Goal: Task Accomplishment & Management: Manage account settings

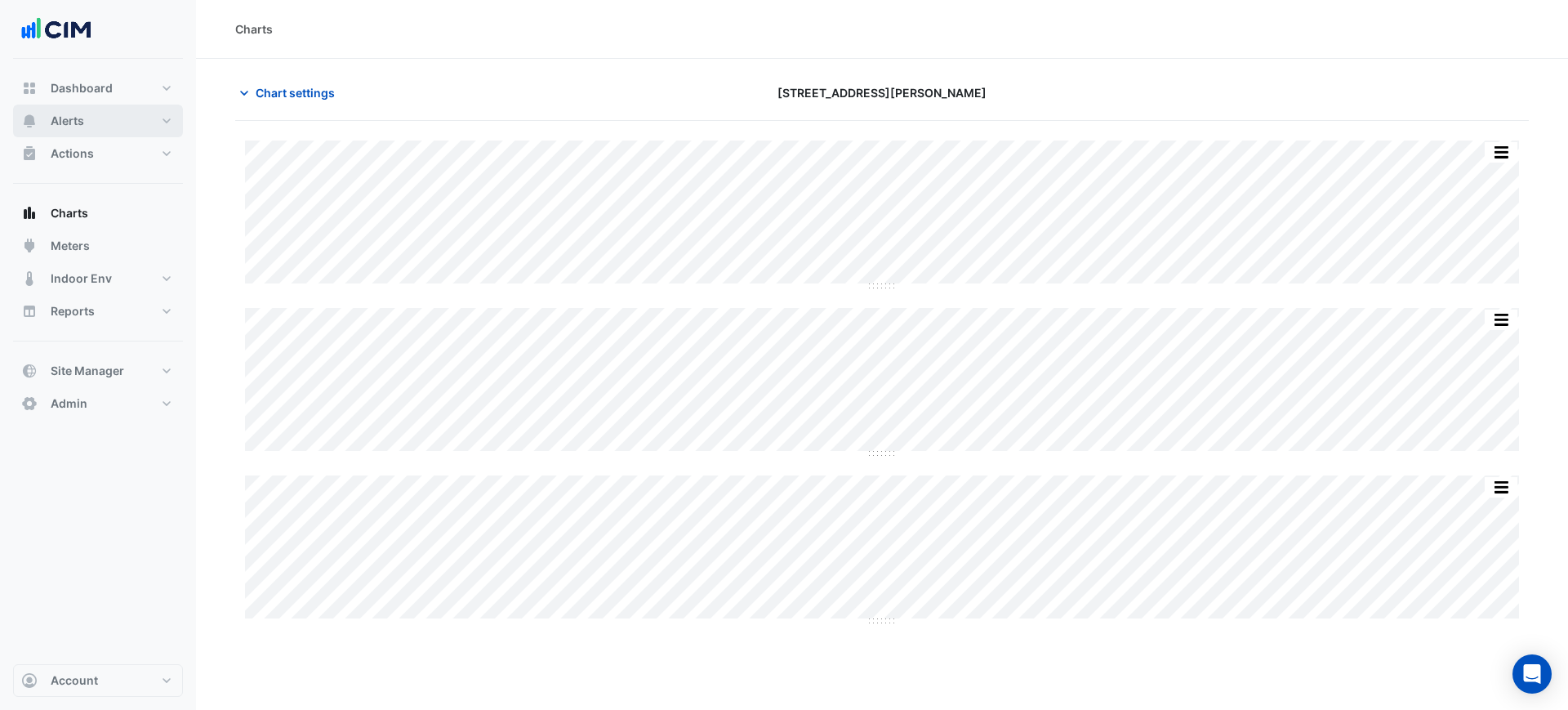
click at [127, 129] on button "Alerts" at bounding box center [98, 121] width 170 height 32
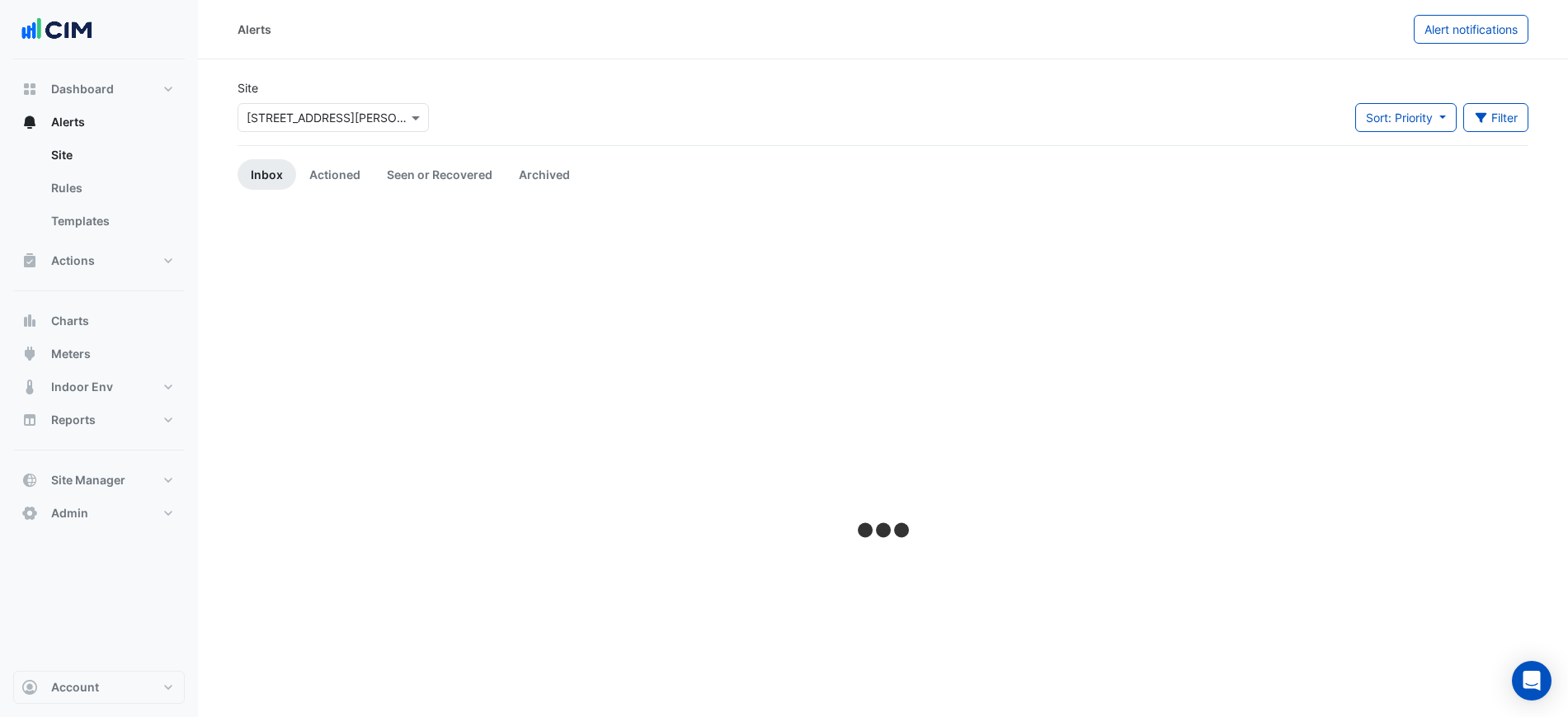
click at [352, 110] on input "text" at bounding box center [316, 118] width 140 height 18
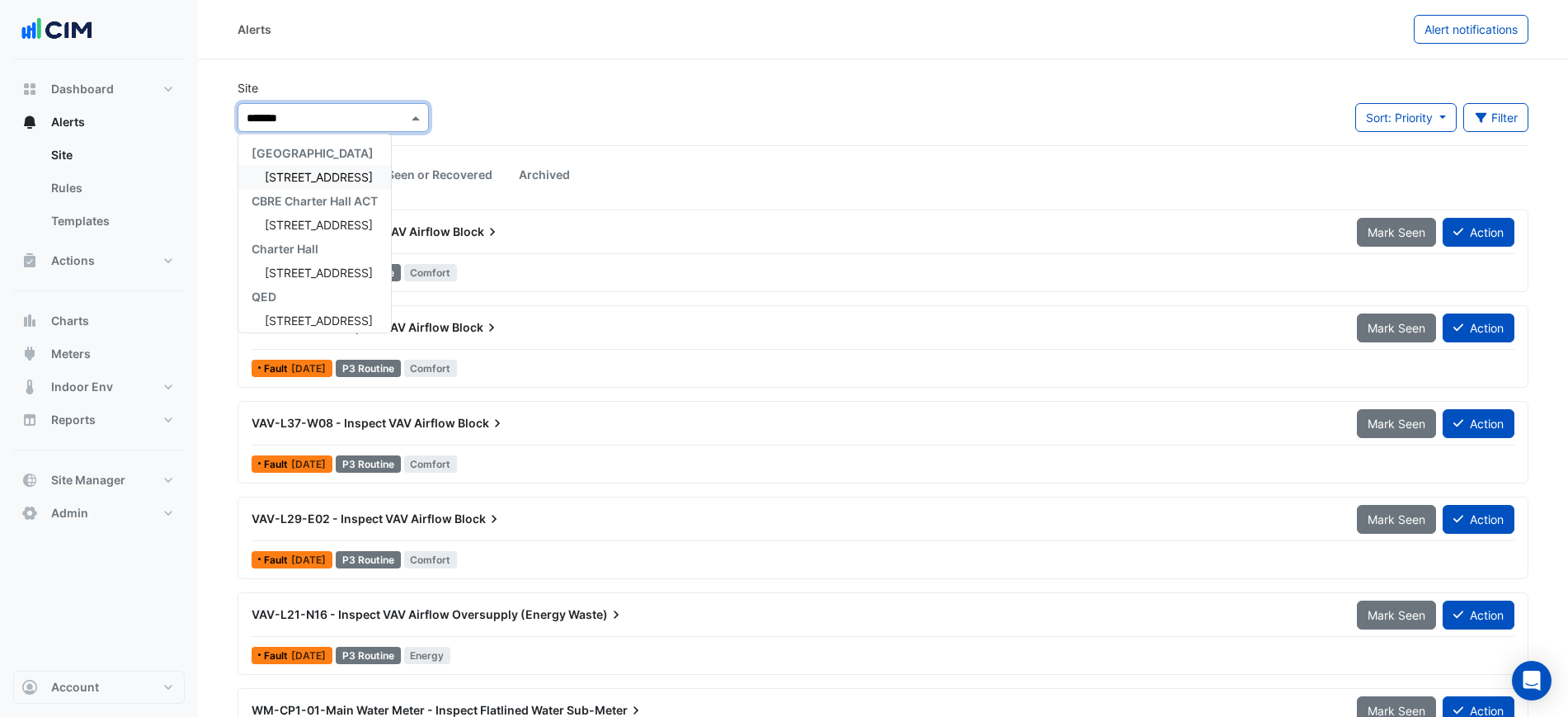
type input "********"
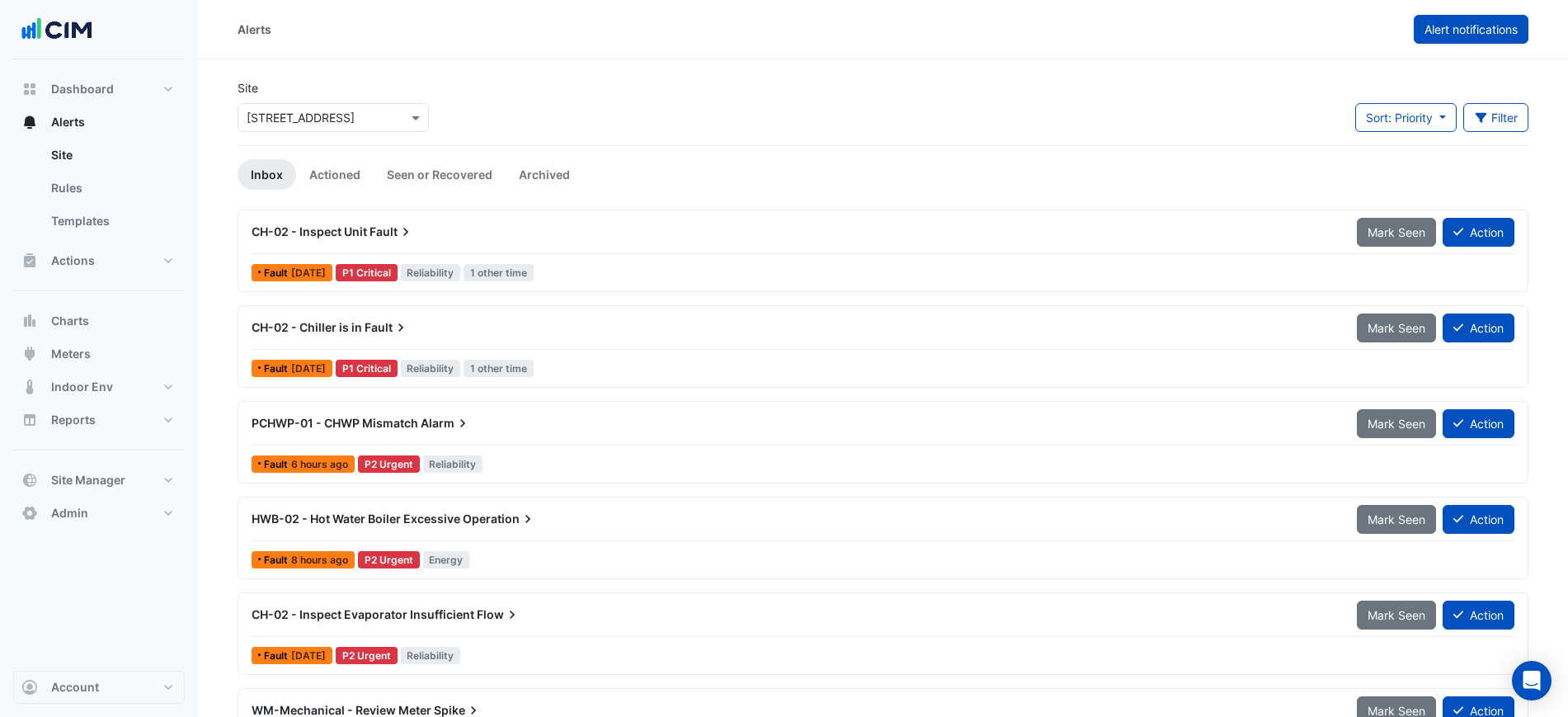
click at [1462, 24] on span "Alert notifications" at bounding box center [1470, 29] width 93 height 14
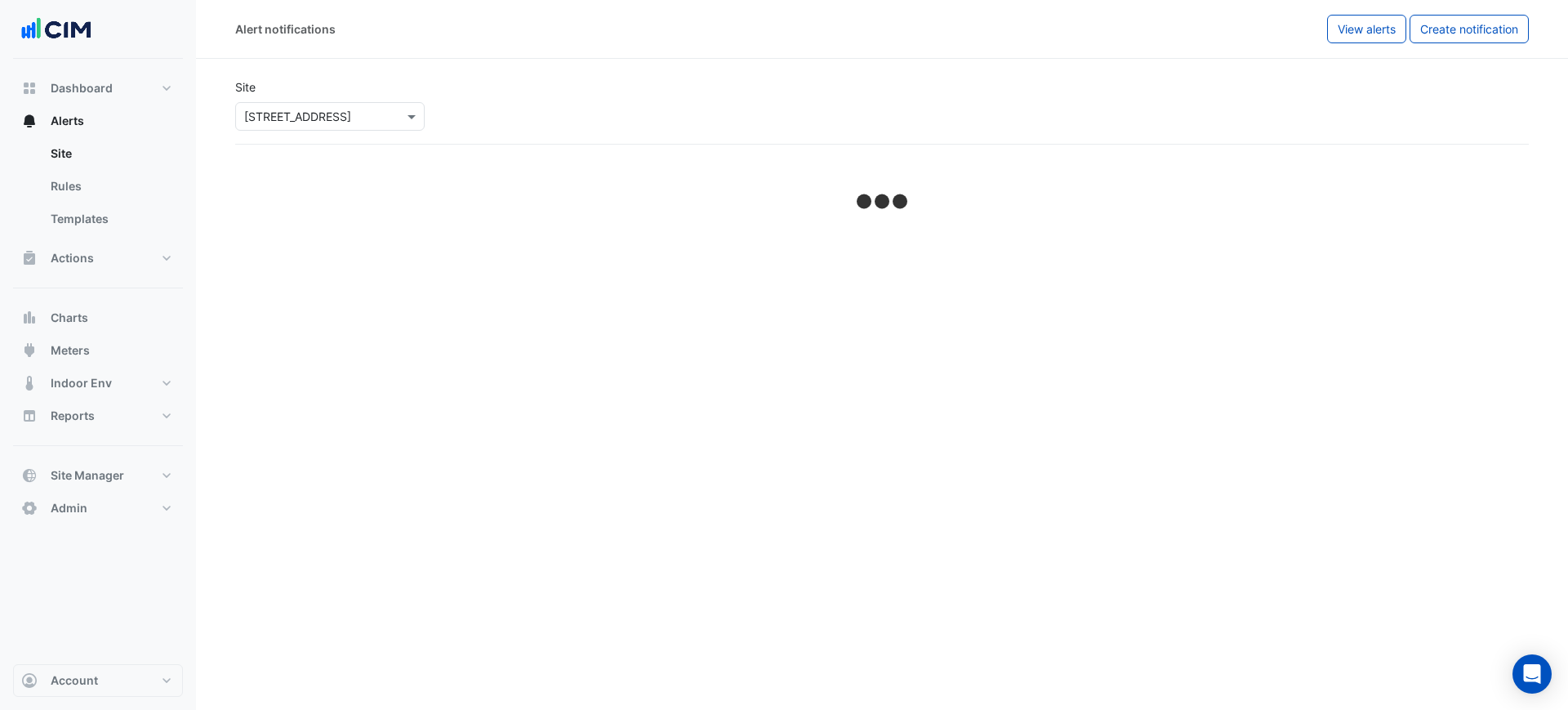
select select "******"
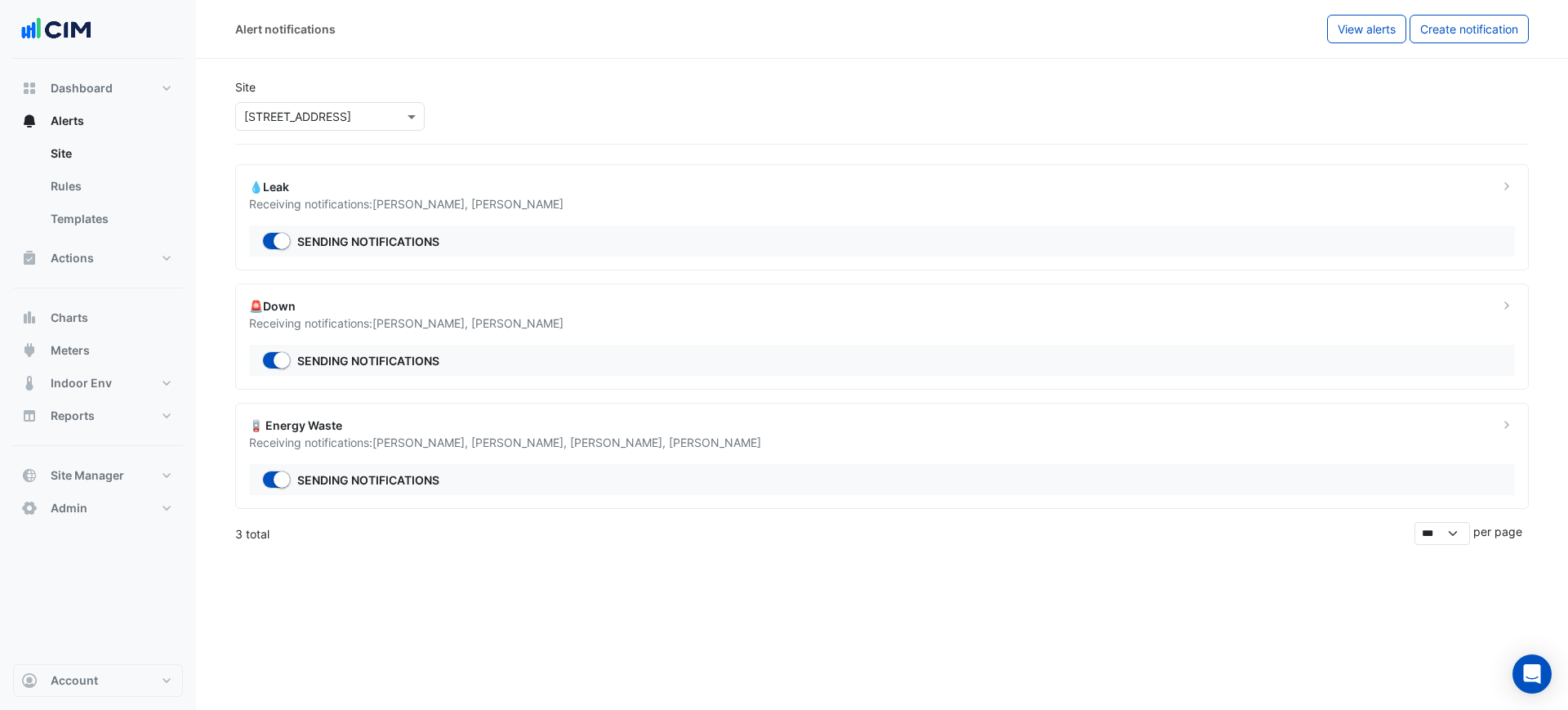
click at [598, 330] on div "Receiving notifications: Alex Thomson , Ian Deszecsar" at bounding box center [863, 323] width 1229 height 17
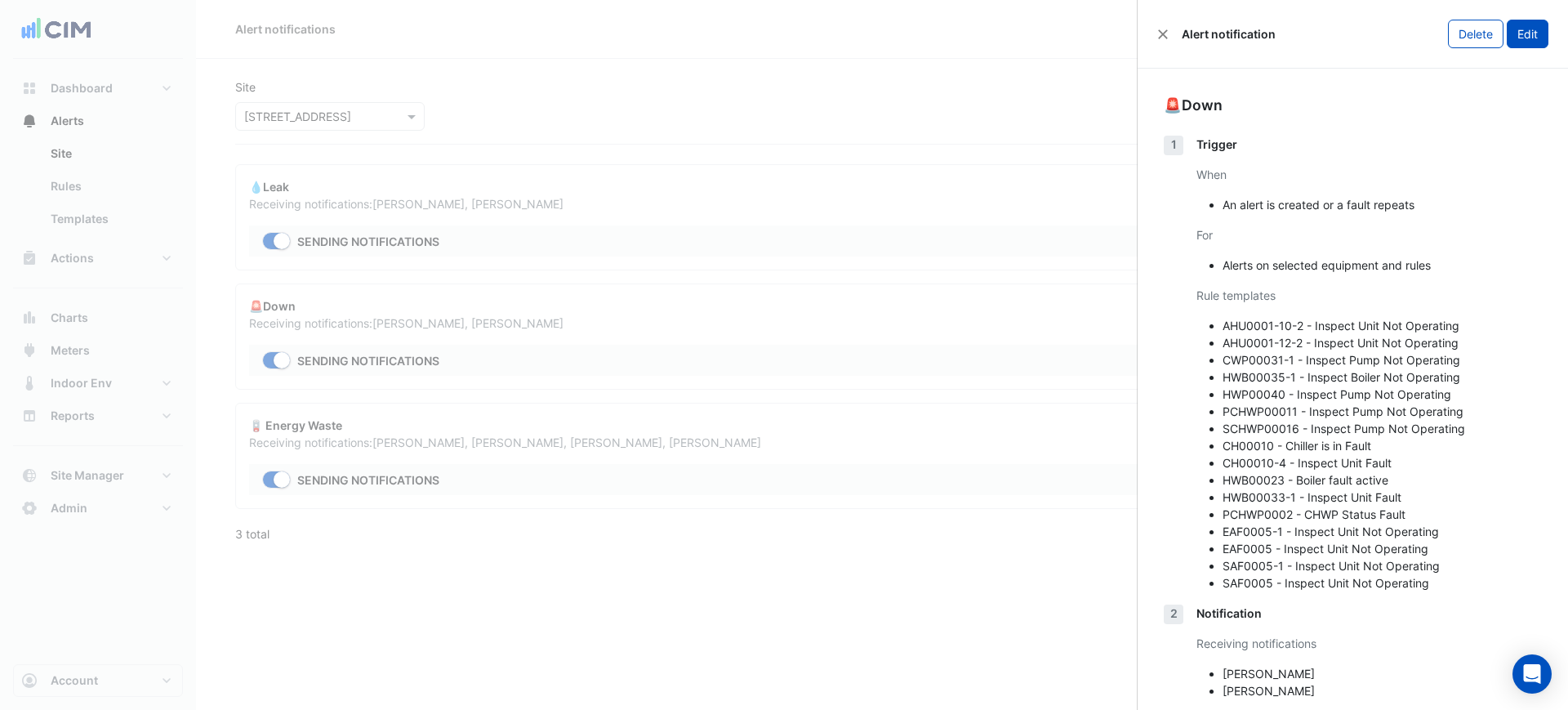
click at [1512, 32] on button "Edit" at bounding box center [1527, 34] width 42 height 28
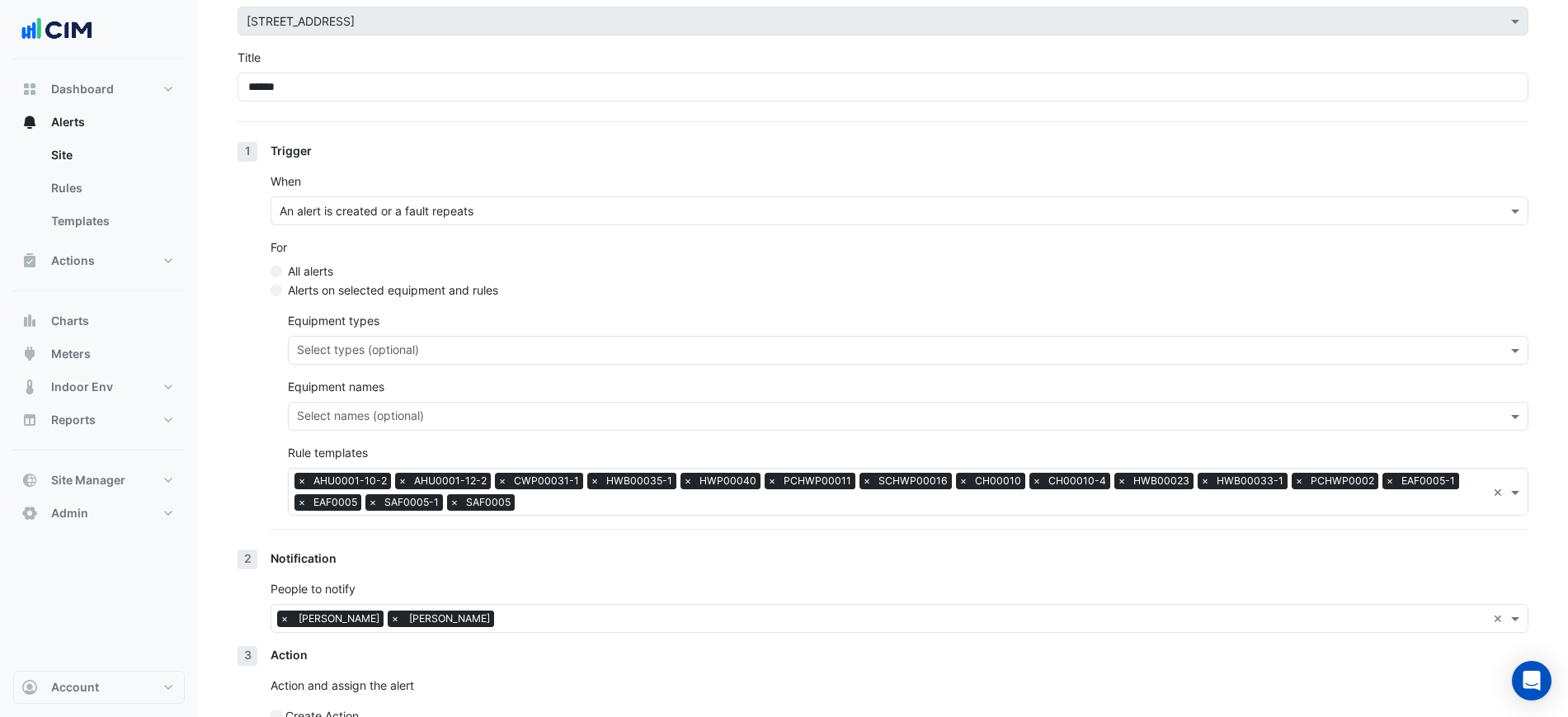
scroll to position [187, 0]
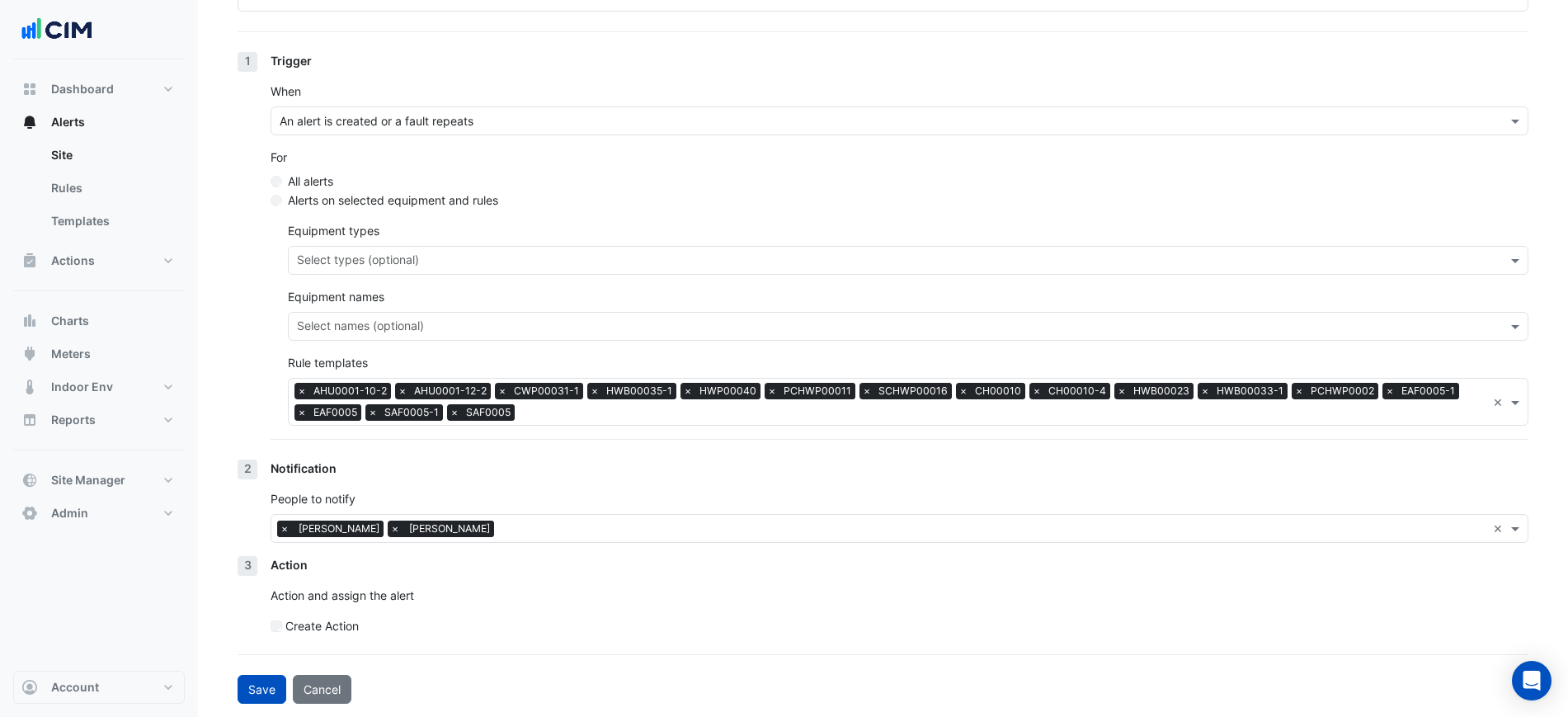
click at [286, 529] on span "×" at bounding box center [285, 529] width 15 height 17
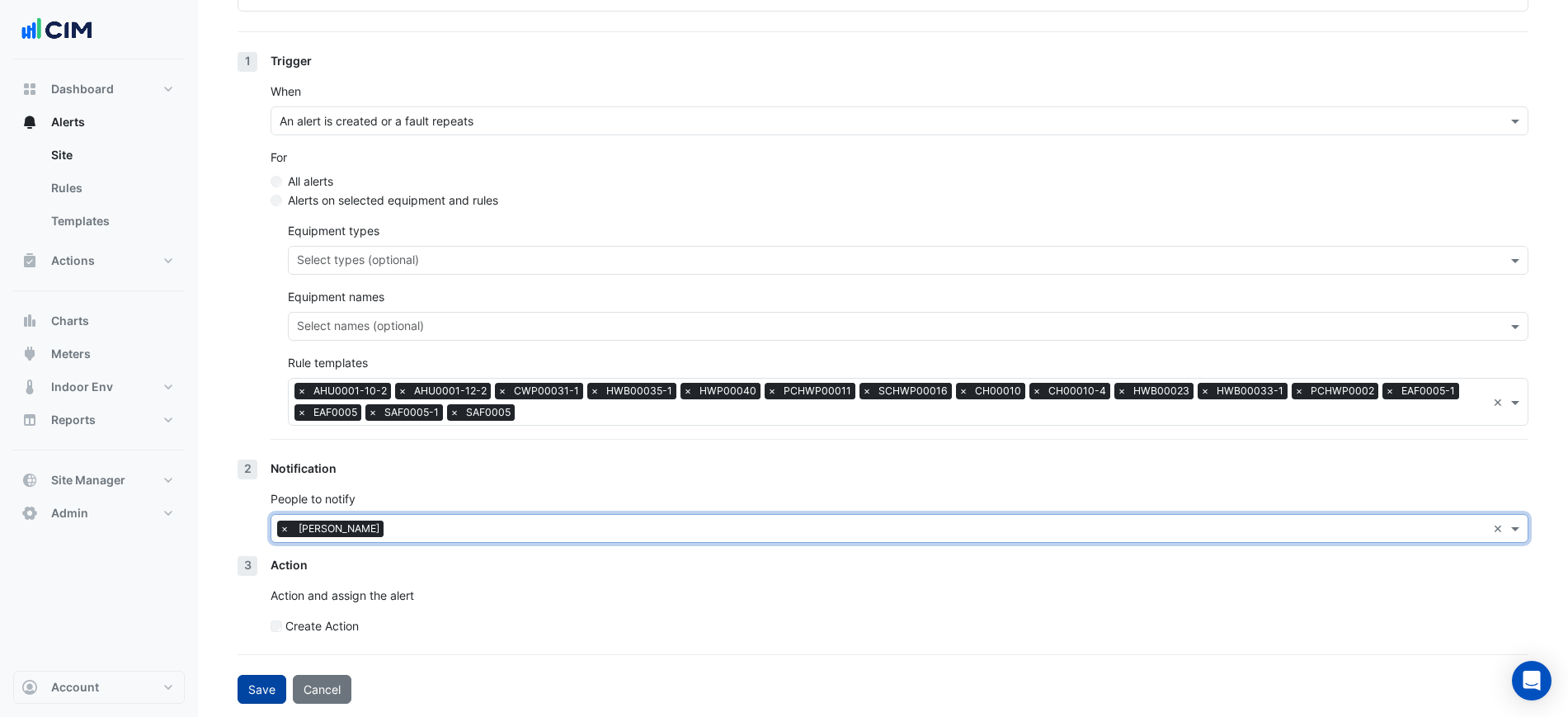
click at [251, 684] on button "Save" at bounding box center [262, 689] width 49 height 29
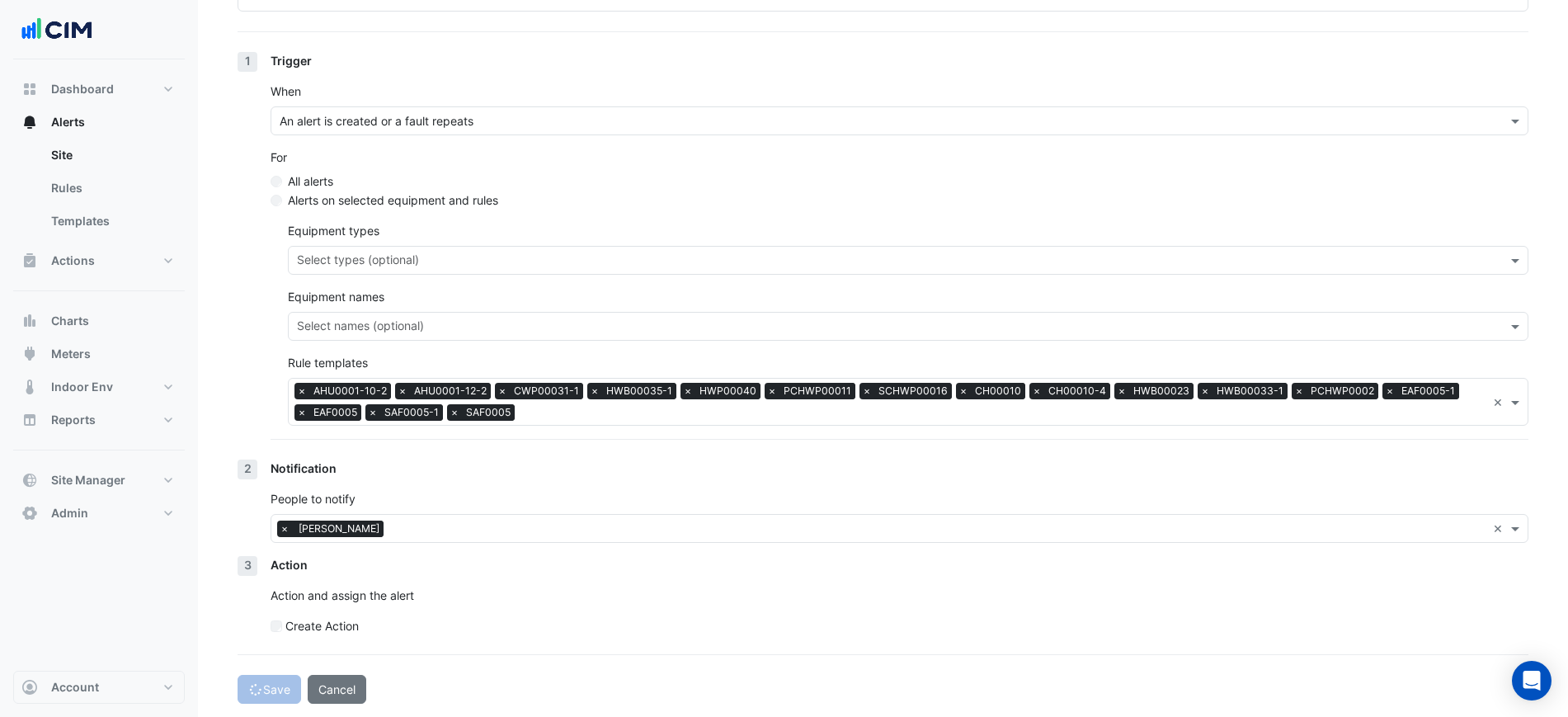
select select "******"
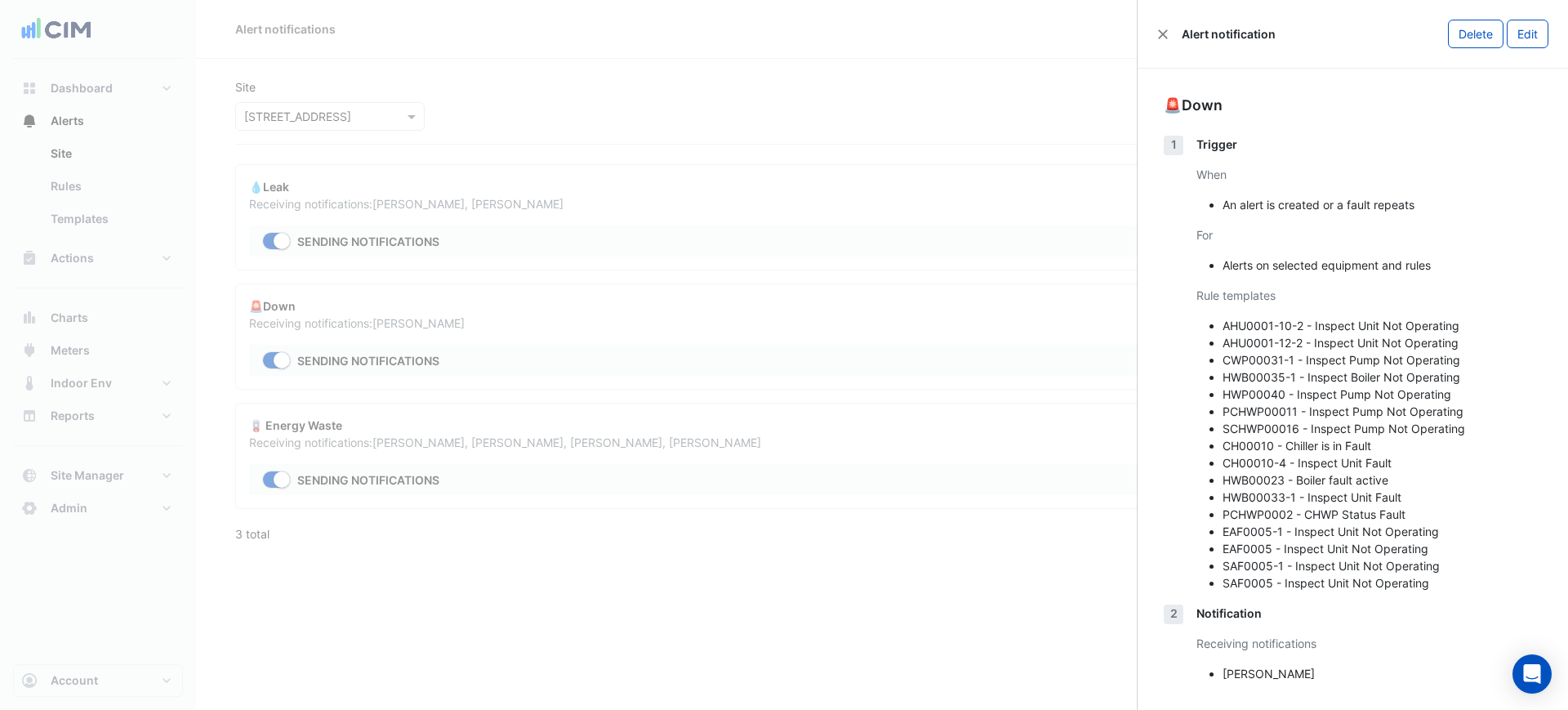
click at [720, 446] on ngb-offcanvas-backdrop at bounding box center [784, 355] width 1568 height 710
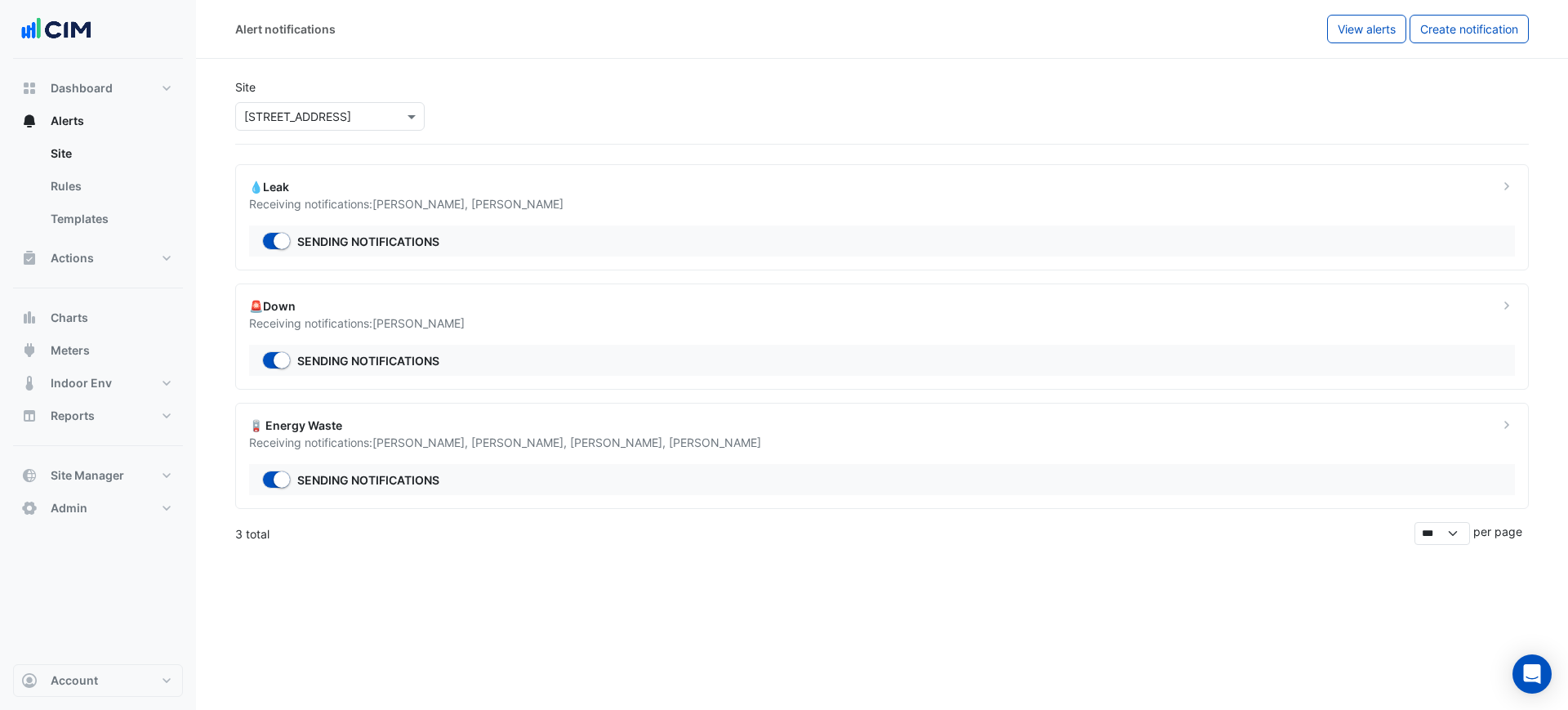
click at [836, 429] on div "🪫 Energy Waste" at bounding box center [863, 425] width 1229 height 17
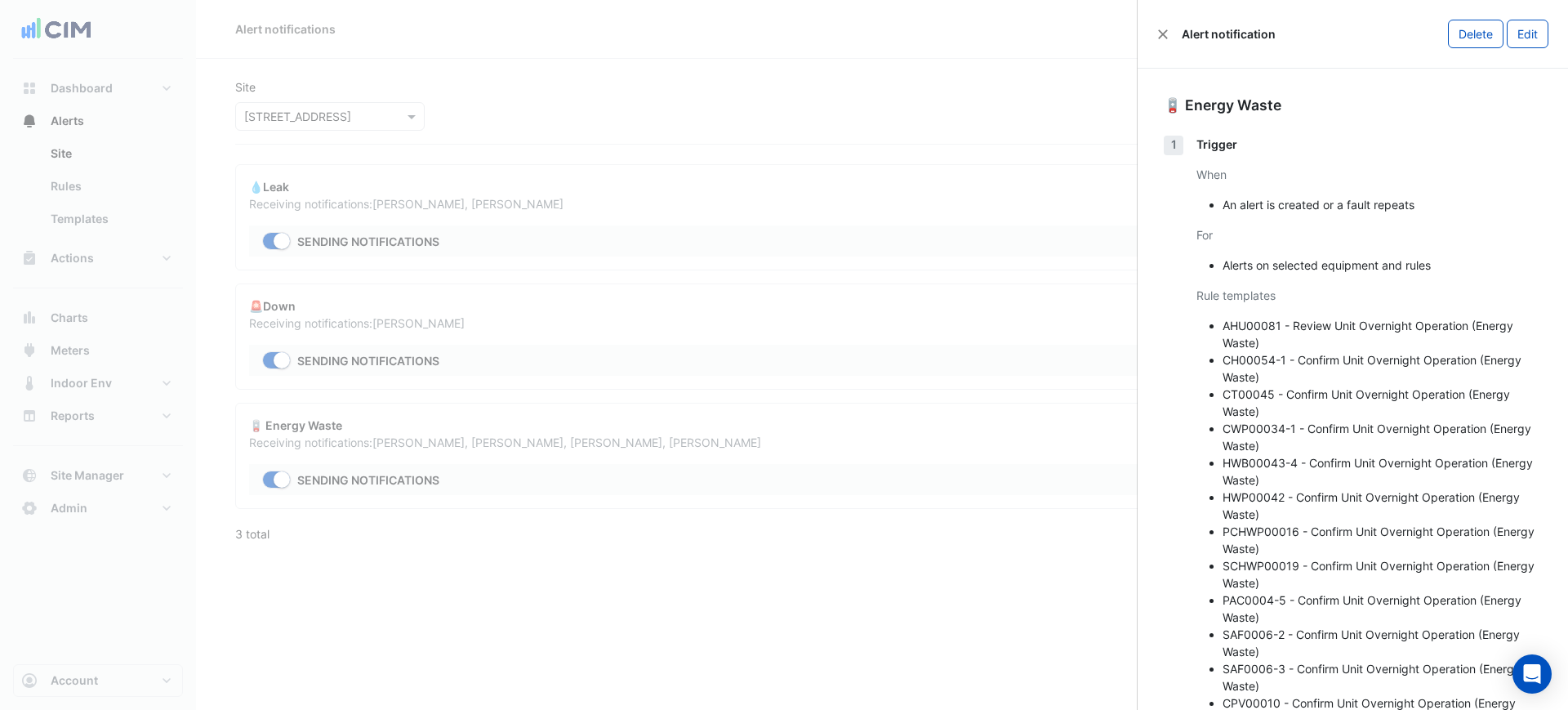
click at [869, 418] on ngb-offcanvas-backdrop at bounding box center [784, 355] width 1568 height 710
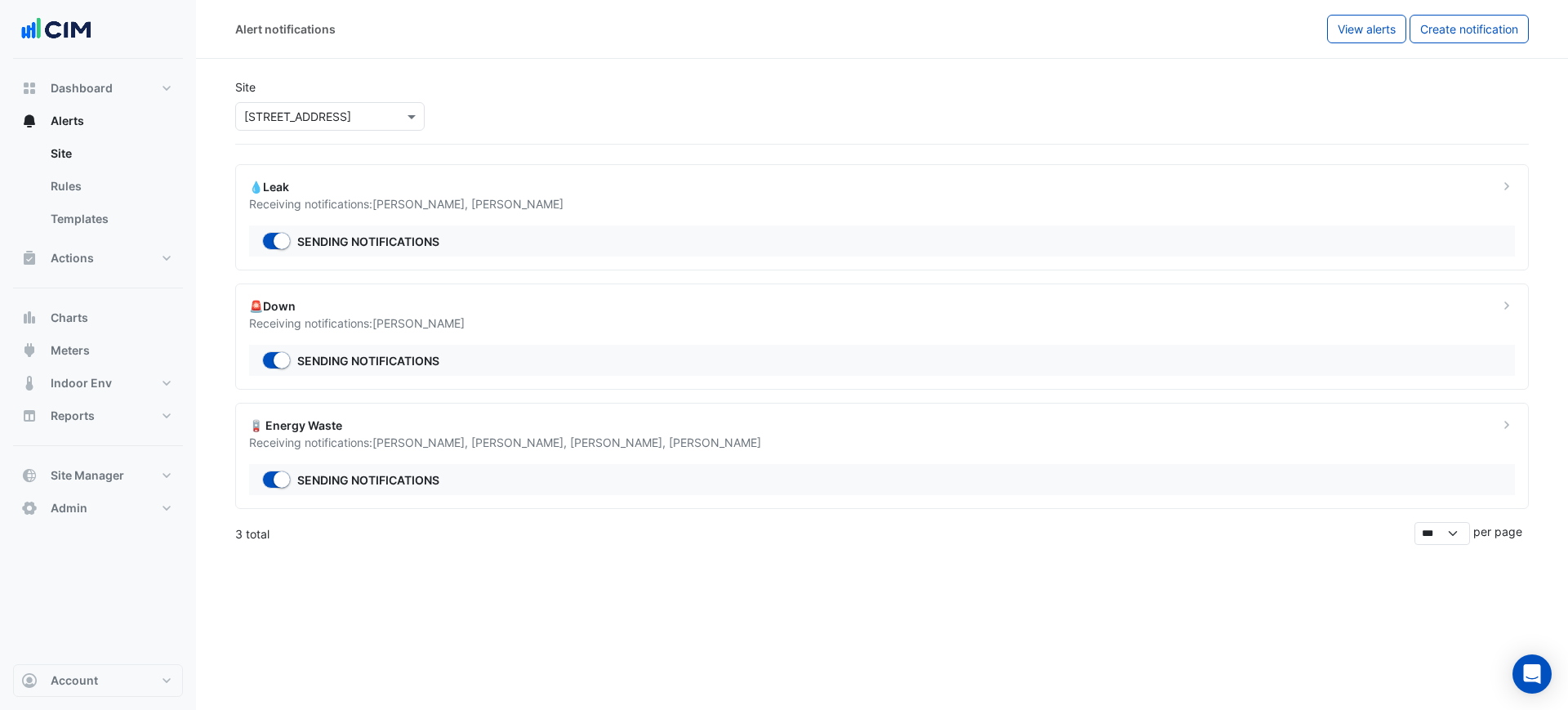
click at [959, 436] on div "Receiving notifications: Alex Carpenter , Brian Nguyen , Alex Thomson , Ian Des…" at bounding box center [863, 442] width 1229 height 17
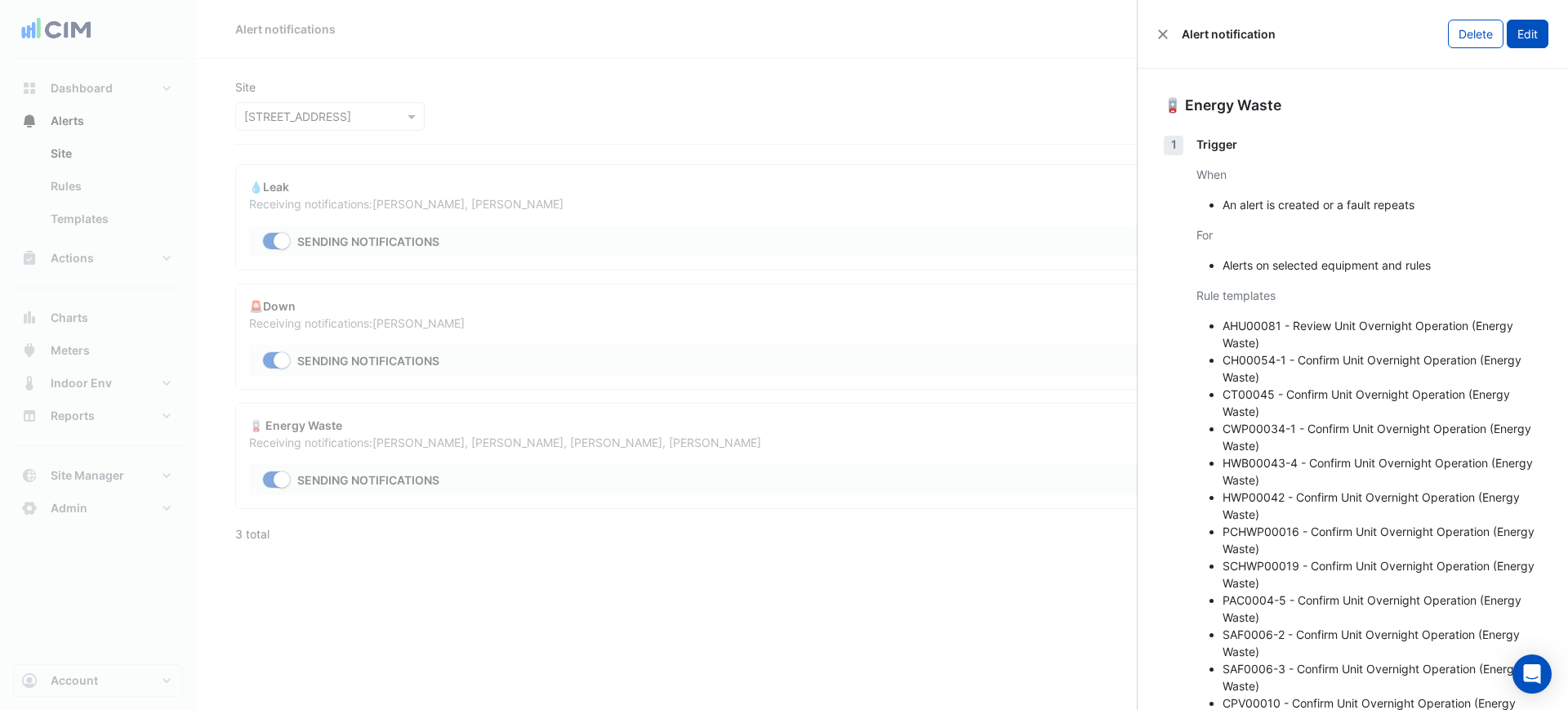
click at [1516, 42] on button "Edit" at bounding box center [1527, 34] width 42 height 28
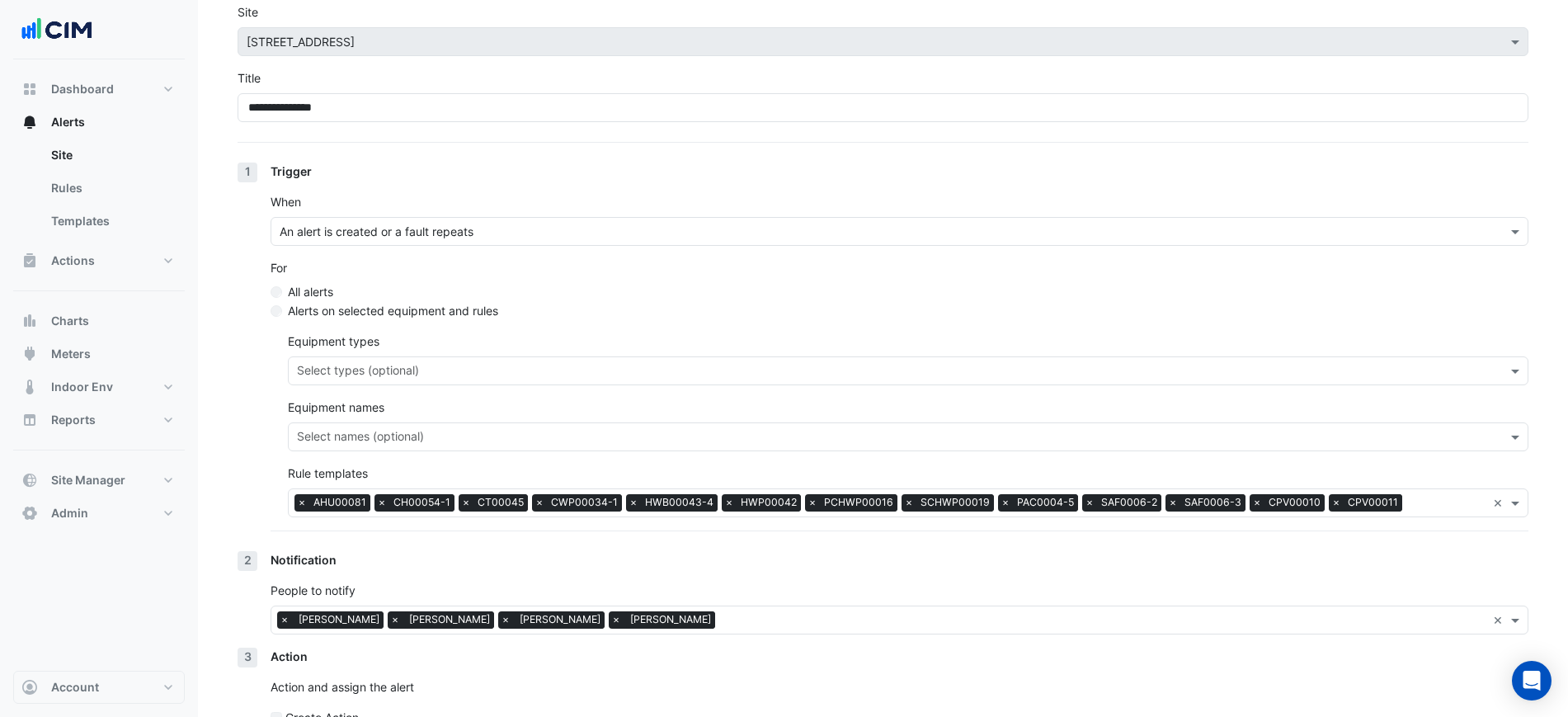
scroll to position [167, 0]
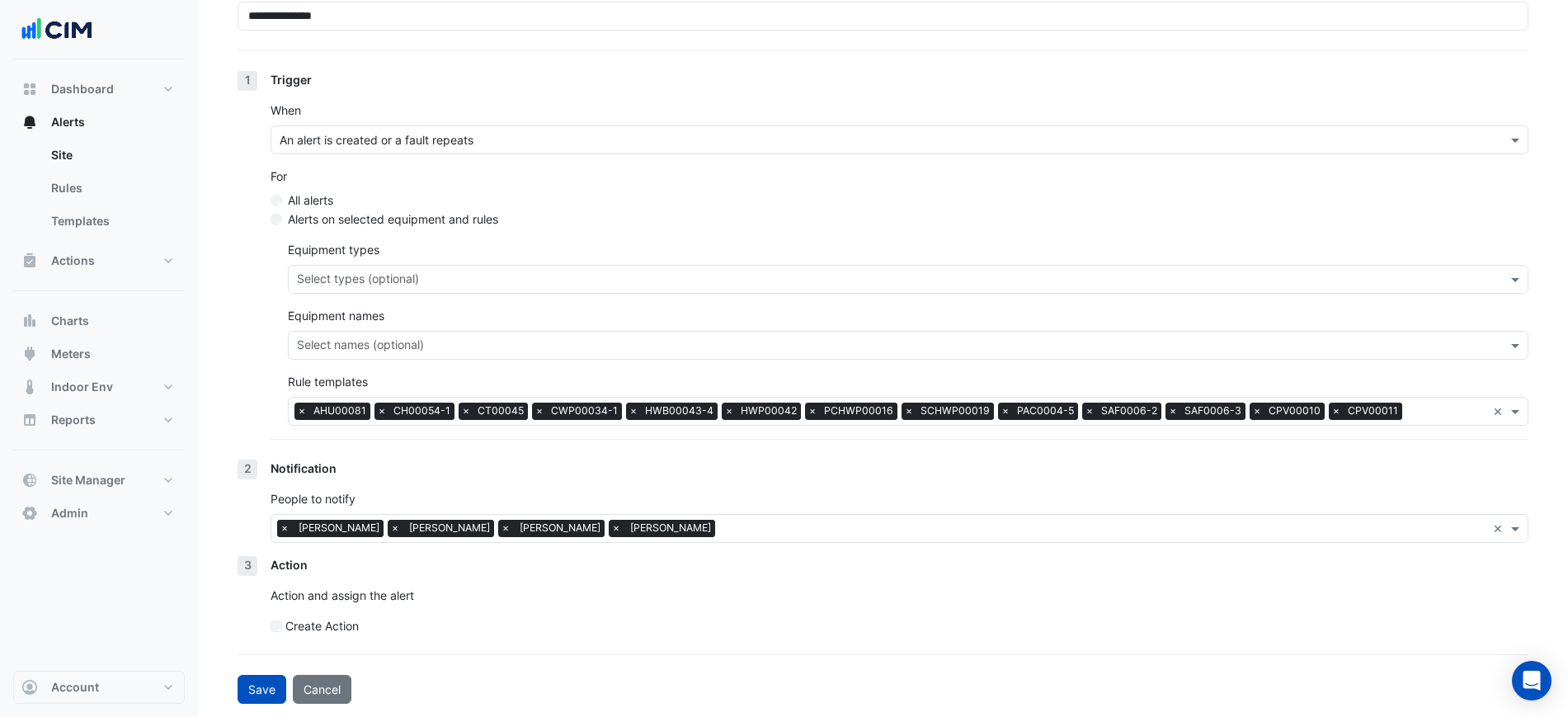
click at [283, 528] on span "×" at bounding box center [285, 528] width 15 height 17
click at [342, 670] on form "**********" at bounding box center [883, 308] width 1291 height 792
click at [343, 683] on button "Cancel" at bounding box center [322, 689] width 59 height 29
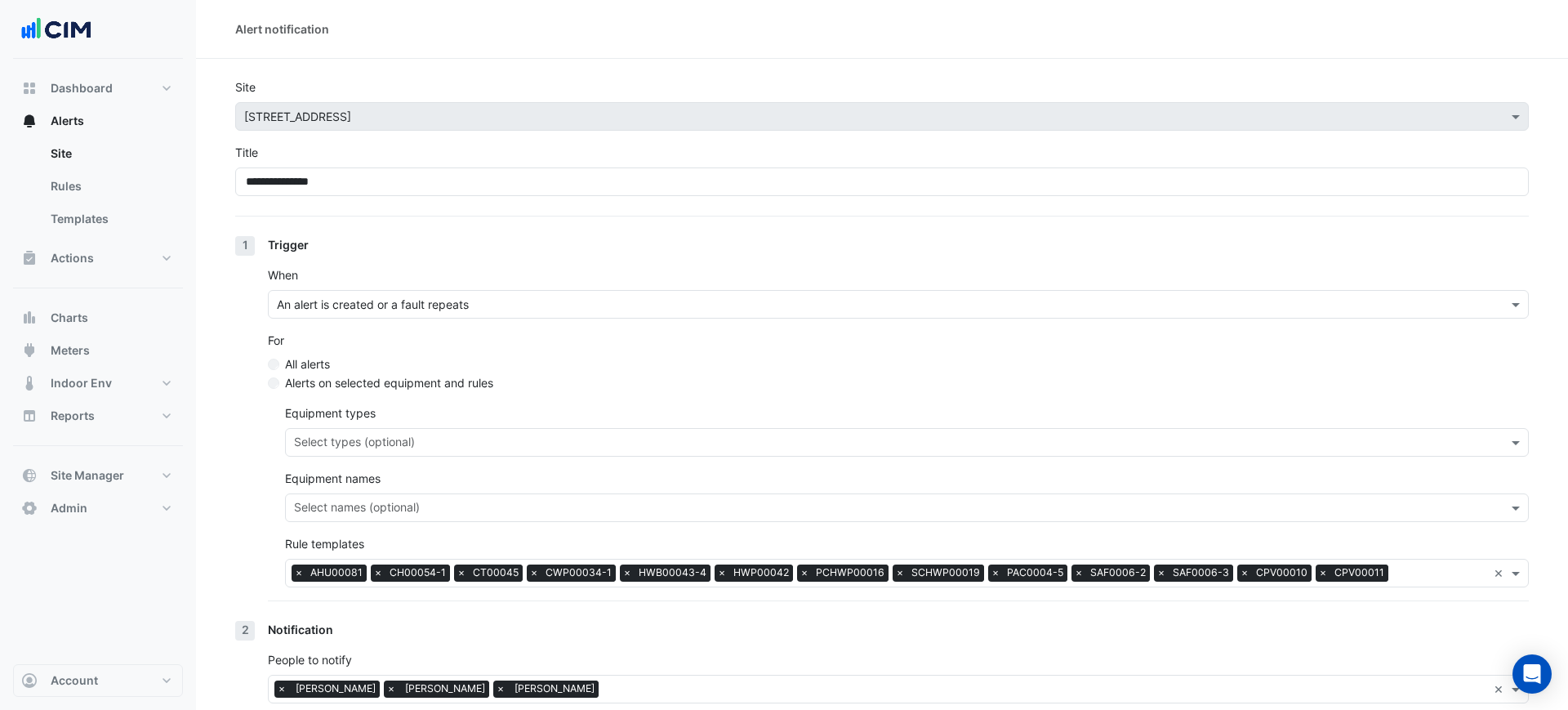
select select "******"
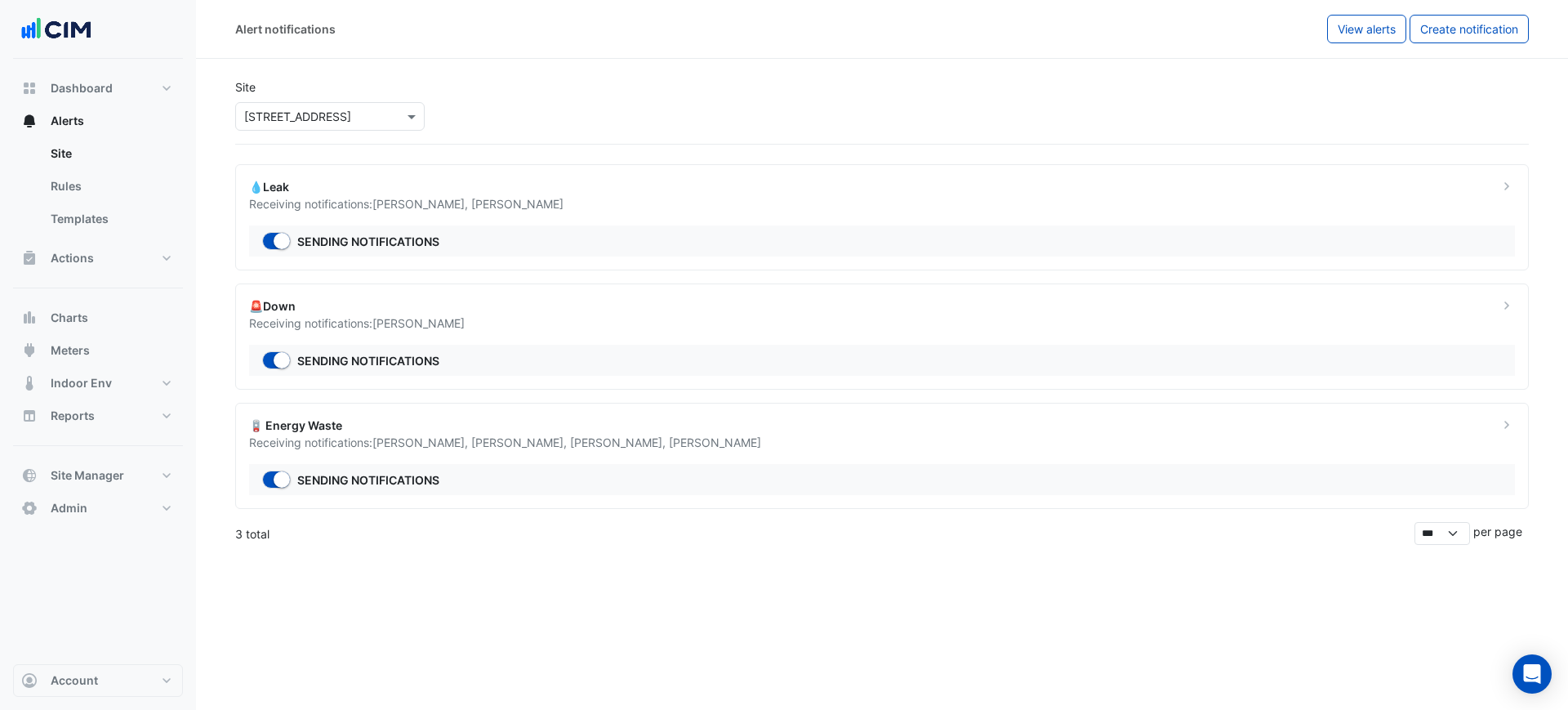
click at [891, 430] on div "🪫 Energy Waste" at bounding box center [863, 425] width 1229 height 17
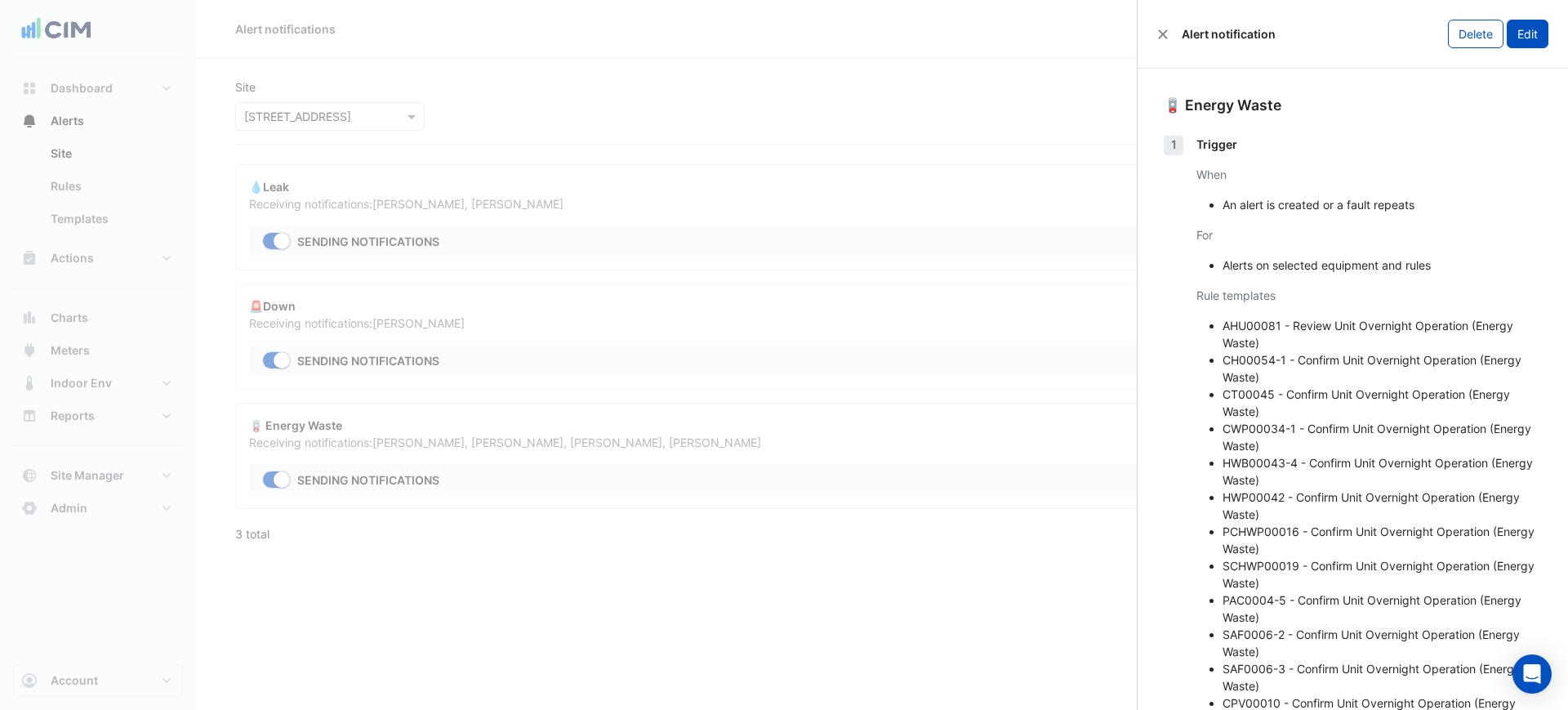
click at [1506, 38] on button "Edit" at bounding box center [1527, 34] width 42 height 28
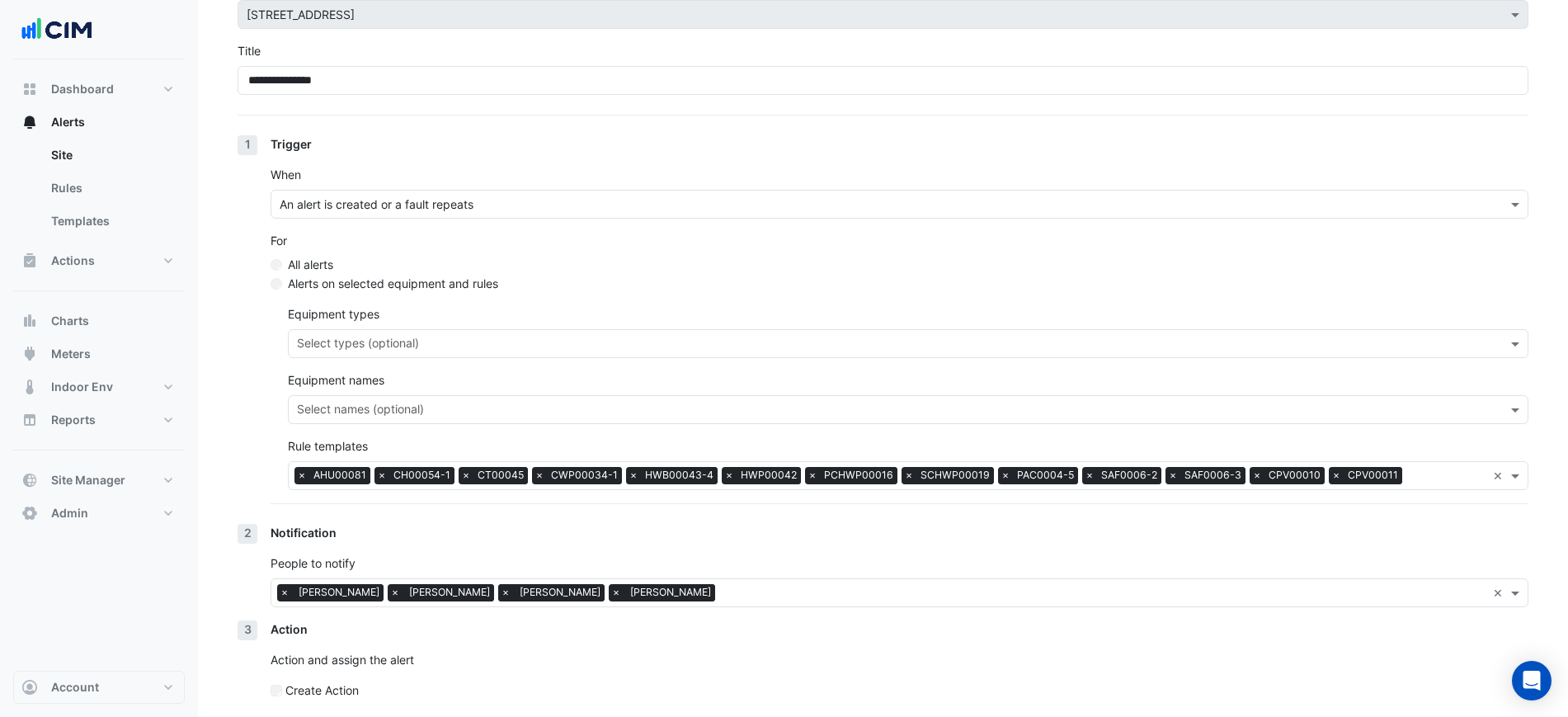
click at [499, 592] on span "×" at bounding box center [506, 593] width 15 height 17
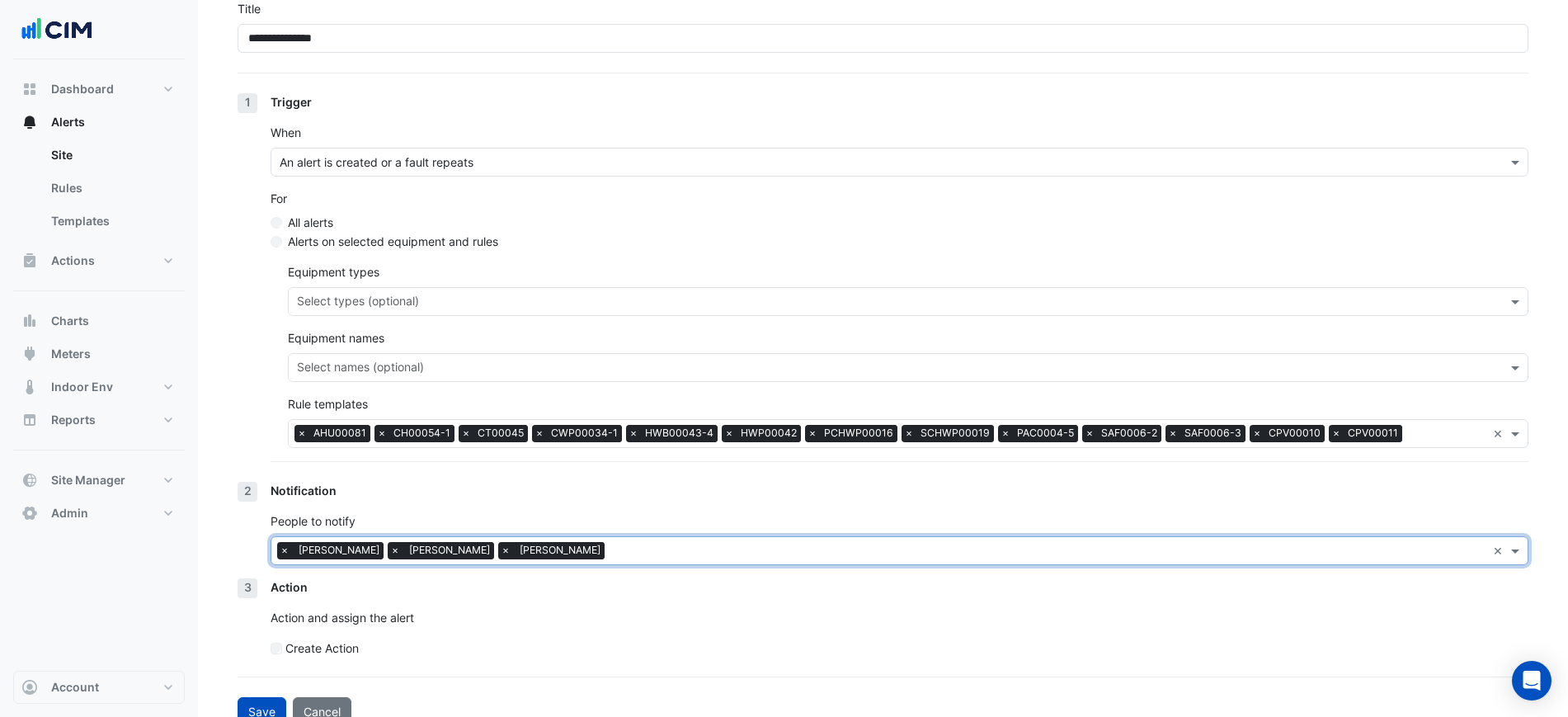
scroll to position [167, 0]
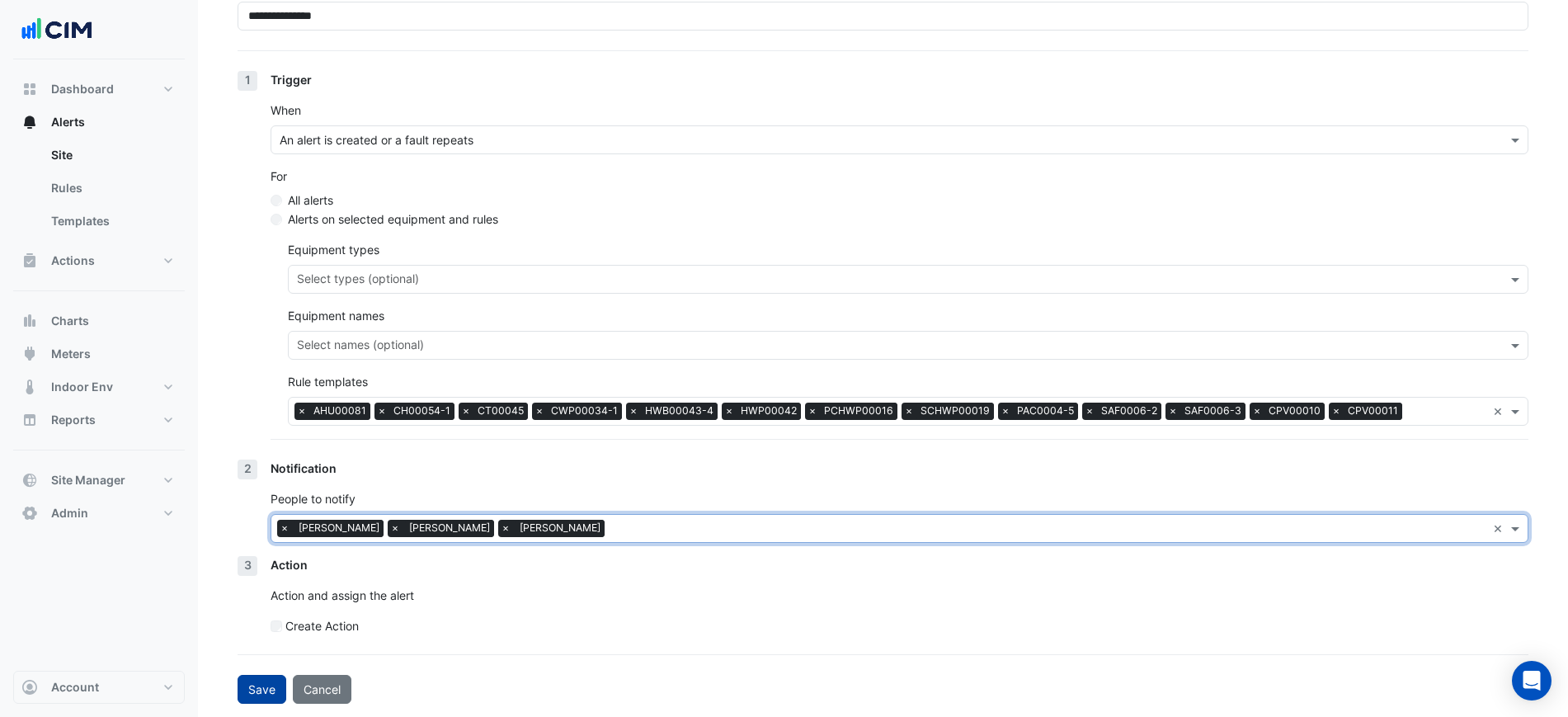
click at [270, 681] on button "Save" at bounding box center [262, 689] width 49 height 29
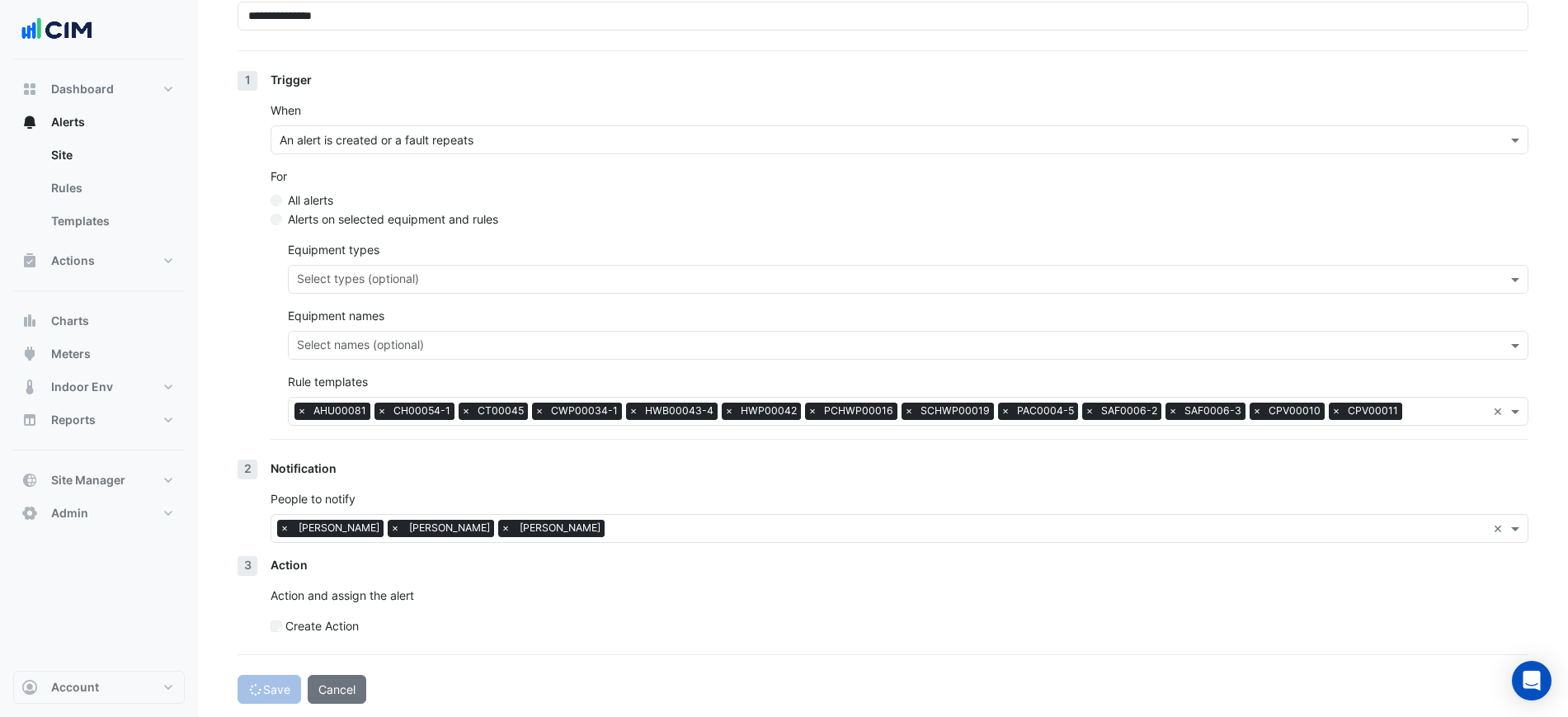
select select "******"
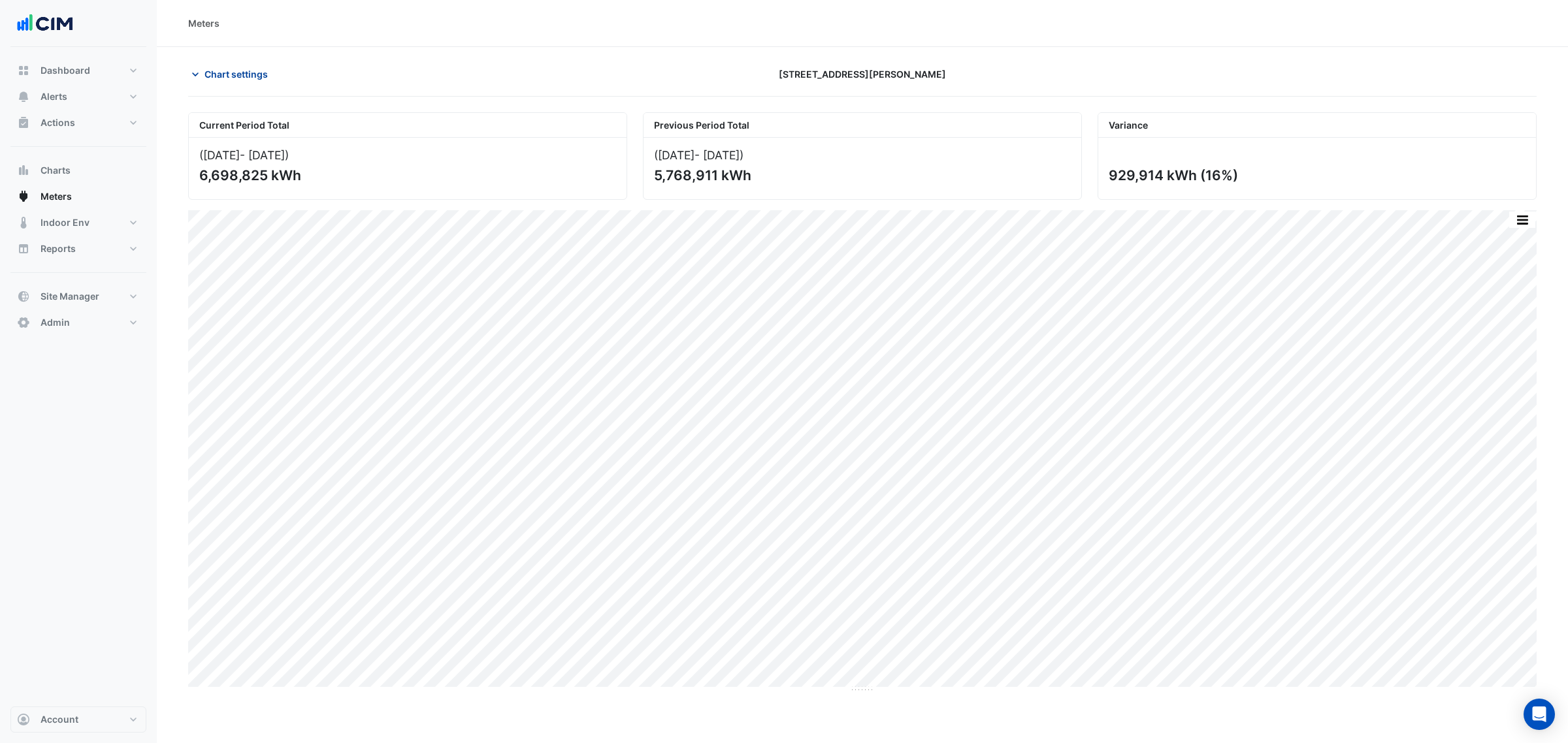
drag, startPoint x: 0, startPoint y: 0, endPoint x: 200, endPoint y: 73, distance: 212.9
click at [210, 72] on span "Chart settings" at bounding box center [236, 74] width 63 height 14
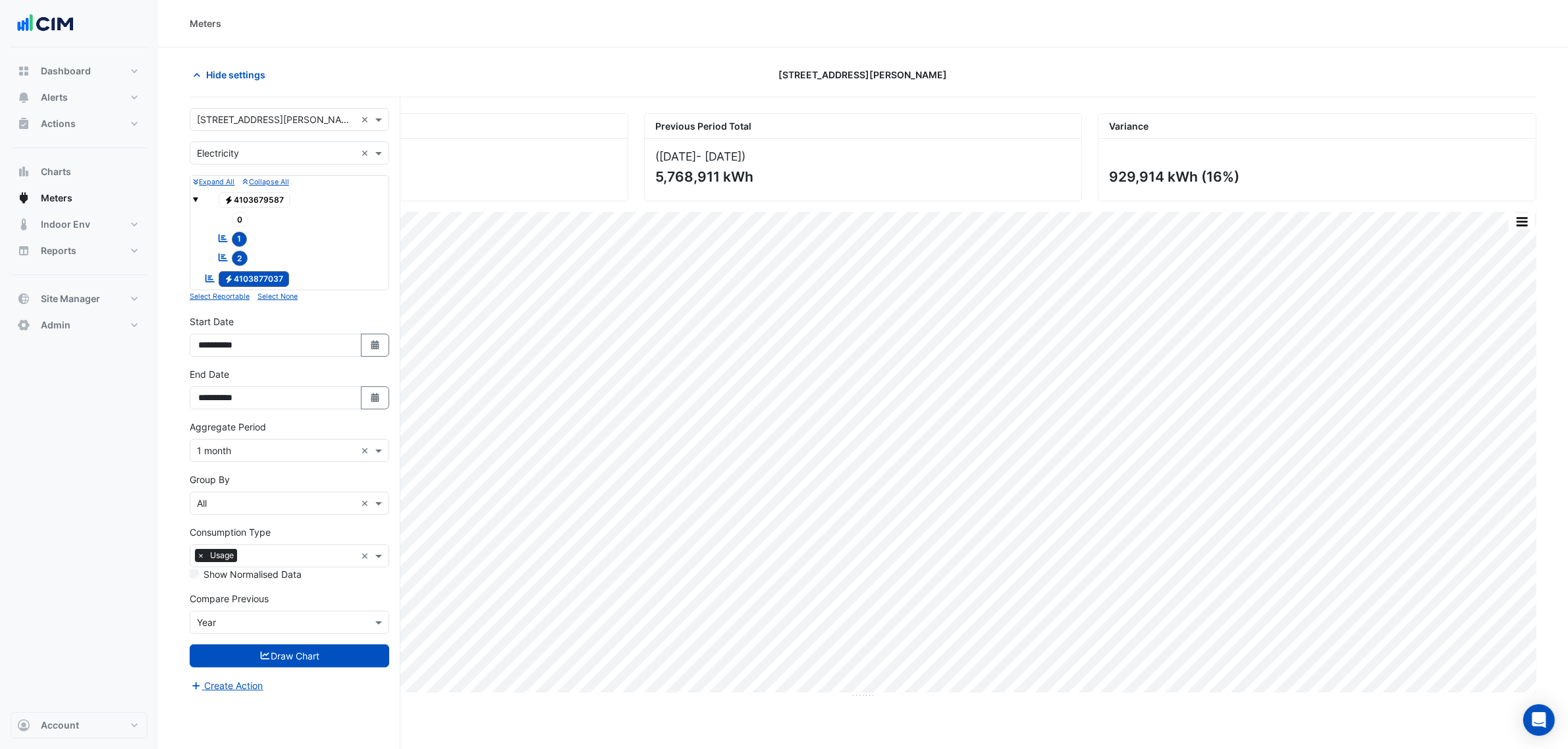
click at [252, 147] on input "text" at bounding box center [276, 154] width 158 height 14
click at [254, 119] on input "text" at bounding box center [276, 120] width 158 height 14
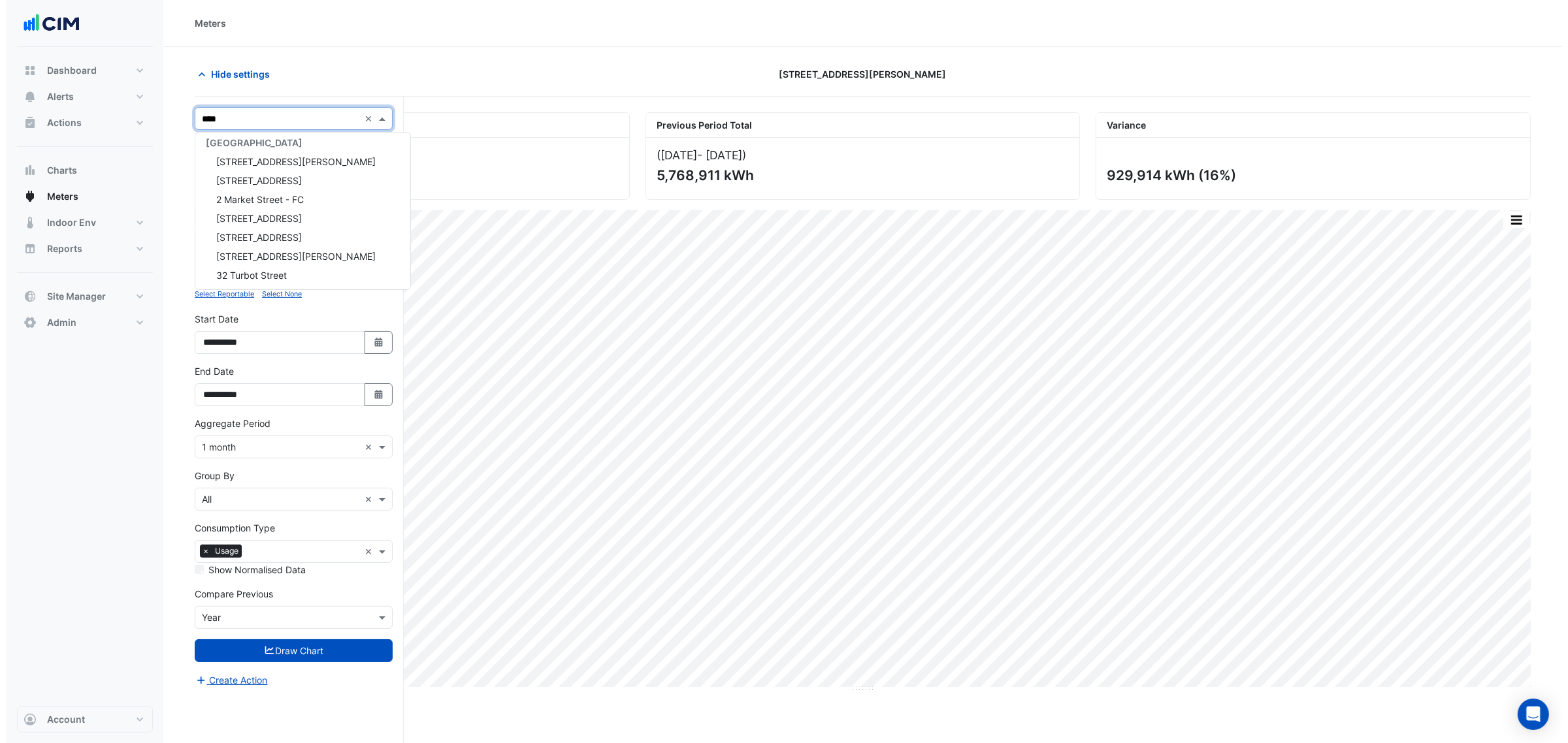
scroll to position [5, 0]
type input "********"
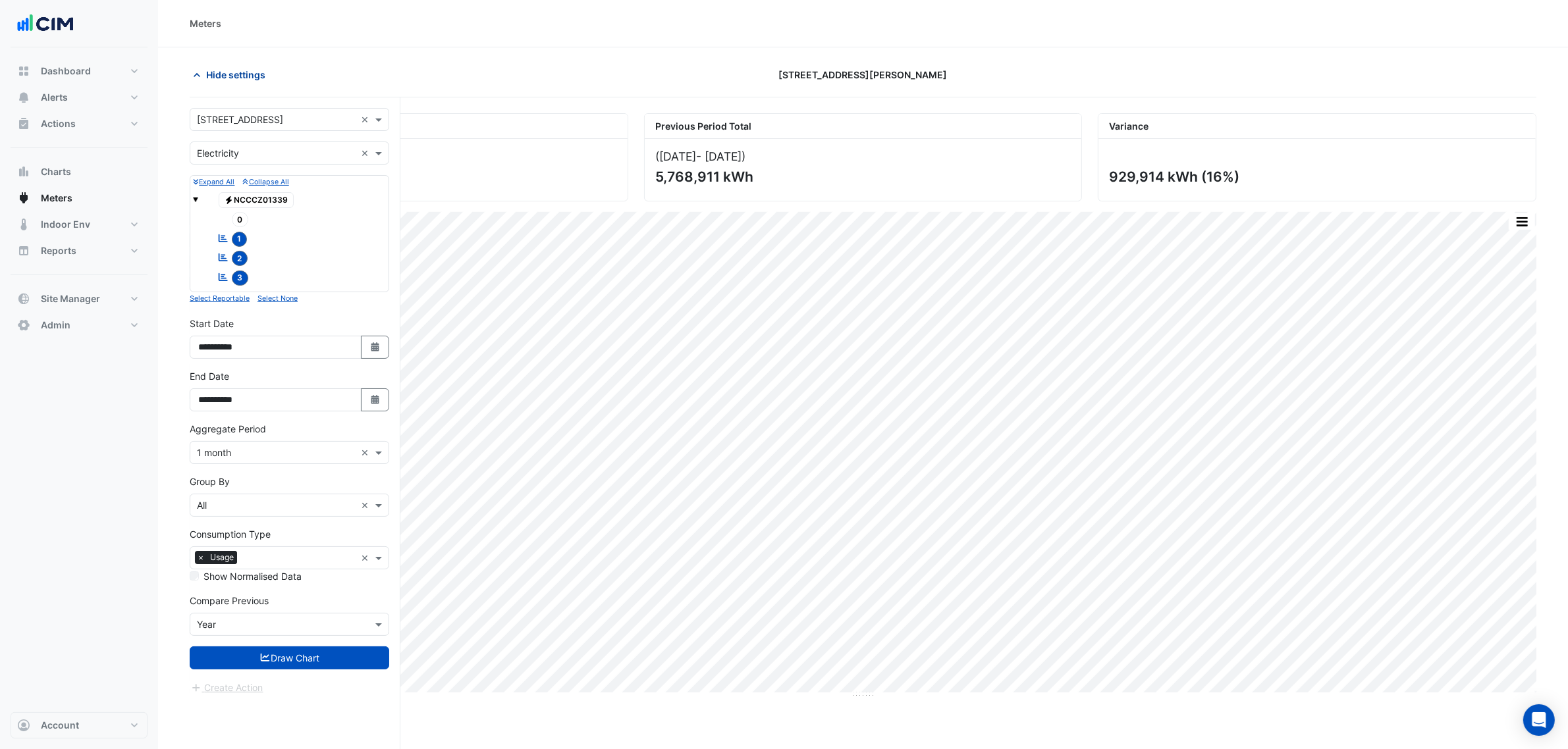
click at [242, 73] on span "Hide settings" at bounding box center [236, 74] width 59 height 14
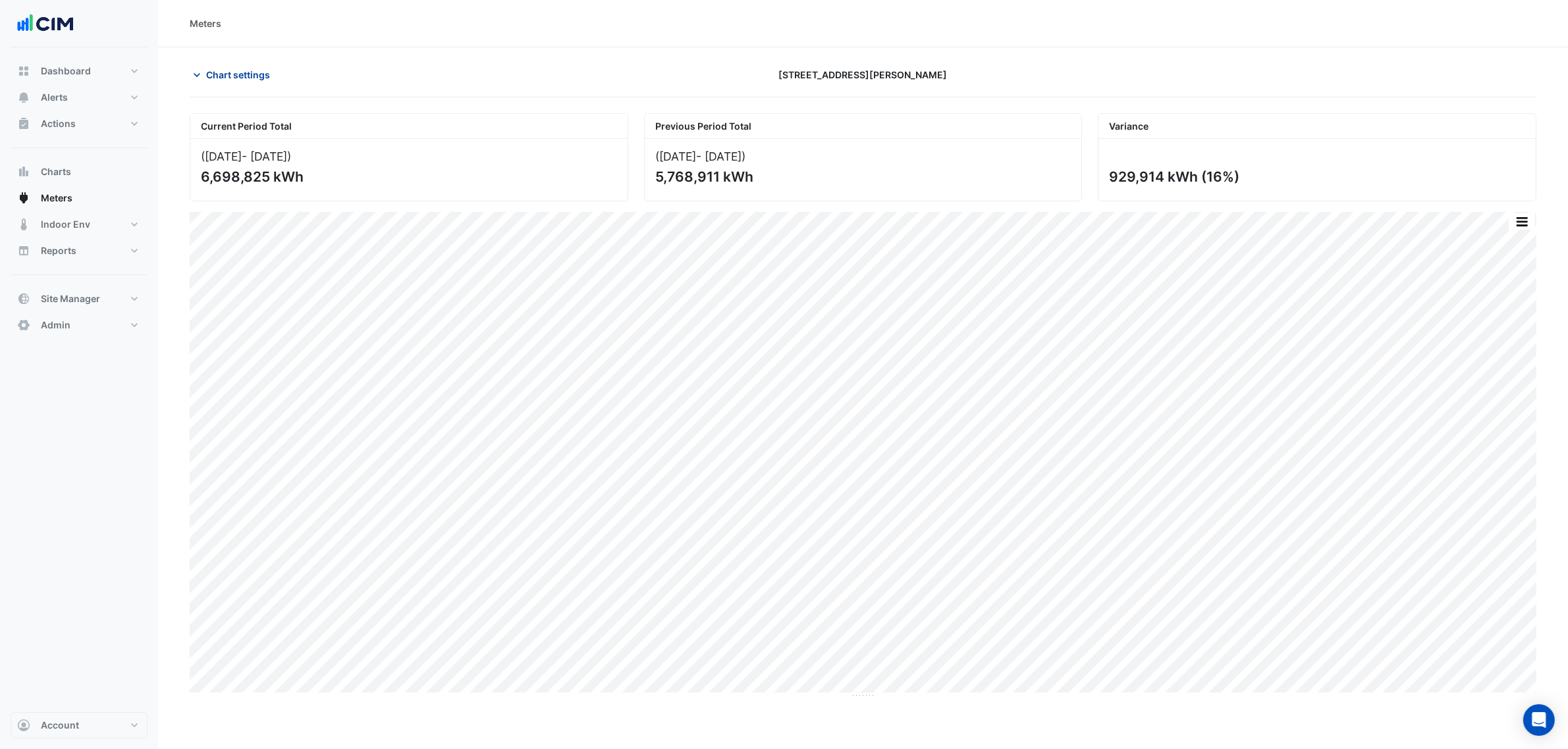
click at [242, 73] on span "Chart settings" at bounding box center [238, 74] width 64 height 14
click at [242, 73] on span "Hide settings" at bounding box center [236, 74] width 59 height 14
click at [242, 73] on span "Chart settings" at bounding box center [238, 74] width 64 height 14
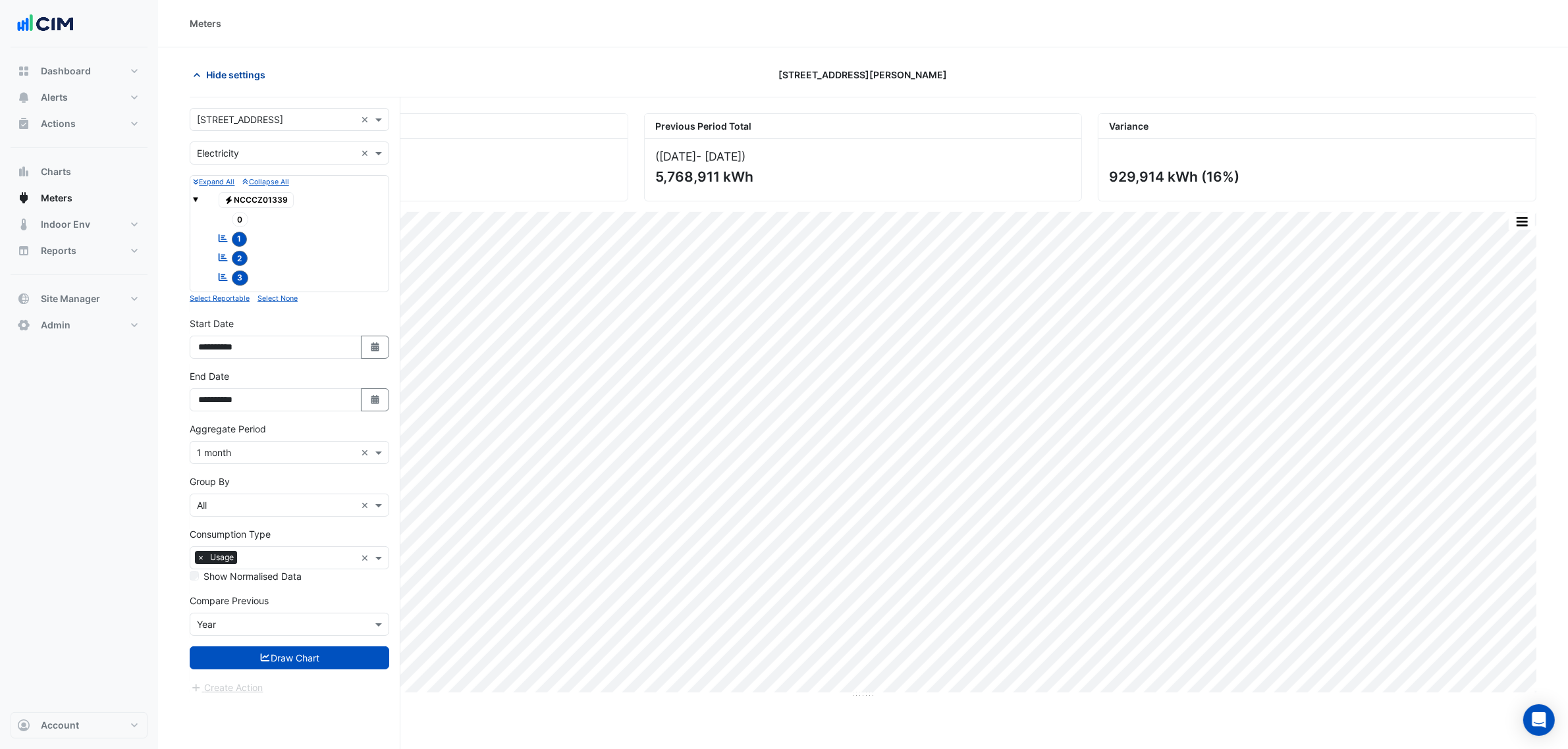
click at [242, 73] on span "Hide settings" at bounding box center [236, 74] width 59 height 14
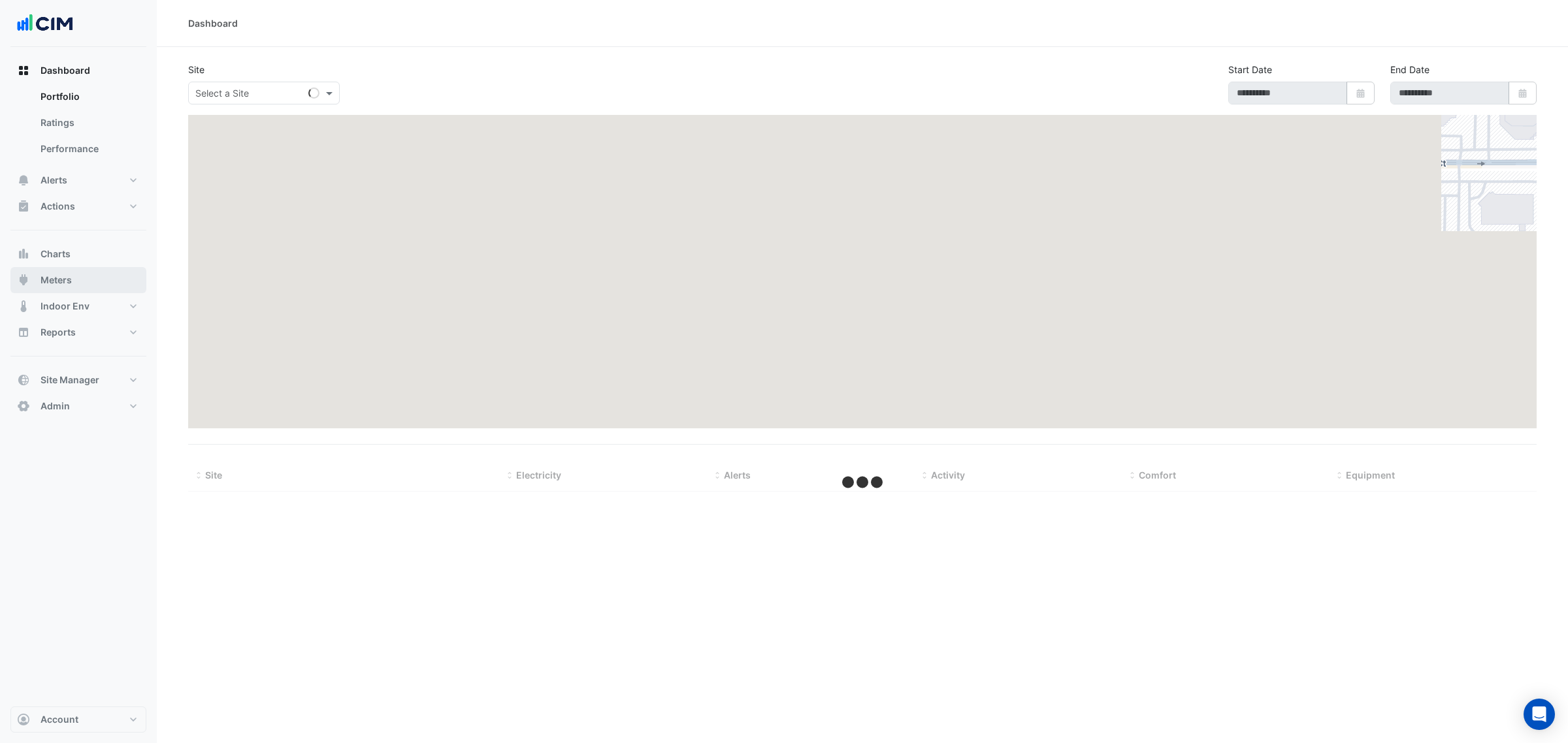
click at [73, 269] on button "Meters" at bounding box center [79, 280] width 136 height 26
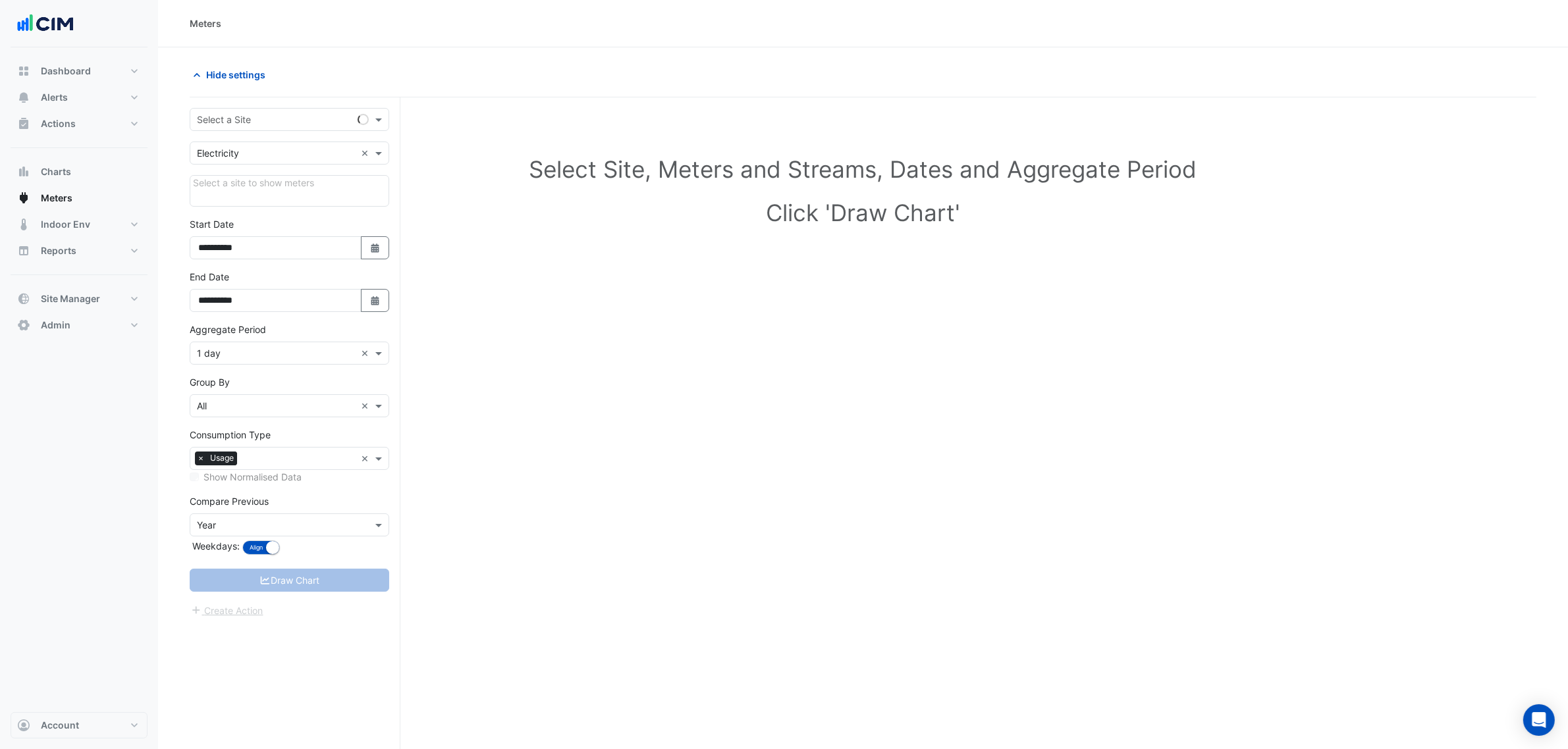
click at [280, 116] on input "text" at bounding box center [276, 120] width 158 height 14
type input "********"
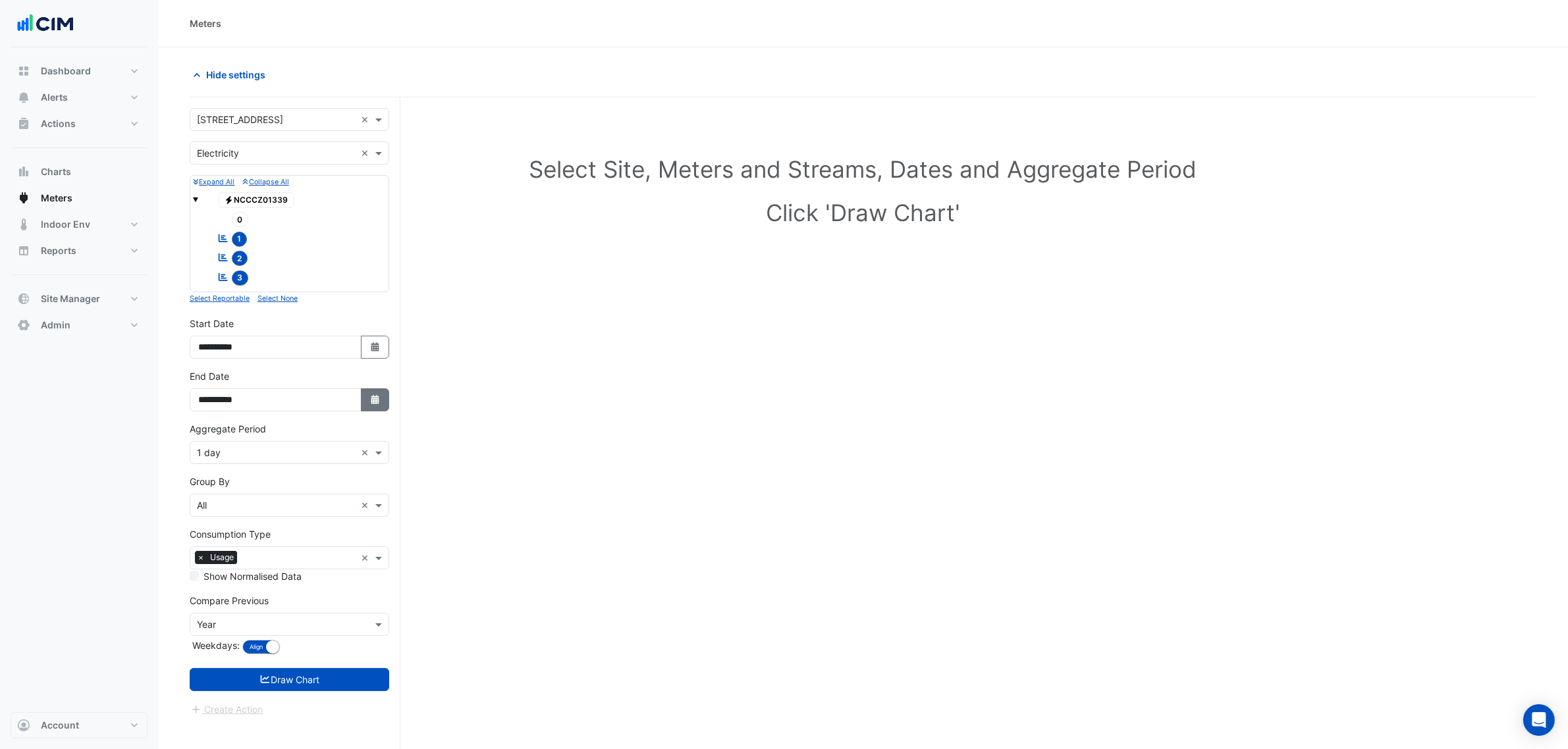
click at [363, 393] on button "Select Date" at bounding box center [375, 400] width 29 height 23
click at [336, 232] on button "Next month" at bounding box center [338, 227] width 16 height 21
select select "*"
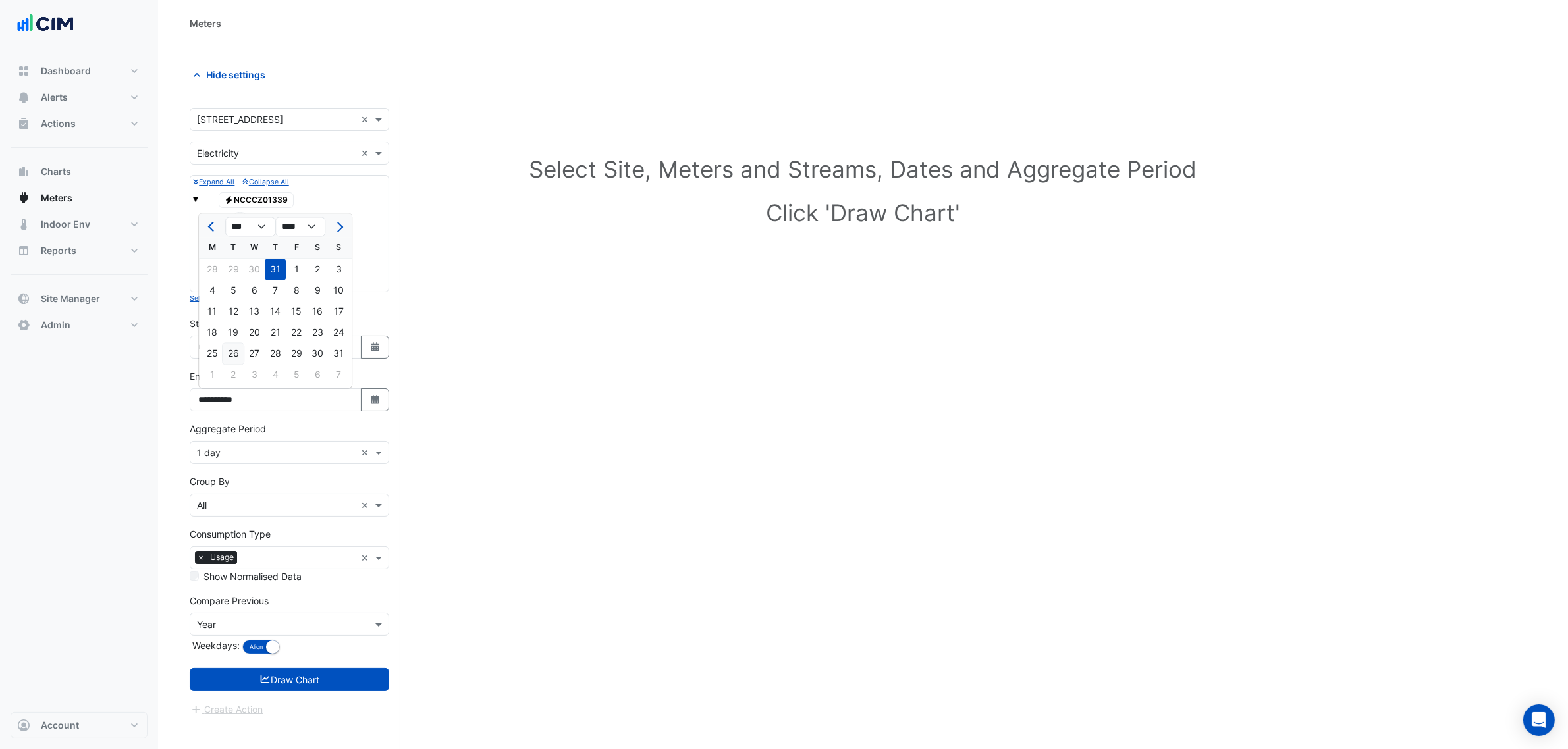
click at [232, 352] on div "26" at bounding box center [233, 354] width 21 height 21
type input "**********"
click at [258, 446] on input "text" at bounding box center [276, 453] width 158 height 14
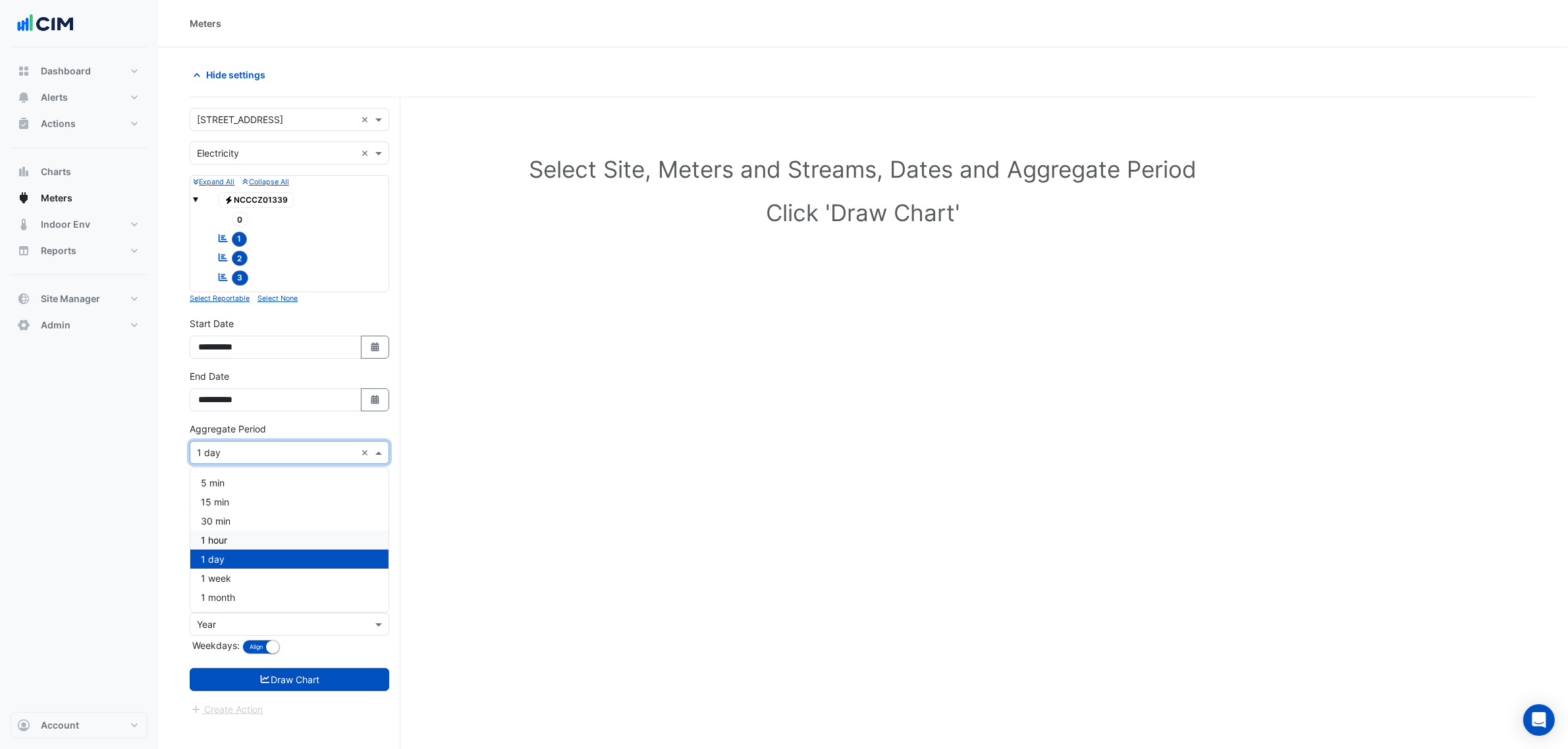
click at [249, 542] on div "1 hour" at bounding box center [289, 540] width 198 height 19
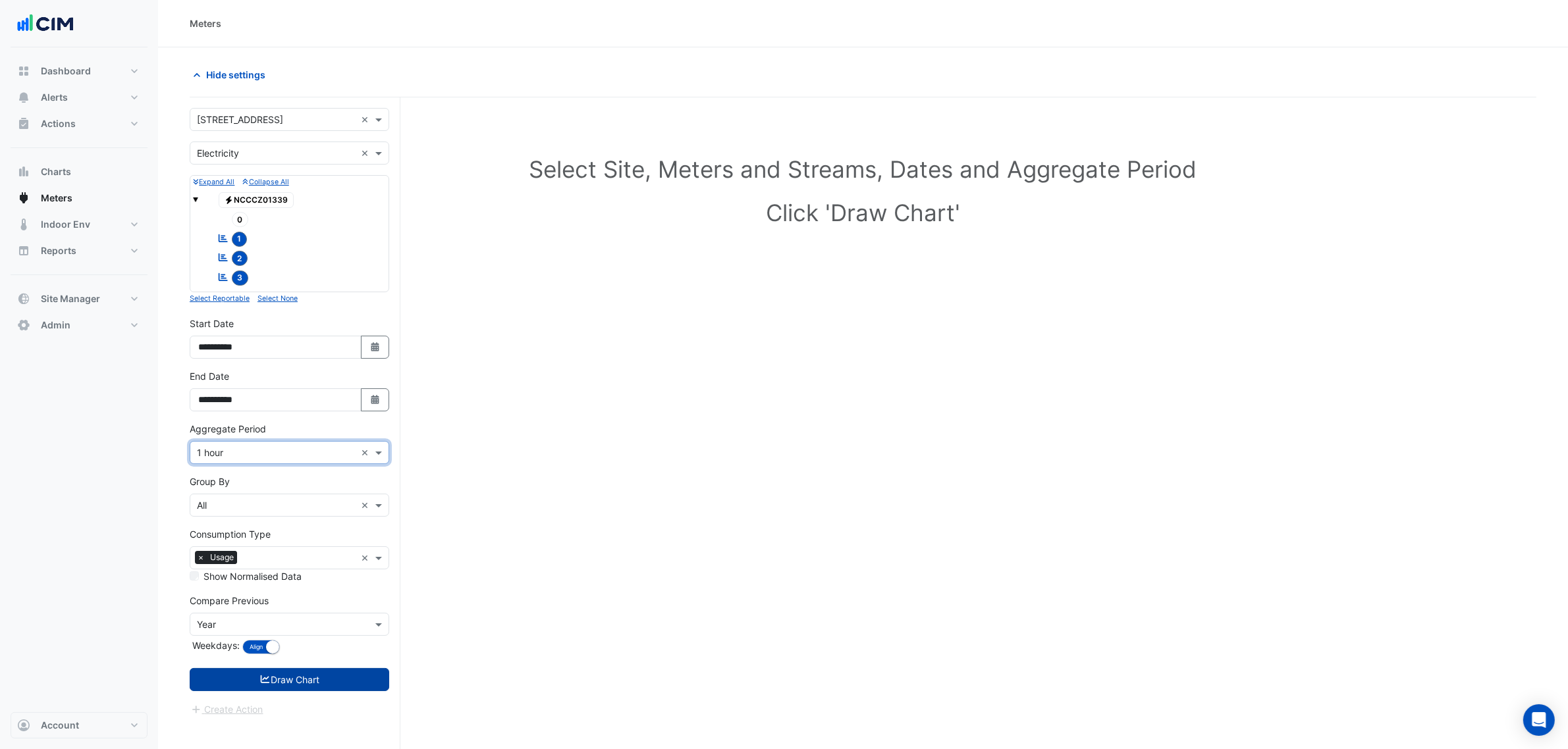
drag, startPoint x: 296, startPoint y: 662, endPoint x: 301, endPoint y: 679, distance: 17.7
click at [295, 662] on form "Select a Site × 2 Market Street × Utility Type × Electricity × Expand All Colla…" at bounding box center [289, 412] width 199 height 609
click at [303, 680] on button "Draw Chart" at bounding box center [289, 680] width 199 height 23
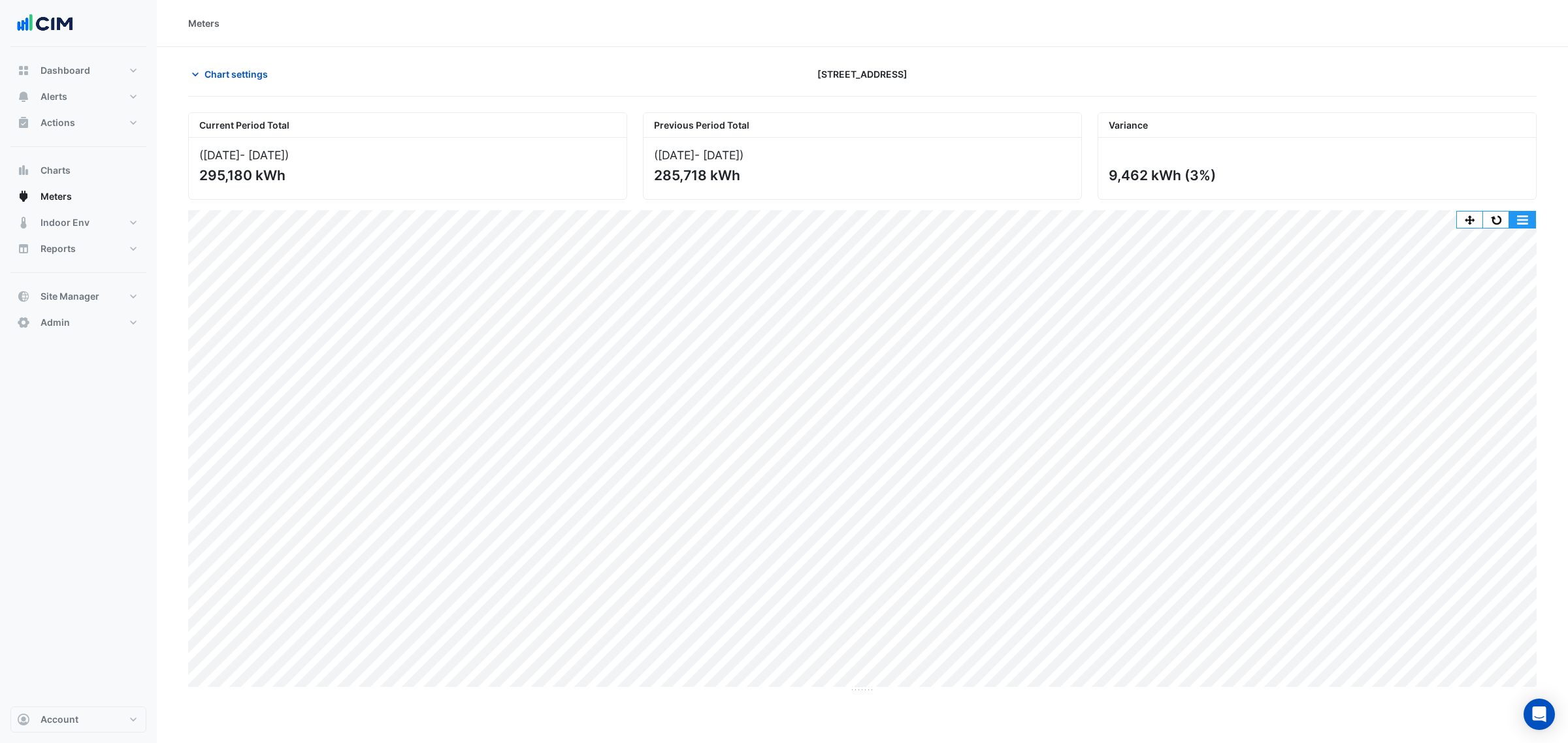
click at [1533, 220] on button "button" at bounding box center [1521, 220] width 26 height 17
click at [1485, 425] on div "Print Save as JPEG Save as PNG Pivot Data Table Export CSV - Flat Export CSV - …" at bounding box center [1496, 327] width 79 height 198
click at [1487, 410] on div "Select Chart Type" at bounding box center [1496, 407] width 79 height 31
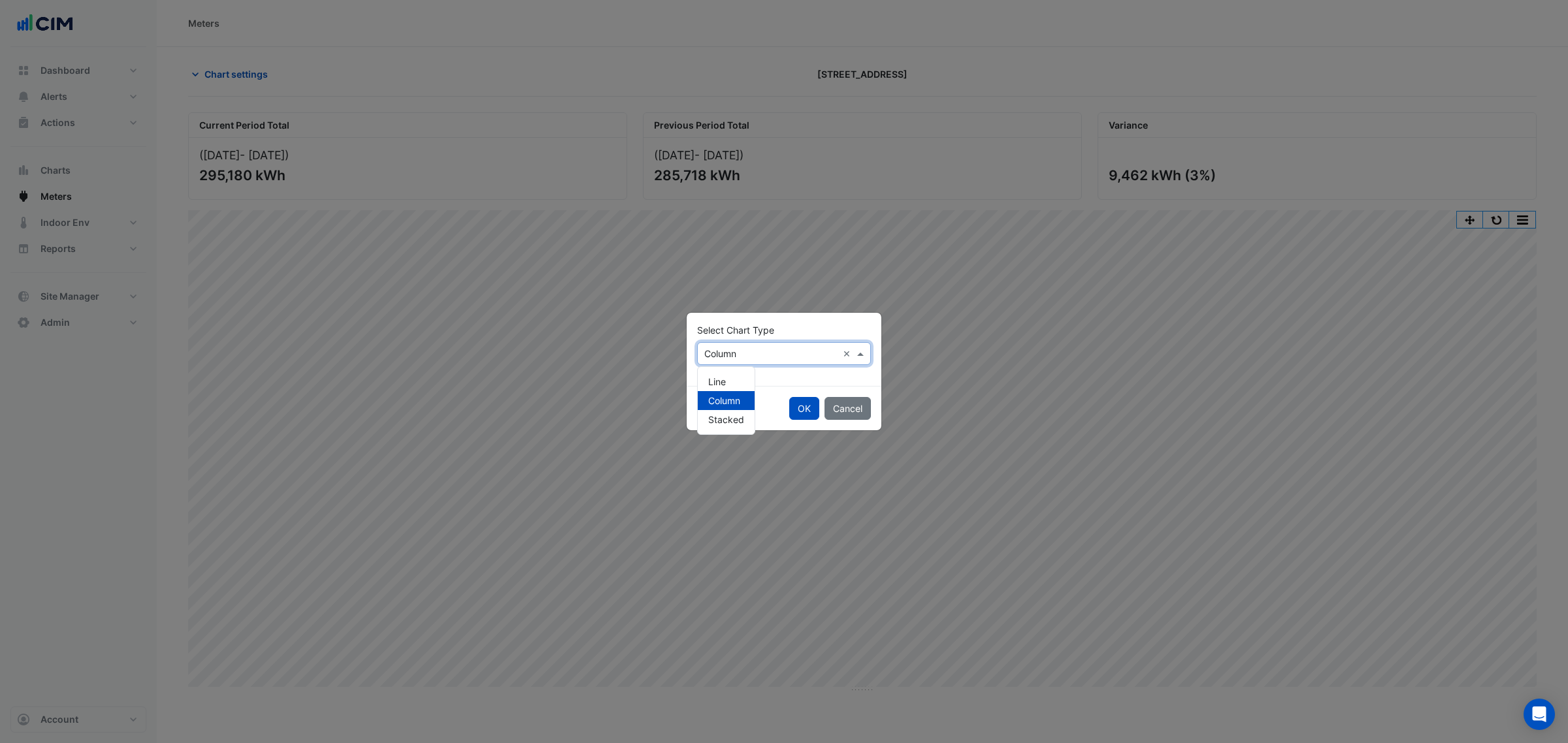
click at [697, 347] on div "Select Chart Type × Column ×" at bounding box center [784, 354] width 174 height 23
drag, startPoint x: 722, startPoint y: 381, endPoint x: 805, endPoint y: 397, distance: 84.5
click at [722, 382] on span "Line" at bounding box center [716, 381] width 17 height 11
click at [805, 397] on button "OK" at bounding box center [804, 408] width 30 height 23
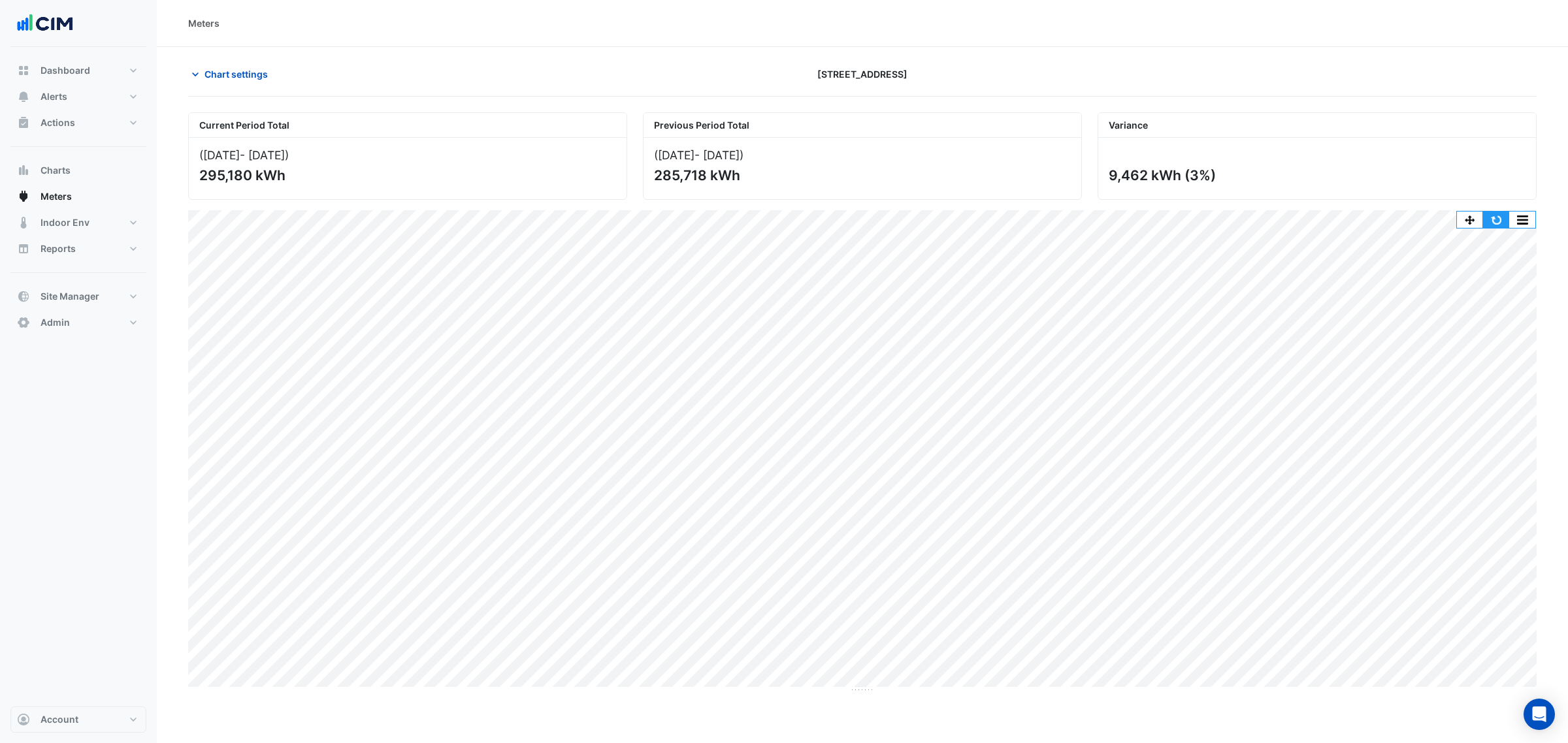
click at [1496, 213] on button "button" at bounding box center [1495, 220] width 26 height 17
click at [1524, 225] on button "button" at bounding box center [1521, 220] width 26 height 17
click at [190, 63] on button "Chart settings" at bounding box center [232, 74] width 88 height 23
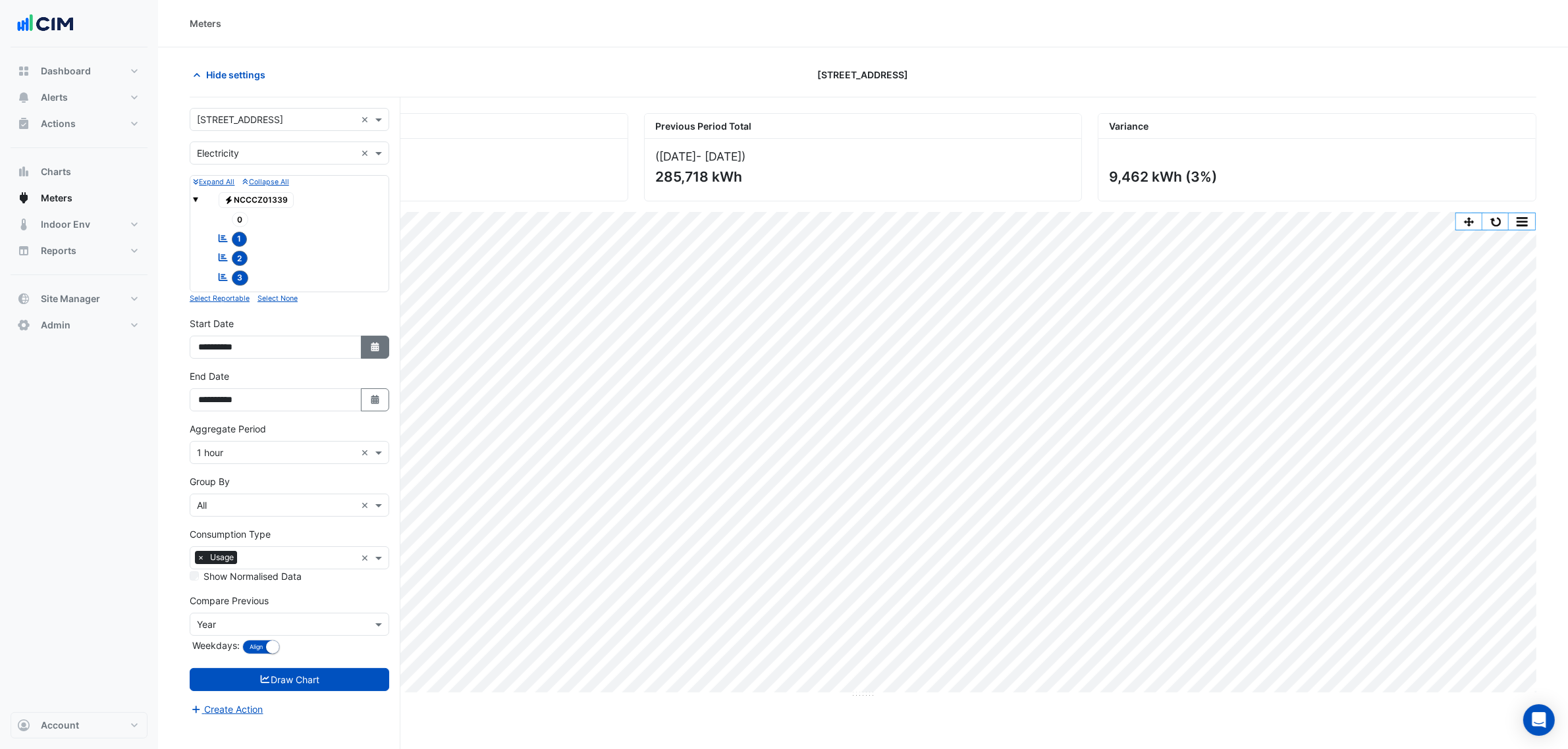
click at [371, 352] on icon "Select Date" at bounding box center [375, 347] width 12 height 9
select select "*"
select select "****"
click at [332, 172] on button "Next month" at bounding box center [338, 174] width 16 height 21
select select "*"
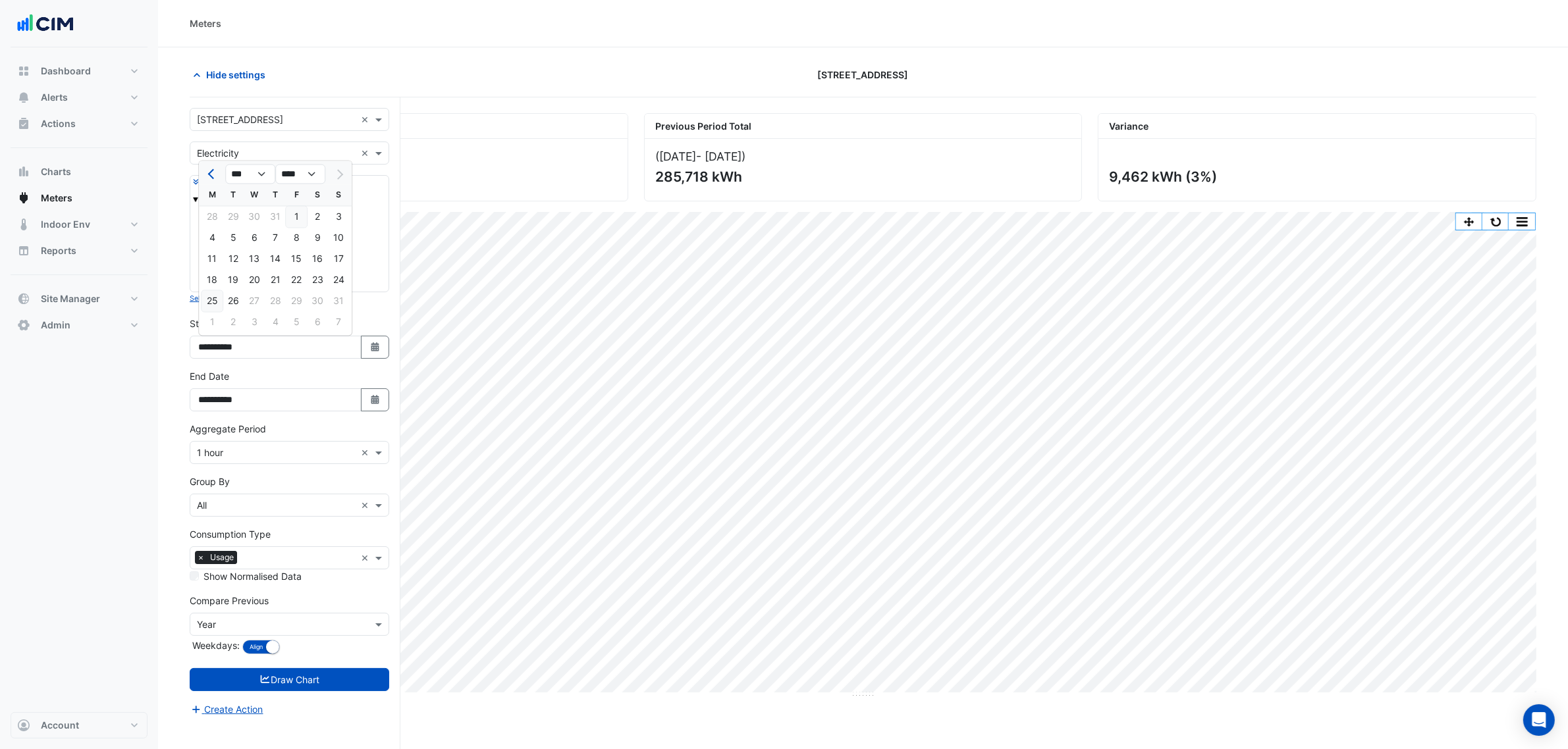
click at [215, 298] on div "25" at bounding box center [211, 301] width 21 height 21
type input "**********"
click at [366, 351] on button "Select Date" at bounding box center [375, 347] width 29 height 23
select select "*"
select select "****"
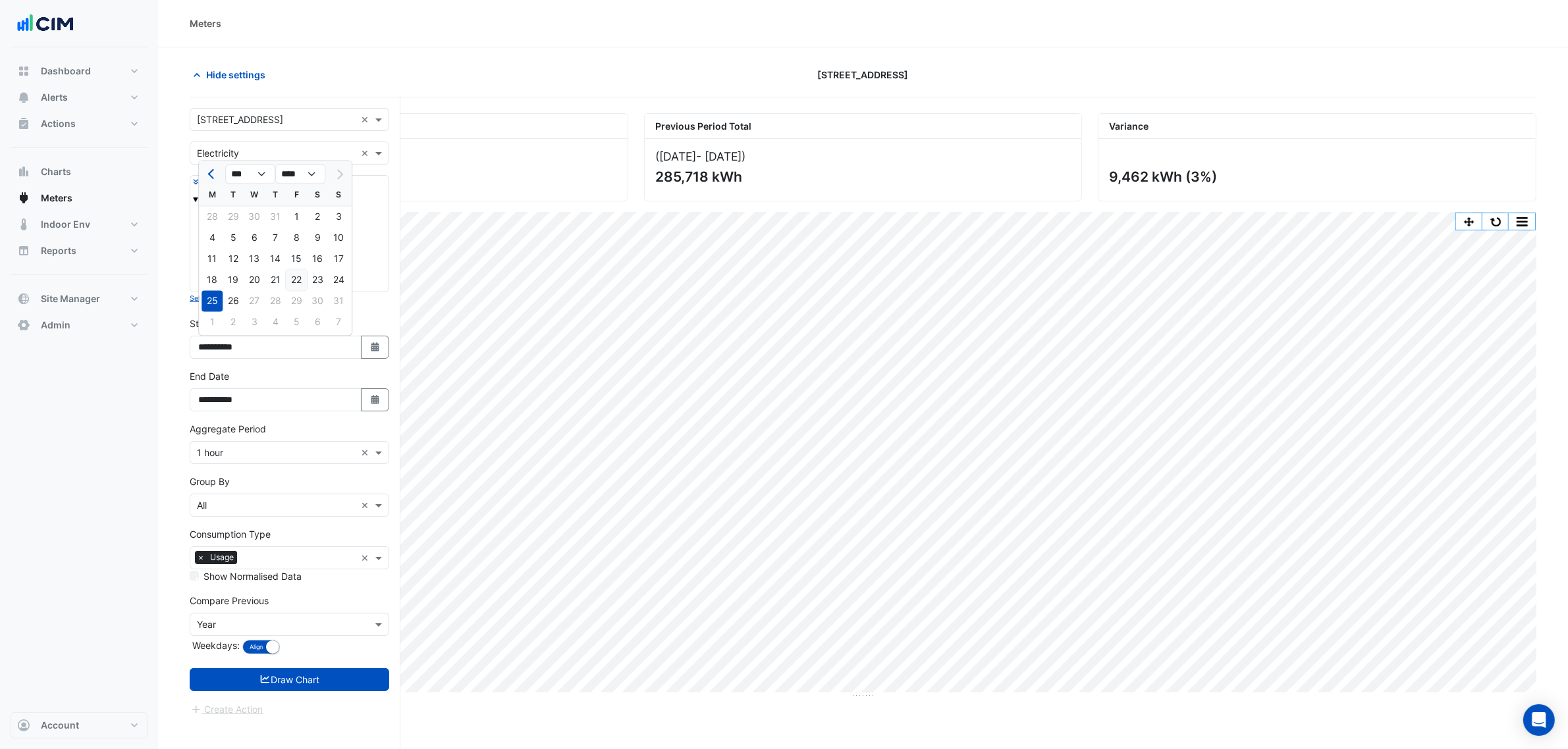
click at [305, 277] on div "18 19 20 21 22 23 24" at bounding box center [275, 280] width 153 height 21
click at [315, 279] on div "23" at bounding box center [317, 280] width 21 height 21
type input "**********"
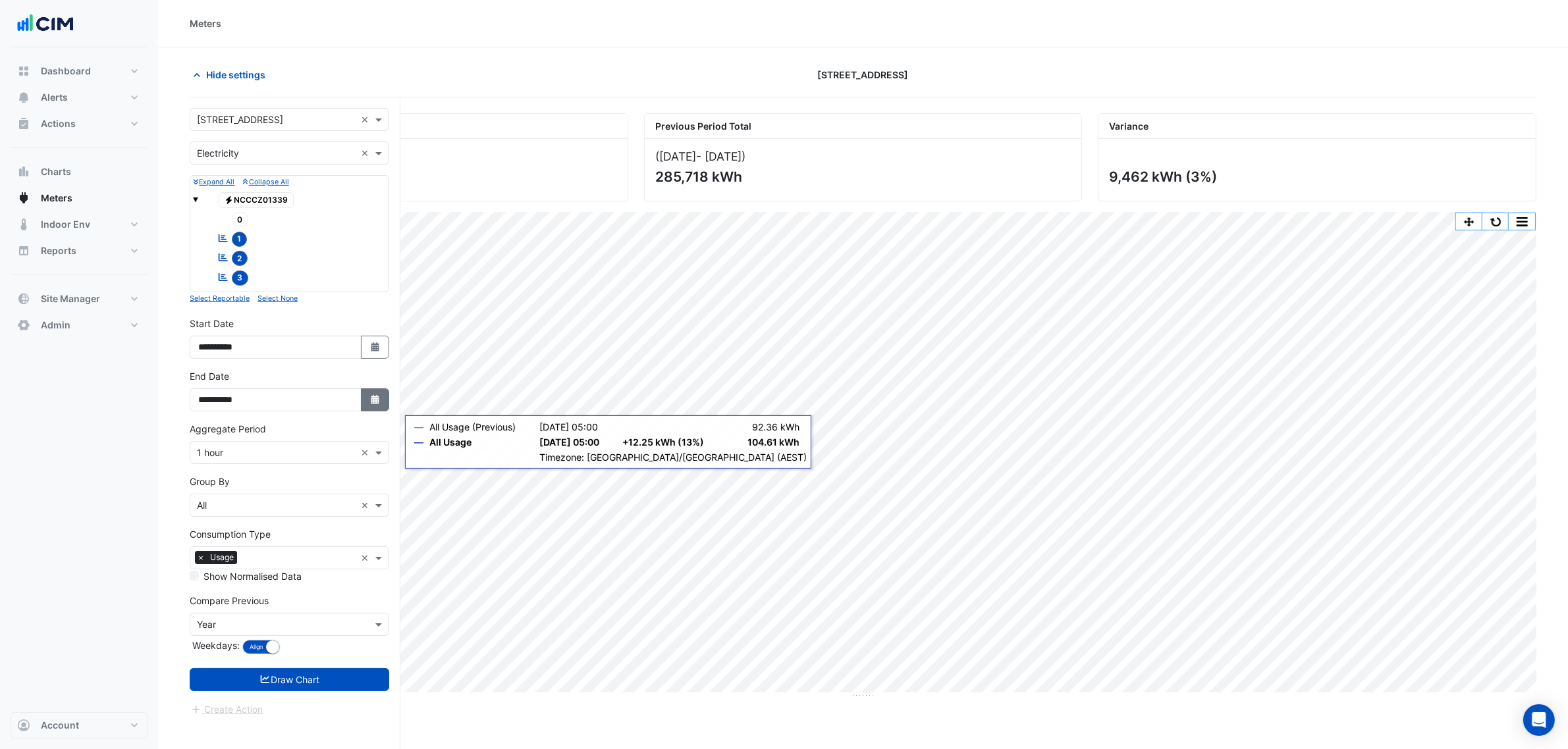
click at [373, 392] on button "Select Date" at bounding box center [375, 400] width 29 height 23
click at [213, 357] on div "25" at bounding box center [211, 354] width 21 height 21
type input "**********"
click at [328, 675] on button "Draw Chart" at bounding box center [289, 680] width 199 height 23
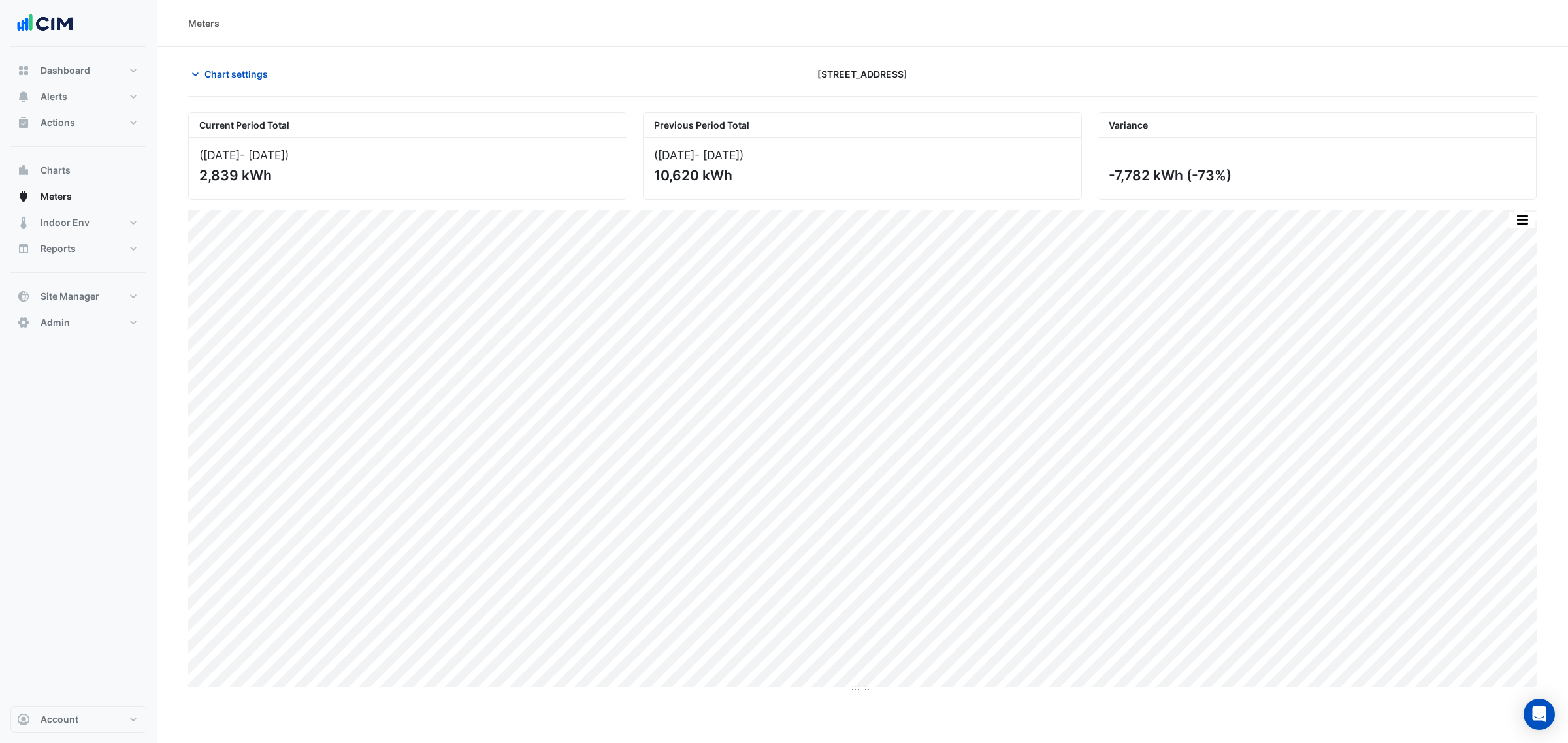
click at [1515, 210] on div "Current Period Total (23 Aug 25 - 25 Aug 25 ) 2,839 kWh Previous Period Total (…" at bounding box center [862, 397] width 1348 height 591
click at [1515, 211] on div "Current Period Total (23 Aug 25 - 25 Aug 25 ) 2,839 kWh Previous Period Total (…" at bounding box center [862, 397] width 1348 height 591
click at [1516, 214] on button "button" at bounding box center [1521, 220] width 26 height 17
click at [1488, 370] on div "Export CSV - Pivot" at bounding box center [1496, 376] width 79 height 31
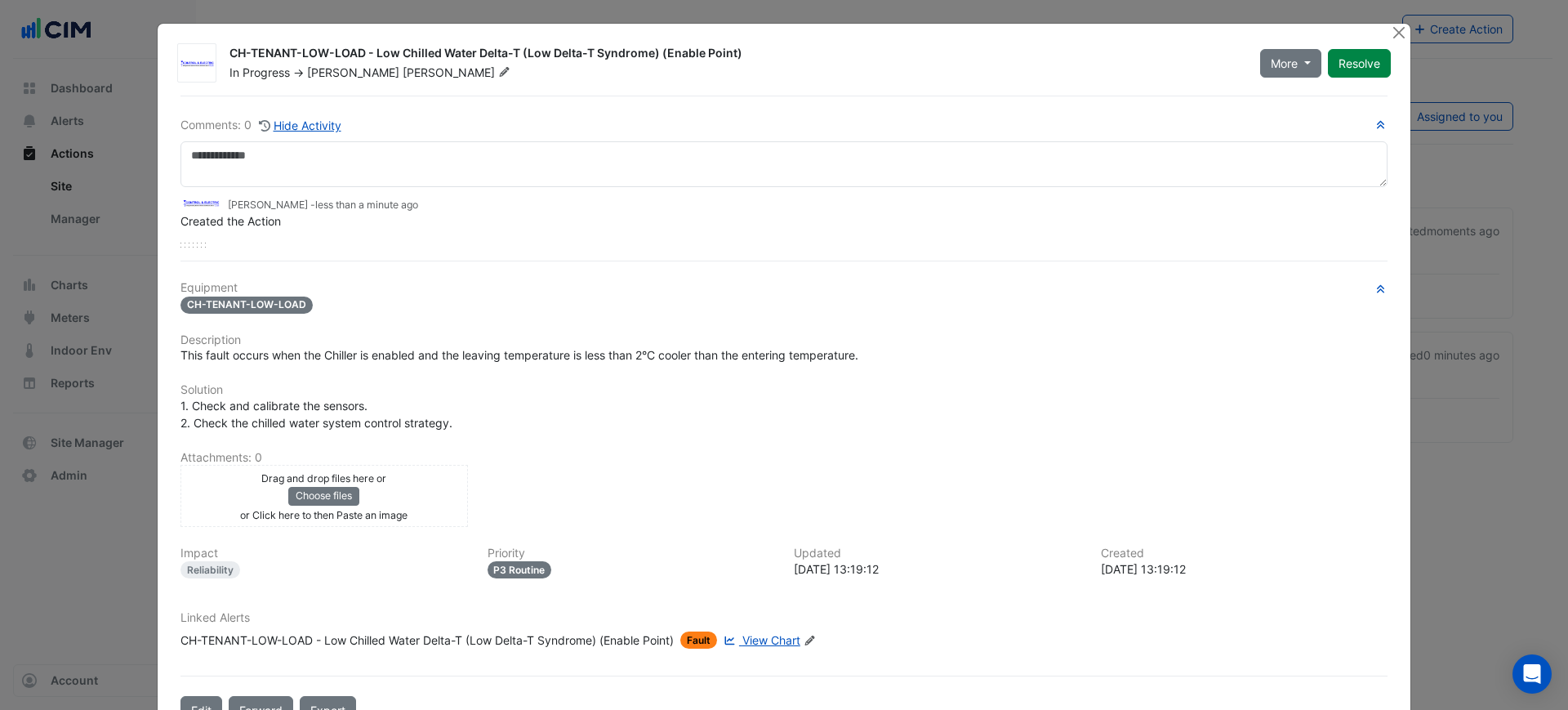
click at [1380, 27] on div "CH-TENANT-LOW-LOAD - Low Chilled Water Delta-T (Low Delta-T Syndrome) (Enable P…" at bounding box center [783, 380] width 1253 height 713
click at [1390, 30] on button "Close" at bounding box center [1398, 32] width 17 height 17
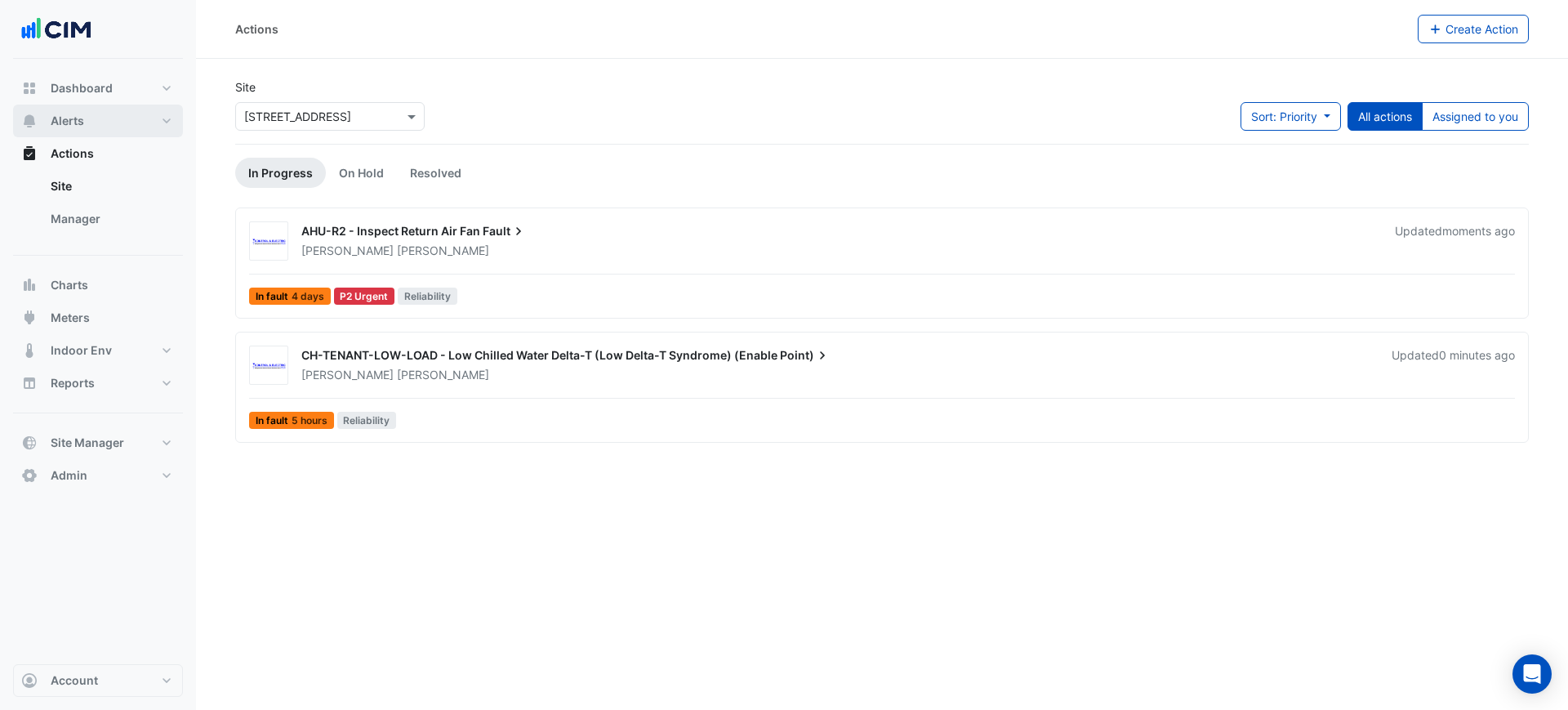
click at [77, 121] on span "Alerts" at bounding box center [67, 121] width 33 height 17
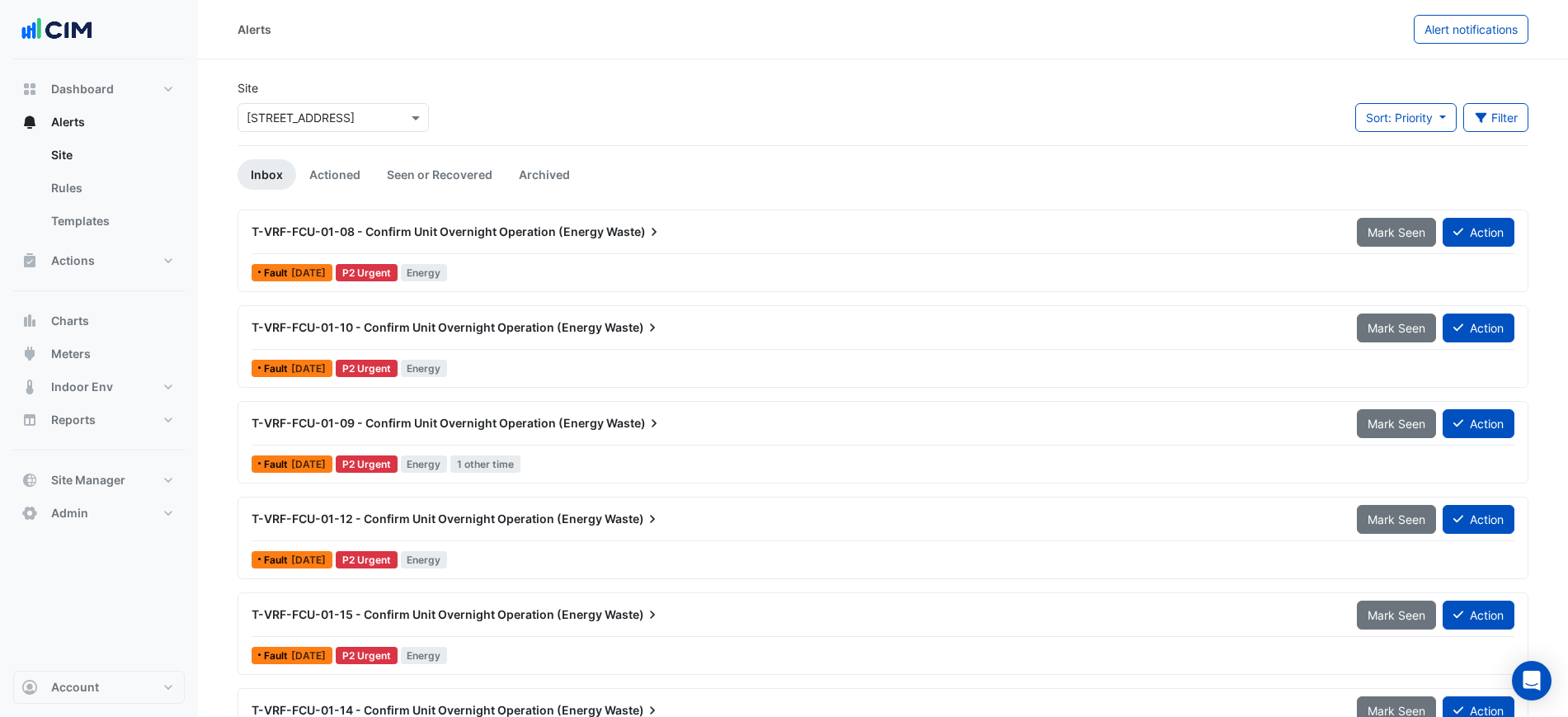
click at [346, 123] on input "text" at bounding box center [316, 118] width 140 height 18
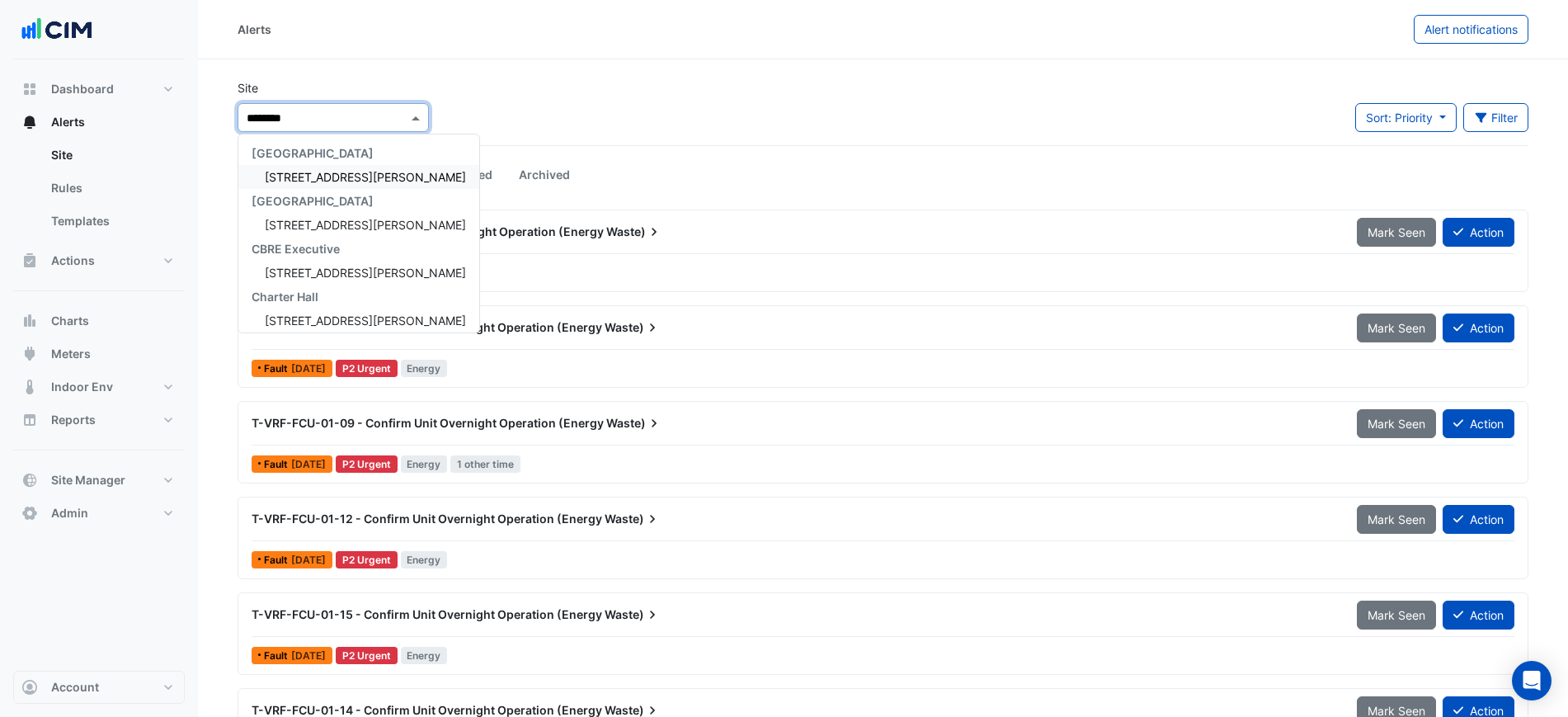
type input "*********"
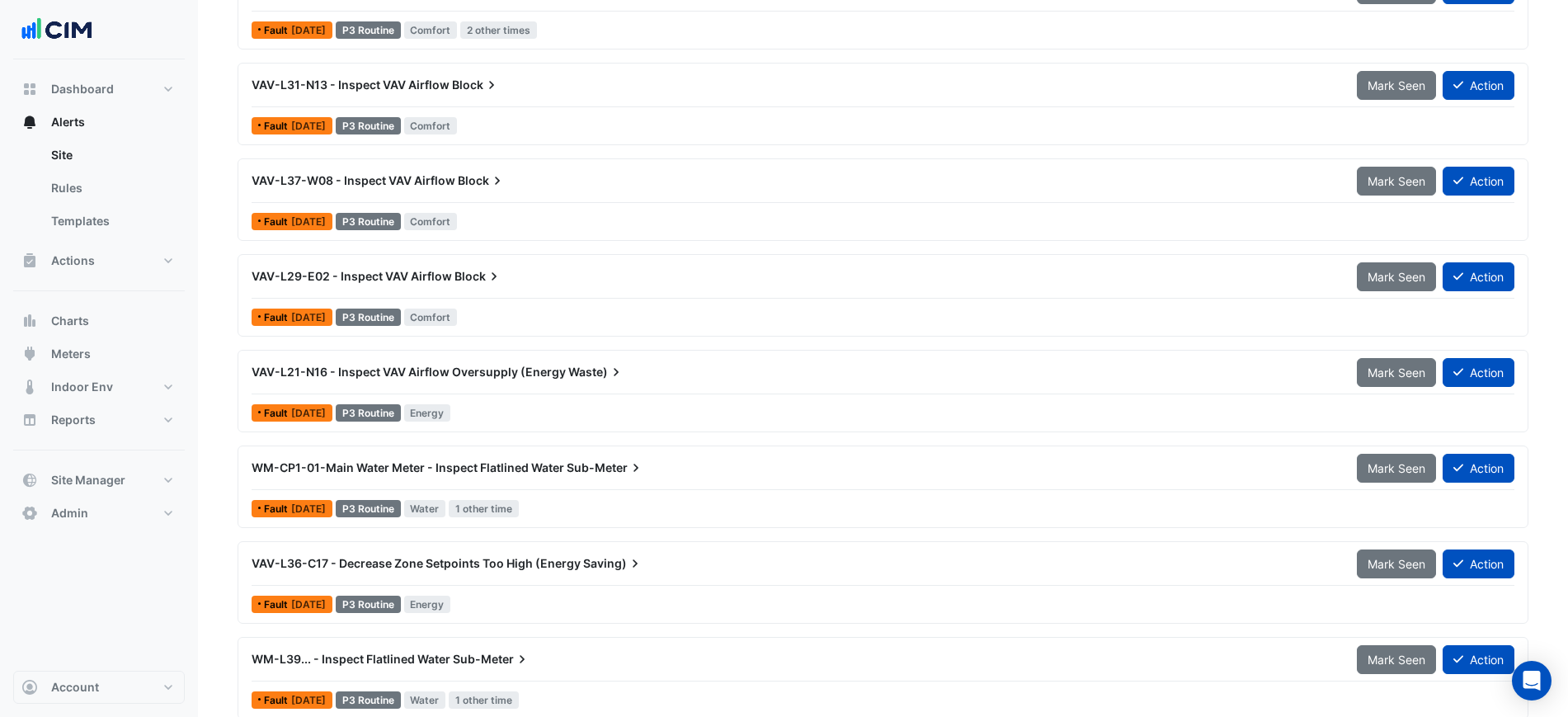
scroll to position [21, 0]
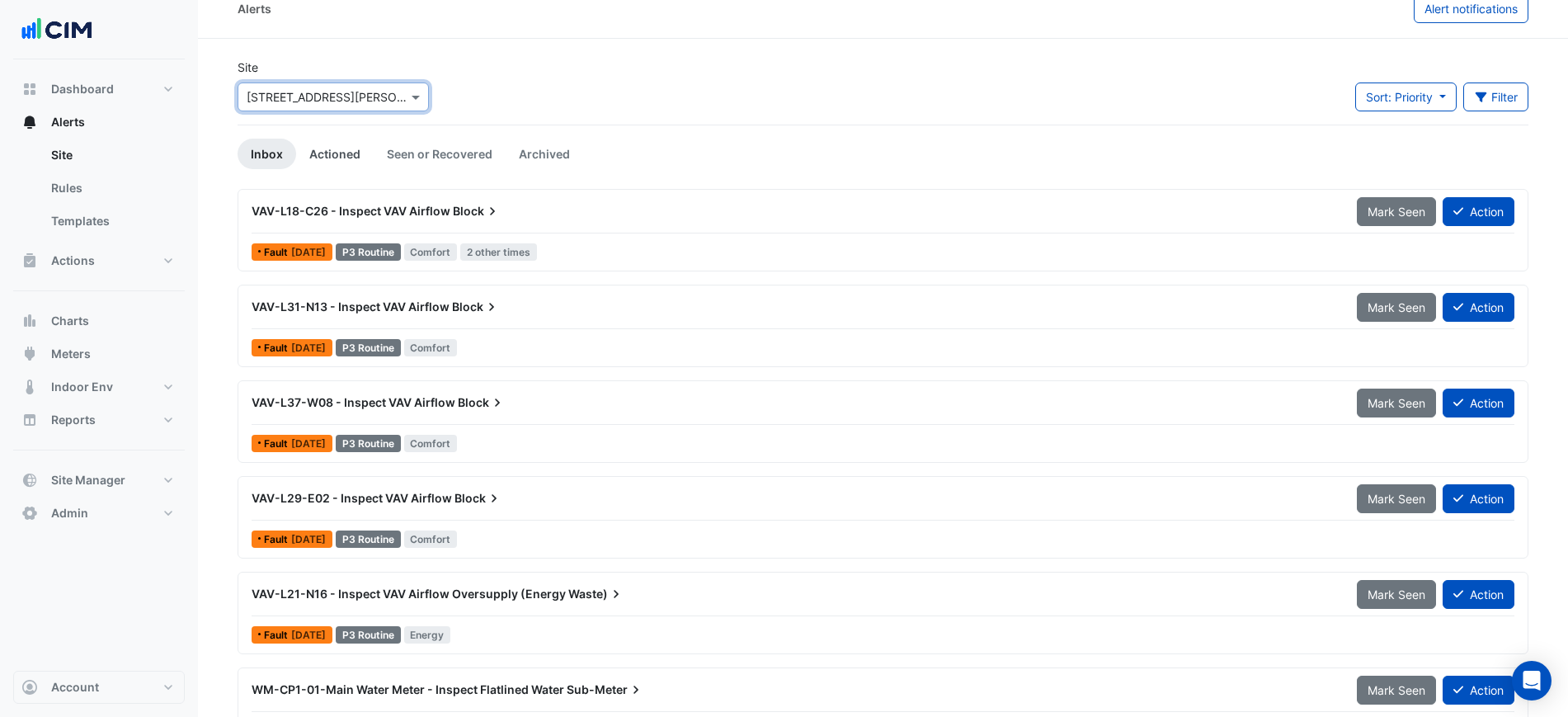
click at [325, 152] on link "Actioned" at bounding box center [335, 154] width 77 height 30
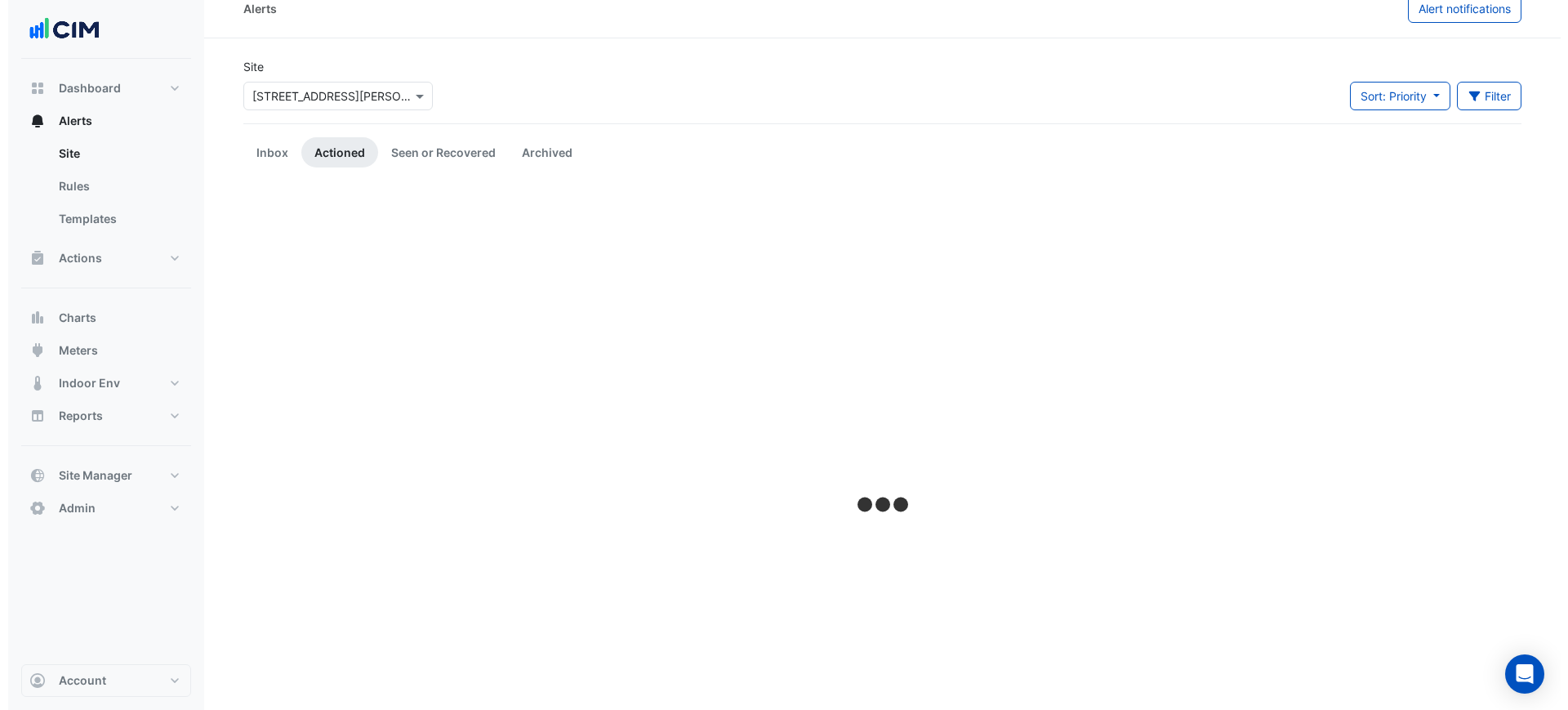
scroll to position [0, 0]
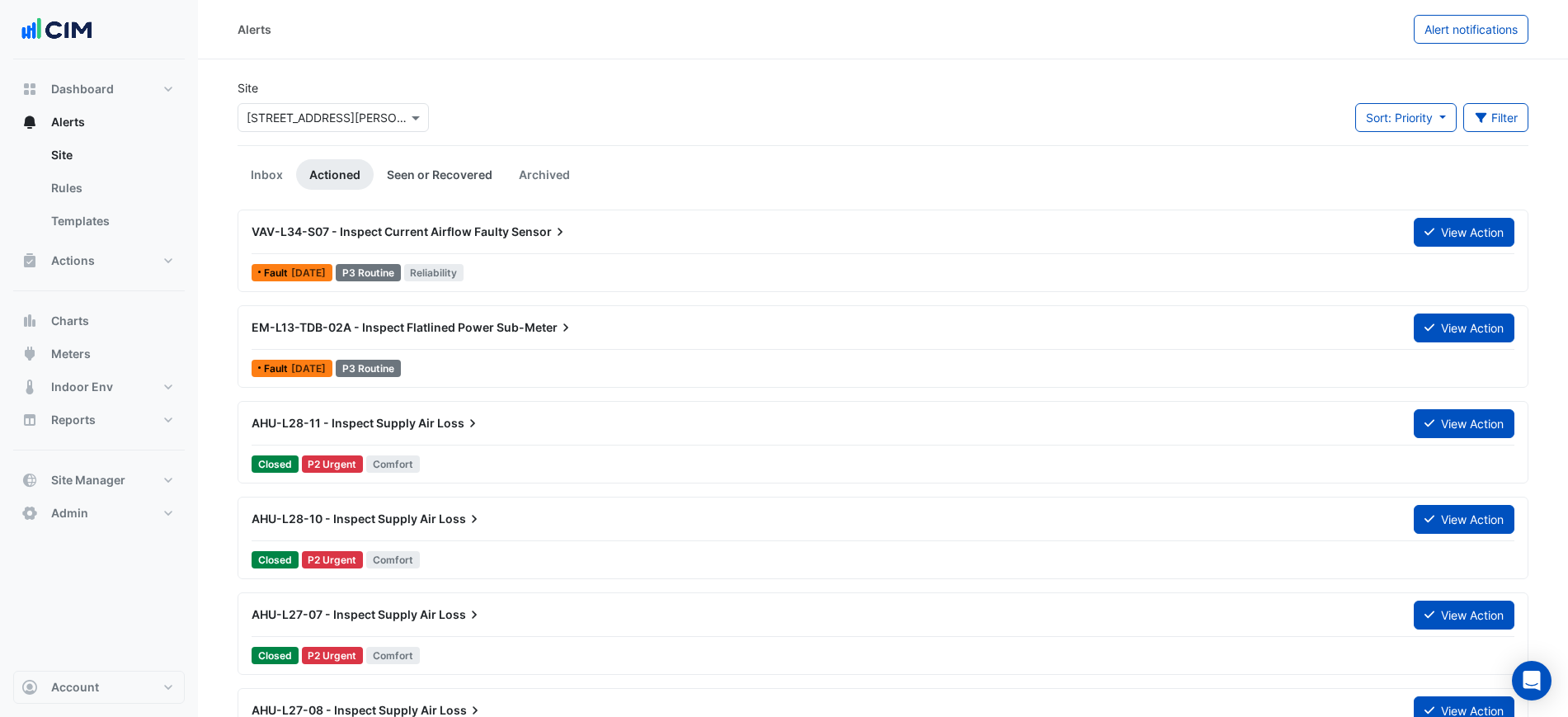
click at [446, 179] on link "Seen or Recovered" at bounding box center [439, 174] width 132 height 30
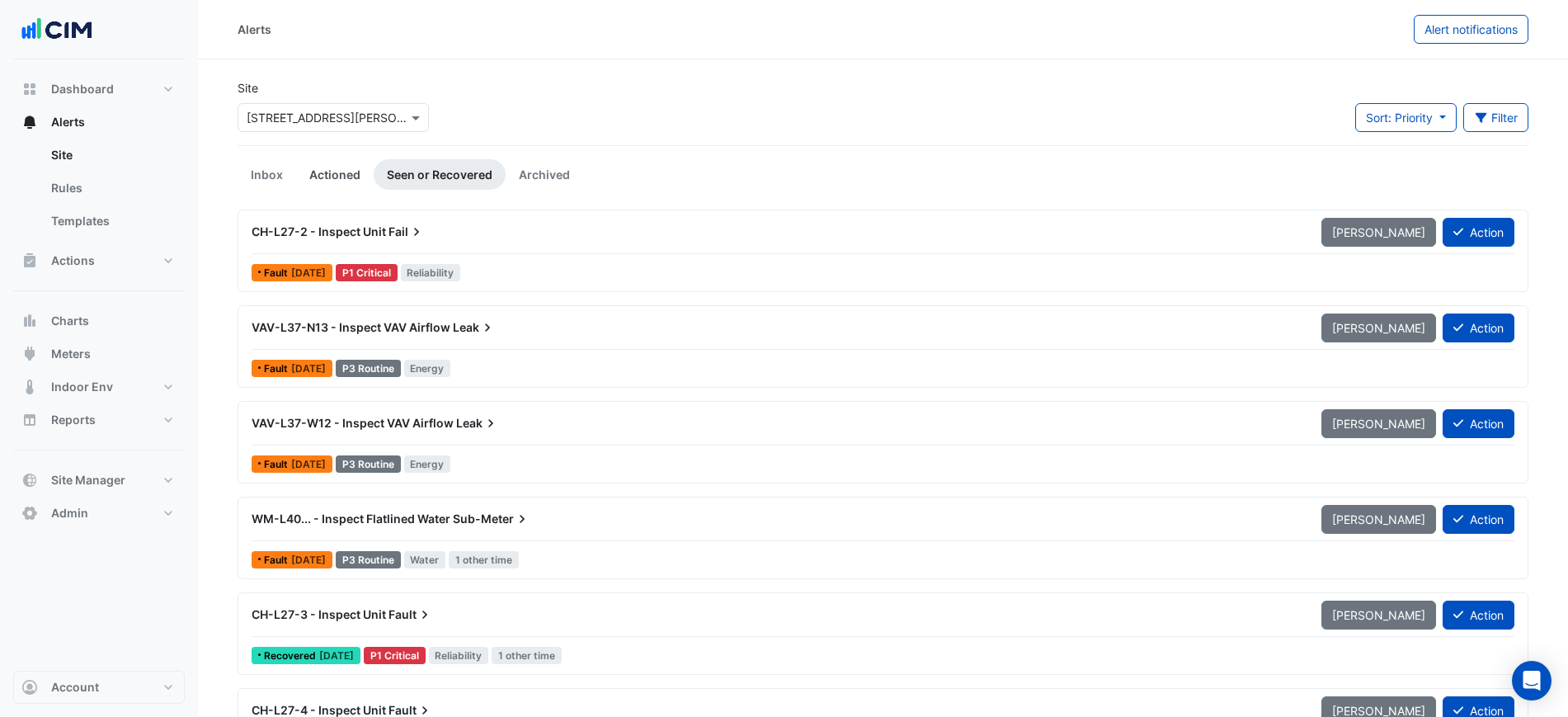
click at [324, 179] on link "Actioned" at bounding box center [335, 174] width 77 height 30
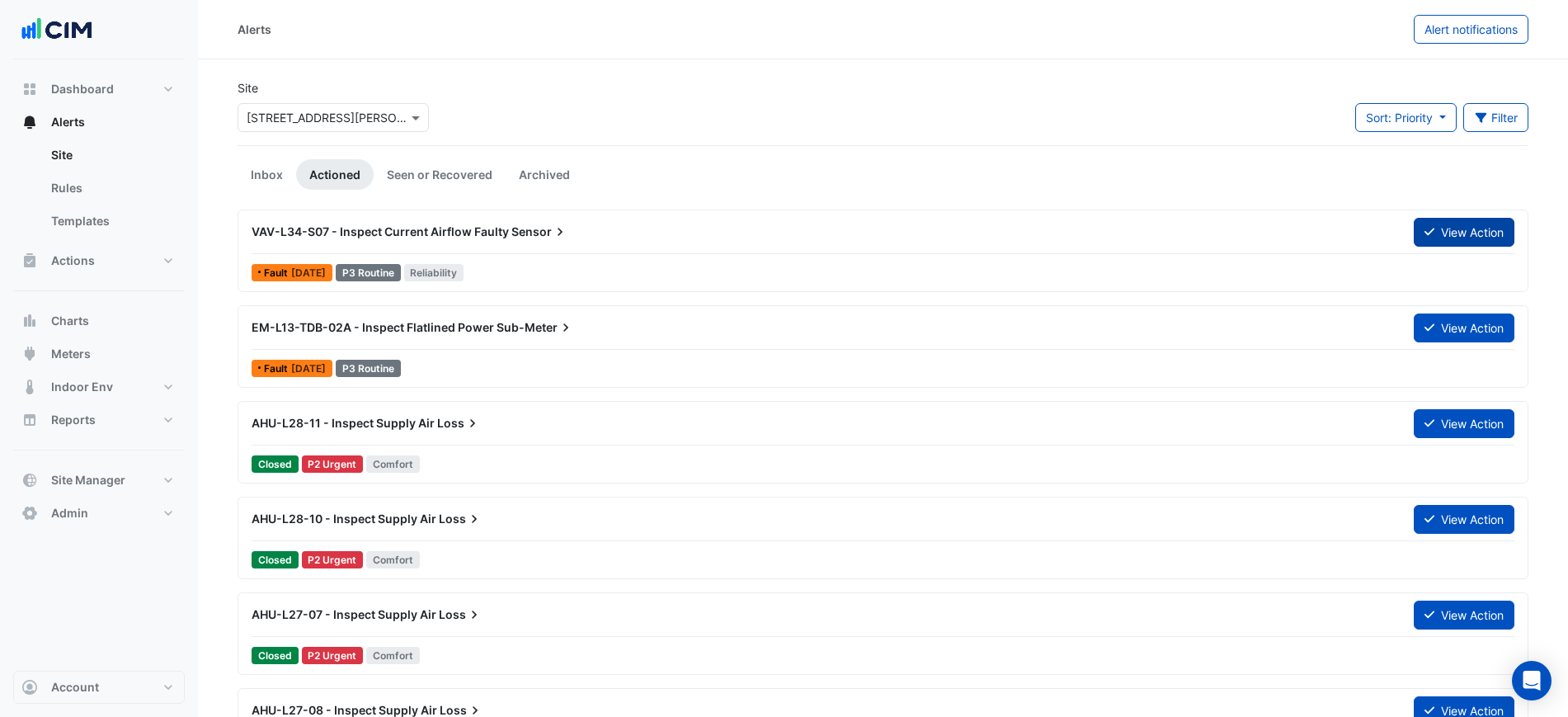
click at [1440, 238] on button "View Action" at bounding box center [1465, 232] width 101 height 29
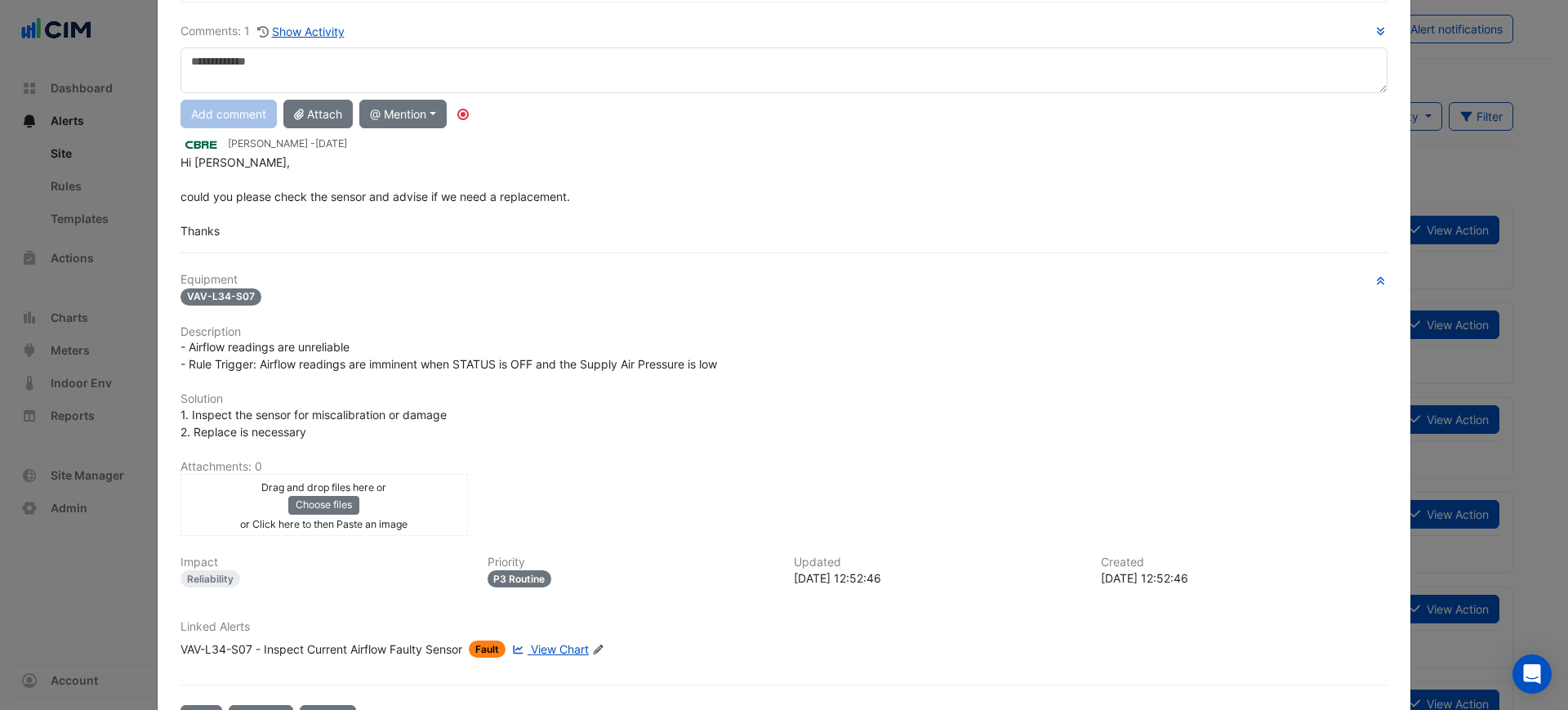
scroll to position [171, 0]
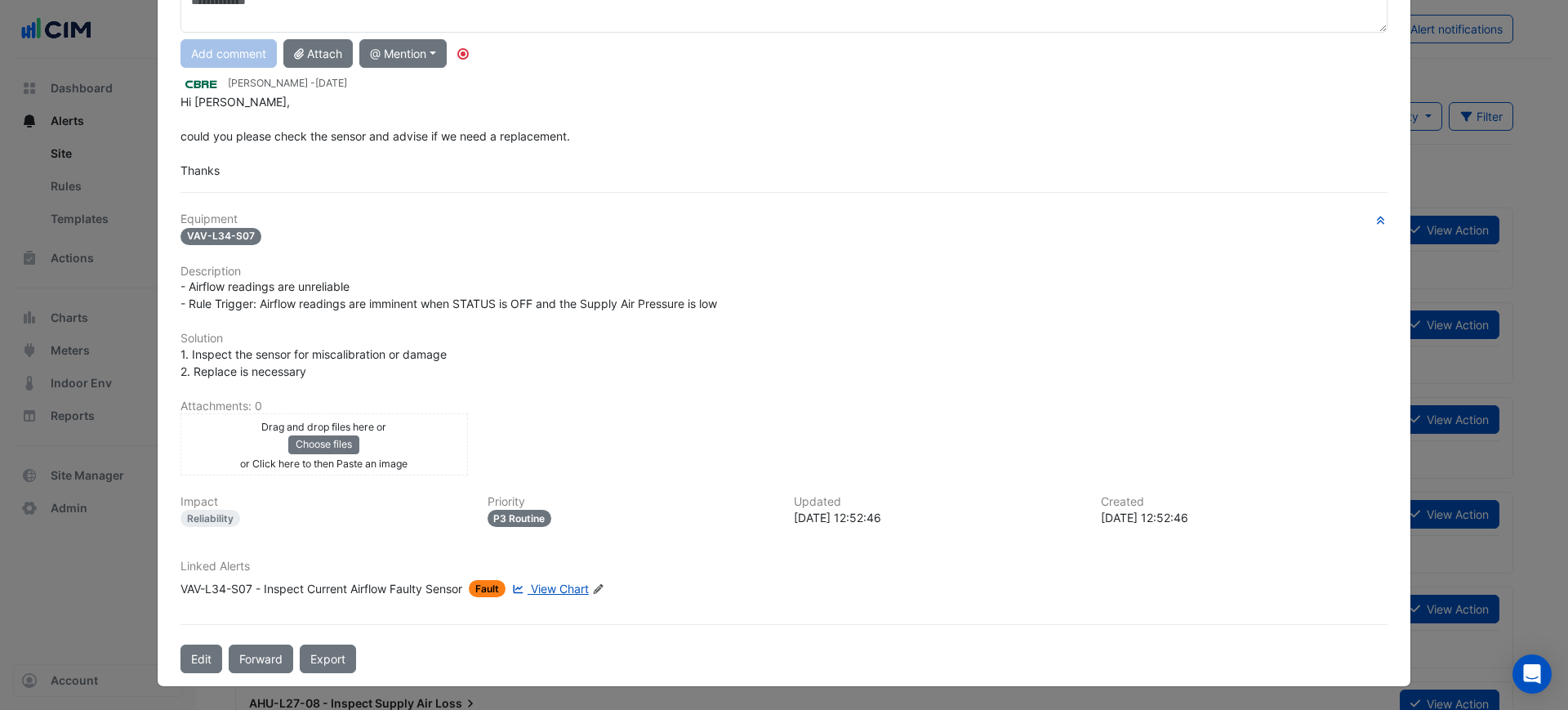
click at [548, 582] on span "View Chart" at bounding box center [560, 588] width 58 height 14
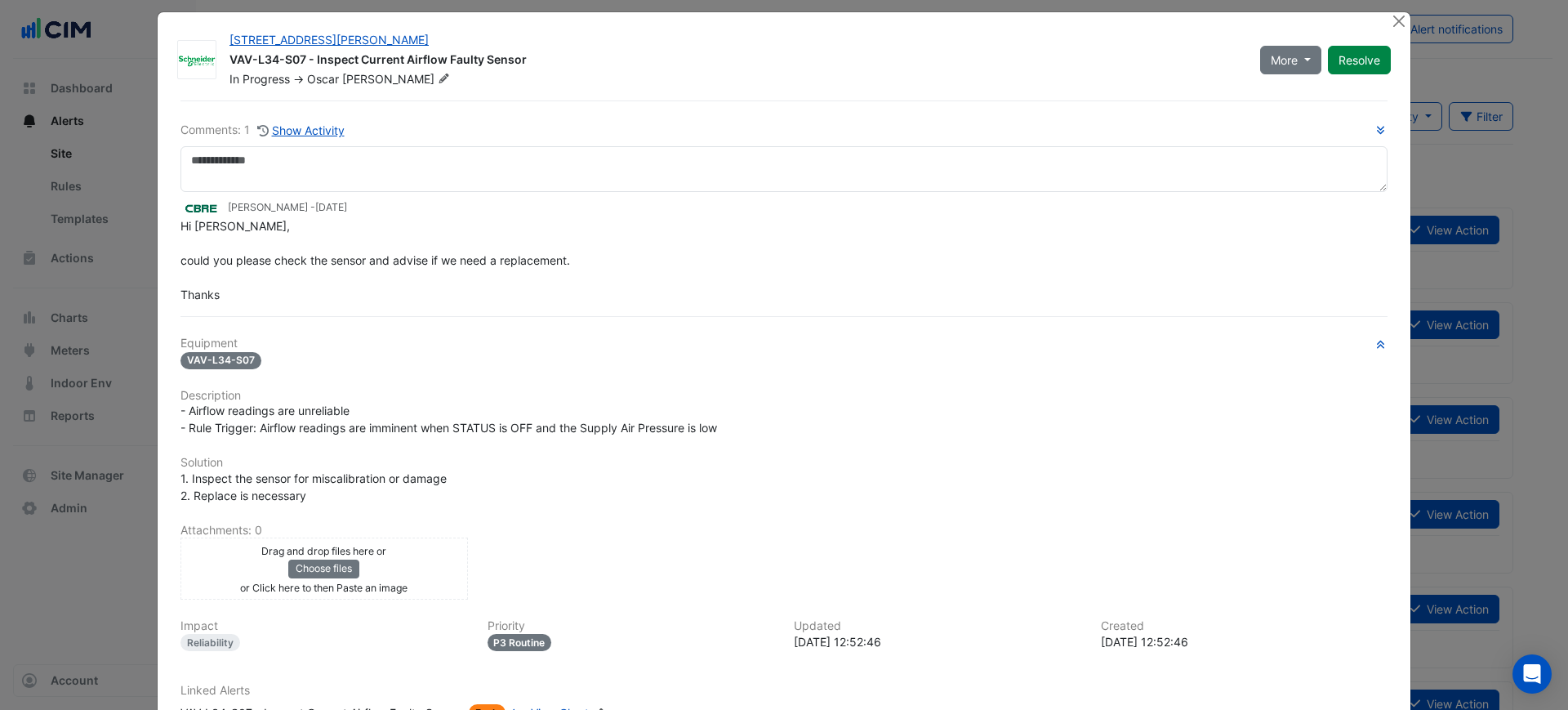
scroll to position [0, 0]
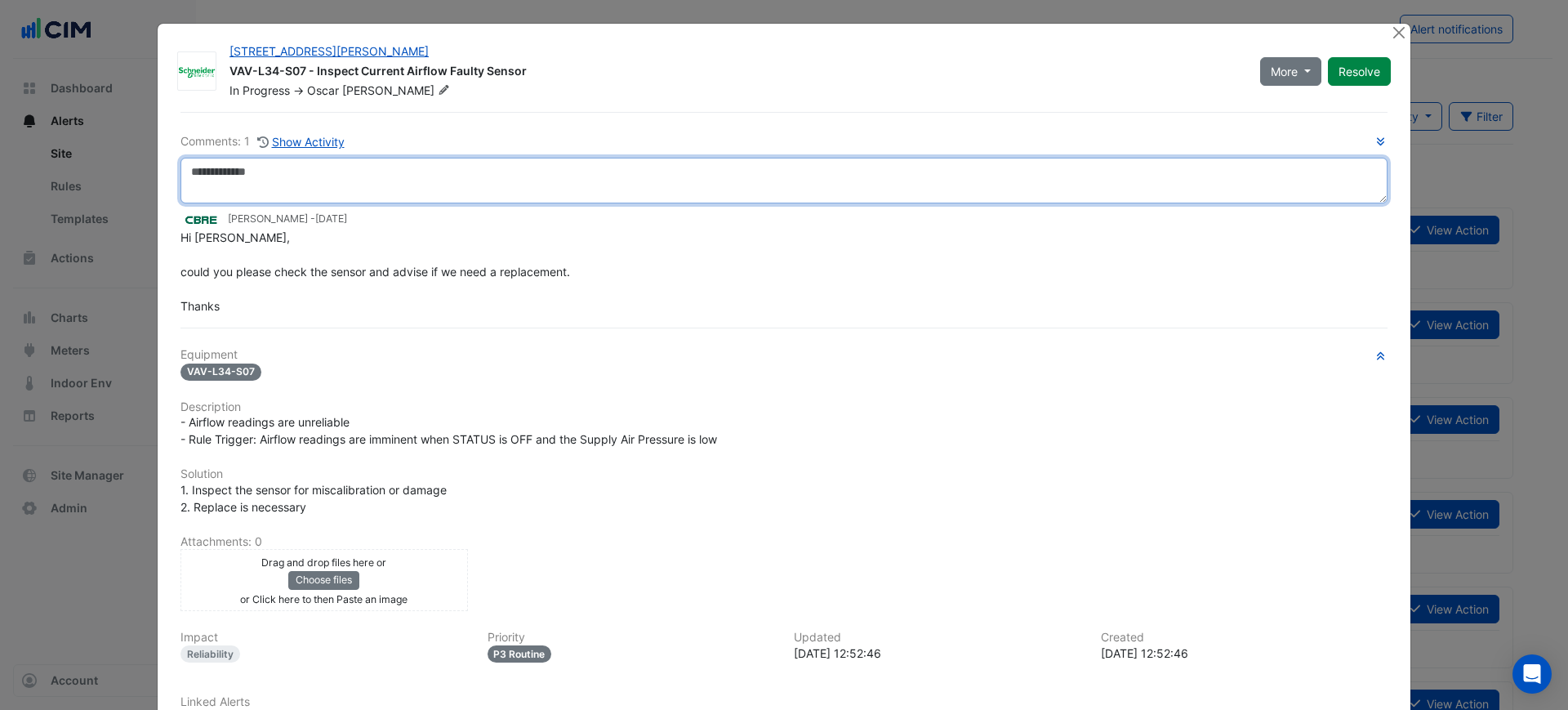
click at [739, 180] on textarea at bounding box center [784, 180] width 1207 height 46
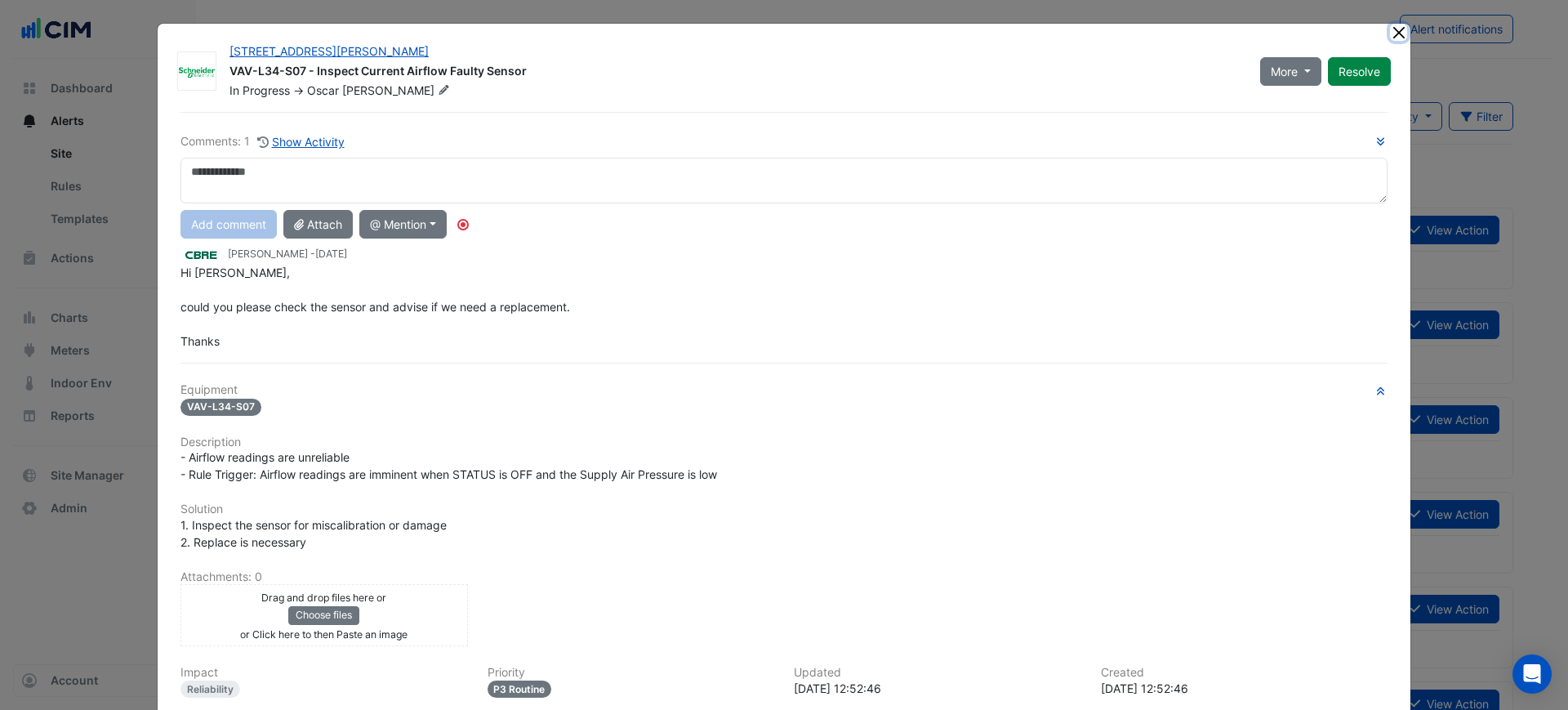
click at [1390, 37] on button "Close" at bounding box center [1398, 32] width 17 height 17
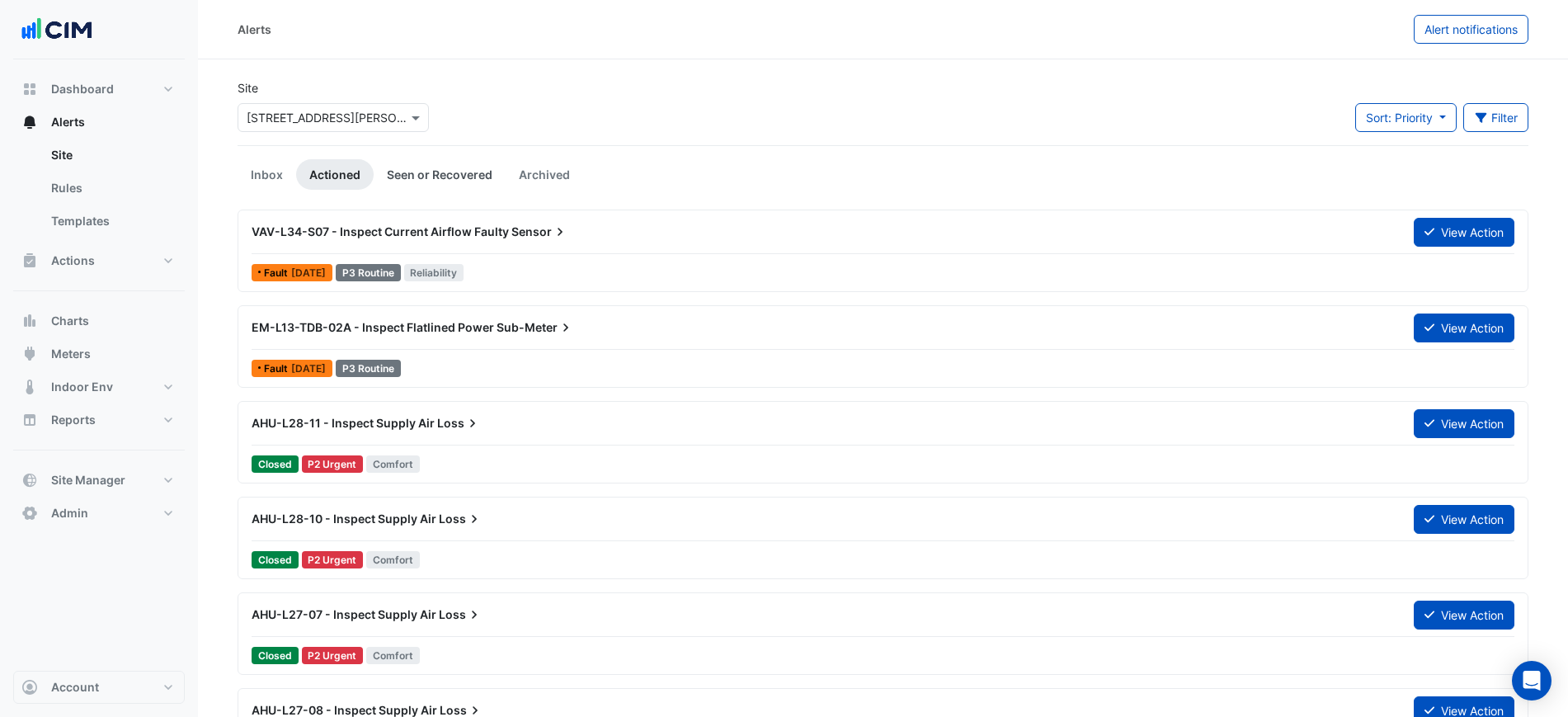
click at [455, 181] on link "Seen or Recovered" at bounding box center [439, 174] width 132 height 30
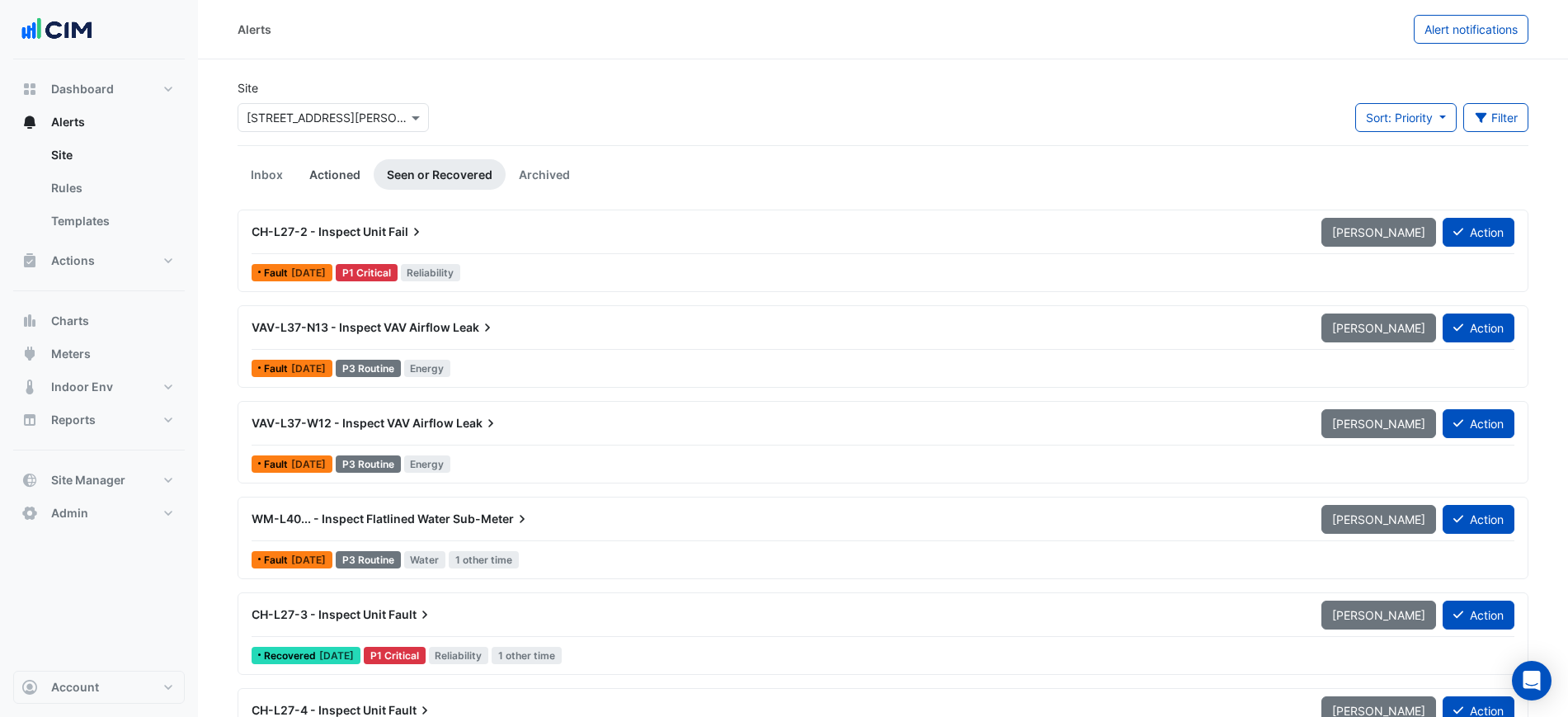
click at [313, 167] on link "Actioned" at bounding box center [335, 174] width 77 height 30
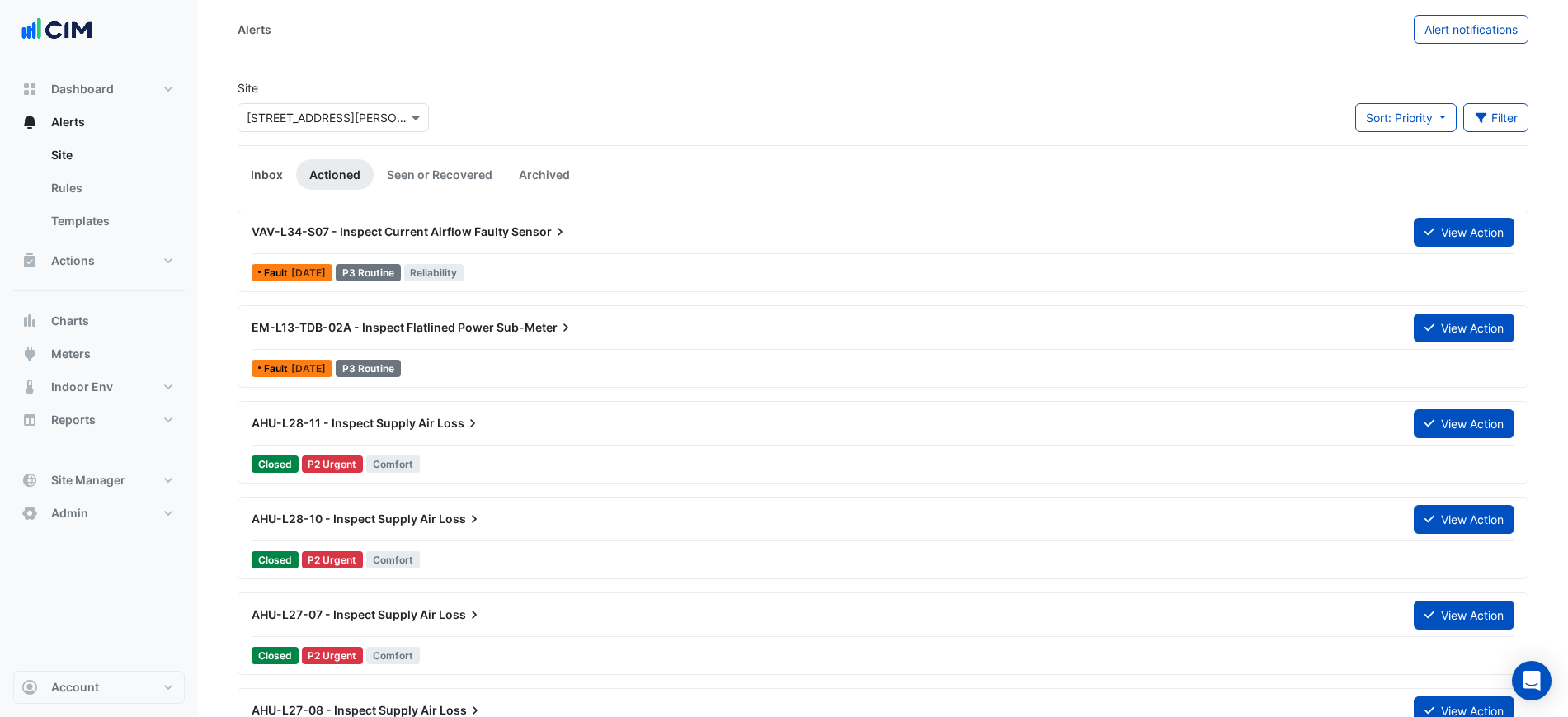
click at [280, 169] on link "Inbox" at bounding box center [267, 174] width 59 height 30
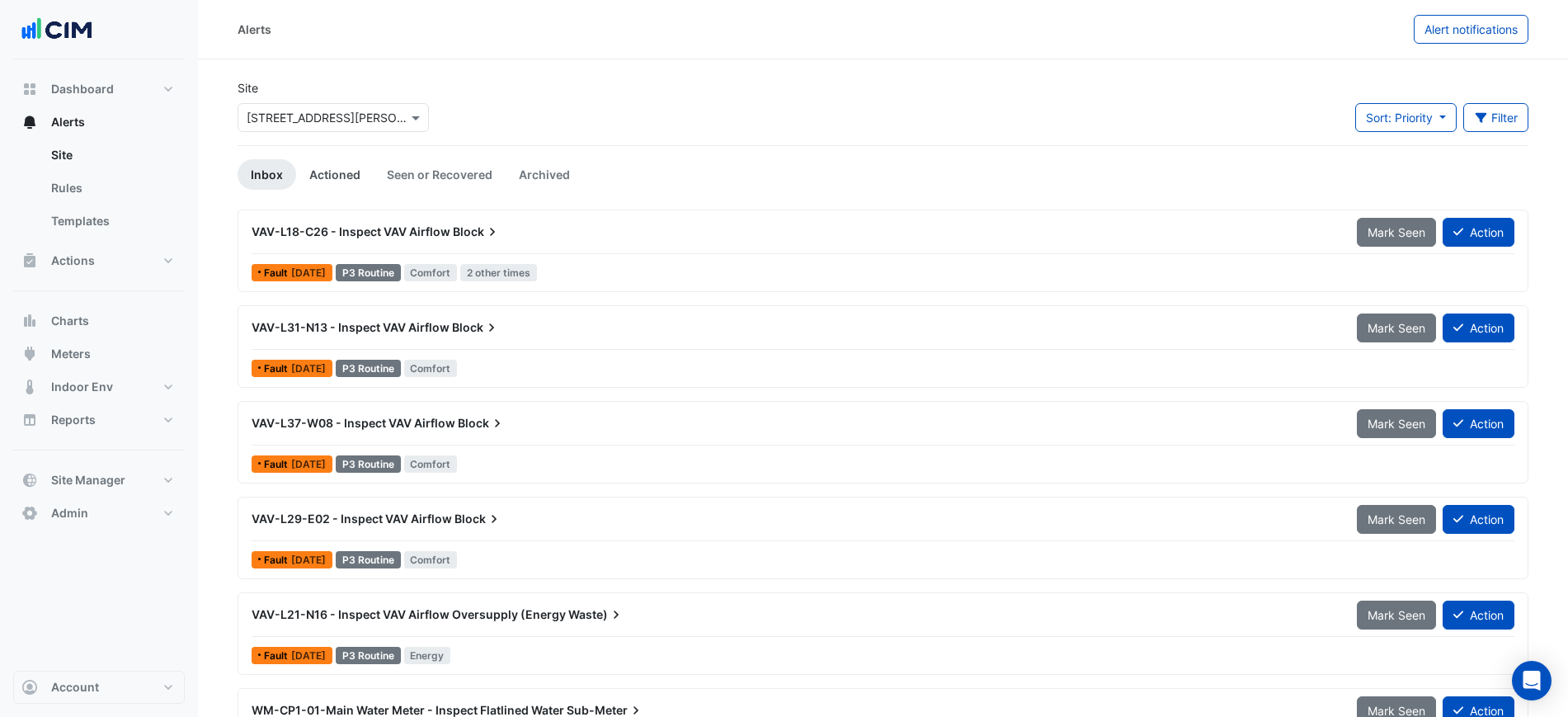
click at [330, 173] on link "Actioned" at bounding box center [335, 174] width 77 height 30
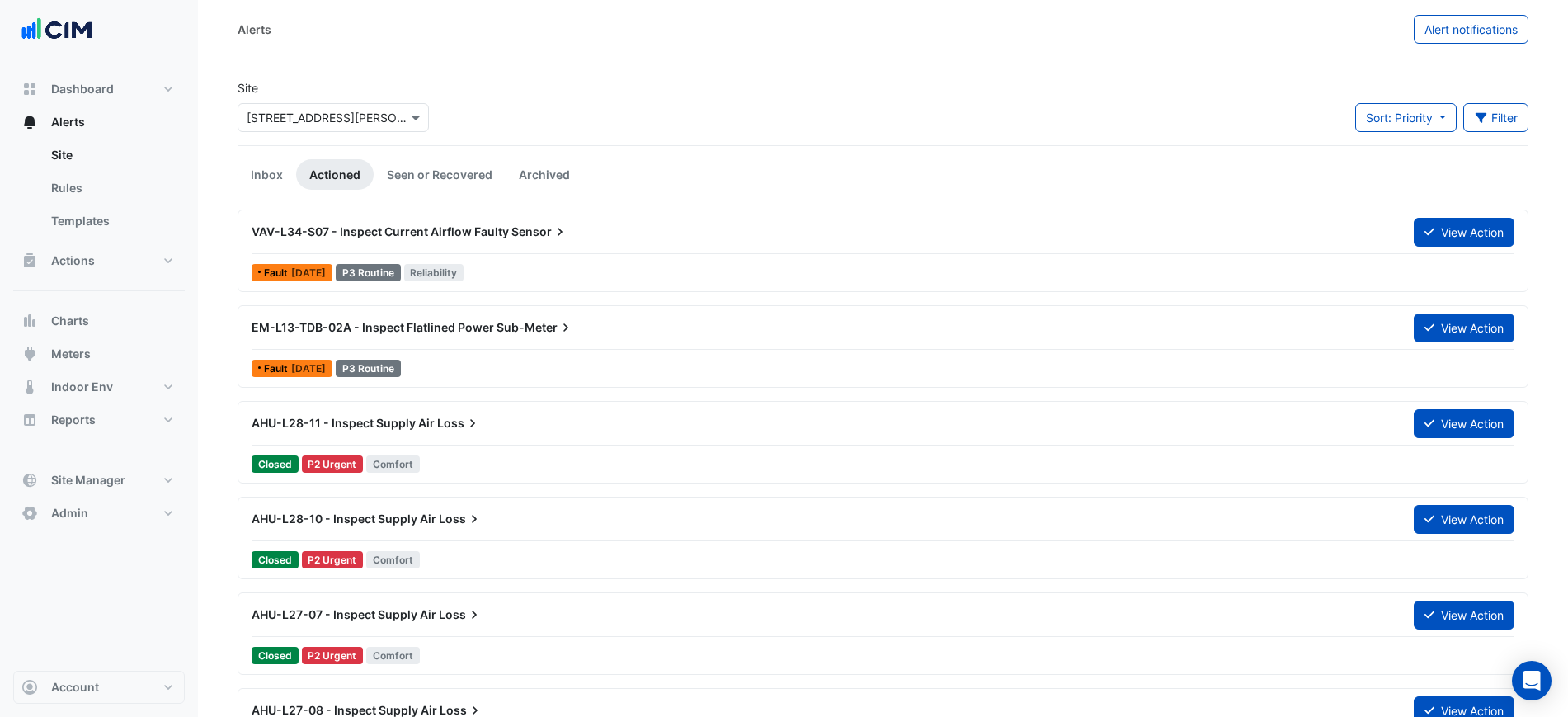
click at [635, 238] on div "VAV-L34-S07 - Inspect Current Airflow Faulty Sensor" at bounding box center [822, 232] width 1143 height 17
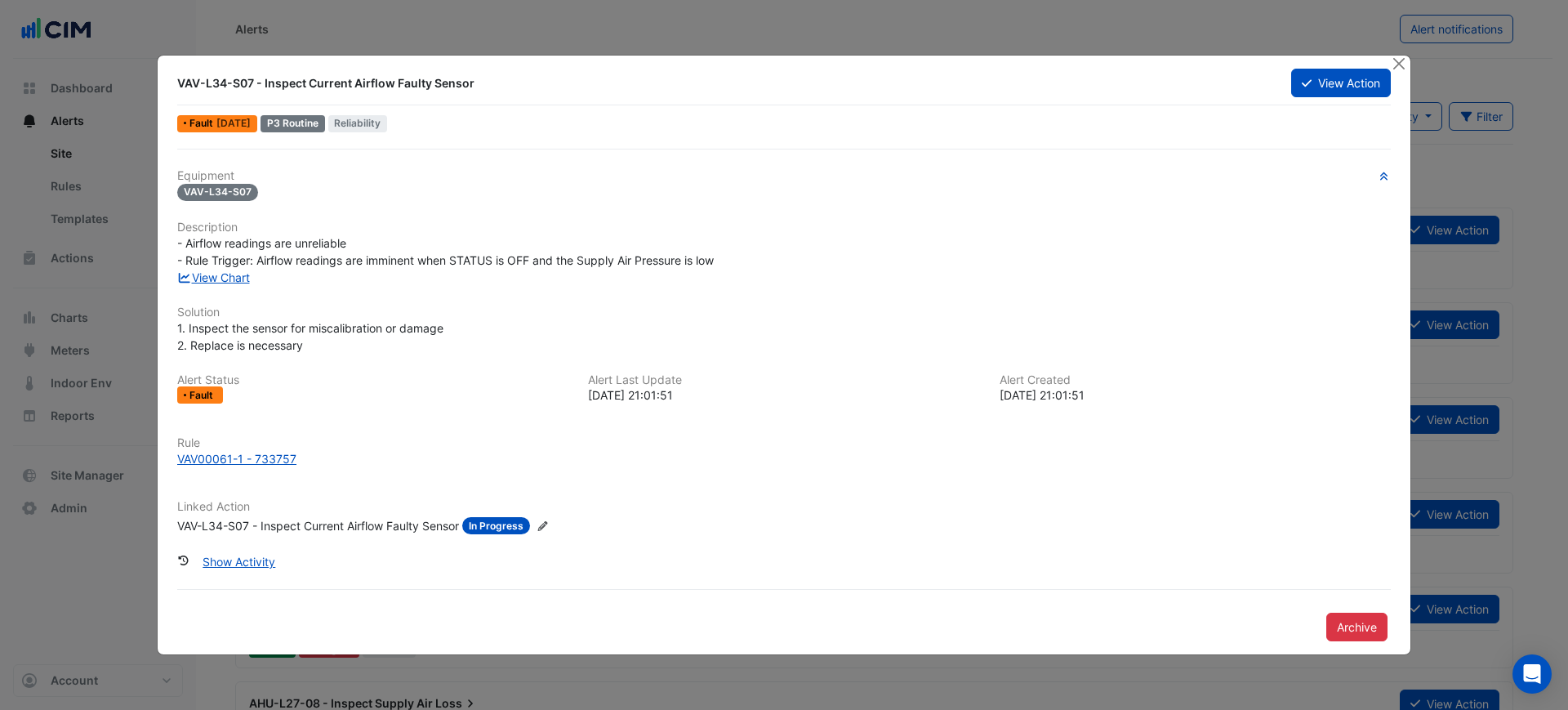
click at [260, 281] on div "View Chart" at bounding box center [783, 277] width 1233 height 17
click at [250, 277] on link "View Chart" at bounding box center [213, 277] width 72 height 14
click at [1401, 65] on button "Close" at bounding box center [1398, 64] width 17 height 17
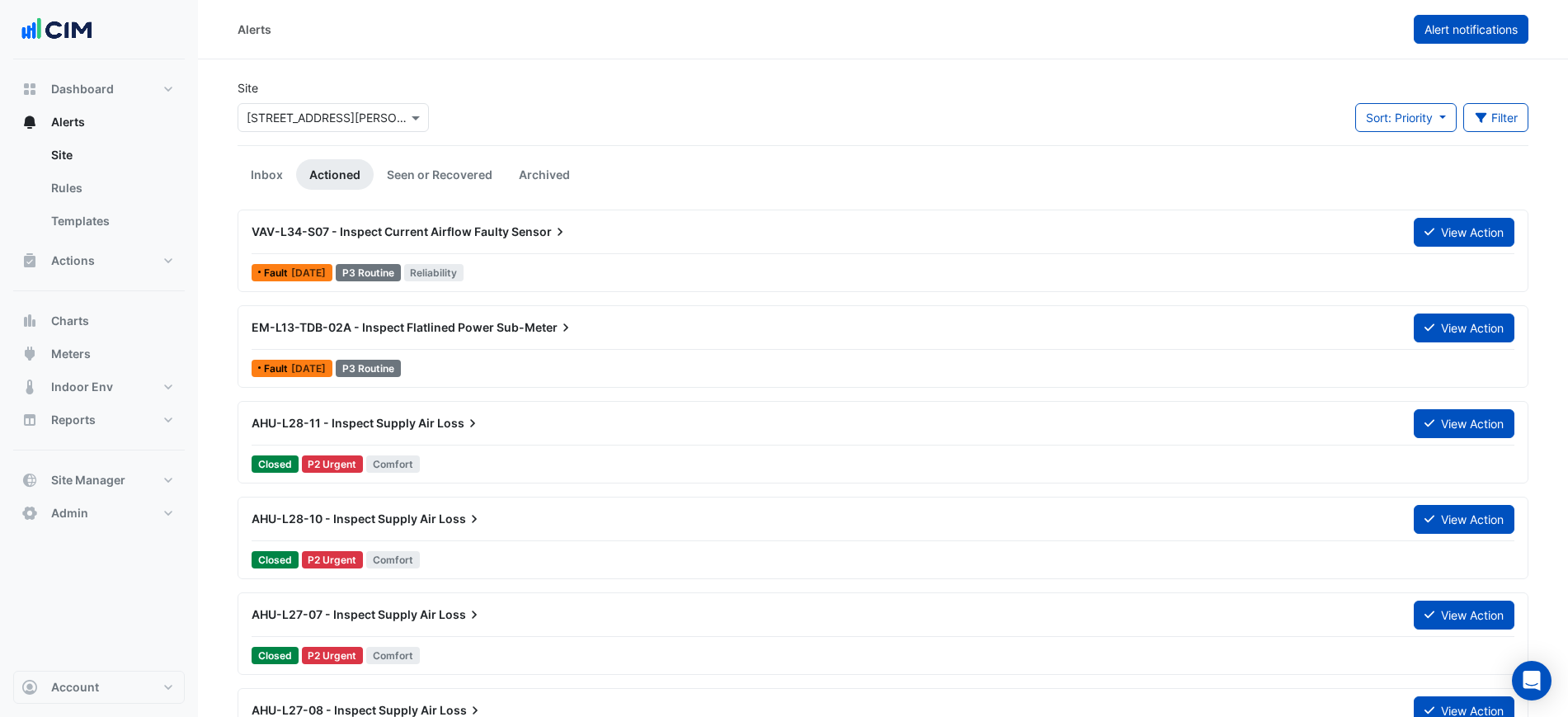
click at [1510, 28] on span "Alert notifications" at bounding box center [1470, 29] width 93 height 14
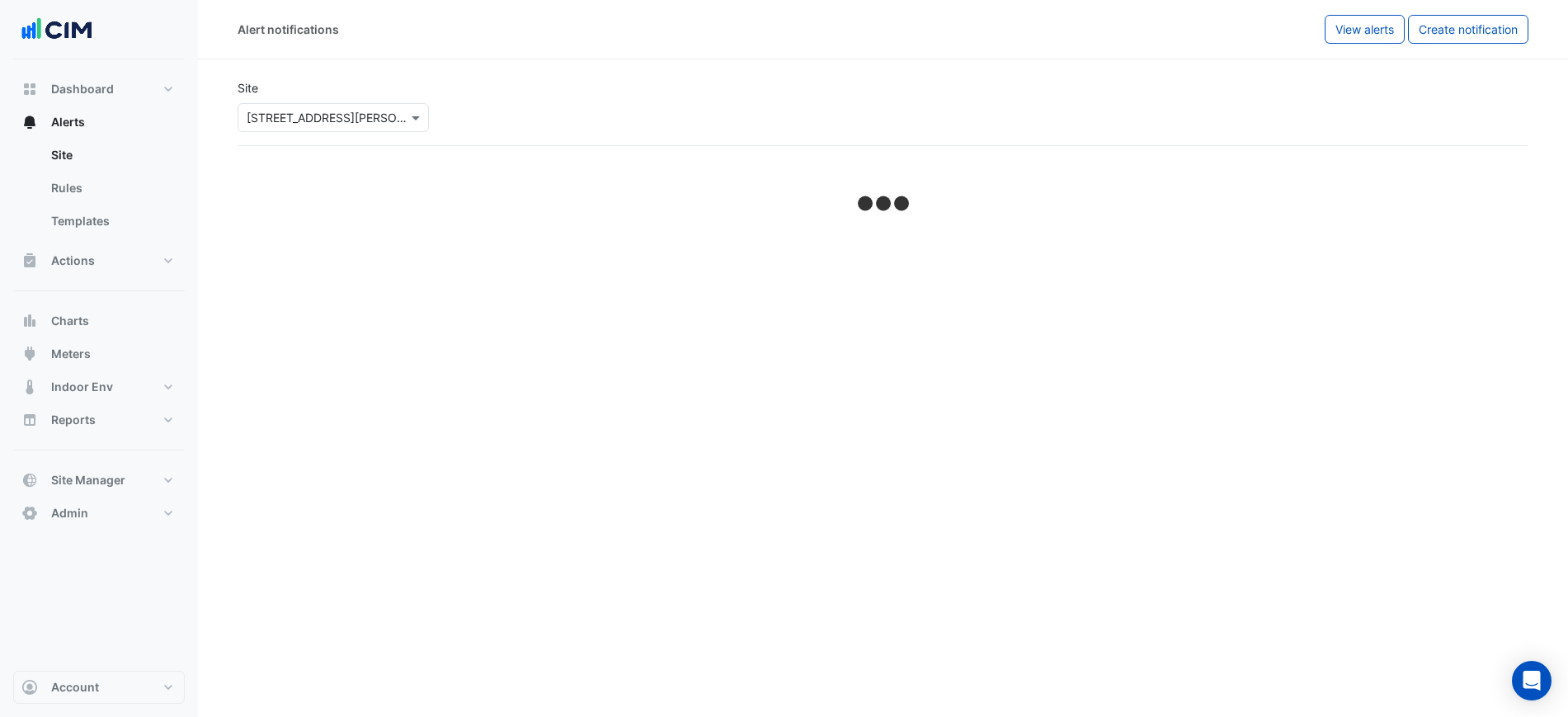
select select "******"
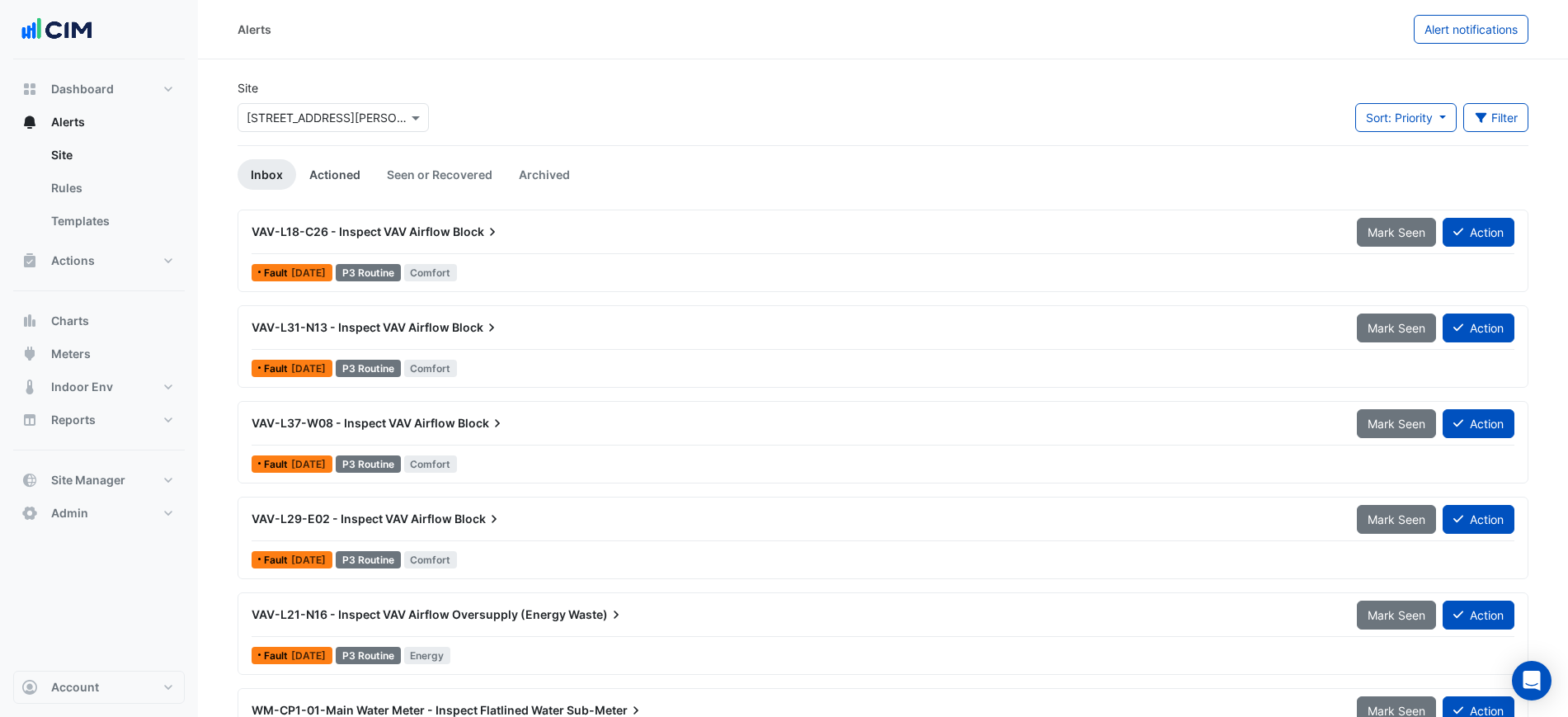
click at [334, 177] on link "Actioned" at bounding box center [335, 174] width 77 height 30
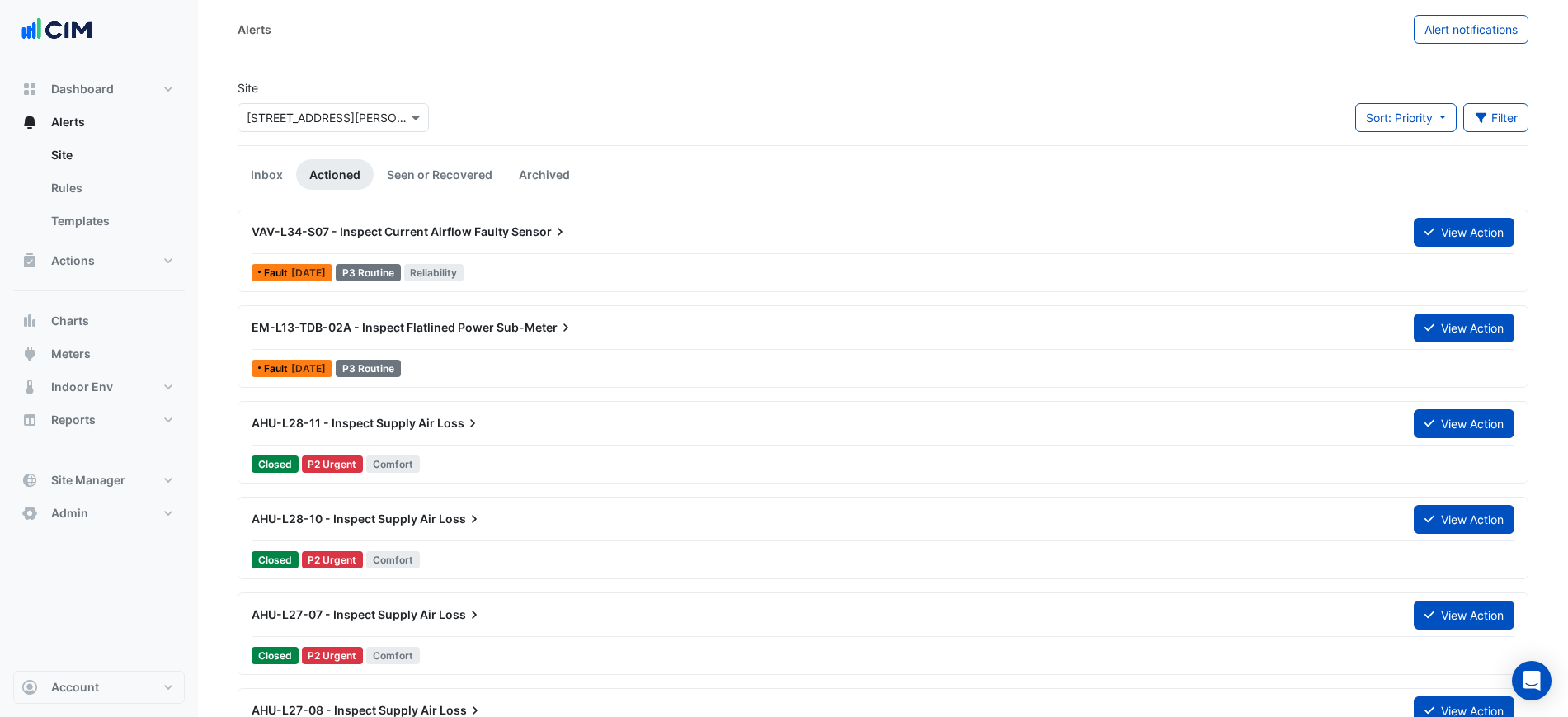
click at [663, 245] on div "VAV-L34-S07 - Inspect Current Airflow Faulty Sensor" at bounding box center [822, 231] width 1162 height 29
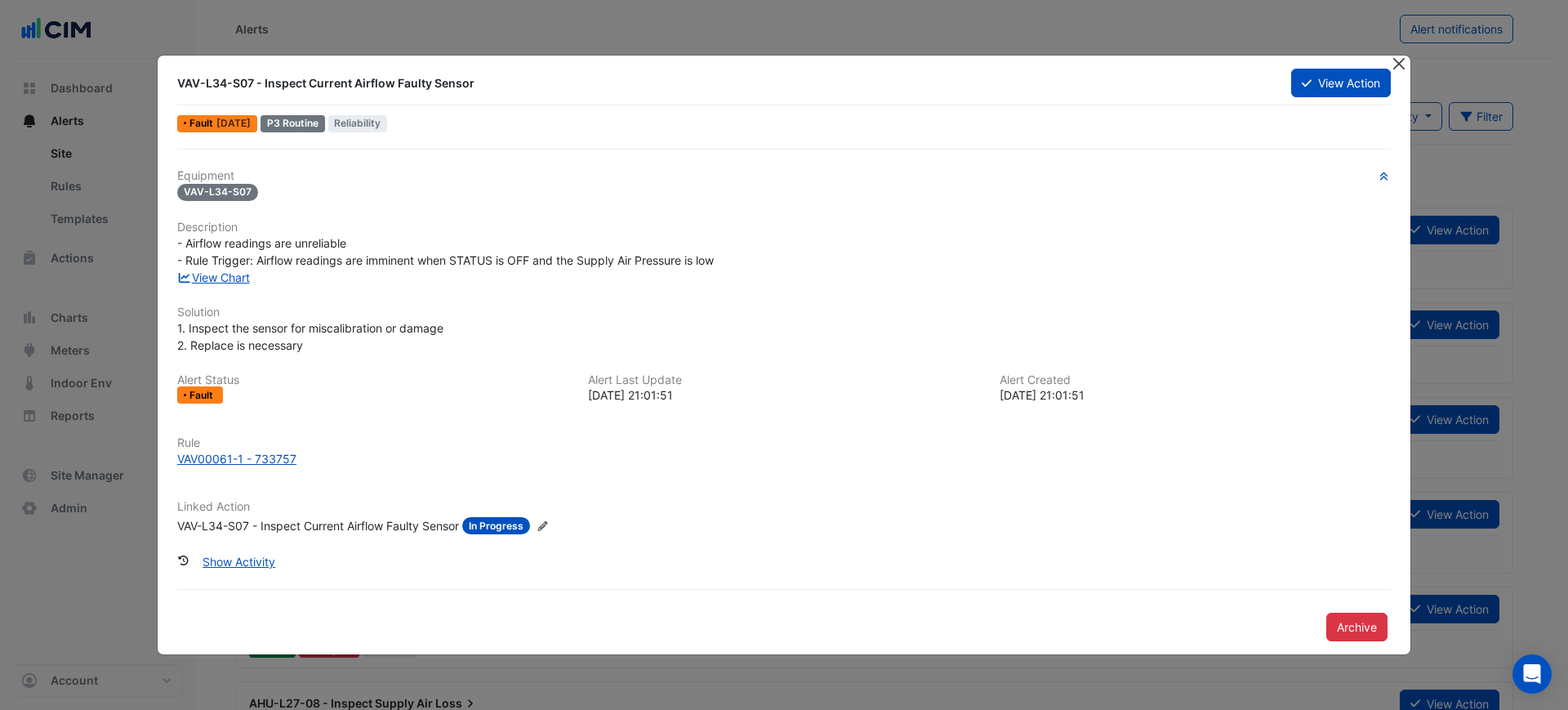
click at [1392, 65] on button "Close" at bounding box center [1398, 64] width 17 height 17
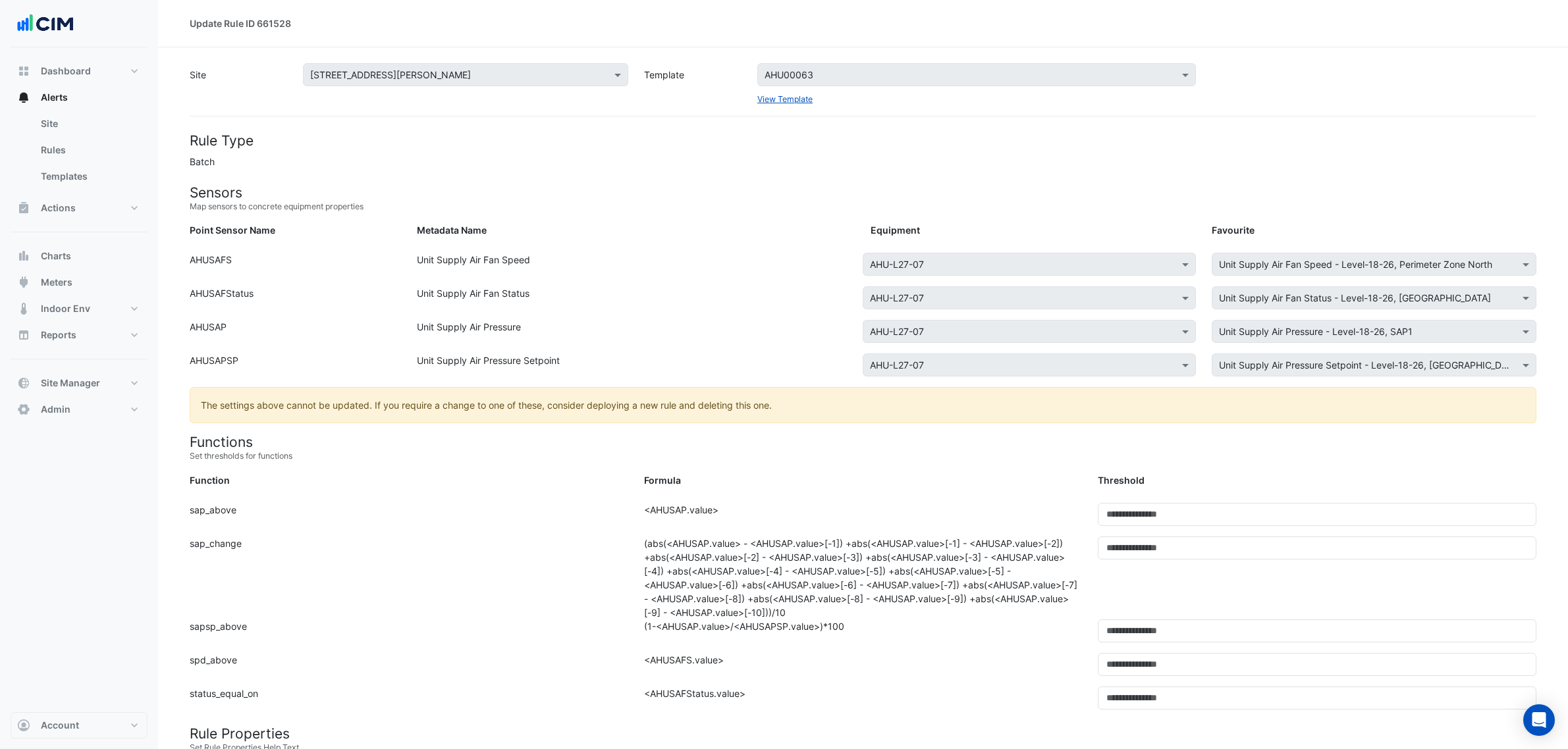
scroll to position [518, 0]
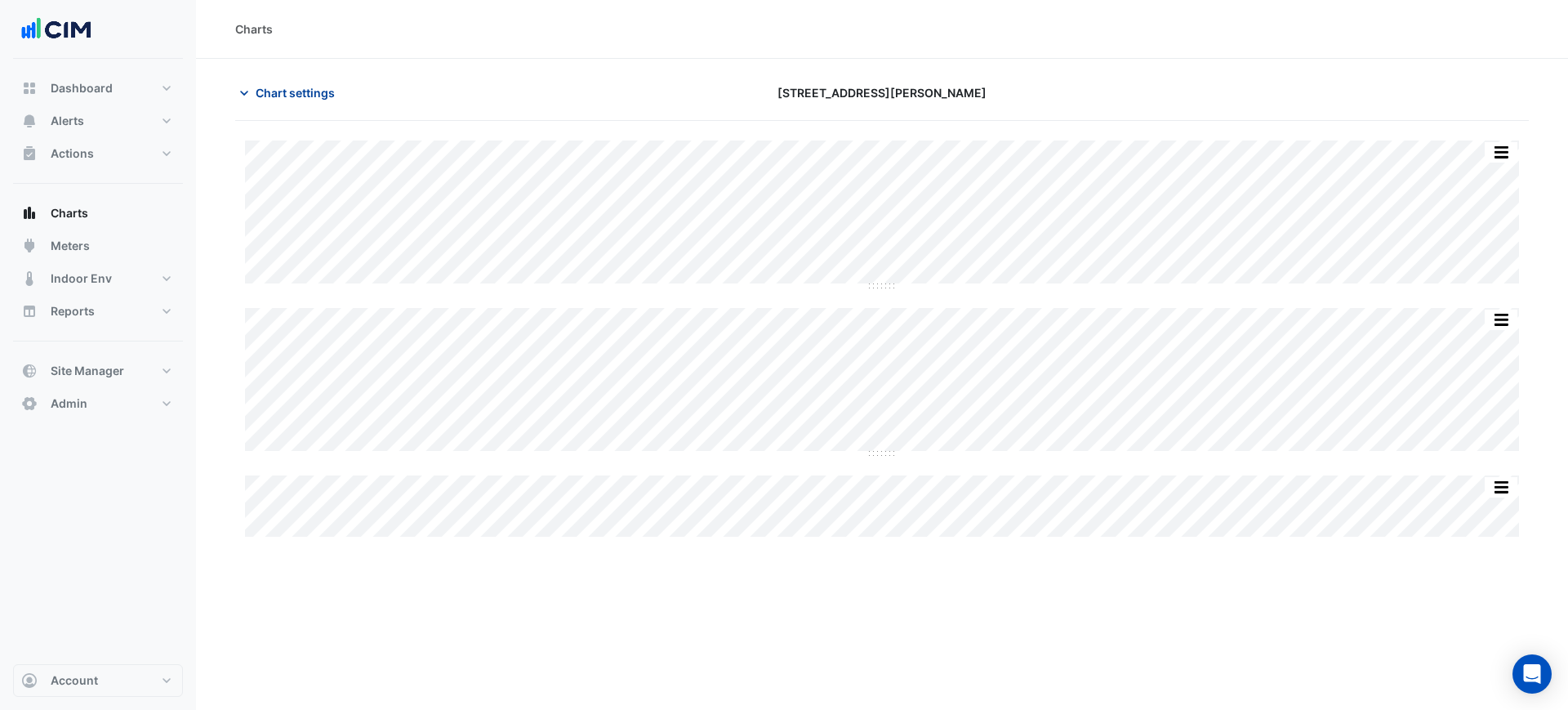
click at [255, 90] on button "Chart settings" at bounding box center [290, 92] width 110 height 28
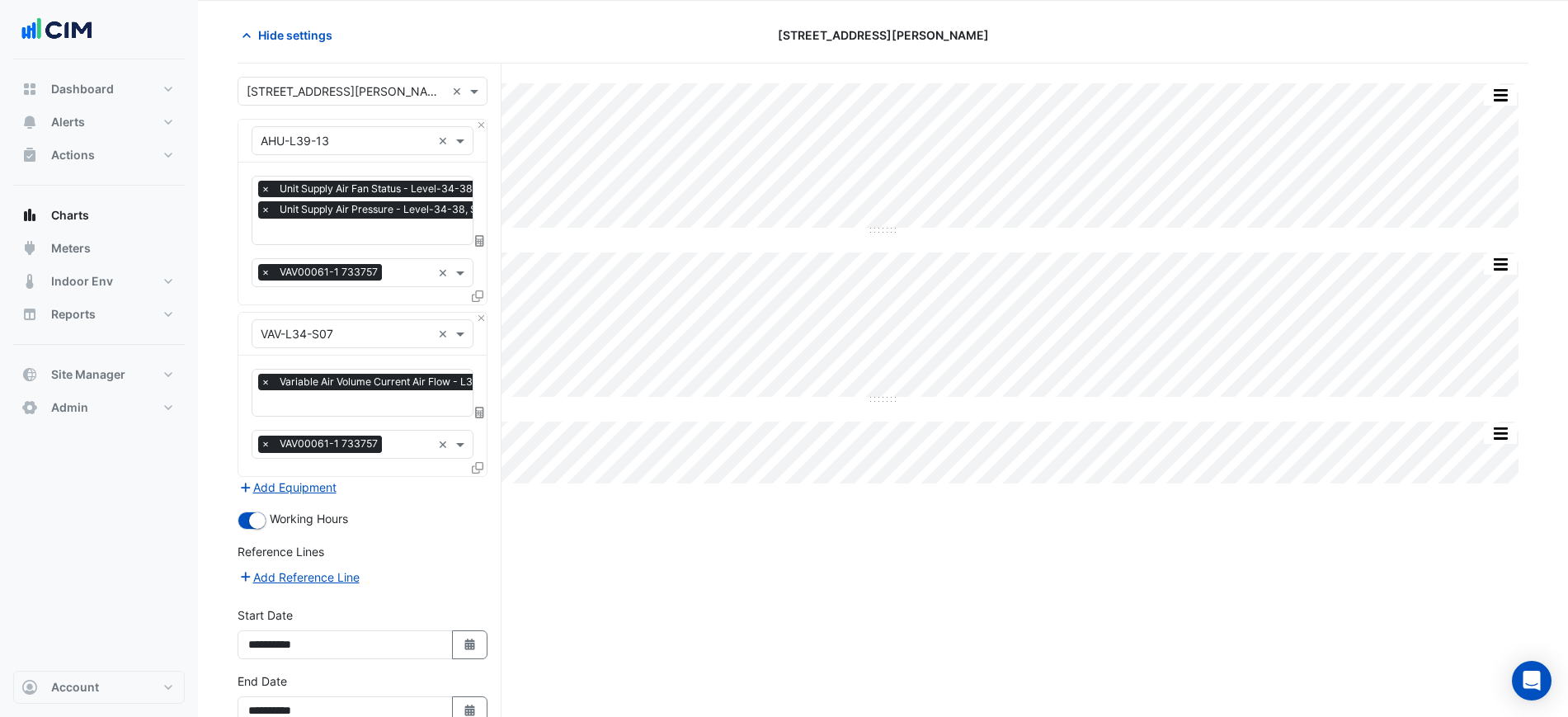
scroll to position [151, 0]
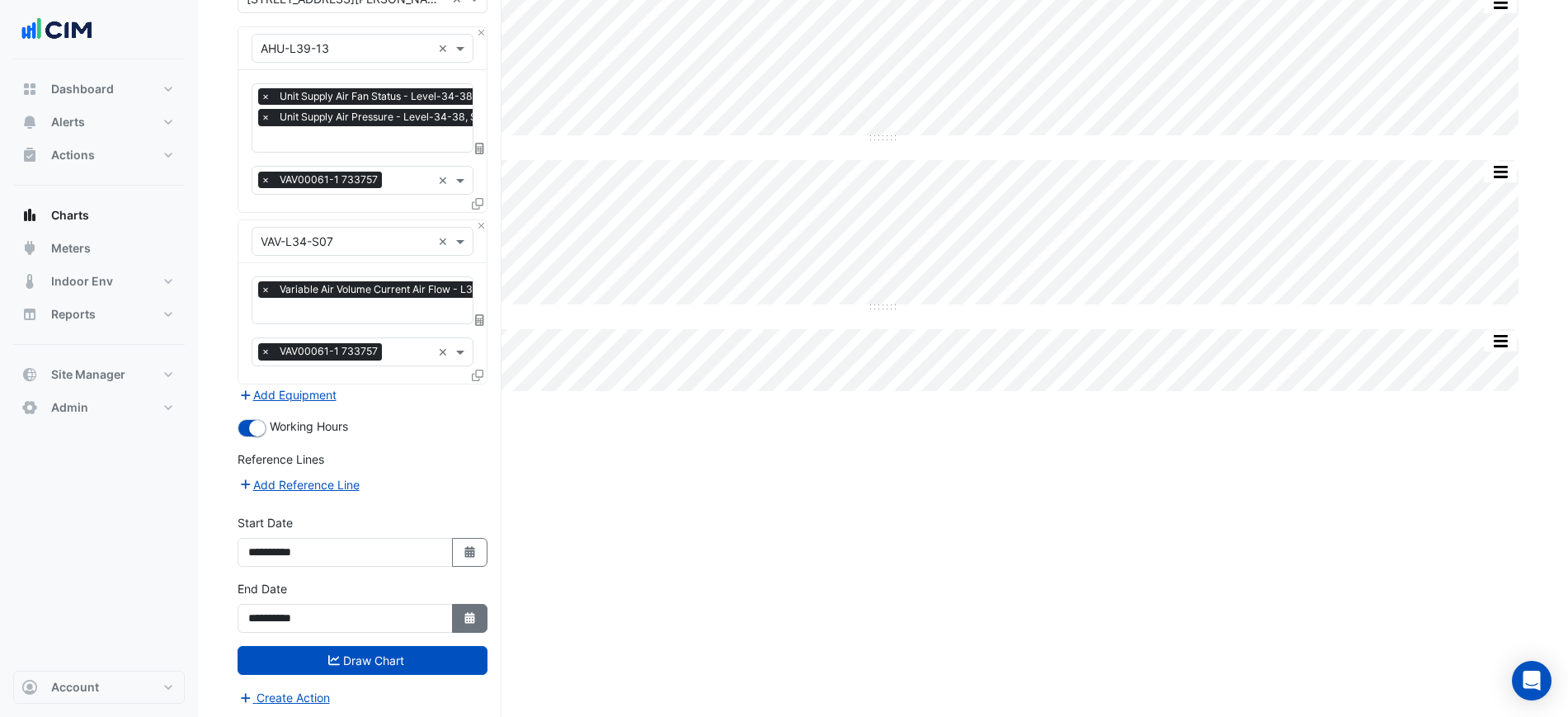
click at [472, 618] on icon "Select Date" at bounding box center [470, 618] width 15 height 12
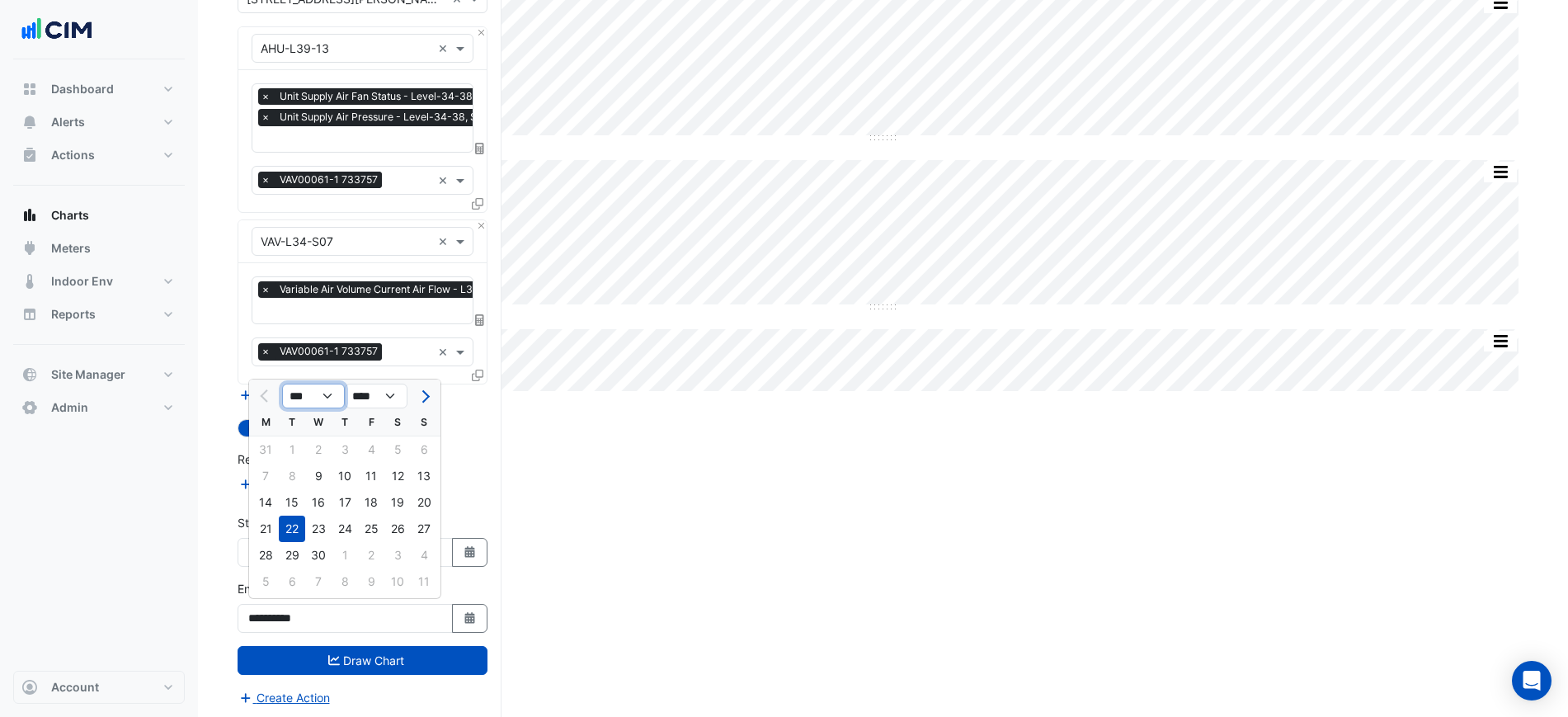
click at [334, 393] on select "*** *** *** *** *** *** *** *** ***" at bounding box center [314, 395] width 63 height 24
select select "*"
click at [282, 383] on select "*** *** *** *** *** *** *** *** ***" at bounding box center [314, 395] width 63 height 24
click at [332, 525] on div "21" at bounding box center [344, 528] width 26 height 26
type input "**********"
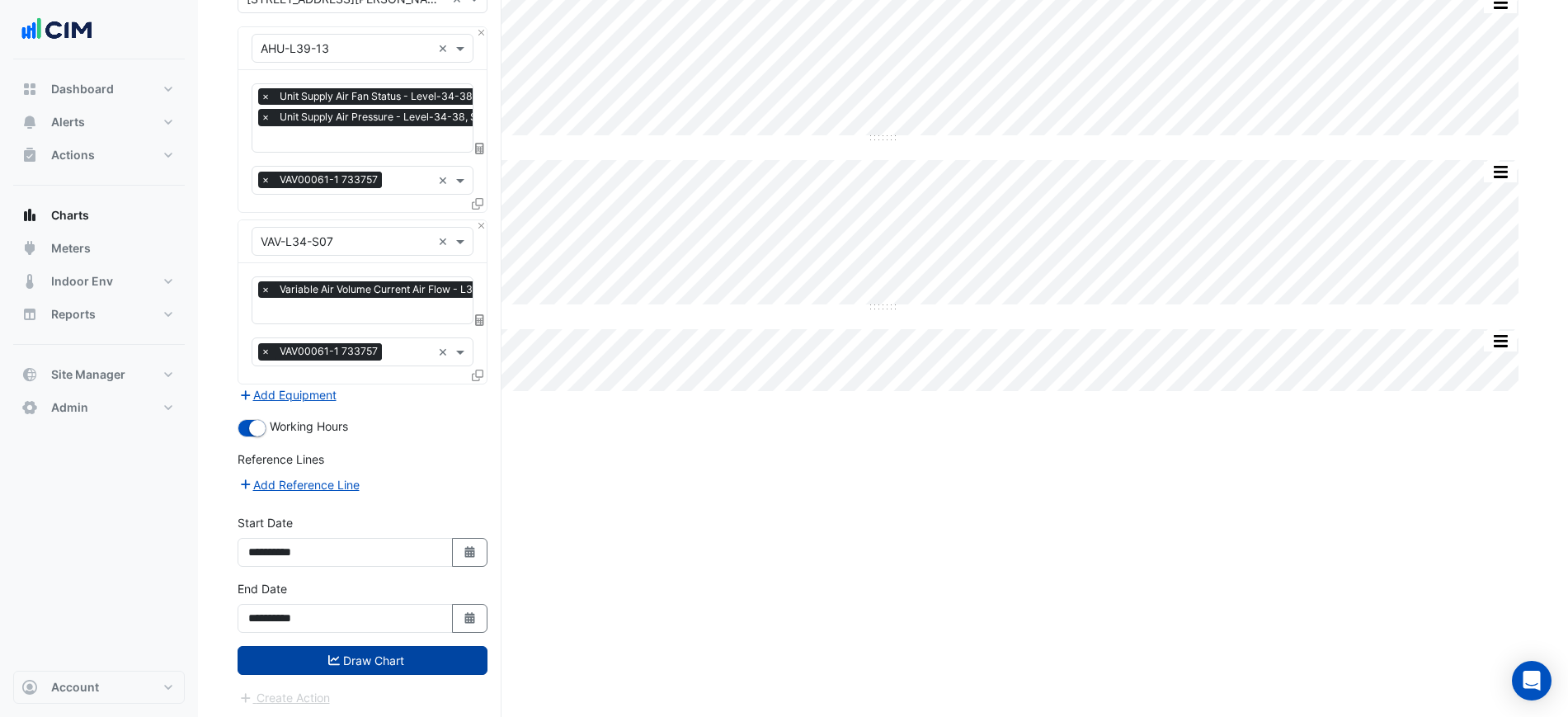
click at [424, 655] on button "Draw Chart" at bounding box center [362, 660] width 250 height 29
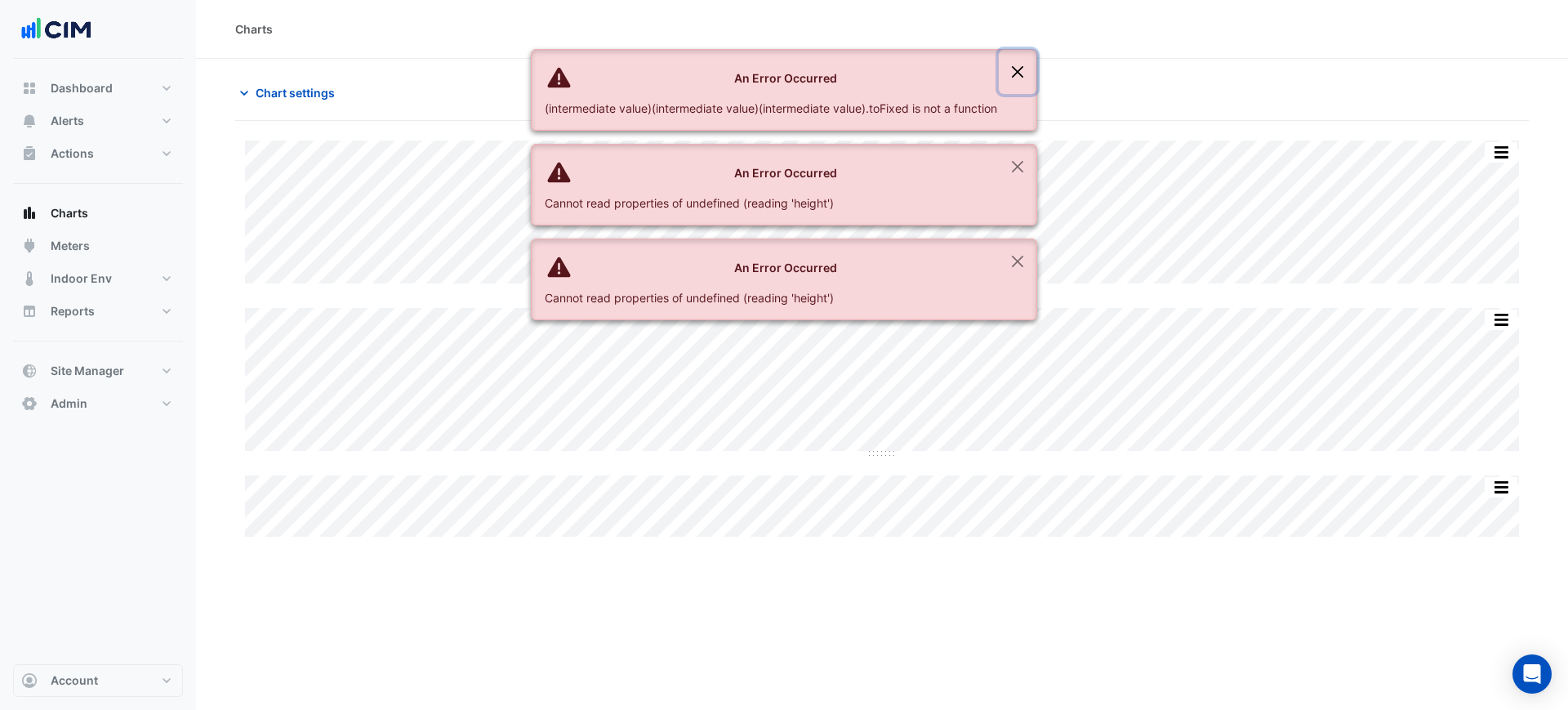
click at [1015, 75] on button "Close" at bounding box center [1017, 72] width 37 height 44
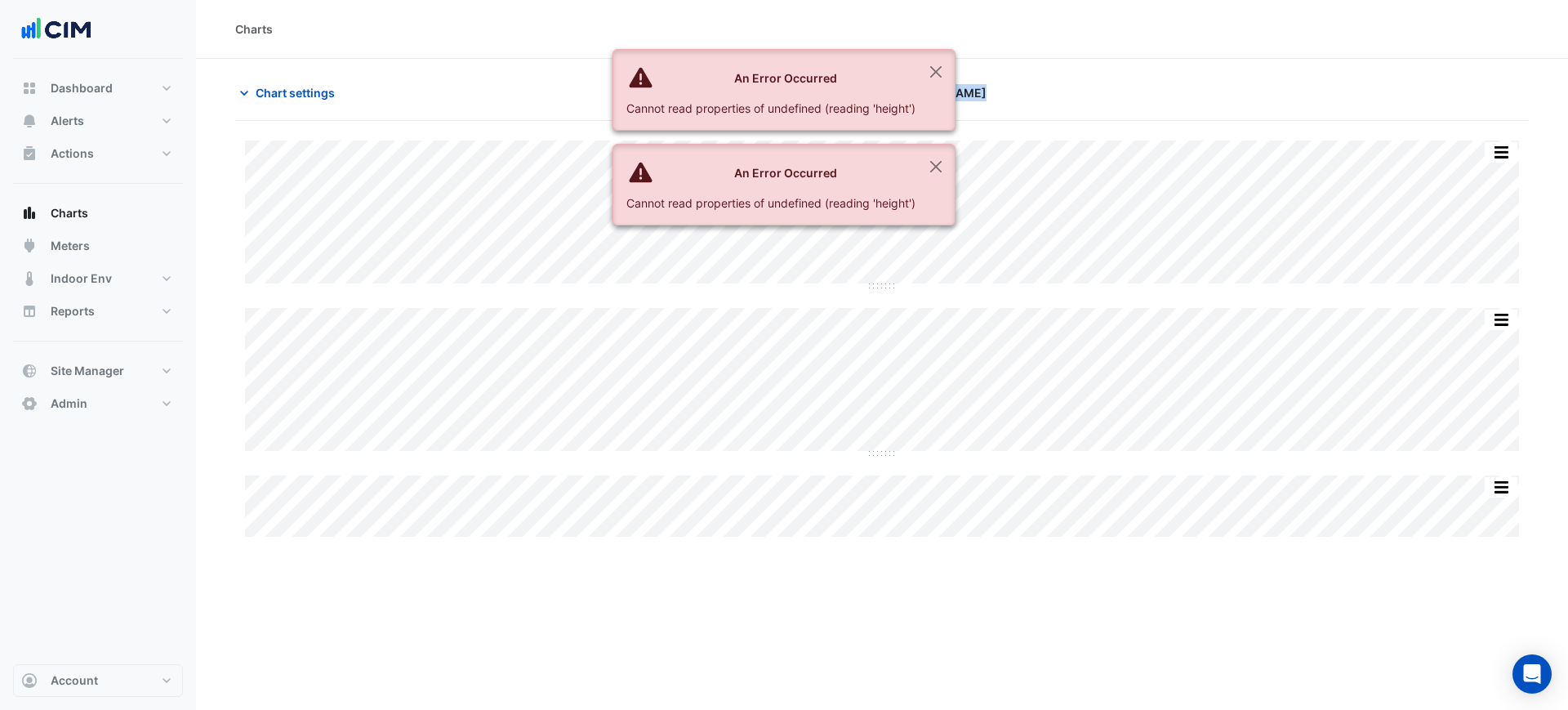
click at [1015, 75] on section "Chart settings 201 Elizabeth St Print Save as JPEG Save as PNG Sample Tooltip P…" at bounding box center [881, 300] width 1372 height 481
click at [1008, 74] on section "Chart settings 201 Elizabeth St Print Save as JPEG Save as PNG Sample Tooltip P…" at bounding box center [881, 300] width 1372 height 481
click at [960, 67] on section "Chart settings 201 Elizabeth St Print Save as JPEG Save as PNG Sample Tooltip P…" at bounding box center [881, 300] width 1372 height 481
click at [940, 67] on button "Close" at bounding box center [935, 72] width 37 height 44
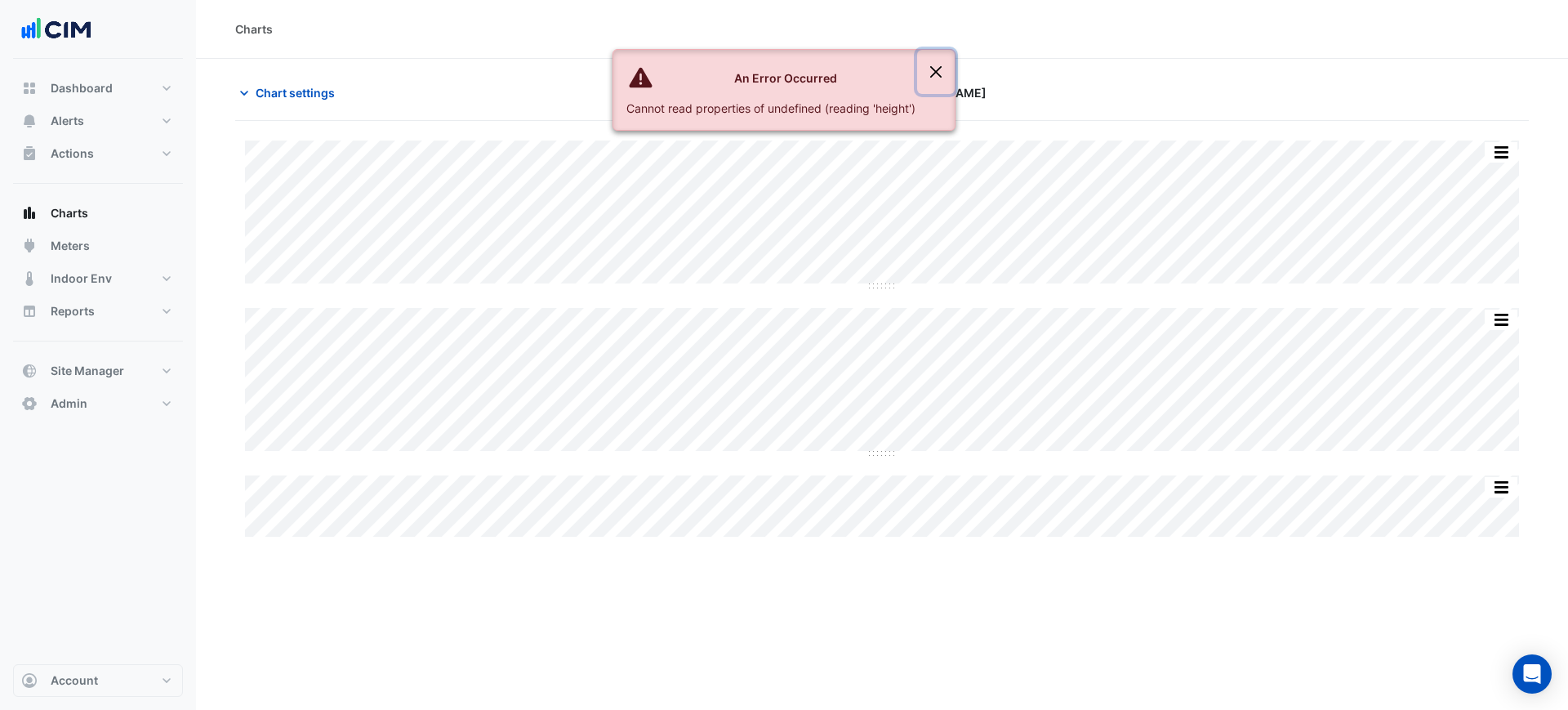
click at [940, 67] on button "Close" at bounding box center [935, 72] width 37 height 44
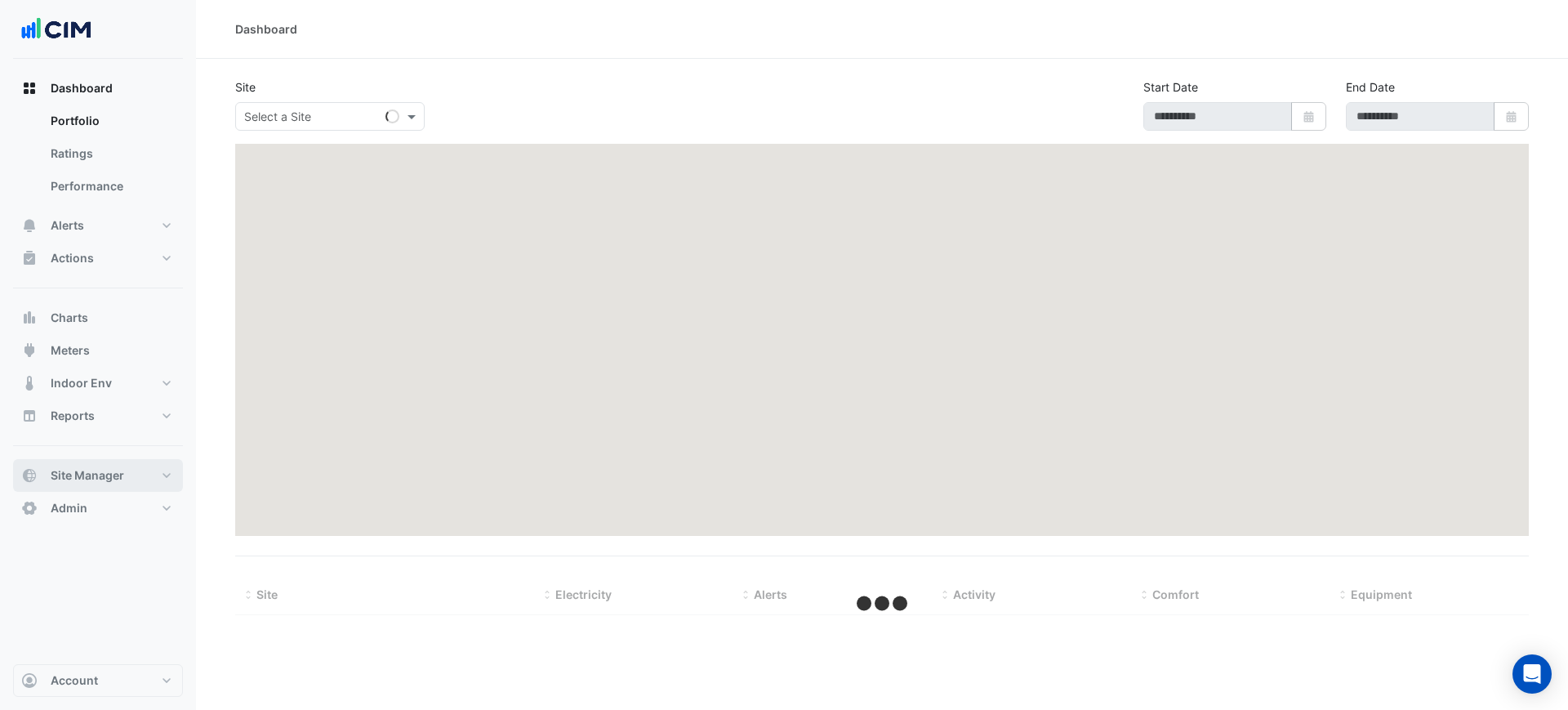
click at [110, 467] on span "Site Manager" at bounding box center [87, 475] width 73 height 17
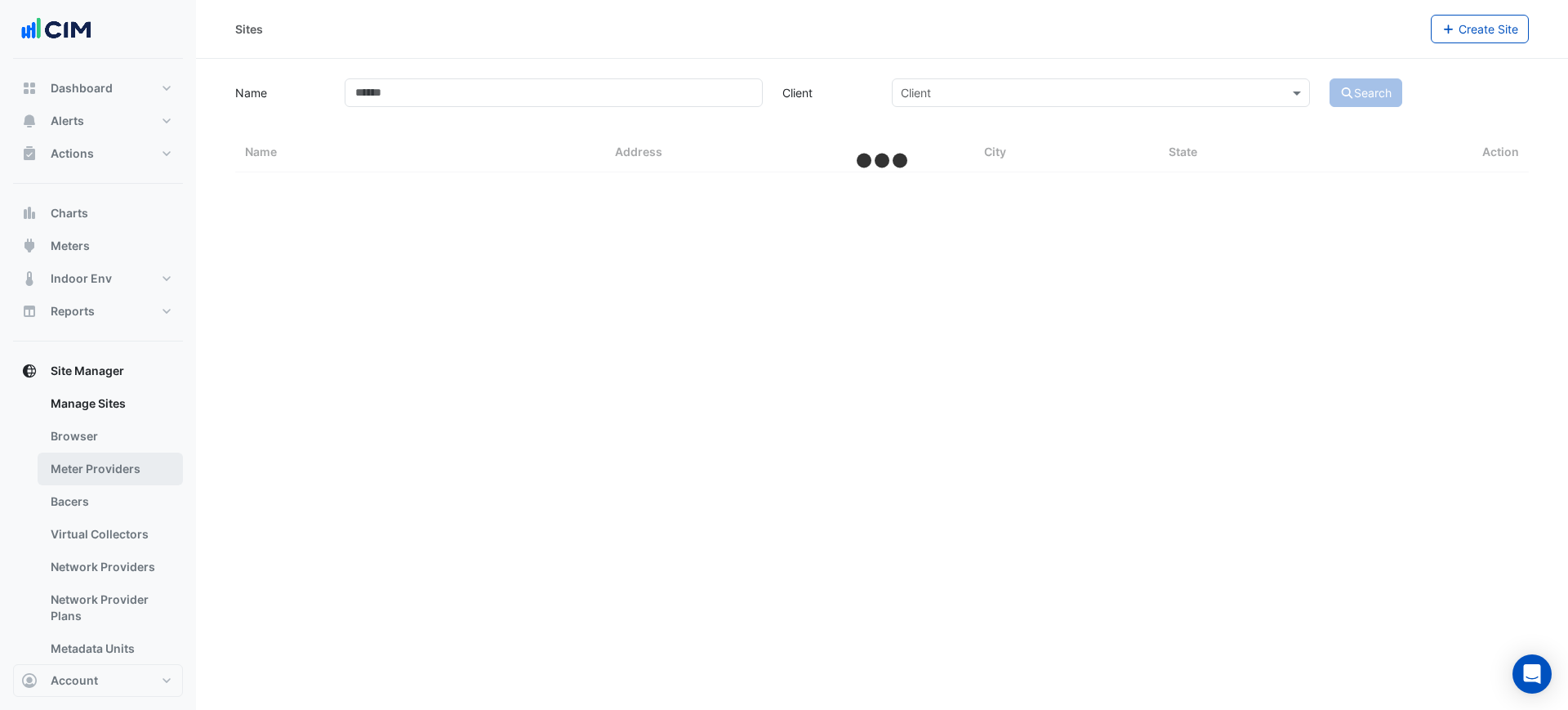
click at [128, 471] on link "Meter Providers" at bounding box center [110, 469] width 146 height 32
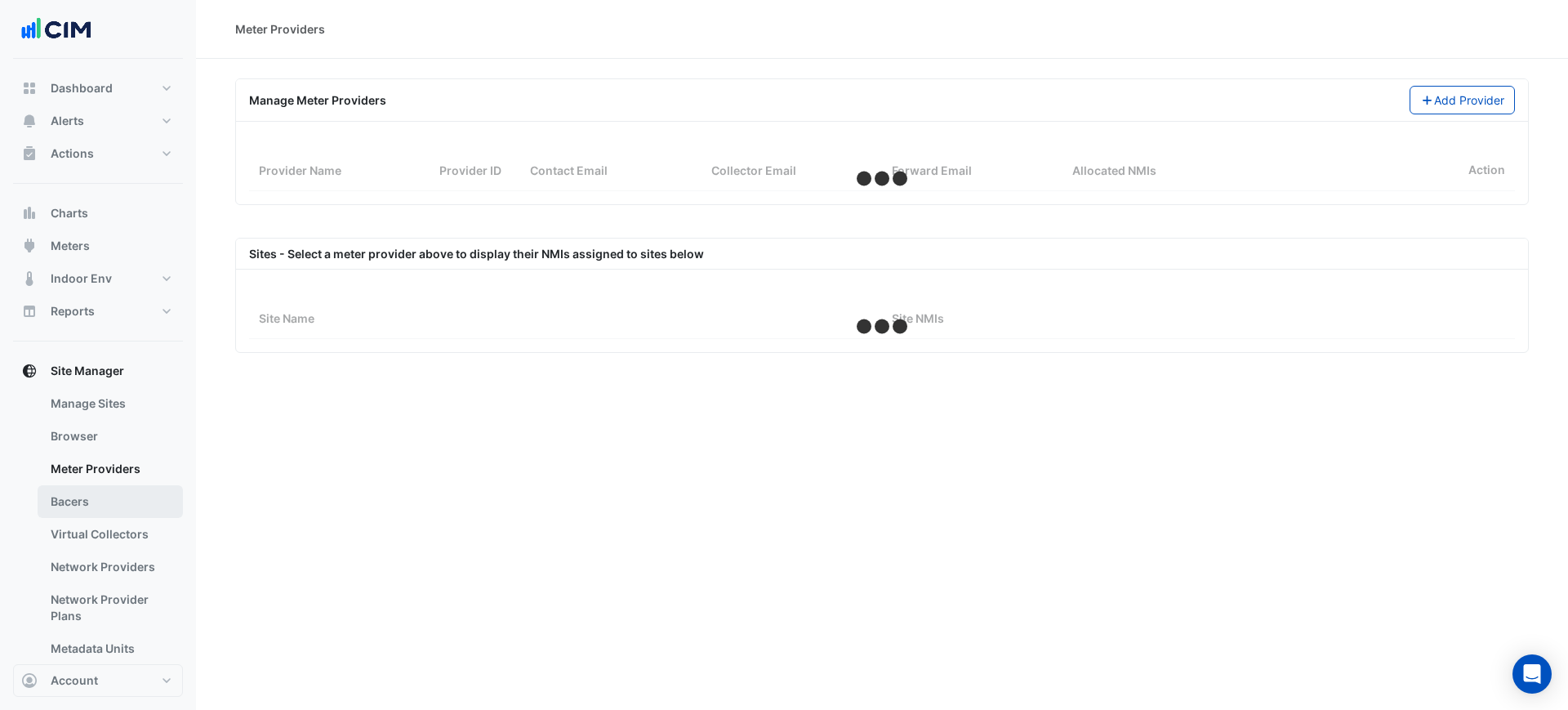
click at [124, 499] on link "Bacers" at bounding box center [110, 501] width 146 height 32
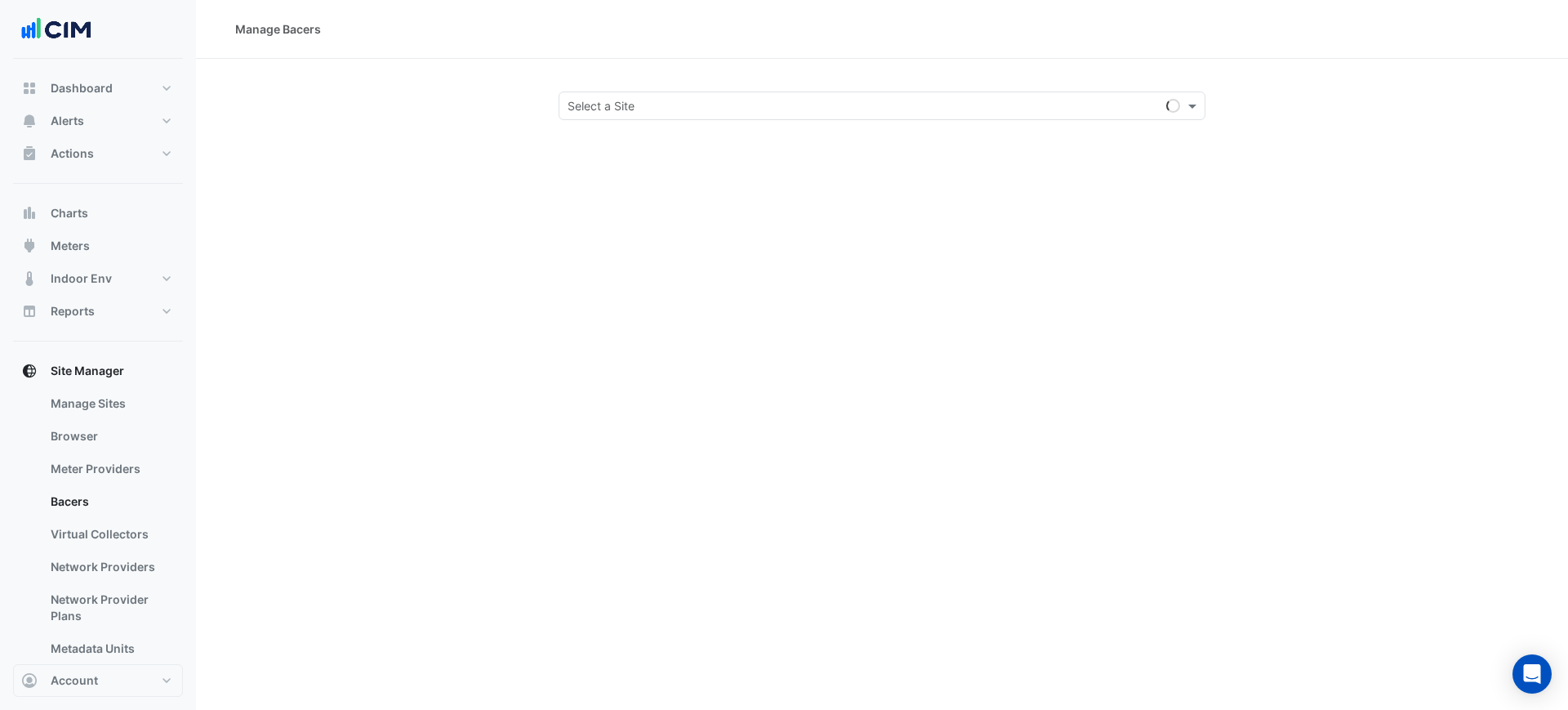
click at [608, 103] on input "text" at bounding box center [866, 107] width 596 height 17
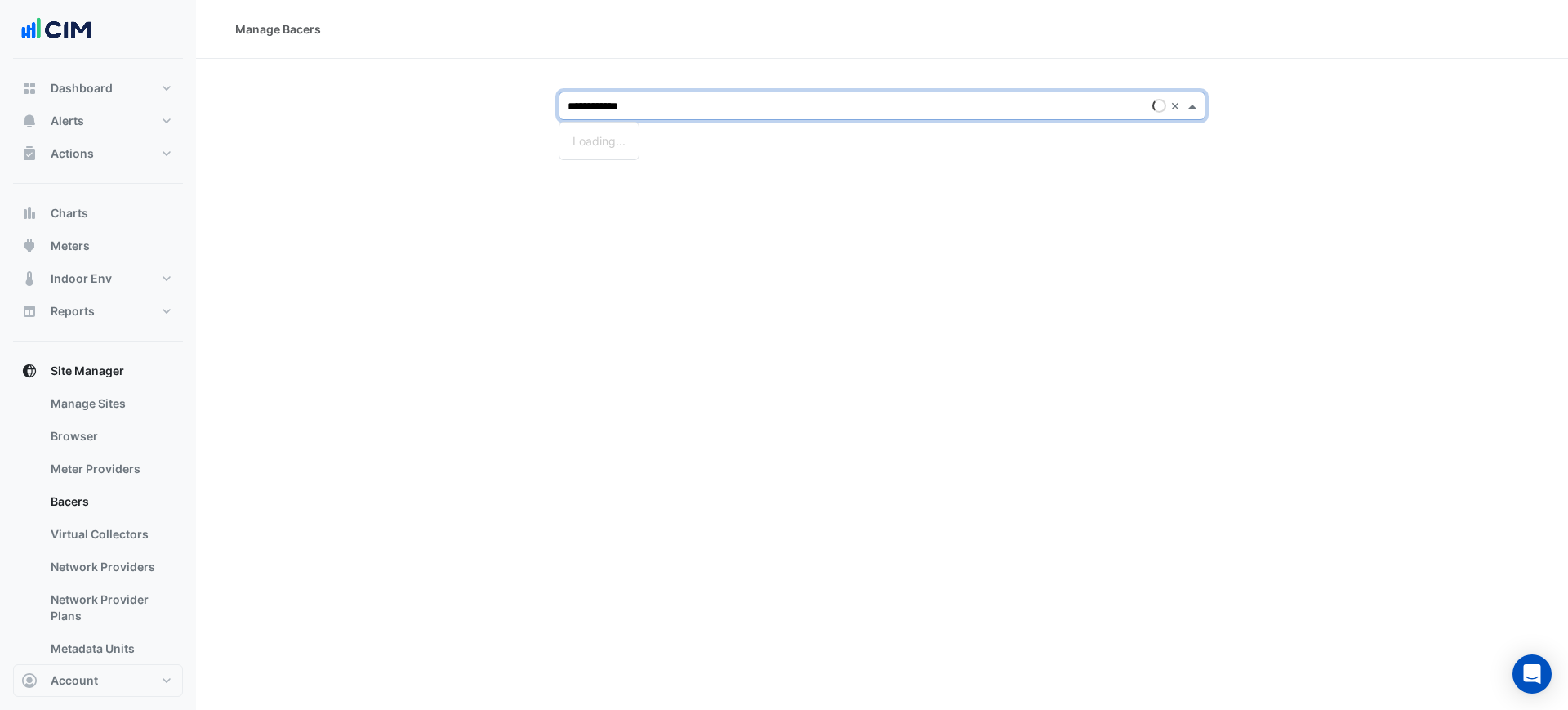
type input "**********"
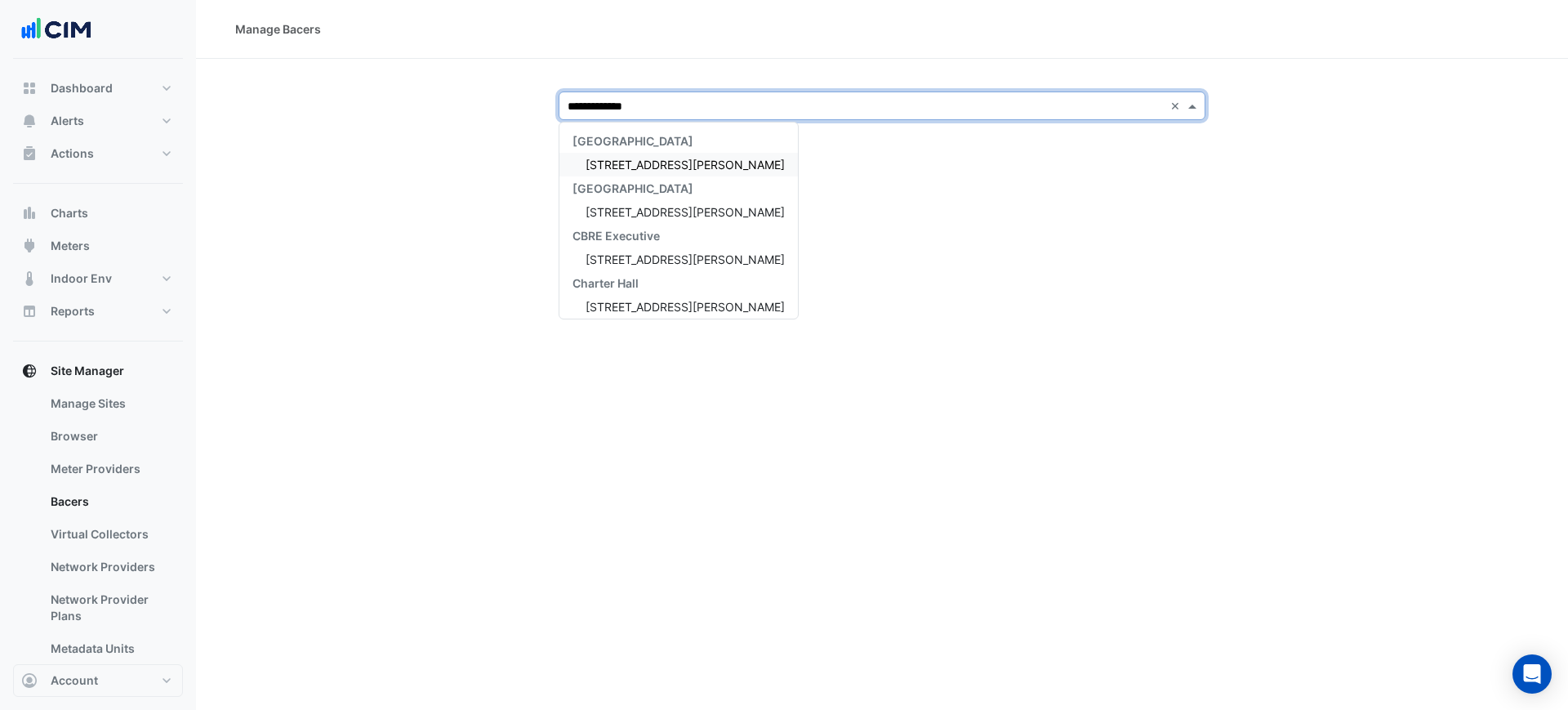
click at [659, 160] on span "[STREET_ADDRESS][PERSON_NAME]" at bounding box center [684, 164] width 199 height 14
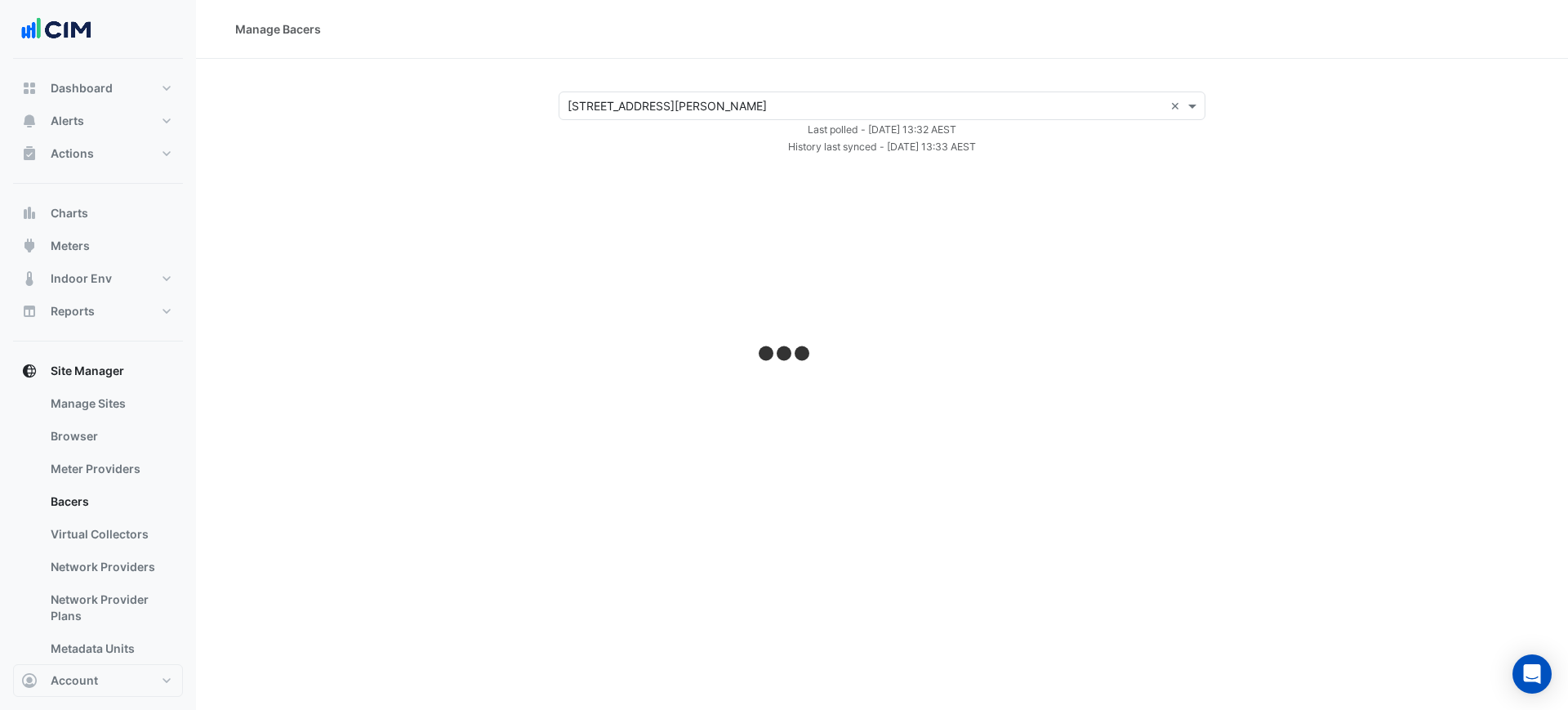
select select "***"
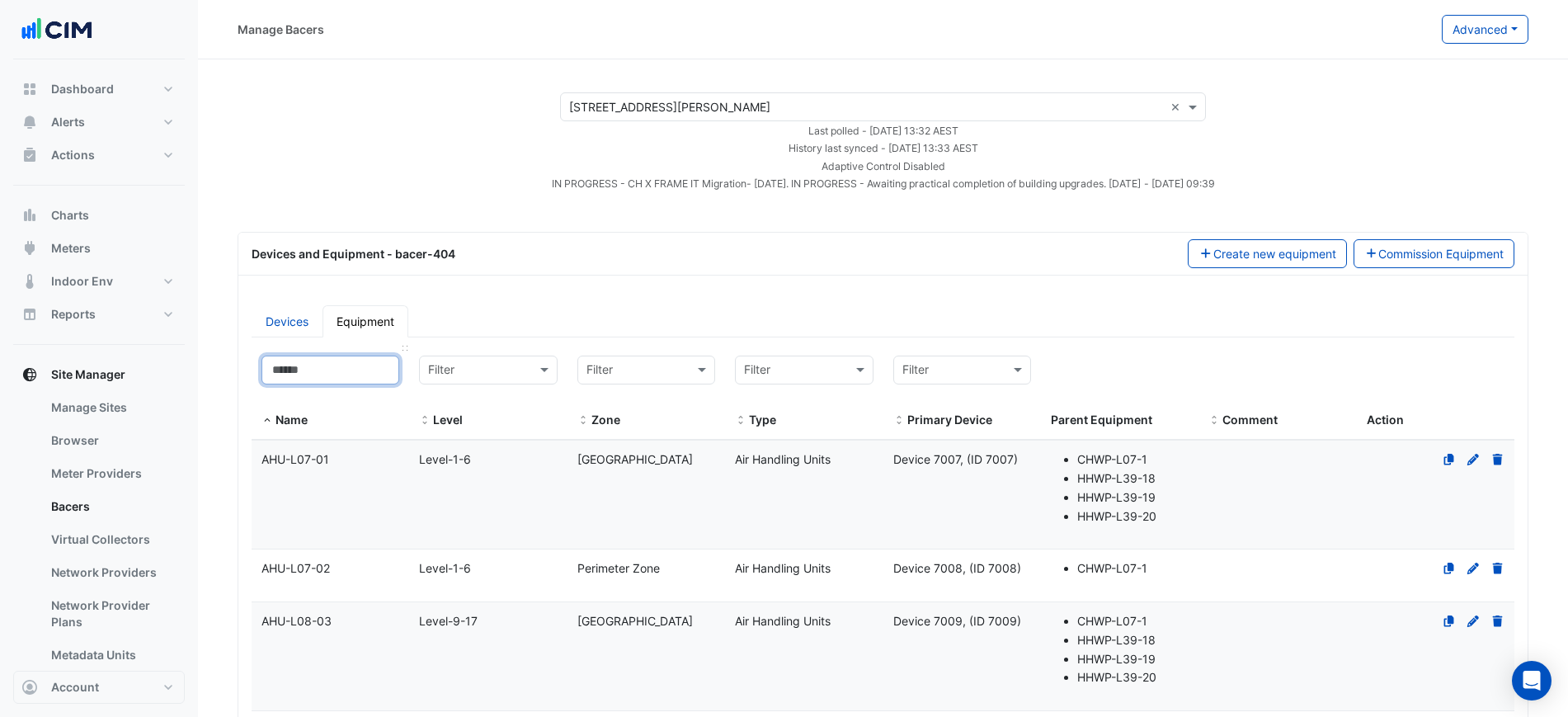
click at [346, 362] on input at bounding box center [330, 370] width 138 height 29
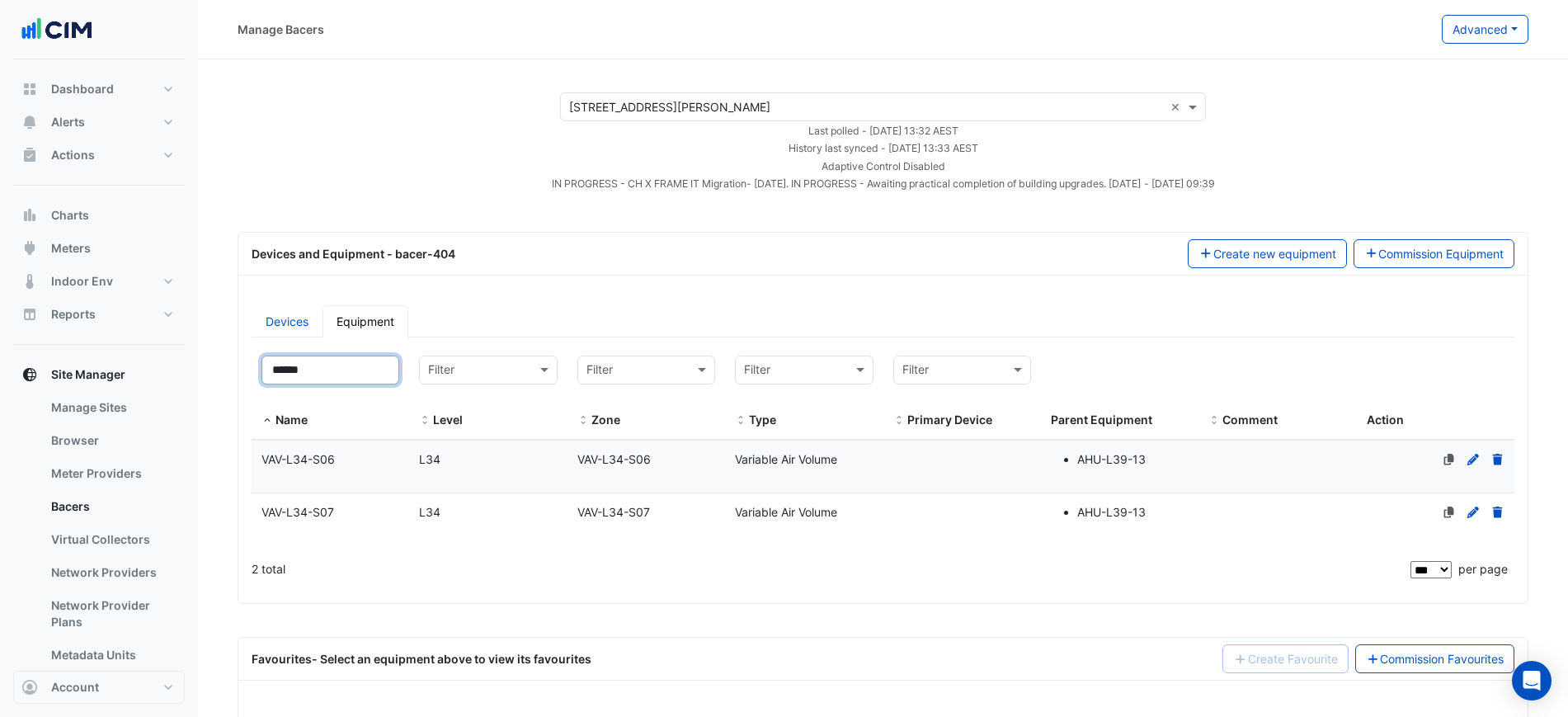
type input "******"
click at [501, 503] on div "L34" at bounding box center [488, 512] width 157 height 19
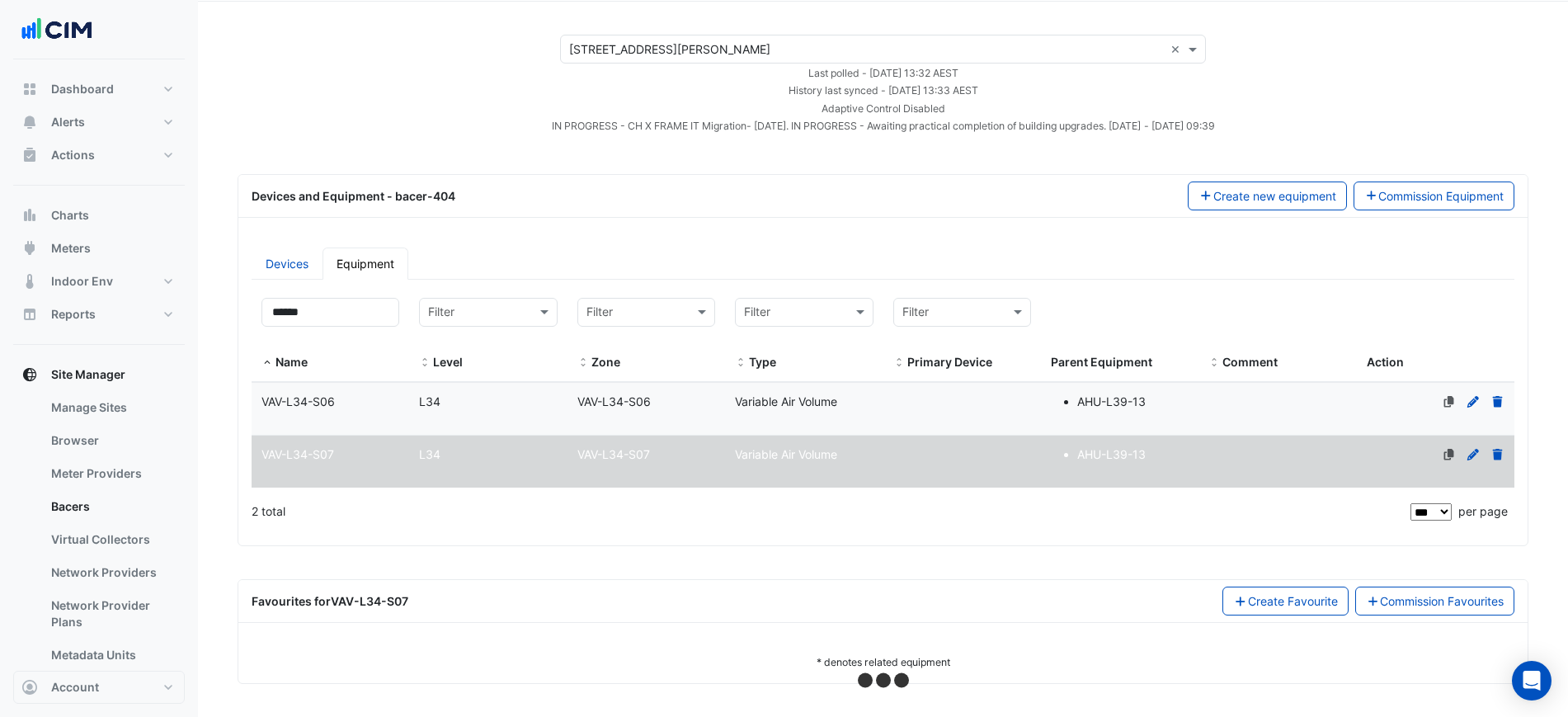
select select "***"
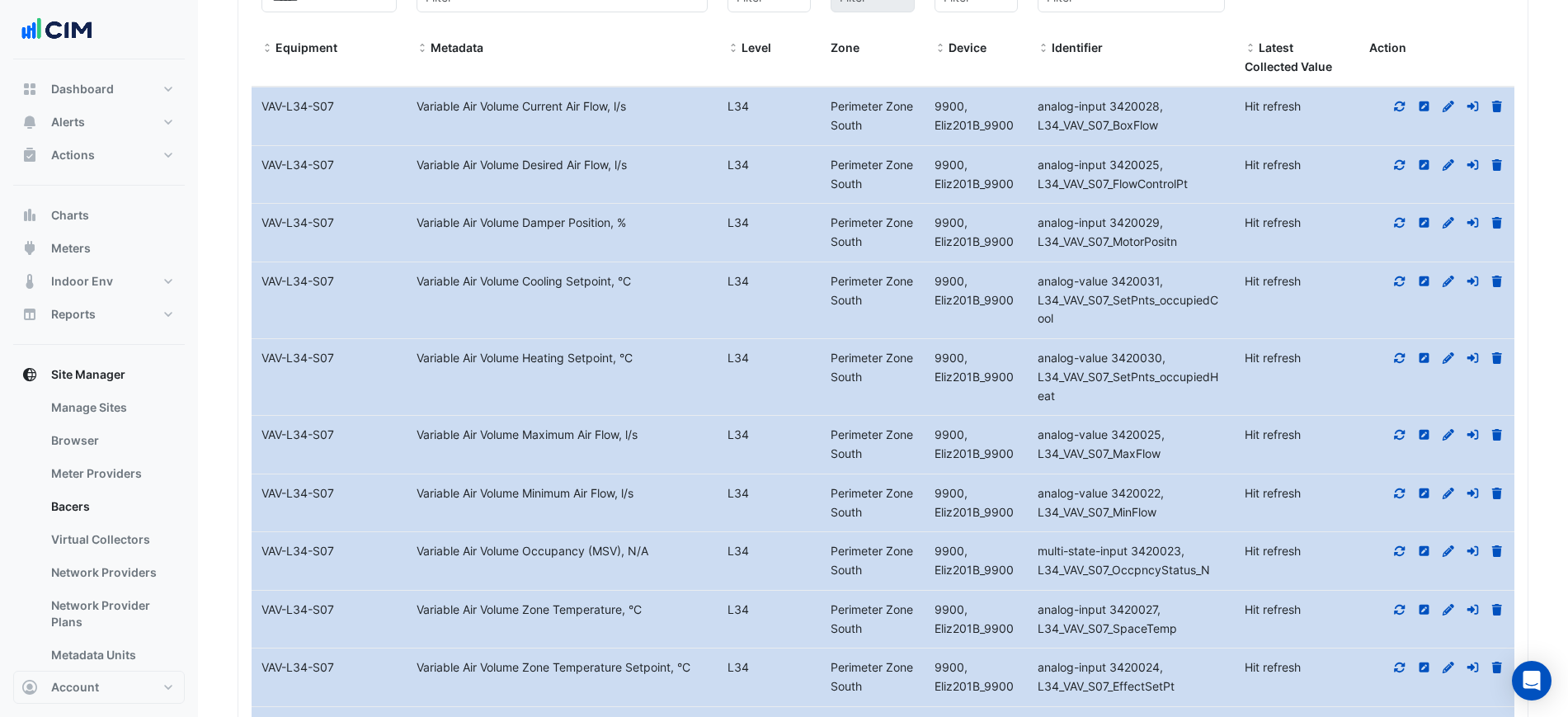
scroll to position [687, 0]
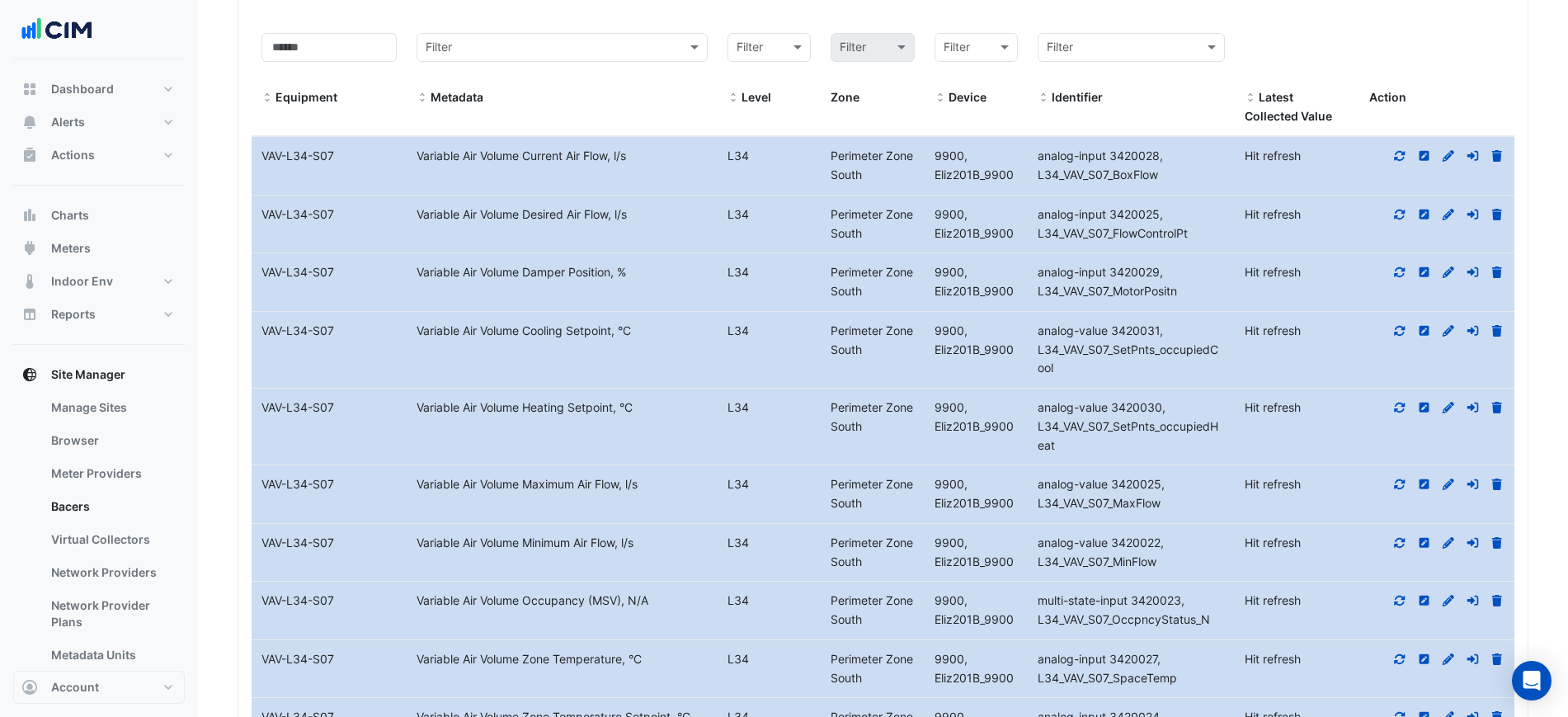
click at [1398, 150] on icon at bounding box center [1400, 156] width 15 height 12
click at [1405, 210] on icon at bounding box center [1400, 214] width 11 height 10
click at [1401, 272] on icon at bounding box center [1400, 272] width 15 height 12
click at [1398, 326] on icon at bounding box center [1400, 330] width 11 height 10
click at [1399, 392] on datatable-body-cell "Action" at bounding box center [1437, 426] width 155 height 76
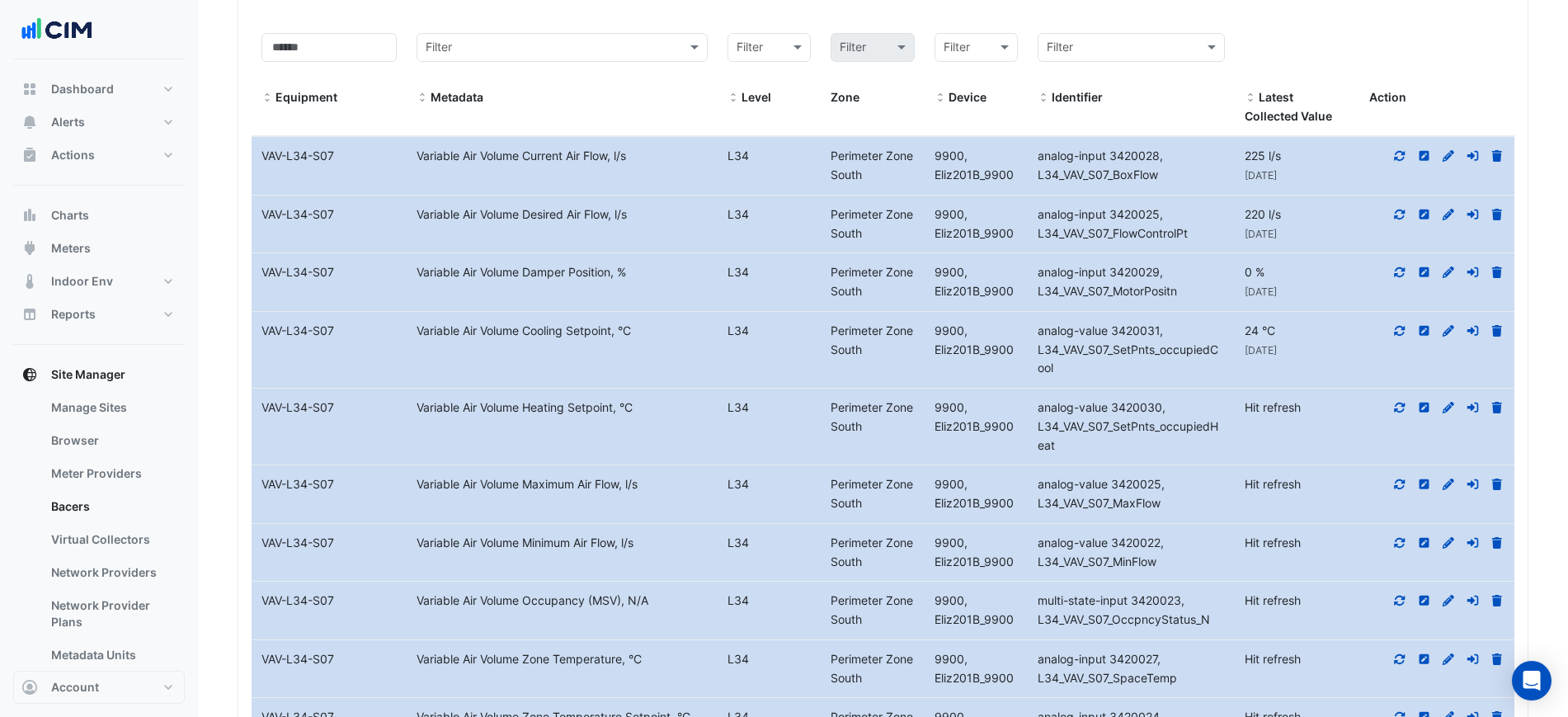
click at [1401, 407] on icon at bounding box center [1400, 408] width 15 height 12
click at [1393, 479] on icon at bounding box center [1400, 484] width 15 height 12
click at [1393, 544] on icon at bounding box center [1400, 543] width 15 height 12
click at [1391, 609] on div at bounding box center [1437, 600] width 155 height 19
click at [1396, 602] on icon at bounding box center [1400, 600] width 11 height 10
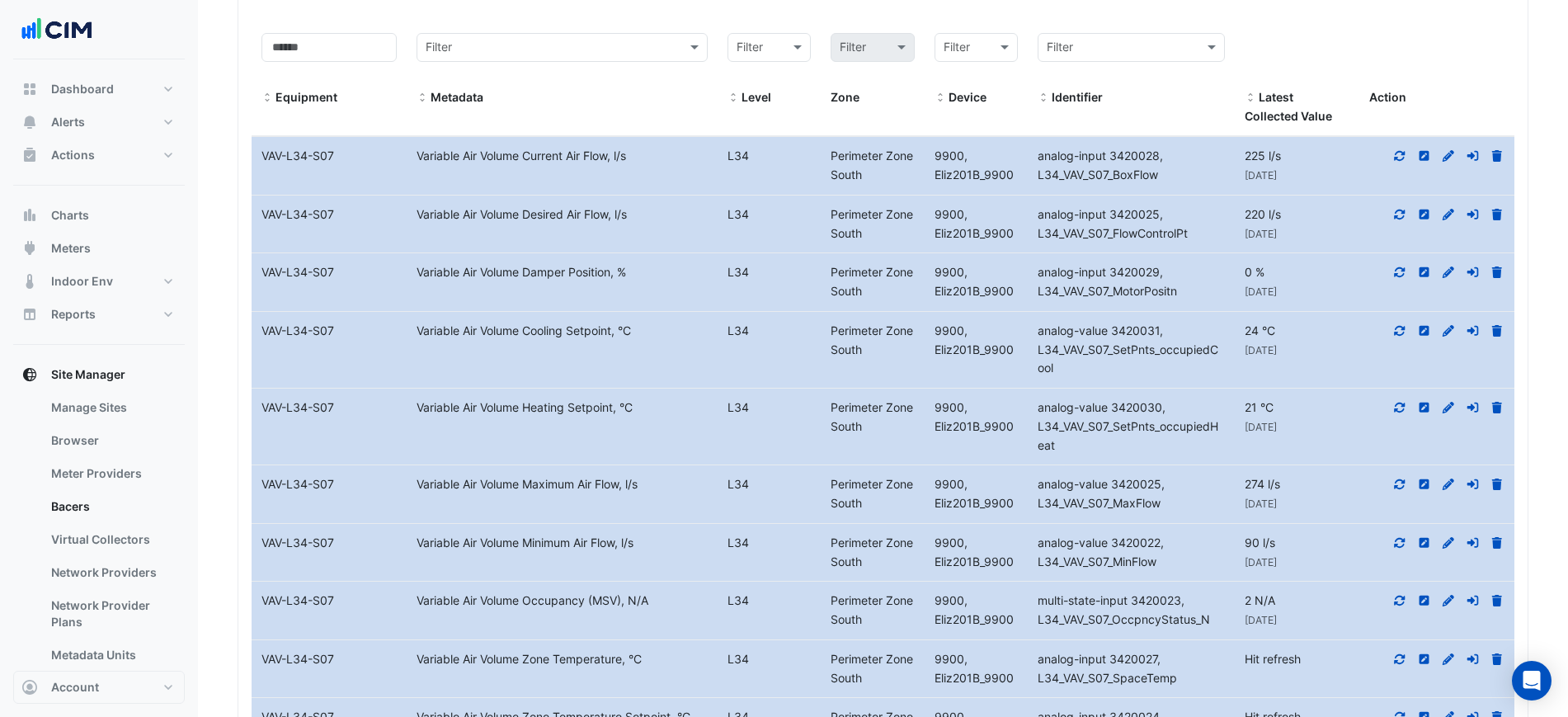
click at [1392, 657] on icon at bounding box center [1400, 659] width 15 height 12
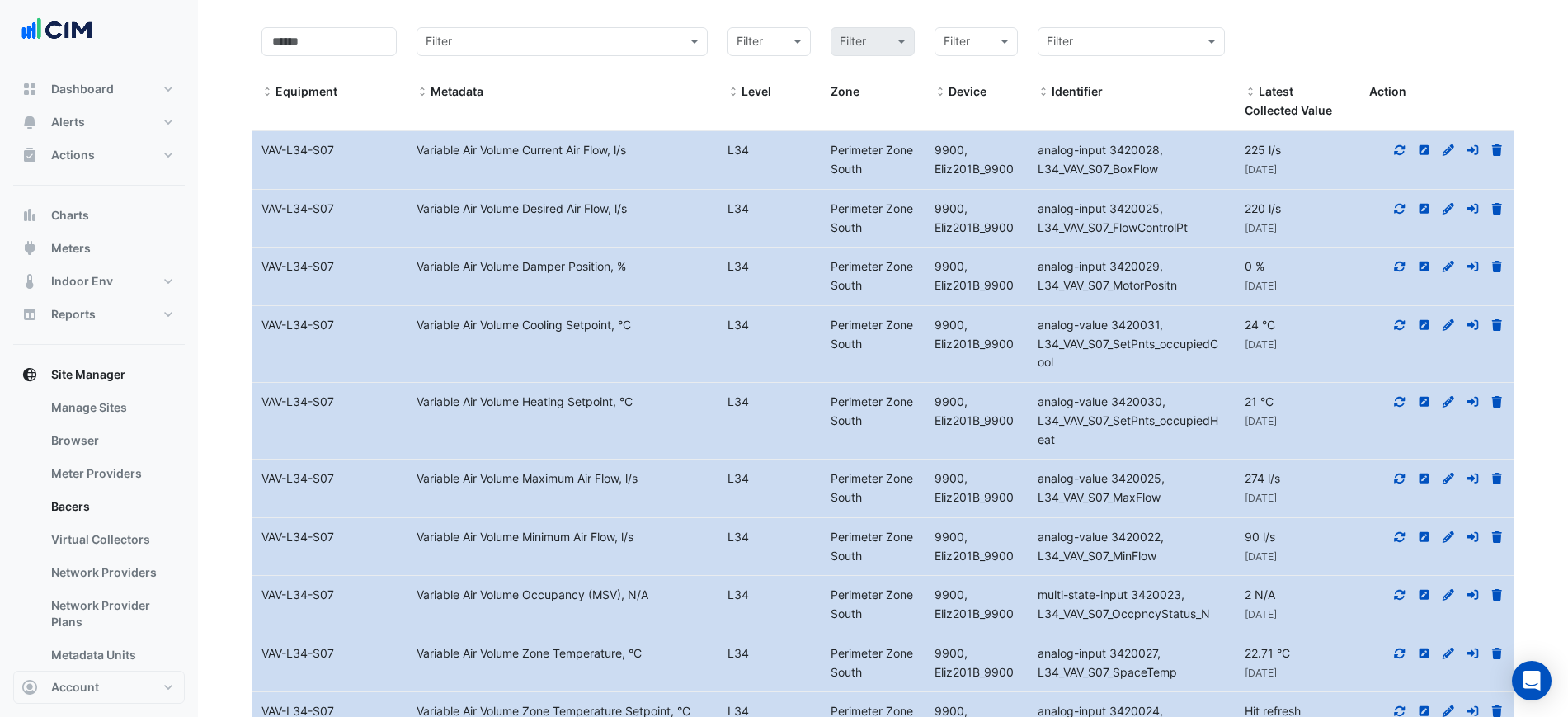
scroll to position [790, 0]
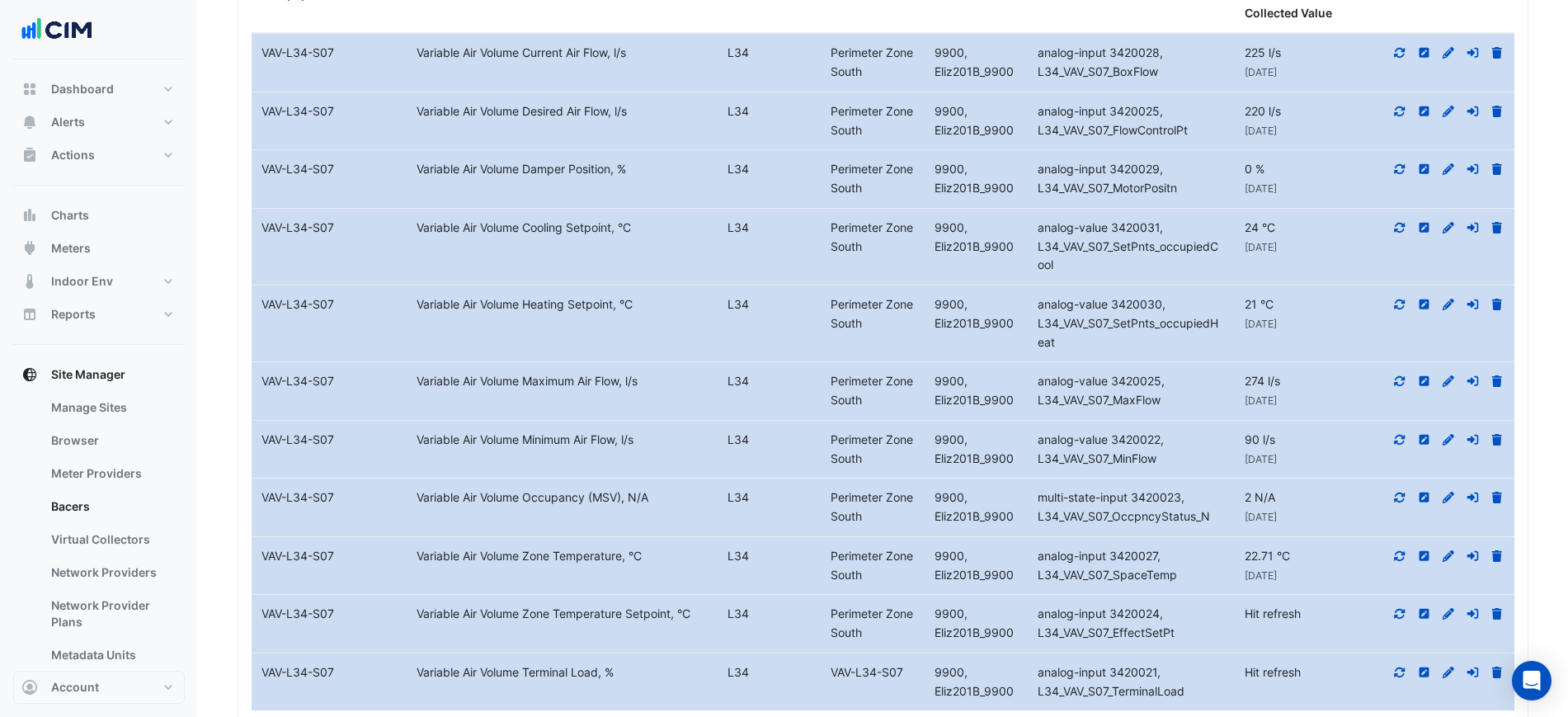
click at [1391, 610] on div at bounding box center [1437, 614] width 155 height 19
click at [1394, 617] on icon at bounding box center [1400, 614] width 15 height 12
click at [1395, 670] on icon at bounding box center [1400, 672] width 15 height 12
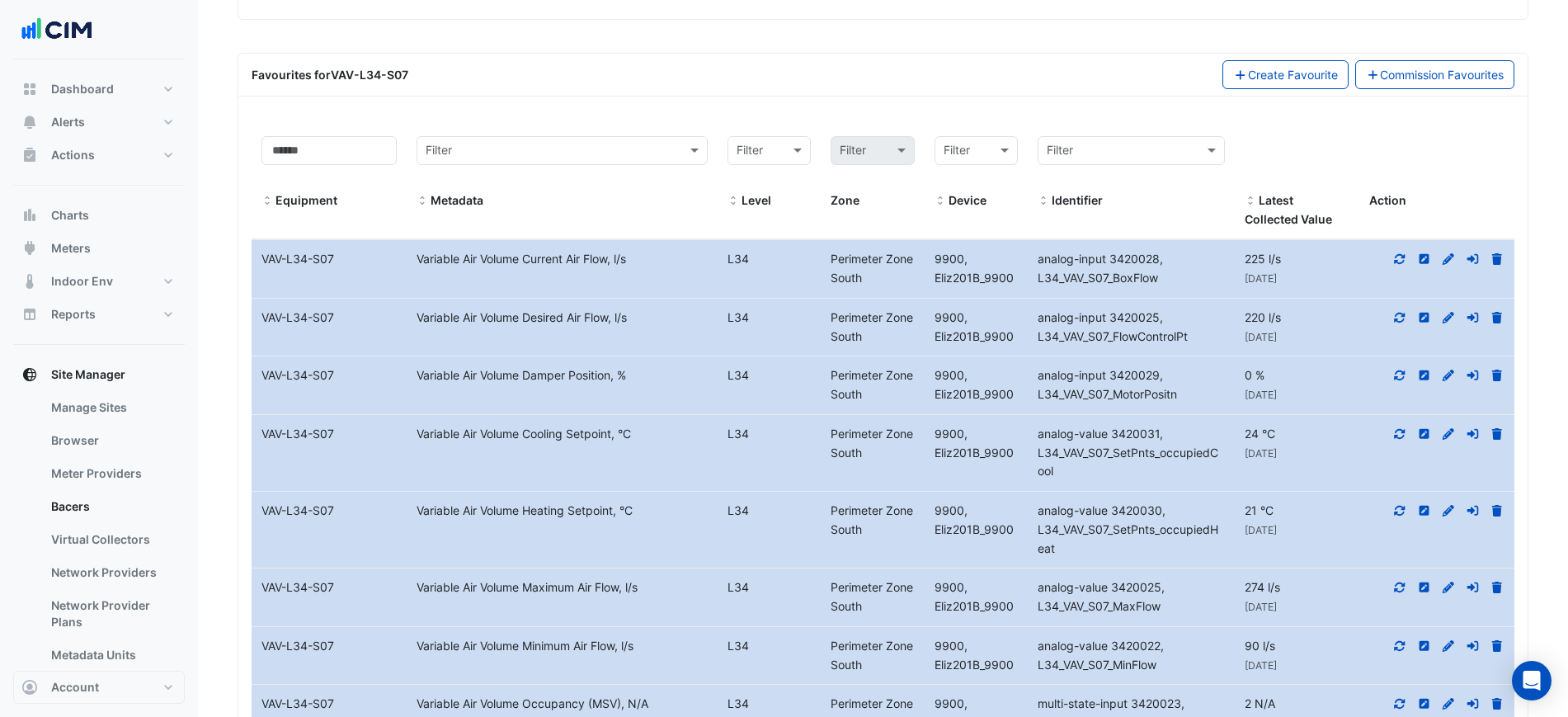
scroll to position [377, 0]
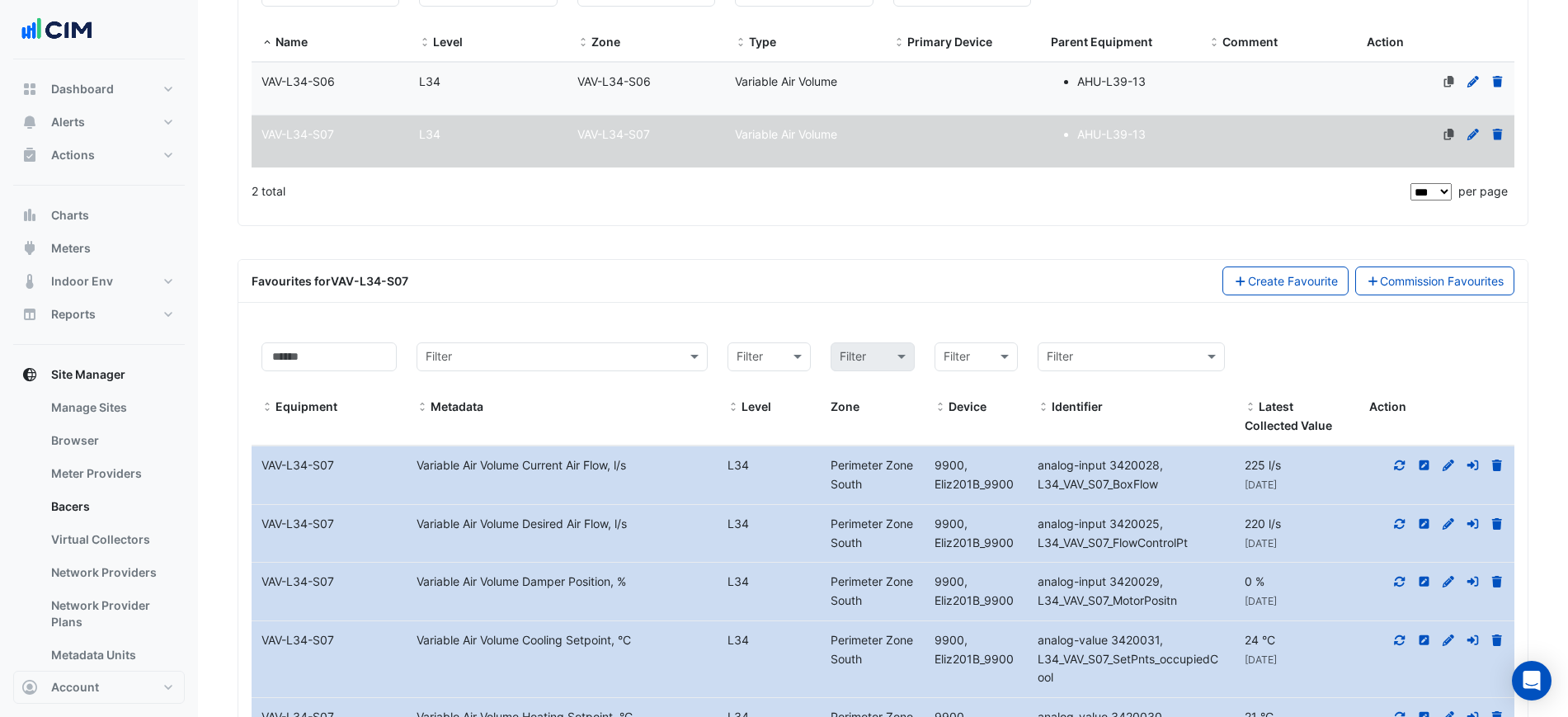
click at [1446, 463] on icon at bounding box center [1449, 465] width 15 height 12
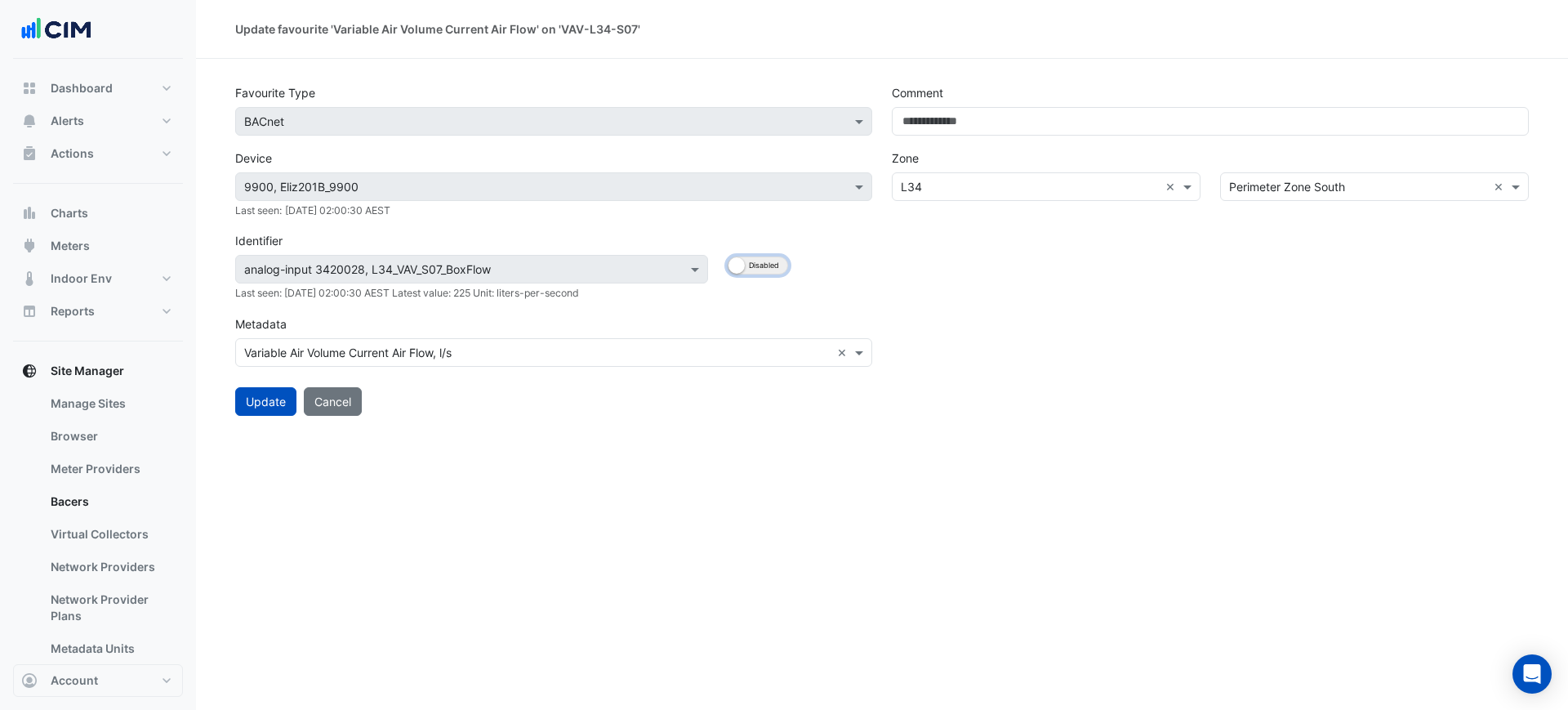
click at [772, 261] on button "Enabled Disabled" at bounding box center [757, 266] width 61 height 18
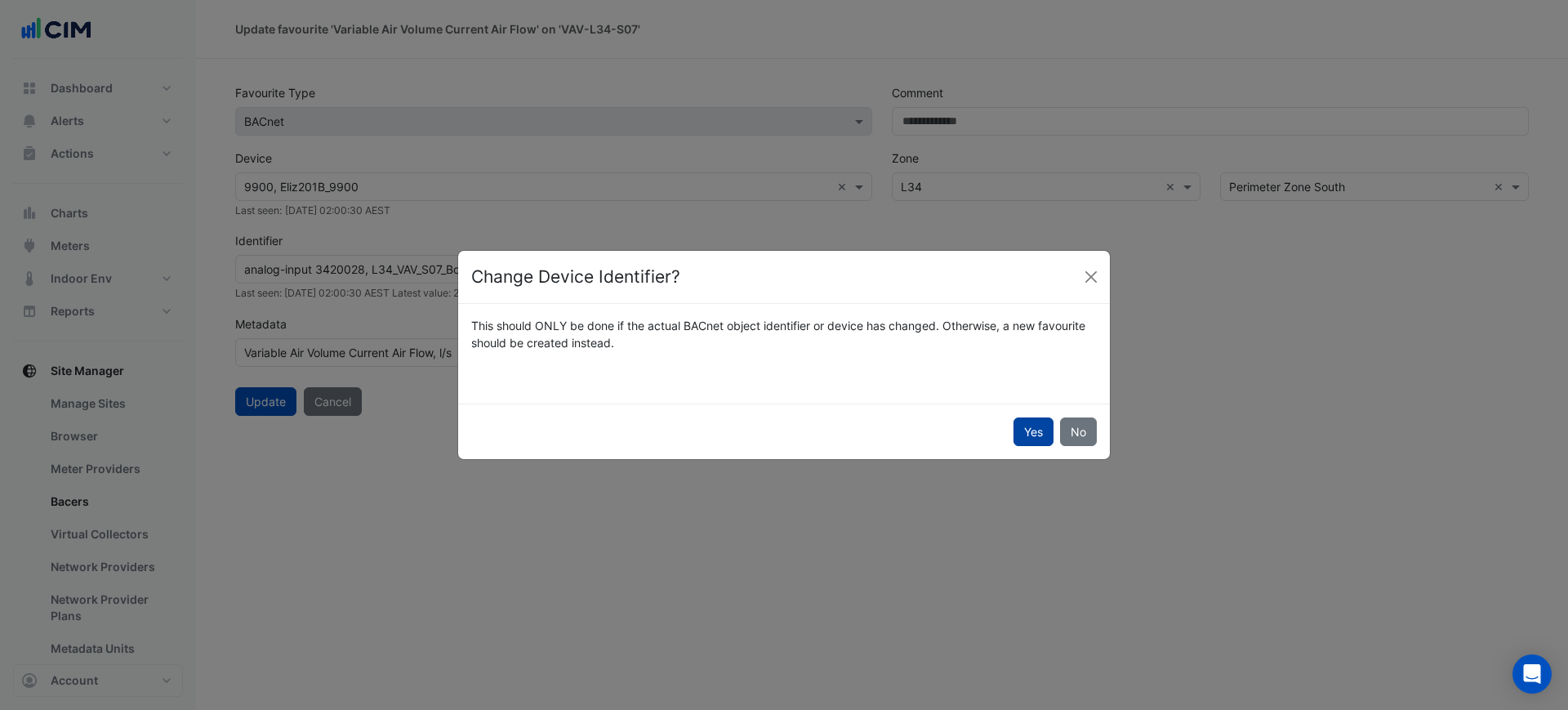
click at [1043, 428] on button "Yes" at bounding box center [1033, 431] width 40 height 28
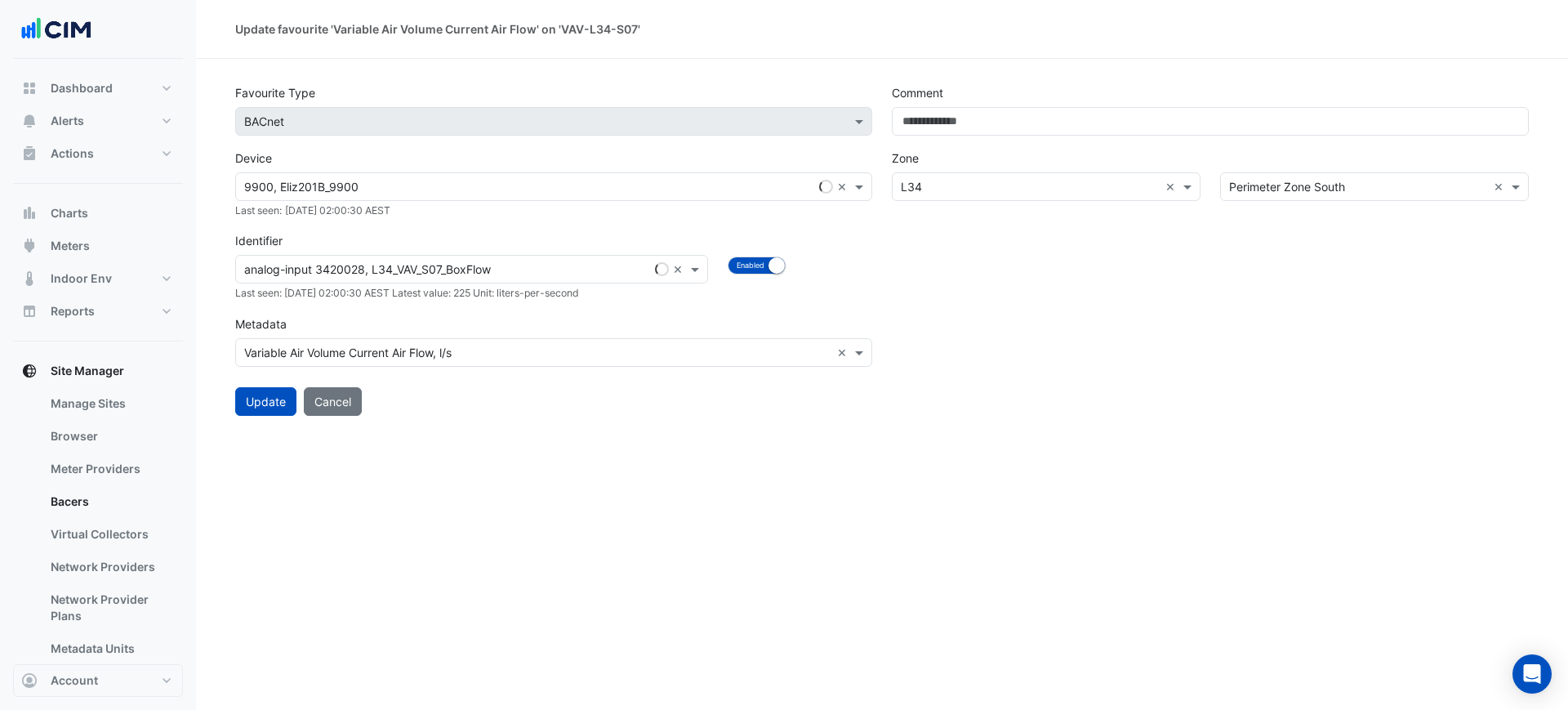
click at [719, 197] on div "Search... 9900, Eliz201B_9900 ×" at bounding box center [553, 186] width 637 height 28
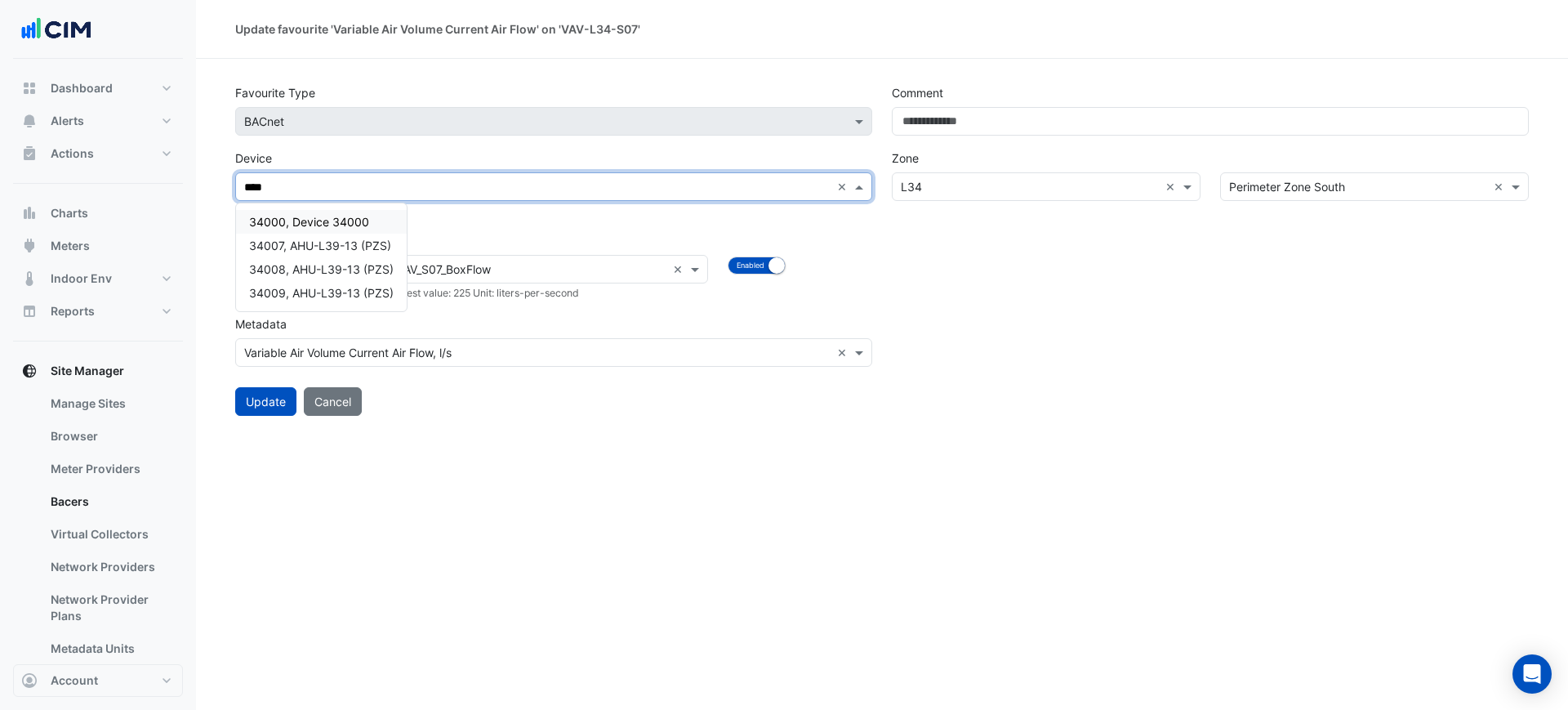
type input "*****"
click at [381, 219] on span "34007, AHU-L39-13 (PZS)" at bounding box center [320, 221] width 142 height 14
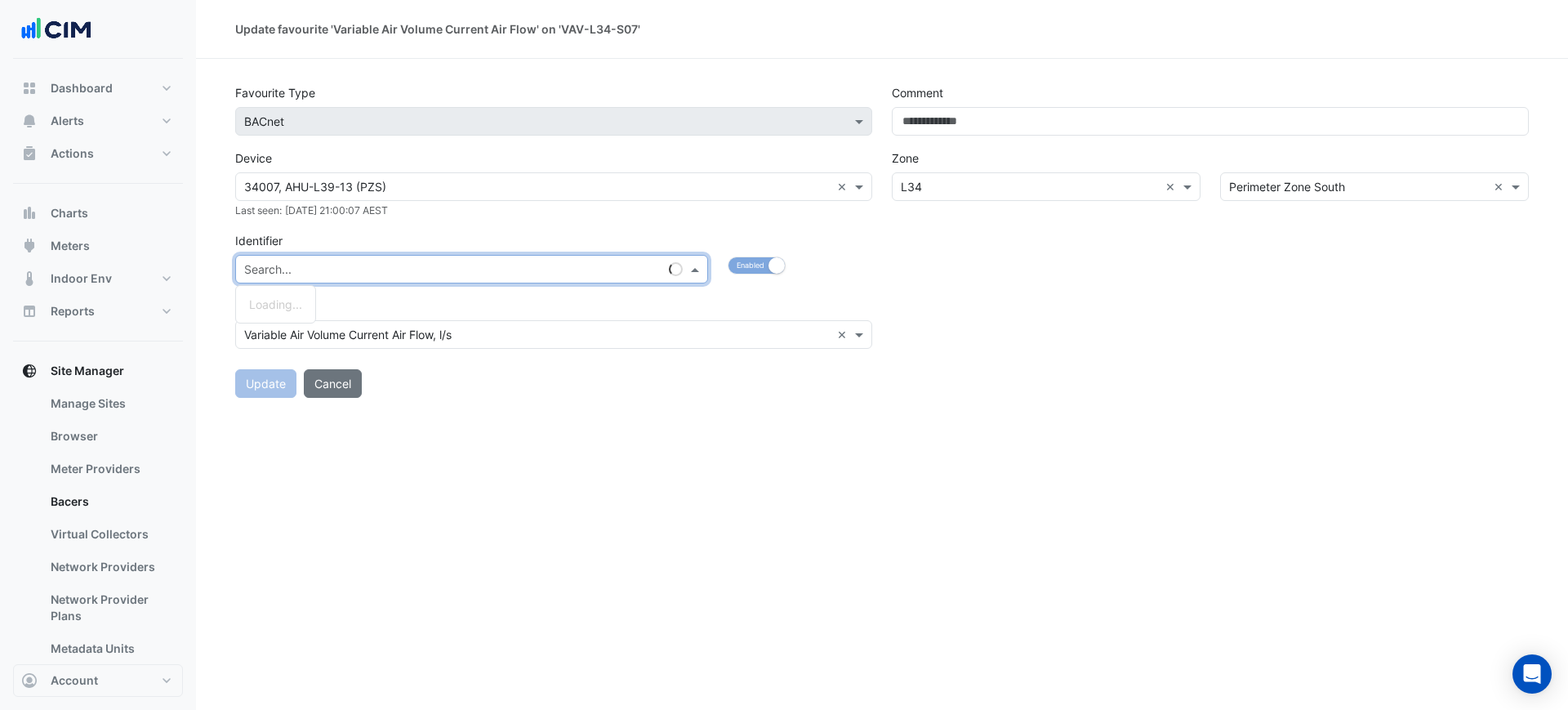
click at [386, 261] on input "text" at bounding box center [454, 270] width 422 height 17
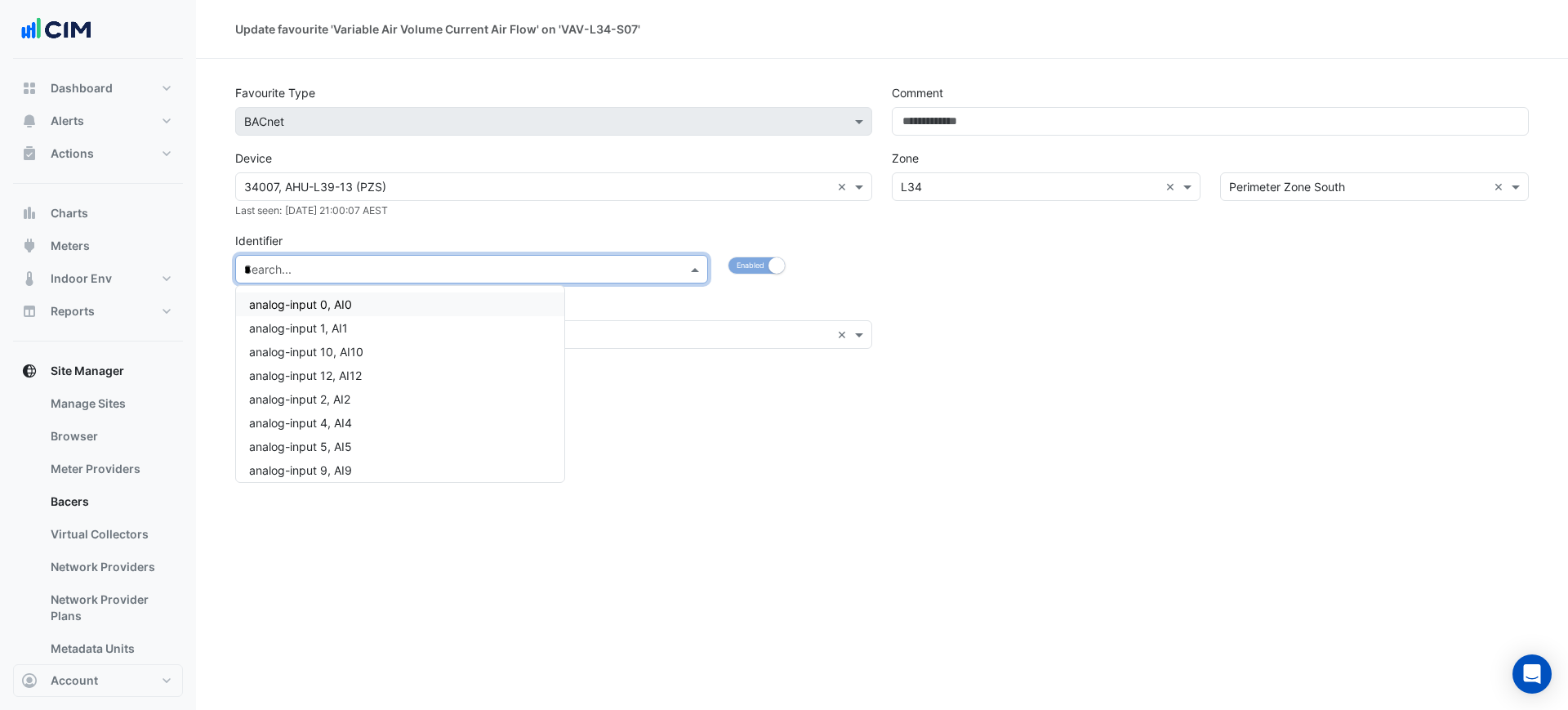
type input "**"
click at [342, 380] on span "analog-value 41, AV41" at bounding box center [308, 375] width 118 height 14
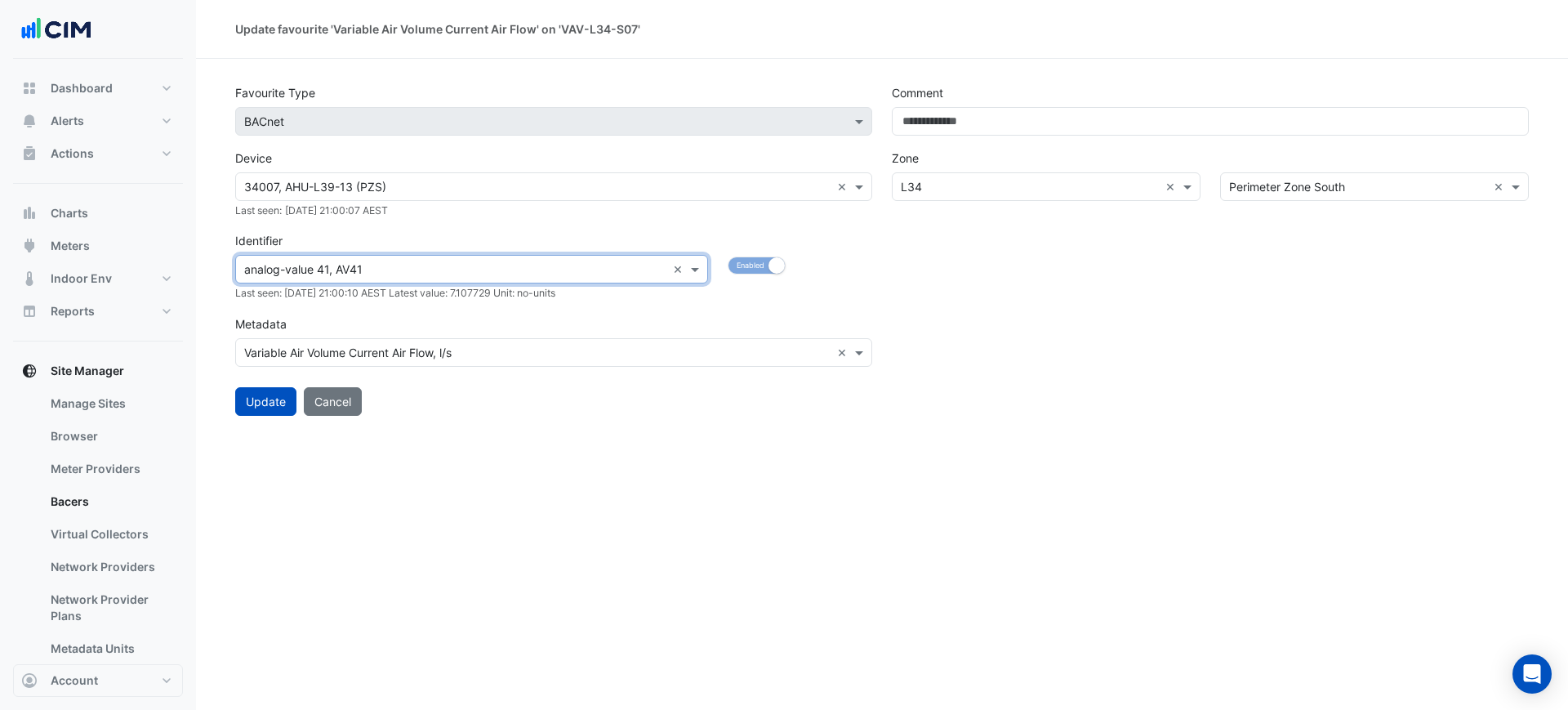
click at [553, 408] on div "Update Cancel" at bounding box center [882, 395] width 1313 height 41
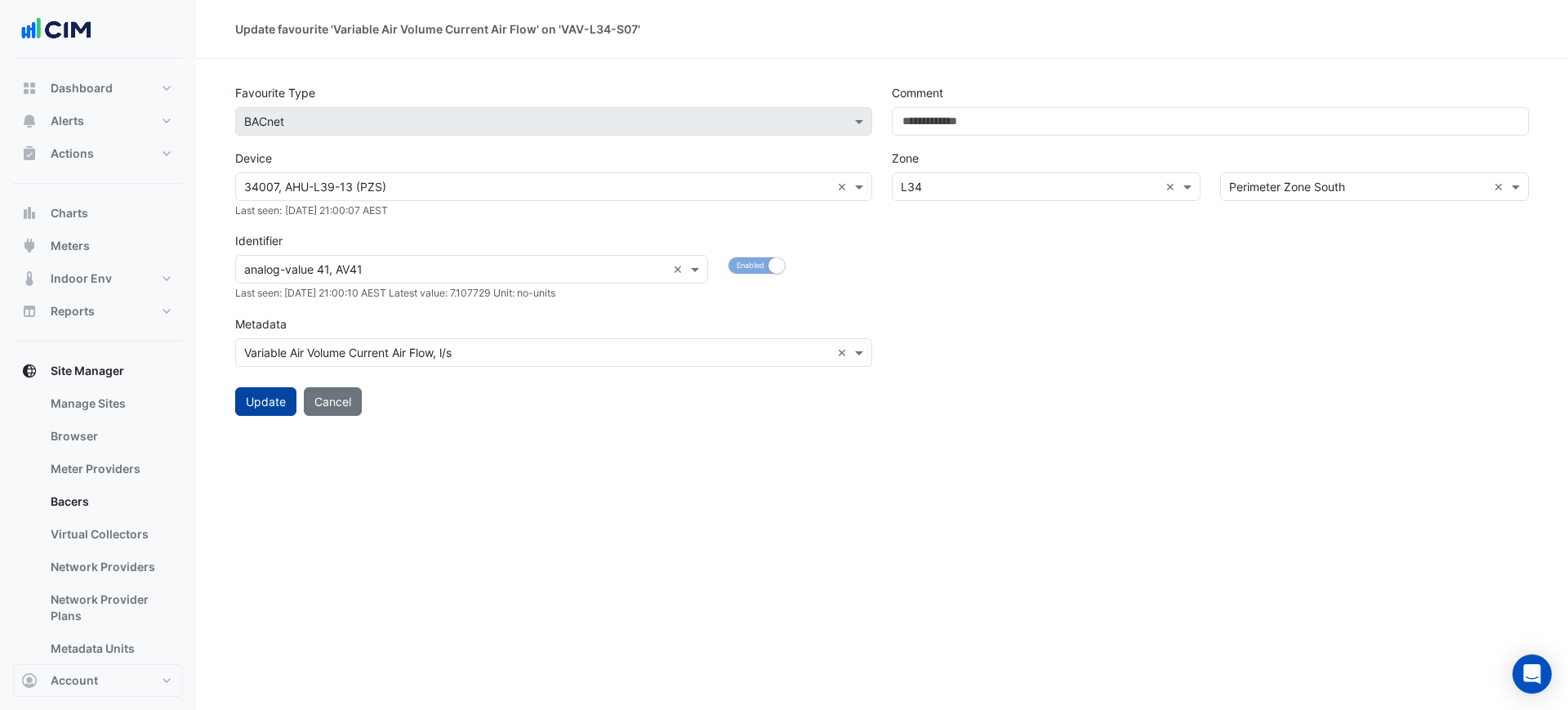
click at [256, 395] on button "Update" at bounding box center [266, 401] width 62 height 28
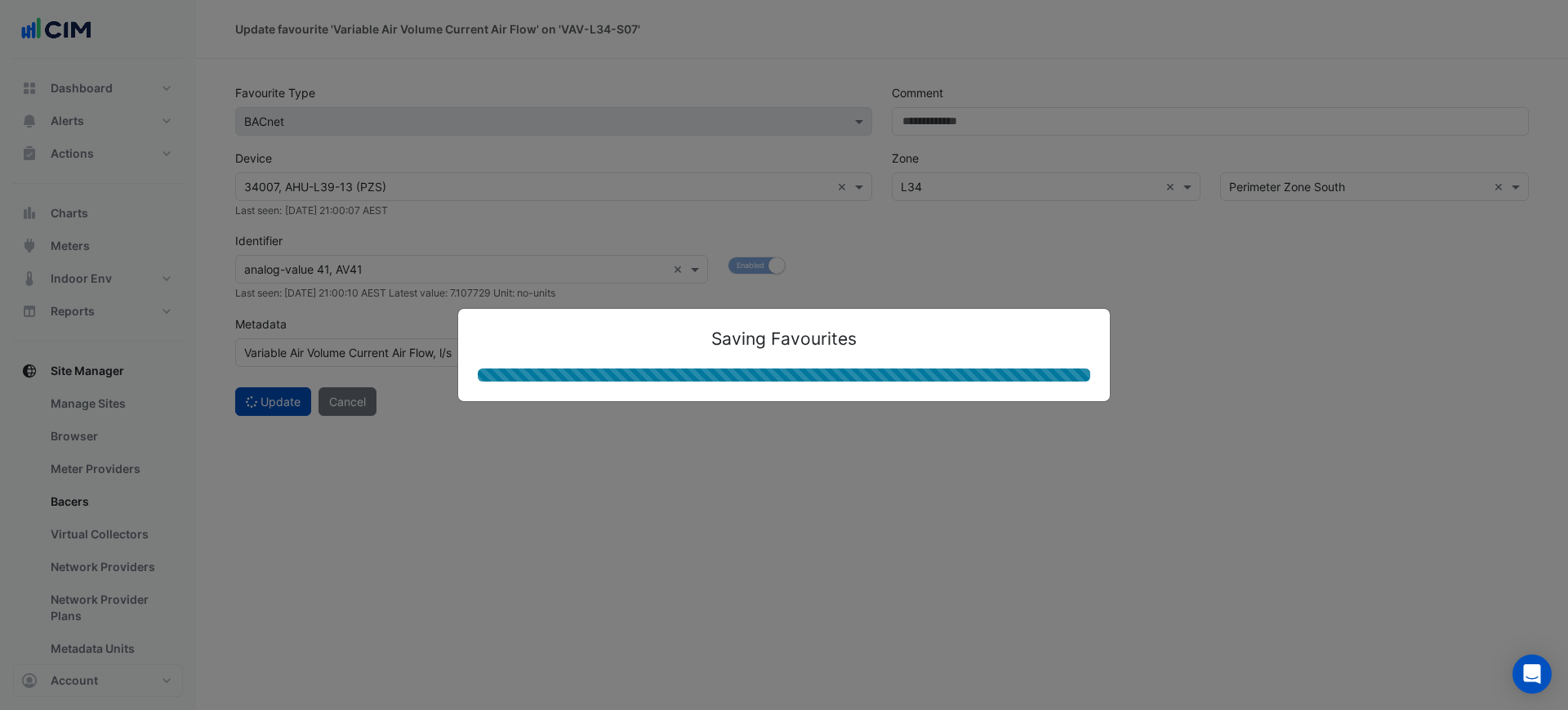
select select "***"
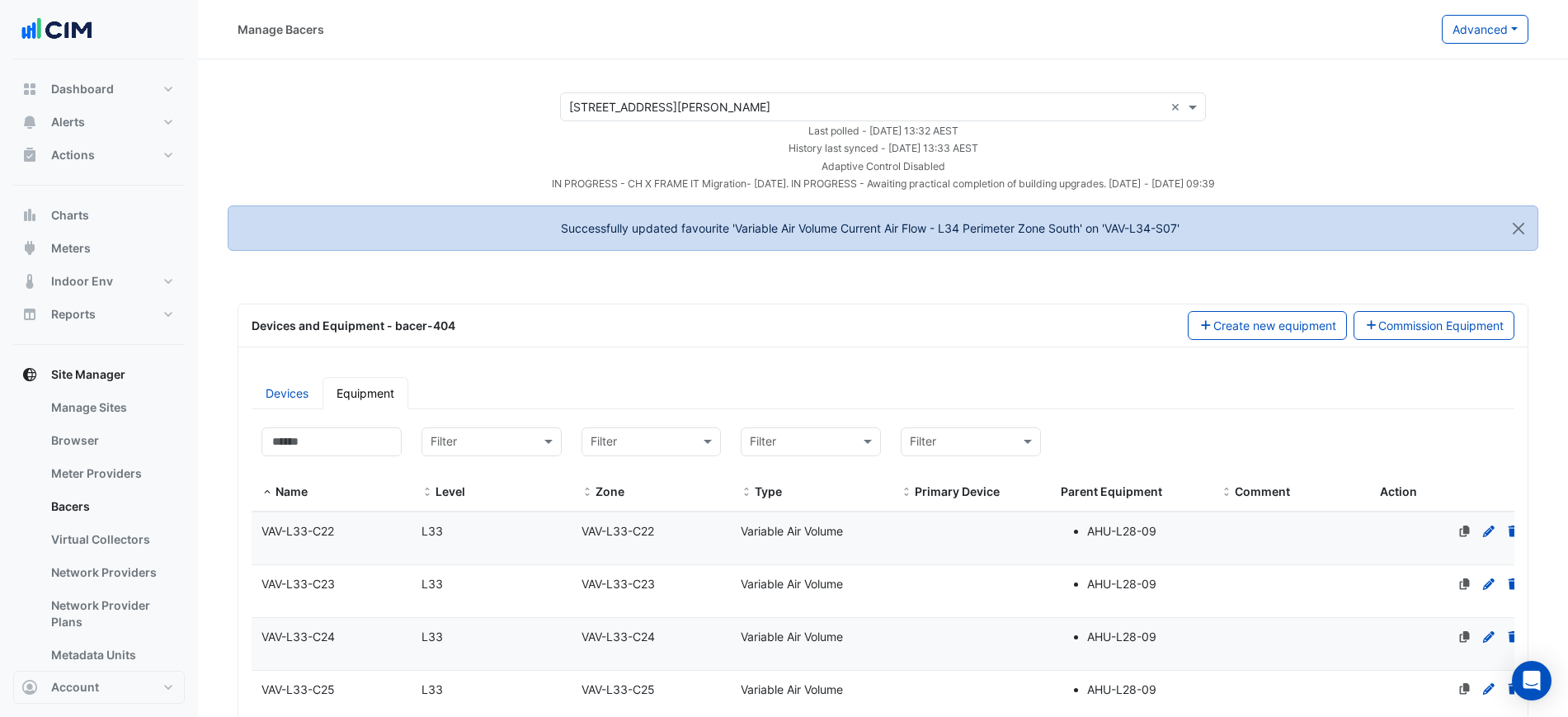
click at [1004, 229] on ngb-alert "Successfully updated favourite 'Variable Air Volume Current Air Flow - L34 Peri…" at bounding box center [883, 228] width 1311 height 45
select select "***"
drag, startPoint x: 1106, startPoint y: 233, endPoint x: 1179, endPoint y: 237, distance: 73.1
click at [1180, 237] on ngb-alert "Successfully updated favourite 'Variable Air Volume Current Air Flow - L34 Peri…" at bounding box center [883, 228] width 1311 height 45
copy ngb-alert "'VAV-L34-S07"
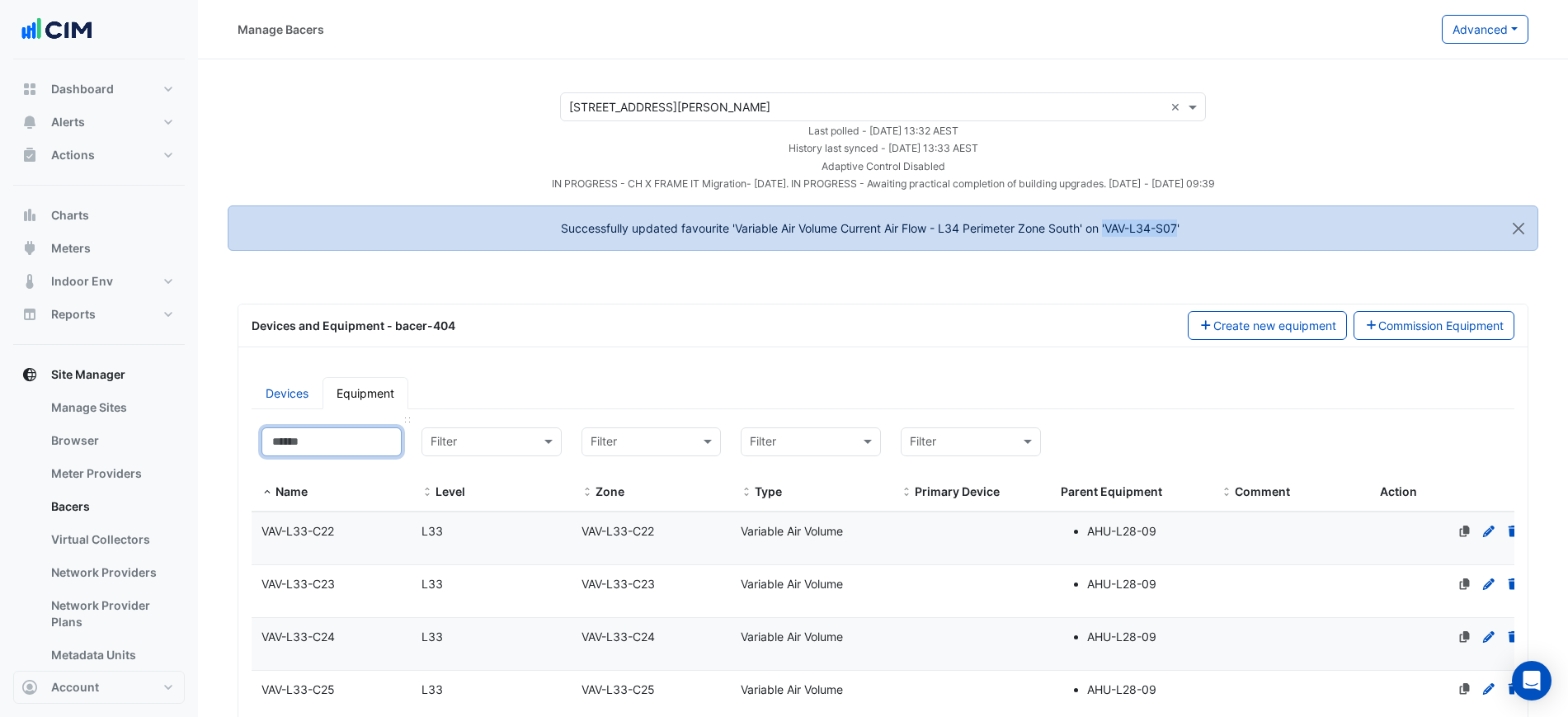
click at [335, 441] on input at bounding box center [331, 441] width 140 height 29
paste input "**********"
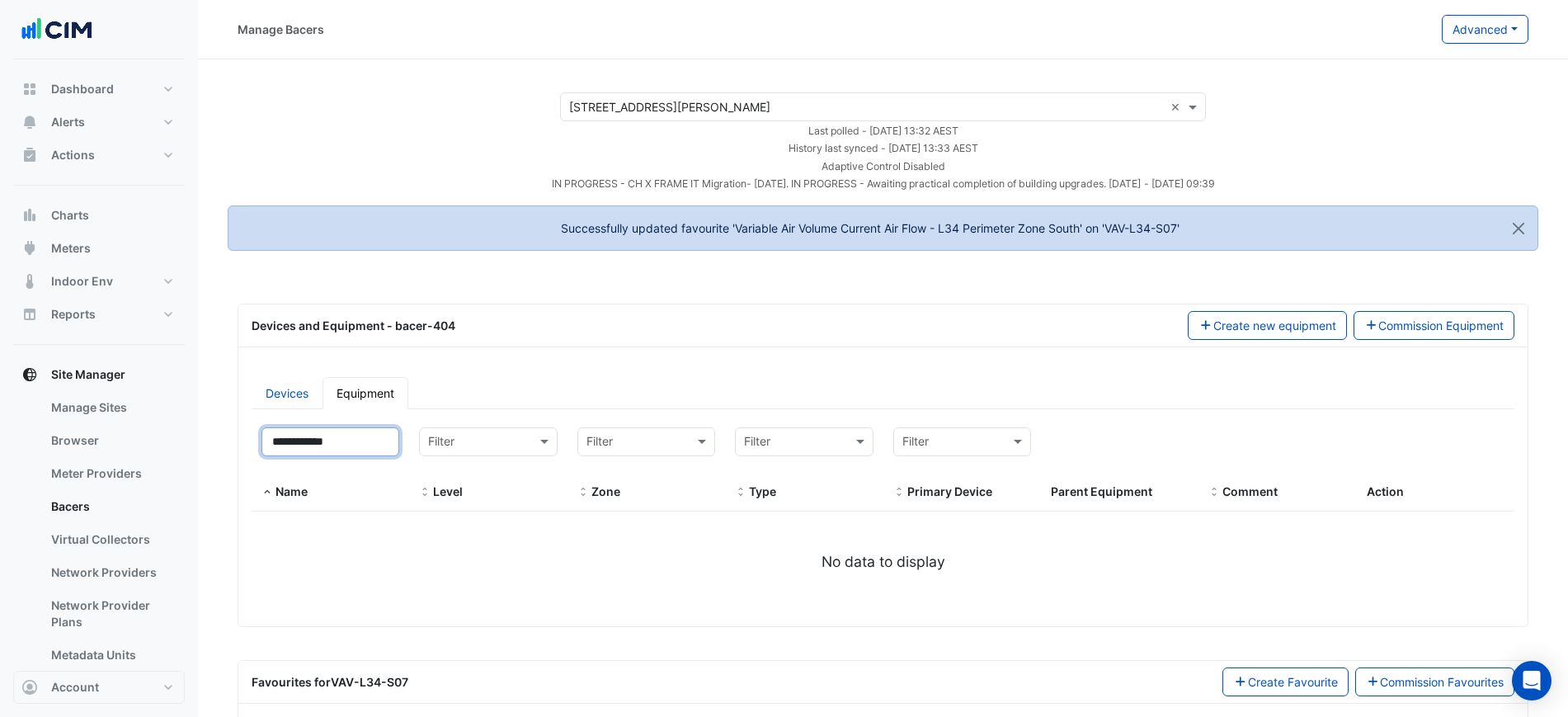
drag, startPoint x: 279, startPoint y: 444, endPoint x: 245, endPoint y: 450, distance: 34.5
click at [245, 450] on div "**********" at bounding box center [883, 514] width 1283 height 196
type input "**********"
select select "***"
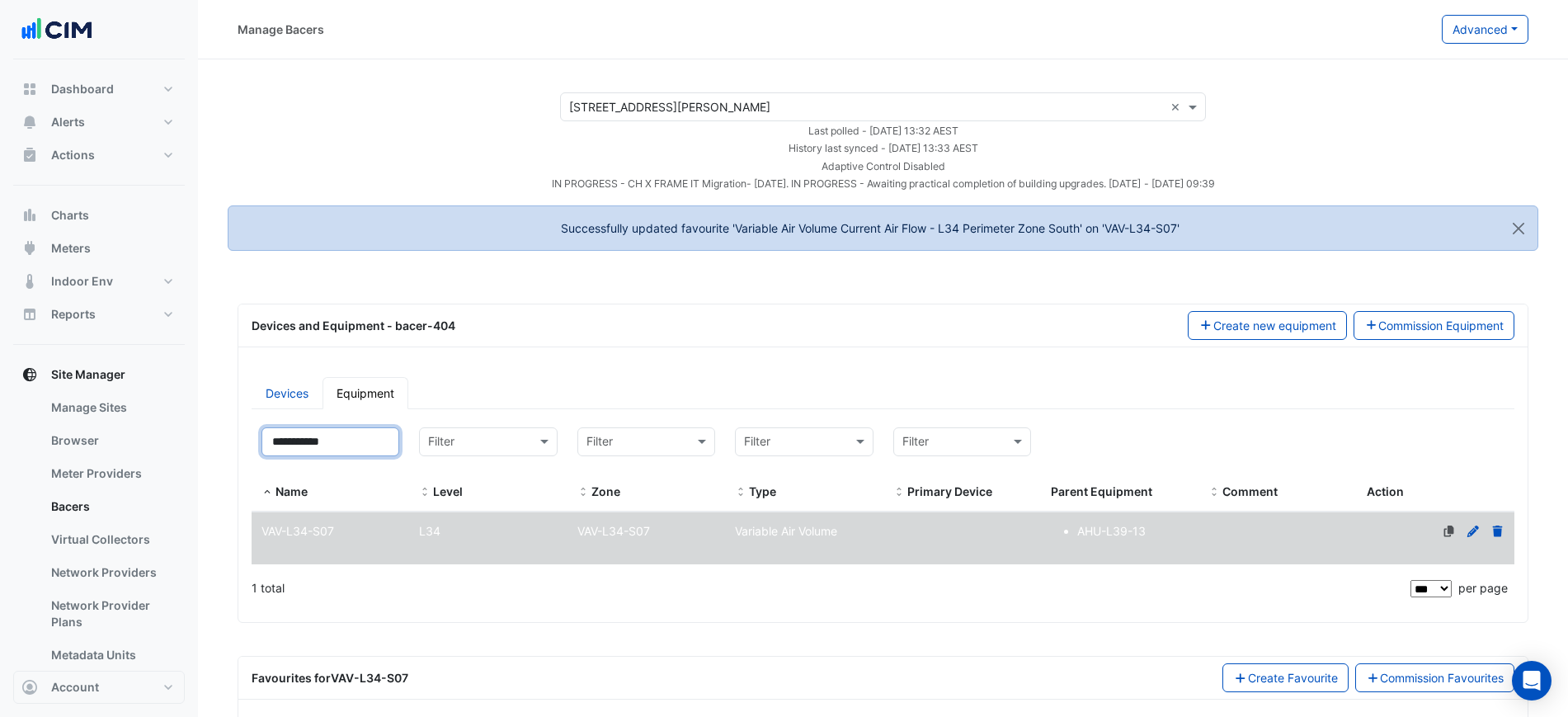
type input "**********"
click at [527, 402] on ul "Devices Equipment" at bounding box center [883, 393] width 1263 height 32
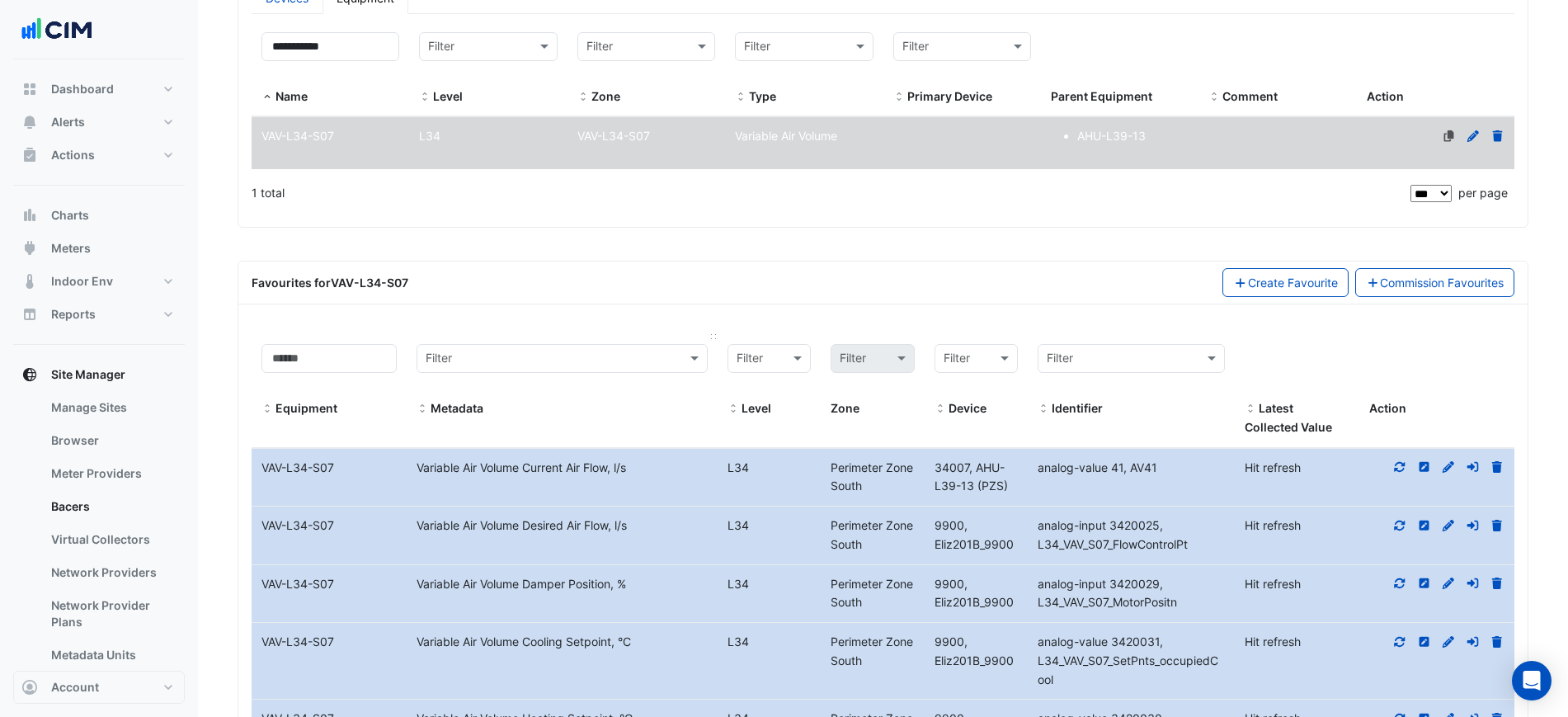
scroll to position [515, 0]
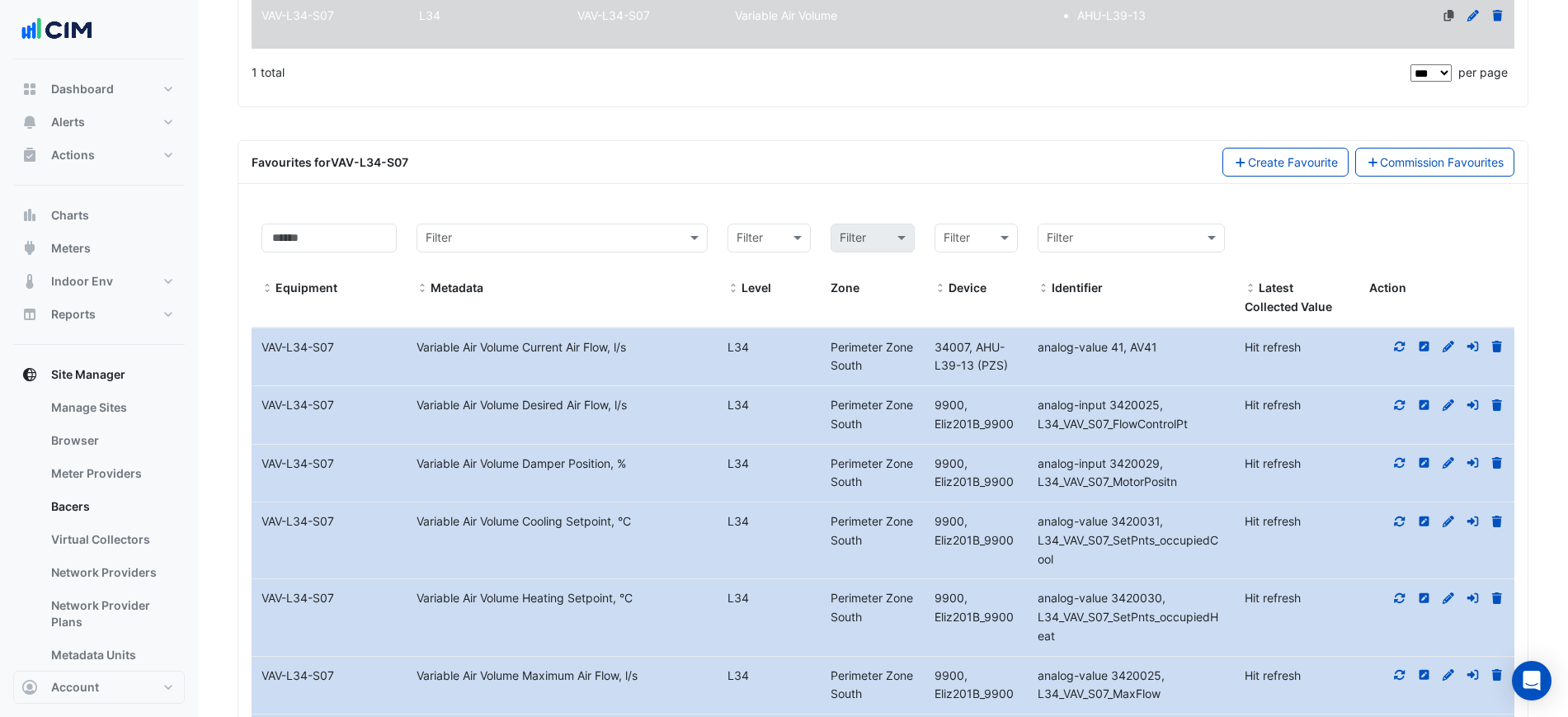
click at [1396, 340] on div at bounding box center [1437, 347] width 155 height 19
click at [1402, 344] on icon at bounding box center [1400, 346] width 15 height 12
click at [1399, 342] on icon at bounding box center [1400, 346] width 11 height 10
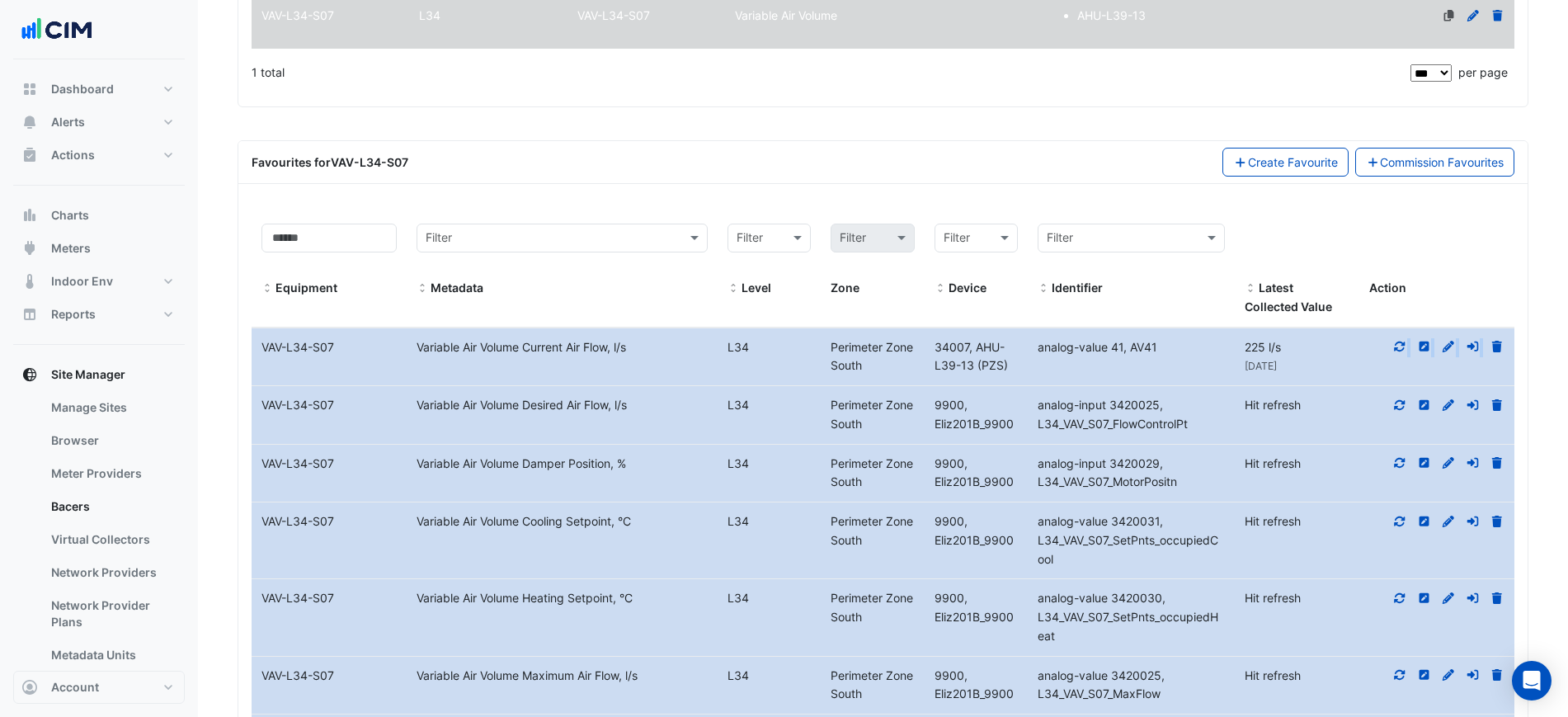
click at [1399, 342] on icon at bounding box center [1400, 346] width 11 height 10
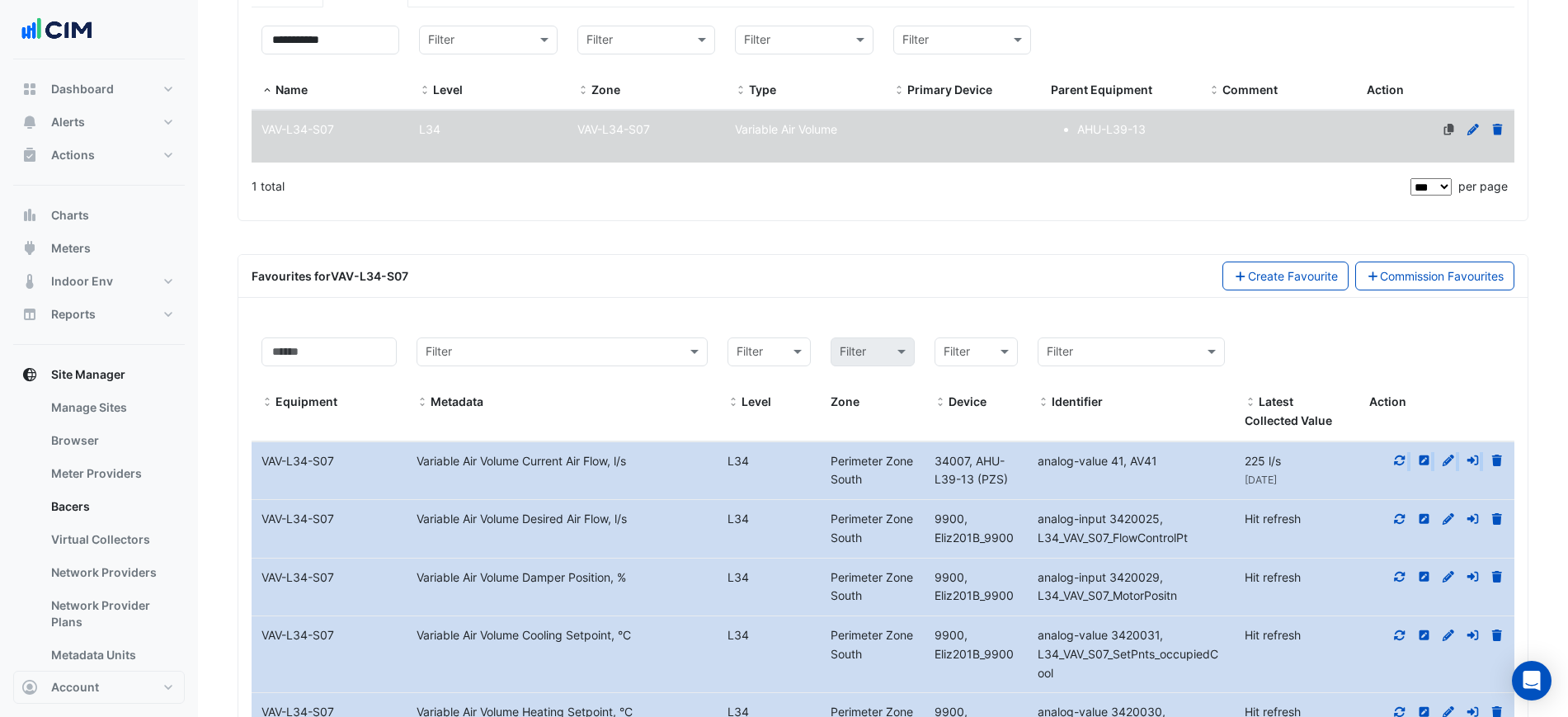
scroll to position [619, 0]
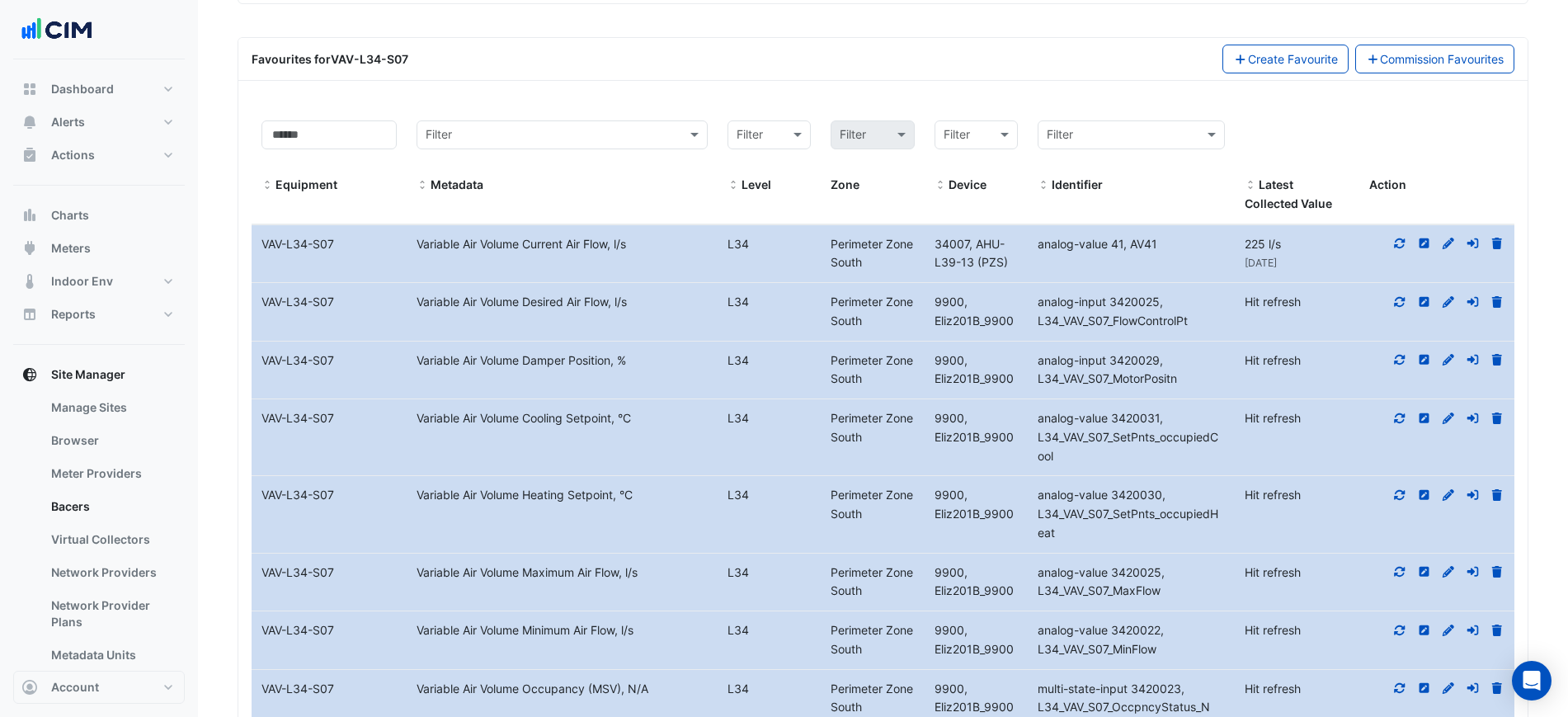
click at [1393, 240] on icon at bounding box center [1400, 244] width 15 height 12
click at [1318, 256] on div "2 months ago" at bounding box center [1296, 262] width 105 height 19
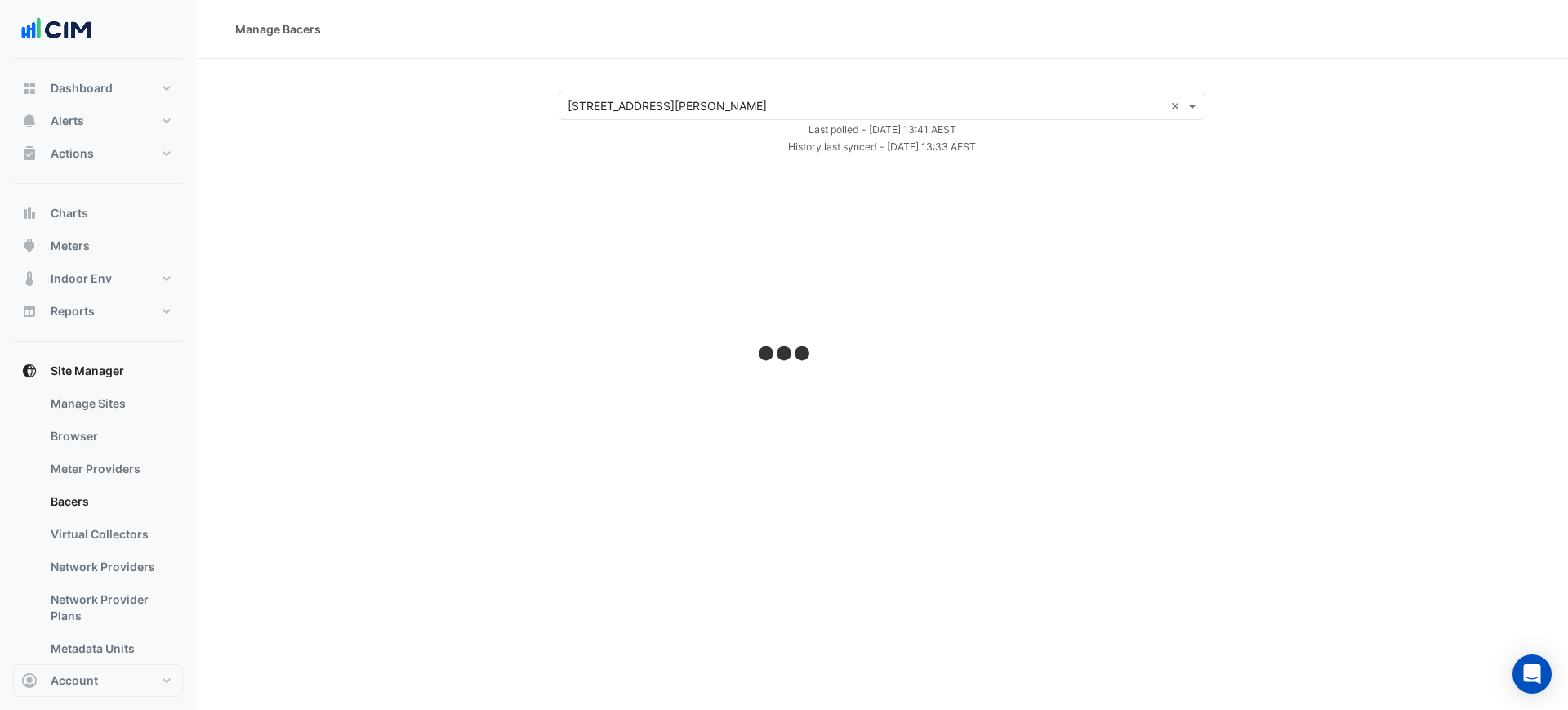
select select "***"
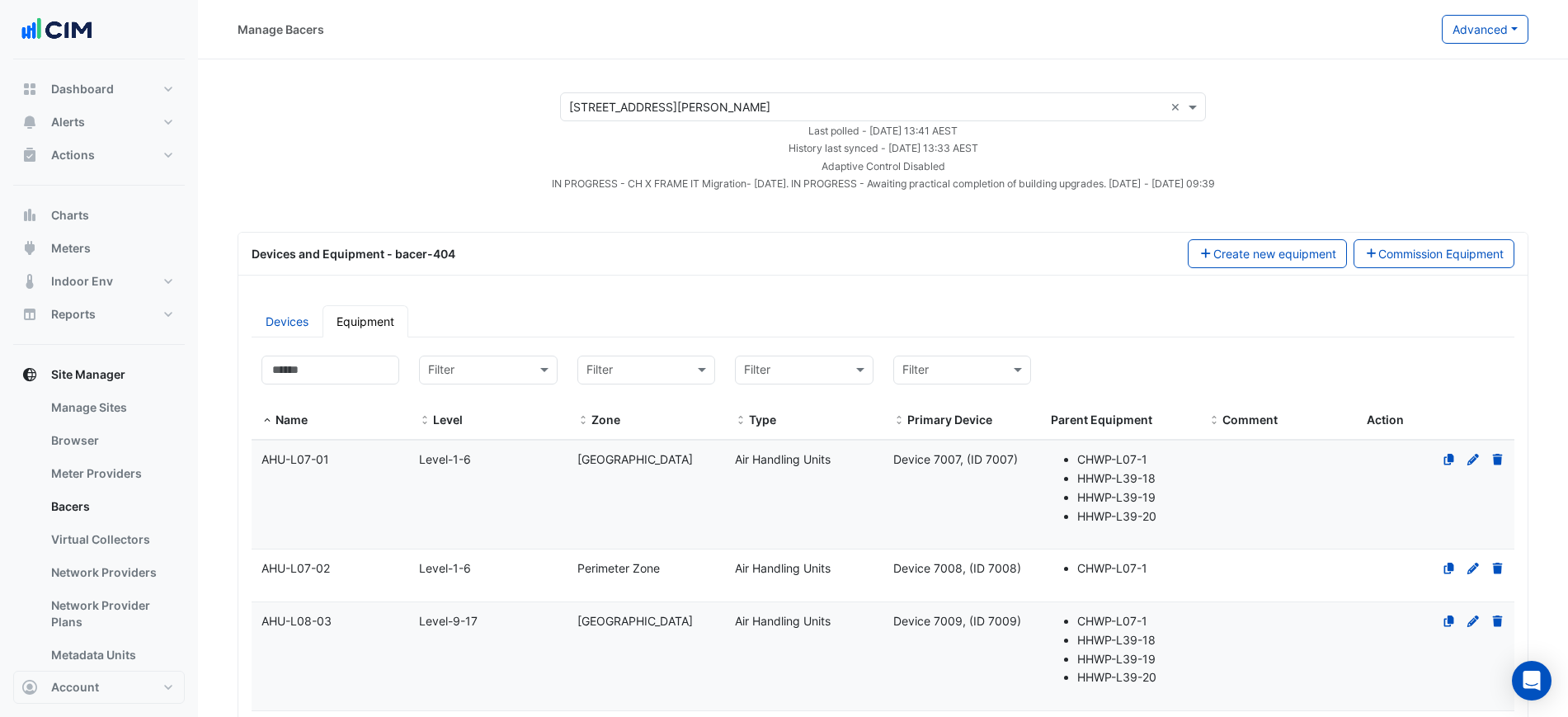
click at [367, 117] on div "Select a Site × [STREET_ADDRESS][PERSON_NAME] × Last polled - [DATE] 13:41 AEST…" at bounding box center [883, 142] width 1330 height 100
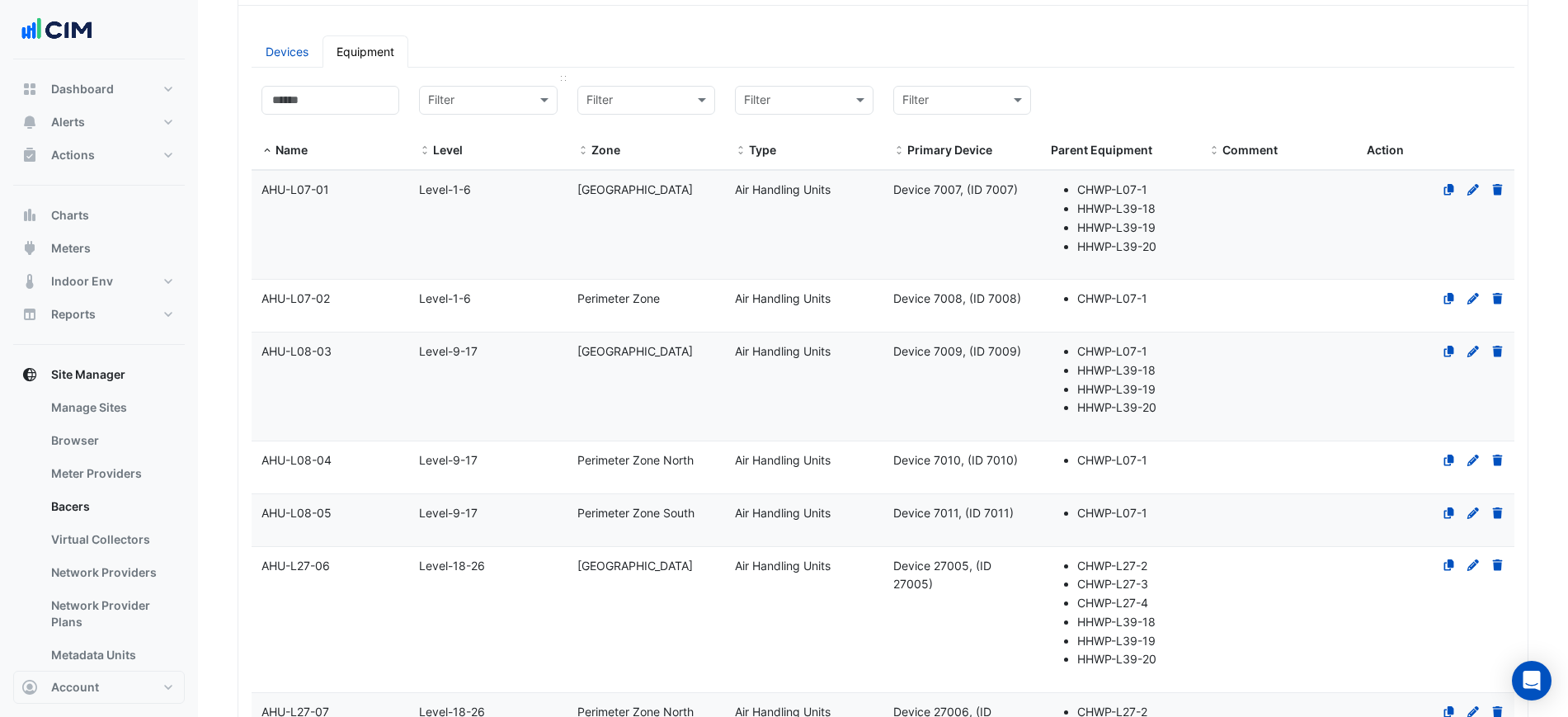
scroll to position [103, 0]
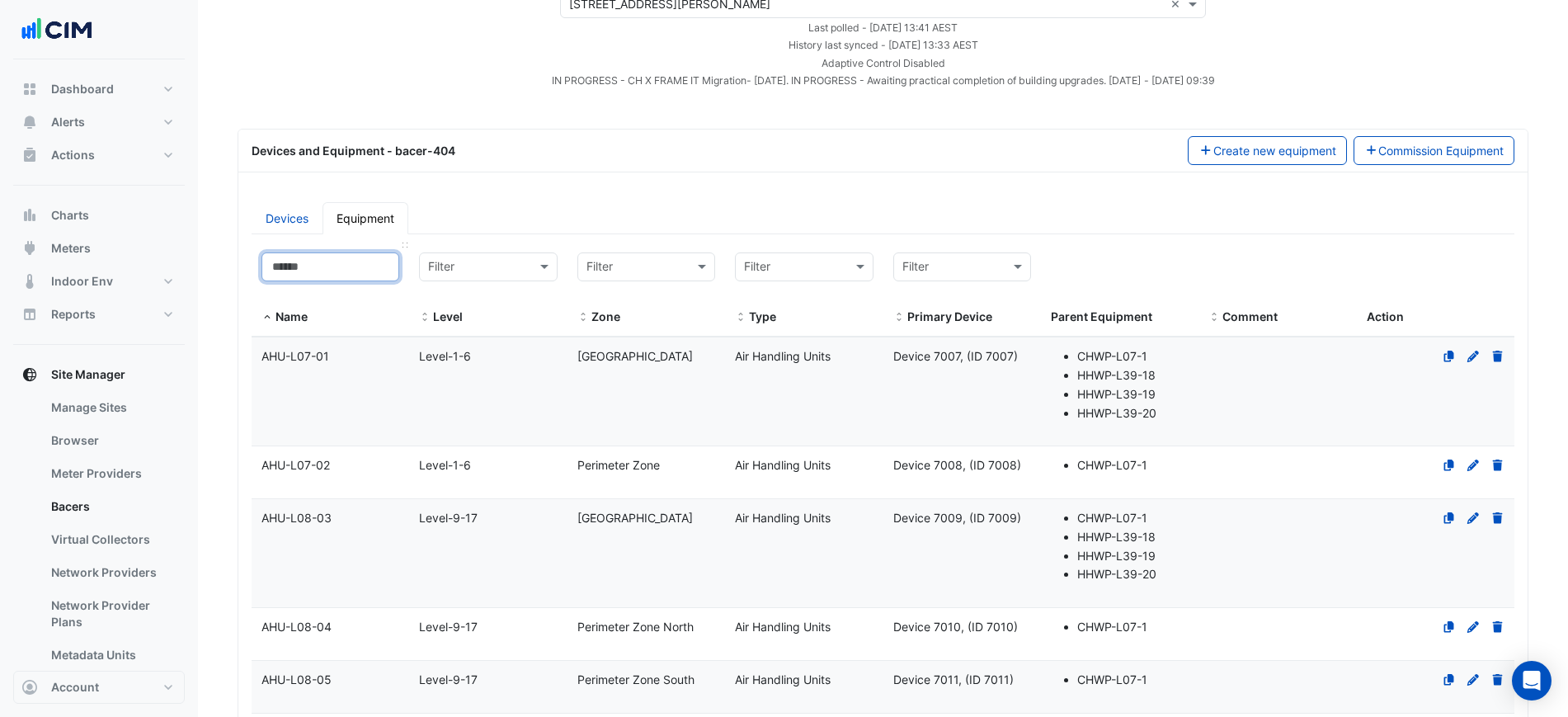
click at [334, 260] on input at bounding box center [330, 266] width 138 height 29
paste input "**********"
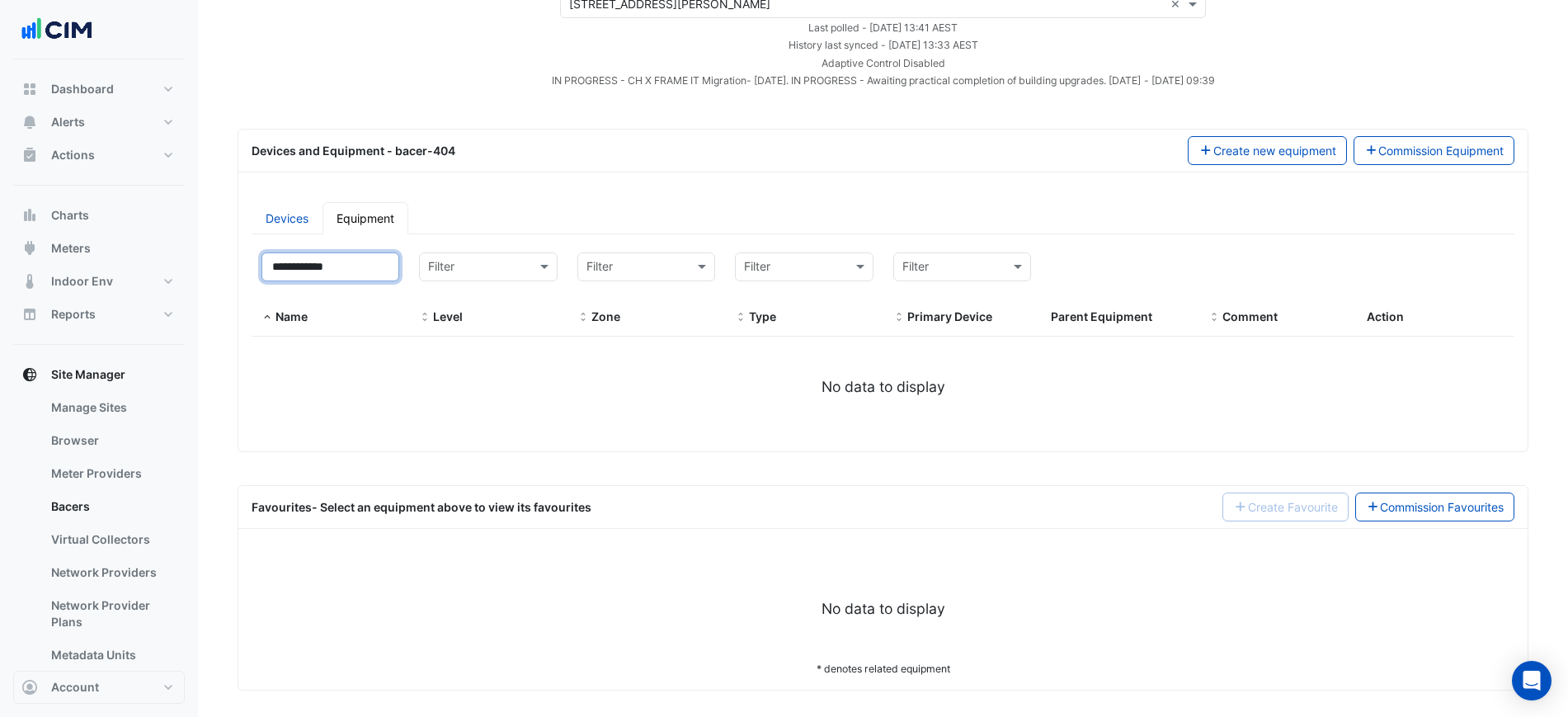
drag, startPoint x: 274, startPoint y: 264, endPoint x: 212, endPoint y: 265, distance: 62.0
click at [230, 265] on section "Select a Site × [STREET_ADDRESS][PERSON_NAME] × Last polled - [DATE] 13:41 AEST…" at bounding box center [883, 323] width 1370 height 734
type input "**********"
select select "***"
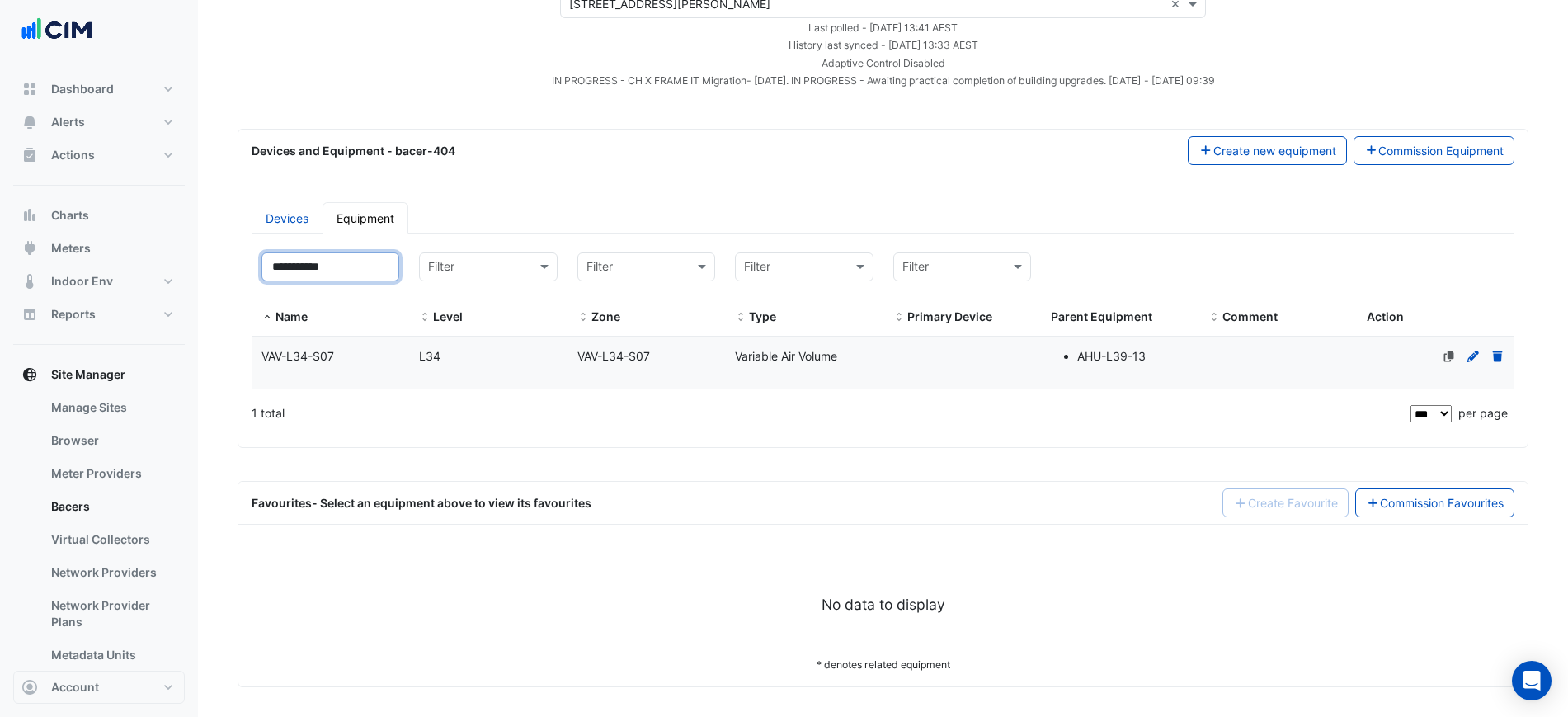
type input "**********"
click at [551, 349] on div "L34" at bounding box center [488, 356] width 157 height 19
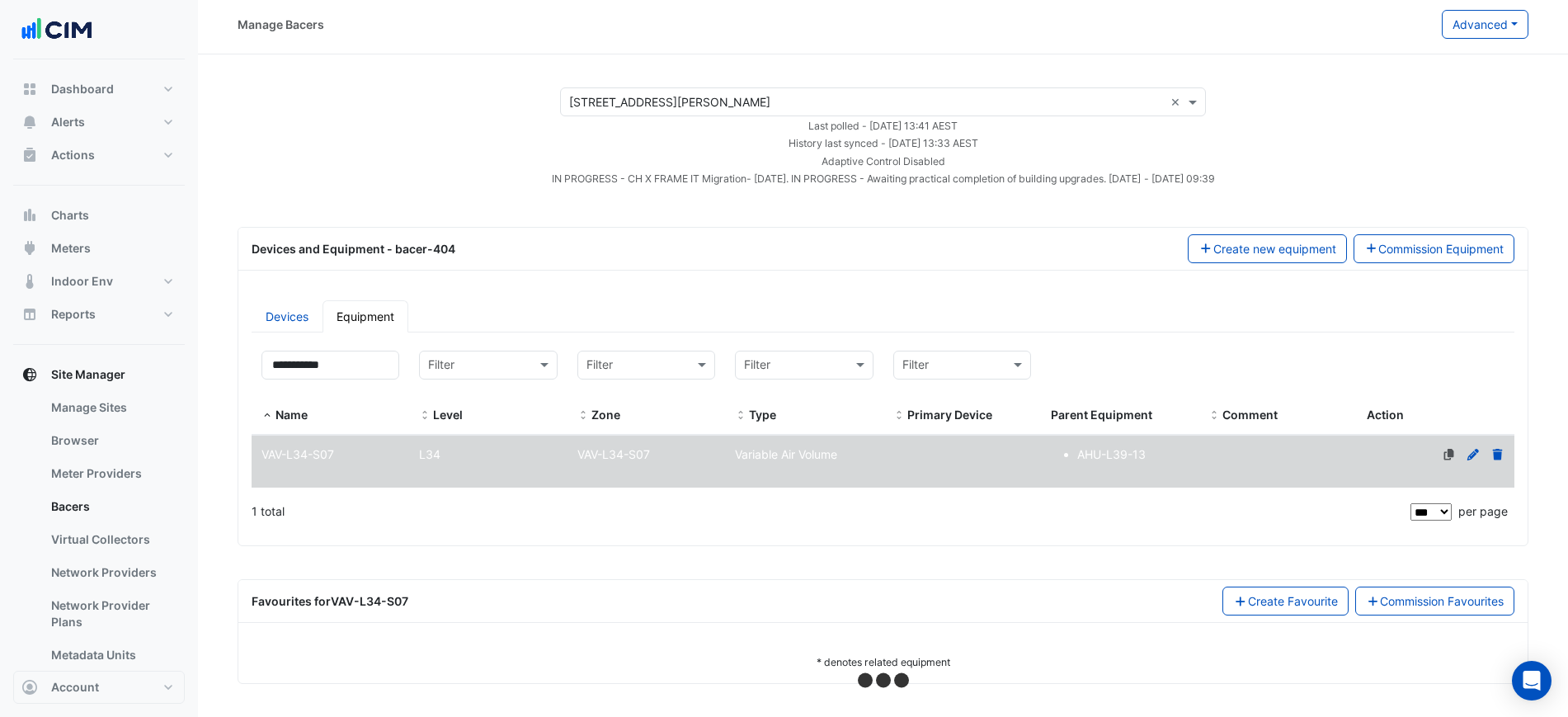
select select "***"
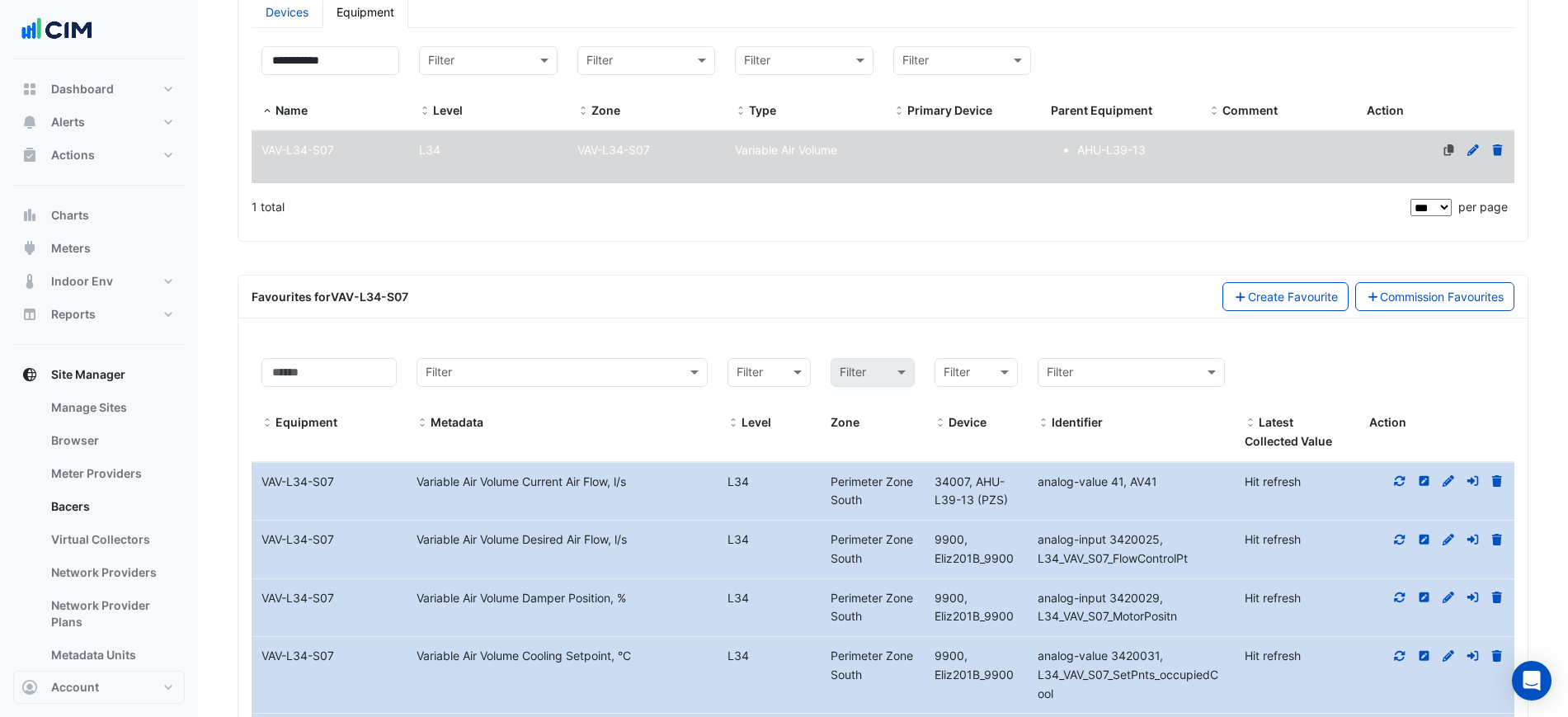
scroll to position [515, 0]
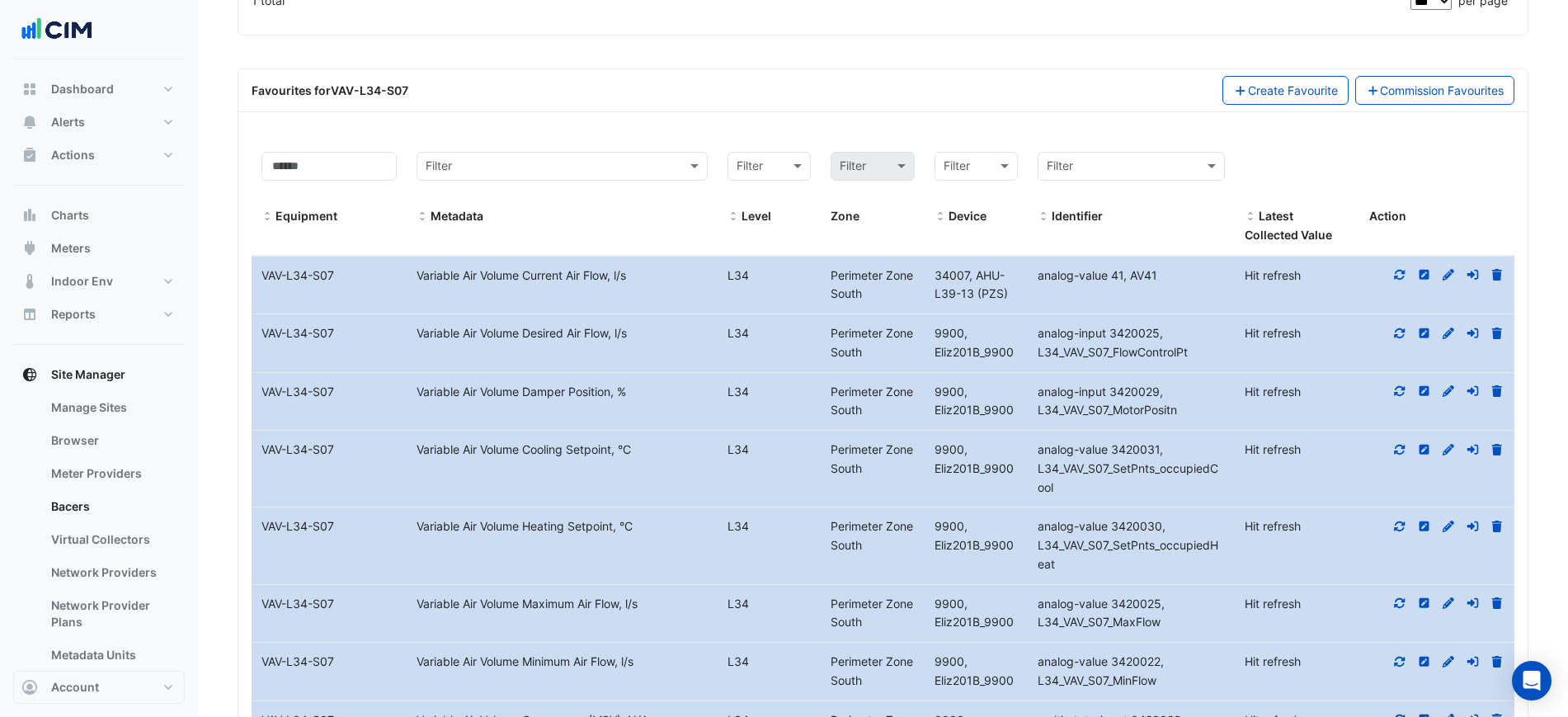
click at [1396, 278] on icon at bounding box center [1400, 275] width 11 height 10
click at [1348, 287] on div "2 months ago" at bounding box center [1296, 293] width 105 height 19
click at [640, 69] on div "Favourites for VAV-L34-S07 Create Favourite Commission Favourites" at bounding box center [883, 90] width 1289 height 43
click at [1403, 335] on icon at bounding box center [1400, 333] width 11 height 10
click at [1397, 266] on div at bounding box center [1437, 276] width 155 height 19
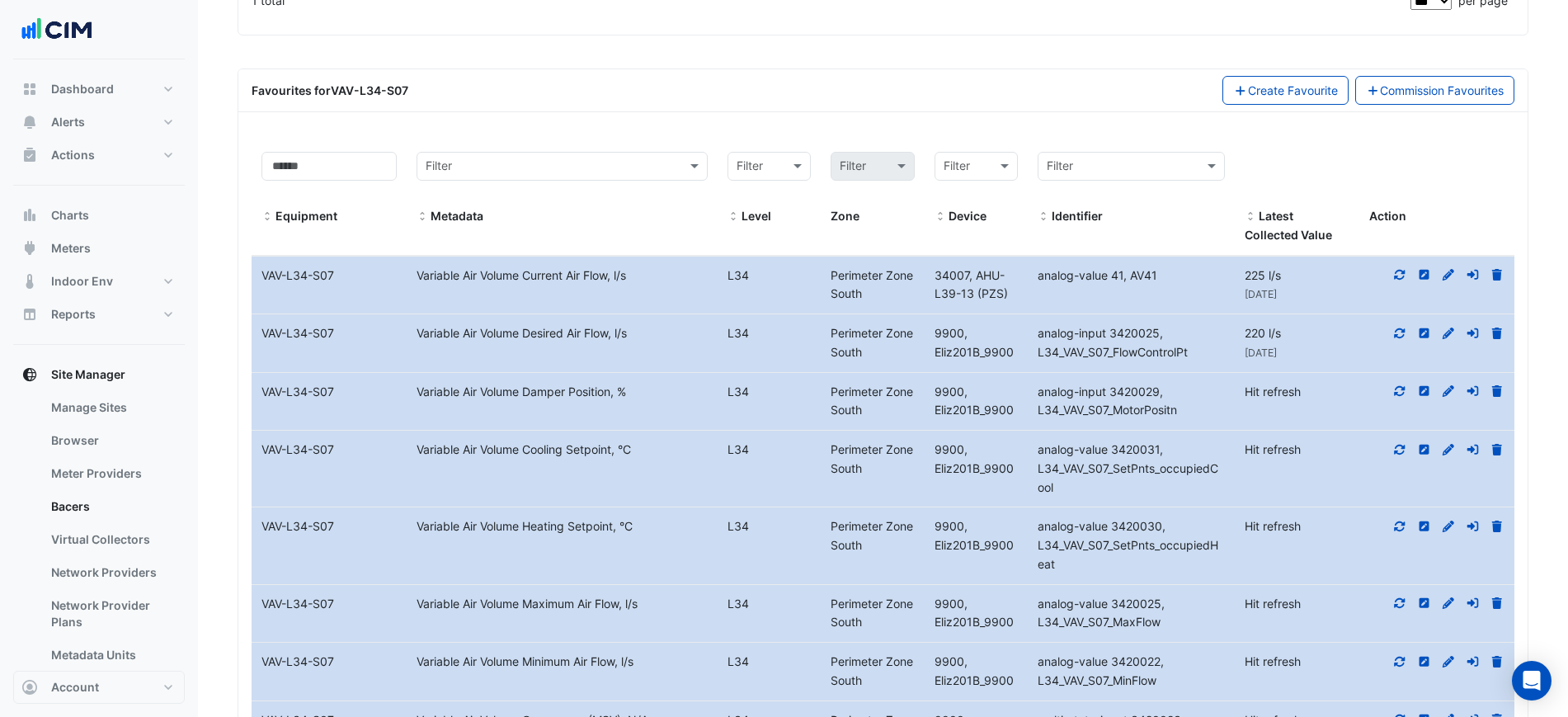
click at [1397, 273] on icon at bounding box center [1400, 275] width 15 height 12
click at [1397, 275] on icon at bounding box center [1400, 275] width 15 height 12
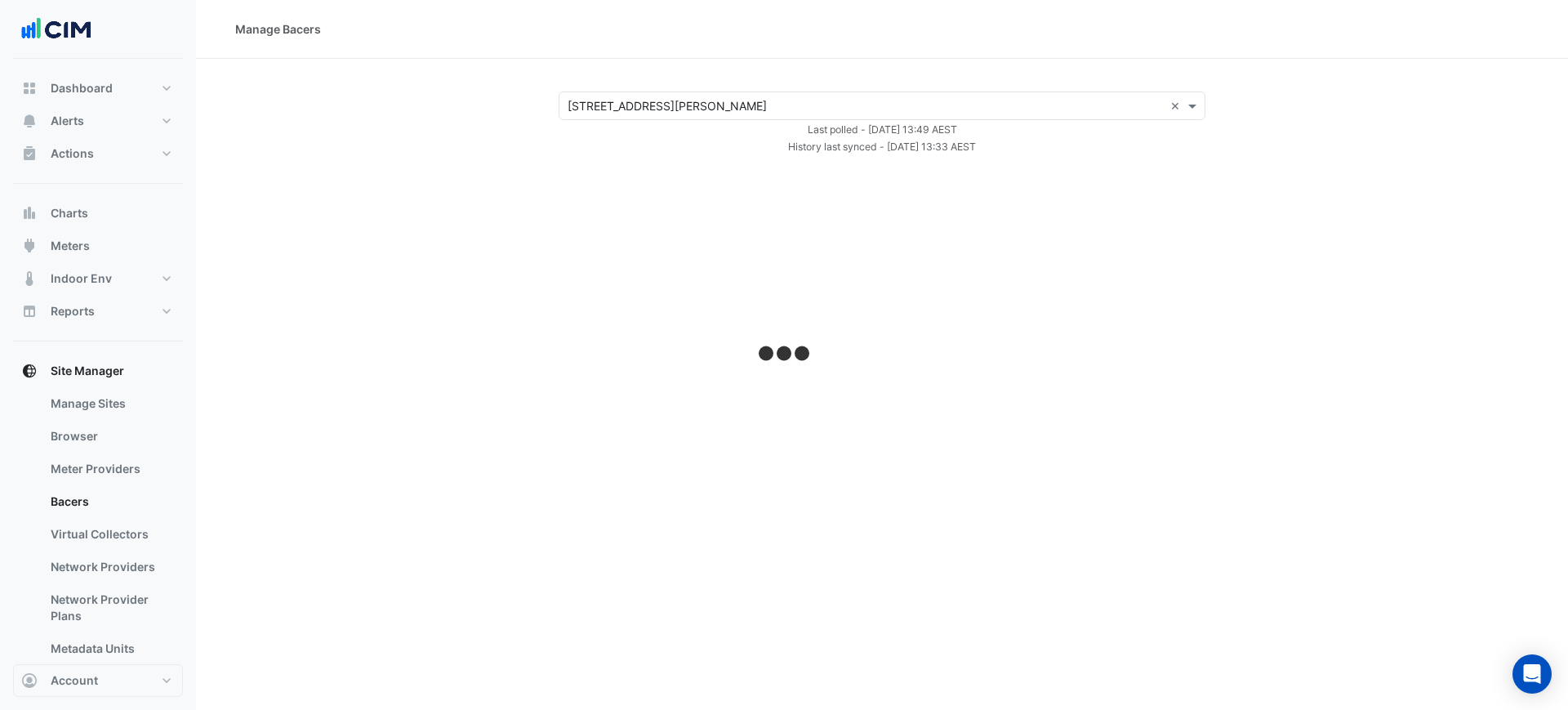
select select "***"
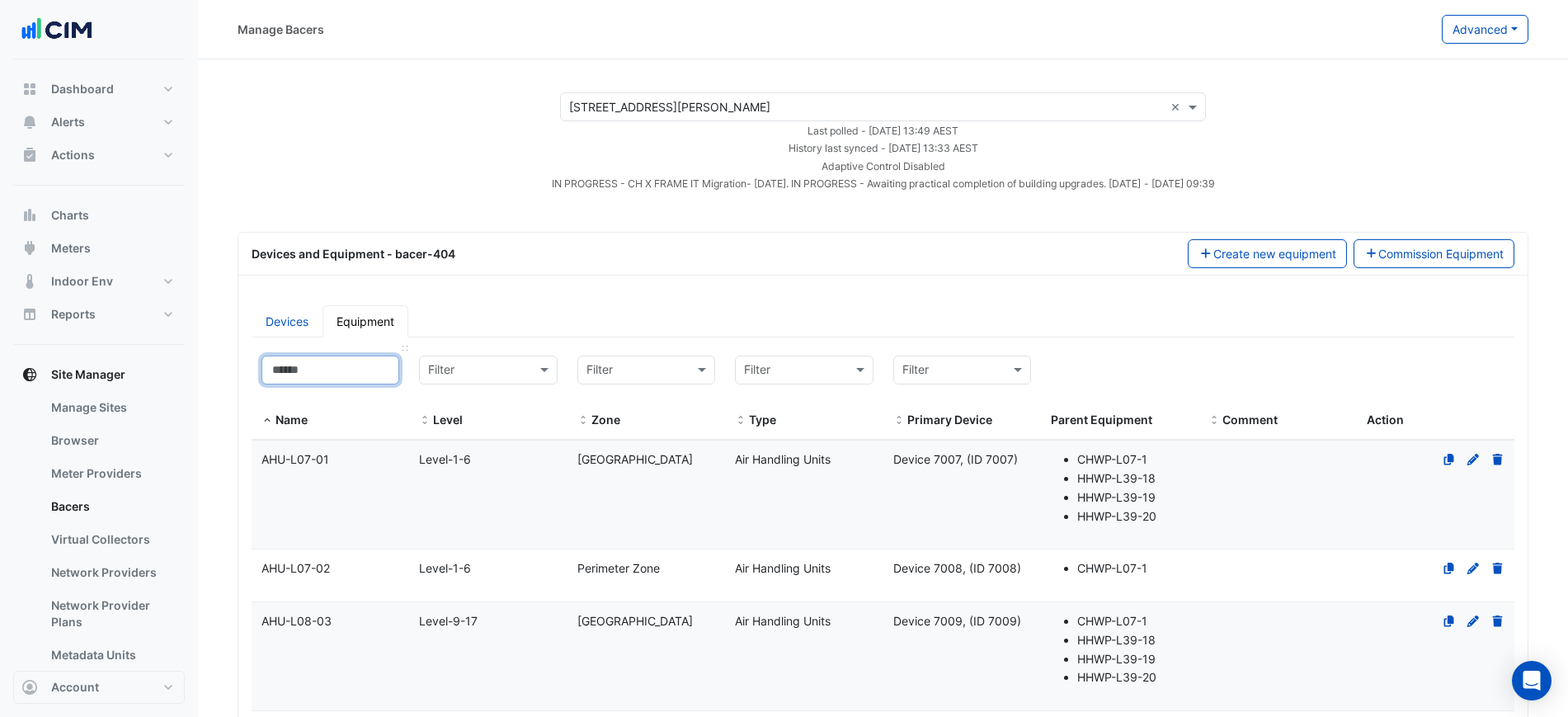
click at [319, 382] on input at bounding box center [330, 370] width 138 height 29
paste input "**********"
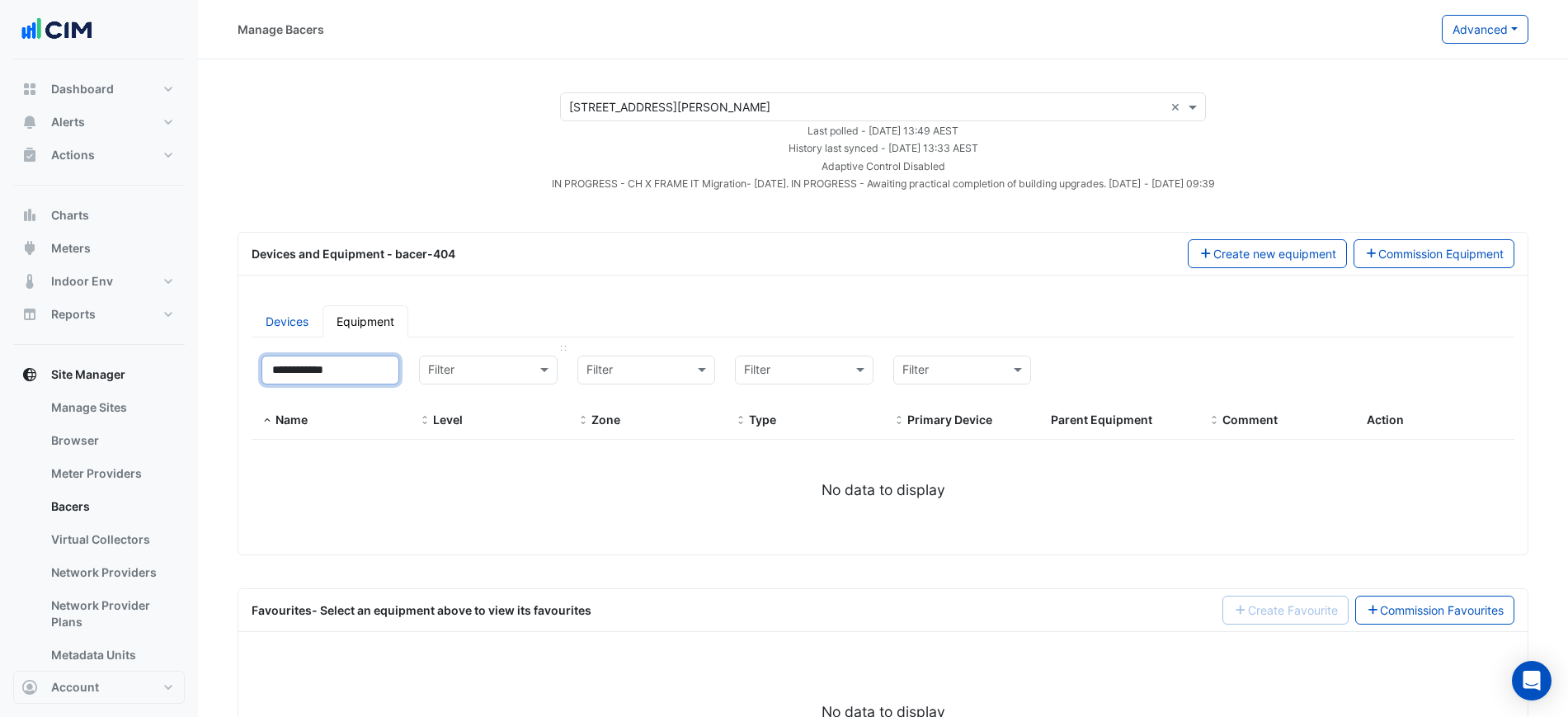
drag, startPoint x: 278, startPoint y: 361, endPoint x: 462, endPoint y: 375, distance: 184.5
click at [462, 375] on div "**********" at bounding box center [883, 393] width 1263 height 95
click at [335, 361] on input "**********" at bounding box center [330, 370] width 138 height 29
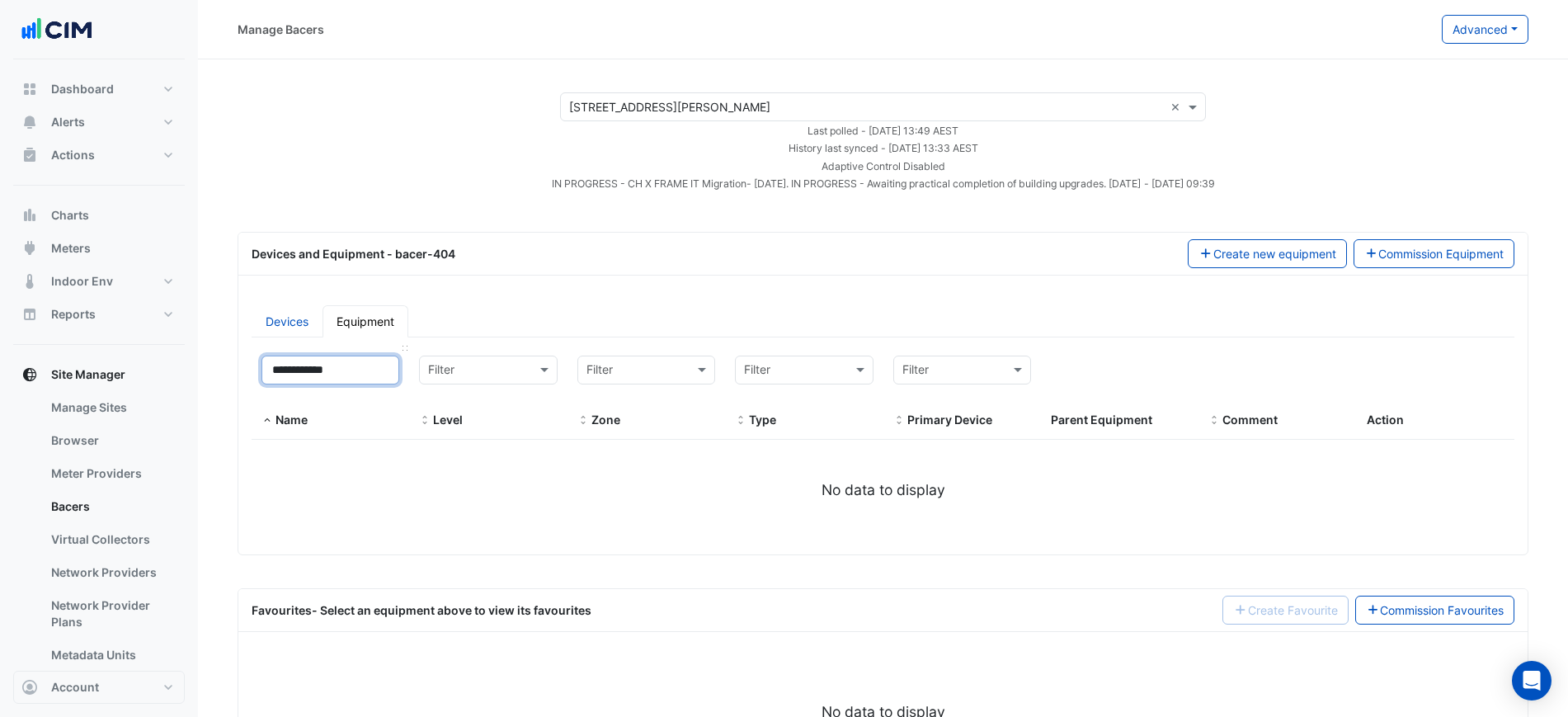
paste input
type input "**********"
select select "***"
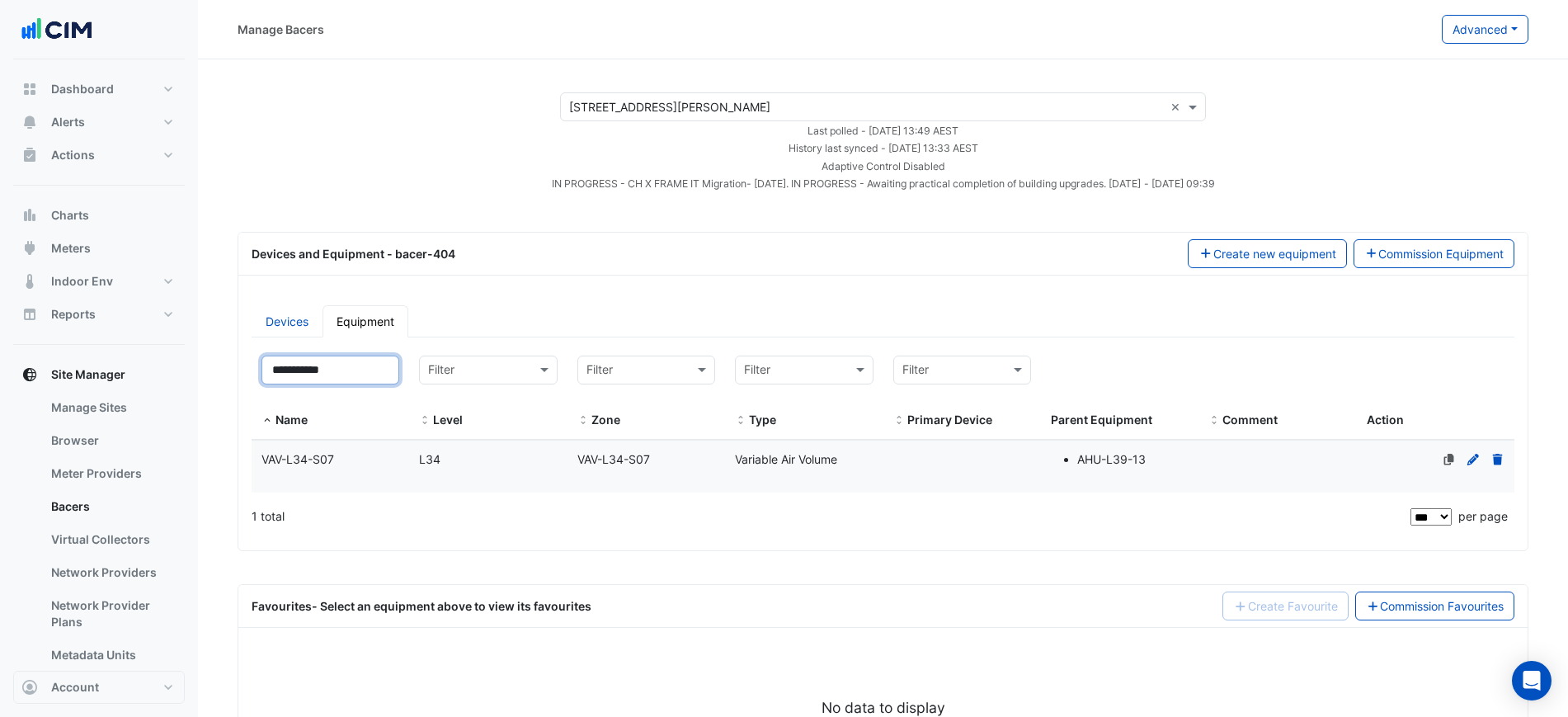
type input "**********"
click at [607, 452] on span "VAV-L34-S07" at bounding box center [614, 459] width 72 height 14
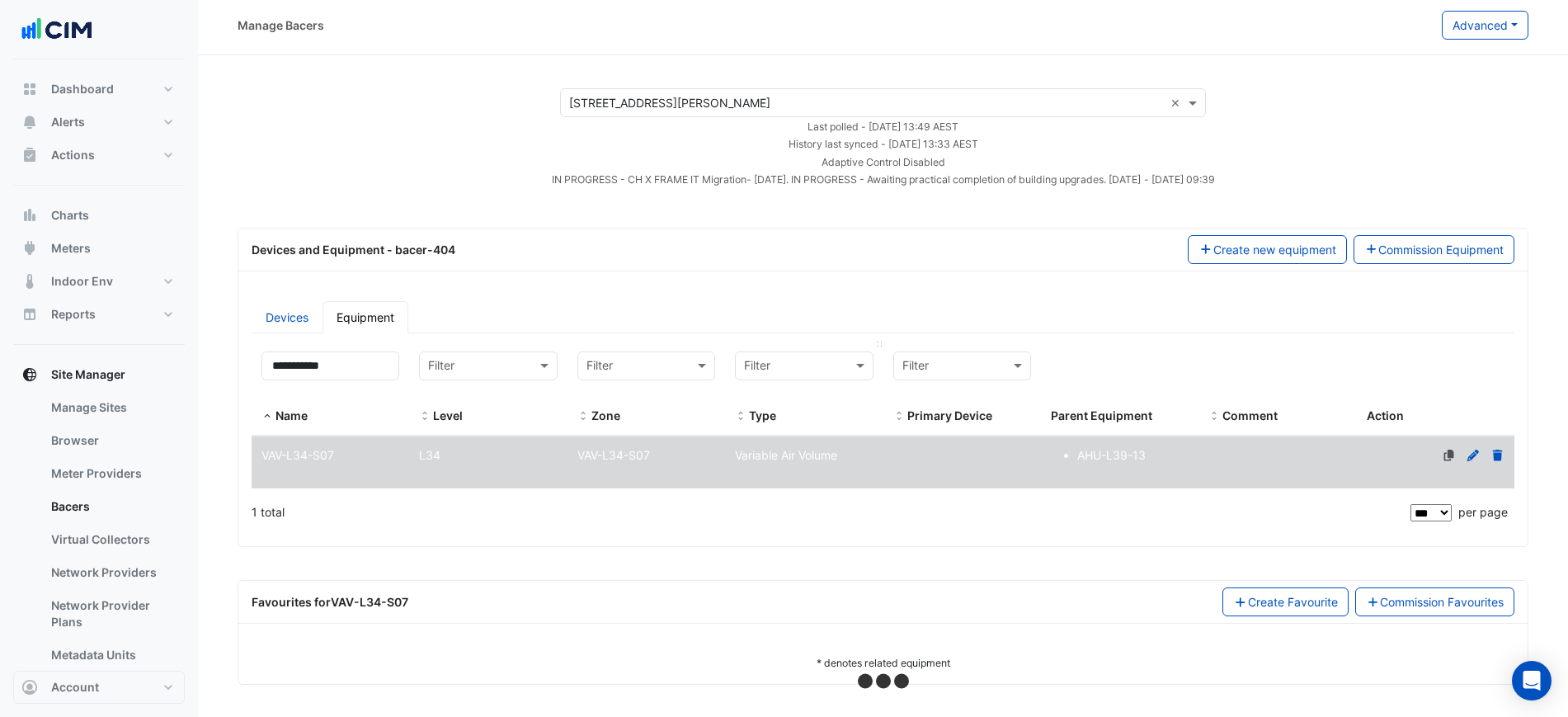
scroll to position [5, 0]
select select "***"
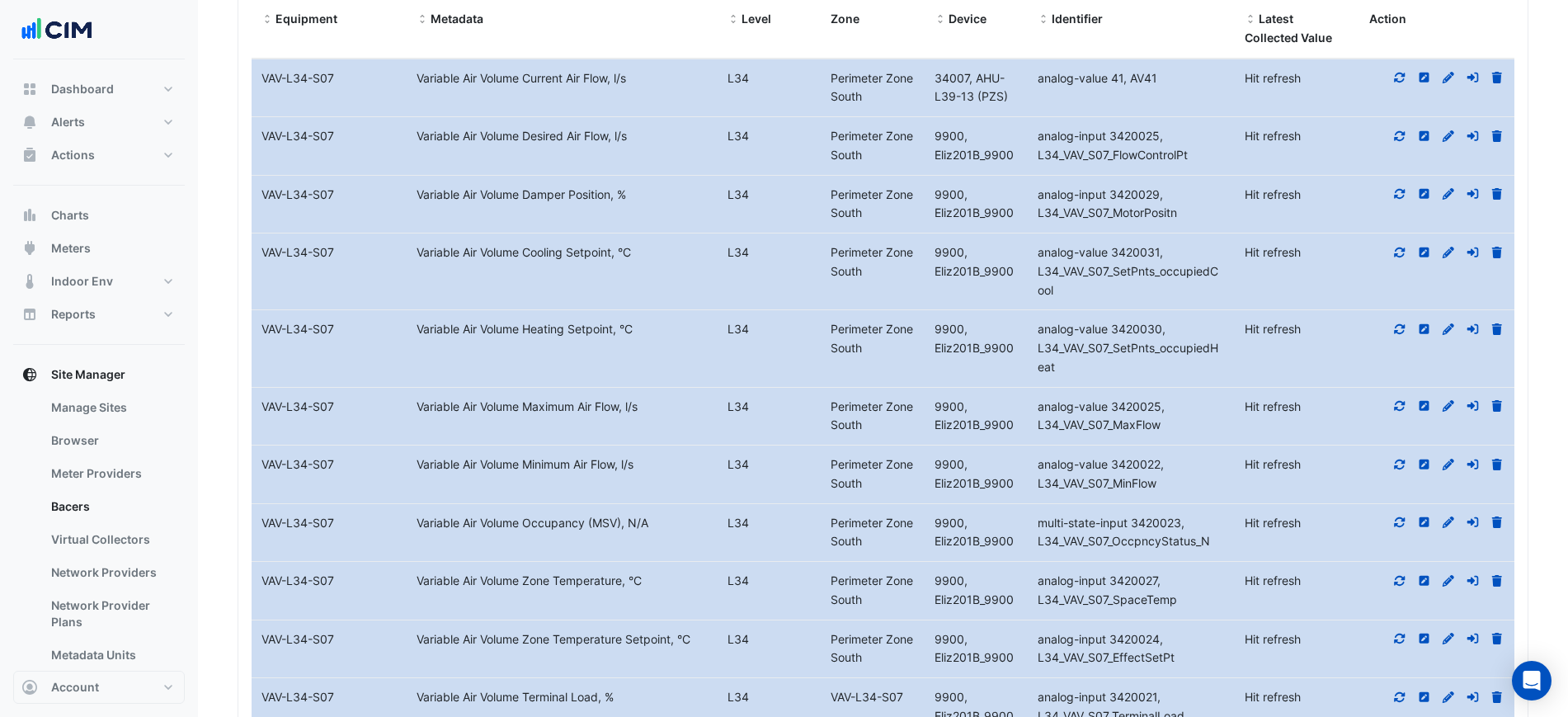
scroll to position [624, 0]
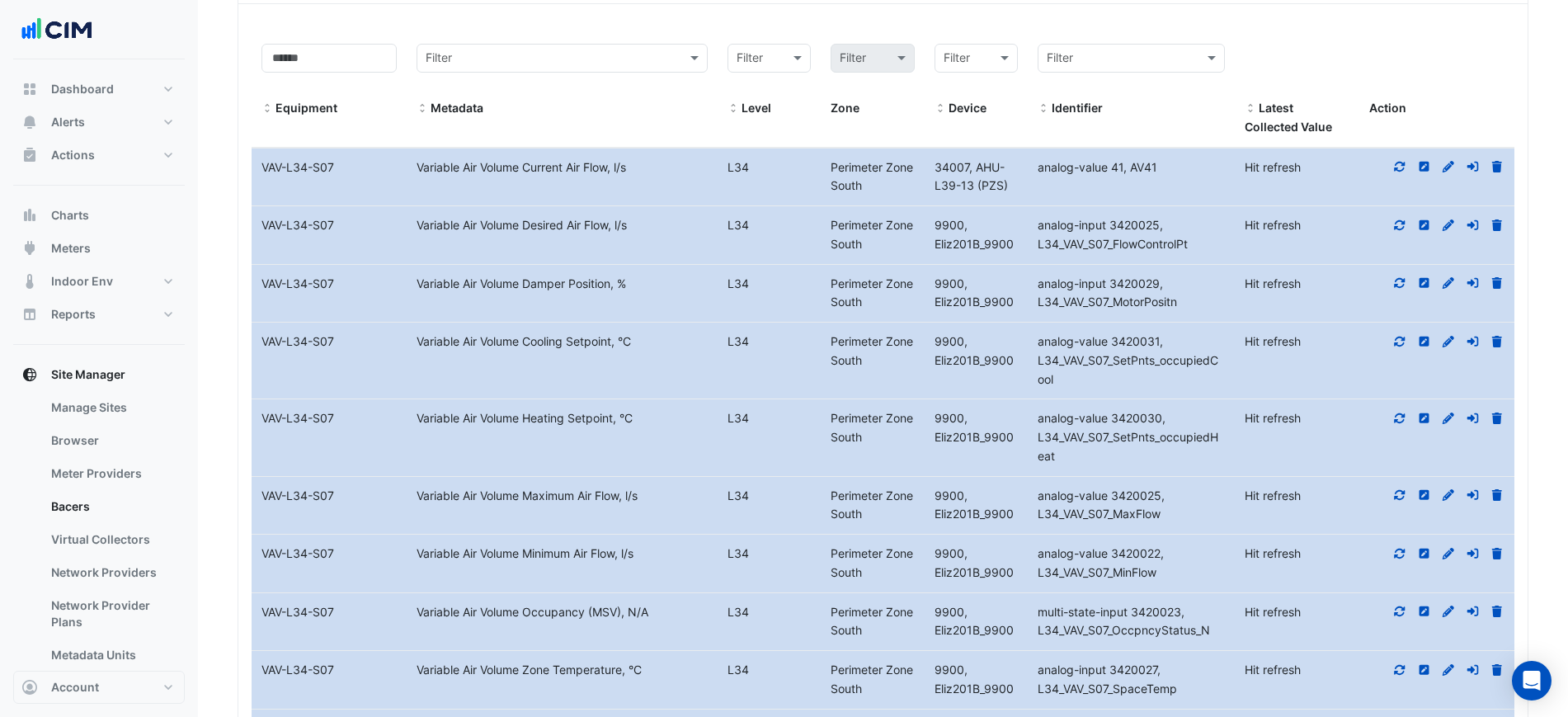
click at [1402, 156] on datatable-body-cell "Action" at bounding box center [1437, 177] width 155 height 58
click at [1402, 161] on icon at bounding box center [1400, 166] width 11 height 10
click at [1397, 213] on datatable-body-cell "Action" at bounding box center [1437, 235] width 155 height 58
click at [1401, 224] on icon at bounding box center [1400, 225] width 15 height 12
click at [1401, 292] on div at bounding box center [1437, 284] width 155 height 19
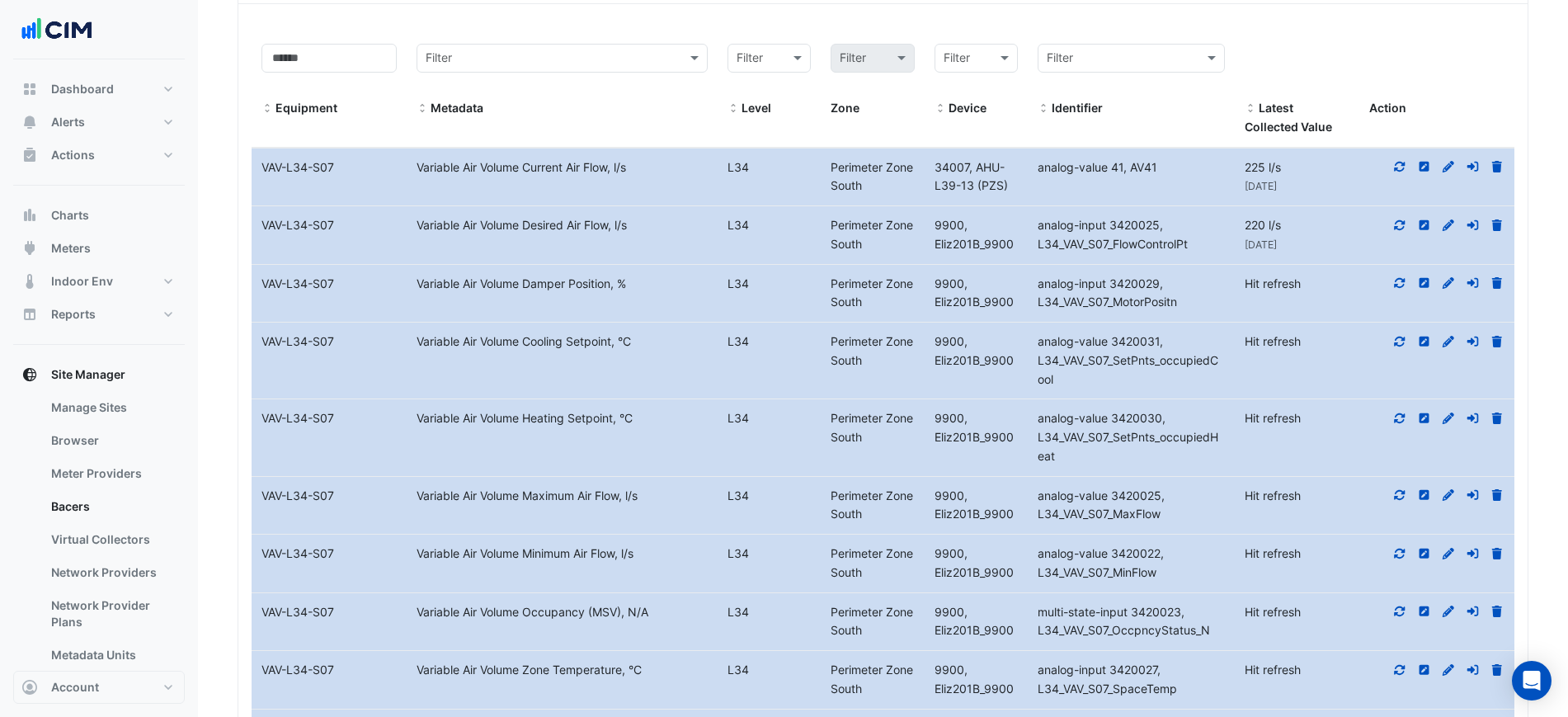
click at [1399, 283] on icon at bounding box center [1400, 283] width 15 height 12
click at [1398, 346] on fa-icon at bounding box center [1400, 340] width 15 height 14
click at [1393, 403] on datatable-body-cell "Action" at bounding box center [1437, 437] width 155 height 76
click at [1400, 419] on icon at bounding box center [1400, 419] width 15 height 12
click at [1406, 493] on icon at bounding box center [1400, 495] width 15 height 12
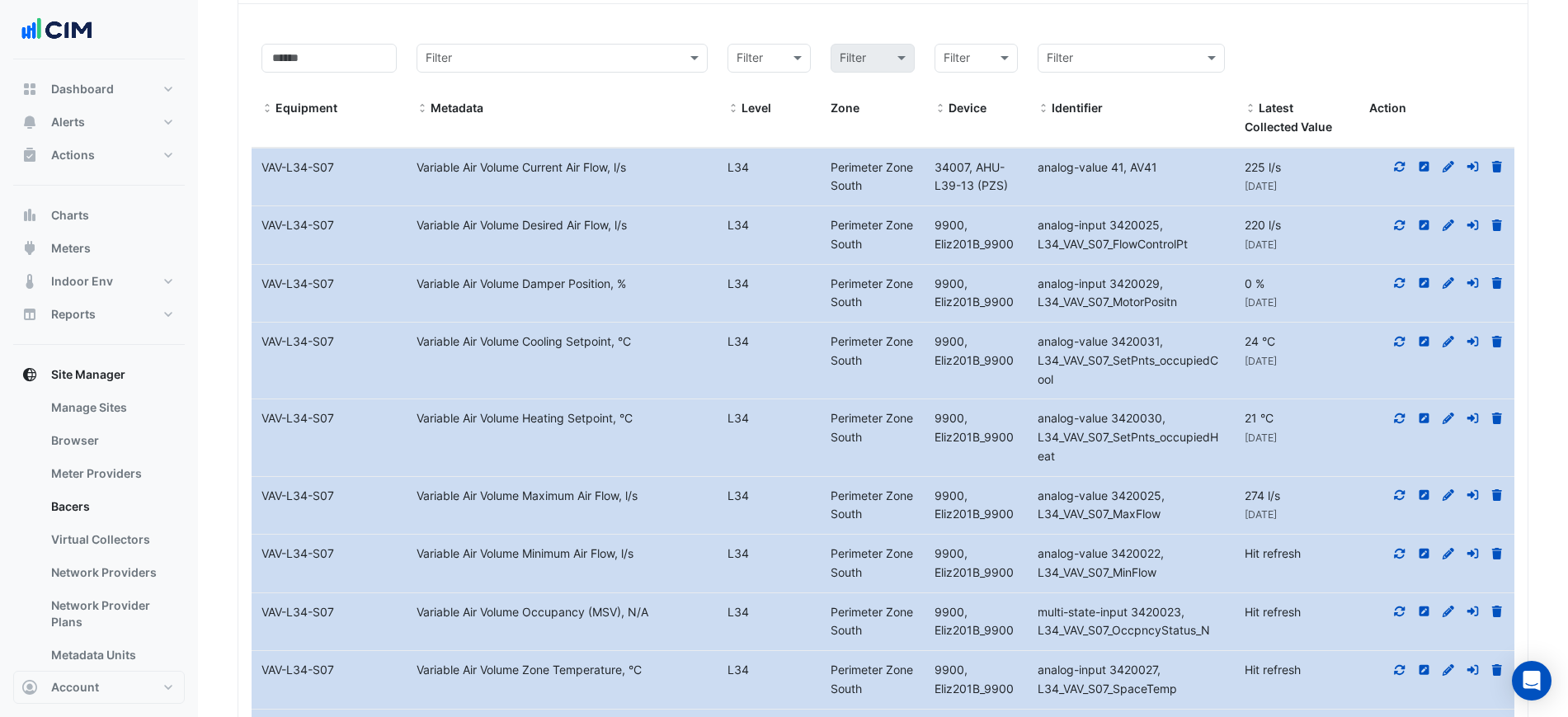
click at [1405, 551] on icon at bounding box center [1400, 553] width 11 height 10
click at [1407, 613] on div at bounding box center [1437, 612] width 155 height 19
click at [1407, 613] on icon at bounding box center [1400, 611] width 15 height 12
click at [965, 164] on span "34007, AHU-L39-13 (PZS)" at bounding box center [971, 176] width 73 height 33
drag, startPoint x: 969, startPoint y: 164, endPoint x: 904, endPoint y: 169, distance: 65.2
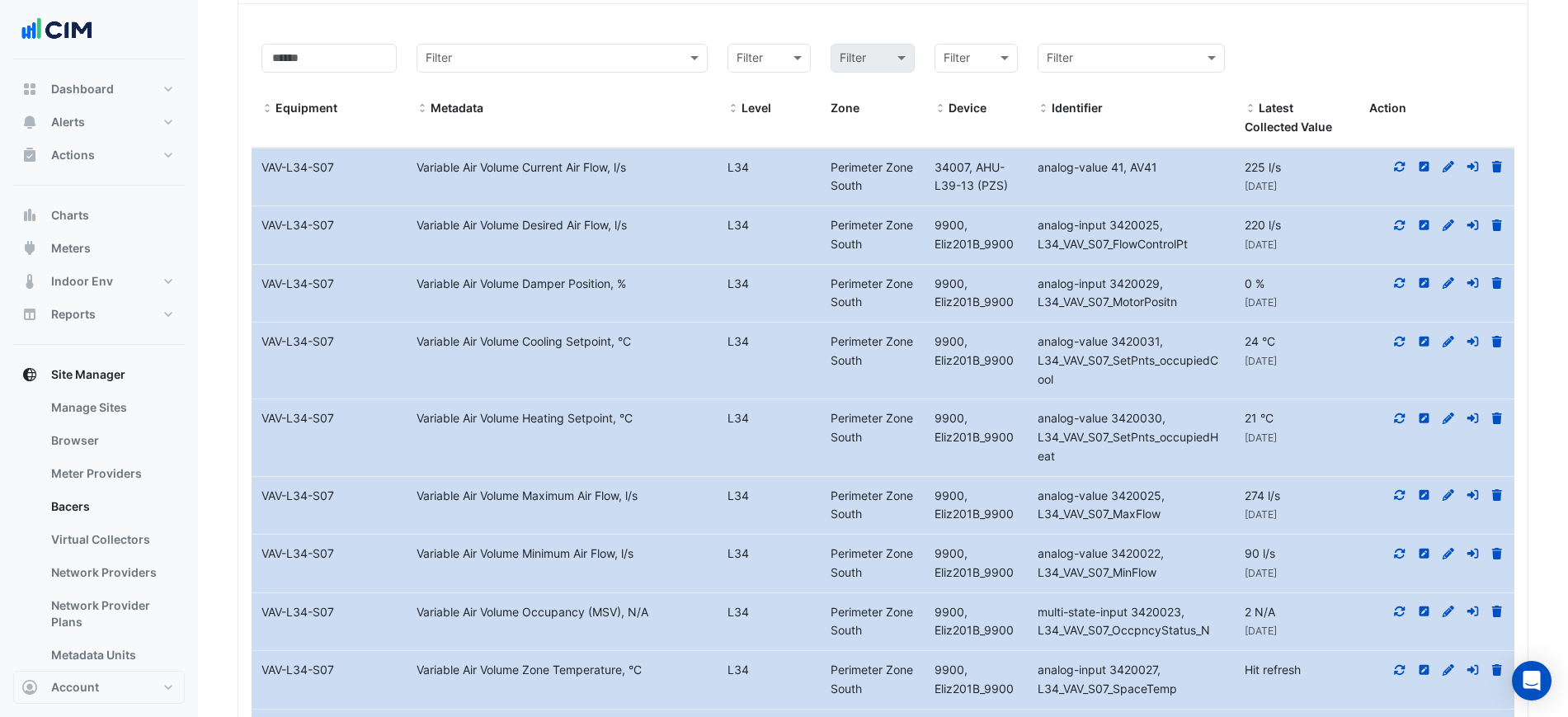
click at [904, 169] on div "Equipment Name VAV-L34-S07 Metadata Variable Air Volume Current Air Flow, l/s L…" at bounding box center [883, 177] width 1263 height 58
copy div "Zone South Device 34007"
click at [912, 174] on div "Perimeter Zone South" at bounding box center [872, 177] width 103 height 38
drag, startPoint x: 937, startPoint y: 166, endPoint x: 969, endPoint y: 168, distance: 32.1
click at [969, 168] on div "34007, AHU-L39-13 (PZS)" at bounding box center [976, 177] width 103 height 38
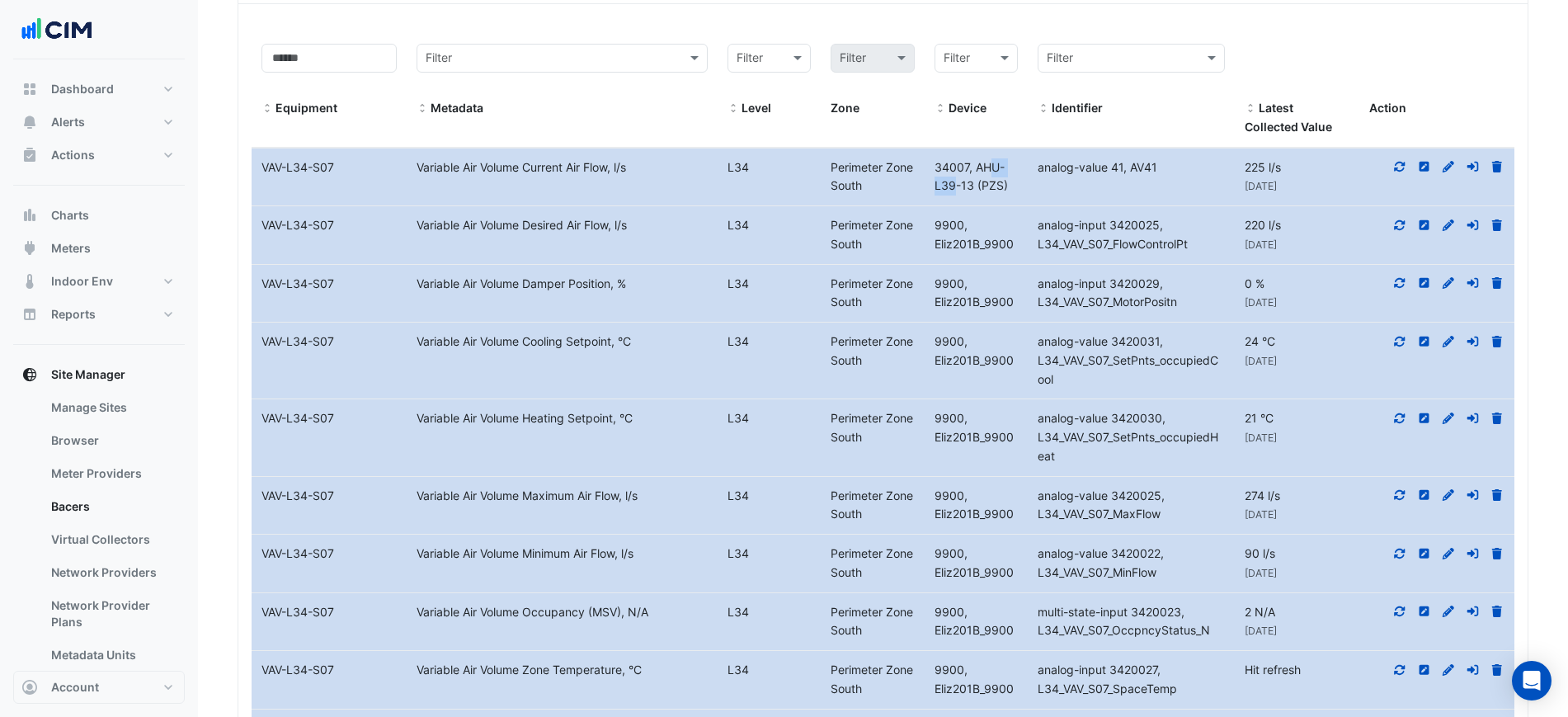
copy span "34007"
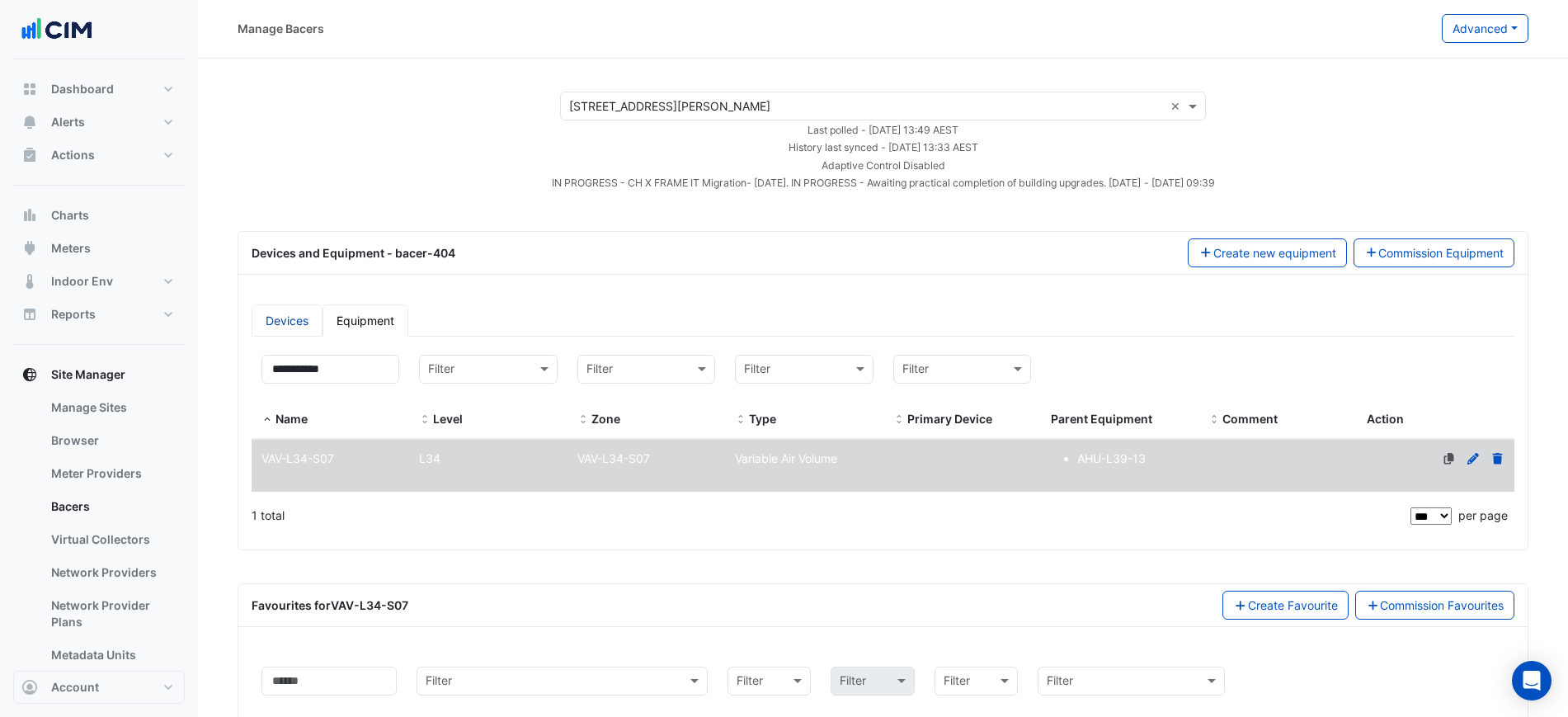
scroll to position [0, 0]
click at [289, 326] on link "Devices" at bounding box center [287, 321] width 71 height 32
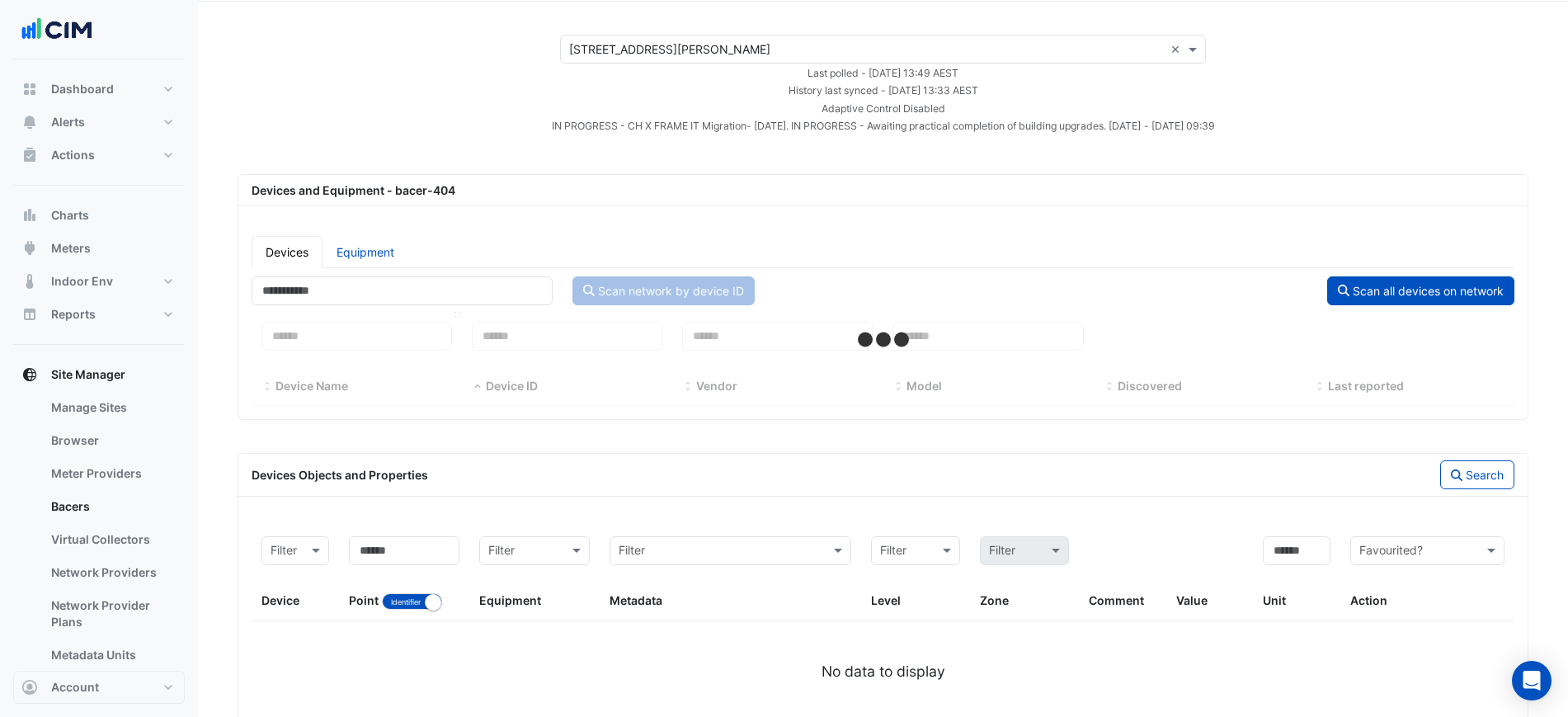
scroll to position [109, 0]
select select "***"
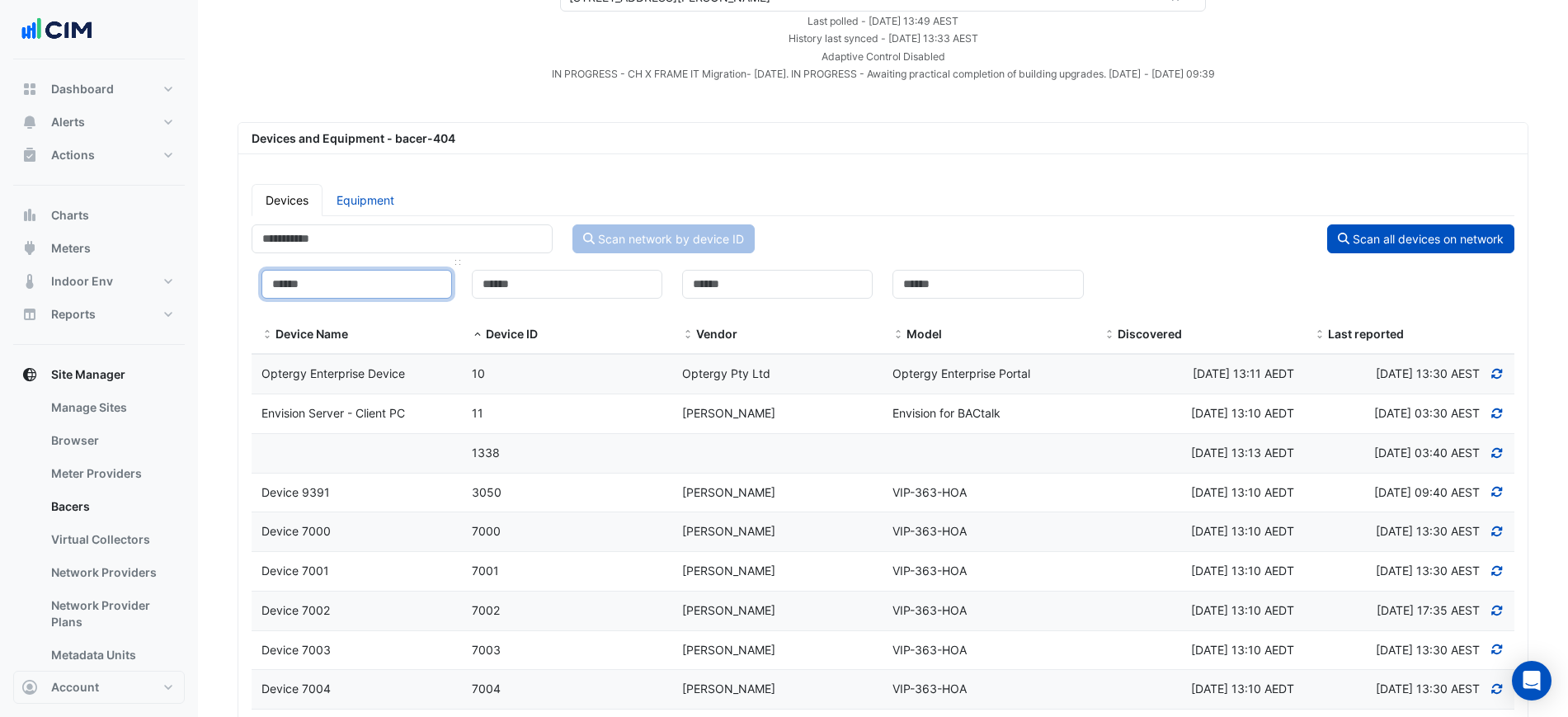
drag, startPoint x: 370, startPoint y: 277, endPoint x: 387, endPoint y: 257, distance: 26.2
click at [368, 277] on input at bounding box center [356, 284] width 191 height 29
paste input "*****"
type input "*****"
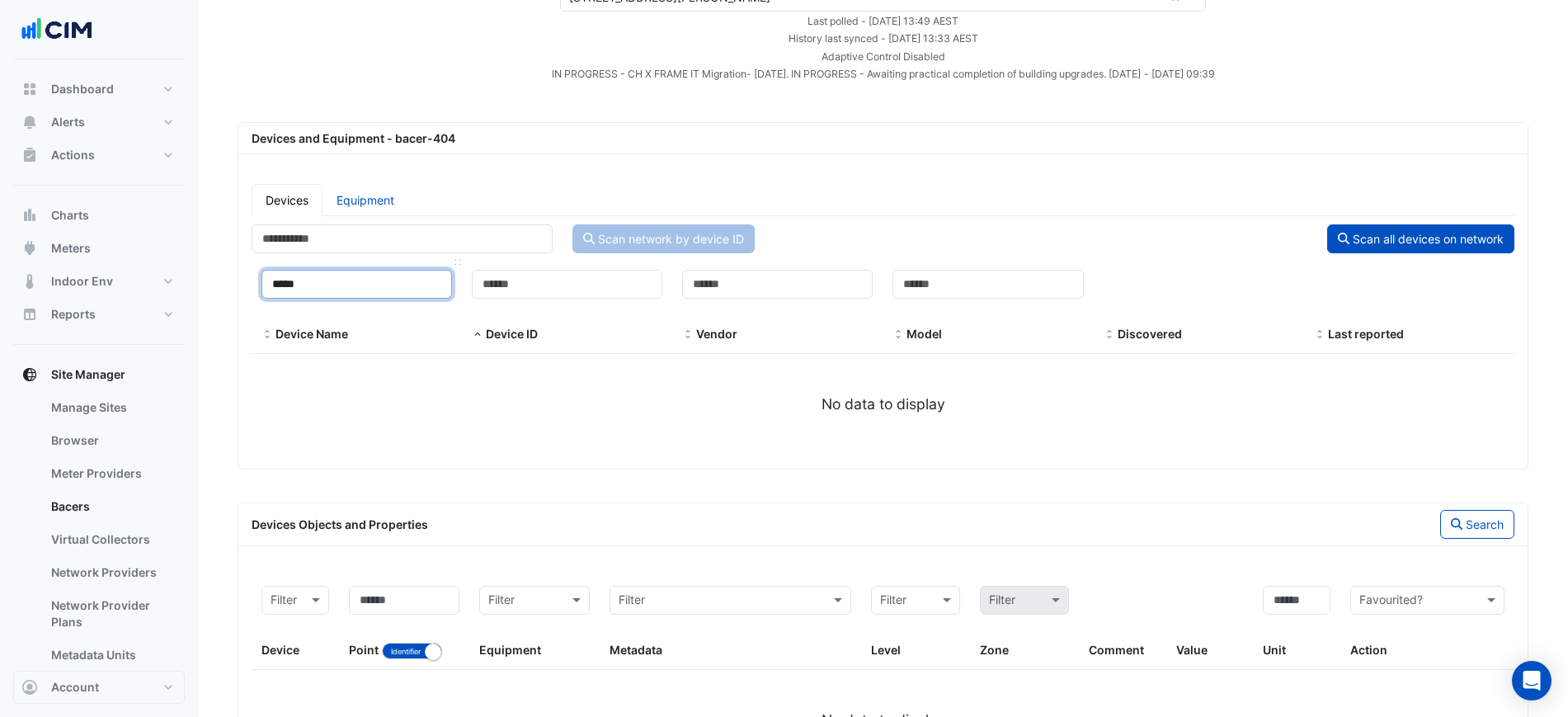
click at [388, 280] on input "*****" at bounding box center [356, 284] width 191 height 29
click at [388, 280] on input "*****" at bounding box center [356, 284] width 191 height 29
select select "***"
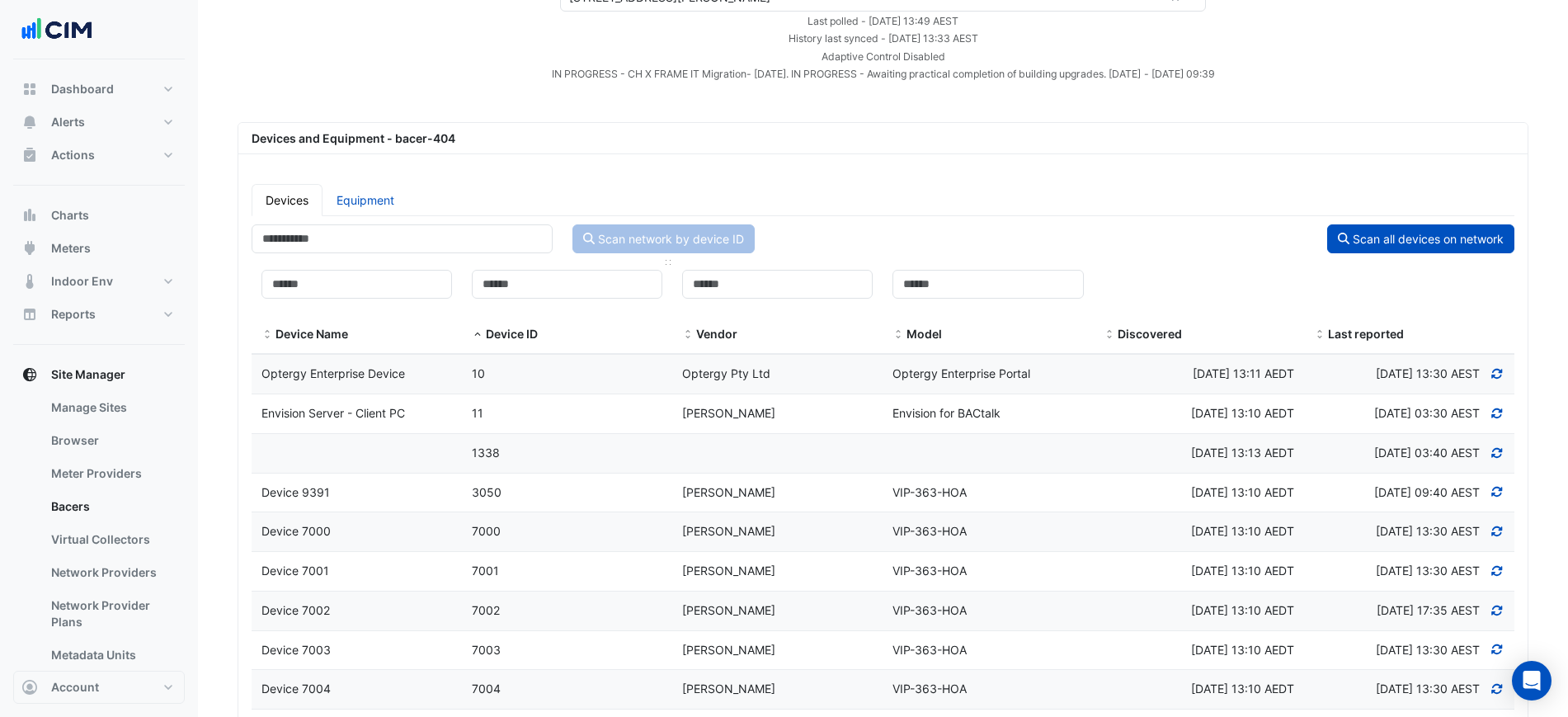
click at [574, 301] on div "Device ID" at bounding box center [567, 307] width 191 height 74
paste input "*****"
click at [578, 292] on input at bounding box center [567, 284] width 191 height 29
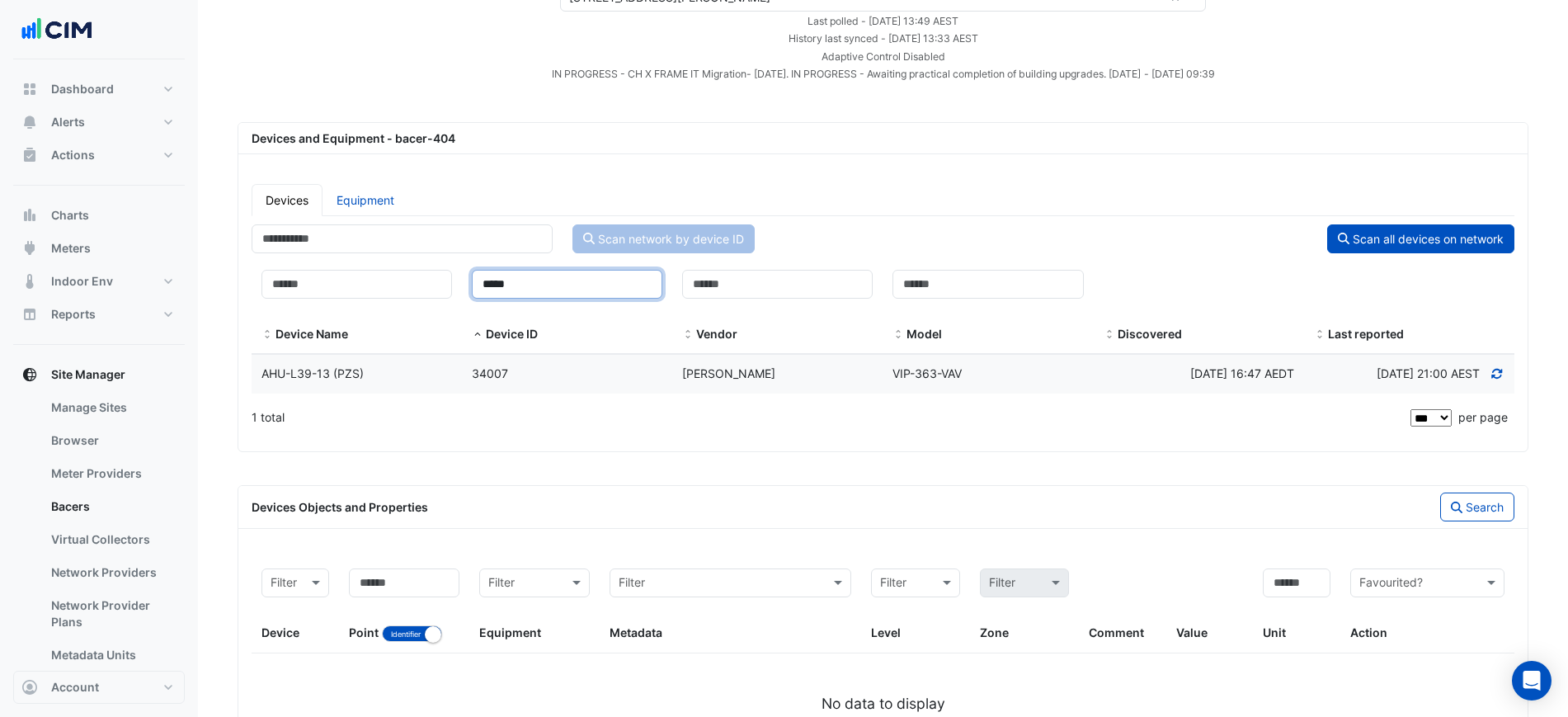
type input "*****"
click at [499, 362] on datatable-body-cell "Device ID 34007" at bounding box center [567, 374] width 210 height 39
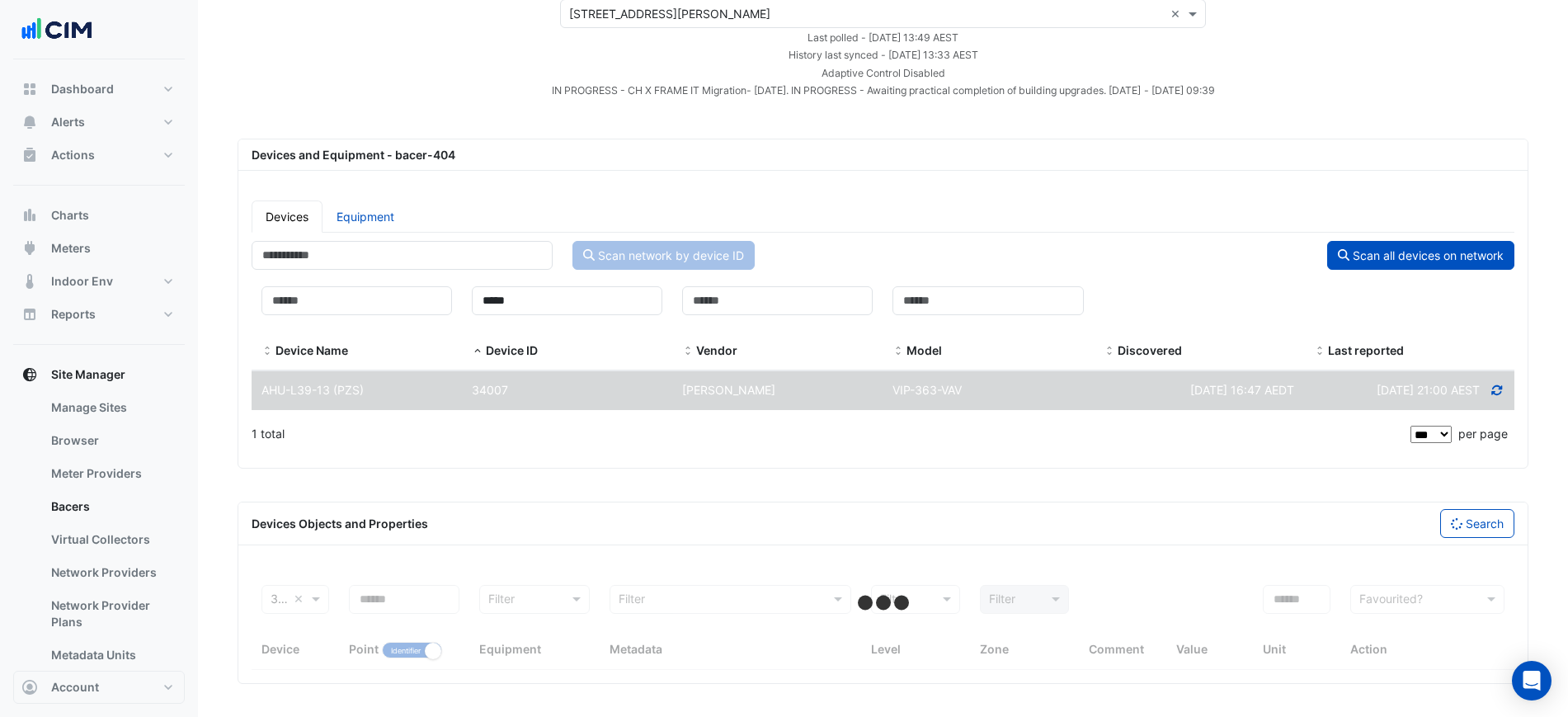
select select "***"
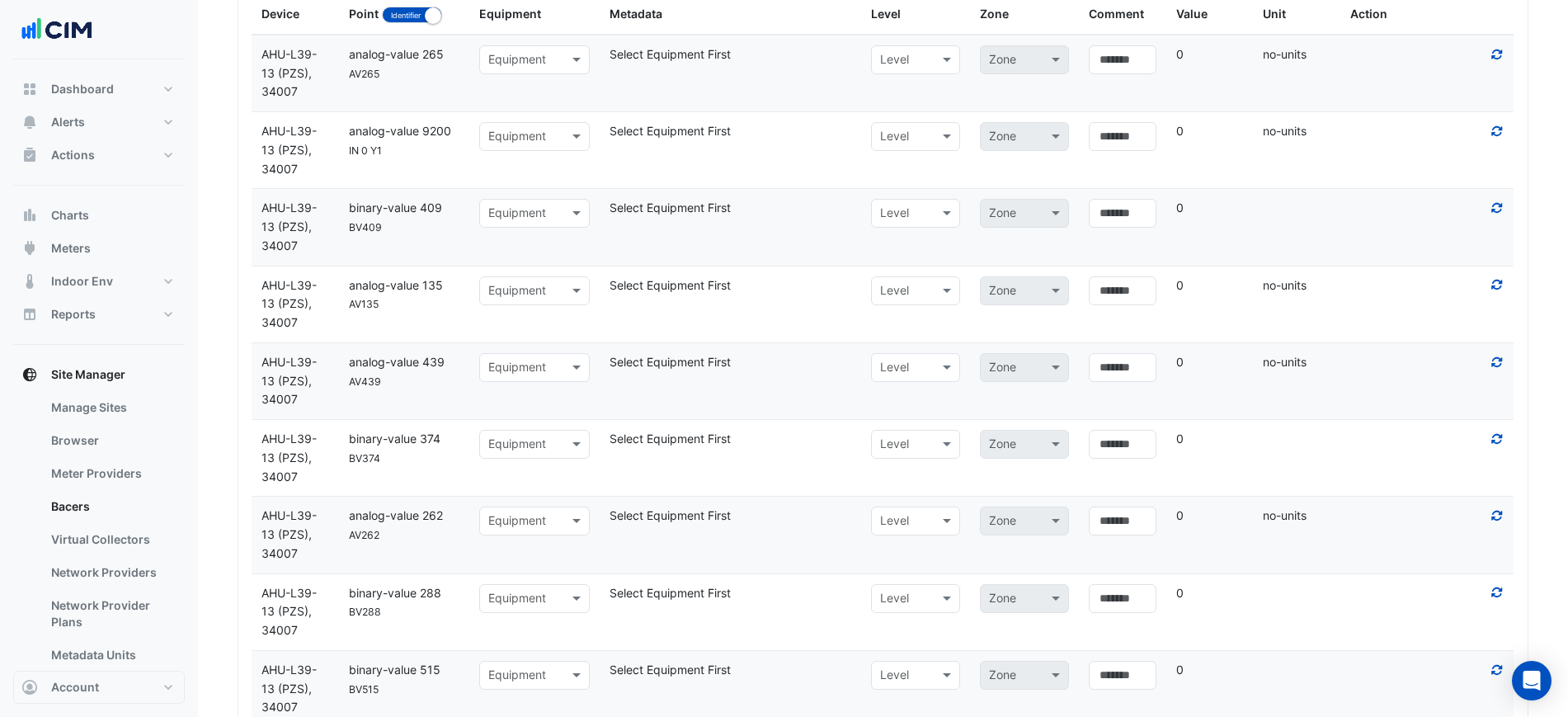
scroll to position [316, 0]
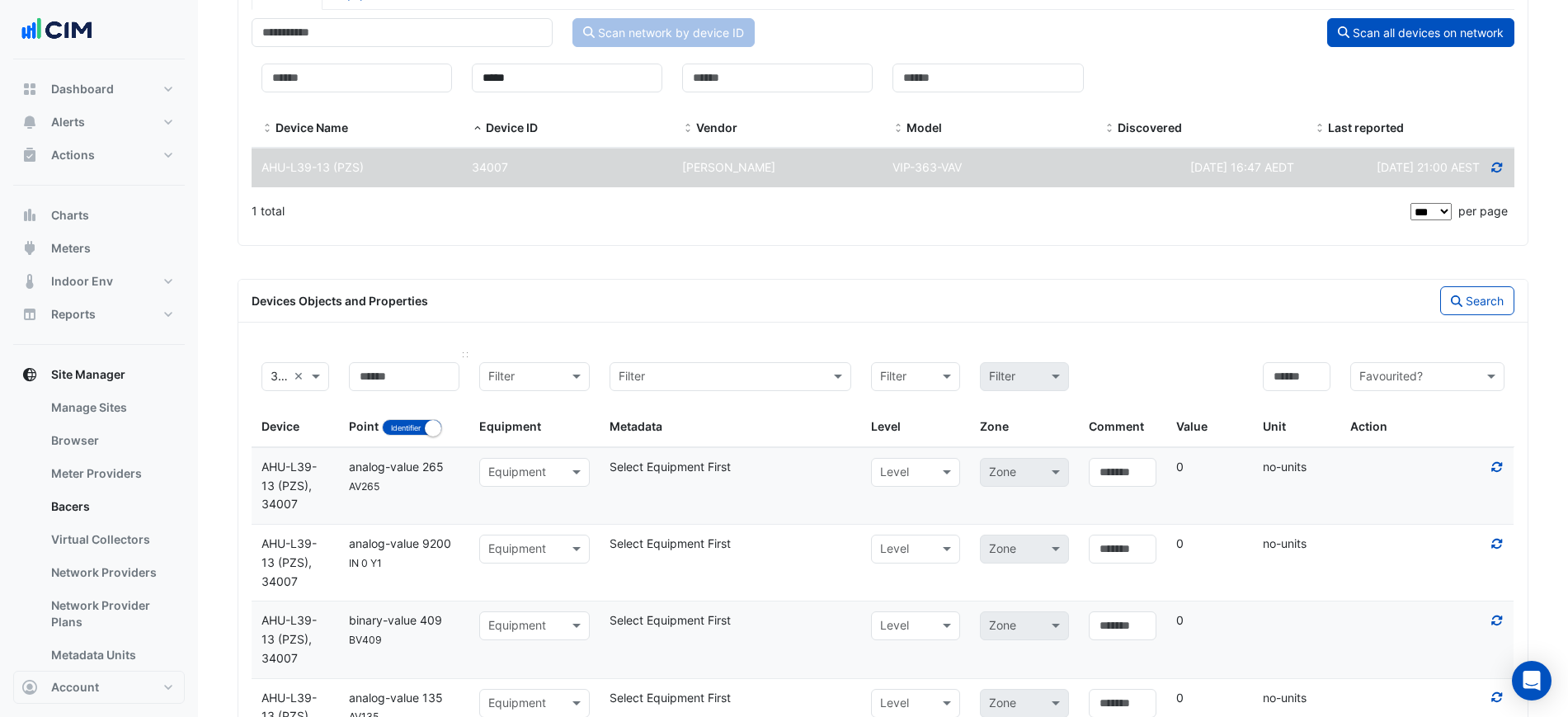
click at [424, 417] on div "Point Identifier Name" at bounding box center [404, 399] width 110 height 74
click at [411, 423] on button "Identifier Name" at bounding box center [412, 427] width 61 height 17
click at [412, 382] on input at bounding box center [404, 377] width 110 height 29
type input "**"
click at [1451, 303] on icon "button" at bounding box center [1457, 301] width 12 height 12
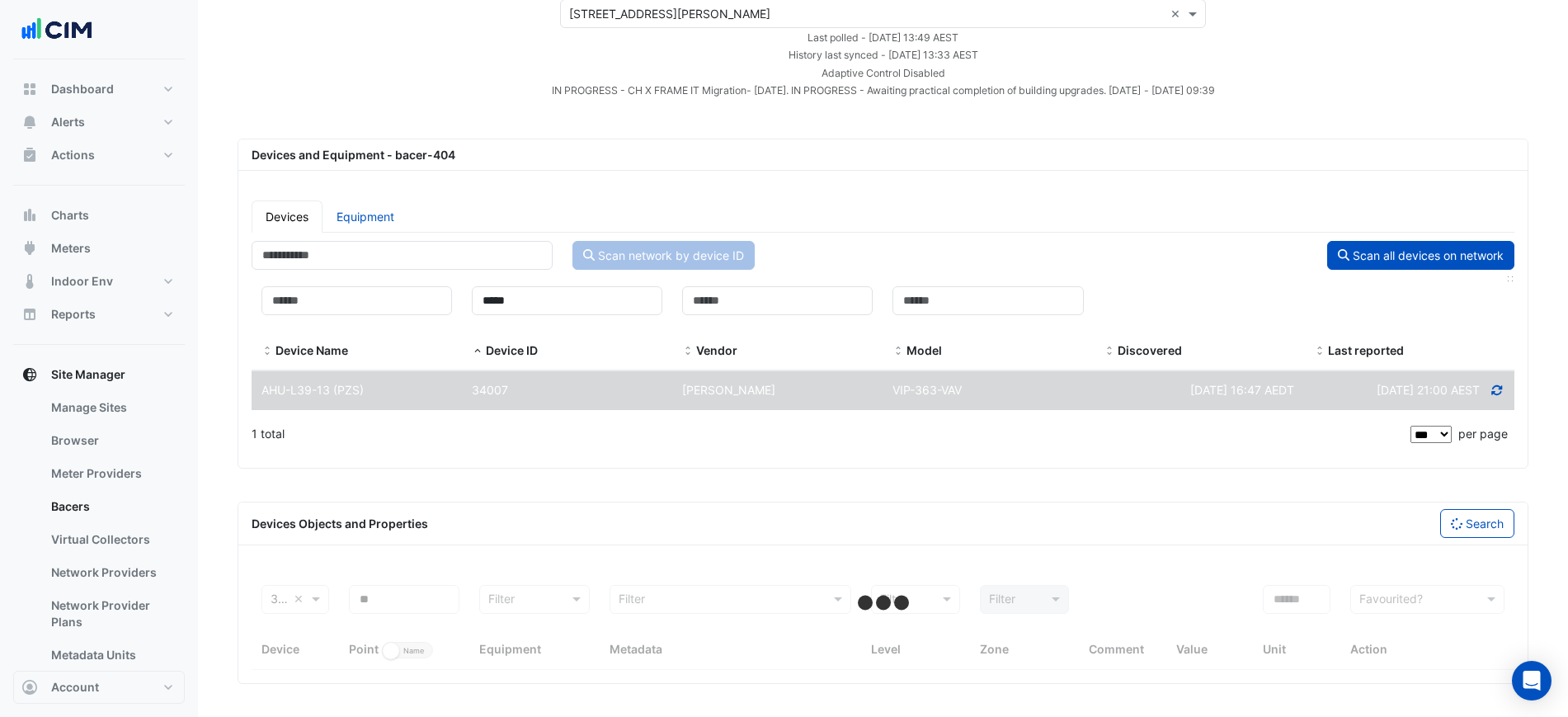
scroll to position [93, 0]
select select "***"
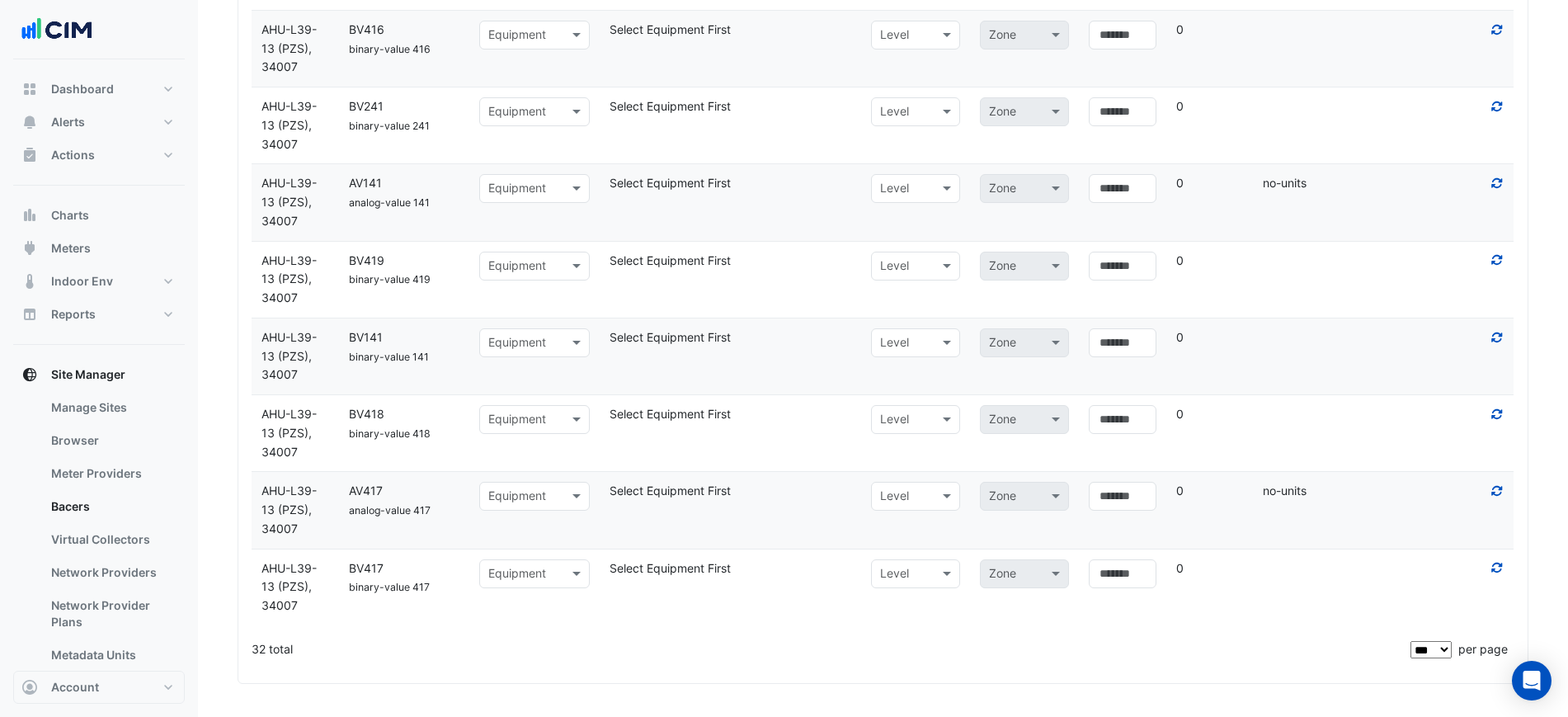
scroll to position [2083, 0]
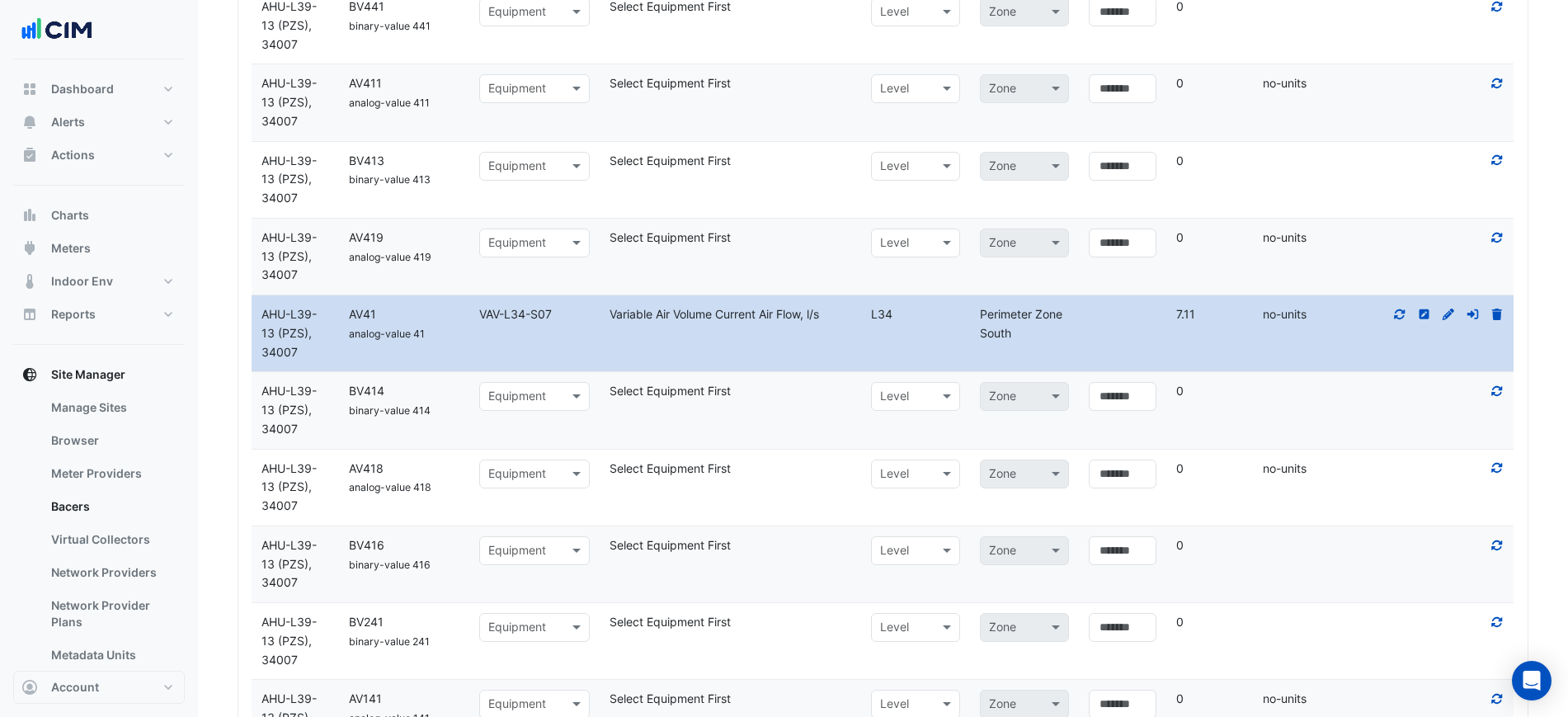
click at [1400, 314] on icon at bounding box center [1400, 314] width 15 height 12
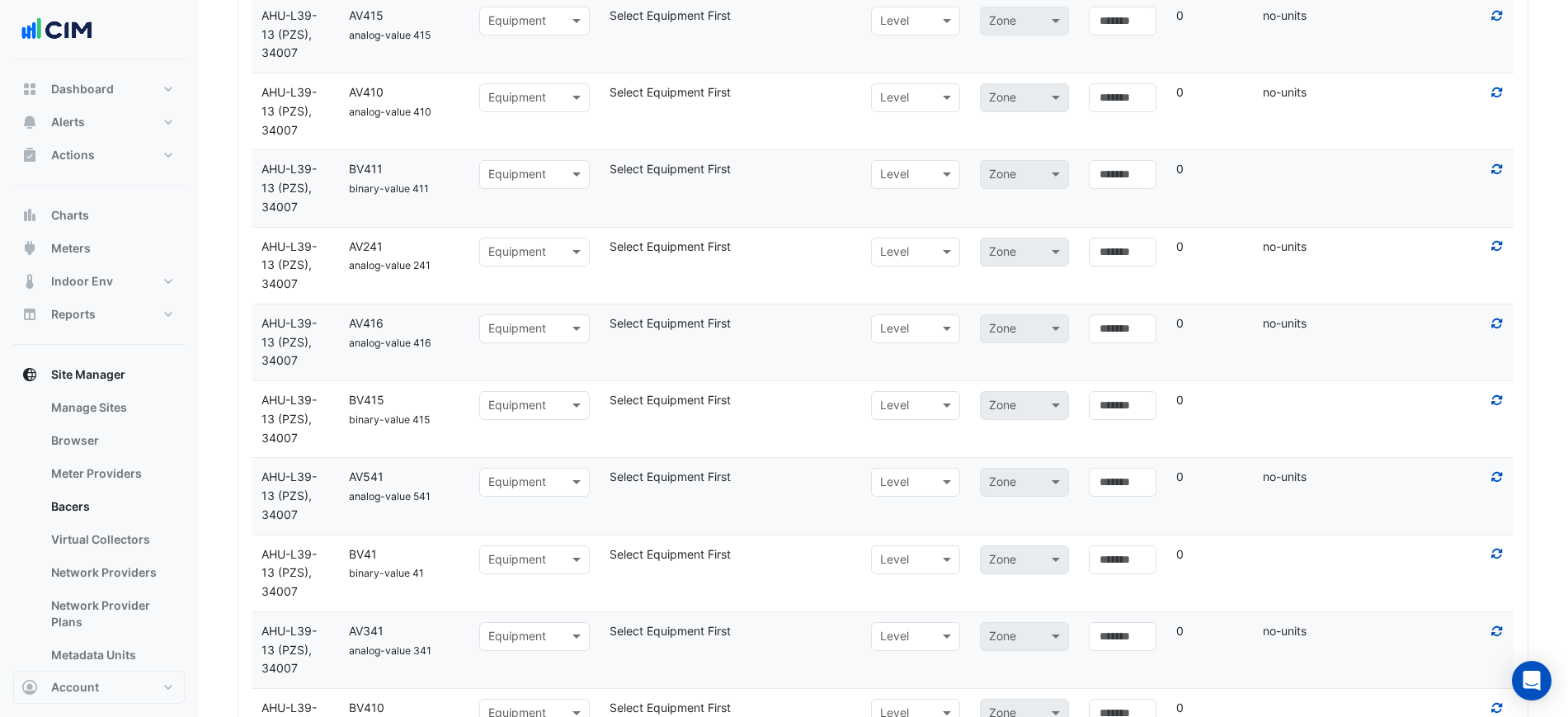
scroll to position [640, 0]
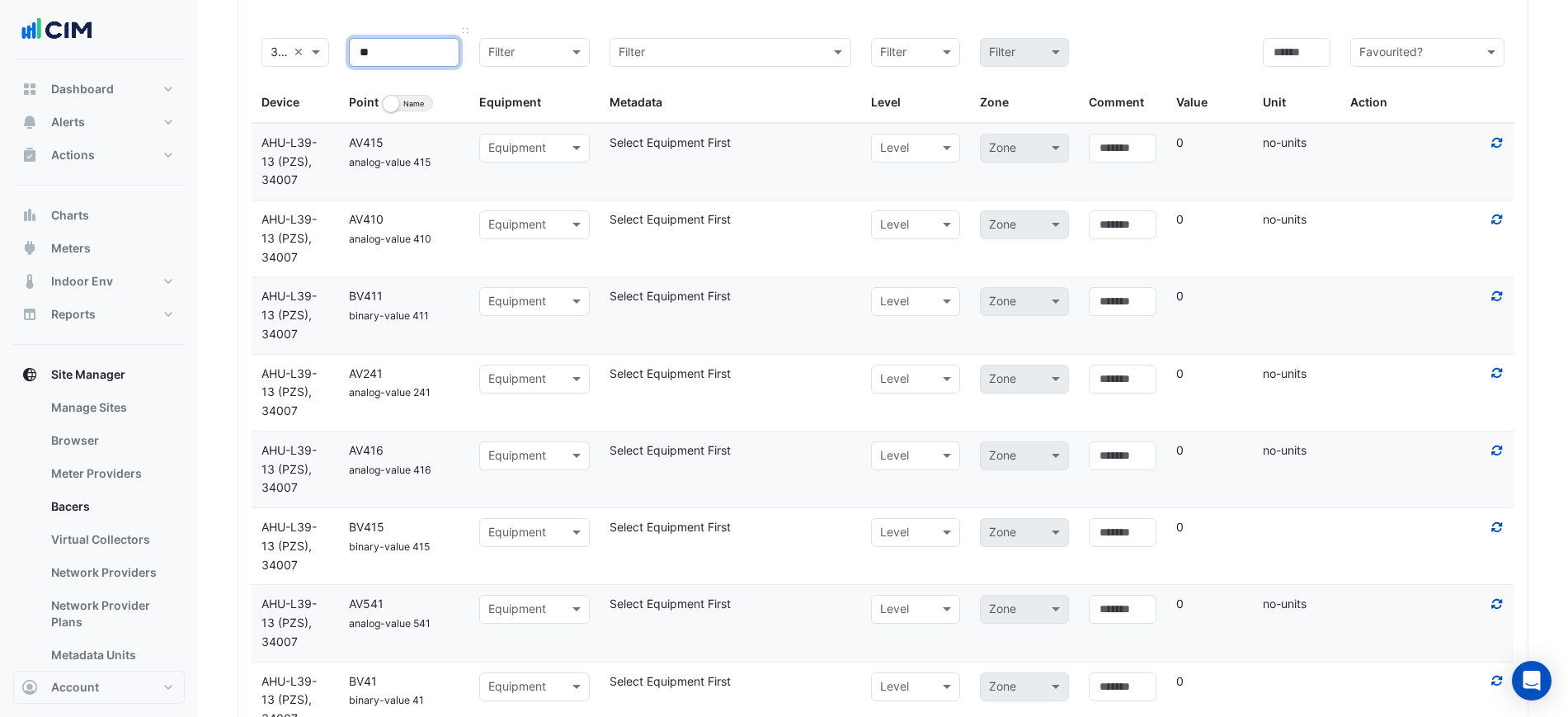
click at [362, 57] on input "**" at bounding box center [404, 52] width 110 height 29
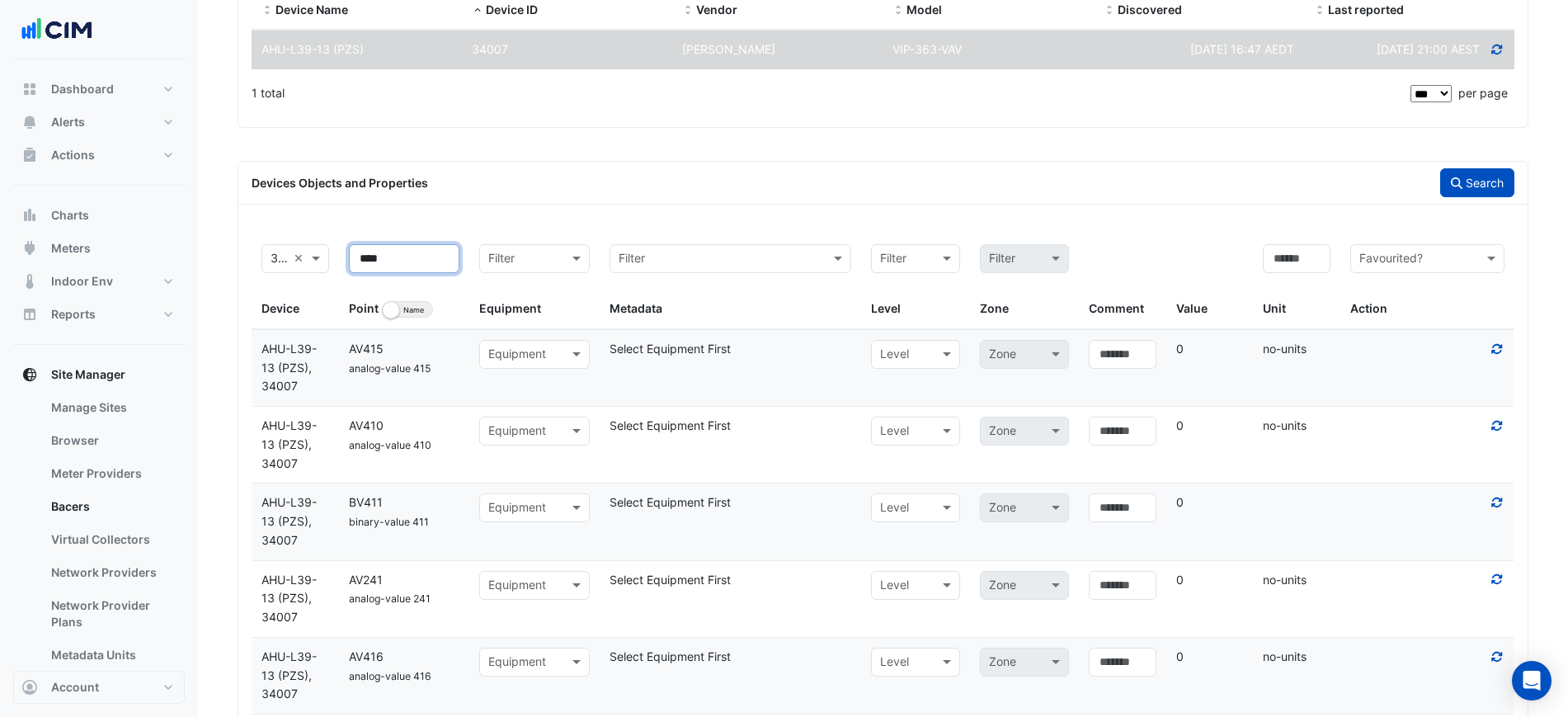
type input "****"
click at [1474, 186] on button "Search" at bounding box center [1477, 182] width 74 height 29
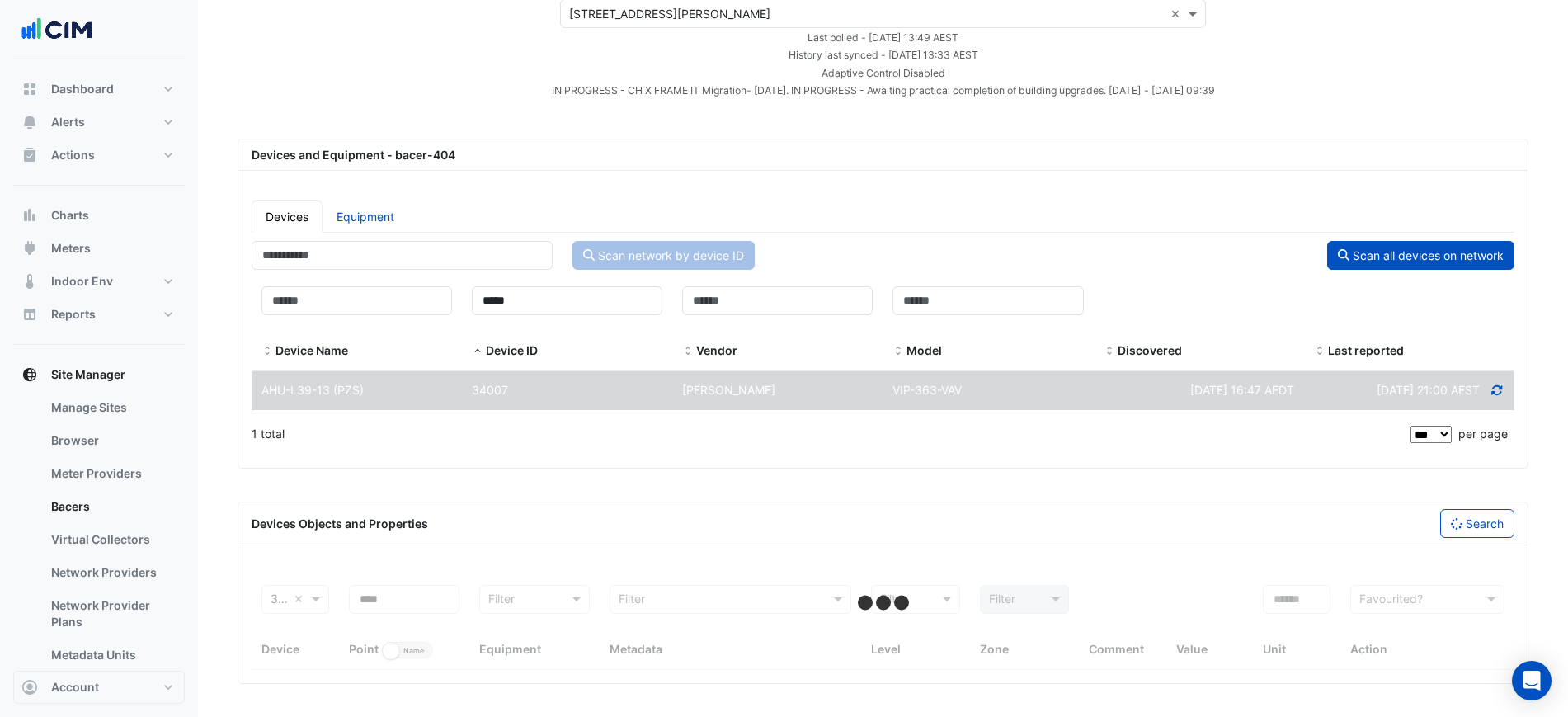
scroll to position [93, 0]
select select "***"
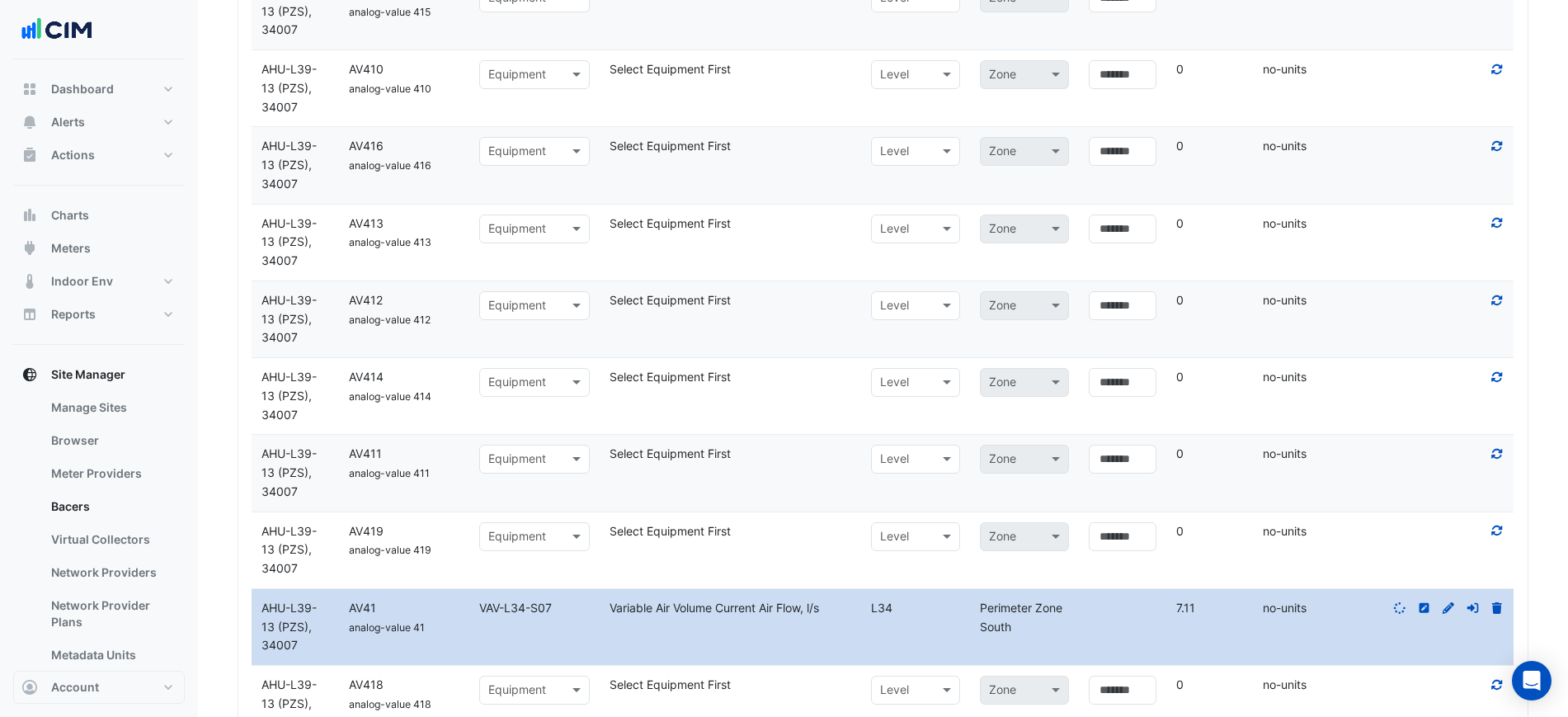
scroll to position [983, 0]
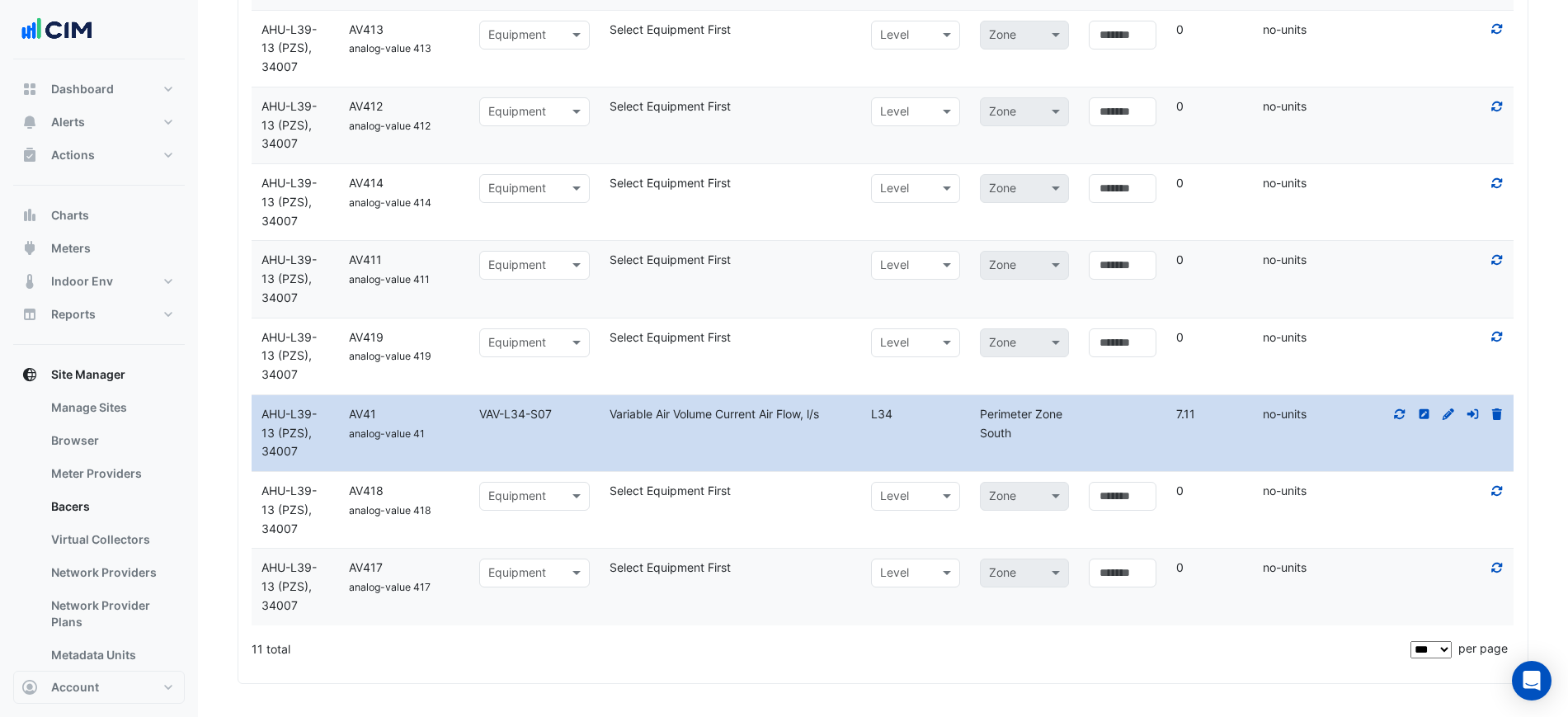
click at [1395, 412] on icon at bounding box center [1400, 414] width 15 height 12
click at [1405, 411] on icon at bounding box center [1400, 414] width 11 height 10
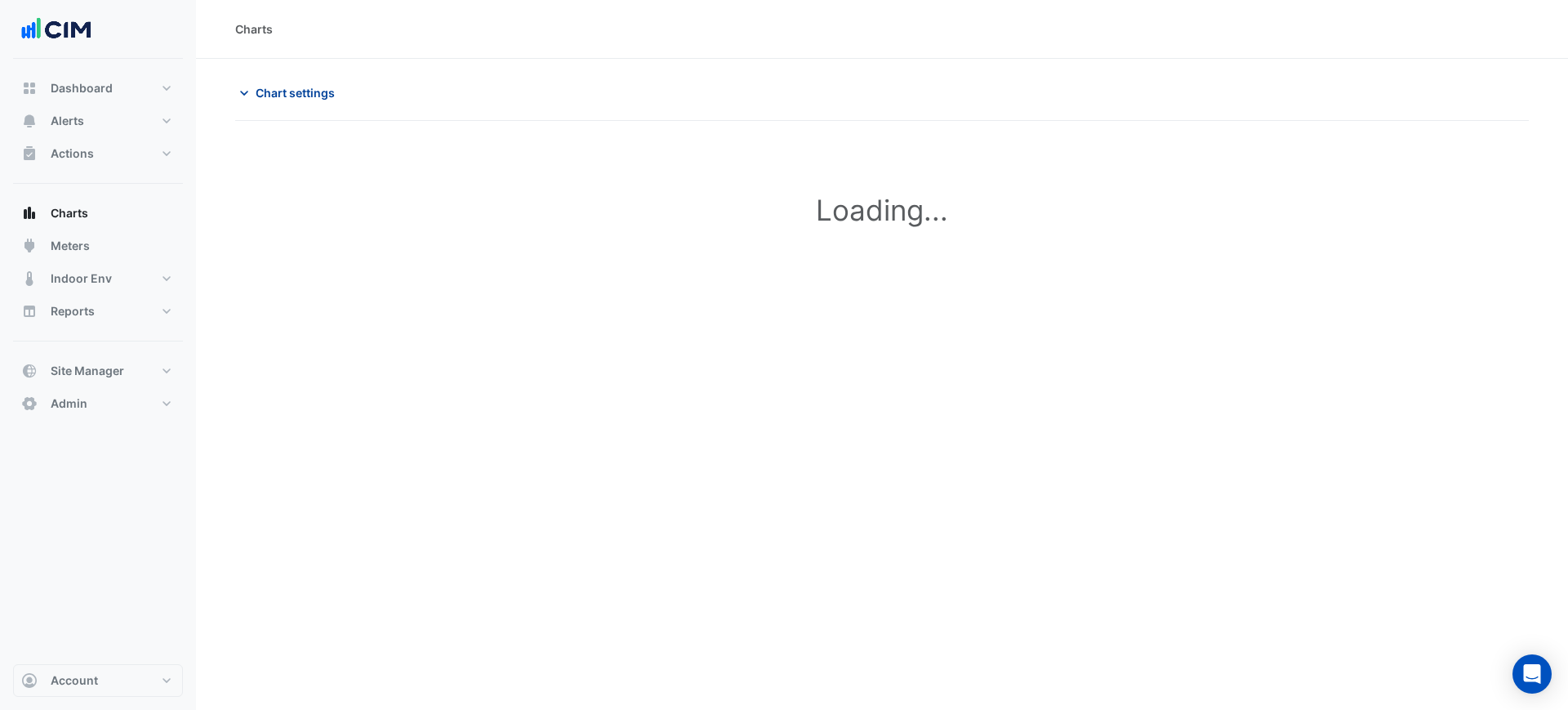
click at [326, 100] on span "Chart settings" at bounding box center [295, 92] width 79 height 17
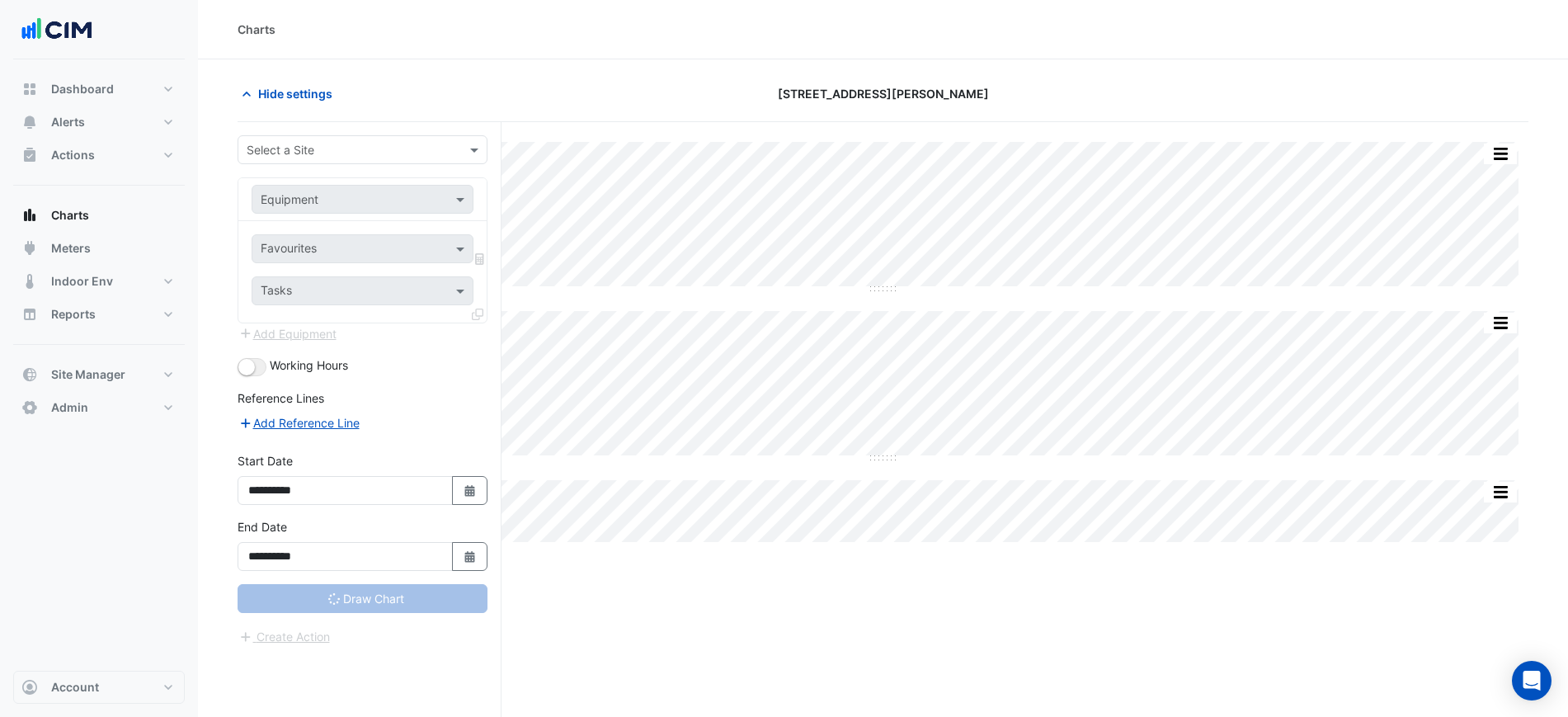
scroll to position [63, 0]
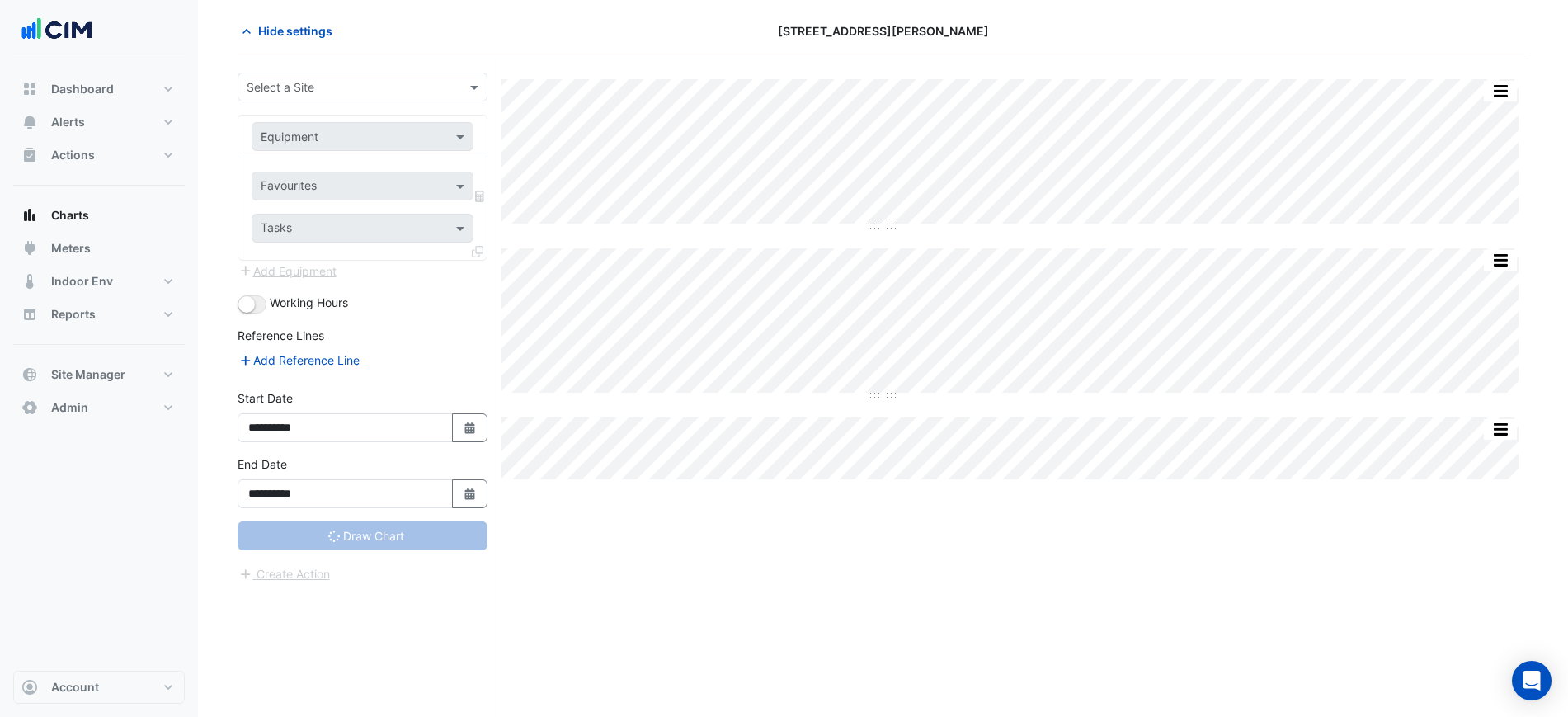
type input "**********"
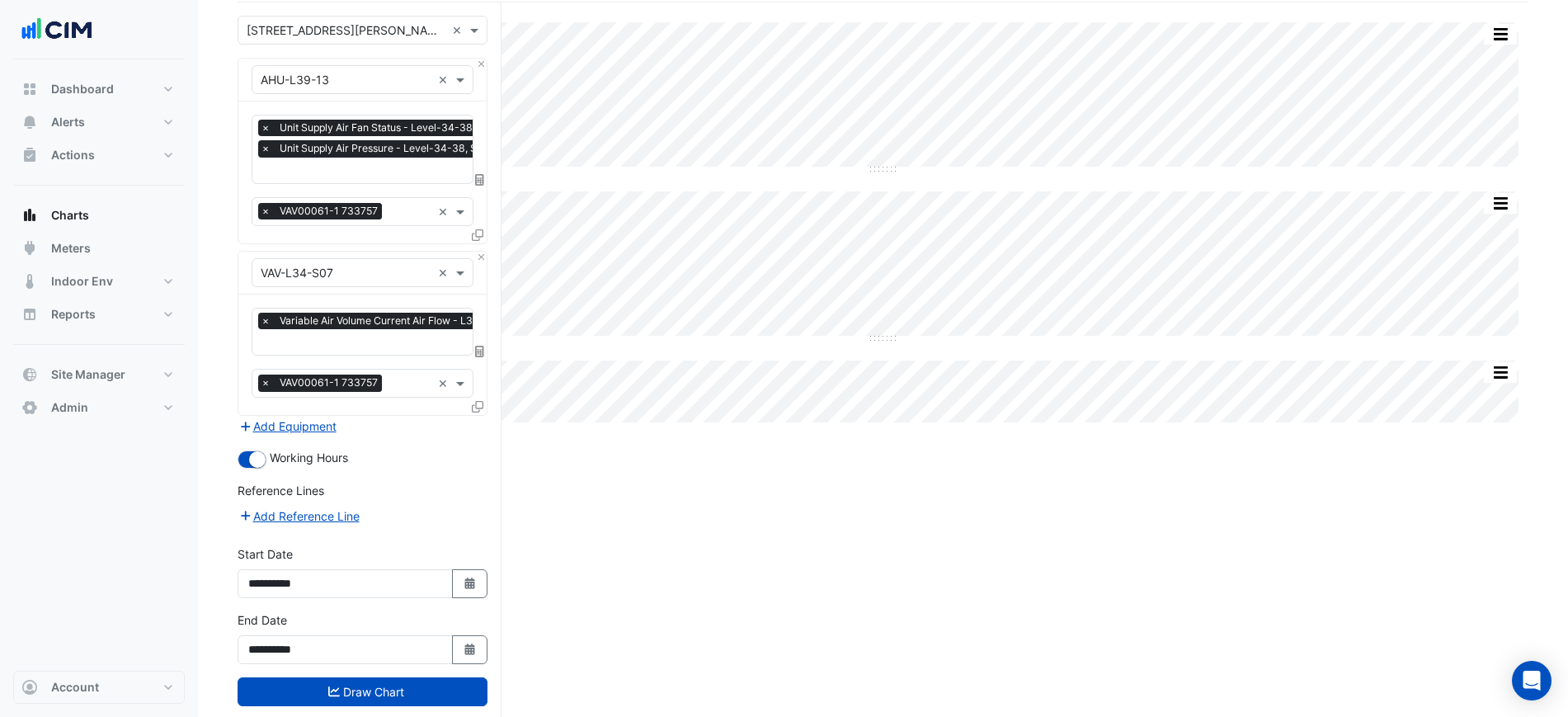
scroll to position [151, 0]
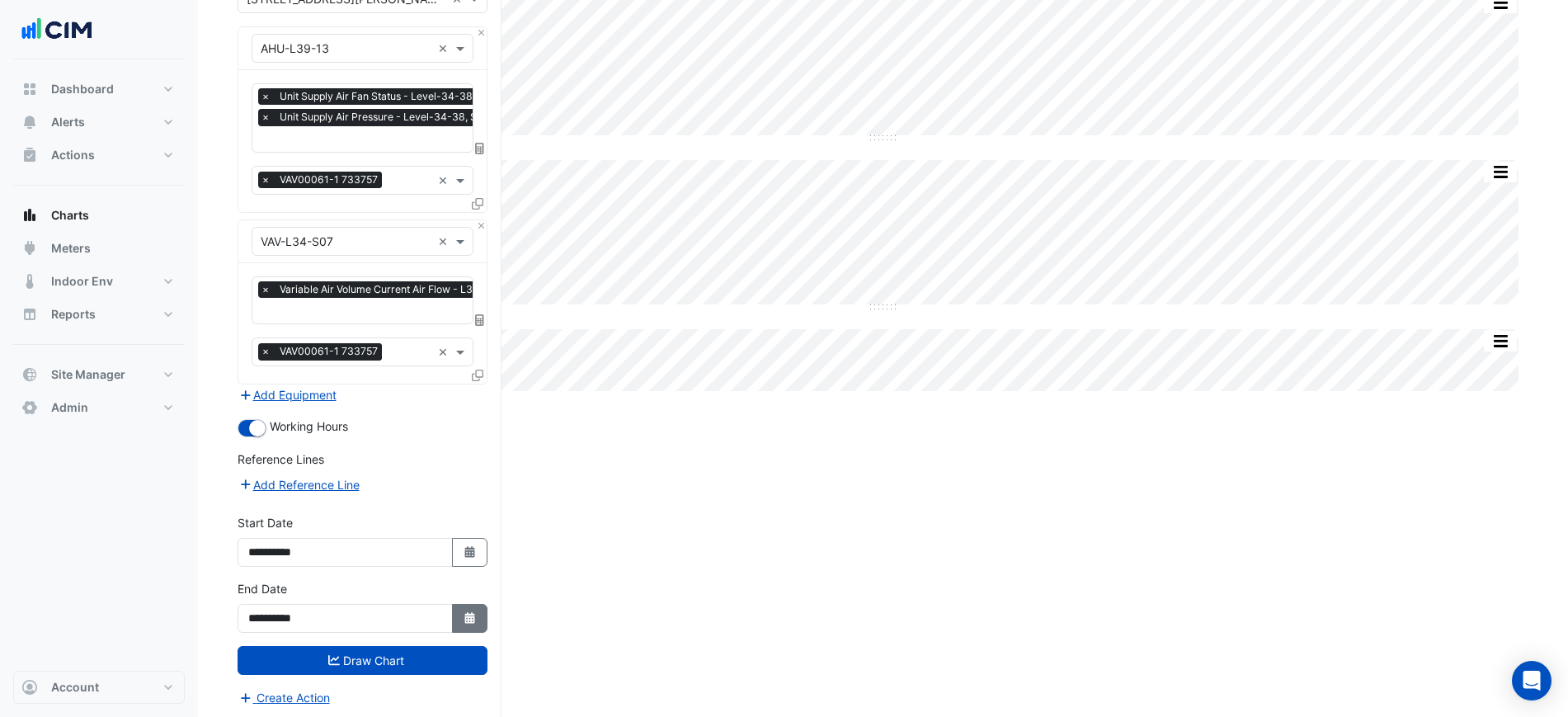
click at [476, 612] on icon "Select Date" at bounding box center [470, 618] width 15 height 12
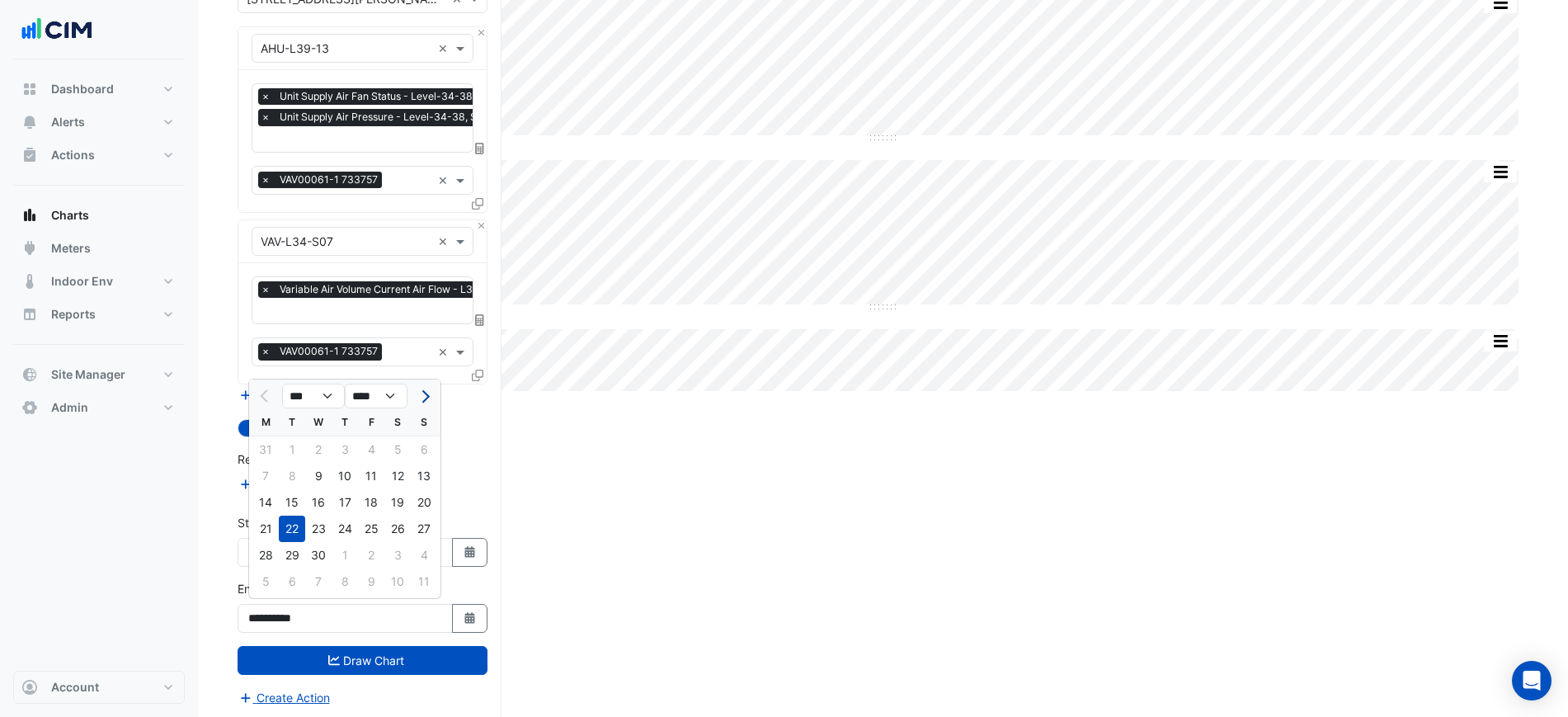
click at [428, 406] on button "Next month" at bounding box center [424, 395] width 20 height 26
select select "*"
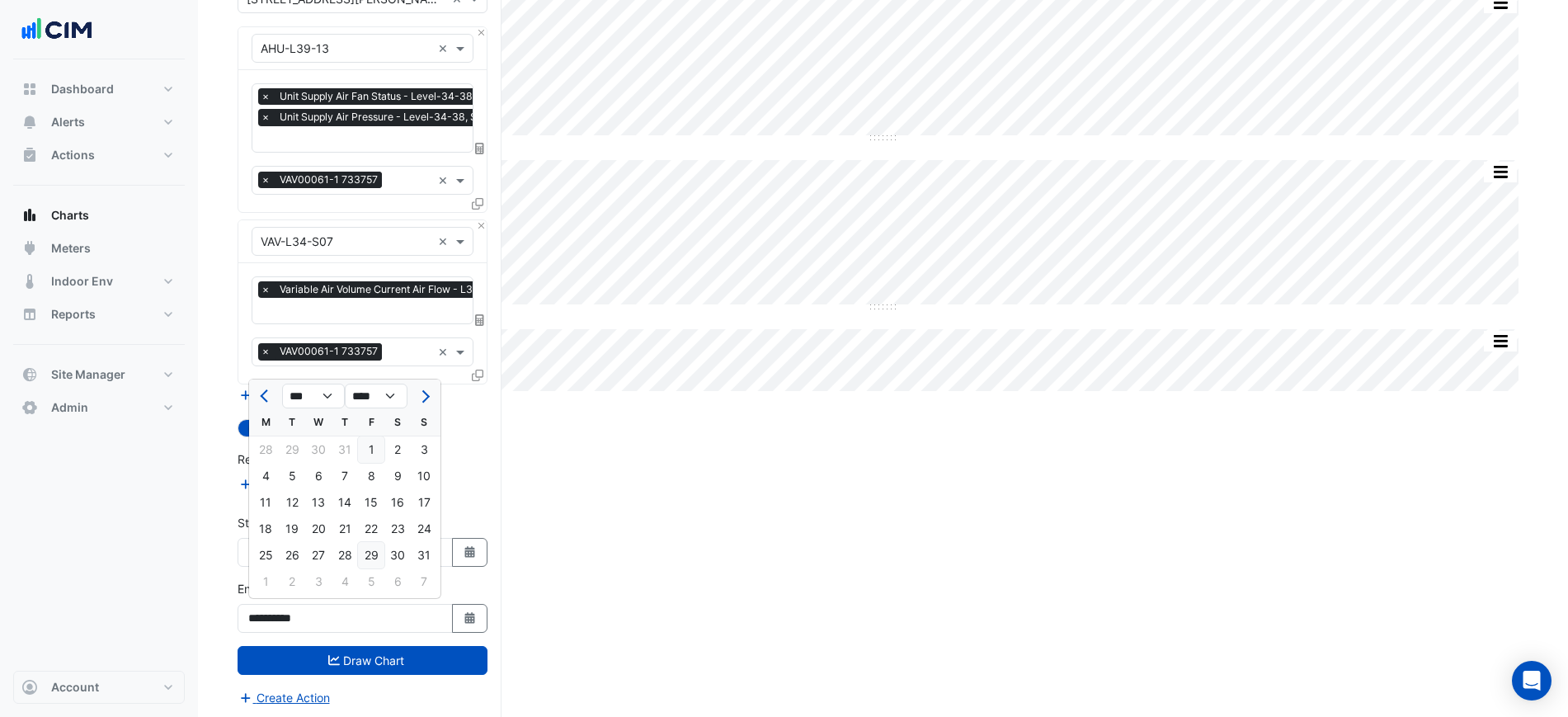
click at [376, 549] on div "29" at bounding box center [371, 555] width 26 height 26
type input "**********"
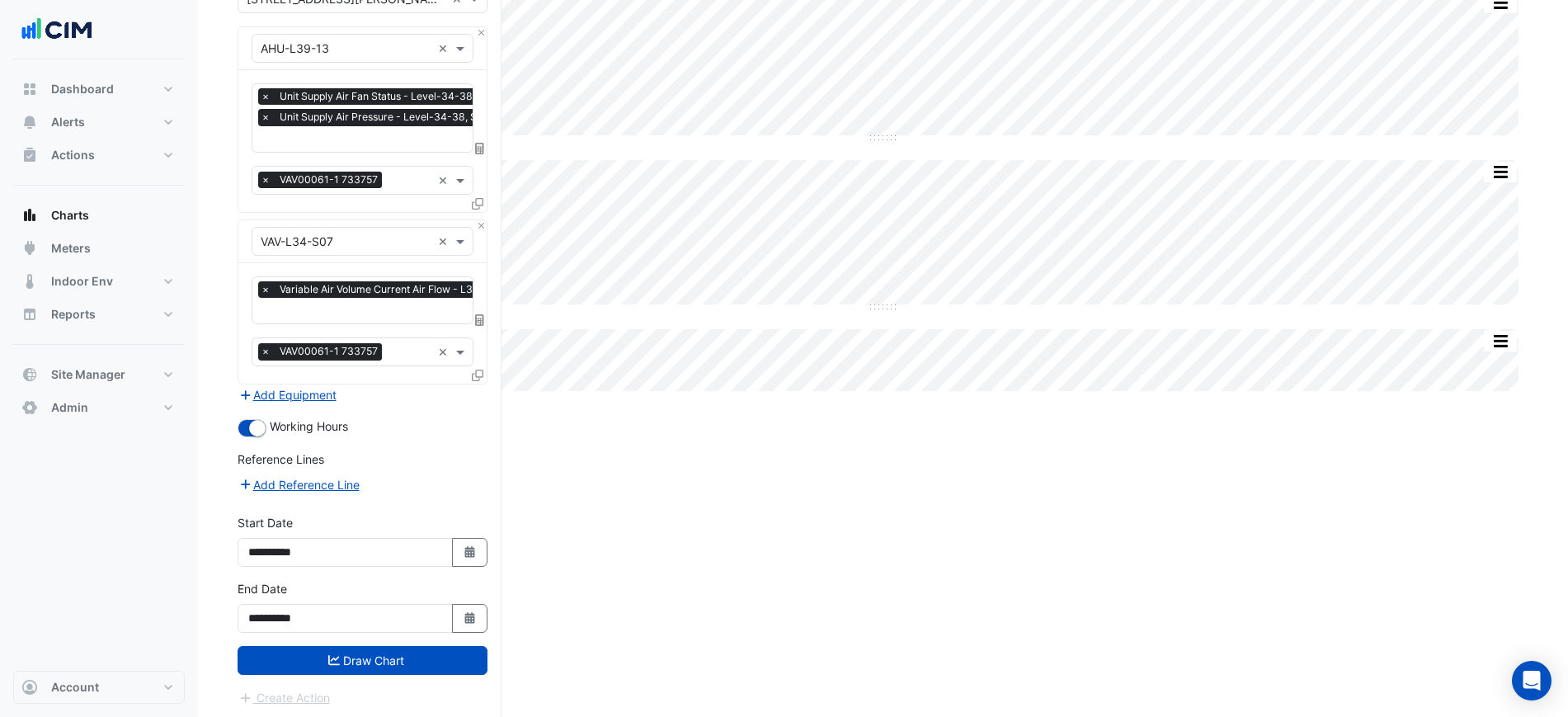
click at [498, 556] on div "Select a Site × [STREET_ADDRESS][PERSON_NAME] × Equipment × AHU-L39-13 × Favour…" at bounding box center [370, 345] width 264 height 749
click at [478, 552] on button "Select Date" at bounding box center [470, 552] width 36 height 29
select select "*"
select select "****"
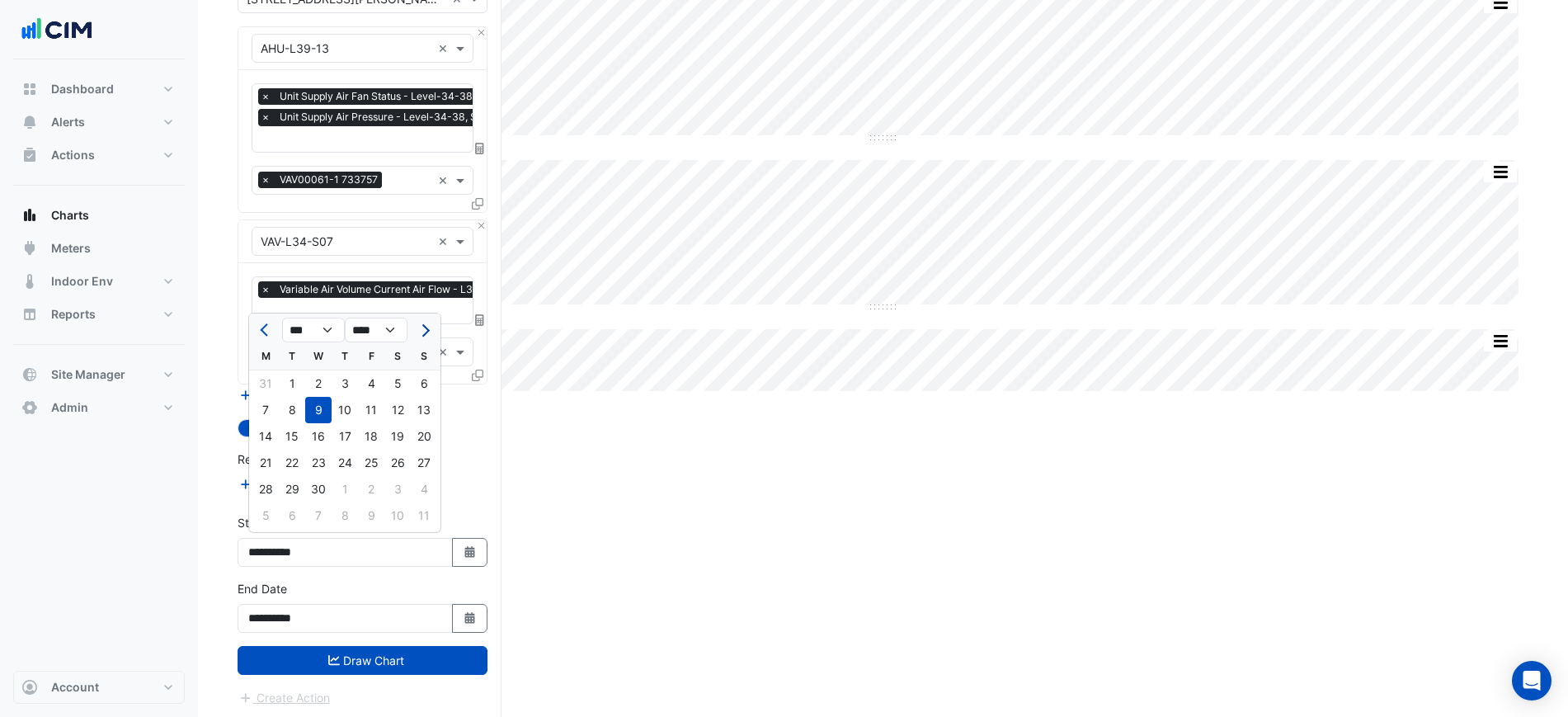
drag, startPoint x: 436, startPoint y: 319, endPoint x: 419, endPoint y: 332, distance: 21.4
click at [435, 320] on div at bounding box center [424, 330] width 33 height 26
click at [419, 332] on button "Next month" at bounding box center [424, 330] width 20 height 26
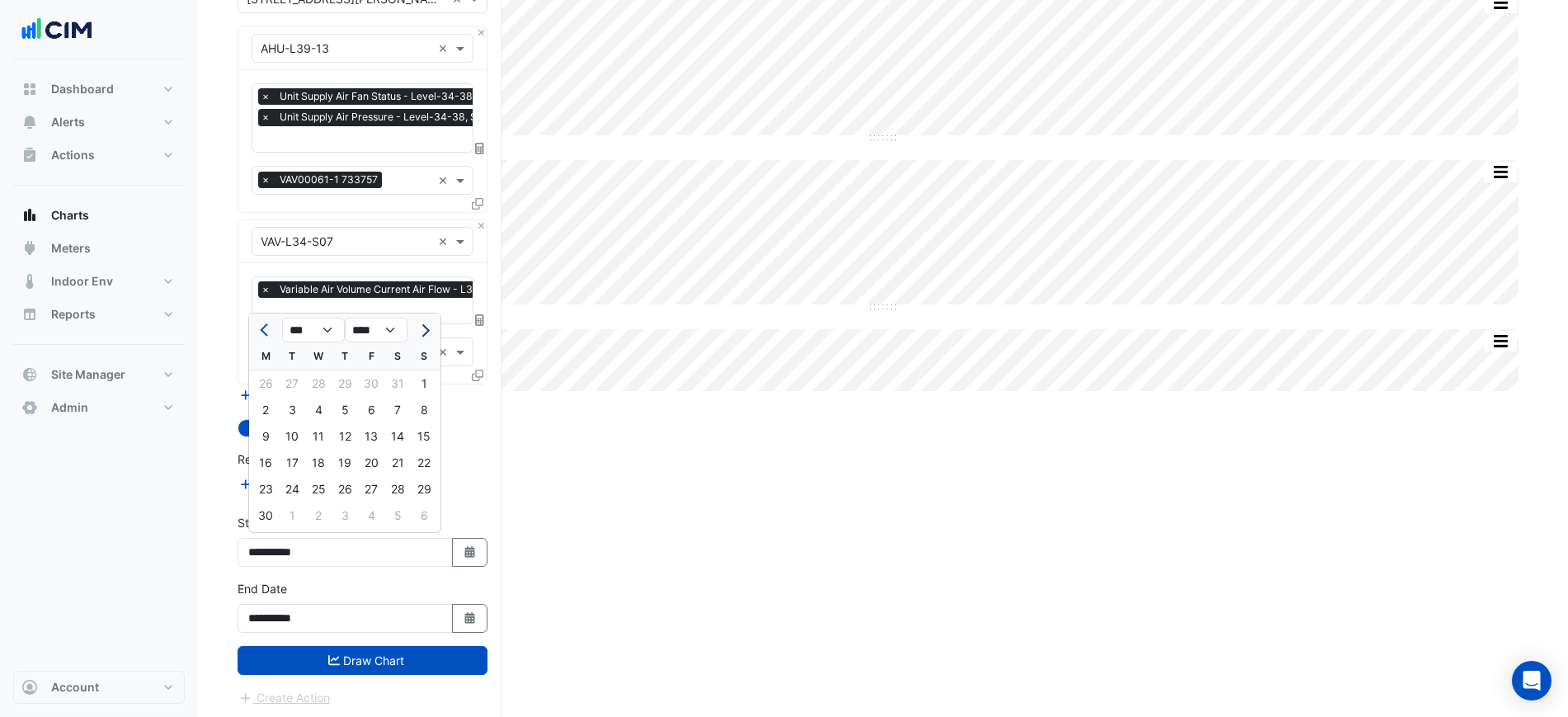
select select "*"
click at [339, 392] on div "3" at bounding box center [344, 382] width 26 height 26
type input "**********"
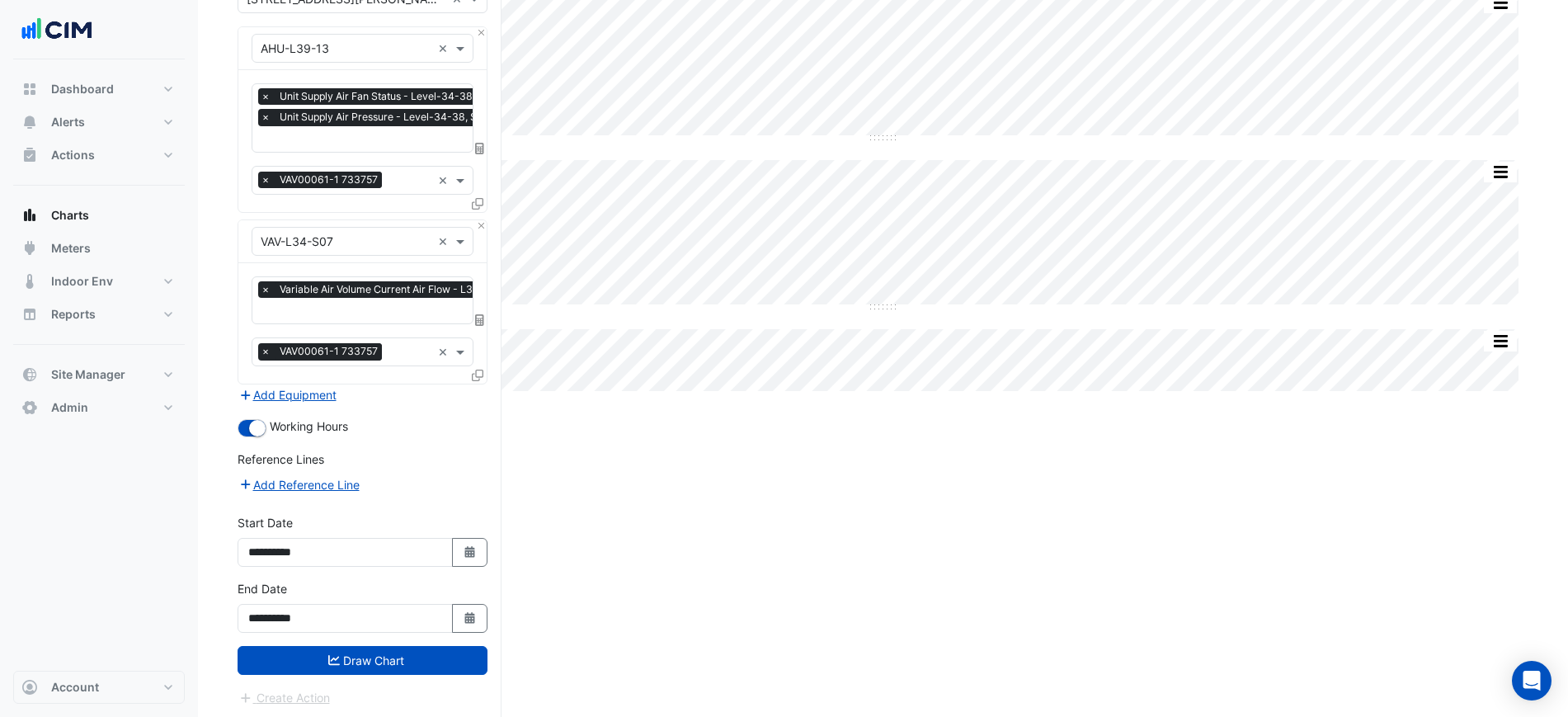
click at [391, 662] on button "Draw Chart" at bounding box center [362, 660] width 250 height 29
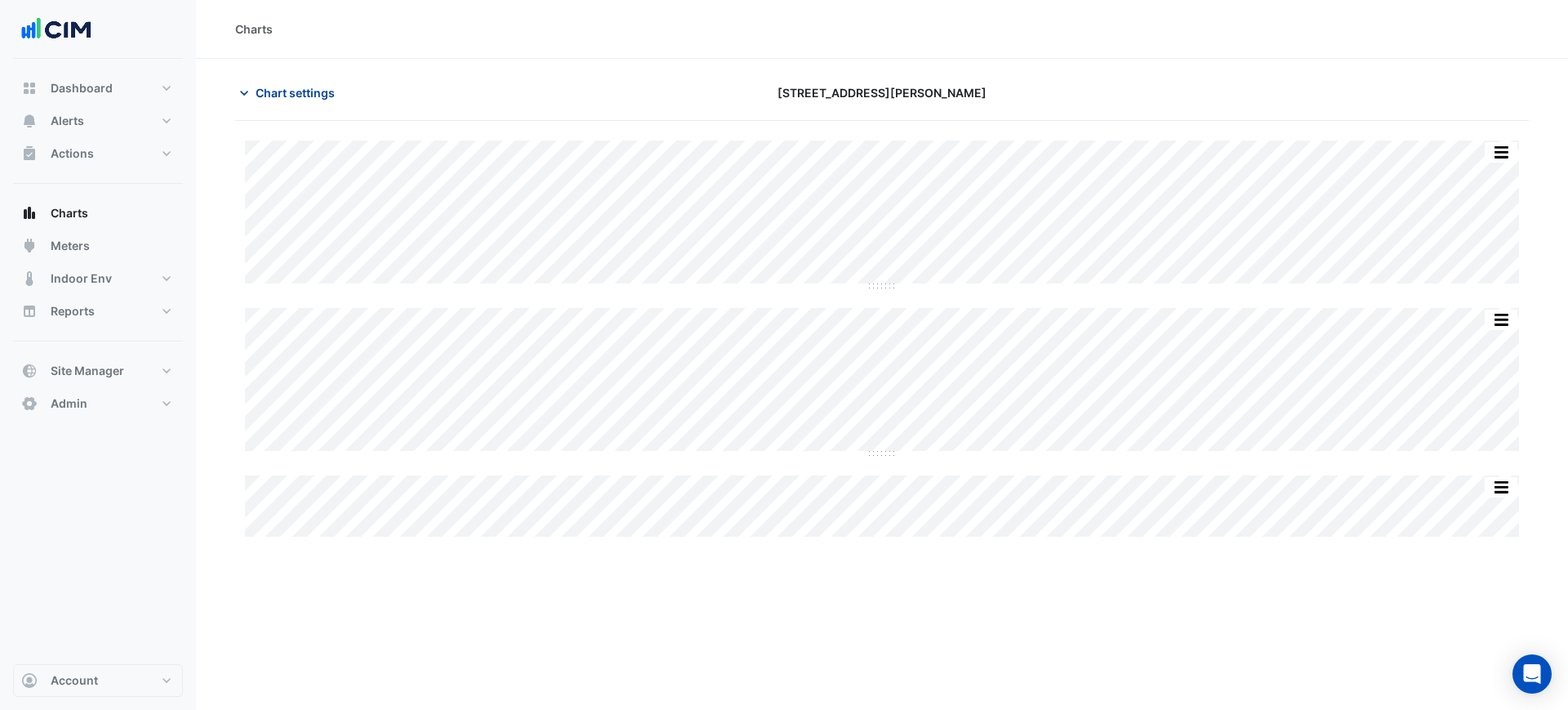
click at [261, 87] on span "Chart settings" at bounding box center [295, 92] width 79 height 17
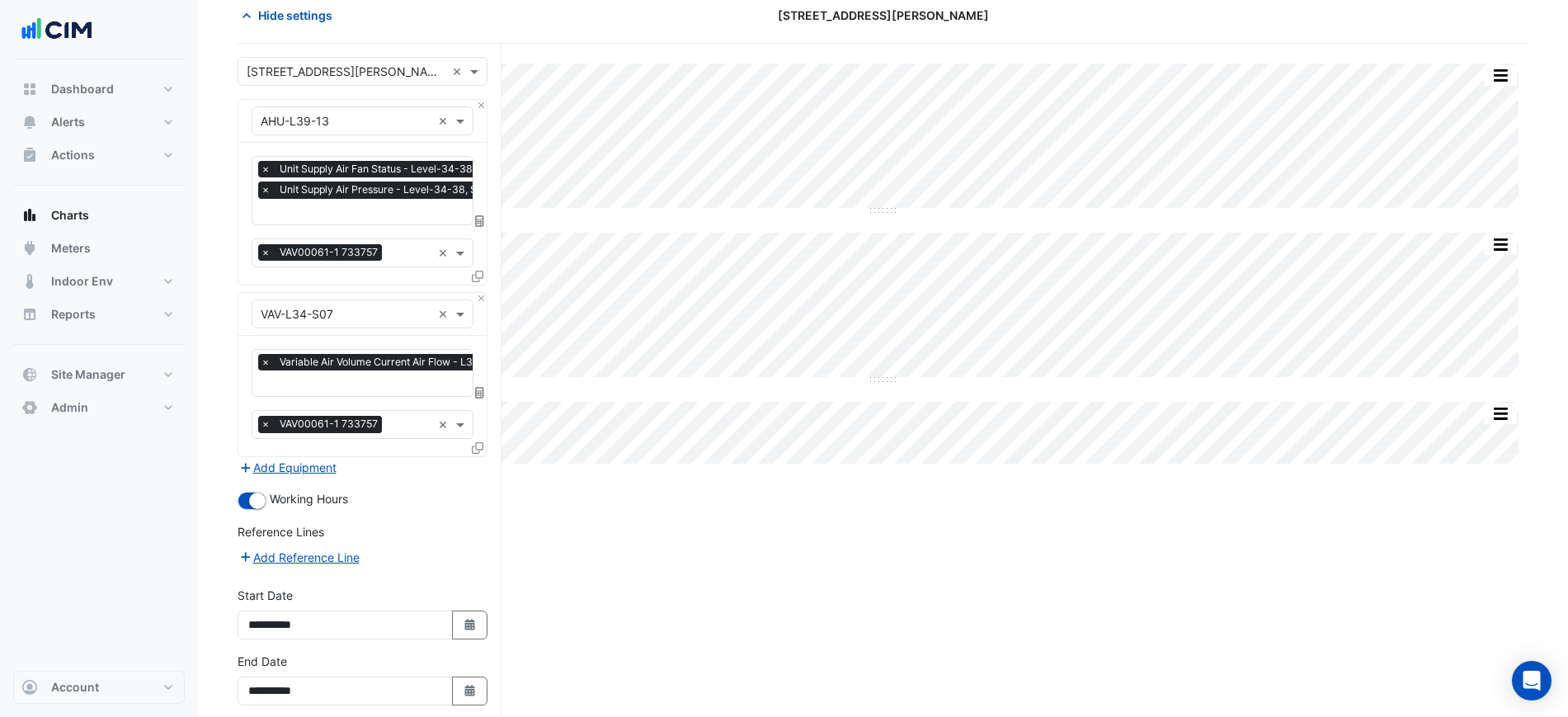
scroll to position [151, 0]
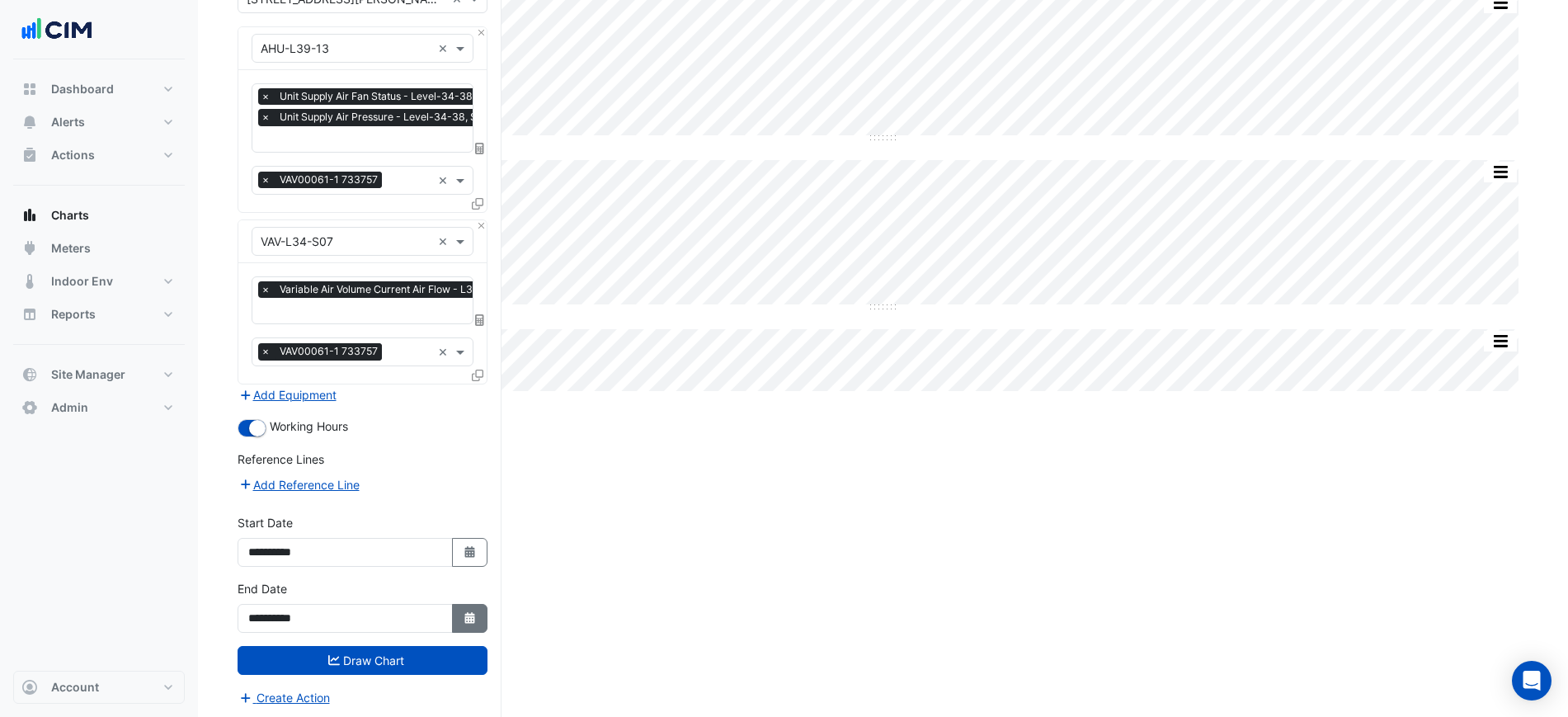
click at [472, 614] on icon "Select Date" at bounding box center [470, 618] width 15 height 12
select select "*"
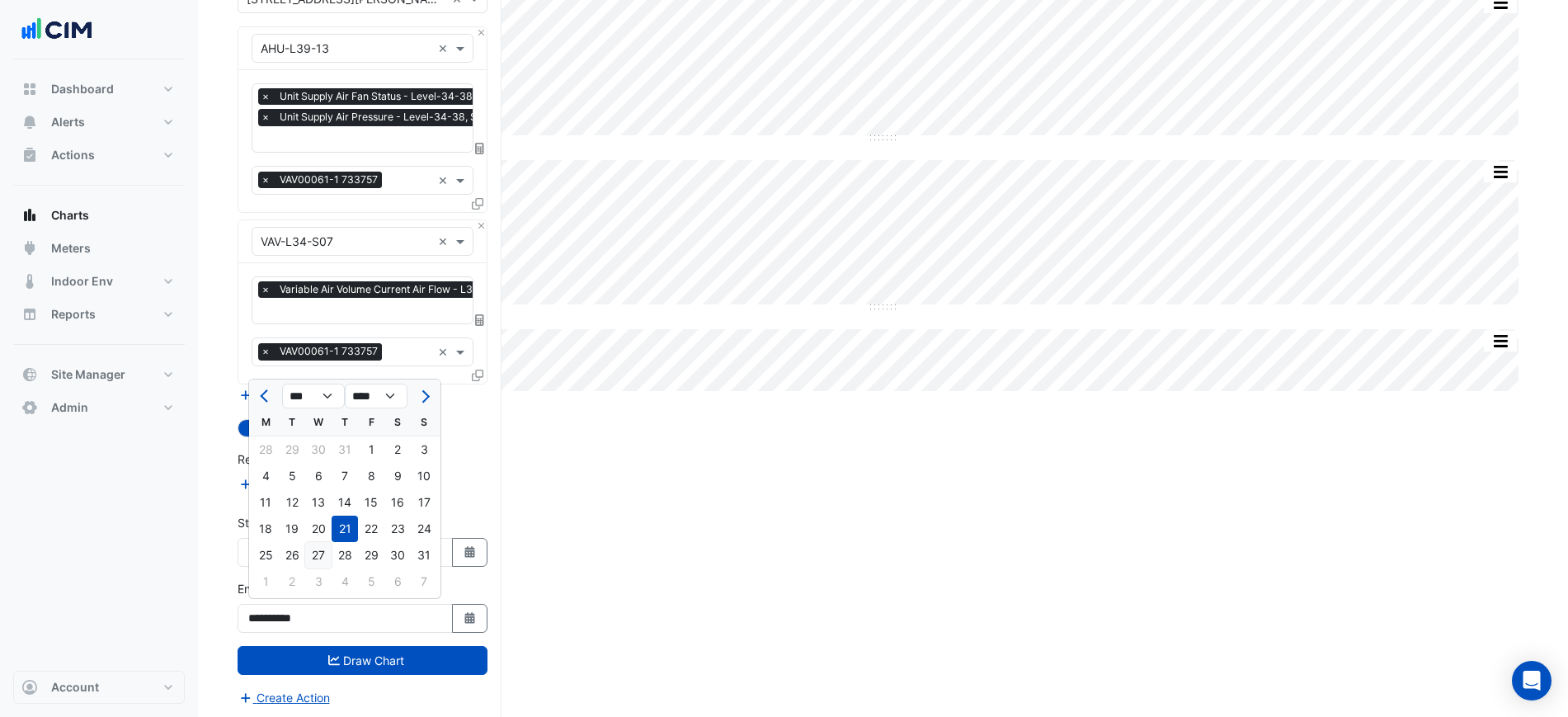
click at [308, 559] on div "27" at bounding box center [318, 555] width 26 height 26
type input "**********"
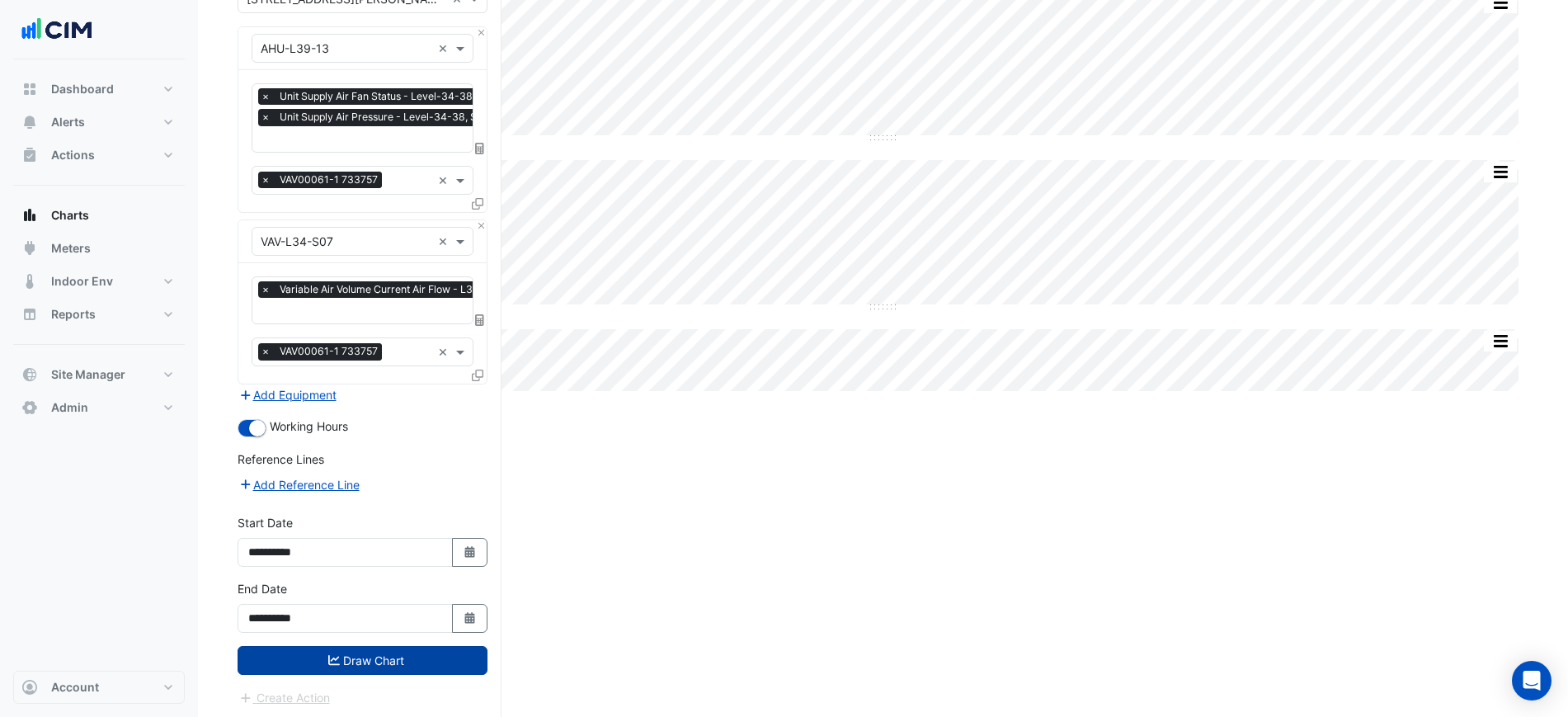
click at [375, 646] on button "Draw Chart" at bounding box center [362, 660] width 250 height 29
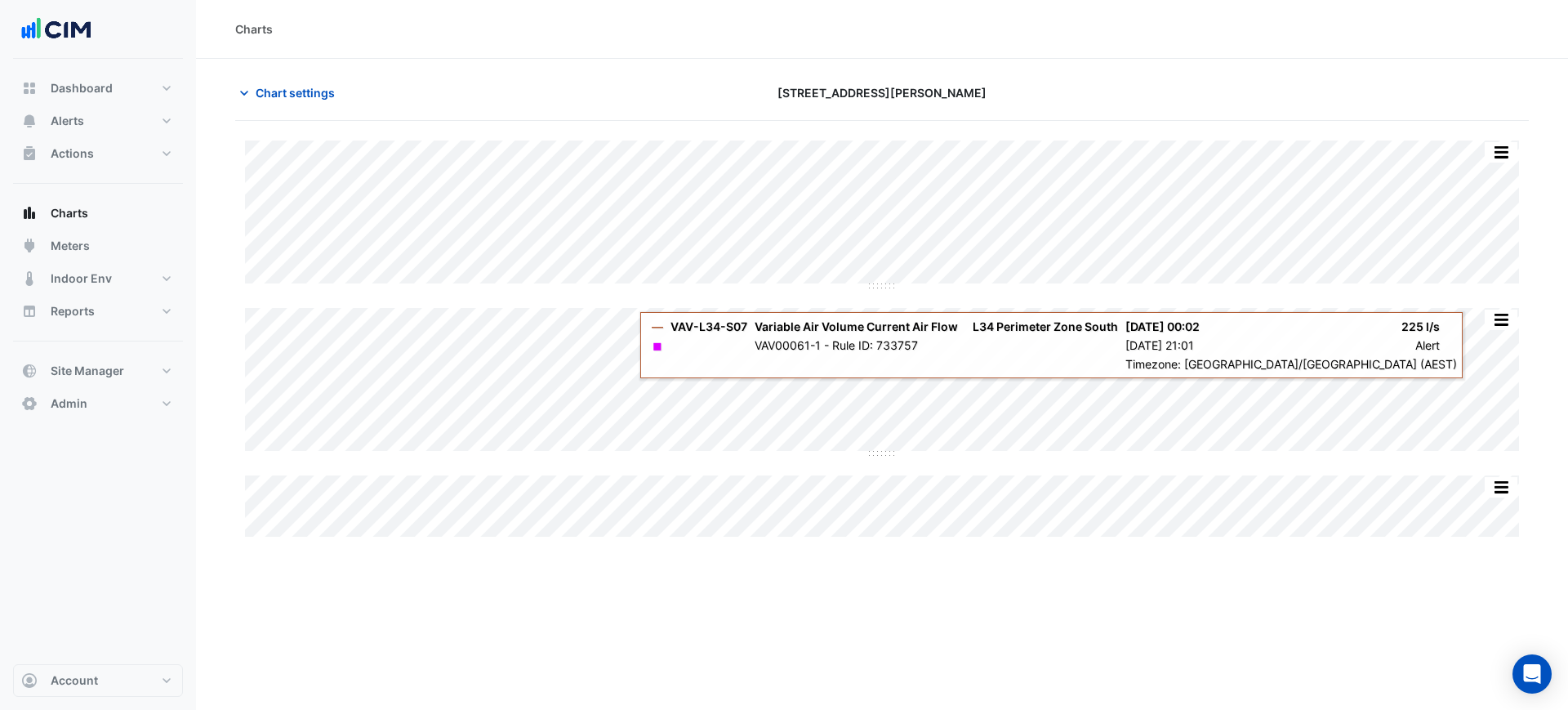
click at [287, 112] on div "Chart settings 201 Elizabeth St" at bounding box center [882, 99] width 1293 height 42
click at [287, 103] on button "Chart settings" at bounding box center [290, 92] width 110 height 28
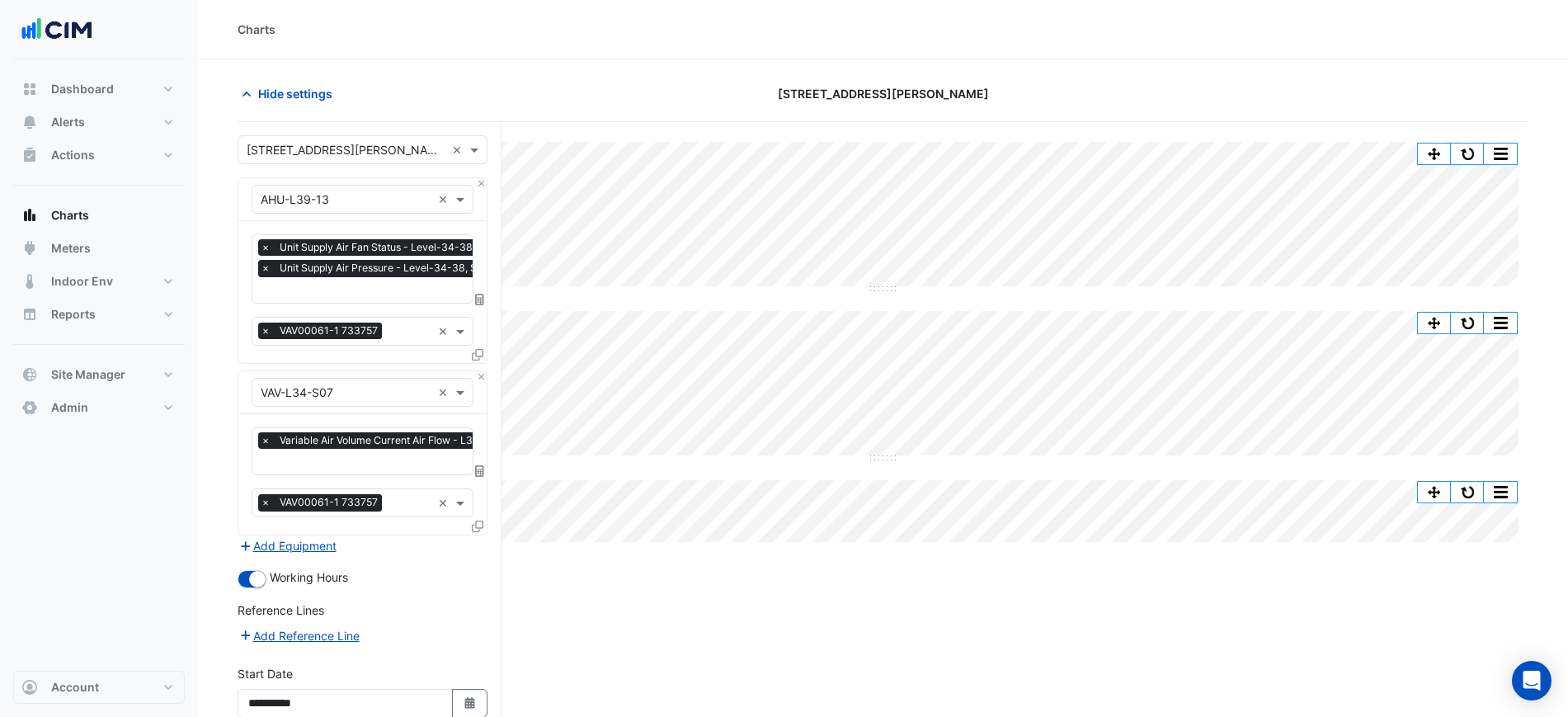
click at [1038, 287] on div "Split by Equip Split All Split None Print Save as JPEG Save as PNG Pivot Data T…" at bounding box center [883, 217] width 1271 height 150
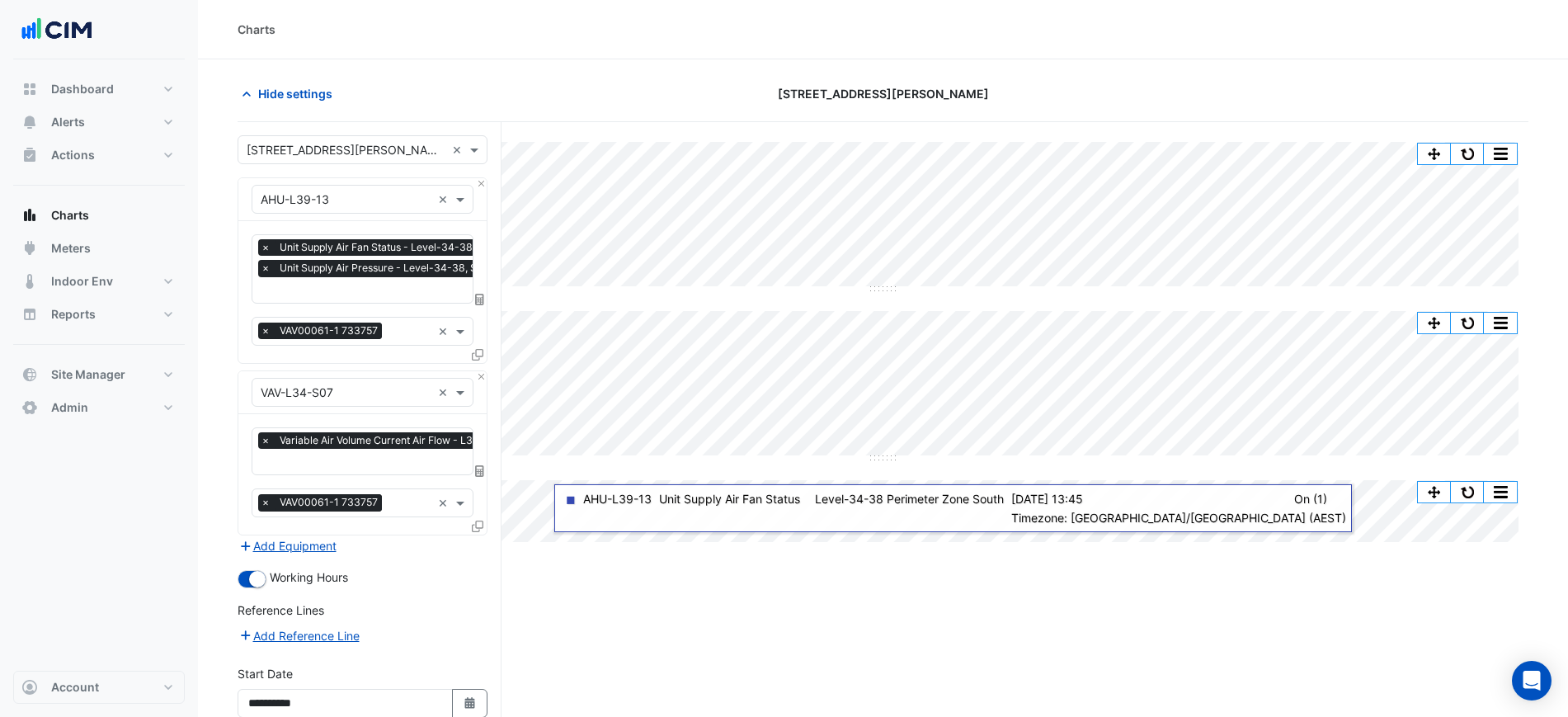
click at [1183, 22] on div "Charts" at bounding box center [883, 29] width 1291 height 18
click at [257, 92] on button "Hide settings" at bounding box center [291, 93] width 106 height 29
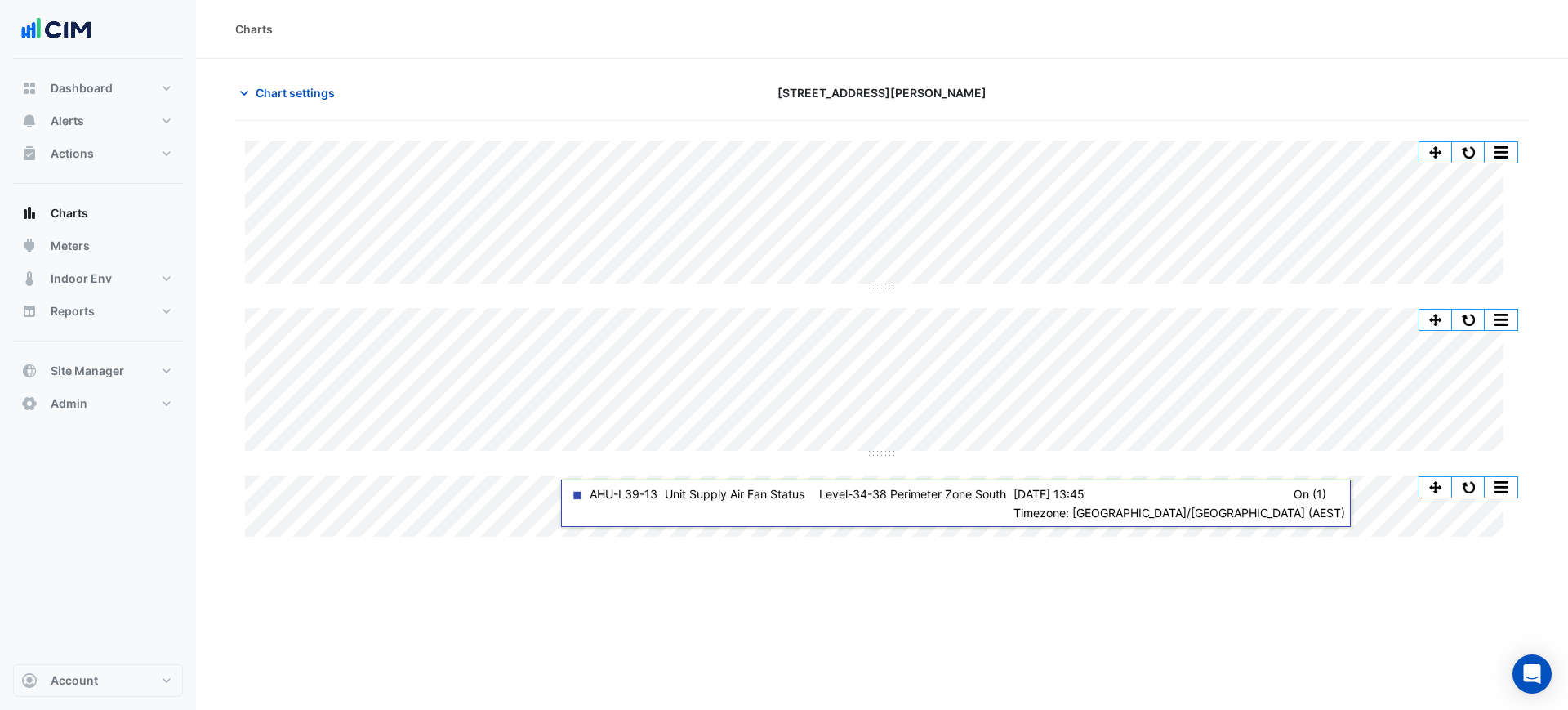
click at [1199, 94] on div at bounding box center [1319, 92] width 438 height 28
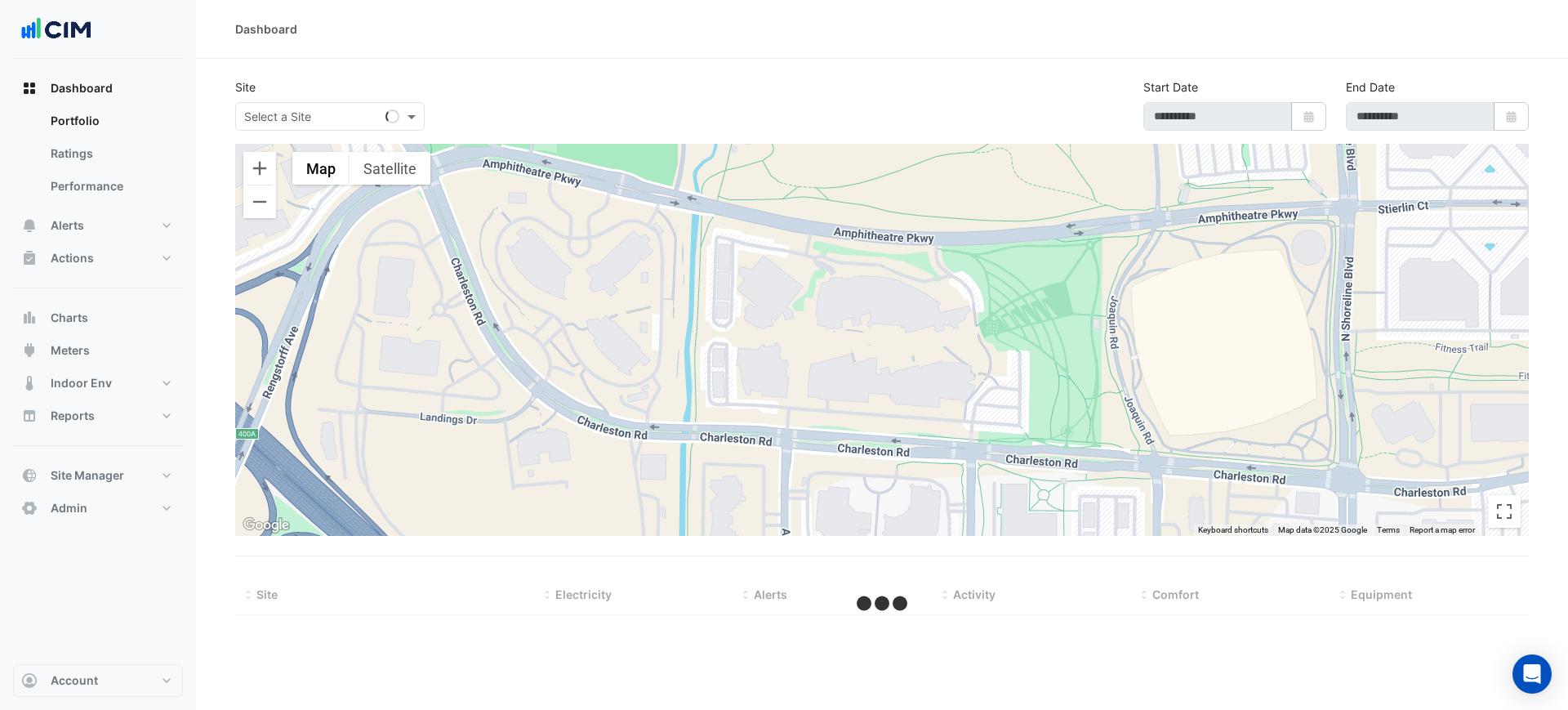
type input "**********"
select select "***"
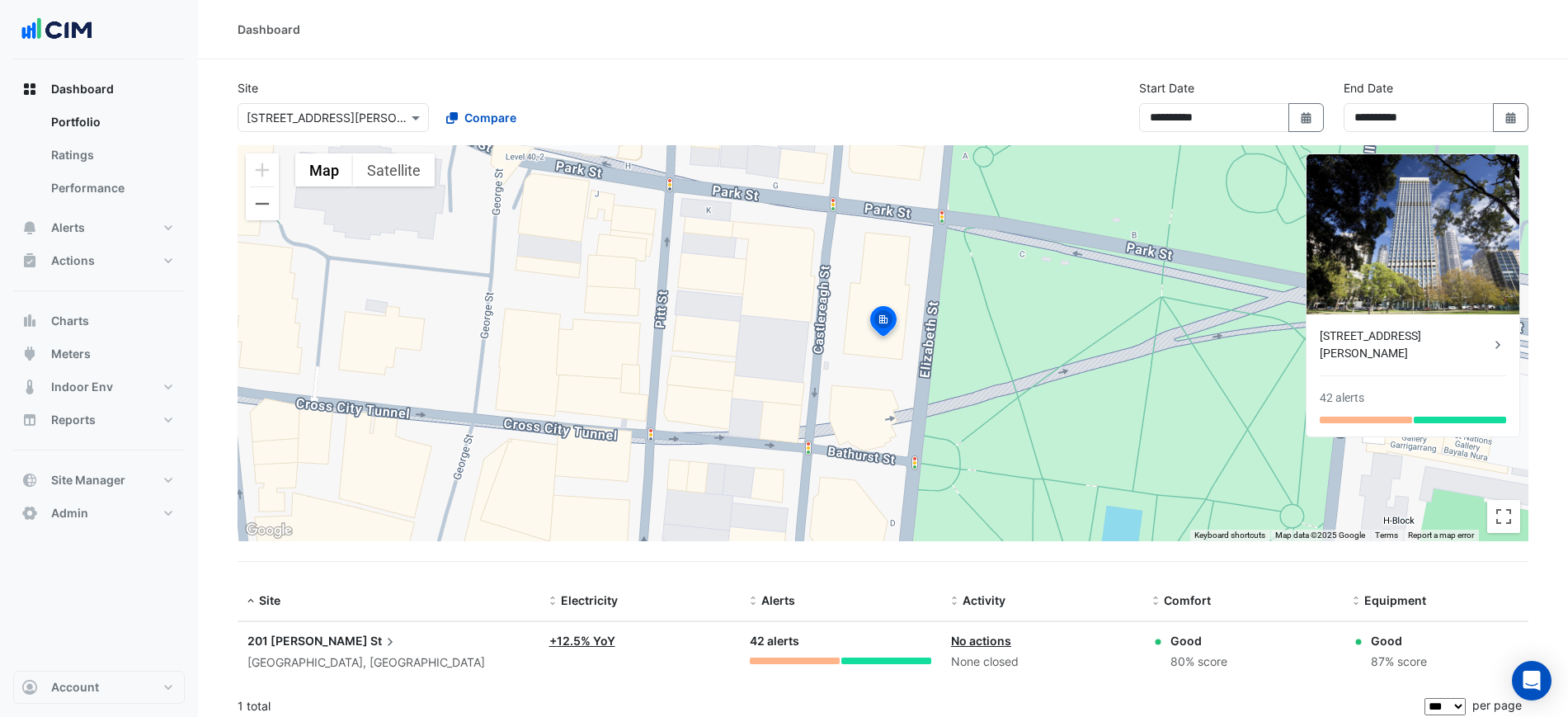
click at [70, 293] on div "Dashboard Portfolio Ratings Performance Alerts Site Rules Templates Actions Sit…" at bounding box center [99, 301] width 172 height 457
click at [77, 303] on div "Dashboard Portfolio Ratings Performance Alerts Site Rules Templates Actions Sit…" at bounding box center [99, 301] width 172 height 457
click at [82, 313] on span "Charts" at bounding box center [70, 321] width 38 height 17
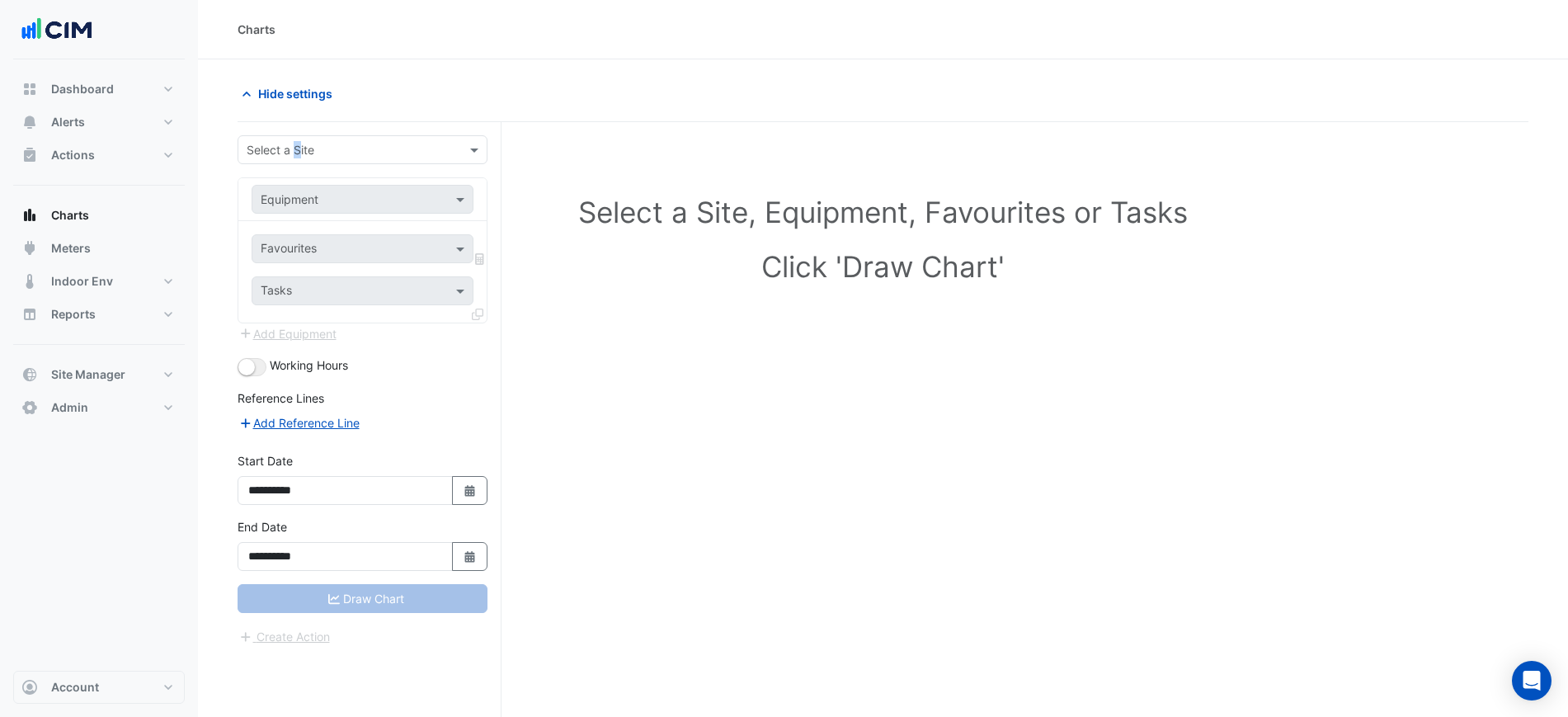
drag, startPoint x: 85, startPoint y: 311, endPoint x: 298, endPoint y: 128, distance: 280.8
click at [298, 128] on div "**********" at bounding box center [370, 451] width 264 height 657
click at [295, 145] on input "text" at bounding box center [346, 150] width 198 height 18
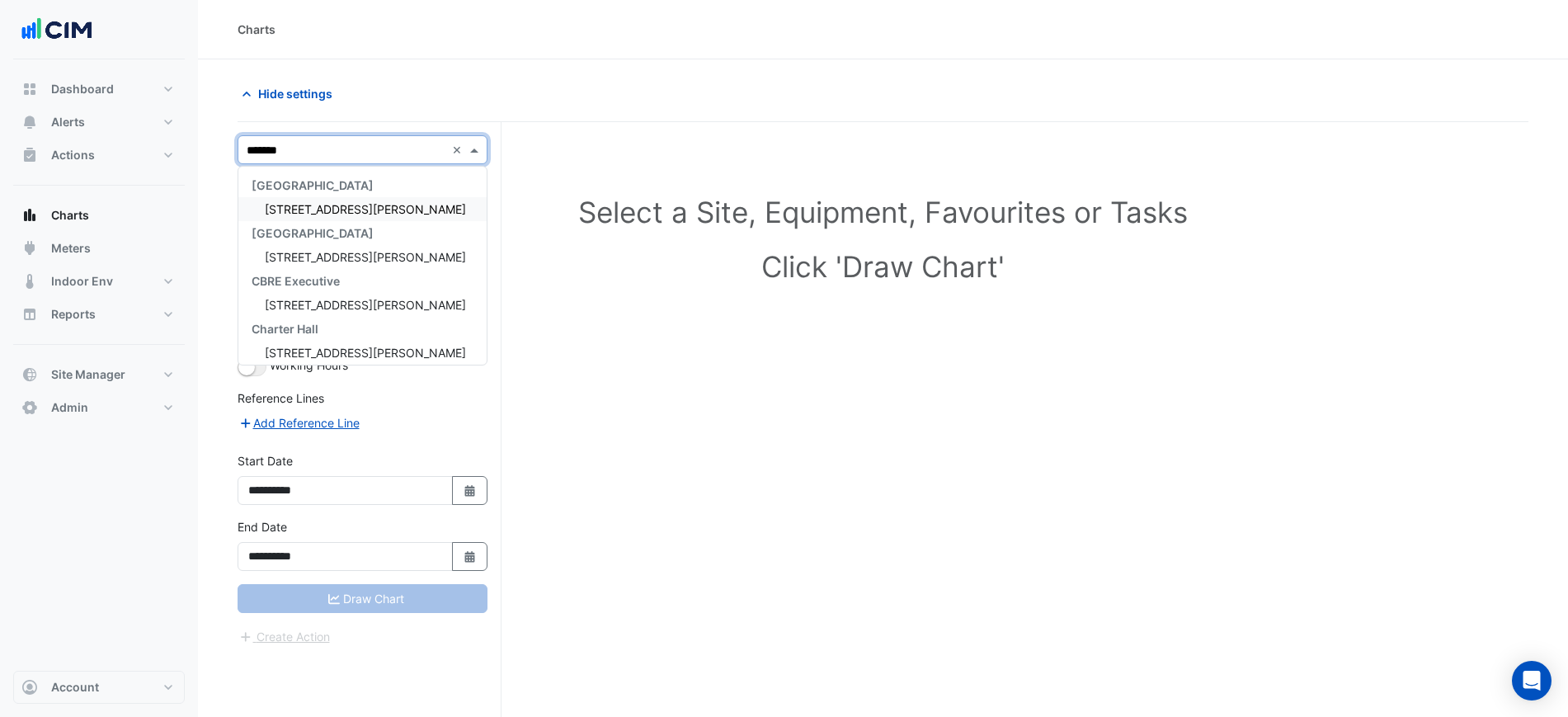
type input "********"
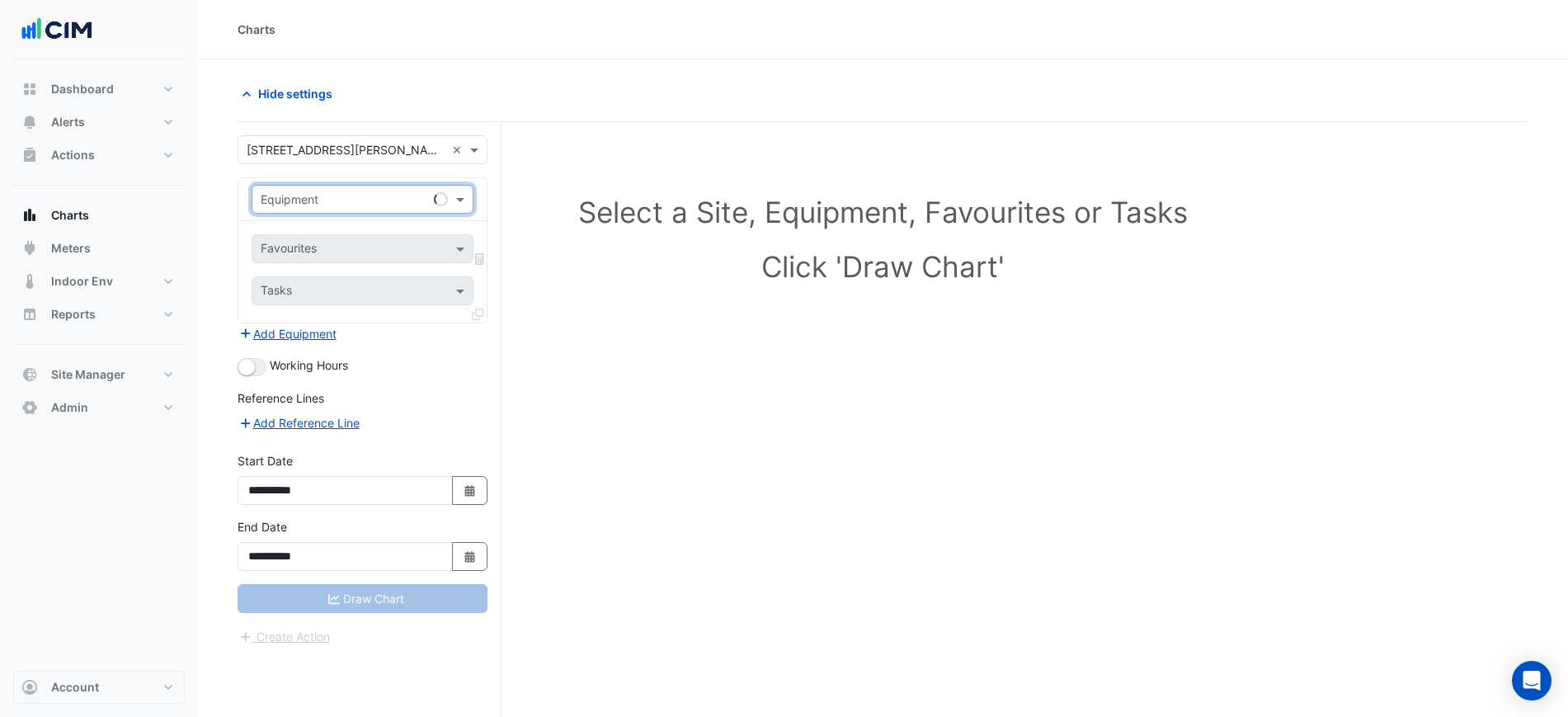
click at [318, 201] on input "text" at bounding box center [346, 200] width 171 height 18
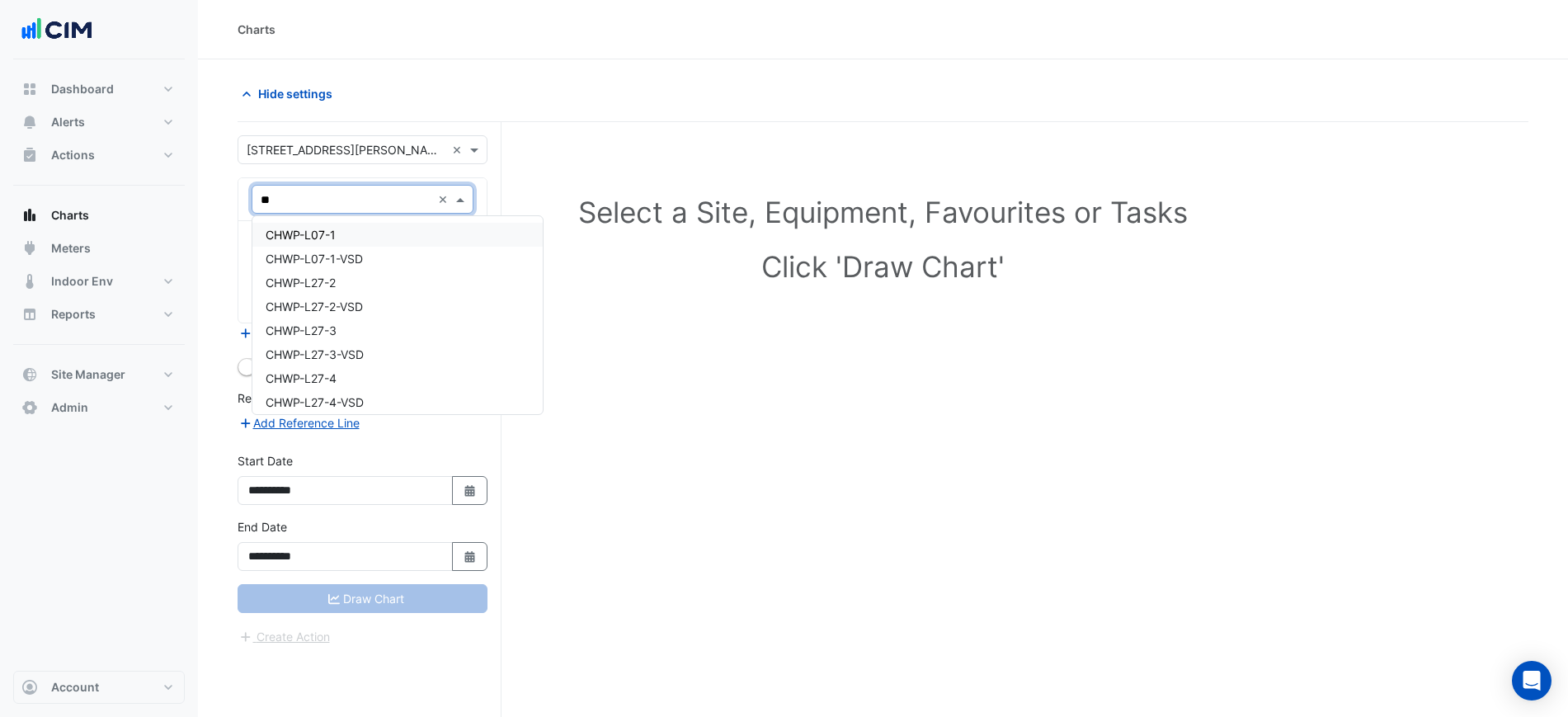
type input "***"
click at [339, 227] on div "HWB-L39-1" at bounding box center [362, 235] width 220 height 24
click at [344, 235] on div "Favourites" at bounding box center [362, 249] width 222 height 29
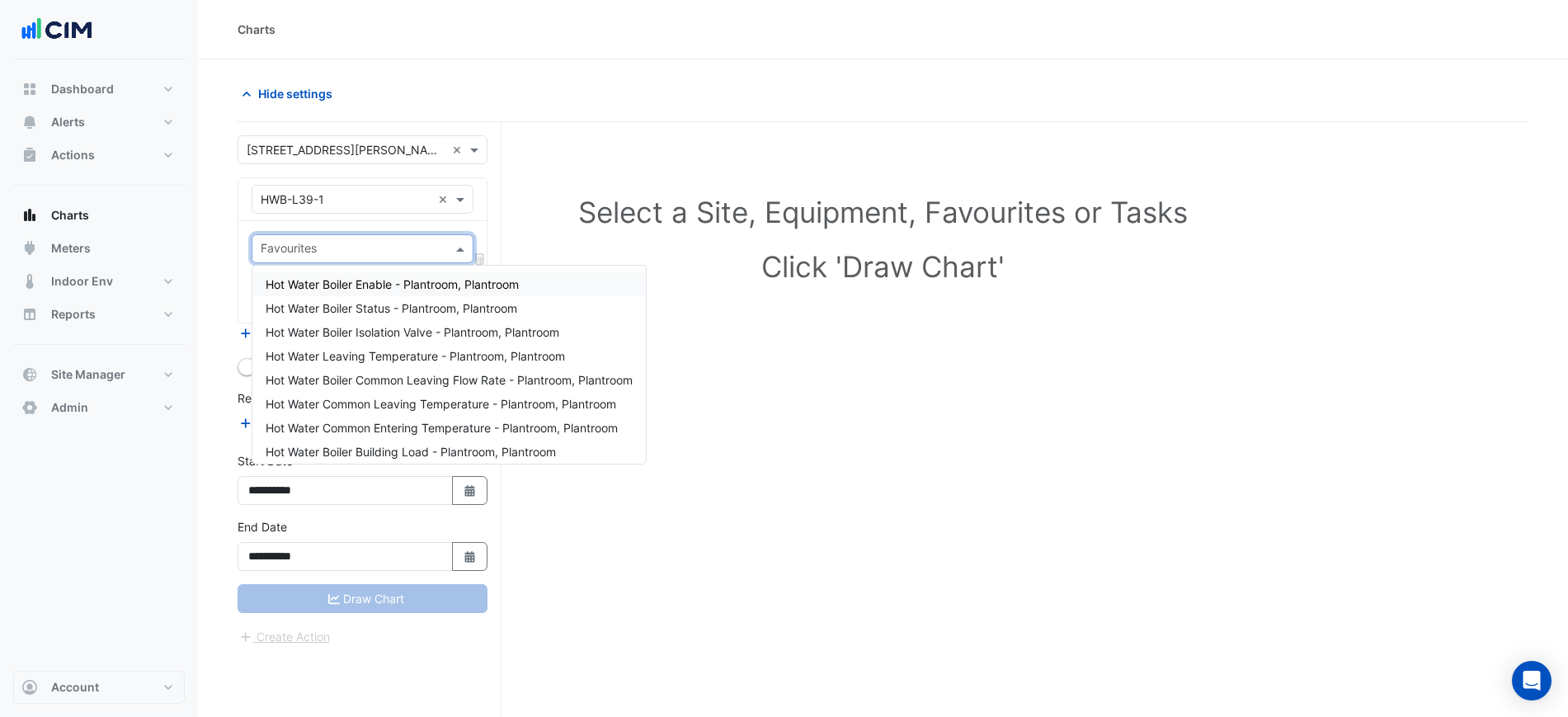
type input "*"
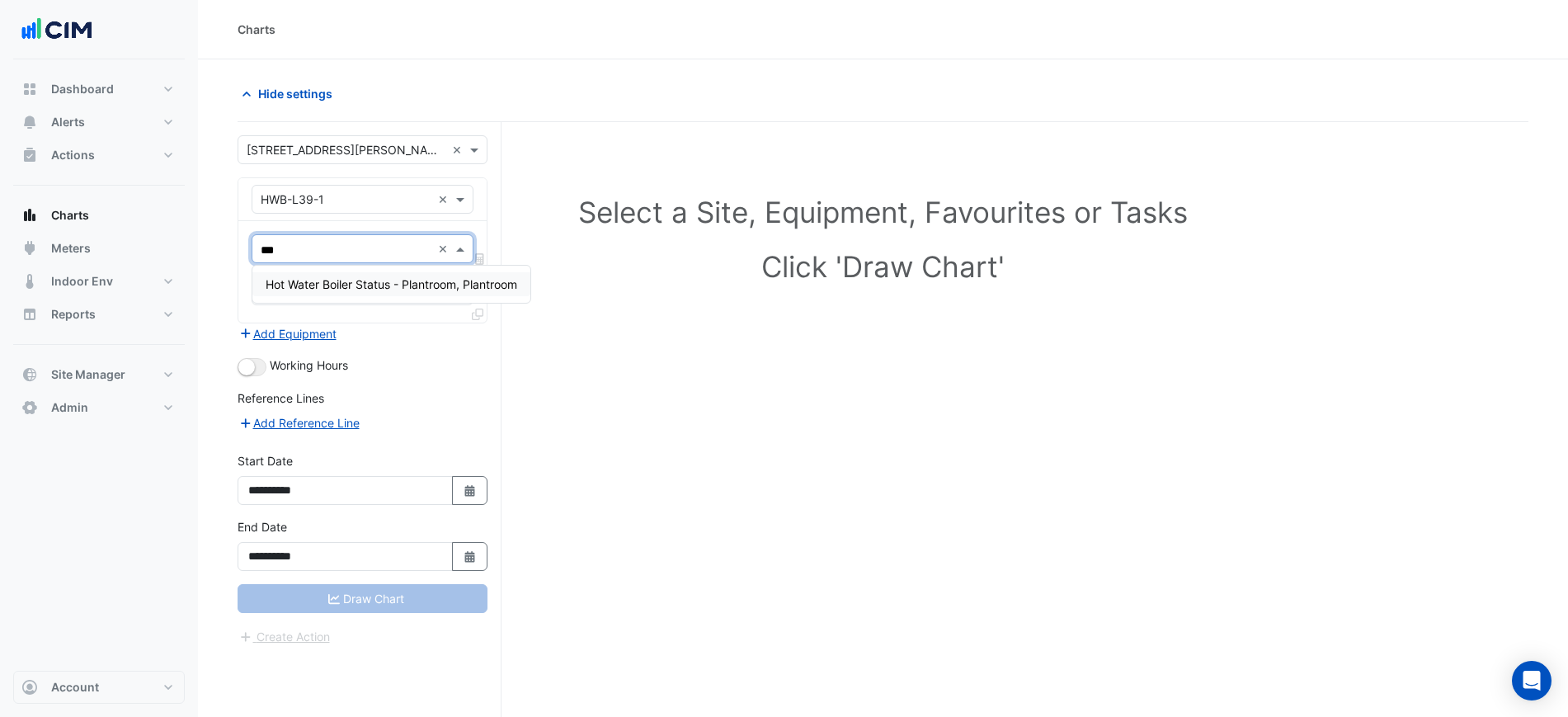
type input "****"
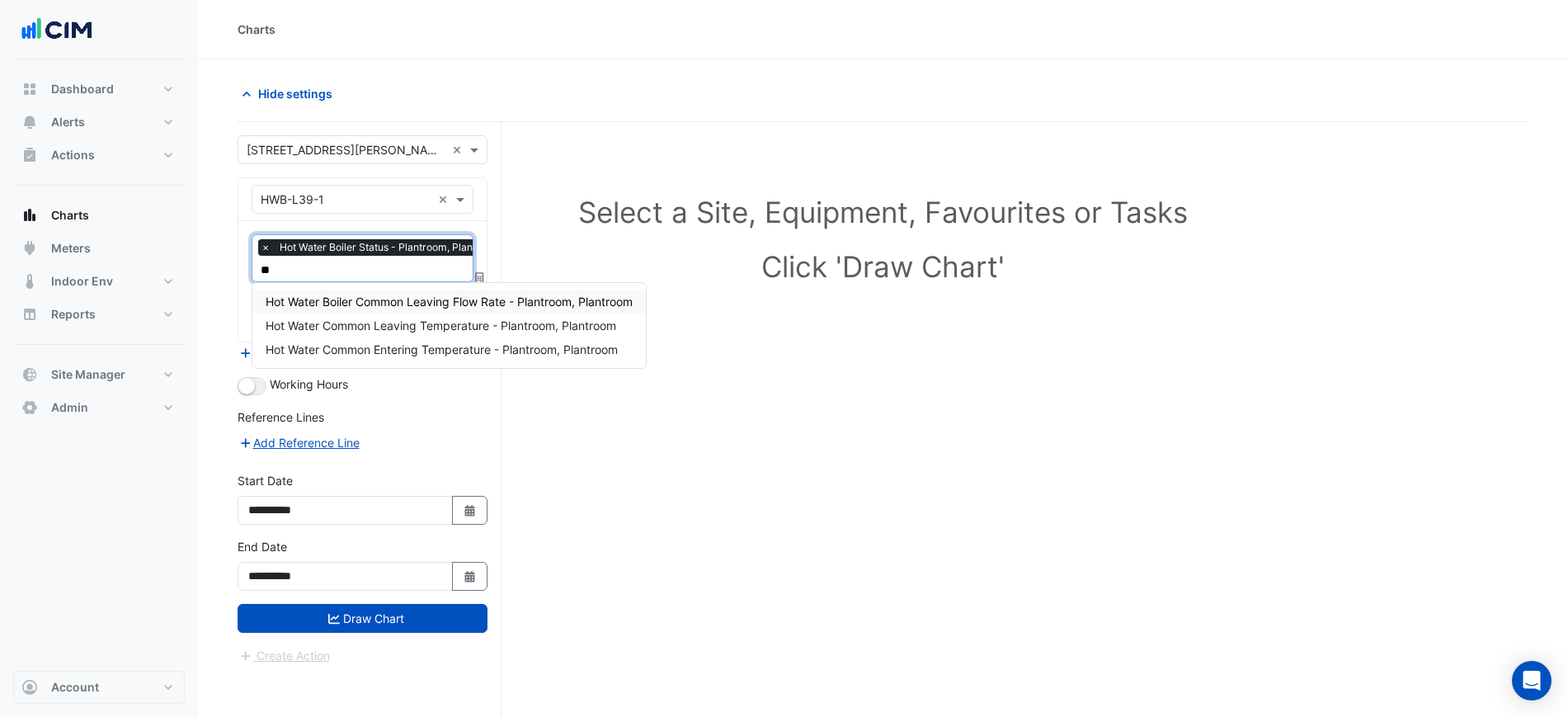
type input "***"
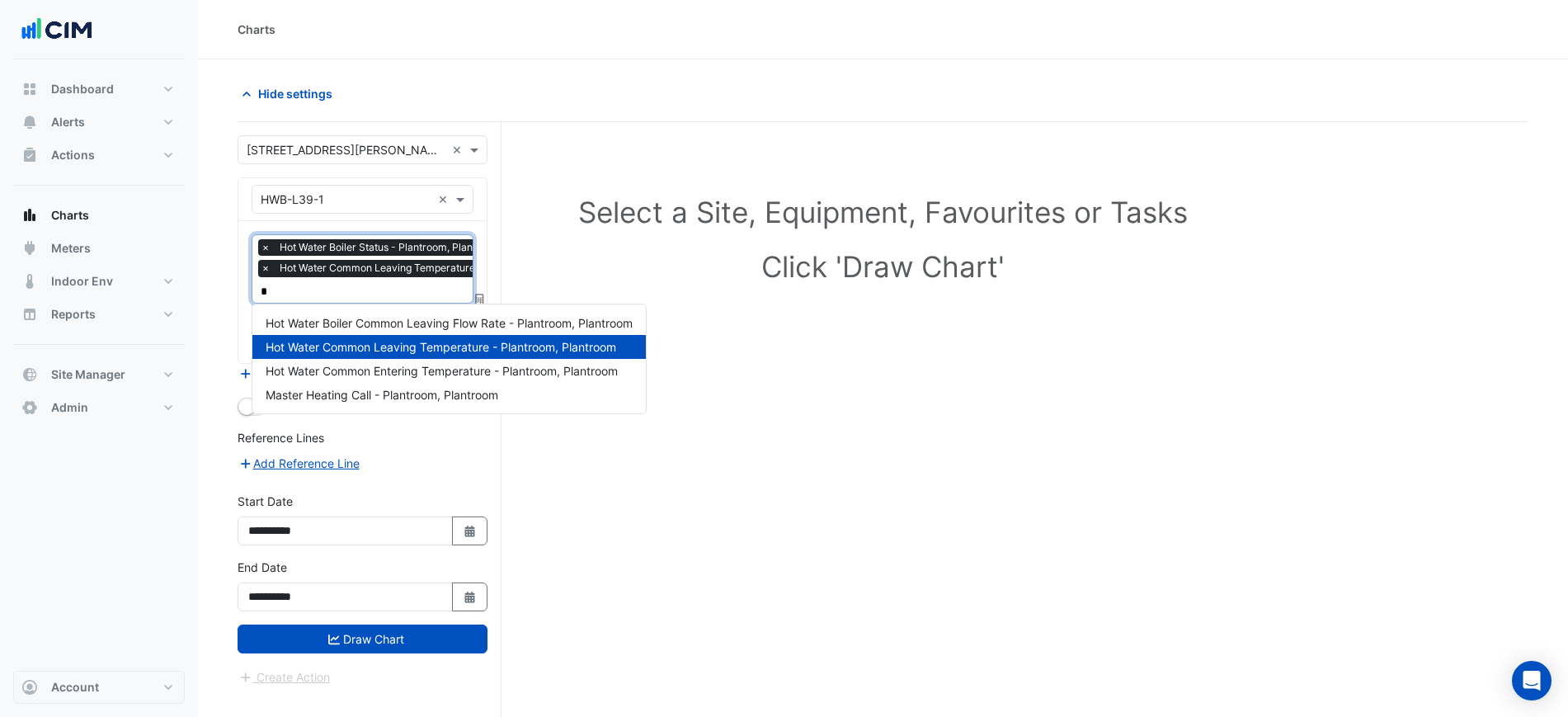
type input "**"
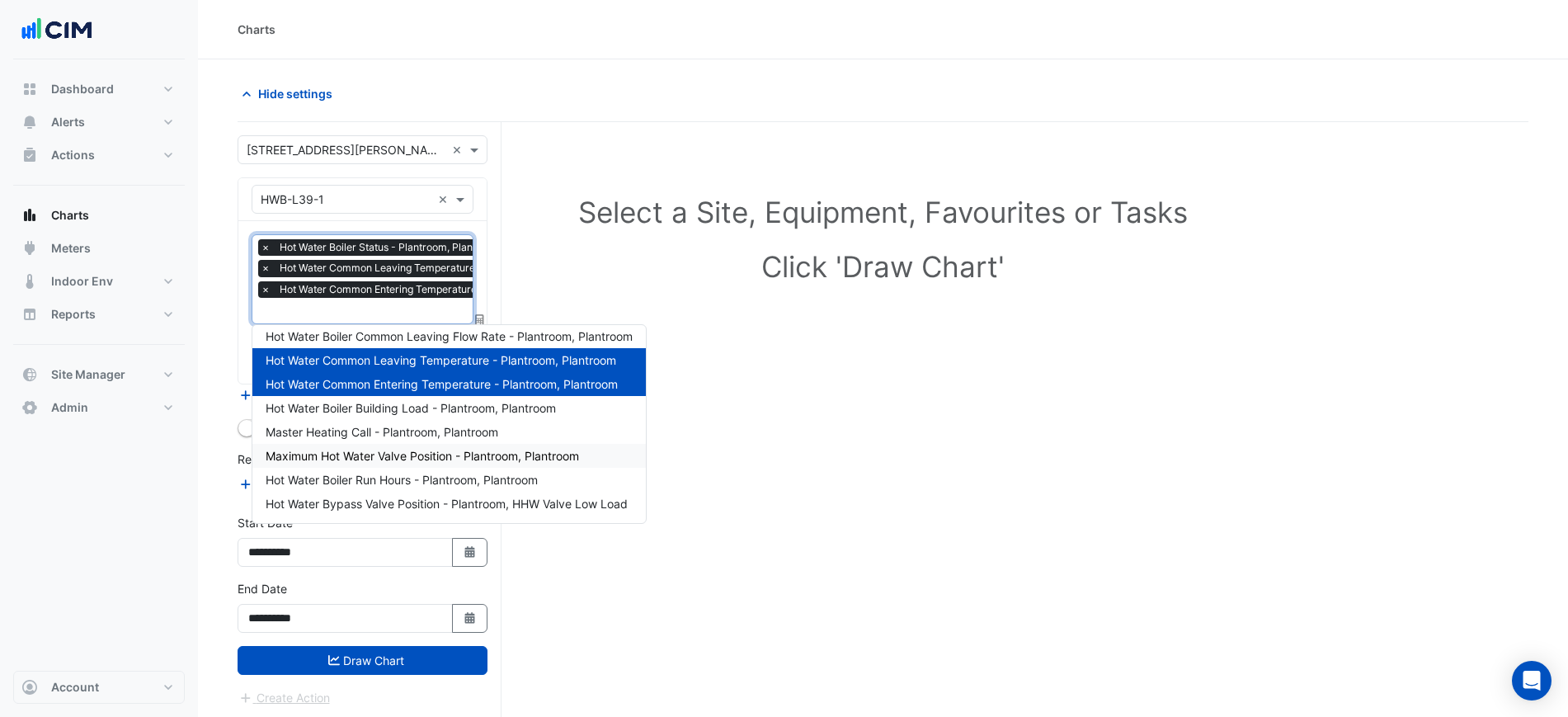
scroll to position [126, 0]
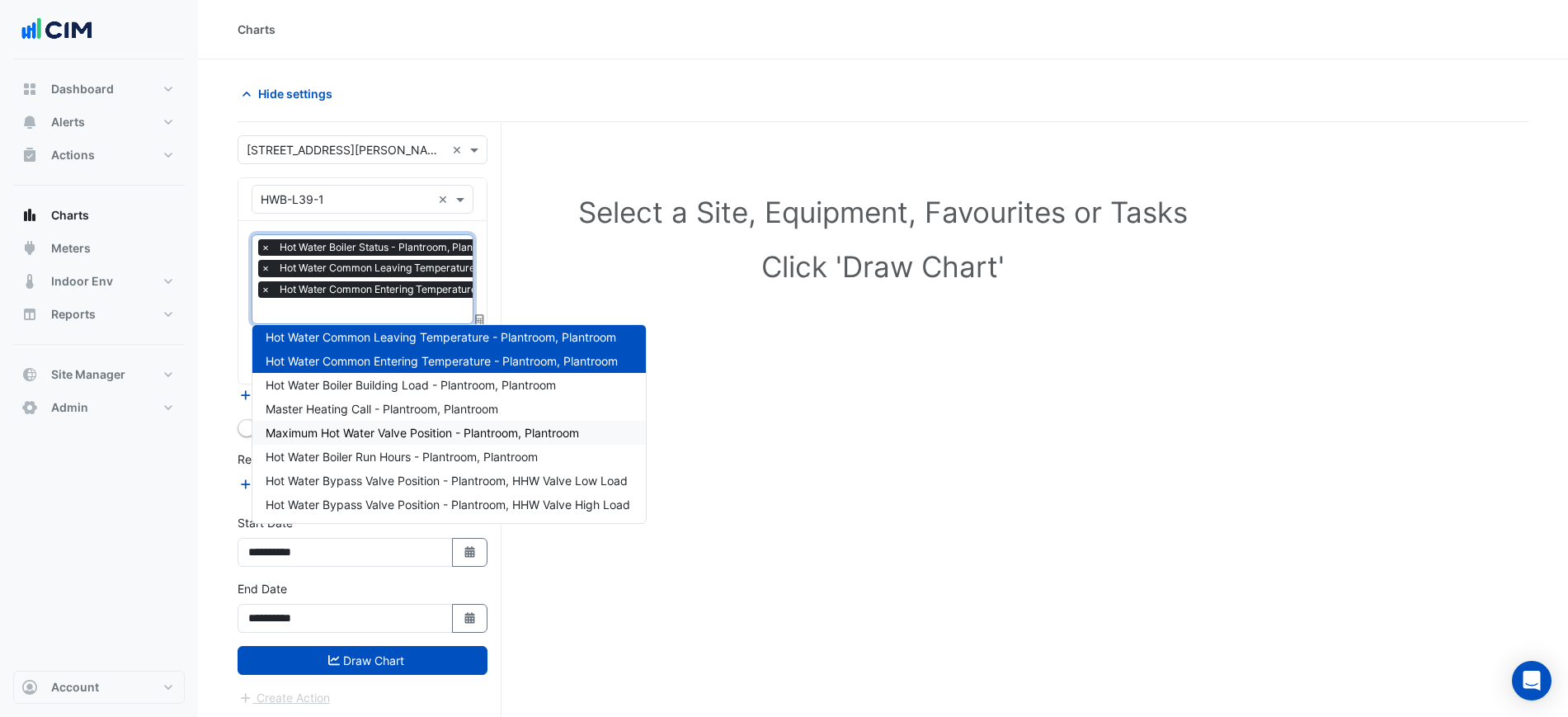
click at [536, 430] on span "Maximum Hot Water Valve Position - Plantroom, Plantroom" at bounding box center [422, 432] width 314 height 14
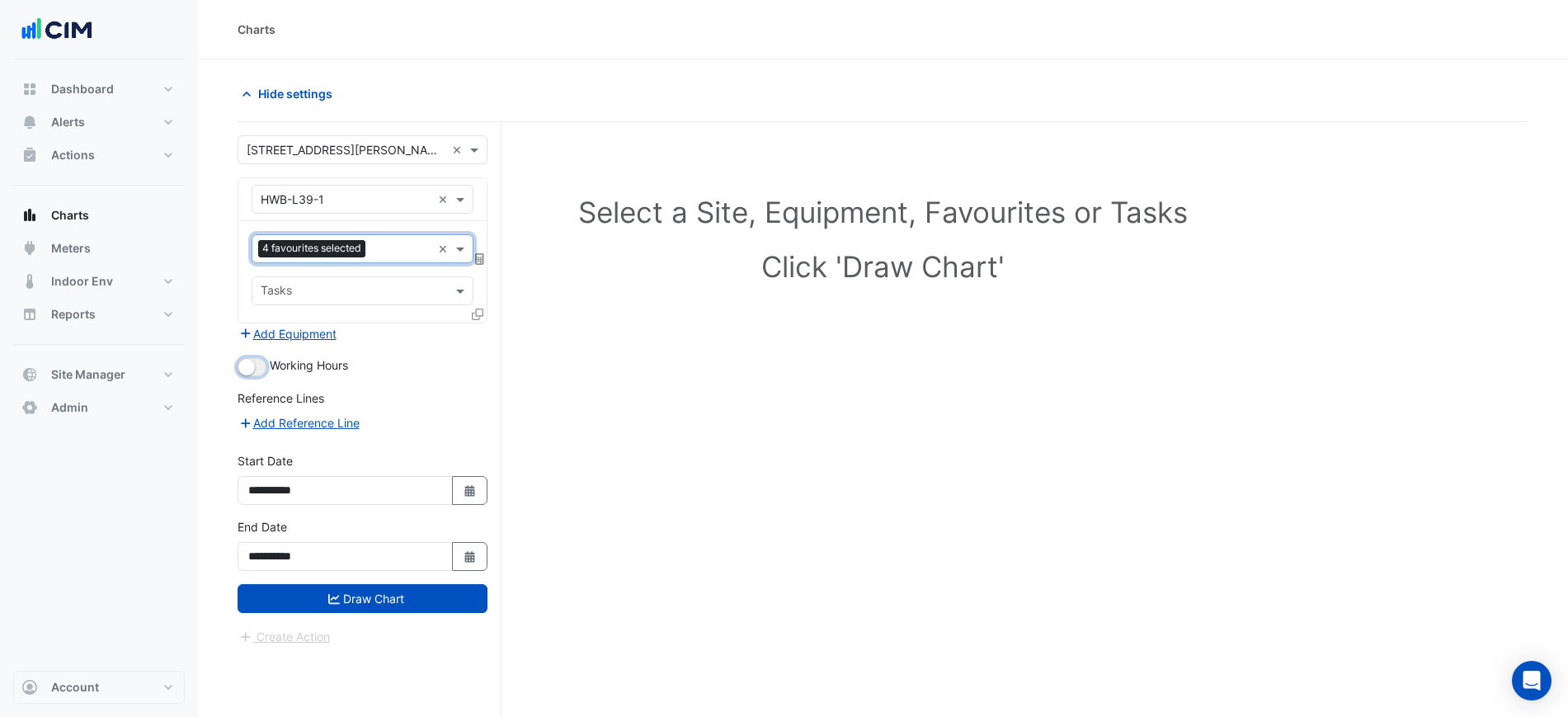
click at [258, 374] on button "button" at bounding box center [252, 367] width 29 height 18
click at [472, 315] on div "Favourites 4 favourites selected × Tasks" at bounding box center [362, 272] width 248 height 102
click at [319, 340] on button "Add Equipment" at bounding box center [288, 334] width 100 height 19
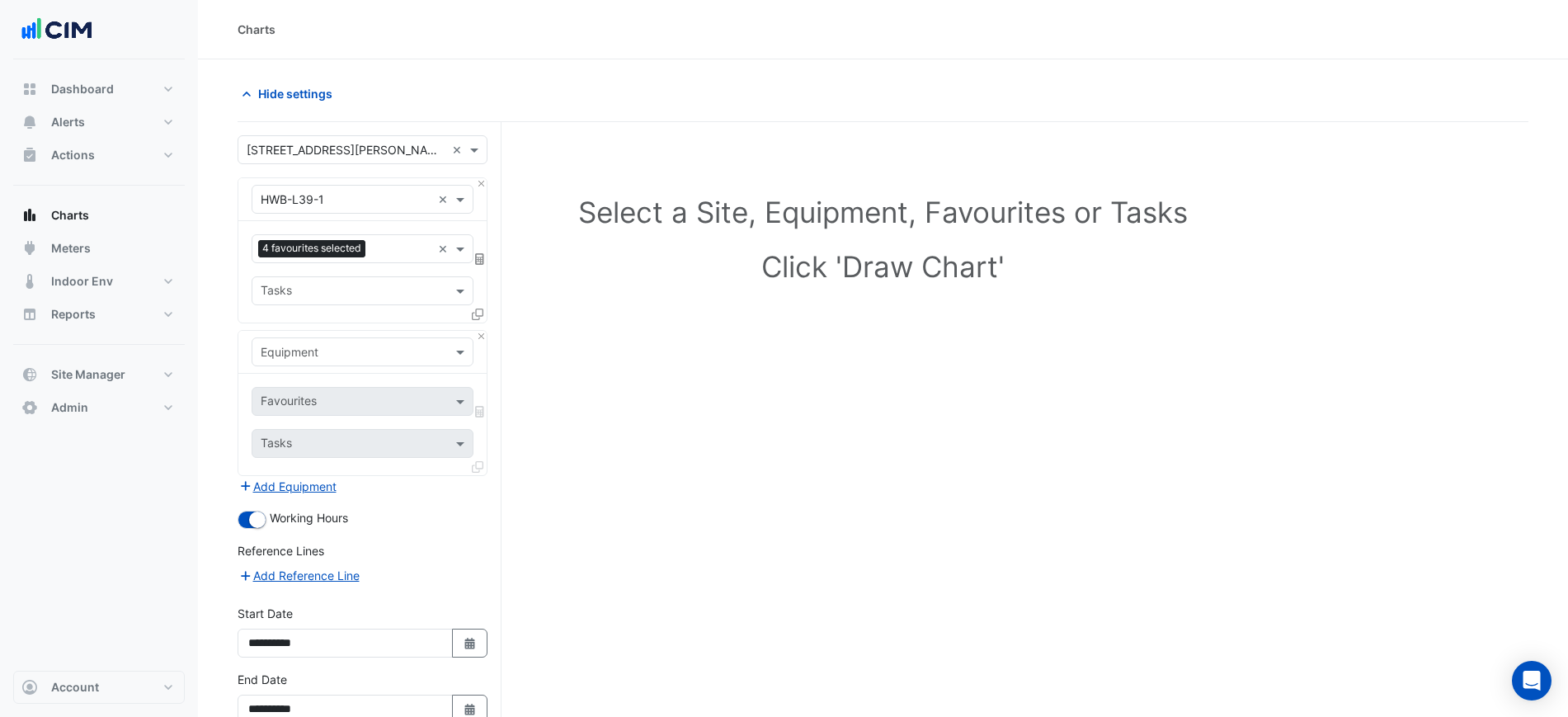
click at [346, 355] on input "text" at bounding box center [346, 352] width 171 height 18
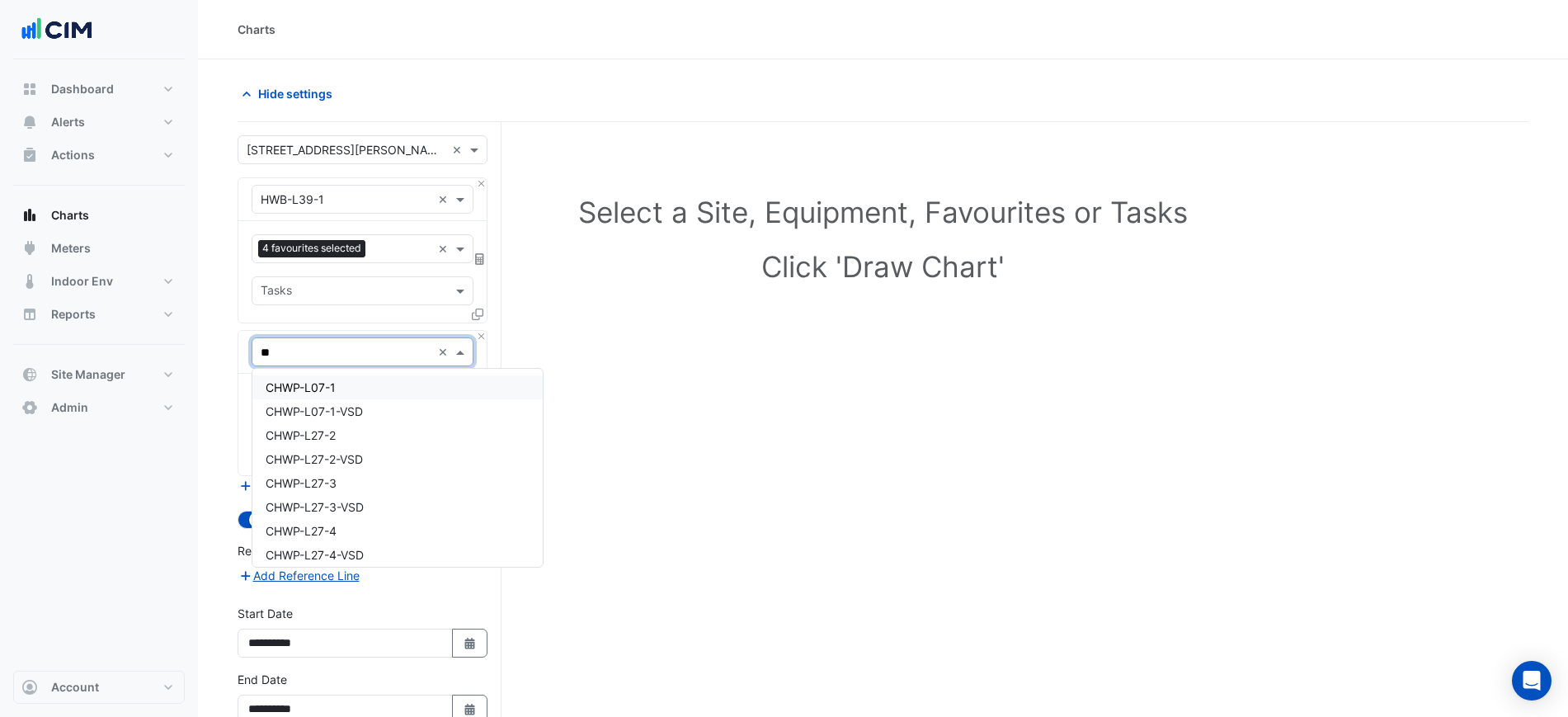
type input "***"
click at [361, 405] on div "HWB-L39-2" at bounding box center [362, 411] width 220 height 24
click at [363, 394] on input "text" at bounding box center [344, 403] width 166 height 18
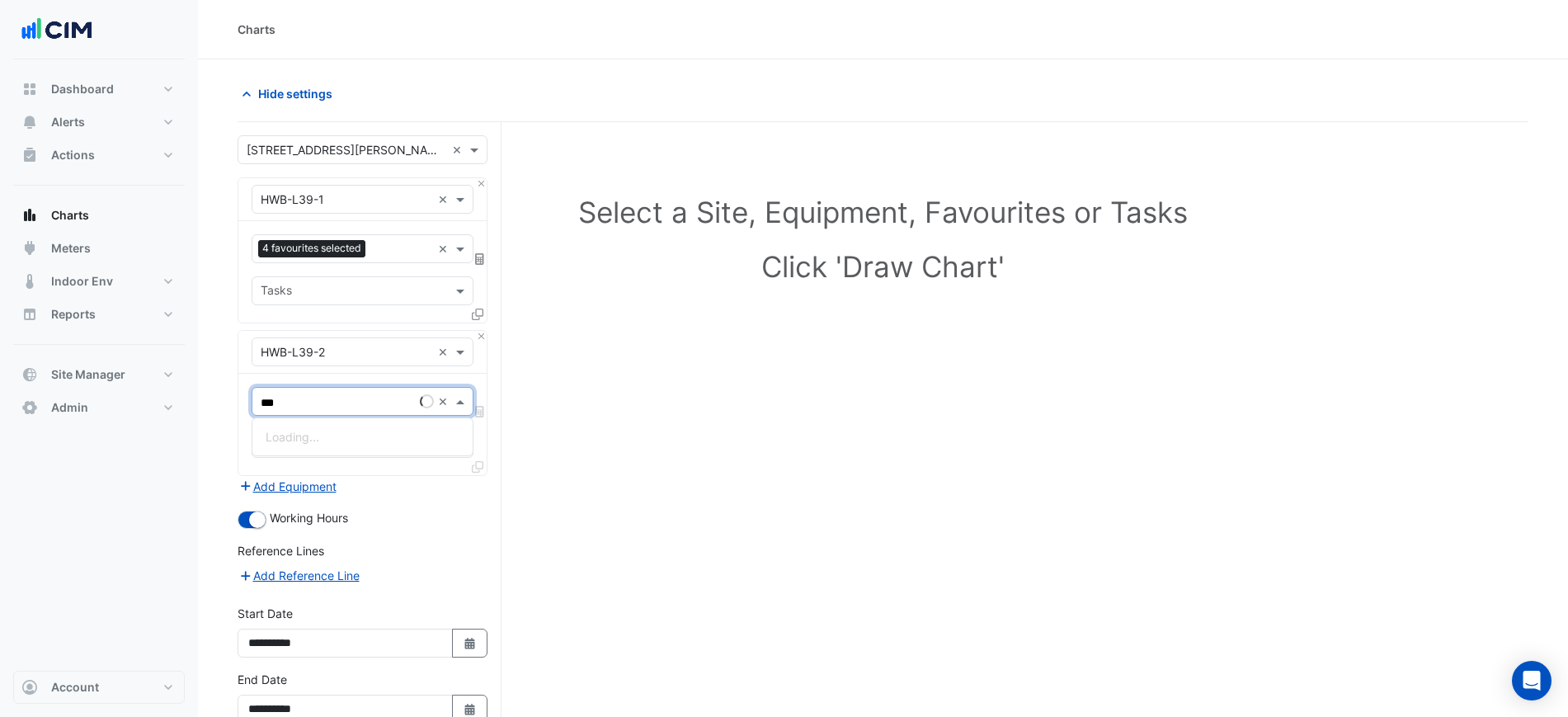
type input "****"
click at [355, 430] on span "Hot Water Boiler Status - Plantroom, Plantroom" at bounding box center [391, 436] width 251 height 14
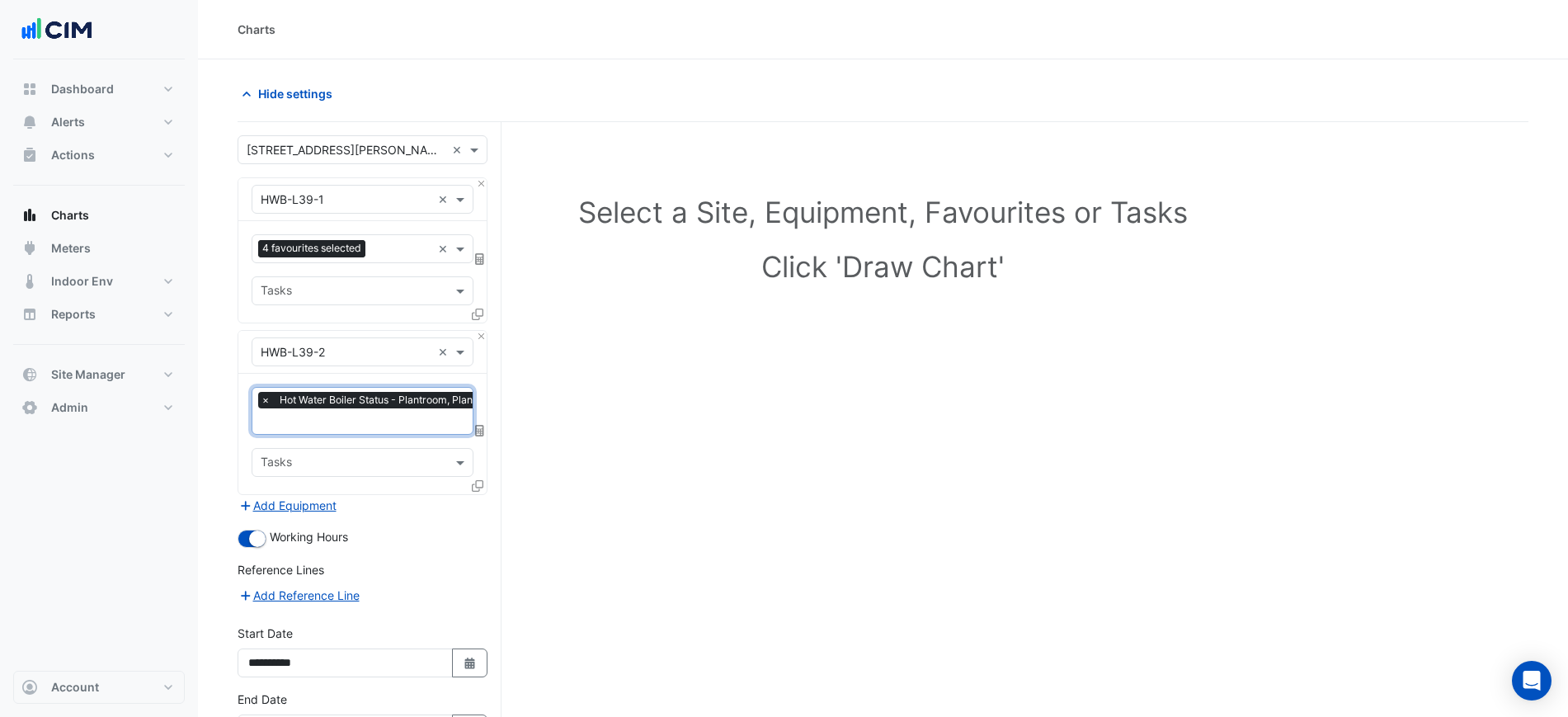
click at [355, 425] on input "text" at bounding box center [384, 422] width 248 height 18
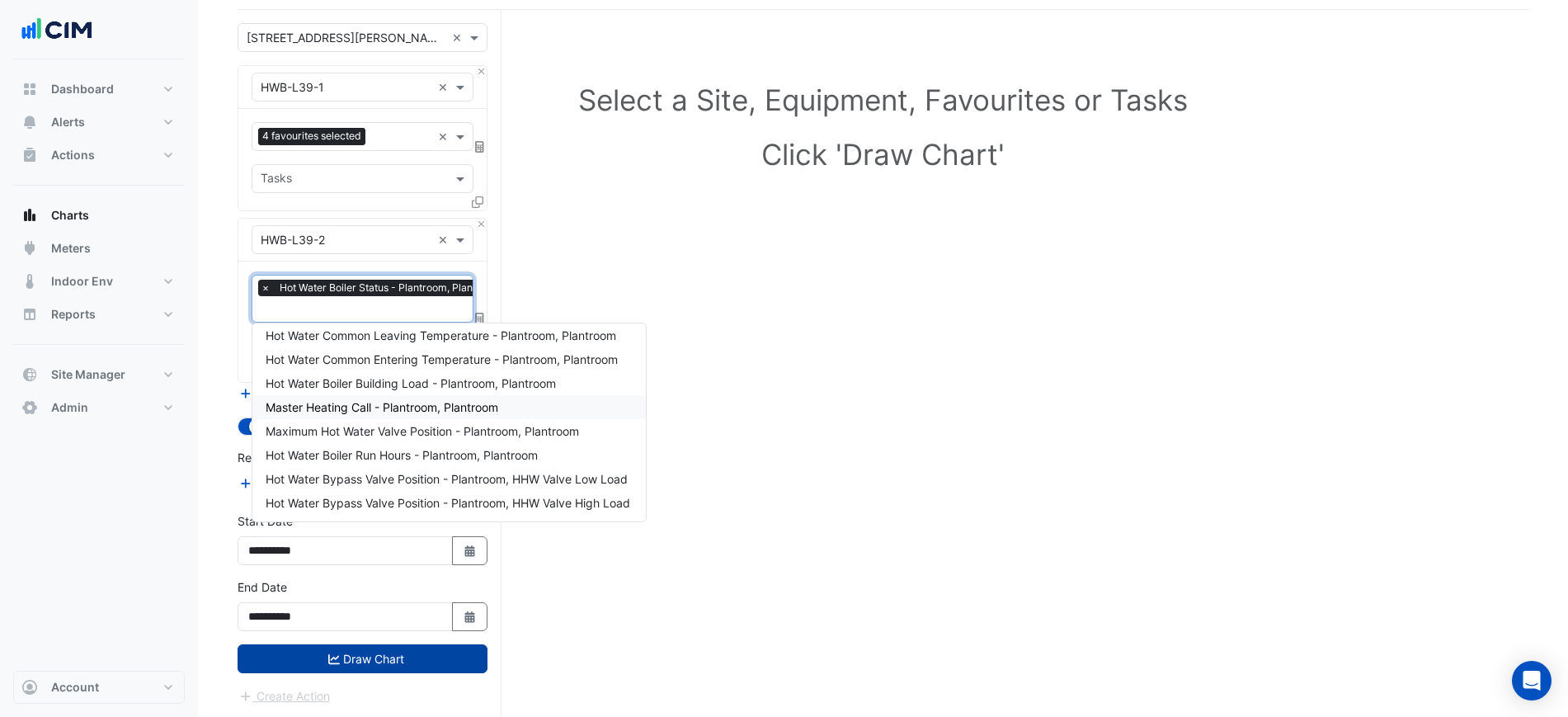
click at [424, 655] on button "Draw Chart" at bounding box center [362, 658] width 250 height 29
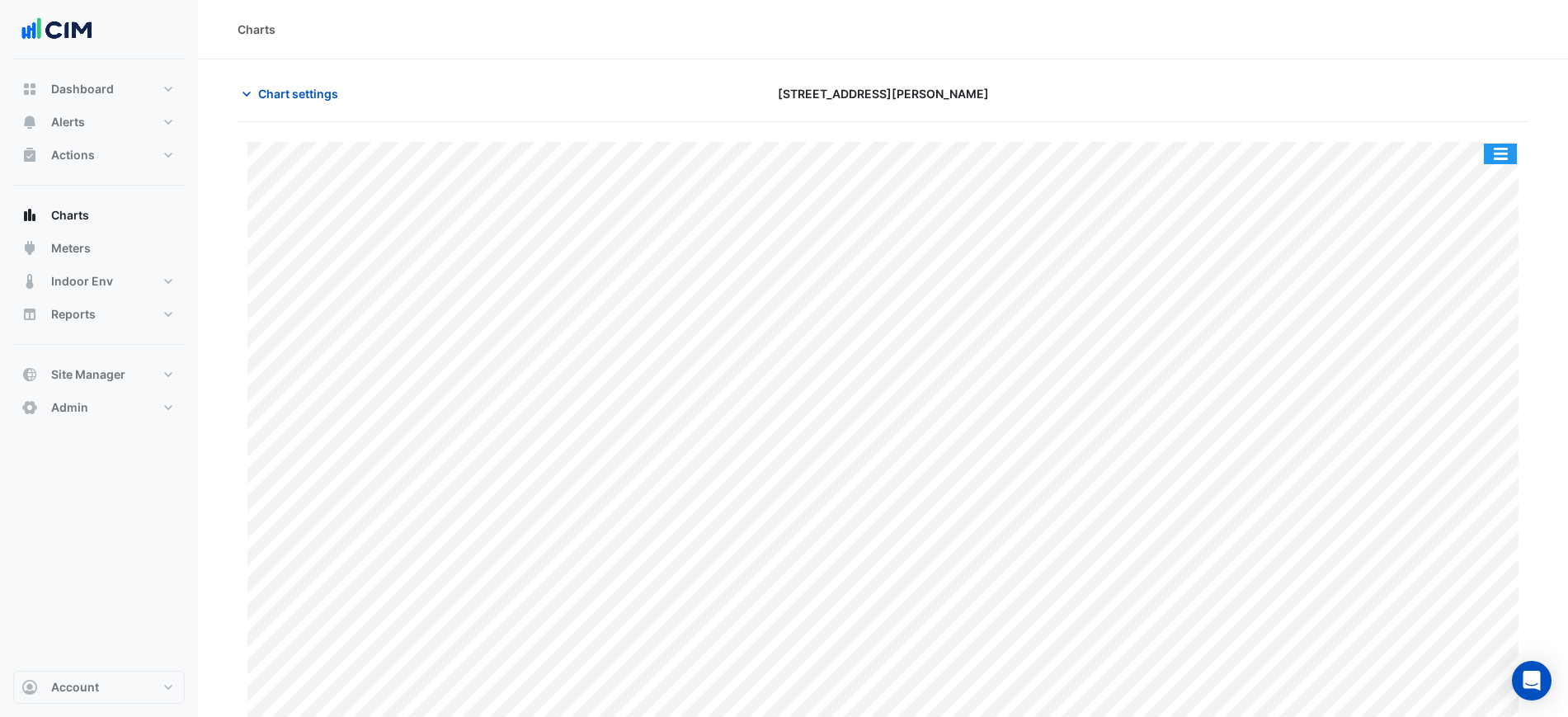
click at [1495, 152] on button "button" at bounding box center [1500, 154] width 33 height 21
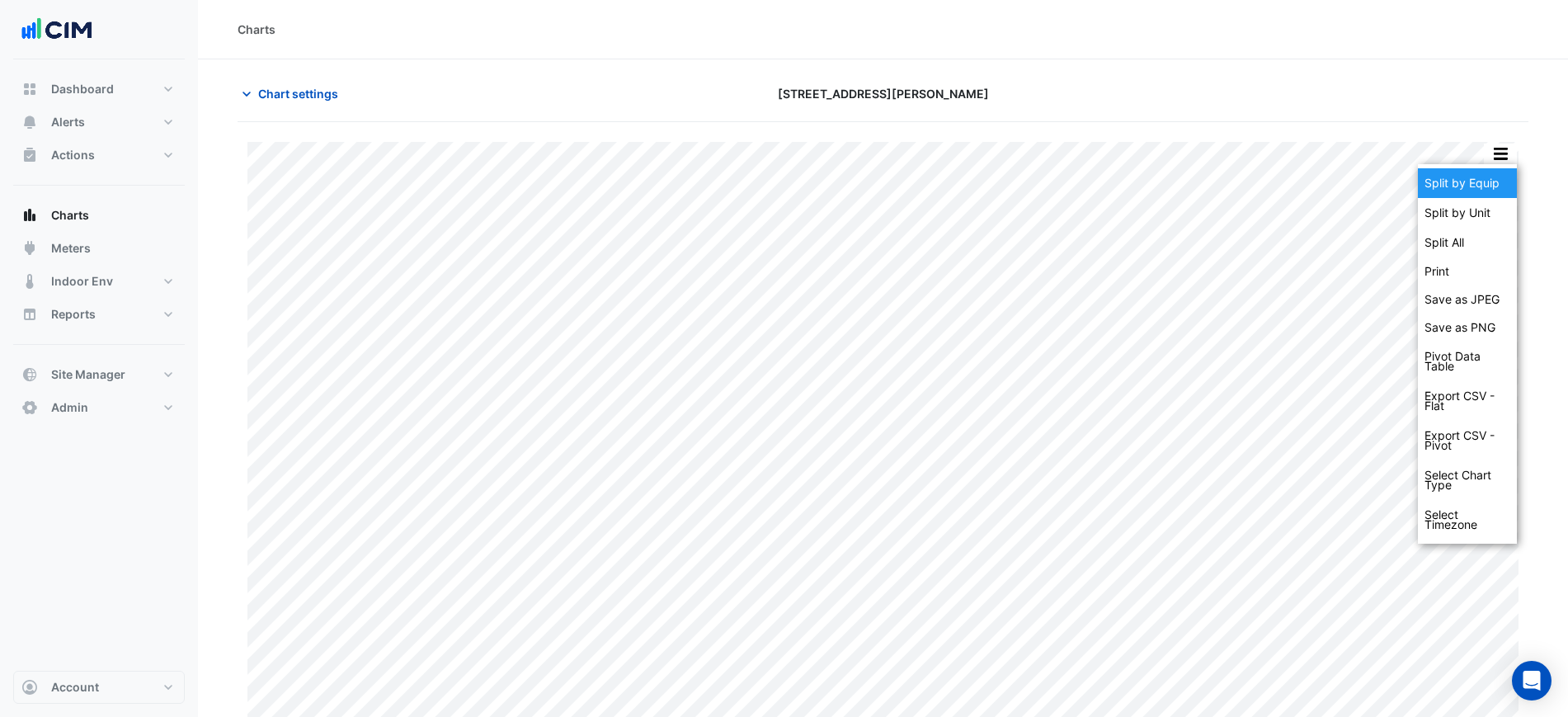
click at [1500, 177] on div "Split by Equip" at bounding box center [1467, 182] width 99 height 29
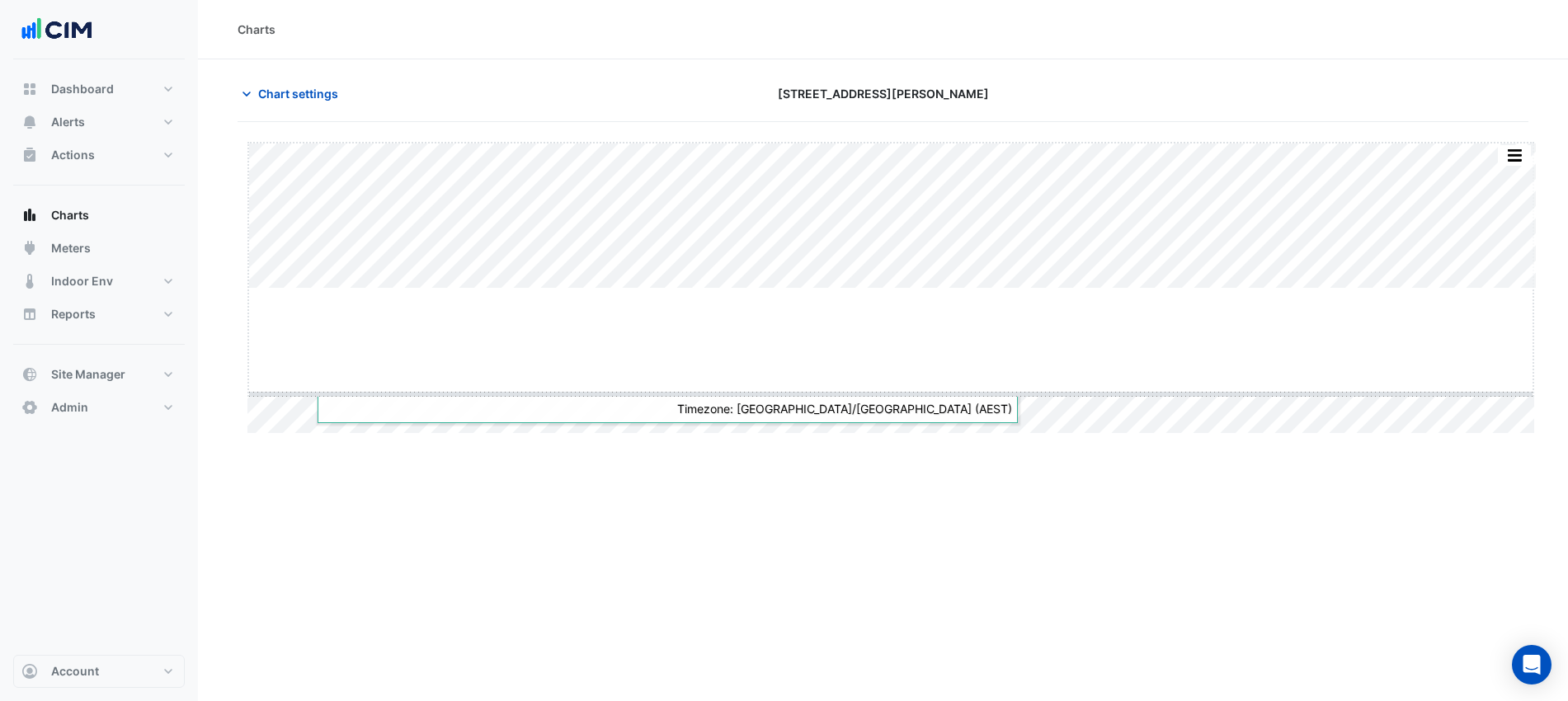
drag, startPoint x: 896, startPoint y: 288, endPoint x: 889, endPoint y: 553, distance: 265.1
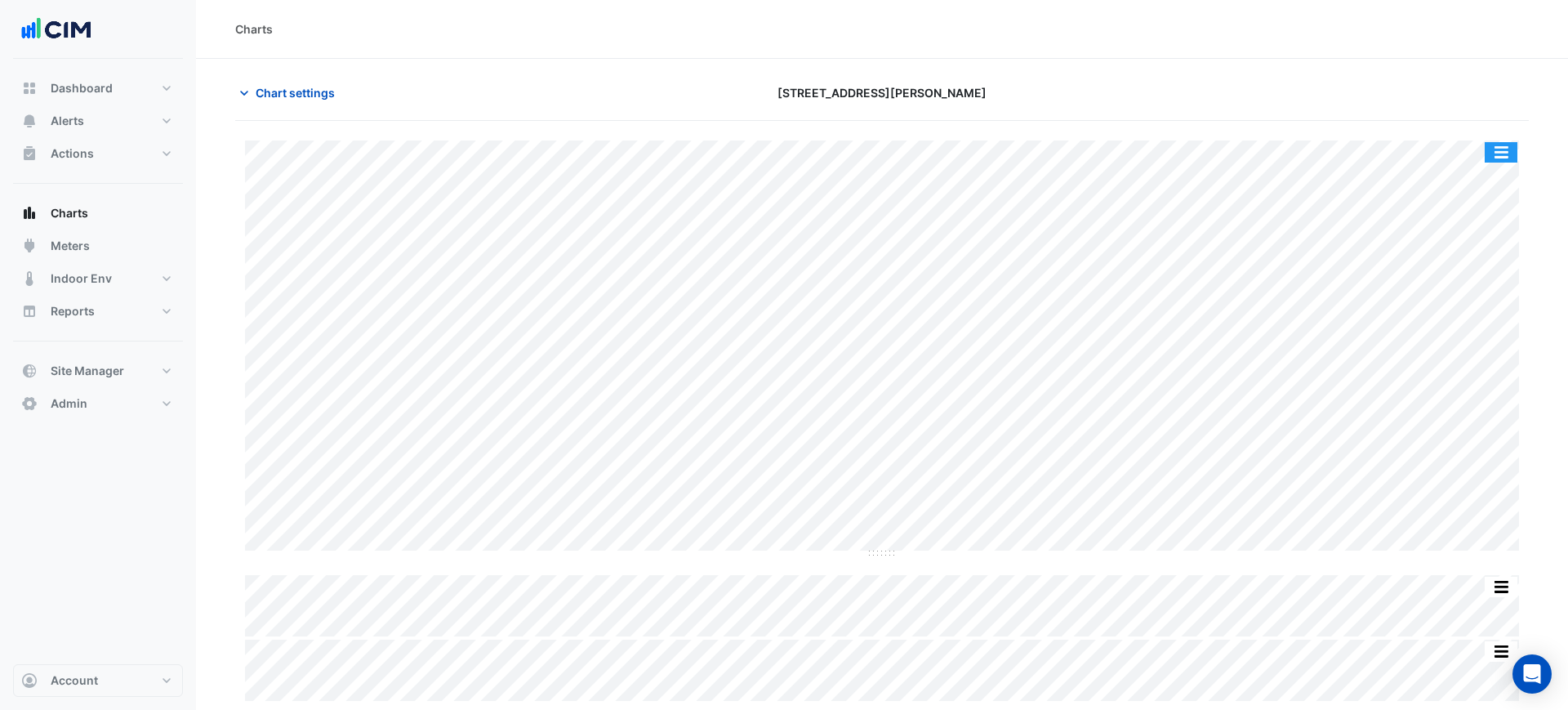
click at [1508, 144] on button "button" at bounding box center [1501, 152] width 32 height 21
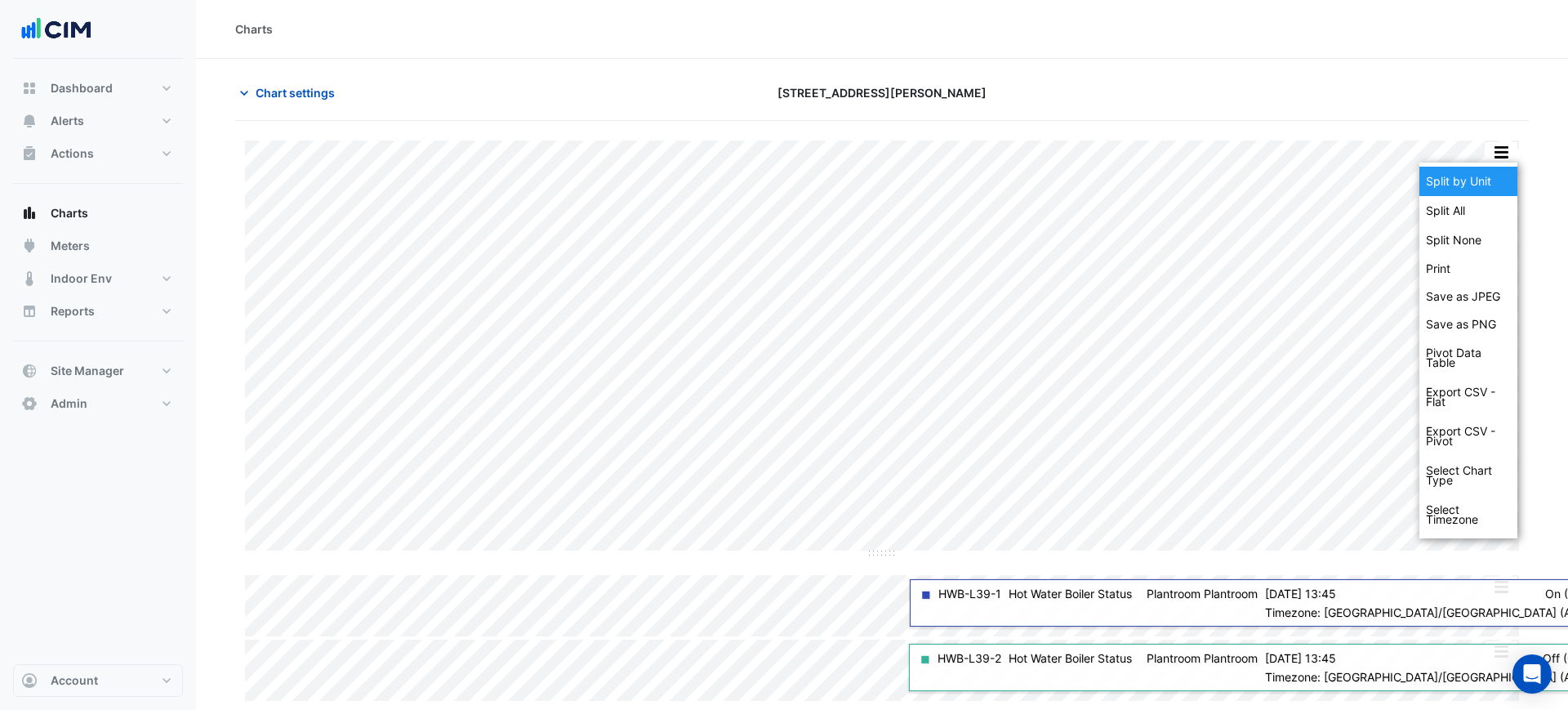
click at [1503, 174] on div "Split by Unit" at bounding box center [1468, 181] width 98 height 29
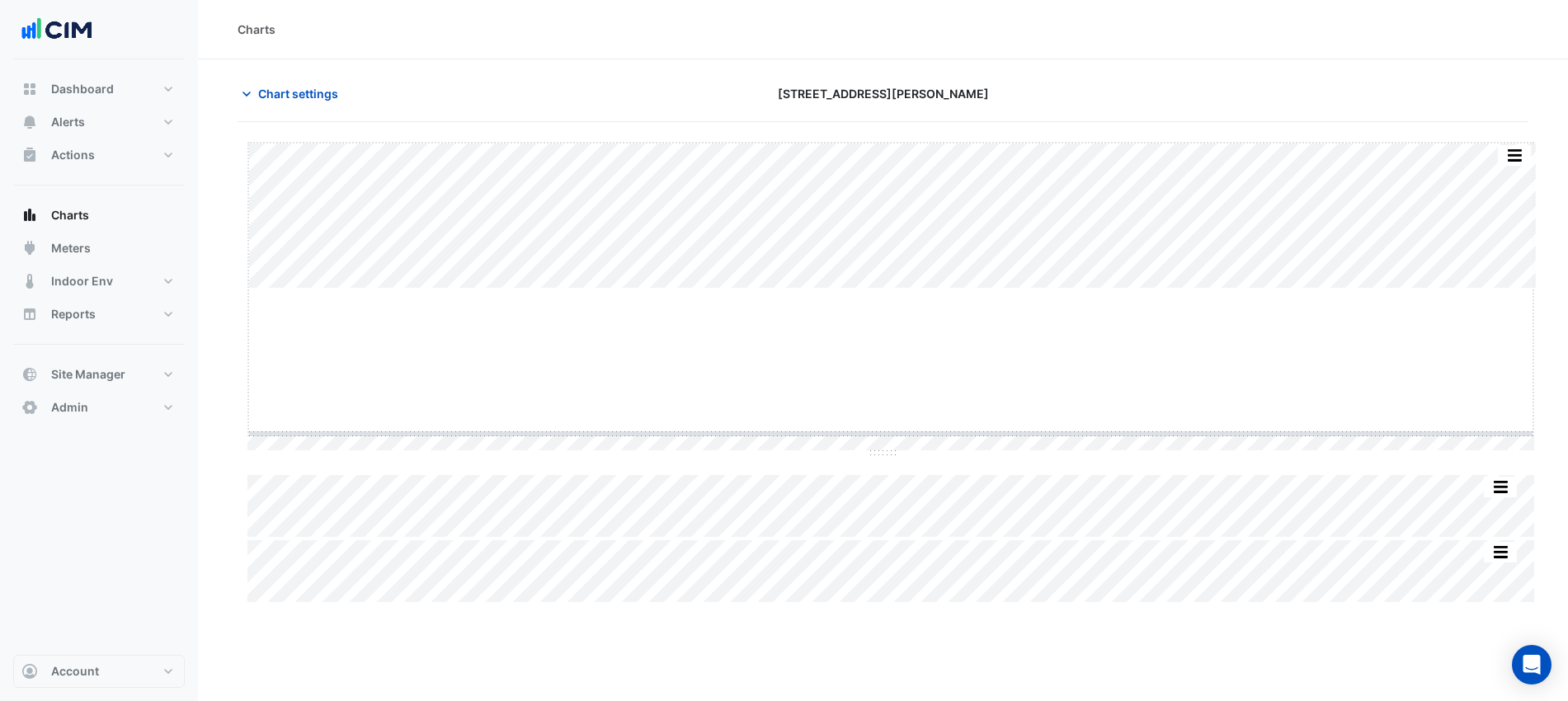
drag, startPoint x: 900, startPoint y: 287, endPoint x: 879, endPoint y: 491, distance: 205.1
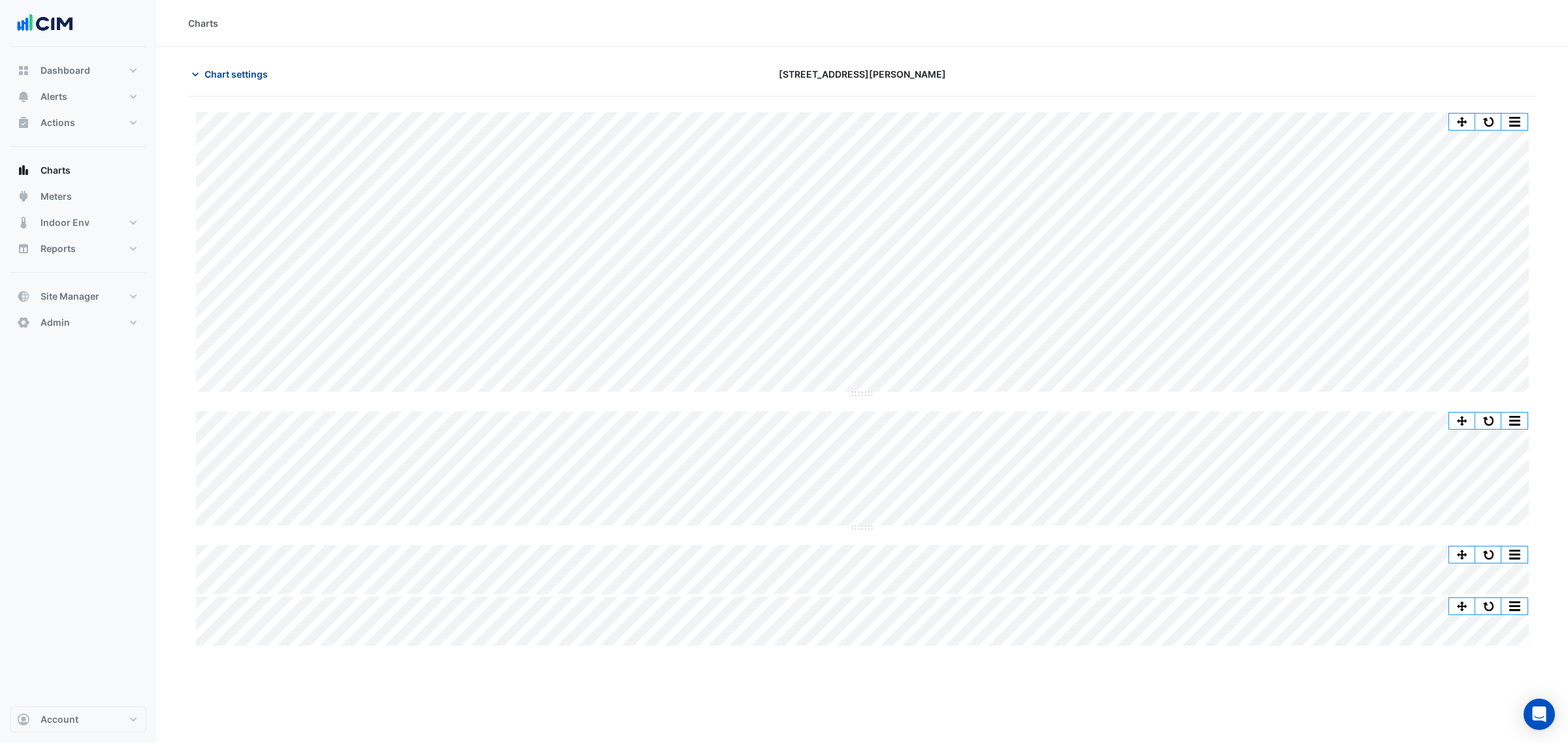
click at [244, 73] on span "Chart settings" at bounding box center [236, 74] width 63 height 14
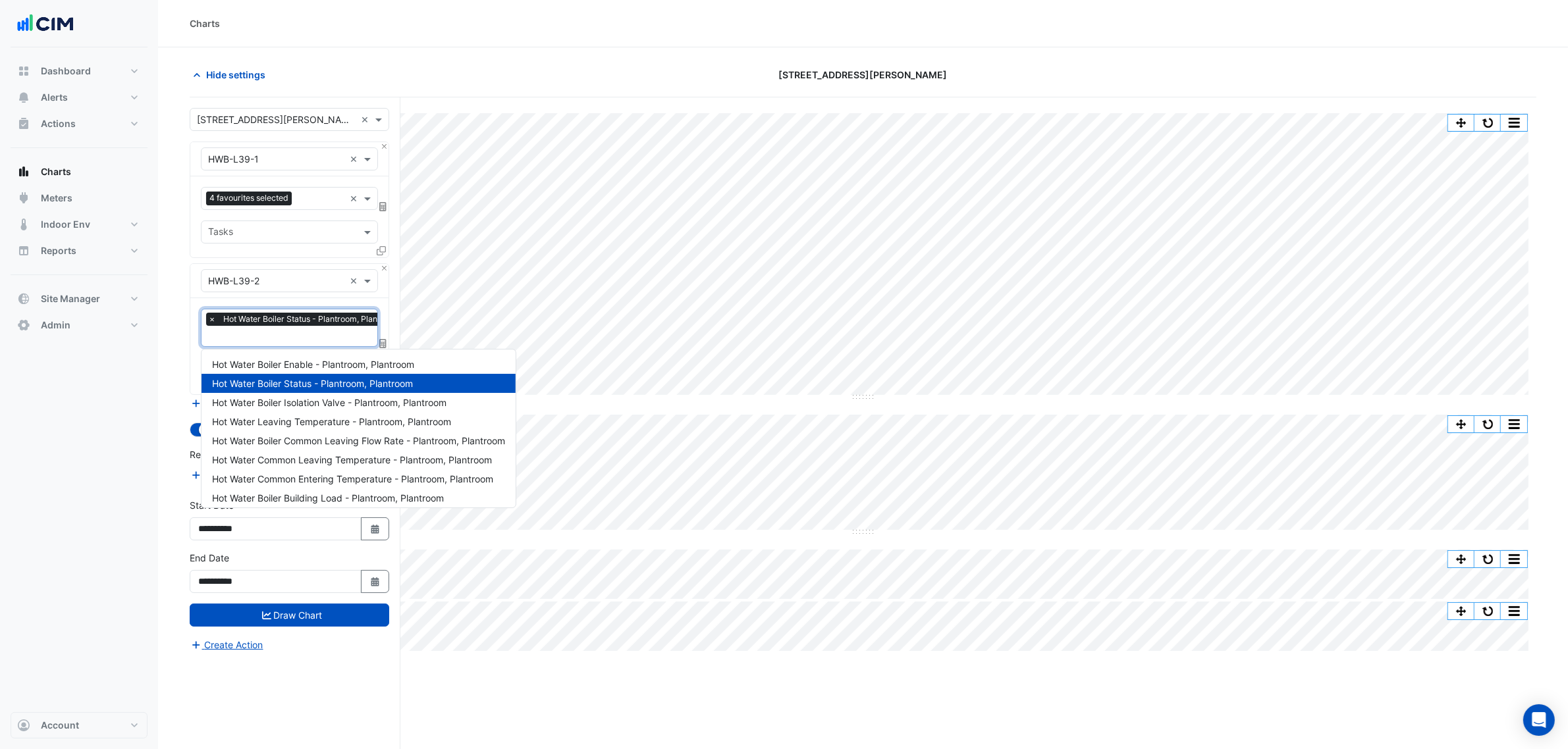
scroll to position [0, 7]
click at [281, 331] on input "text" at bounding box center [300, 337] width 198 height 14
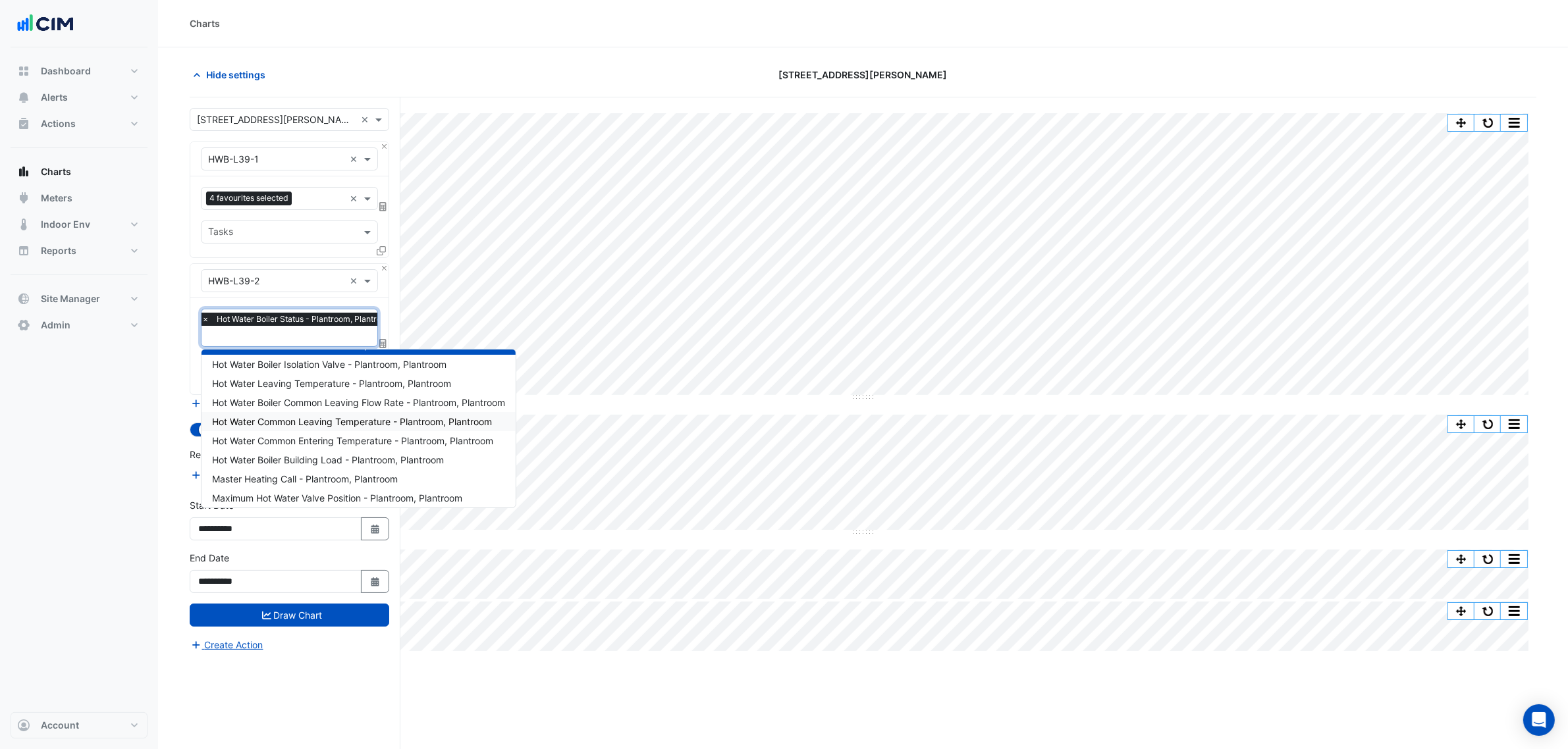
scroll to position [100, 0]
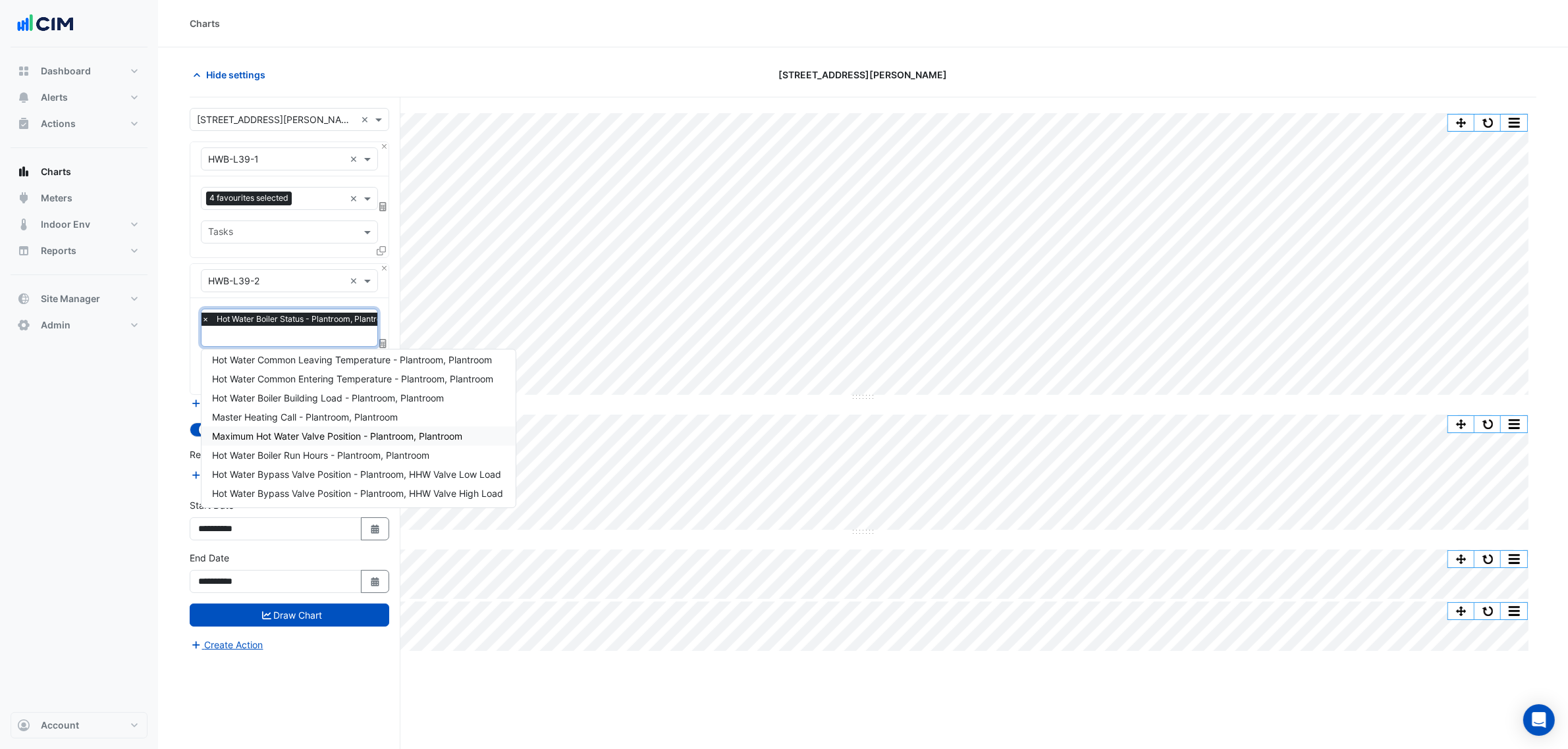
click at [362, 432] on span "Maximum Hot Water Valve Position - Plantroom, Plantroom" at bounding box center [337, 436] width 250 height 11
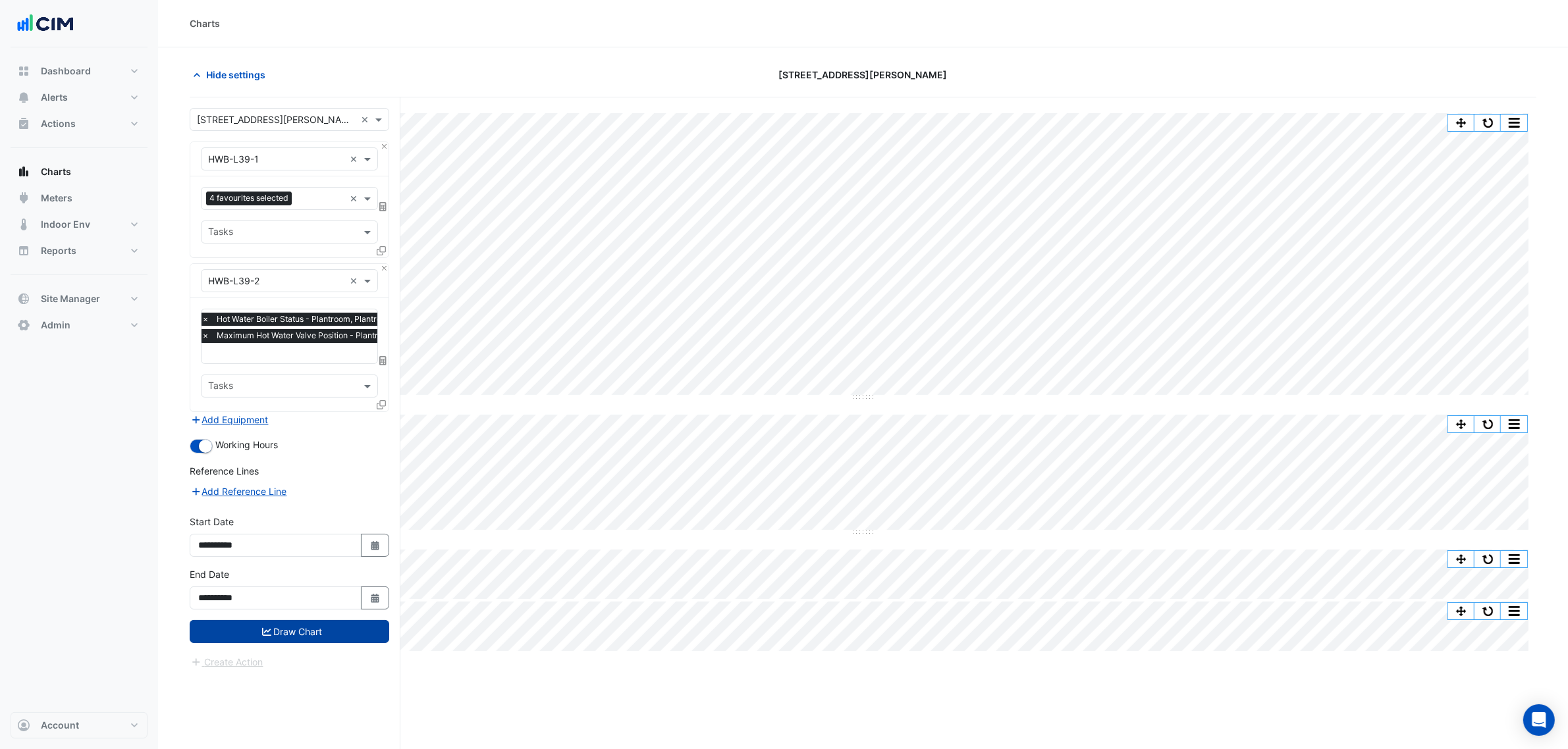
click at [381, 572] on button "Draw Chart" at bounding box center [289, 632] width 199 height 23
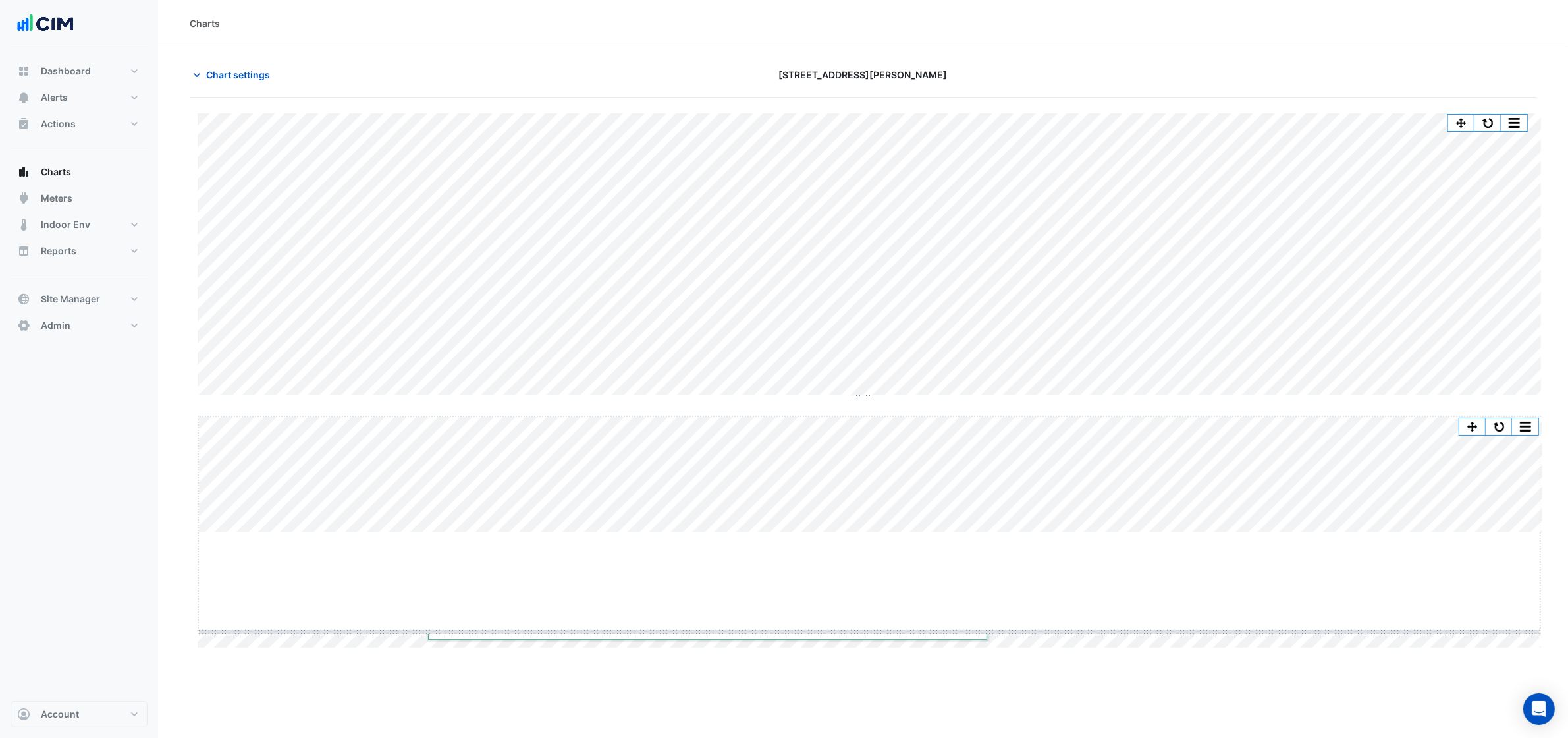
drag, startPoint x: 870, startPoint y: 534, endPoint x: 878, endPoint y: 596, distance: 62.5
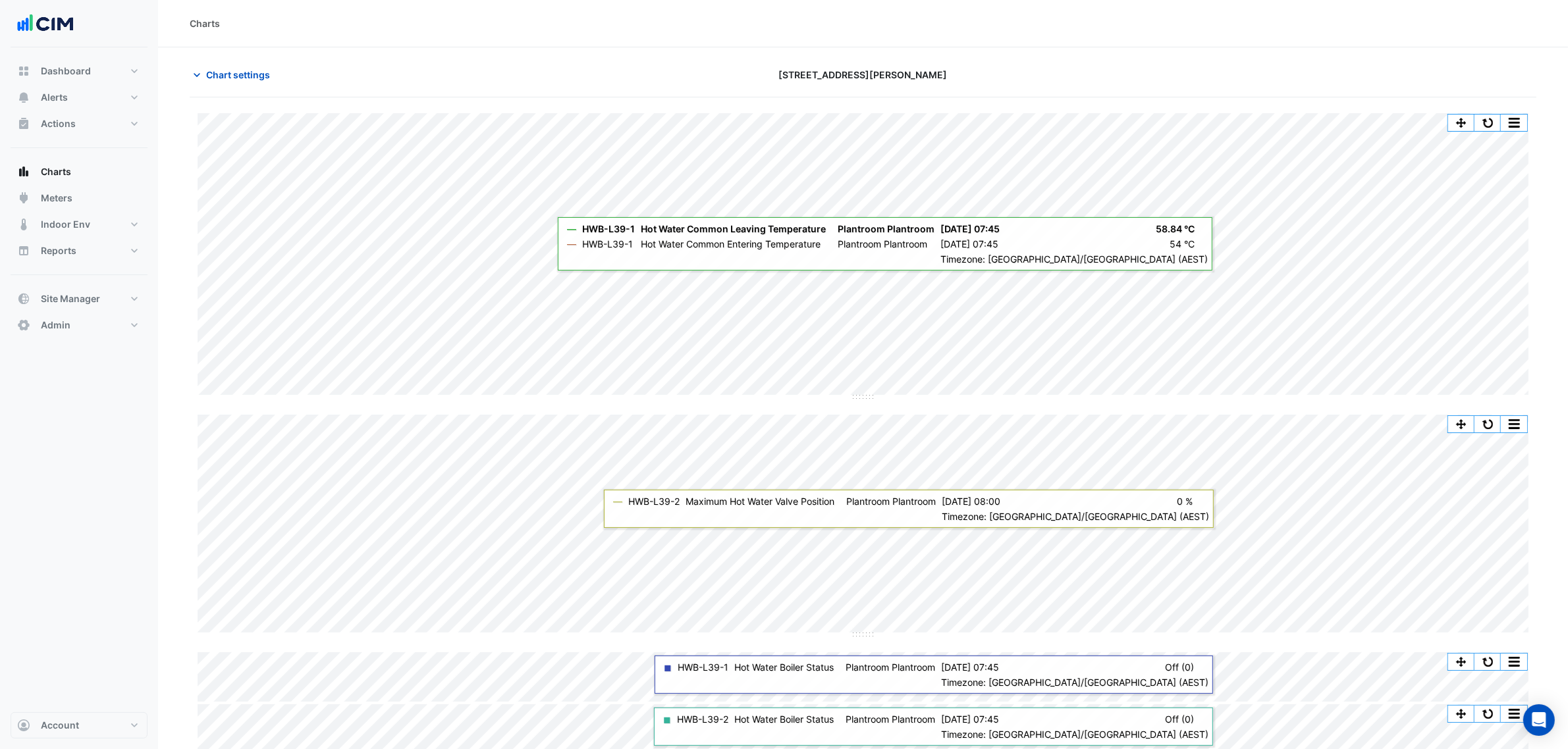
scroll to position [7, 0]
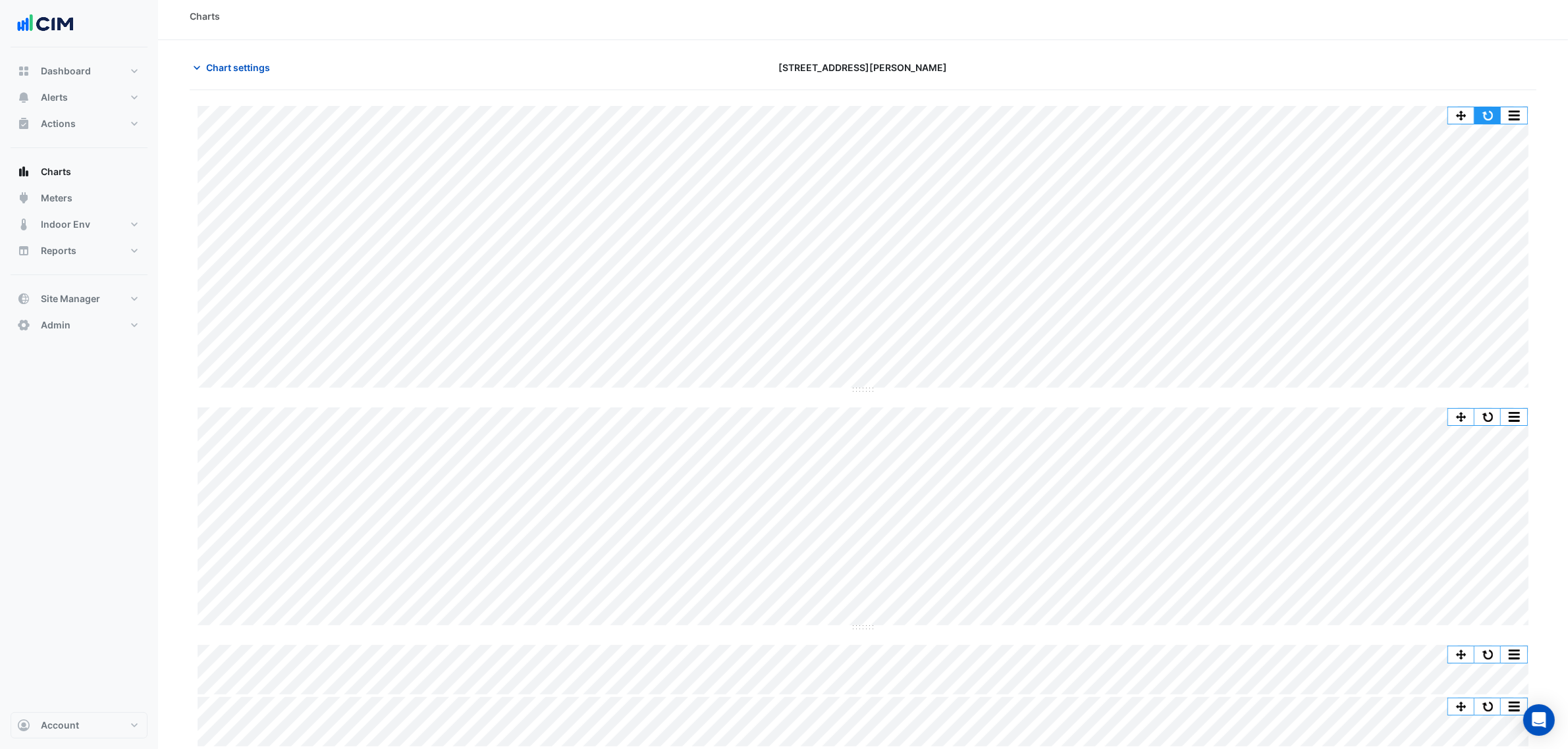
click at [1264, 117] on button "button" at bounding box center [1487, 115] width 26 height 17
click at [252, 56] on button "Chart settings" at bounding box center [234, 67] width 89 height 23
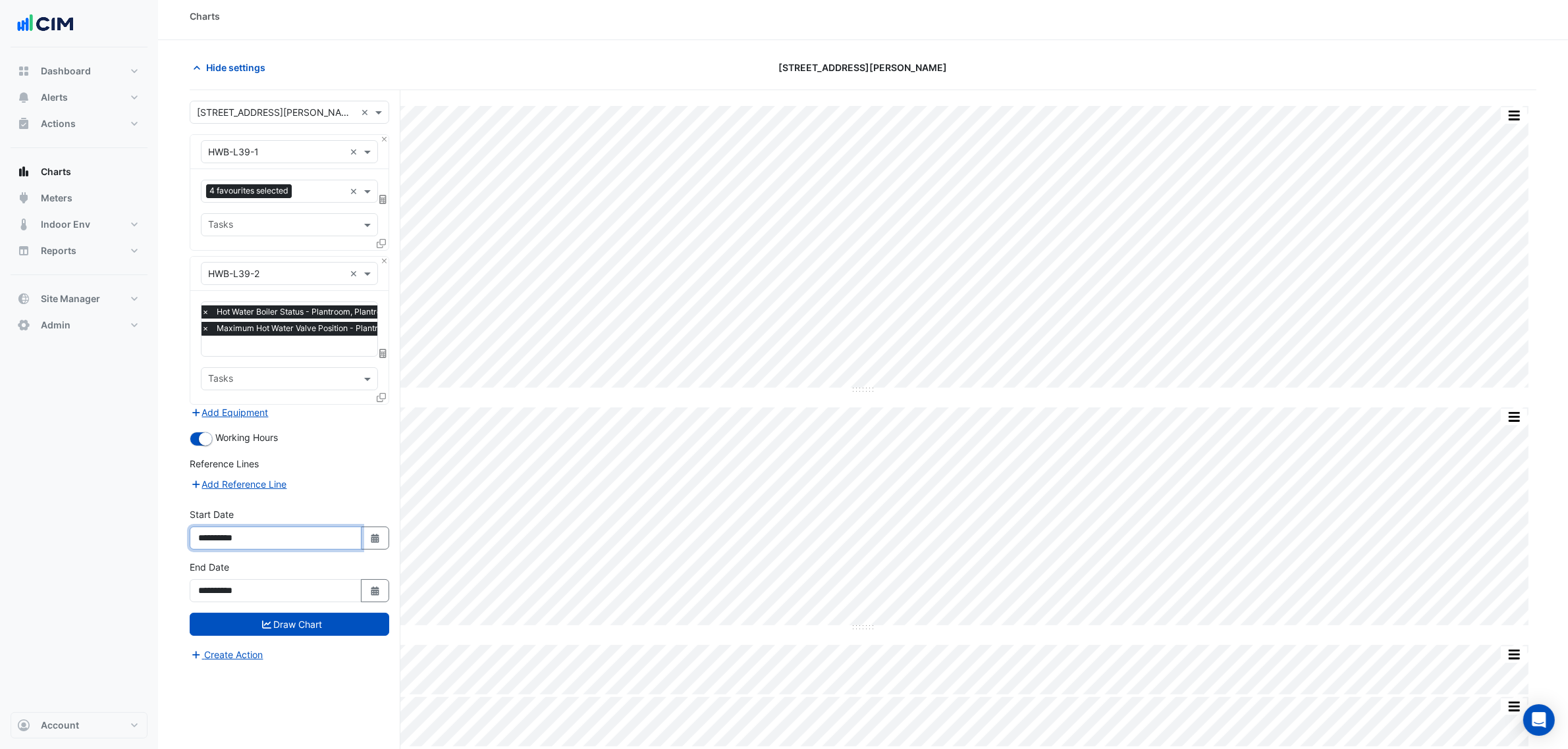
click at [353, 531] on input "**********" at bounding box center [276, 538] width 172 height 23
click at [354, 534] on input "**********" at bounding box center [276, 538] width 172 height 23
click at [367, 538] on button "Select Date" at bounding box center [375, 538] width 29 height 23
select select "*"
select select "****"
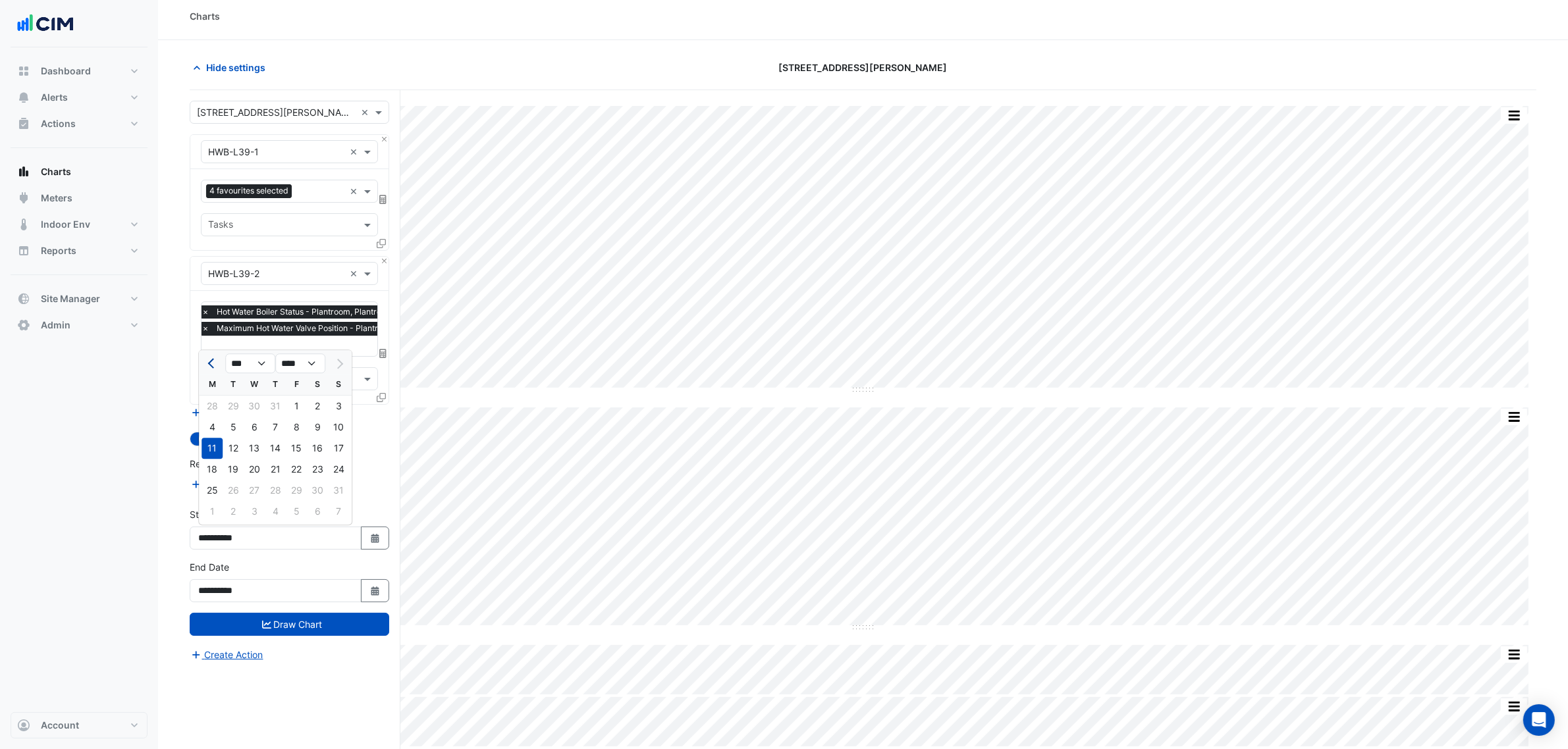
click at [208, 356] on button "Previous month" at bounding box center [212, 363] width 16 height 21
click at [211, 358] on button "Previous month" at bounding box center [212, 363] width 16 height 21
select select "*"
click at [263, 402] on div "30" at bounding box center [254, 406] width 21 height 21
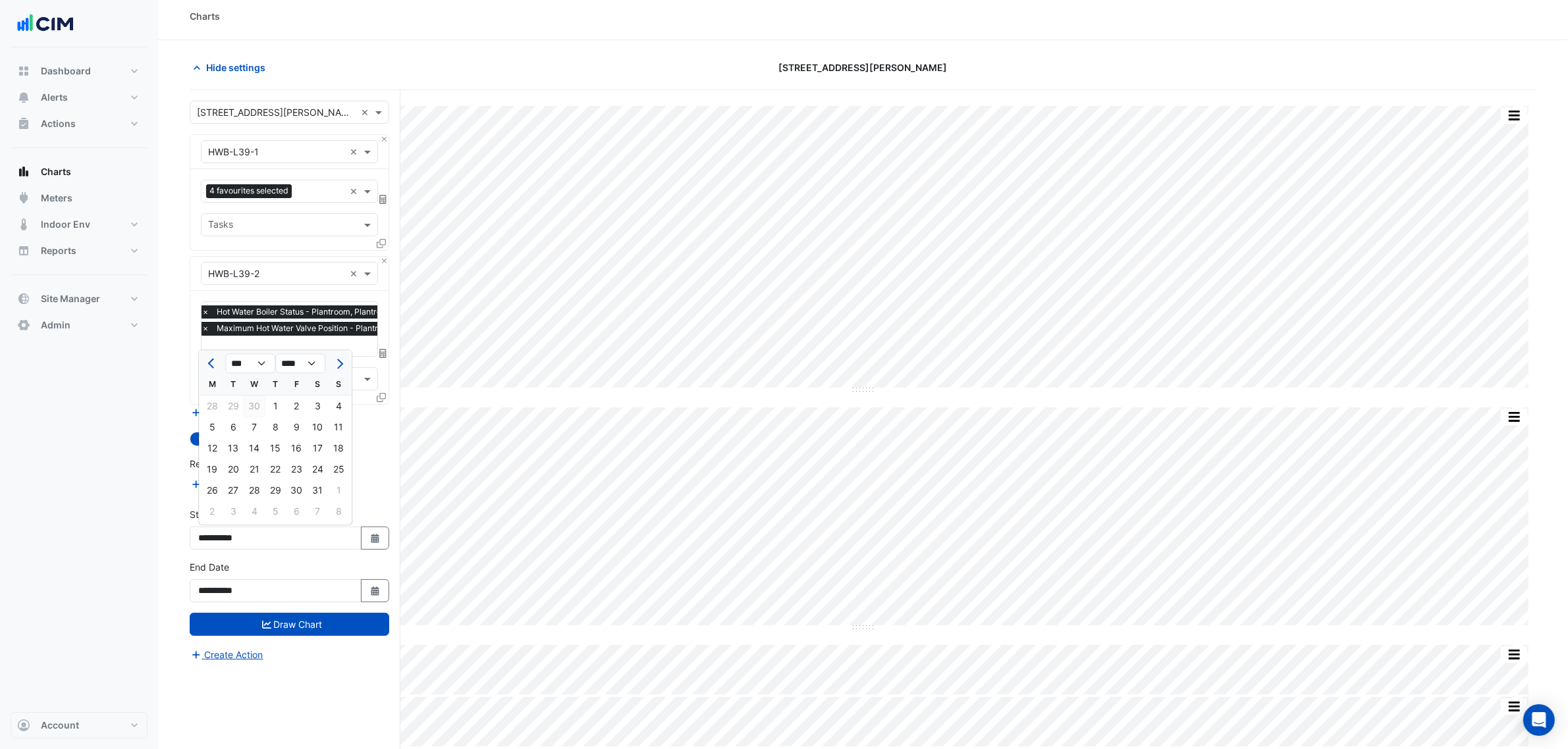
type input "**********"
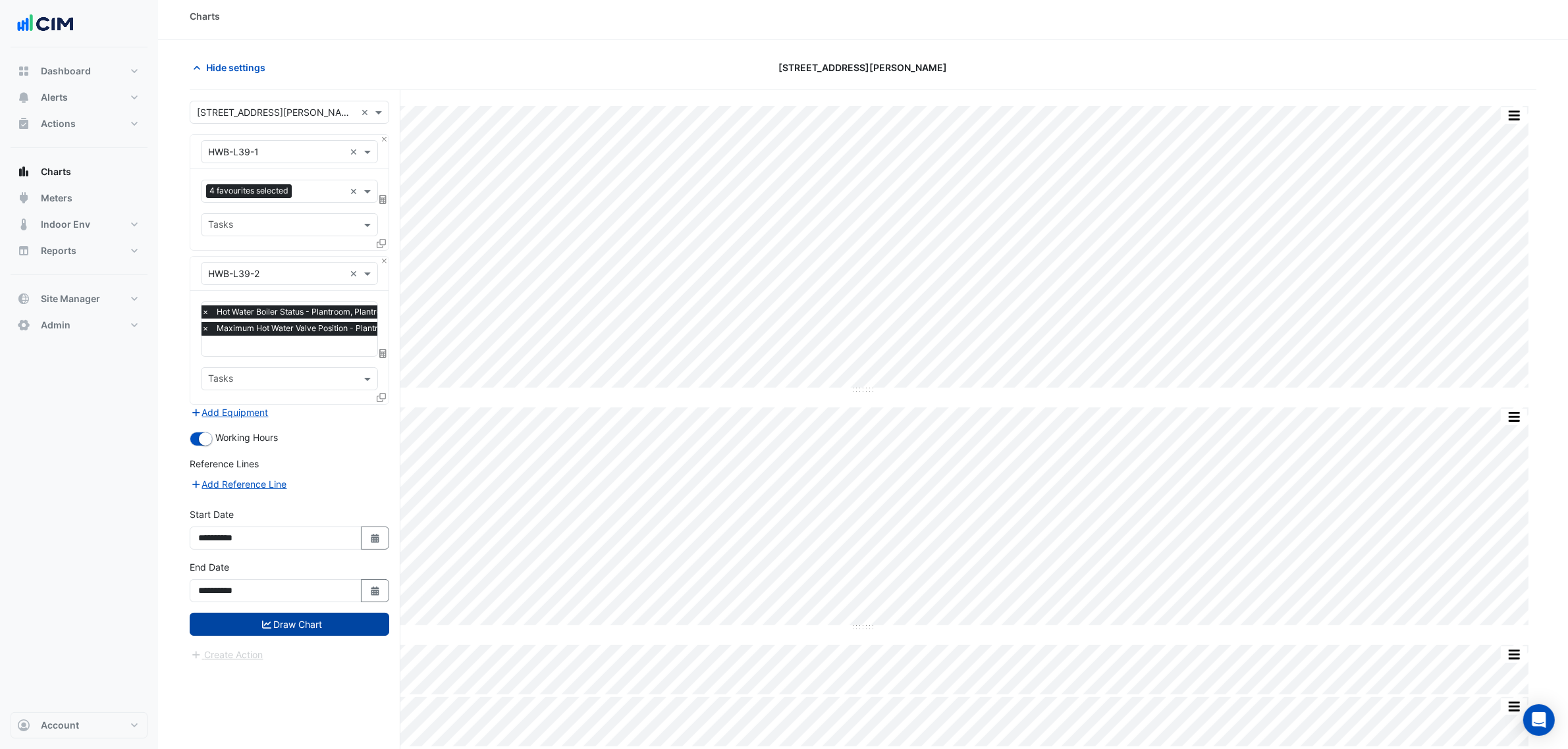
click at [336, 572] on button "Draw Chart" at bounding box center [289, 624] width 199 height 23
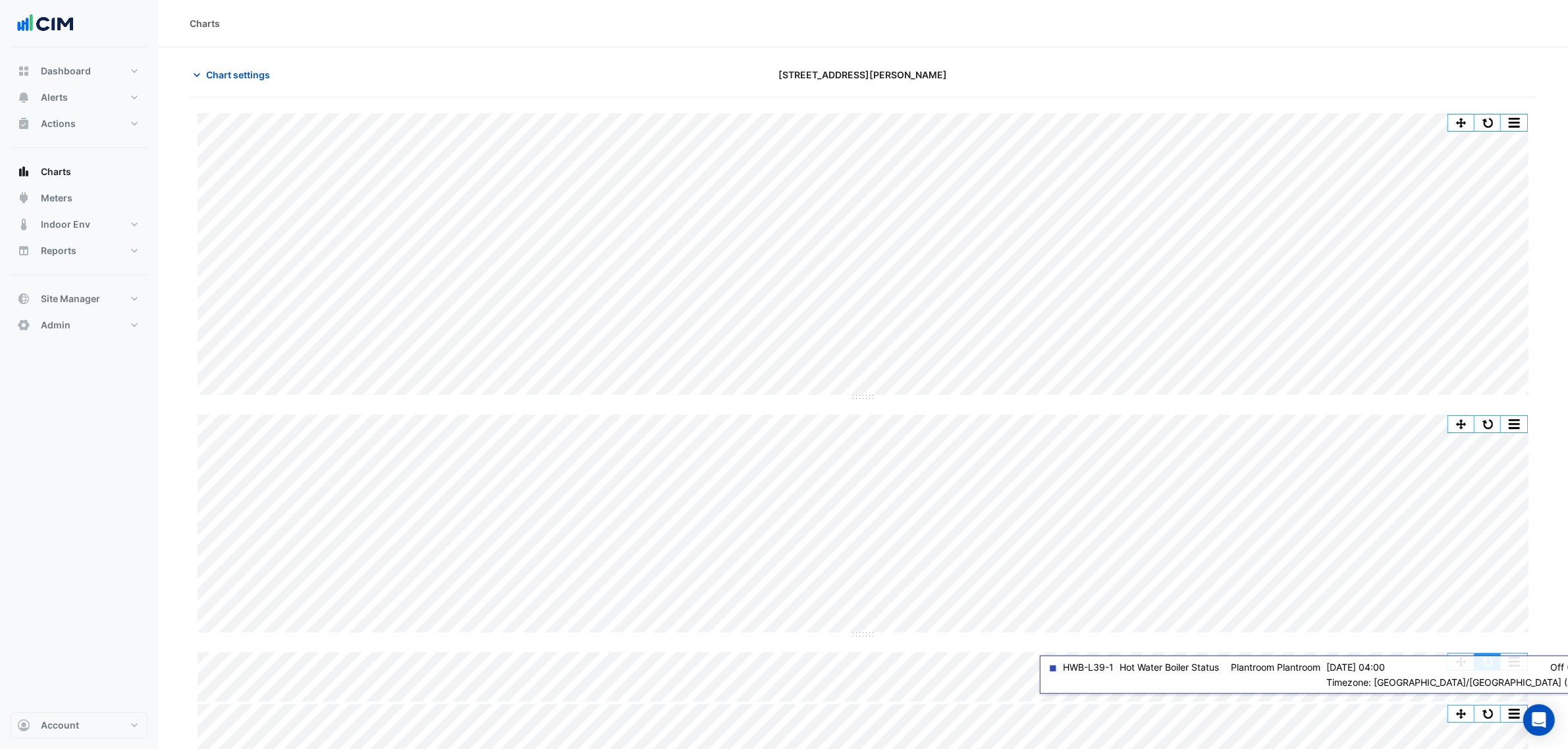
click at [1264, 572] on button "button" at bounding box center [1487, 662] width 26 height 17
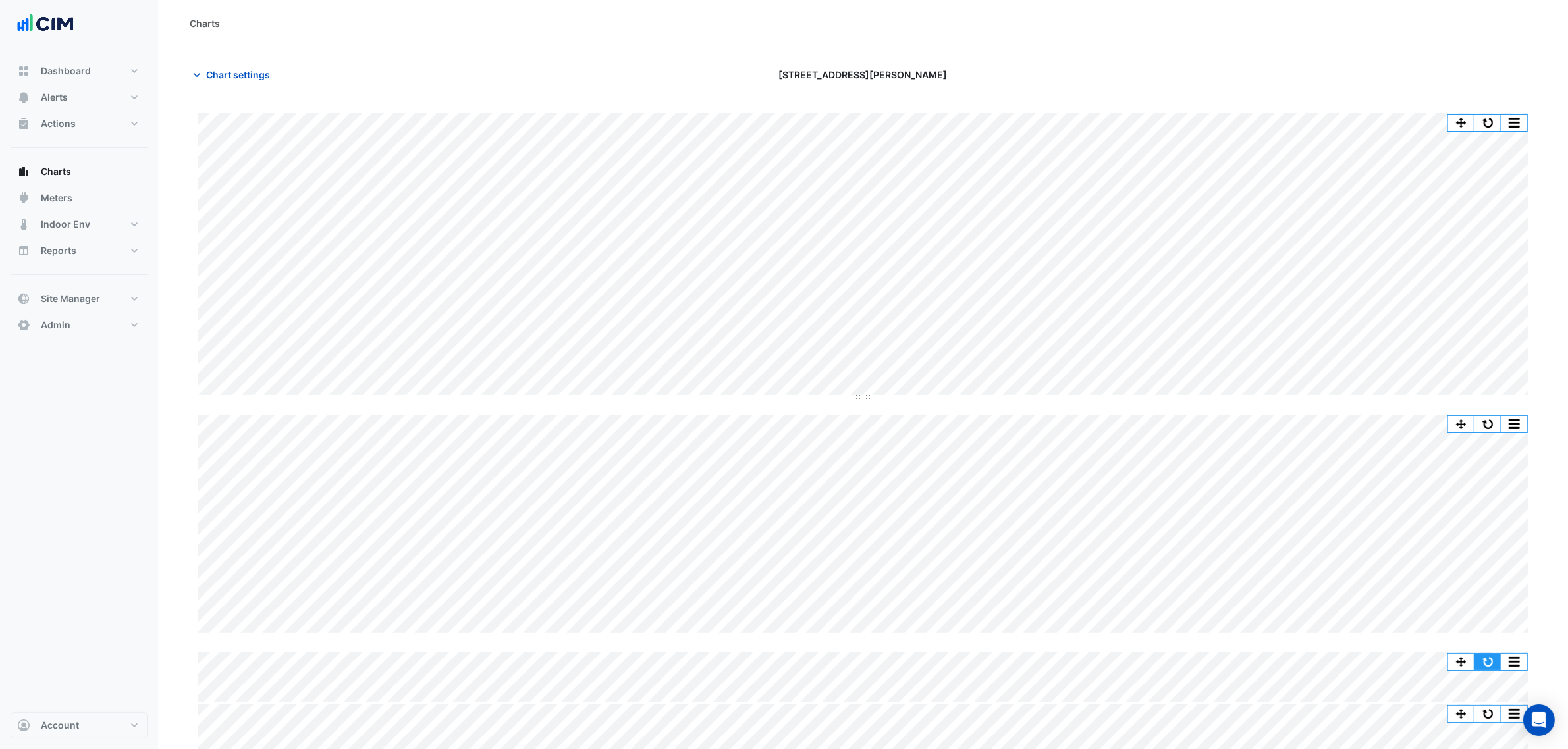
click at [1264, 572] on button "button" at bounding box center [1487, 662] width 26 height 17
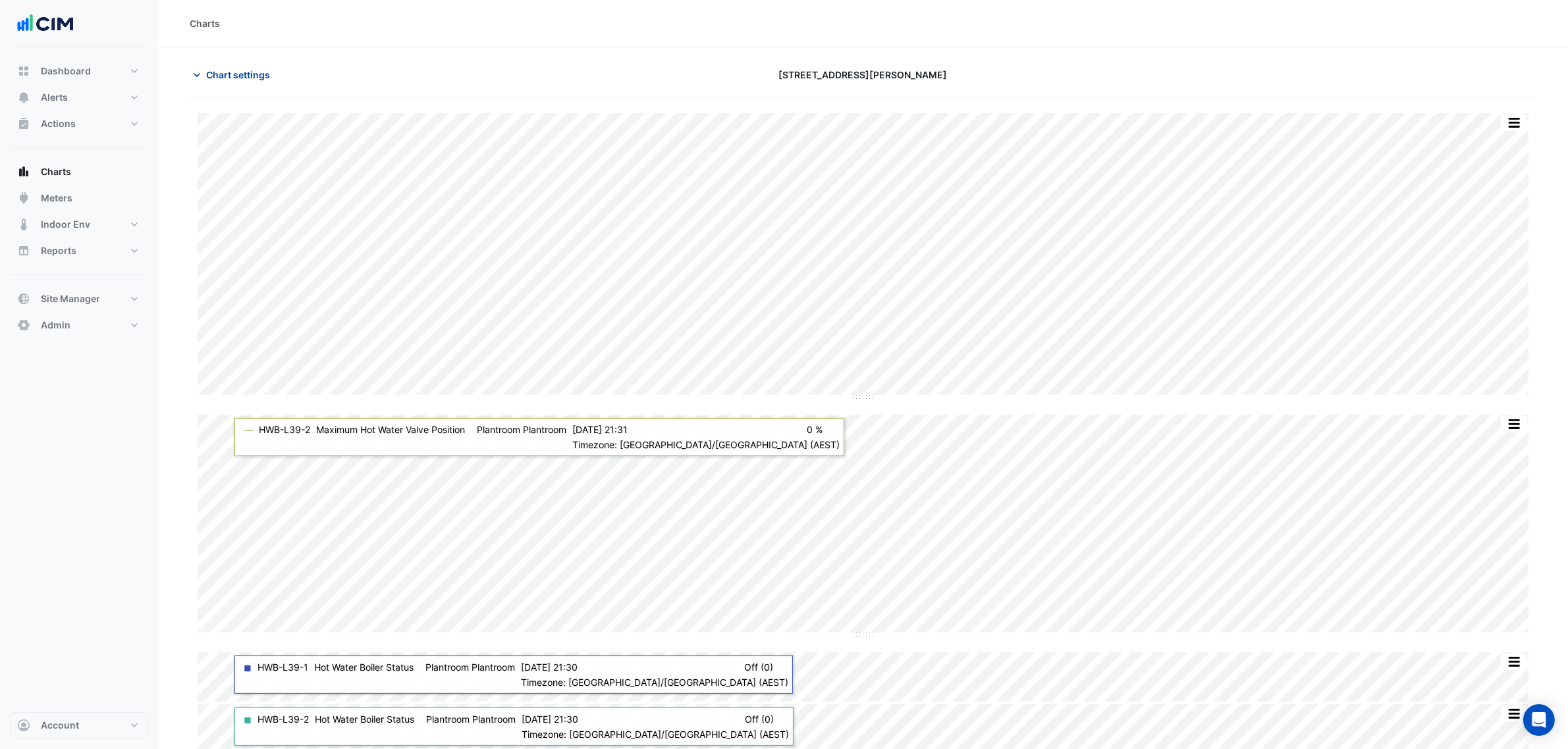
click at [244, 63] on button "Chart settings" at bounding box center [234, 74] width 89 height 23
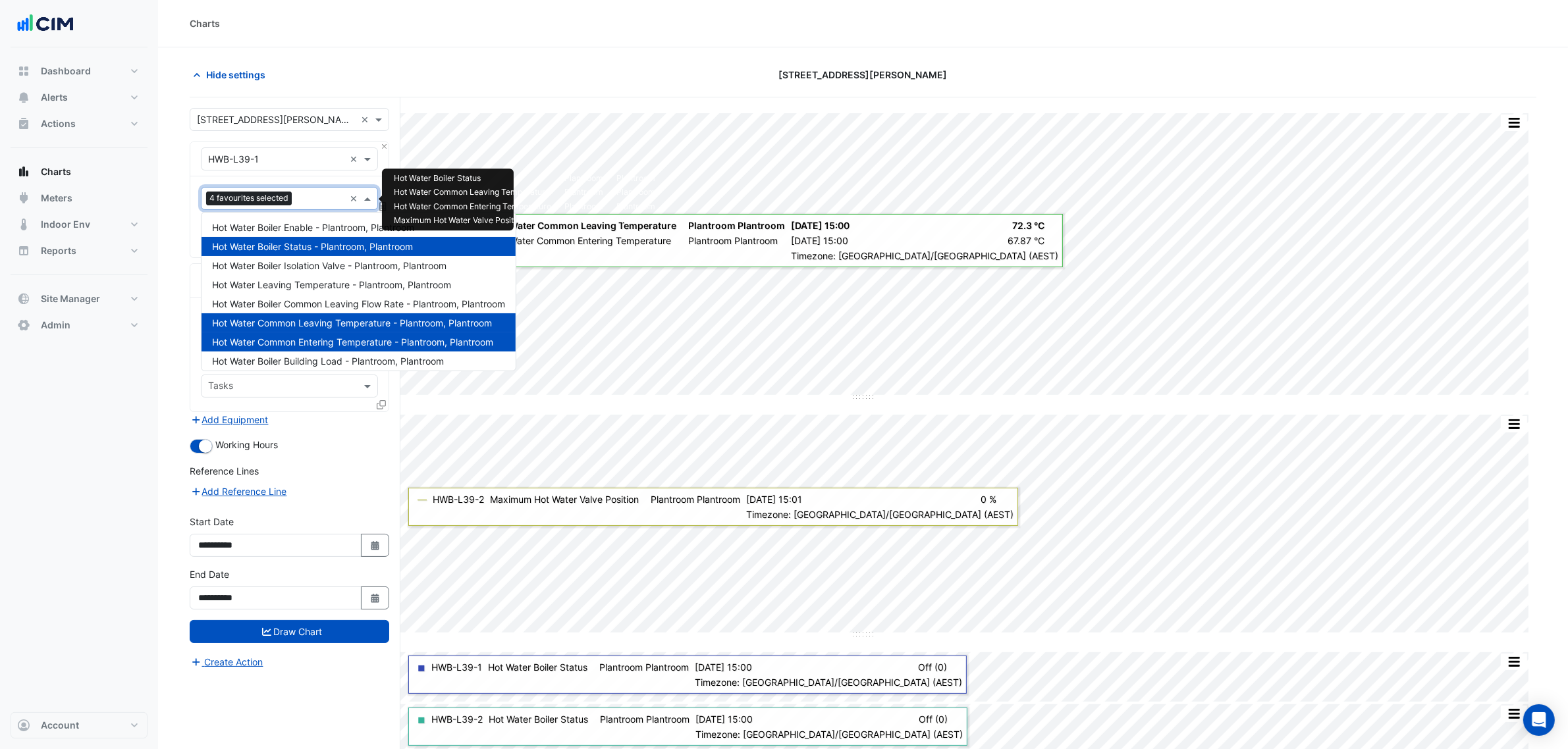
click at [260, 199] on span "4 favourites selected" at bounding box center [249, 198] width 86 height 13
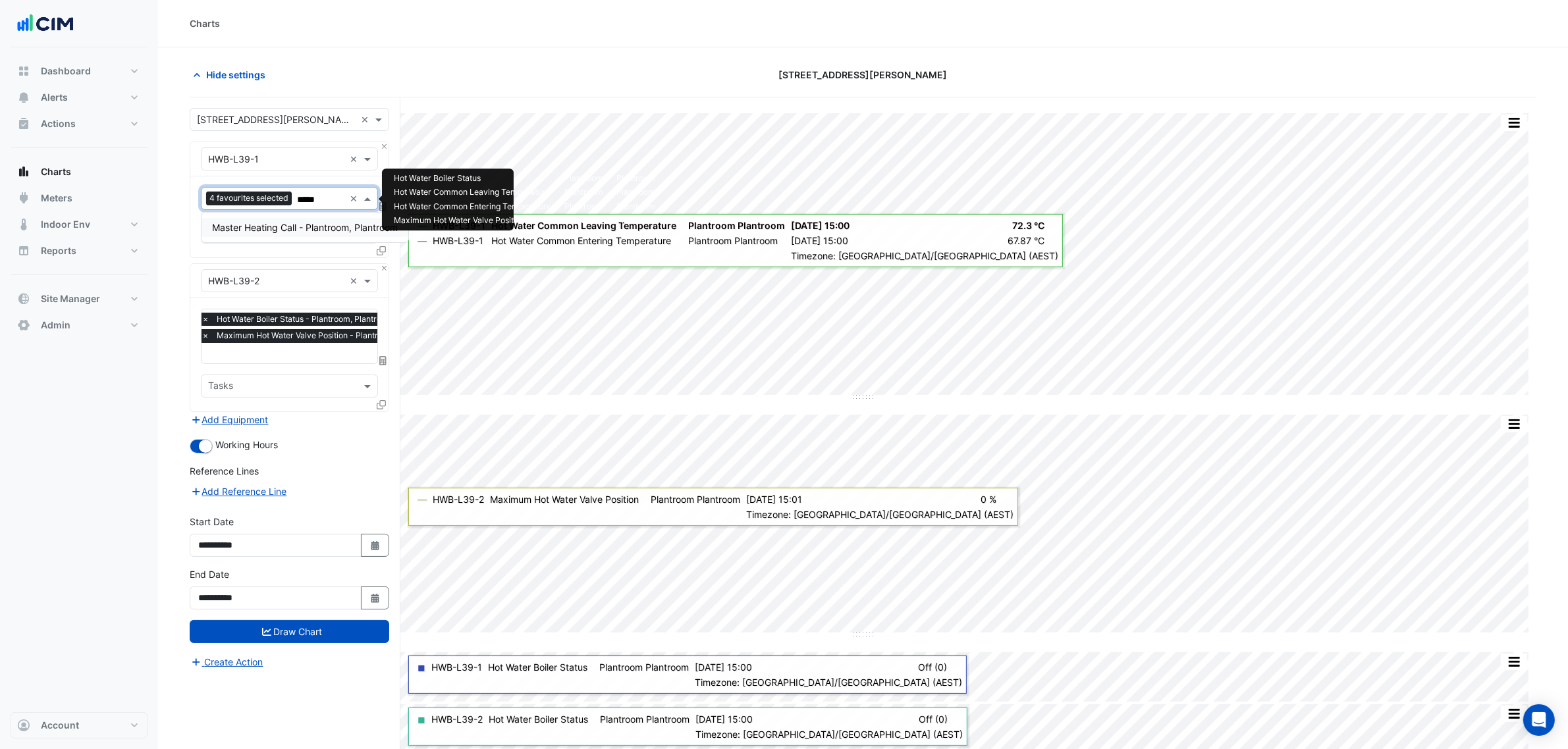
type input "******"
click at [309, 572] on div "**********" at bounding box center [289, 594] width 215 height 52
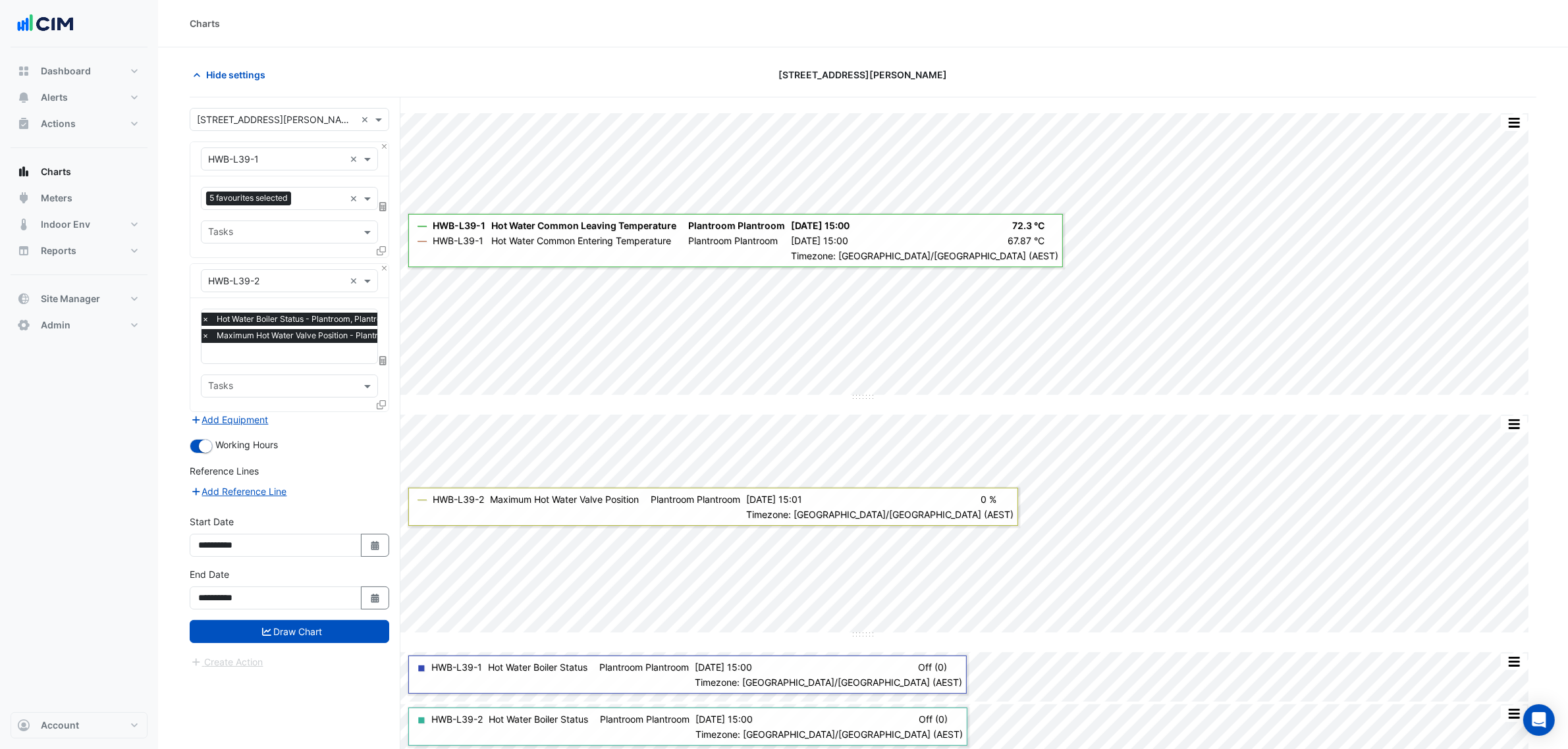
click at [305, 572] on div "**********" at bounding box center [289, 594] width 215 height 52
click at [300, 572] on div "**********" at bounding box center [289, 594] width 215 height 52
click at [317, 572] on button "Draw Chart" at bounding box center [289, 632] width 199 height 23
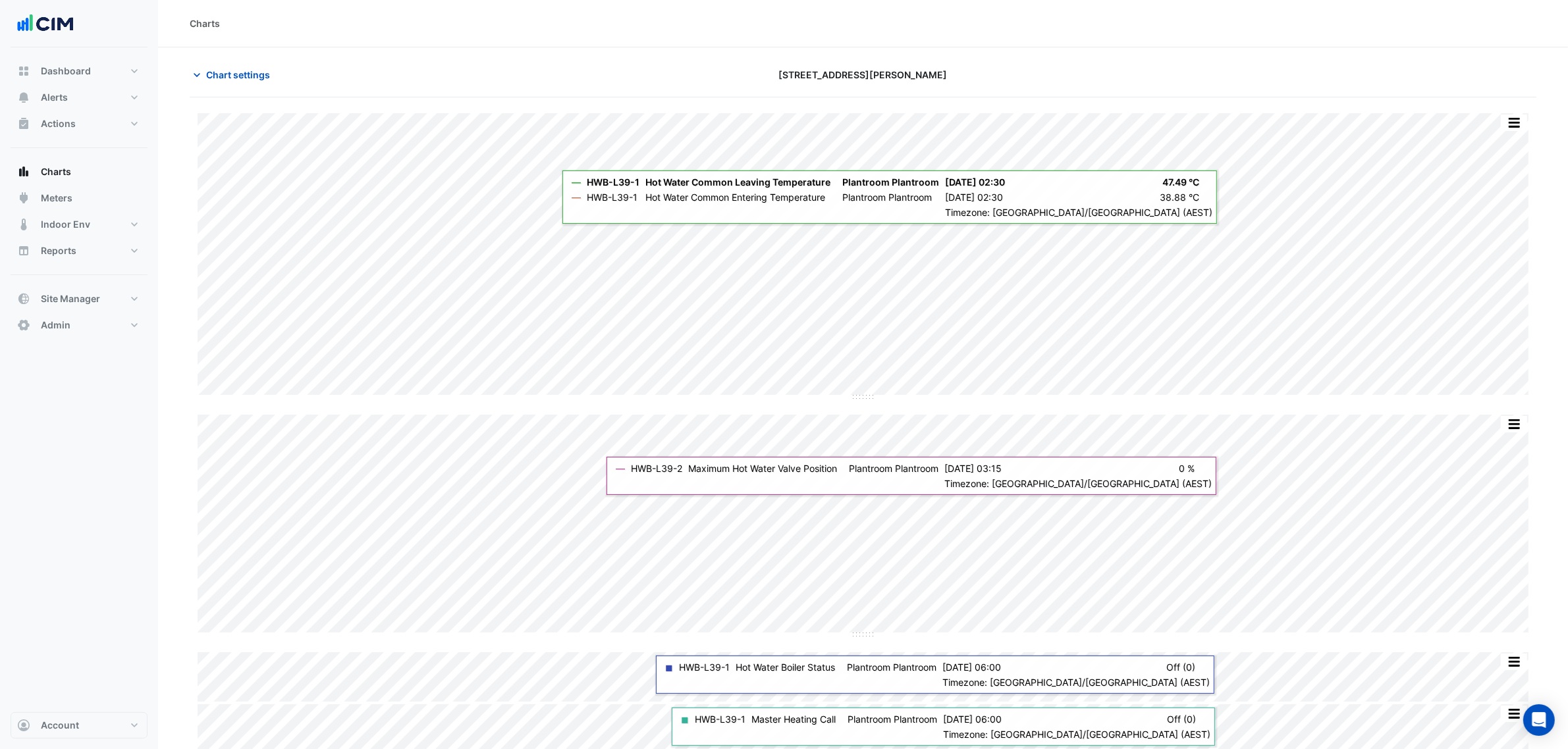
scroll to position [59, 0]
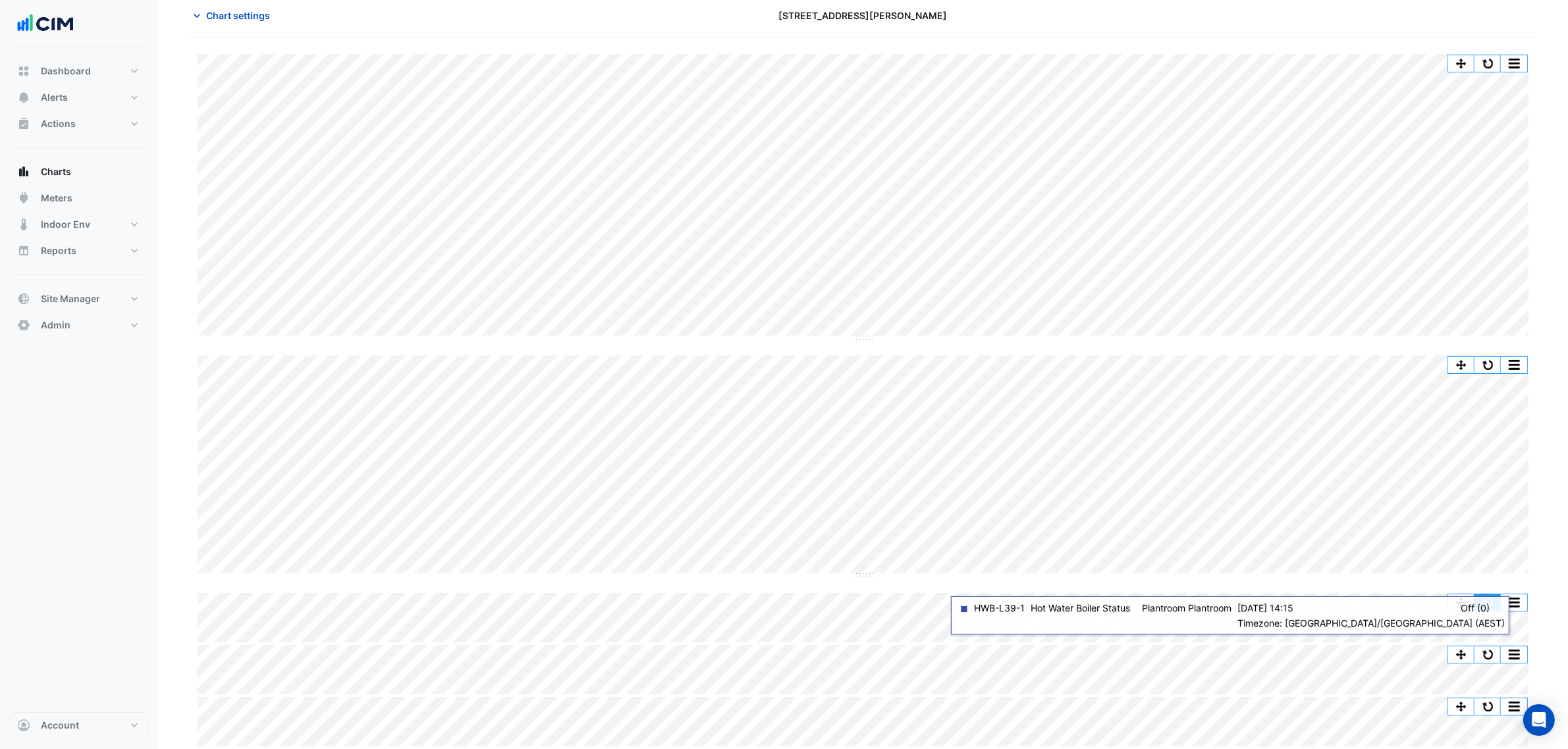
click at [1264, 572] on button "button" at bounding box center [1487, 603] width 26 height 17
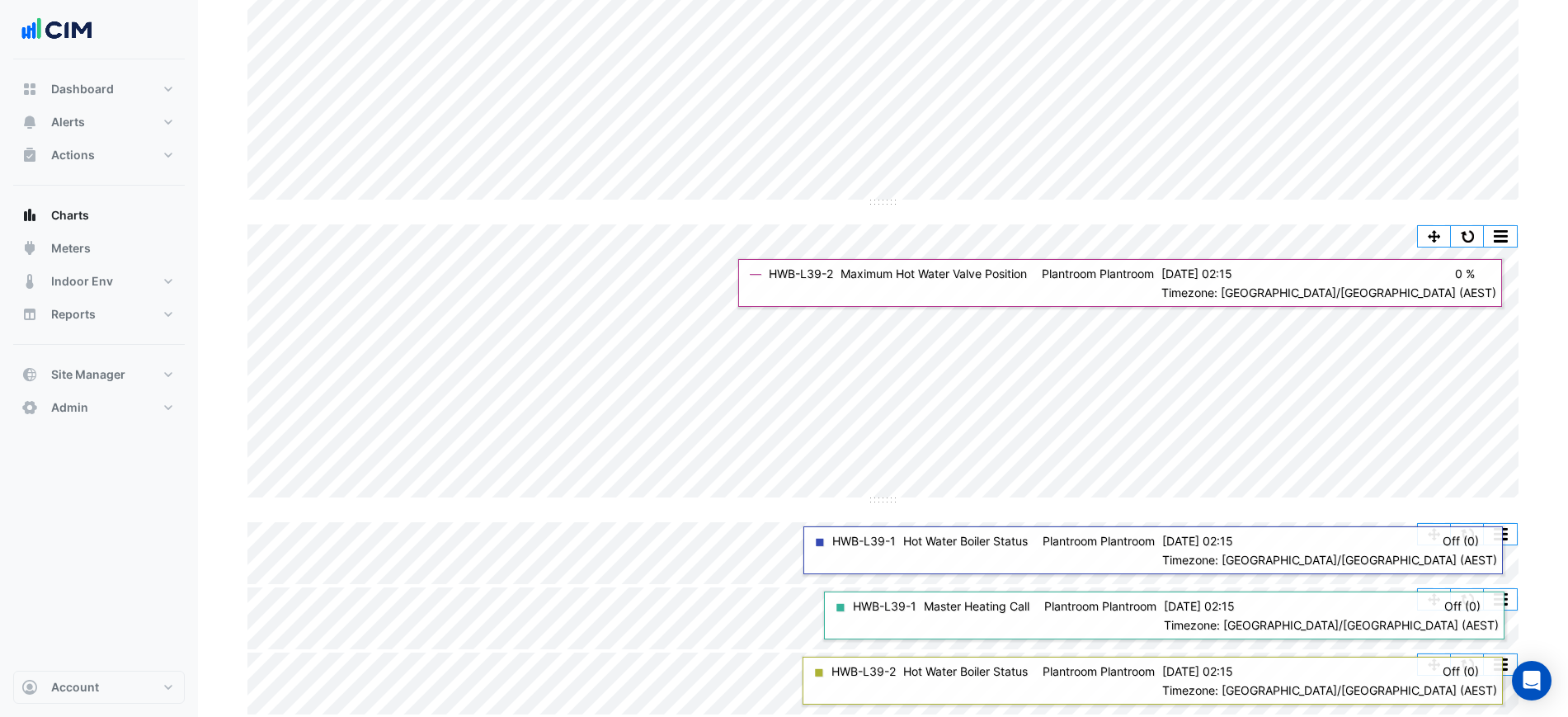
scroll to position [296, 0]
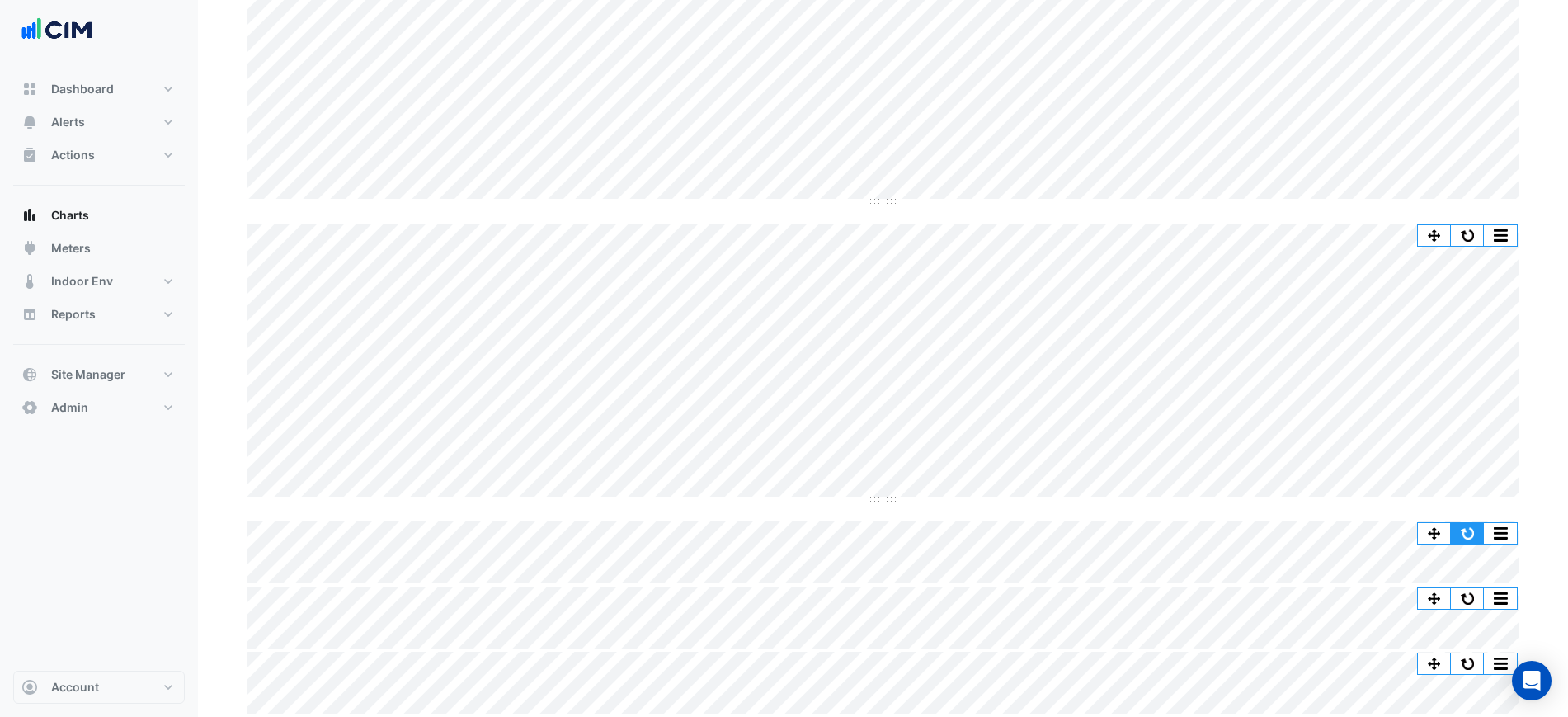
click at [1476, 541] on button "button" at bounding box center [1467, 533] width 33 height 21
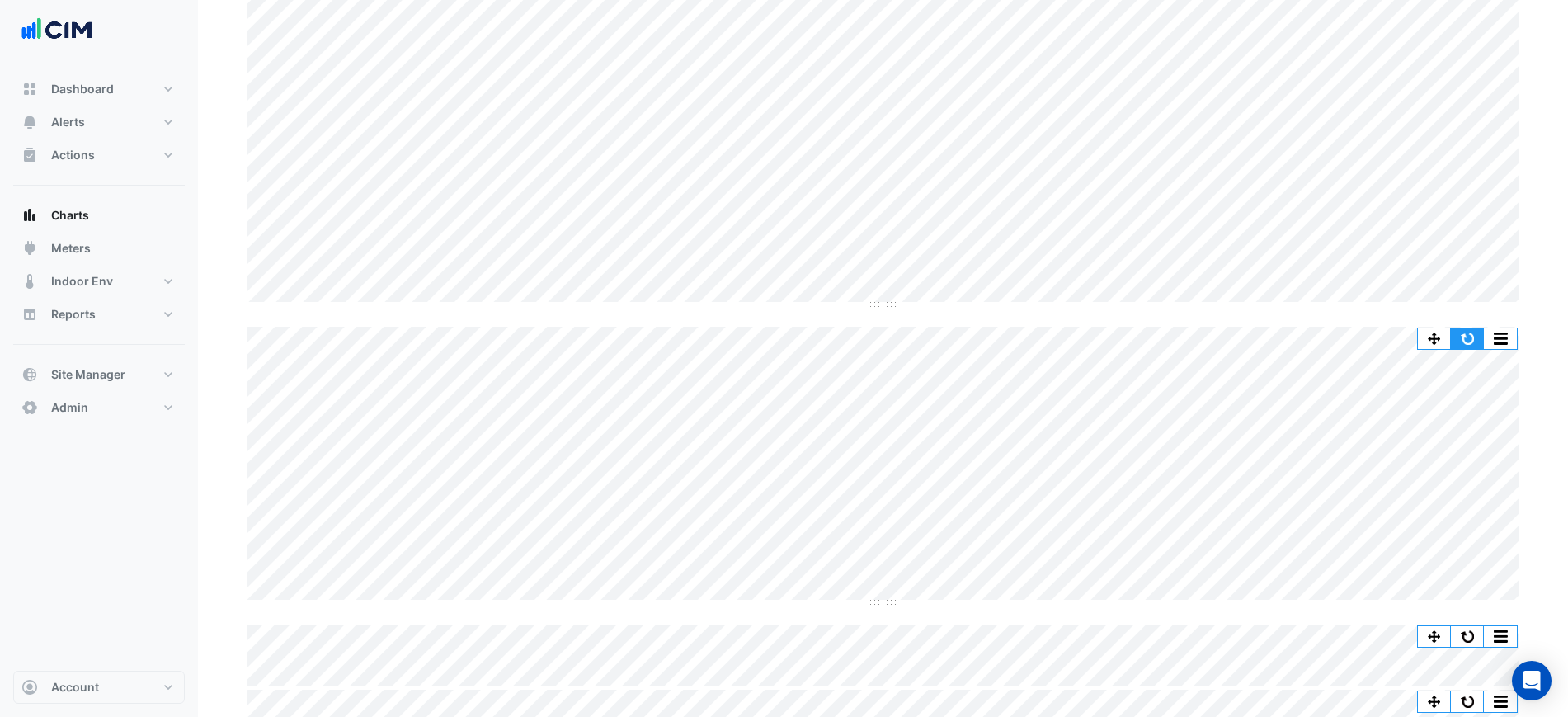
click at [1463, 335] on button "button" at bounding box center [1467, 338] width 33 height 21
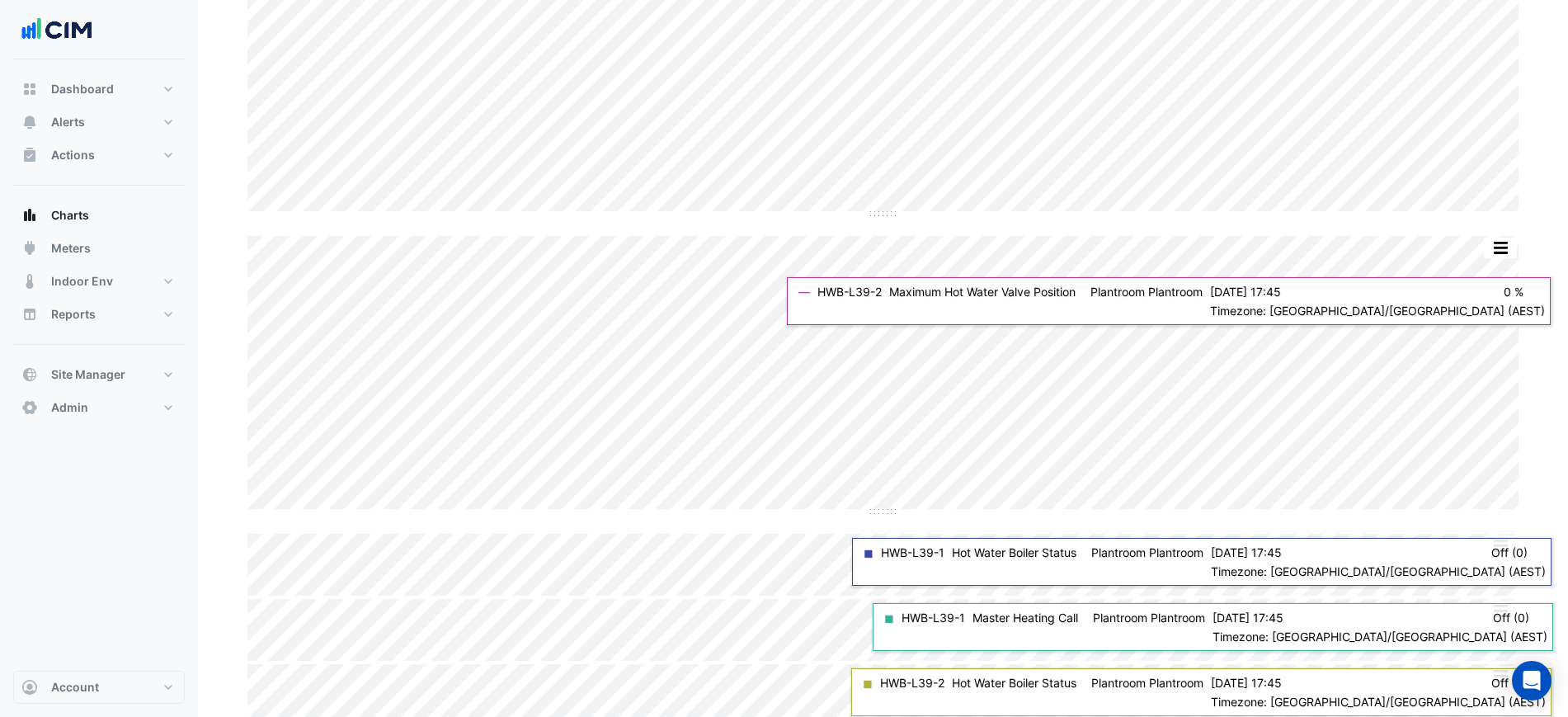
scroll to position [296, 0]
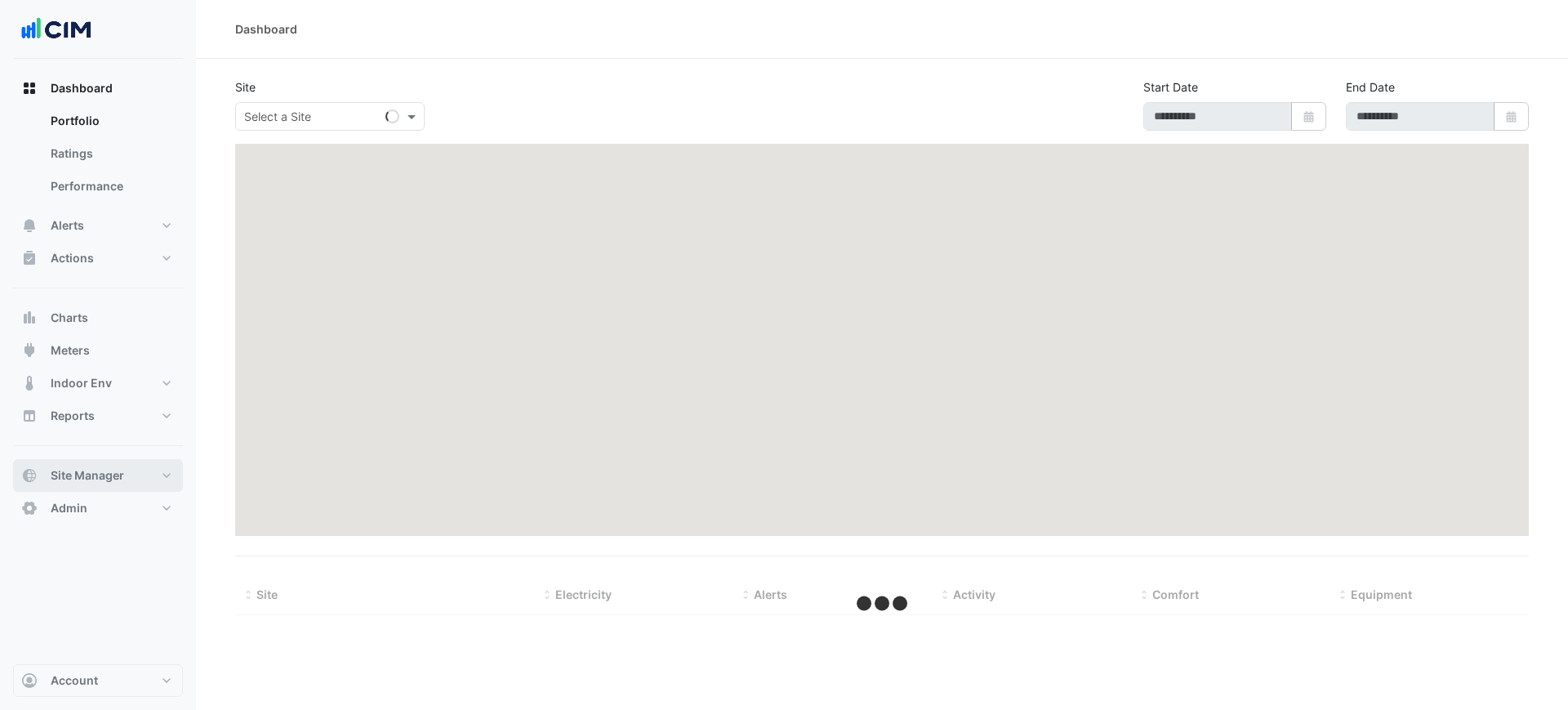
click at [113, 469] on span "Site Manager" at bounding box center [87, 475] width 73 height 17
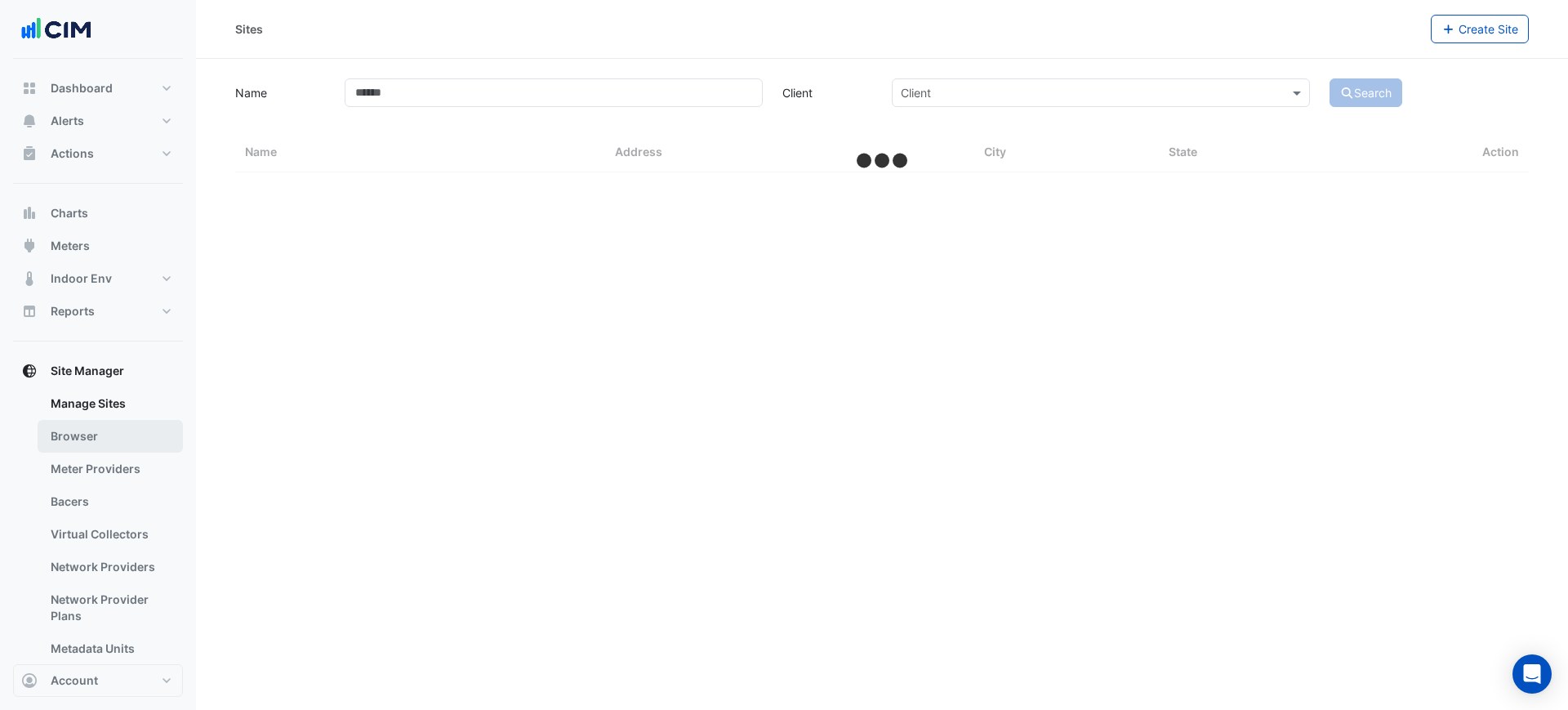
click at [105, 437] on link "Browser" at bounding box center [110, 435] width 146 height 32
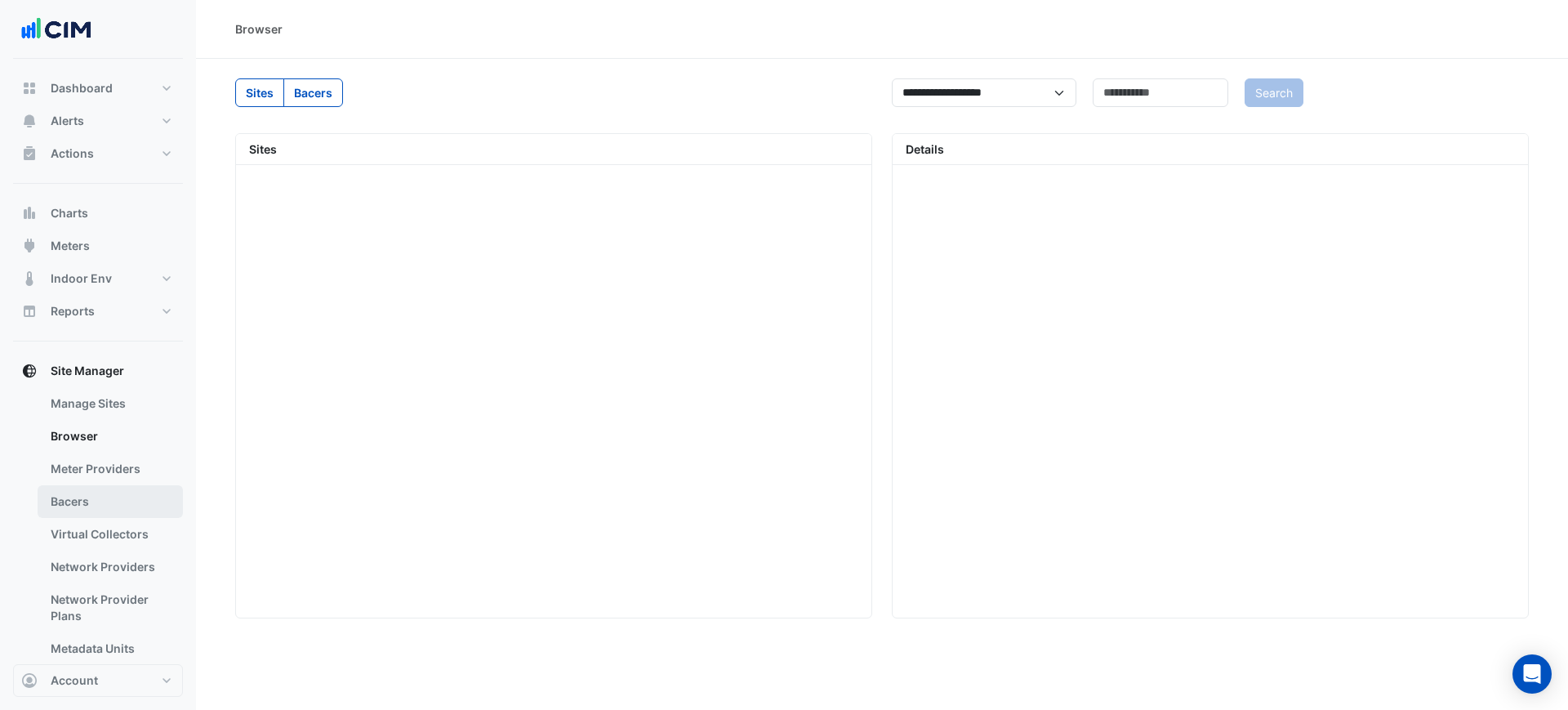
click at [93, 504] on link "Bacers" at bounding box center [110, 501] width 146 height 32
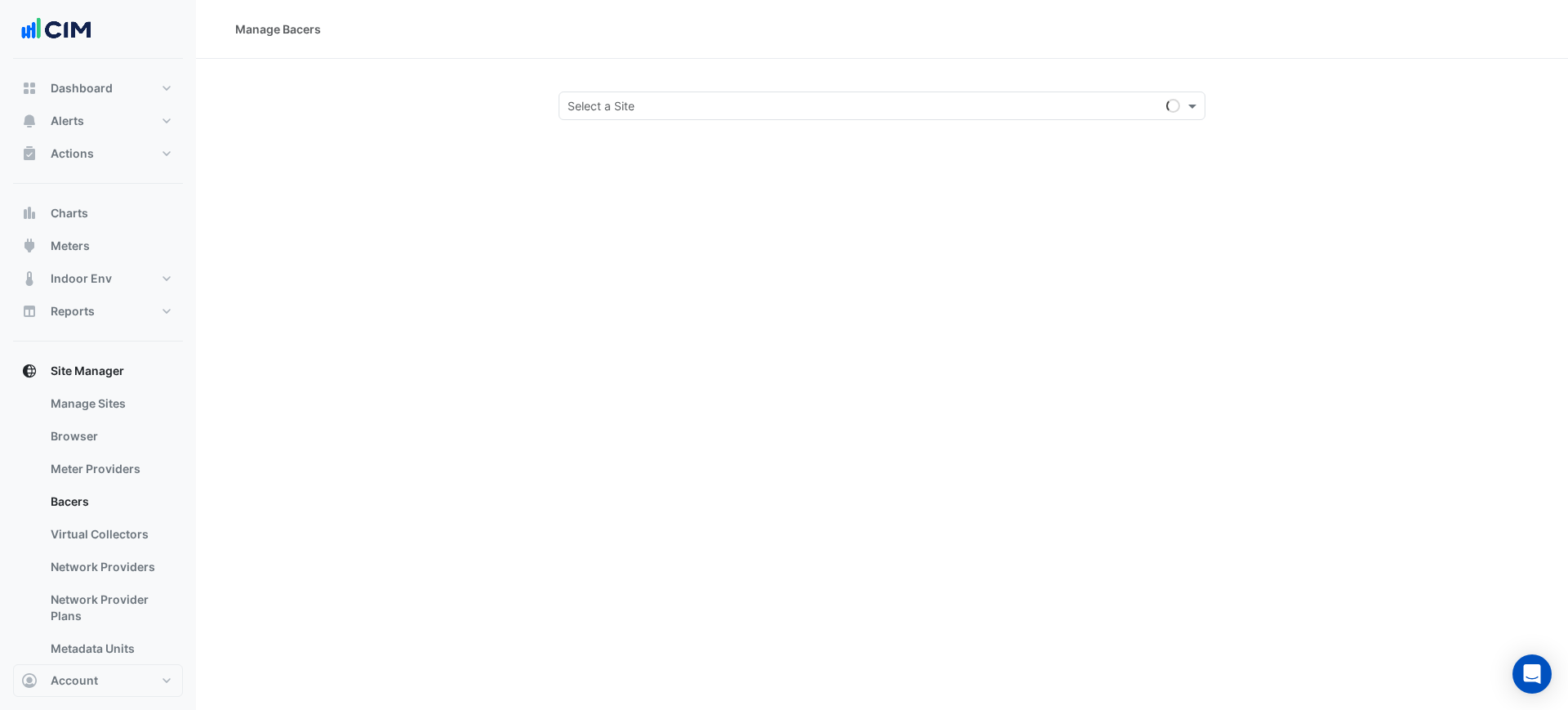
click at [634, 149] on div "Manage Bacers Select a Site" at bounding box center [881, 355] width 1372 height 710
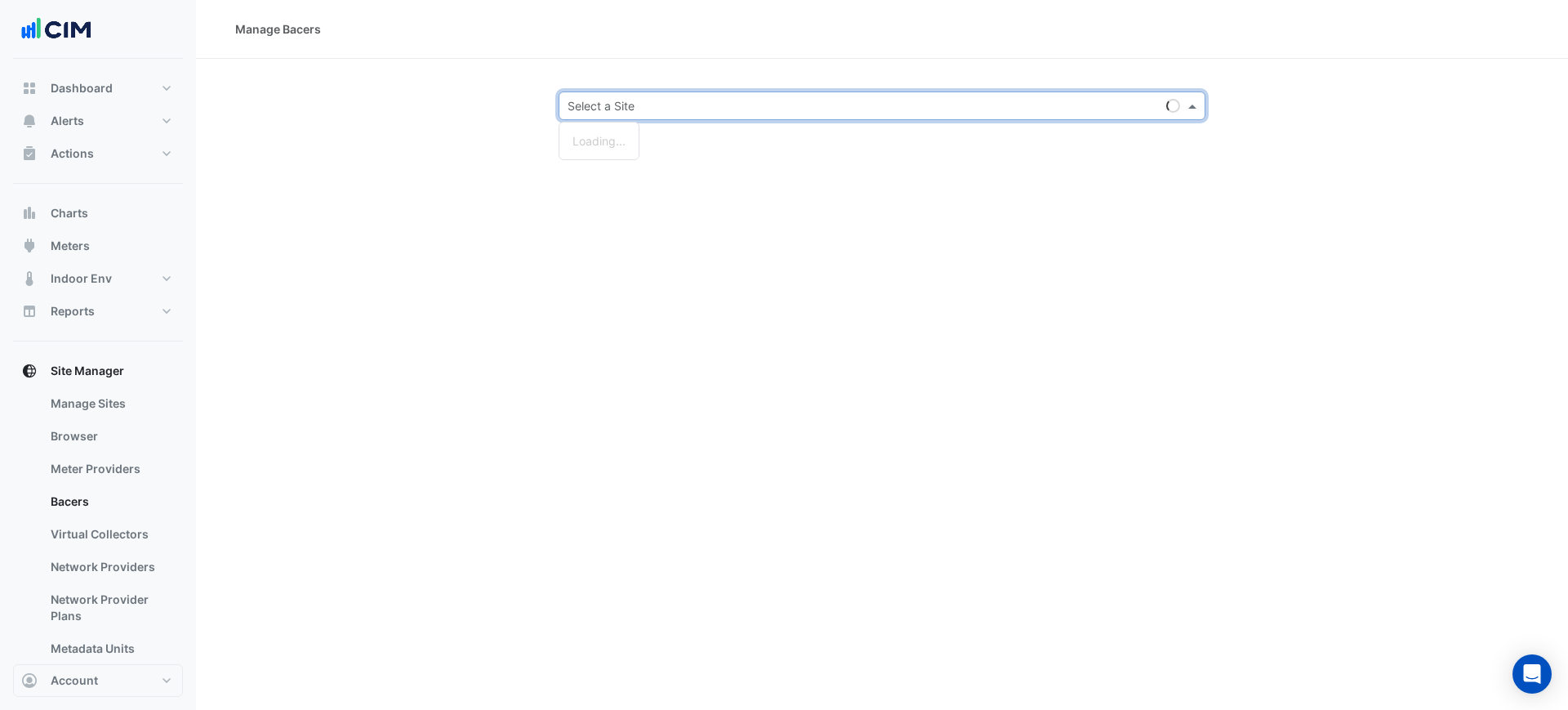
click at [637, 112] on input "text" at bounding box center [866, 107] width 596 height 17
type input "**********"
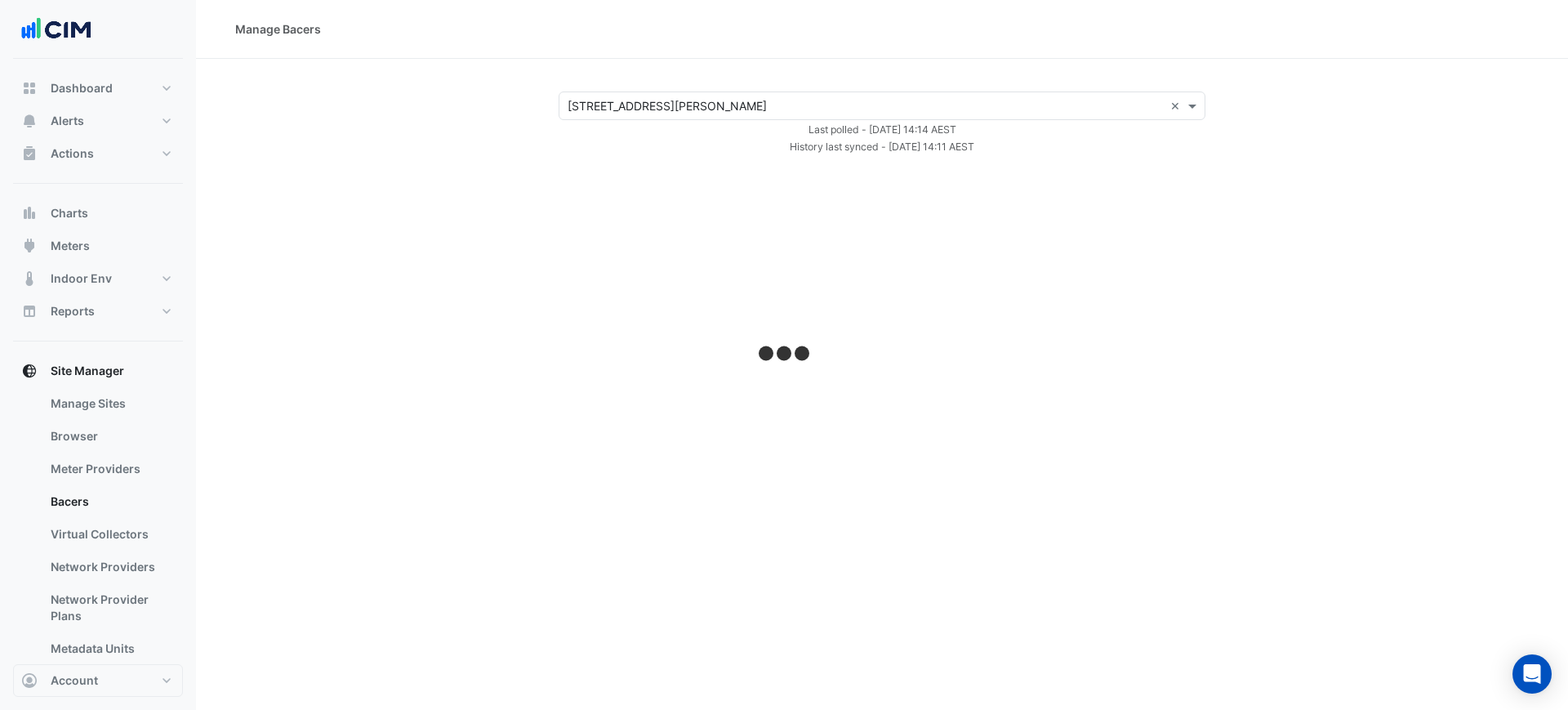
select select "***"
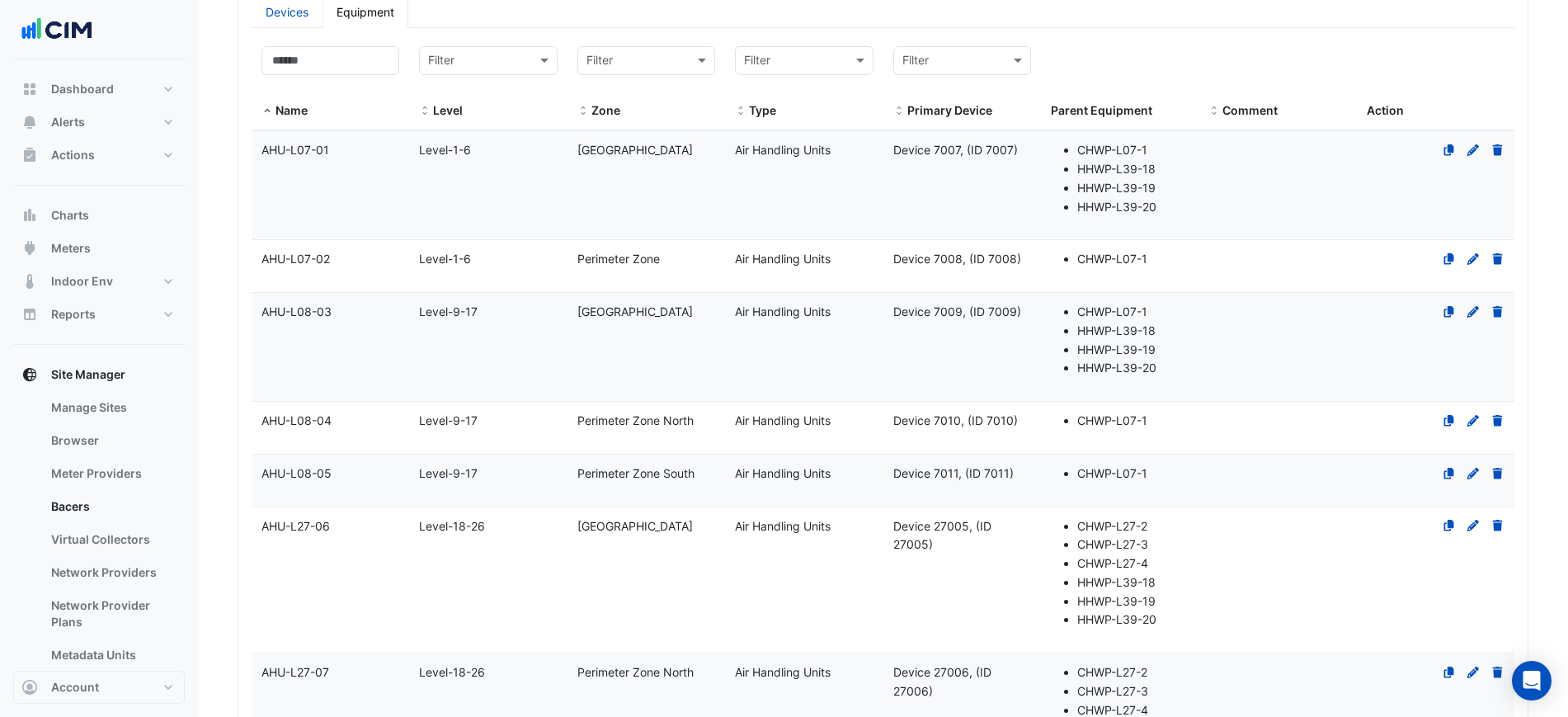
scroll to position [103, 0]
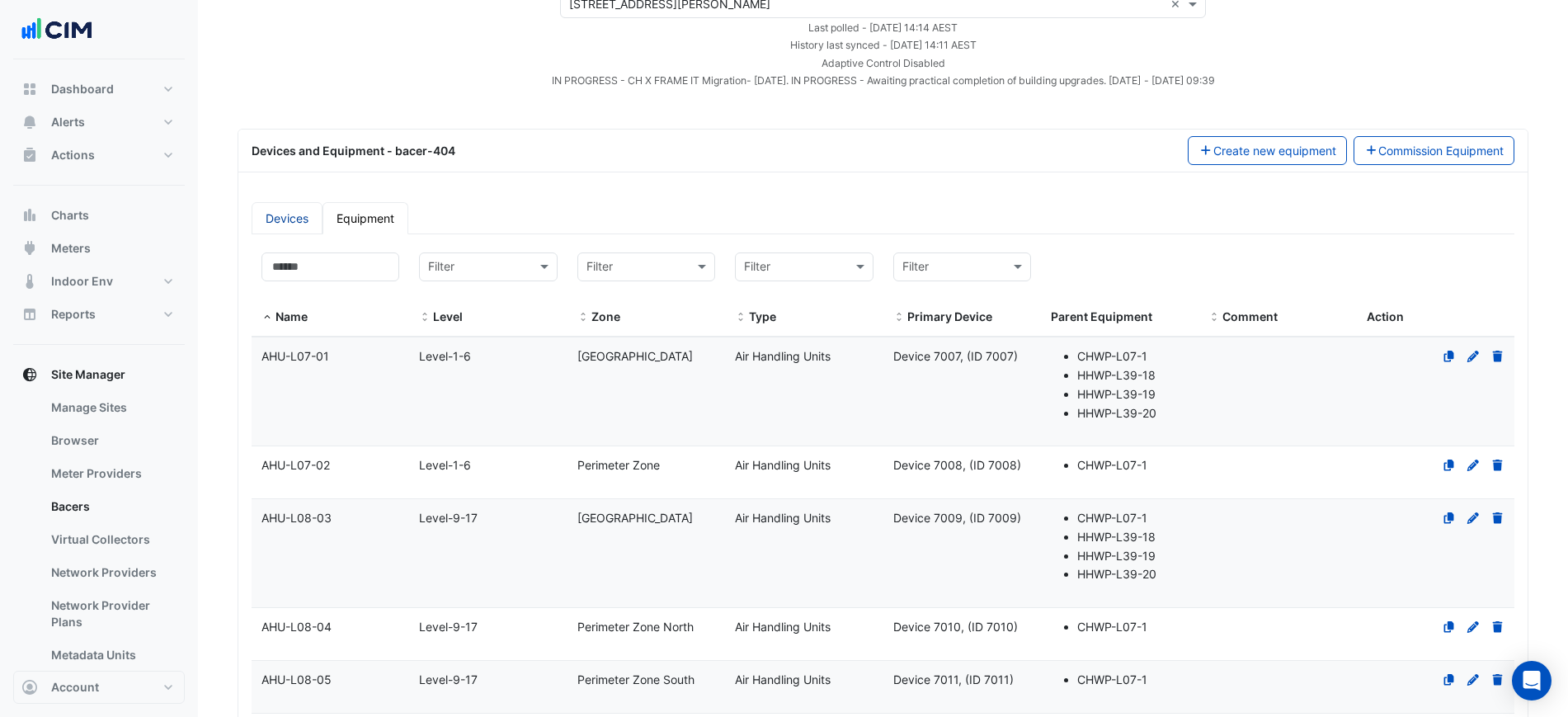
click at [294, 215] on link "Devices" at bounding box center [287, 218] width 71 height 32
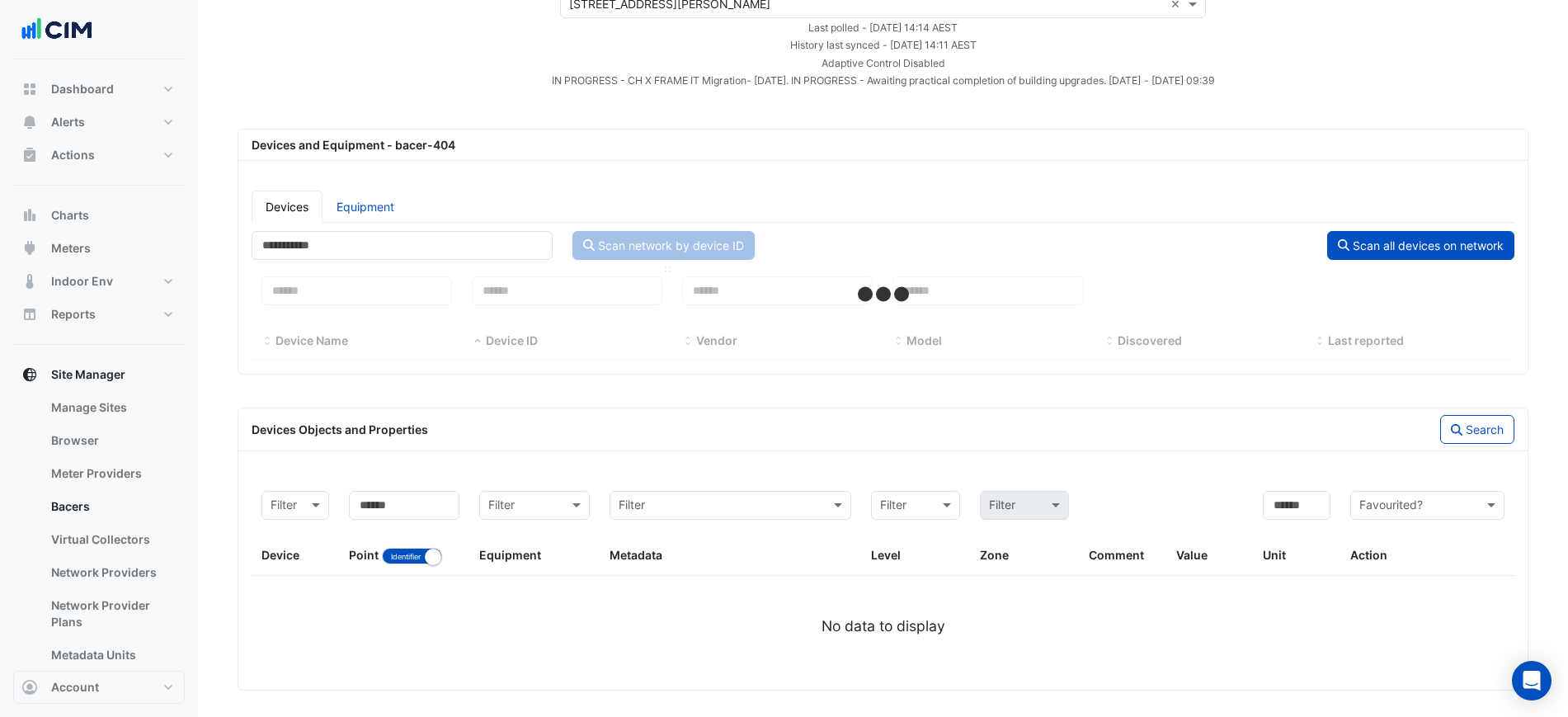
select select "***"
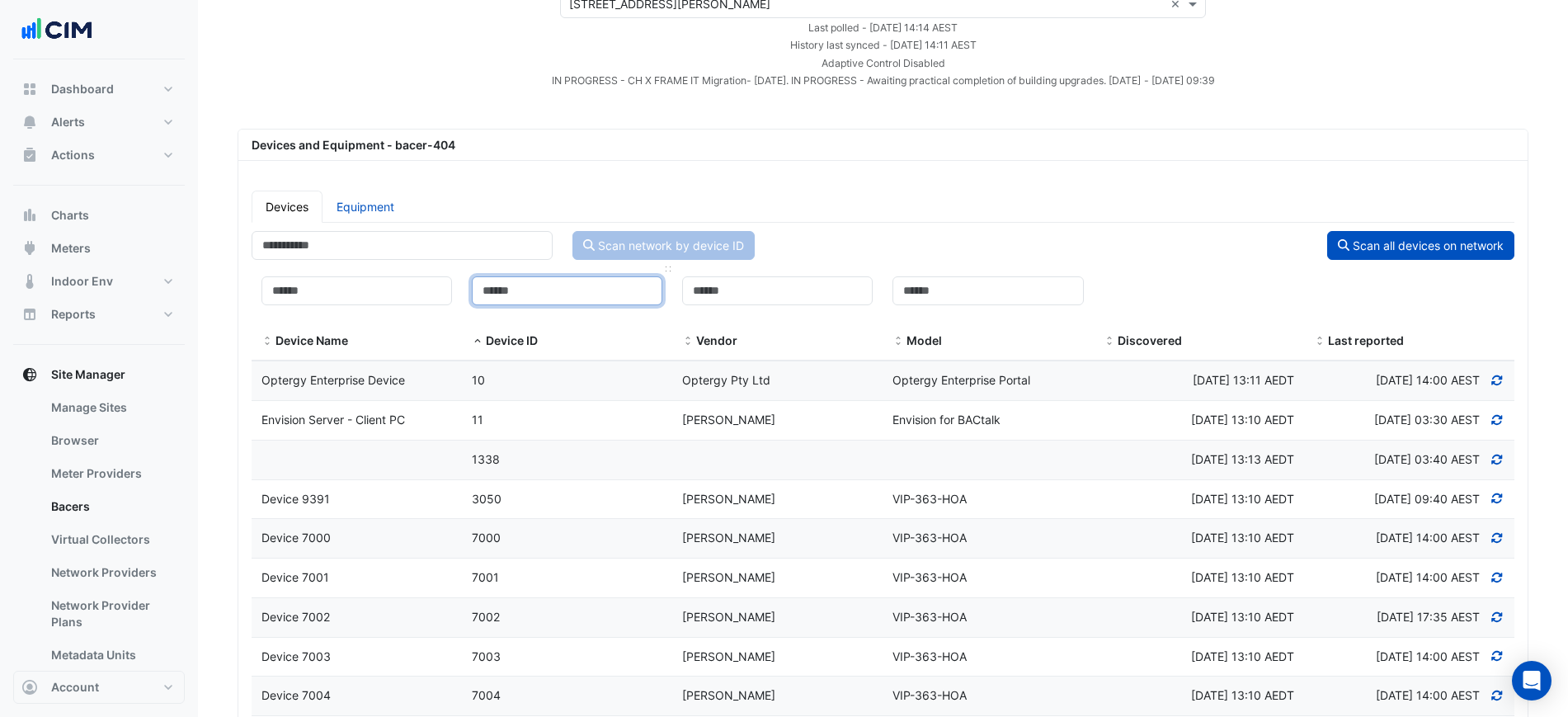
click at [512, 296] on input at bounding box center [567, 291] width 191 height 29
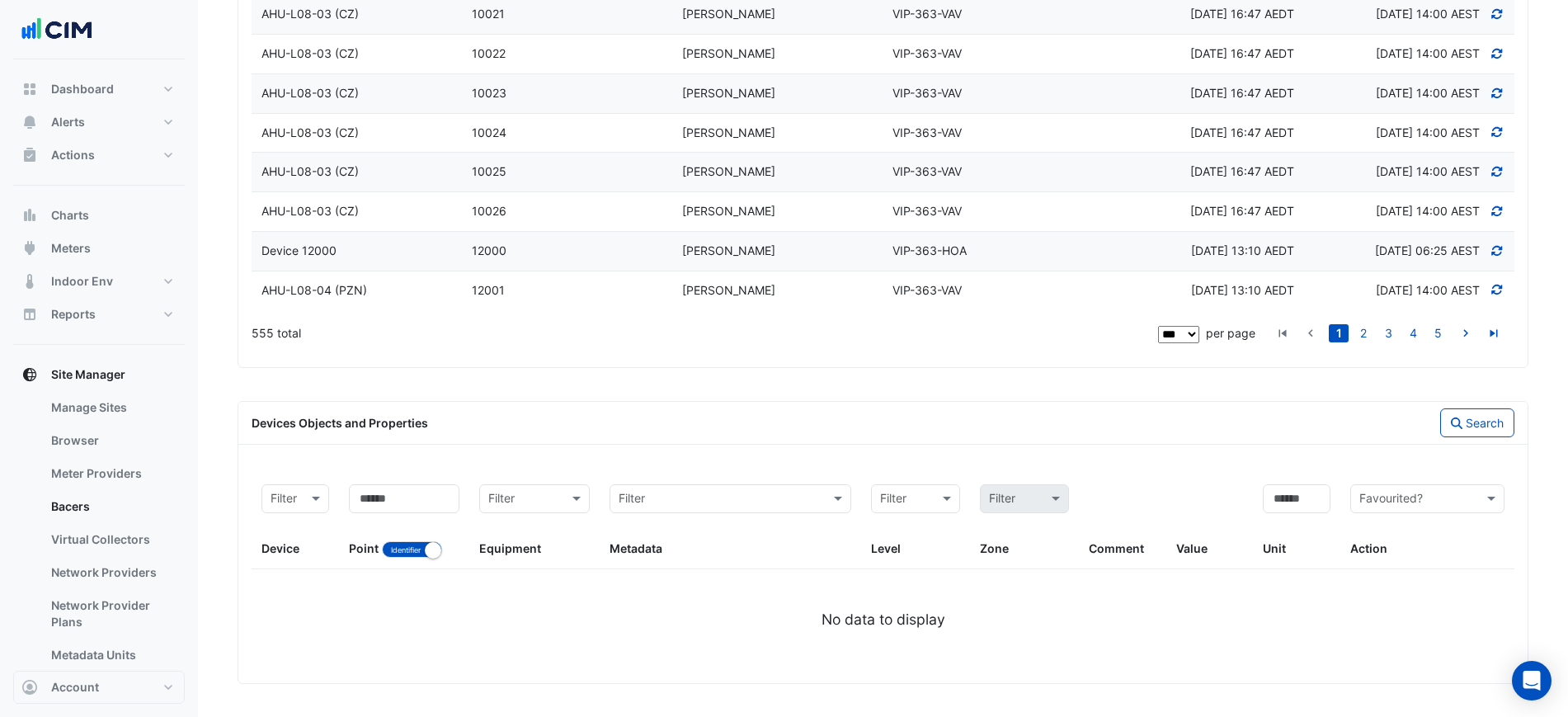
scroll to position [5443, 0]
click at [293, 498] on div at bounding box center [295, 499] width 66 height 20
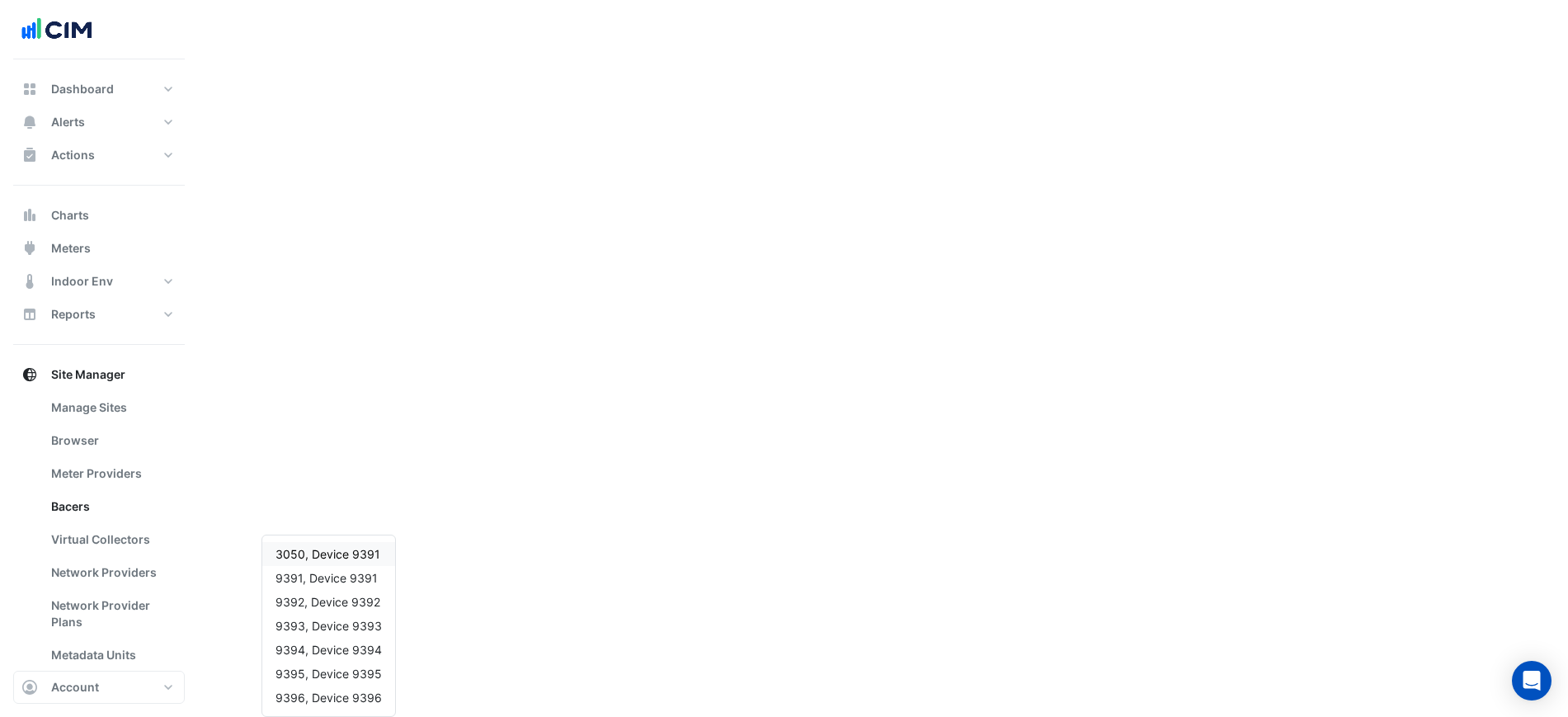
type input "****"
click at [346, 690] on span "9391, Device 9391" at bounding box center [327, 697] width 103 height 14
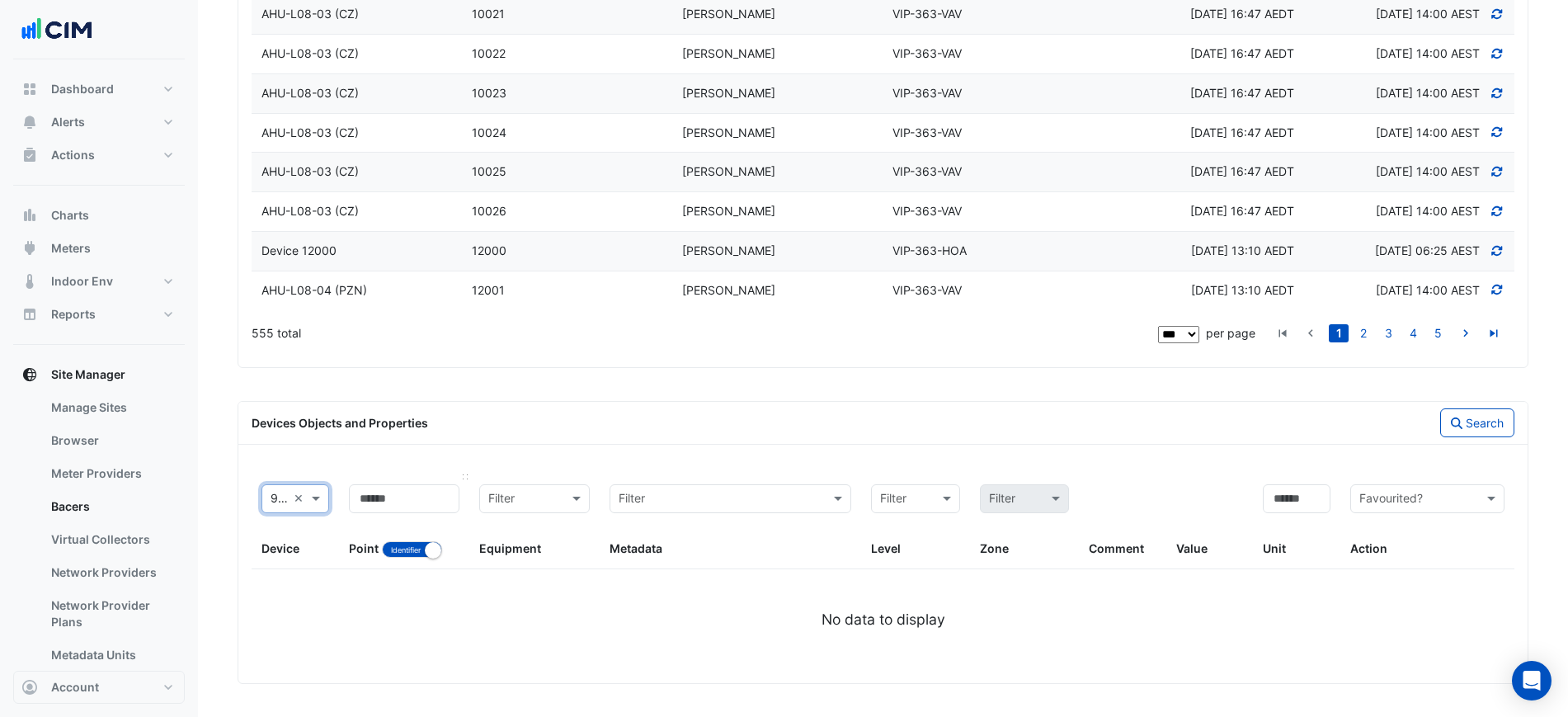
scroll to position [0, 0]
click at [389, 495] on input at bounding box center [404, 498] width 110 height 29
type input "***"
click at [1467, 427] on button "Search" at bounding box center [1477, 423] width 74 height 29
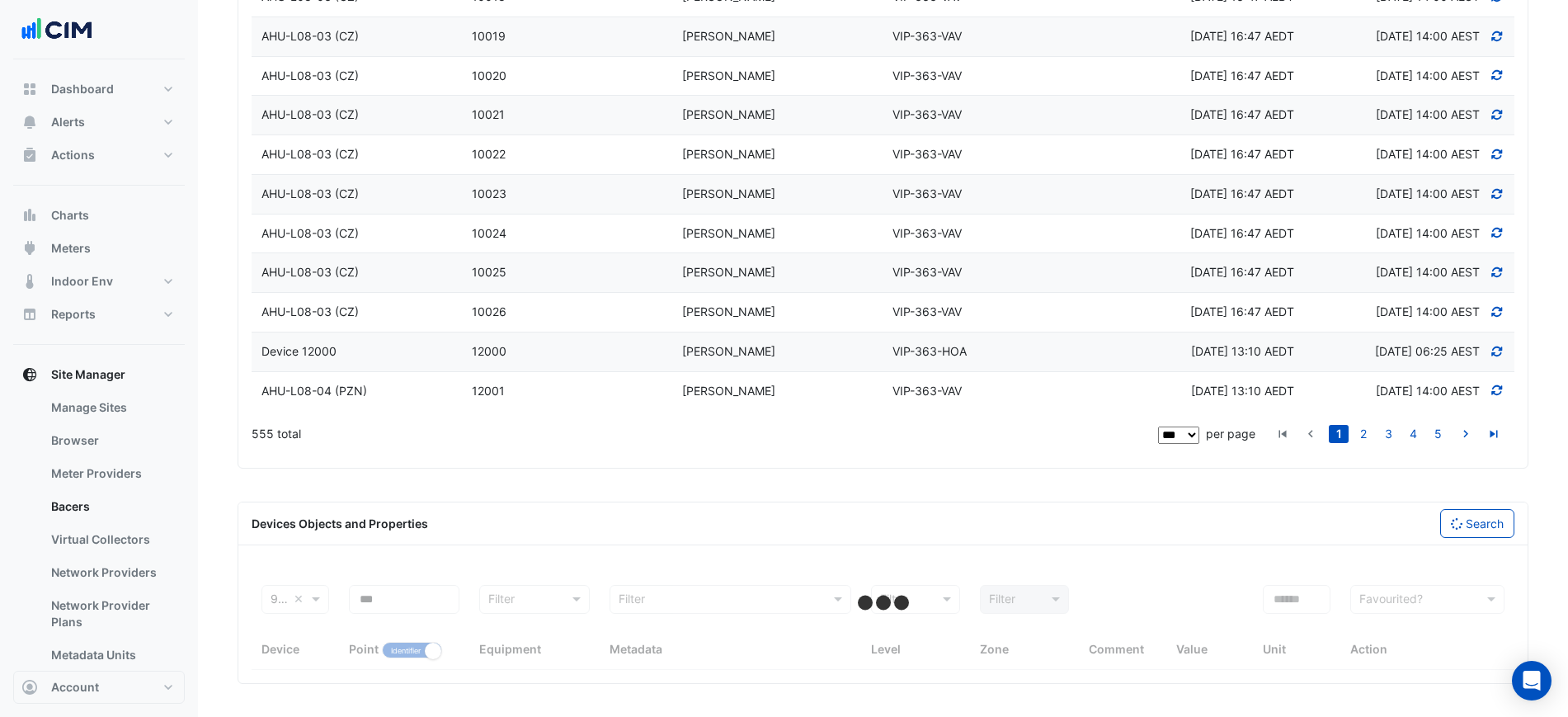
select select "***"
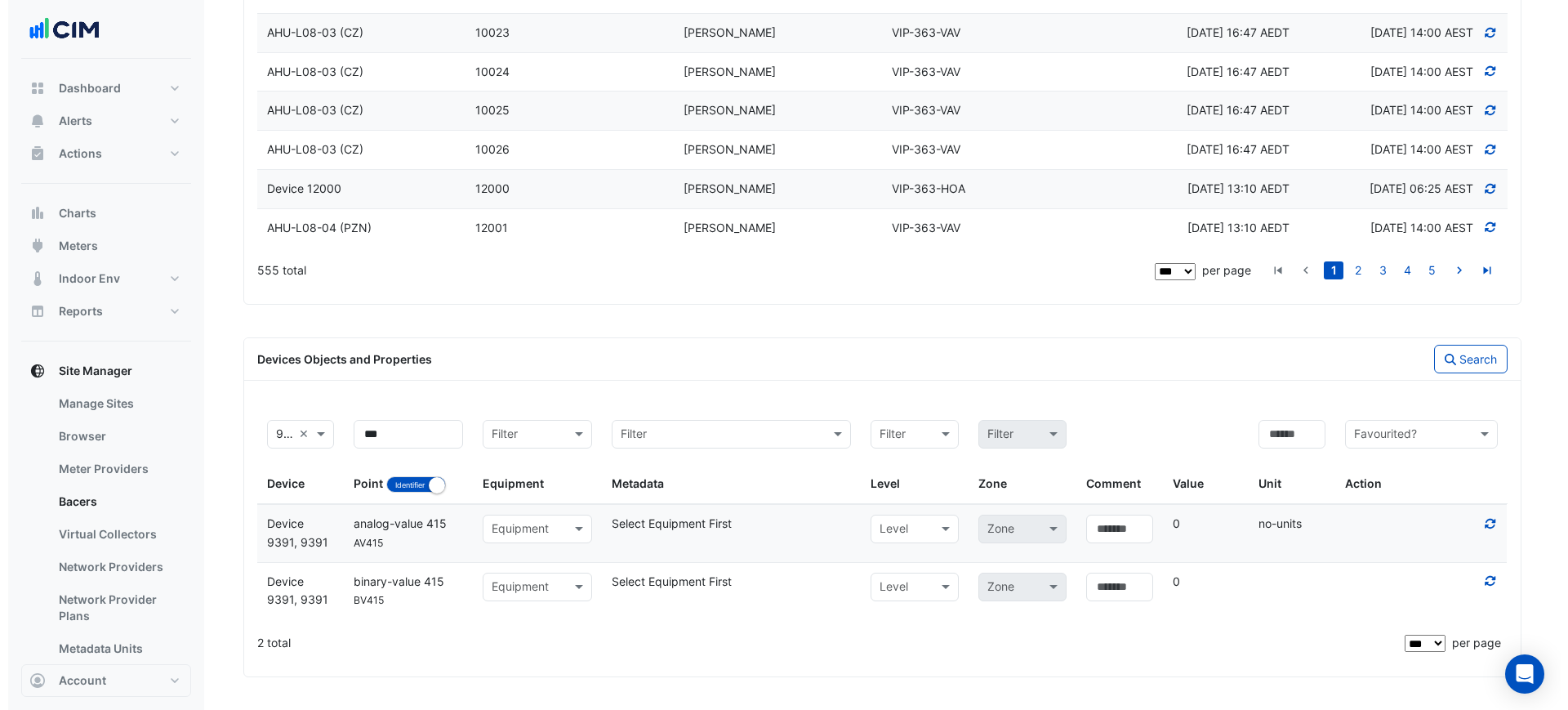
scroll to position [5449, 0]
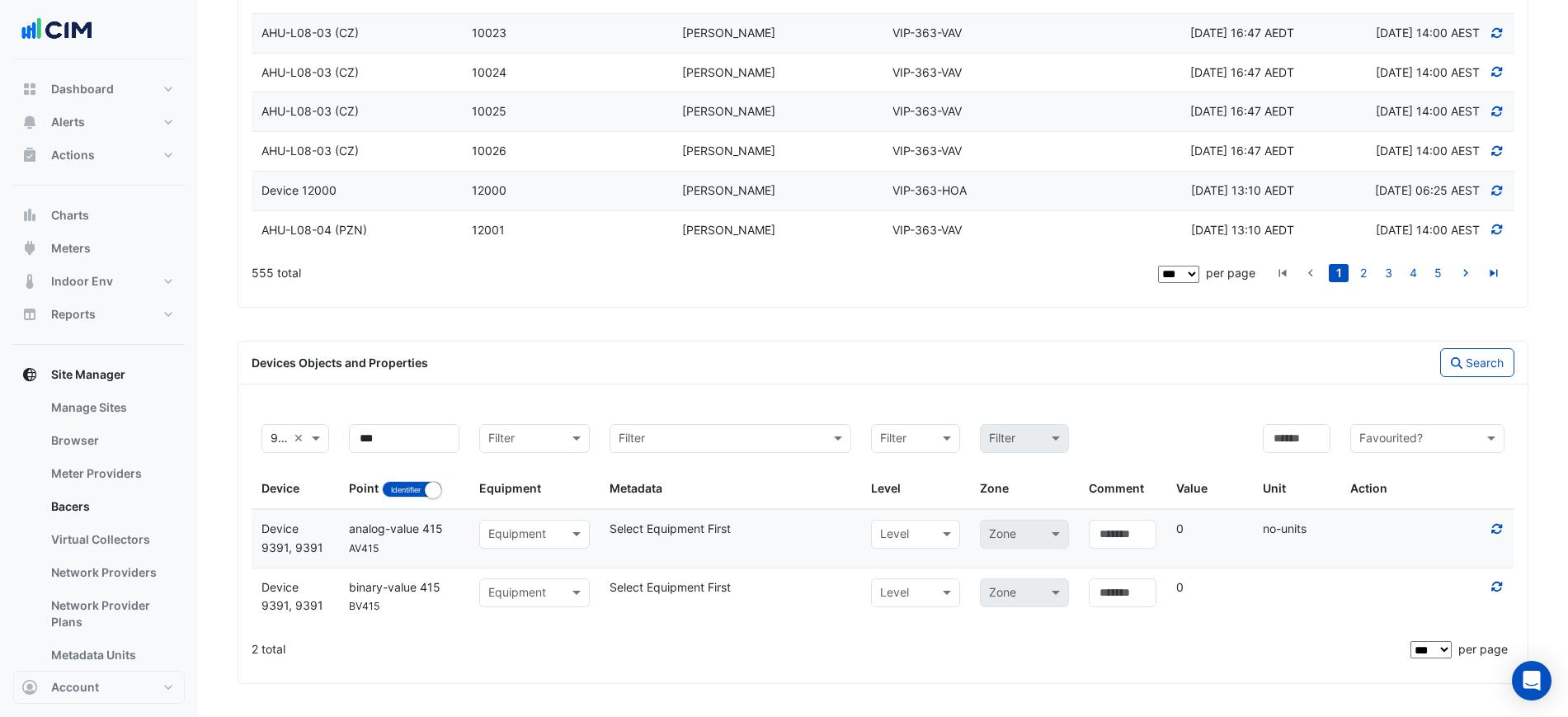
click at [546, 529] on input "text" at bounding box center [518, 535] width 60 height 19
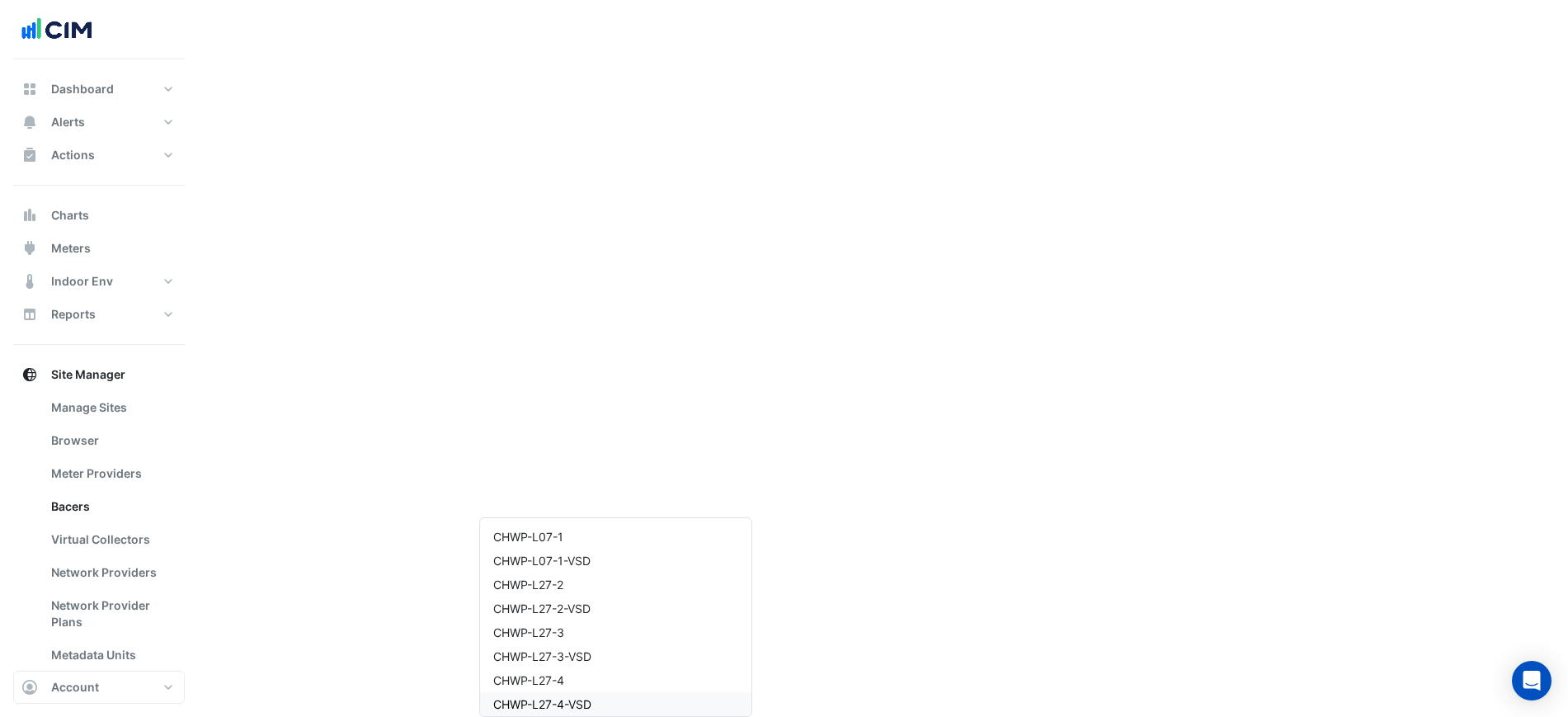
type input "***"
click at [536, 690] on span "HWB-L39-Common" at bounding box center [546, 697] width 106 height 14
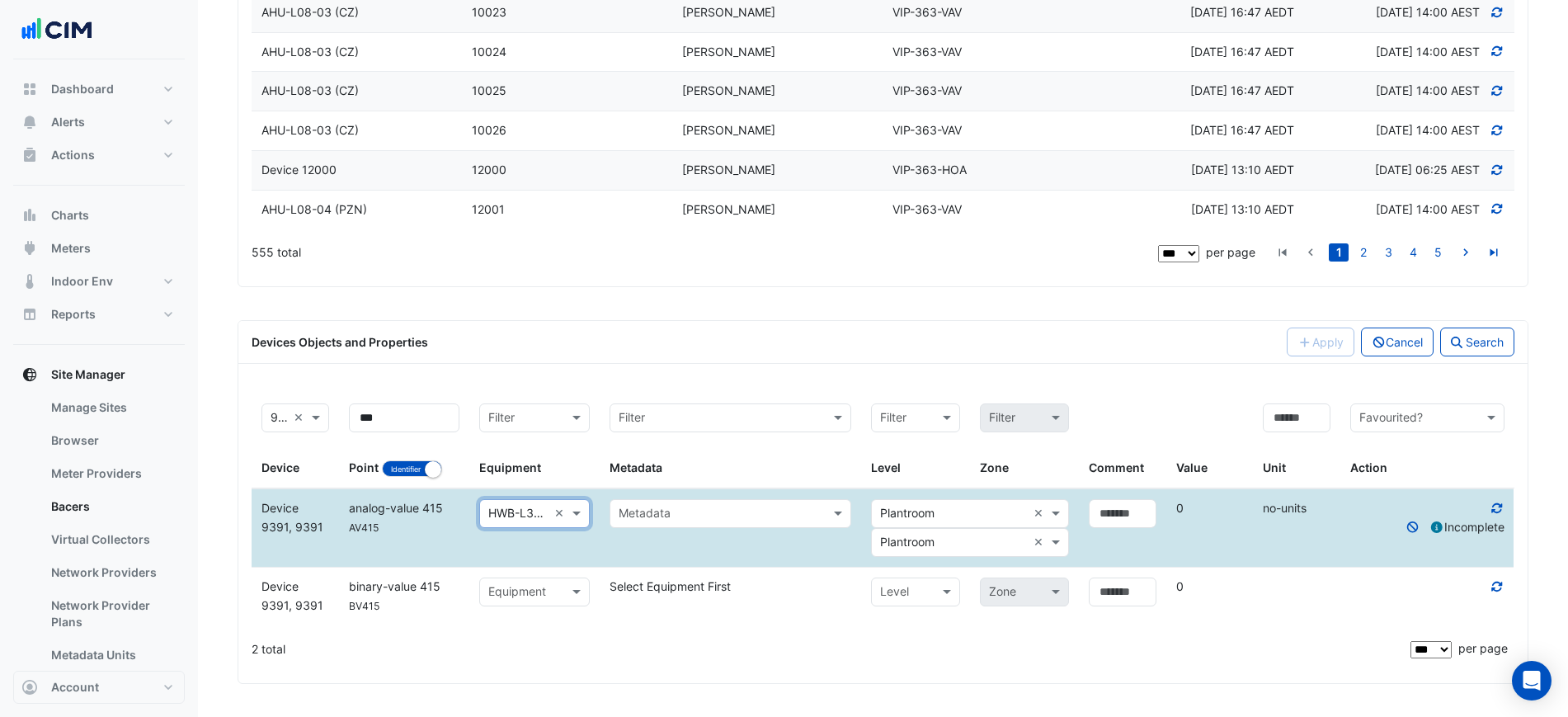
click at [669, 528] on div "Metadata" at bounding box center [730, 514] width 241 height 29
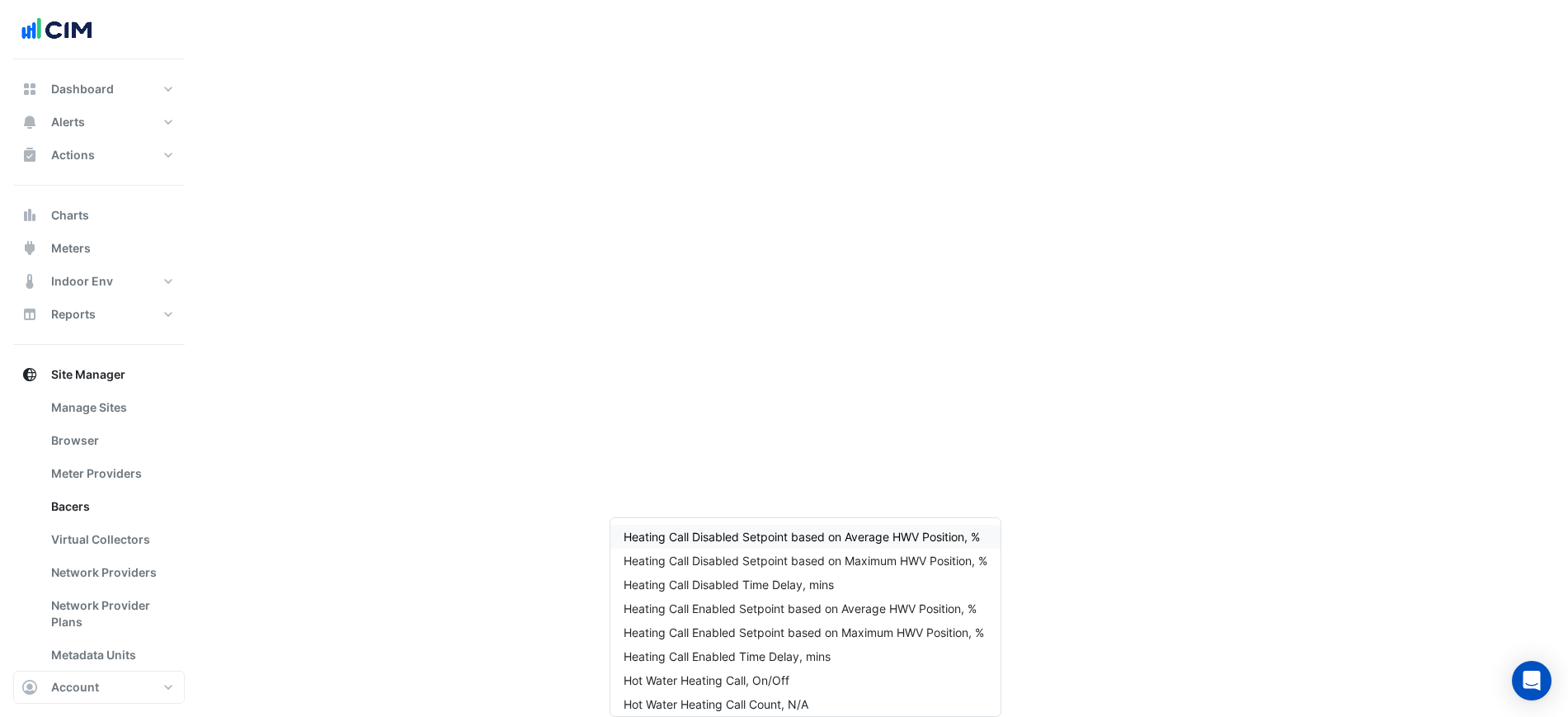
type input "*"
type input "********"
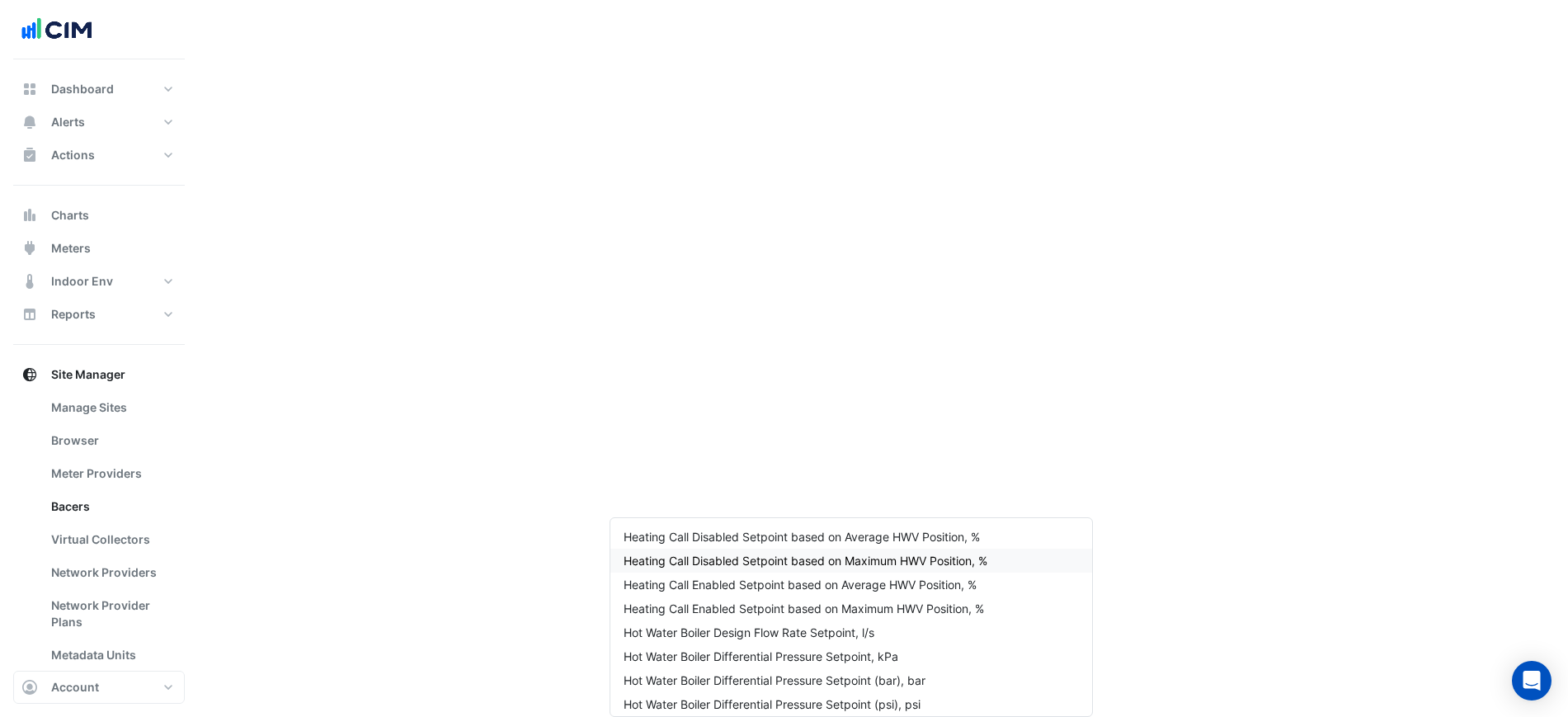
click at [966, 553] on span "Heating Call Disabled Setpoint based on Maximum HWV Position, %" at bounding box center [805, 560] width 364 height 14
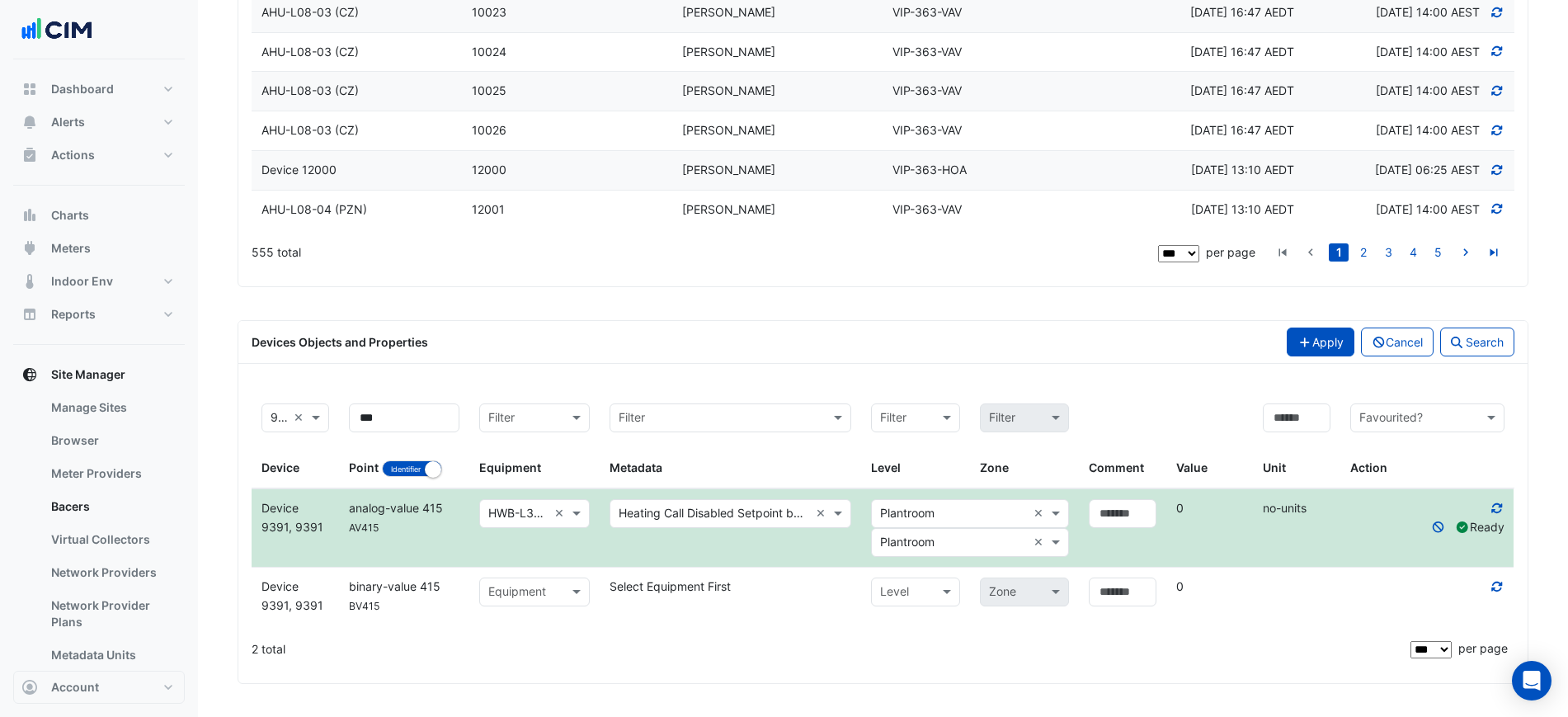
click at [1328, 356] on button "Apply" at bounding box center [1320, 341] width 67 height 29
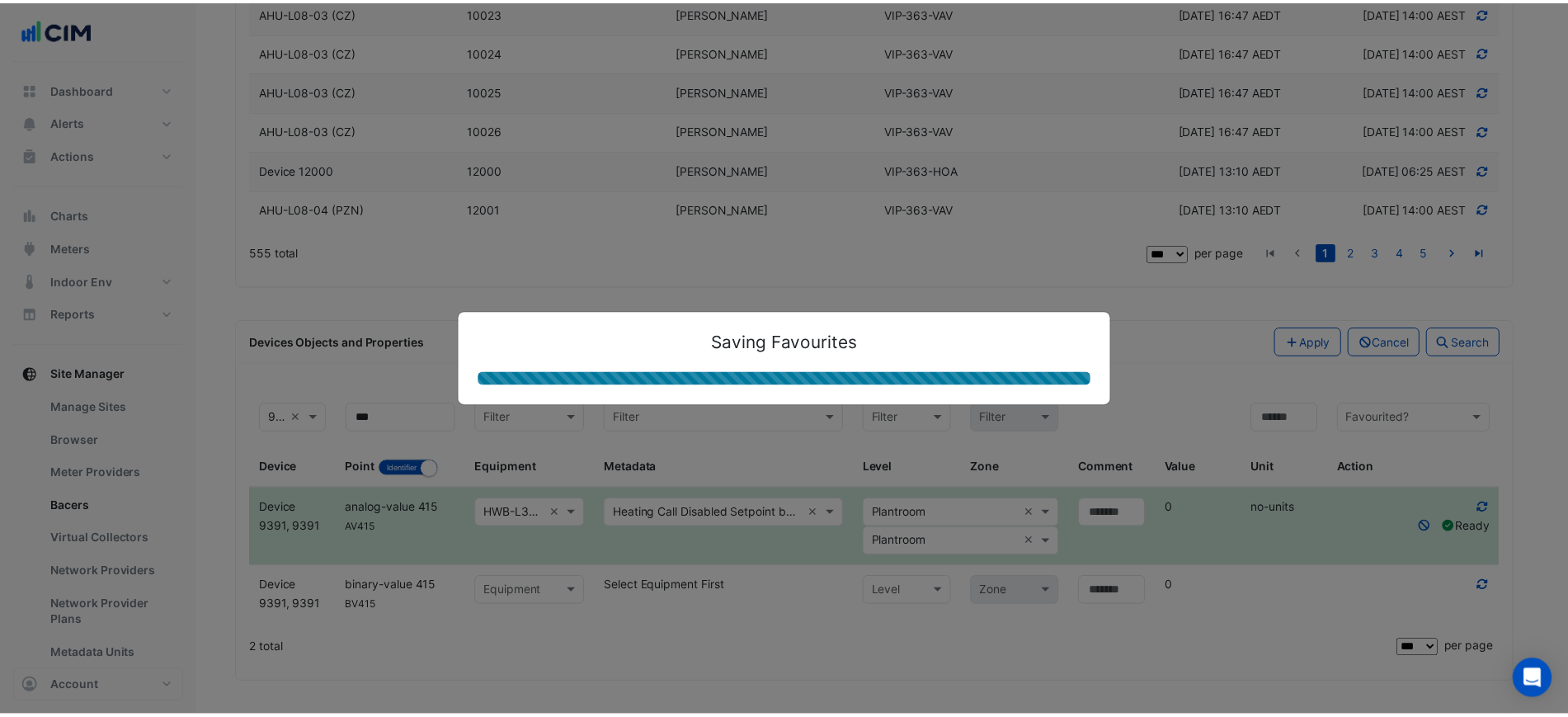
scroll to position [5342, 0]
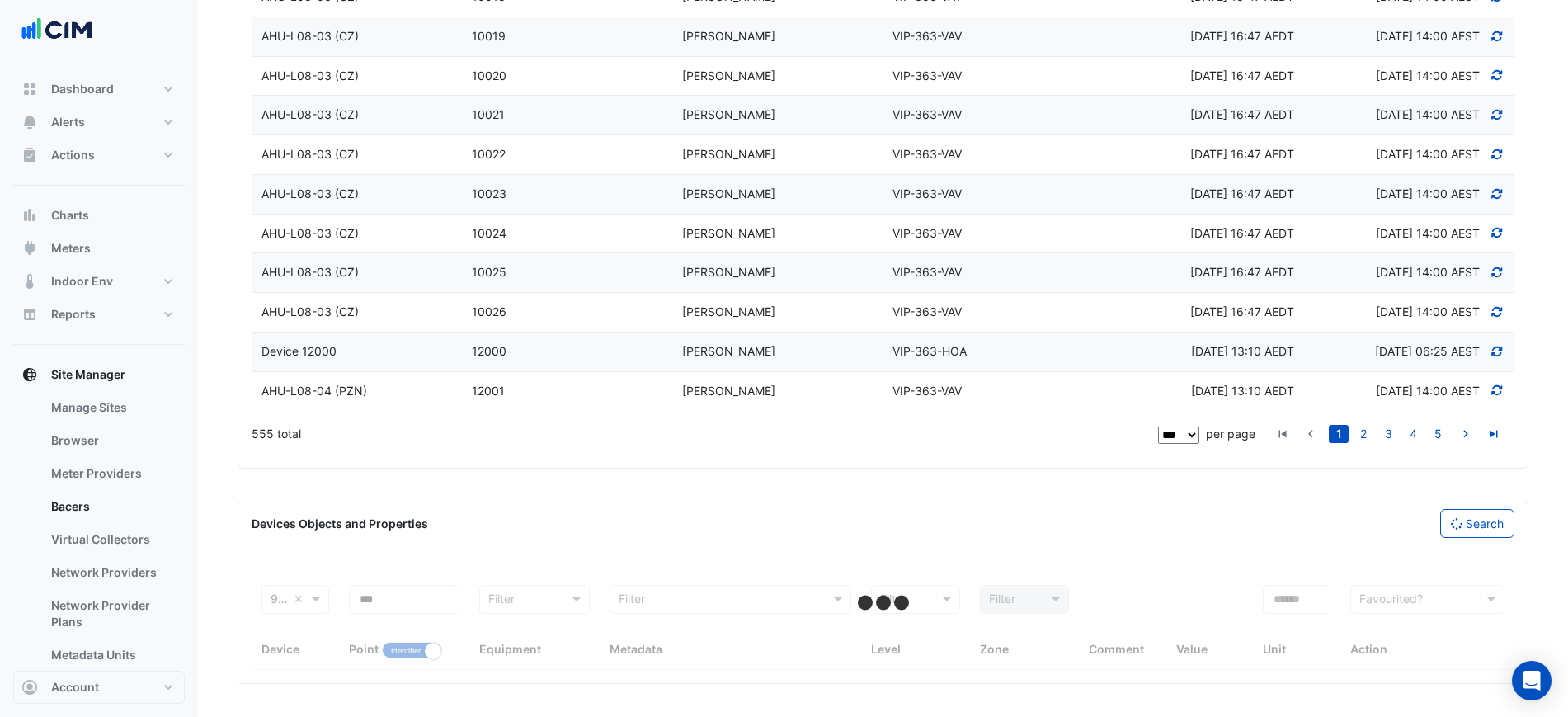
select select "***"
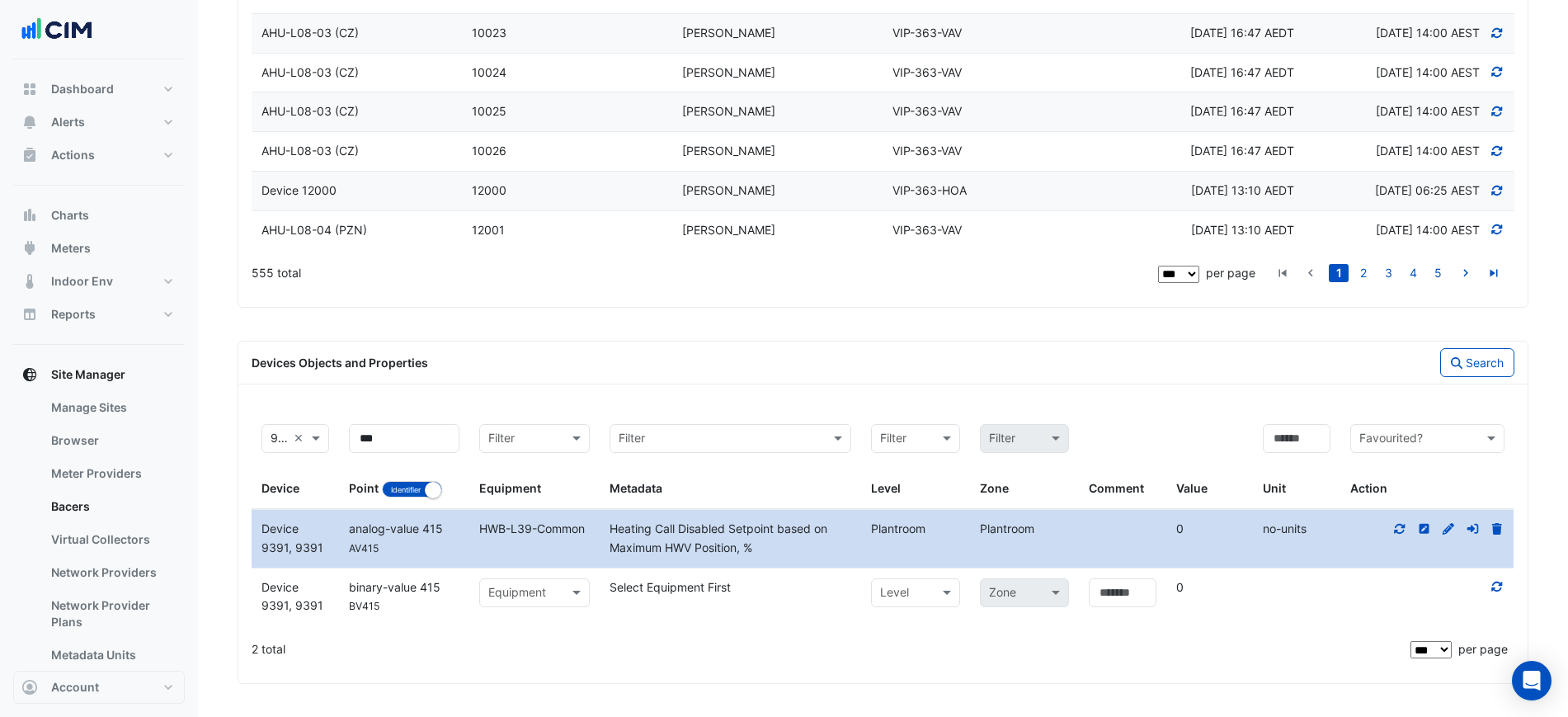
scroll to position [5503, 0]
drag, startPoint x: 387, startPoint y: 451, endPoint x: 283, endPoint y: 449, distance: 104.0
click at [283, 449] on div "Filter 9391, Device 9391 × Device *** Point Identifier Name Filter Equipment Fi…" at bounding box center [883, 461] width 1263 height 95
type input "***"
click at [1476, 353] on button "Search" at bounding box center [1477, 362] width 74 height 29
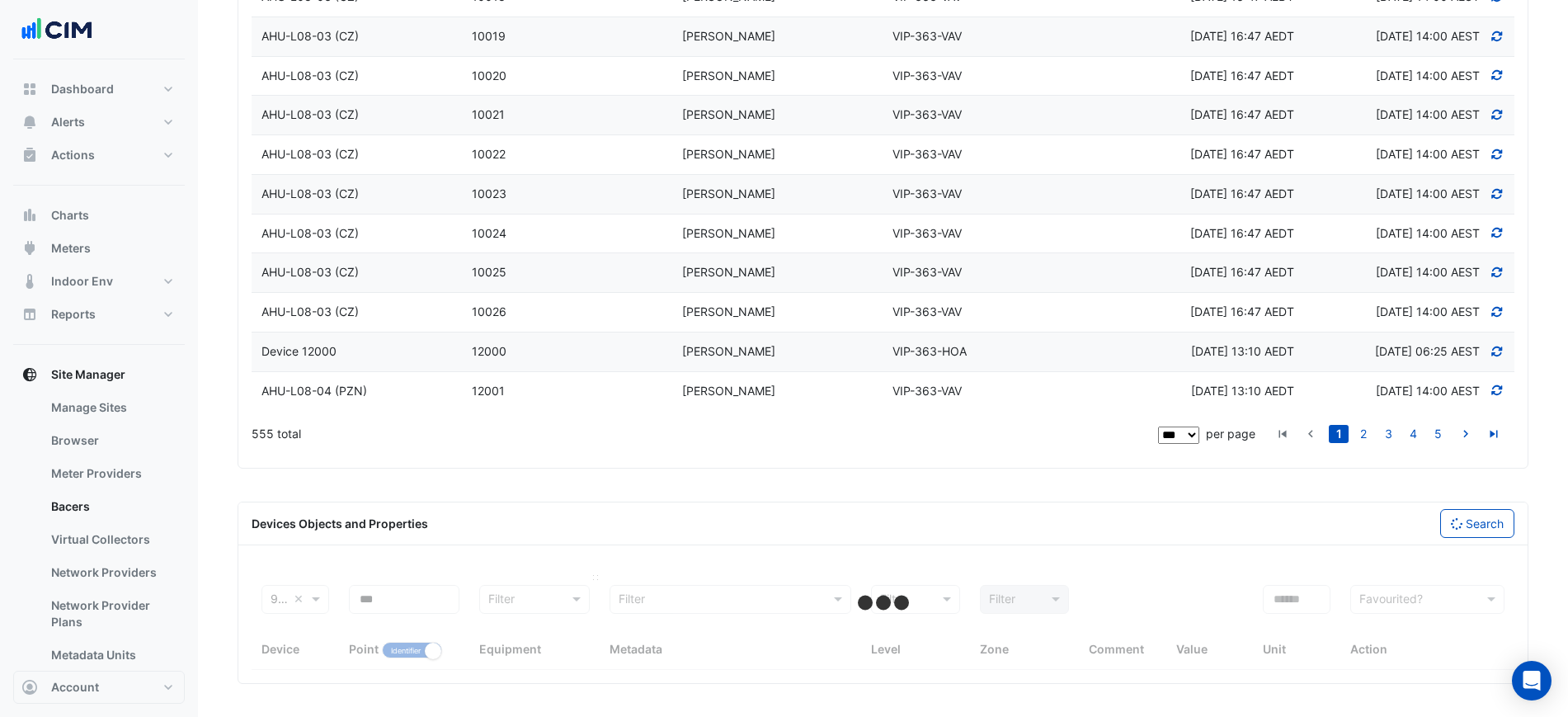
select select "***"
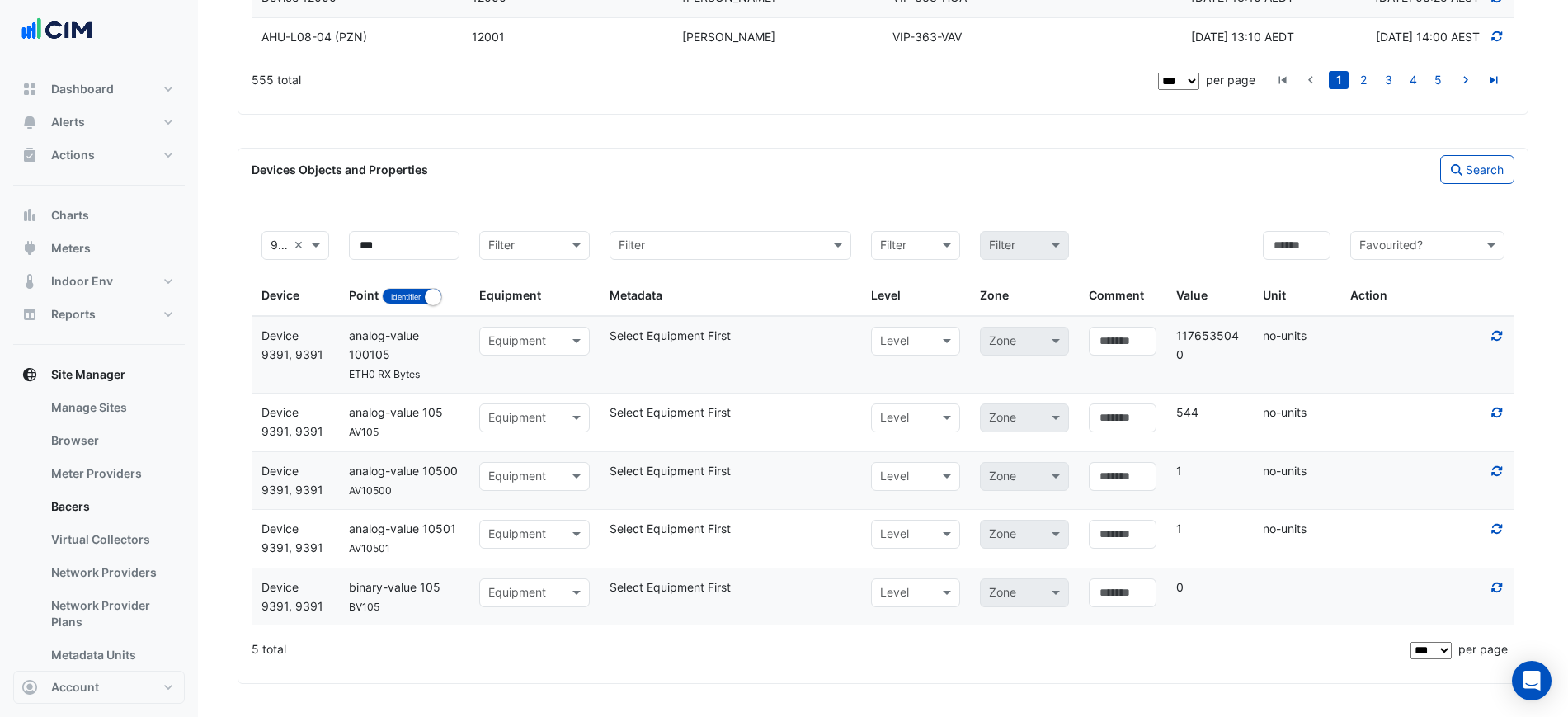
scroll to position [5696, 0]
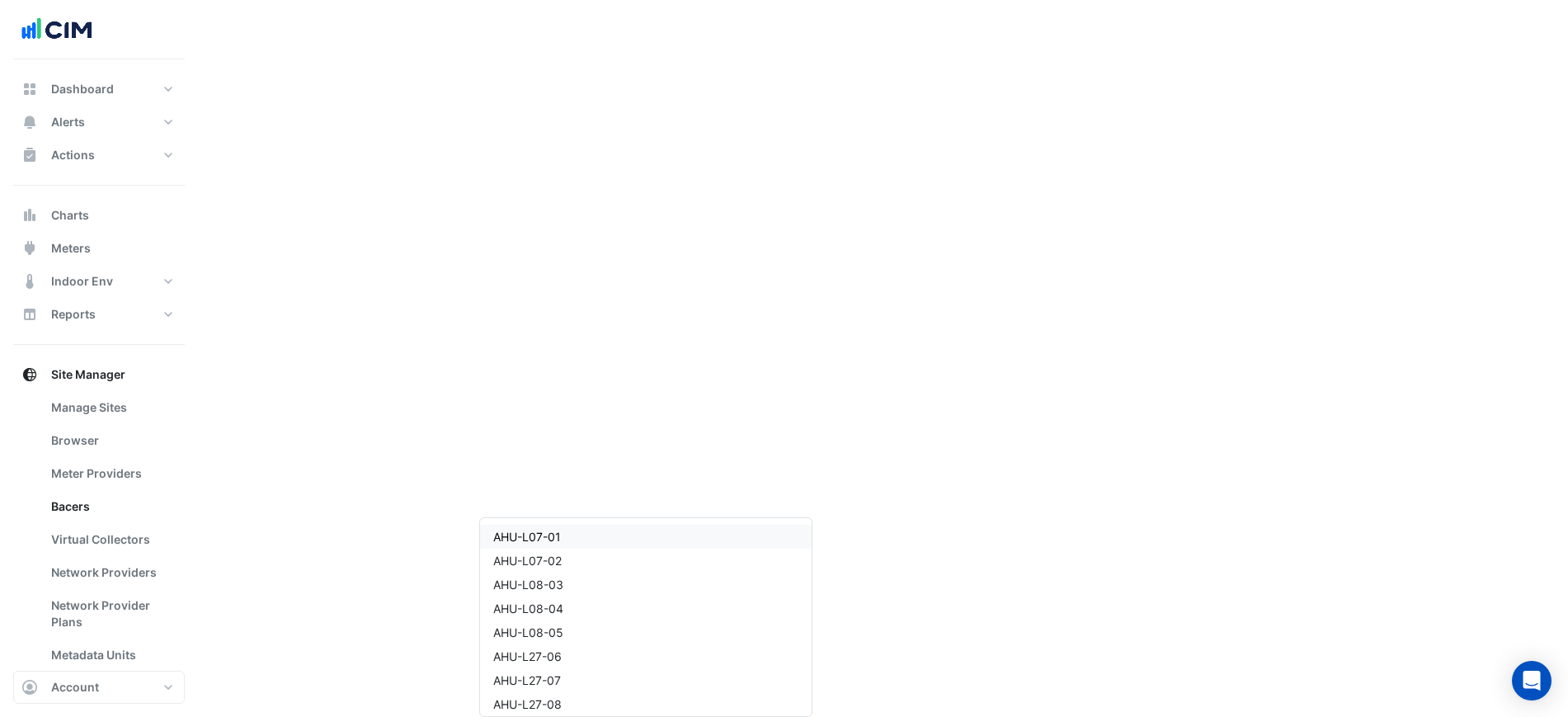
type input "***"
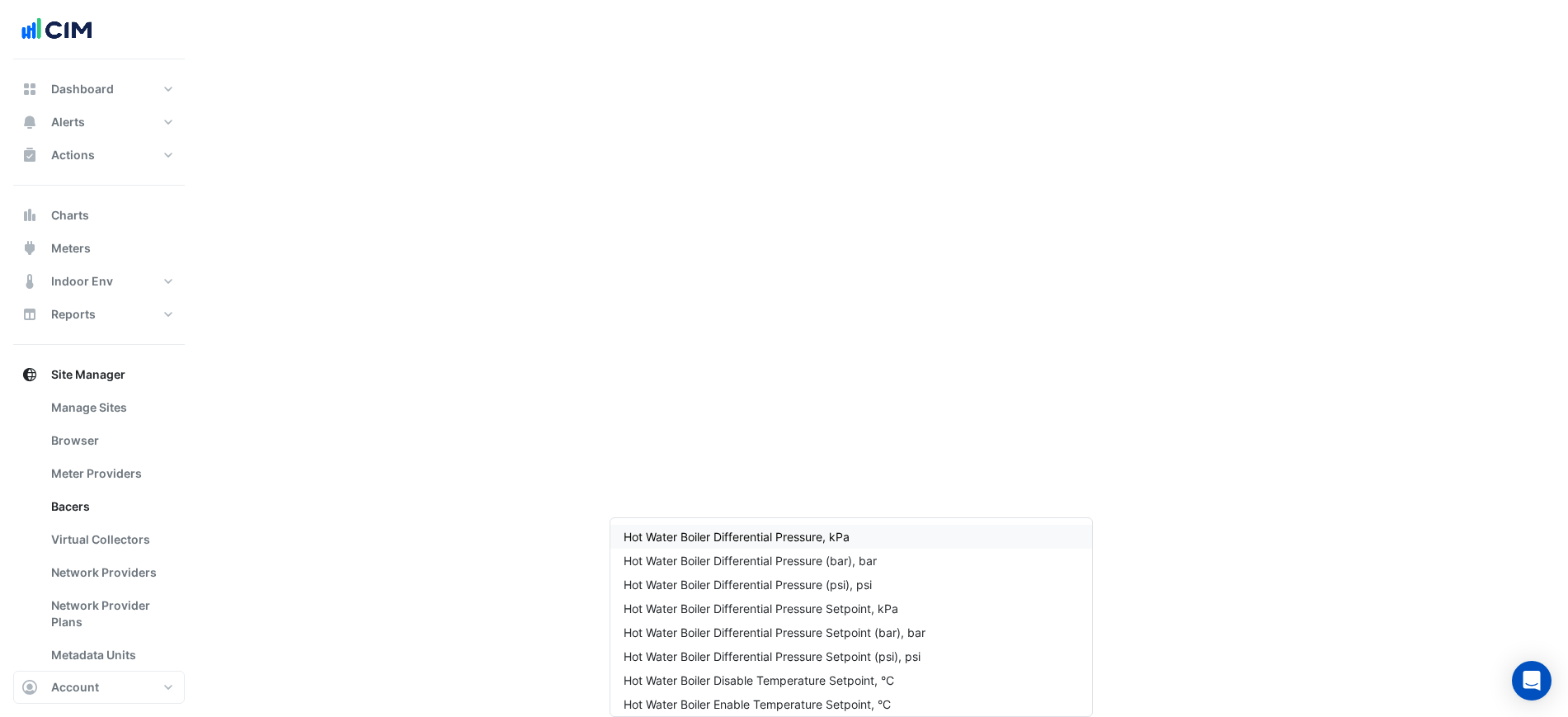
type input "*"
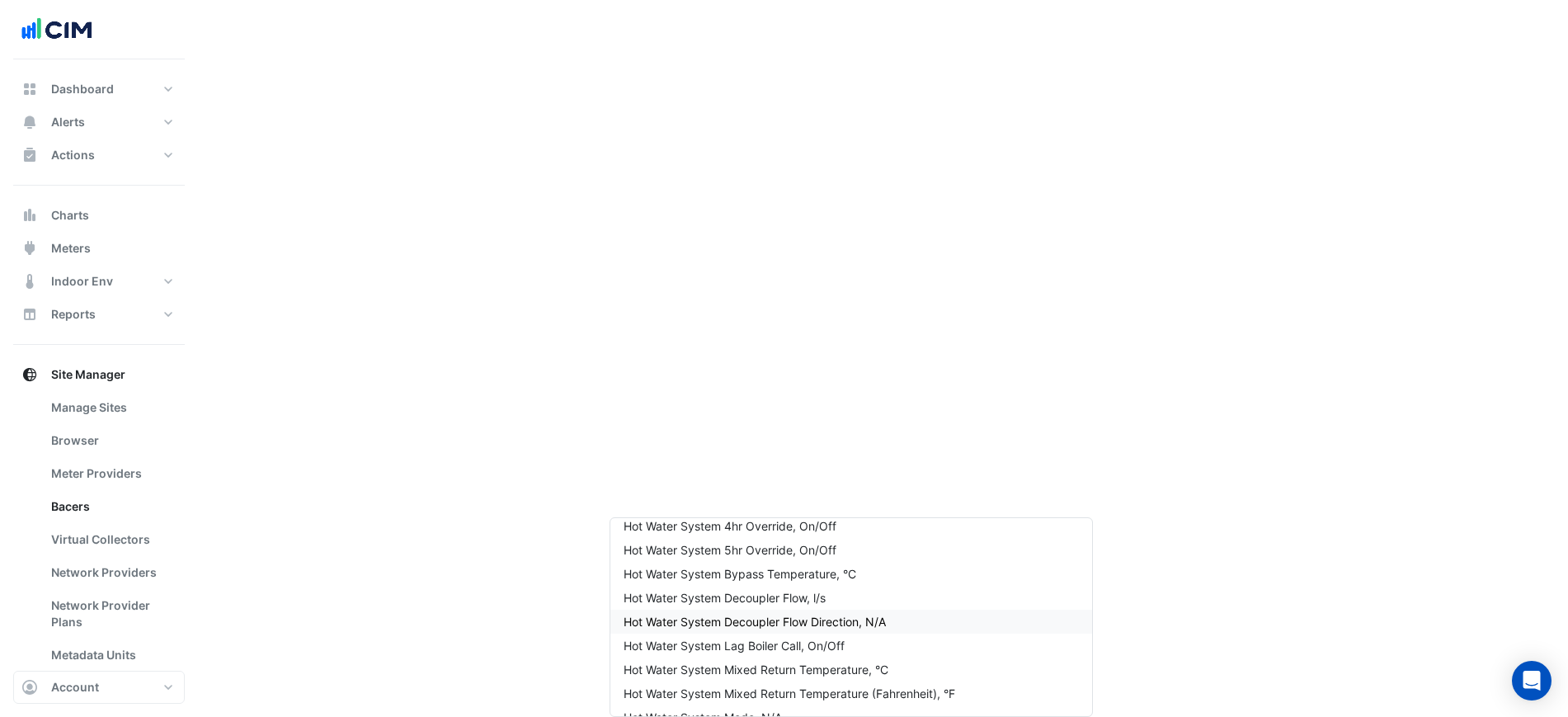
scroll to position [3092, 0]
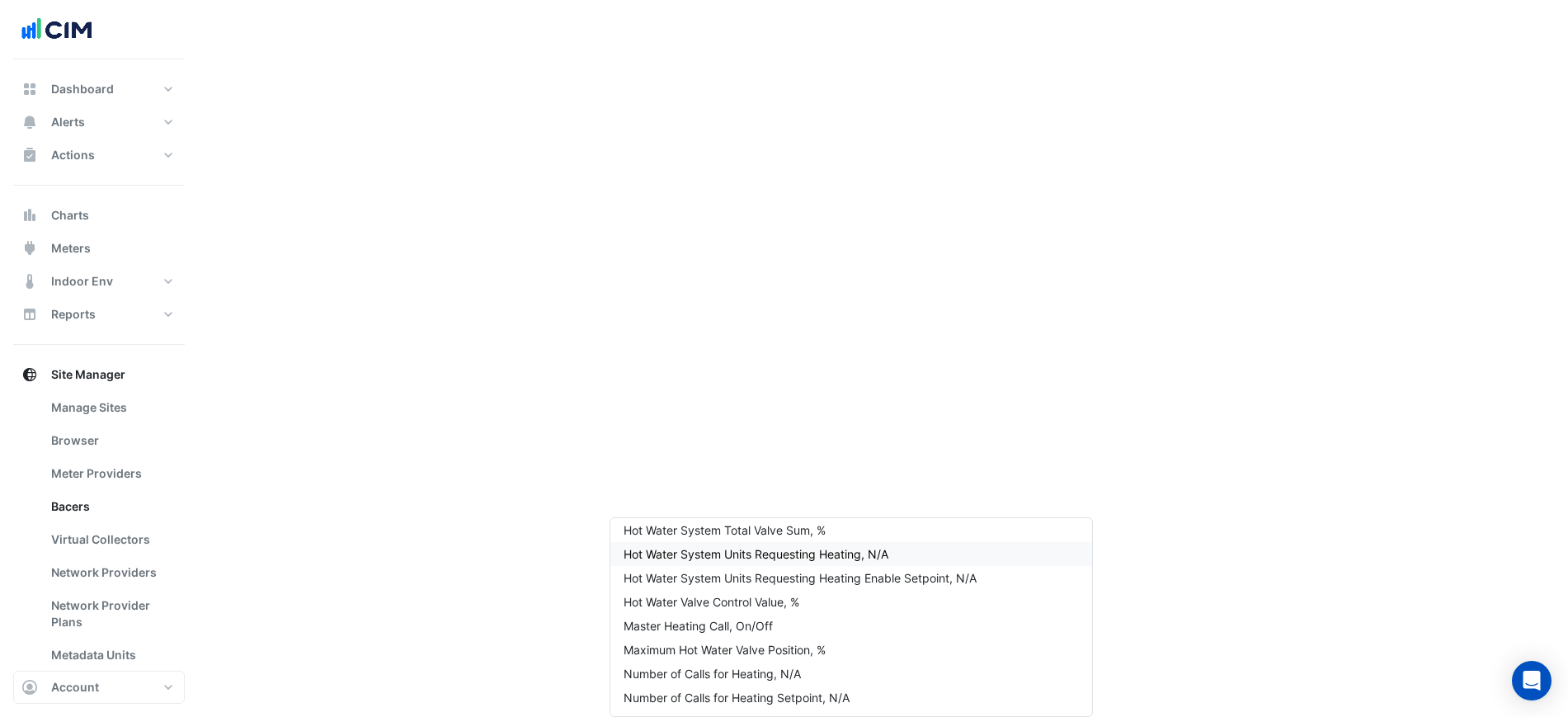
click at [868, 546] on span "Hot Water System Units Requesting Heating, N/A" at bounding box center [756, 553] width 265 height 14
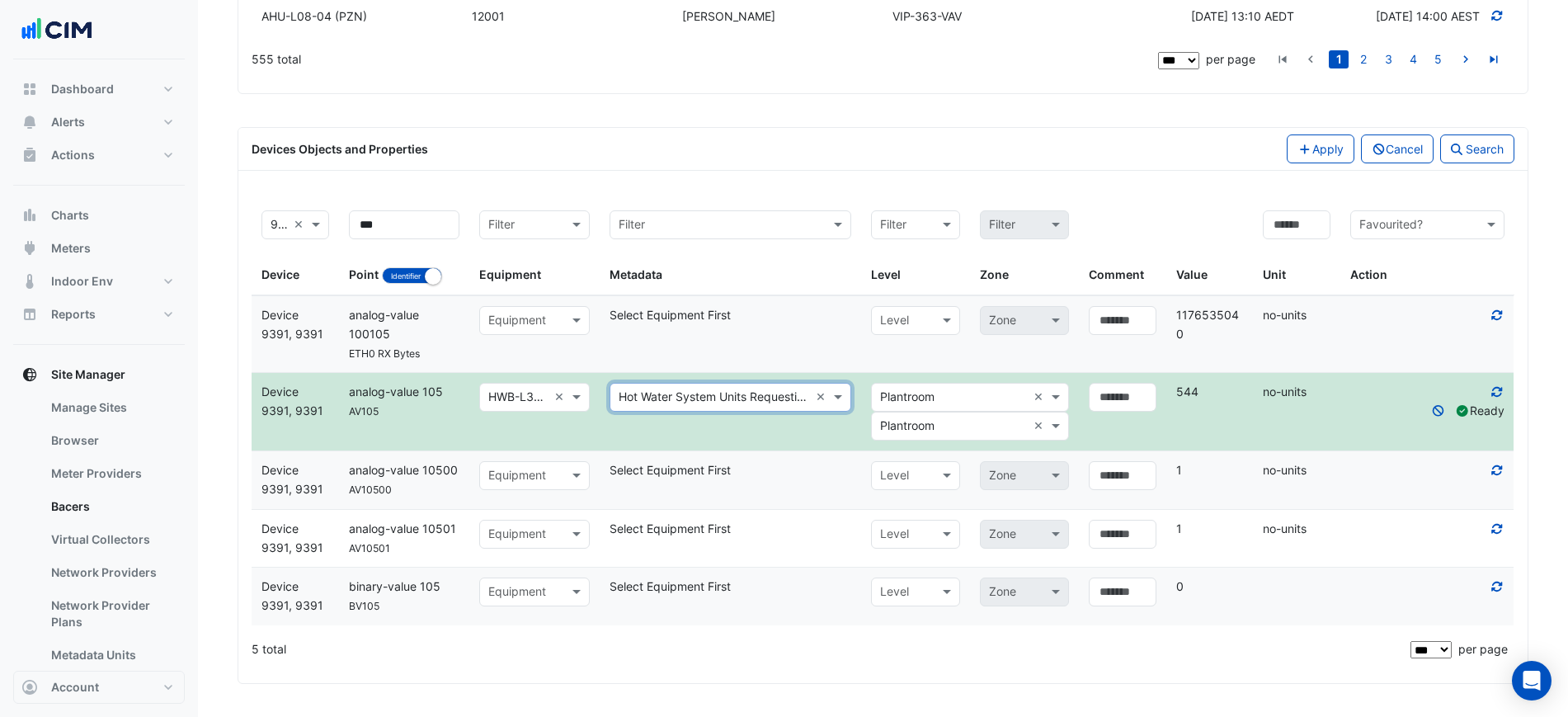
click at [775, 446] on datatable-body-cell "Select metadata Metadata Hot Water System Units Requesting Heating, N/A ×" at bounding box center [730, 411] width 261 height 77
click at [949, 436] on input "text" at bounding box center [953, 426] width 147 height 19
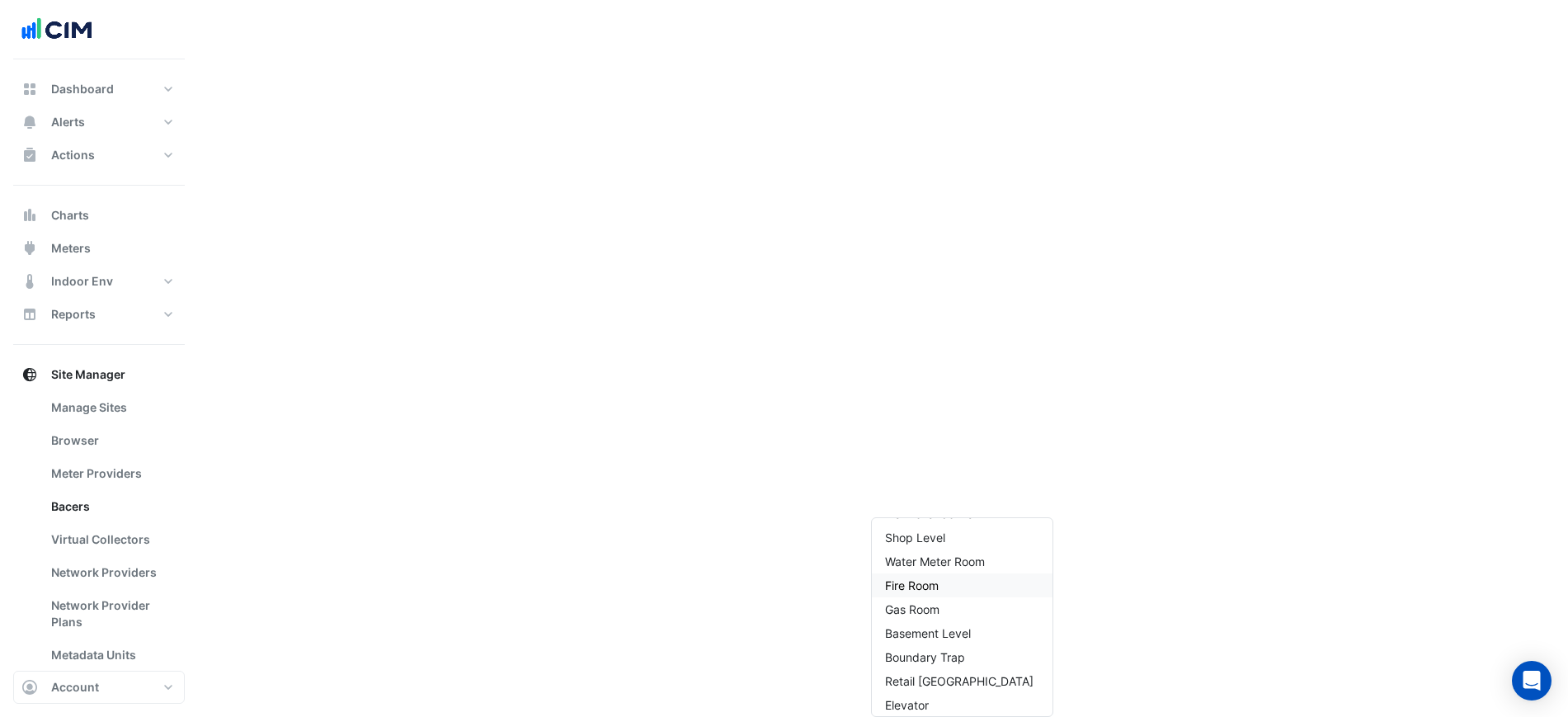
scroll to position [159, 0]
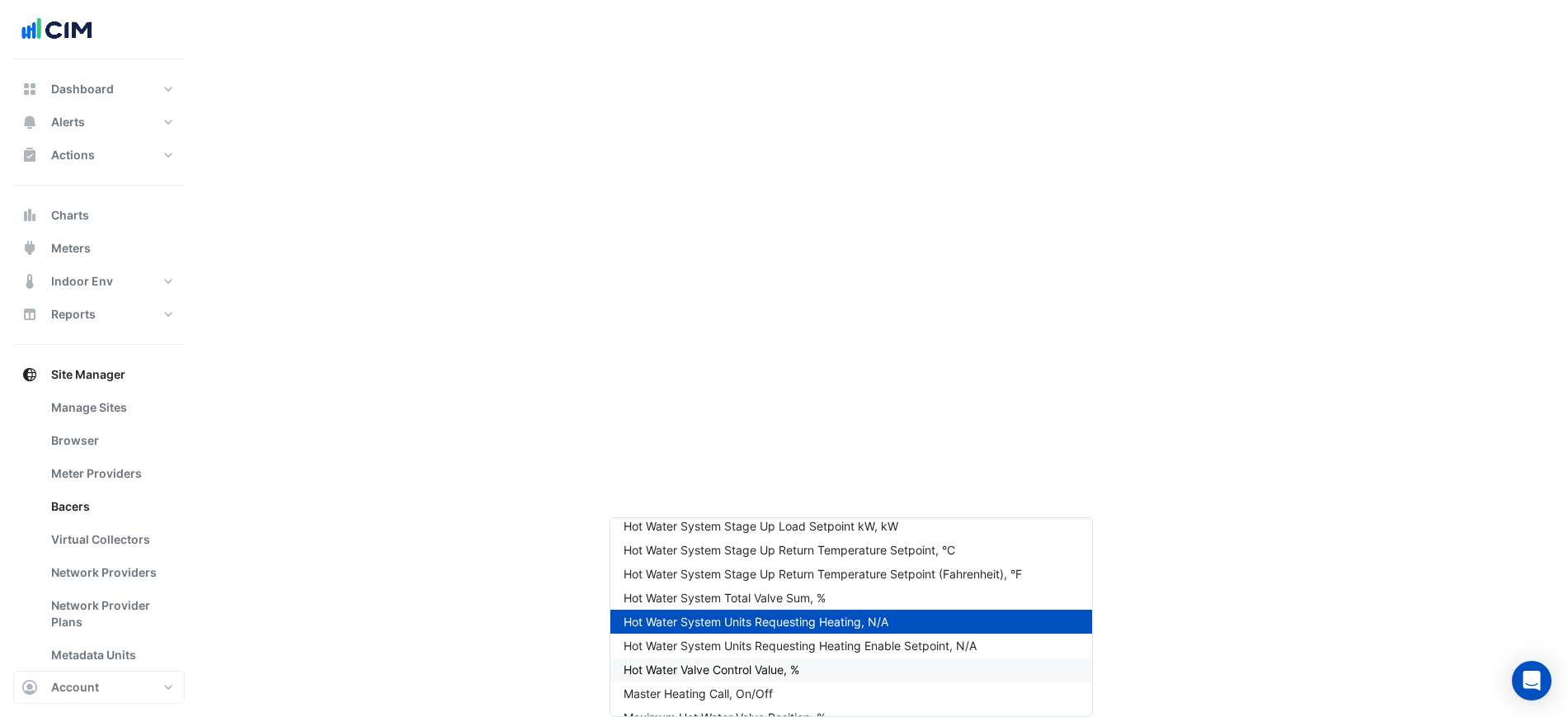
scroll to position [2988, 0]
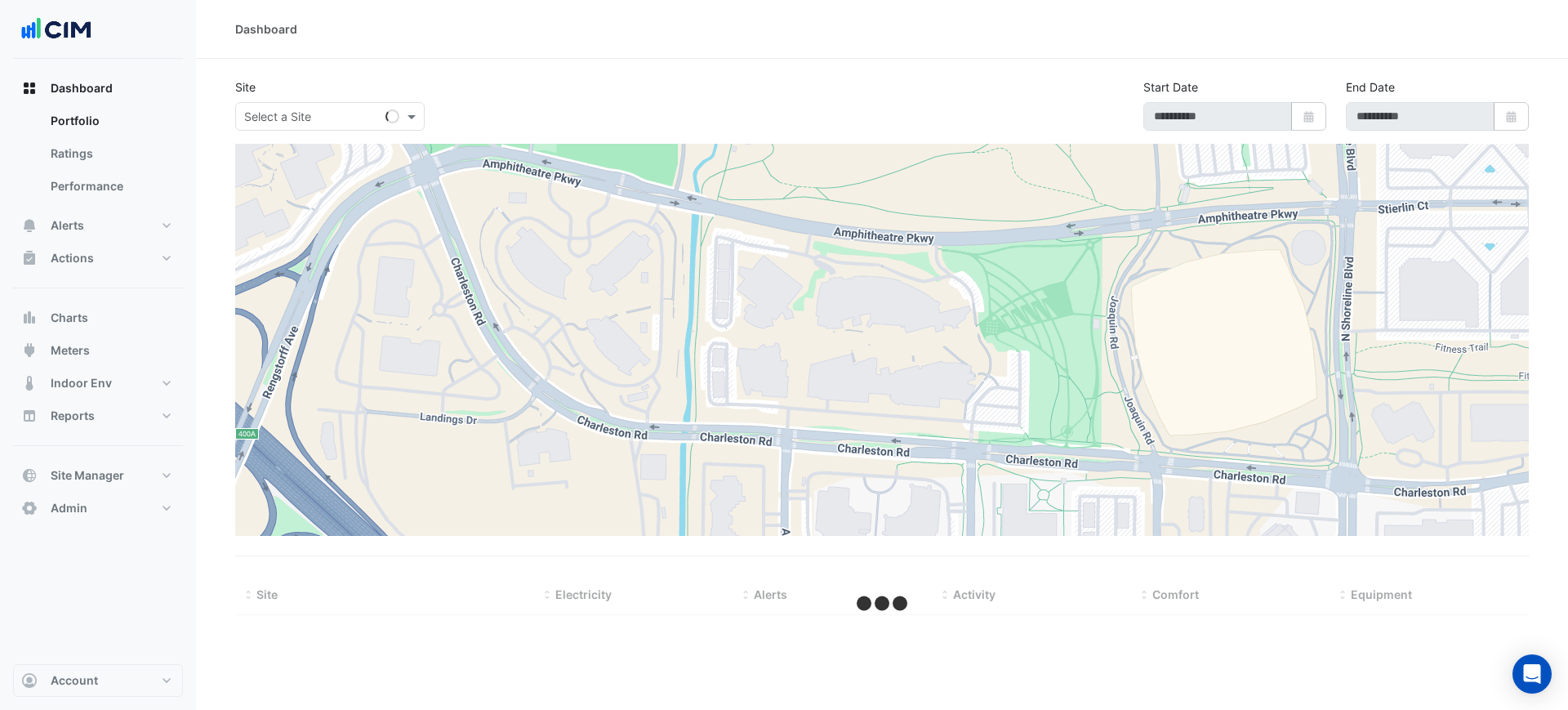
click at [144, 457] on div "Dashboard Portfolio Ratings Performance Alerts Site Rules Templates Actions Sit…" at bounding box center [98, 298] width 170 height 453
click at [136, 476] on button "Site Manager" at bounding box center [98, 474] width 170 height 32
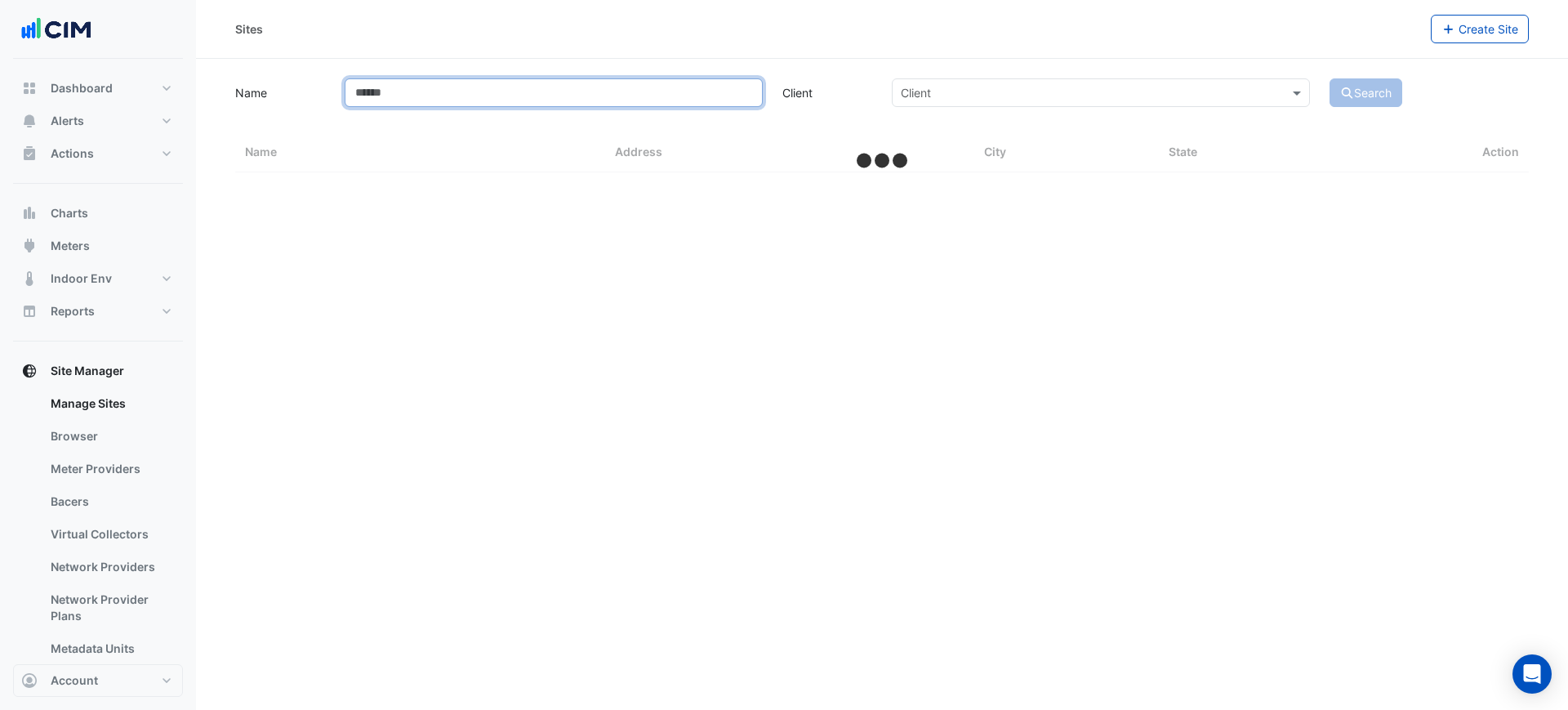
click at [479, 100] on input "Name" at bounding box center [553, 92] width 418 height 28
type input "**"
select select "***"
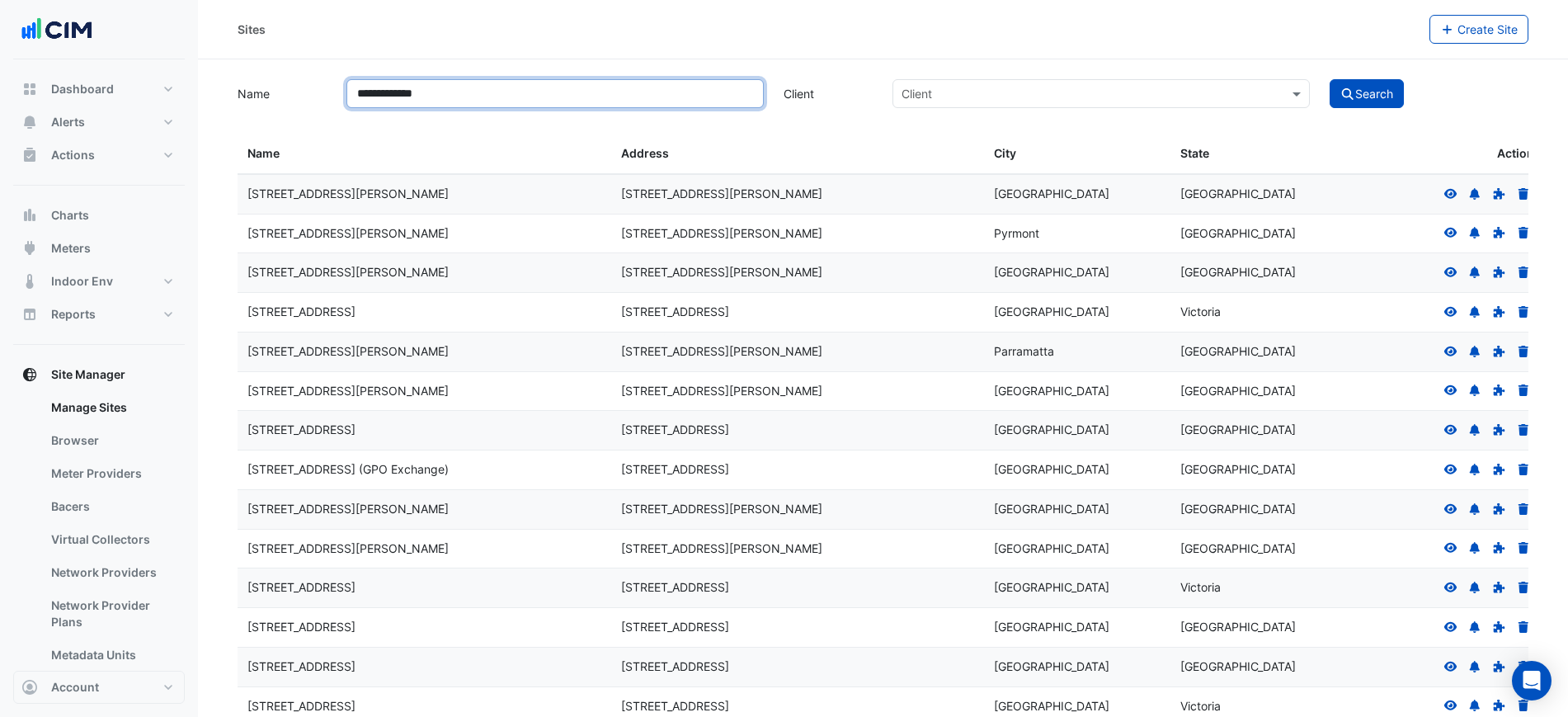
type input "**********"
click at [1329, 79] on button "Search" at bounding box center [1366, 93] width 74 height 29
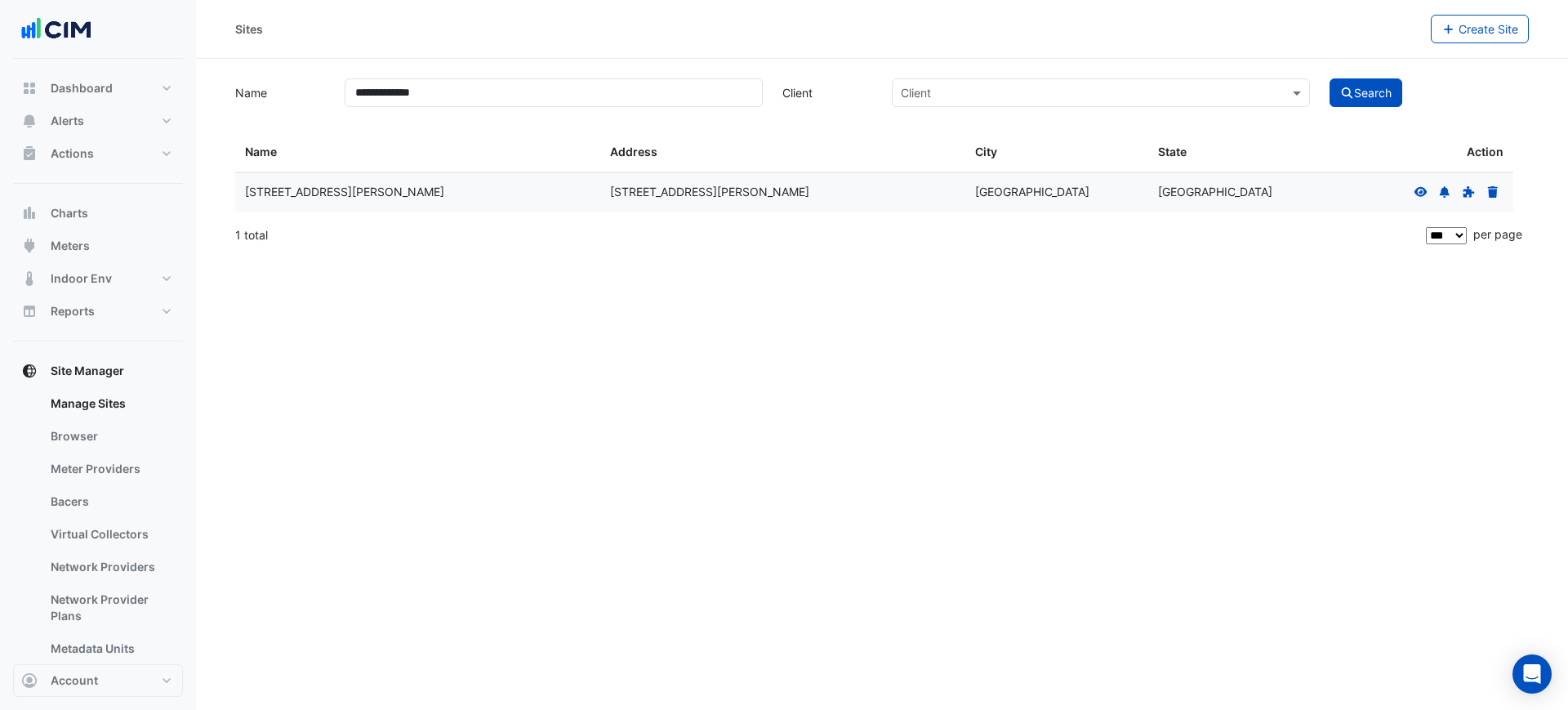
click at [1422, 186] on icon at bounding box center [1421, 191] width 13 height 10
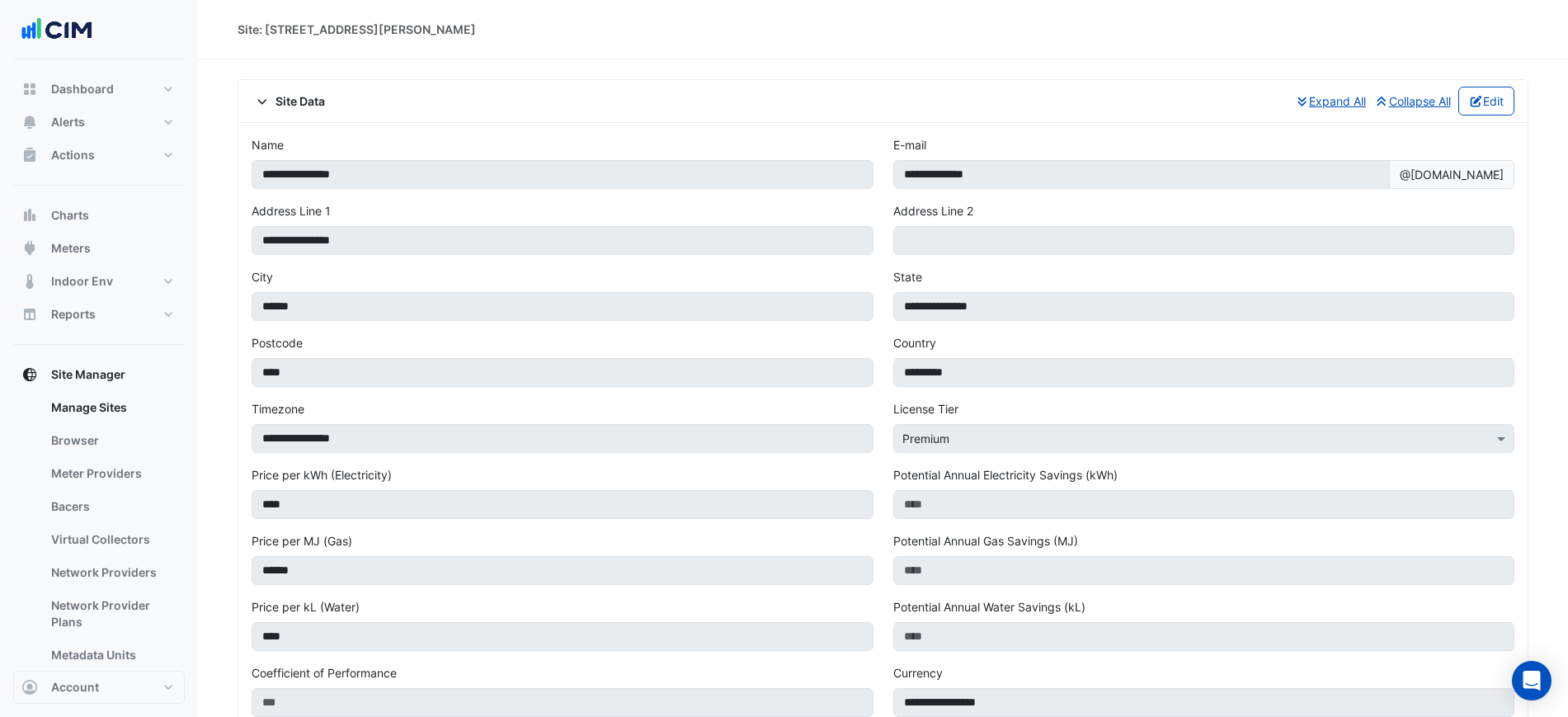
scroll to position [1126, 0]
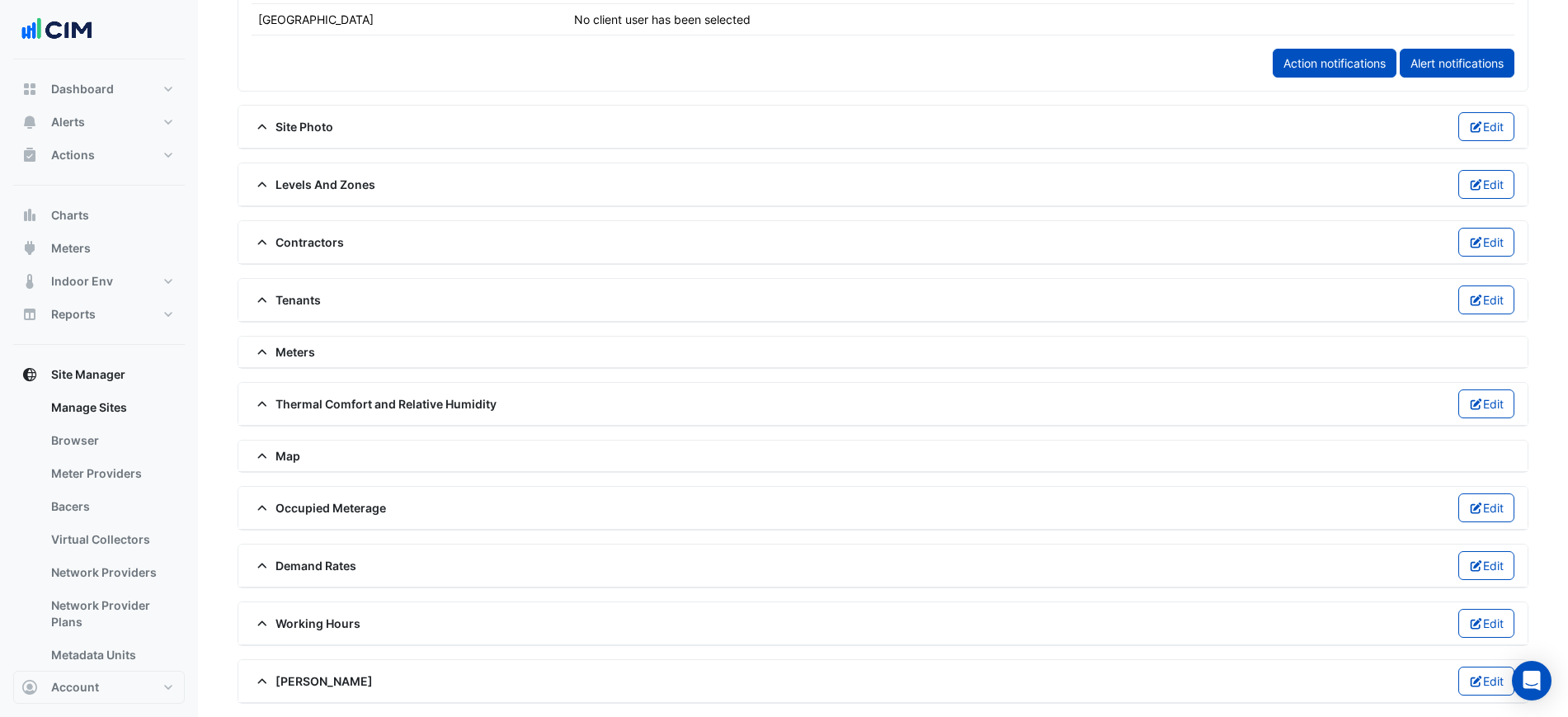
click at [293, 174] on div "Levels And Zones Edit" at bounding box center [883, 184] width 1263 height 29
drag, startPoint x: 298, startPoint y: 178, endPoint x: 346, endPoint y: 183, distance: 48.3
click at [298, 178] on span "Levels And Zones" at bounding box center [313, 184] width 124 height 18
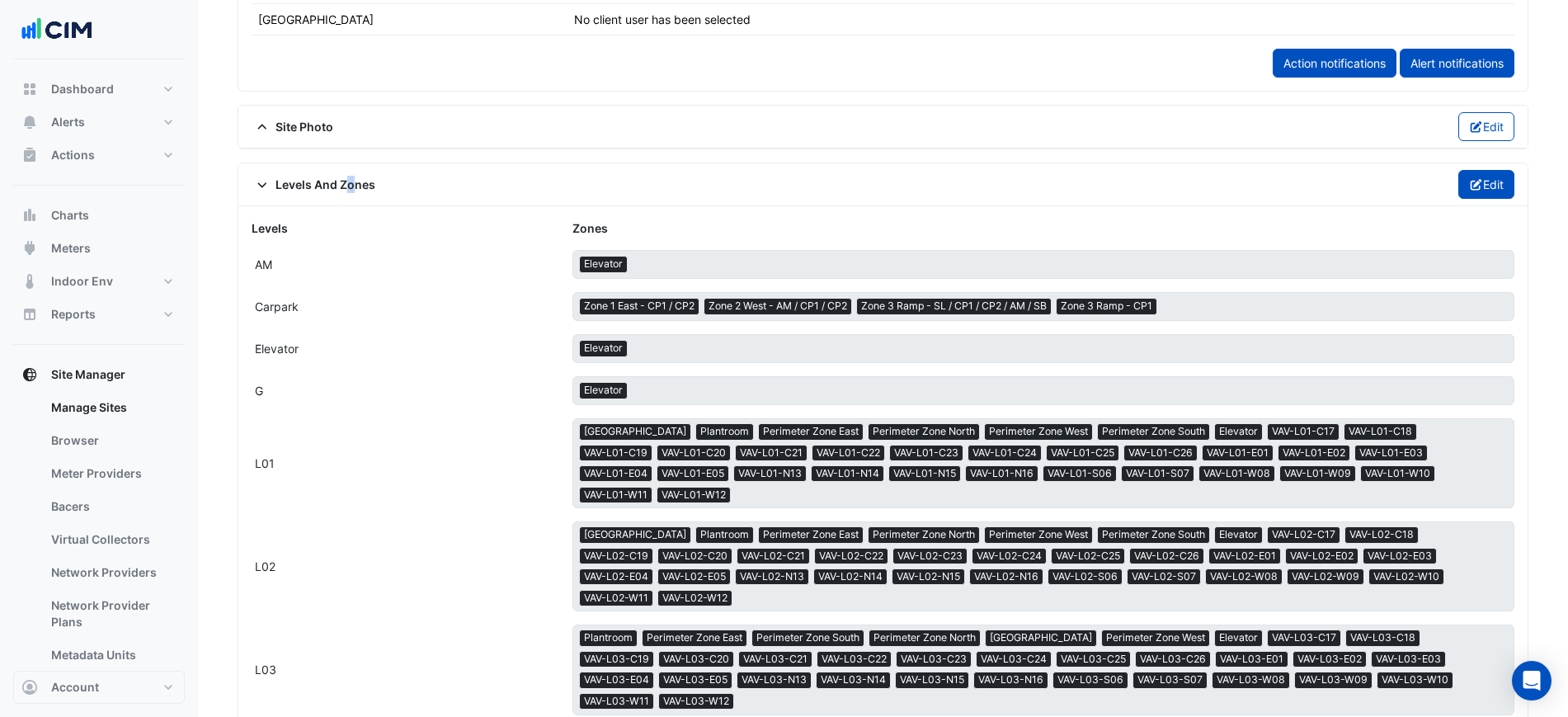
click at [1462, 196] on button "Edit" at bounding box center [1487, 184] width 57 height 29
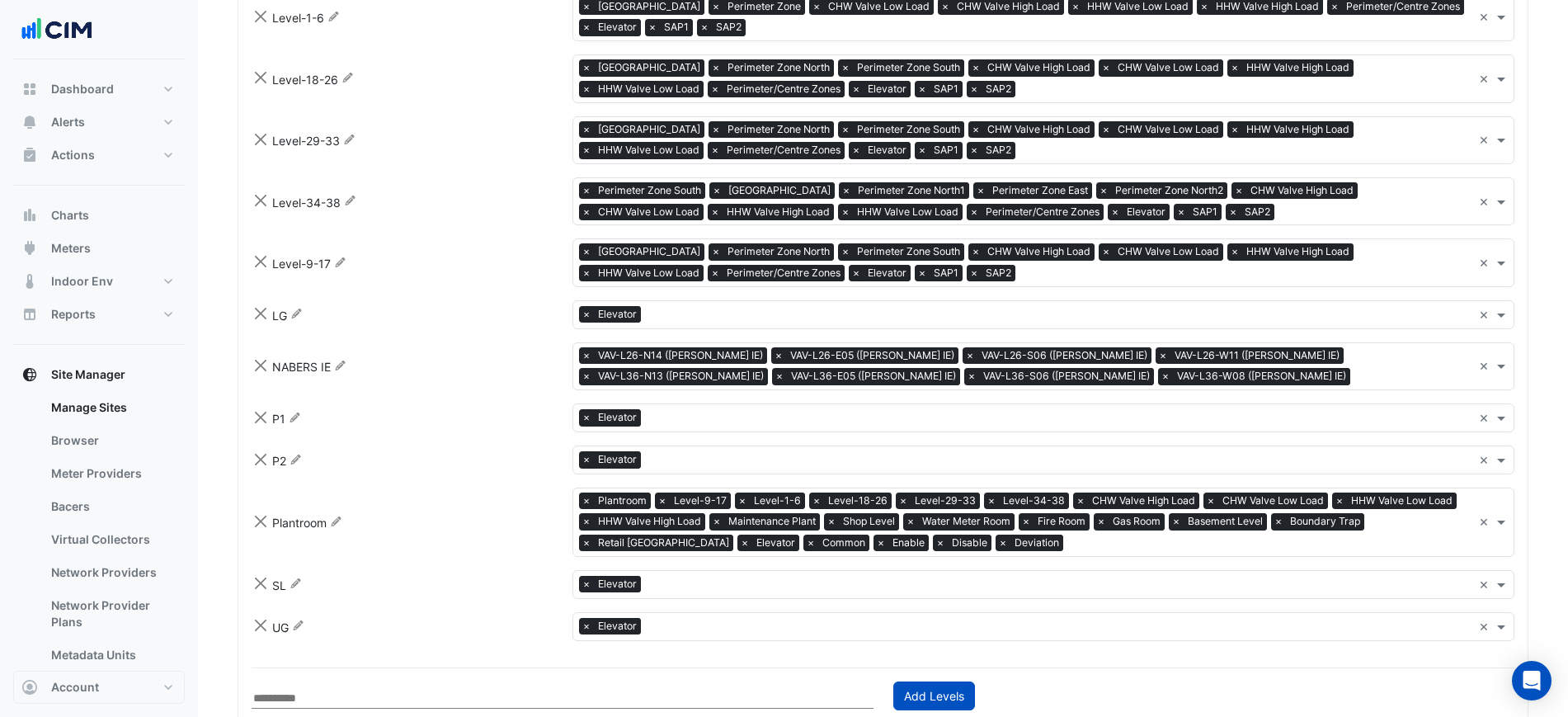
scroll to position [5867, 0]
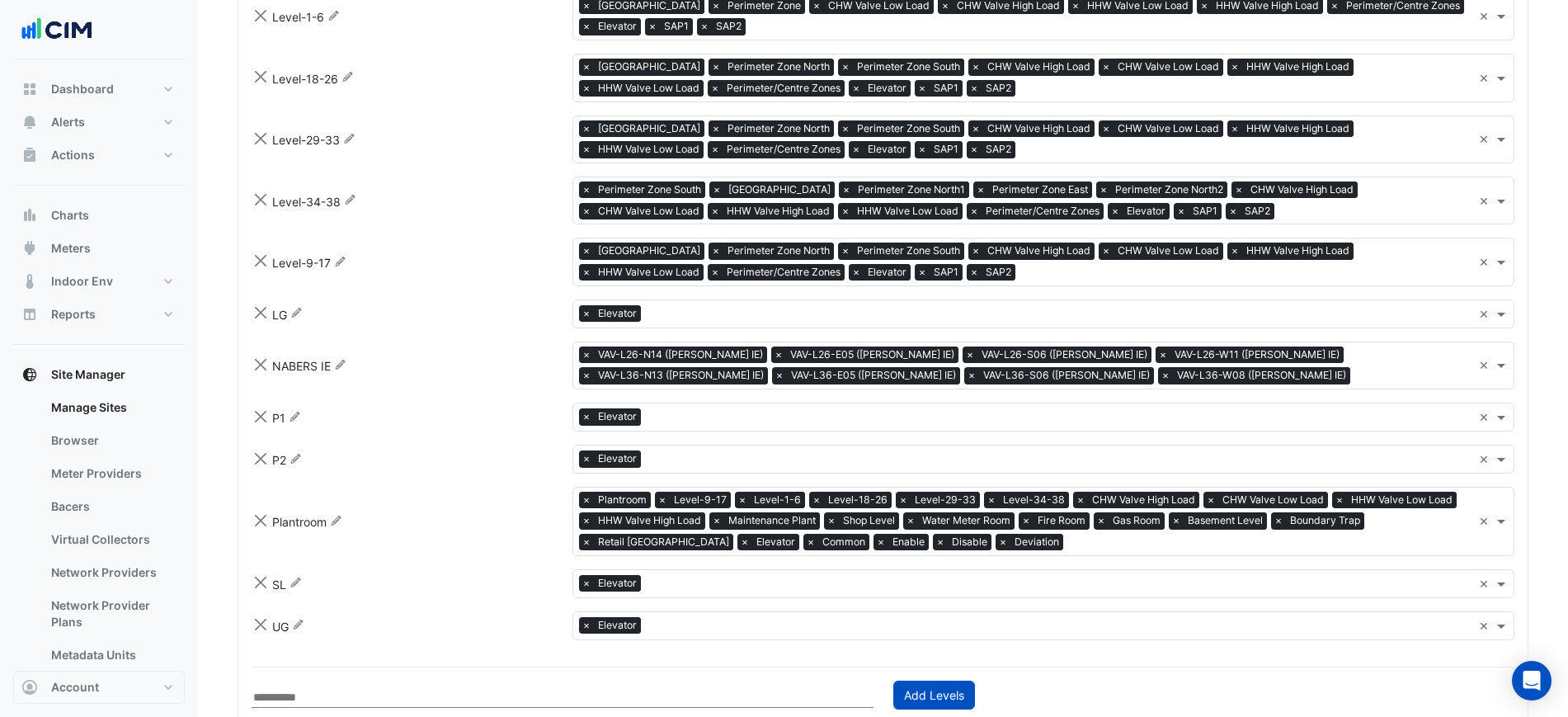
click at [1201, 535] on input "text" at bounding box center [1270, 544] width 403 height 18
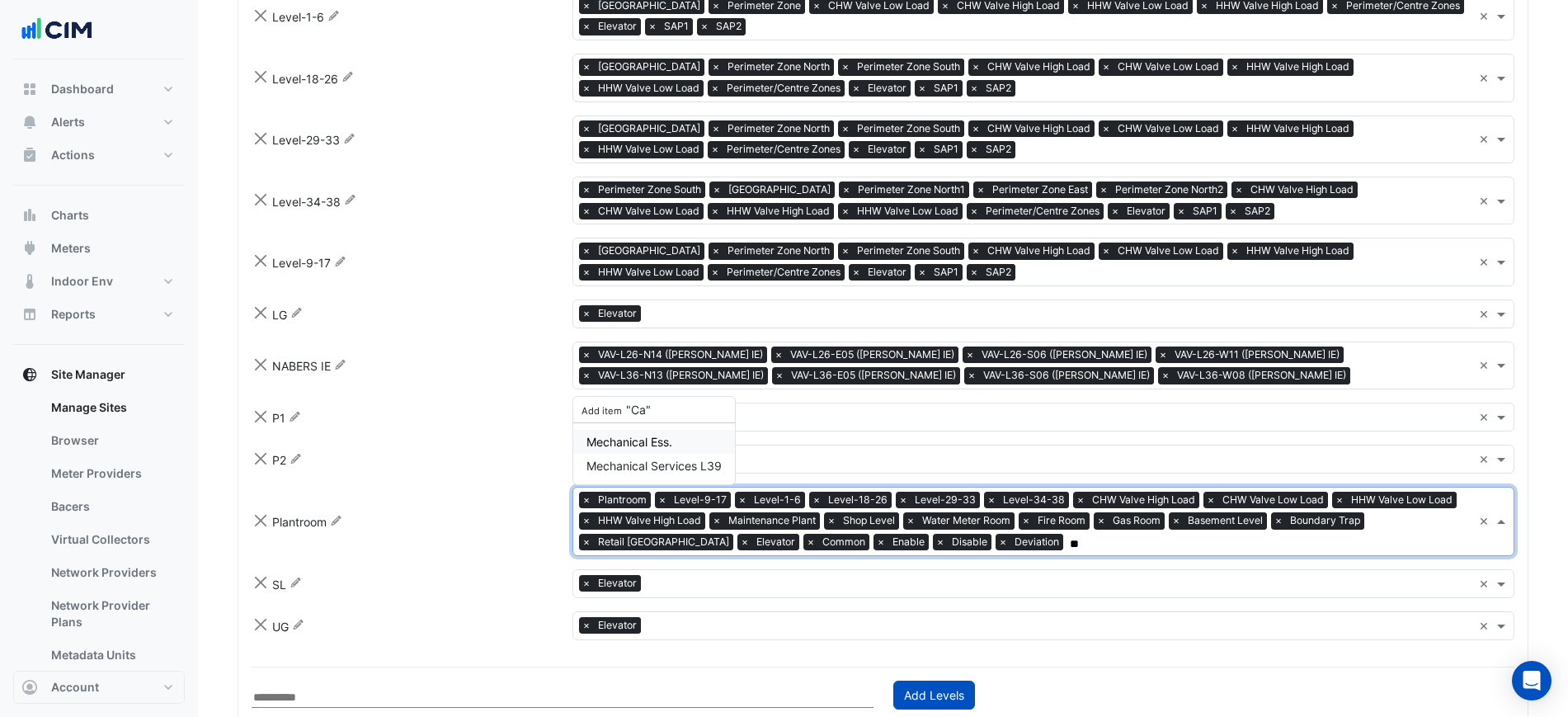
scroll to position [0, 0]
type input "*******"
click at [660, 420] on div "Add item "Call On"" at bounding box center [627, 433] width 108 height 26
click at [657, 426] on span "Add item "Call On"" at bounding box center [627, 433] width 96 height 14
type input "********"
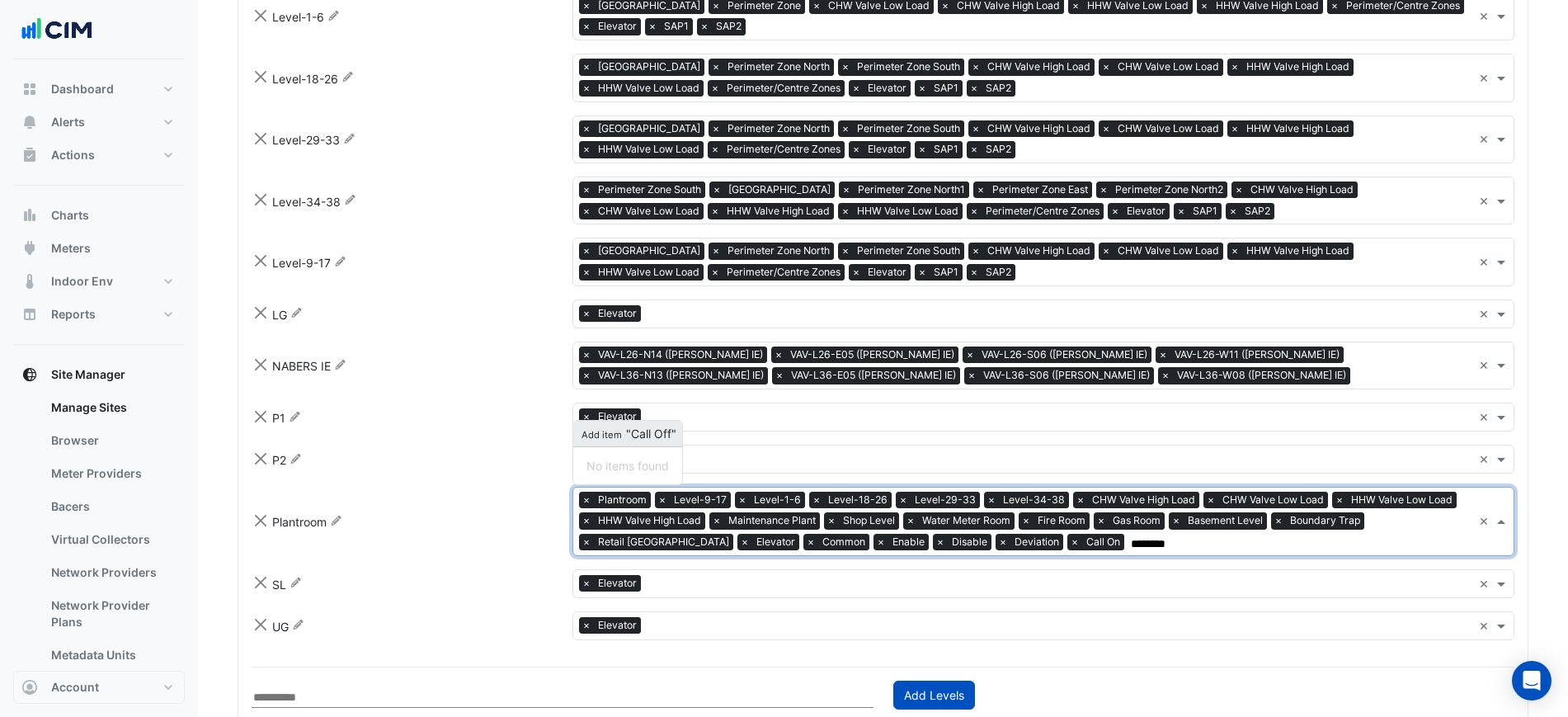
click at [642, 426] on span "Add item "Call Off"" at bounding box center [628, 433] width 98 height 14
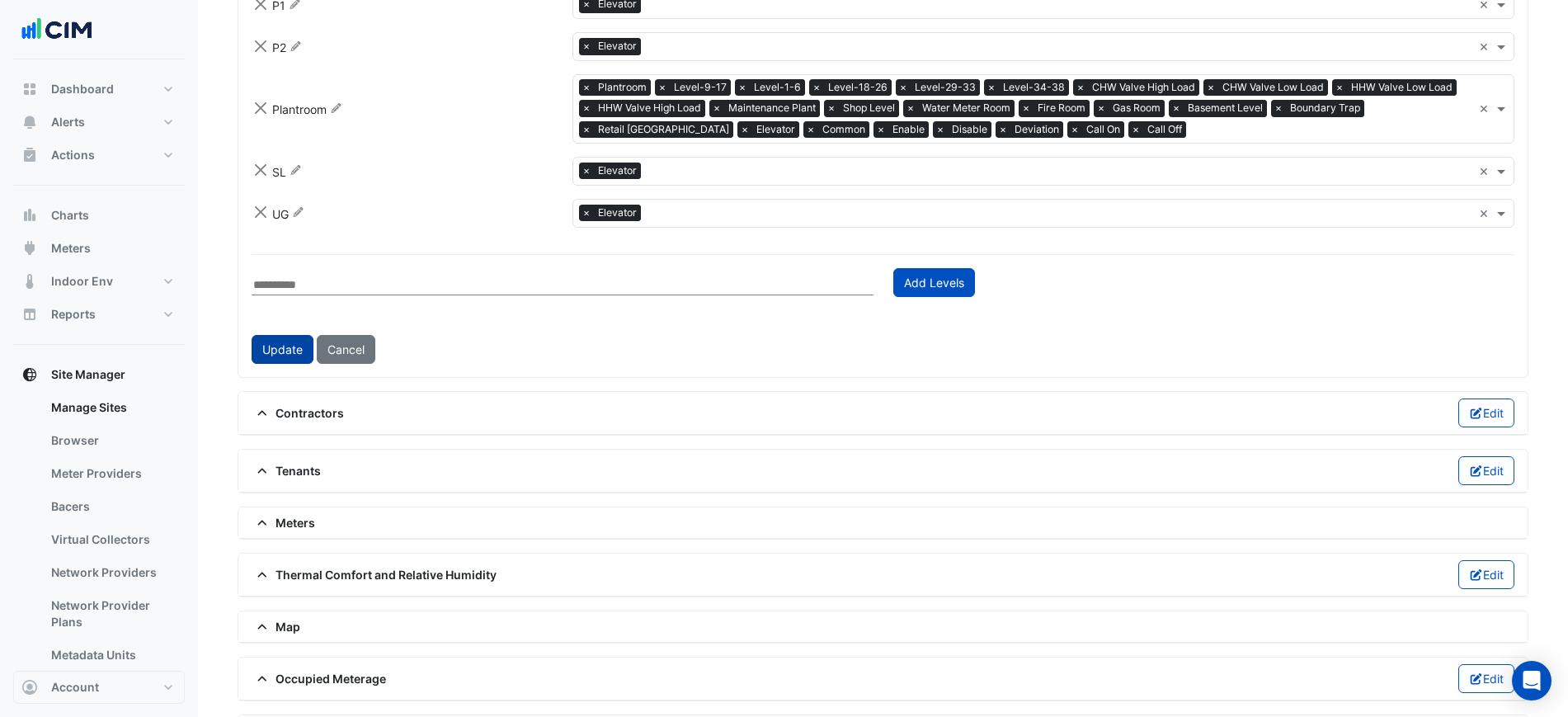
click at [271, 335] on button "Update" at bounding box center [282, 349] width 62 height 29
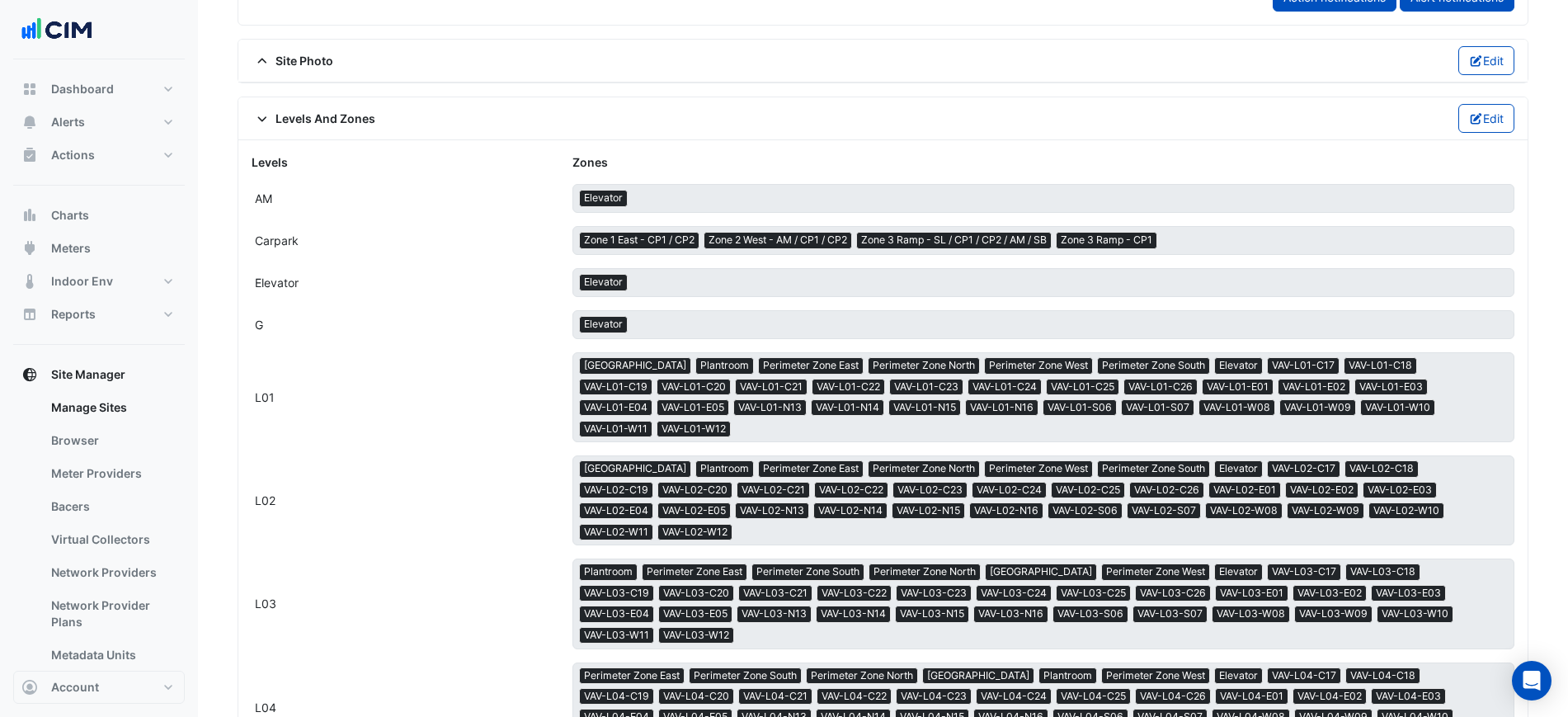
scroll to position [6055, 0]
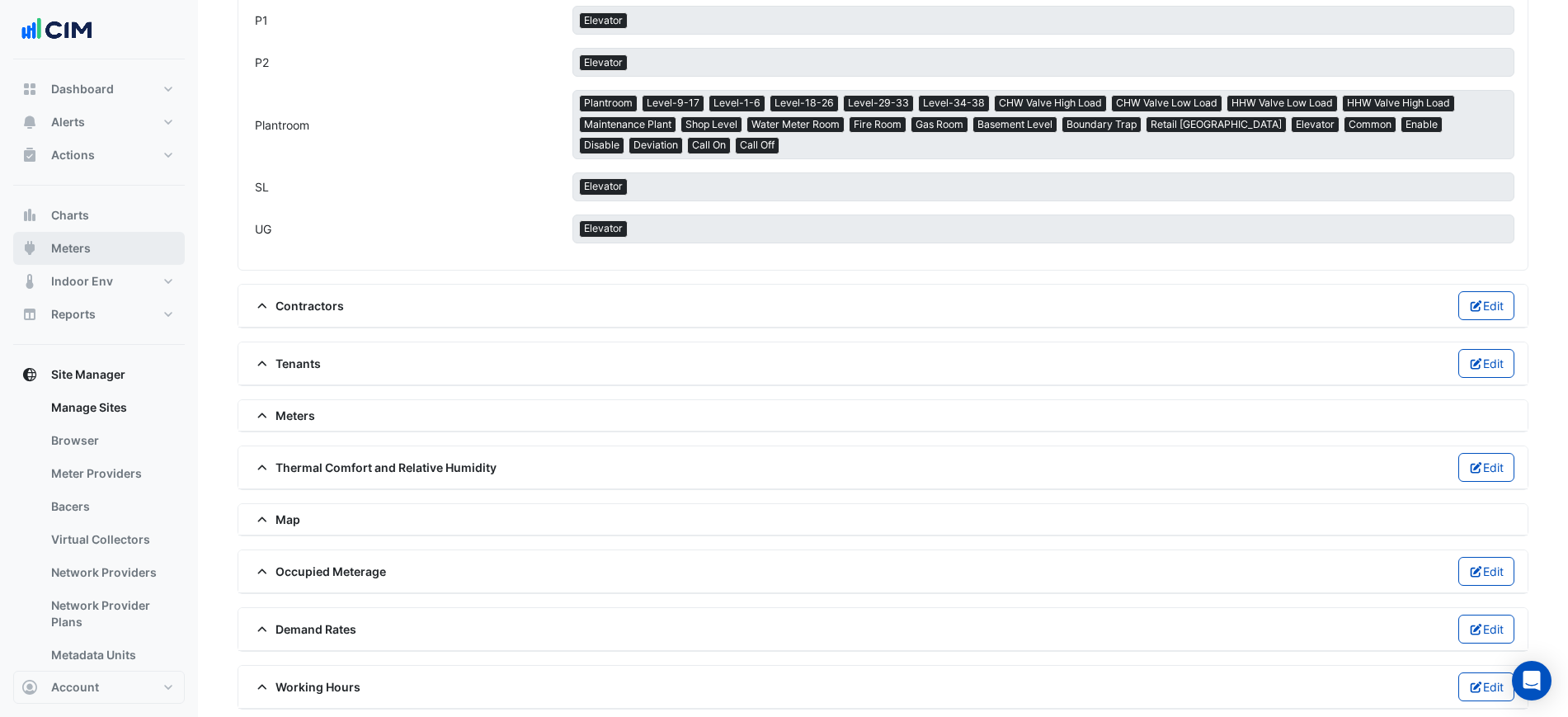
click at [137, 257] on button "Meters" at bounding box center [99, 248] width 172 height 33
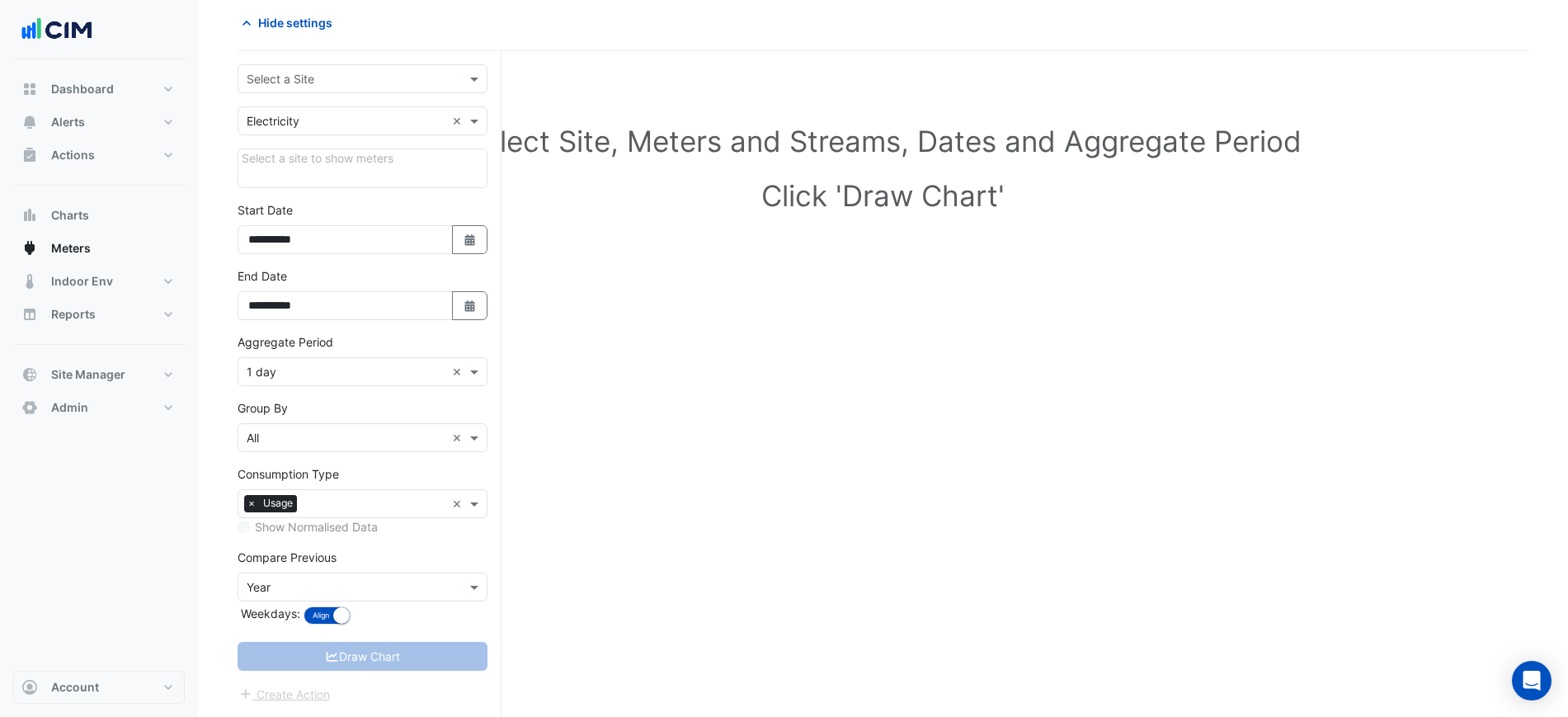
click at [321, 76] on input "text" at bounding box center [346, 79] width 198 height 18
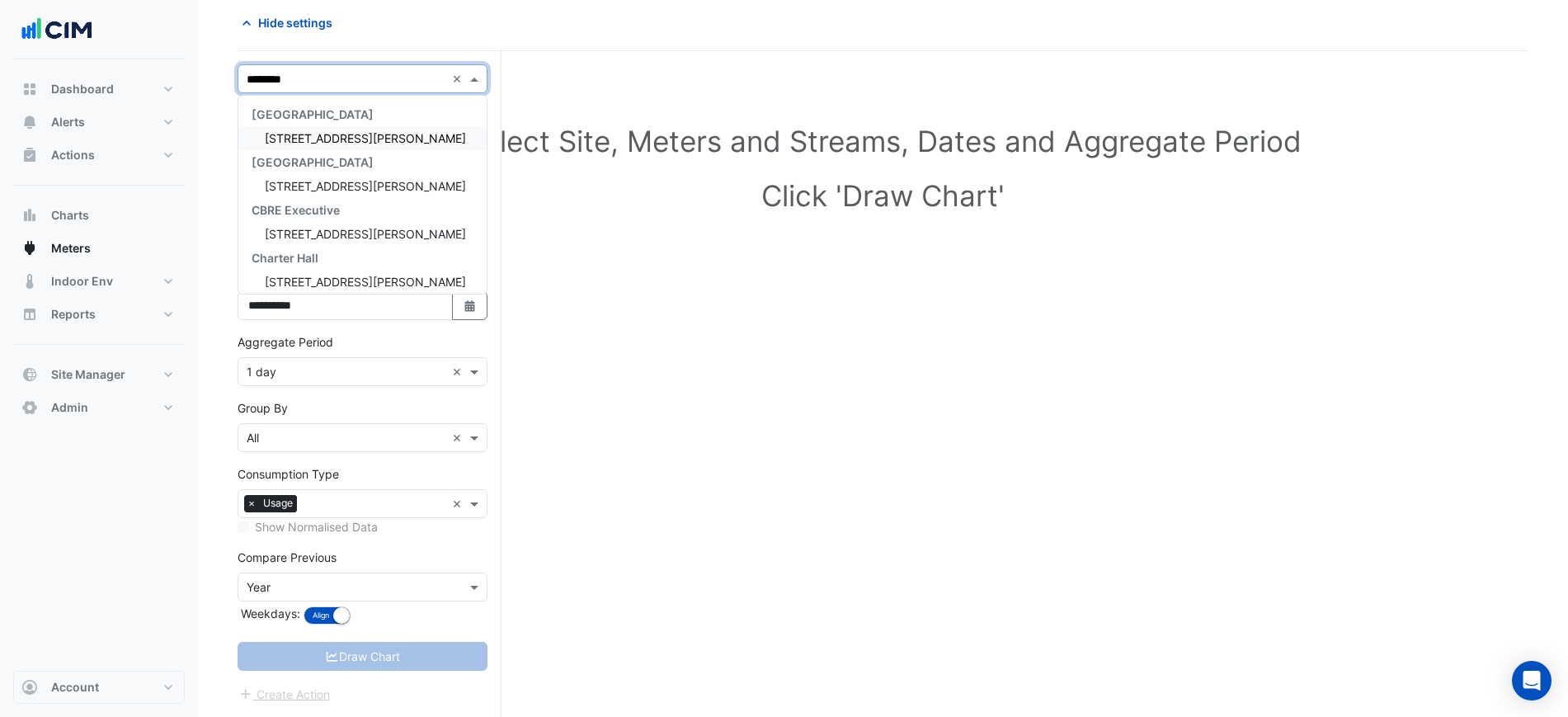
type input "*********"
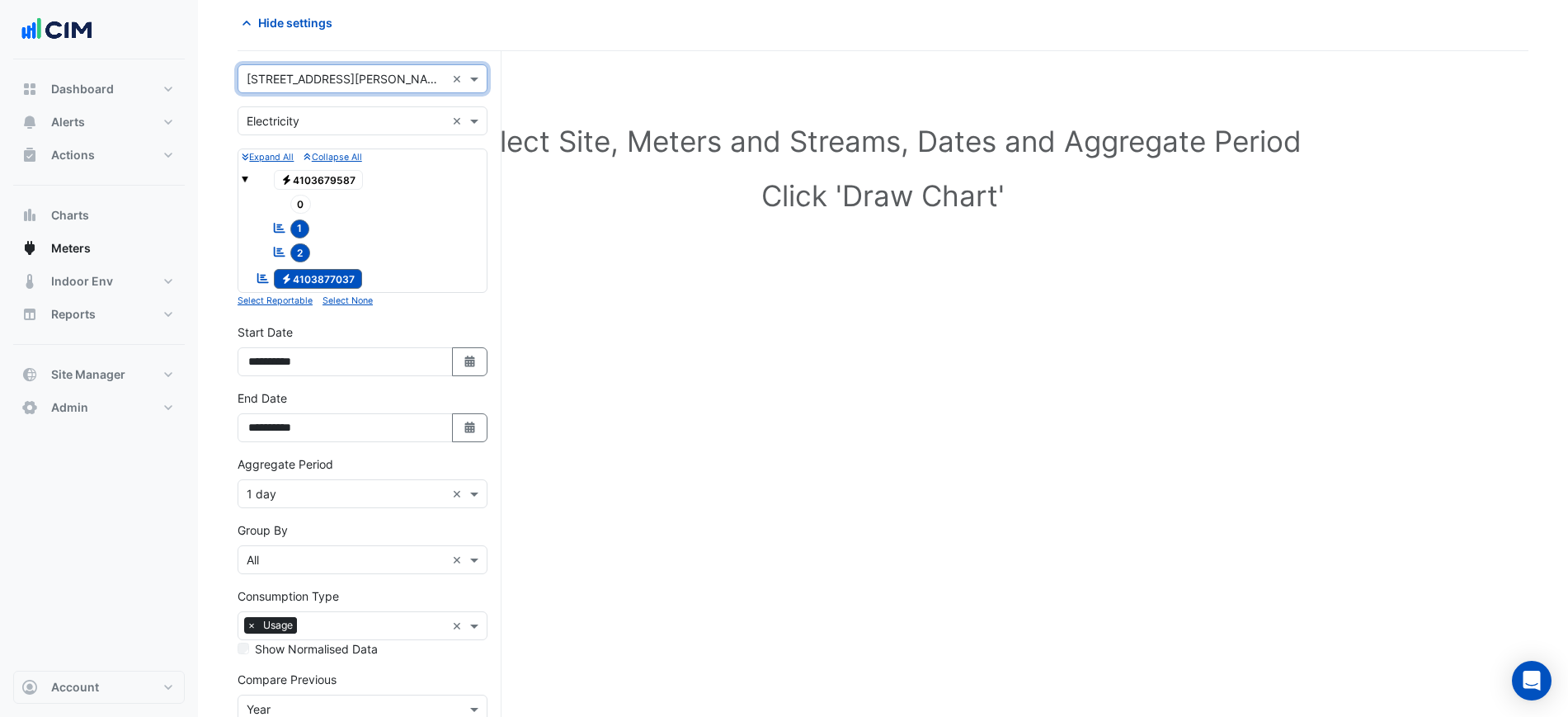
click at [356, 109] on div "Utility Type × Electricity ×" at bounding box center [362, 121] width 250 height 29
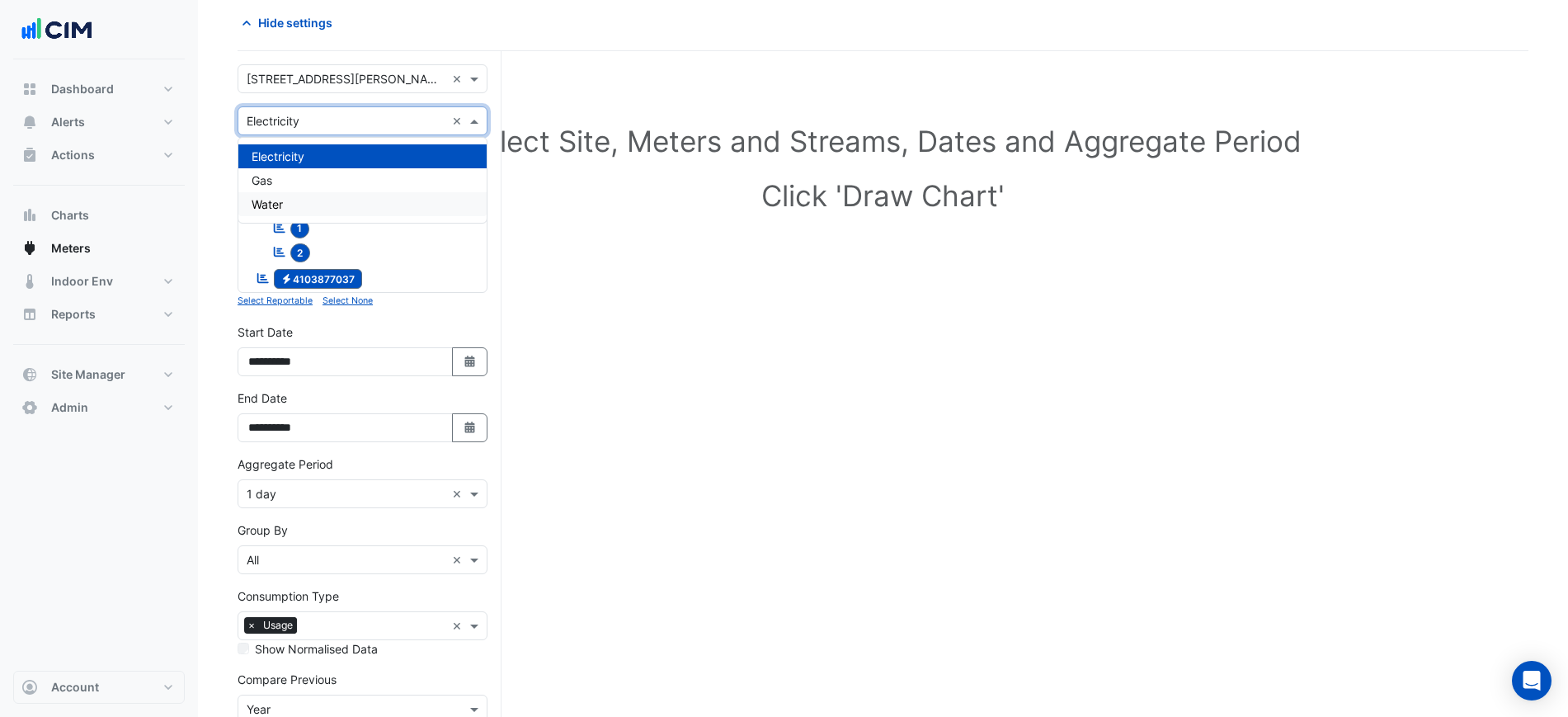
click at [324, 184] on div "Gas" at bounding box center [362, 180] width 248 height 24
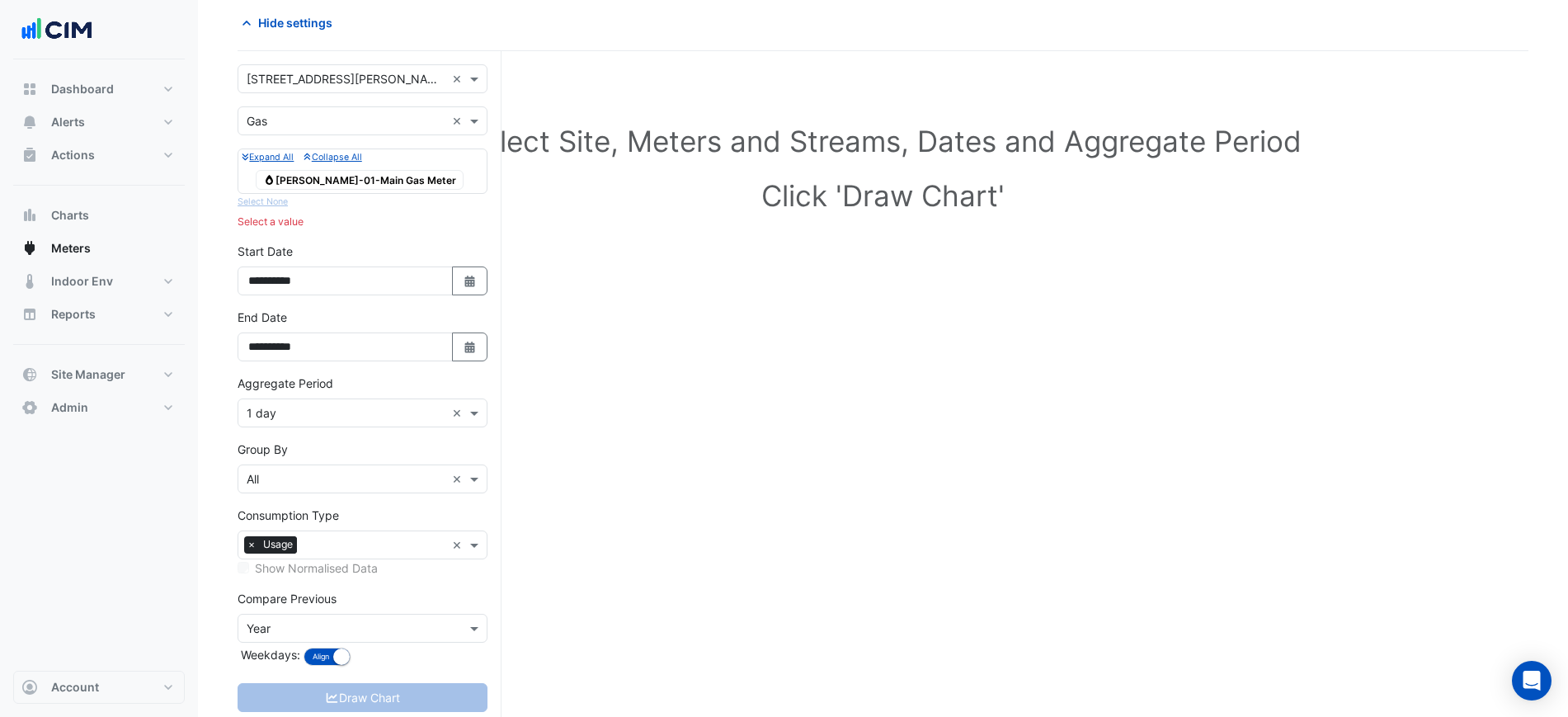
click at [342, 179] on span "Gas GM-SL-01-Main Gas Meter" at bounding box center [359, 180] width 208 height 20
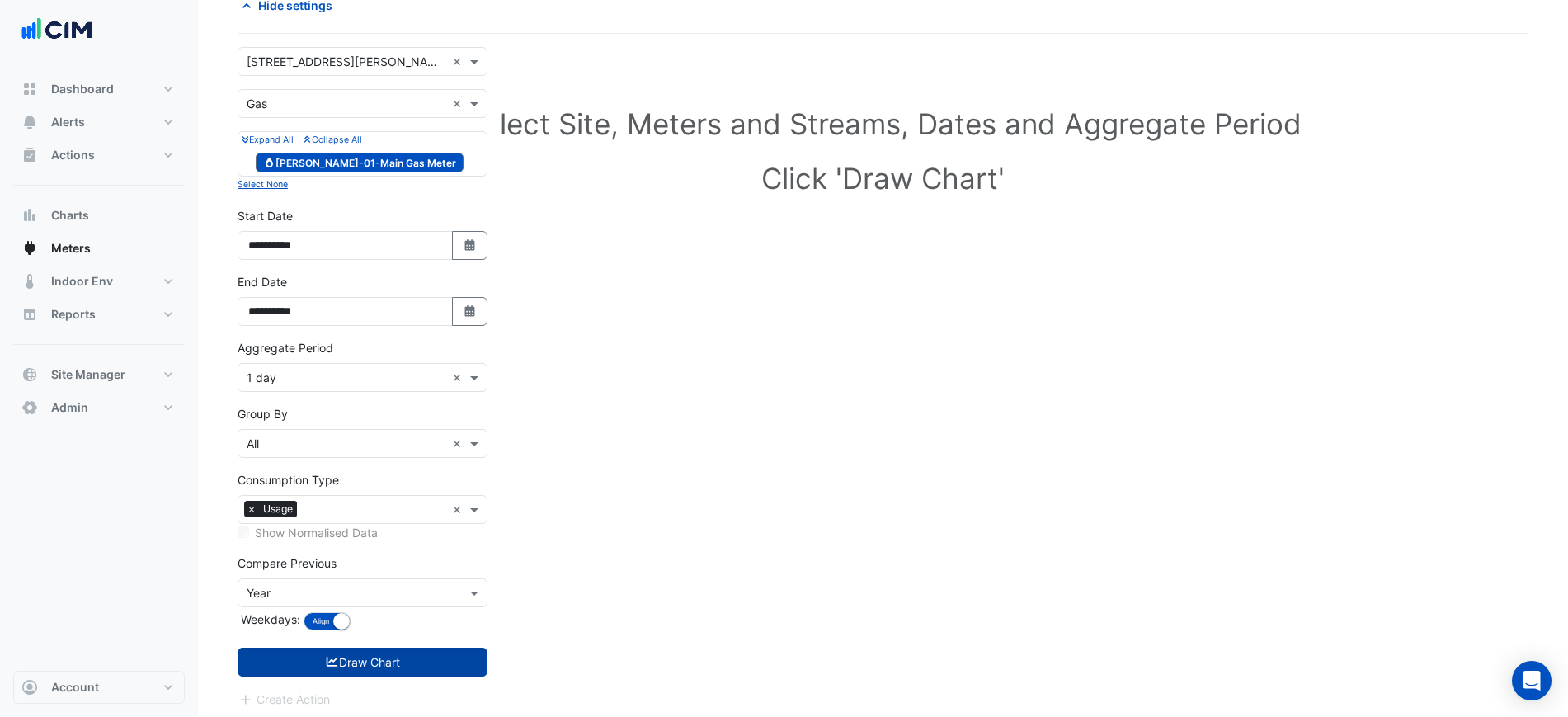
scroll to position [93, 0]
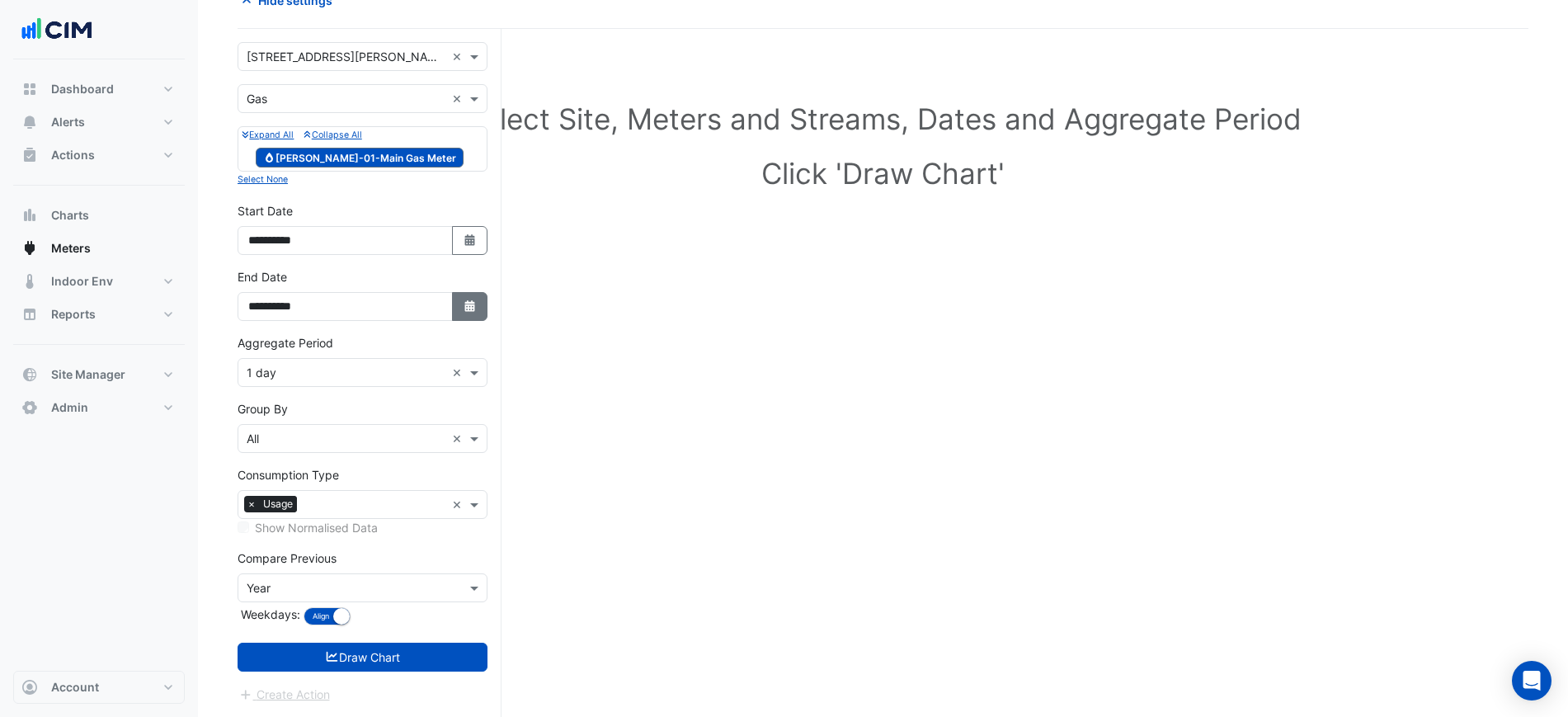
click at [474, 313] on fa-icon "Select Date" at bounding box center [470, 306] width 15 height 14
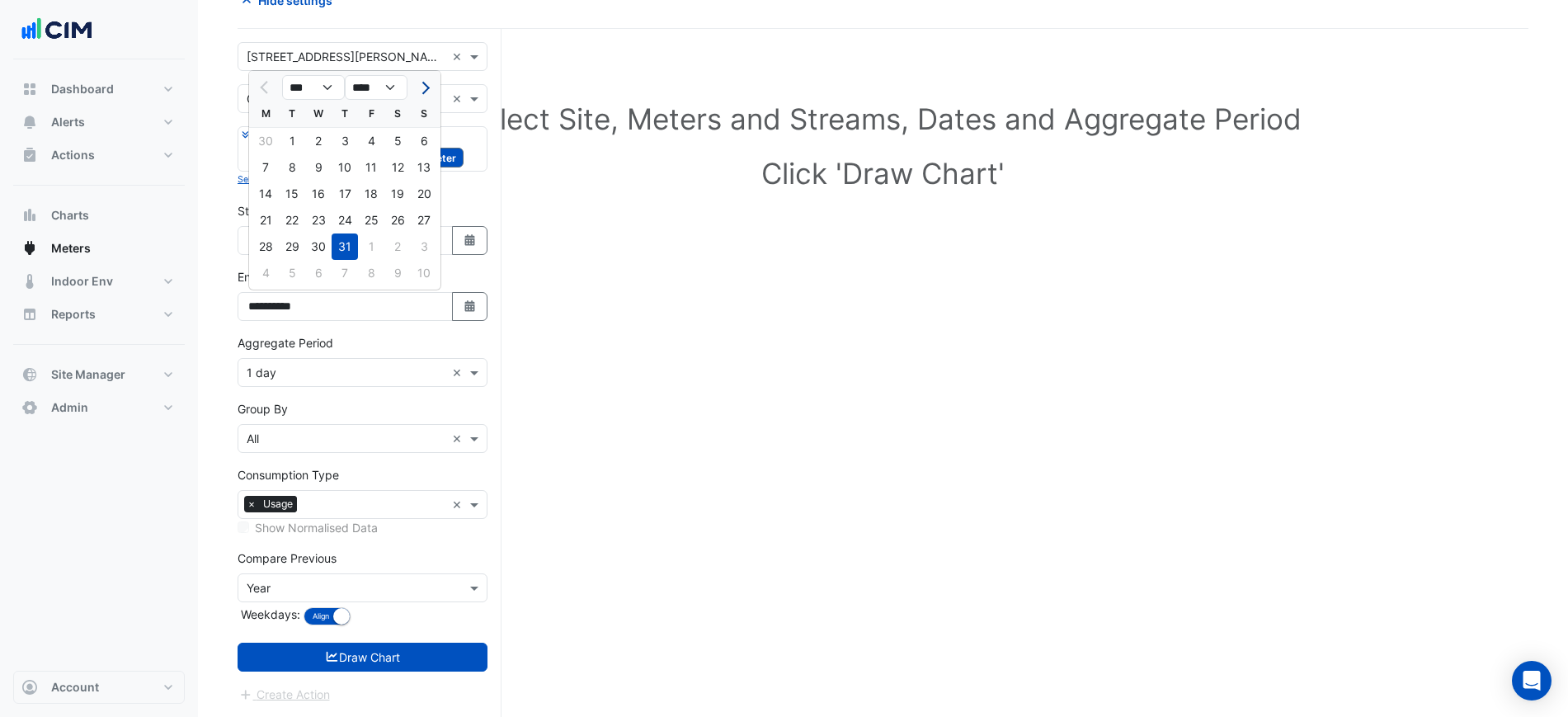
click at [414, 89] on button "Next month" at bounding box center [424, 87] width 20 height 26
select select "*"
click at [347, 217] on div "21" at bounding box center [344, 219] width 26 height 26
type input "**********"
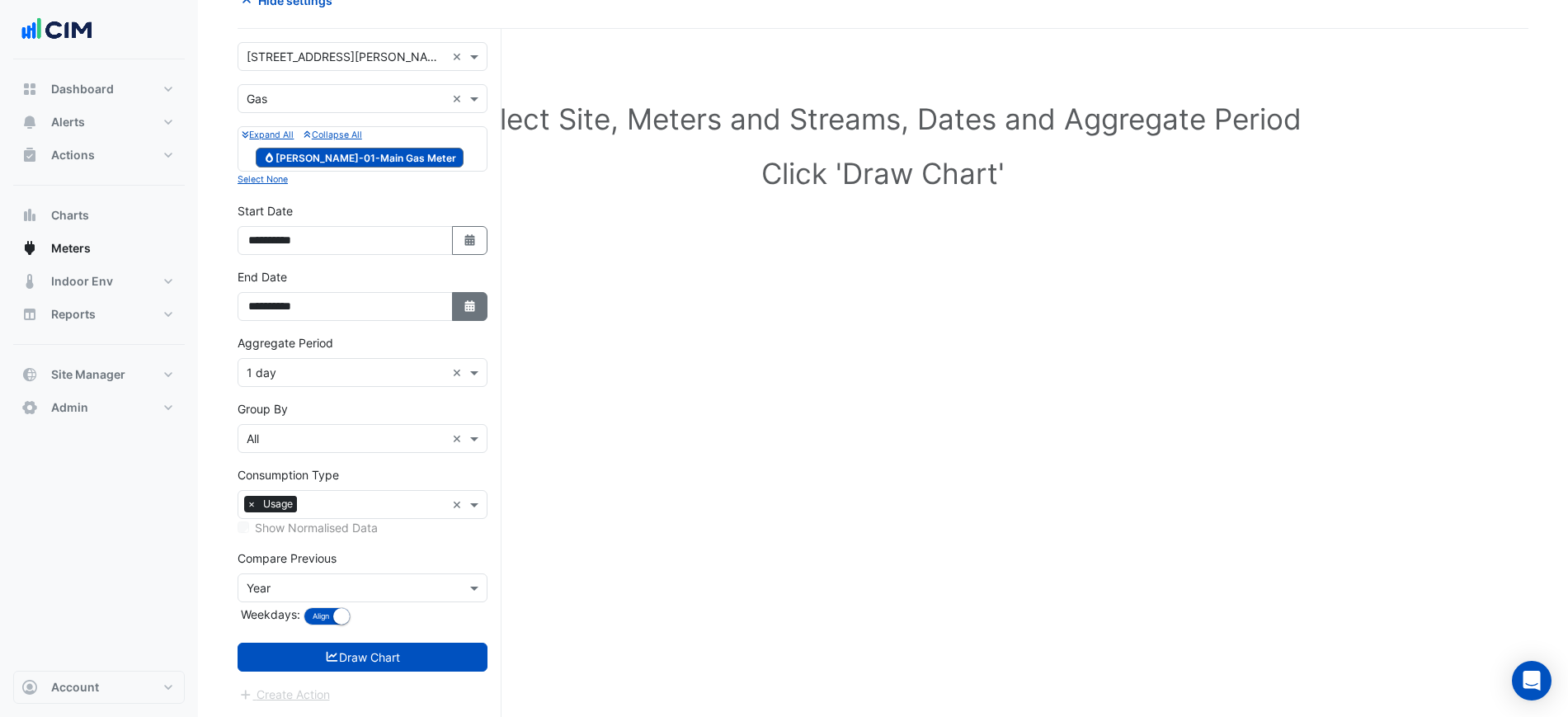
click at [463, 303] on icon "Select Date" at bounding box center [470, 306] width 15 height 12
select select "*"
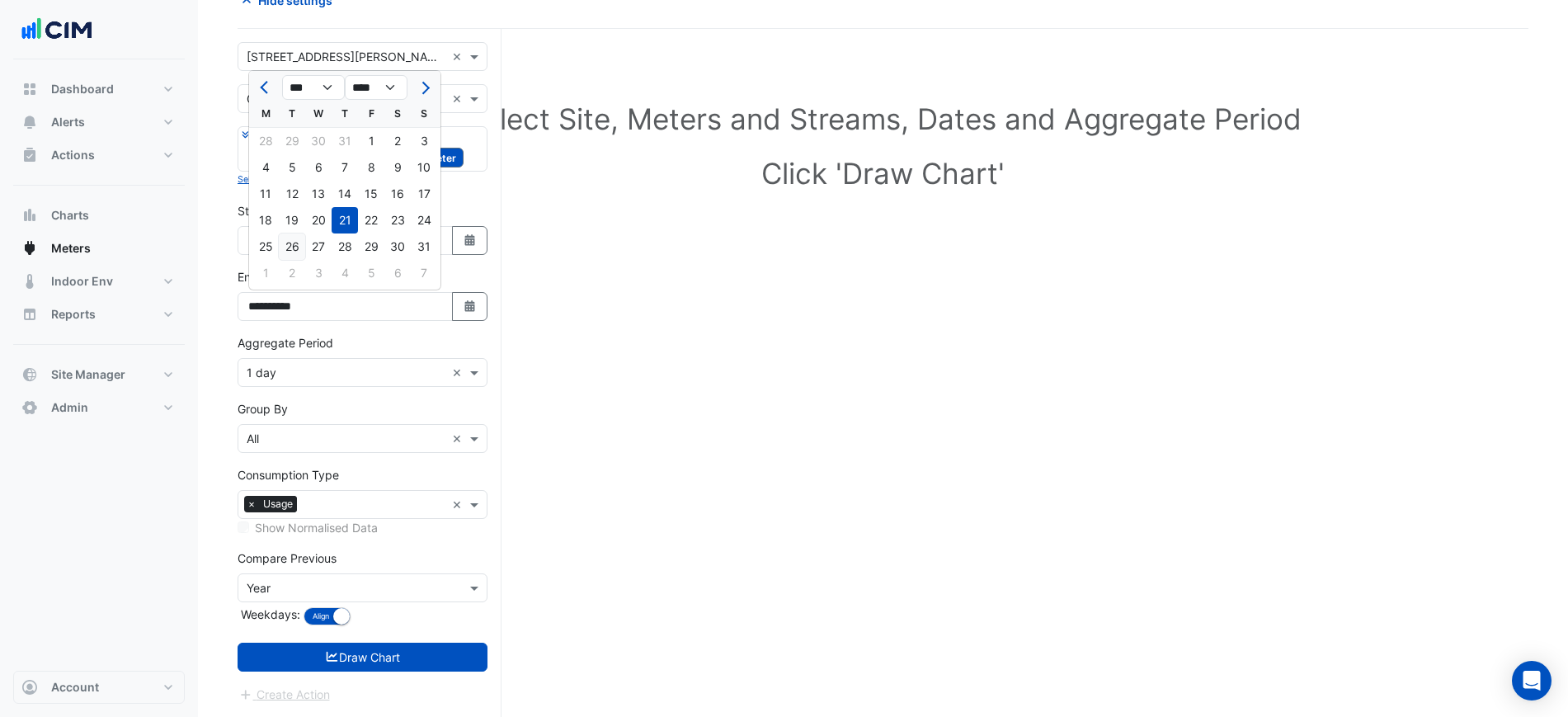
click at [289, 244] on div "26" at bounding box center [292, 246] width 26 height 26
type input "**********"
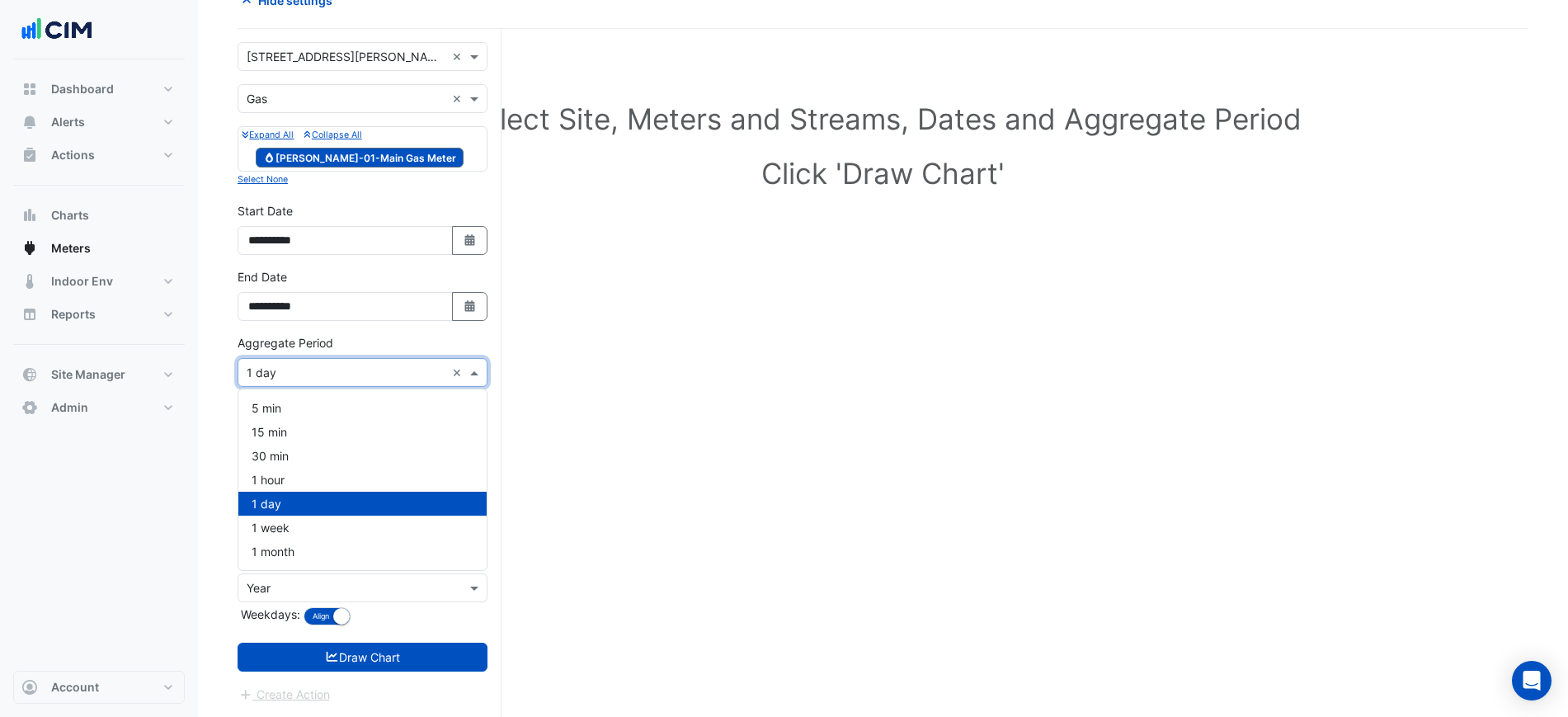
click at [309, 360] on div "Aggregate Period × 1 day ×" at bounding box center [362, 372] width 250 height 29
click at [313, 477] on div "1 hour" at bounding box center [362, 479] width 248 height 24
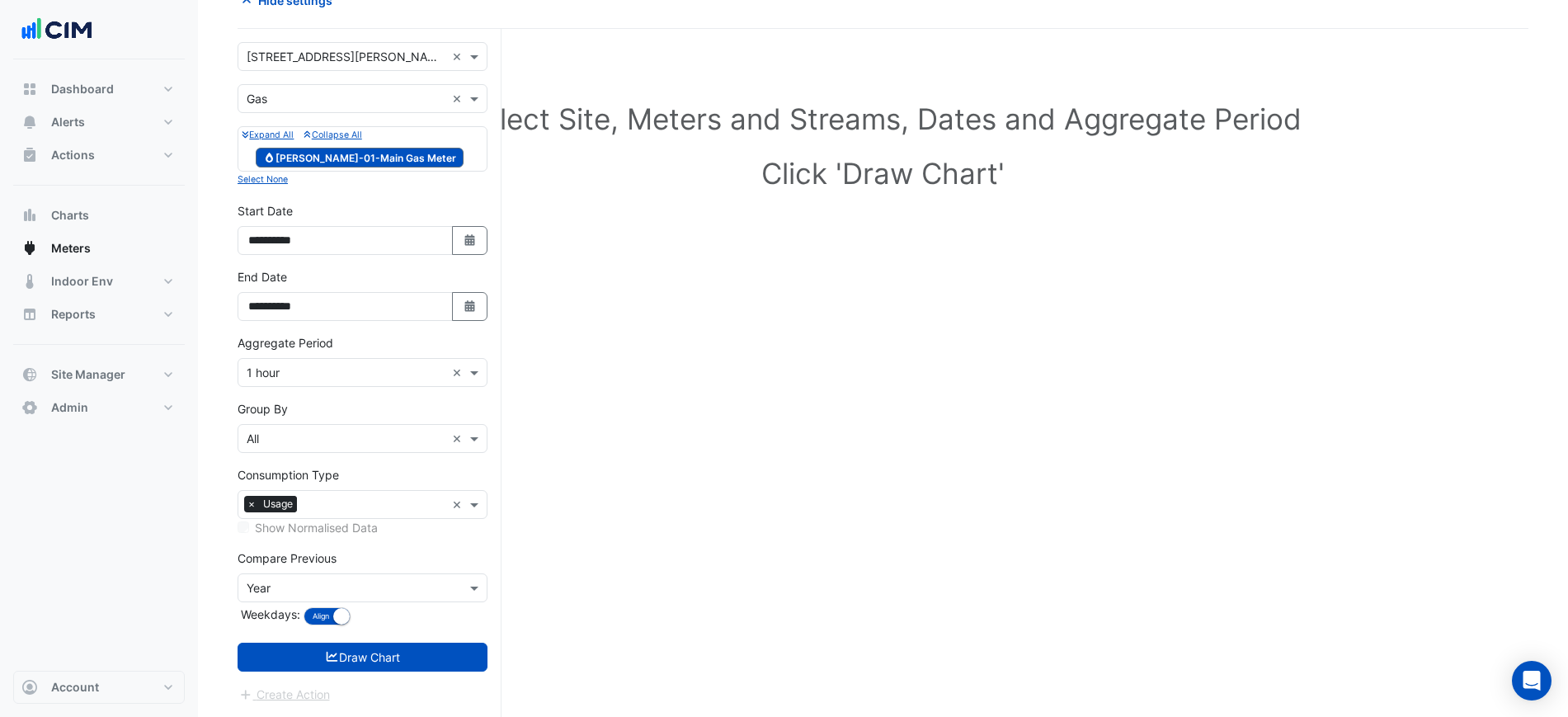
click at [327, 636] on form "**********" at bounding box center [362, 372] width 250 height 662
click at [326, 658] on icon "submit" at bounding box center [333, 656] width 15 height 12
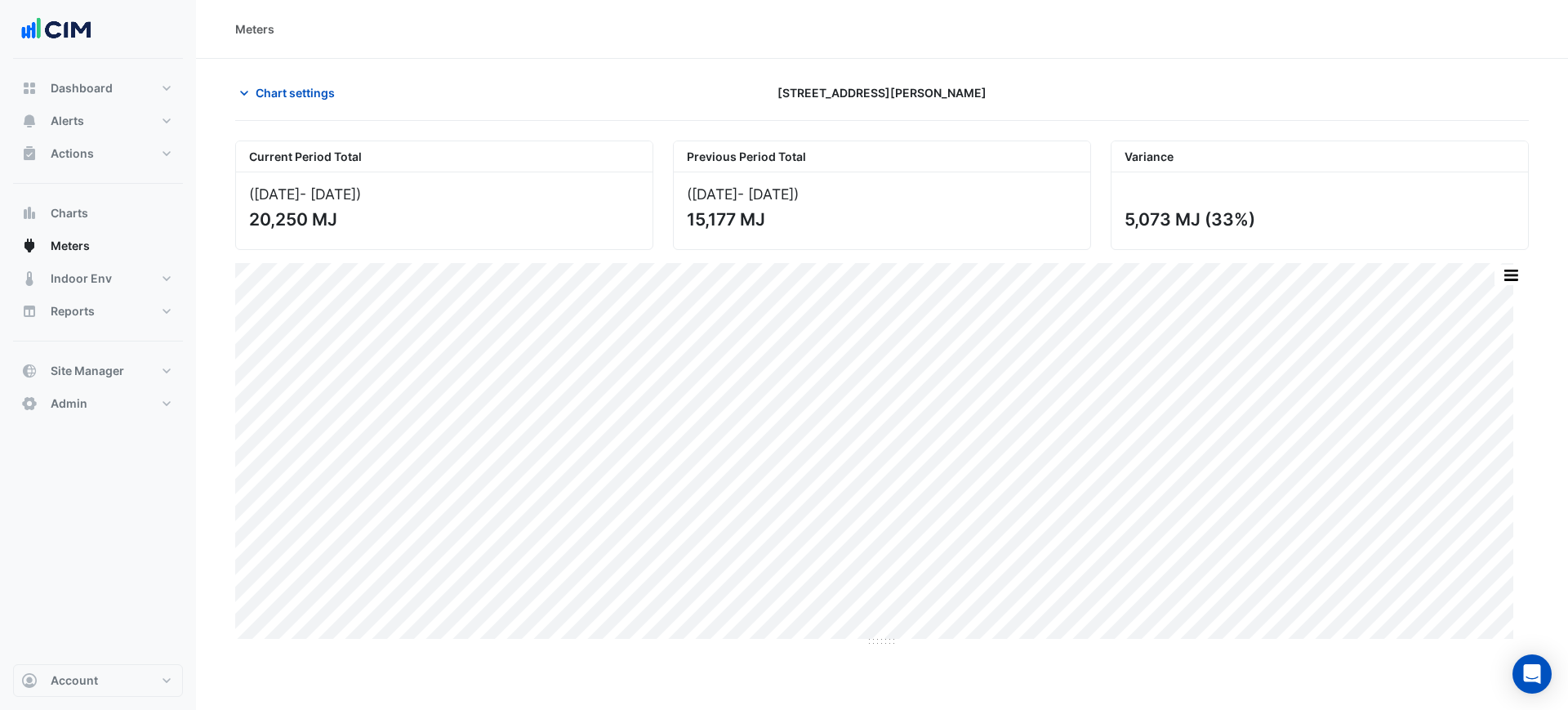
click at [1494, 270] on div "Print Save as JPEG Save as PNG Pivot Data Table Export CSV - Flat Export CSV - …" at bounding box center [1510, 275] width 34 height 22
click at [1501, 277] on button "button" at bounding box center [1510, 275] width 32 height 21
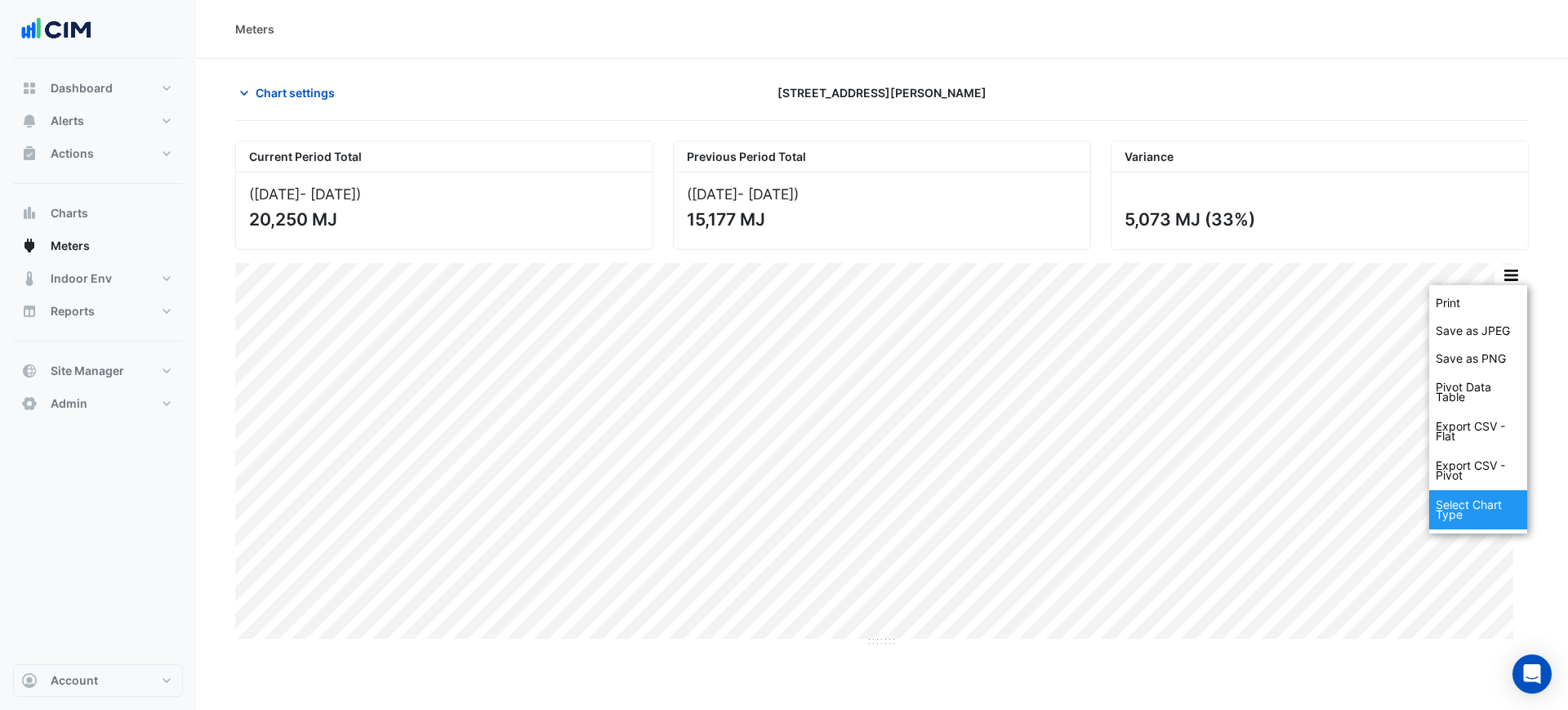
click at [1456, 526] on div "Select Chart Type" at bounding box center [1478, 509] width 98 height 39
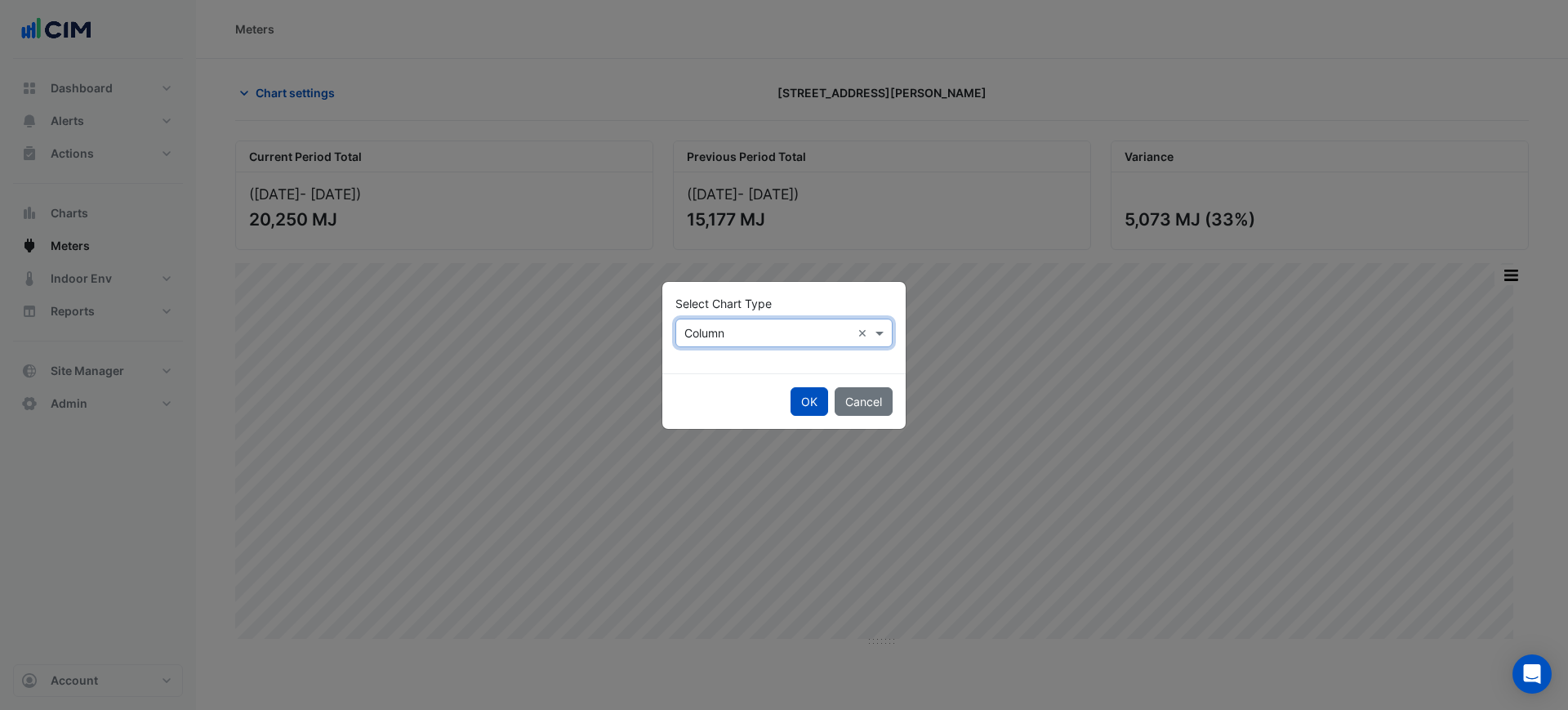
click at [704, 335] on input "text" at bounding box center [767, 333] width 166 height 17
click at [704, 366] on span "Line" at bounding box center [700, 368] width 22 height 14
click at [811, 400] on button "OK" at bounding box center [809, 401] width 37 height 28
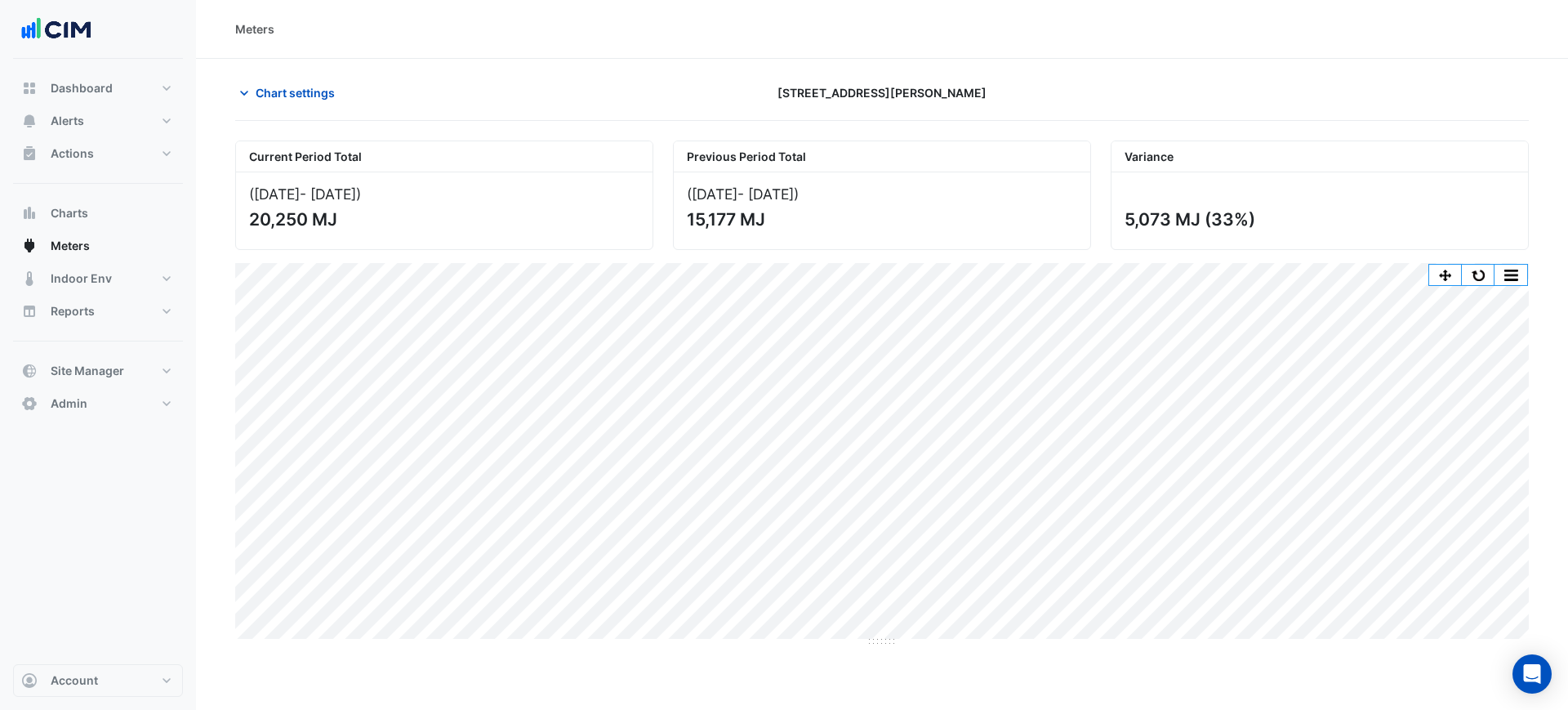
click at [990, 130] on div "Current Period Total (01 Jul 25 - 26 Aug 25 ) 20,250 MJ Previous Period Total (…" at bounding box center [882, 188] width 1313 height 122
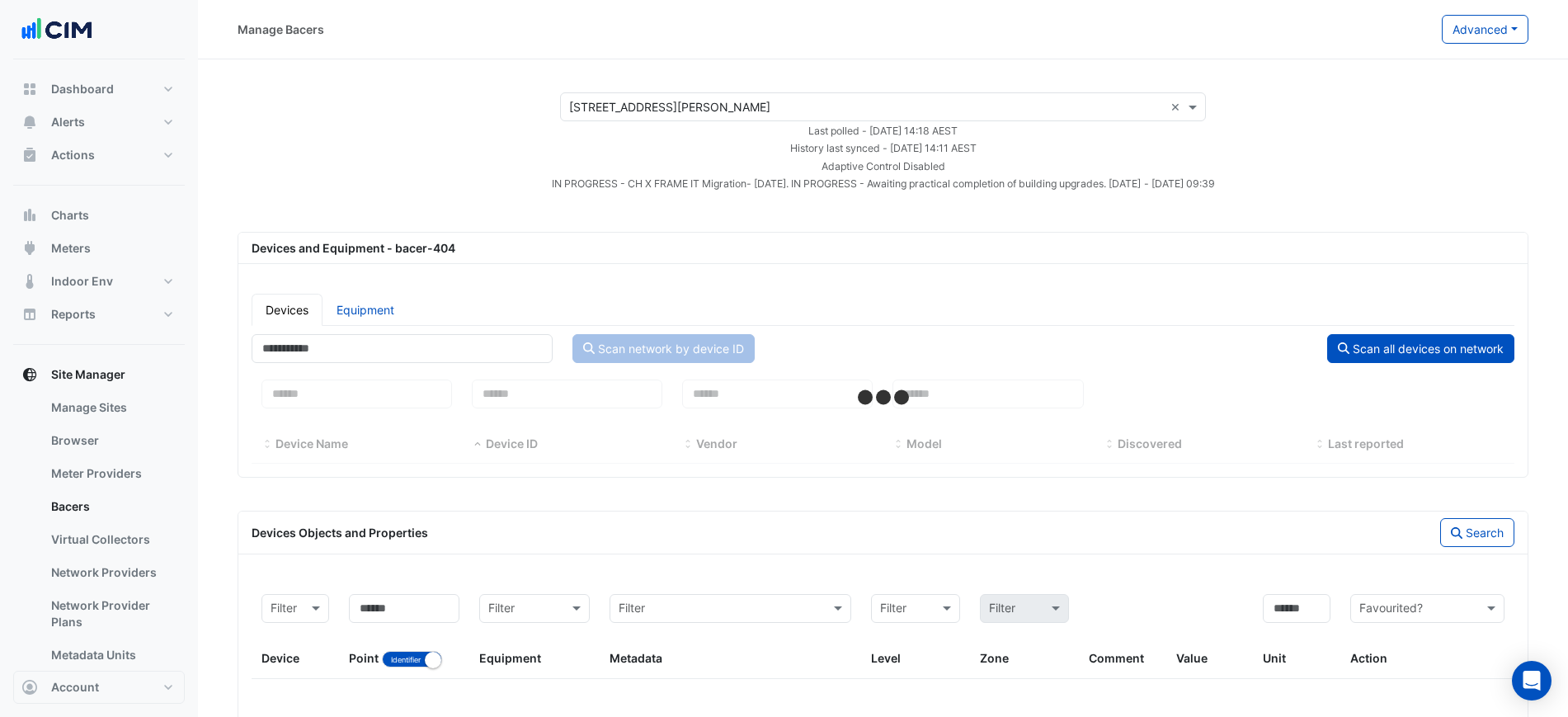
select select "***"
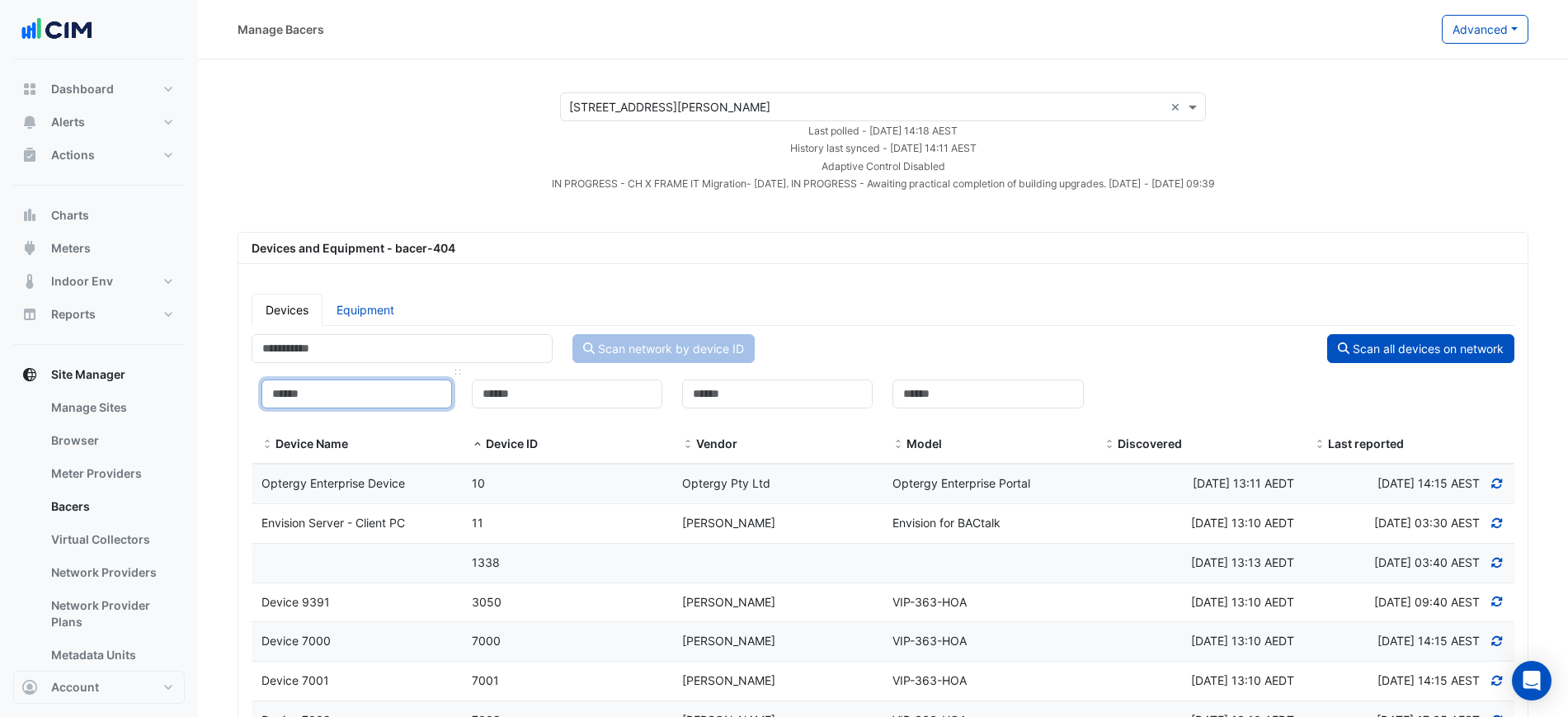
click at [382, 398] on input at bounding box center [356, 393] width 191 height 29
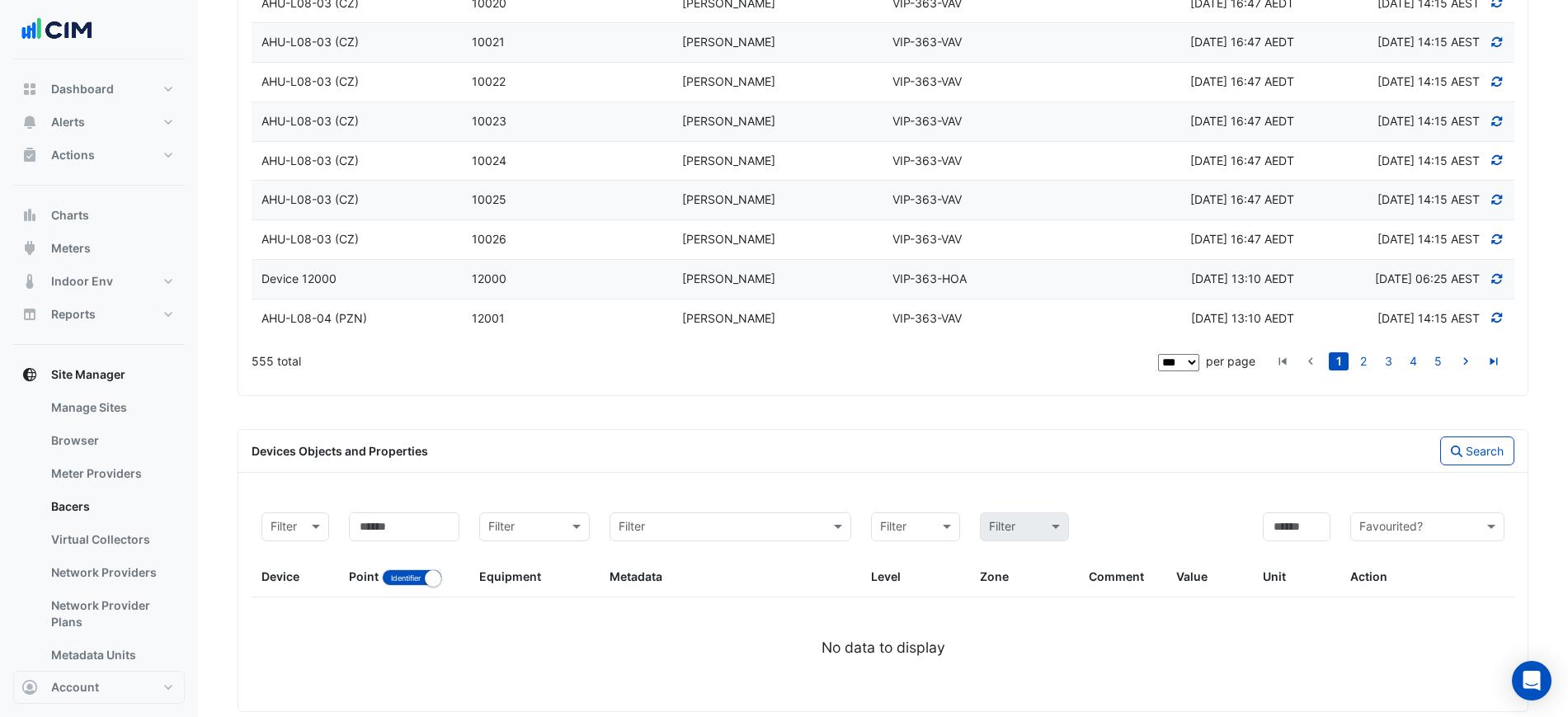
scroll to position [4299, 0]
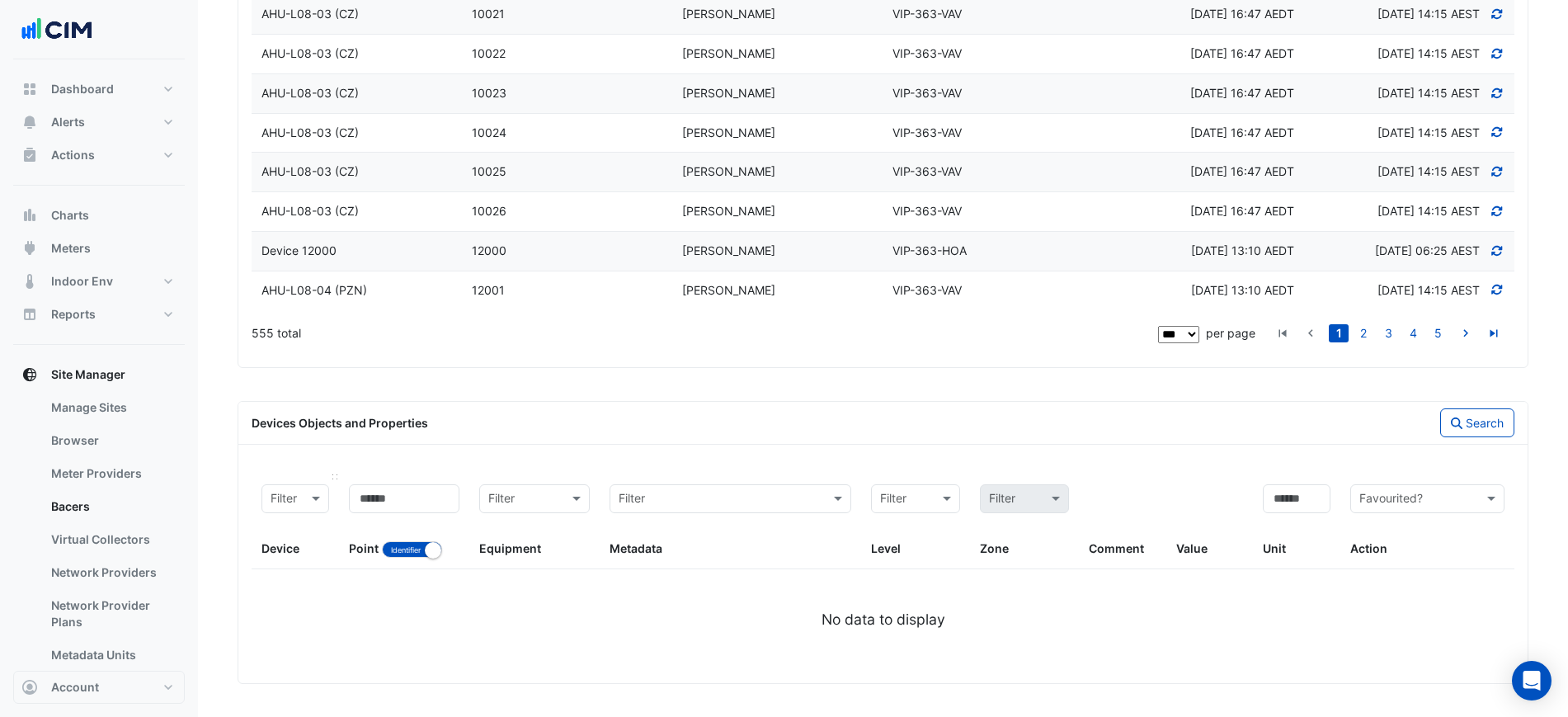
click at [266, 493] on div at bounding box center [295, 499] width 66 height 20
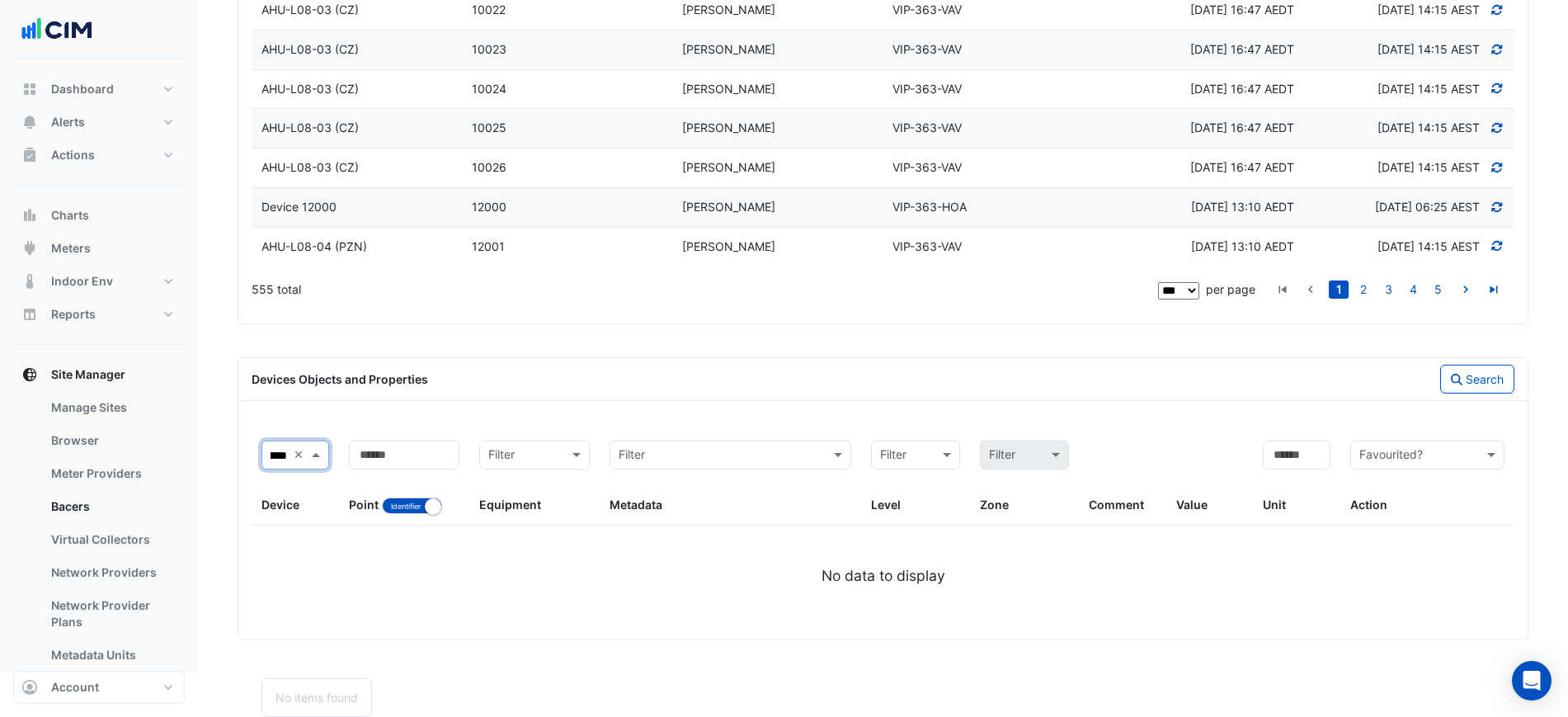
scroll to position [0, 18]
type input "*****"
click at [446, 469] on input at bounding box center [404, 455] width 110 height 29
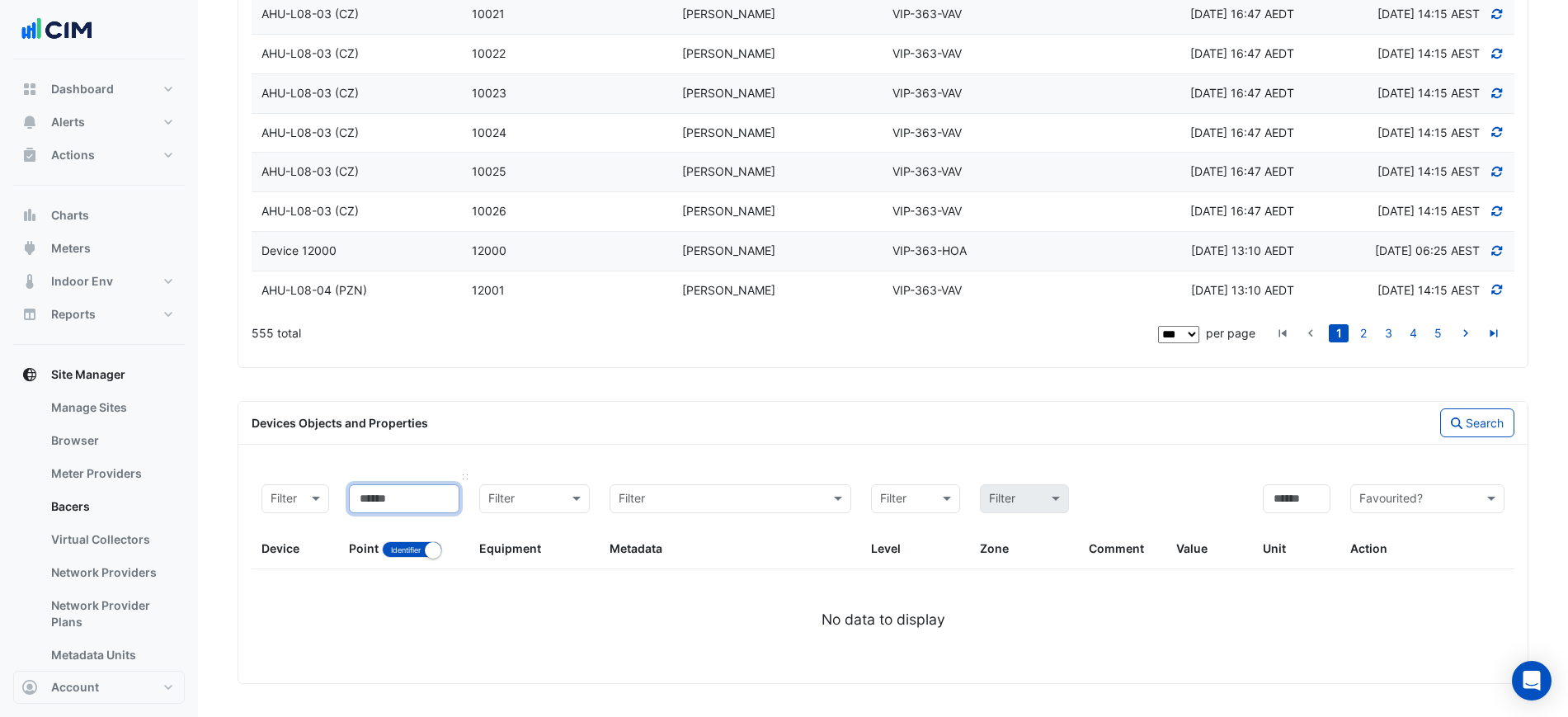
scroll to position [0, 0]
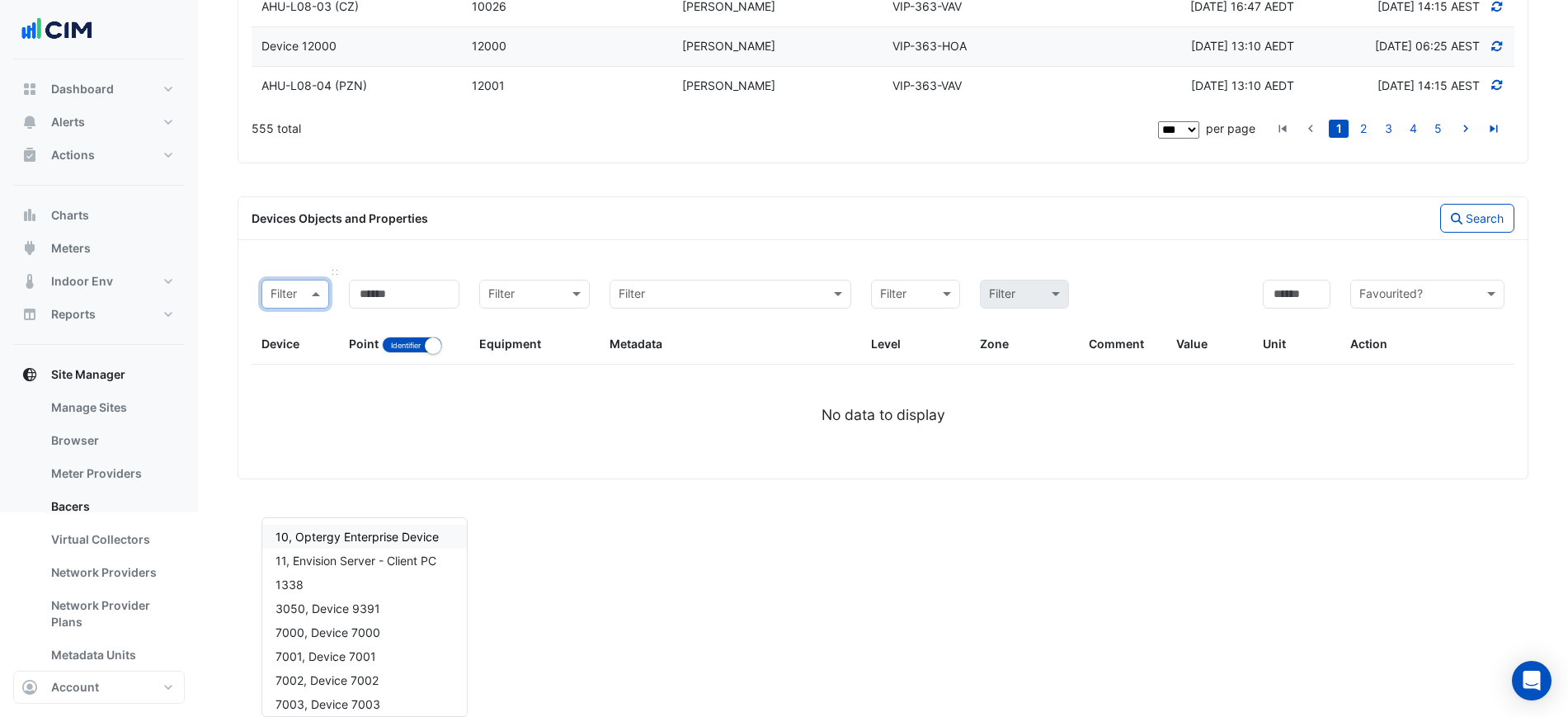
click at [282, 304] on input "text" at bounding box center [279, 294] width 17 height 19
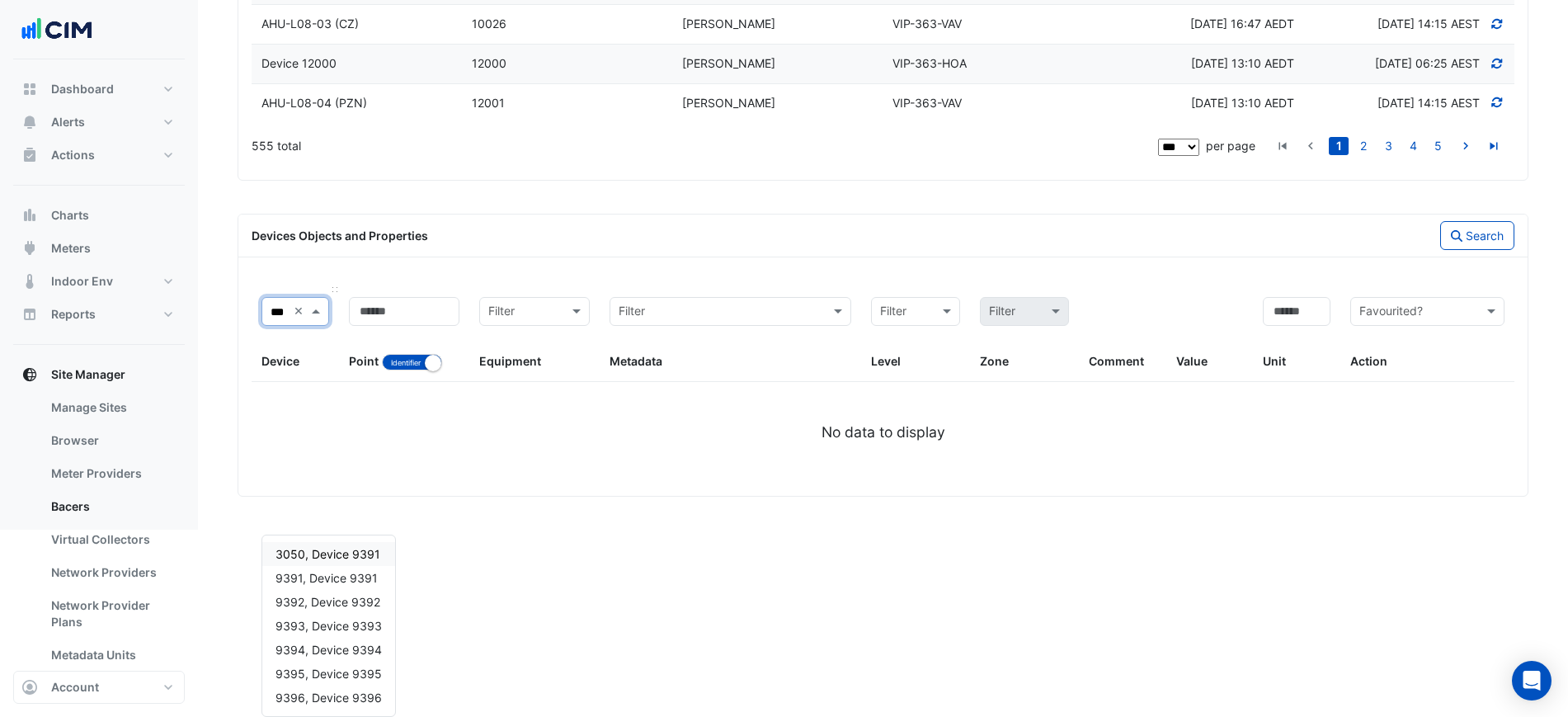
type input "****"
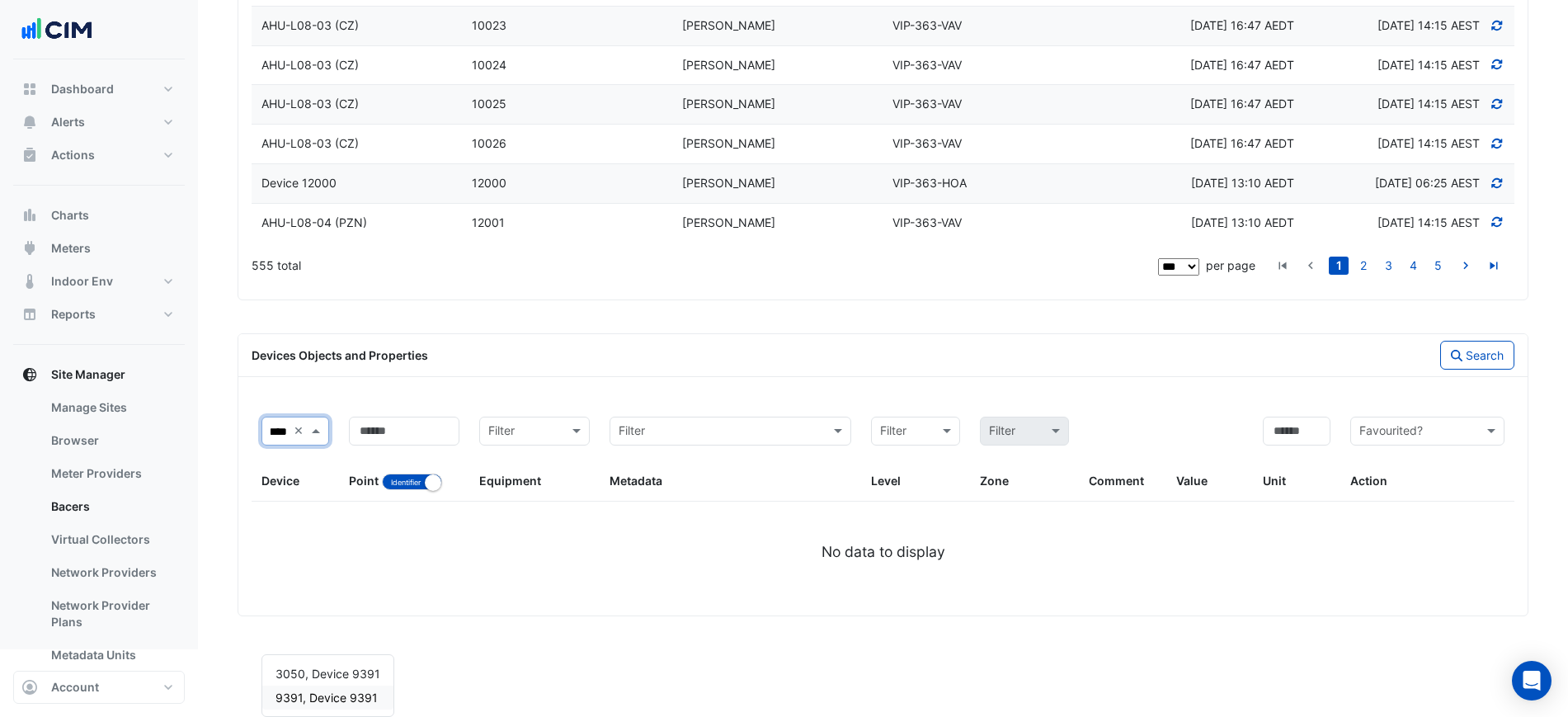
click at [326, 690] on span "9391, Device 9391" at bounding box center [327, 697] width 103 height 14
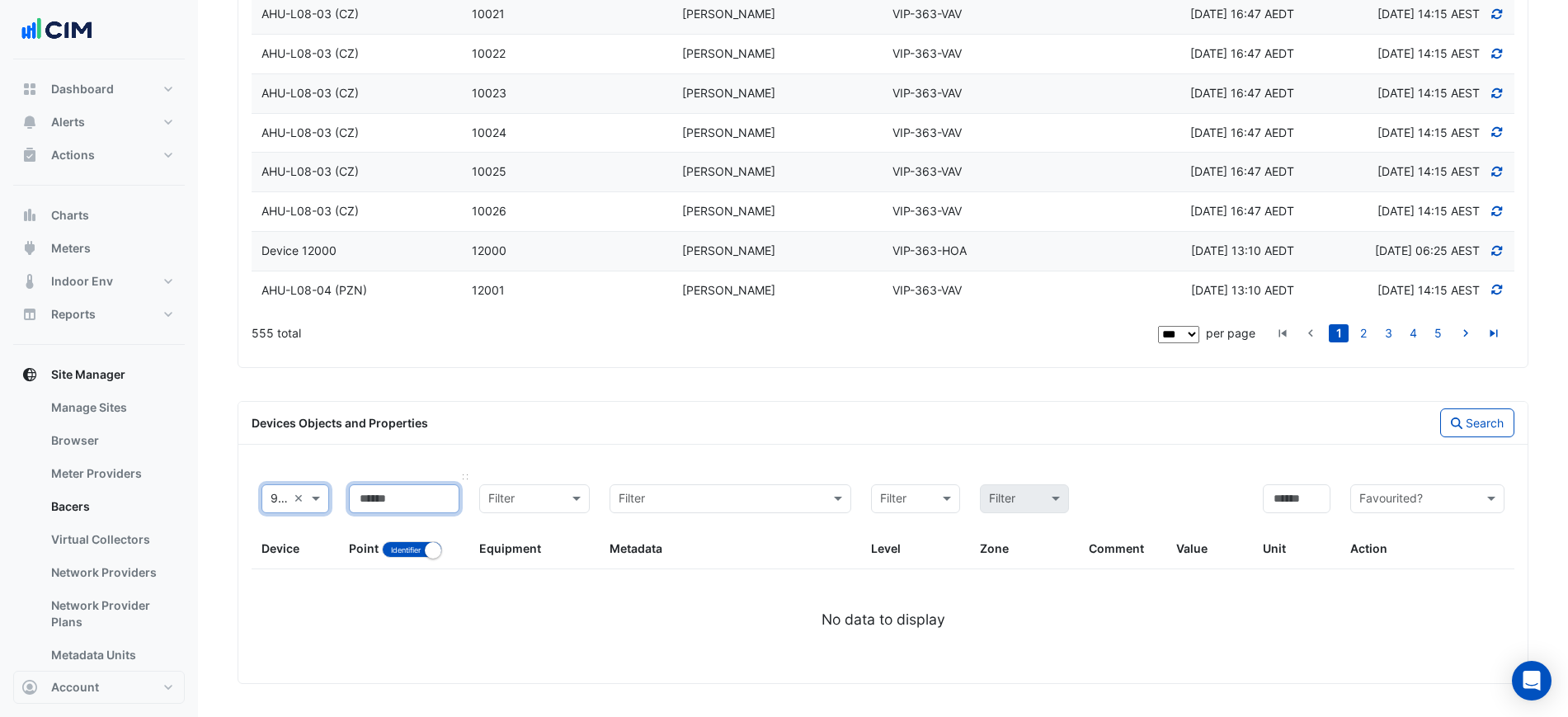
click at [393, 505] on input at bounding box center [404, 498] width 110 height 29
type input "***"
click at [1483, 419] on button "Search" at bounding box center [1477, 423] width 74 height 29
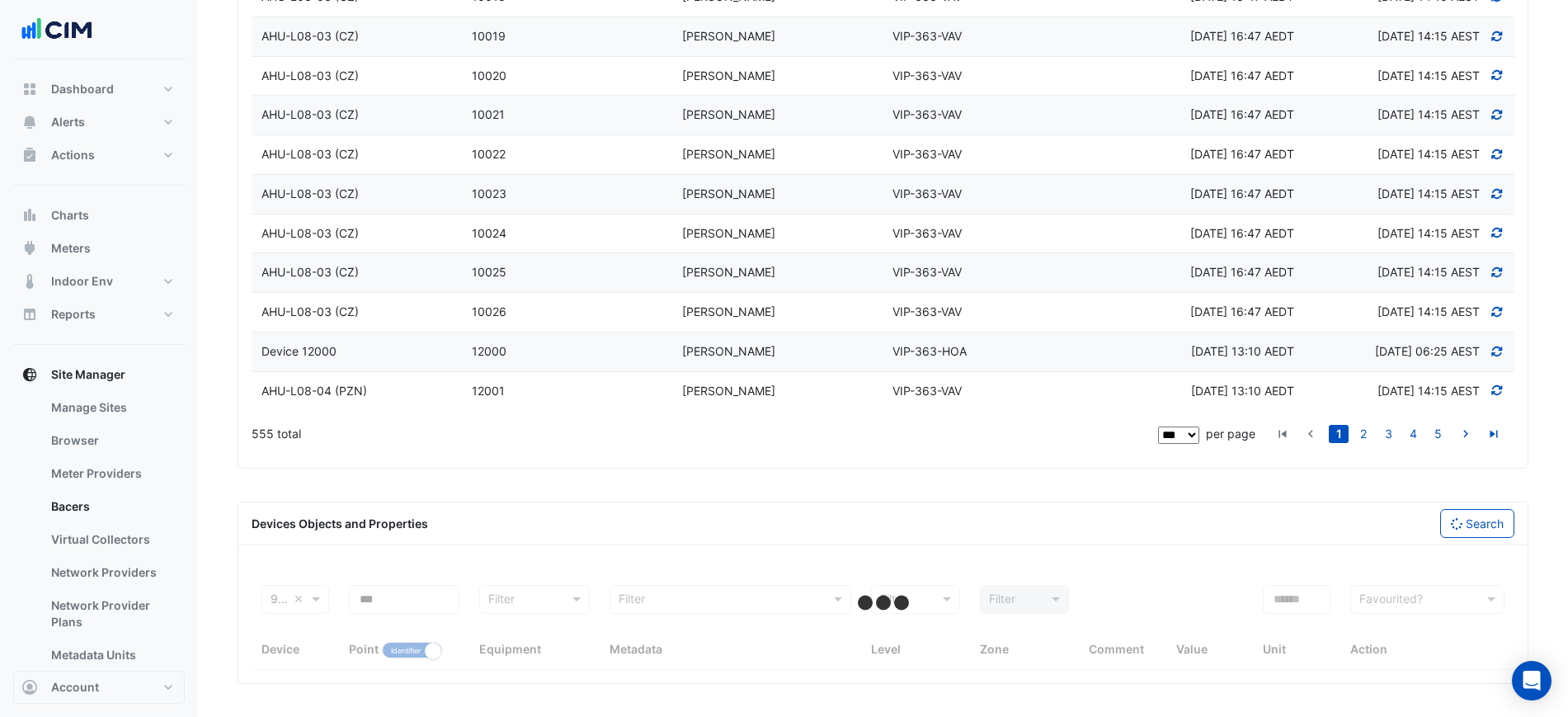
select select "***"
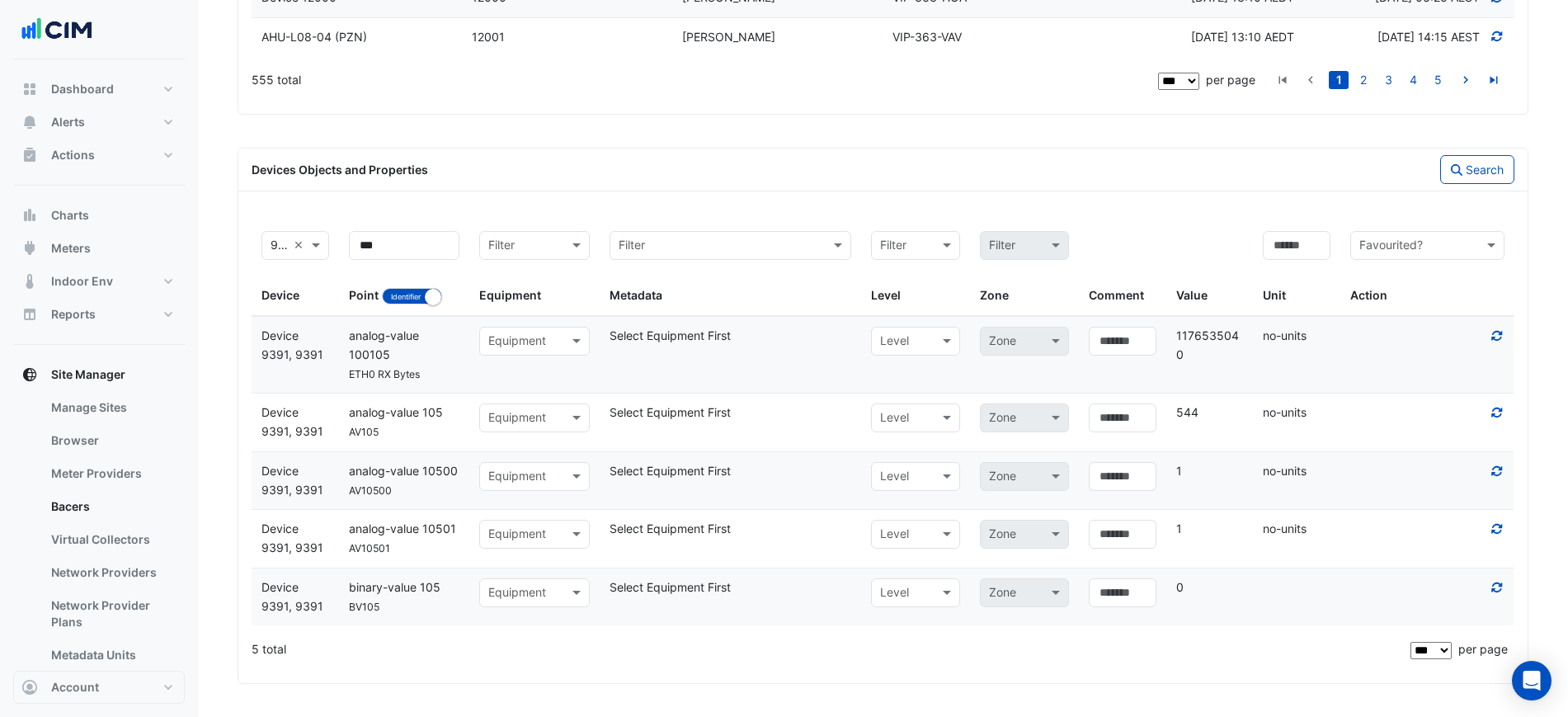
scroll to position [4505, 0]
click at [538, 432] on div "Equipment" at bounding box center [534, 418] width 110 height 29
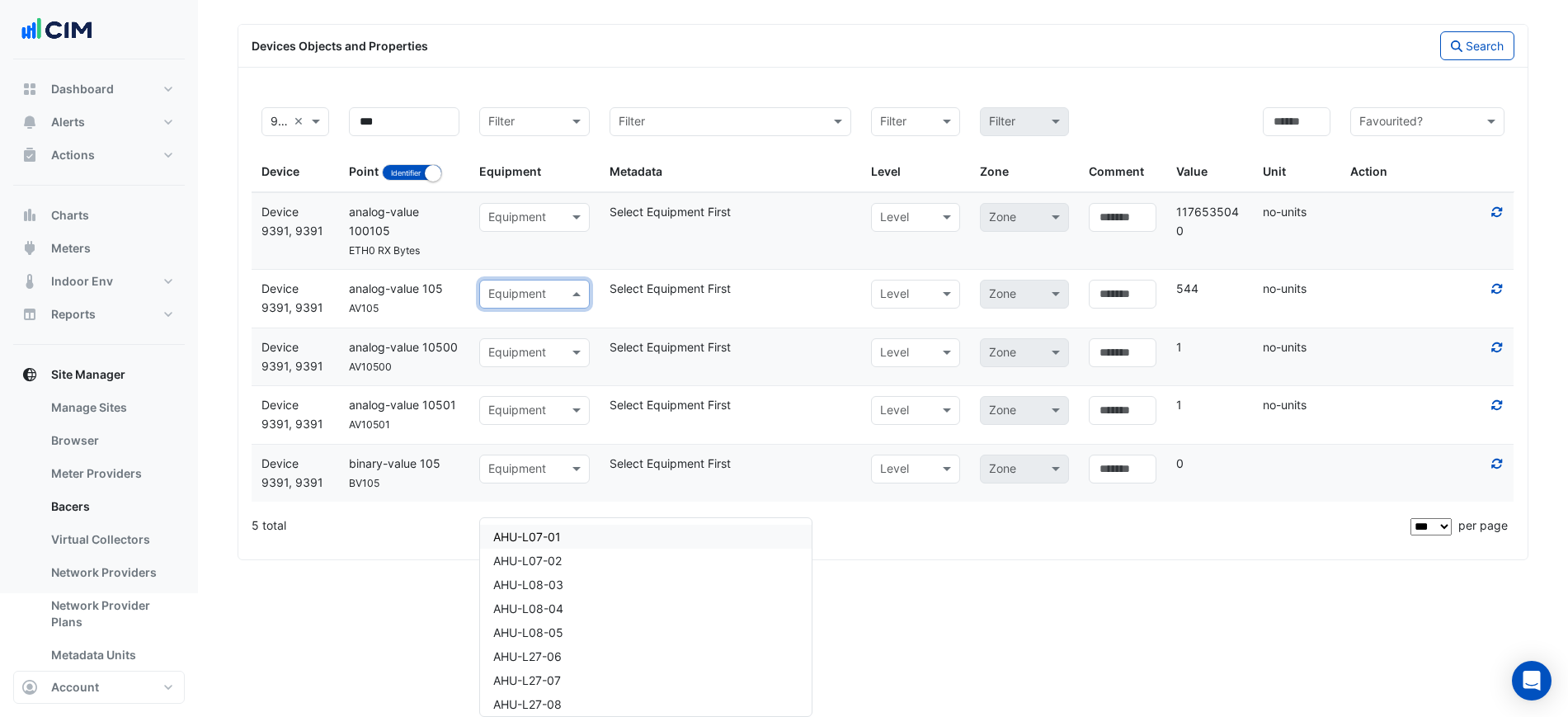
click at [538, 308] on div "Equipment" at bounding box center [534, 294] width 110 height 29
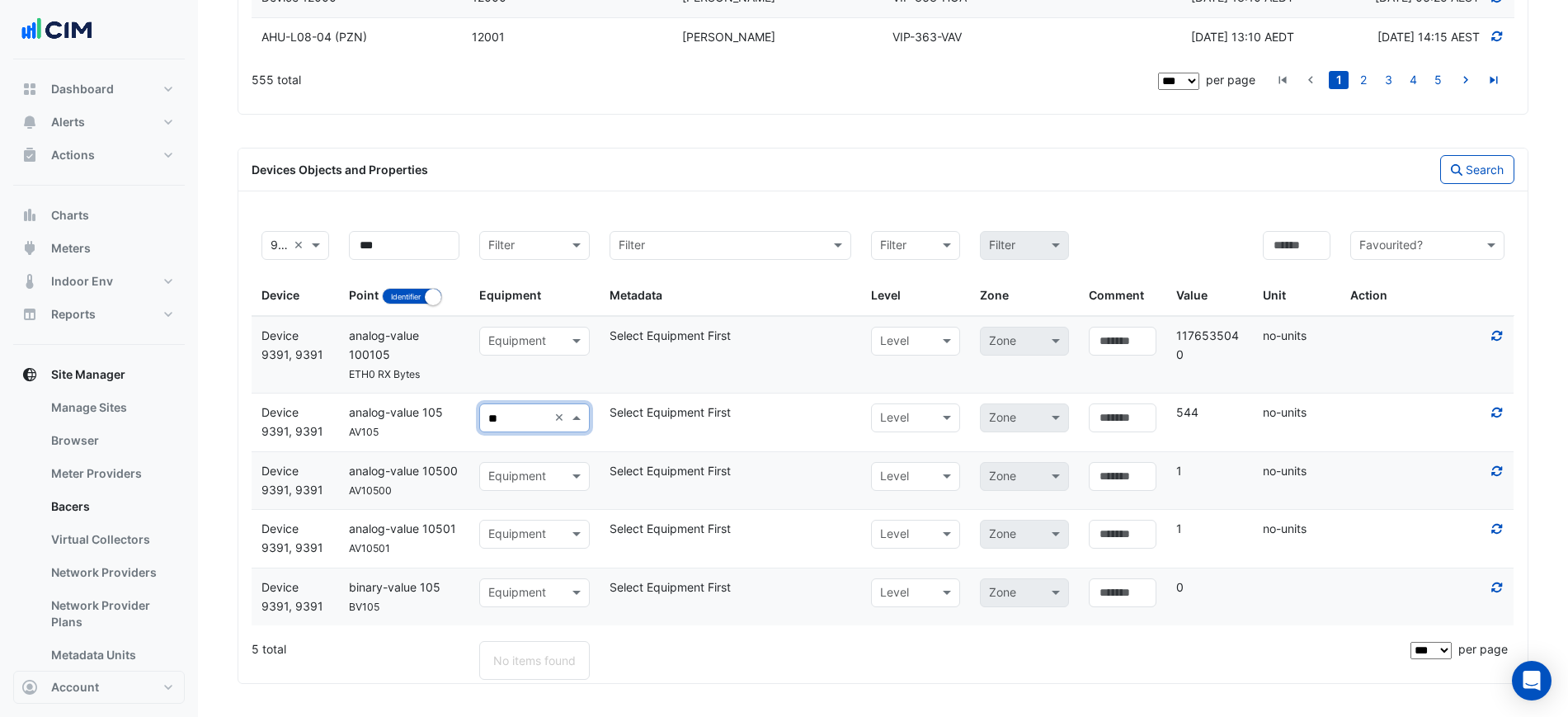
type input "*"
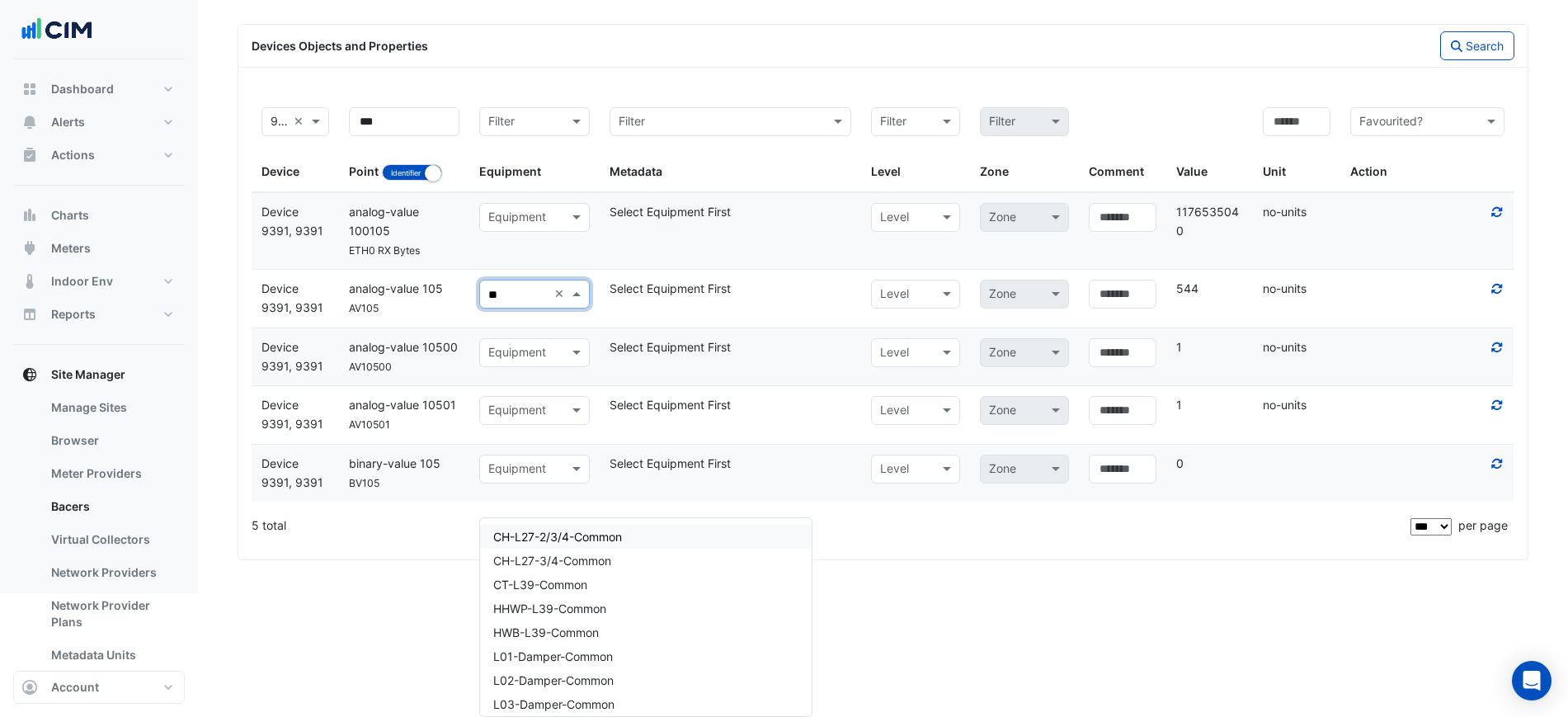
type input "*"
type input "***"
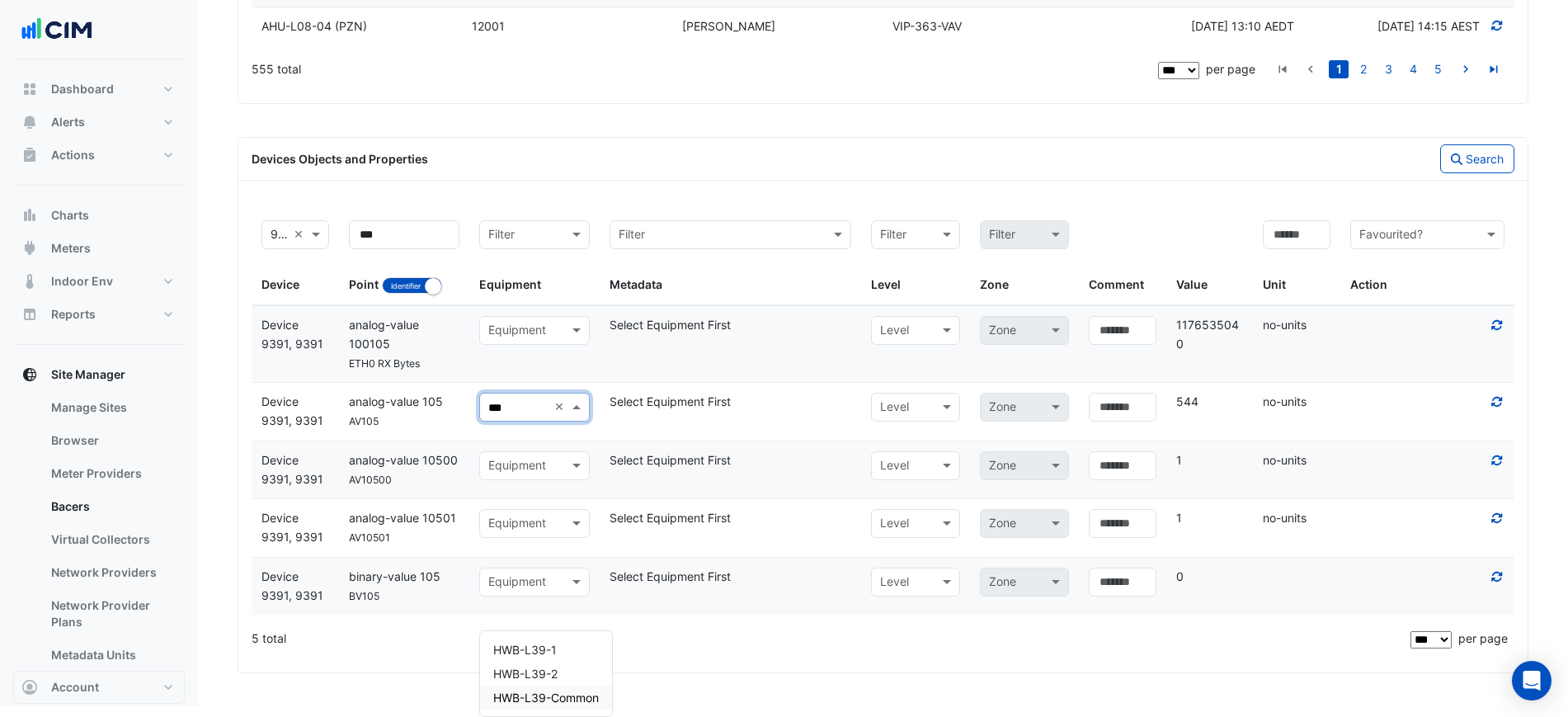
click at [537, 690] on span "HWB-L39-Common" at bounding box center [546, 697] width 106 height 14
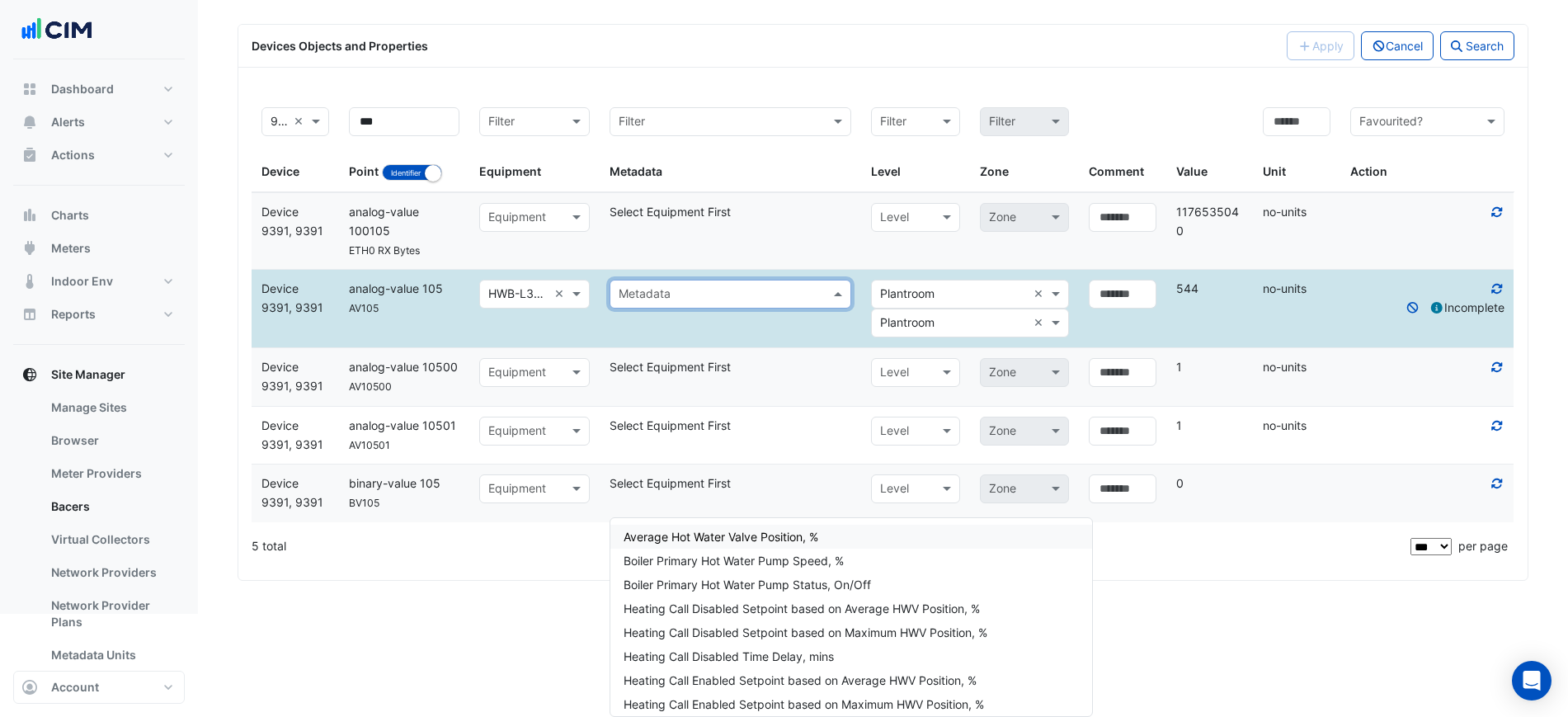
click at [649, 308] on div "Metadata" at bounding box center [730, 294] width 241 height 29
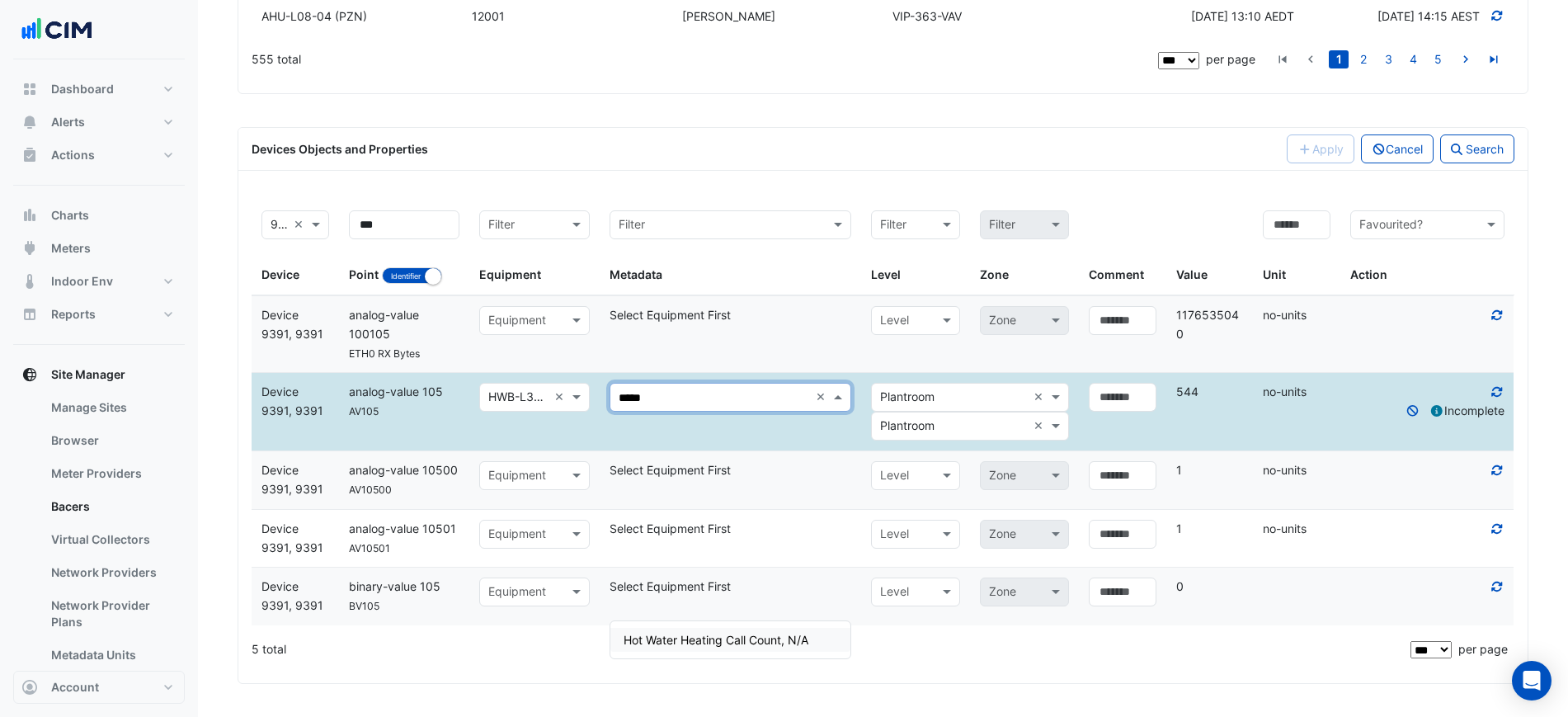
type input "*****"
click at [716, 372] on datatable-body-cell "Select metadata Select Equipment First" at bounding box center [730, 334] width 261 height 76
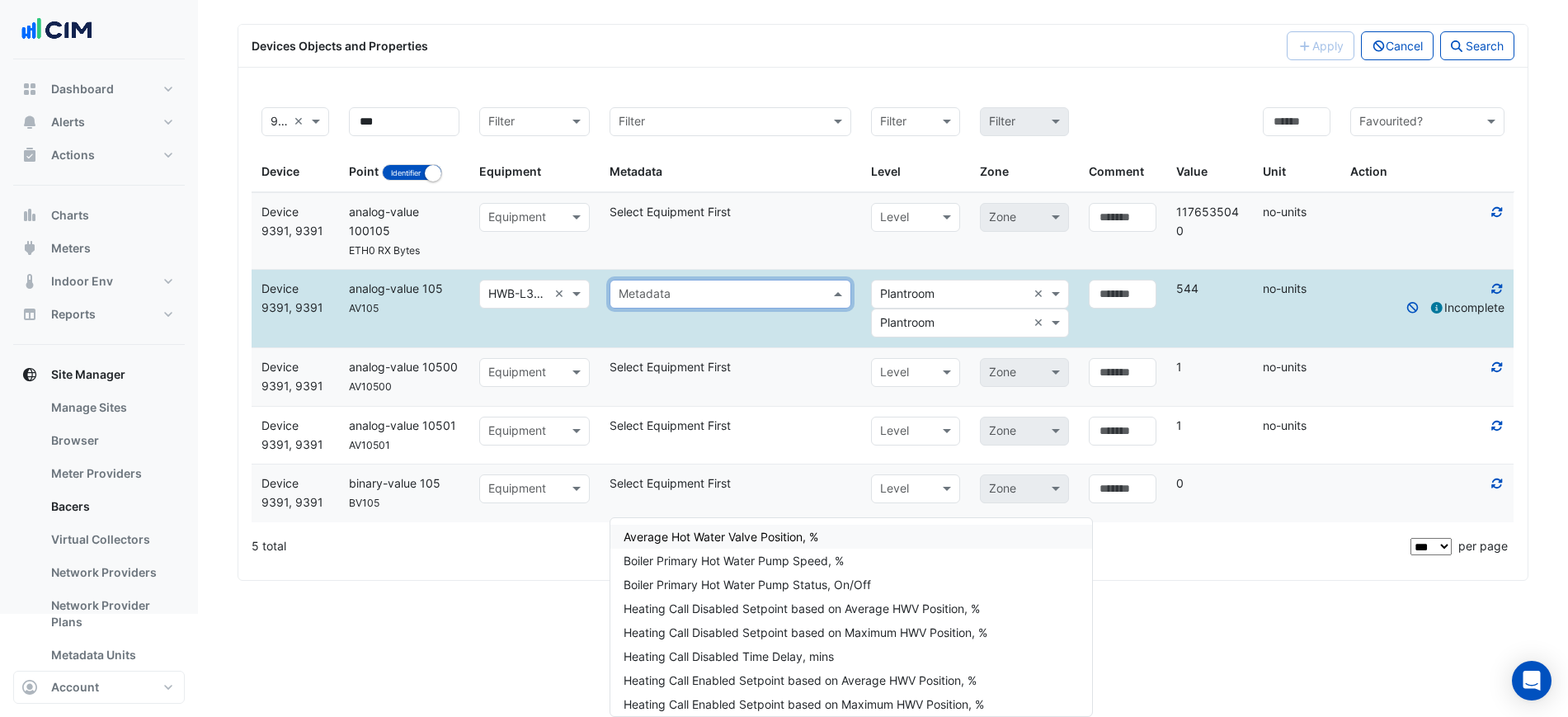
click at [712, 304] on input "text" at bounding box center [714, 294] width 191 height 19
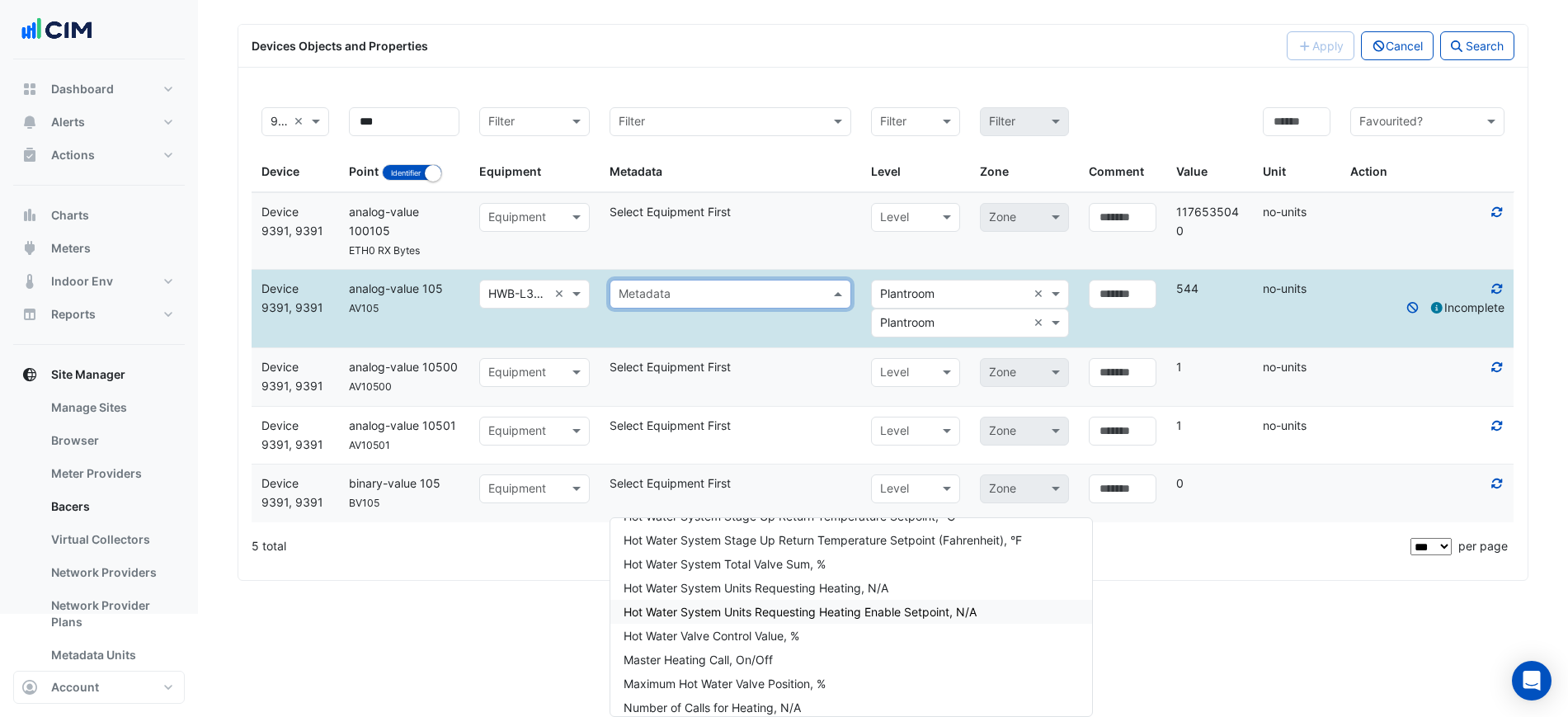
scroll to position [3092, 0]
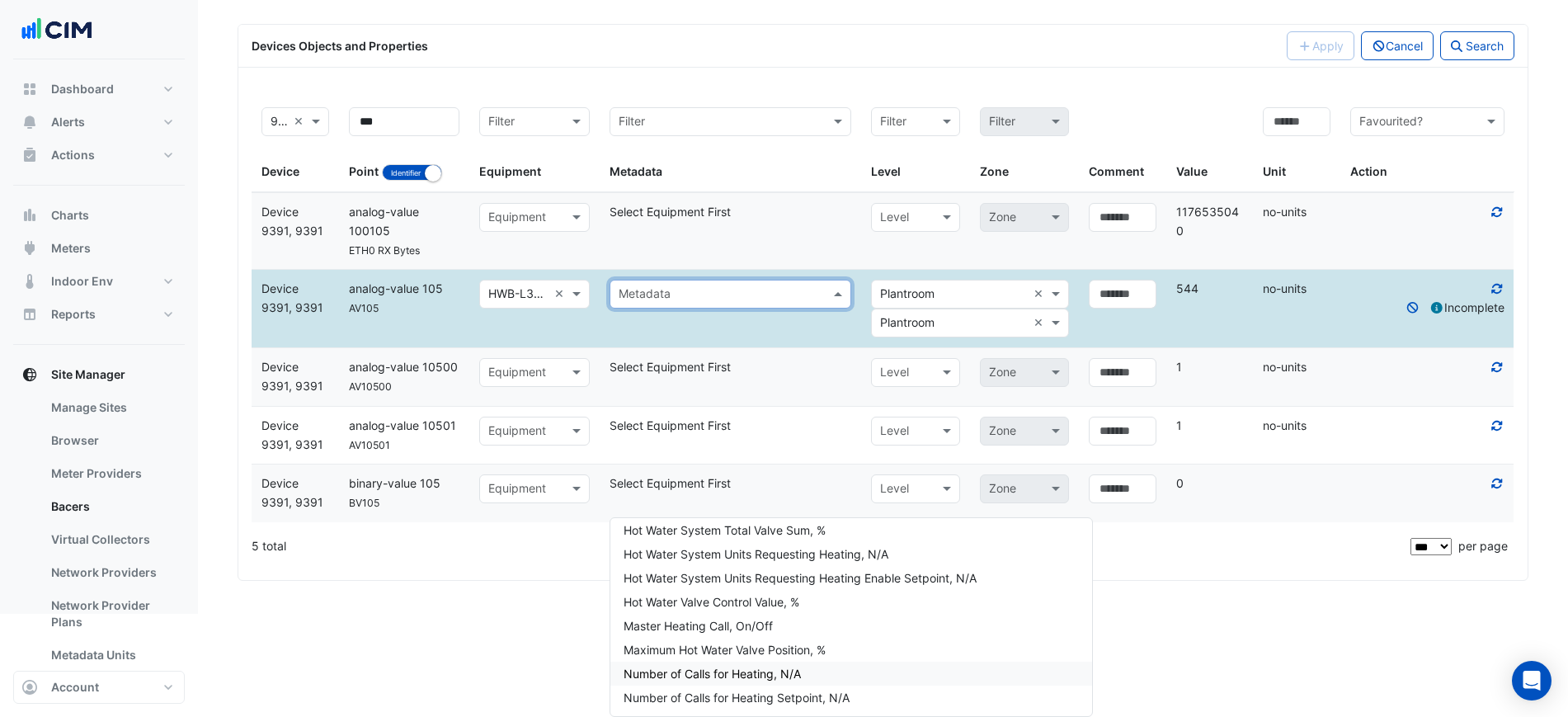
click at [822, 662] on div "Number of Calls for Heating, N/A" at bounding box center [851, 673] width 482 height 24
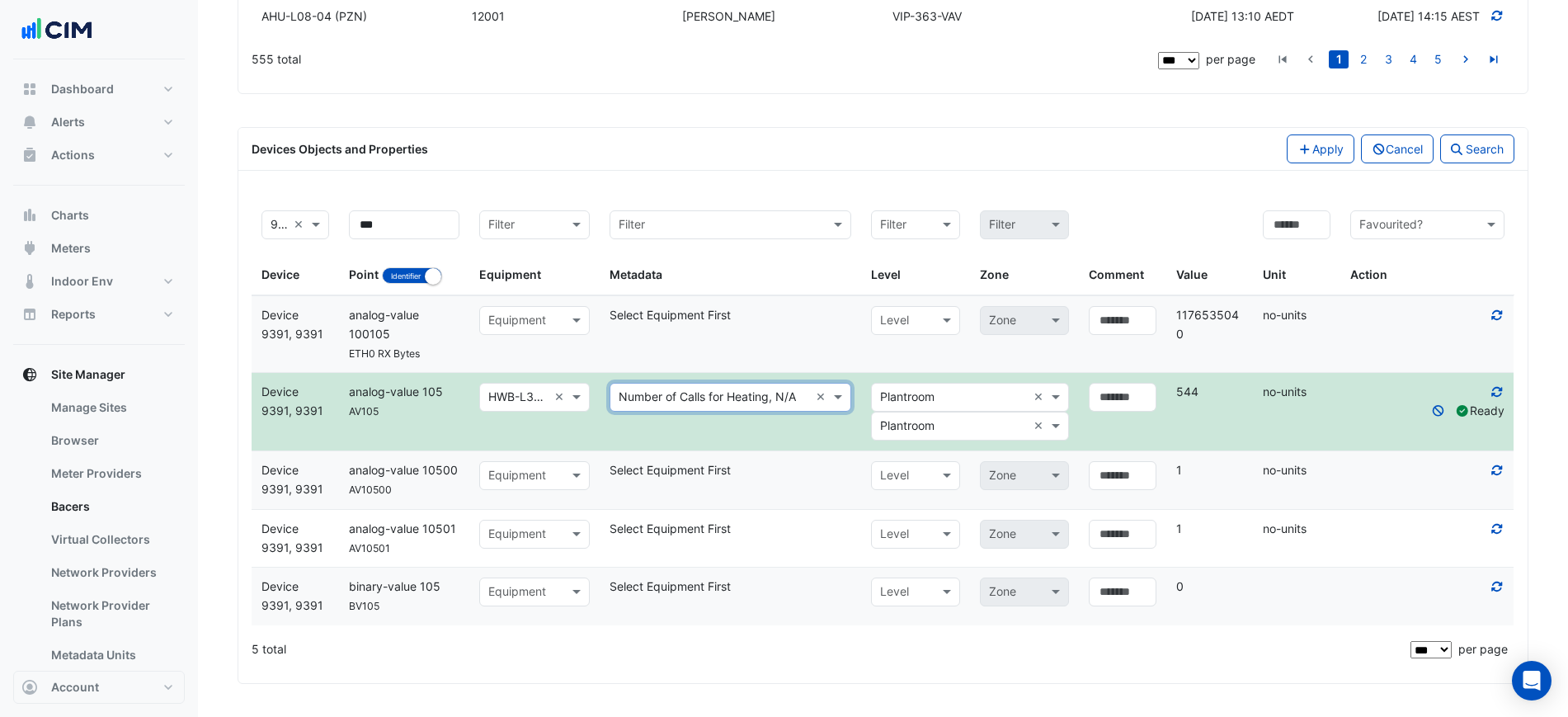
click at [956, 436] on input "text" at bounding box center [953, 426] width 147 height 19
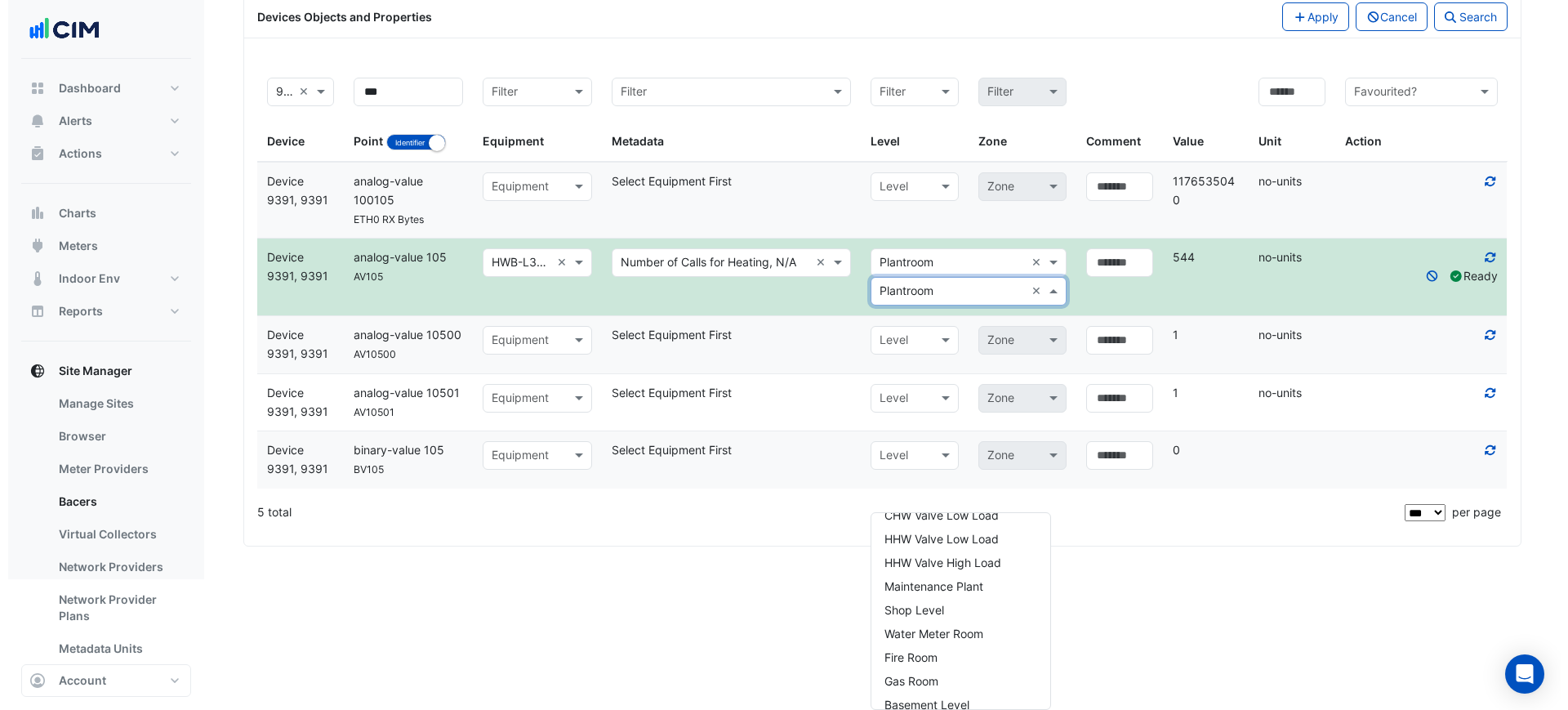
scroll to position [410, 0]
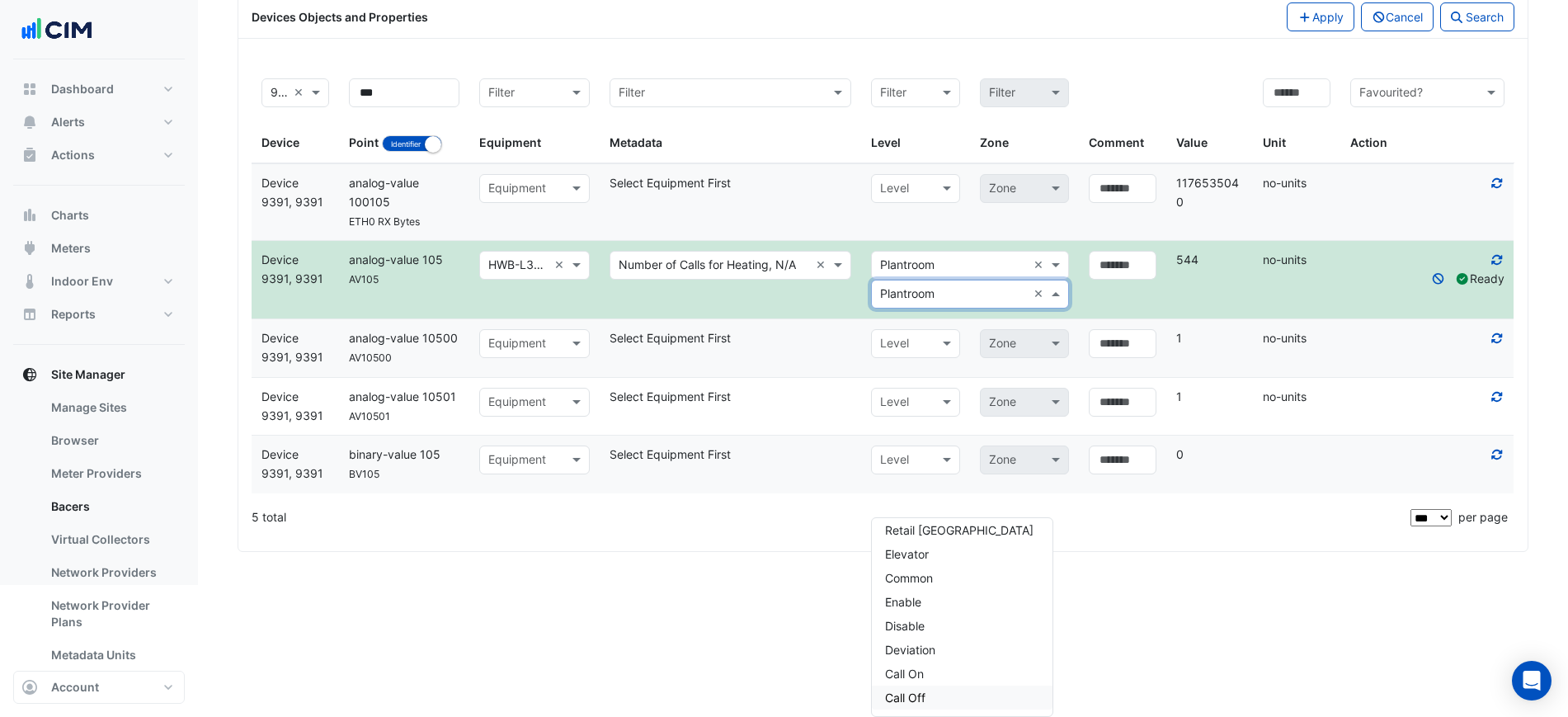
click at [945, 693] on div "Call Off" at bounding box center [962, 697] width 181 height 24
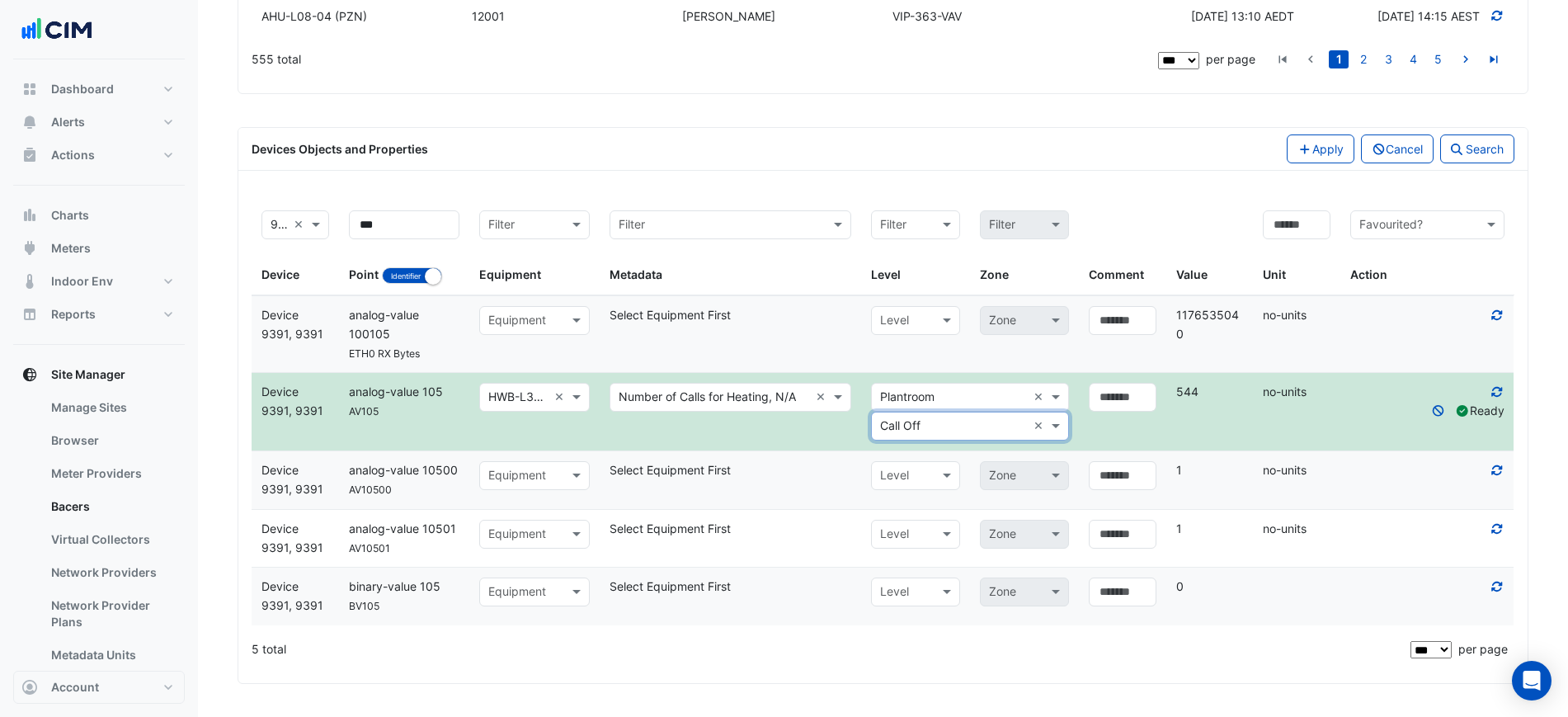
click at [822, 451] on datatable-body-cell "Select metadata Metadata Number of Calls for Heating, N/A ×" at bounding box center [730, 411] width 261 height 77
click at [1288, 171] on div "Devices Objects and Properties Apply Cancel Search" at bounding box center [883, 149] width 1289 height 43
click at [1290, 163] on button "Apply" at bounding box center [1320, 149] width 67 height 29
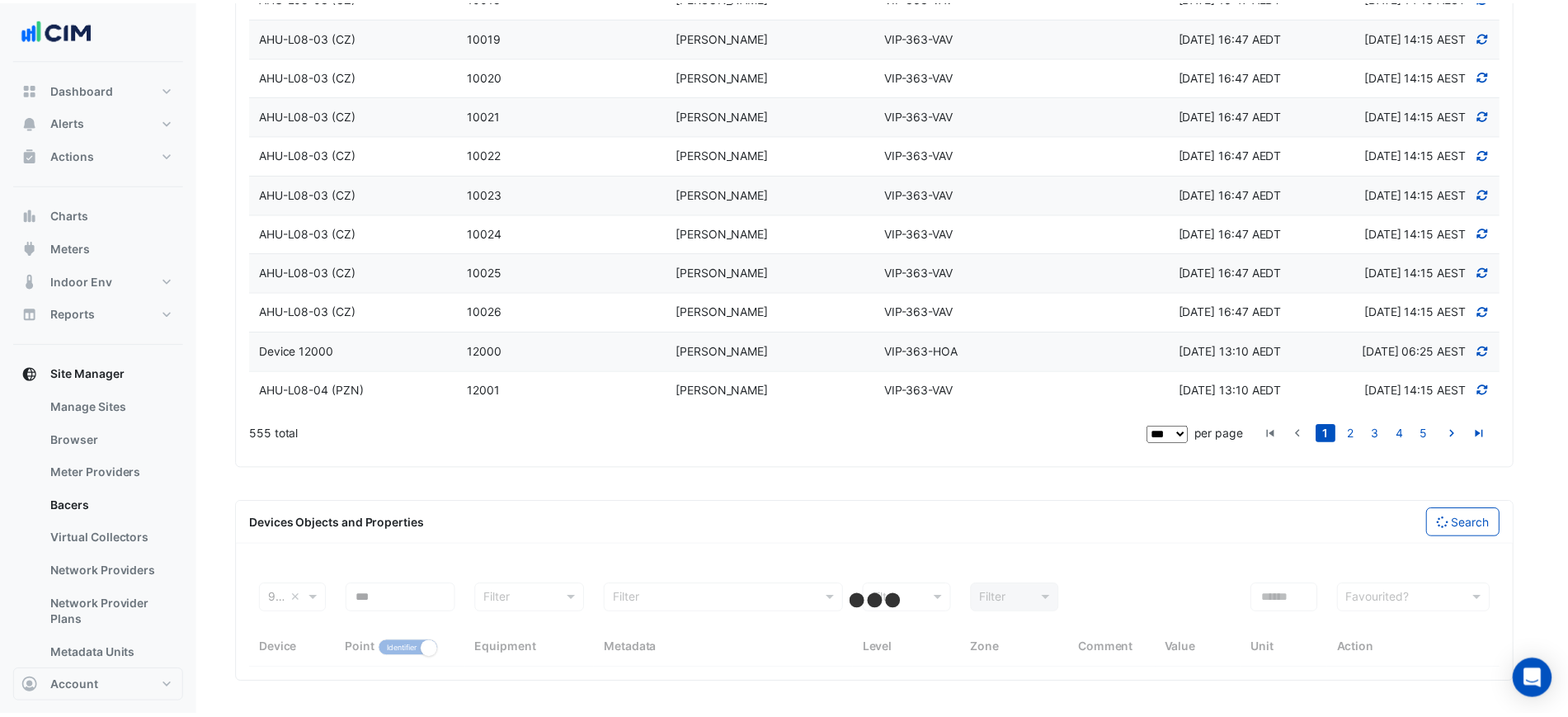
scroll to position [4198, 0]
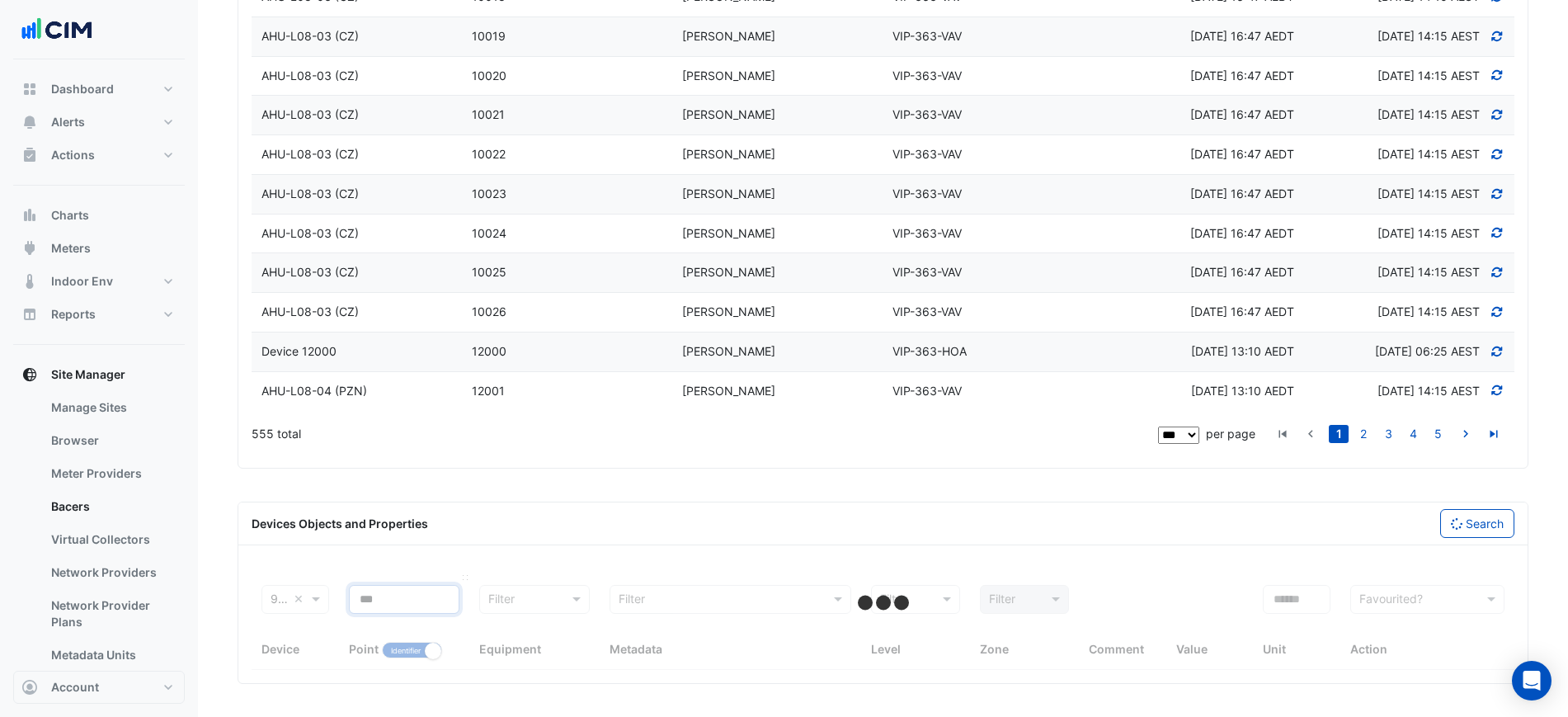
click at [421, 598] on input "***" at bounding box center [404, 599] width 110 height 29
type input "***"
select select "***"
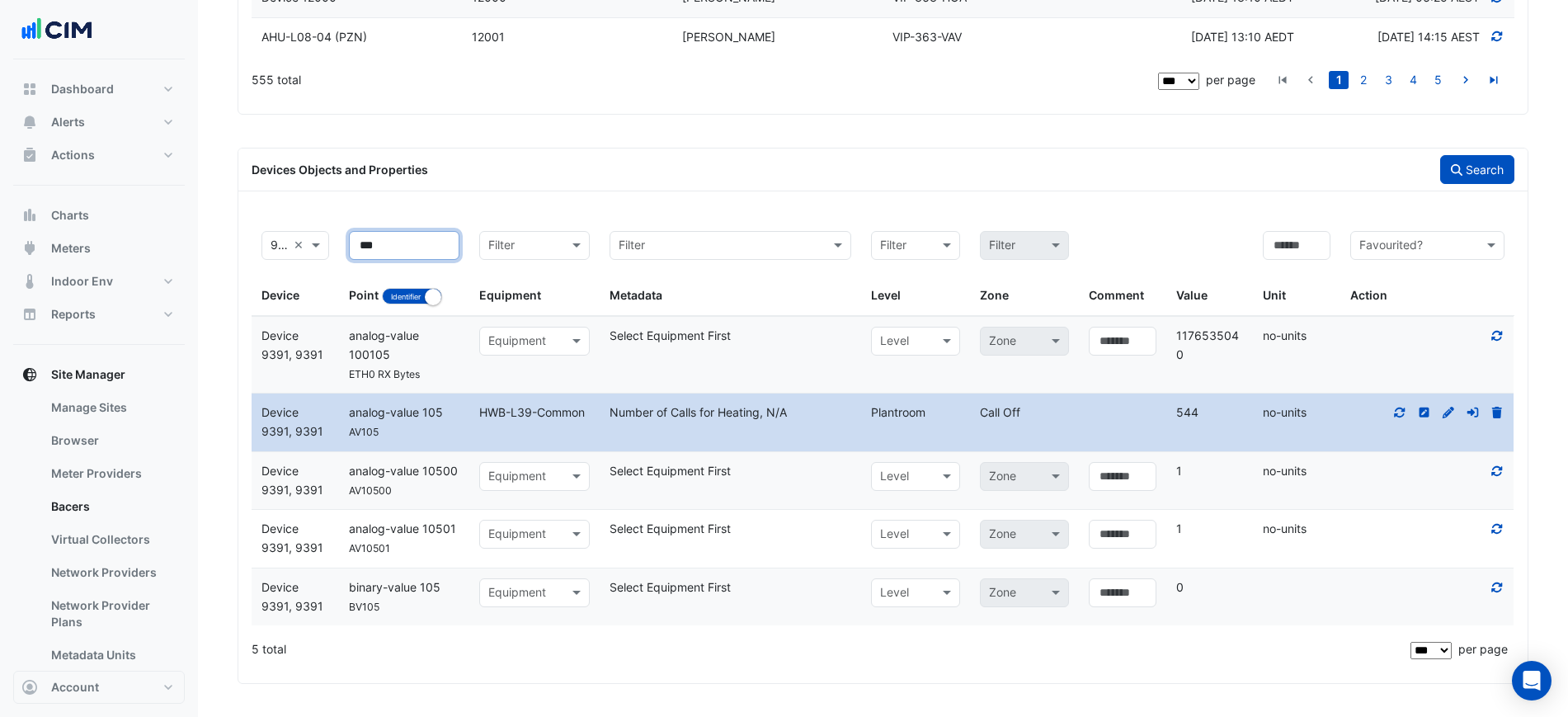
type input "***"
click at [1483, 178] on button "Search" at bounding box center [1477, 169] width 74 height 29
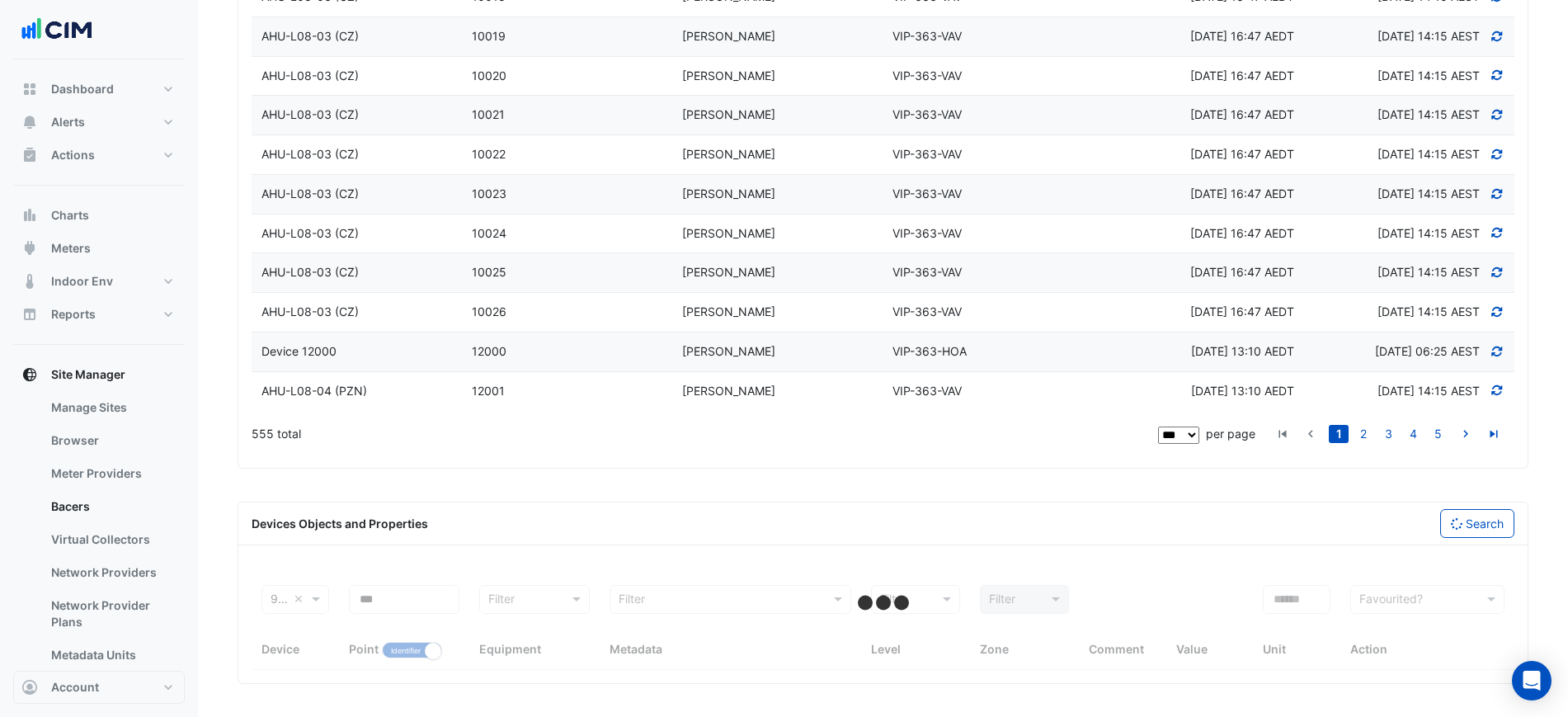
select select "***"
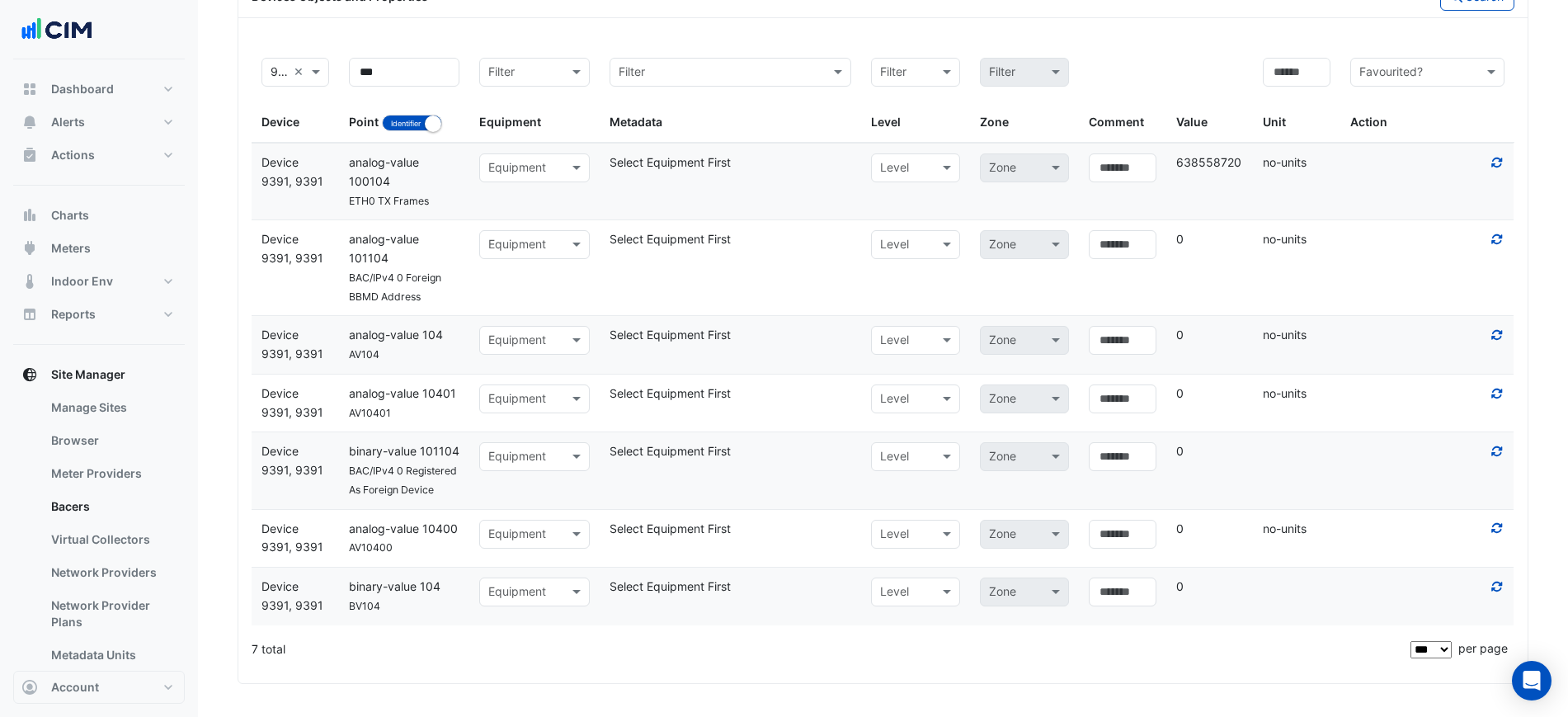
scroll to position [4724, 0]
click at [1492, 336] on div at bounding box center [1427, 335] width 174 height 19
click at [1437, 356] on datatable-body-cell "Action" at bounding box center [1427, 345] width 174 height 58
click at [1504, 588] on div at bounding box center [1427, 587] width 174 height 19
click at [1502, 588] on icon at bounding box center [1497, 587] width 11 height 10
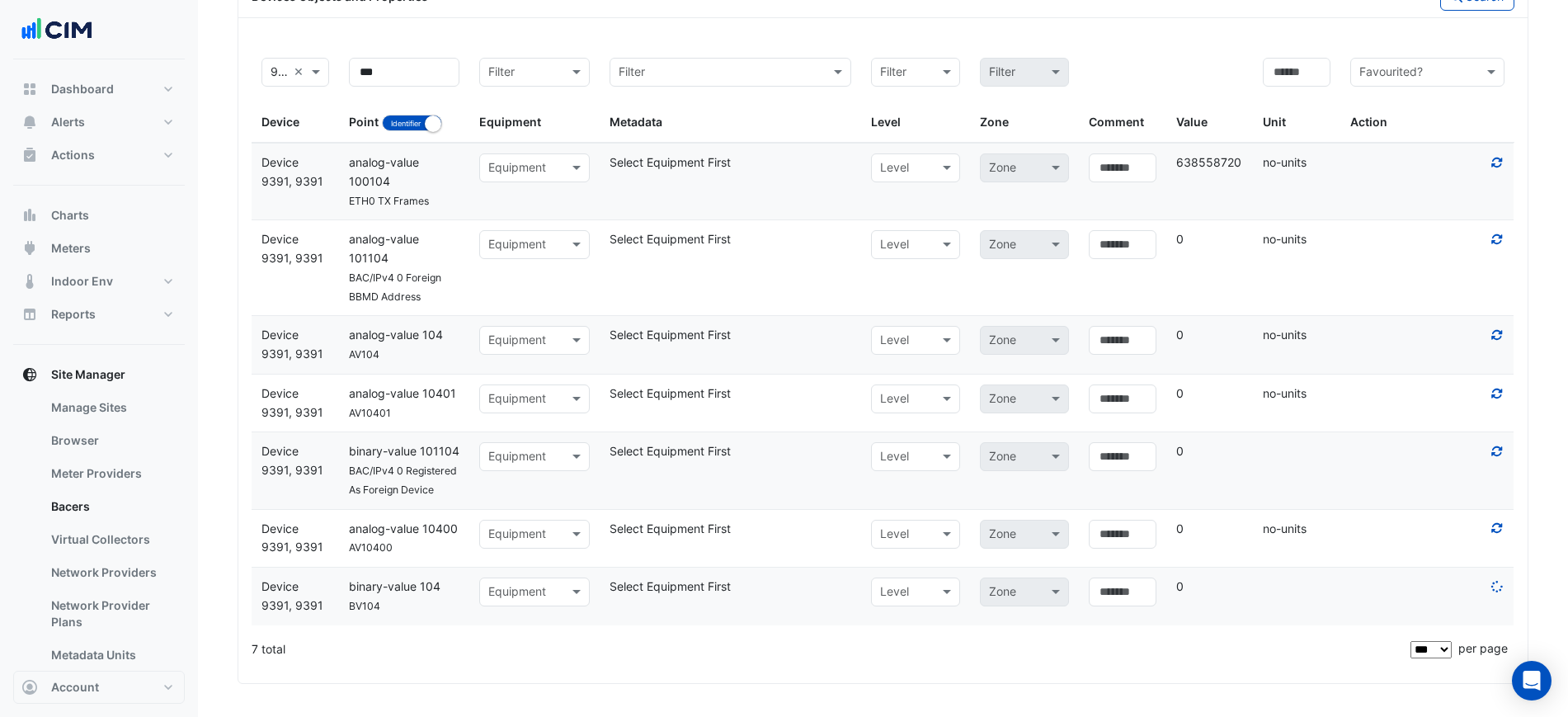
click at [1460, 338] on div at bounding box center [1427, 335] width 174 height 19
click at [1478, 334] on div at bounding box center [1427, 335] width 174 height 19
click at [1495, 338] on icon at bounding box center [1497, 335] width 15 height 12
click at [518, 328] on div "Equipment" at bounding box center [534, 340] width 110 height 29
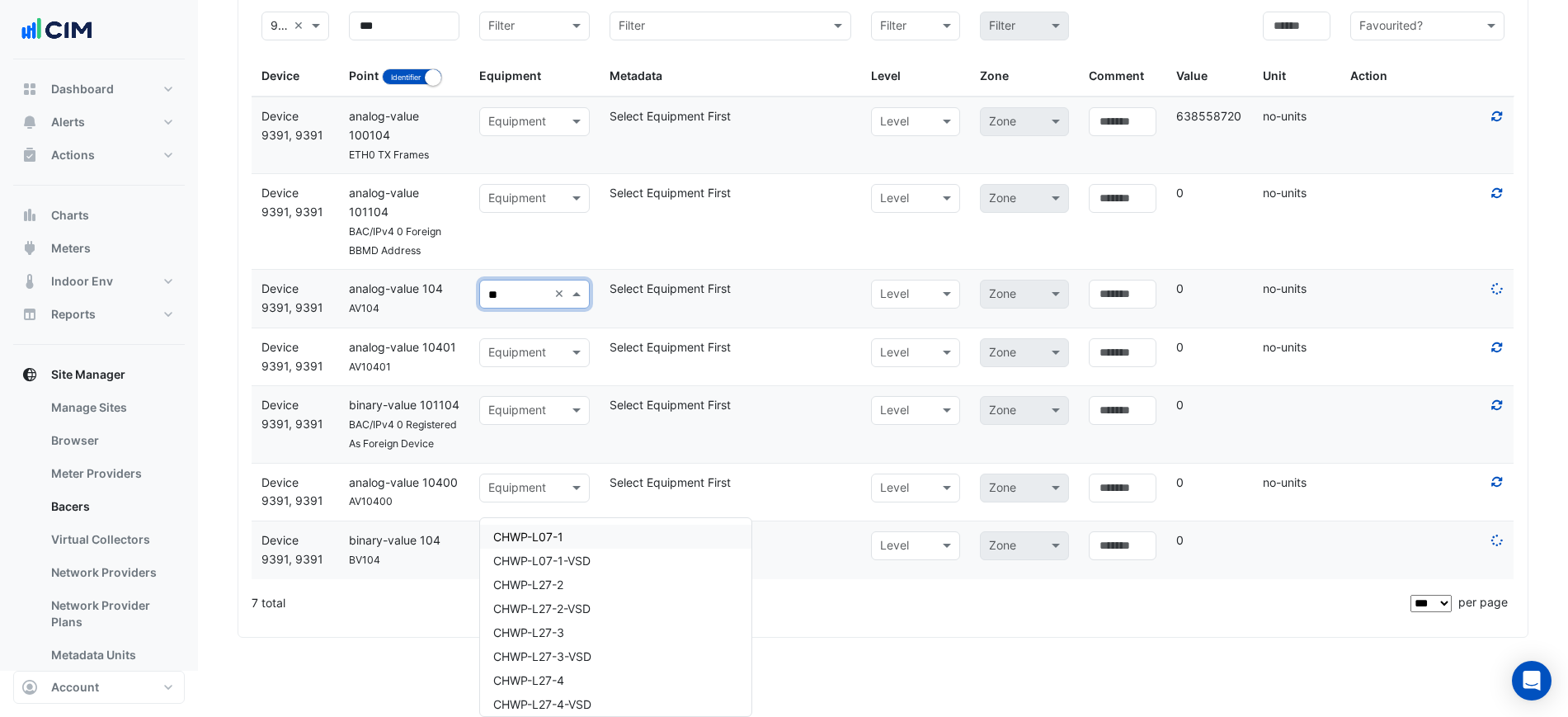
type input "***"
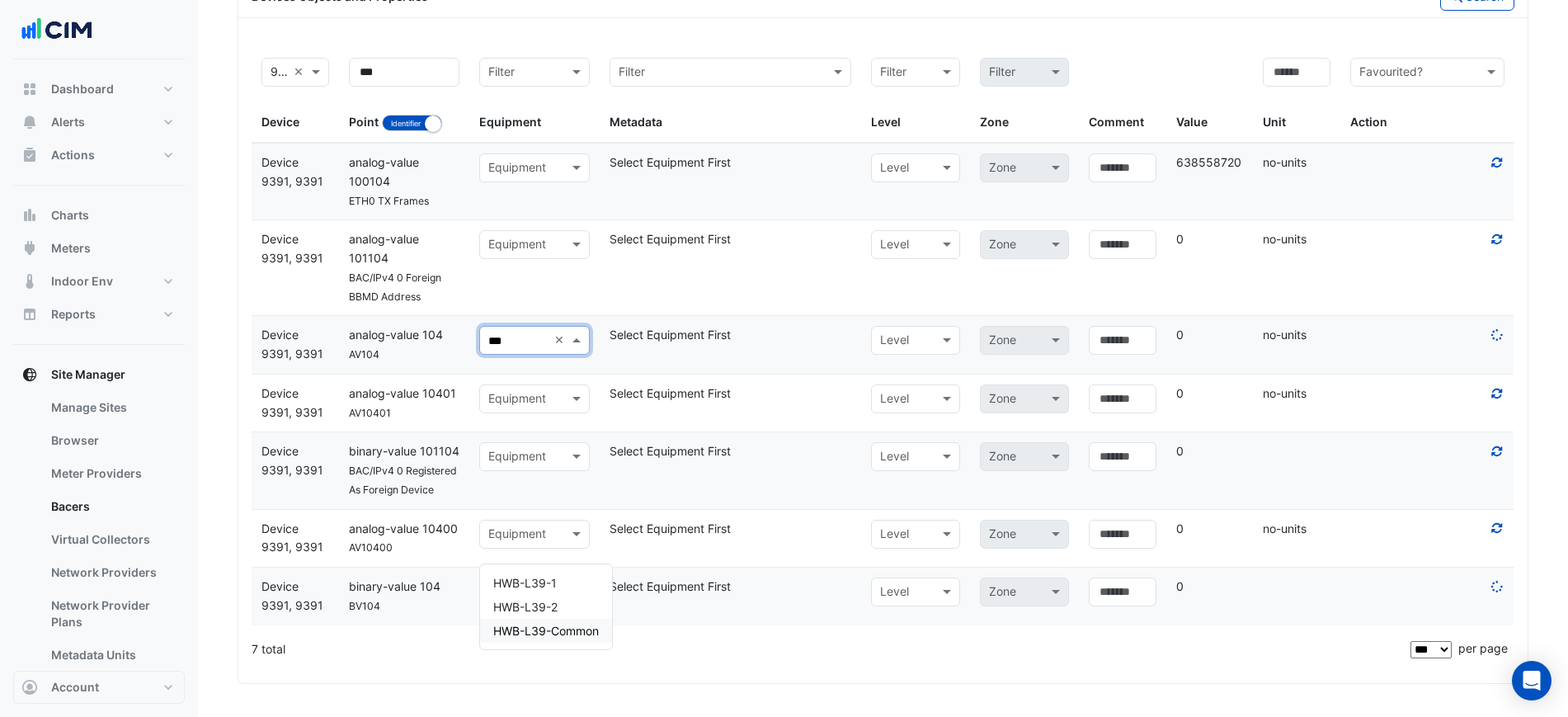
drag, startPoint x: 546, startPoint y: 422, endPoint x: 568, endPoint y: 409, distance: 25.6
click at [548, 624] on span "HWB-L39-Common" at bounding box center [546, 630] width 106 height 14
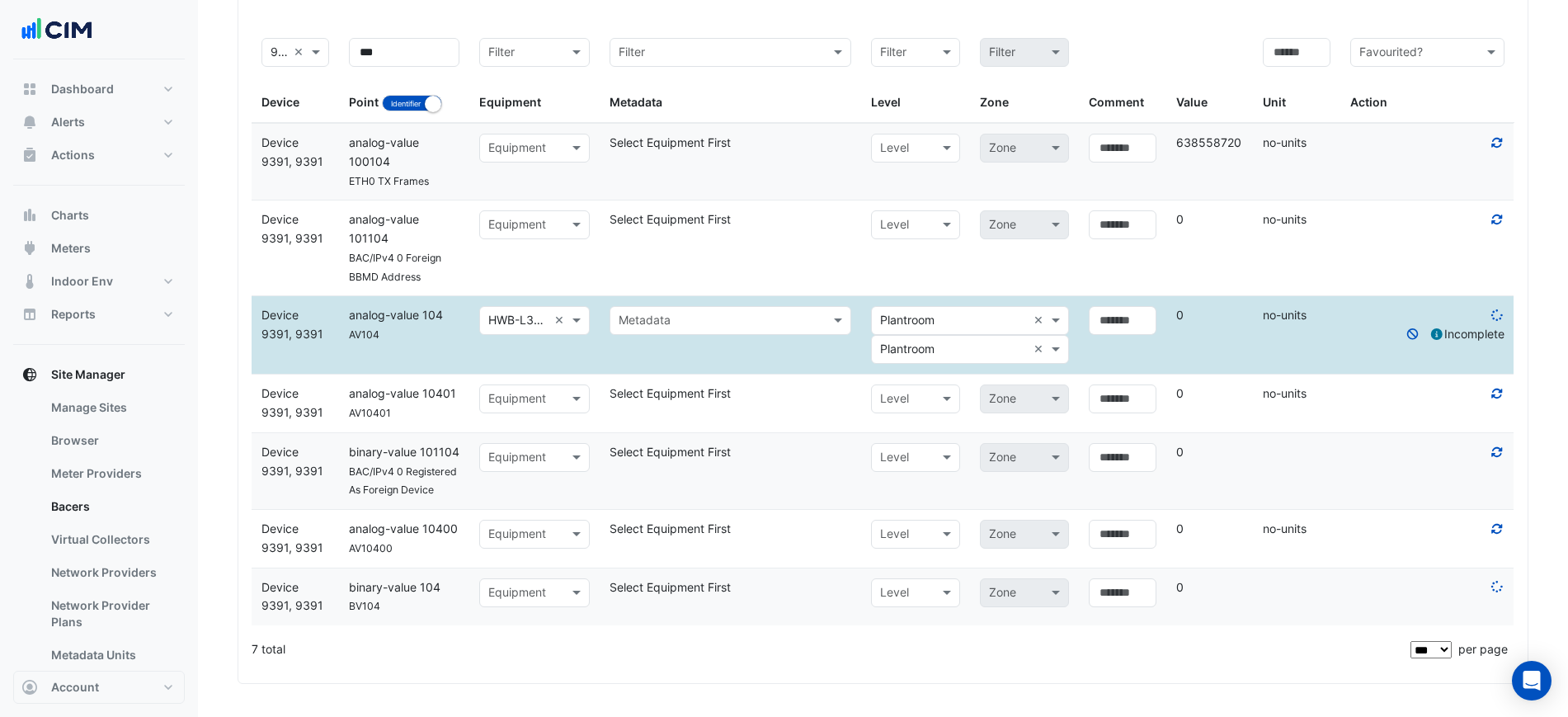
click at [773, 322] on datatable-body-cell "Select metadata Metadata" at bounding box center [730, 335] width 261 height 77
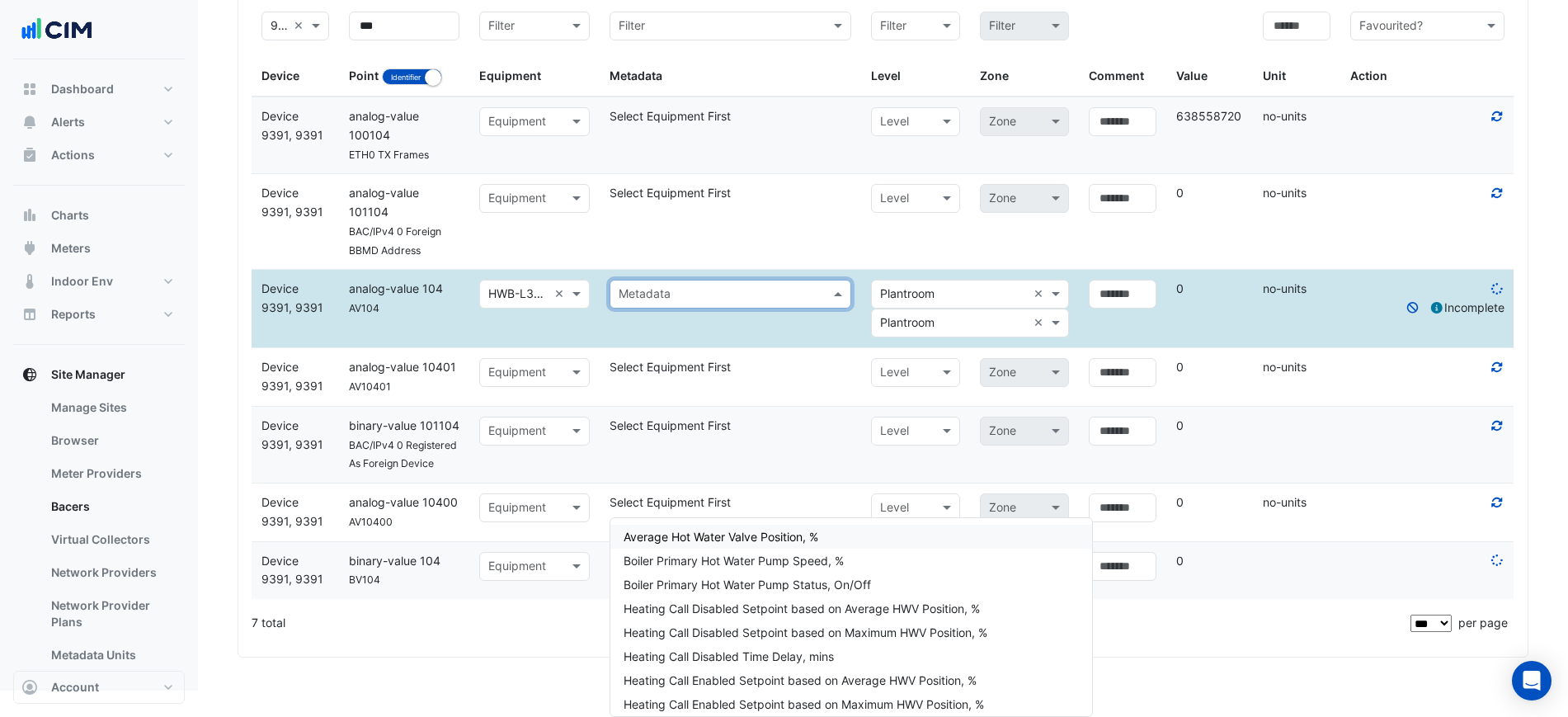
click at [774, 304] on input "text" at bounding box center [714, 294] width 191 height 19
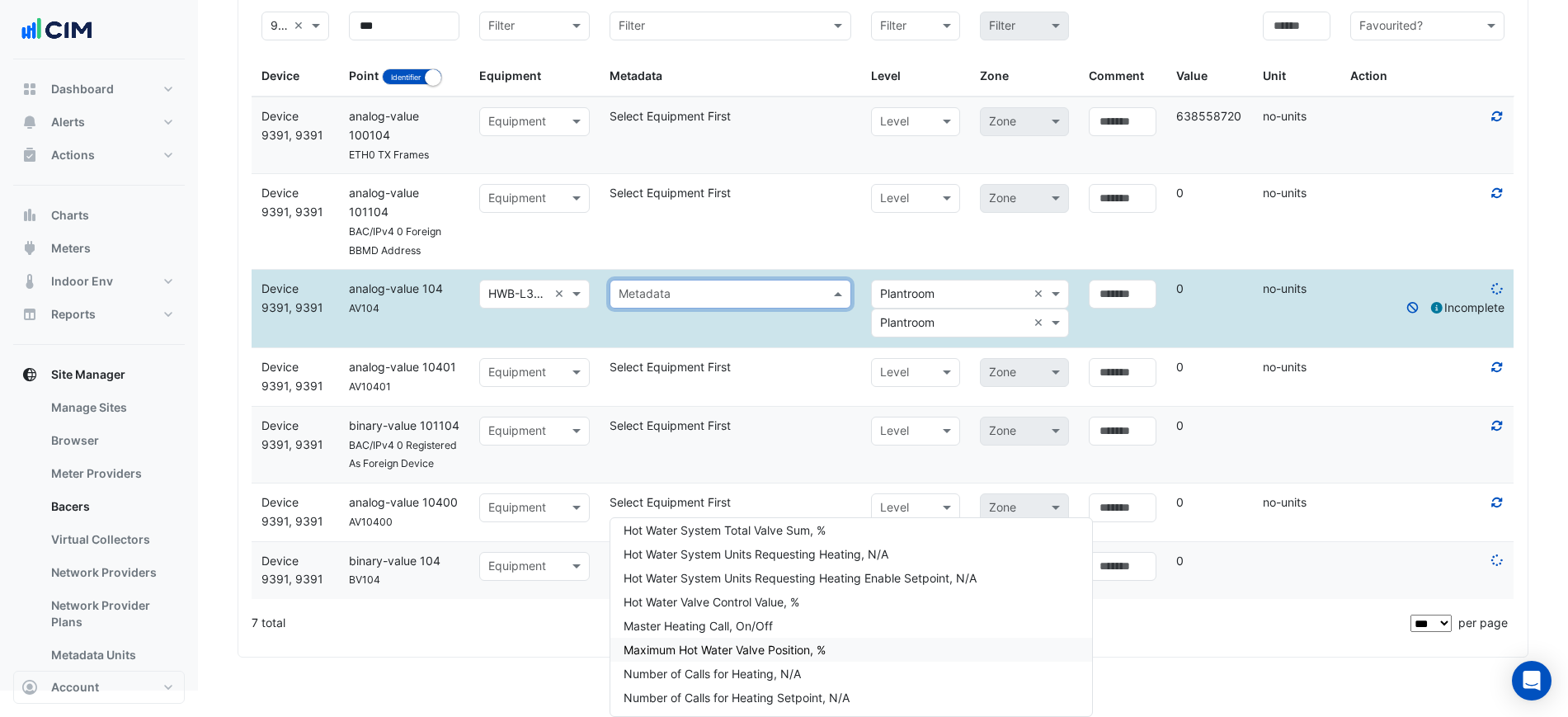
scroll to position [4744, 0]
click at [769, 667] on span "Number of Calls for Heating, N/A" at bounding box center [712, 673] width 177 height 14
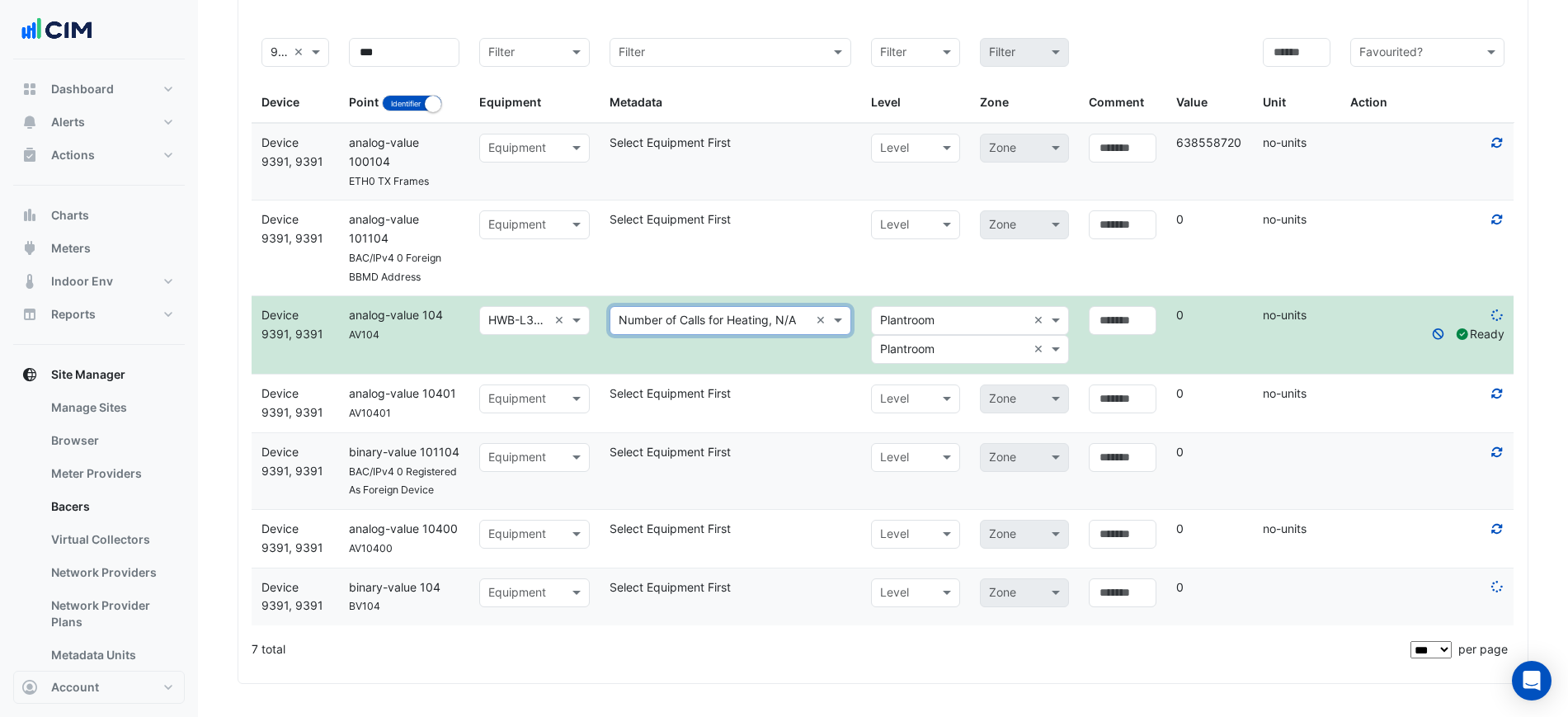
click at [914, 317] on input "text" at bounding box center [953, 321] width 147 height 19
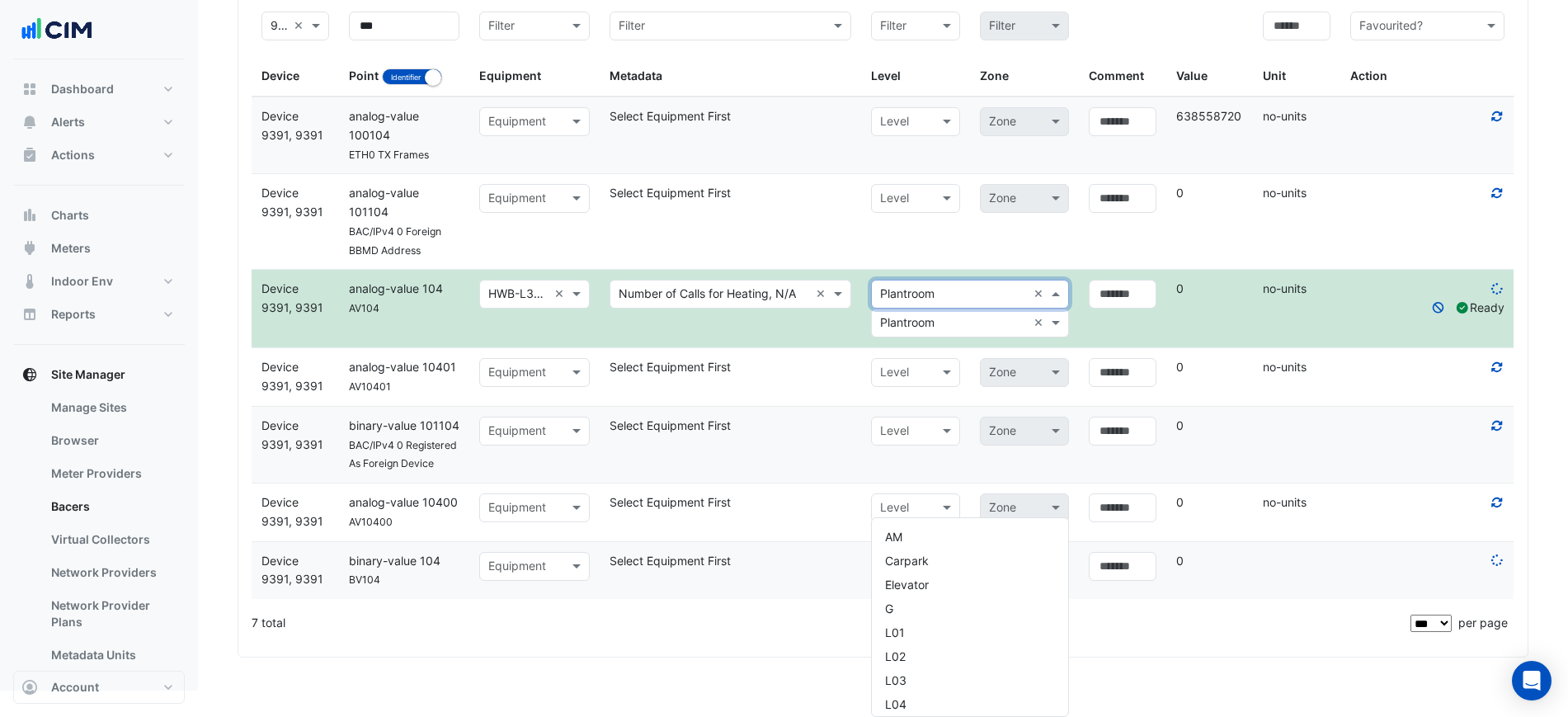
scroll to position [1178, 0]
click at [833, 347] on datatable-body-cell "Select metadata Metadata Number of Calls for Heating, N/A ×" at bounding box center [730, 308] width 261 height 77
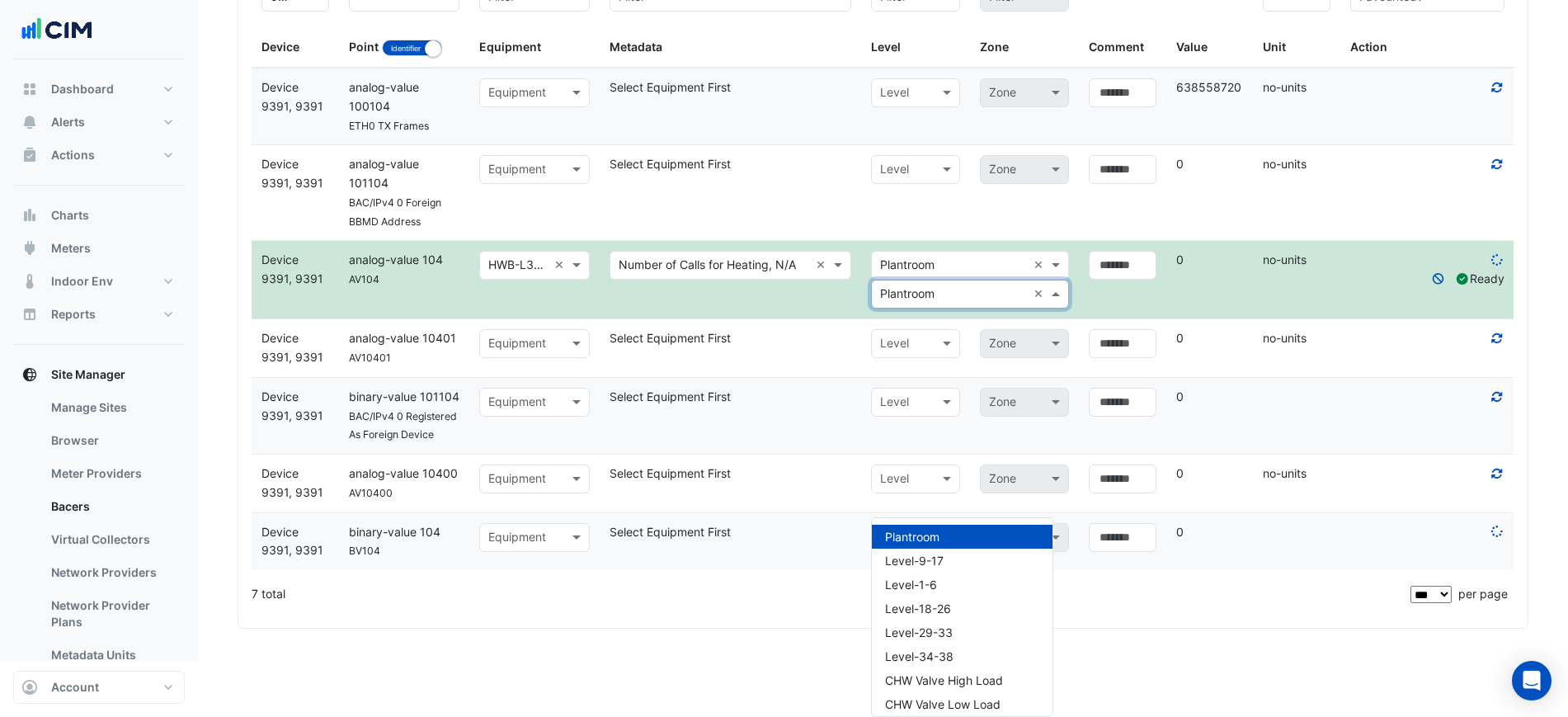
click at [919, 304] on input "text" at bounding box center [953, 294] width 147 height 19
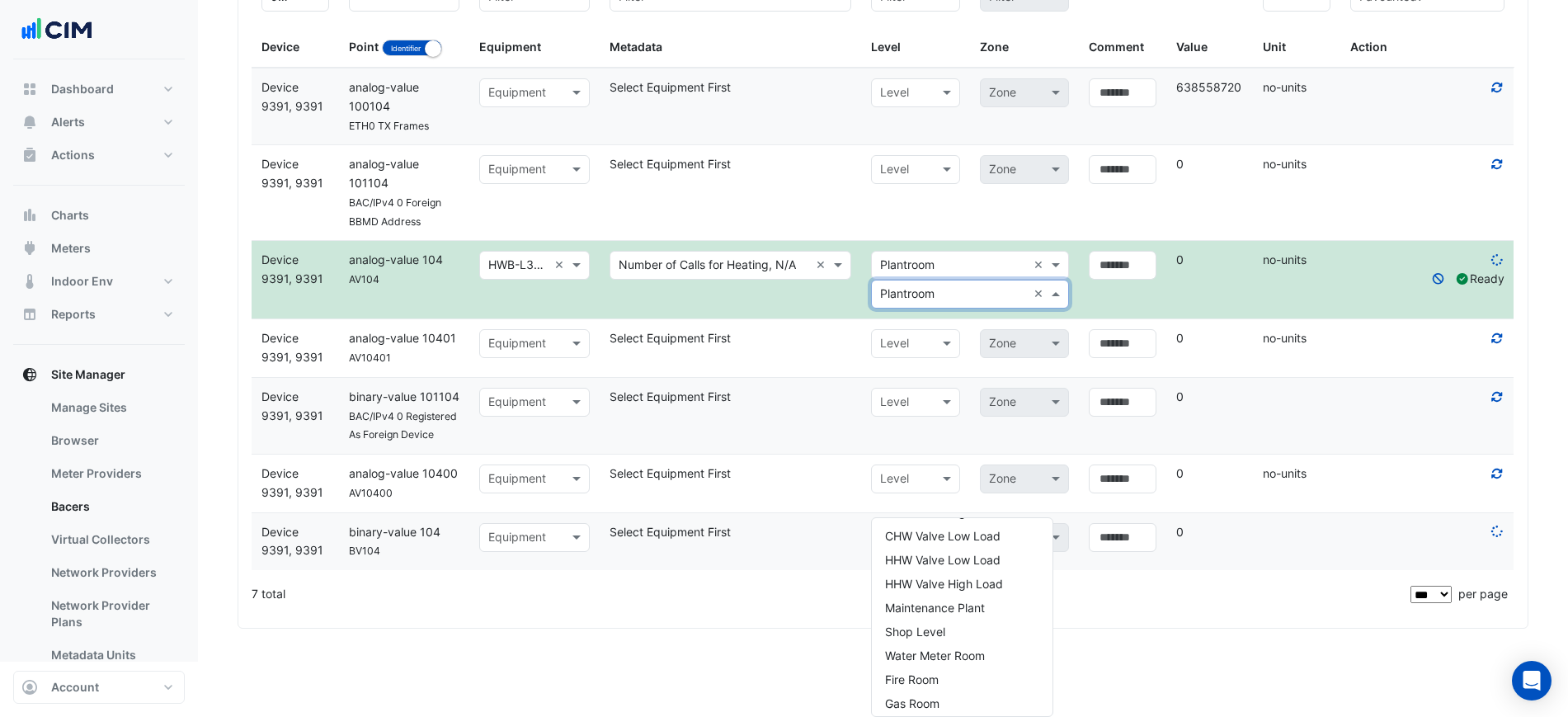
scroll to position [414, 0]
click at [934, 662] on div "Call On" at bounding box center [962, 673] width 181 height 24
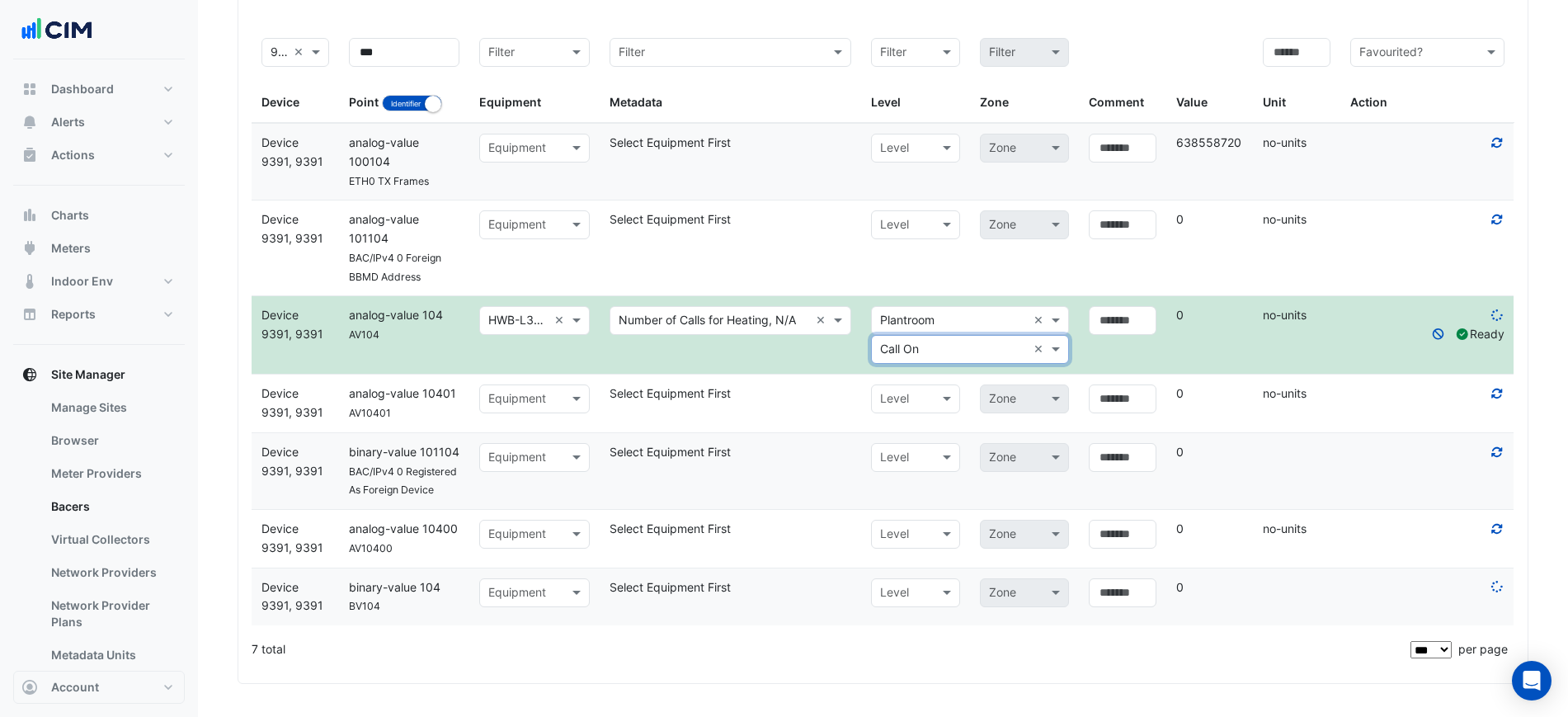
click at [1248, 329] on datatable-body-cell "Present Value 0" at bounding box center [1210, 335] width 87 height 77
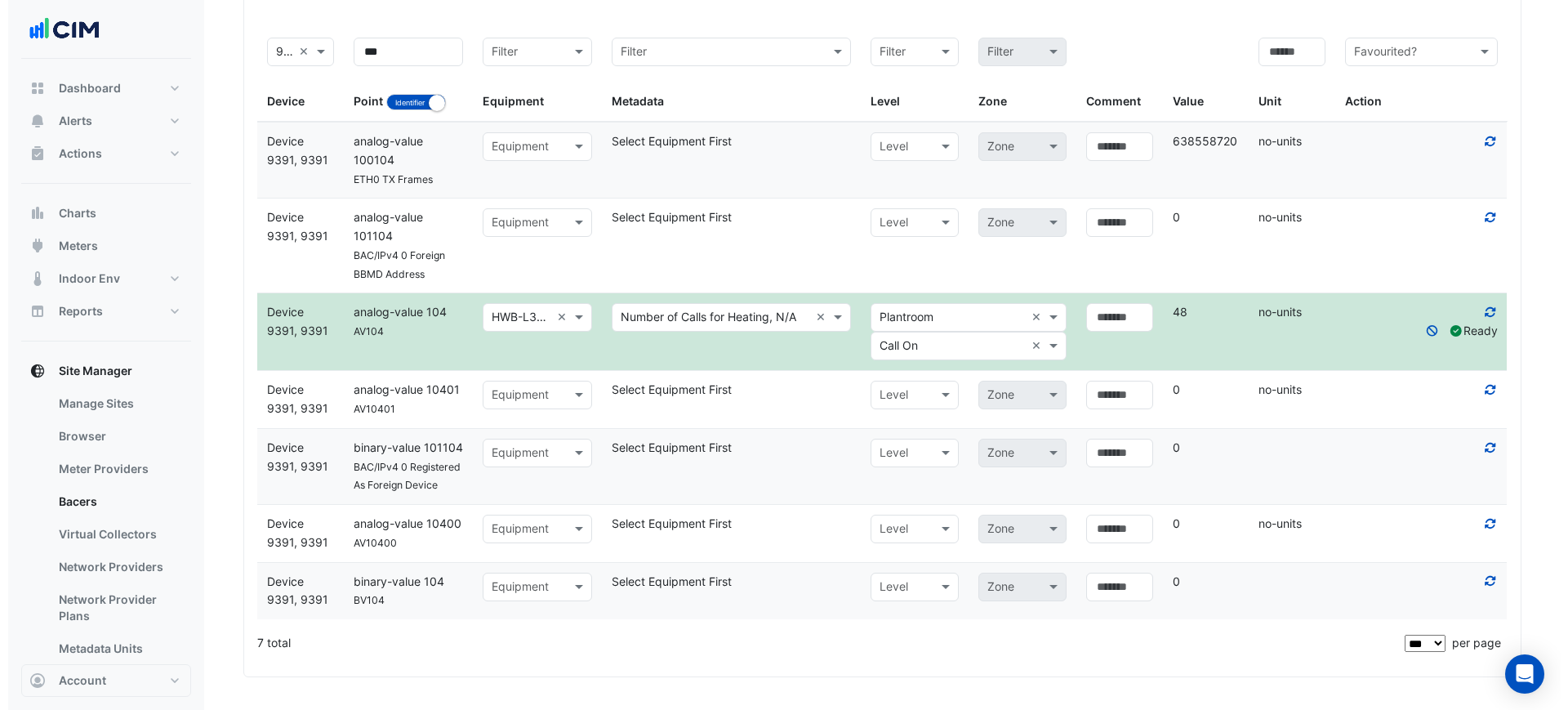
scroll to position [4392, 0]
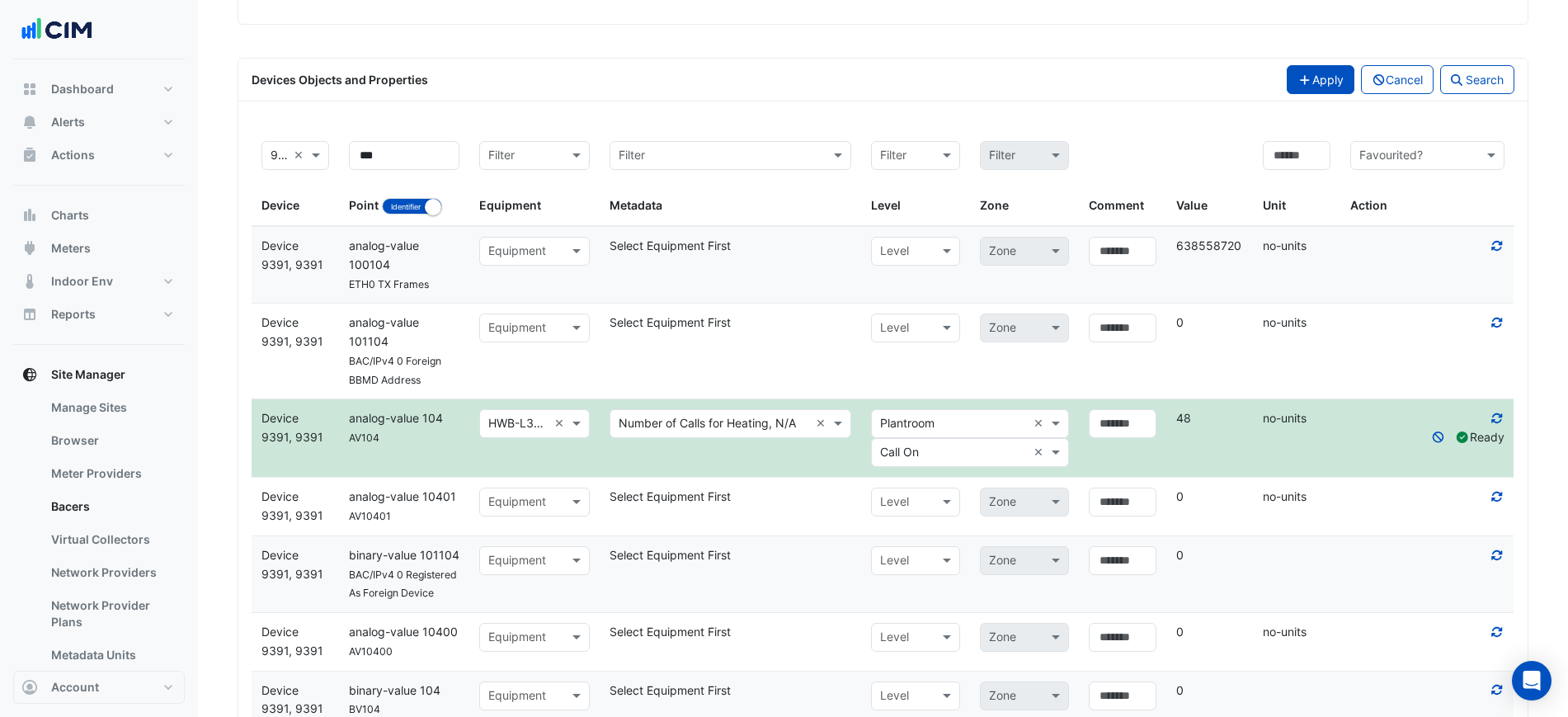
click at [1287, 94] on button "Apply" at bounding box center [1320, 80] width 67 height 29
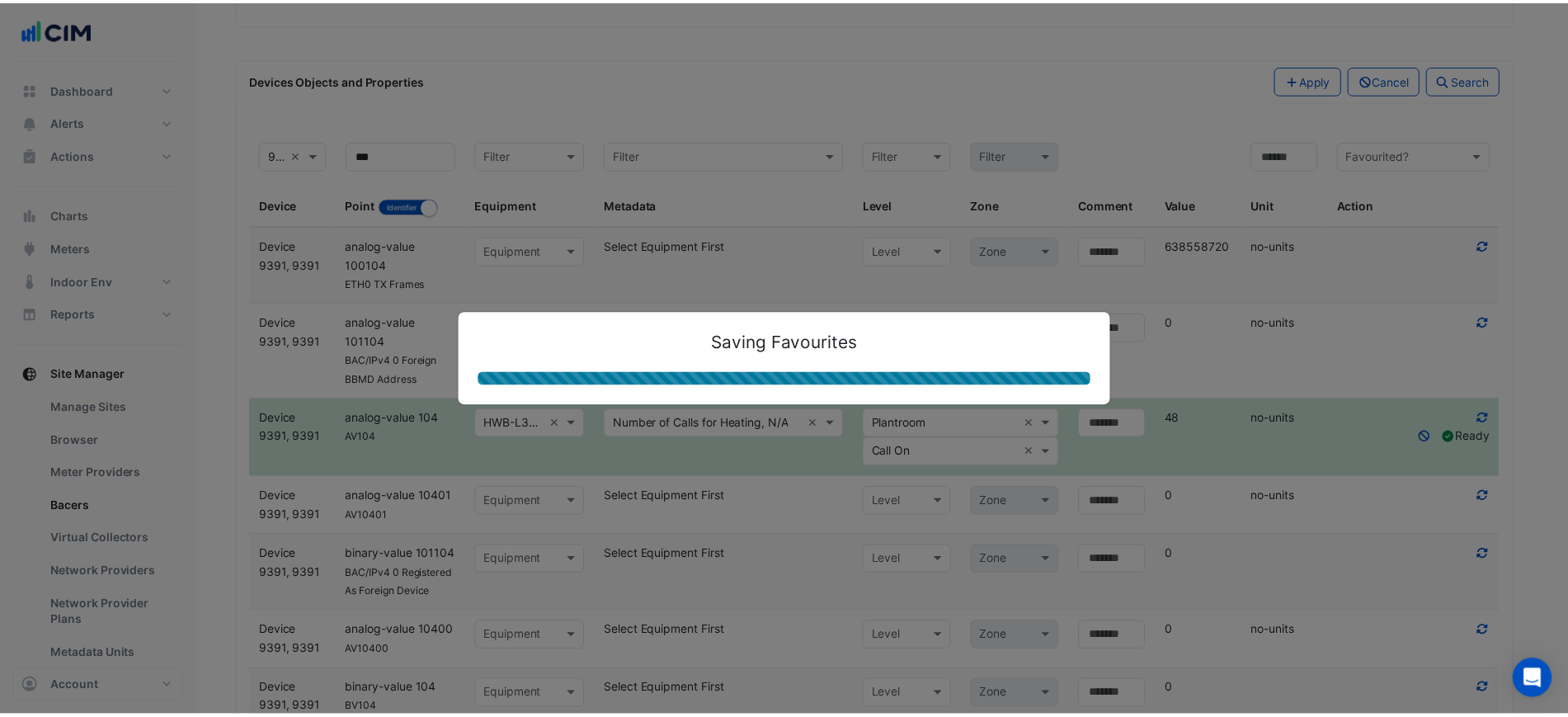
scroll to position [4198, 0]
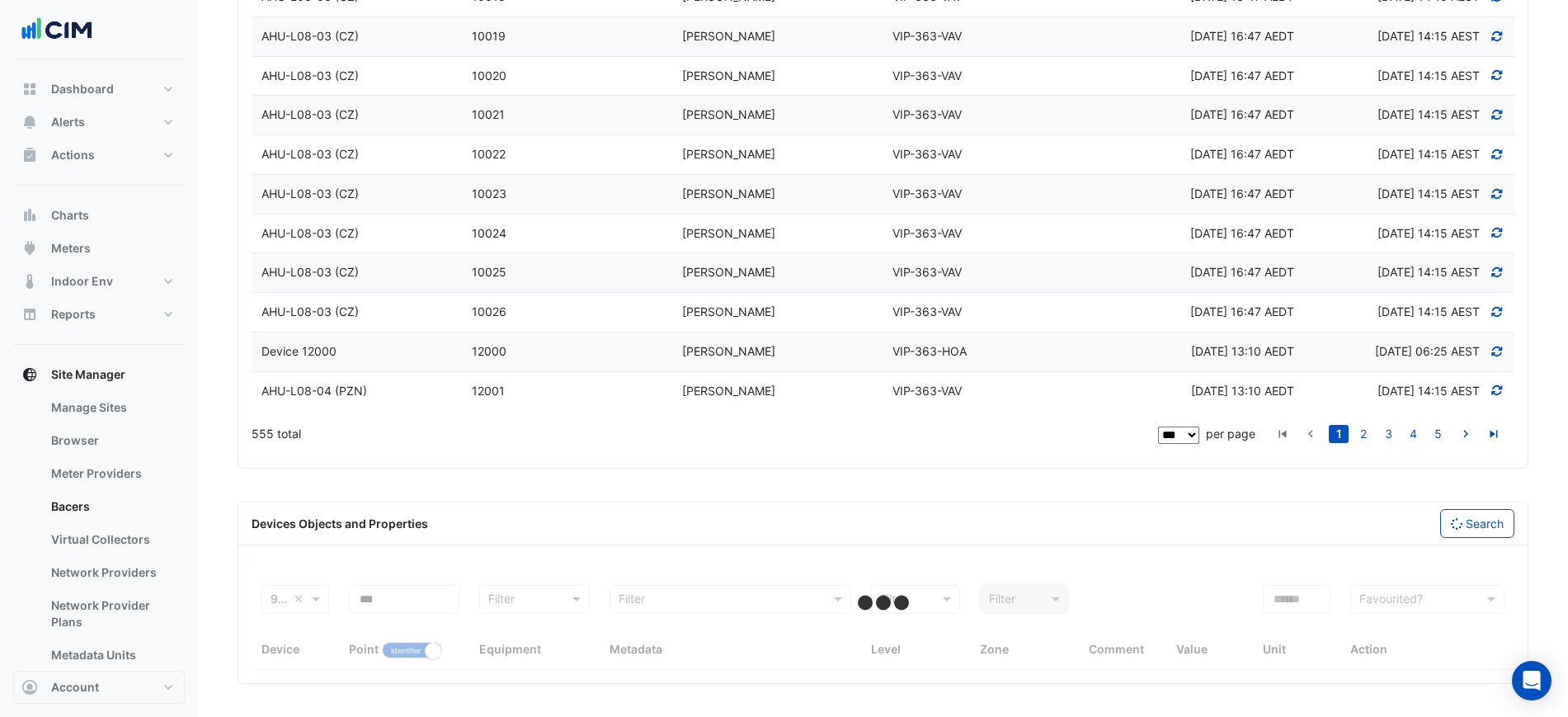
select select "***"
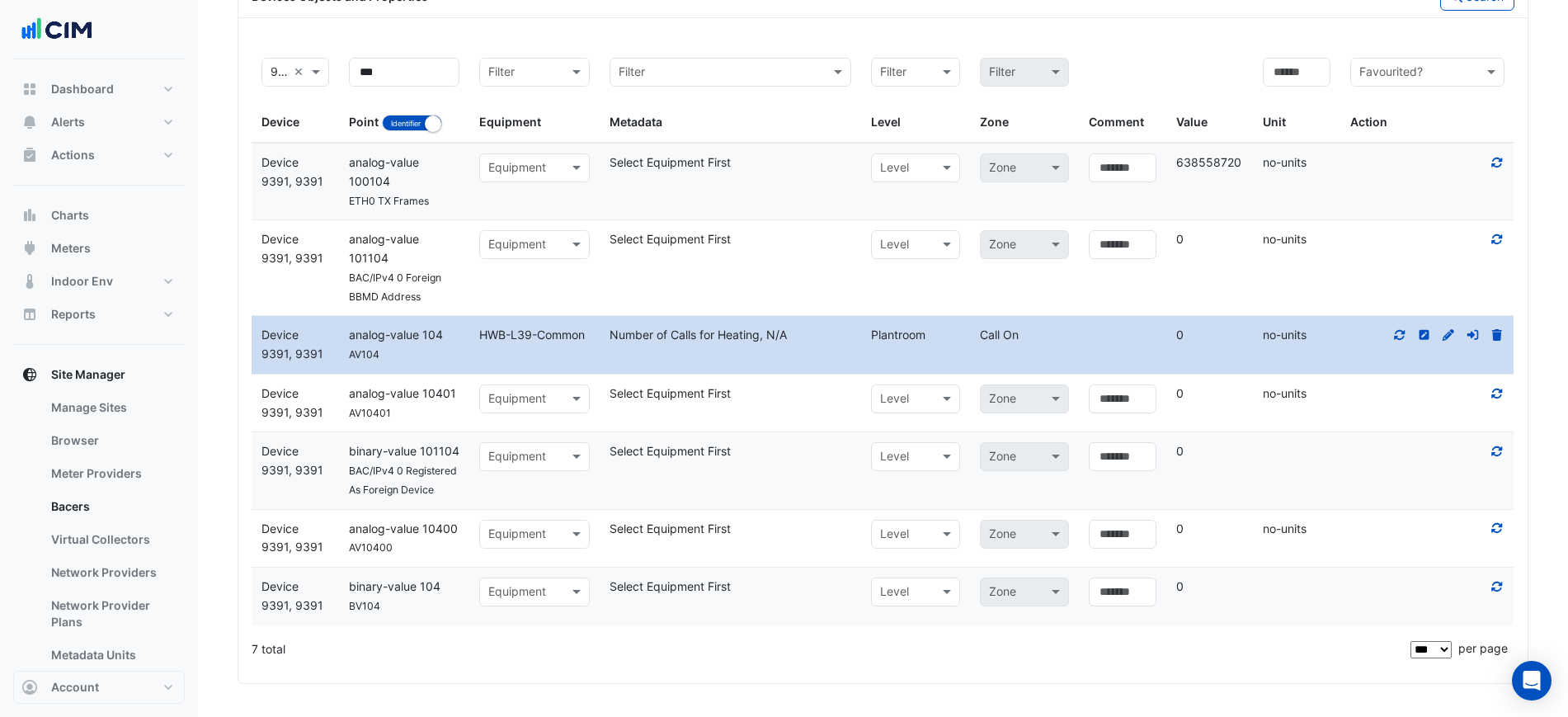
scroll to position [4610, 0]
click at [528, 255] on input "text" at bounding box center [518, 245] width 60 height 19
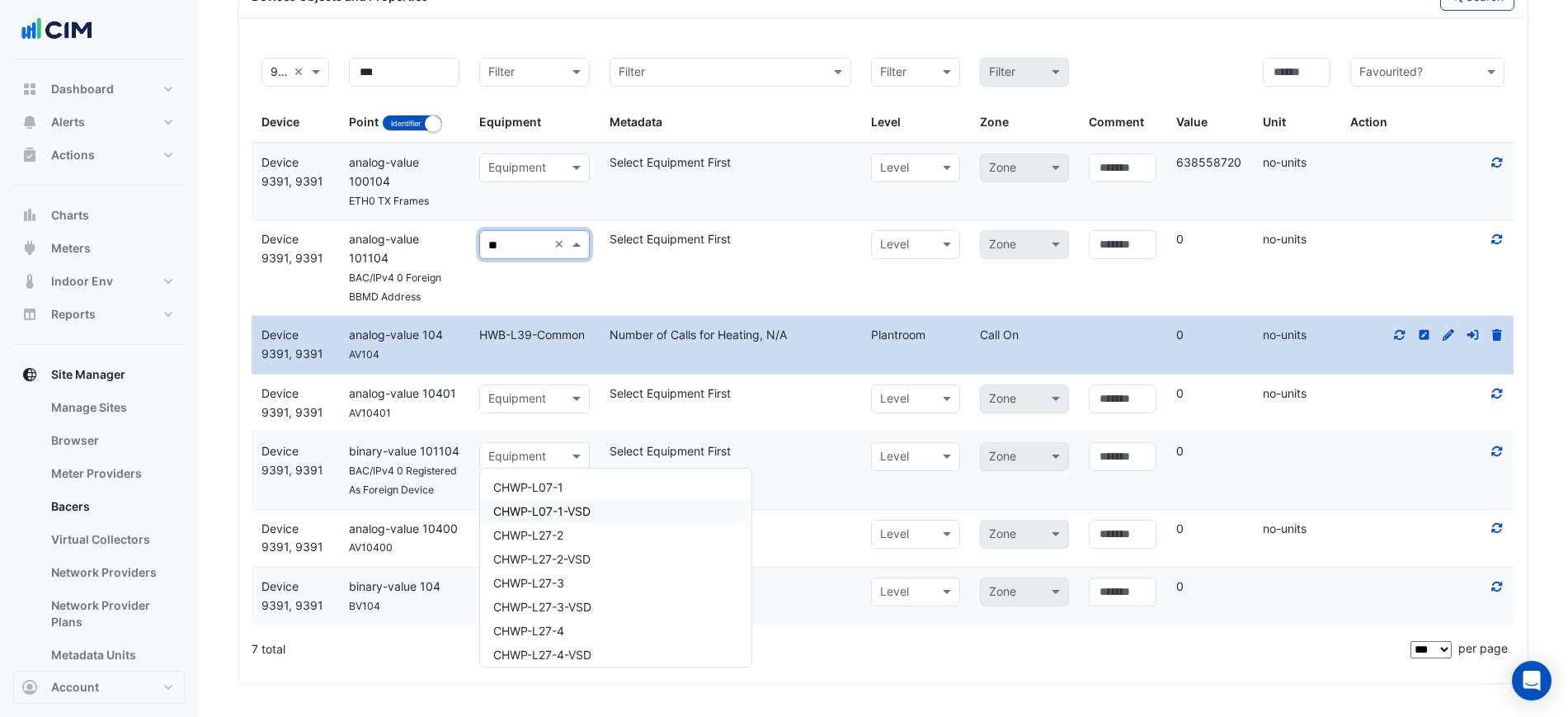
type input "***"
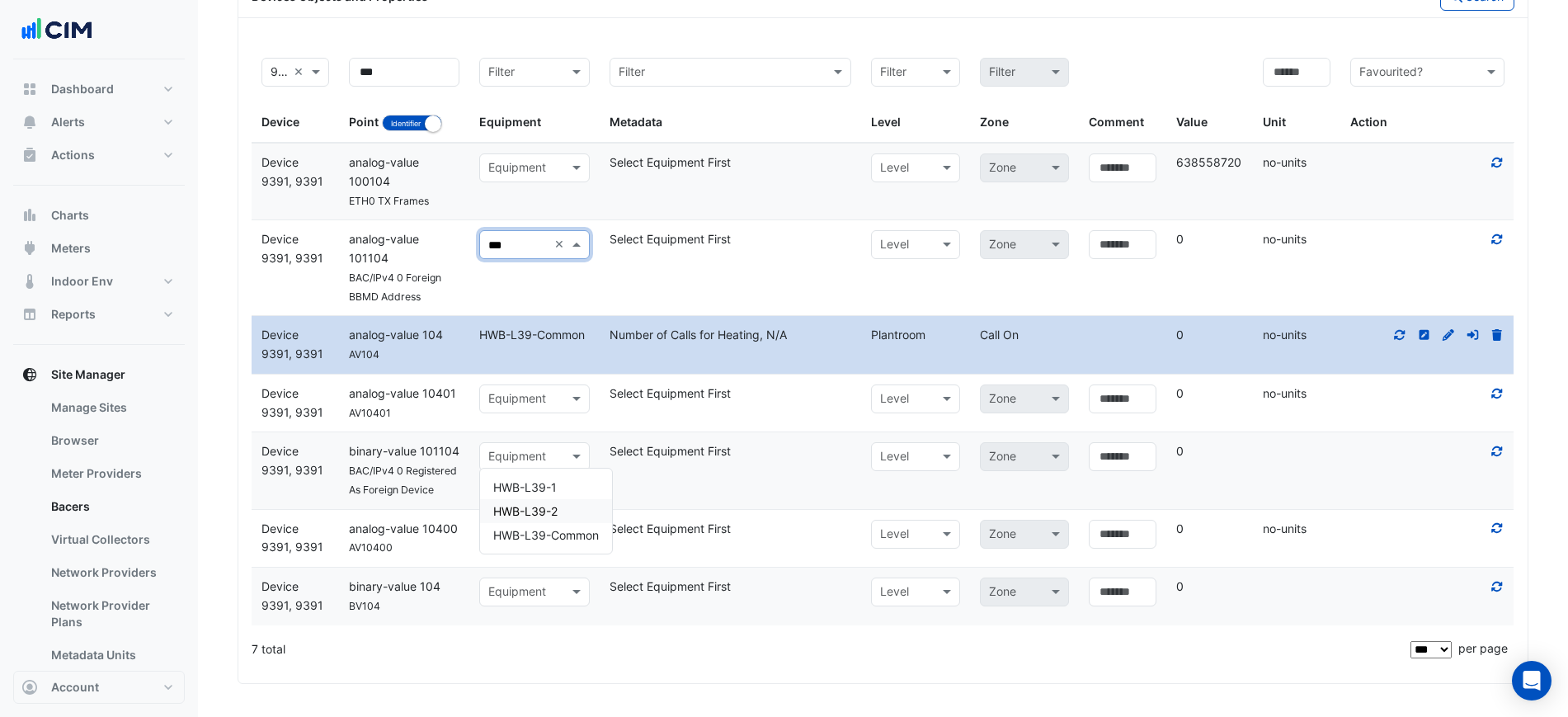
scroll to position [4724, 0]
click at [557, 528] on span "HWB-L39-Common" at bounding box center [546, 535] width 106 height 14
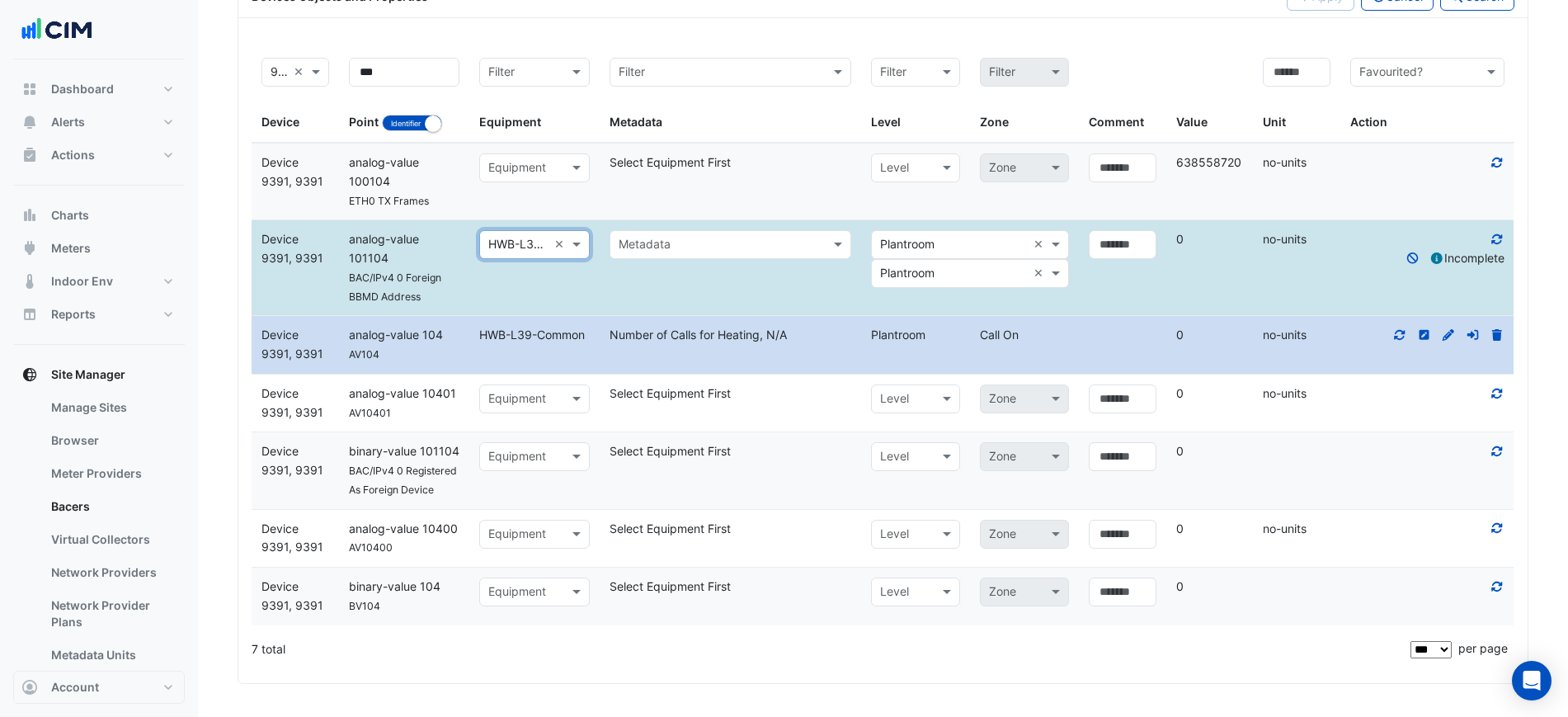
click at [636, 245] on input "text" at bounding box center [714, 245] width 191 height 19
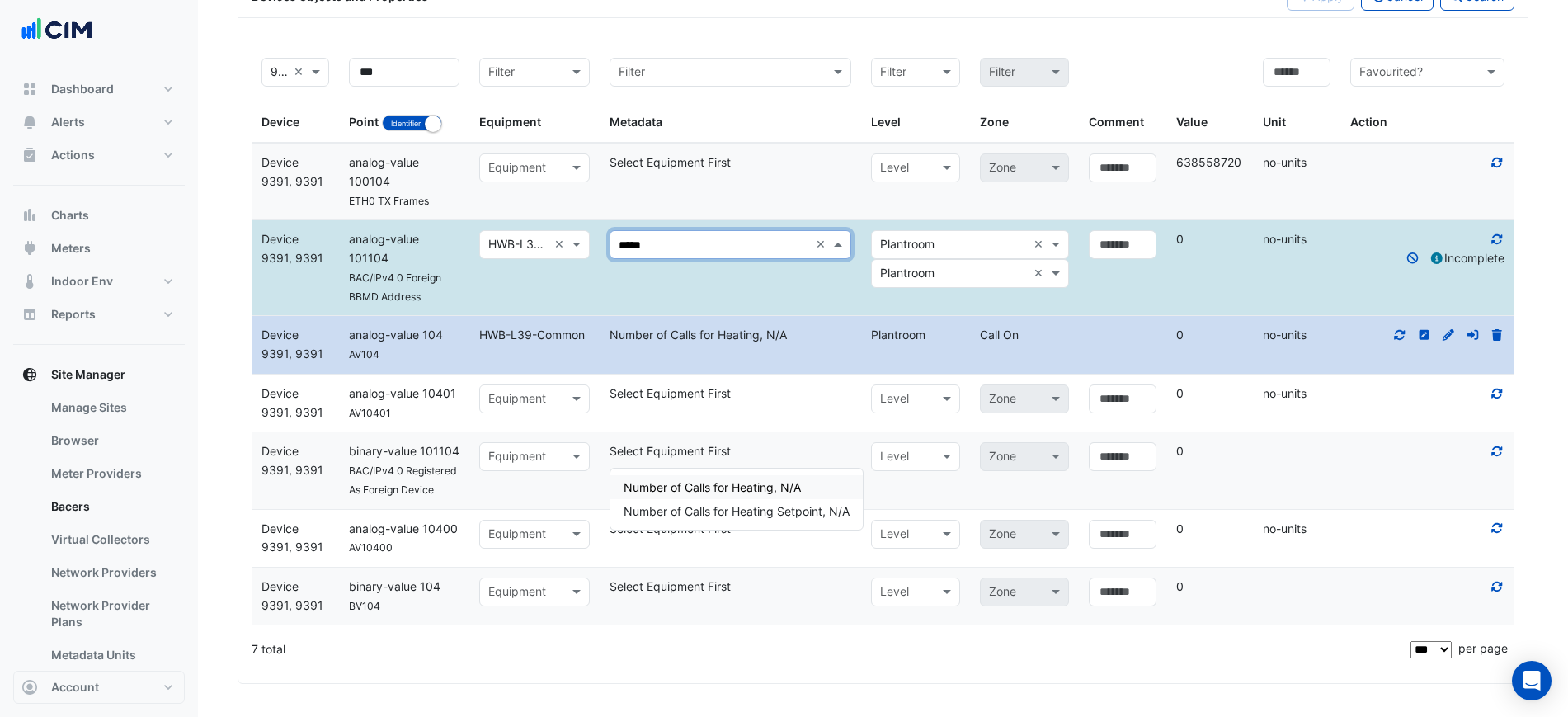
type input "******"
click at [1407, 258] on icon at bounding box center [1413, 258] width 12 height 12
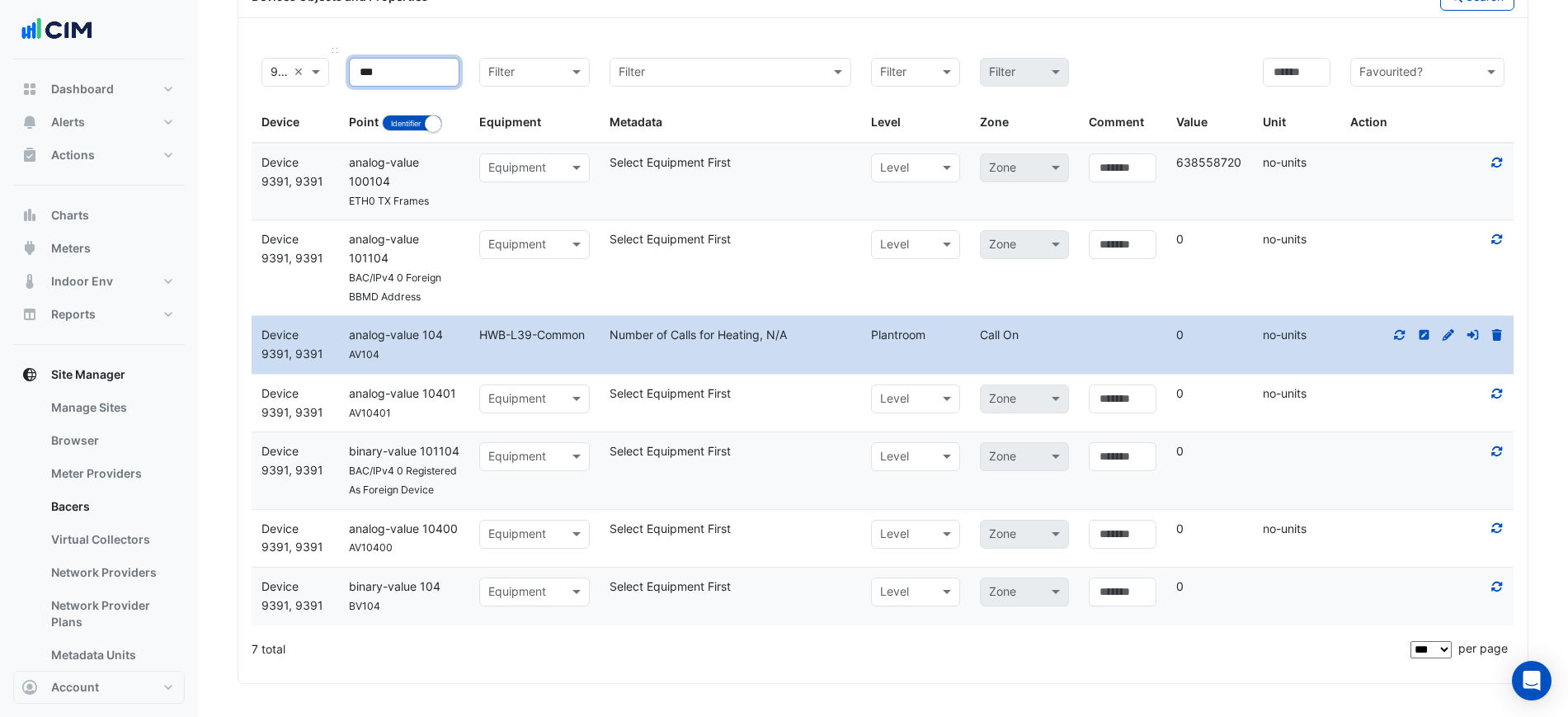
drag, startPoint x: 416, startPoint y: 78, endPoint x: 287, endPoint y: 59, distance: 130.4
click at [287, 59] on div "Filter 9391, Device 9391 × Device *** Point Identifier Name Filter Equipment Fi…" at bounding box center [883, 95] width 1263 height 95
type input "***"
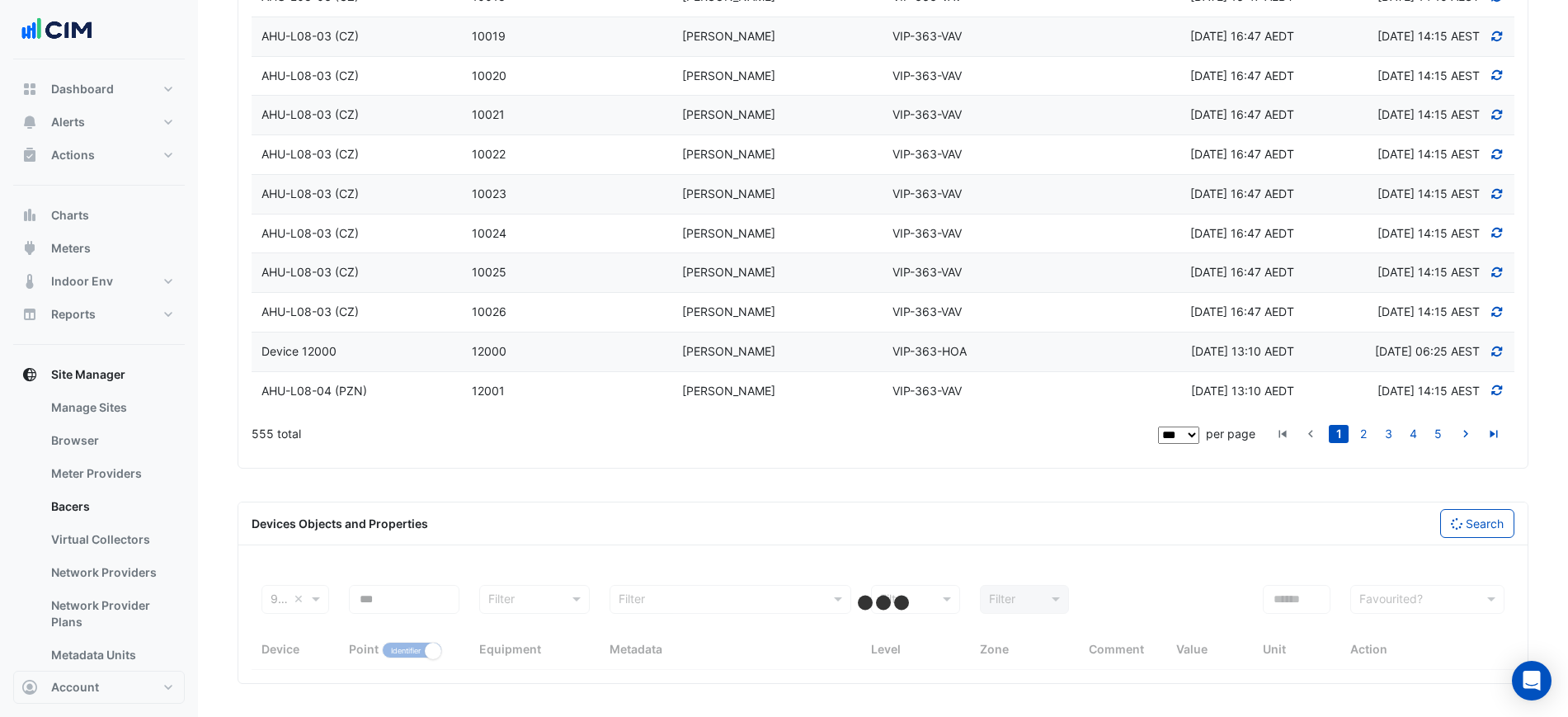
select select "***"
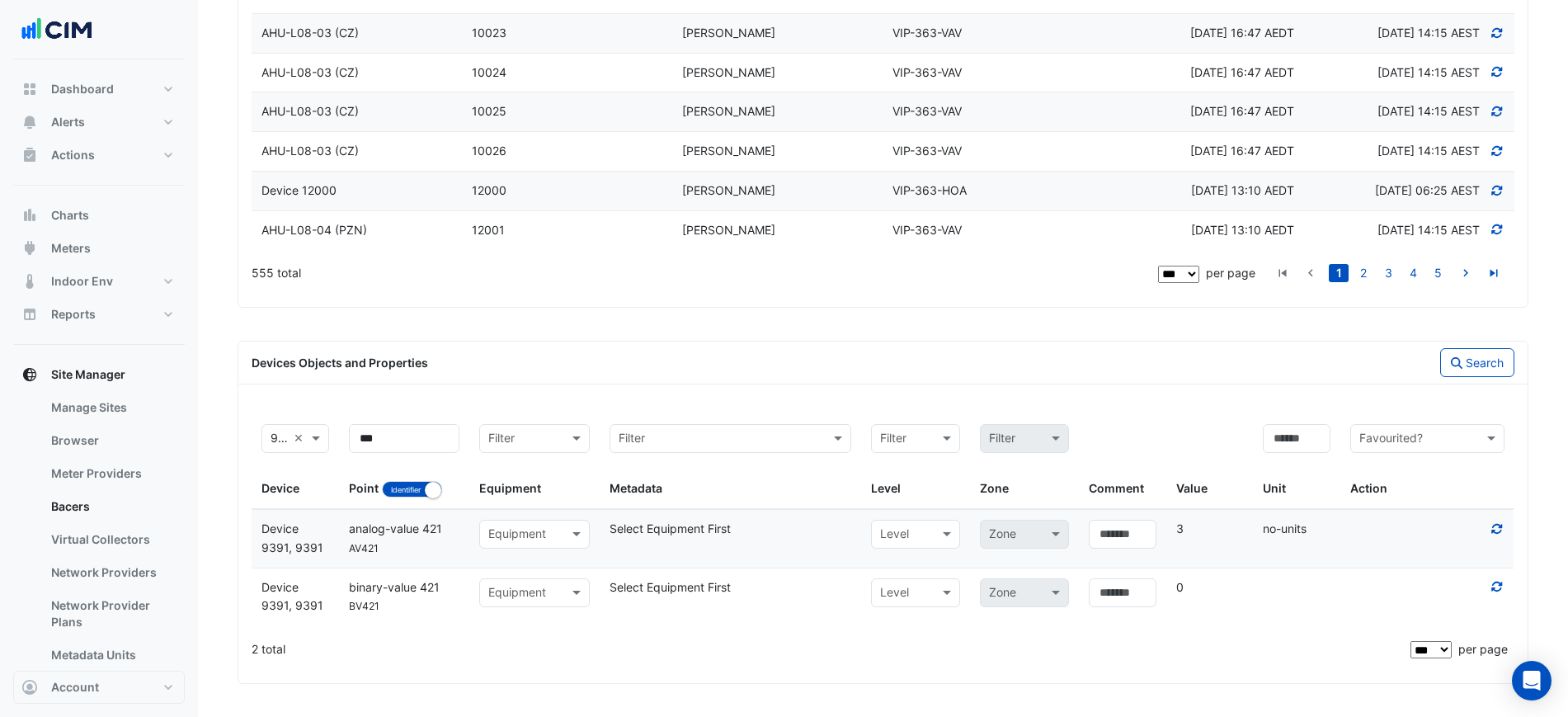
scroll to position [4358, 0]
click at [467, 533] on div "analog-value 421" at bounding box center [404, 529] width 130 height 19
click at [493, 537] on input "text" at bounding box center [518, 535] width 60 height 19
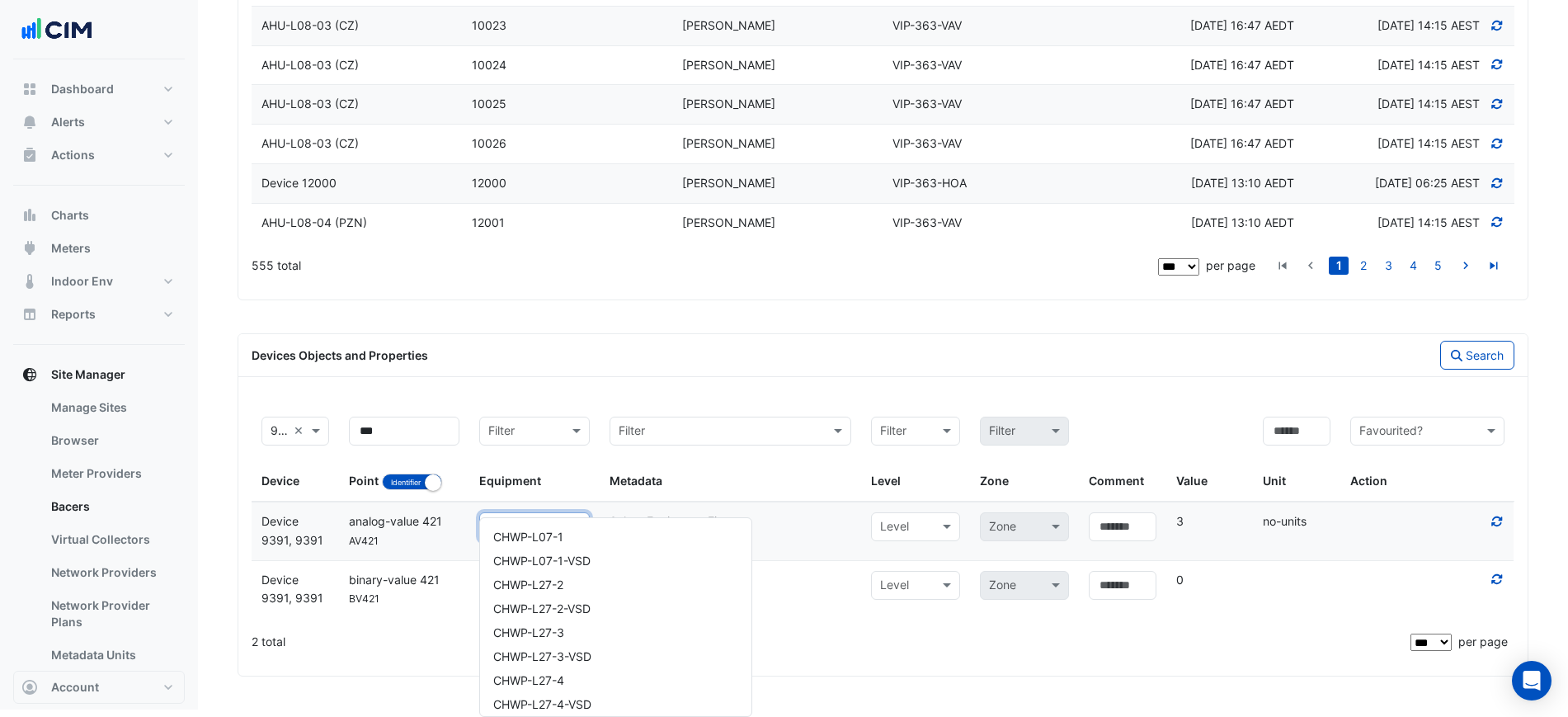
type input "***"
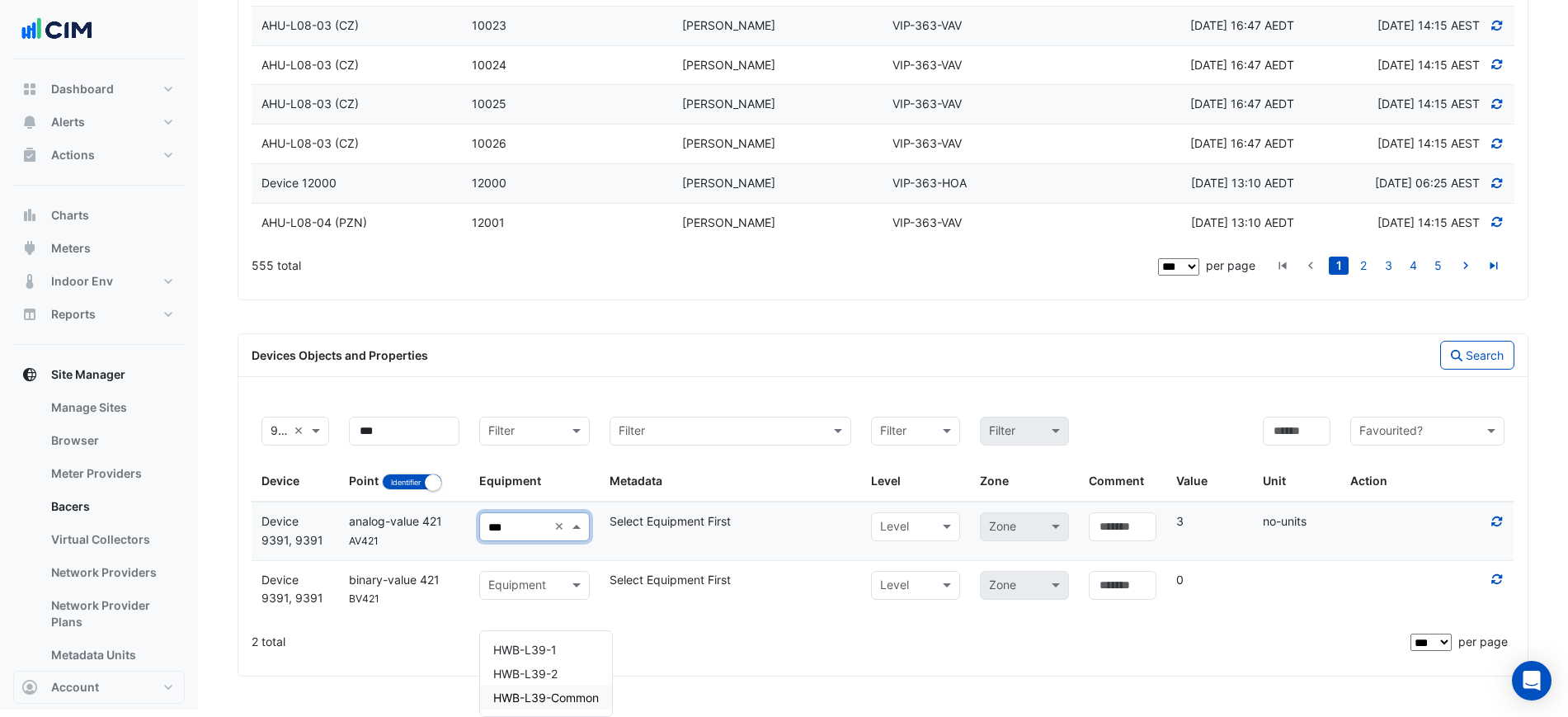
click at [557, 690] on span "HWB-L39-Common" at bounding box center [546, 697] width 106 height 14
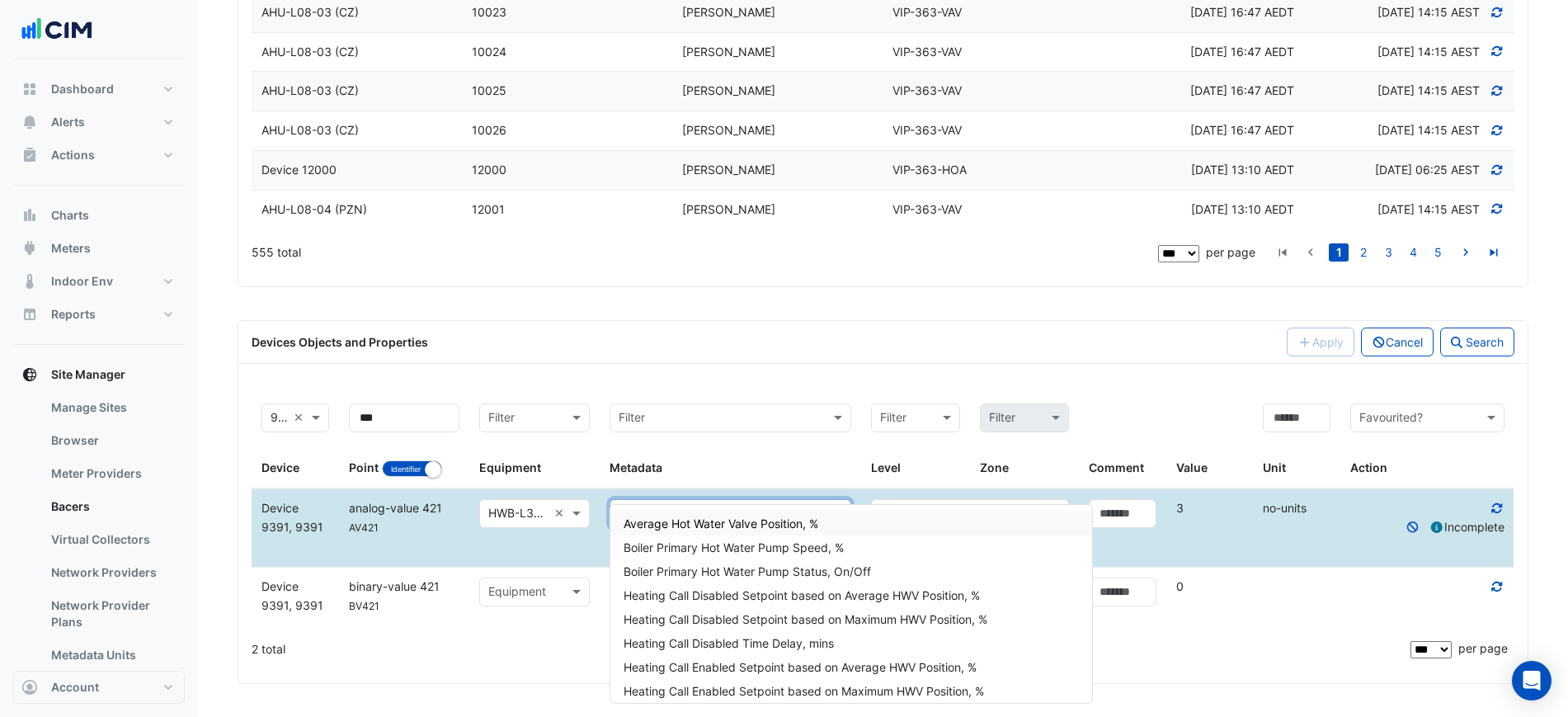
click at [705, 524] on input "text" at bounding box center [714, 514] width 191 height 19
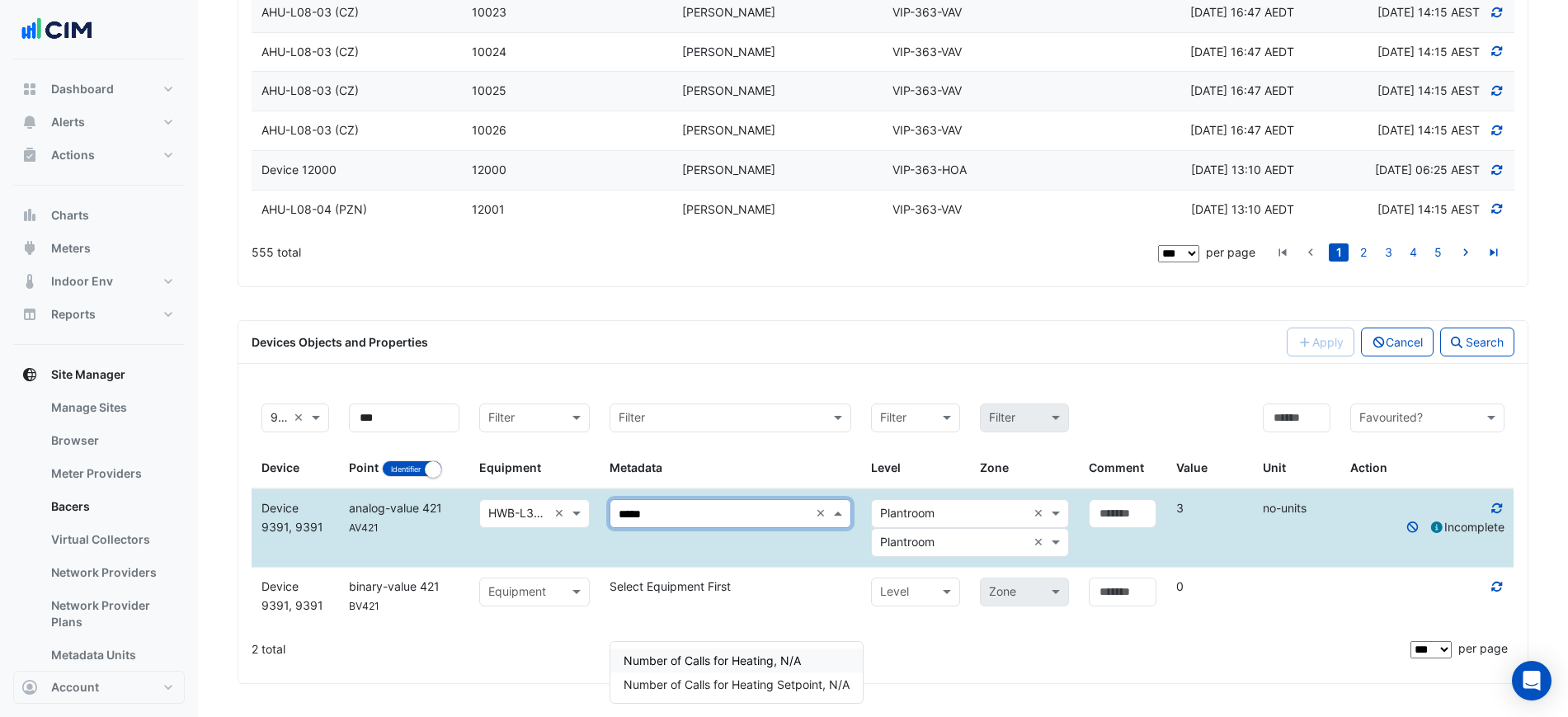
type input "******"
click at [784, 677] on span "Number of Calls for Heating Setpoint, N/A" at bounding box center [736, 683] width 226 height 14
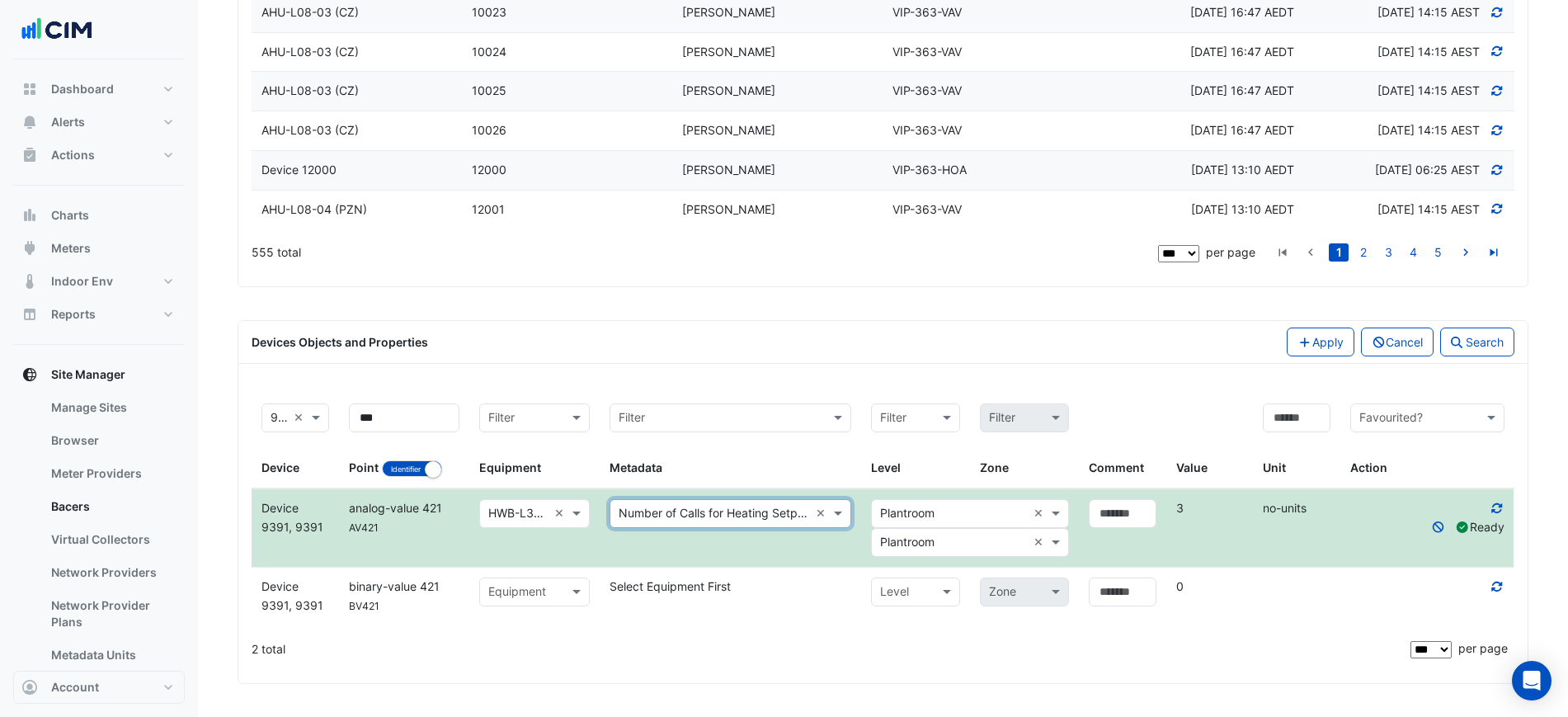
drag, startPoint x: 942, startPoint y: 564, endPoint x: 933, endPoint y: 576, distance: 15.0
click at [942, 552] on input "text" at bounding box center [953, 543] width 147 height 19
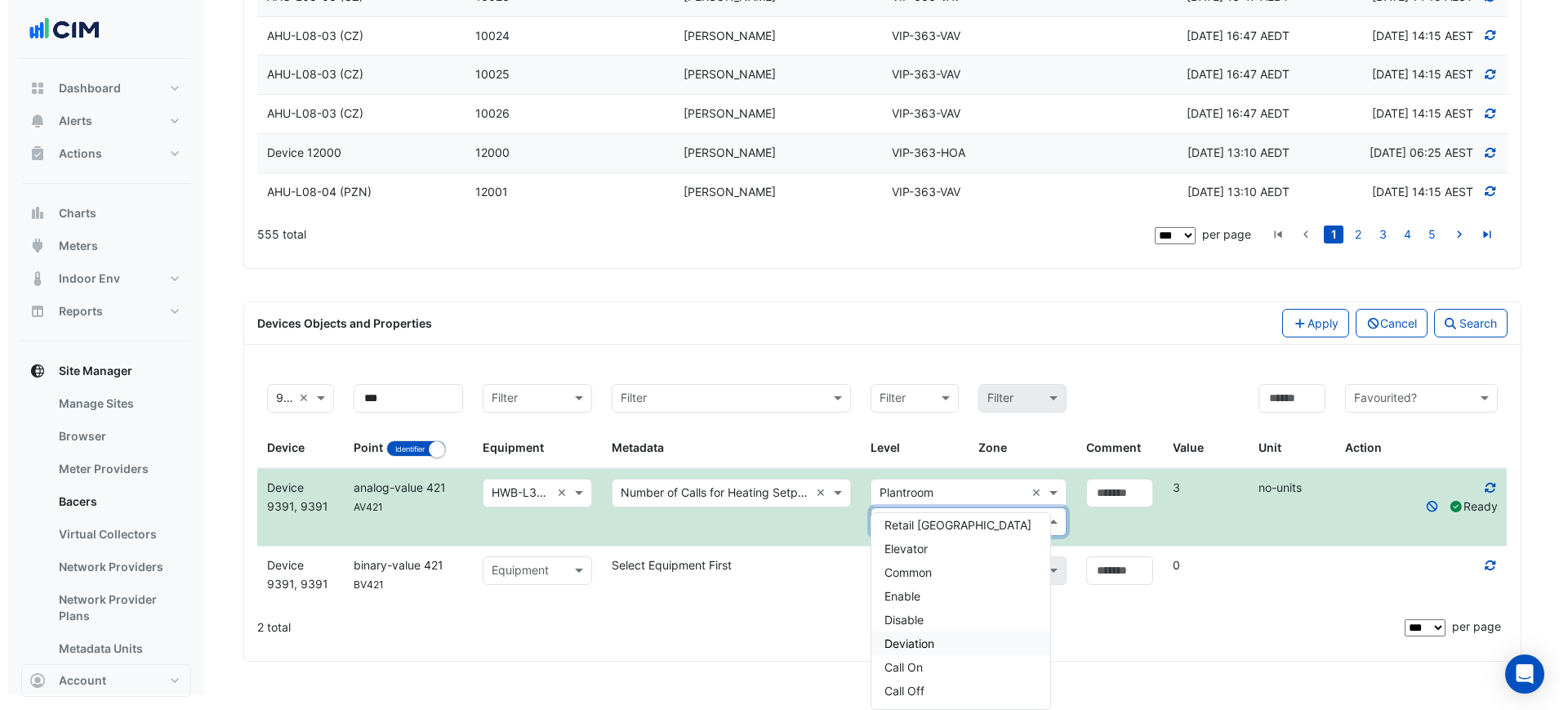
scroll to position [4336, 0]
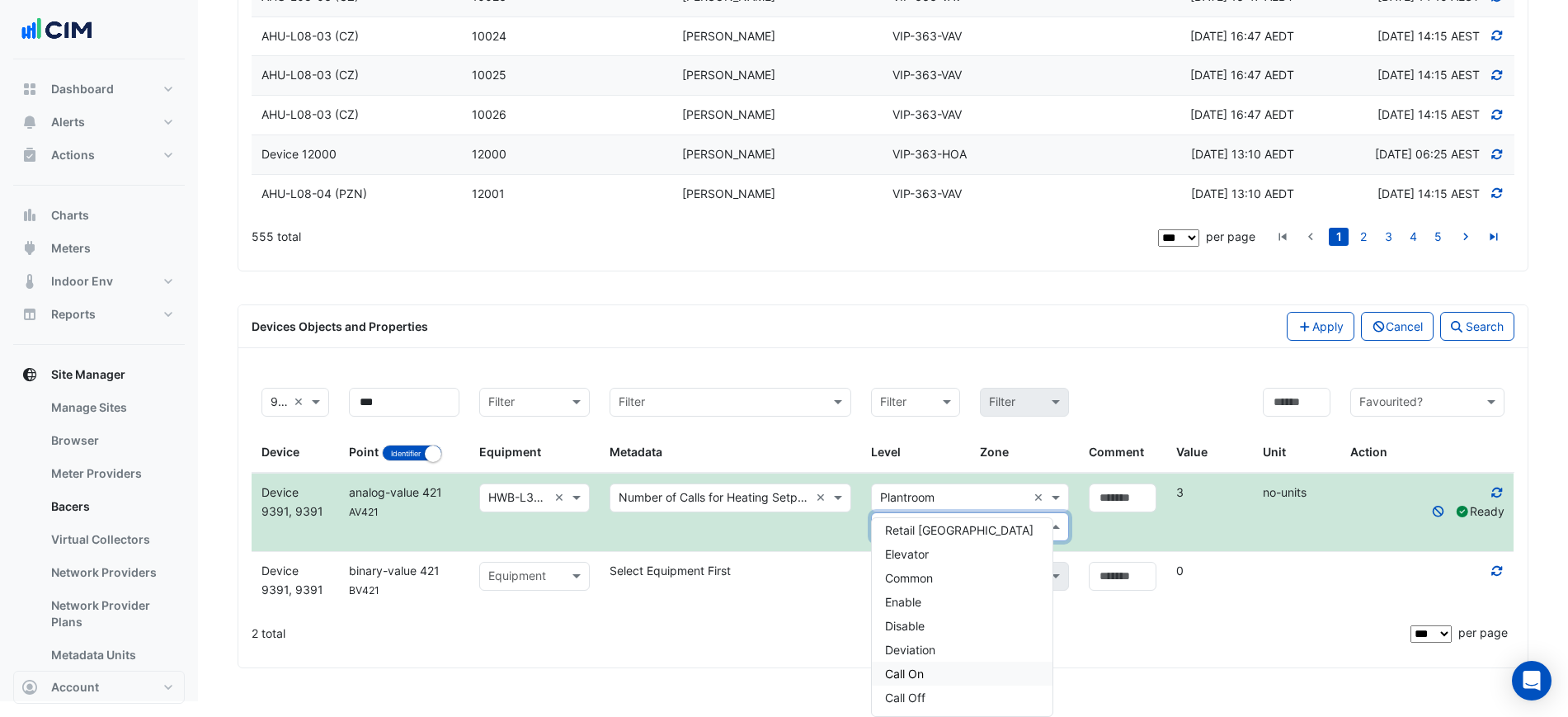
click at [958, 662] on div "Call On" at bounding box center [962, 673] width 181 height 24
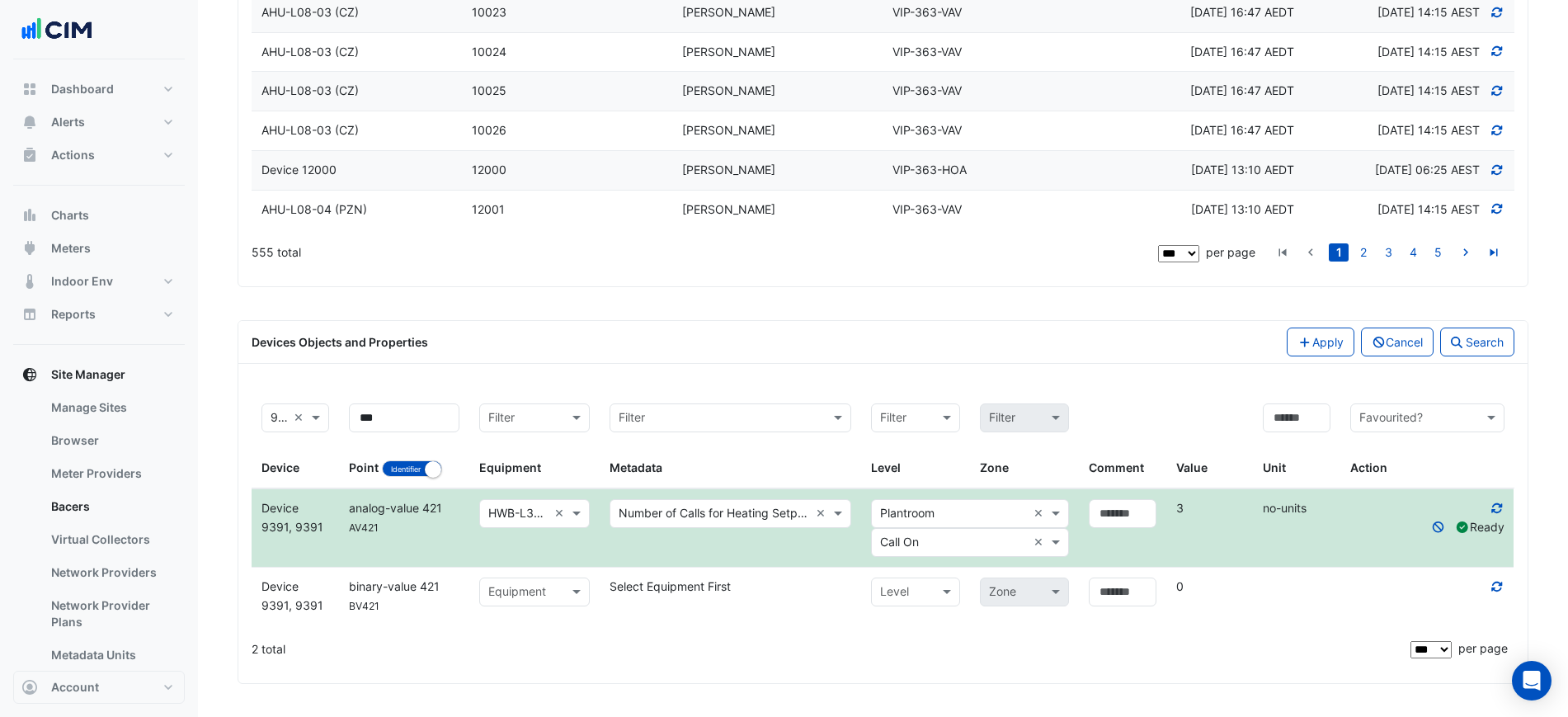
click at [1115, 385] on div "Filter by device Filter 9391, Device 9391 × Filter by indentifier Identifier Na…" at bounding box center [883, 530] width 1289 height 302
click at [1302, 338] on button "Apply" at bounding box center [1320, 341] width 67 height 29
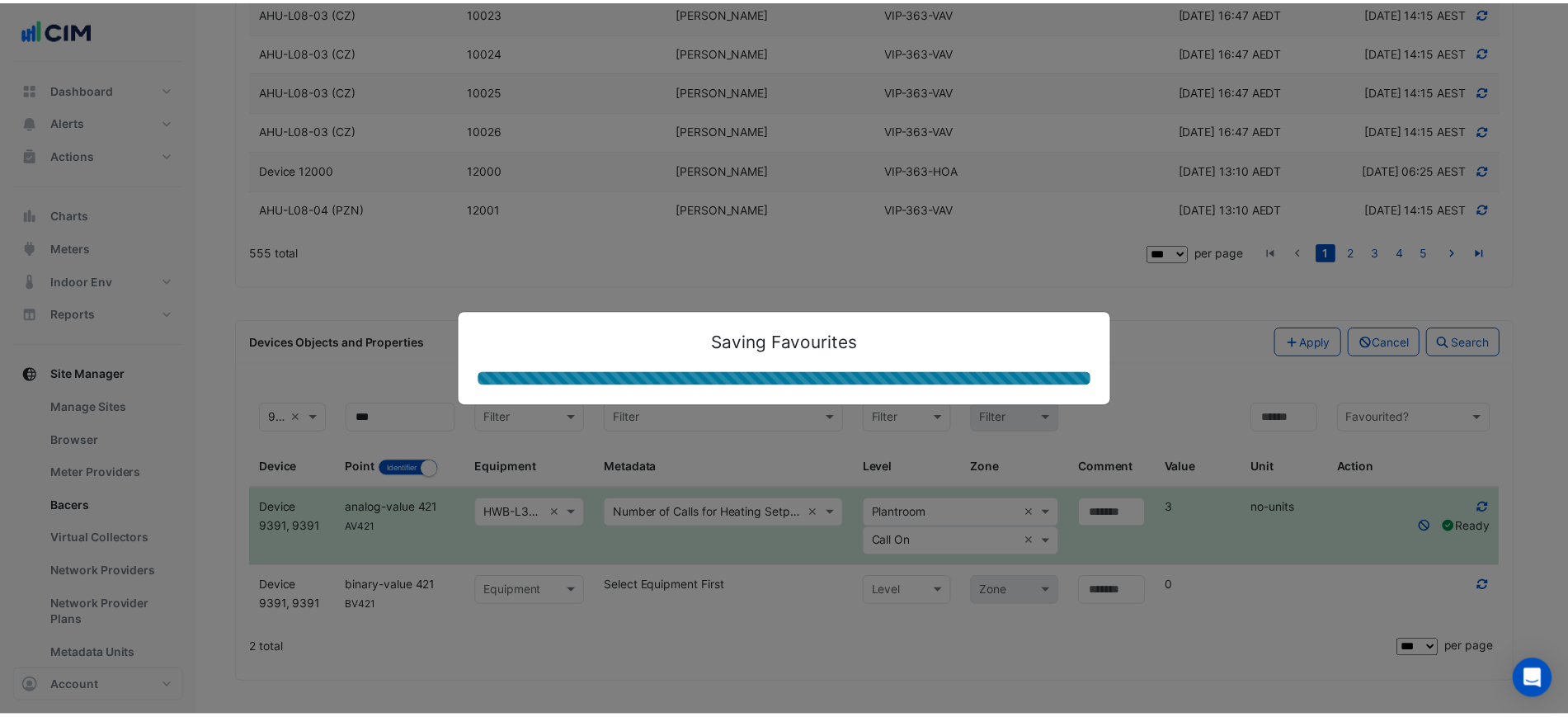
scroll to position [4198, 0]
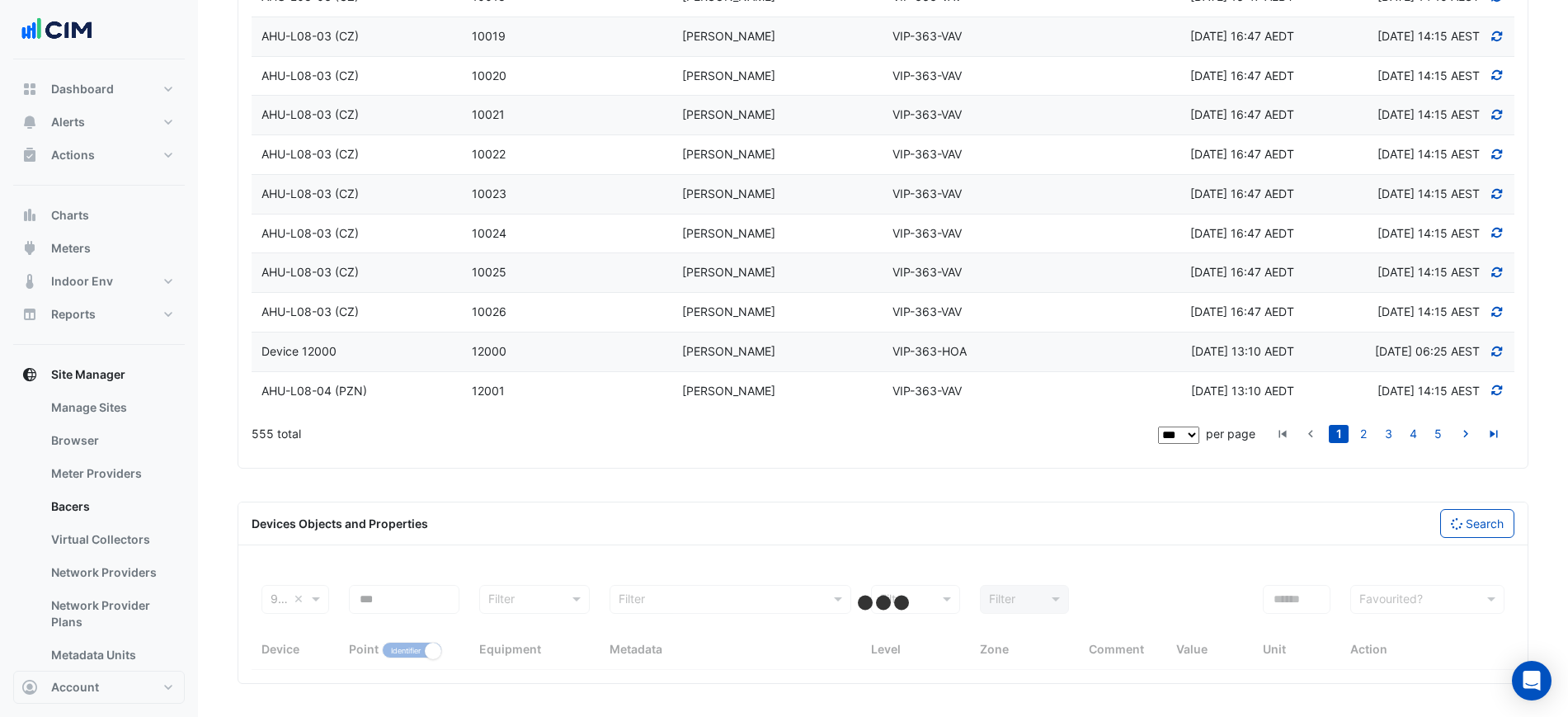
select select "***"
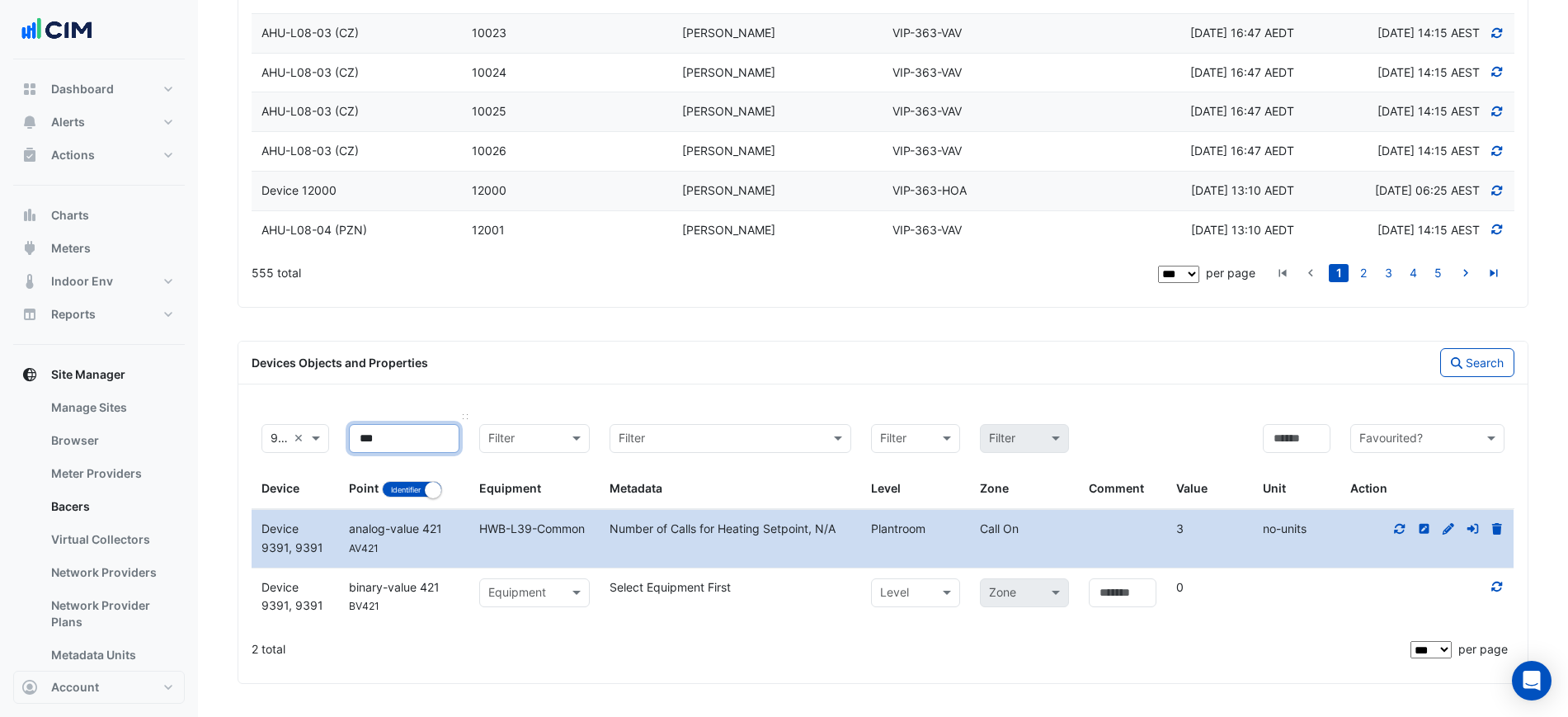
click at [398, 453] on input "***" at bounding box center [404, 438] width 110 height 29
drag, startPoint x: 400, startPoint y: 598, endPoint x: 373, endPoint y: 600, distance: 27.1
click at [373, 453] on input "***" at bounding box center [404, 438] width 110 height 29
type input "***"
click at [1493, 377] on button "Search" at bounding box center [1477, 362] width 74 height 29
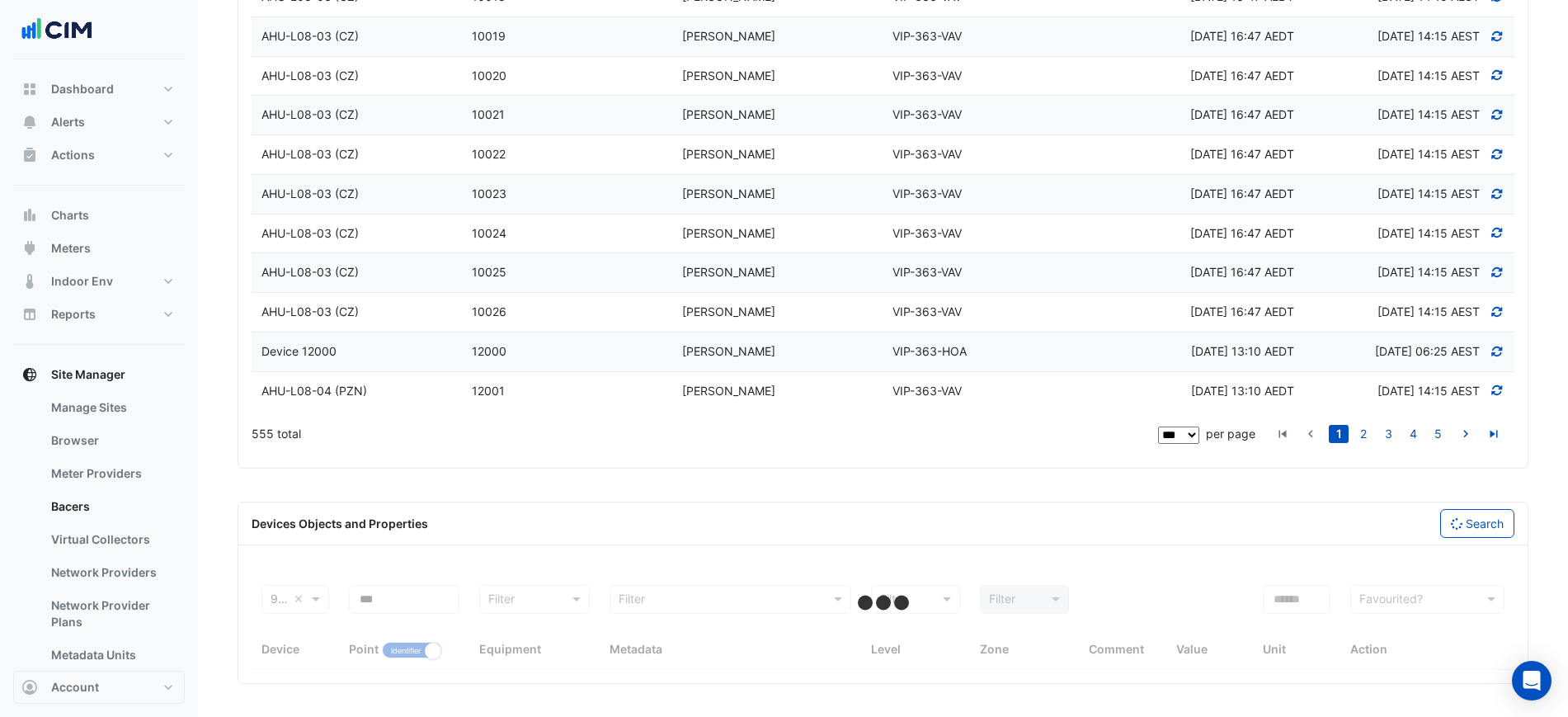
select select "***"
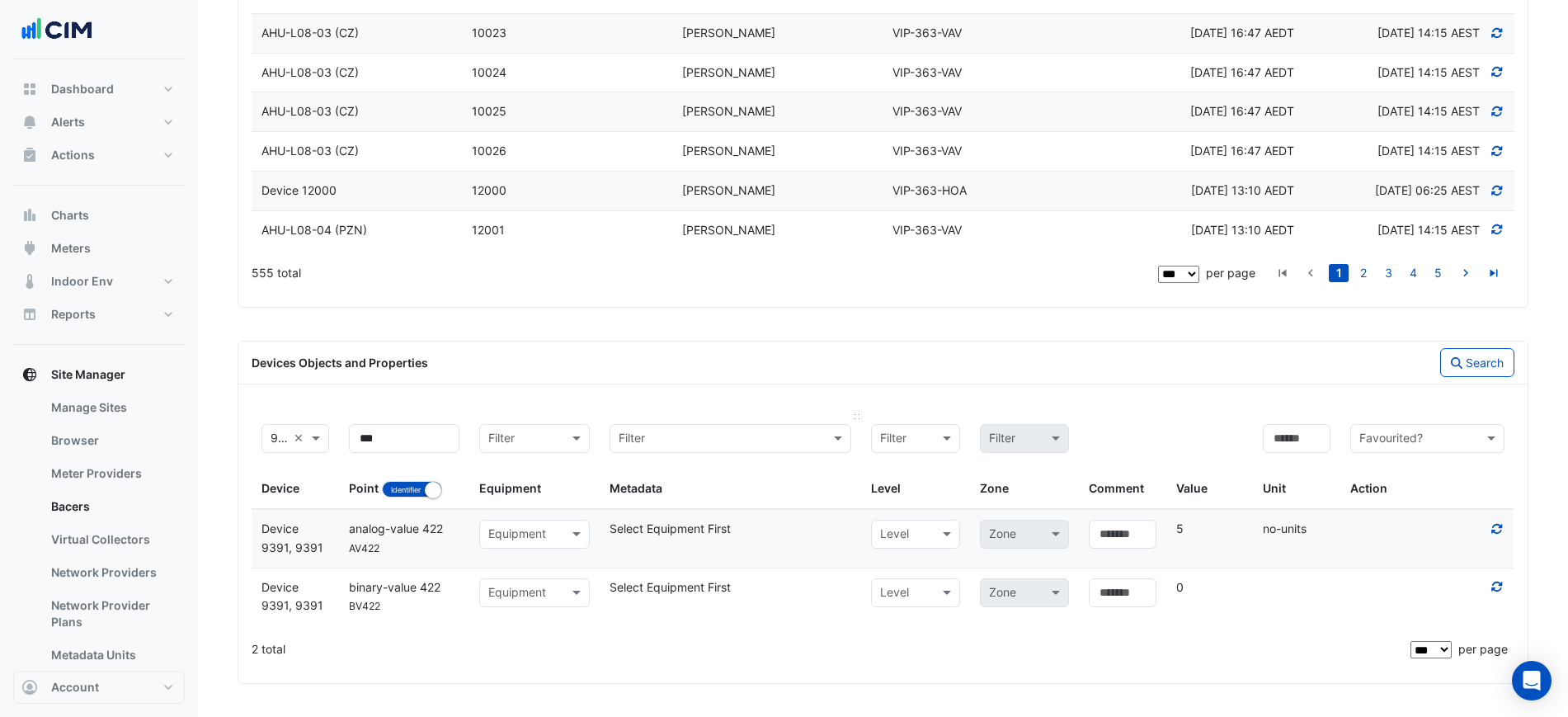
scroll to position [4358, 0]
click at [501, 529] on input "text" at bounding box center [518, 535] width 60 height 19
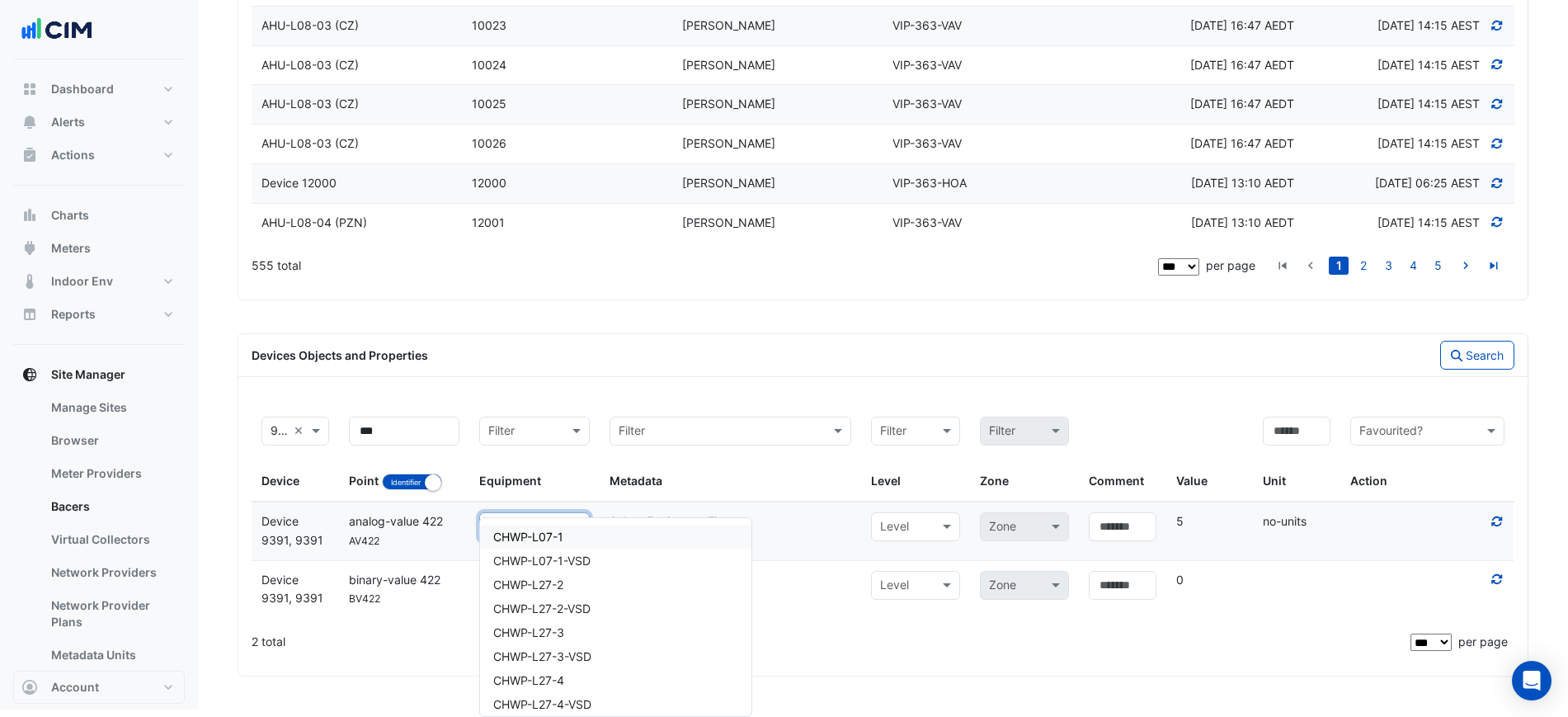
type input "***"
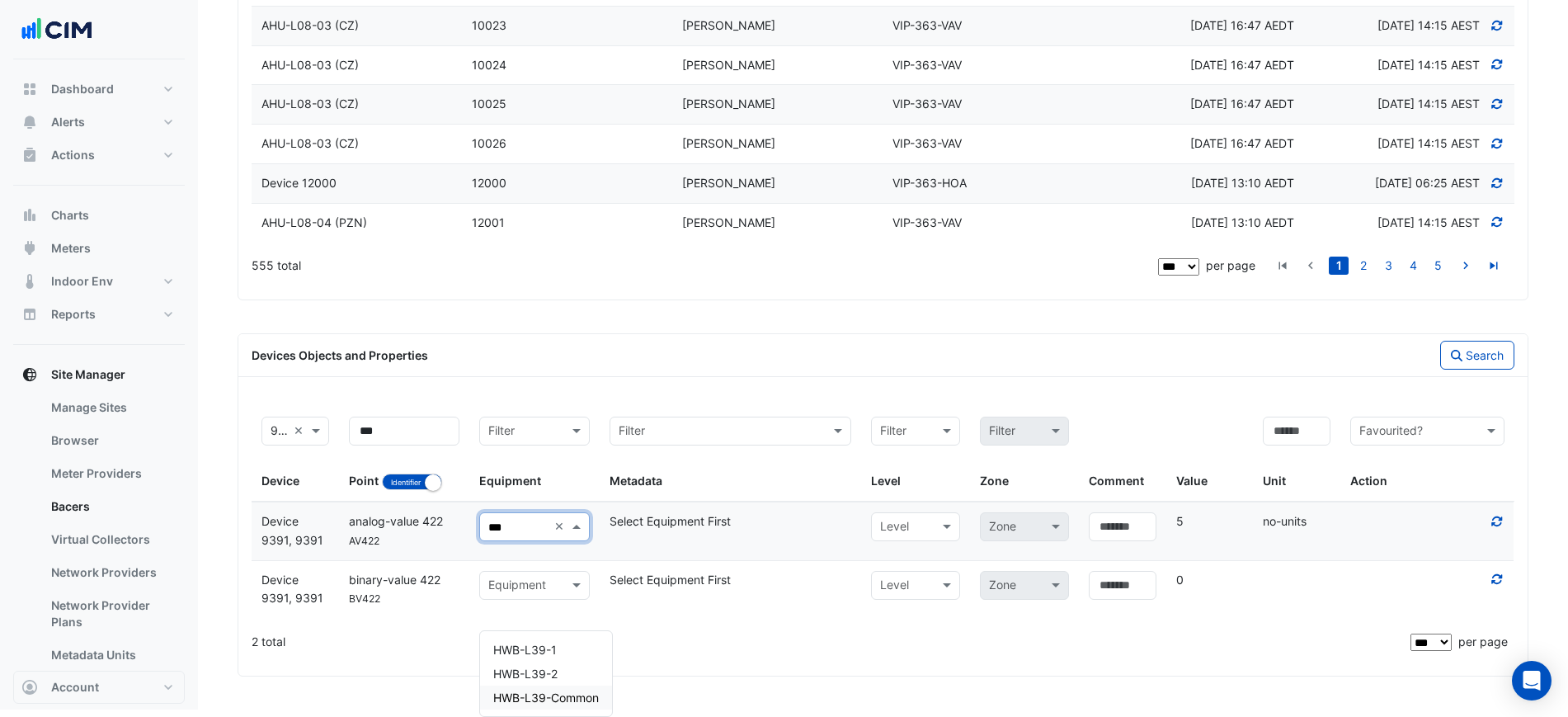
click at [597, 690] on span "HWB-L39-Common" at bounding box center [546, 697] width 106 height 14
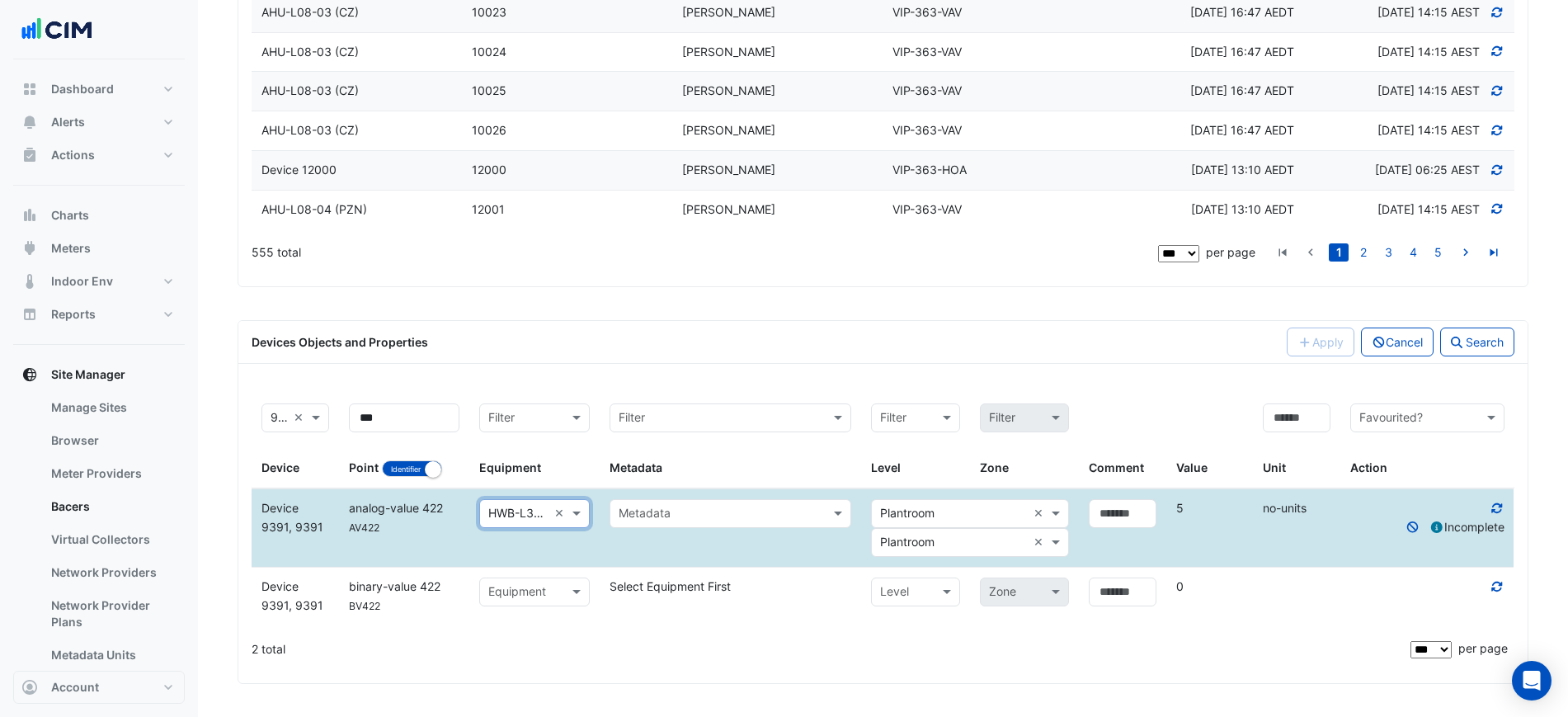
click at [758, 524] on input "text" at bounding box center [714, 514] width 191 height 19
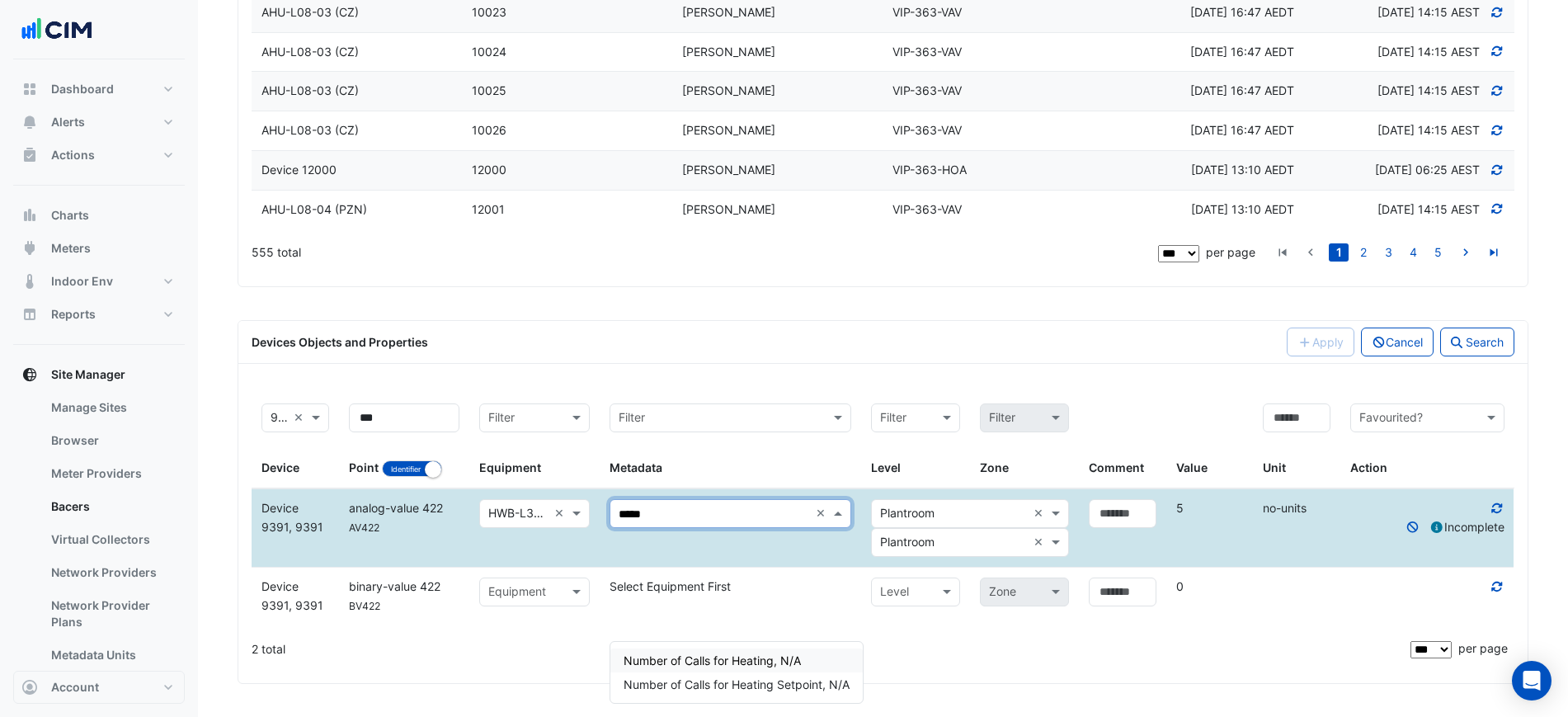
type input "******"
click at [773, 677] on span "Number of Calls for Heating Setpoint, N/A" at bounding box center [736, 683] width 226 height 14
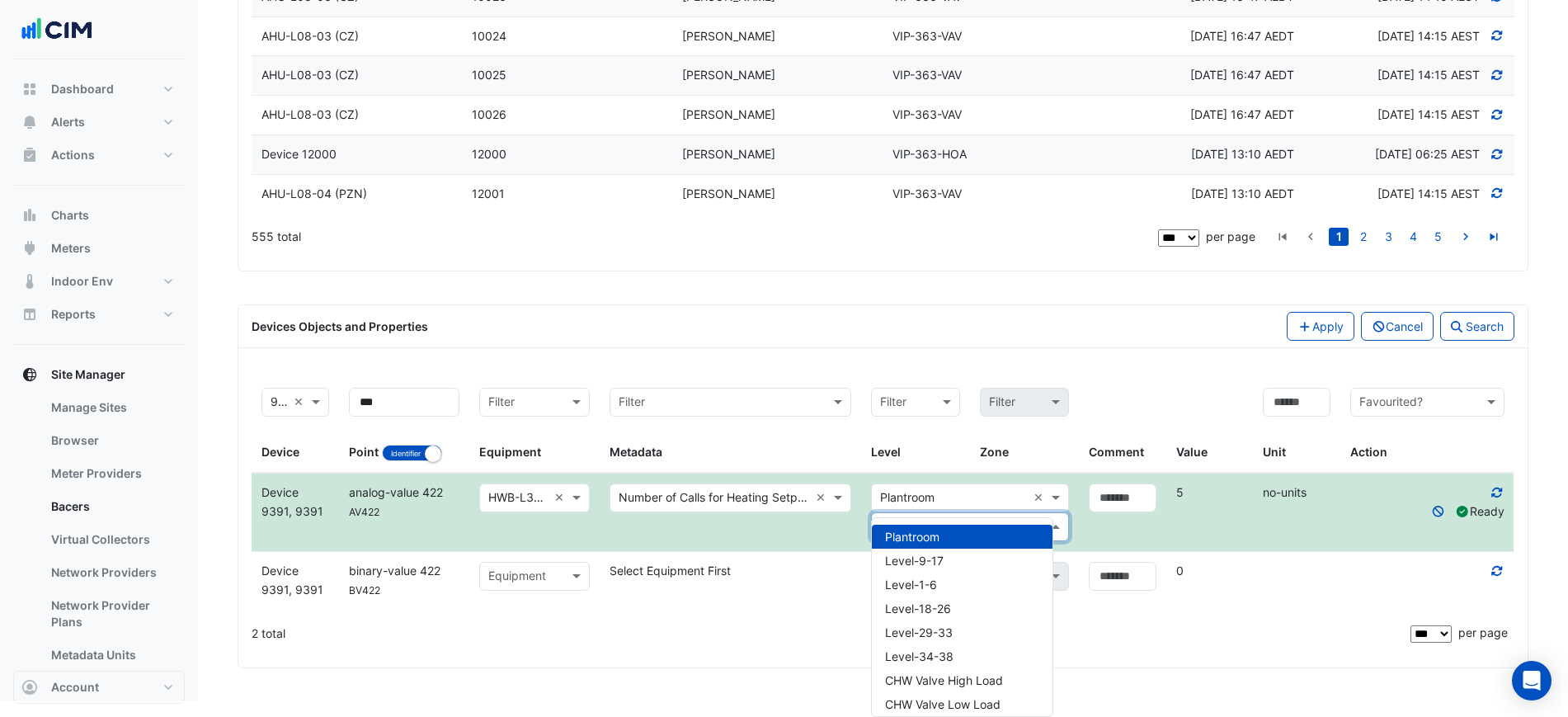
click at [923, 537] on input "text" at bounding box center [953, 527] width 147 height 19
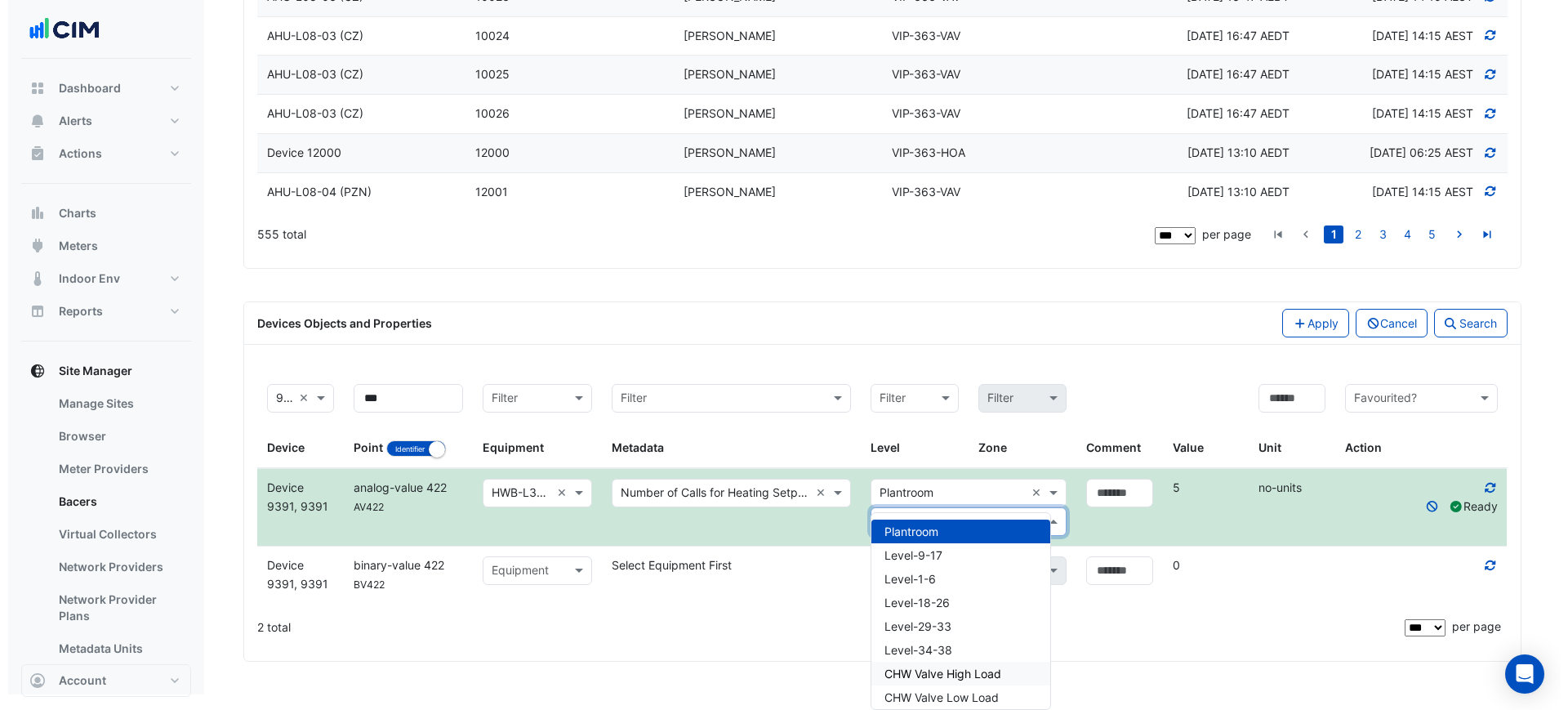
scroll to position [410, 0]
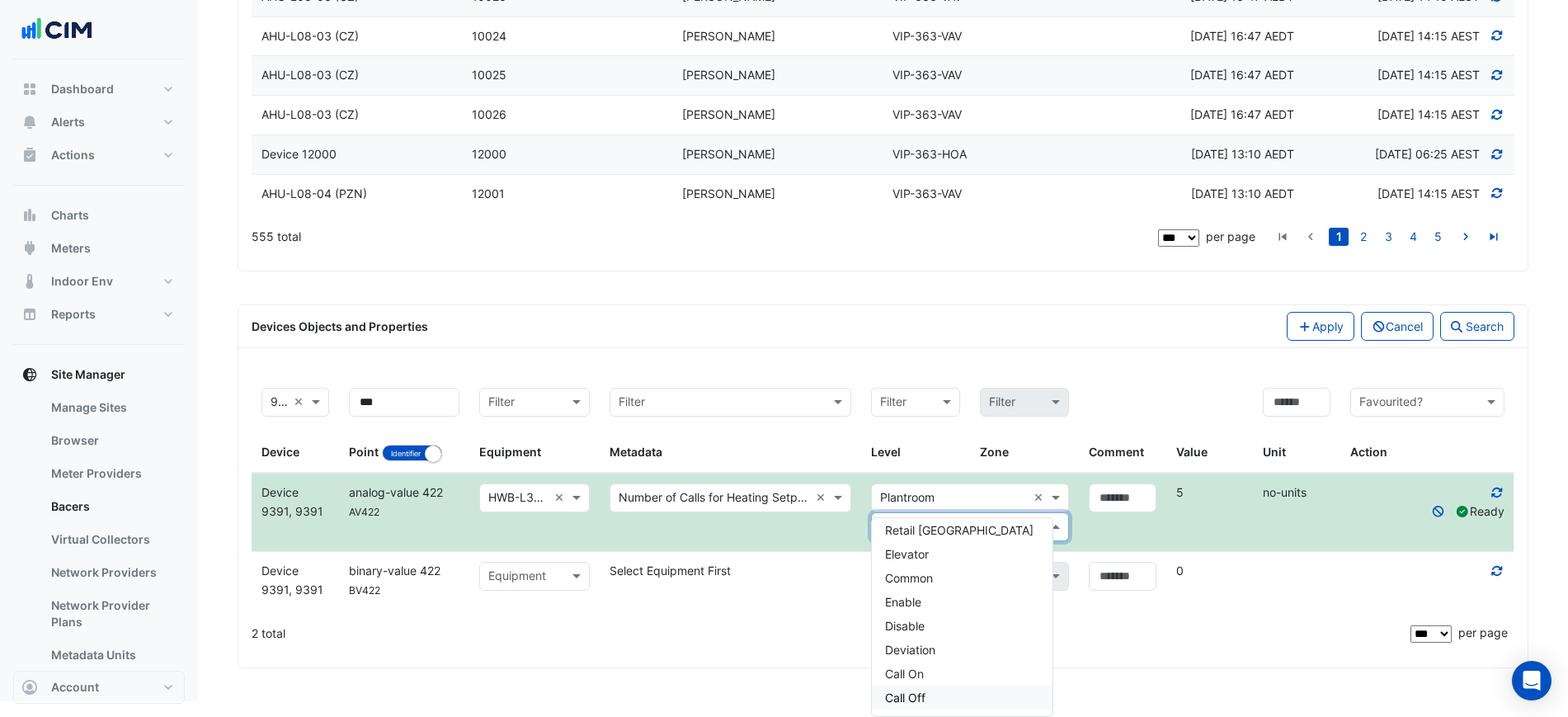
click at [956, 685] on div "Call Off" at bounding box center [962, 697] width 181 height 24
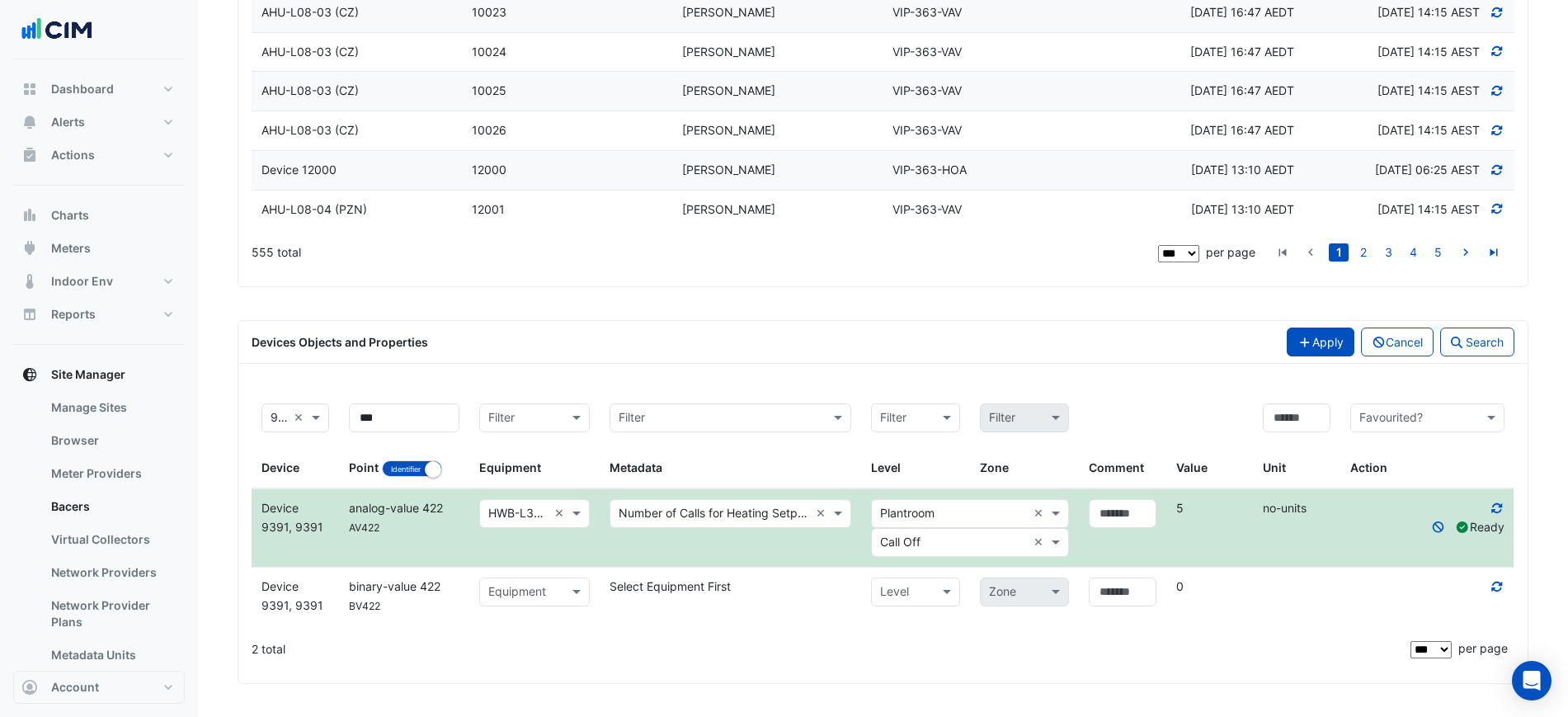
click at [1297, 345] on div "Devices Objects and Properties Apply Cancel Search" at bounding box center [883, 342] width 1289 height 43
click at [1300, 349] on button "Apply" at bounding box center [1320, 341] width 67 height 29
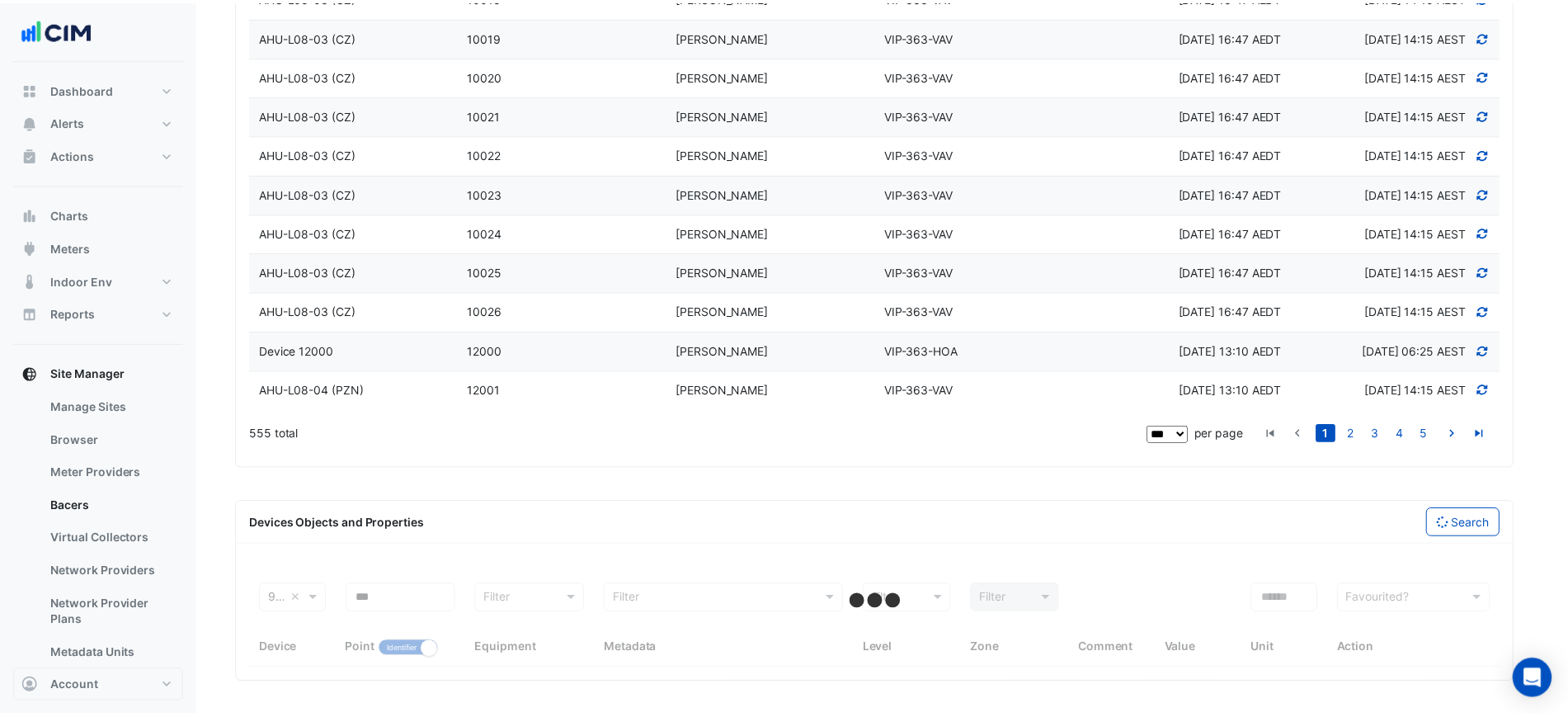
scroll to position [4198, 0]
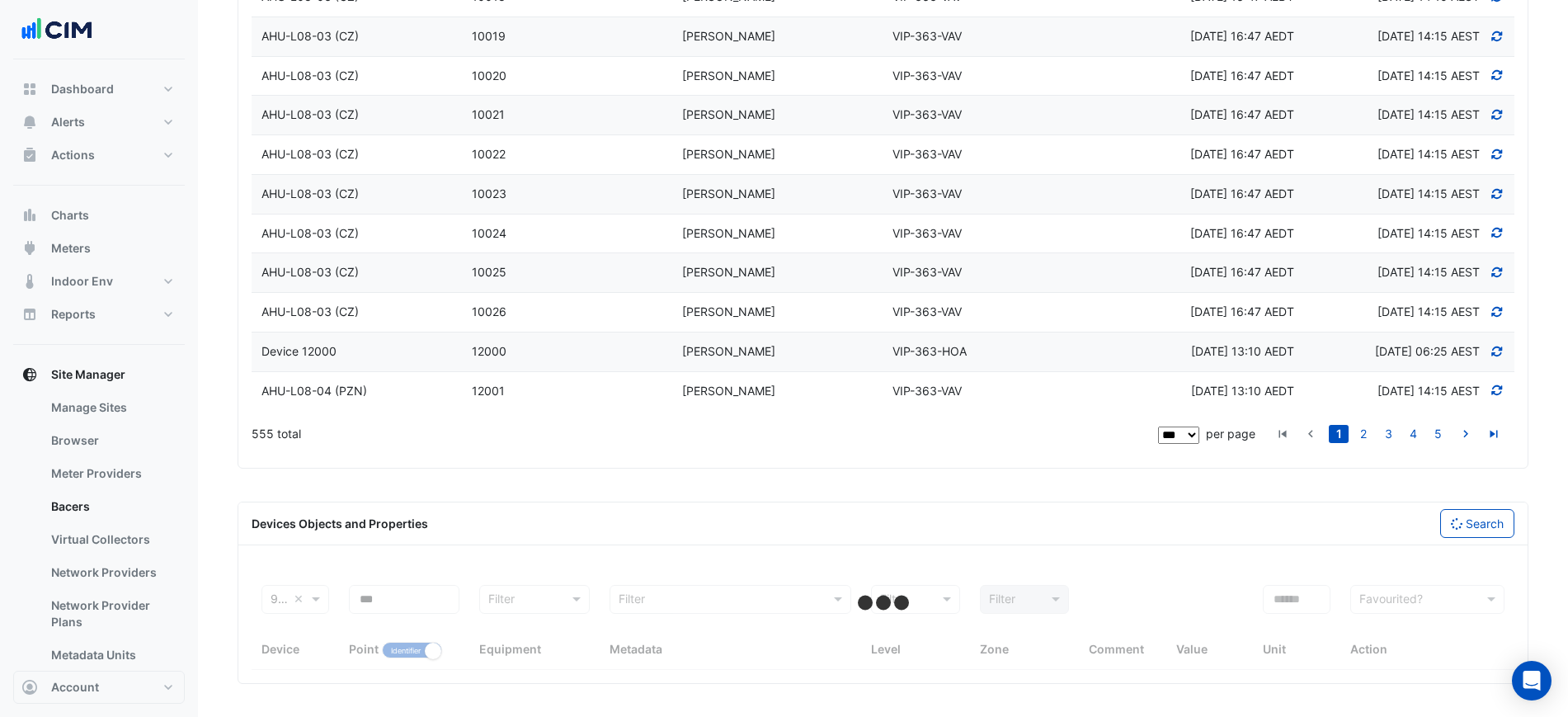
select select "***"
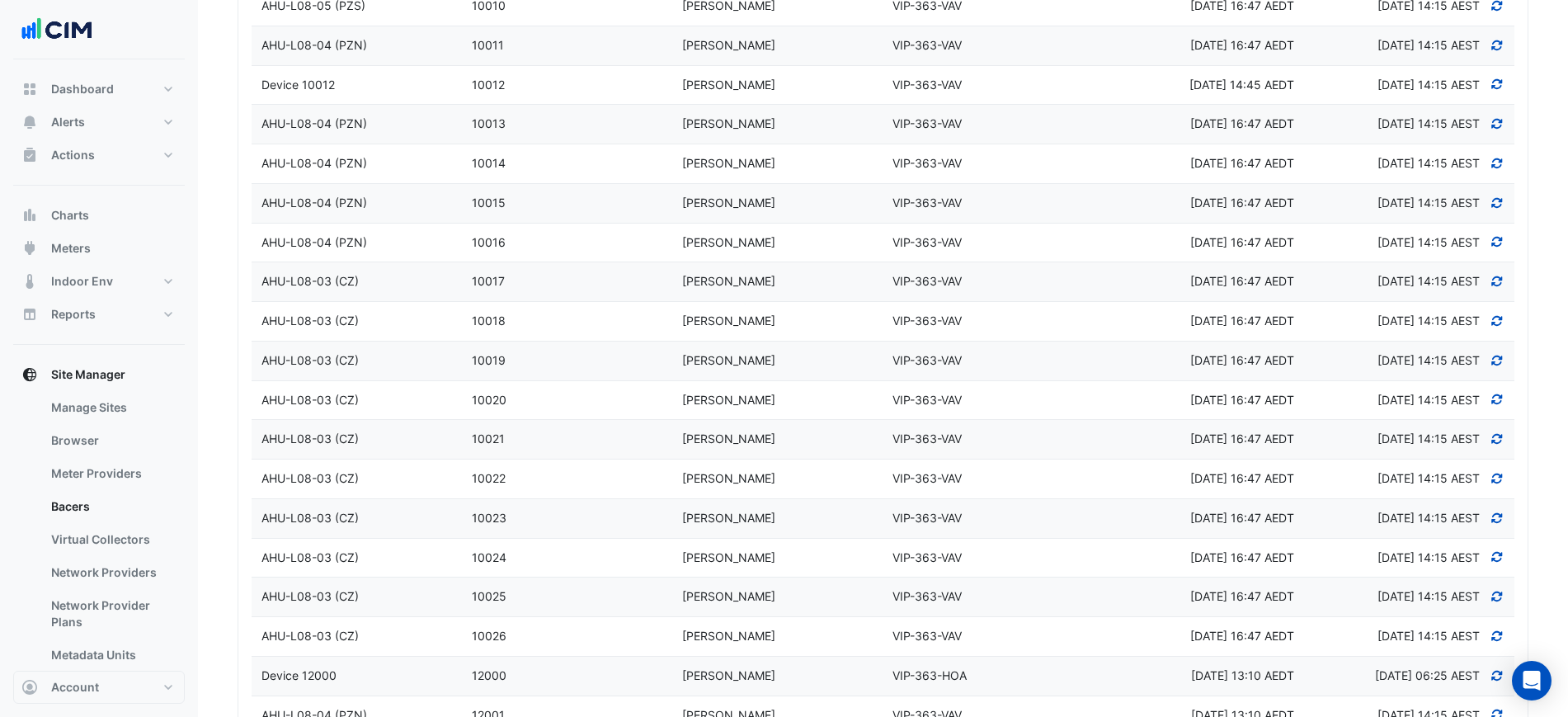
scroll to position [3579, 0]
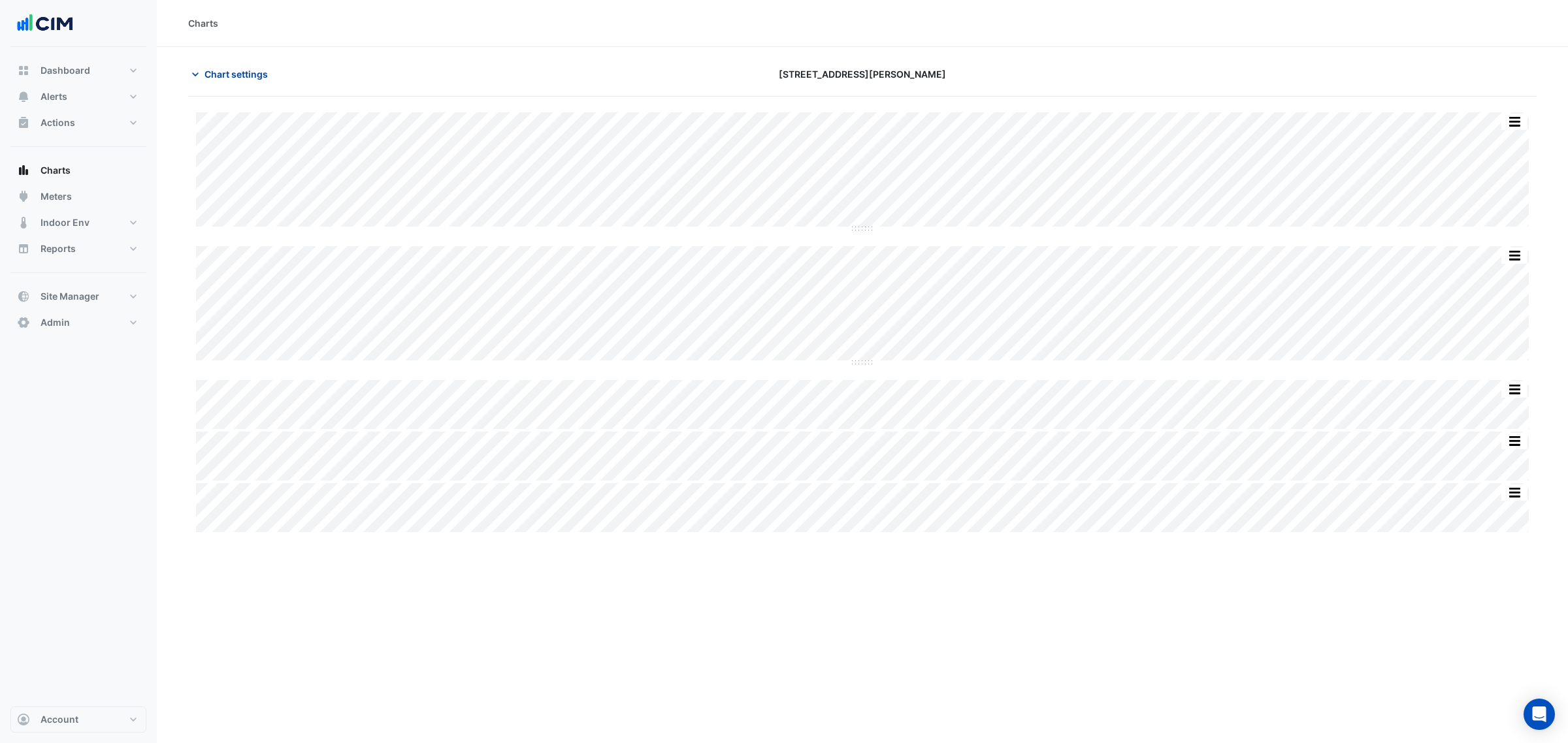
click at [211, 86] on button "Chart settings" at bounding box center [232, 74] width 88 height 23
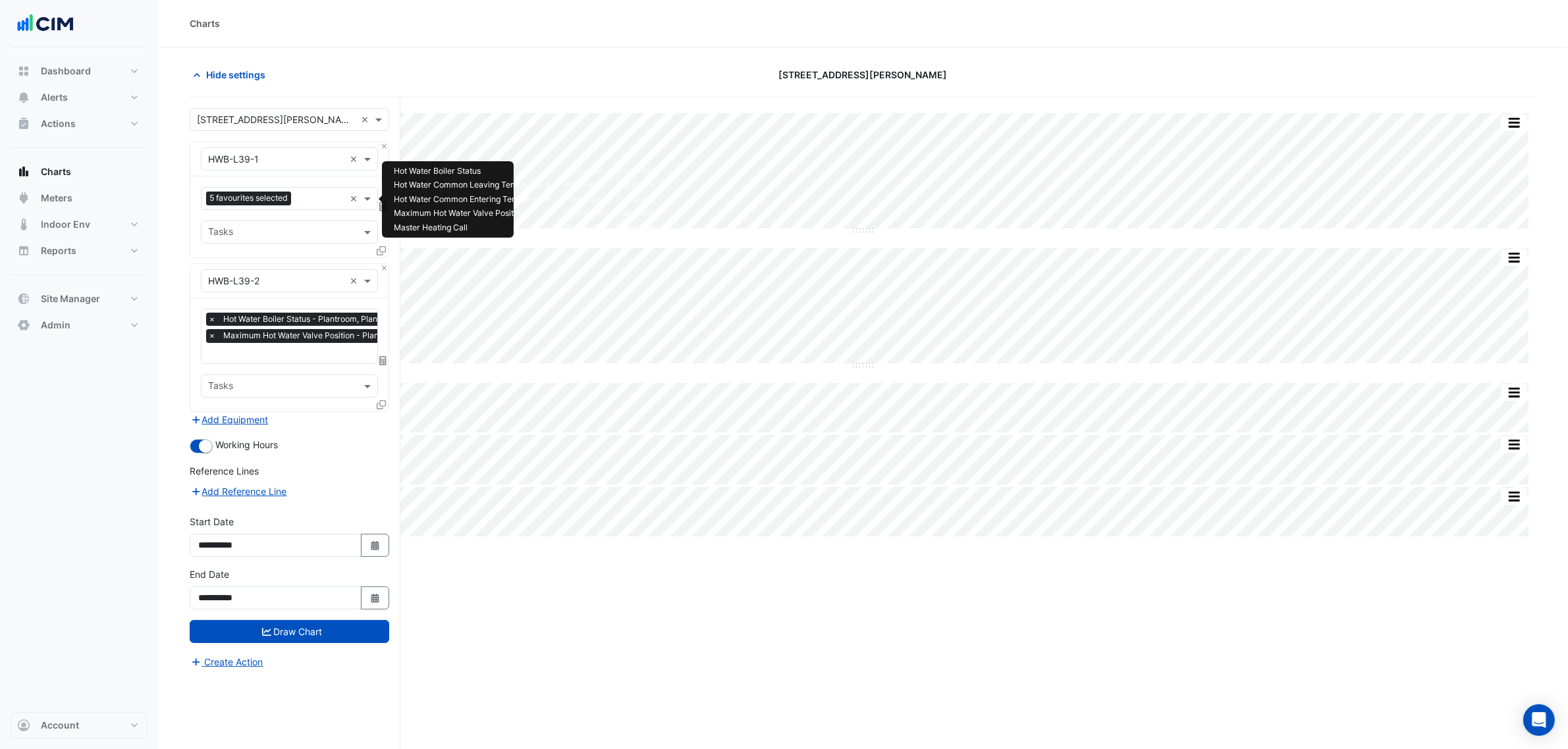
click at [311, 204] on input "text" at bounding box center [320, 199] width 48 height 14
type input "*"
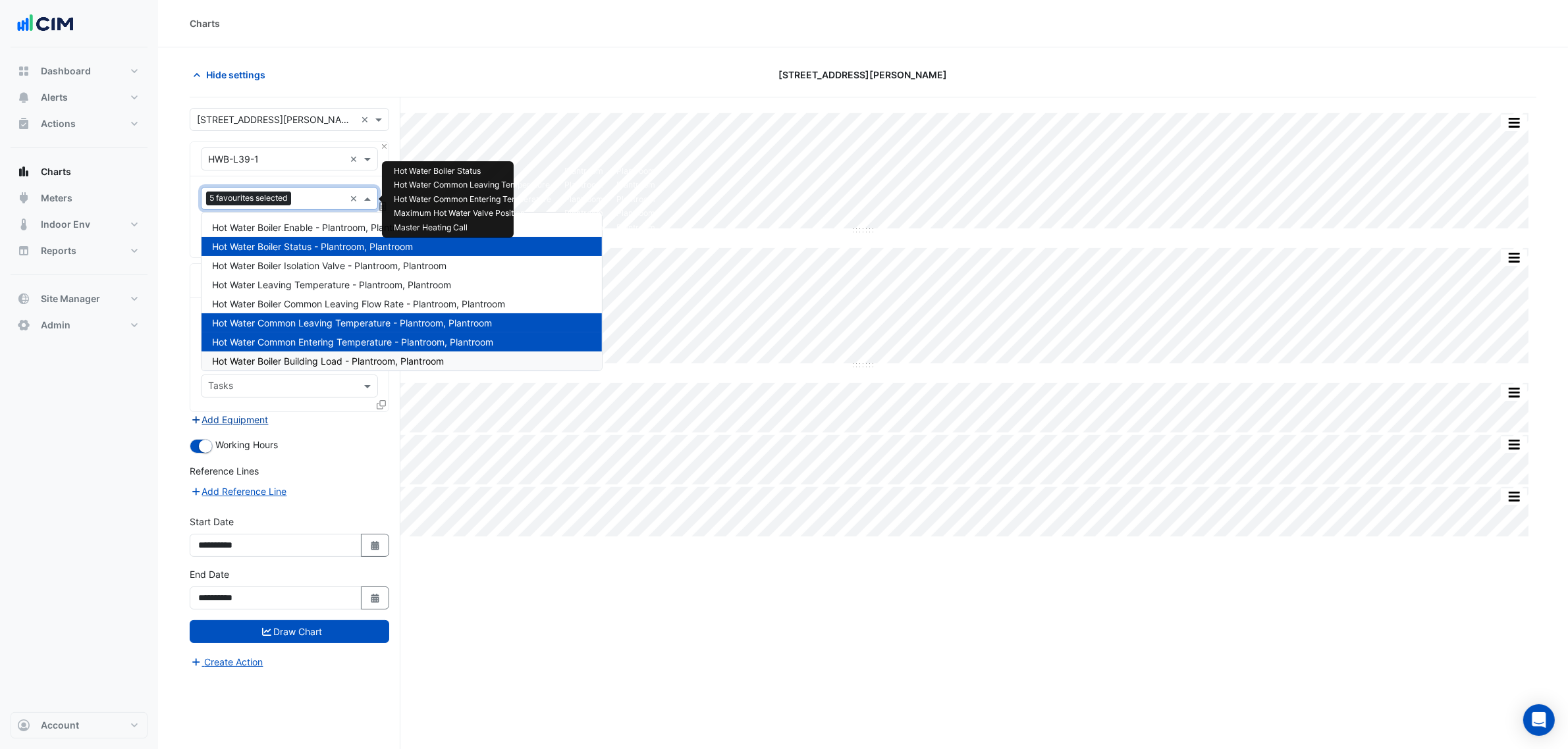
click at [235, 422] on button "Add Equipment" at bounding box center [230, 419] width 80 height 15
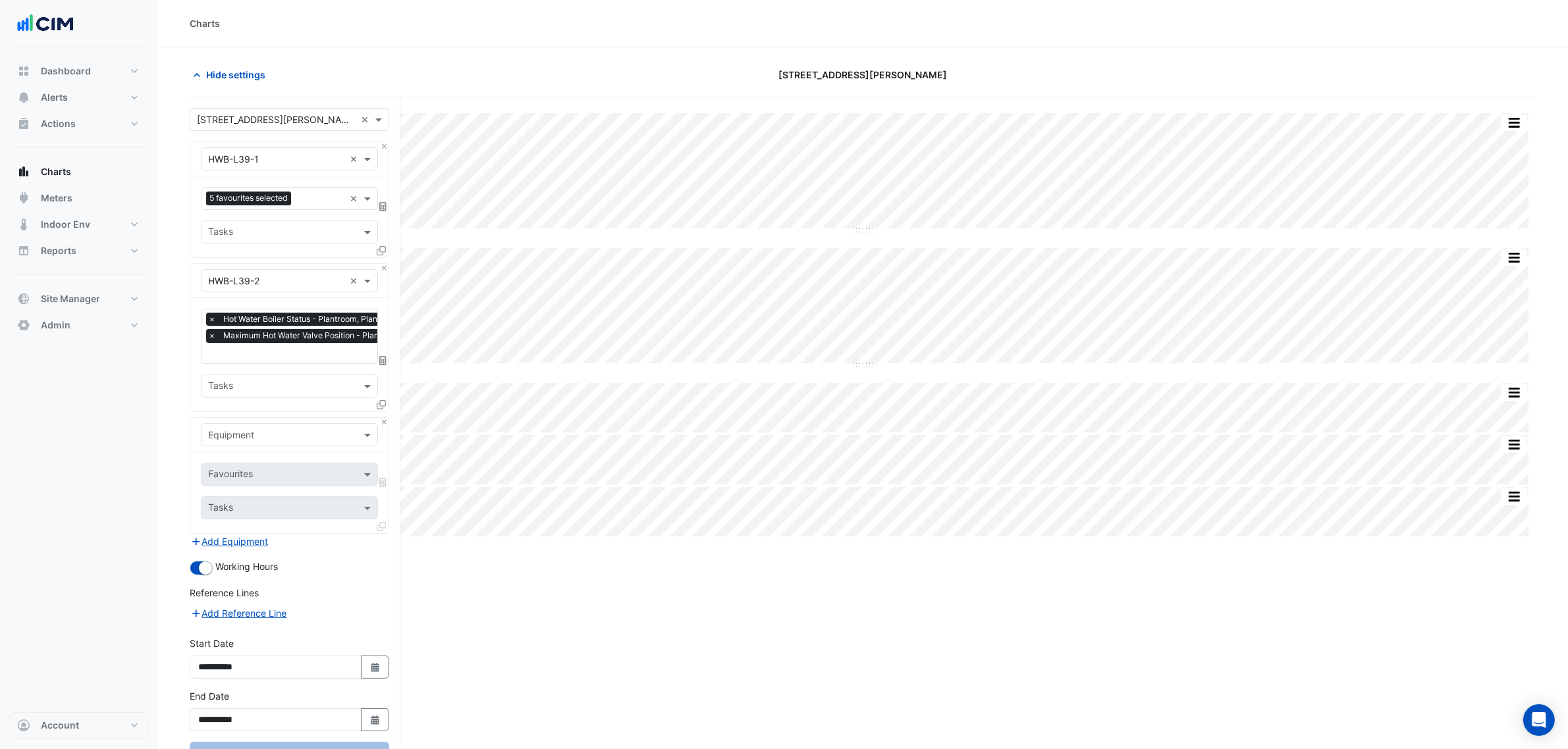
click at [264, 434] on input "text" at bounding box center [276, 436] width 136 height 14
type input "*"
type input "***"
type input "*******"
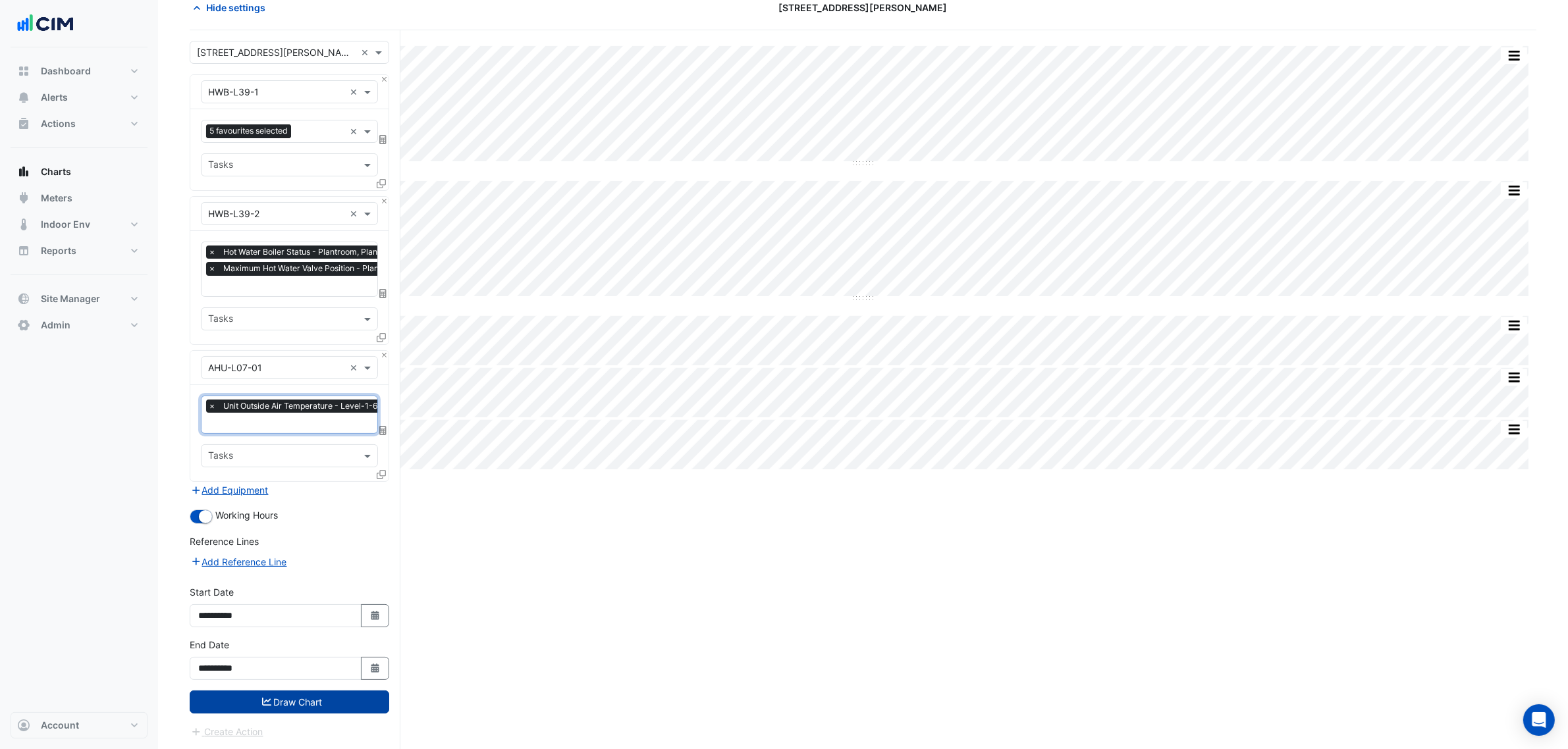
click at [301, 697] on button "Draw Chart" at bounding box center [289, 702] width 199 height 23
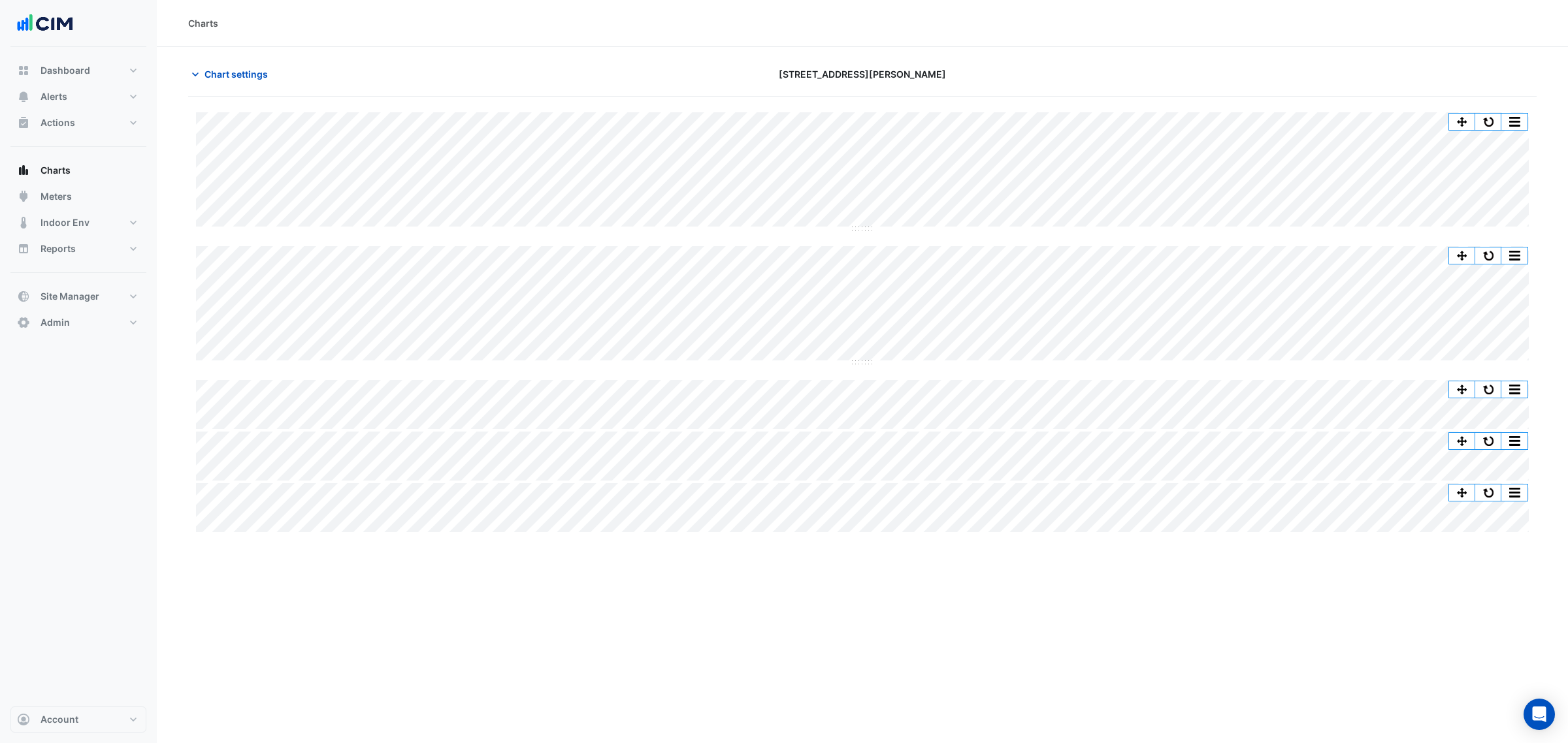
click at [1486, 119] on button "button" at bounding box center [1487, 122] width 26 height 17
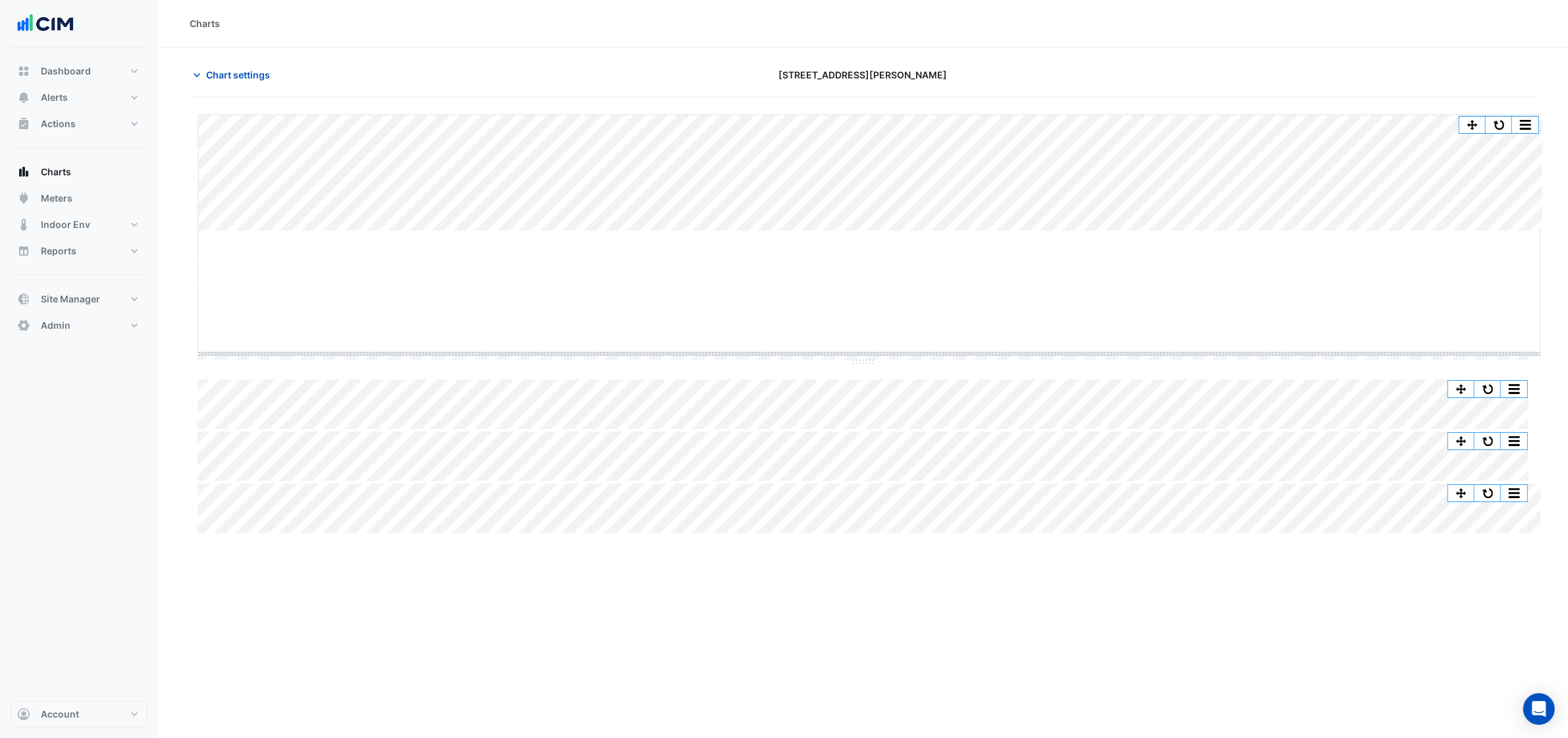
drag, startPoint x: 871, startPoint y: 232, endPoint x: 870, endPoint y: 353, distance: 121.0
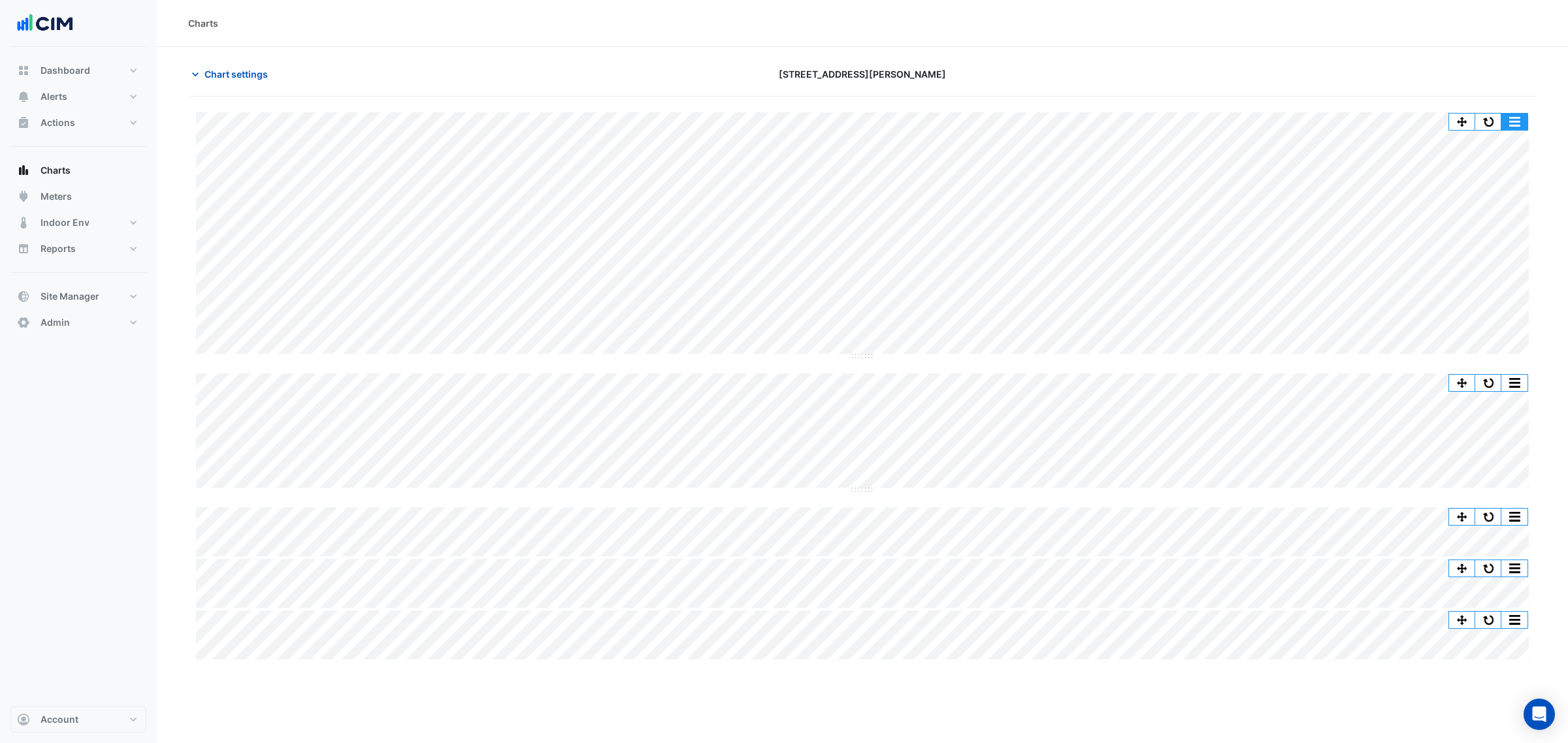
click at [1523, 120] on button "button" at bounding box center [1513, 122] width 26 height 17
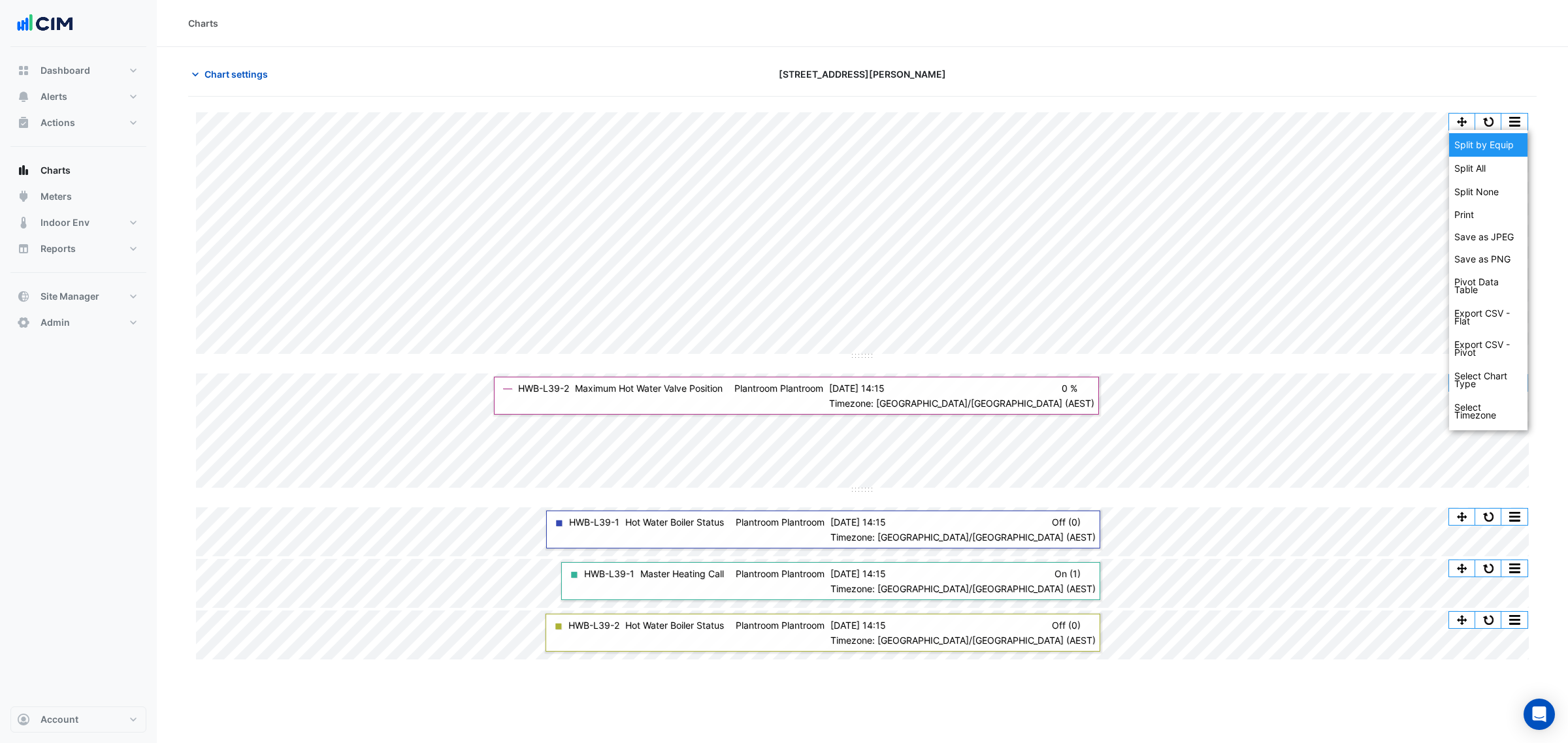
click at [1516, 136] on div "Split by Equip" at bounding box center [1488, 144] width 79 height 23
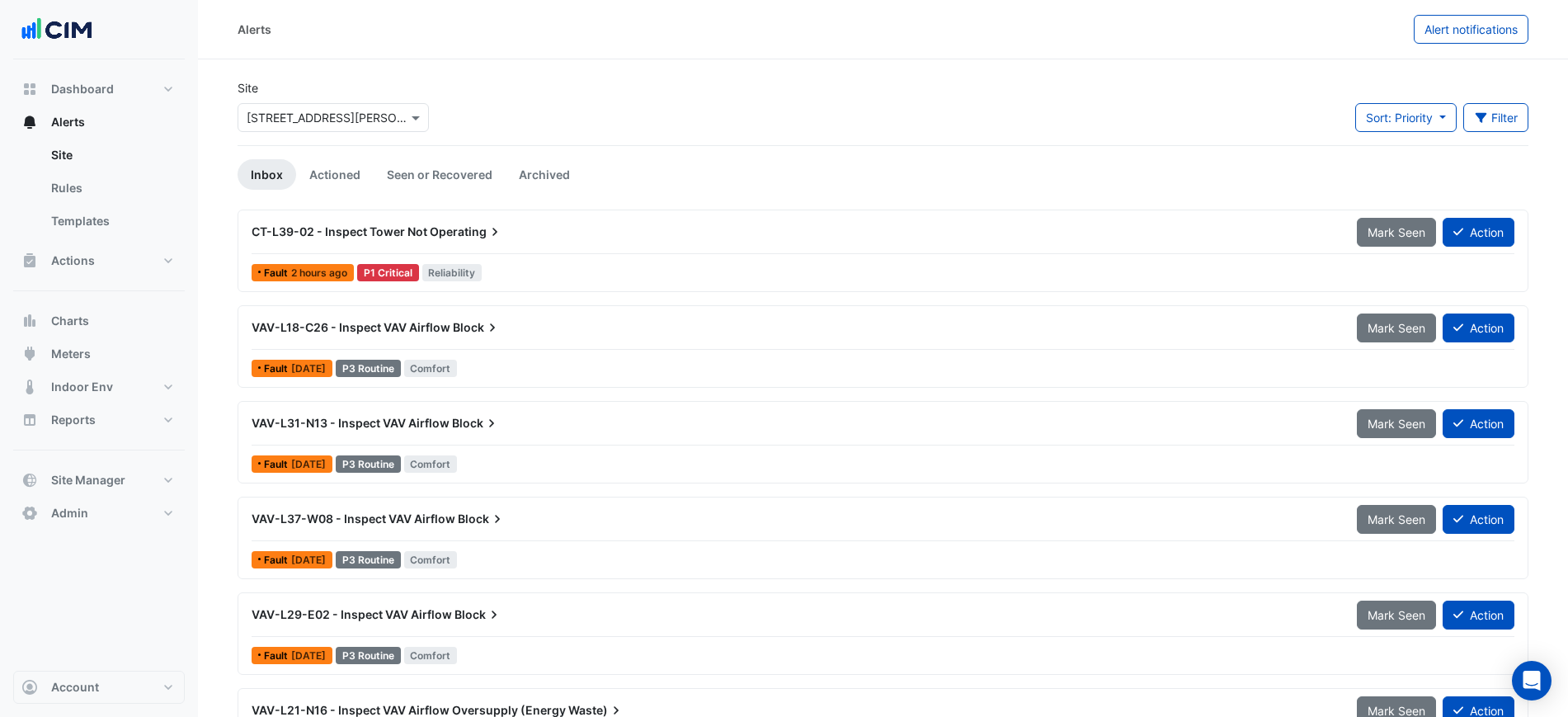
click at [250, 118] on input "text" at bounding box center [316, 118] width 140 height 18
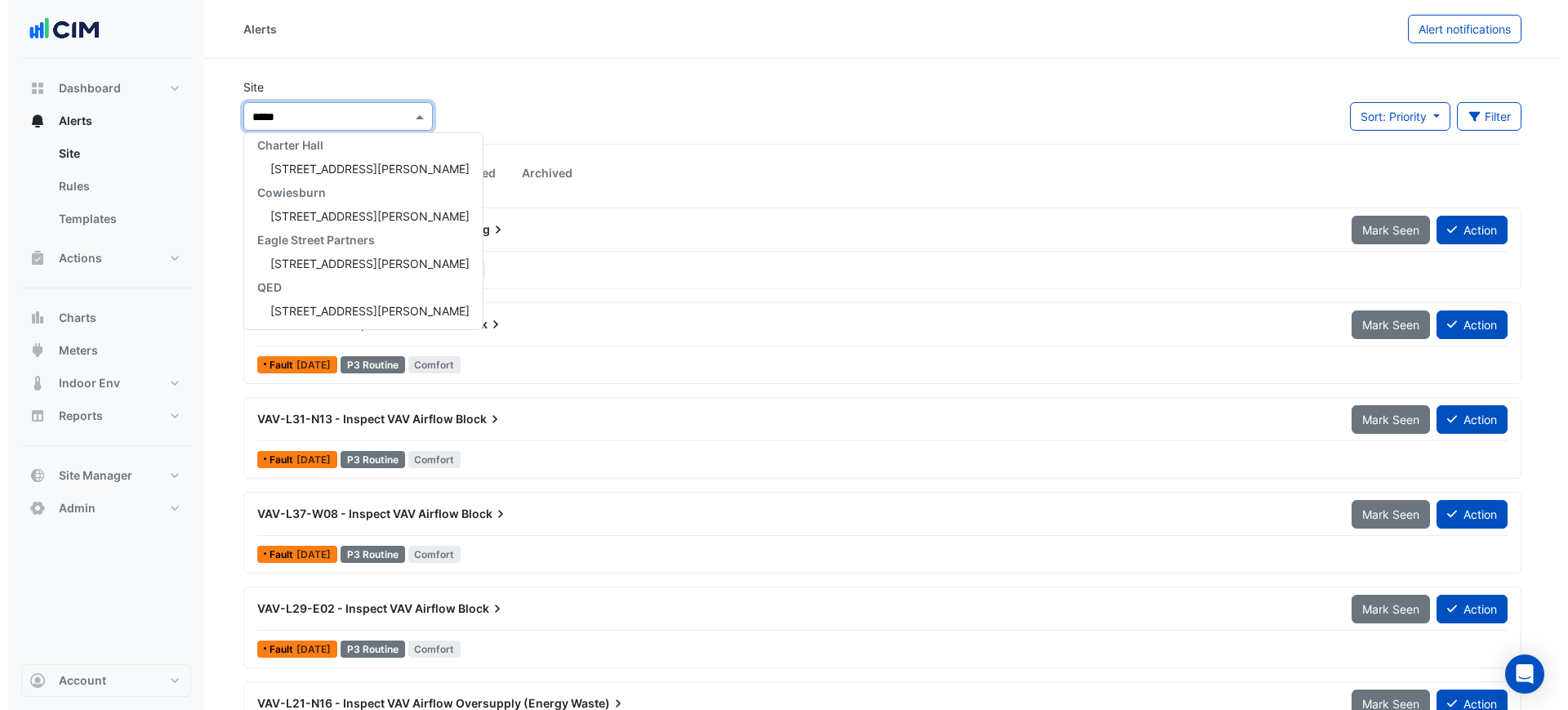
scroll to position [54, 0]
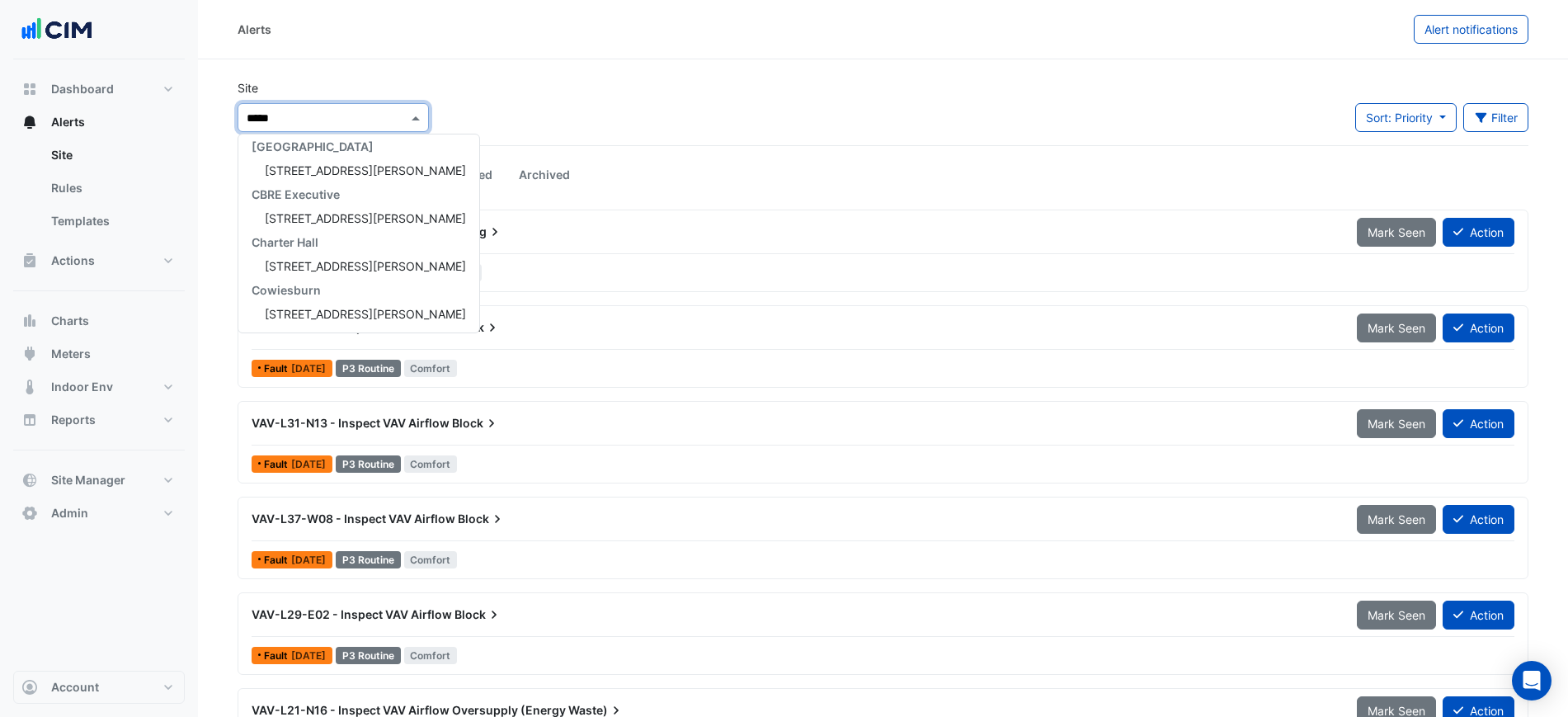
type input "******"
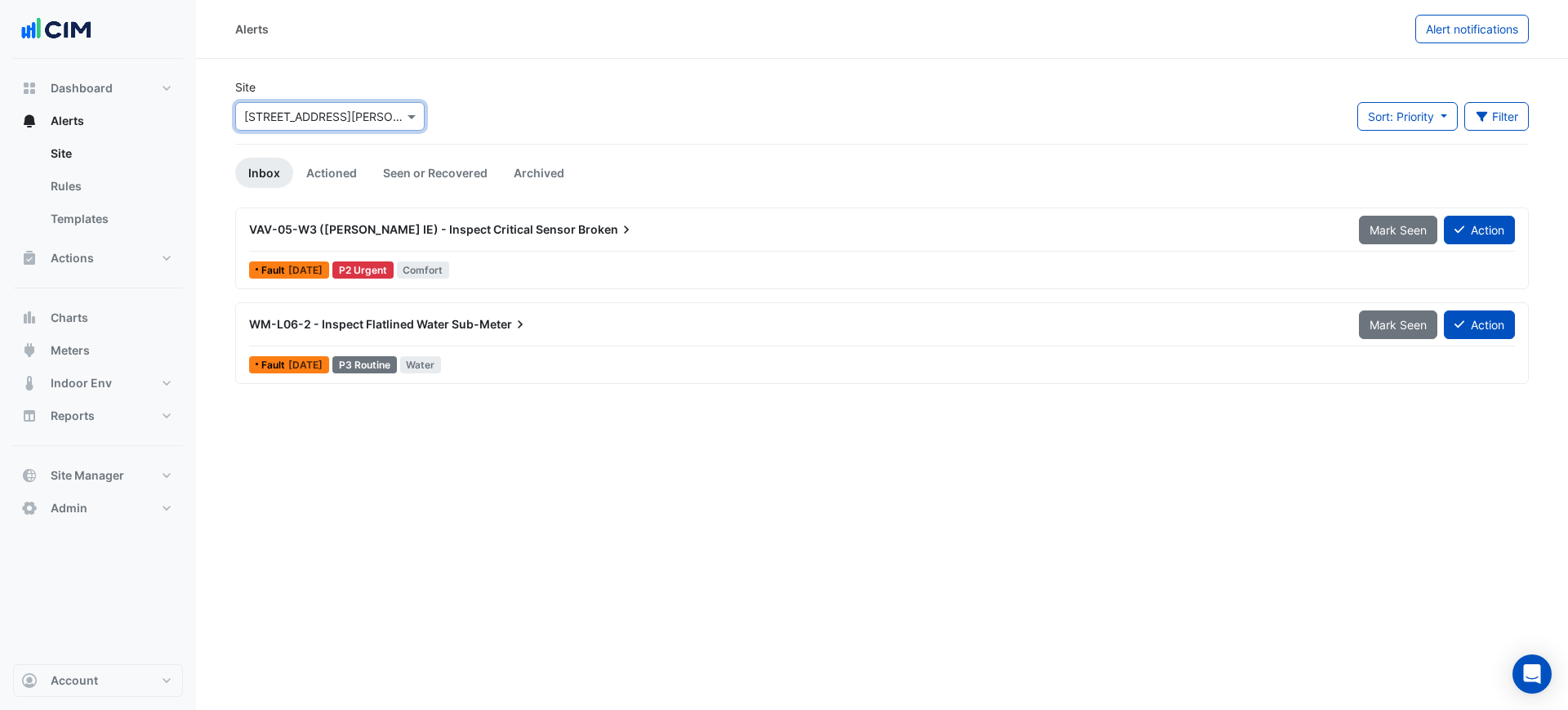
click at [345, 109] on input "text" at bounding box center [313, 117] width 139 height 17
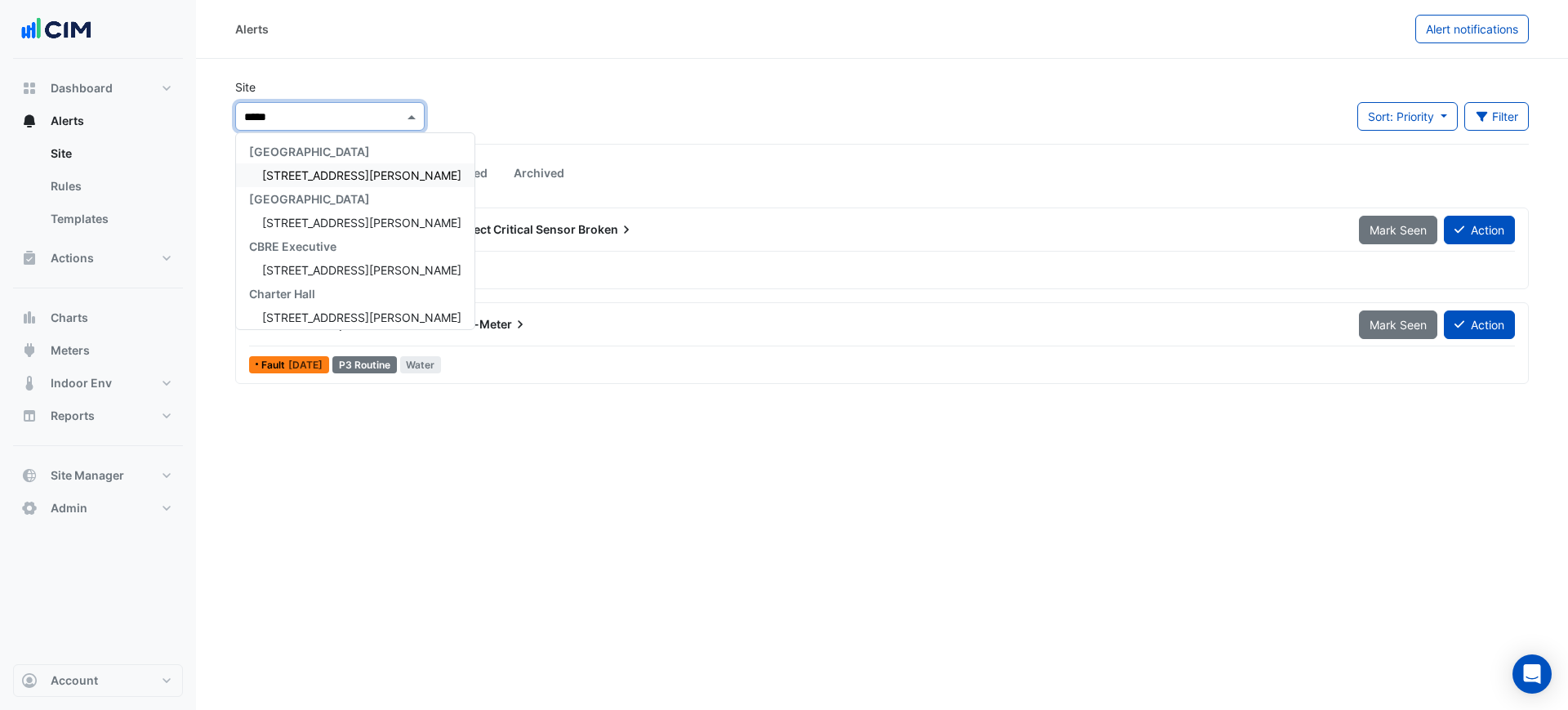
type input "******"
click at [345, 172] on span "[STREET_ADDRESS][PERSON_NAME]" at bounding box center [361, 175] width 199 height 14
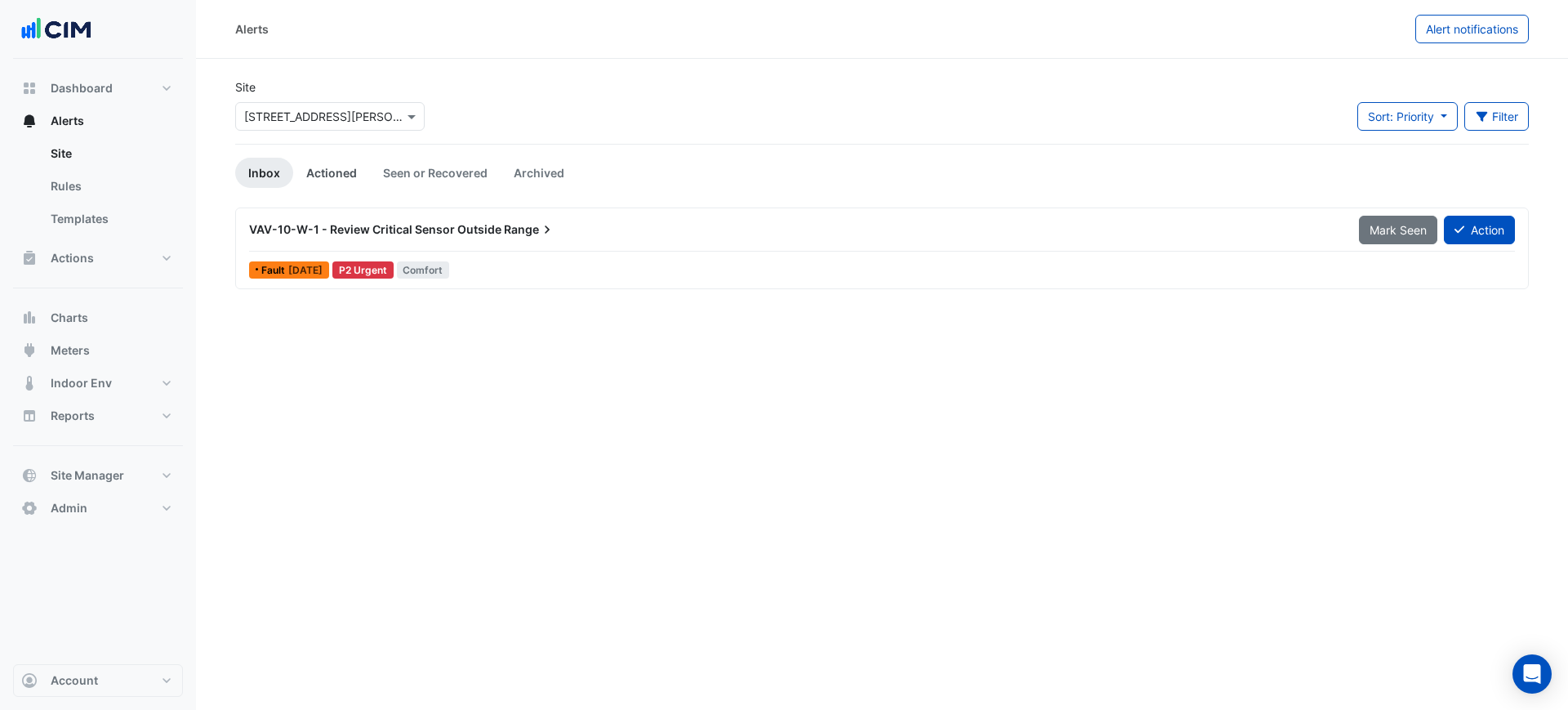
click at [350, 181] on link "Actioned" at bounding box center [331, 172] width 77 height 30
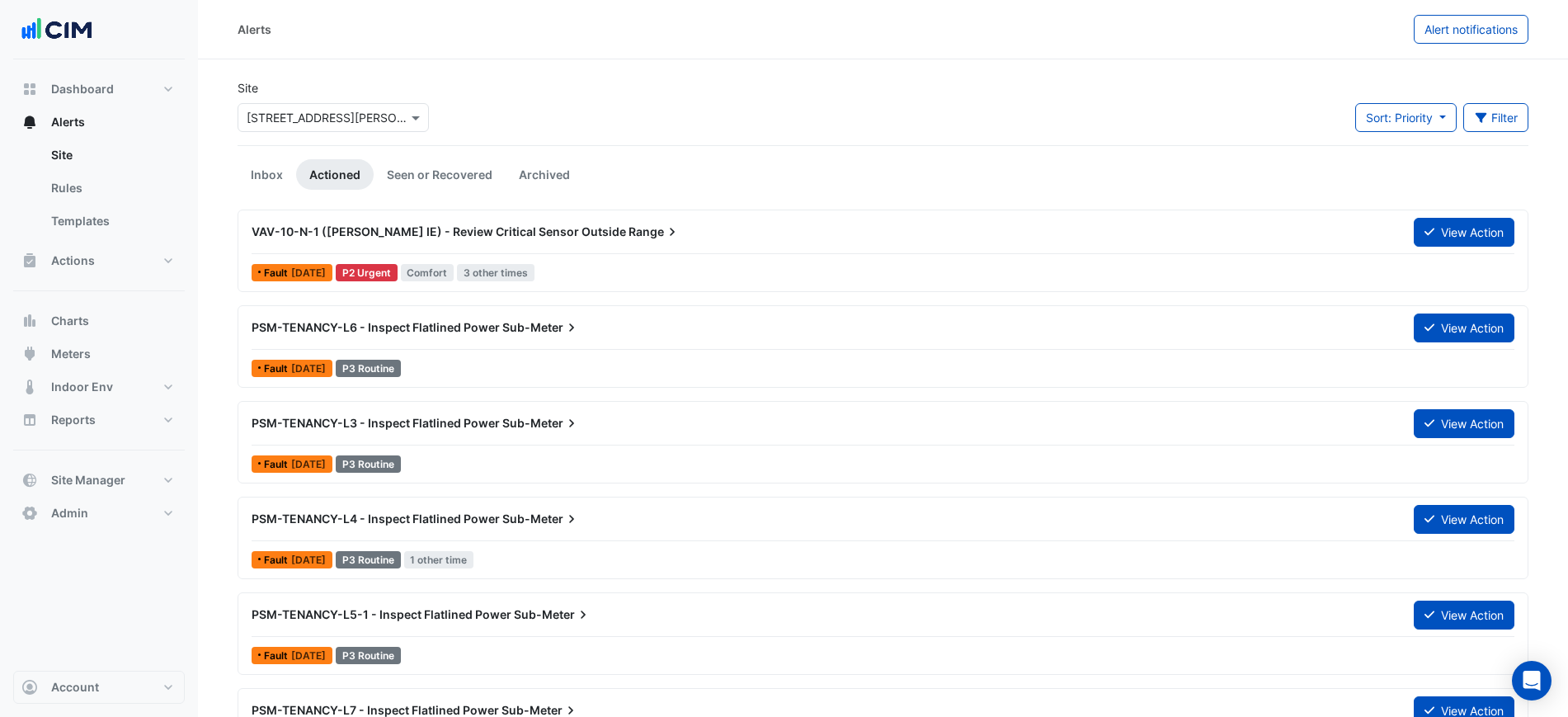
click at [1438, 211] on div "VAV-10-N-1 ([PERSON_NAME] IE) - Review Critical Sensor Outside Range View Actio…" at bounding box center [883, 250] width 1291 height 82
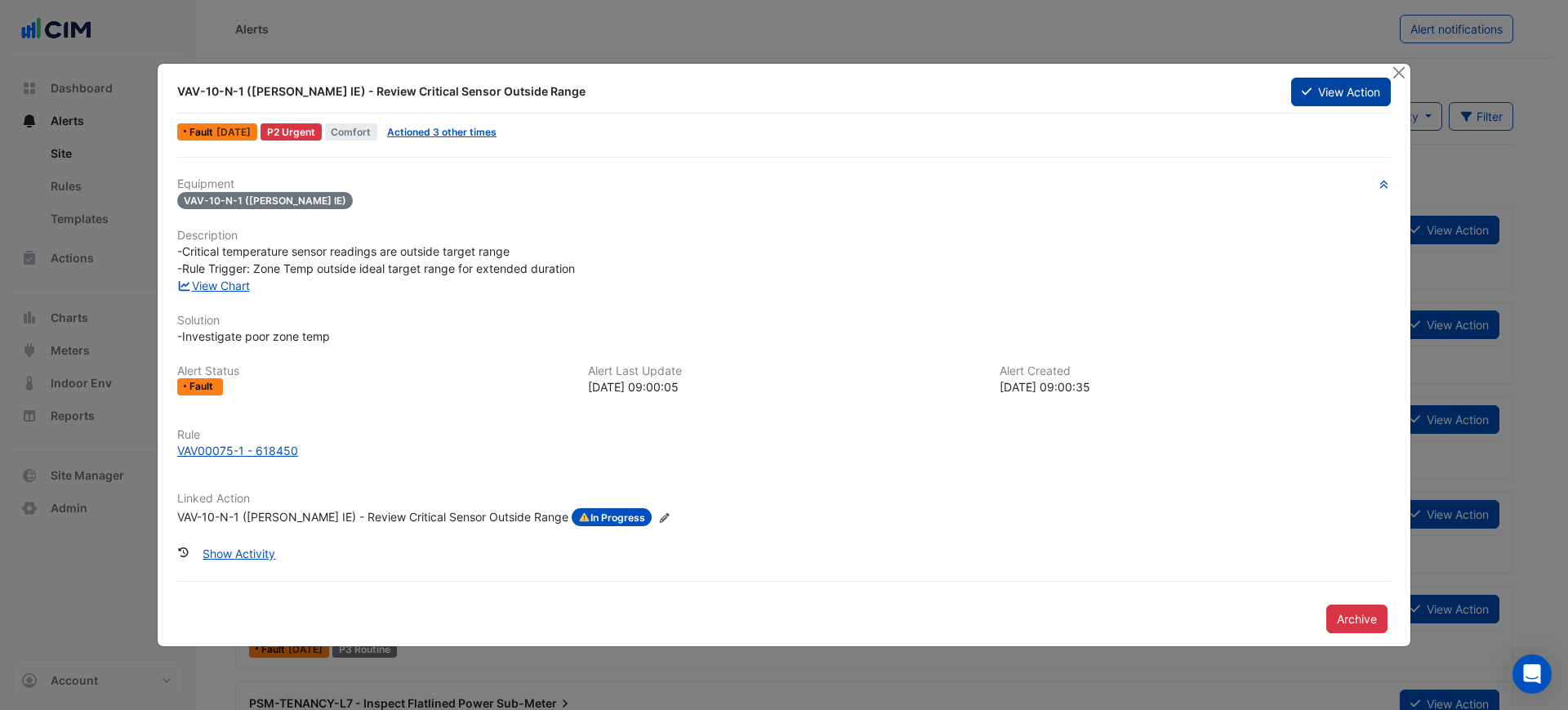
click at [1354, 82] on button "View Action" at bounding box center [1341, 92] width 100 height 28
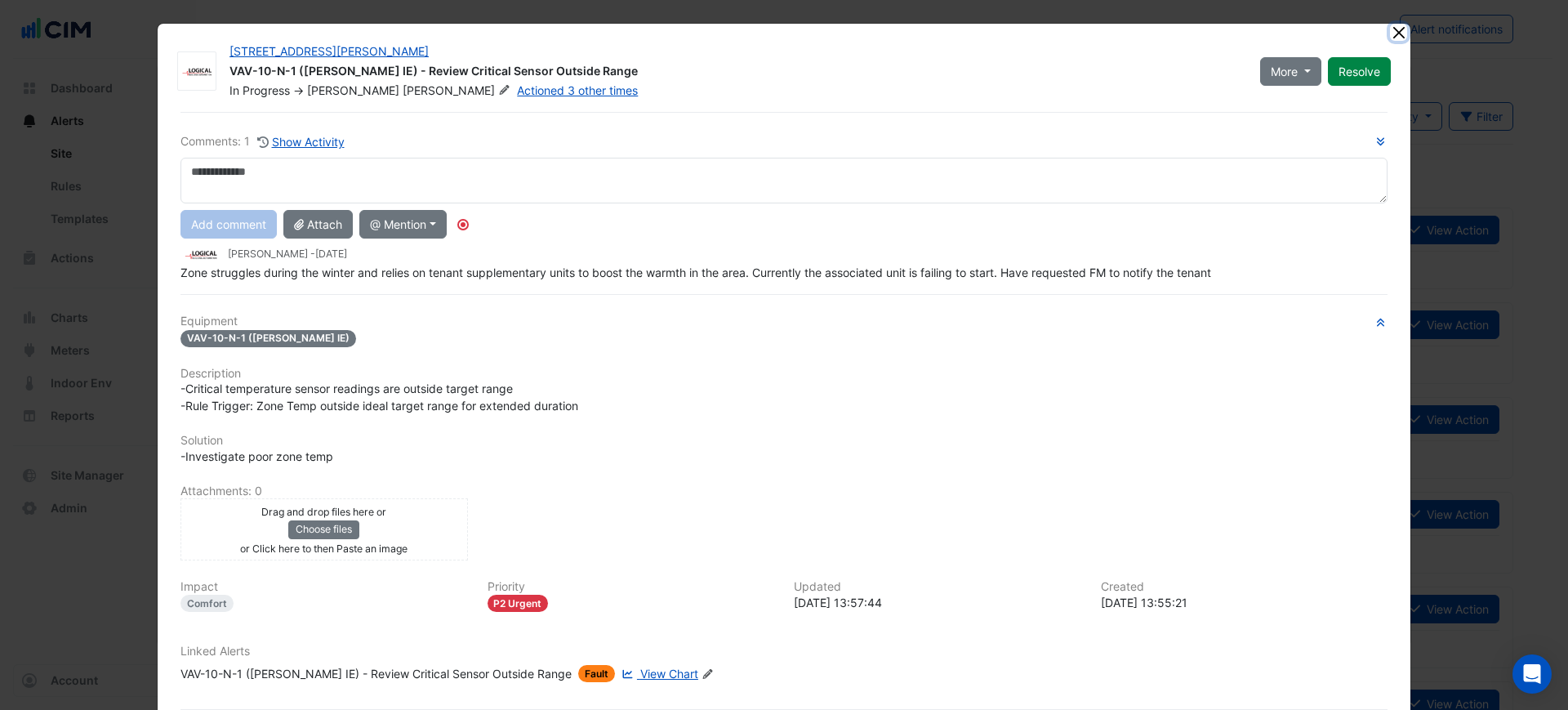
click at [1397, 30] on button "Close" at bounding box center [1398, 32] width 17 height 17
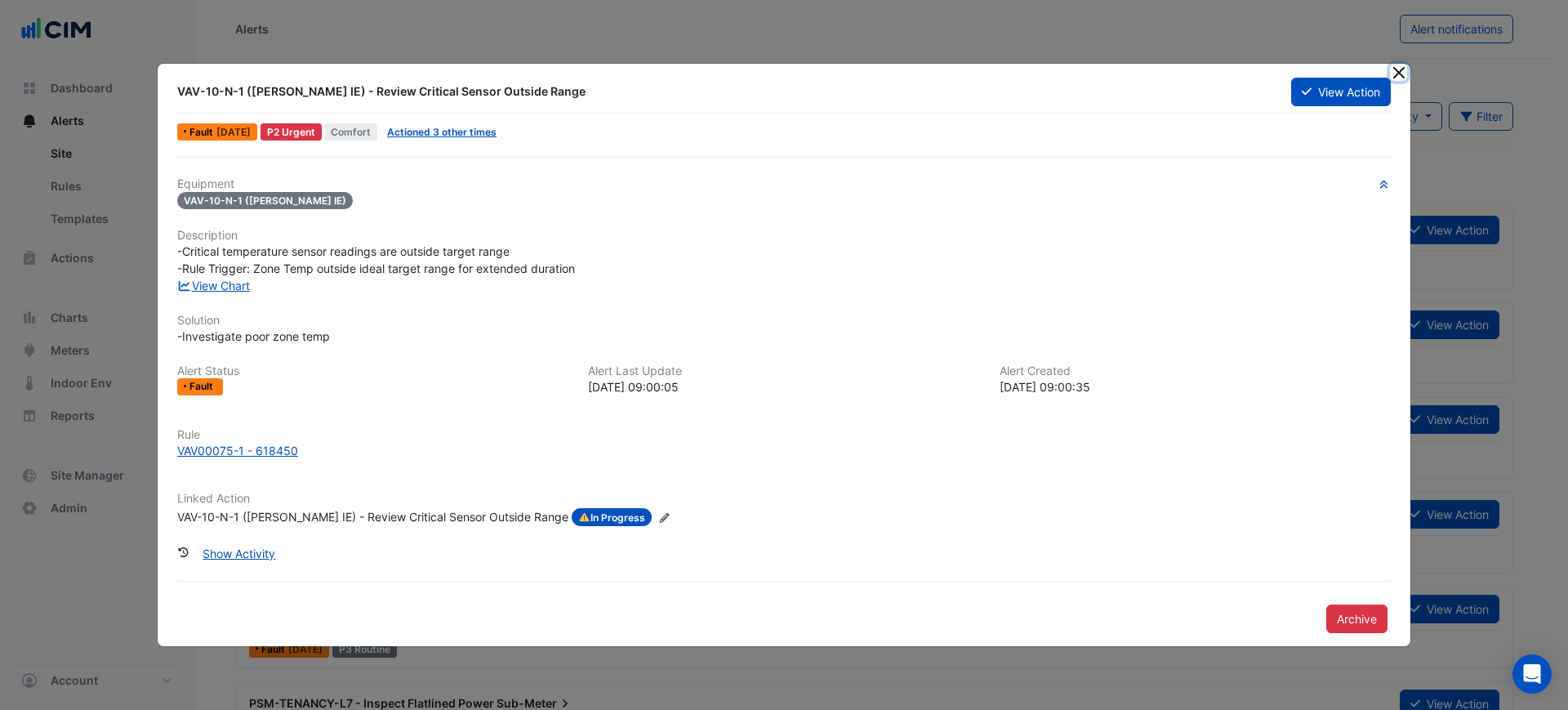
click at [1392, 69] on button "Close" at bounding box center [1398, 72] width 17 height 17
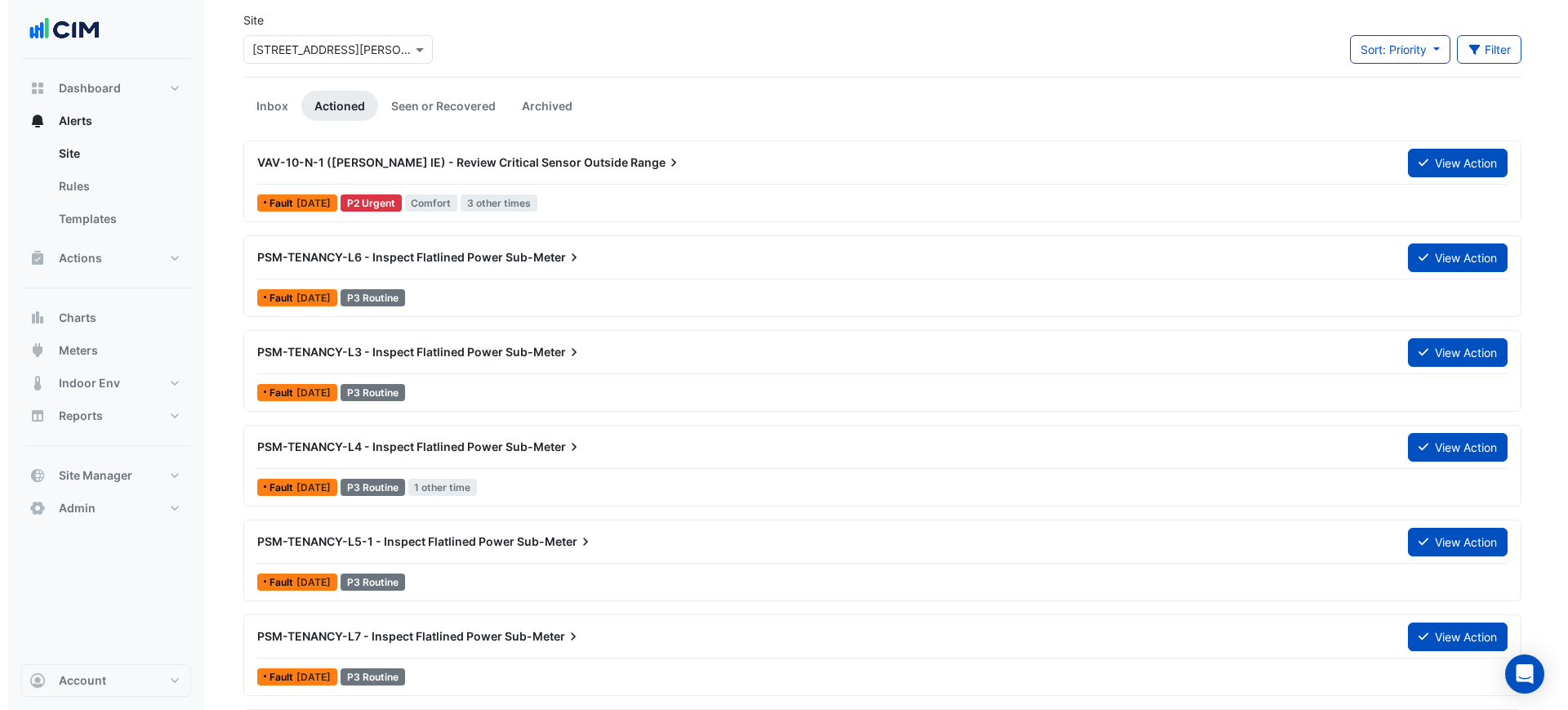
scroll to position [102, 0]
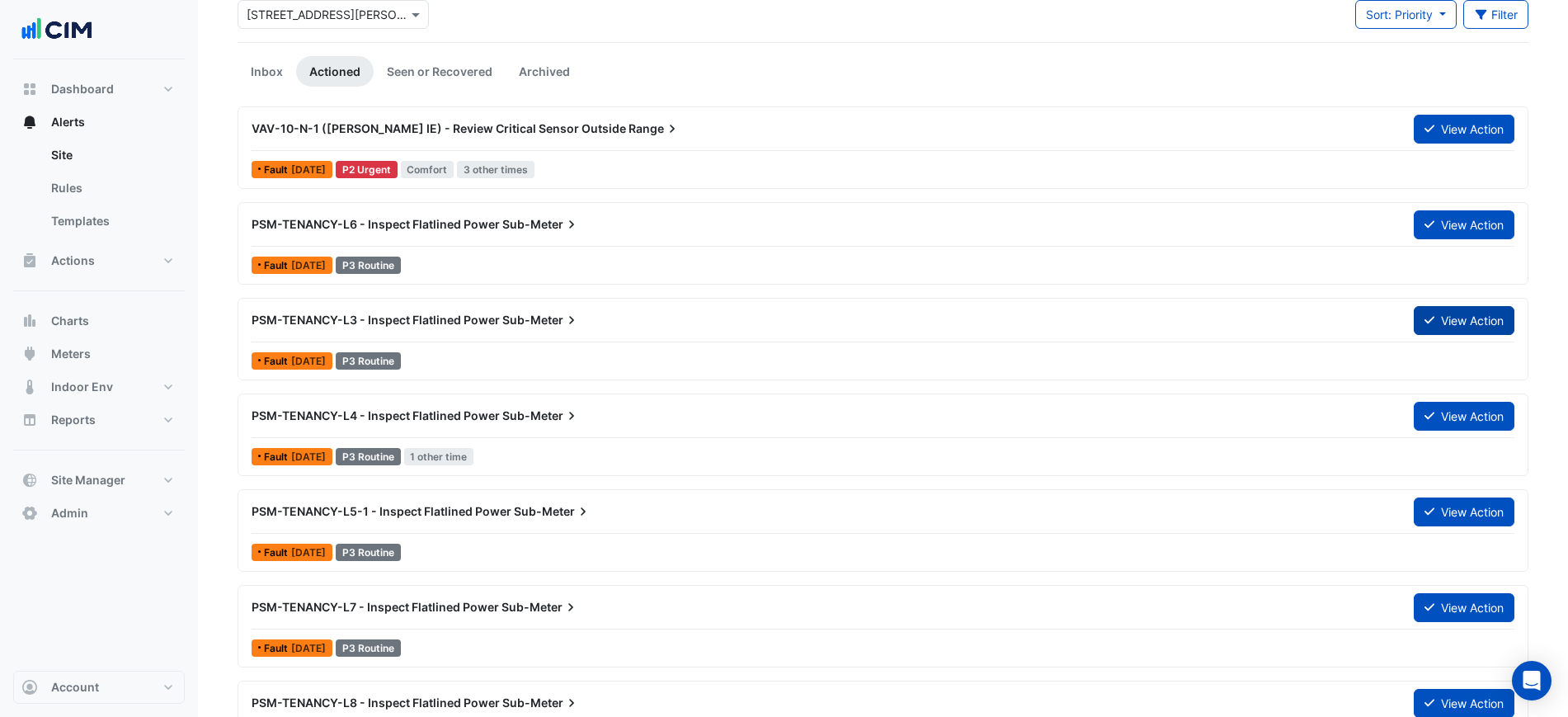
click at [1453, 314] on button "View Action" at bounding box center [1465, 320] width 101 height 29
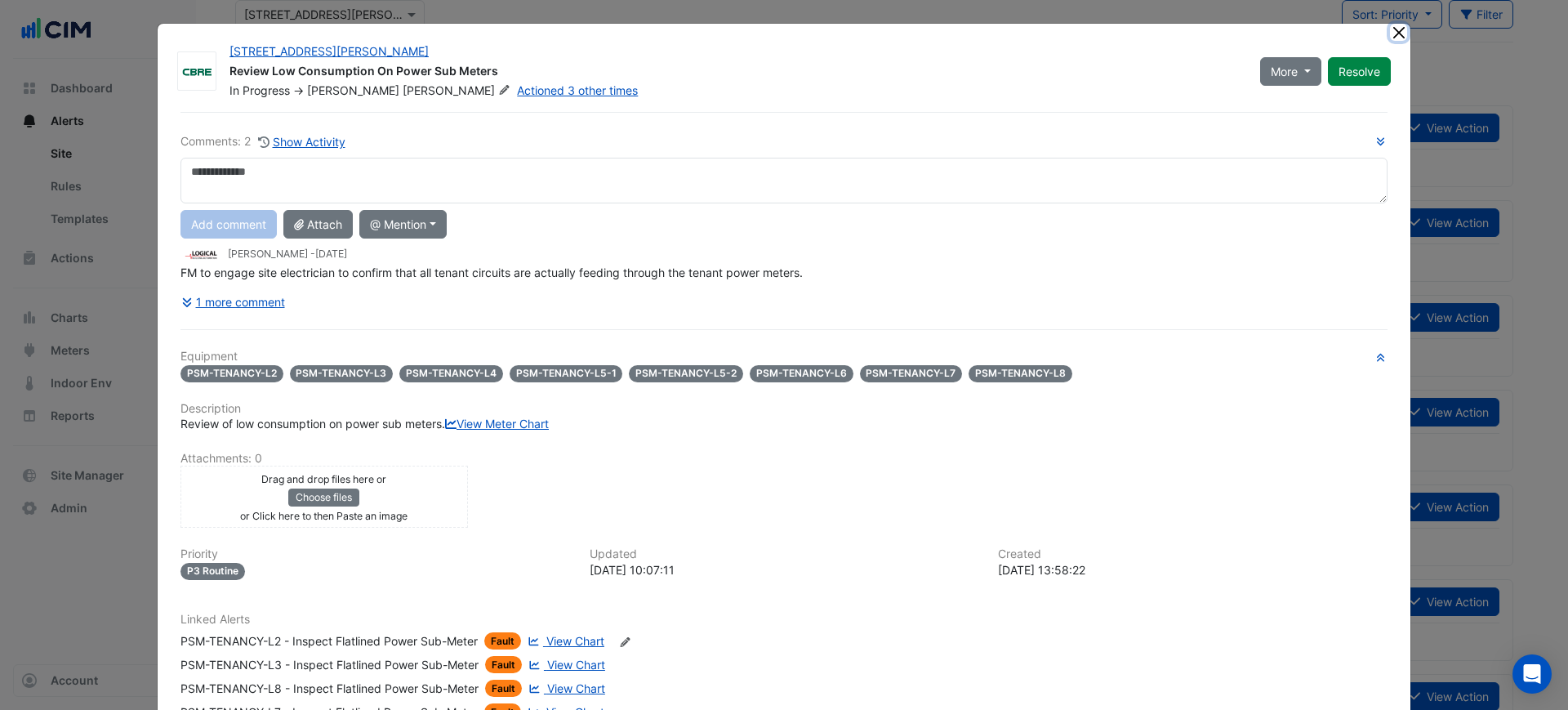
click at [1393, 32] on button "Close" at bounding box center [1398, 32] width 17 height 17
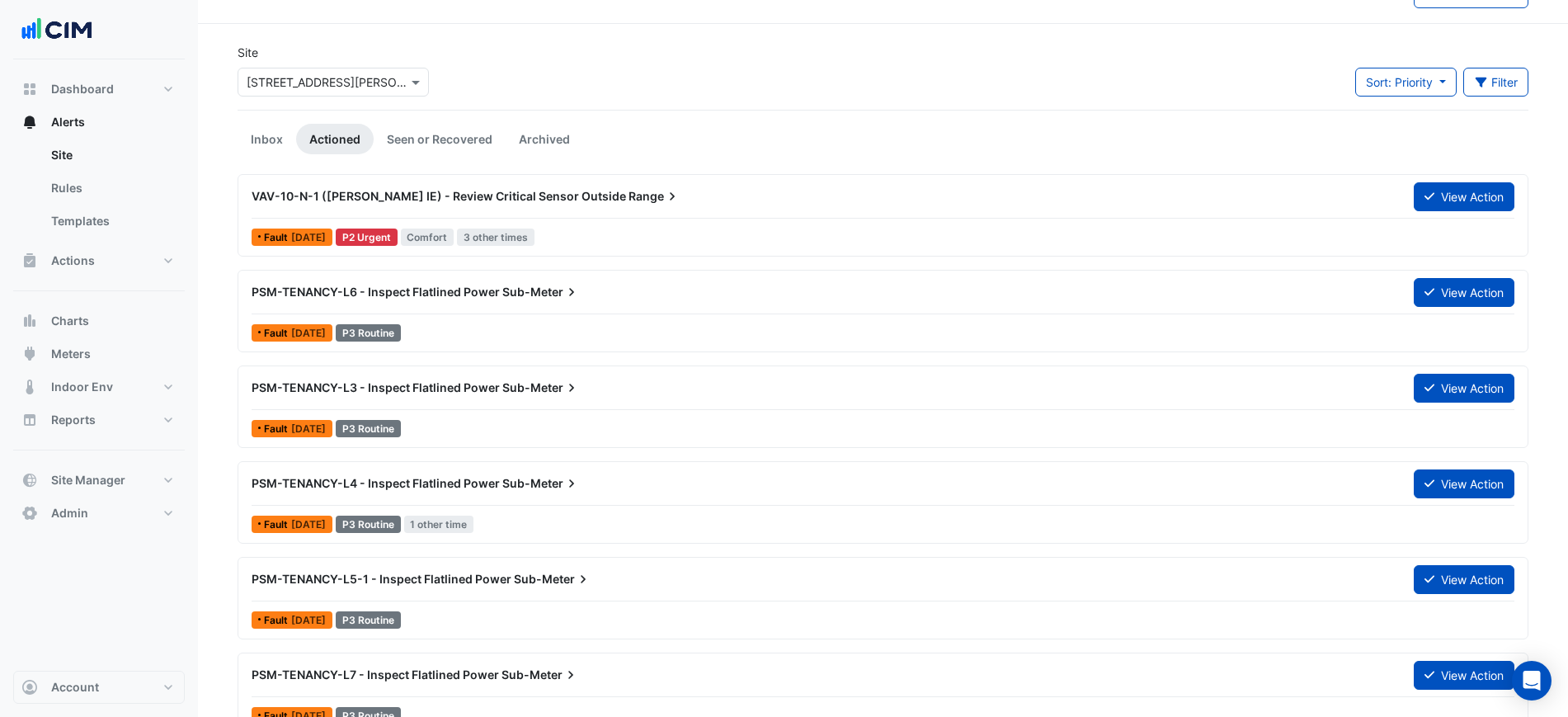
scroll to position [0, 0]
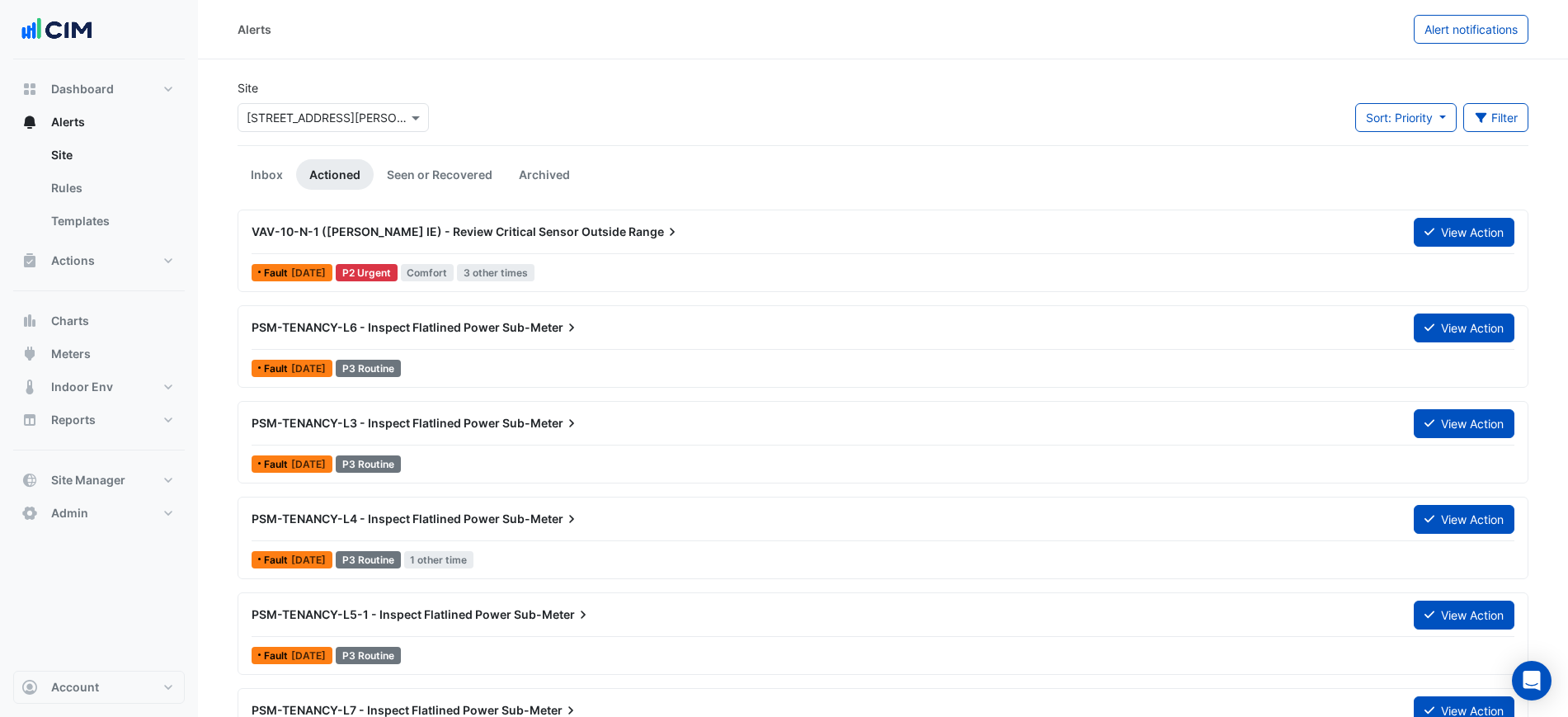
click at [342, 121] on input "text" at bounding box center [316, 118] width 140 height 18
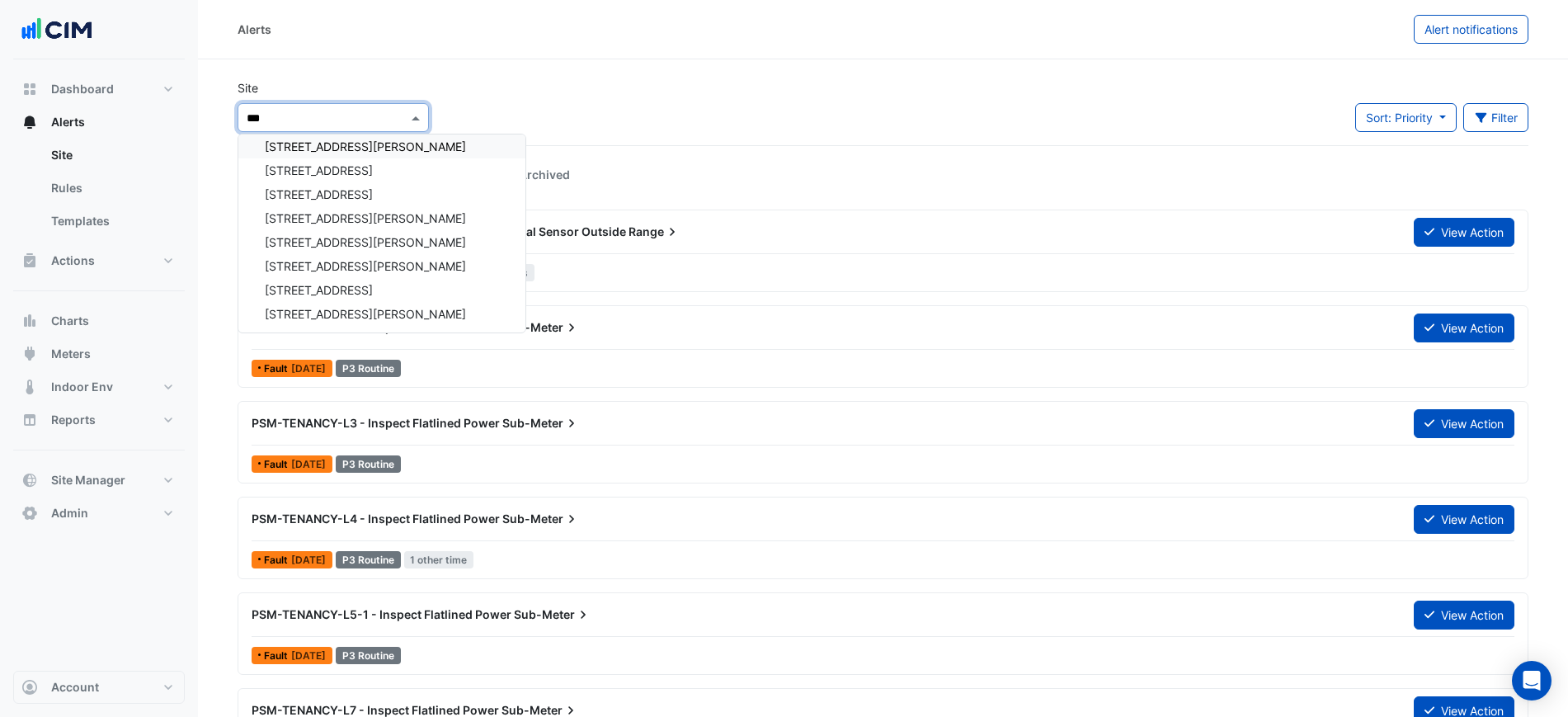
scroll to position [174, 0]
type input "*"
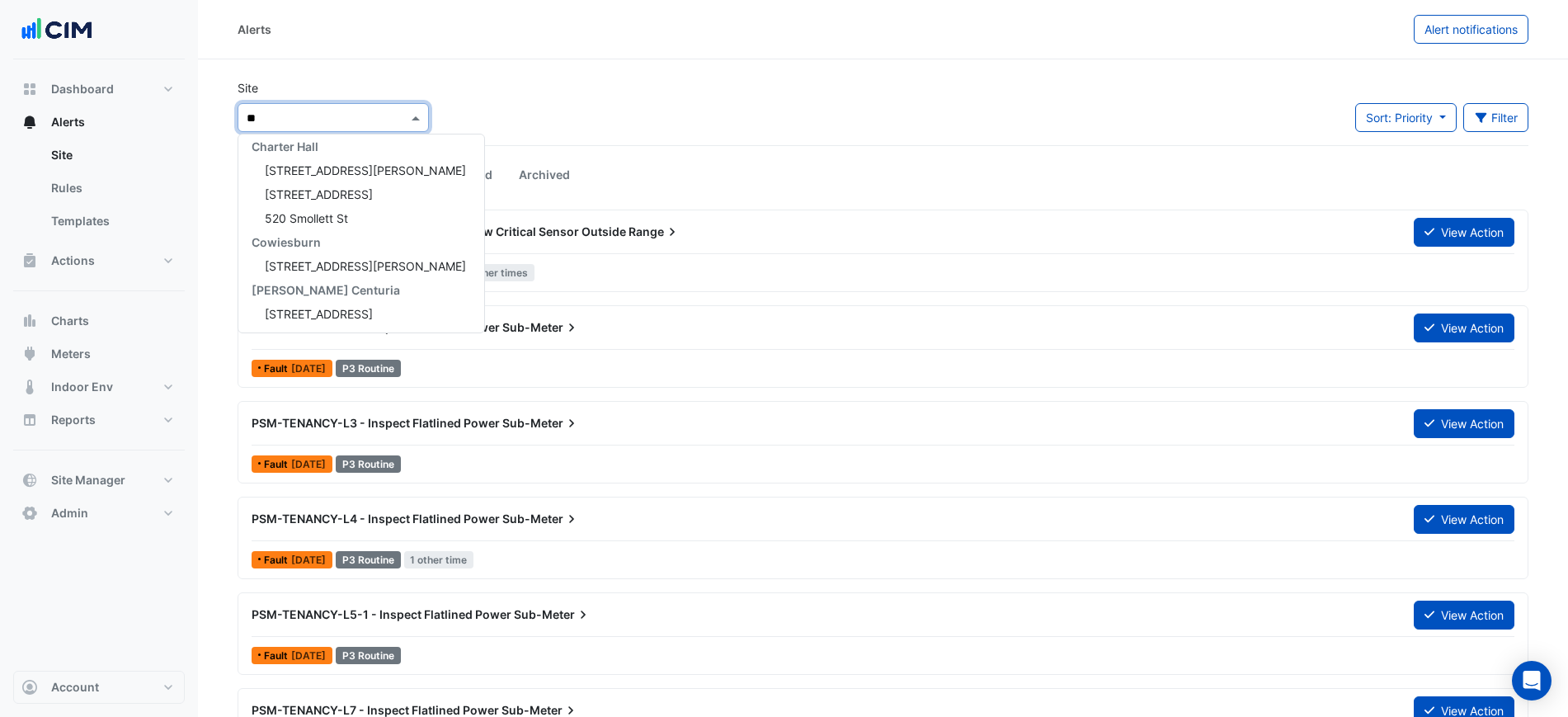
type input "*"
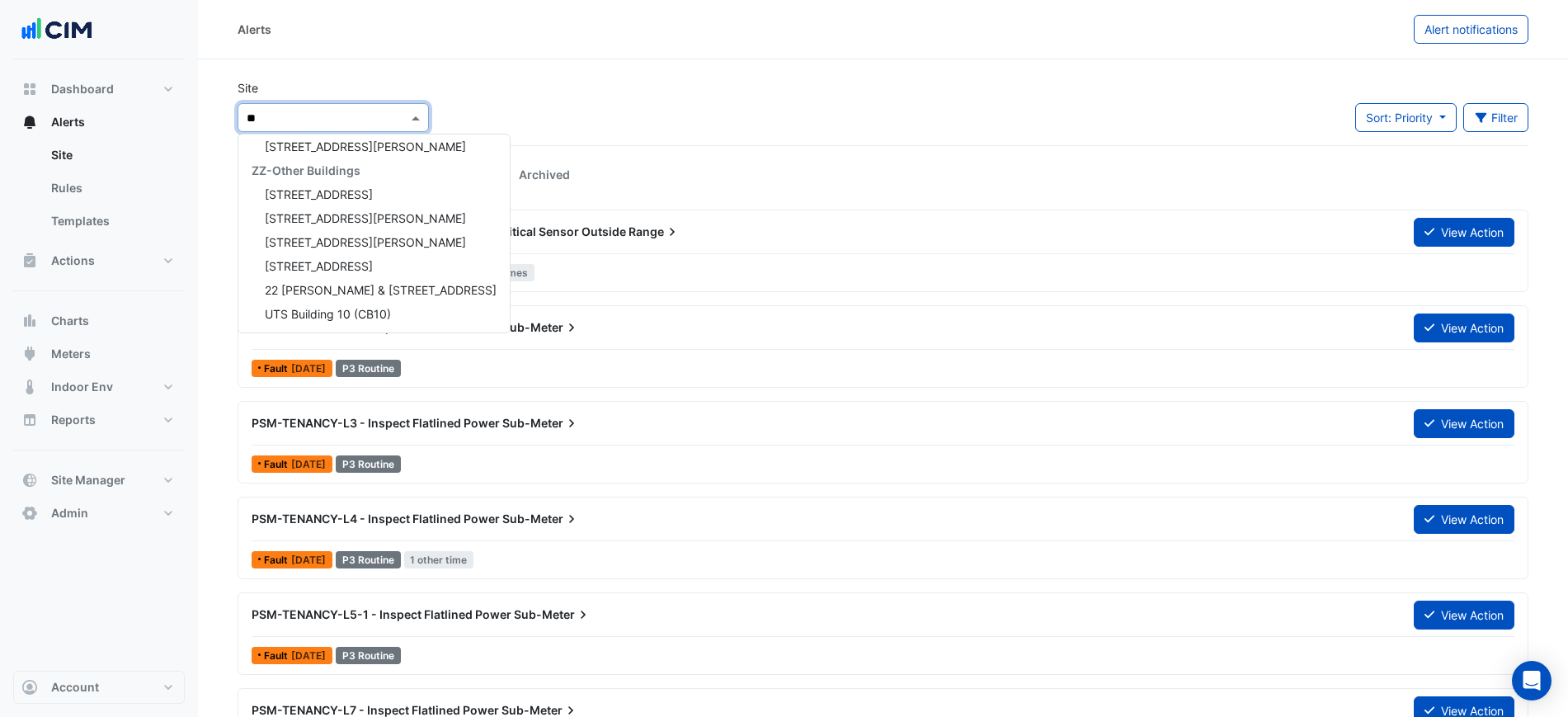
scroll to position [7, 0]
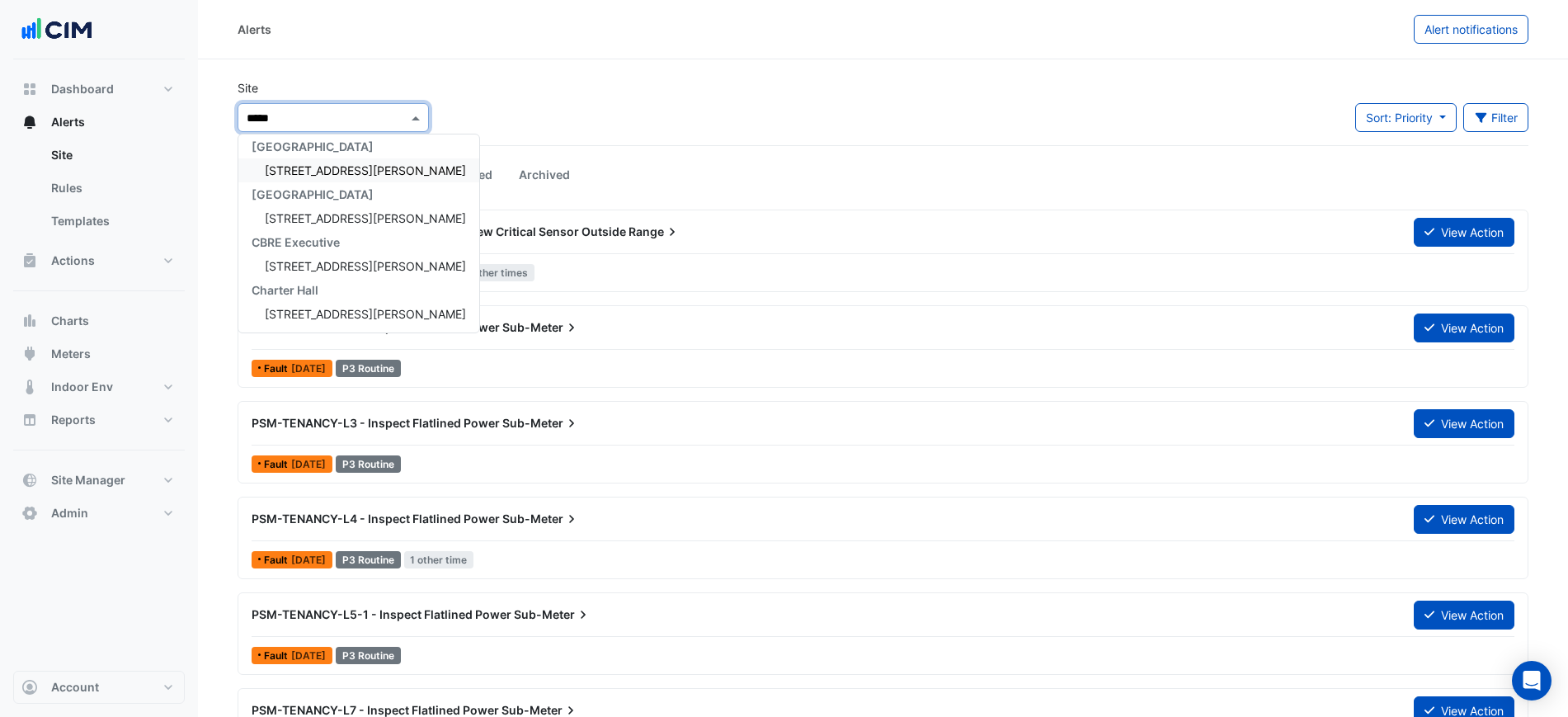
type input "******"
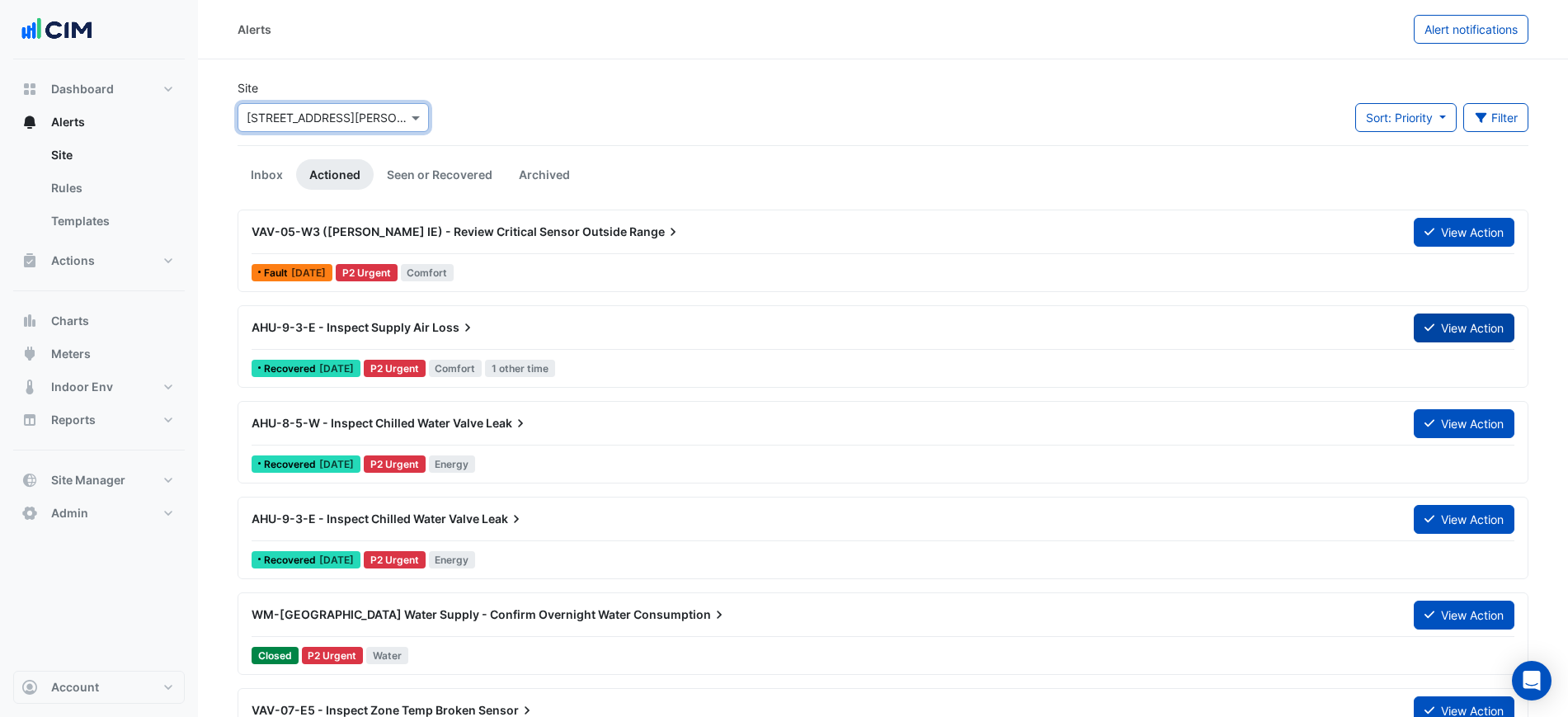
click at [1481, 335] on button "View Action" at bounding box center [1465, 328] width 101 height 29
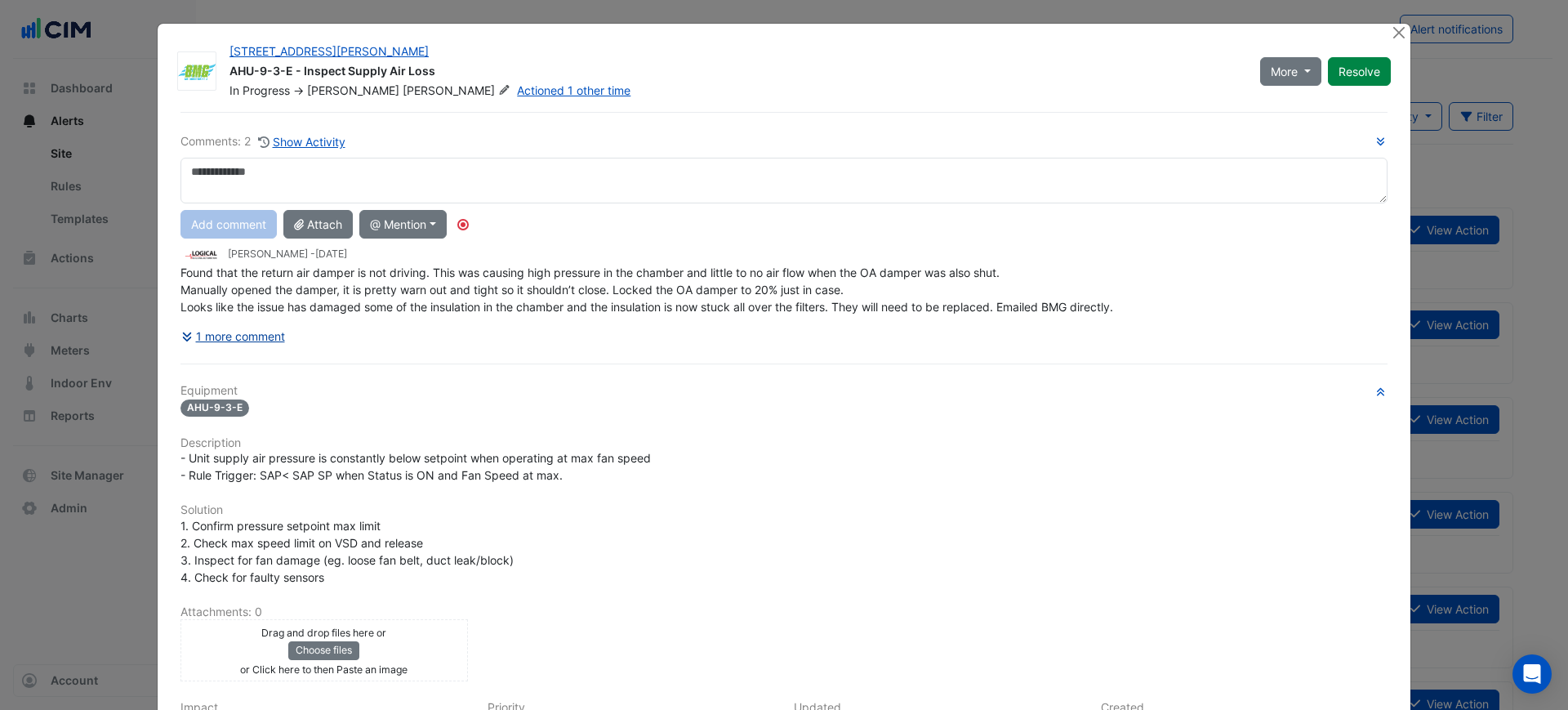
click at [254, 331] on button "1 more comment" at bounding box center [233, 336] width 106 height 28
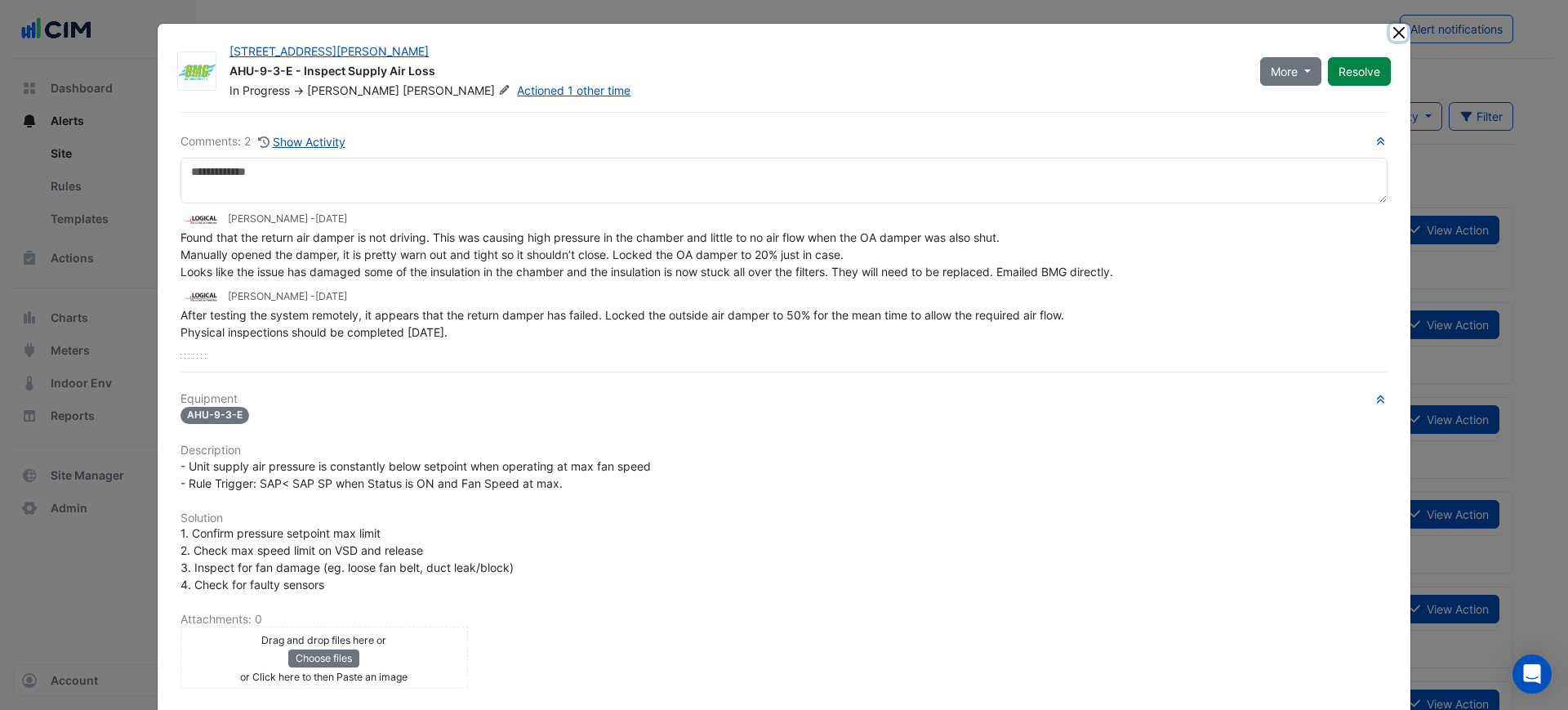
click at [1393, 25] on button "Close" at bounding box center [1398, 32] width 17 height 17
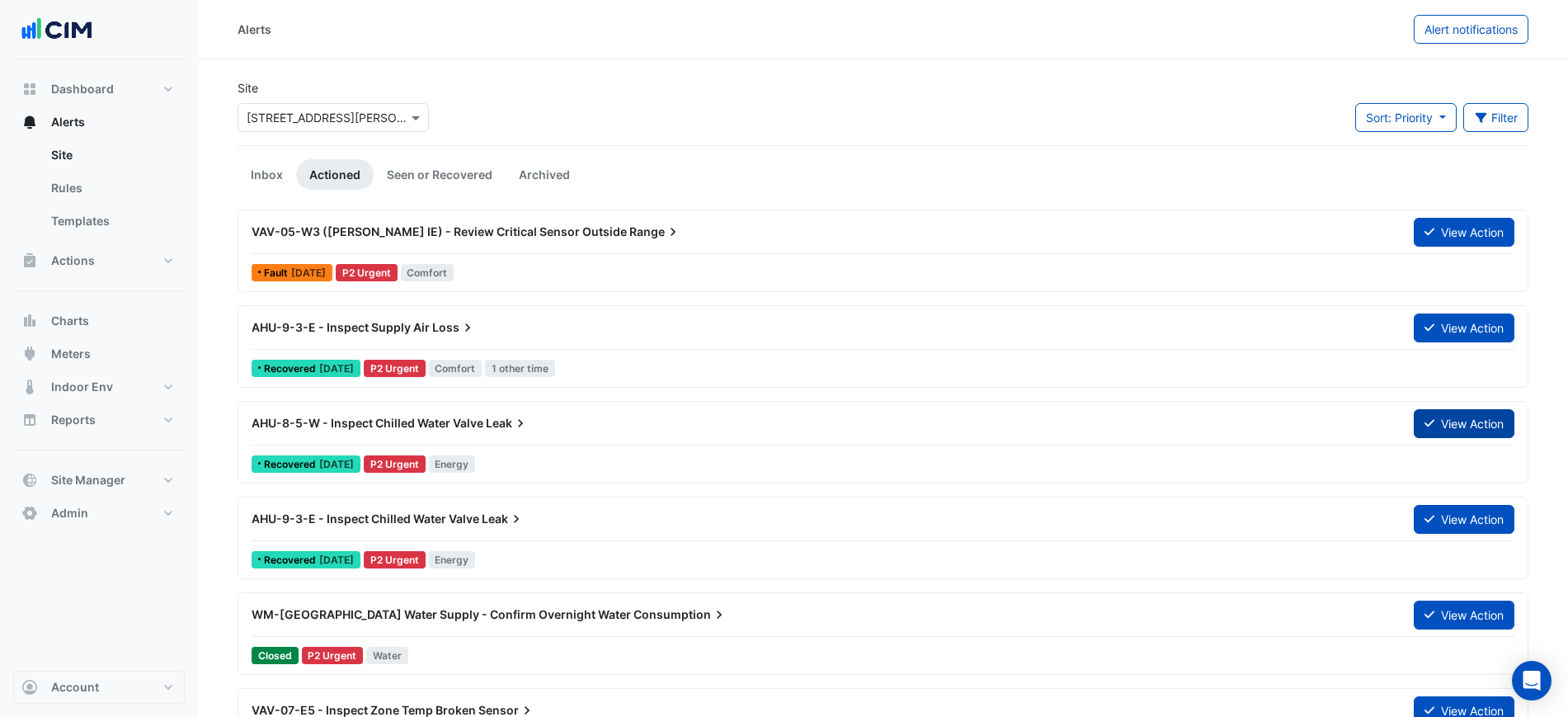
click at [1421, 425] on button "View Action" at bounding box center [1465, 424] width 101 height 29
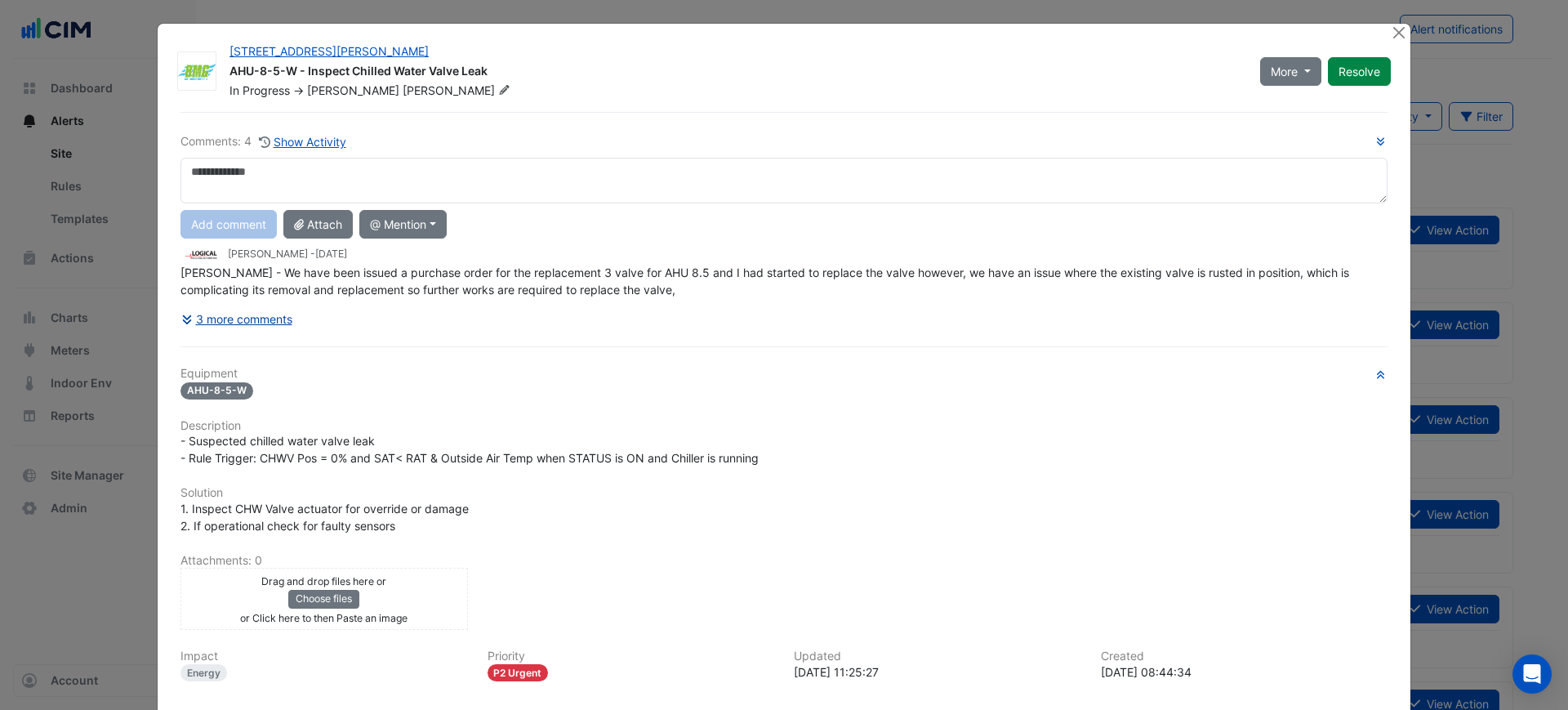
click at [220, 315] on button "3 more comments" at bounding box center [236, 319] width 112 height 28
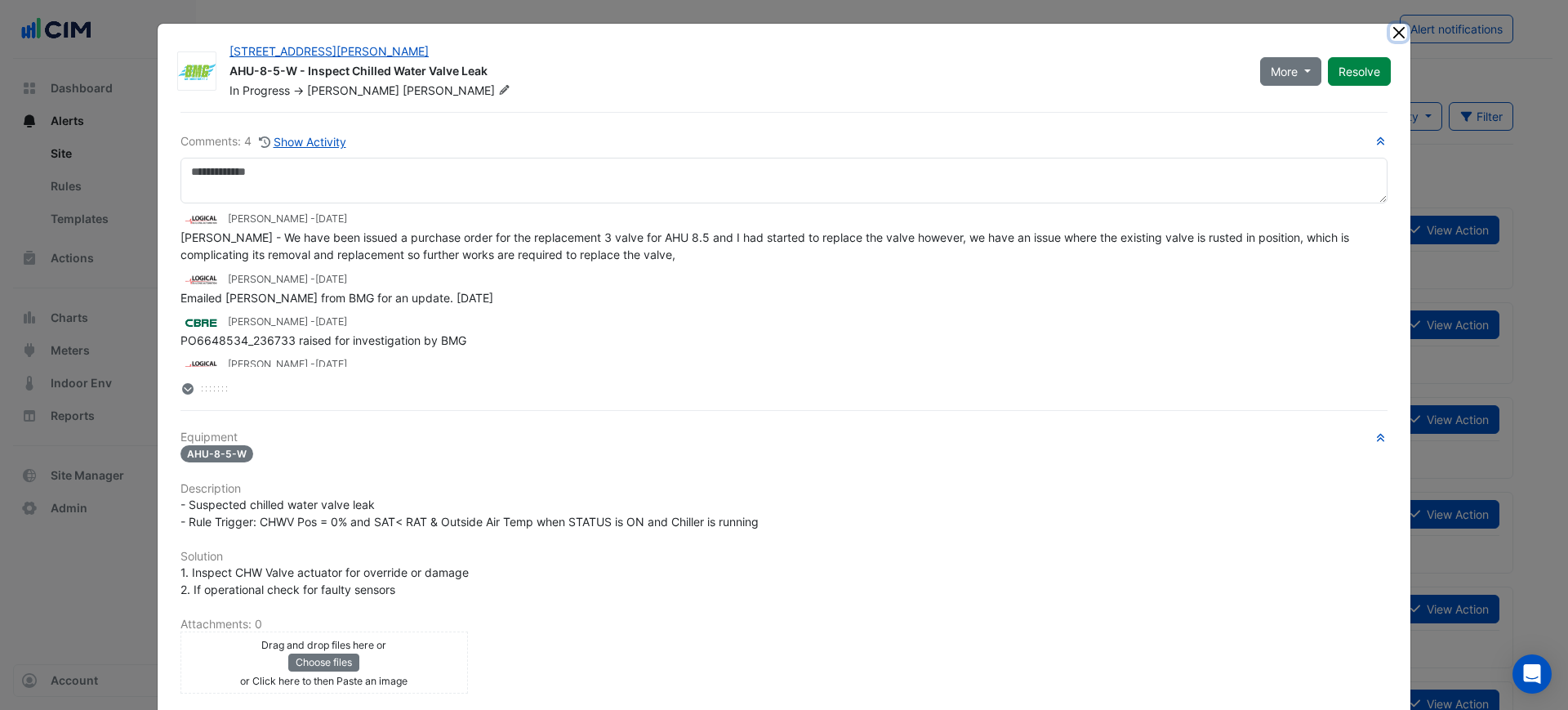
click at [1391, 28] on button "Close" at bounding box center [1398, 32] width 17 height 17
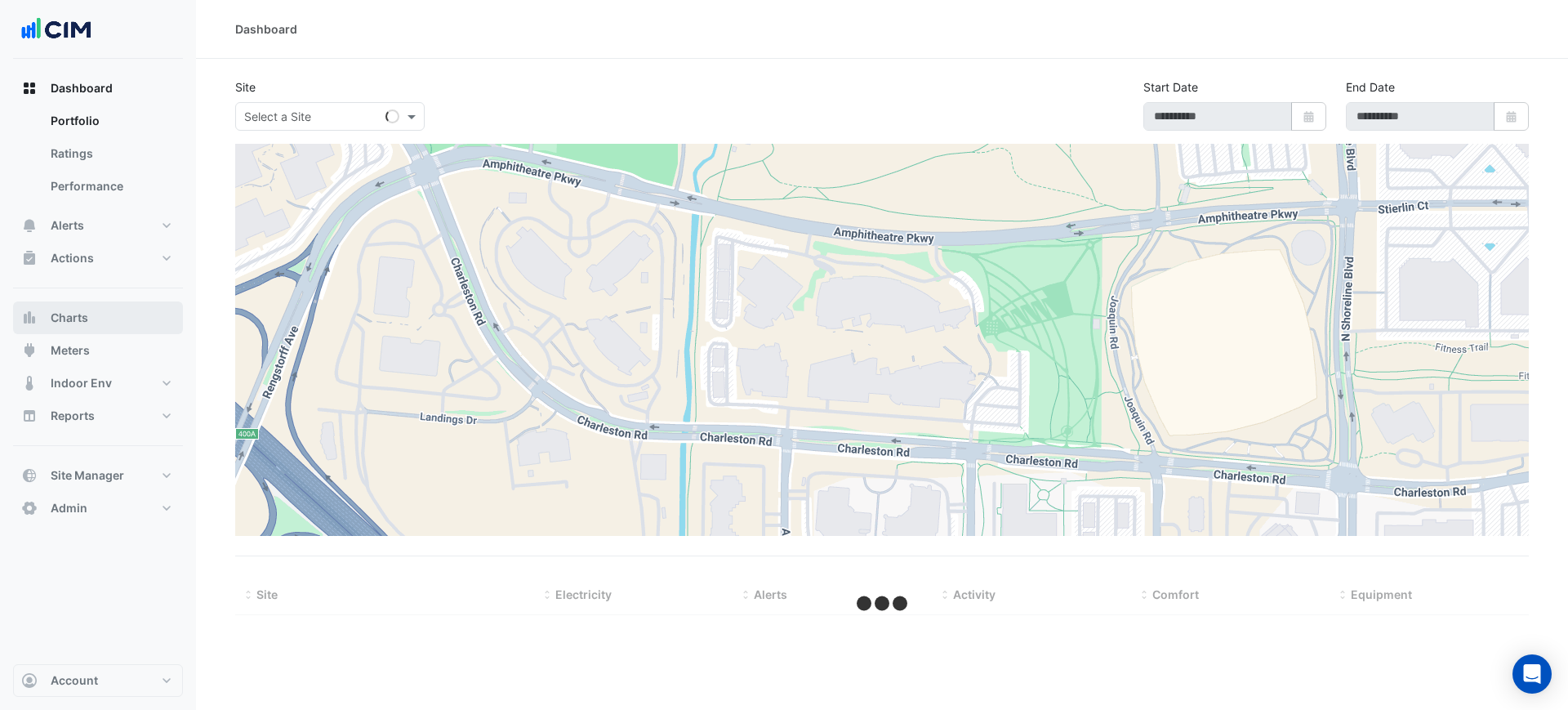
click at [143, 329] on button "Charts" at bounding box center [98, 317] width 170 height 32
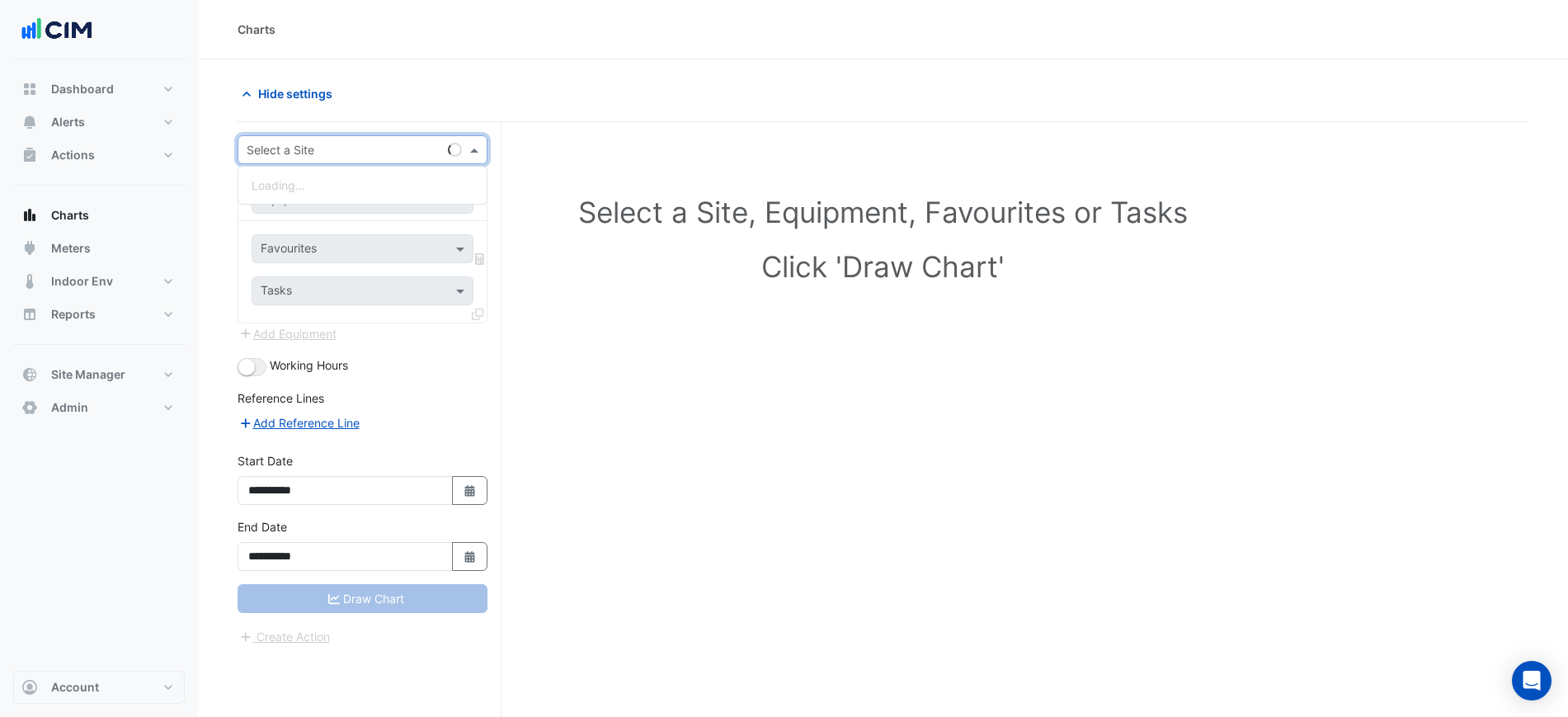
click at [261, 156] on input "text" at bounding box center [346, 150] width 198 height 18
type input "**********"
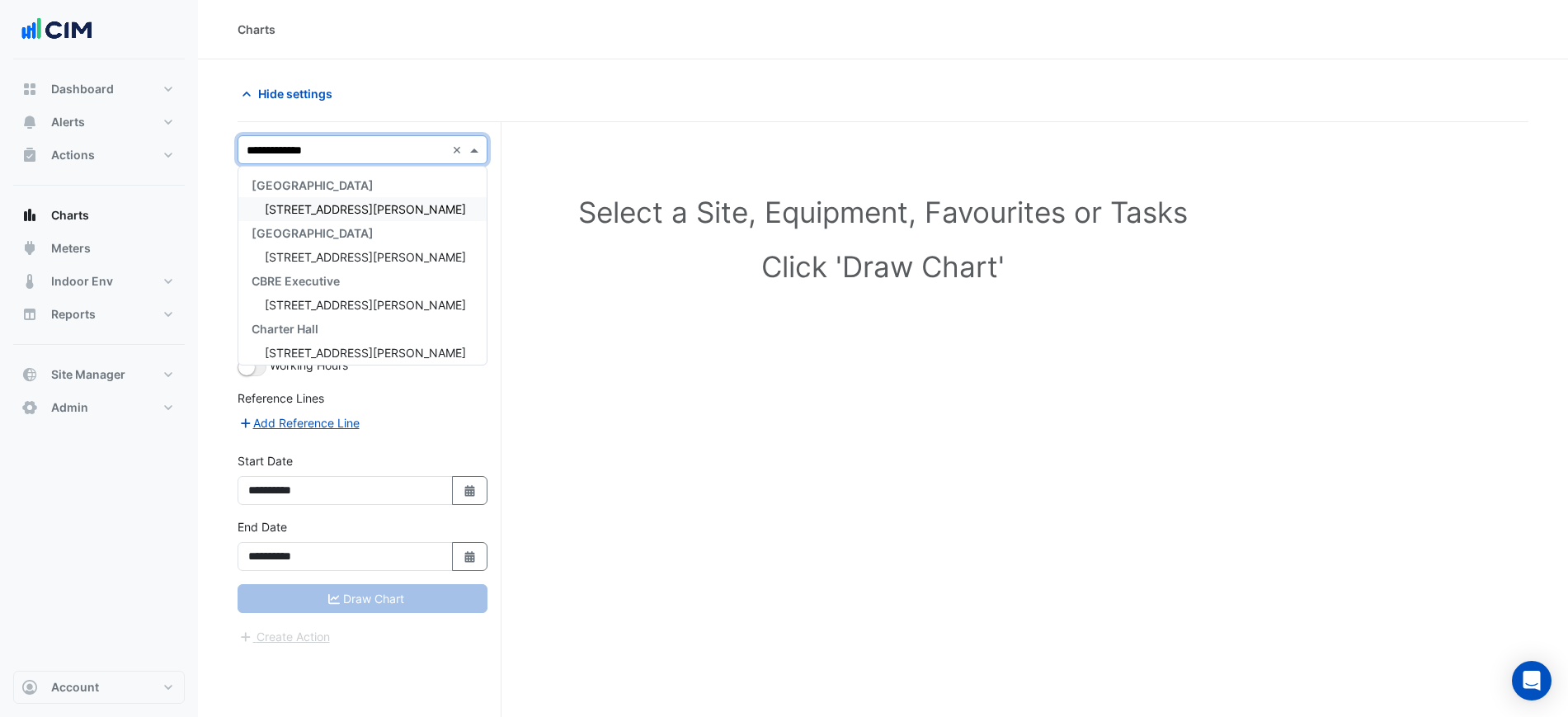
click at [405, 217] on div "[STREET_ADDRESS][PERSON_NAME]" at bounding box center [362, 208] width 248 height 24
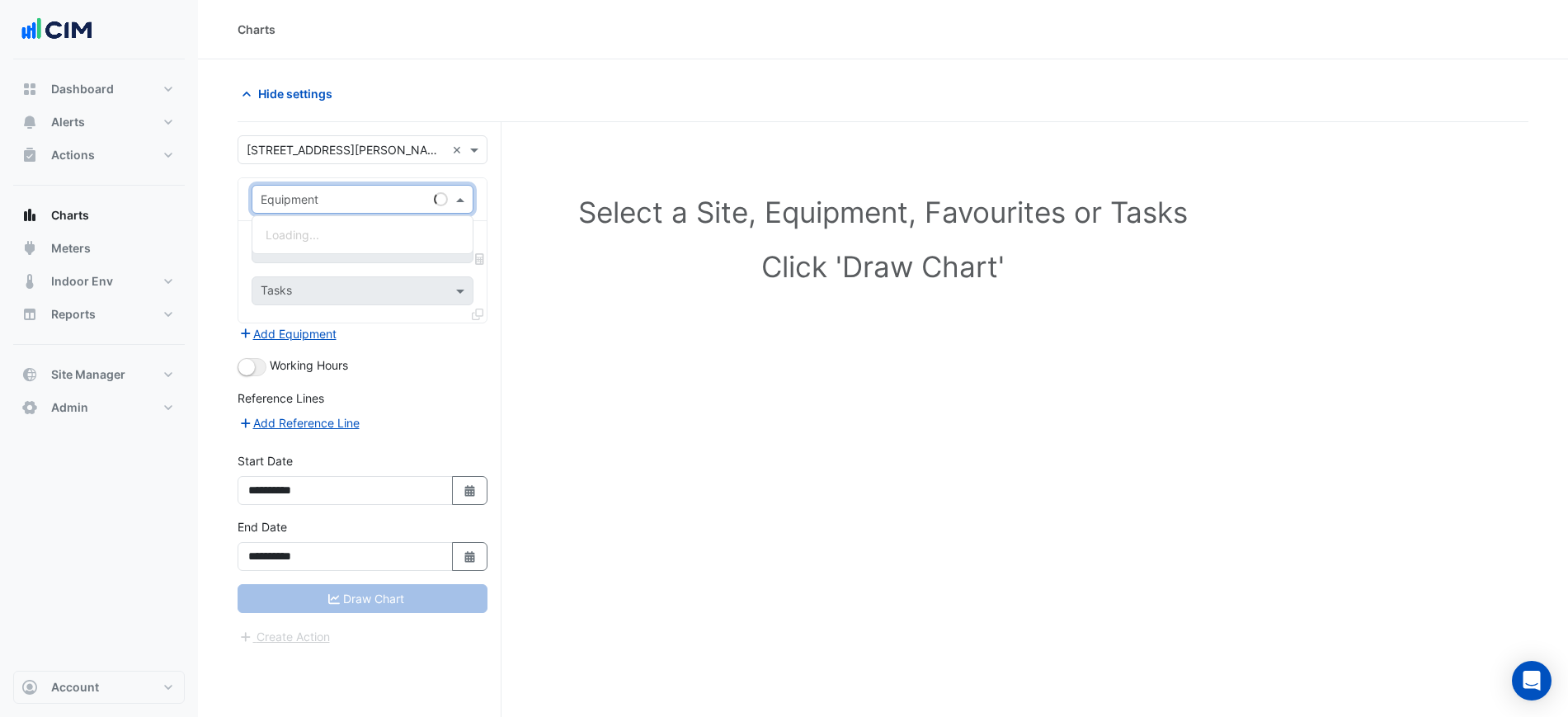
click at [406, 208] on div "Equipment" at bounding box center [362, 199] width 222 height 29
type input "***"
click at [388, 242] on div "HWB-L39-1" at bounding box center [362, 235] width 220 height 24
click at [384, 241] on input "text" at bounding box center [344, 250] width 166 height 18
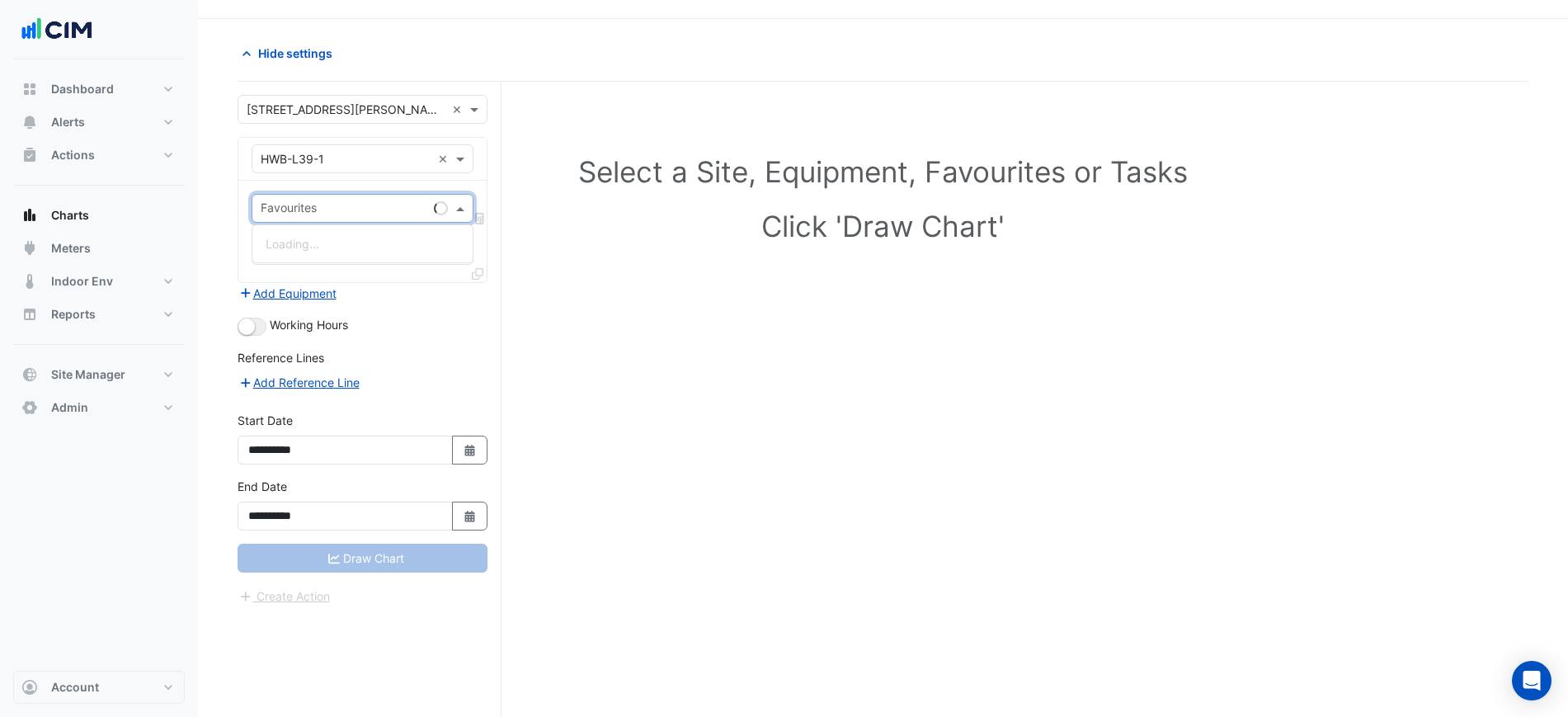
scroll to position [63, 0]
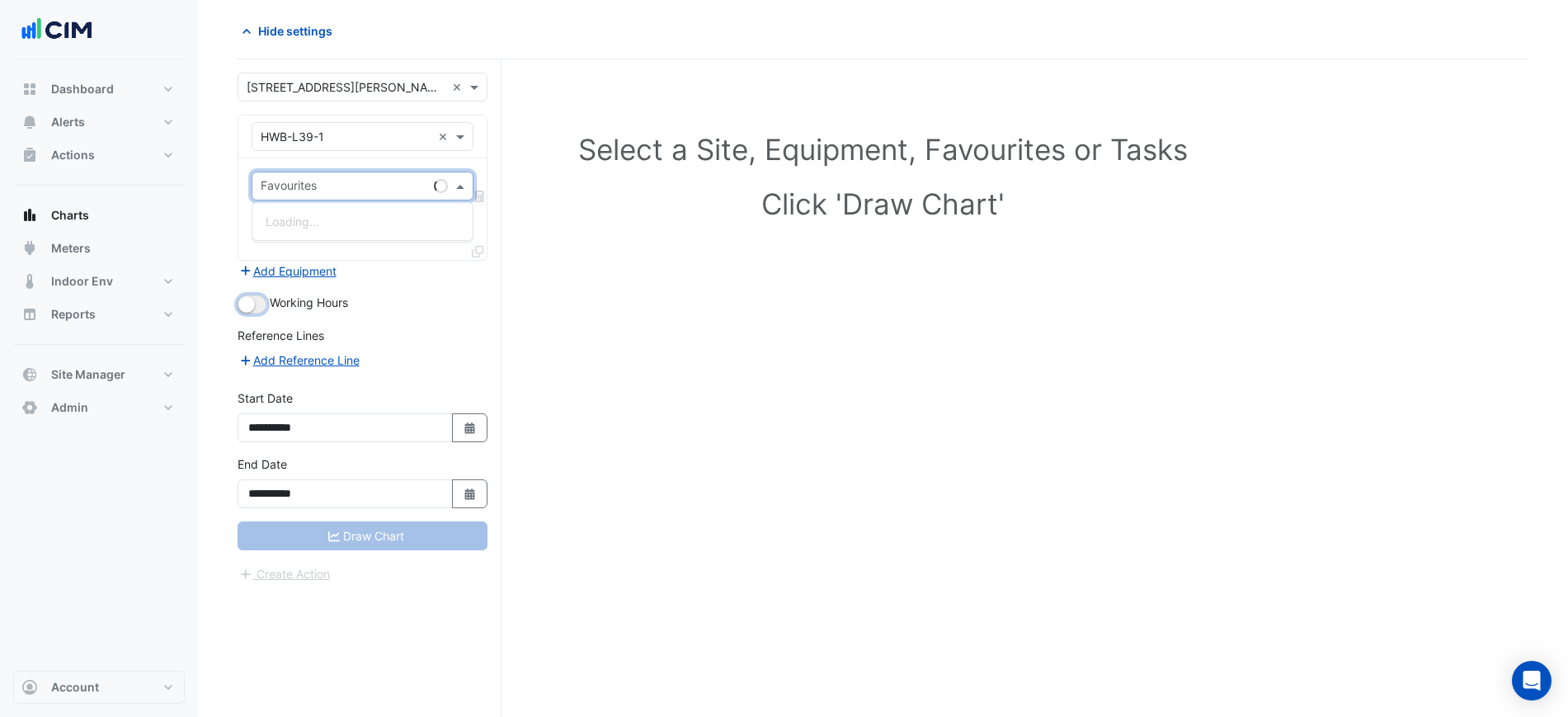
click at [248, 302] on small "button" at bounding box center [247, 304] width 17 height 17
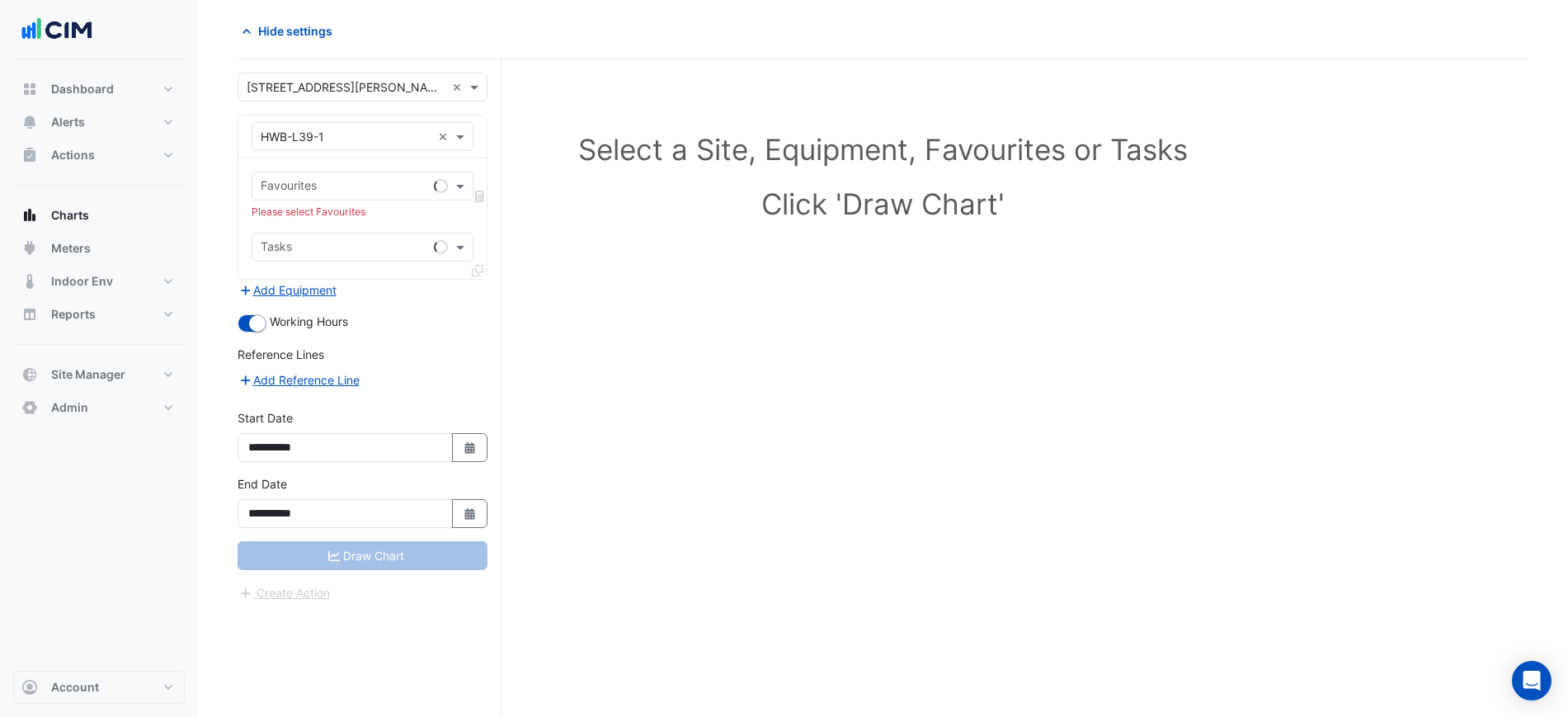
click at [301, 192] on input "text" at bounding box center [344, 187] width 166 height 18
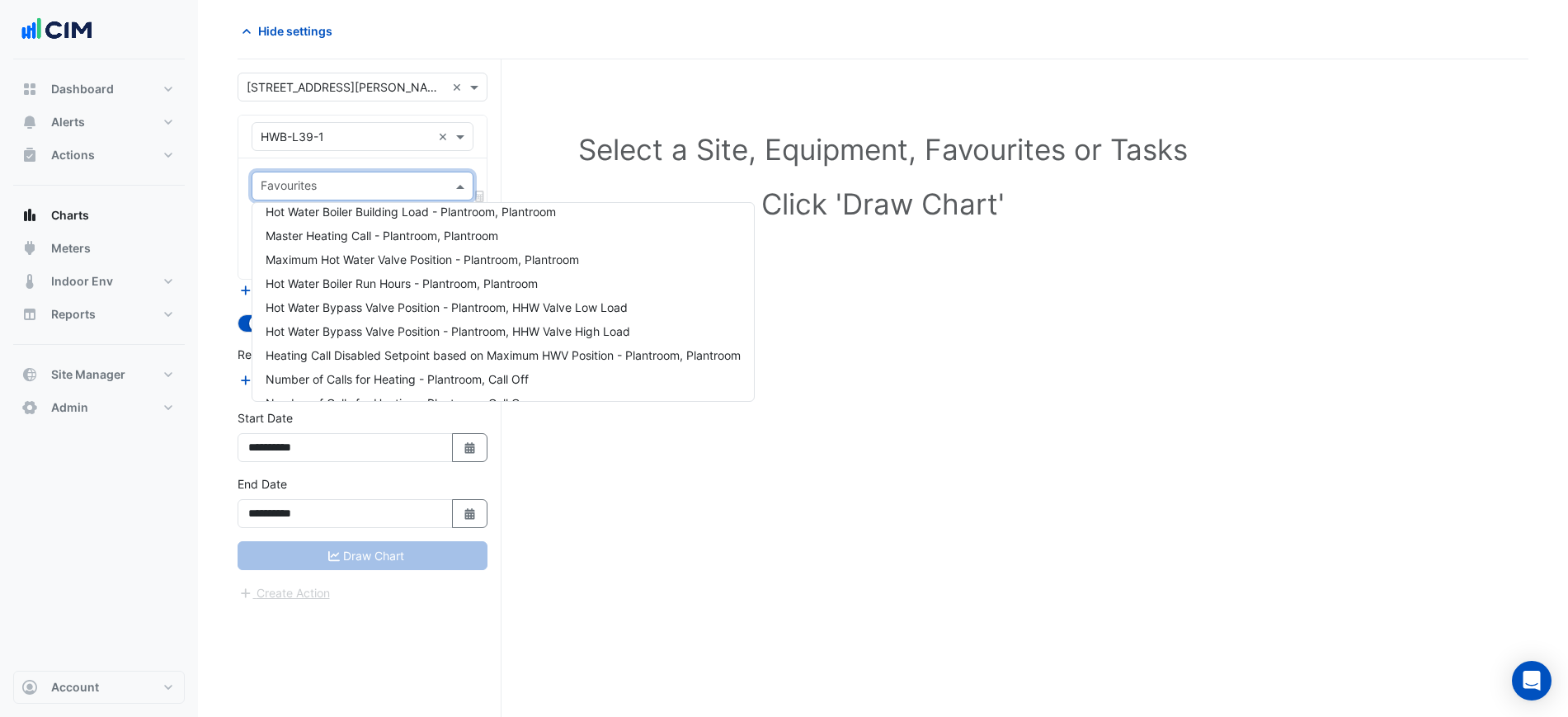
scroll to position [245, 0]
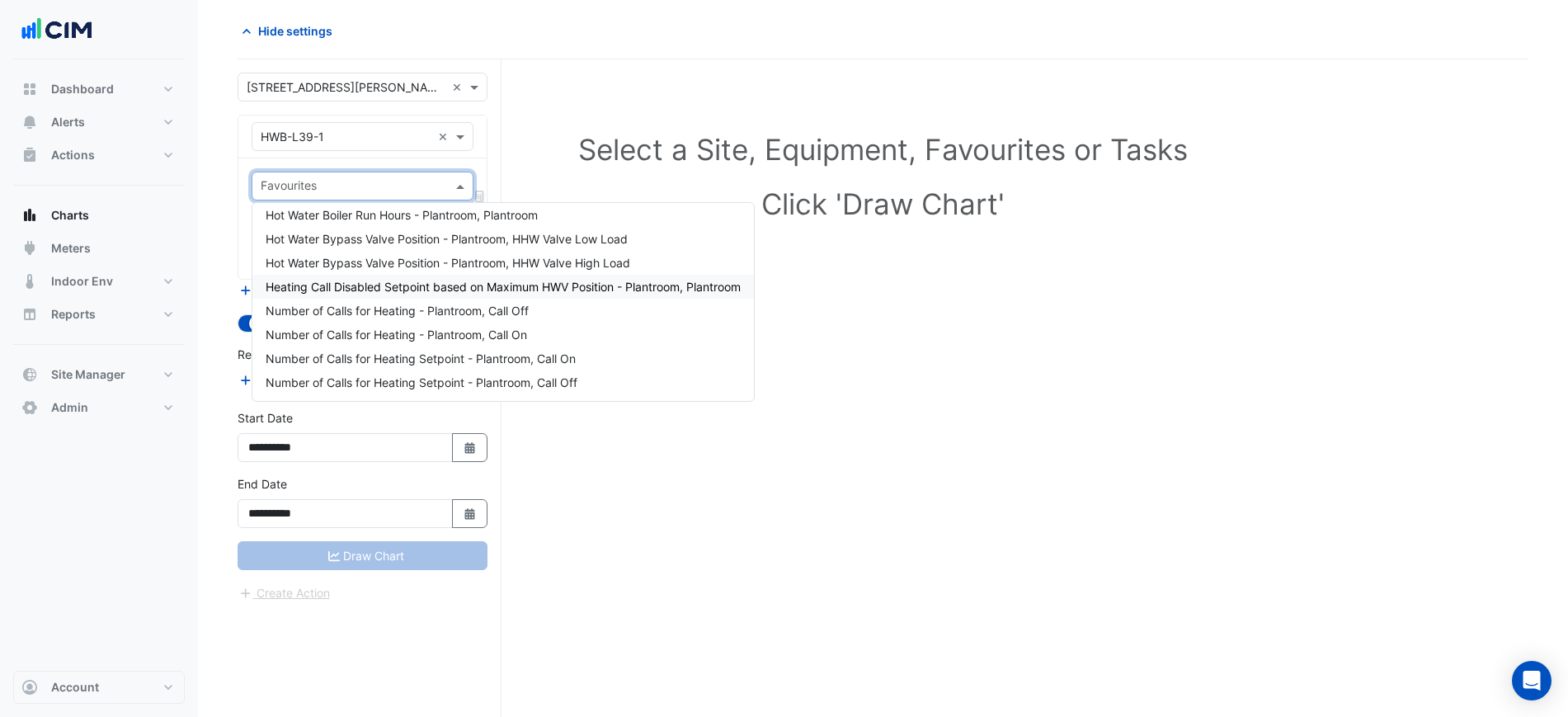
click at [408, 288] on span "Heating Call Disabled Setpoint based on Maximum HWV Position - Plantroom, Plant…" at bounding box center [503, 287] width 475 height 14
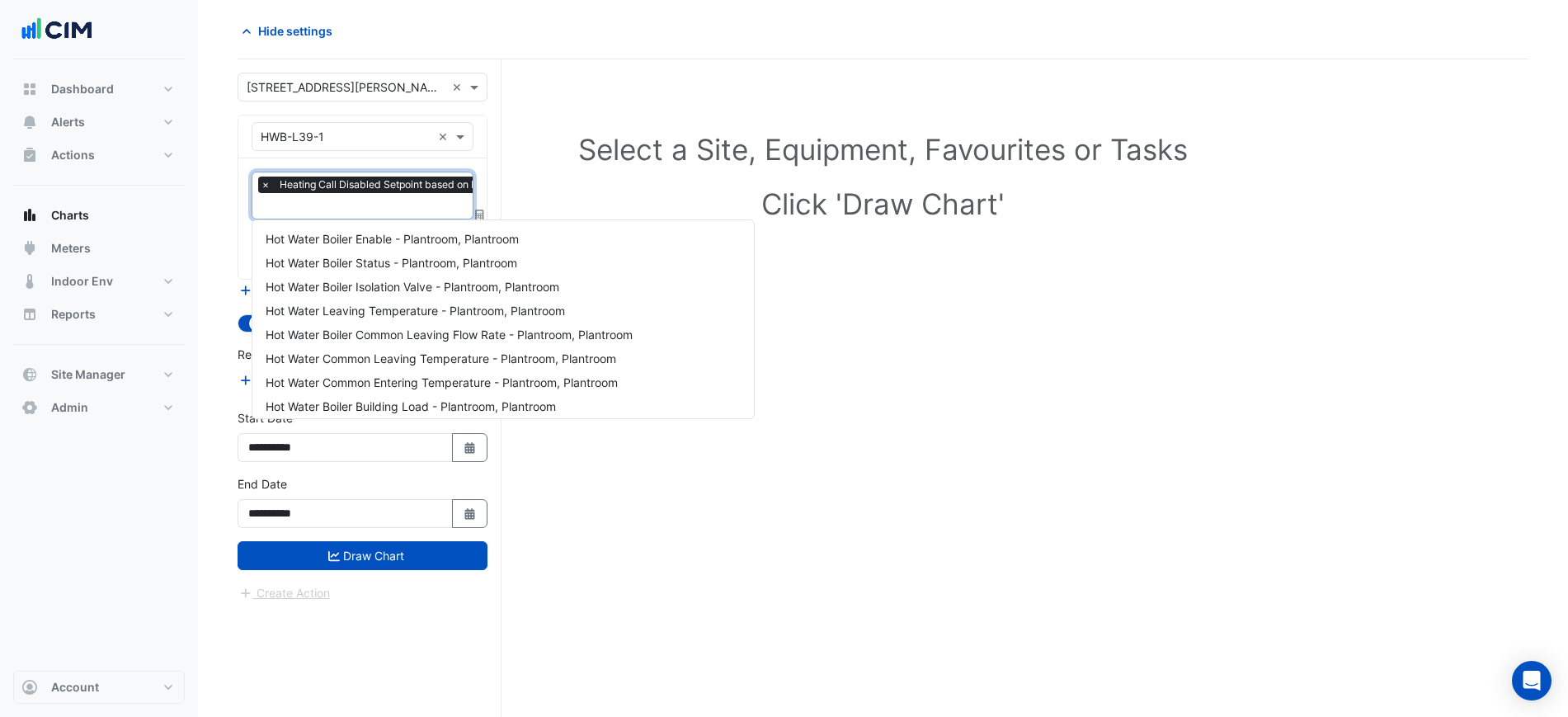
click at [373, 205] on input "text" at bounding box center [483, 207] width 444 height 18
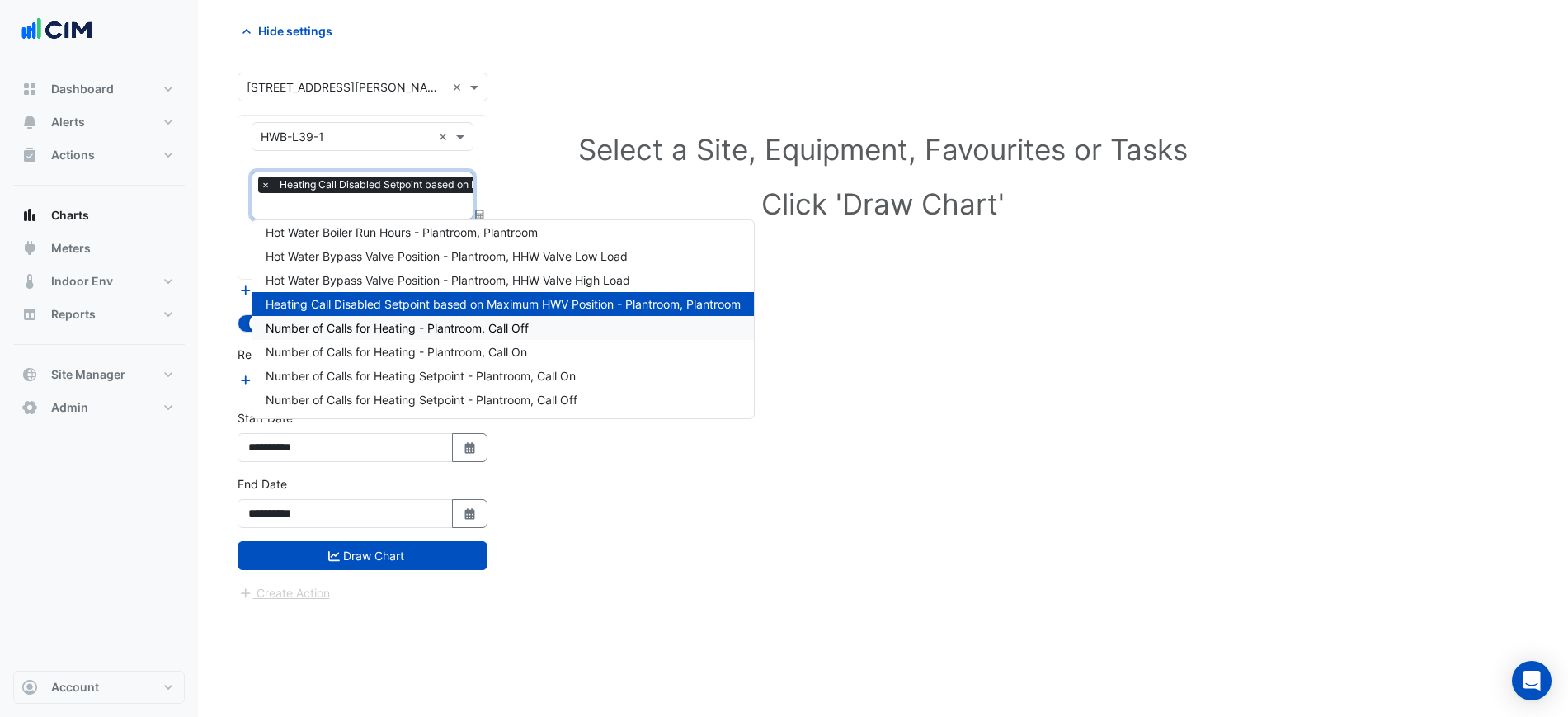
click at [374, 326] on span "Number of Calls for Heating - Plantroom, Call Off" at bounding box center [397, 328] width 263 height 14
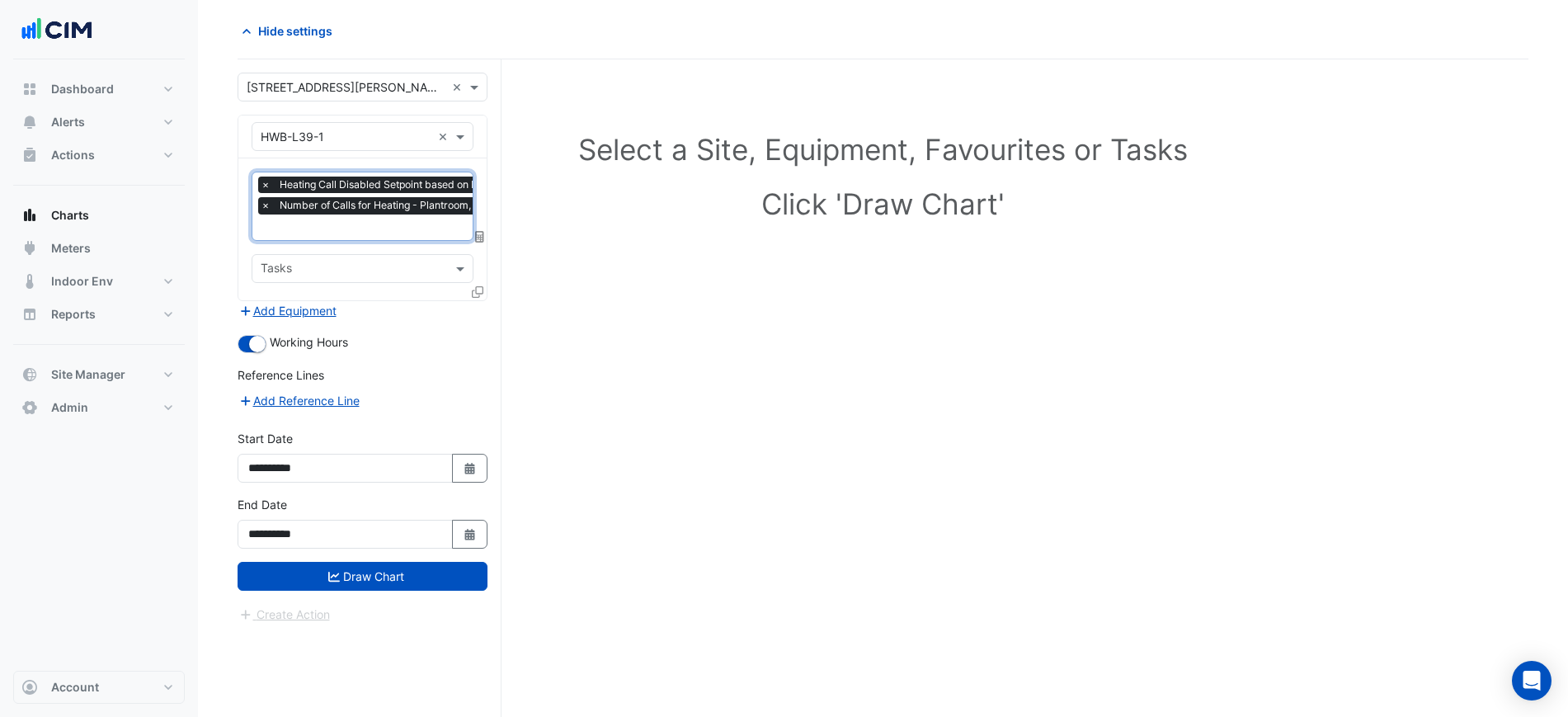
drag, startPoint x: 354, startPoint y: 219, endPoint x: 359, endPoint y: 237, distance: 18.7
click at [357, 229] on input "text" at bounding box center [483, 229] width 444 height 18
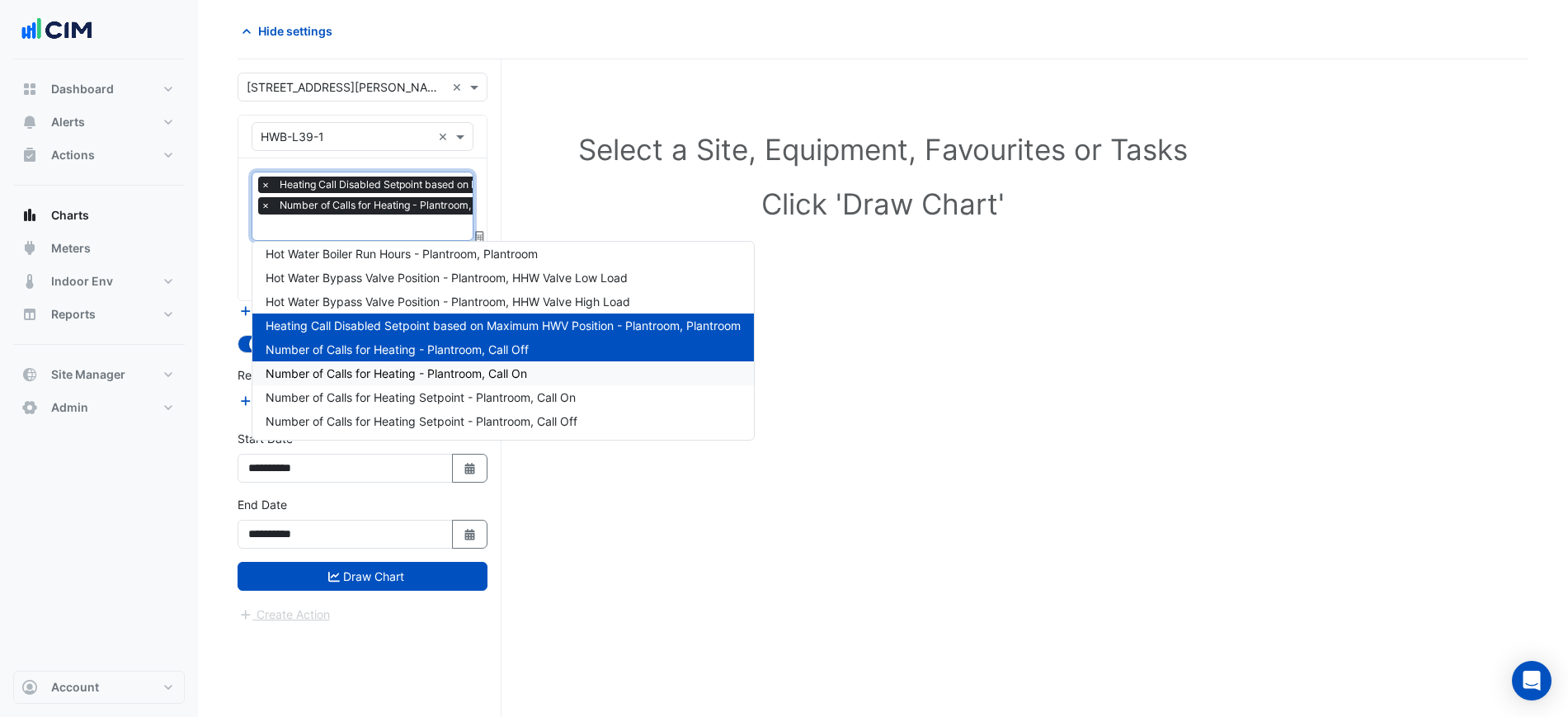
click at [349, 364] on div "Number of Calls for Heating - Plantroom, Call On" at bounding box center [503, 373] width 501 height 24
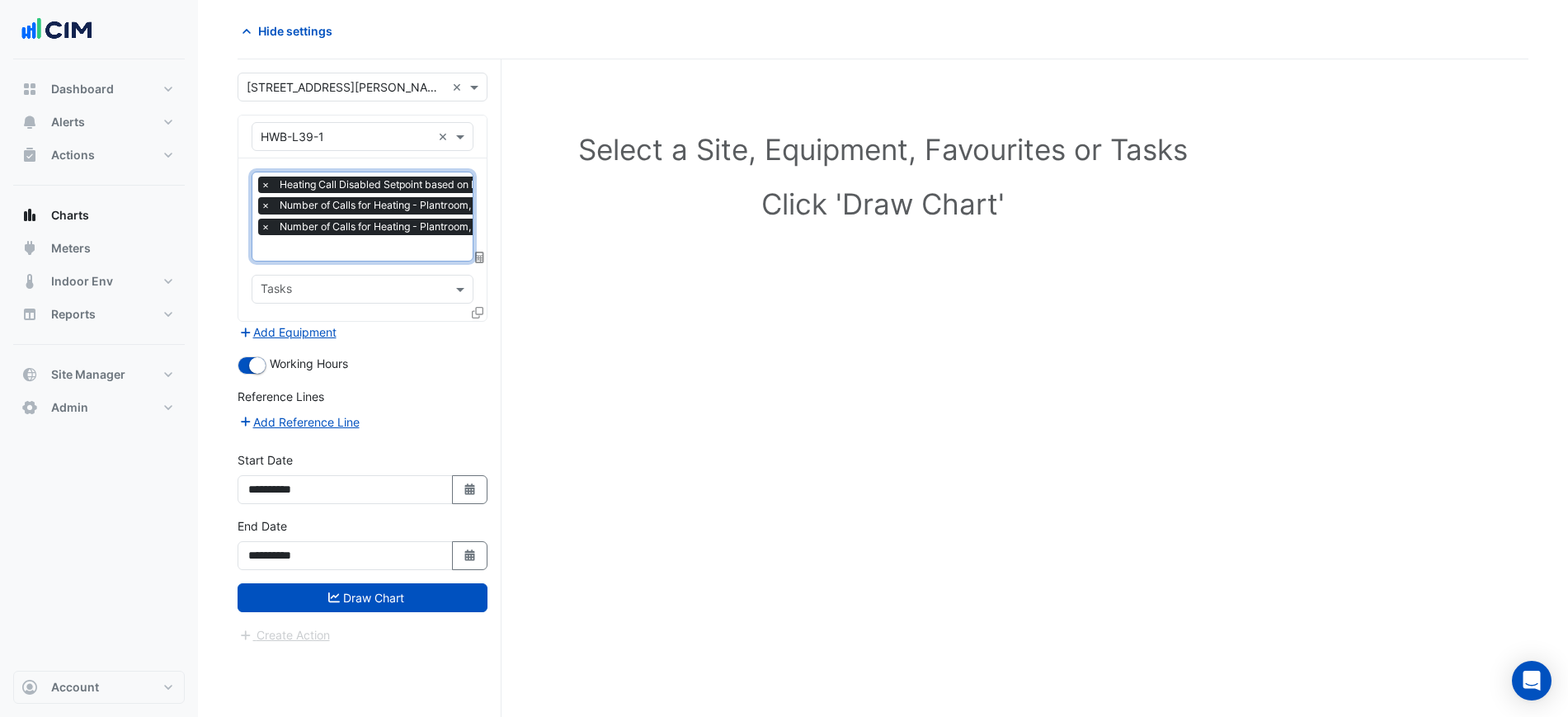
drag, startPoint x: 335, startPoint y: 228, endPoint x: 344, endPoint y: 250, distance: 23.8
click at [337, 233] on span "Number of Calls for Heating - Plantroom, Call On" at bounding box center [393, 227] width 236 height 17
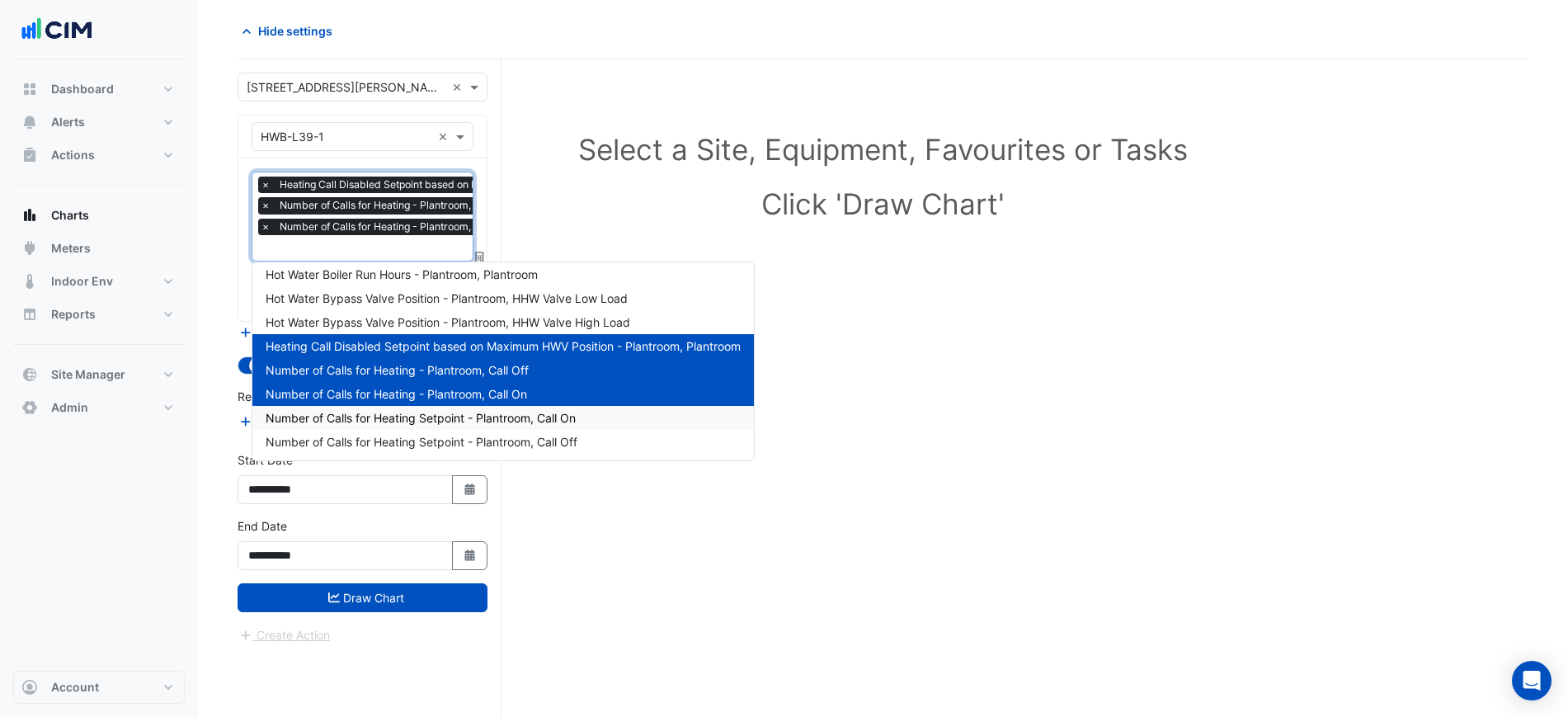
drag, startPoint x: 379, startPoint y: 414, endPoint x: 380, endPoint y: 391, distance: 23.0
click at [380, 414] on span "Number of Calls for Heating Setpoint - Plantroom, Call On" at bounding box center [420, 418] width 310 height 14
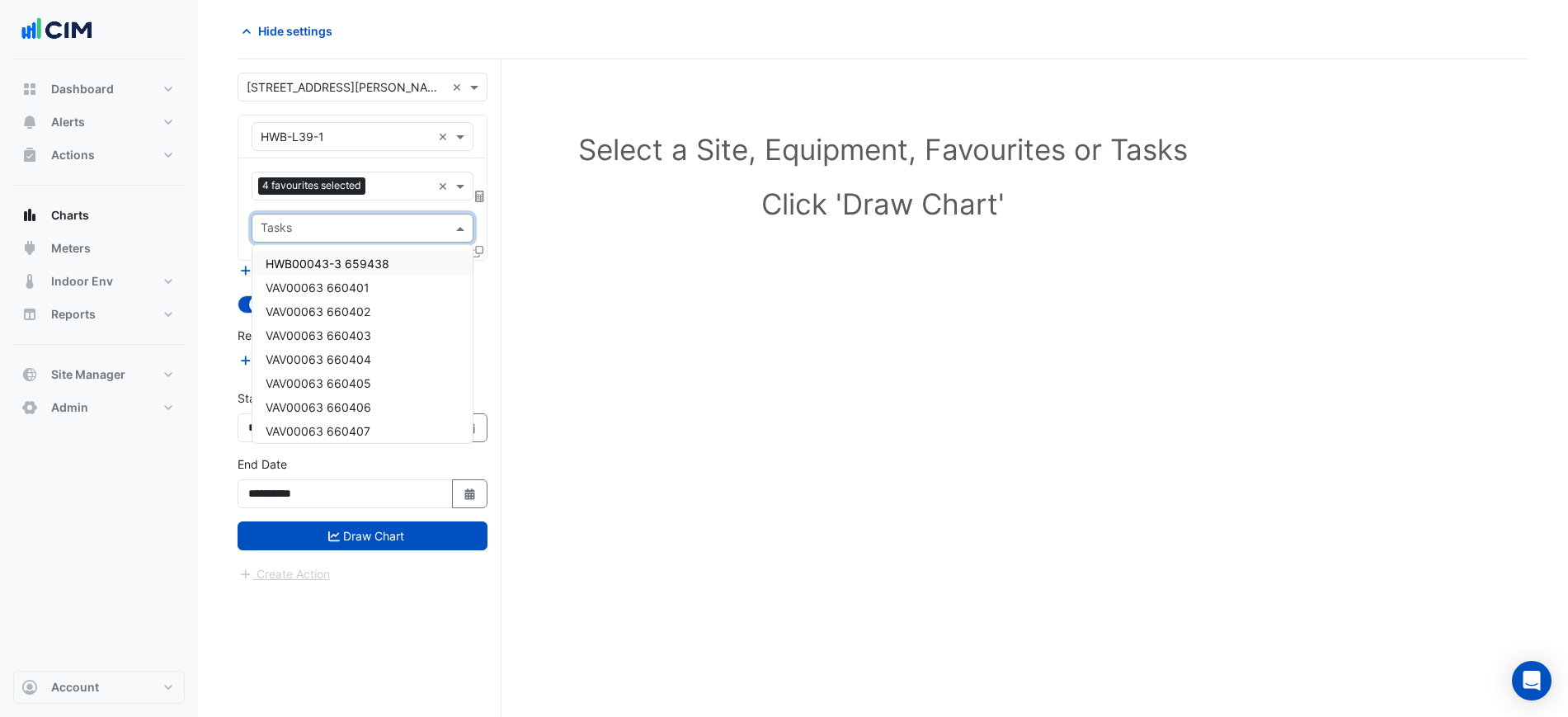
click at [358, 219] on div "Tasks" at bounding box center [349, 228] width 193 height 25
click at [360, 198] on div "Favourites 4 favourites selected ×" at bounding box center [362, 186] width 222 height 29
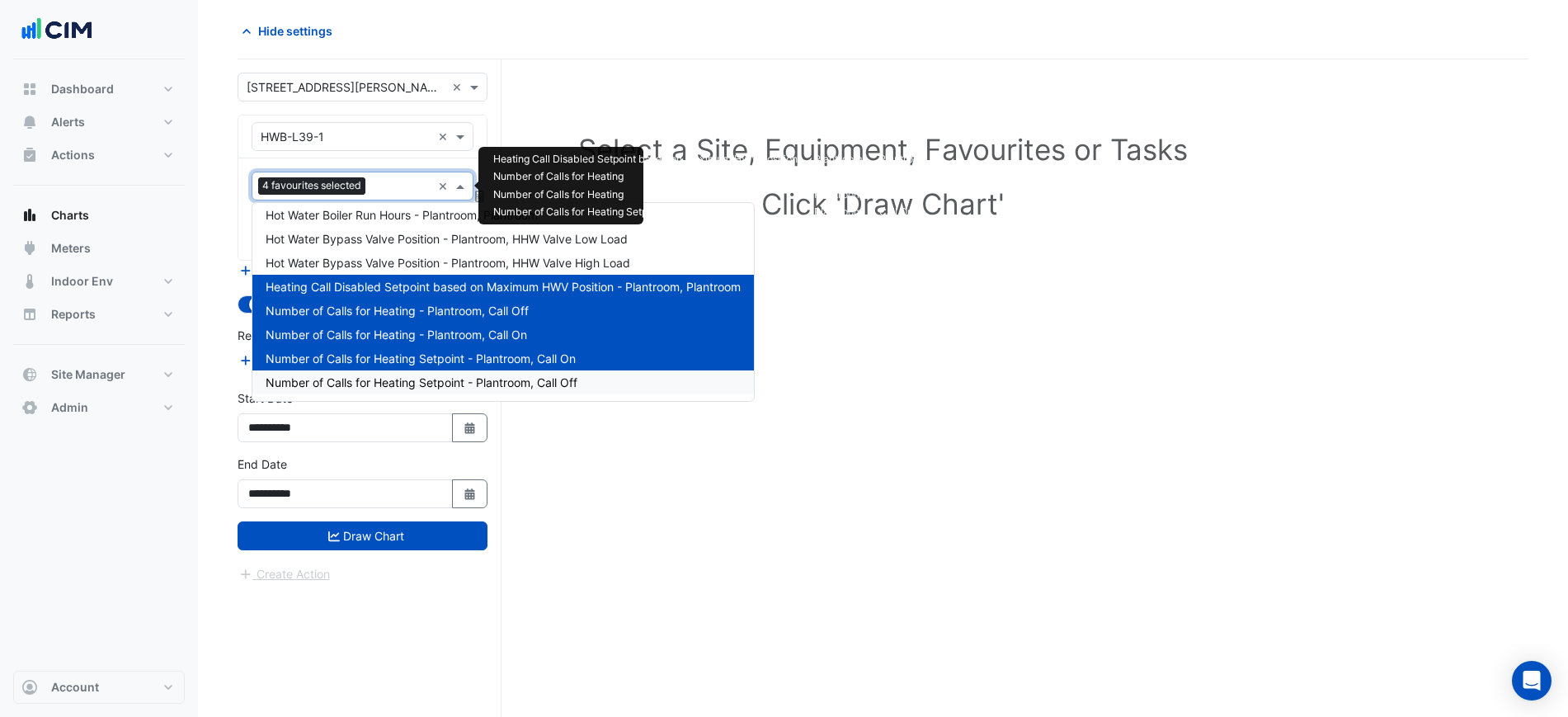
click at [373, 380] on span "Number of Calls for Heating Setpoint - Plantroom, Call Off" at bounding box center [421, 382] width 312 height 14
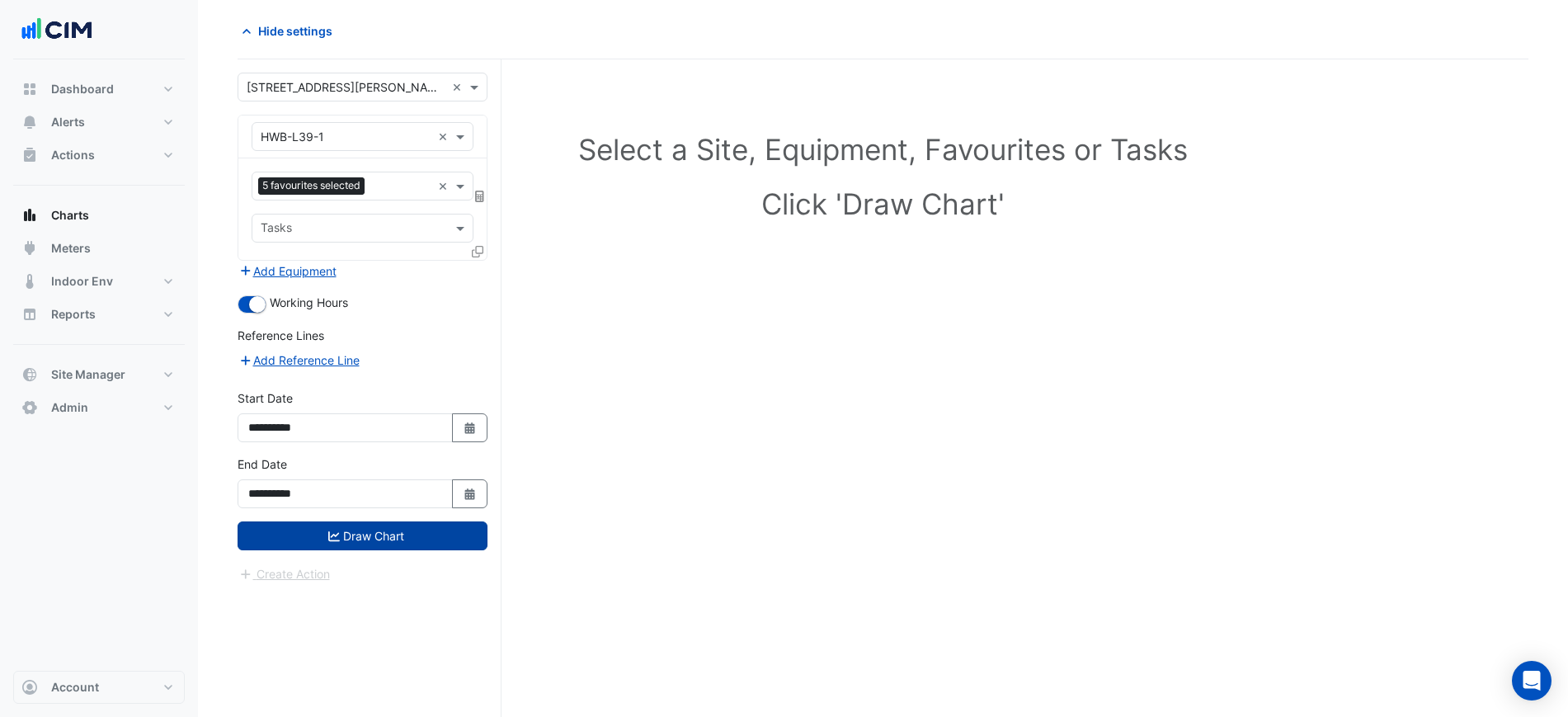
click at [464, 544] on button "Draw Chart" at bounding box center [362, 535] width 250 height 29
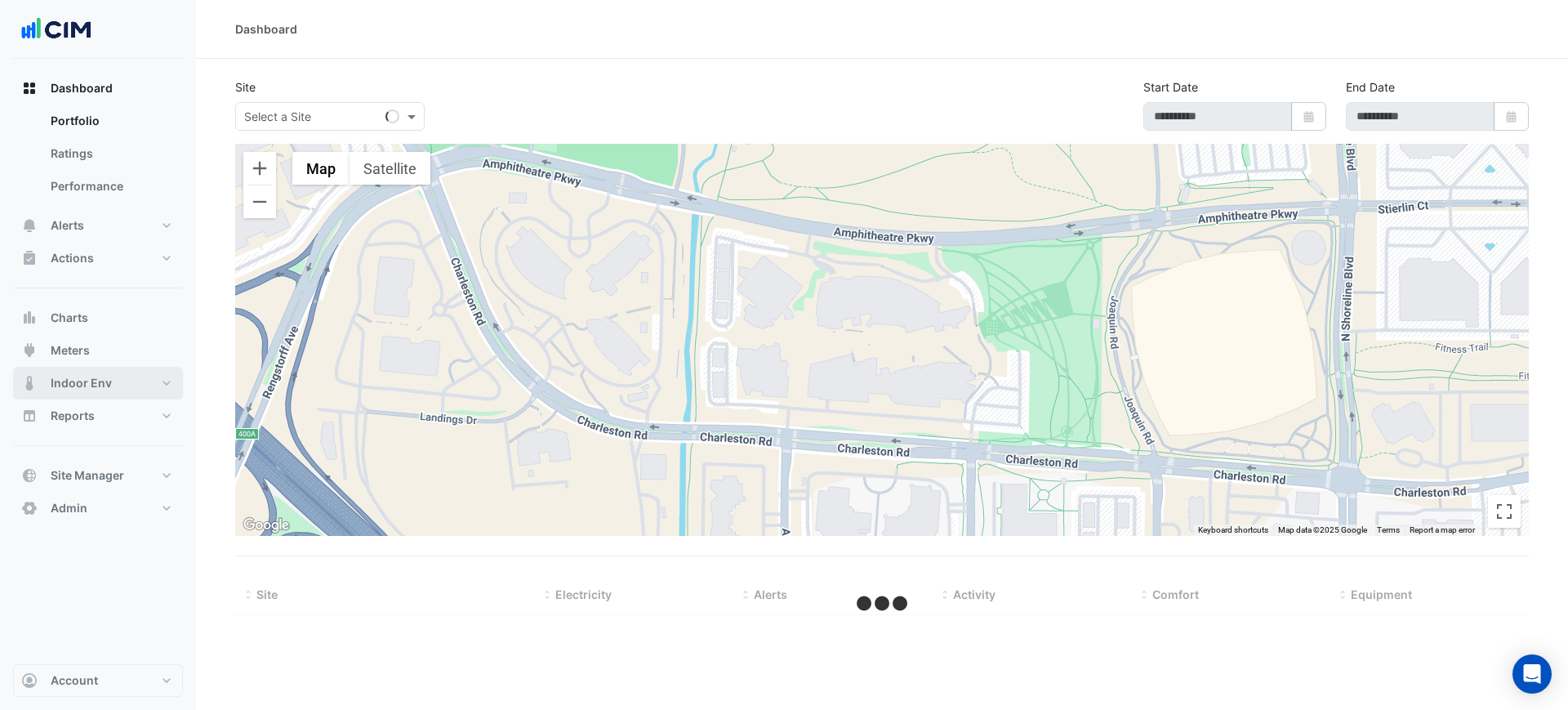
click at [111, 372] on button "Indoor Env" at bounding box center [98, 382] width 170 height 32
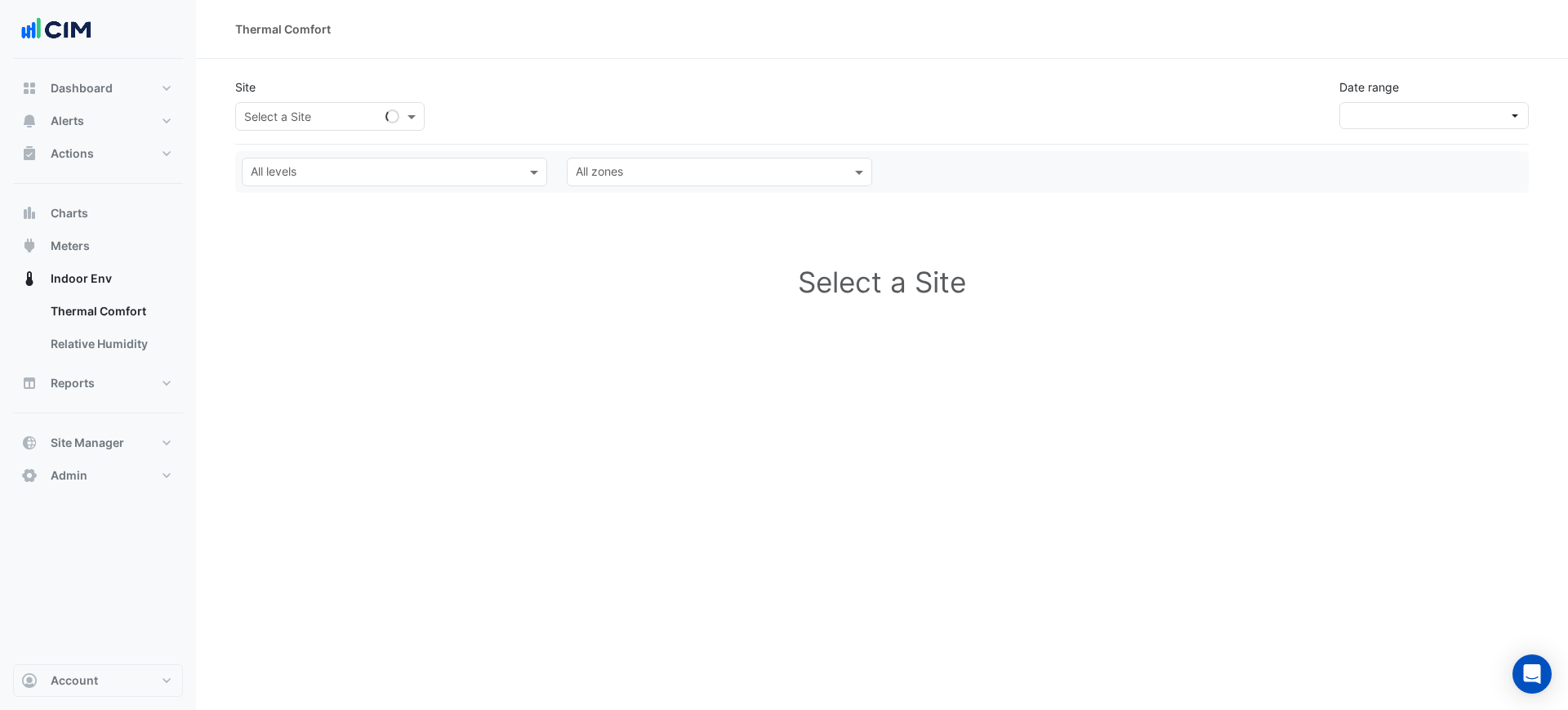
click at [376, 112] on input "text" at bounding box center [313, 117] width 139 height 17
type input "*****"
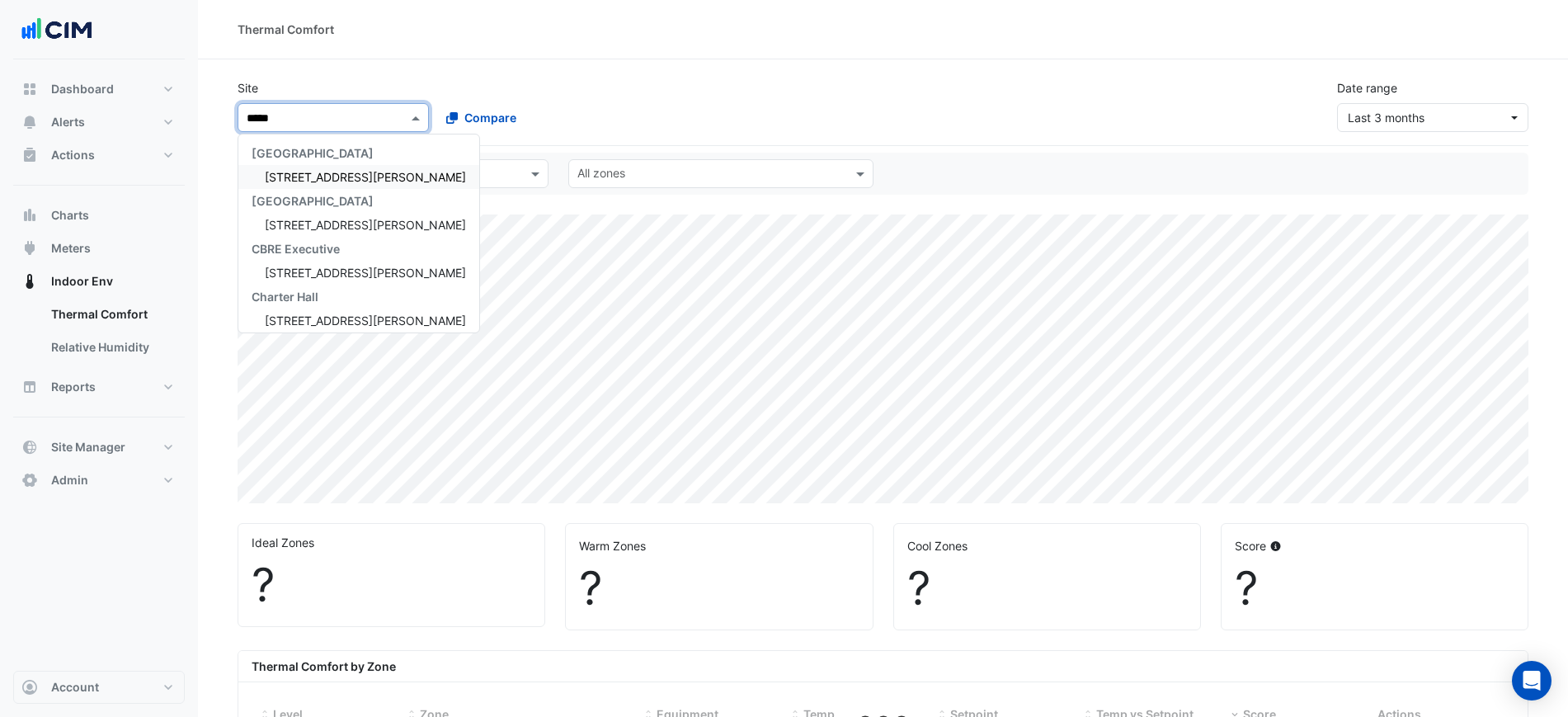
select select "***"
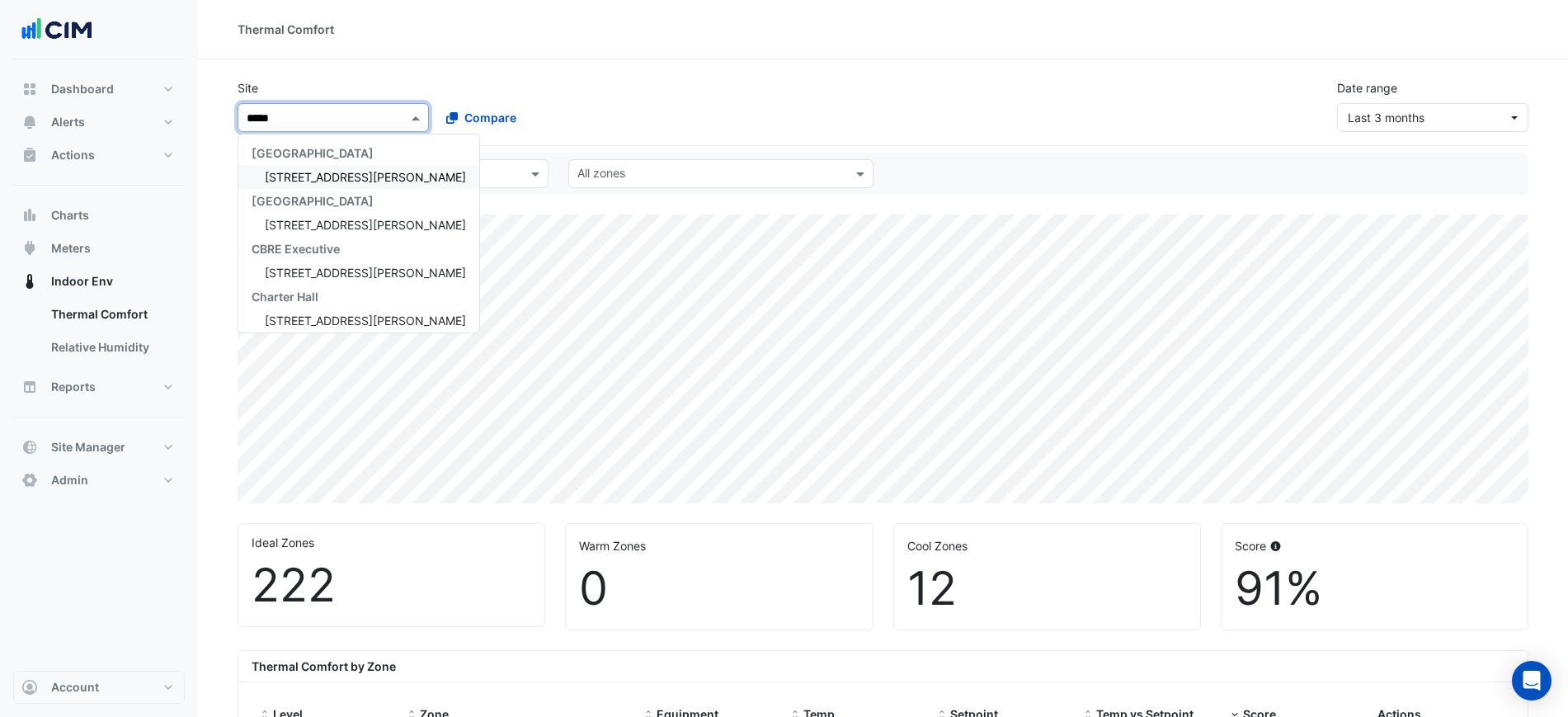
click at [312, 166] on div "[STREET_ADDRESS][PERSON_NAME]" at bounding box center [359, 177] width 240 height 24
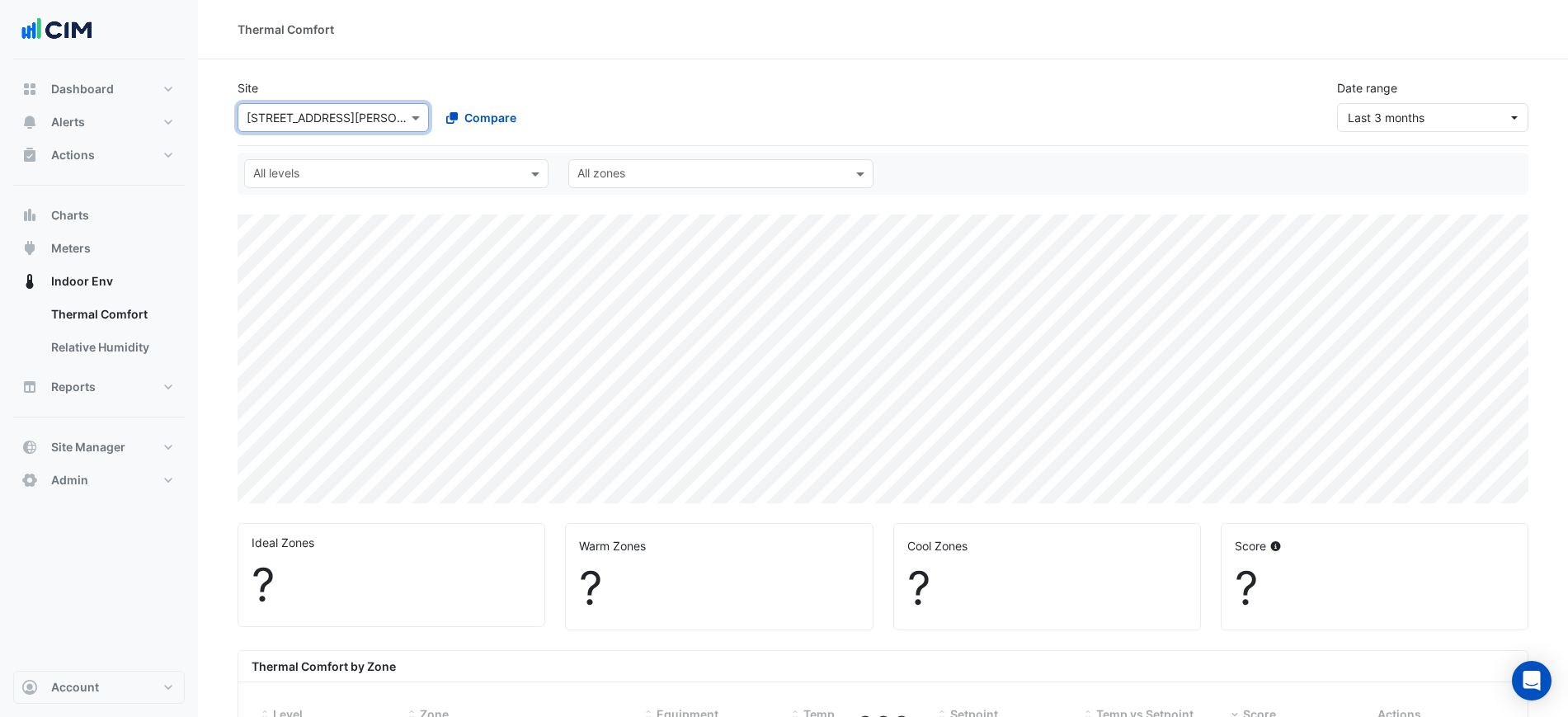
select select "***"
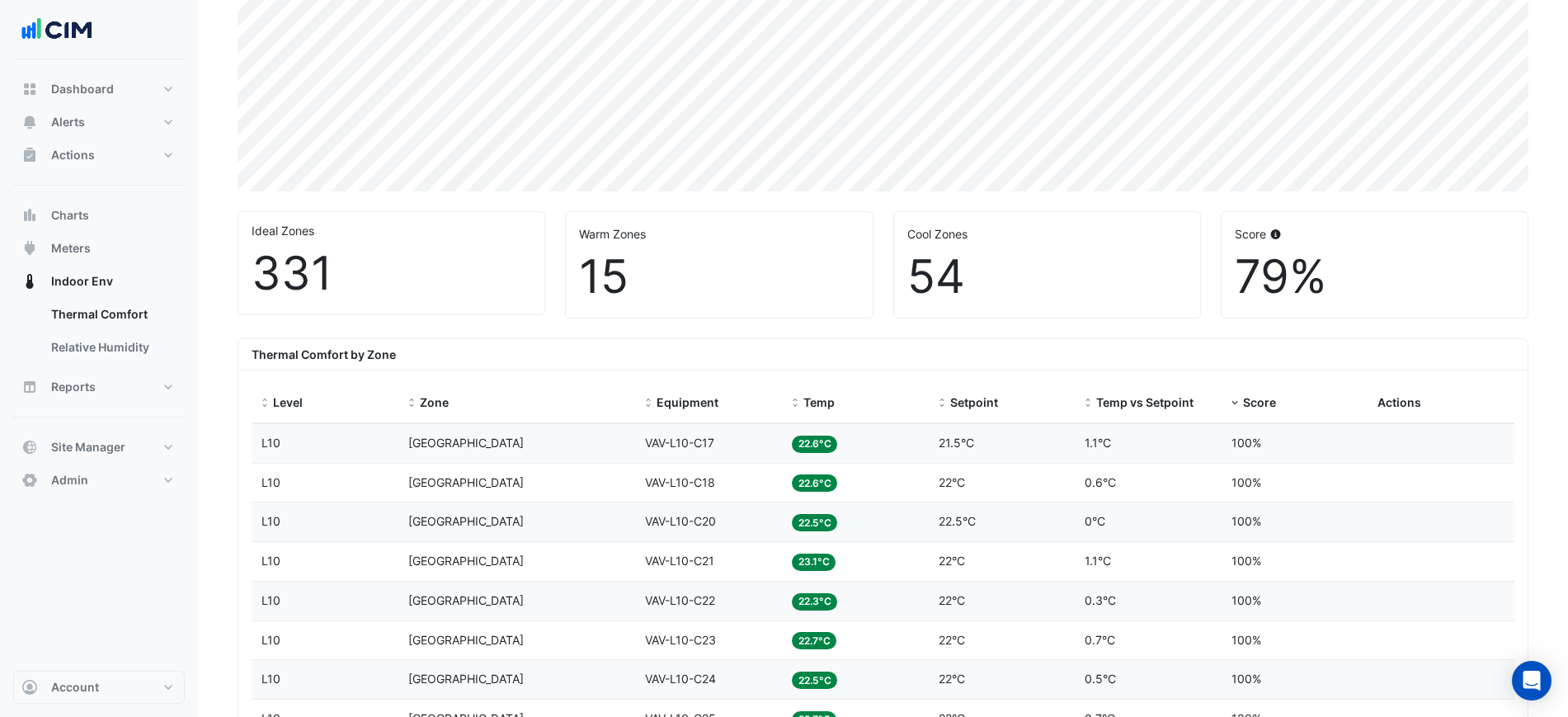
scroll to position [515, 0]
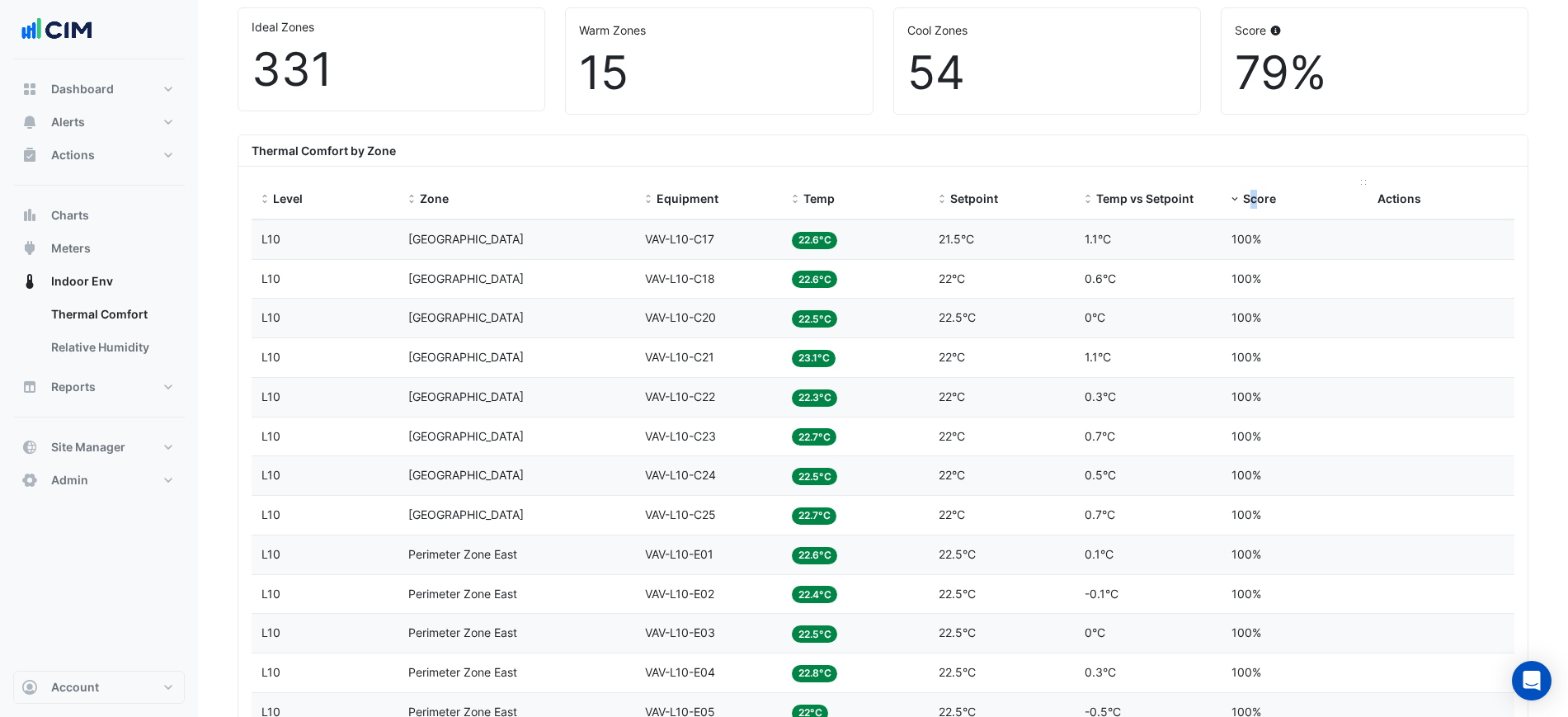
click at [1253, 194] on datatable-header-cell "Score" at bounding box center [1295, 199] width 147 height 40
click at [1253, 194] on span "Score" at bounding box center [1259, 198] width 33 height 14
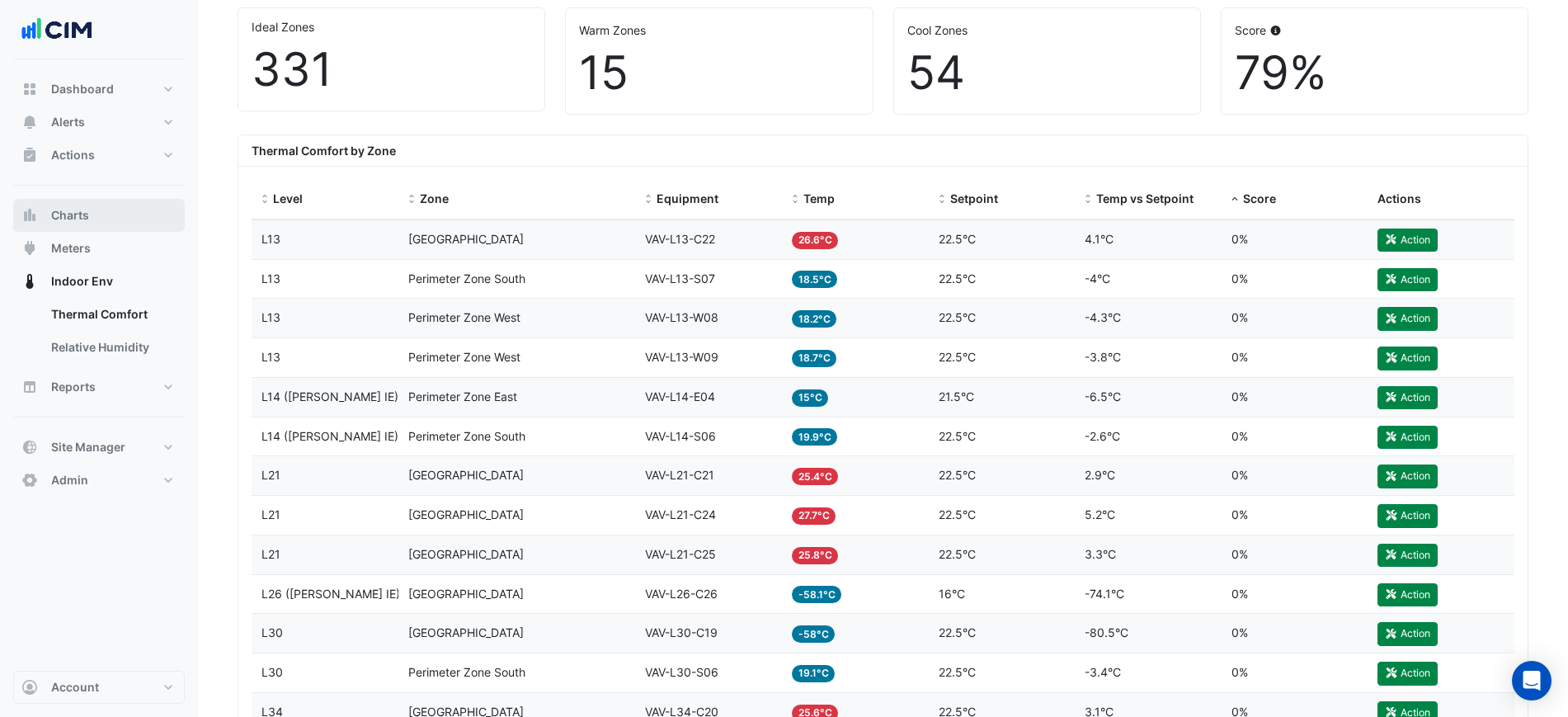
click at [76, 207] on span "Charts" at bounding box center [70, 215] width 38 height 17
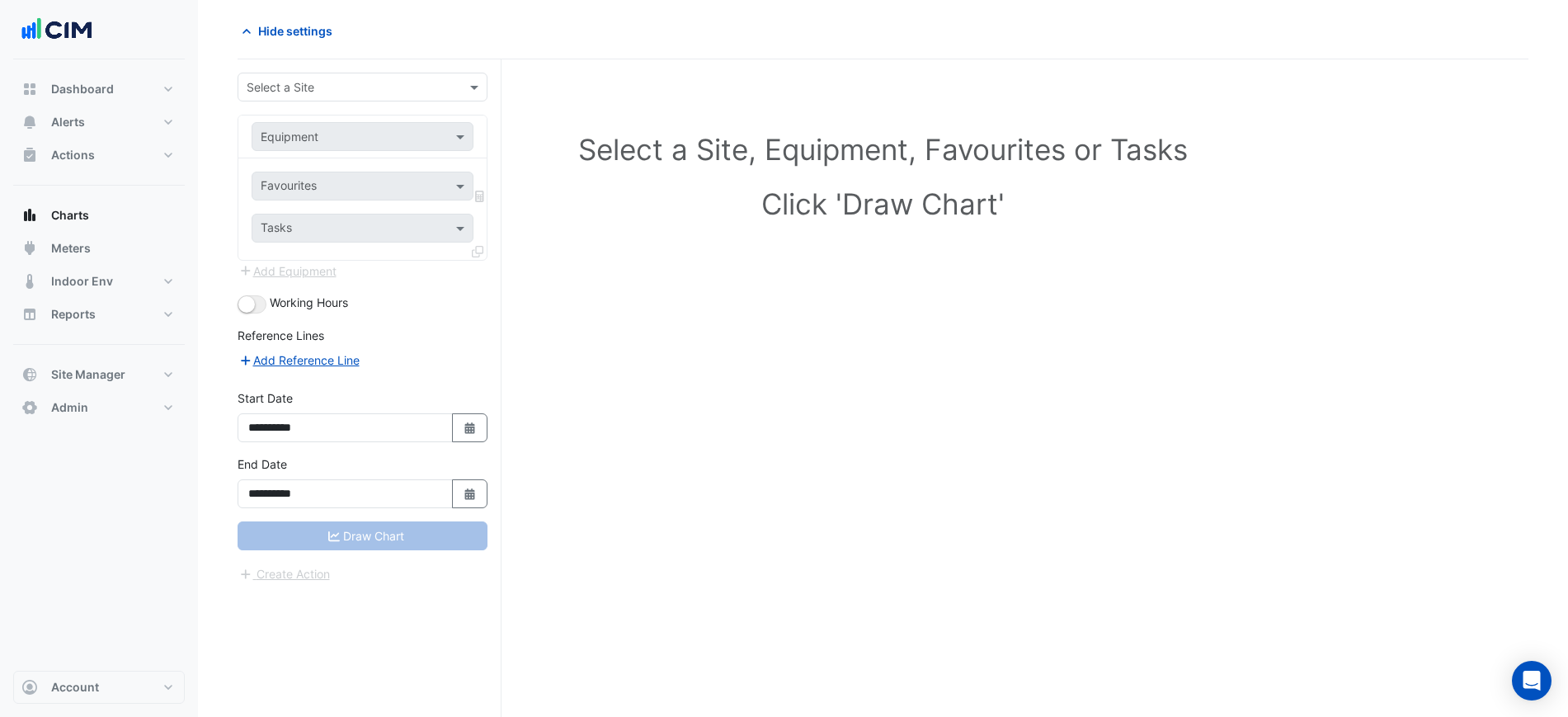
click at [293, 89] on input "text" at bounding box center [346, 87] width 198 height 18
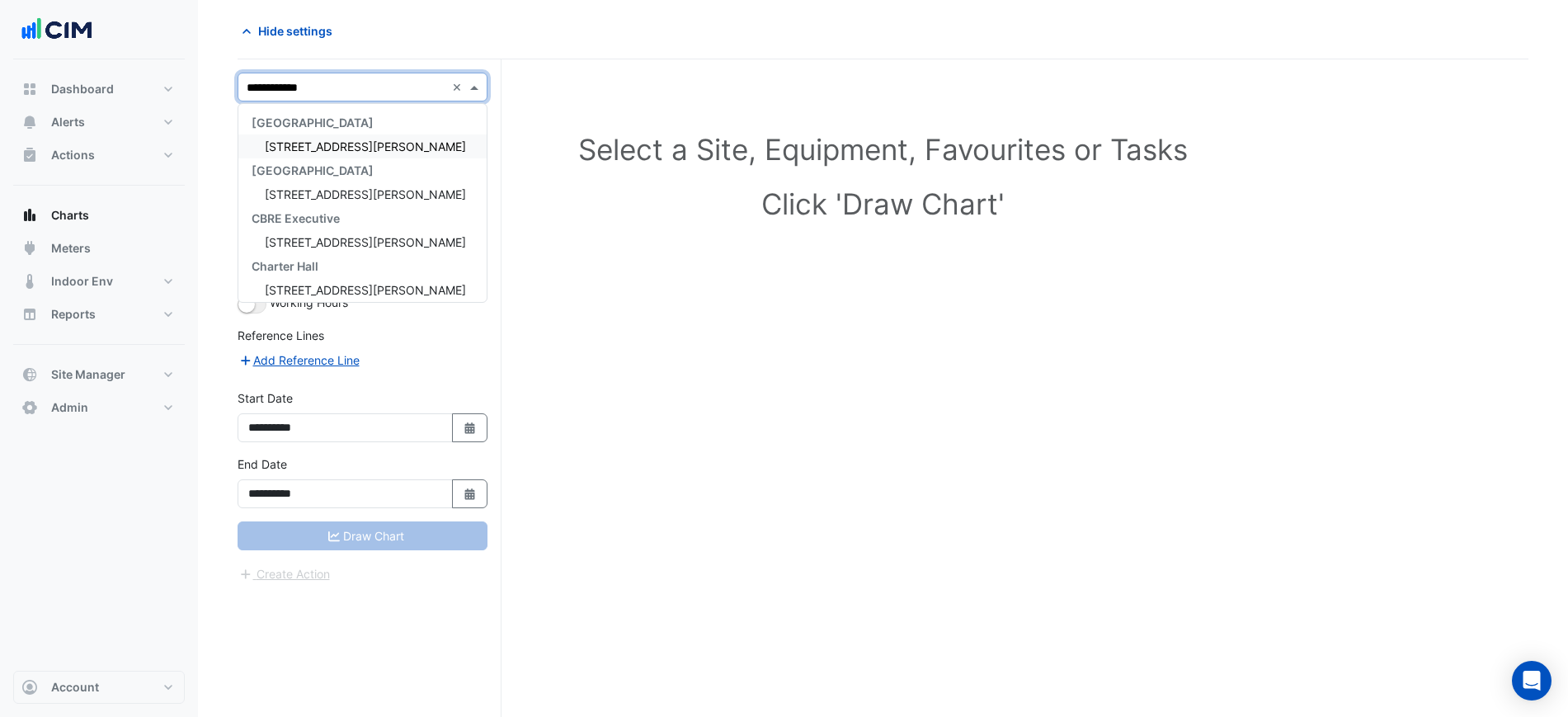
type input "**********"
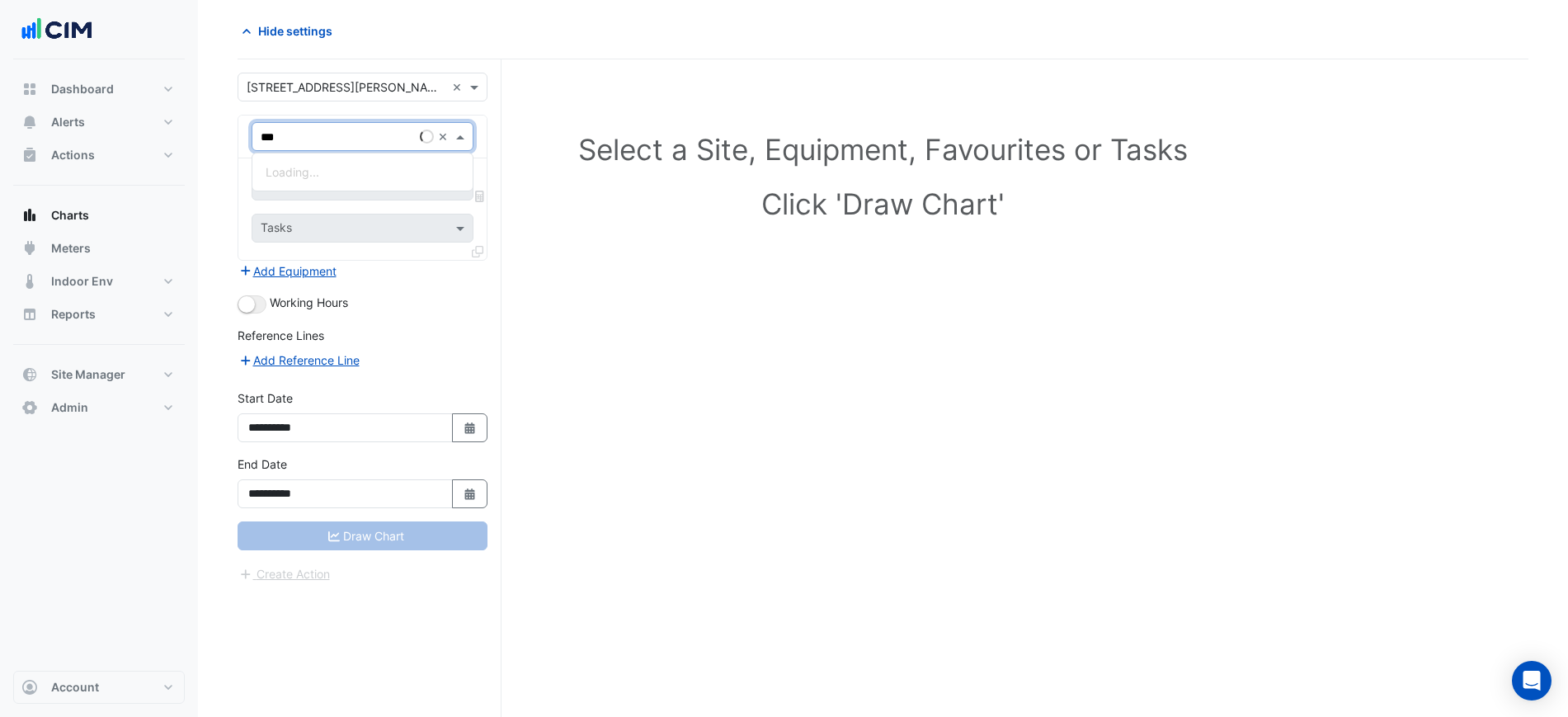
type input "****"
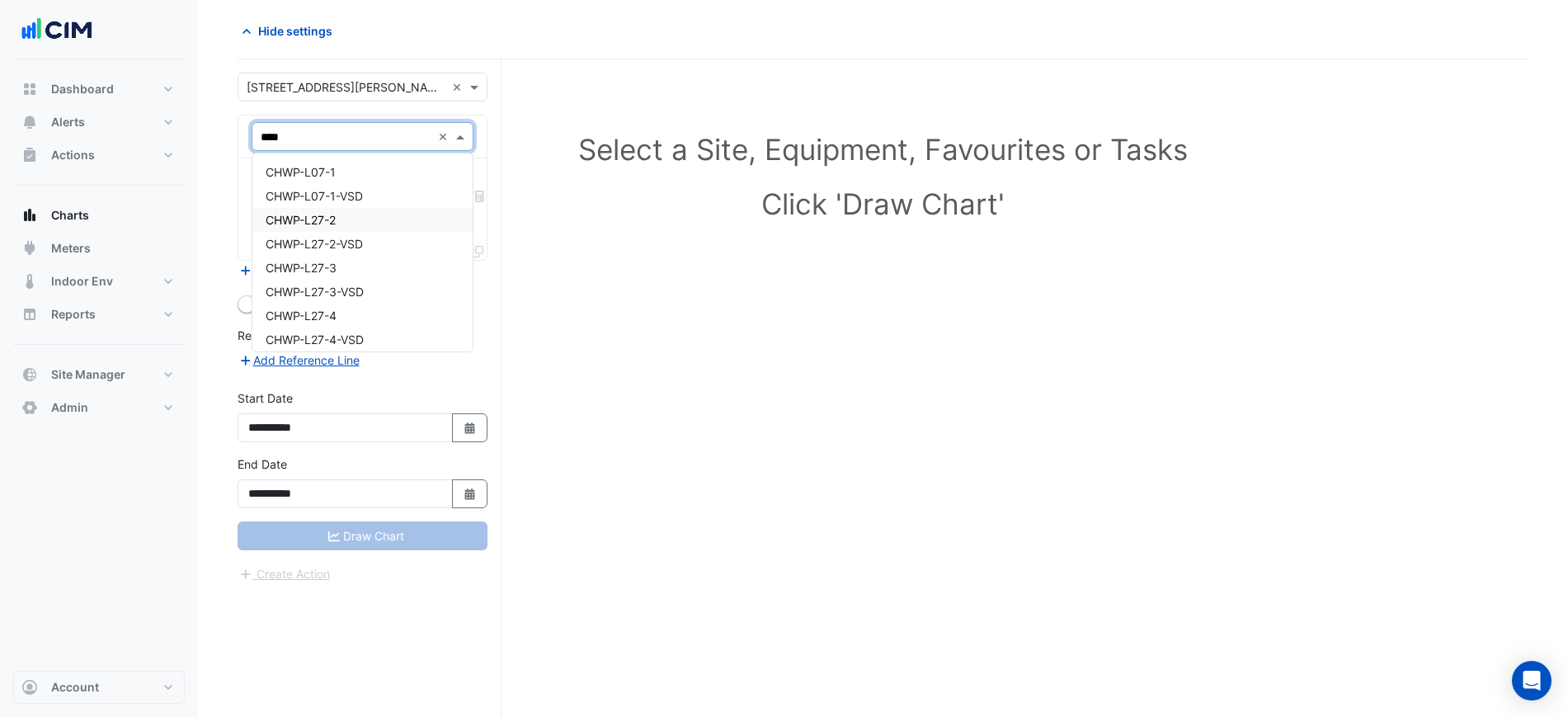
click at [316, 227] on div "CHWP-L27-2" at bounding box center [362, 219] width 220 height 24
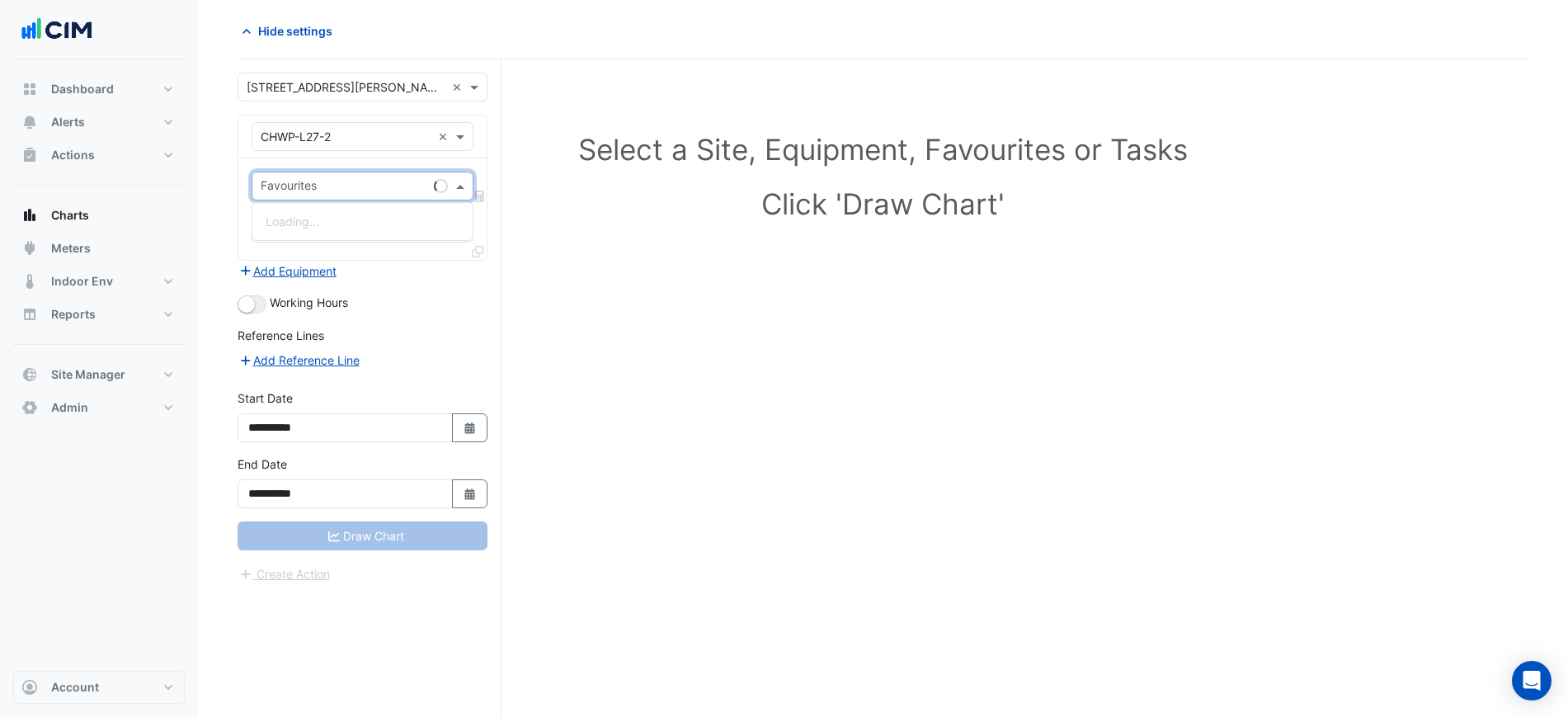
click at [336, 179] on input "text" at bounding box center [344, 187] width 166 height 18
type input "******"
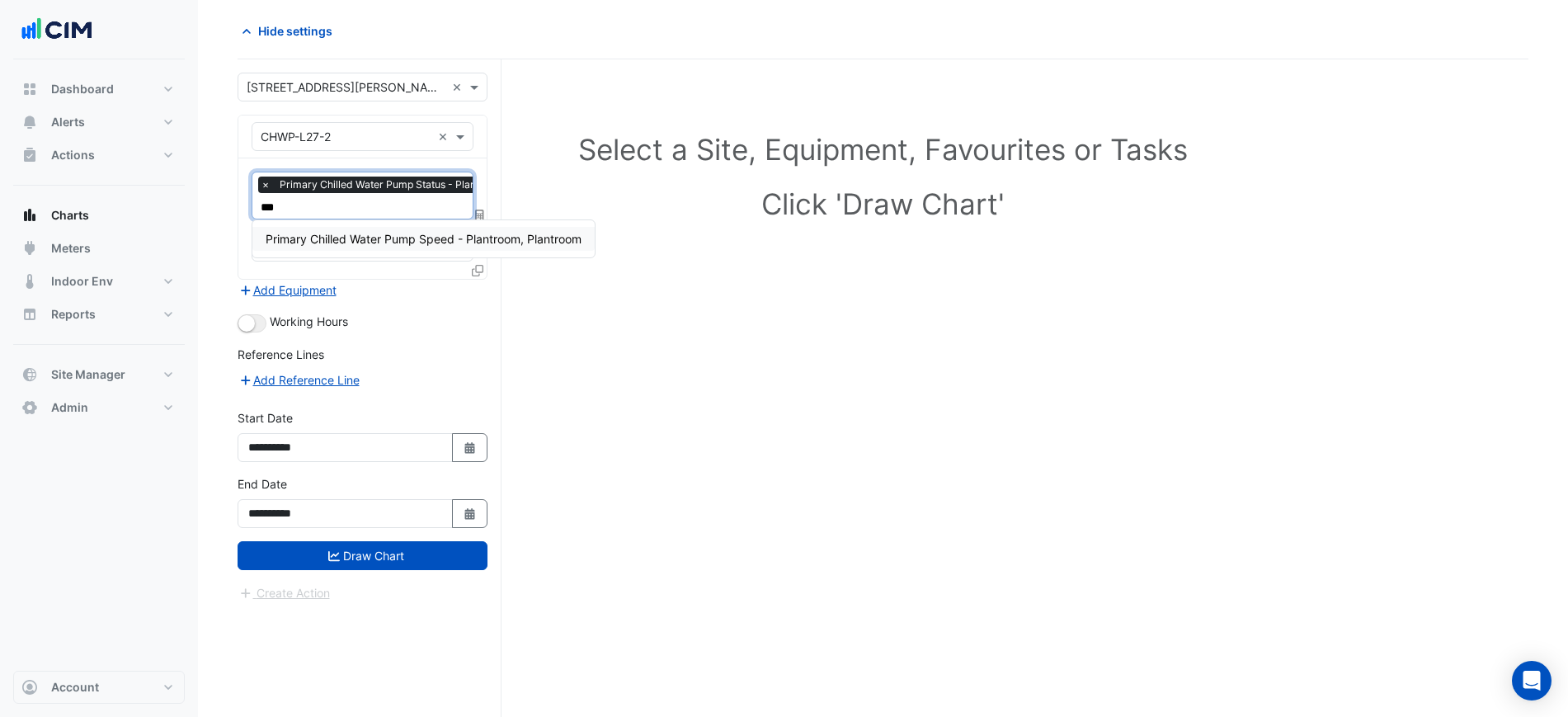
type input "****"
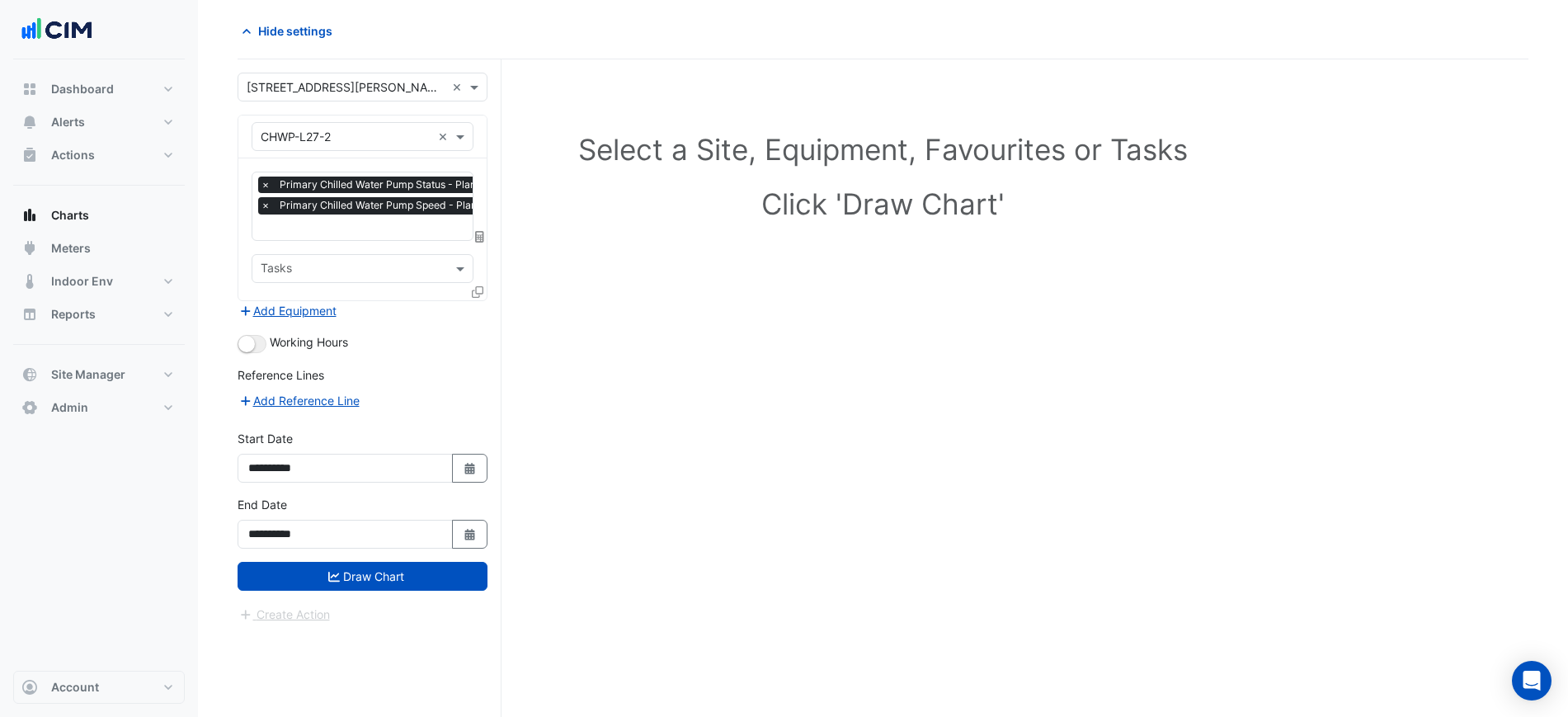
click at [483, 291] on icon at bounding box center [478, 292] width 12 height 12
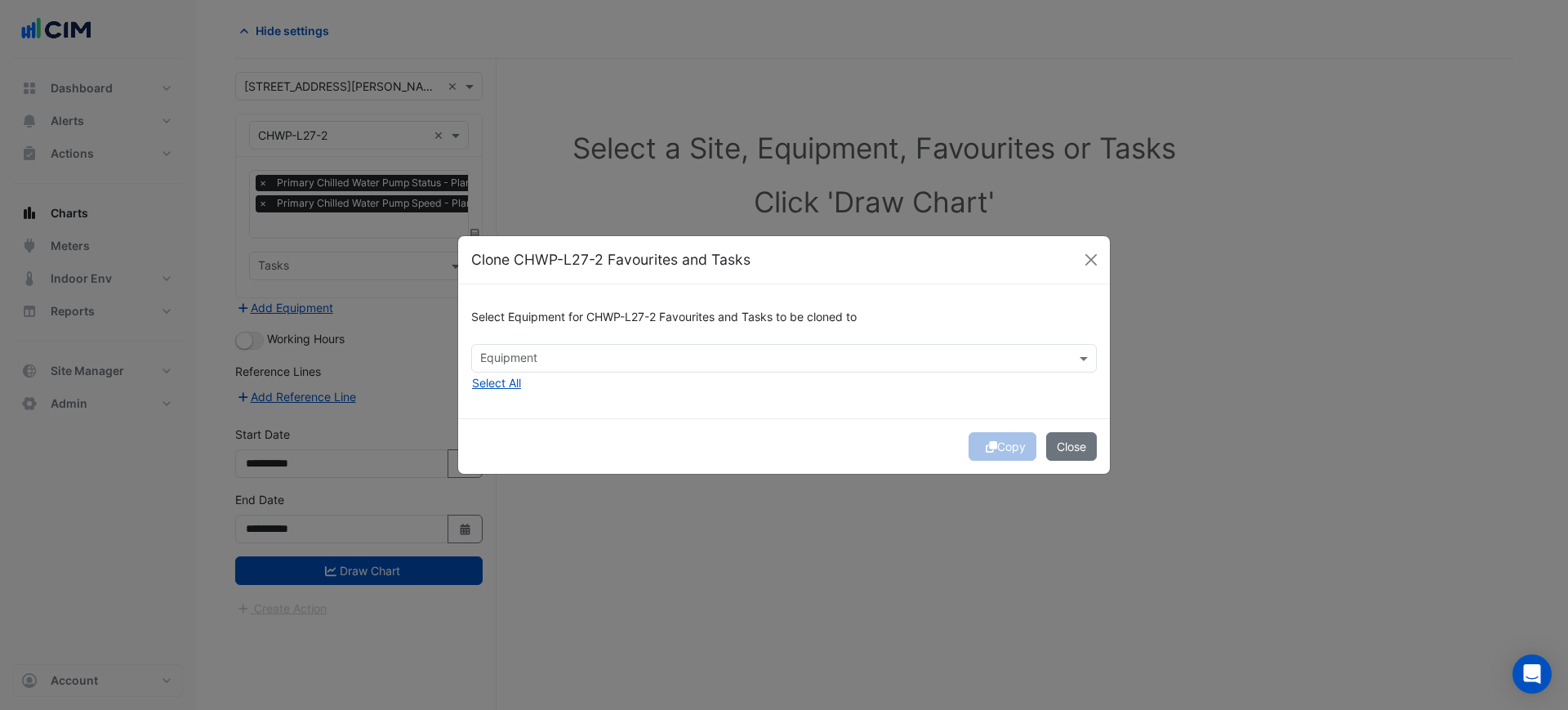
click at [474, 288] on div "Select Equipment for CHWP-L27-2 Favourites and Tasks to be cloned to Equipment …" at bounding box center [783, 350] width 652 height 133
click at [514, 381] on button "Select All" at bounding box center [496, 382] width 51 height 19
click at [770, 416] on div "Select Equipment for CHWP-L27-2 Favourites and Tasks to be cloned to Equipment …" at bounding box center [783, 350] width 652 height 133
click at [483, 355] on span "×" at bounding box center [485, 358] width 15 height 17
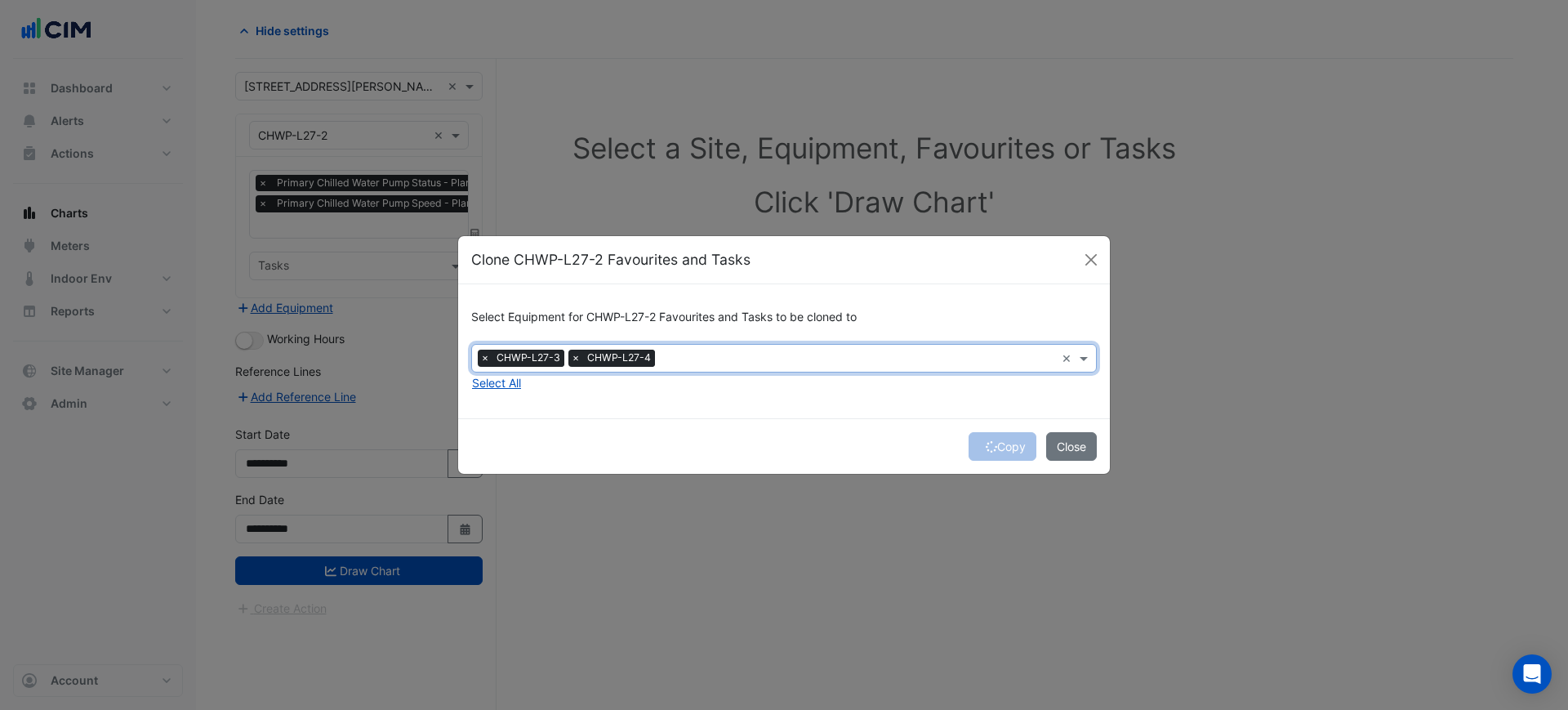
click at [723, 358] on input "text" at bounding box center [858, 360] width 394 height 17
drag, startPoint x: 541, startPoint y: 398, endPoint x: 572, endPoint y: 390, distance: 32.0
click at [541, 397] on span "CHWP-L07-1" at bounding box center [519, 393] width 69 height 14
drag, startPoint x: 896, startPoint y: 430, endPoint x: 909, endPoint y: 425, distance: 13.9
click at [896, 430] on div "Copy Close" at bounding box center [783, 445] width 652 height 56
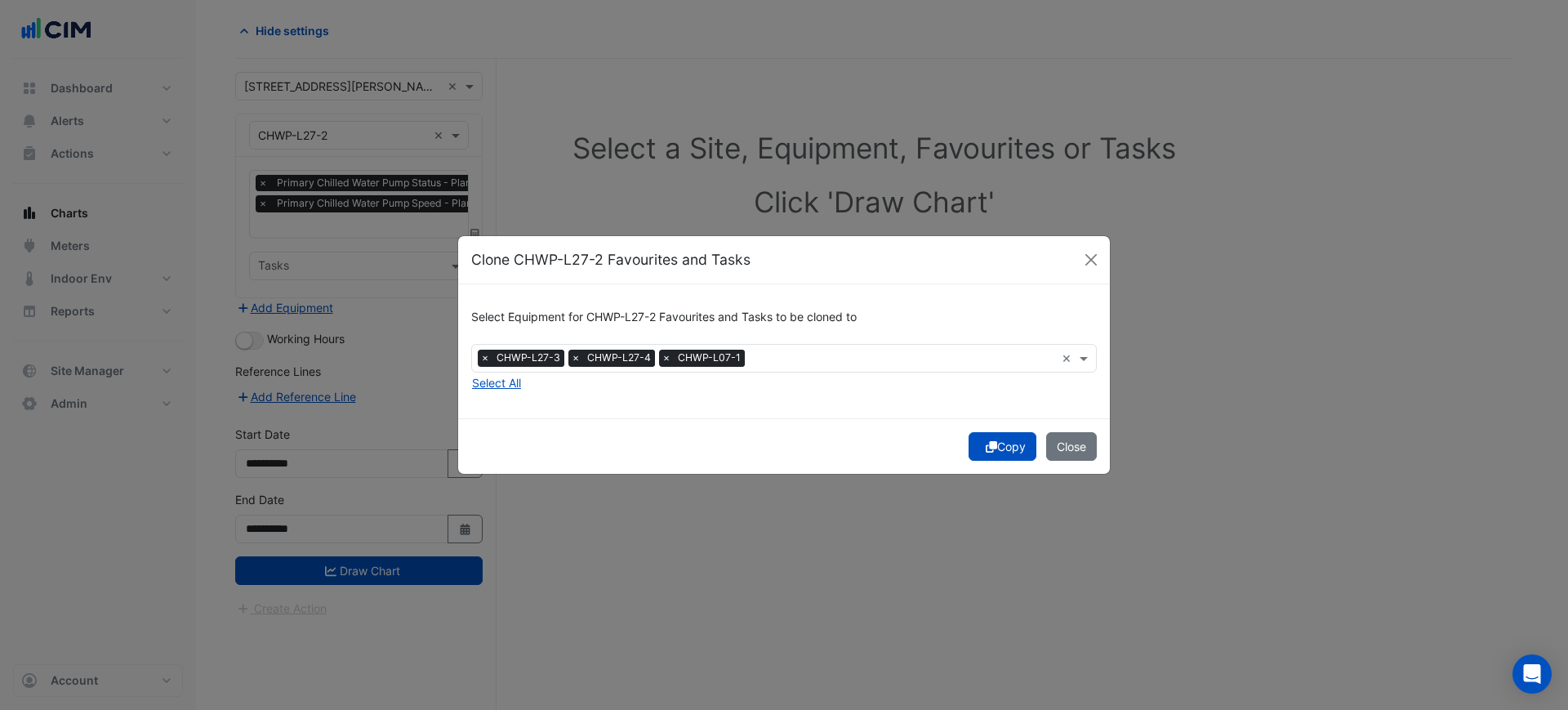
click at [995, 447] on button "Copy" at bounding box center [1002, 446] width 67 height 28
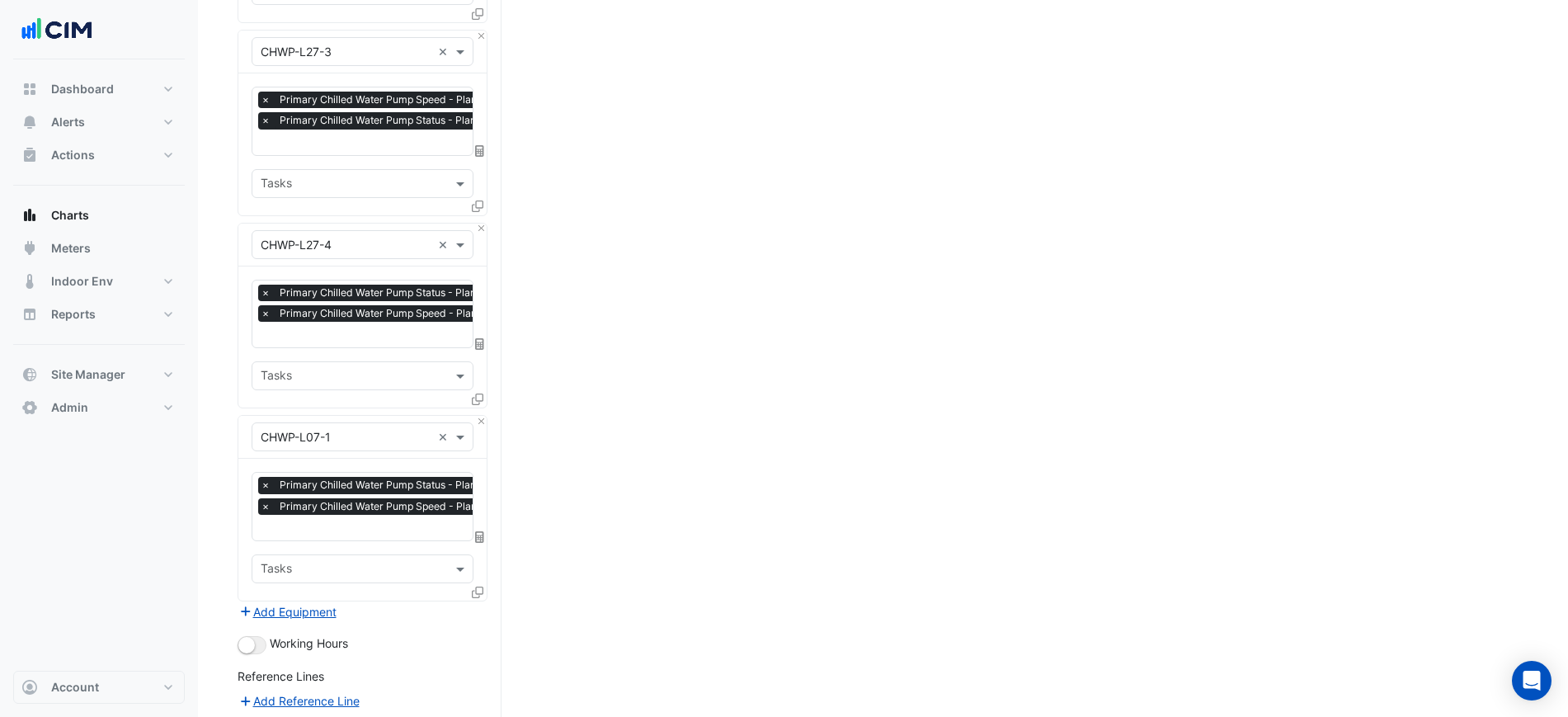
scroll to position [554, 0]
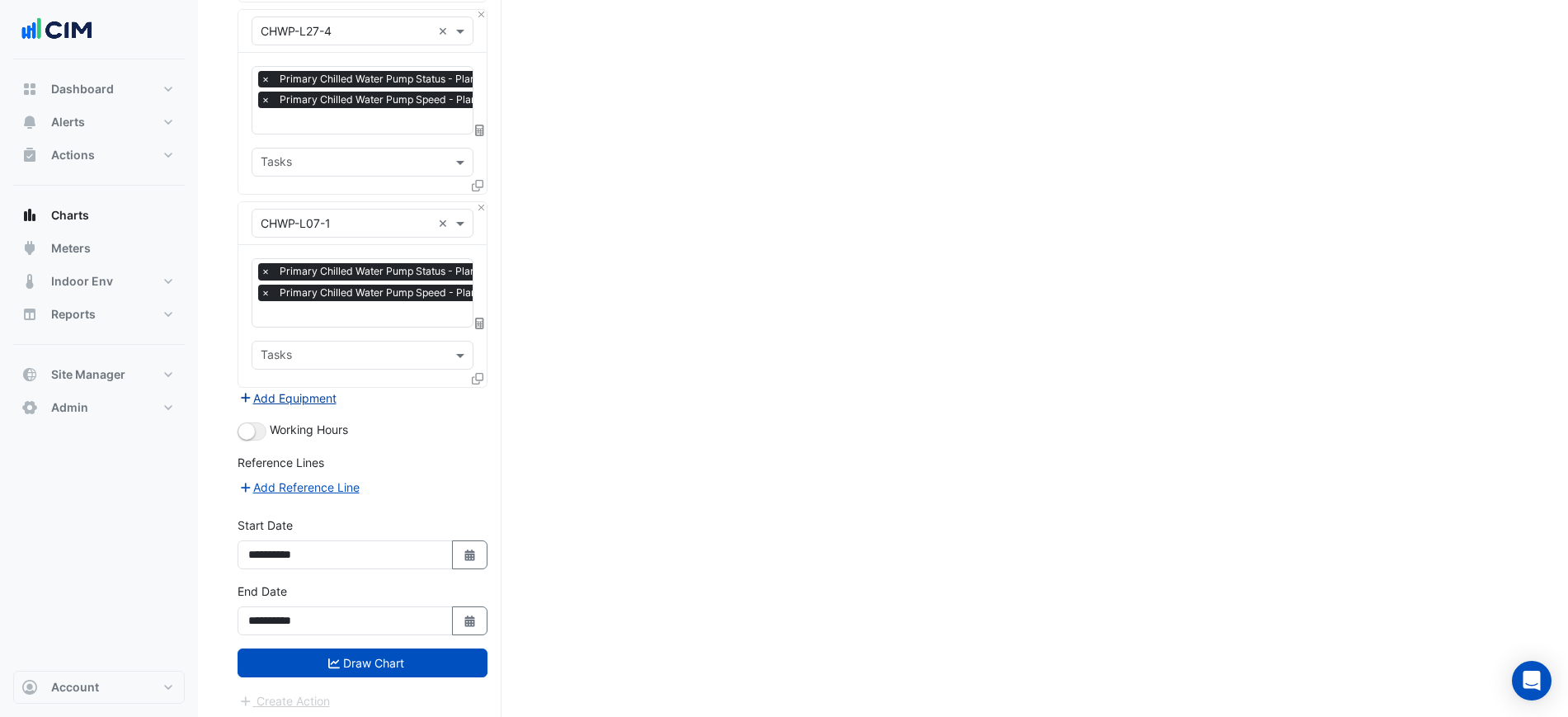
click at [309, 388] on button "Add Equipment" at bounding box center [288, 398] width 100 height 19
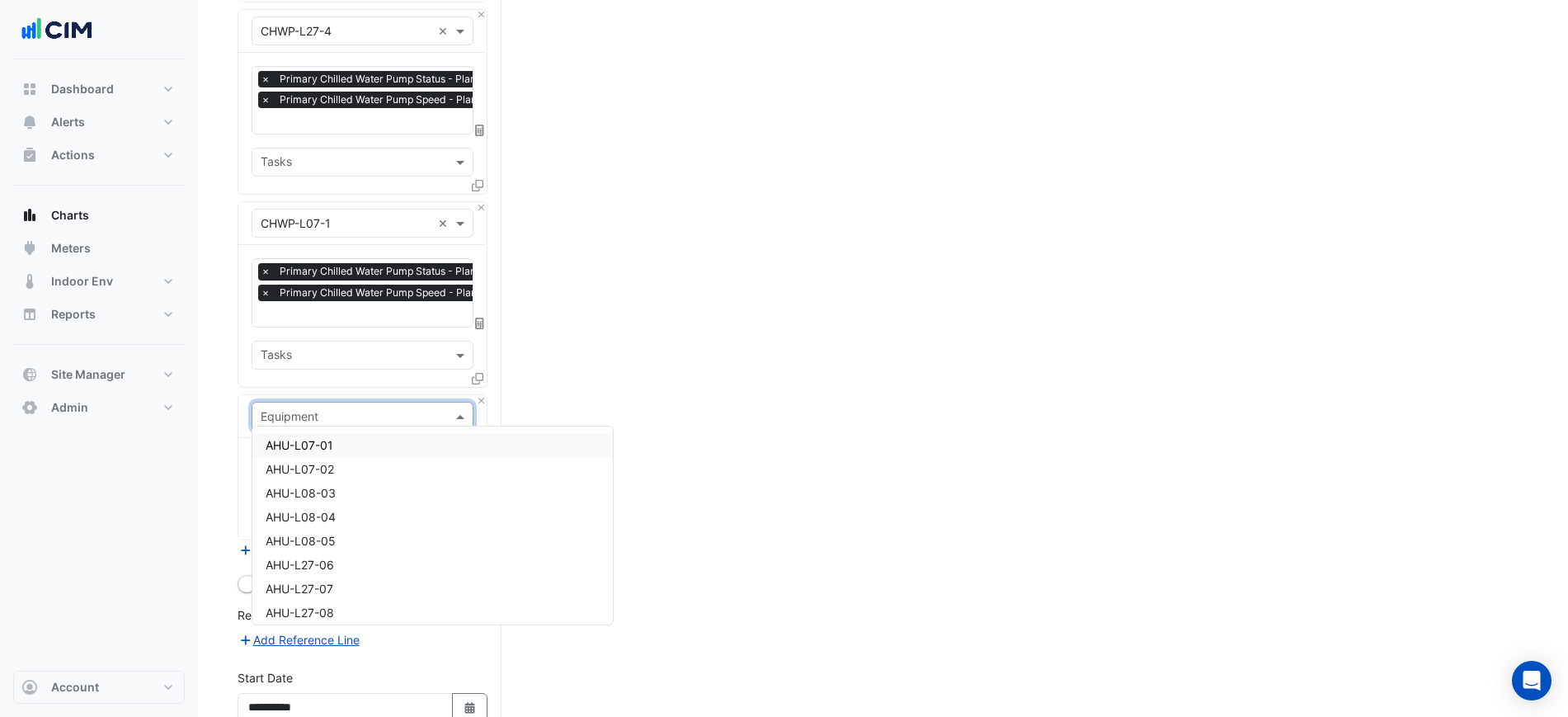
click at [312, 413] on input "text" at bounding box center [346, 417] width 171 height 18
type input "**"
click at [341, 449] on div "CH-L07-1" at bounding box center [414, 445] width 323 height 24
click at [340, 458] on input "text" at bounding box center [344, 467] width 166 height 18
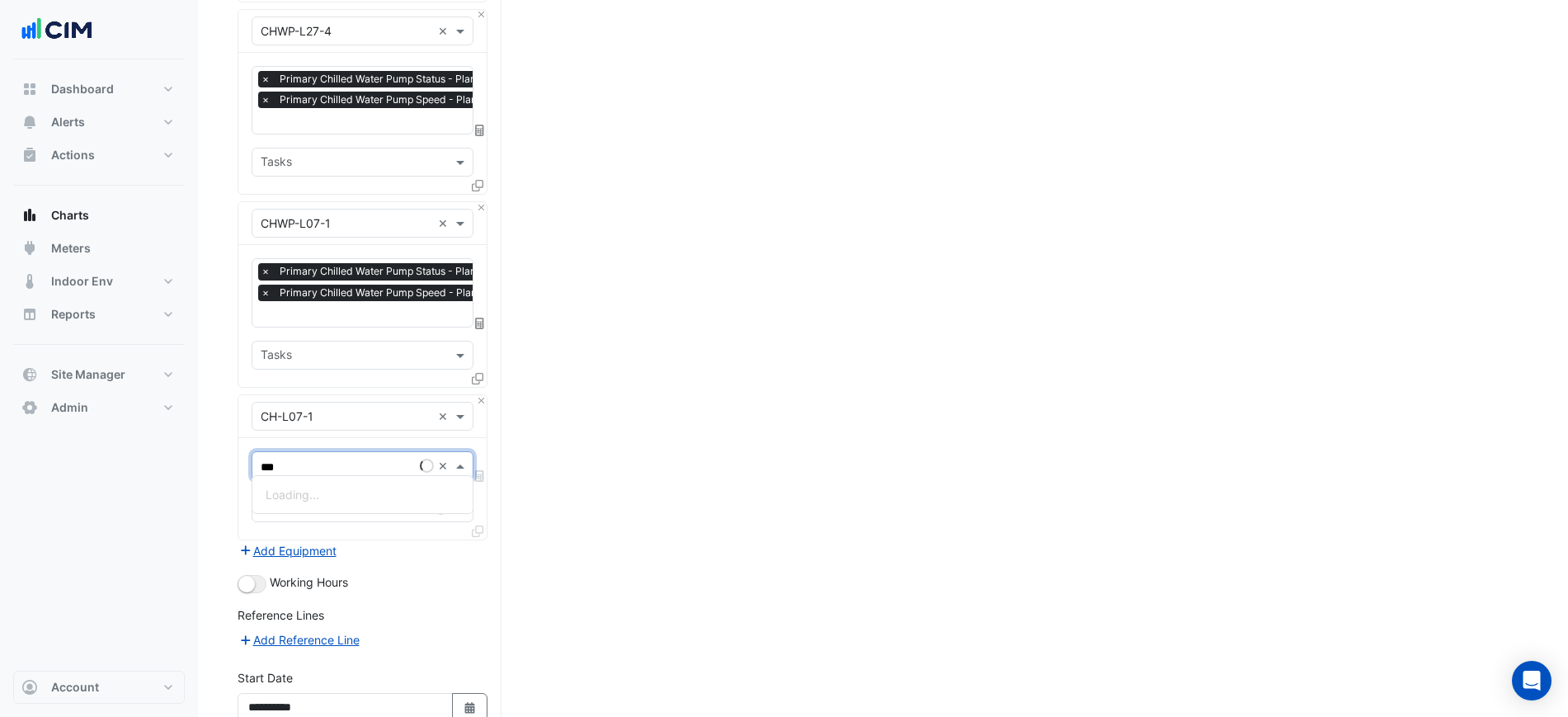
type input "****"
click at [346, 483] on div "Chiller Status - L07, Plantroom" at bounding box center [362, 494] width 220 height 24
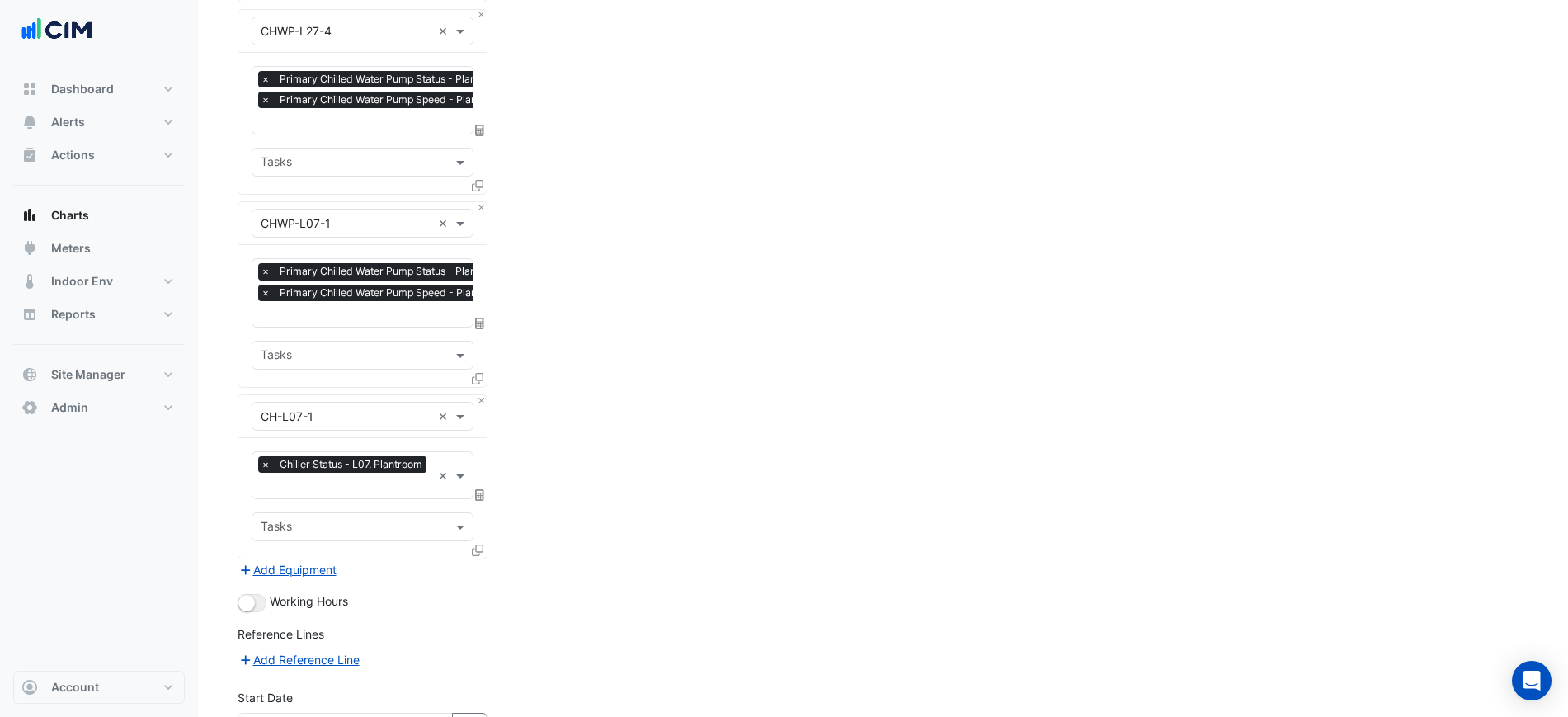
click at [473, 544] on icon at bounding box center [478, 550] width 12 height 12
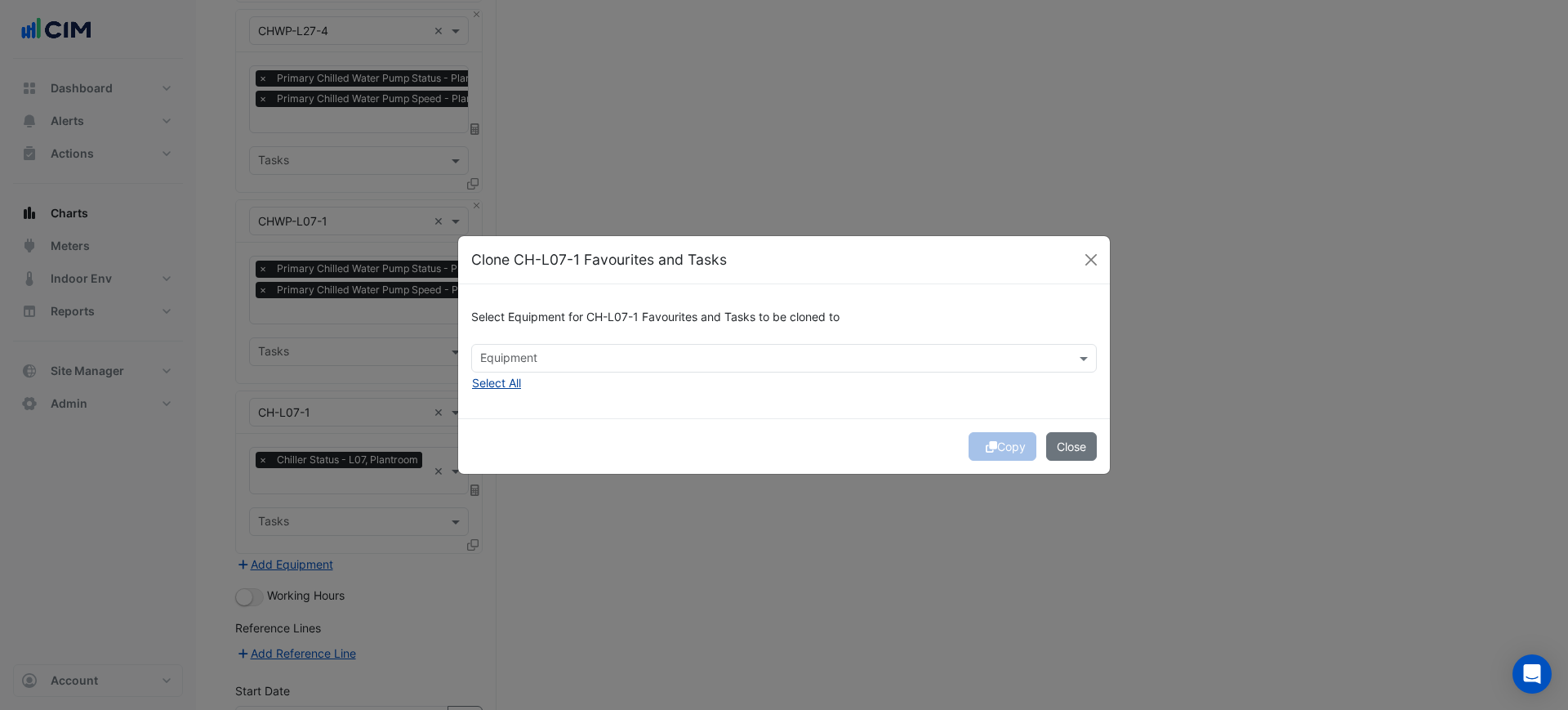
click at [516, 389] on button "Select All" at bounding box center [496, 382] width 51 height 19
click at [842, 395] on div "Select Equipment for CH-L07-1 Favourites and Tasks to be cloned to Equipment × …" at bounding box center [783, 350] width 652 height 133
click at [996, 450] on div "Copy Close" at bounding box center [783, 445] width 652 height 56
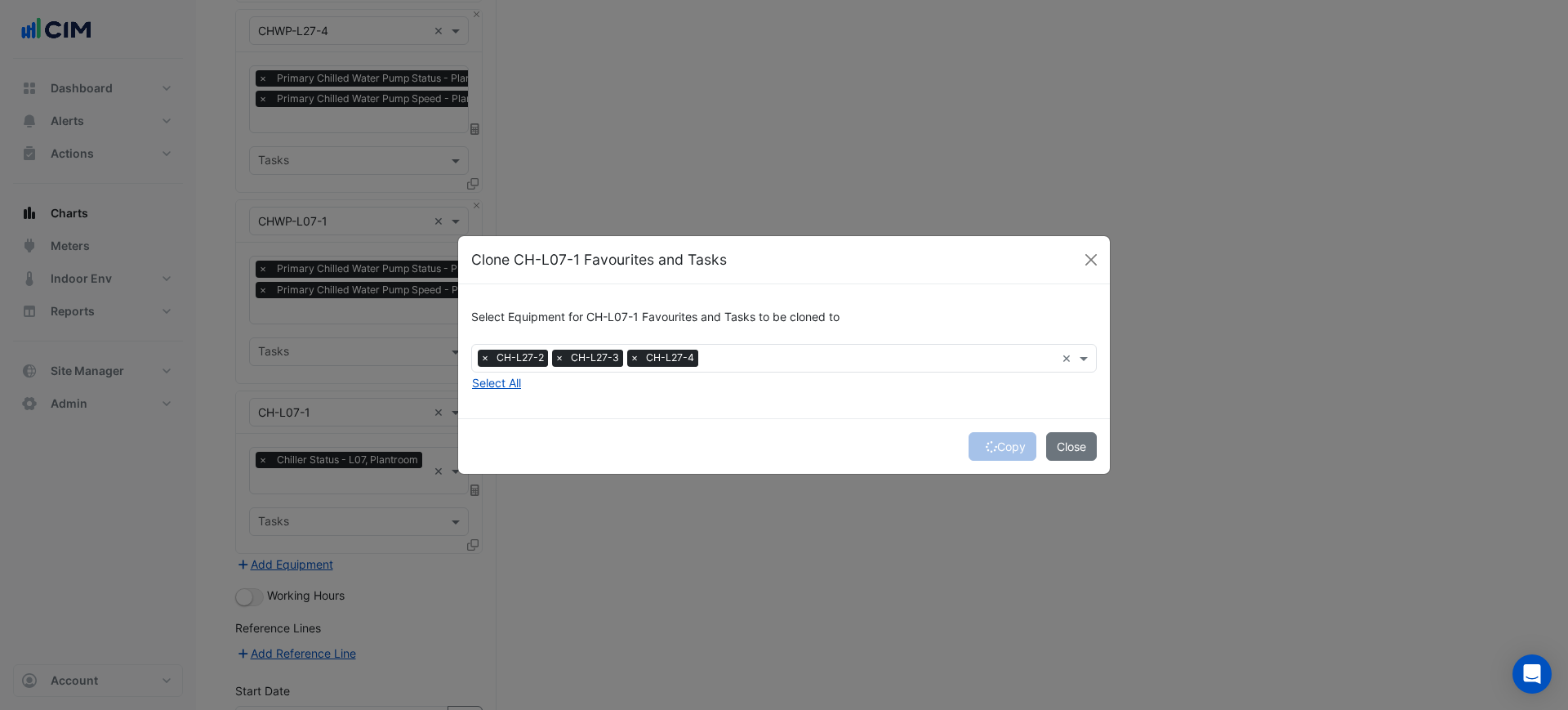
click at [996, 450] on div "Copy Close" at bounding box center [783, 445] width 652 height 56
click at [1005, 442] on button "Copy" at bounding box center [1002, 446] width 67 height 28
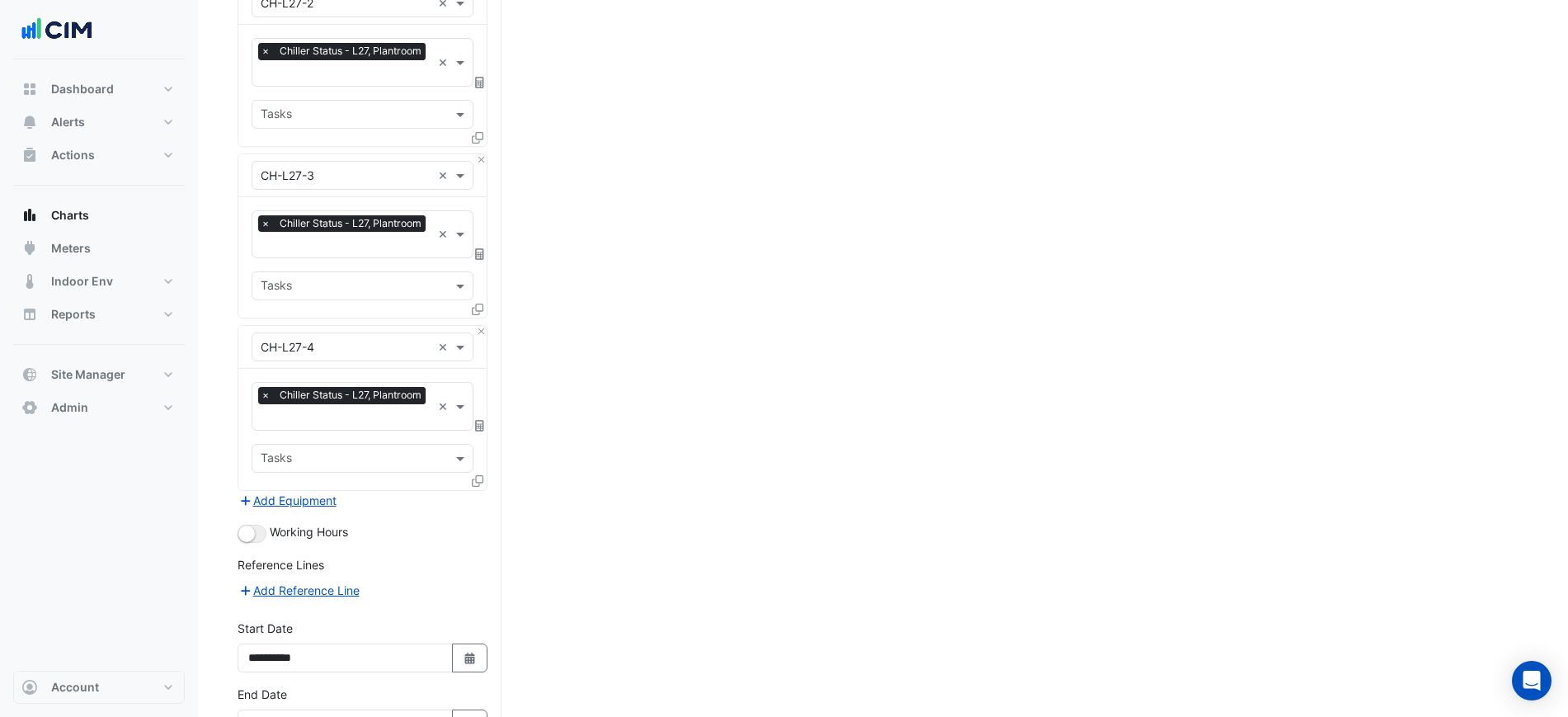
scroll to position [1236, 0]
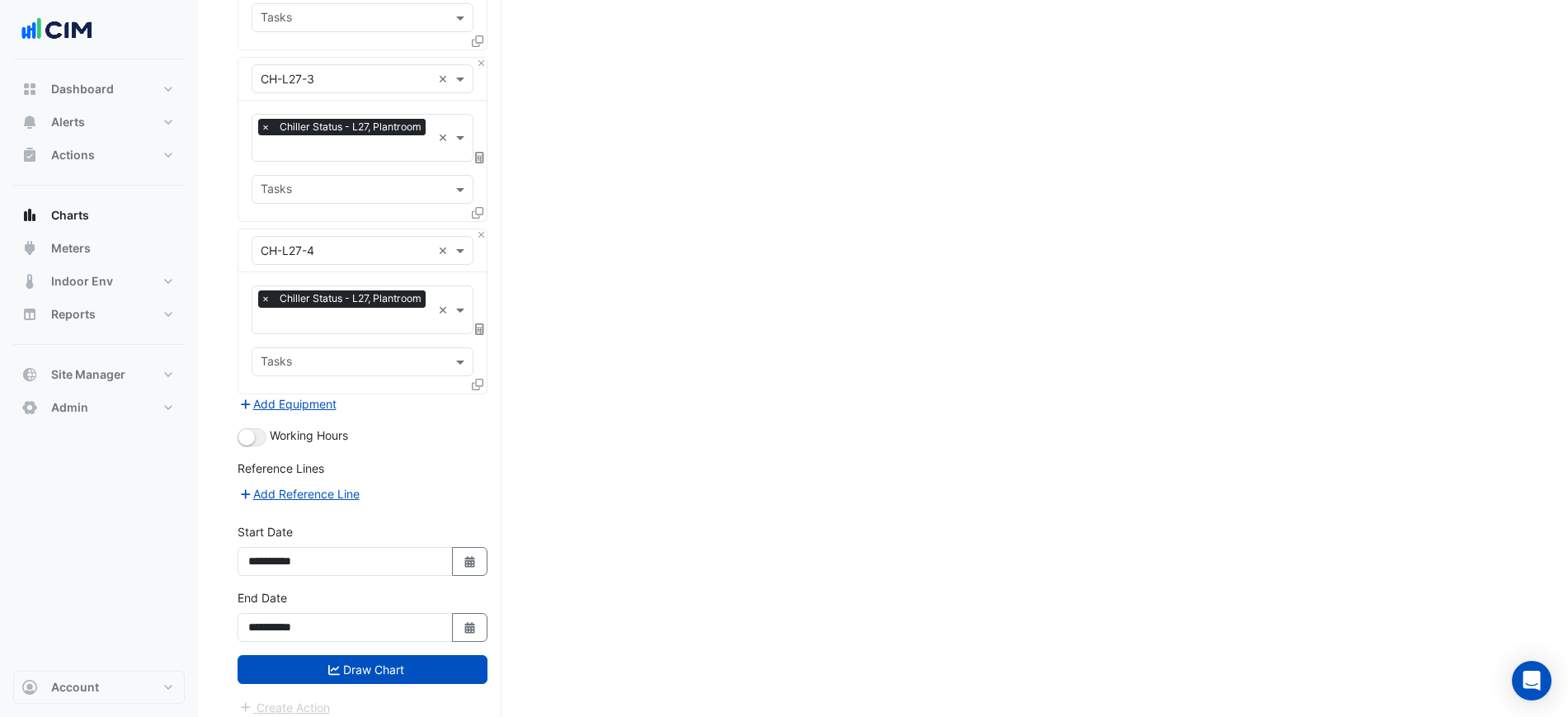
click at [258, 428] on button "button" at bounding box center [252, 437] width 29 height 18
click at [367, 655] on button "Draw Chart" at bounding box center [362, 669] width 250 height 29
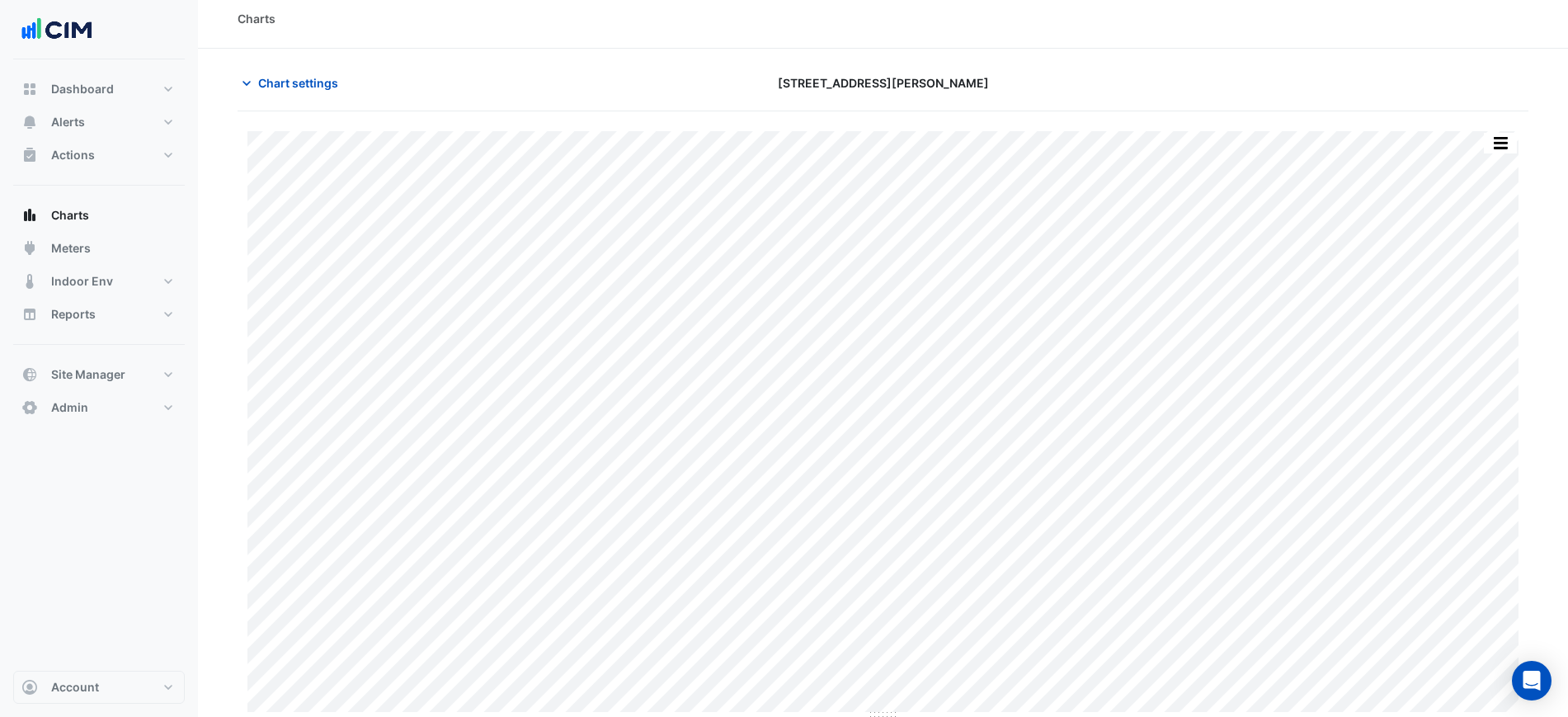
scroll to position [14, 0]
click at [1503, 140] on button "button" at bounding box center [1500, 140] width 33 height 21
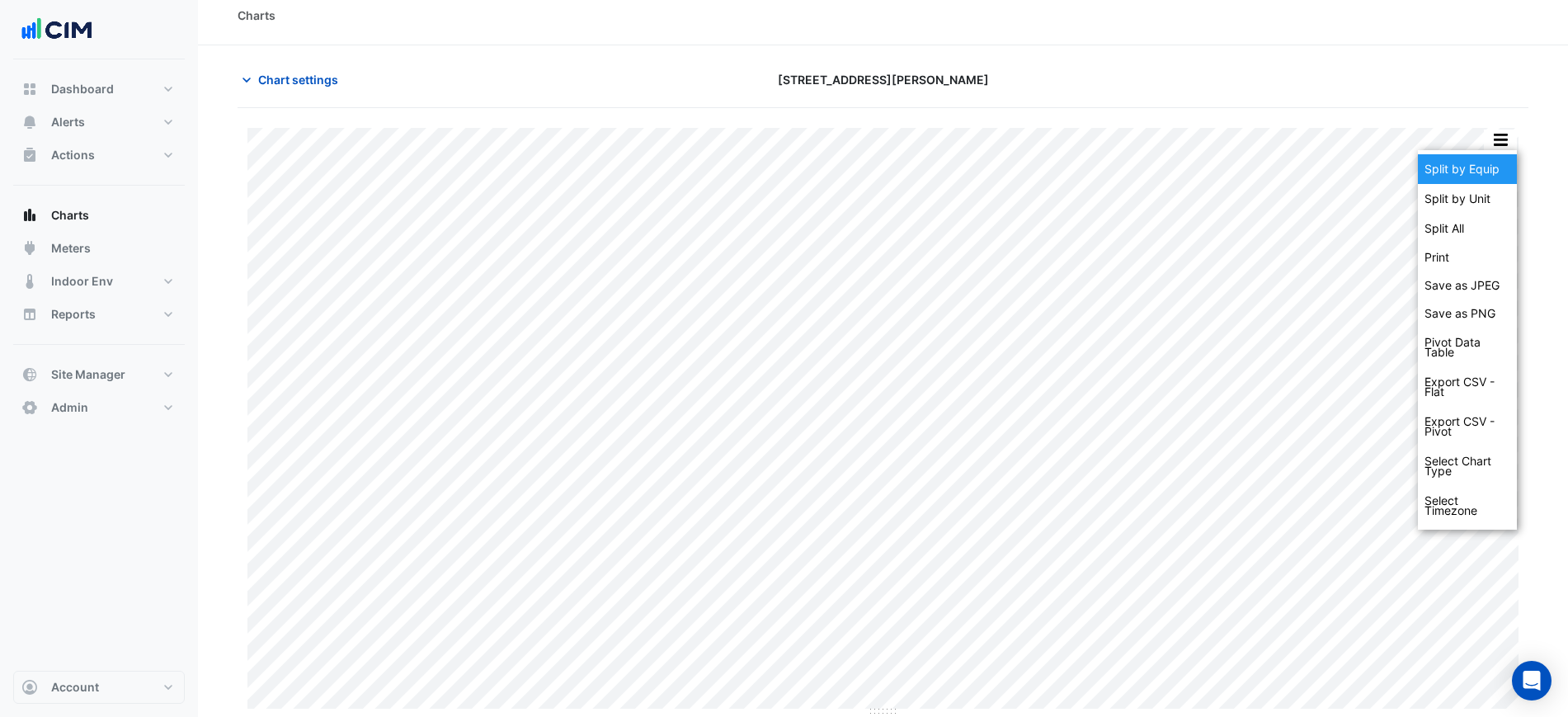
click at [1501, 158] on div "Split by Equip" at bounding box center [1467, 168] width 99 height 29
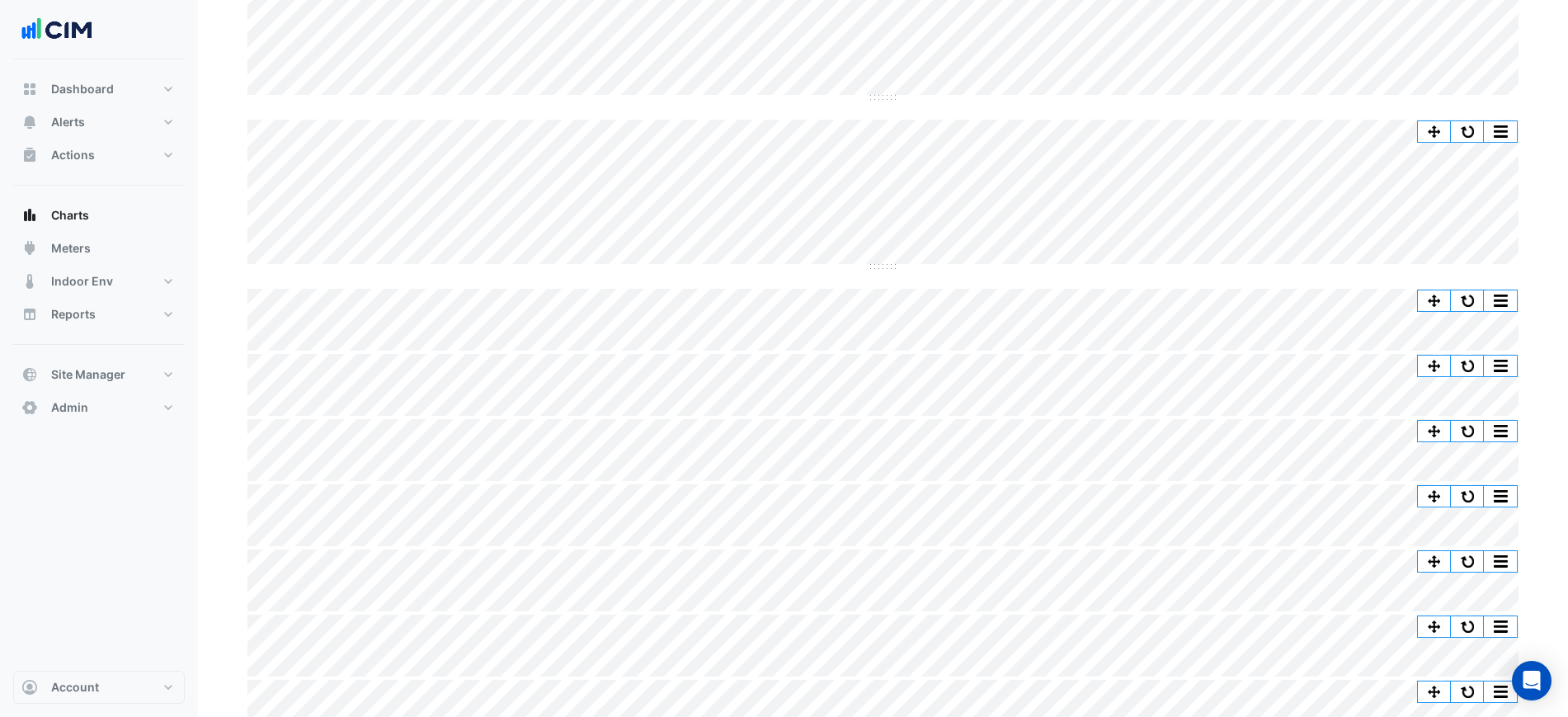
scroll to position [623, 0]
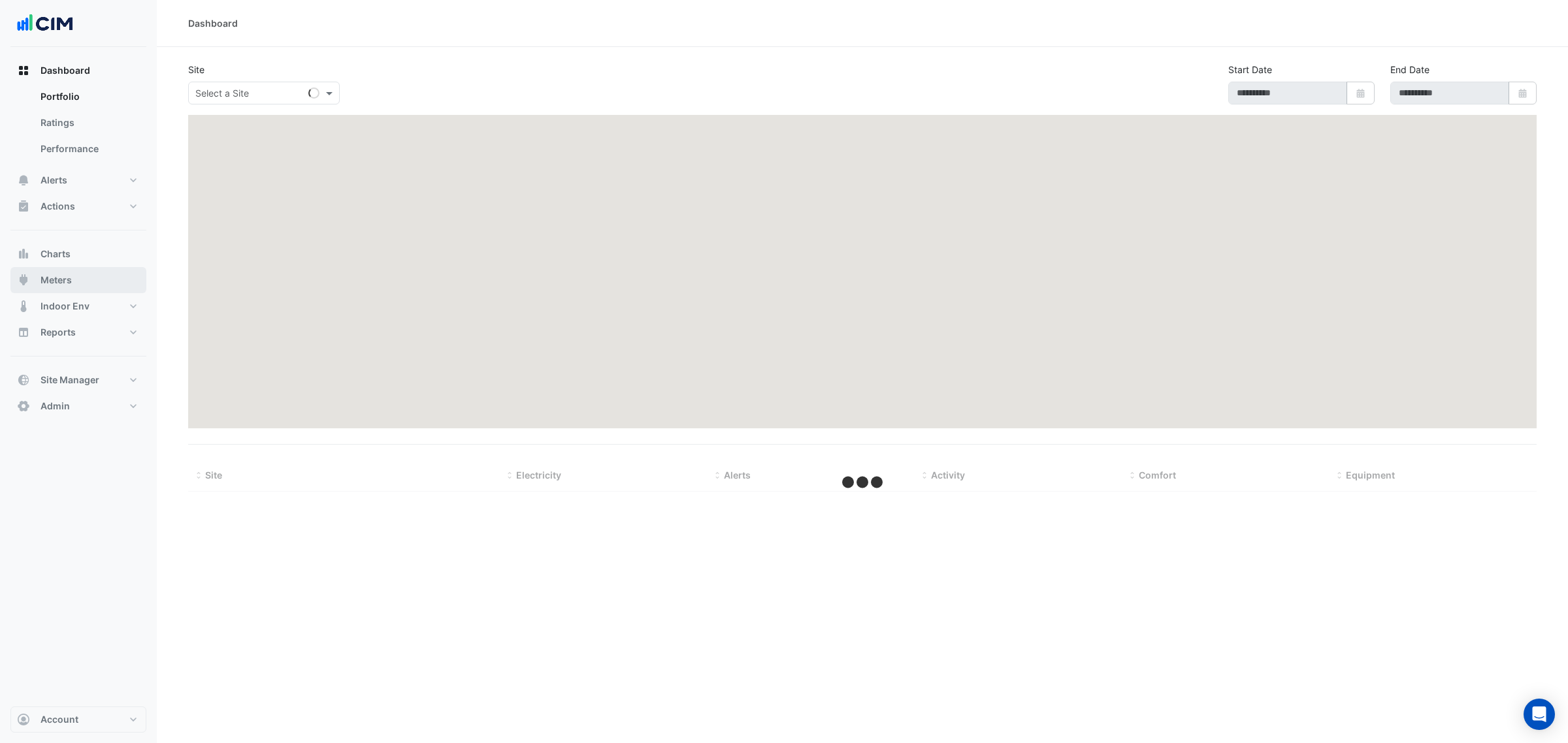
click at [96, 275] on button "Meters" at bounding box center [79, 280] width 136 height 26
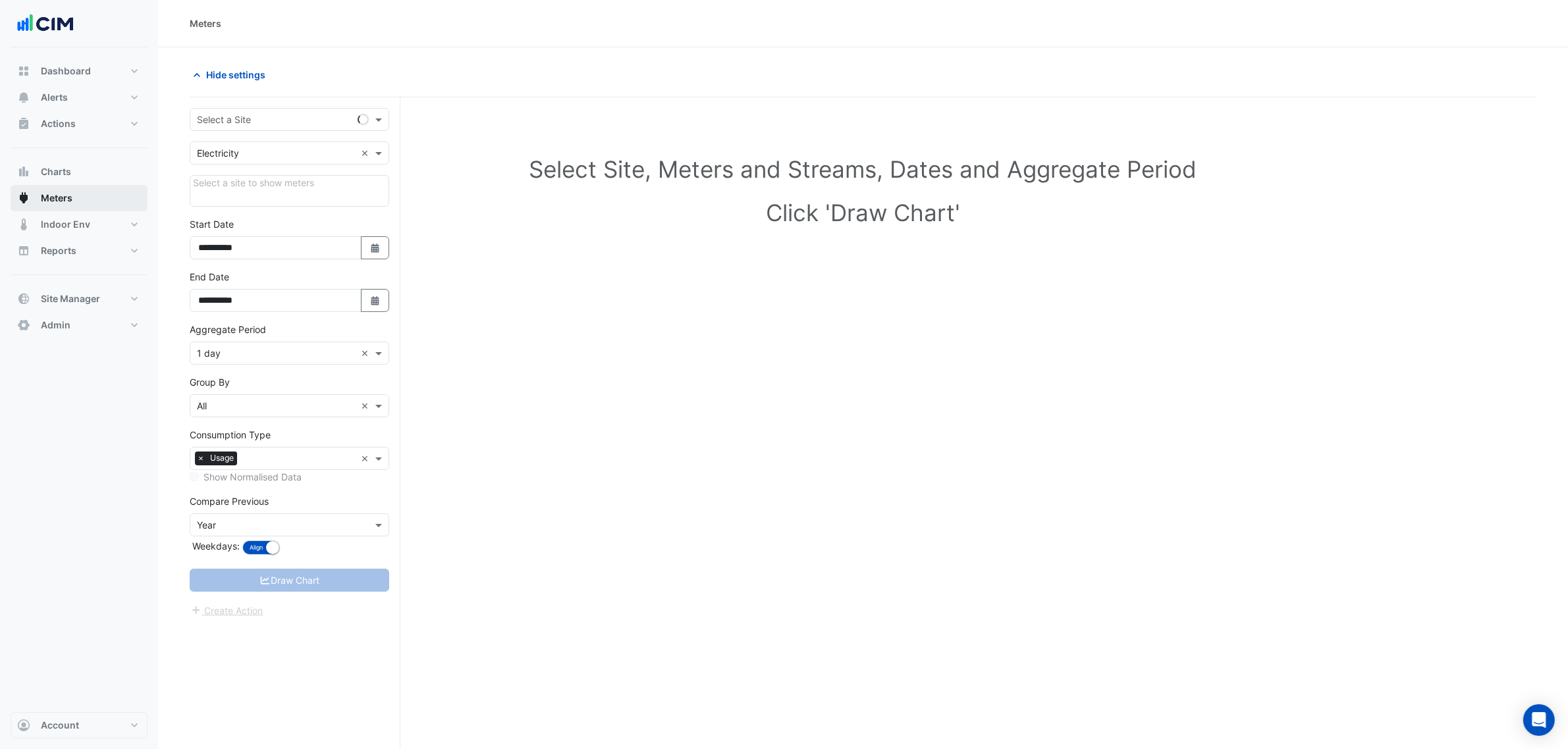
click at [92, 252] on div "Dashboard Portfolio Ratings Performance Alerts Site Rules Templates Actions Sit…" at bounding box center [79, 198] width 137 height 281
click at [83, 169] on button "Charts" at bounding box center [79, 171] width 137 height 26
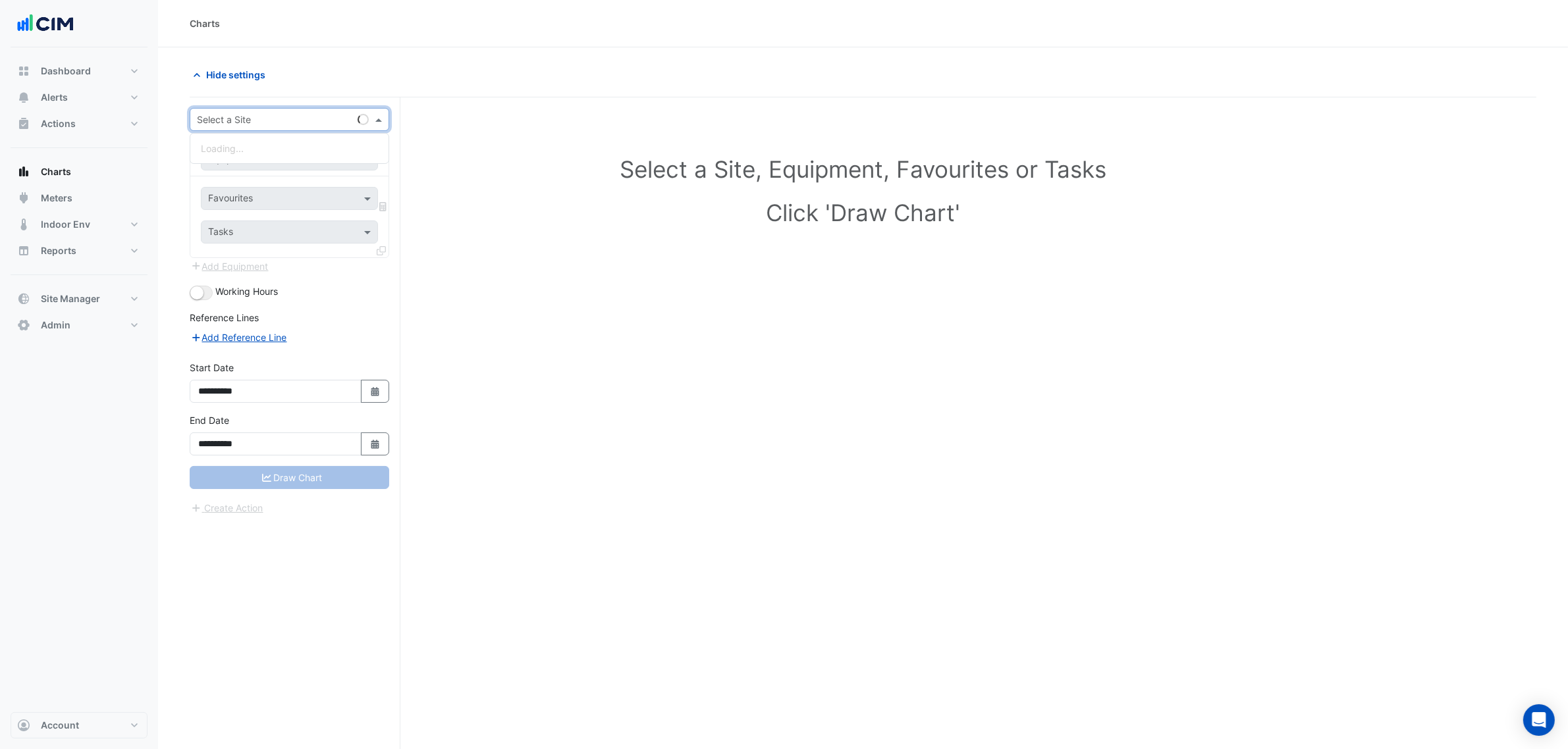
click at [282, 109] on div "Select a Site" at bounding box center [289, 119] width 199 height 23
type input "**********"
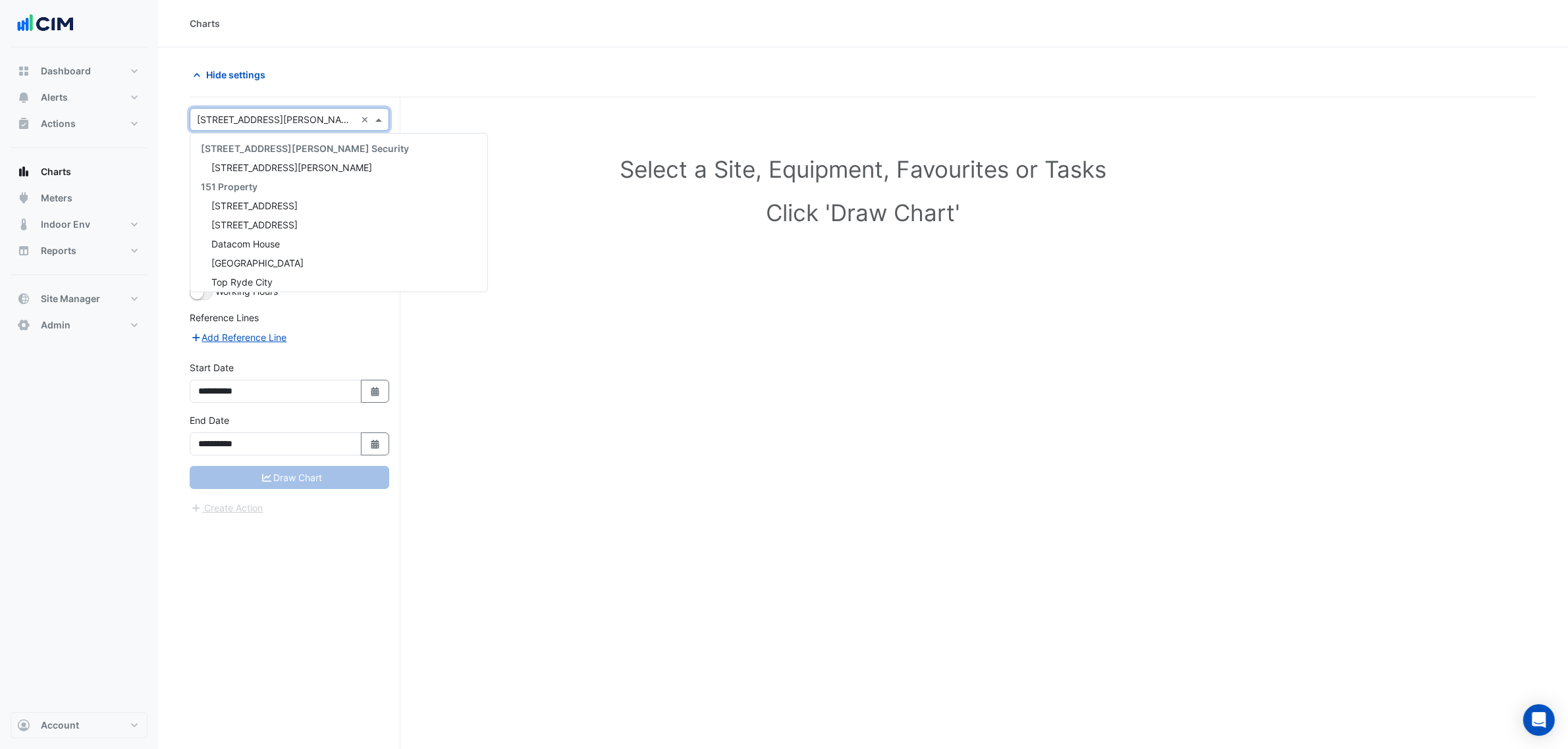
scroll to position [2942, 0]
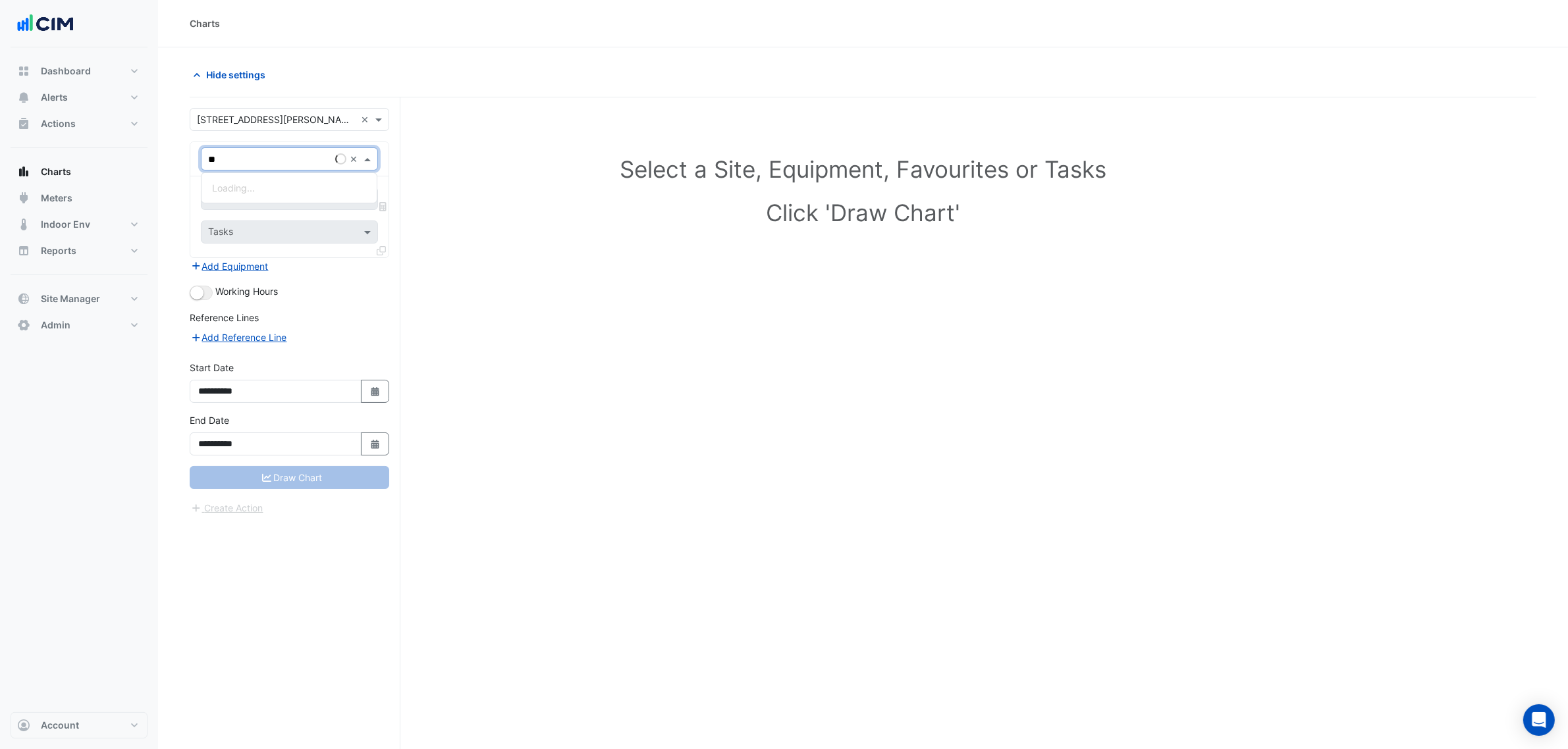
type input "***"
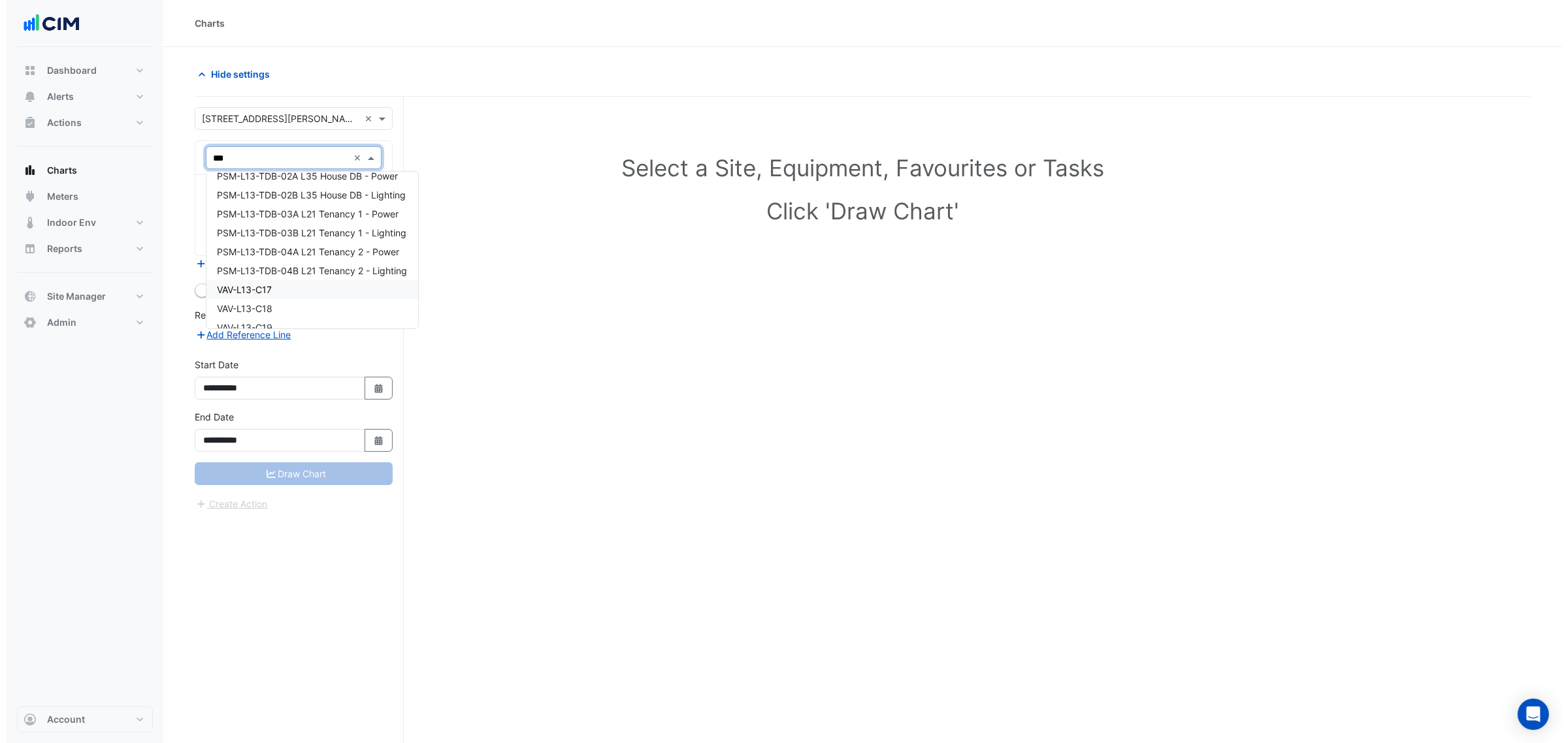
scroll to position [126, 0]
click at [278, 246] on div "VAV-L13-C17" at bounding box center [306, 250] width 212 height 19
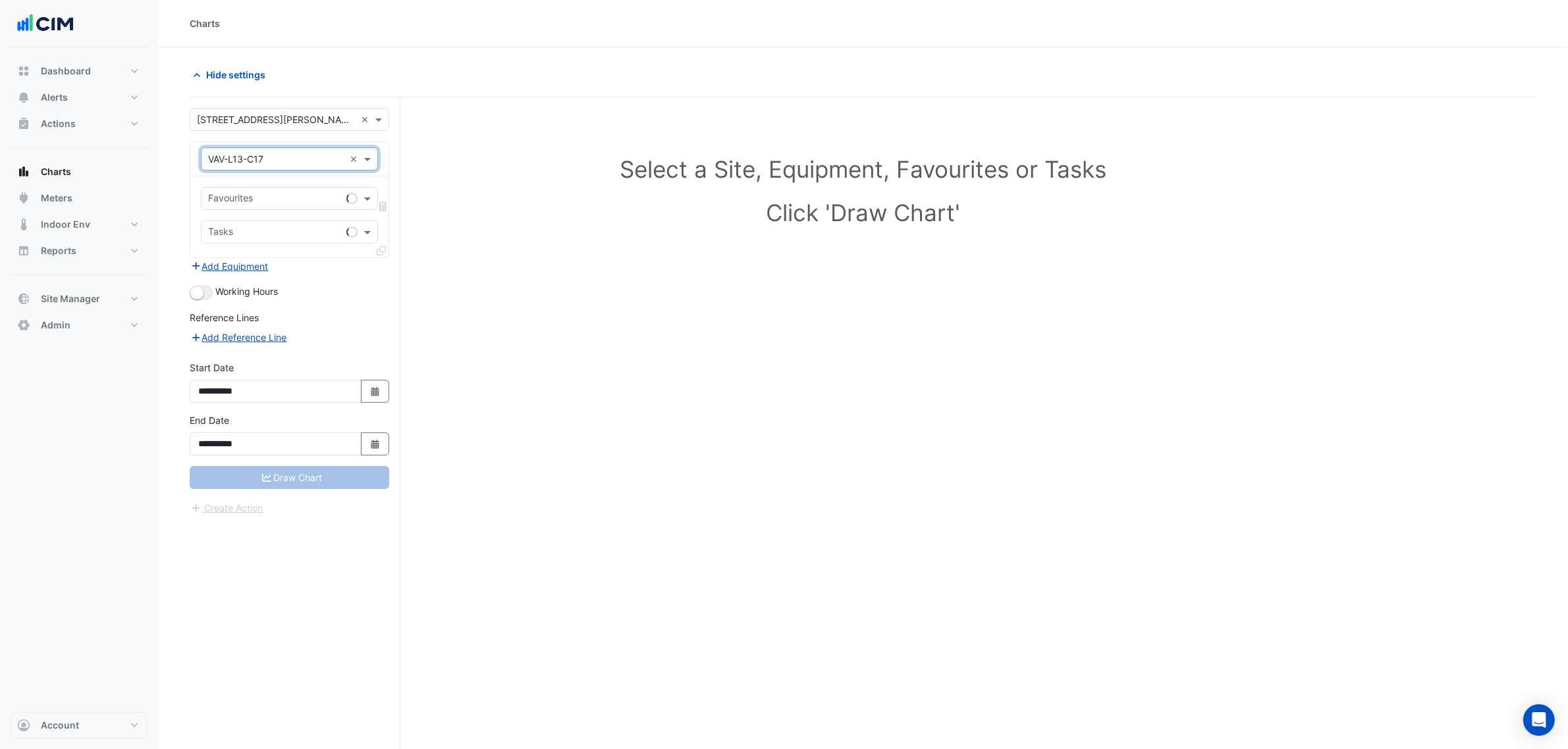
click at [261, 190] on div "Favourites" at bounding box center [271, 199] width 140 height 20
type input "*****"
click at [301, 223] on span "Variable Air Volume Occupancy Mode - L13, Centre Zone" at bounding box center [334, 228] width 244 height 11
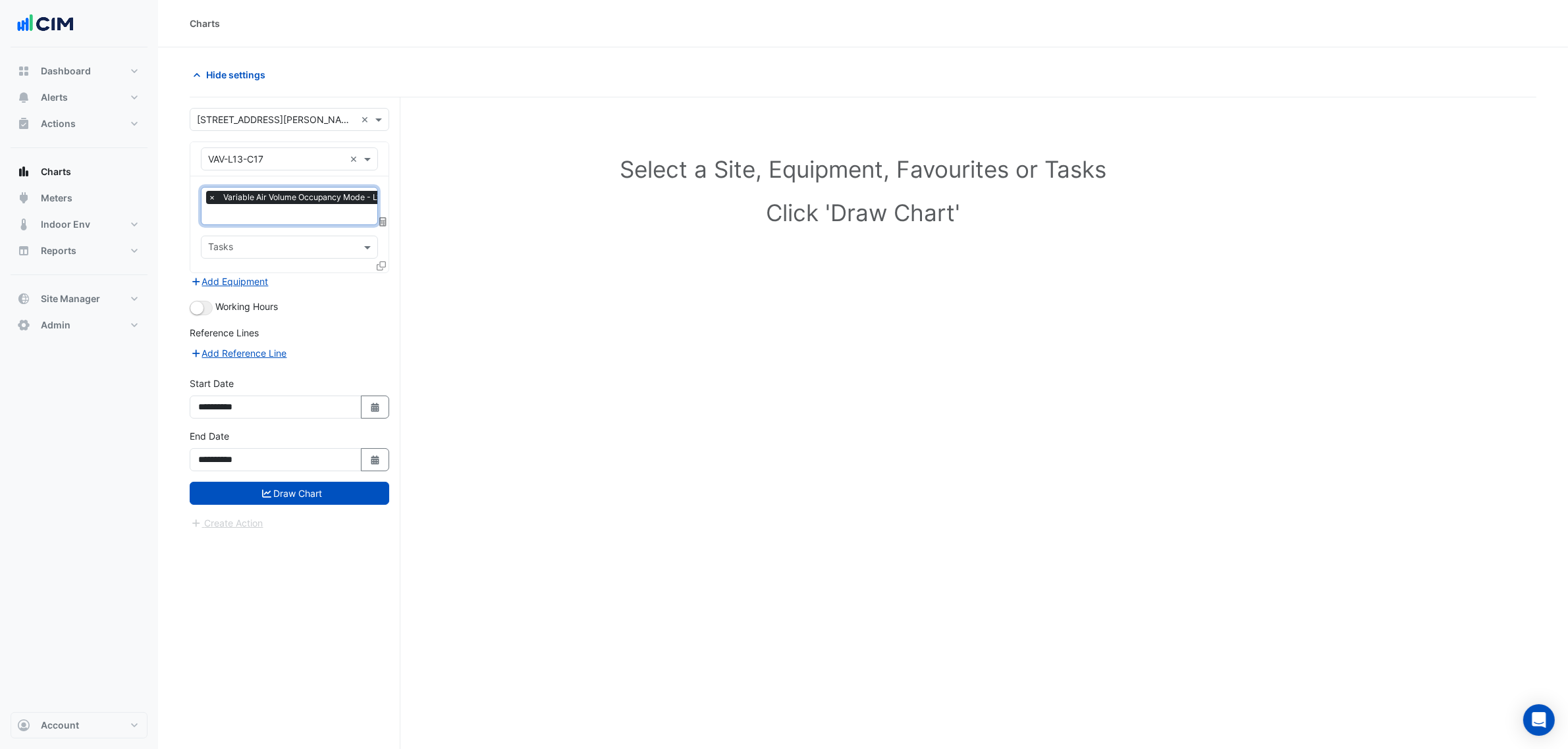
click at [379, 261] on icon at bounding box center [381, 266] width 9 height 9
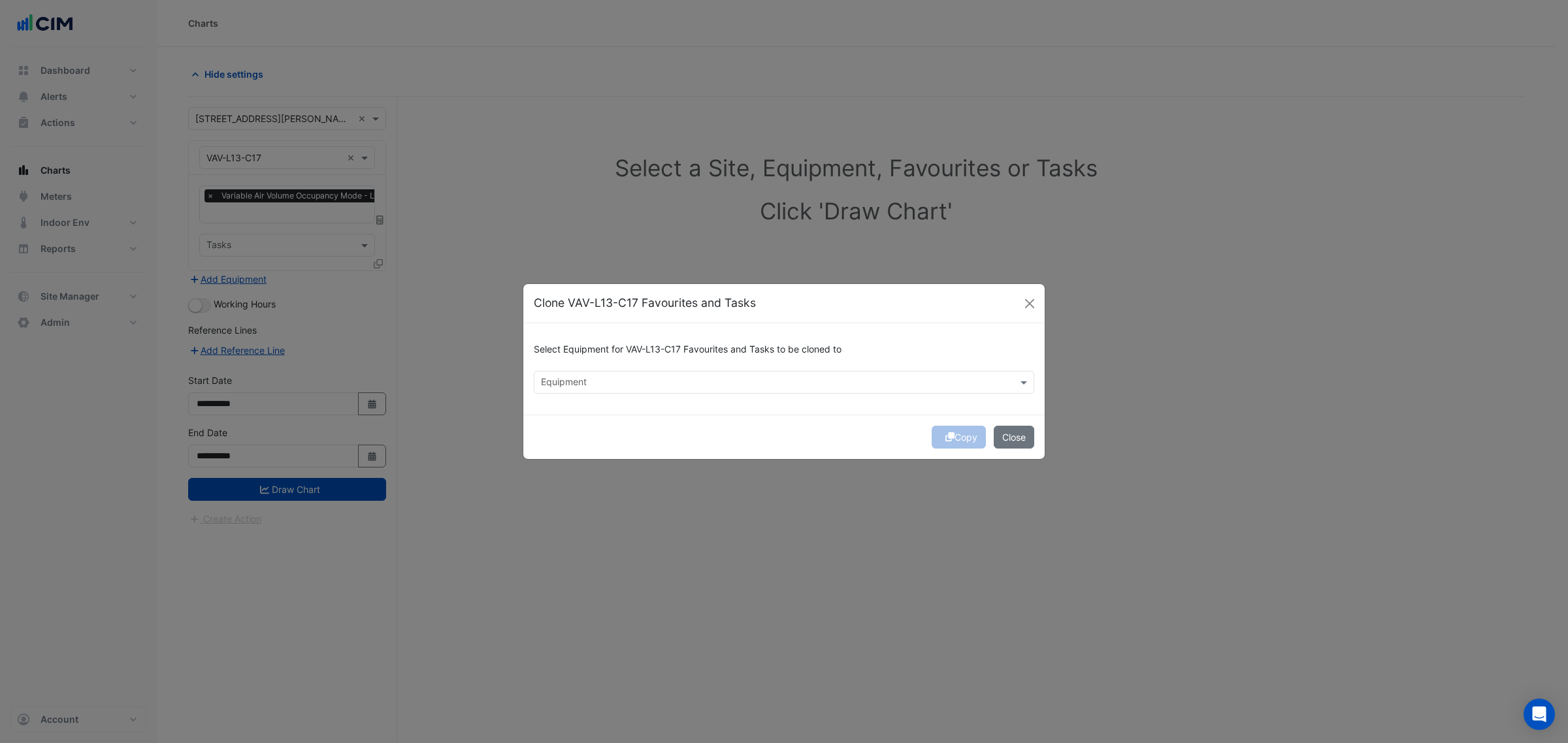
click at [592, 368] on div "Select Equipment for VAV-L13-C17 Favourites and Tasks to be cloned to" at bounding box center [784, 352] width 500 height 37
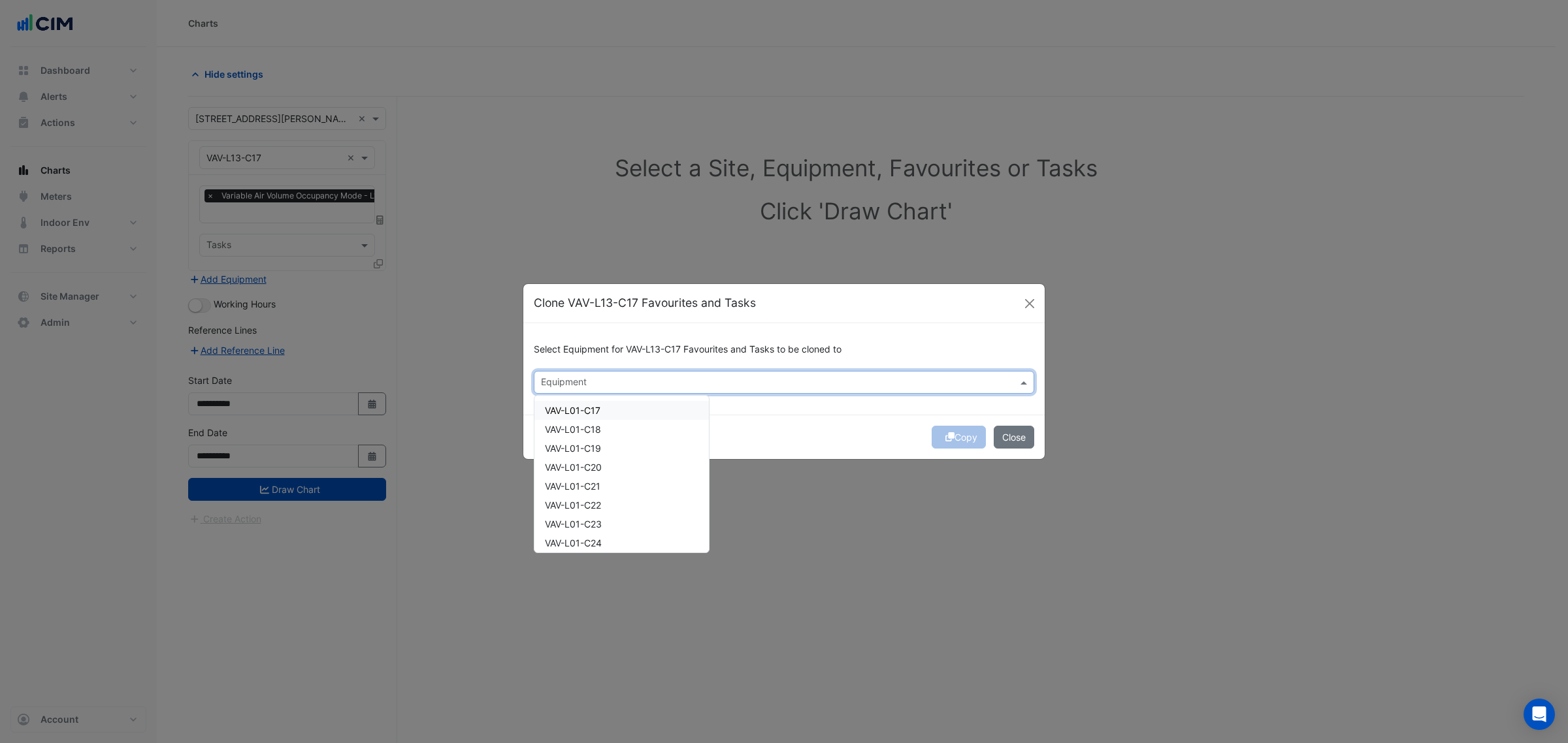
click at [596, 380] on input "text" at bounding box center [776, 383] width 471 height 14
type input "*"
click at [576, 409] on span "VAV-L13-C18" at bounding box center [572, 410] width 55 height 11
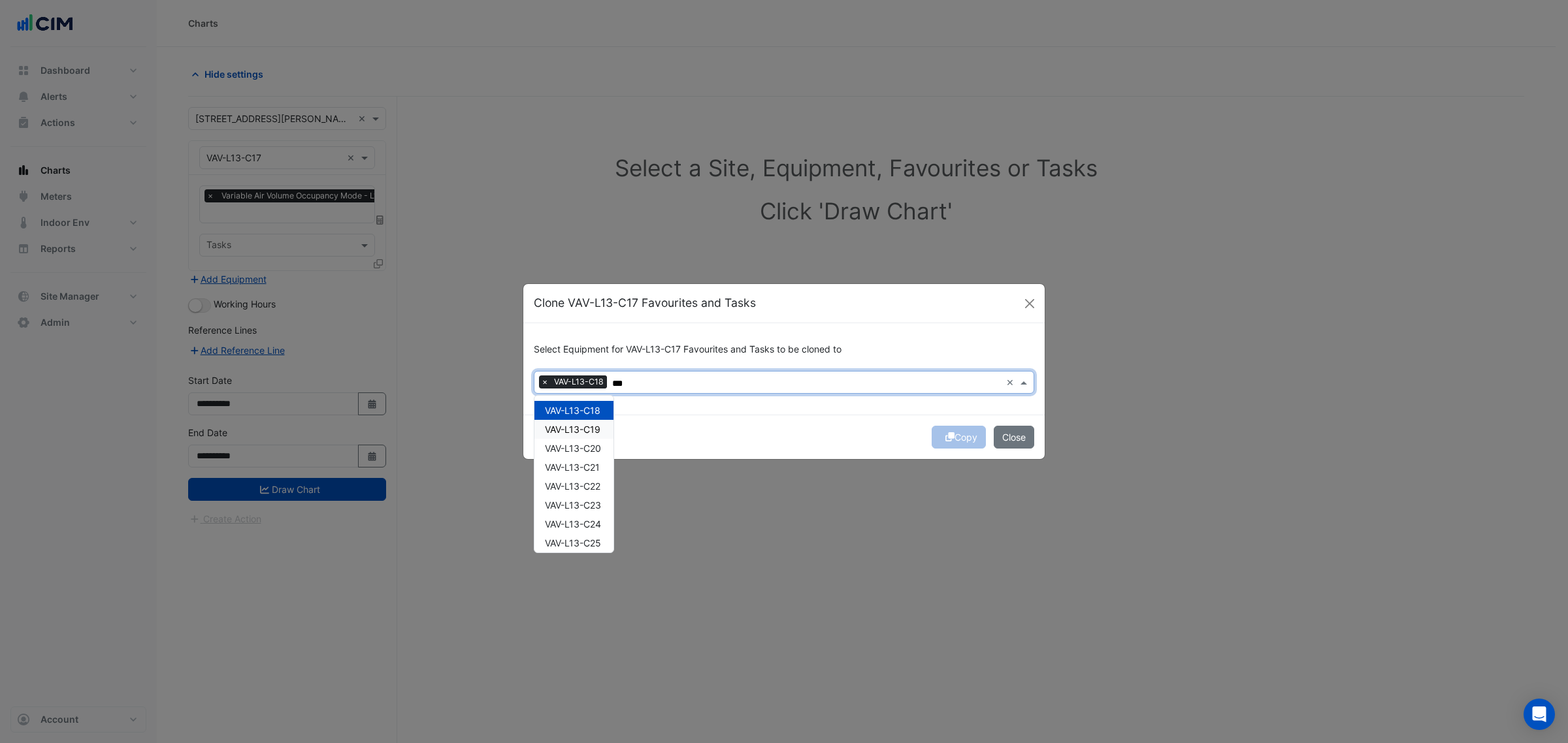
drag, startPoint x: 576, startPoint y: 423, endPoint x: 579, endPoint y: 439, distance: 16.3
click at [576, 427] on span "VAV-L13-C19" at bounding box center [572, 429] width 55 height 11
click at [579, 439] on div "VAV-L13-C20" at bounding box center [574, 448] width 79 height 19
click at [582, 459] on div "VAV-L13-C21" at bounding box center [574, 467] width 79 height 19
click at [581, 484] on span "VAV-L13-C22" at bounding box center [572, 486] width 55 height 11
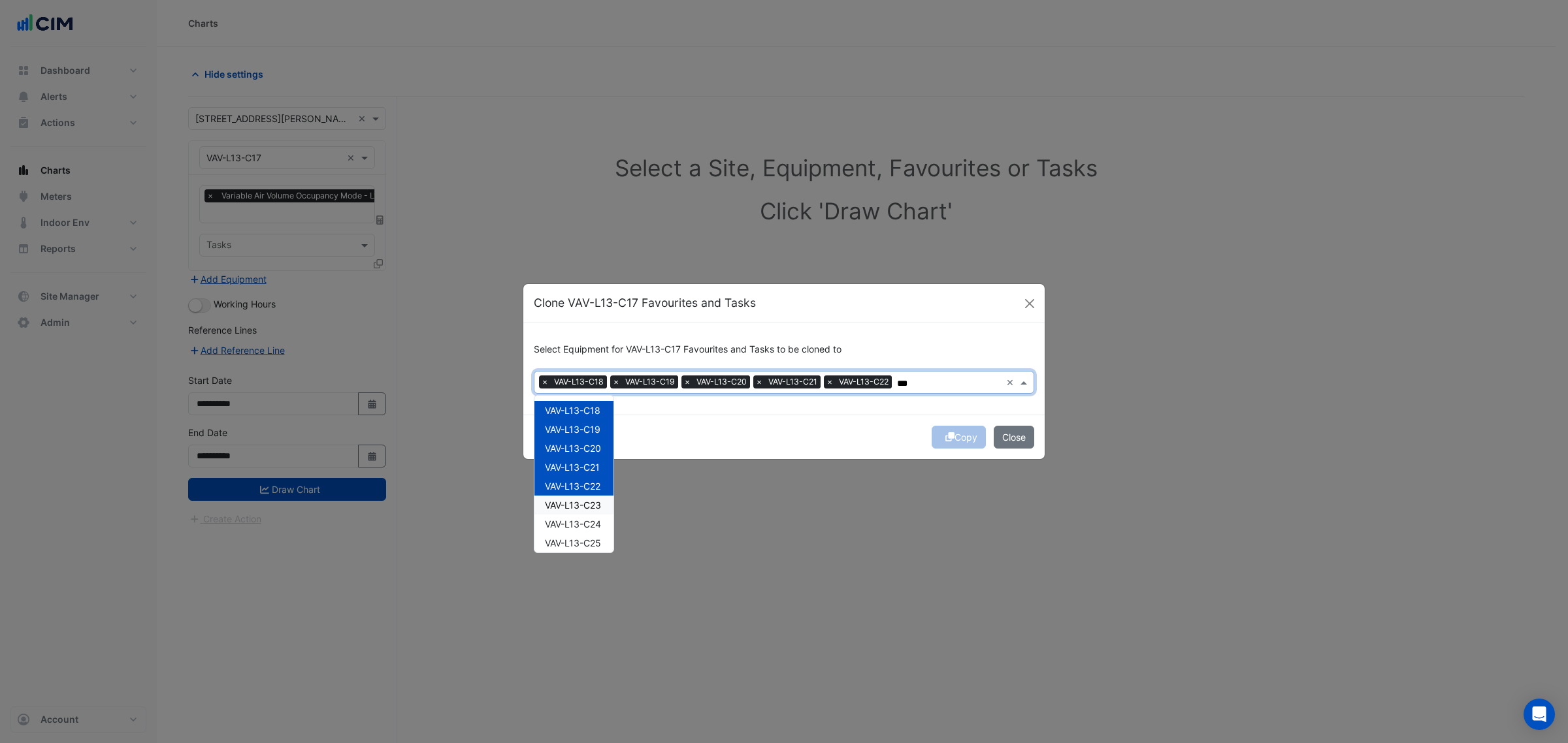
drag, startPoint x: 572, startPoint y: 511, endPoint x: 569, endPoint y: 526, distance: 15.3
click at [572, 513] on div "VAV-L13-C23" at bounding box center [574, 505] width 79 height 19
click at [569, 531] on div "VAV-L13-C24" at bounding box center [574, 524] width 79 height 19
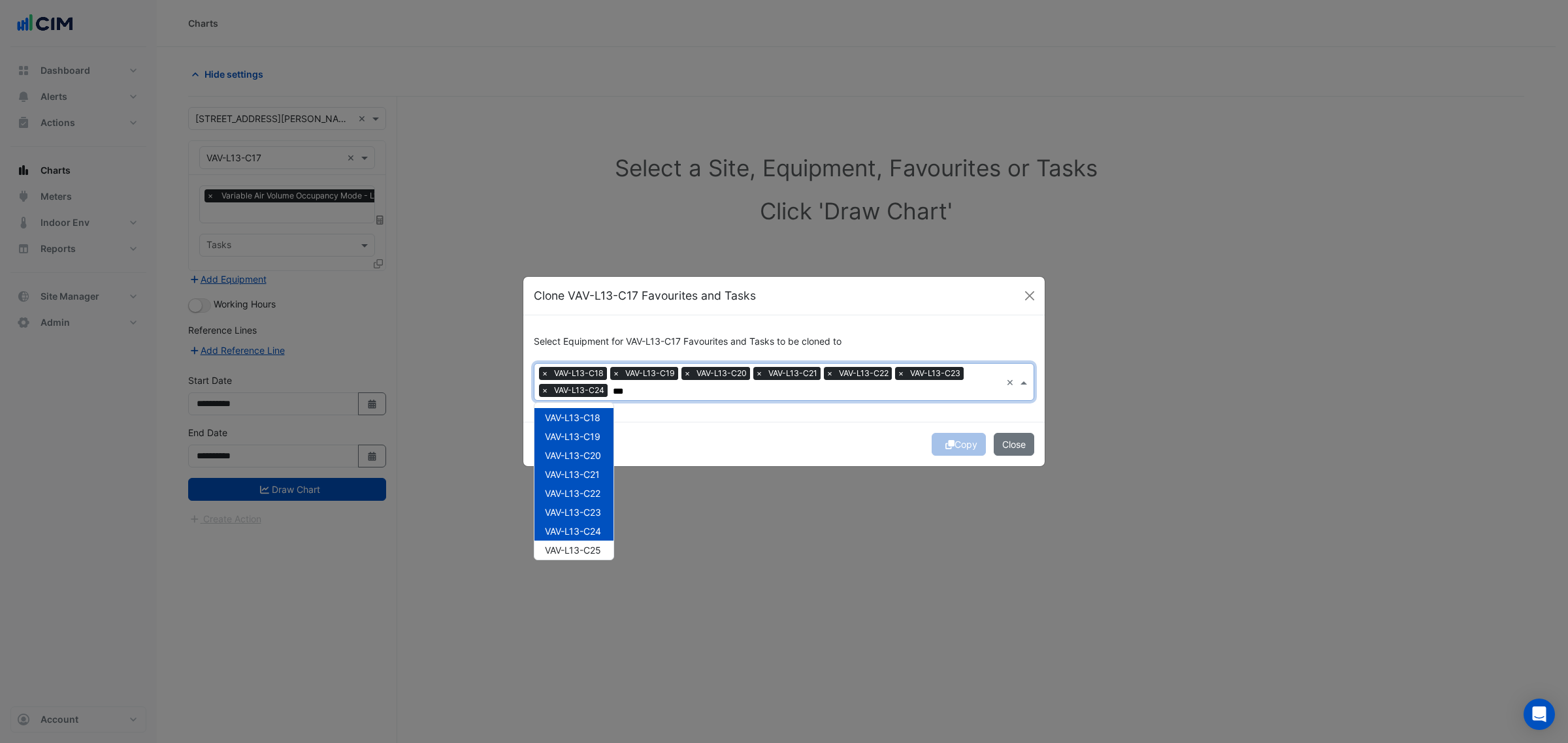
click at [567, 540] on div "VAV-L13-C18 VAV-L13-C19 VAV-L13-C20 VAV-L13-C21 VAV-L13-C22 VAV-L13-C23 VAV-L13…" at bounding box center [574, 644] width 79 height 473
drag, startPoint x: 582, startPoint y: 459, endPoint x: 589, endPoint y: 482, distance: 24.0
click at [582, 459] on div "VAV-L13-C25" at bounding box center [574, 469] width 79 height 19
click at [589, 484] on span "VAV-L13-C26" at bounding box center [573, 487] width 56 height 11
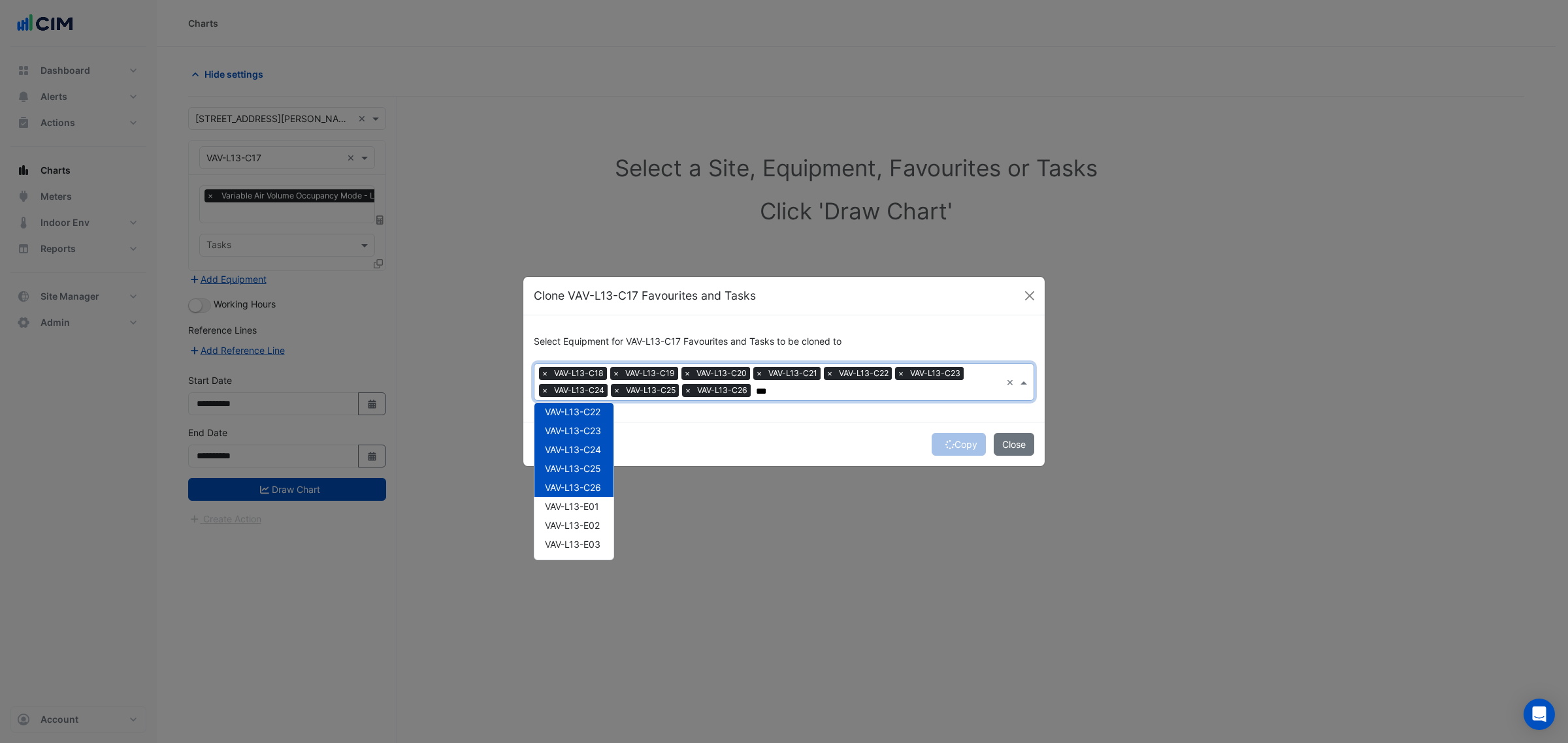
click at [592, 503] on div "VAV-L13-E01" at bounding box center [574, 507] width 79 height 19
click at [583, 530] on span "VAV-L13-E02" at bounding box center [572, 525] width 55 height 11
click at [579, 547] on span "VAV-L13-E03" at bounding box center [572, 544] width 55 height 11
click at [583, 487] on span "VAV-L13-E04" at bounding box center [572, 481] width 55 height 11
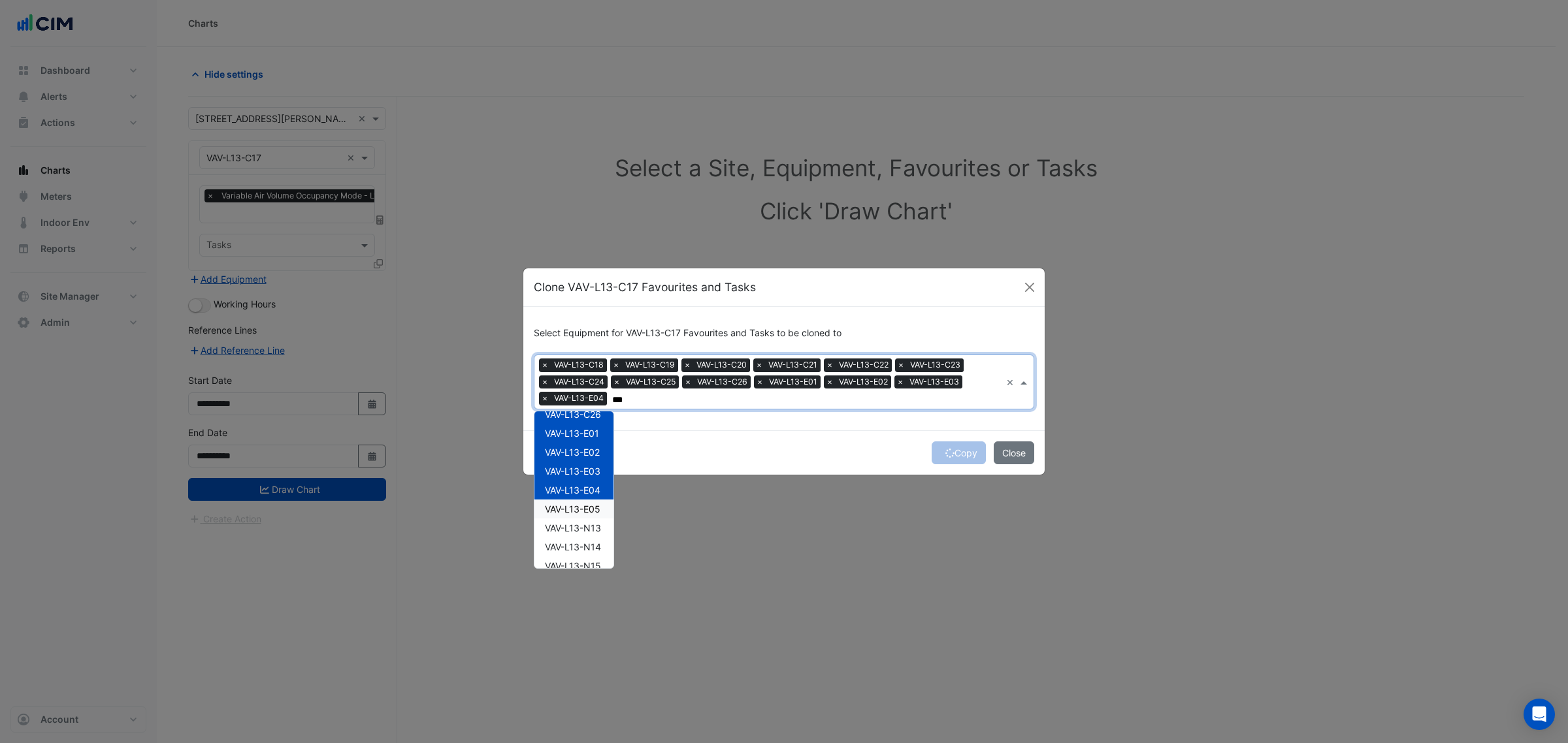
click at [589, 513] on span "VAV-L13-E05" at bounding box center [572, 509] width 55 height 11
click at [591, 528] on span "VAV-L13-N13" at bounding box center [573, 528] width 56 height 11
click at [589, 547] on span "VAV-L13-N14" at bounding box center [573, 547] width 56 height 11
click at [586, 563] on span "VAV-L13-N15" at bounding box center [573, 566] width 56 height 11
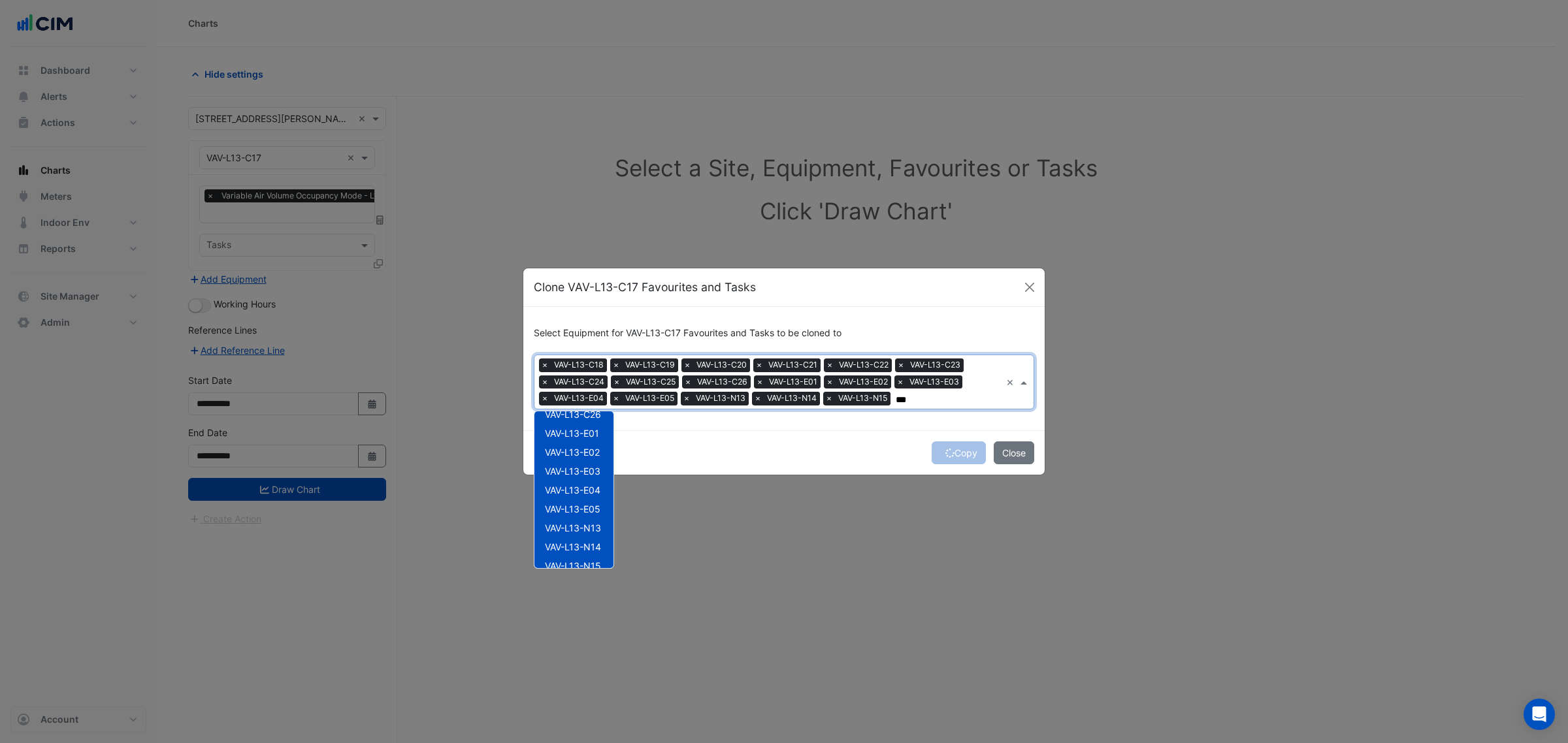
scroll to position [245, 0]
click at [586, 492] on div "VAV-L13-N15" at bounding box center [574, 484] width 79 height 19
click at [593, 523] on span "VAV-L13-S06" at bounding box center [573, 522] width 56 height 11
click at [583, 487] on span "VAV-L13-N15" at bounding box center [573, 484] width 56 height 11
click at [586, 511] on div "VAV-L13-N16" at bounding box center [574, 503] width 79 height 19
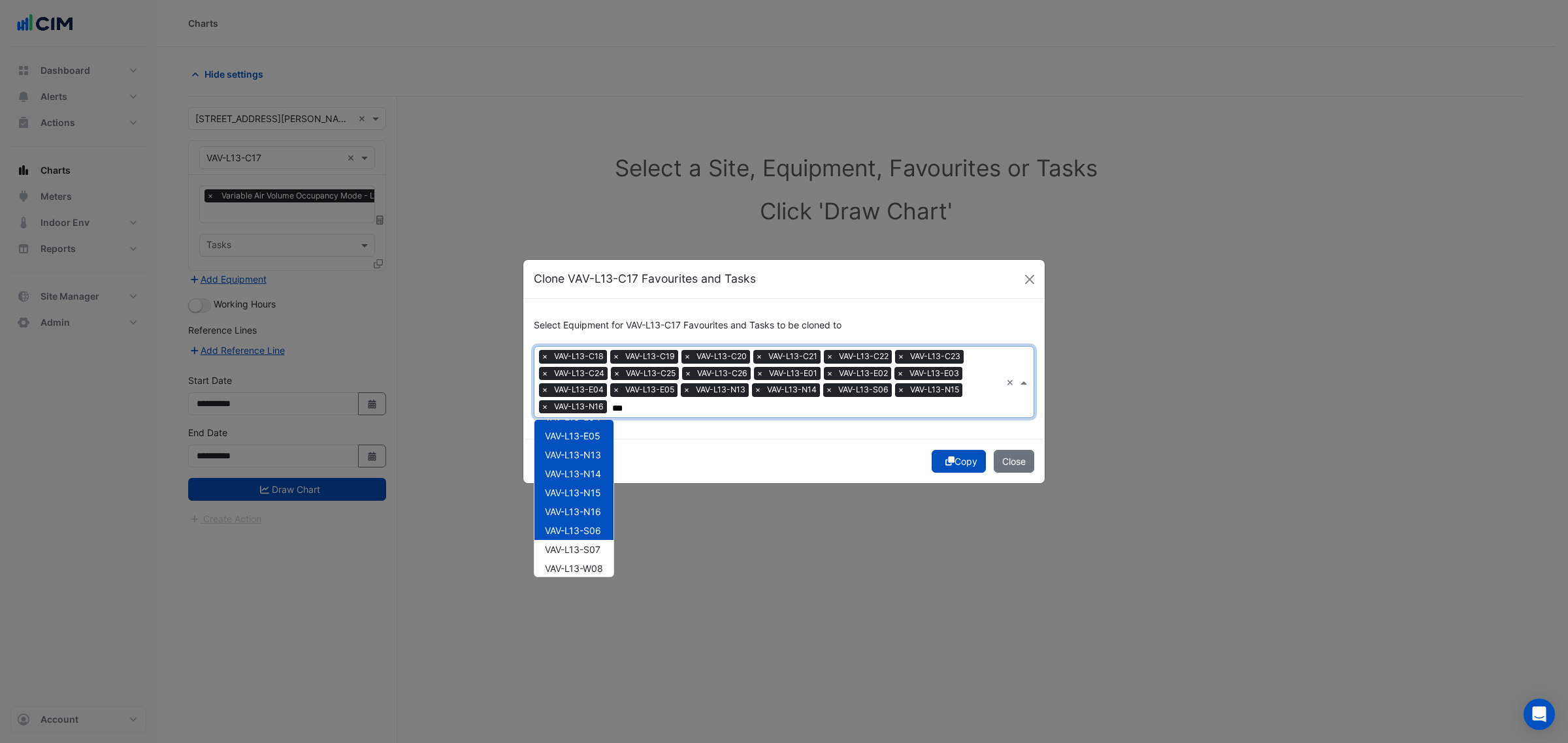
click at [589, 547] on span "VAV-L13-S07" at bounding box center [572, 549] width 55 height 11
click at [588, 567] on span "VAV-L13-W08" at bounding box center [573, 569] width 58 height 11
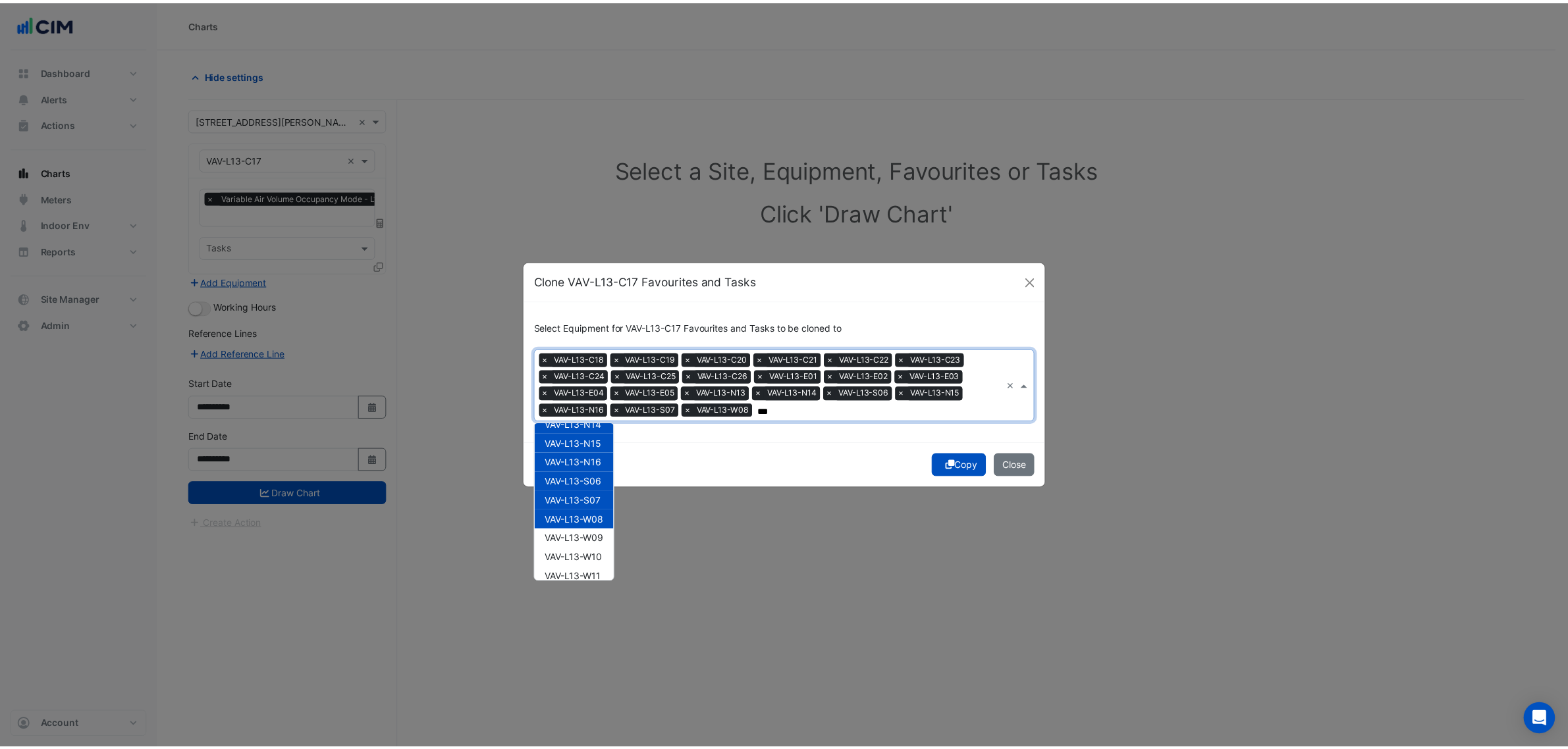
scroll to position [330, 0]
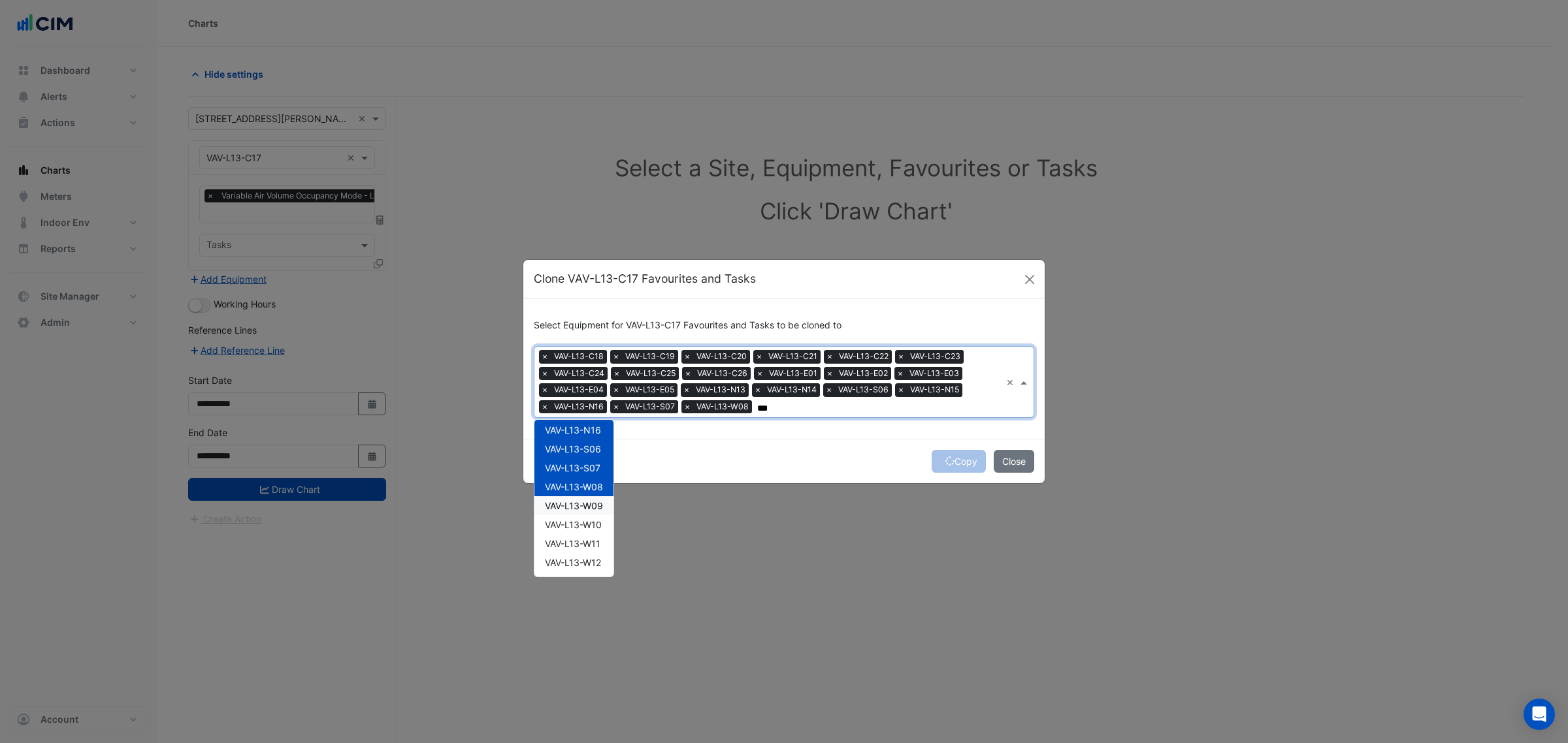
click at [588, 500] on span "VAV-L13-W09" at bounding box center [573, 505] width 58 height 11
drag, startPoint x: 592, startPoint y: 523, endPoint x: 599, endPoint y: 539, distance: 17.5
click at [593, 527] on span "VAV-L13-W10" at bounding box center [573, 525] width 57 height 11
click at [599, 545] on span "VAV-L13-W11" at bounding box center [572, 543] width 55 height 11
click at [591, 553] on div "VAV-L13-W12" at bounding box center [574, 563] width 79 height 19
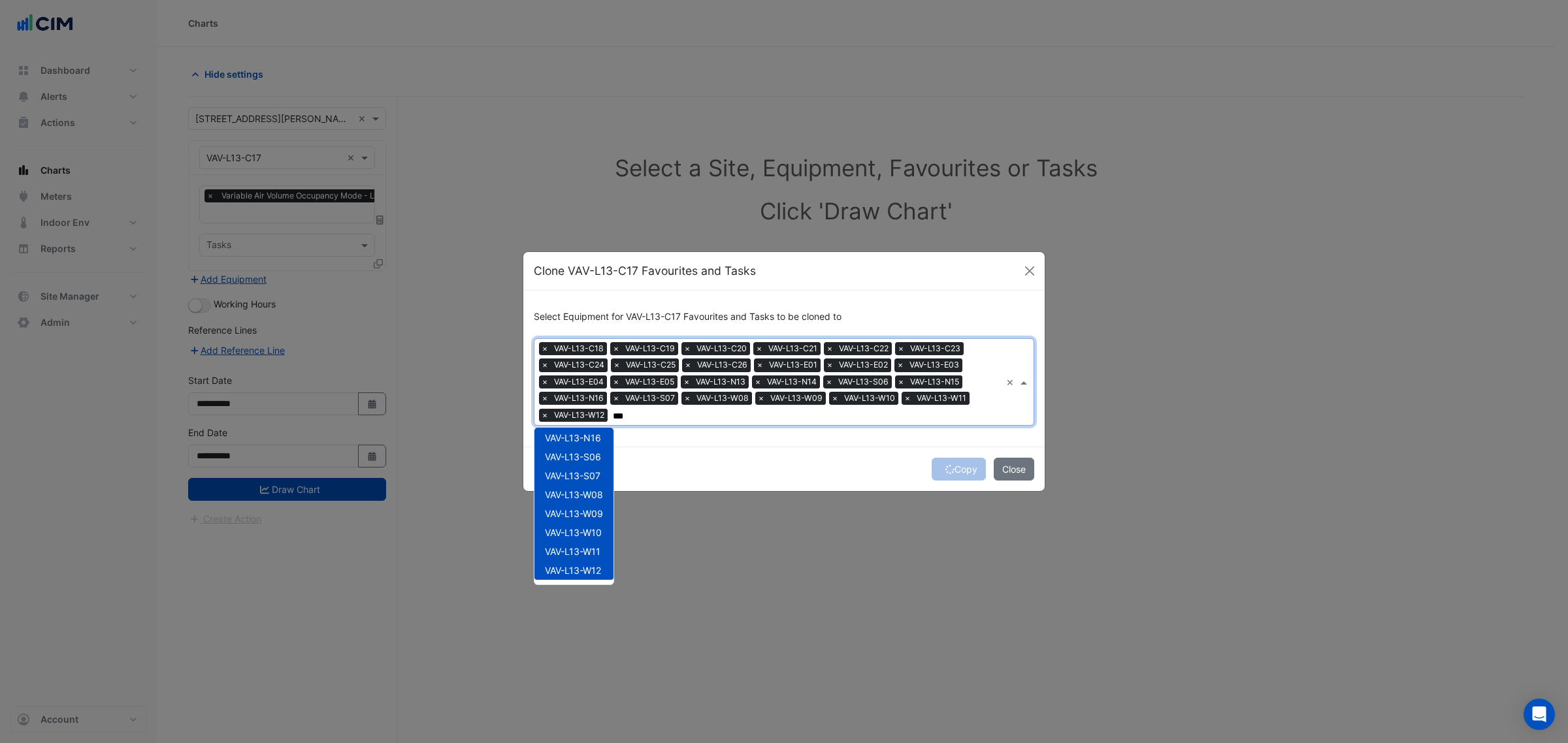
type input "***"
click at [725, 457] on div "Copy Close" at bounding box center [784, 469] width 521 height 45
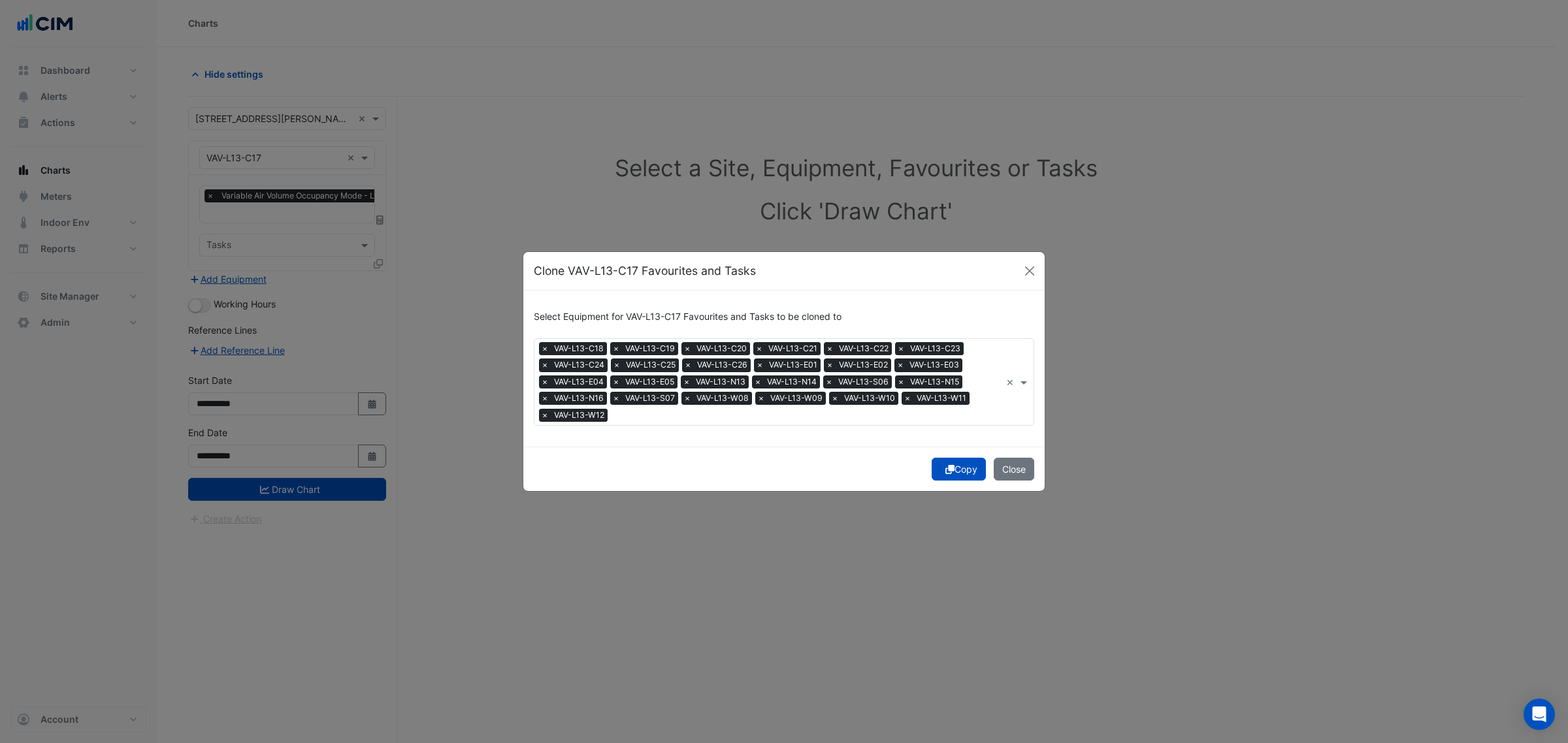
click at [929, 451] on div "Copy Close" at bounding box center [784, 469] width 521 height 45
click at [939, 471] on button "Copy" at bounding box center [958, 469] width 54 height 23
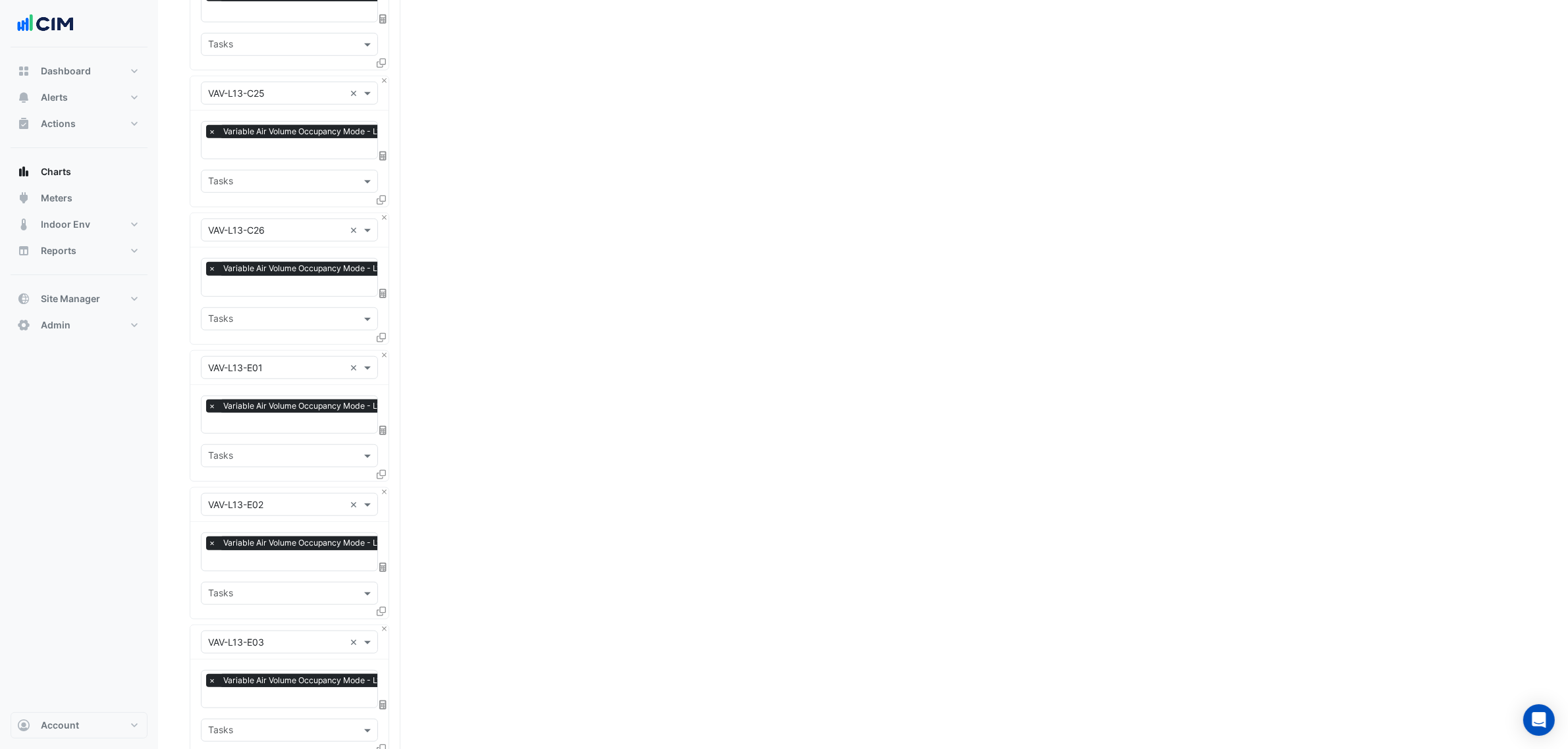
drag, startPoint x: 528, startPoint y: 479, endPoint x: 416, endPoint y: 705, distance: 252.2
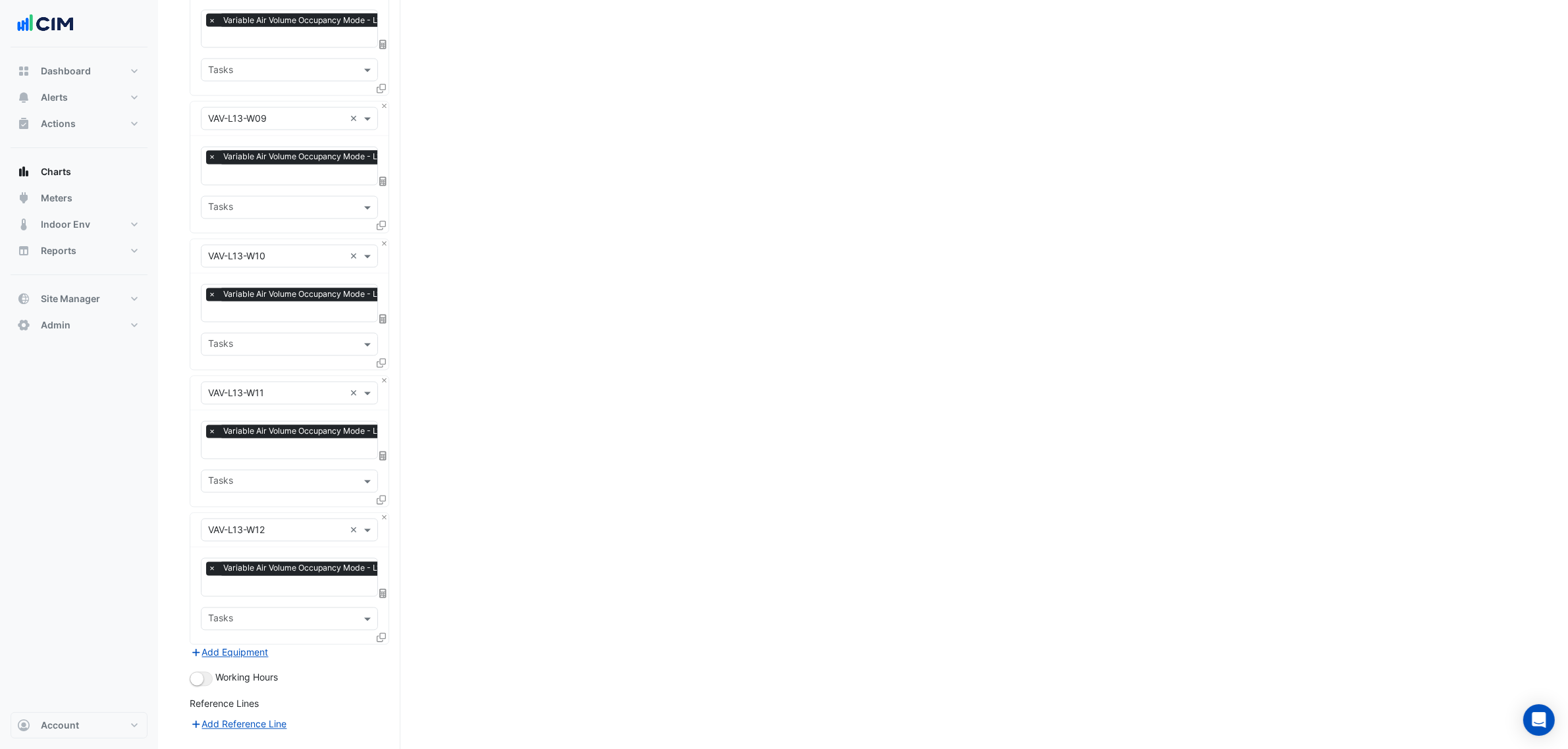
scroll to position [3208, 0]
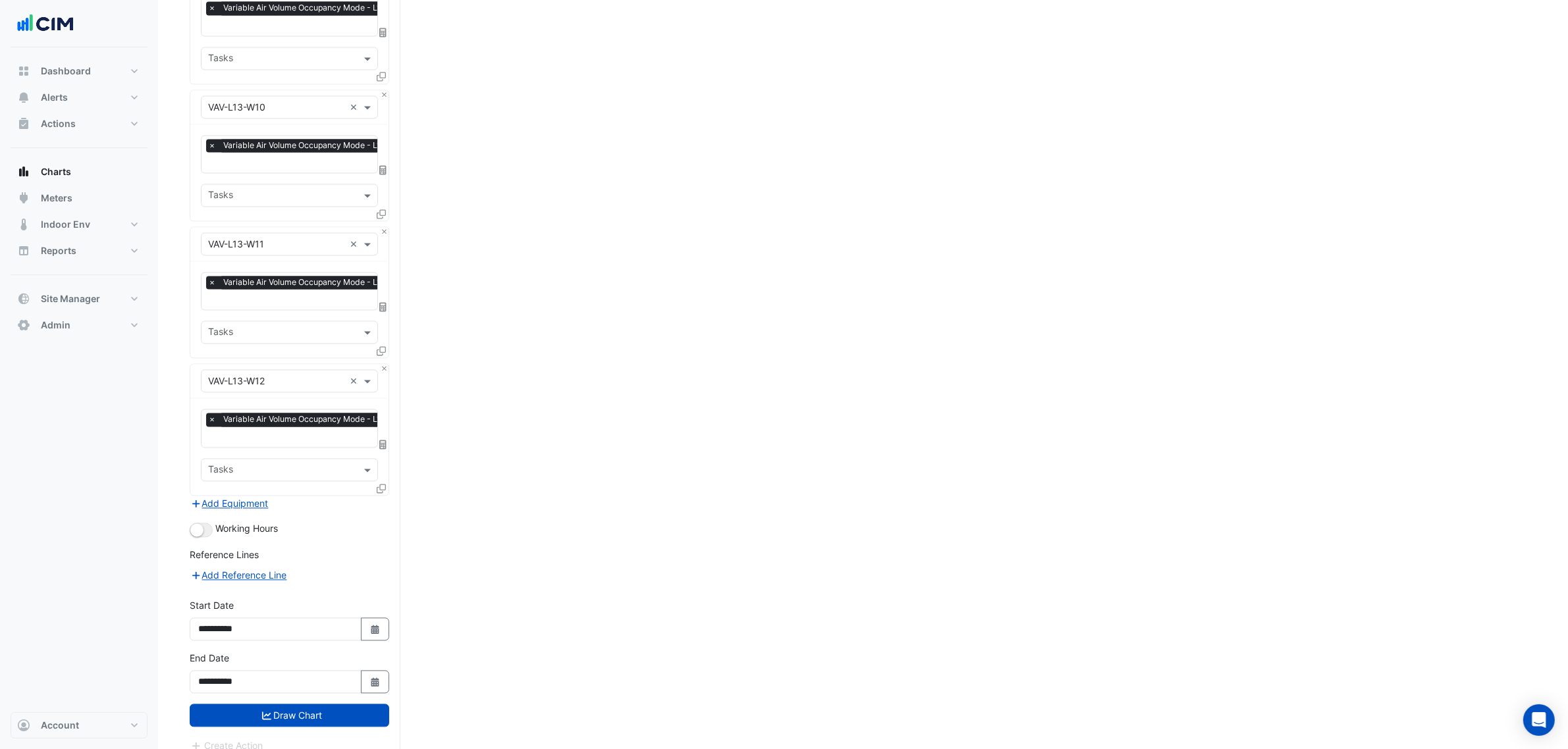
drag, startPoint x: 583, startPoint y: 547, endPoint x: 576, endPoint y: 662, distance: 115.2
click at [196, 523] on small "button" at bounding box center [197, 530] width 13 height 13
click at [334, 704] on button "Draw Chart" at bounding box center [289, 715] width 199 height 23
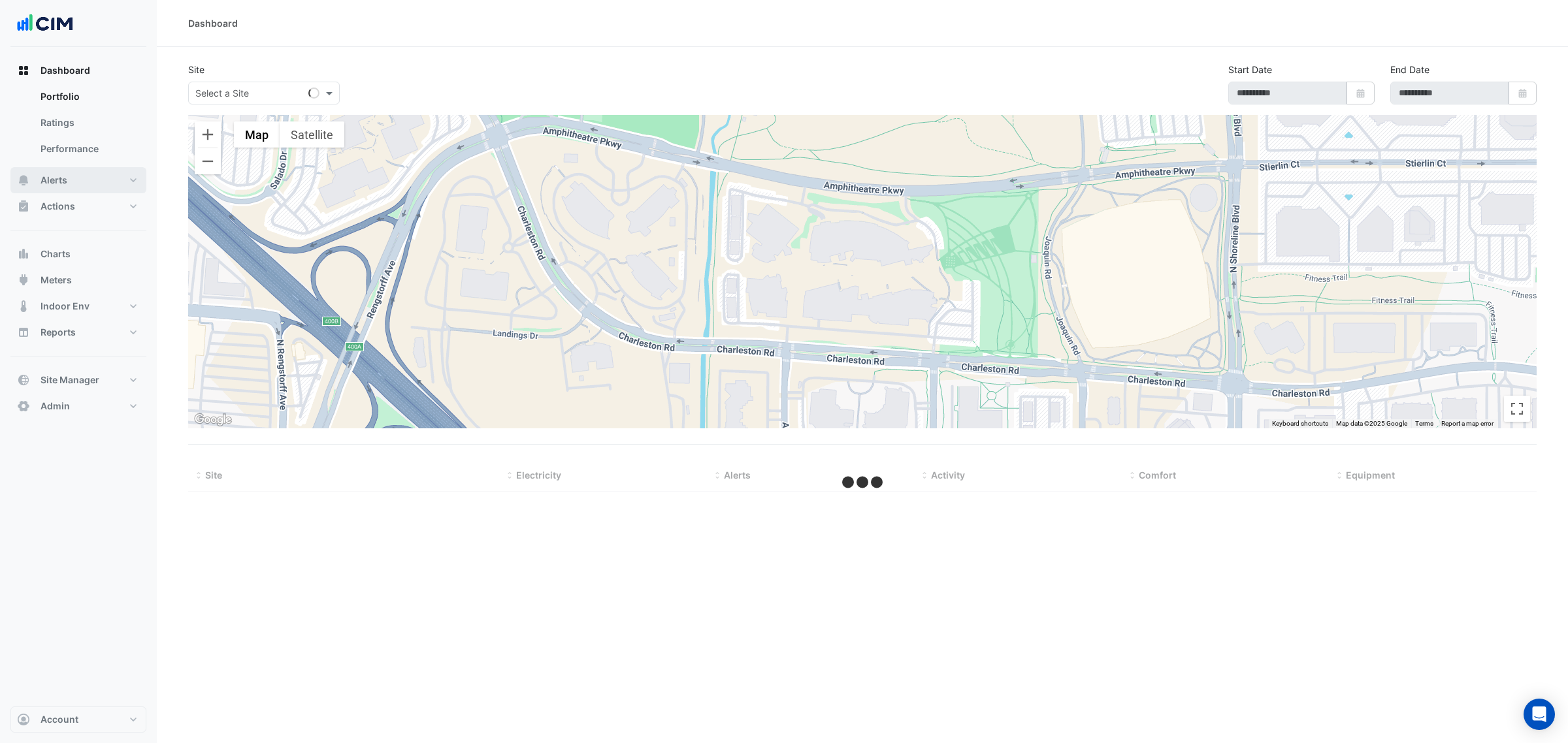
click at [101, 164] on ul "Portfolio Ratings Performance" at bounding box center [79, 126] width 136 height 84
click at [101, 171] on button "Alerts" at bounding box center [79, 180] width 136 height 26
click at [83, 173] on link "Templates" at bounding box center [88, 174] width 117 height 26
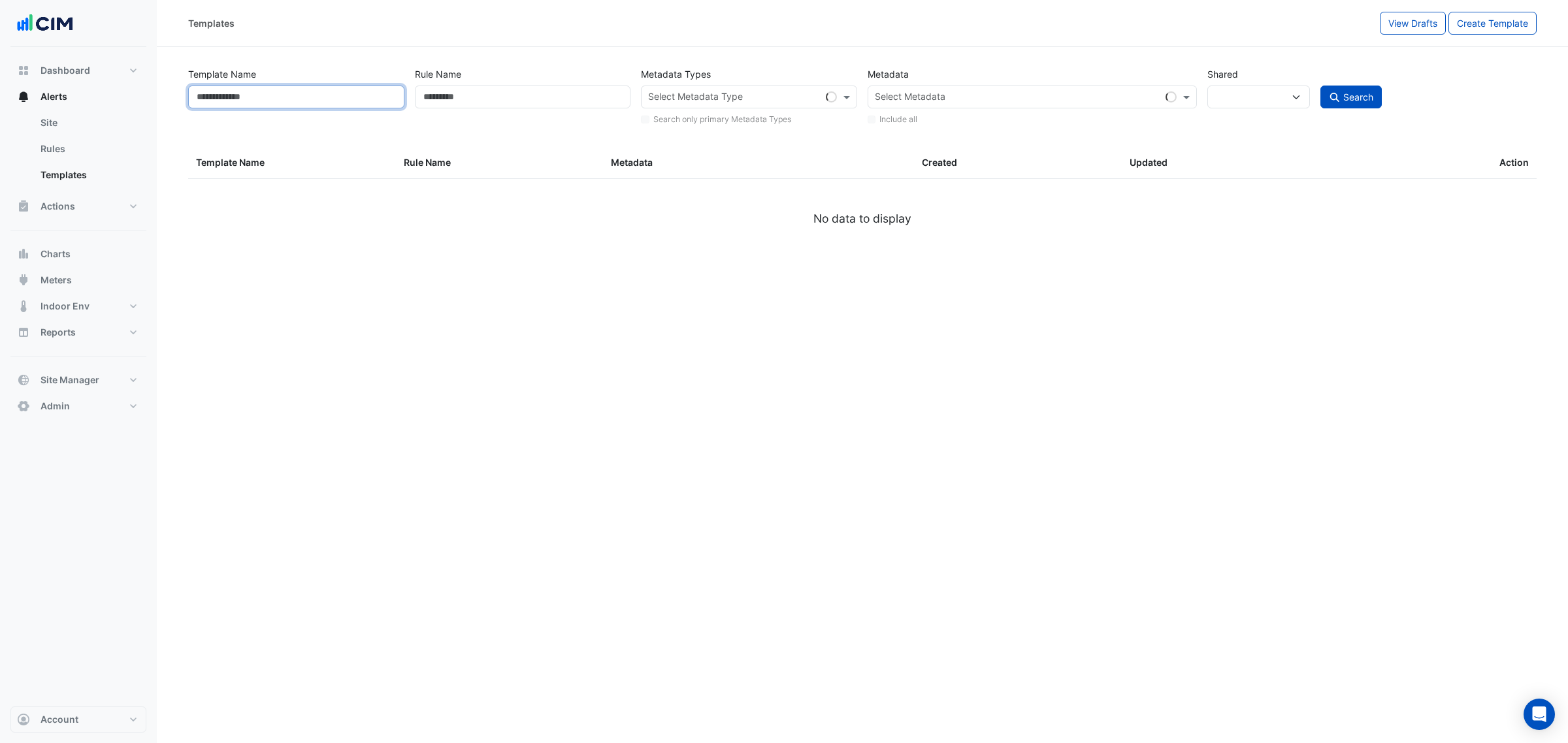
click at [223, 103] on input "Template Name" at bounding box center [296, 97] width 216 height 23
select select
type input "*"
select select "***"
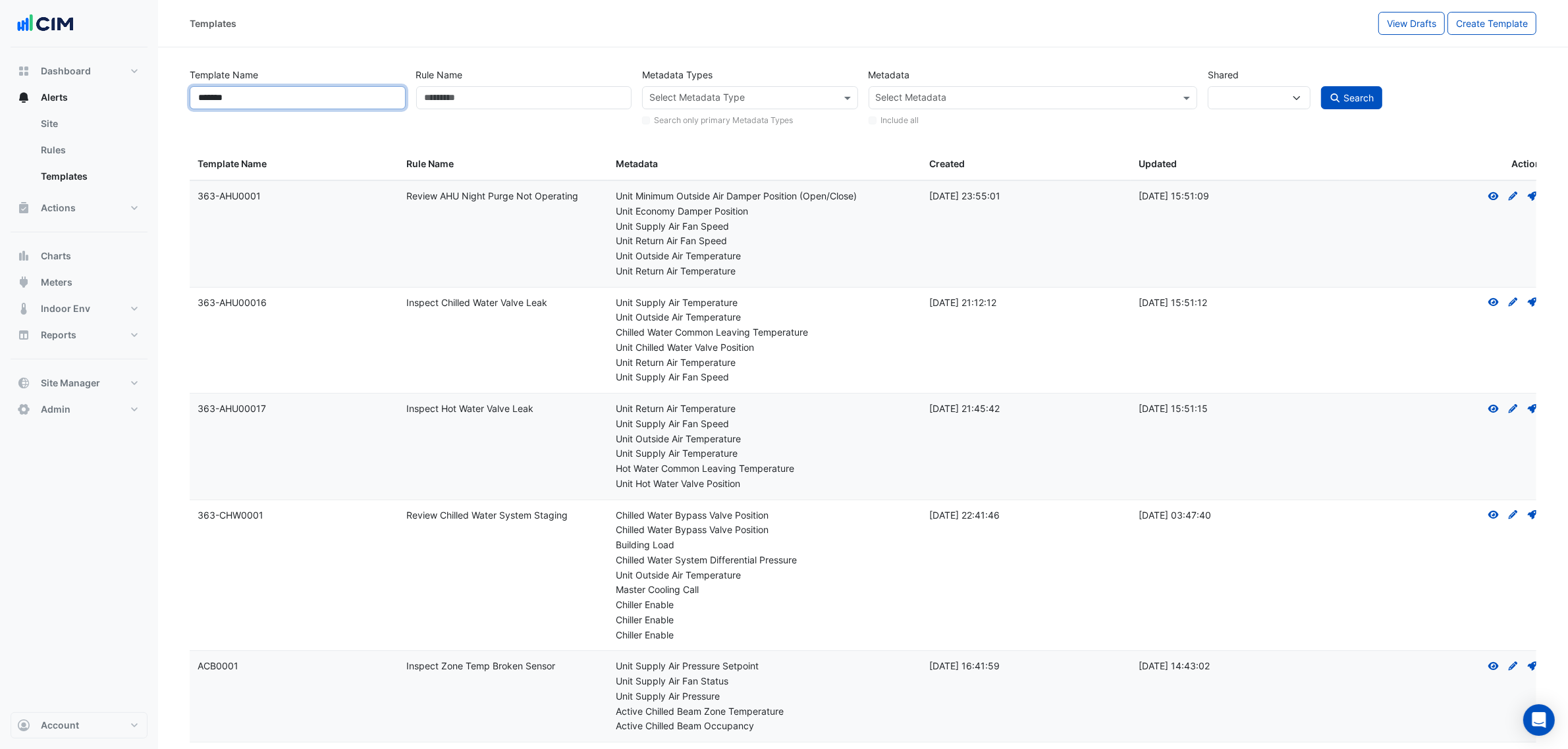
type input "*******"
click at [1321, 87] on button "Search" at bounding box center [1352, 98] width 62 height 23
select select
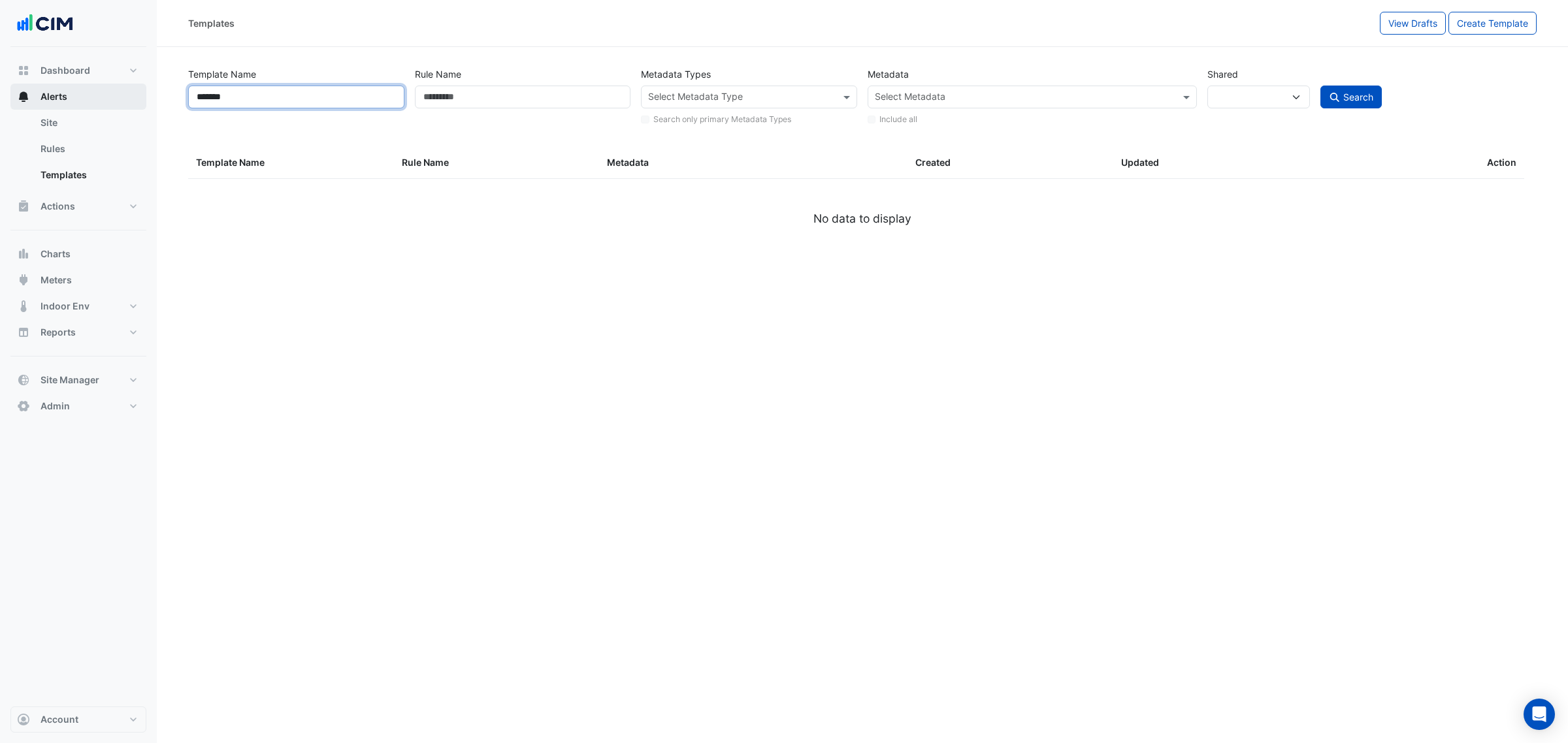
drag, startPoint x: 354, startPoint y: 86, endPoint x: 118, endPoint y: 107, distance: 236.9
click at [131, 100] on div "Templates View Drafts Create Template Template Name ******* Rule Name Metadata …" at bounding box center [784, 372] width 1568 height 743
click at [531, 83] on div "Rule Name" at bounding box center [523, 95] width 226 height 64
click at [525, 102] on input "Rule Name" at bounding box center [523, 97] width 216 height 23
paste input "*******"
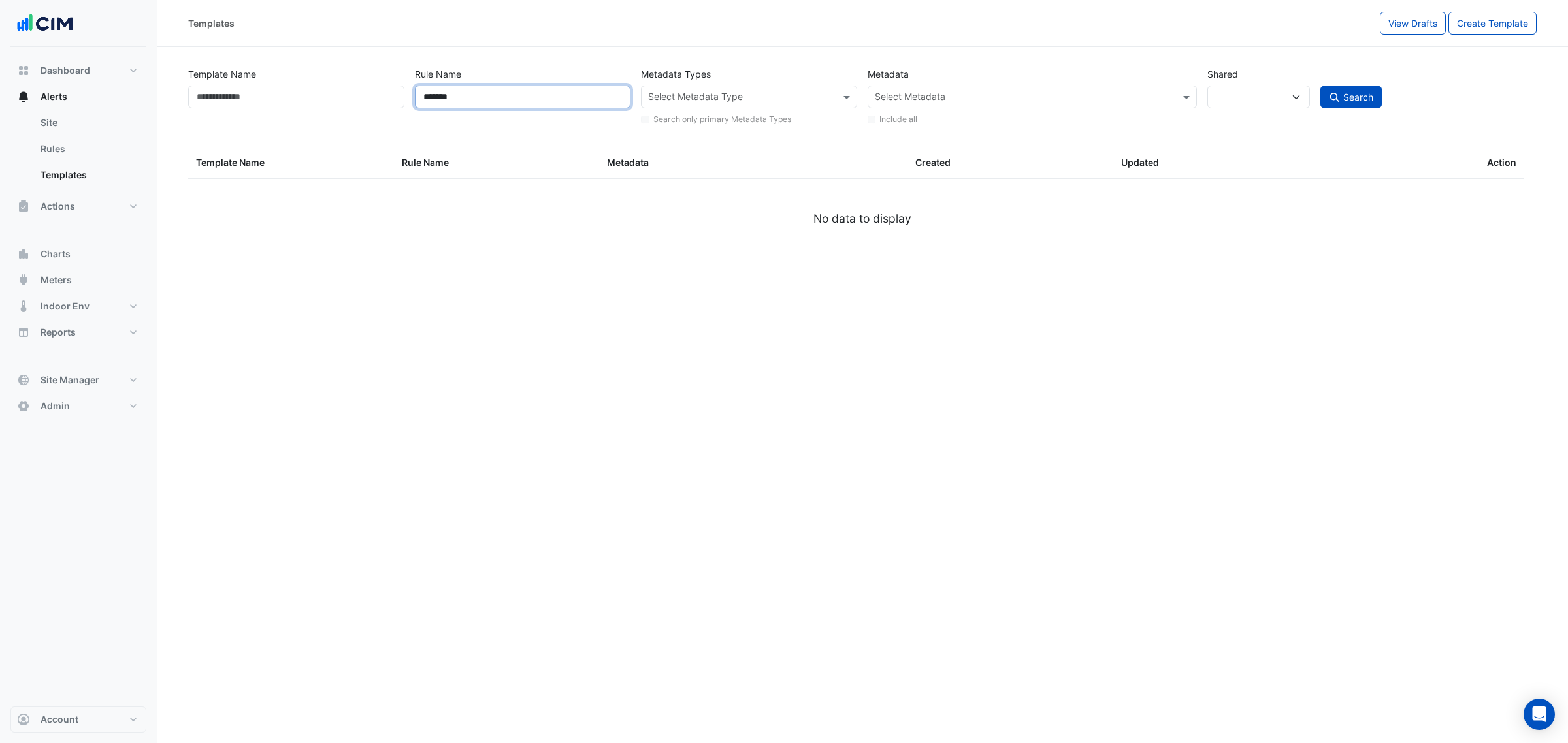
type input "*******"
click at [1394, 103] on div "Search" at bounding box center [1428, 95] width 226 height 64
click at [1384, 101] on div "Search" at bounding box center [1428, 95] width 226 height 64
click at [1380, 99] on button "Search" at bounding box center [1351, 97] width 61 height 23
select select
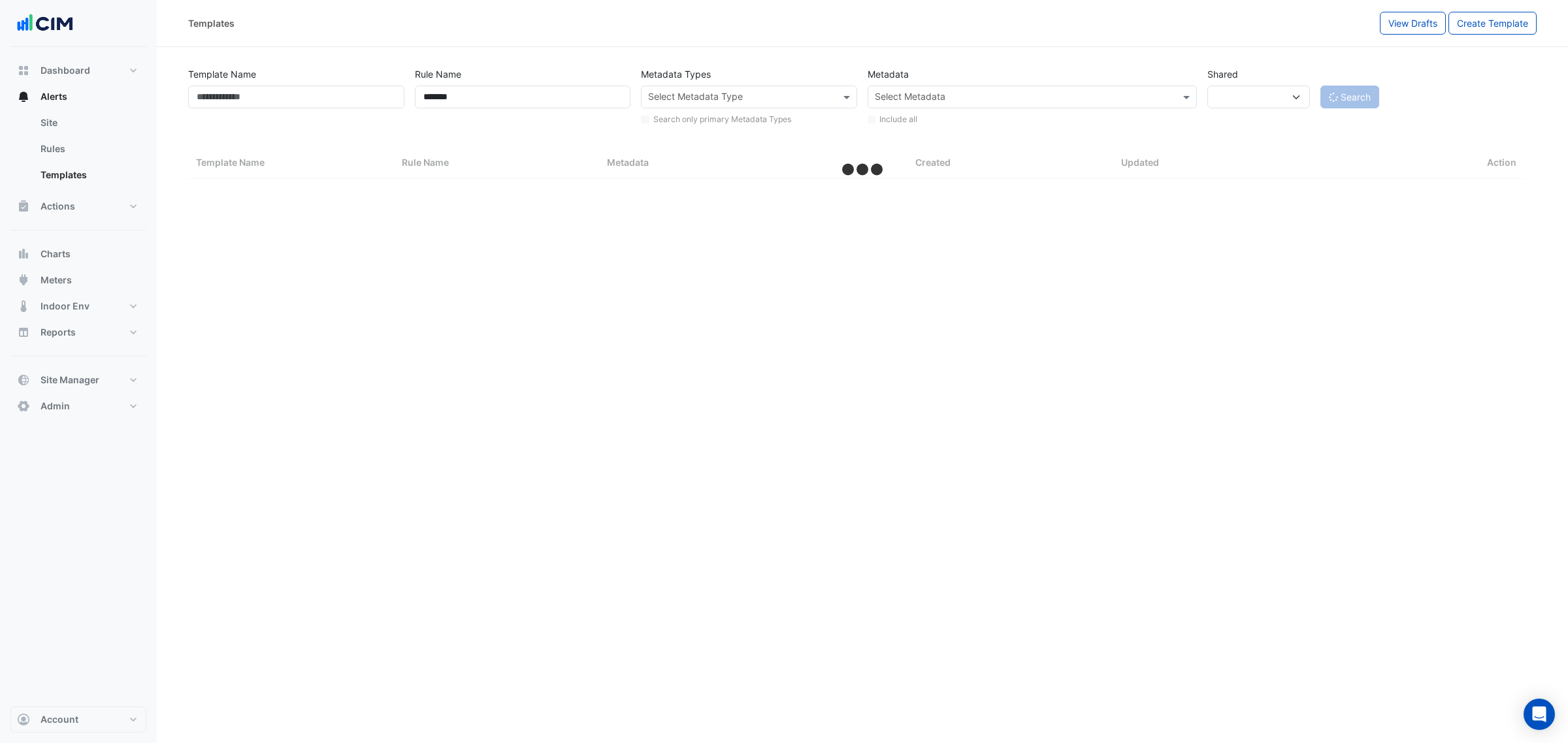
select select "***"
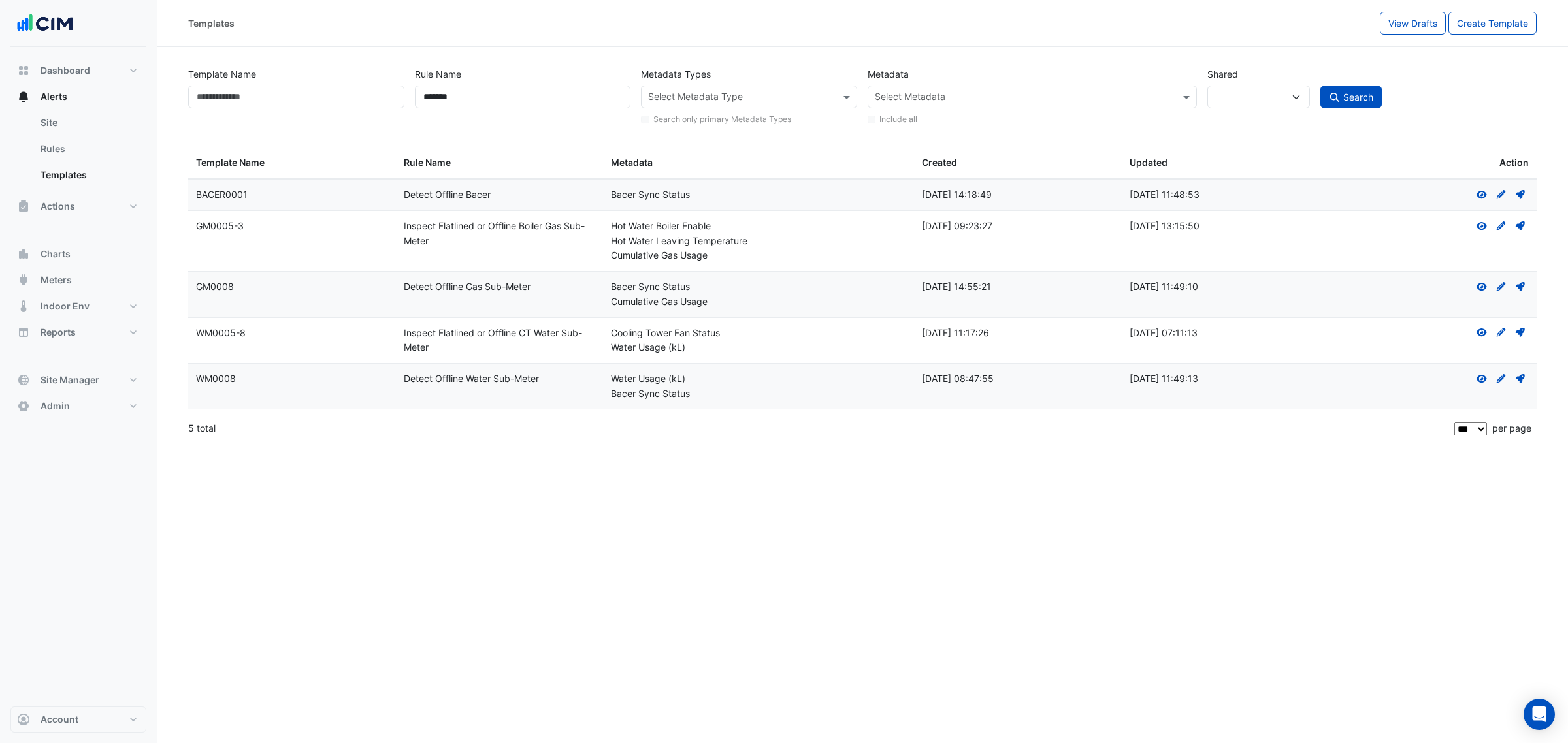
drag, startPoint x: 386, startPoint y: 383, endPoint x: 547, endPoint y: 397, distance: 161.6
click at [547, 397] on div "Template Name: WM0008 Rule Name: Detect Offline Water Sub-Meter Metadata: Water…" at bounding box center [862, 386] width 1348 height 46
drag, startPoint x: 671, startPoint y: 380, endPoint x: 681, endPoint y: 381, distance: 10.0
click at [681, 381] on div "Water Usage (kL)" at bounding box center [758, 379] width 295 height 15
click at [690, 381] on div "Water Usage (kL)" at bounding box center [758, 379] width 295 height 15
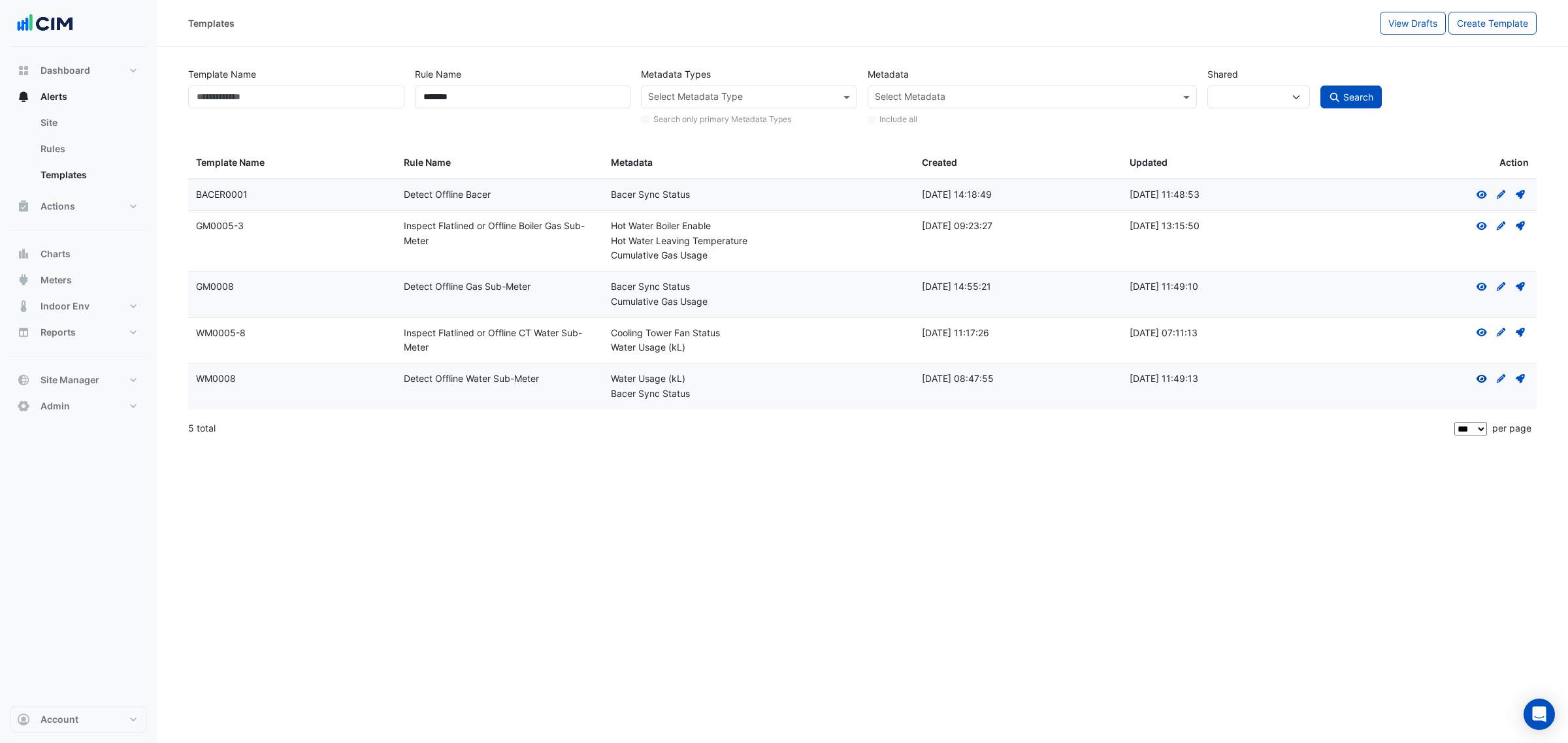
click at [1476, 374] on icon "View" at bounding box center [1481, 379] width 12 height 9
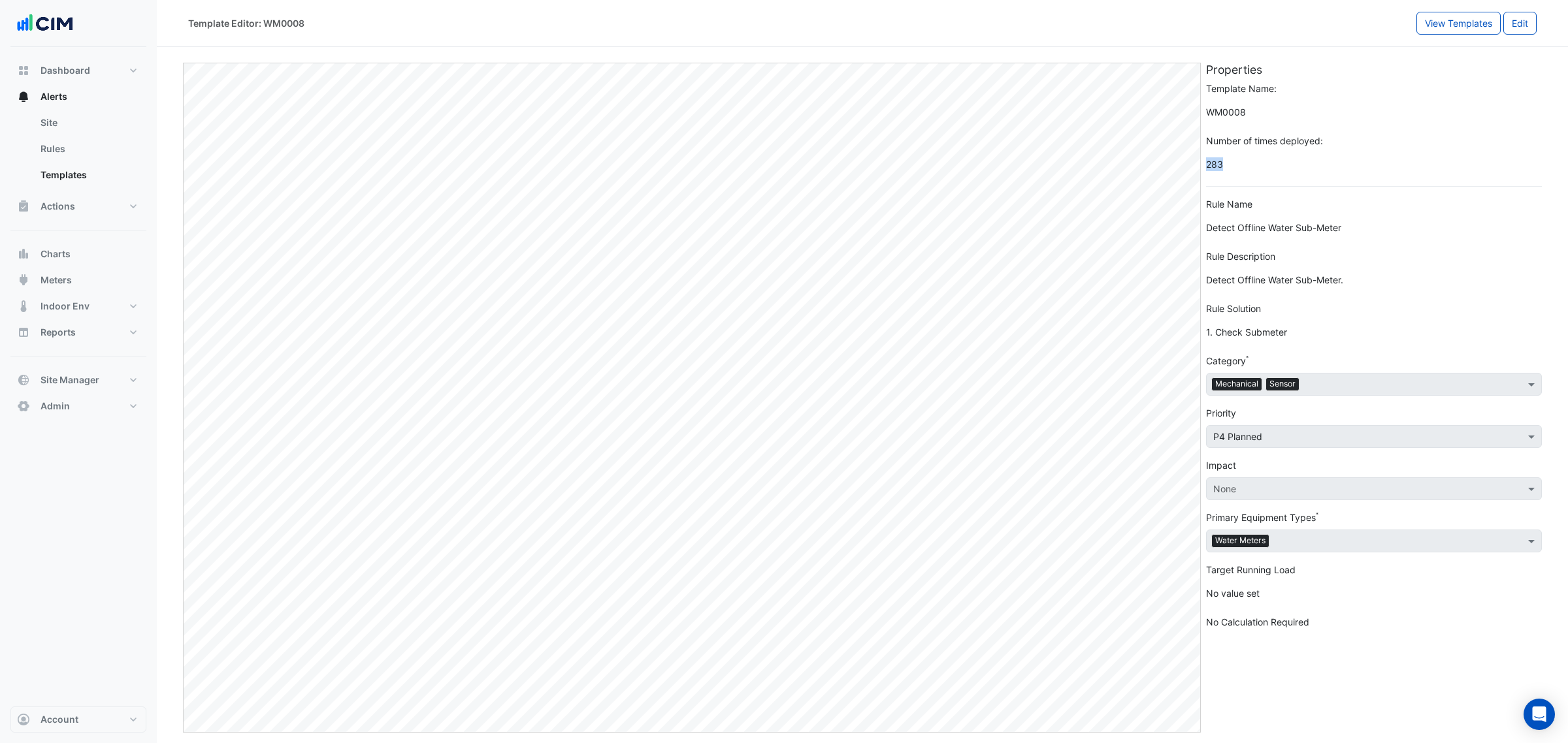
drag, startPoint x: 1224, startPoint y: 173, endPoint x: 1203, endPoint y: 174, distance: 21.0
click at [1203, 174] on div "Template Name: WM0008 Number of times deployed: 283 Rule Name Detect Offline Wa…" at bounding box center [1374, 364] width 352 height 563
click at [1233, 174] on span "283" at bounding box center [1374, 164] width 336 height 23
select select
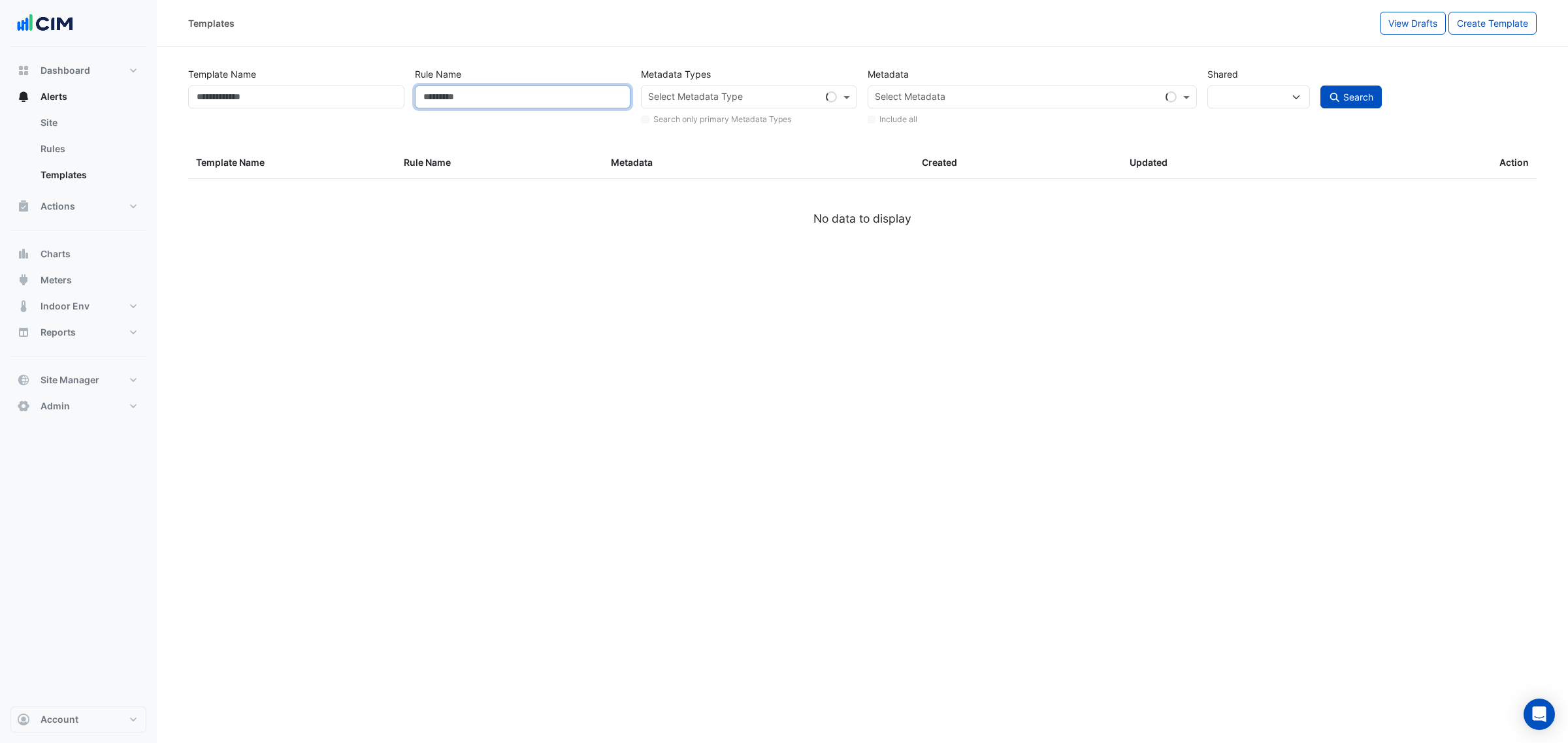
click at [481, 95] on input "Rule Name" at bounding box center [523, 97] width 216 height 23
paste input "*******"
type input "*******"
click at [1368, 97] on span "Search" at bounding box center [1358, 97] width 30 height 11
select select
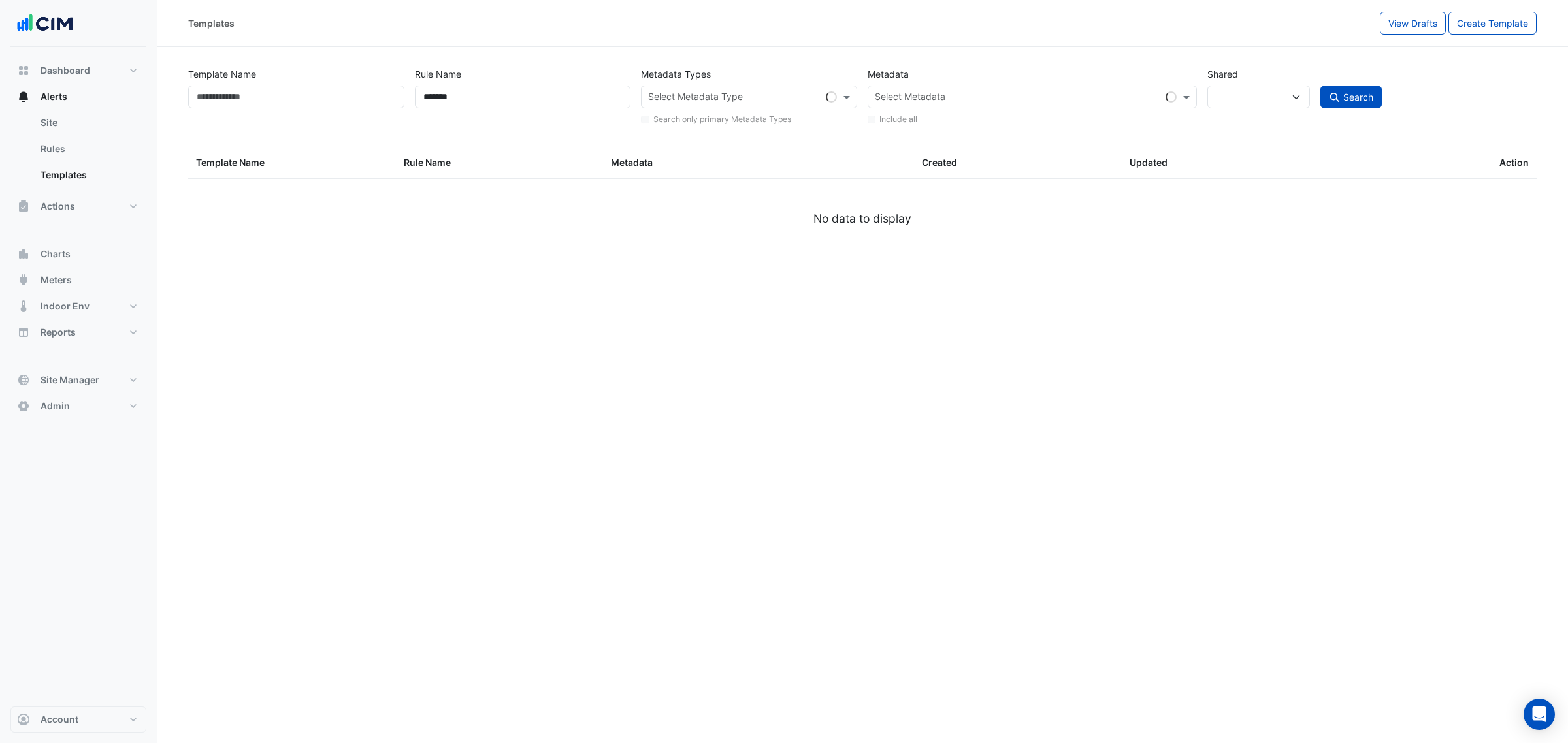
click at [824, 61] on div "Template Name Rule Name ******* Metadata Types Select Metadata Type Search only…" at bounding box center [862, 93] width 1359 height 67
select select "***"
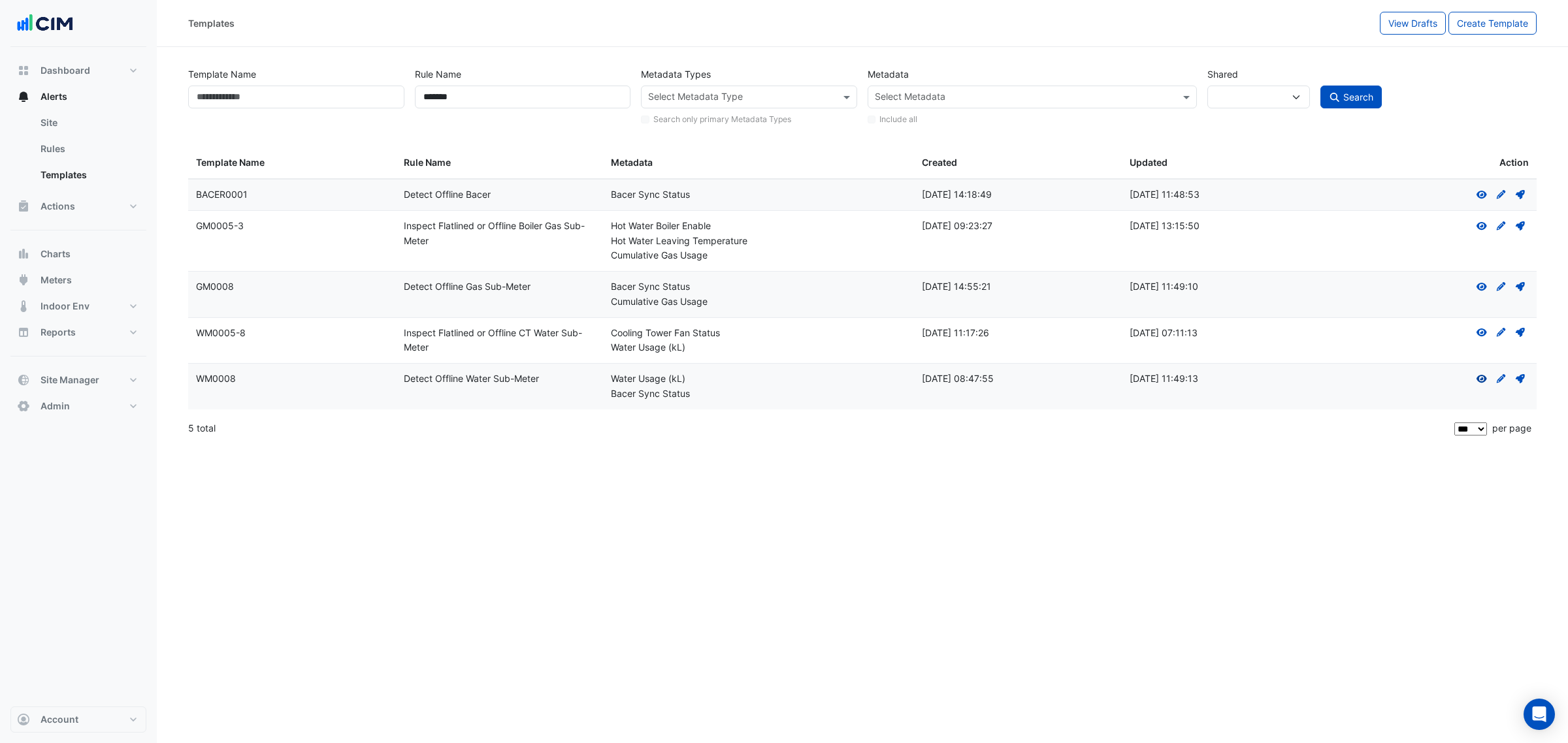
click at [1484, 379] on icon at bounding box center [1481, 379] width 11 height 8
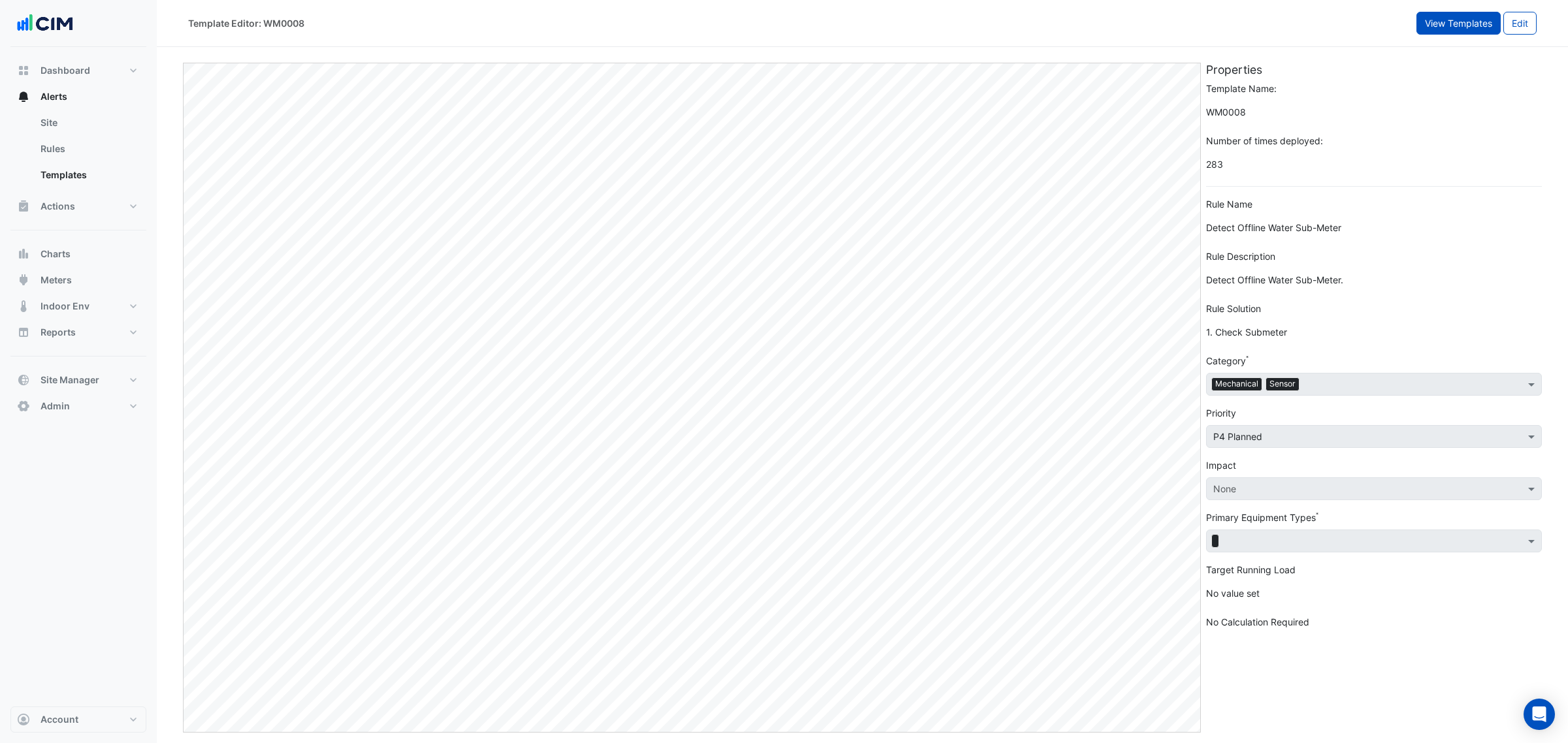
click at [1432, 23] on button "View Templates" at bounding box center [1458, 23] width 85 height 23
select select
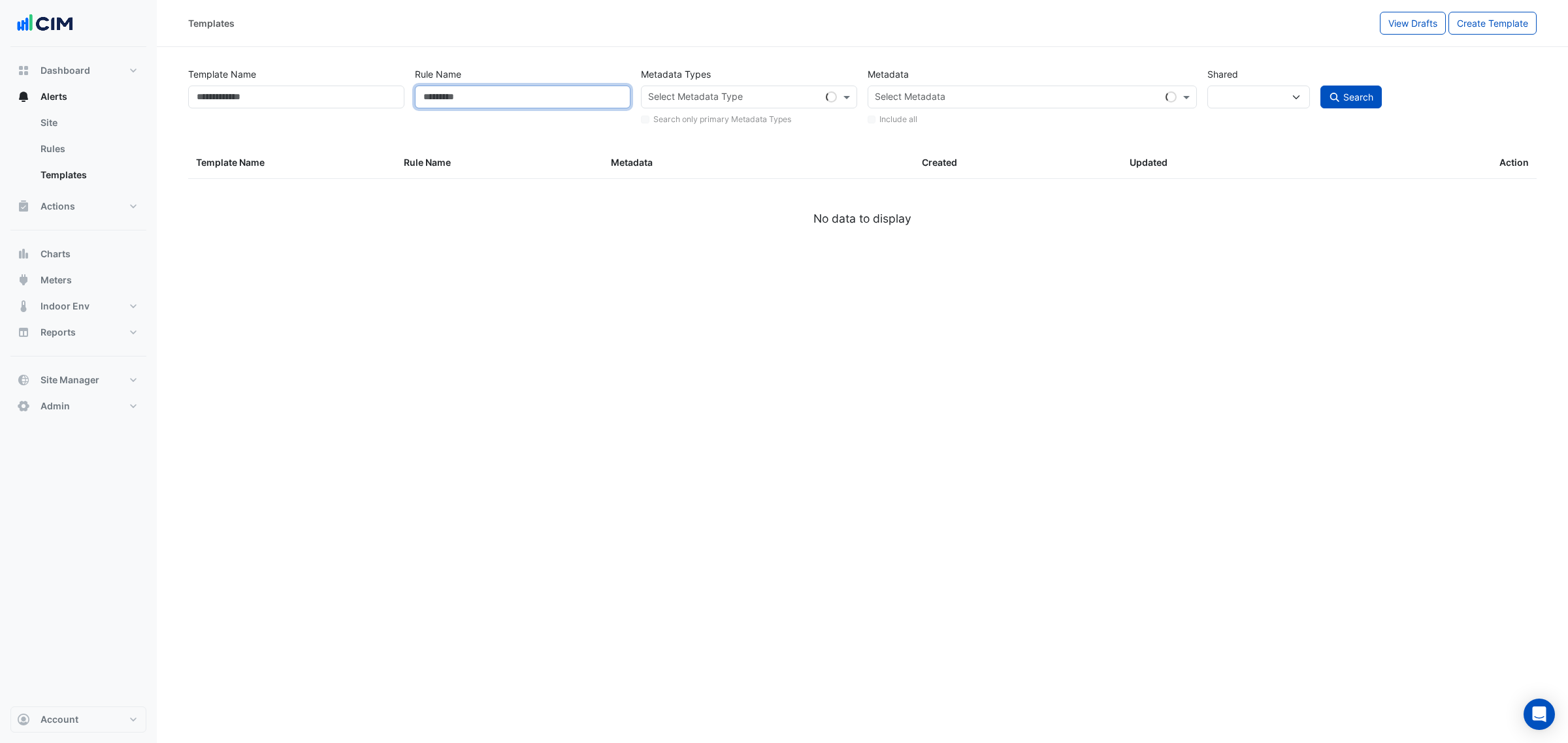
click at [462, 98] on input "Rule Name" at bounding box center [523, 97] width 216 height 23
paste input "*******"
type input "*******"
select select
select select "***"
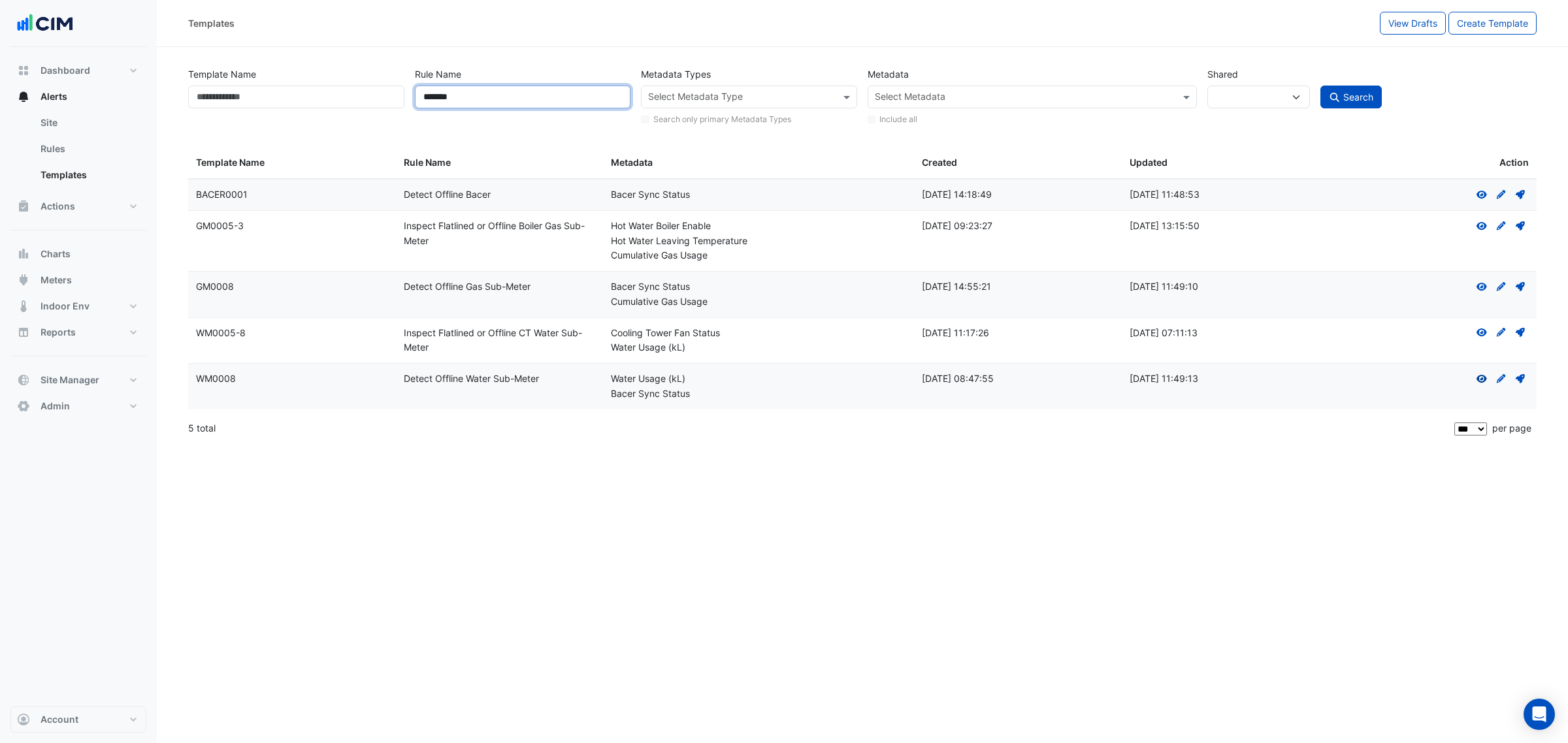
type input "*******"
click at [1478, 379] on icon at bounding box center [1481, 379] width 11 height 8
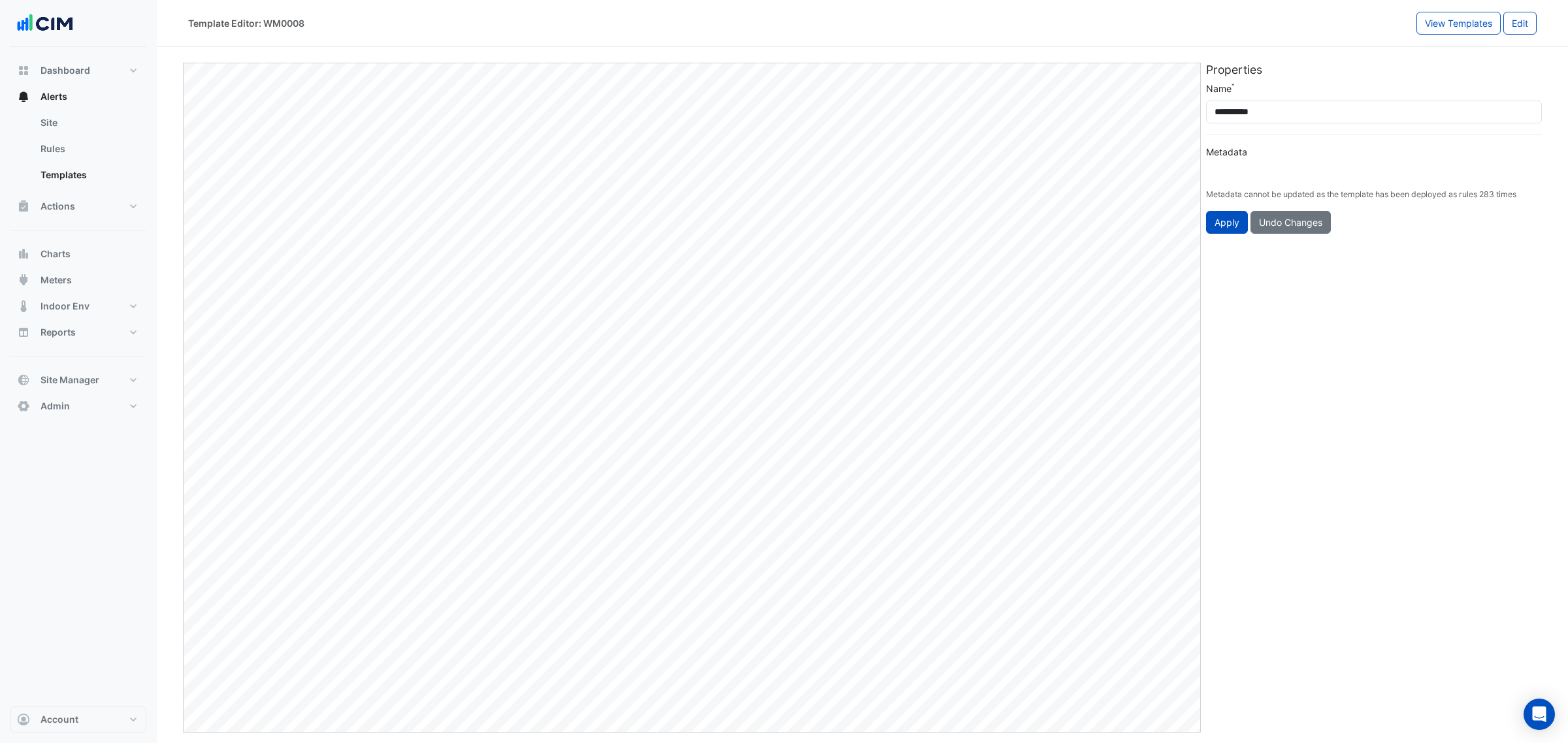
type input "**********"
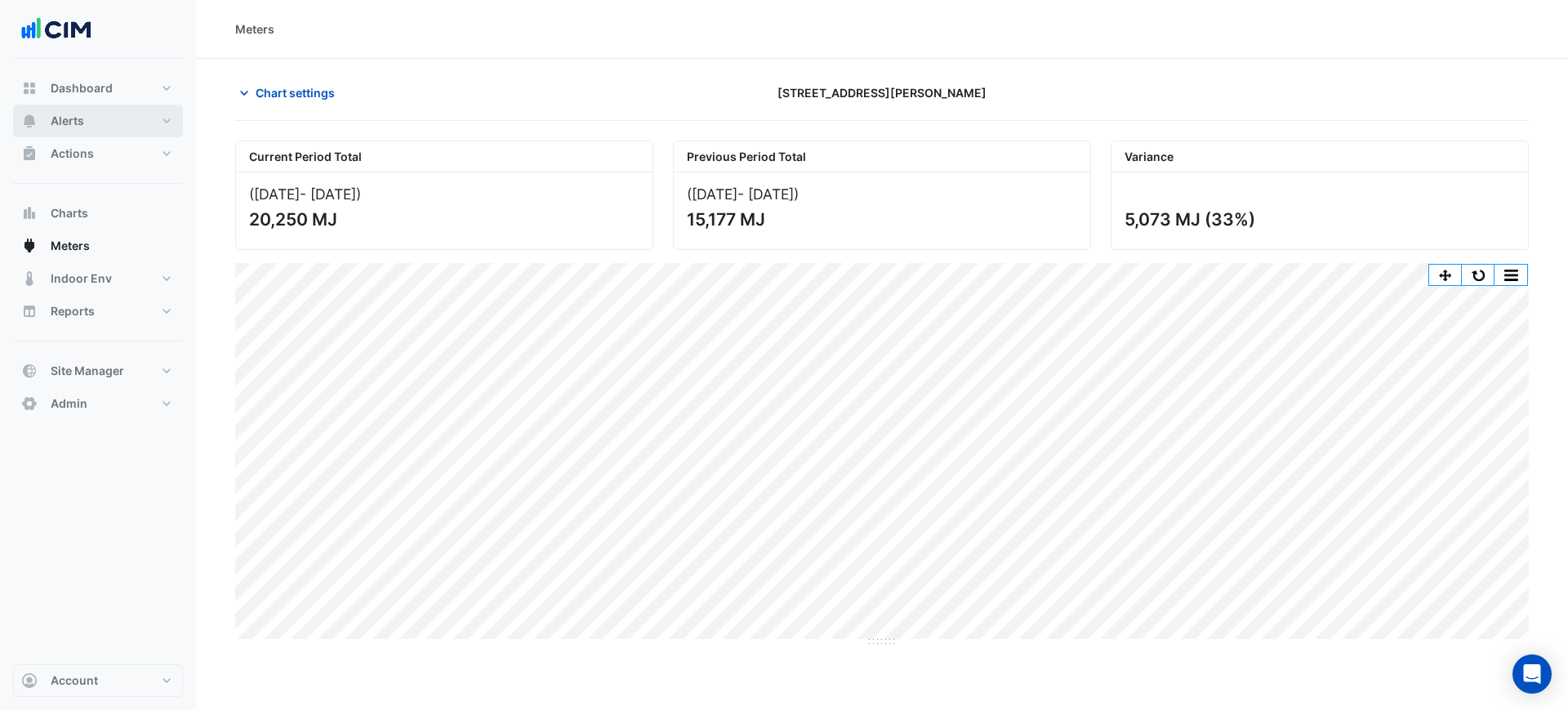
click at [157, 109] on button "Alerts" at bounding box center [98, 121] width 170 height 32
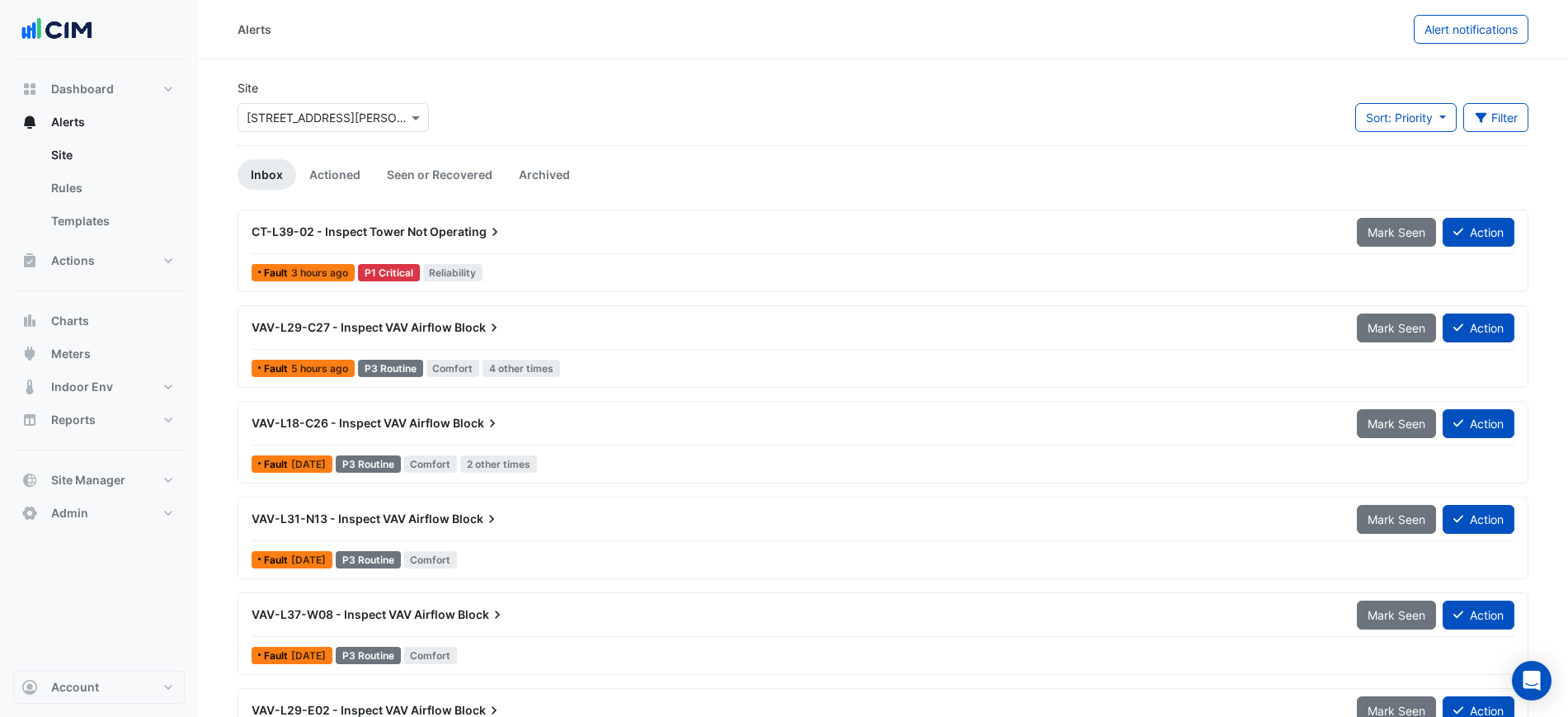
click at [498, 233] on icon at bounding box center [495, 232] width 17 height 17
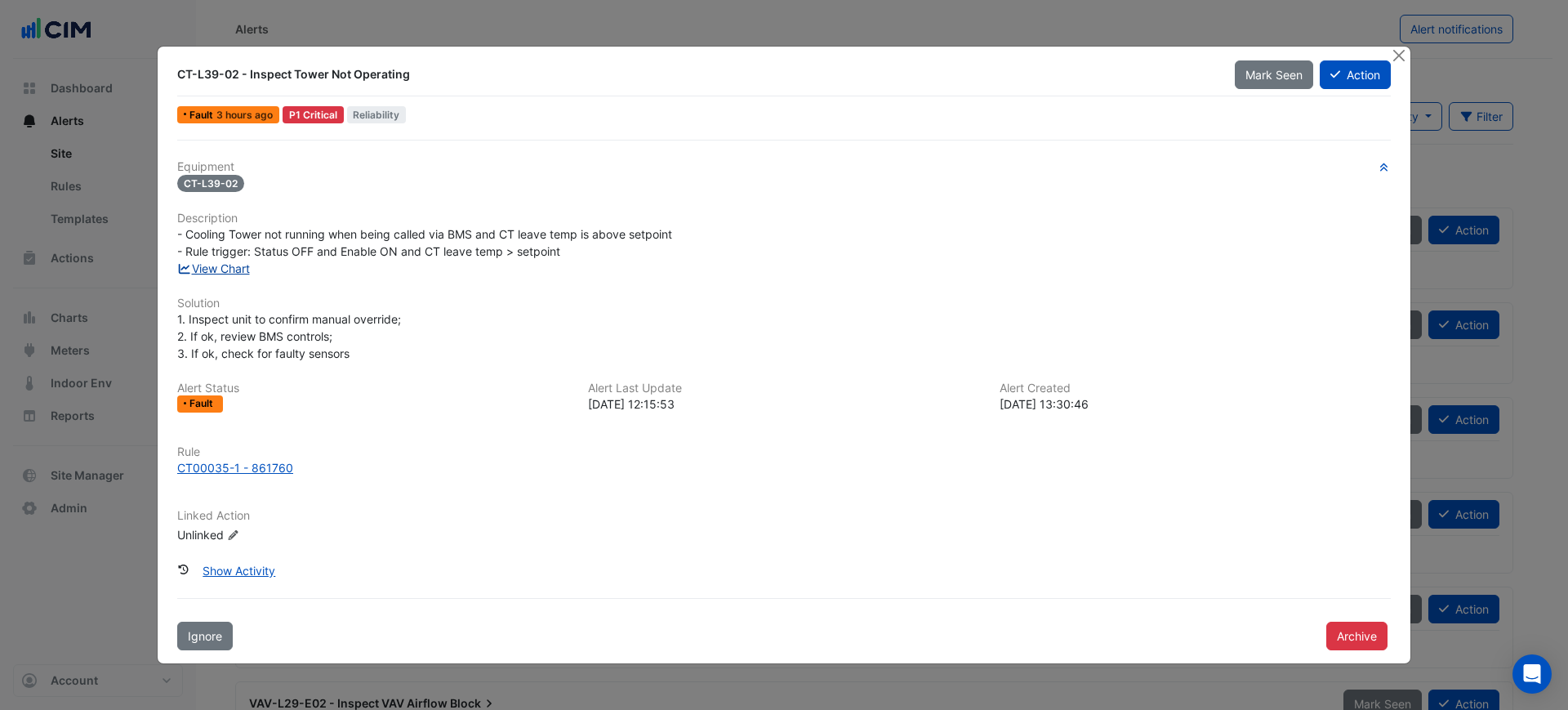
click at [233, 261] on link "View Chart" at bounding box center [213, 268] width 72 height 14
click at [1397, 53] on button "Close" at bounding box center [1398, 55] width 17 height 17
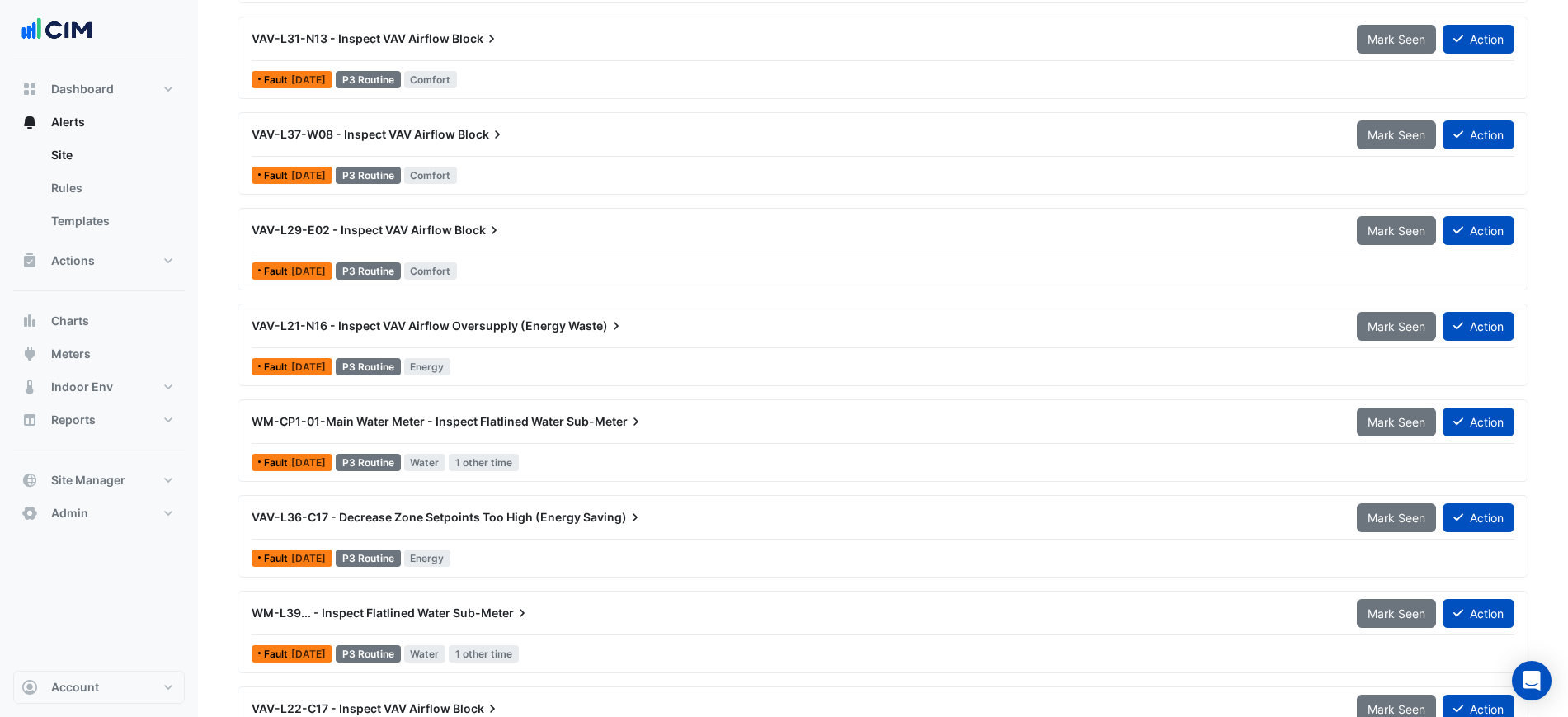
scroll to position [515, 0]
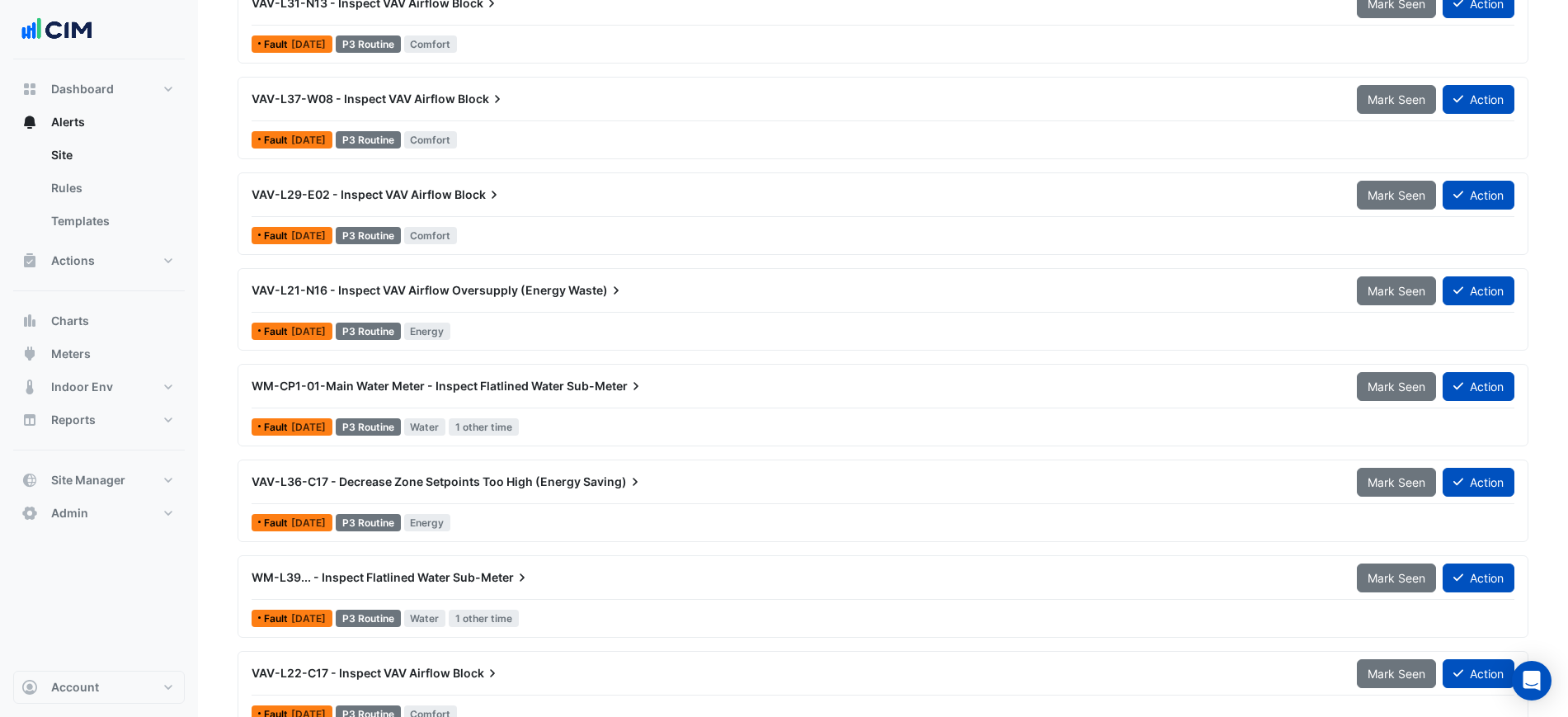
click at [980, 393] on div "WM-CP1-01-Main Water Meter - Inspect Flatlined Water Sub-Meter" at bounding box center [794, 386] width 1085 height 17
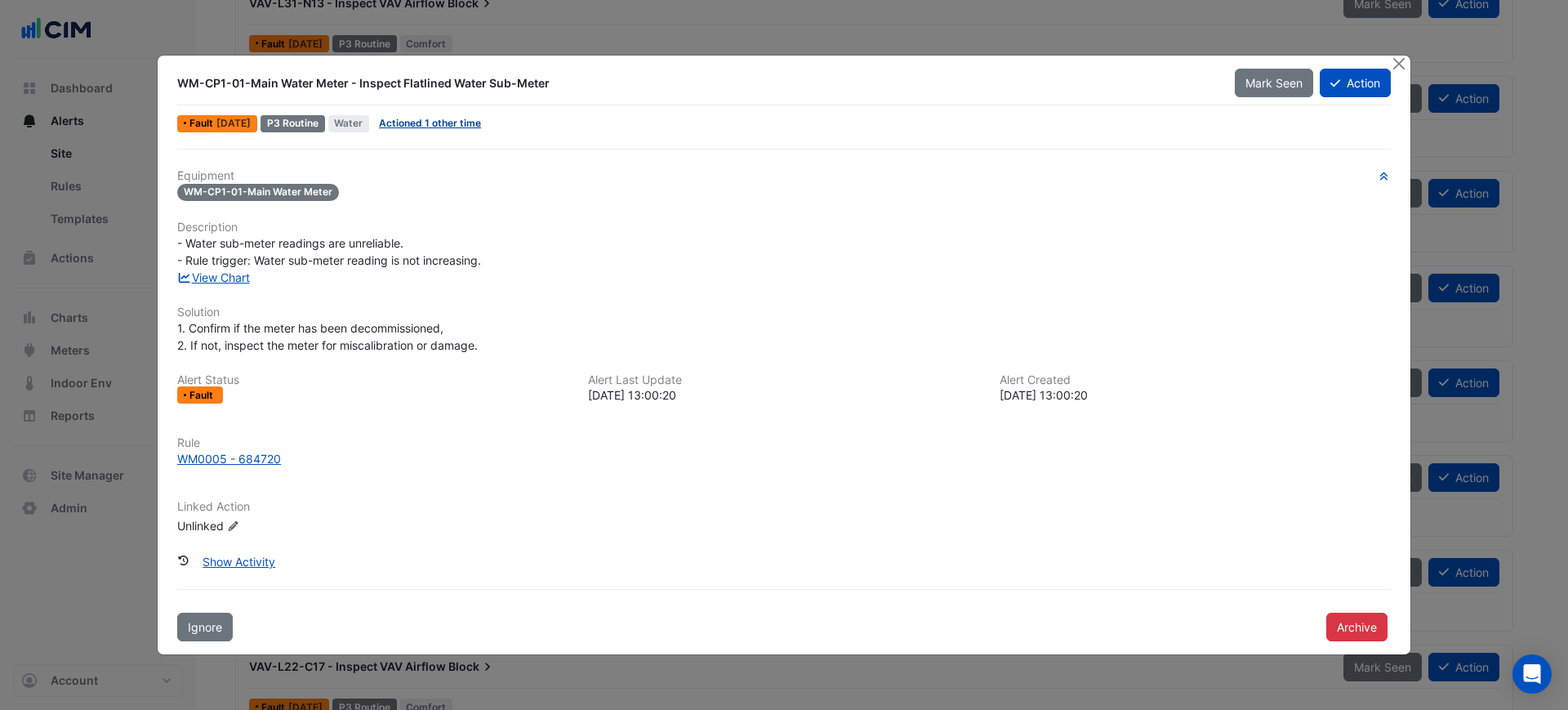
click at [459, 122] on link "Actioned 1 other time" at bounding box center [429, 122] width 102 height 12
click at [1396, 57] on button "Close" at bounding box center [1398, 64] width 17 height 17
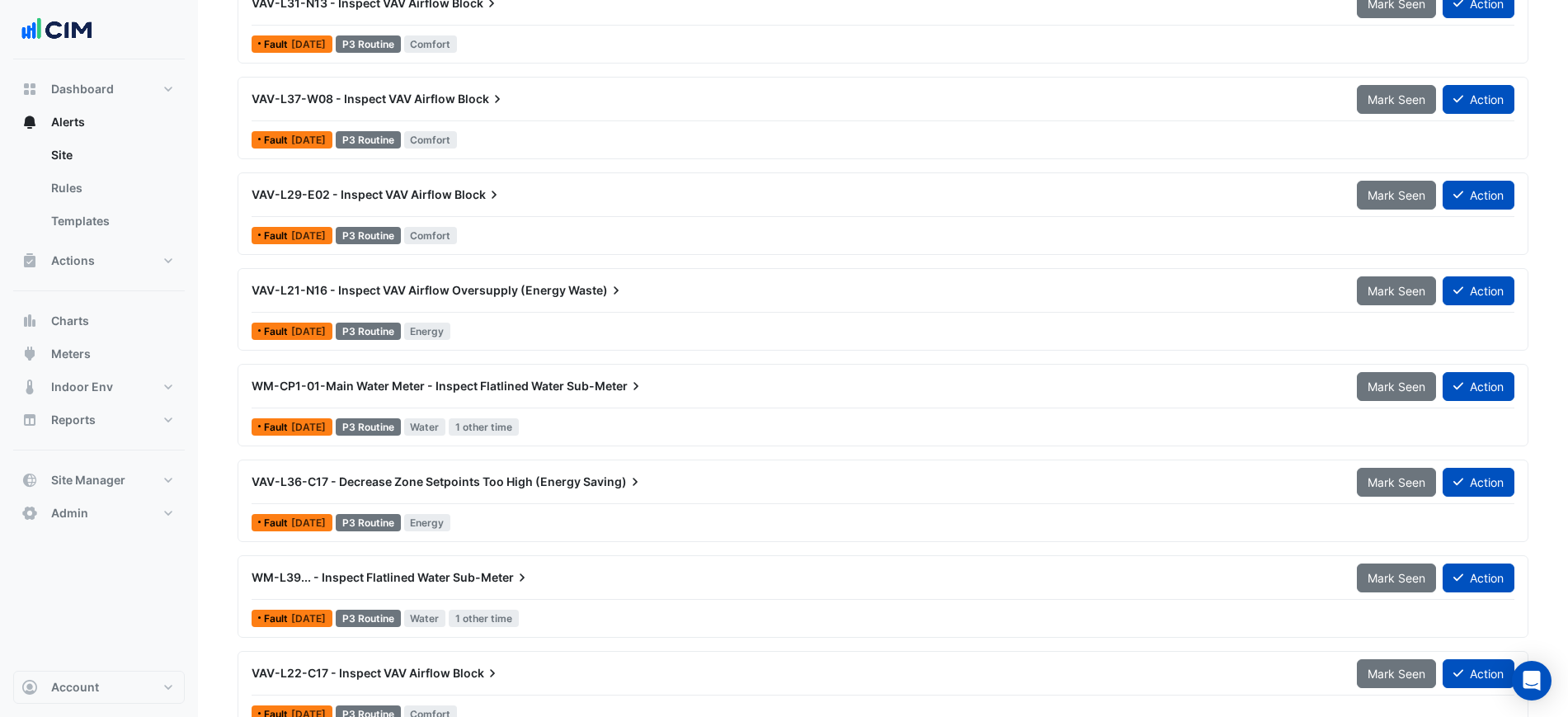
click at [462, 382] on span "WM-CP1-01-Main Water Meter - Inspect Flatlined Water" at bounding box center [408, 385] width 313 height 14
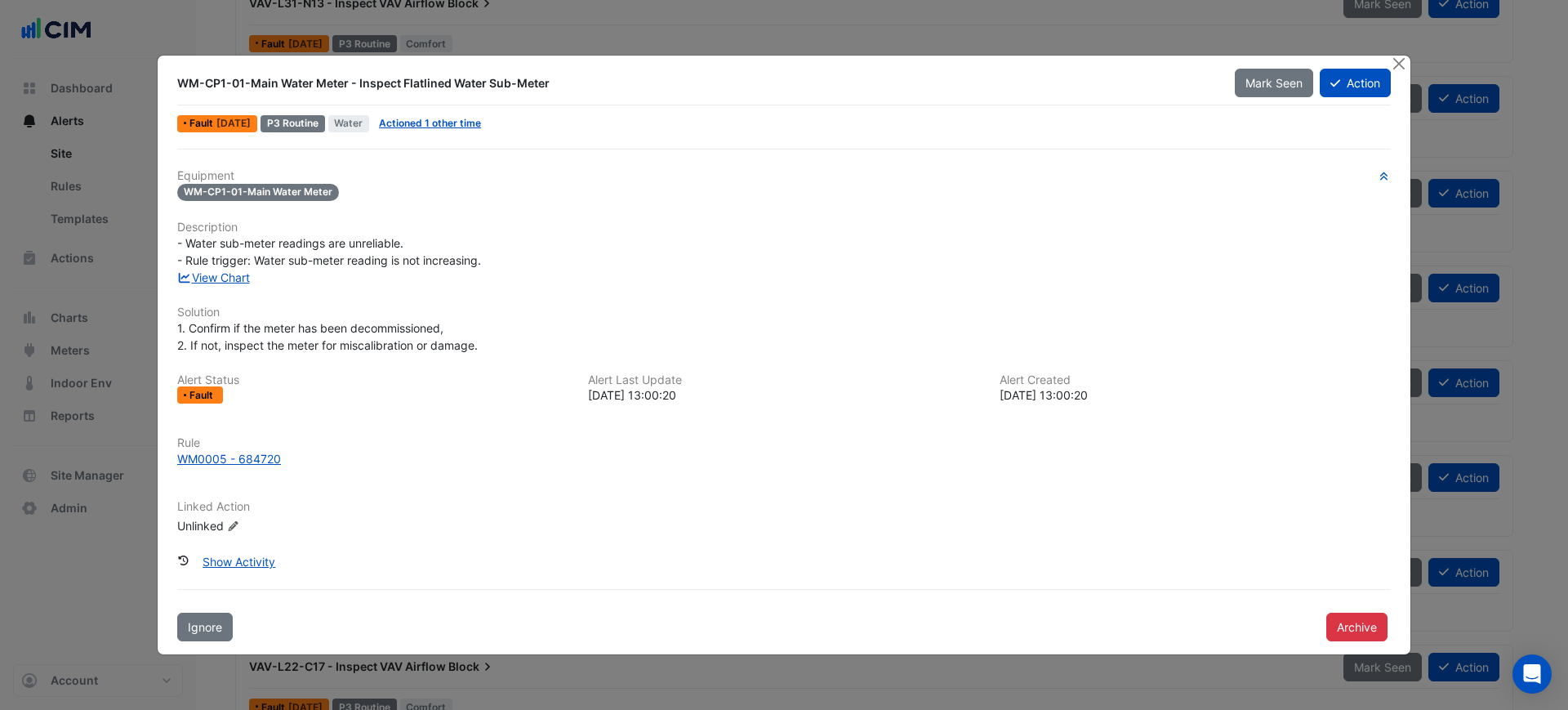
click at [259, 286] on div "Equipment WM-CP1-01-Main Water Meter Description - Water sub-meter readings are…" at bounding box center [784, 358] width 1213 height 379
click at [243, 278] on link "View Chart" at bounding box center [213, 277] width 72 height 14
click at [1403, 69] on button "Close" at bounding box center [1398, 64] width 17 height 17
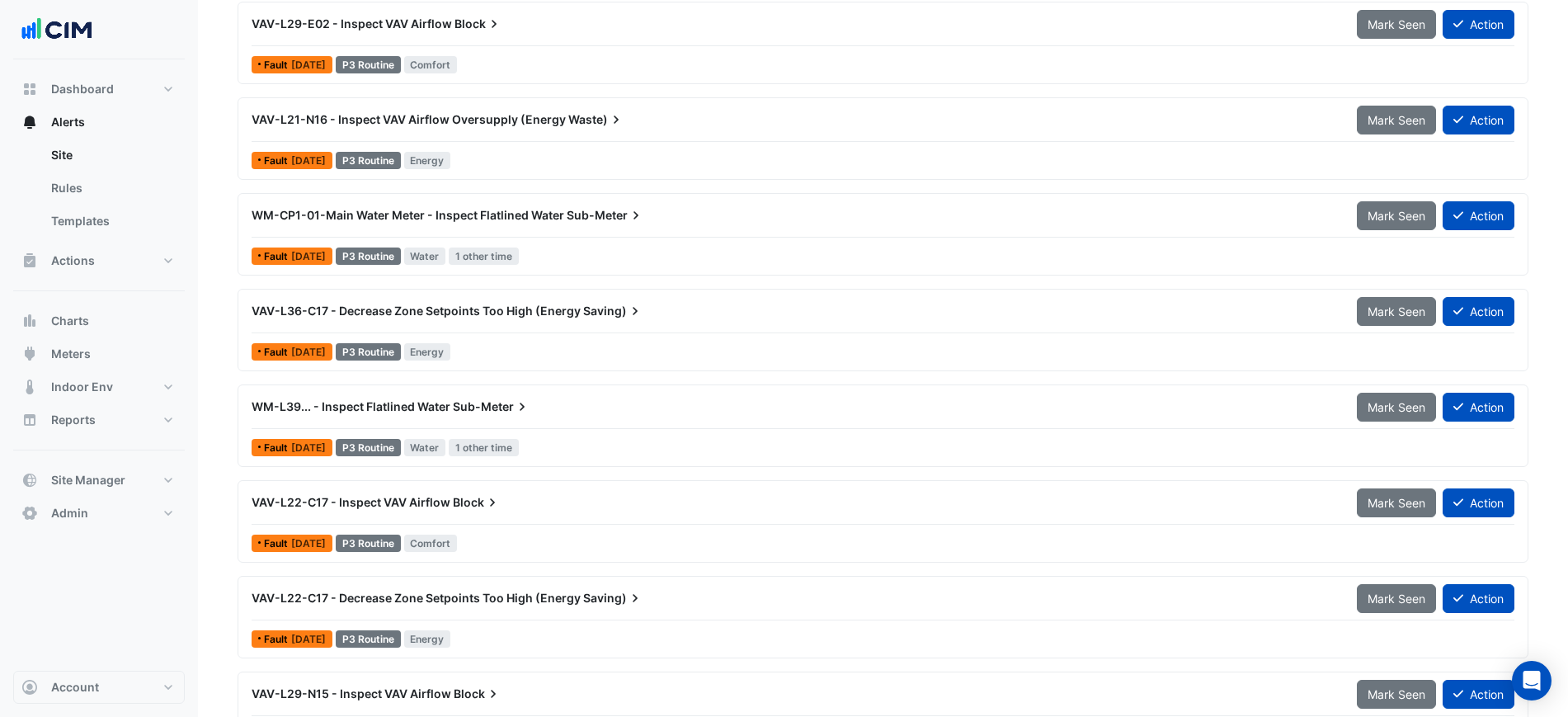
scroll to position [721, 0]
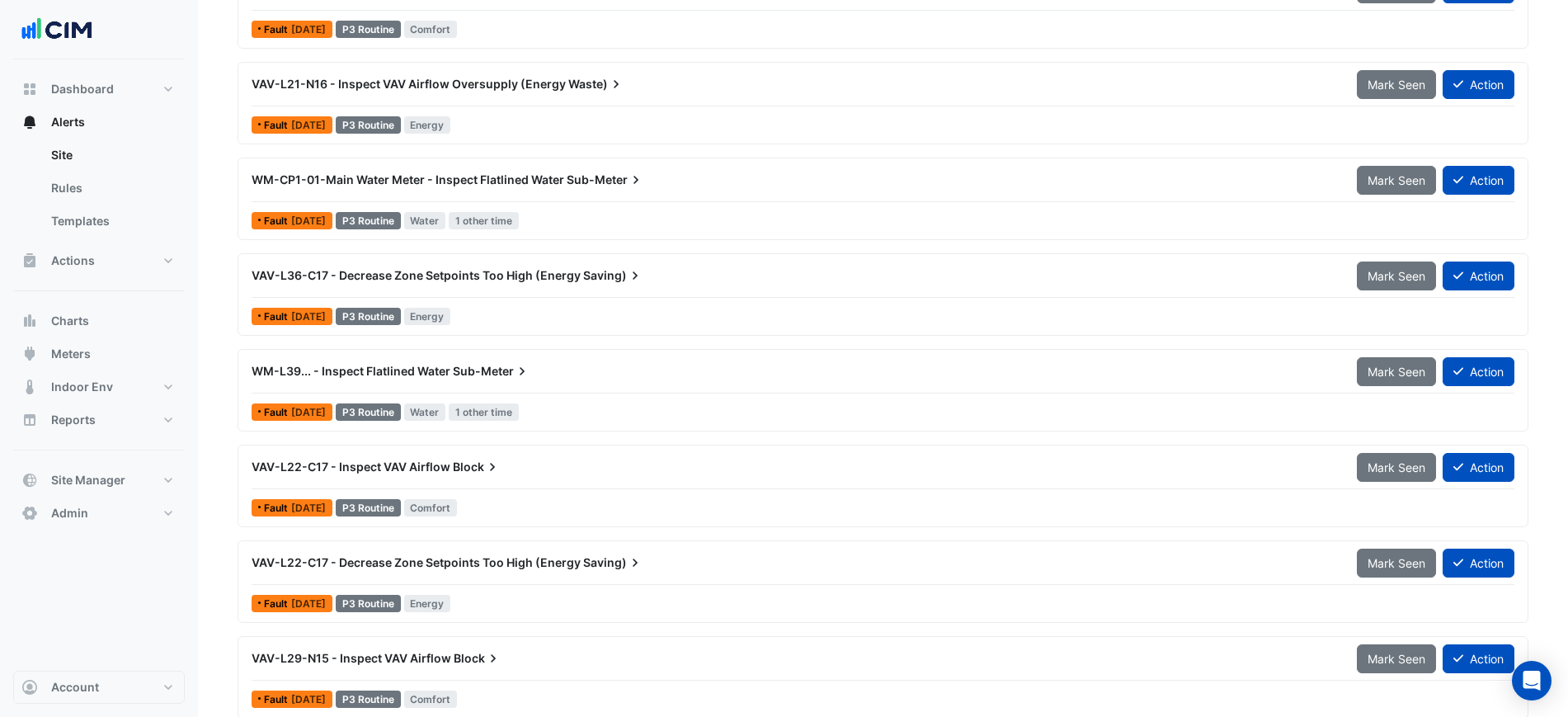
click at [629, 263] on div "VAV-L36-C17 - Decrease Zone Setpoints Too High (Energy Saving)" at bounding box center [794, 275] width 1106 height 29
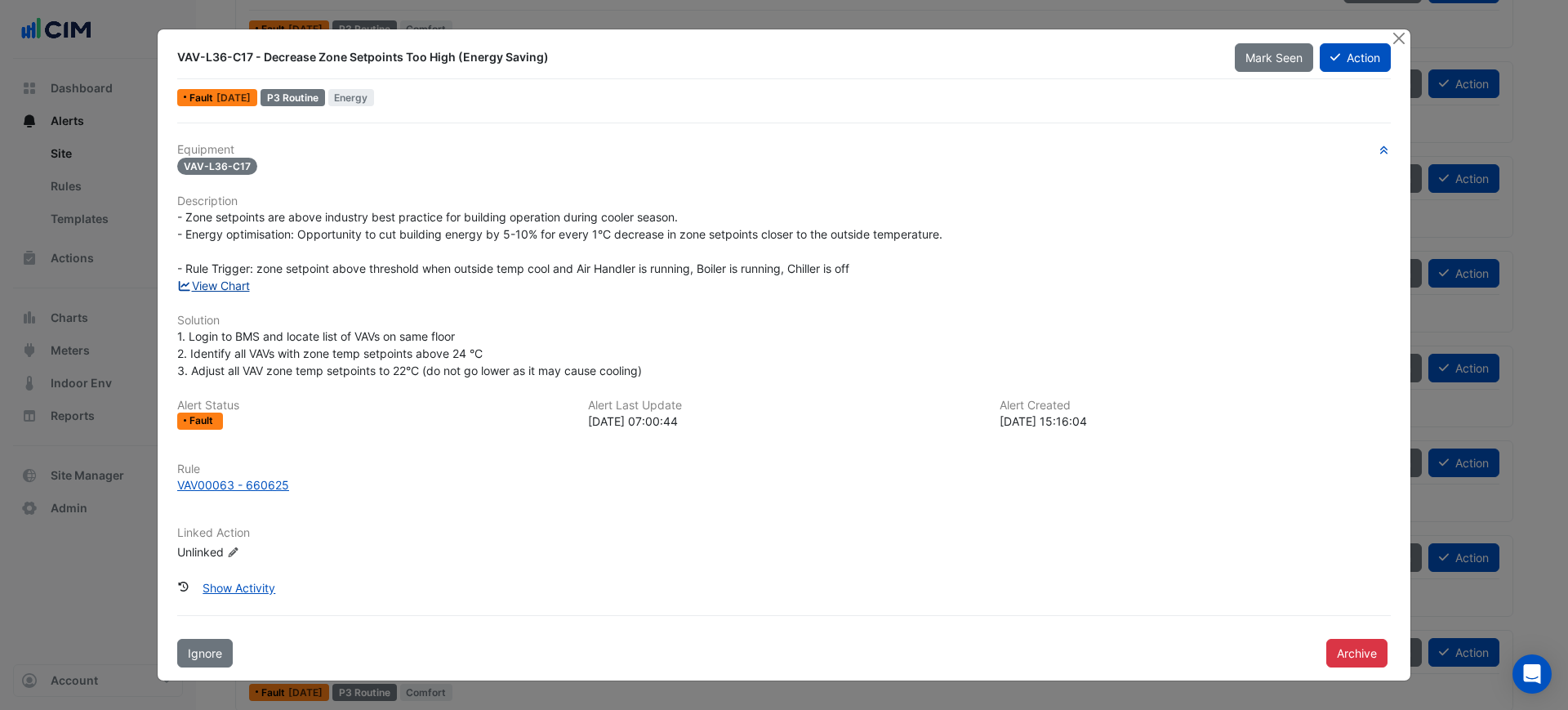
click at [229, 286] on link "View Chart" at bounding box center [213, 285] width 72 height 14
click at [1401, 36] on button "Close" at bounding box center [1398, 37] width 17 height 17
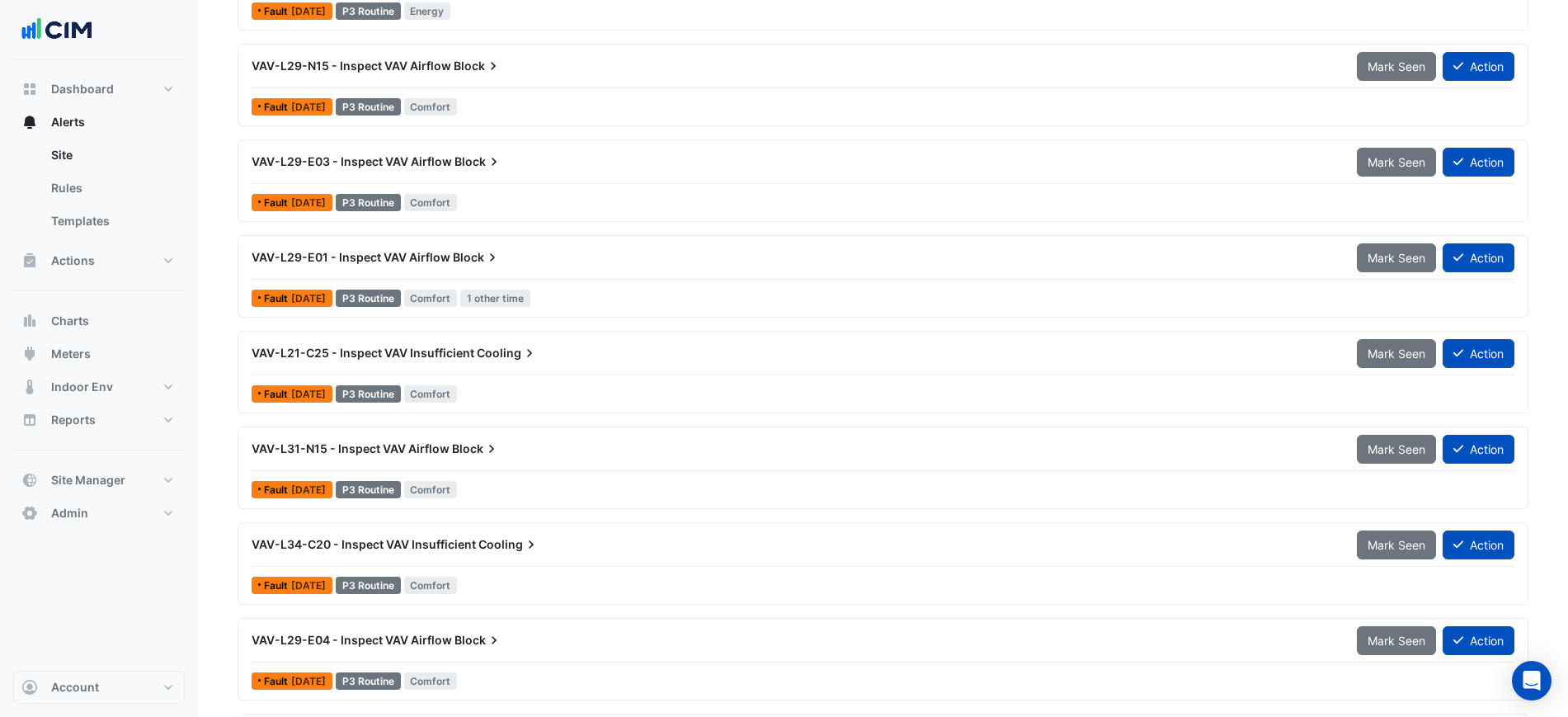
scroll to position [1449, 0]
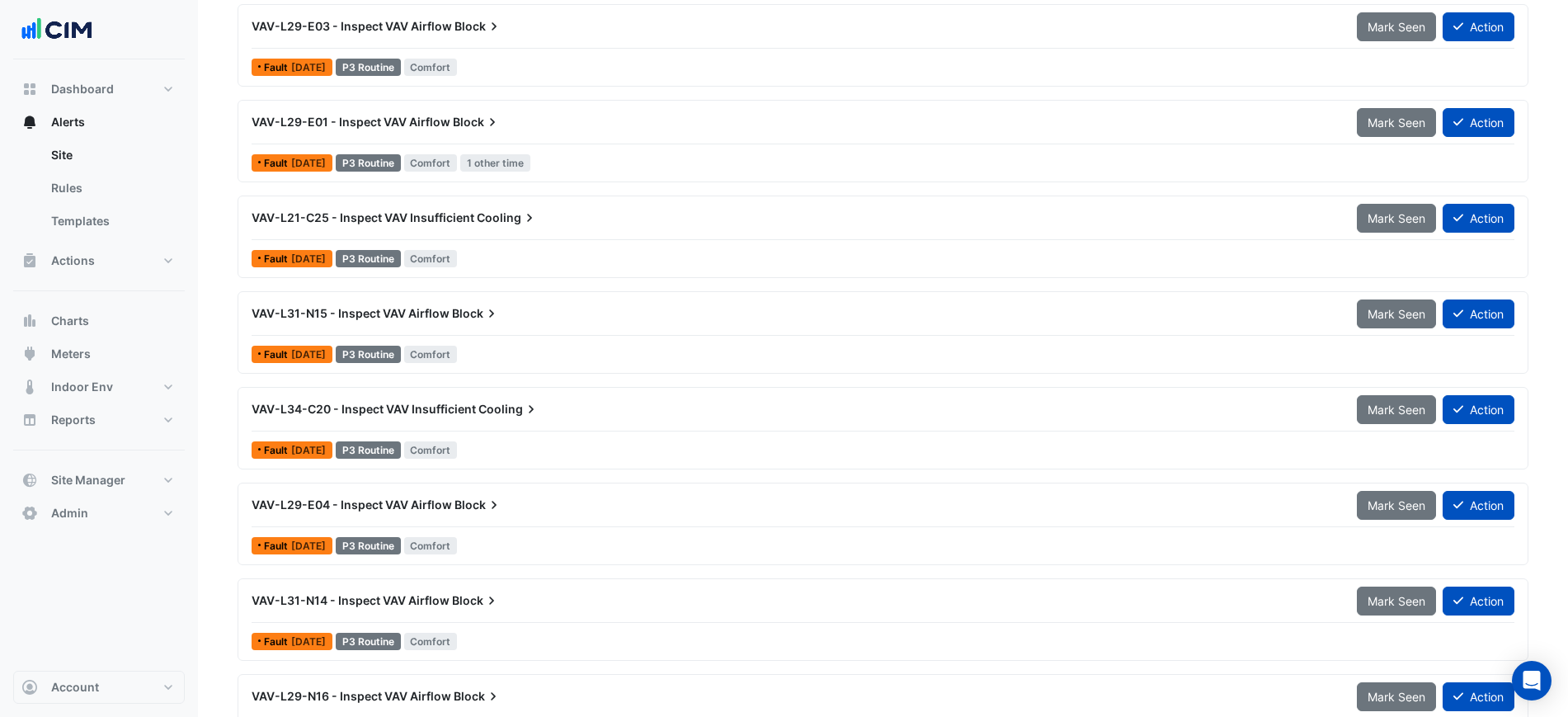
click at [715, 235] on div "VAV-L21-C25 - Inspect VAV Insufficient Cooling Mark Seen Action" at bounding box center [883, 221] width 1263 height 37
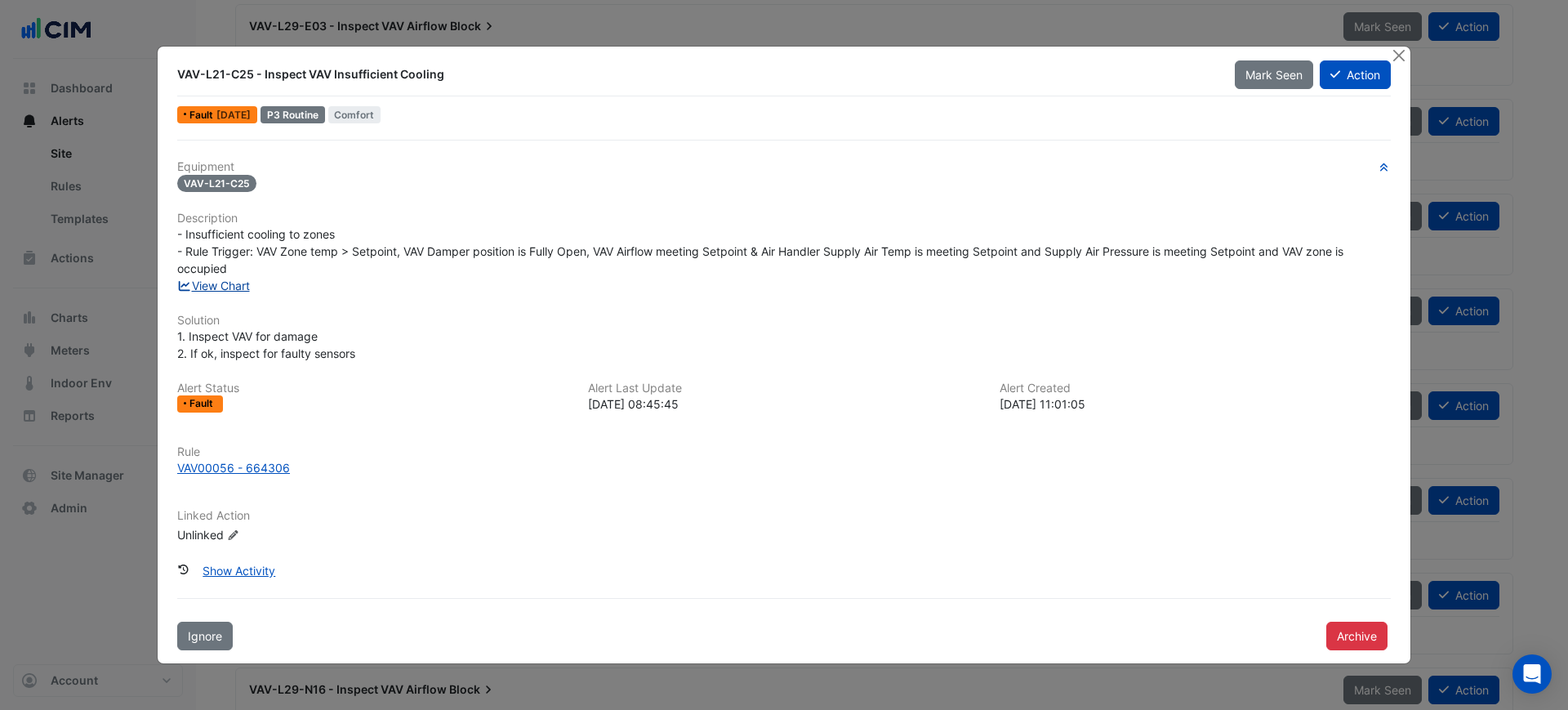
click at [220, 281] on link "View Chart" at bounding box center [213, 285] width 72 height 14
click at [1399, 55] on button "Close" at bounding box center [1398, 55] width 17 height 17
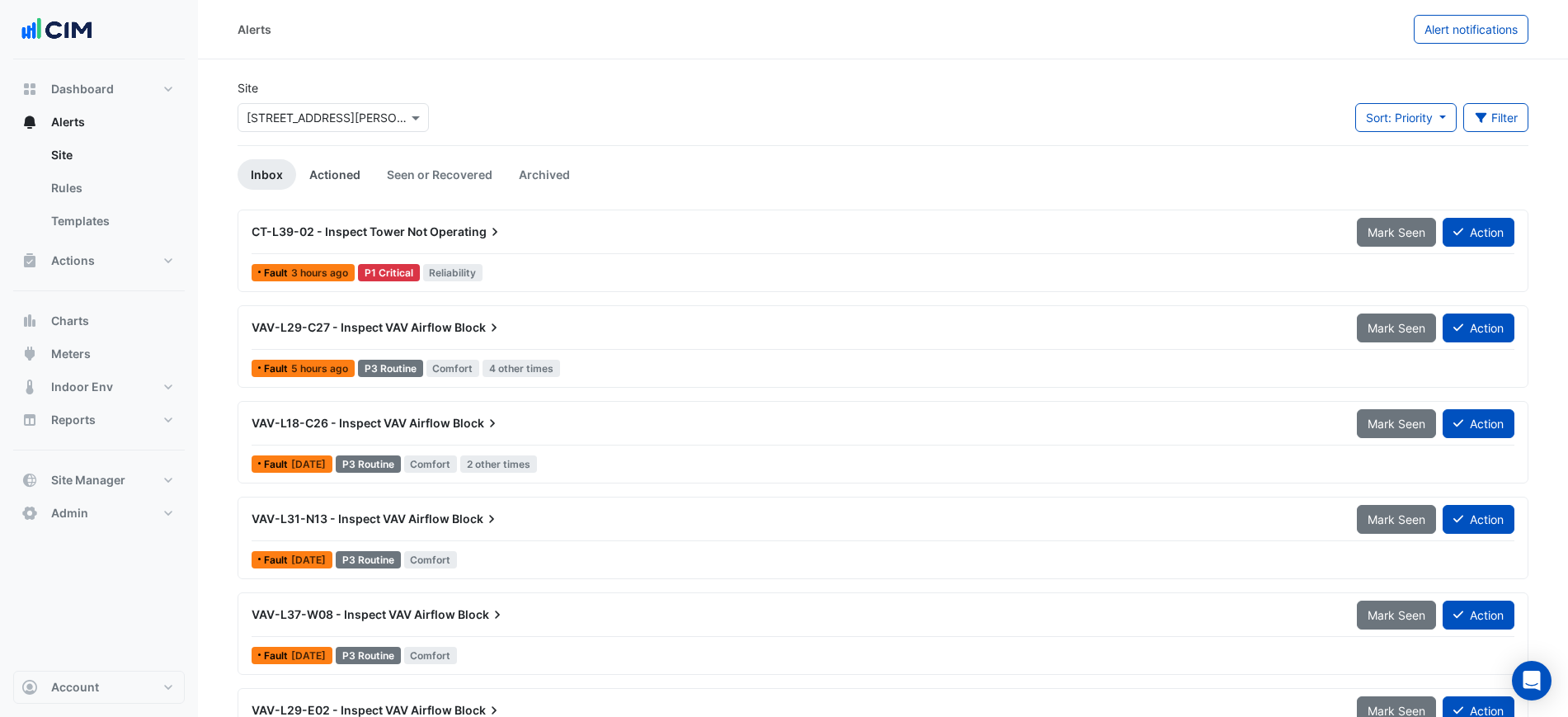
click at [363, 185] on link "Actioned" at bounding box center [335, 174] width 77 height 30
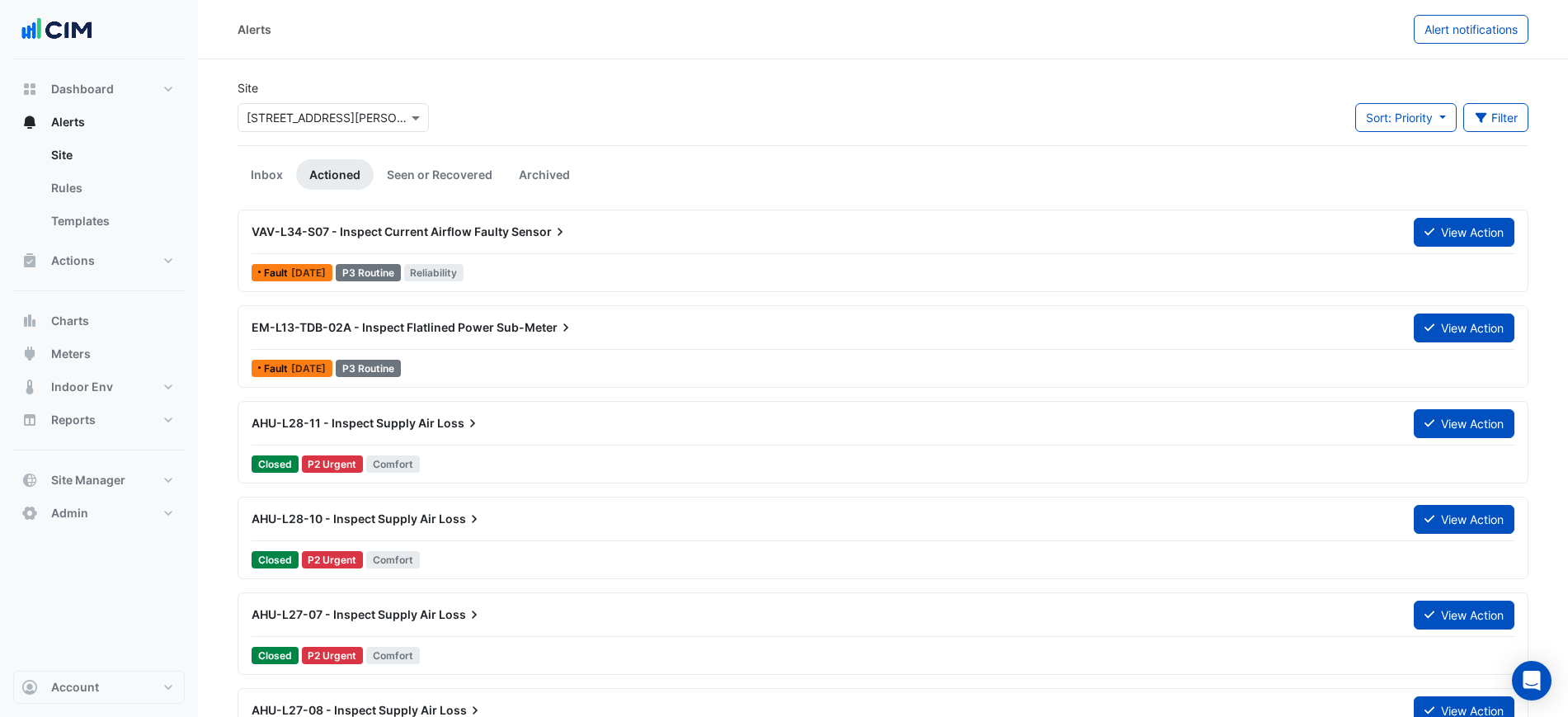
click at [549, 249] on div "VAV-L34-S07 - Inspect Current Airflow Faulty Sensor View Action" at bounding box center [883, 235] width 1263 height 37
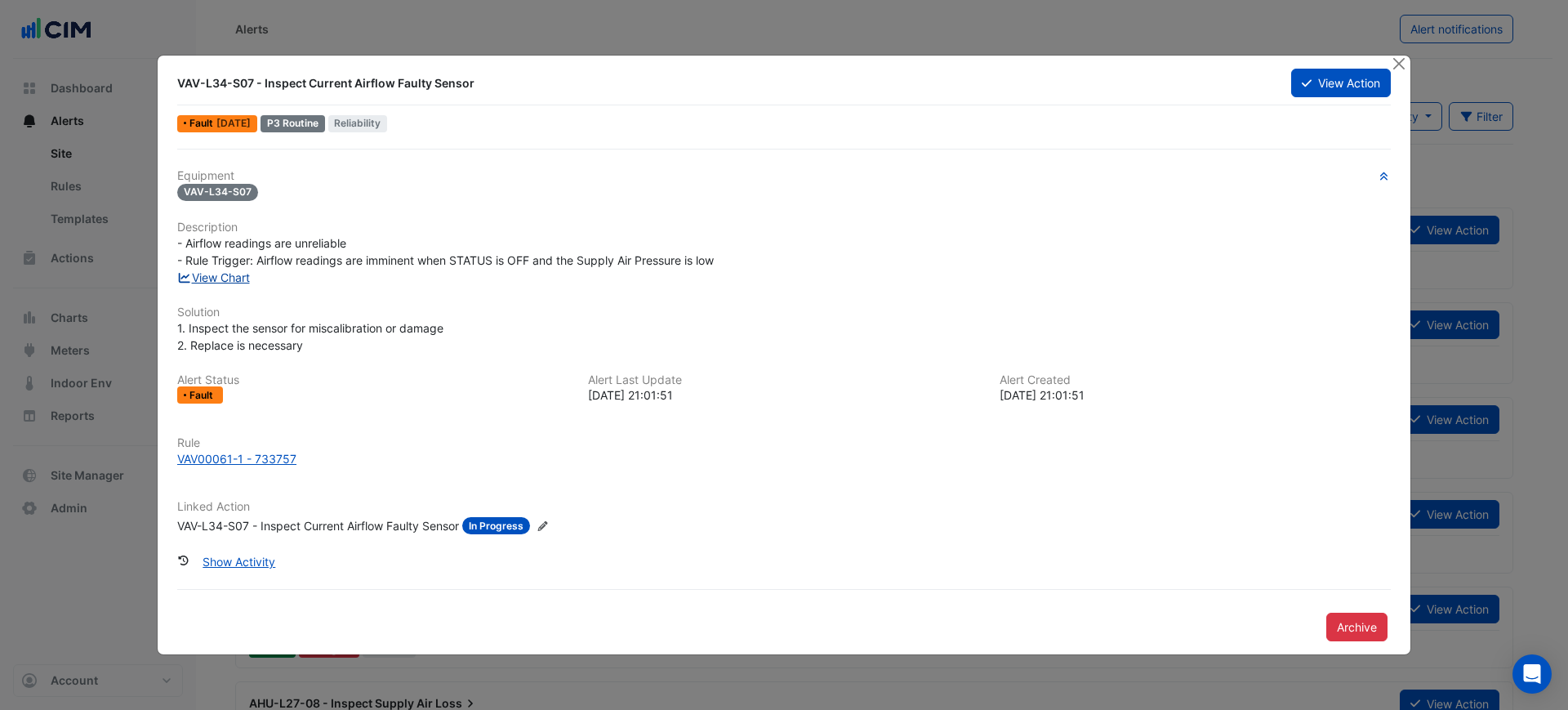
click at [240, 280] on link "View Chart" at bounding box center [213, 277] width 72 height 14
click at [1314, 81] on button "View Action" at bounding box center [1341, 82] width 100 height 28
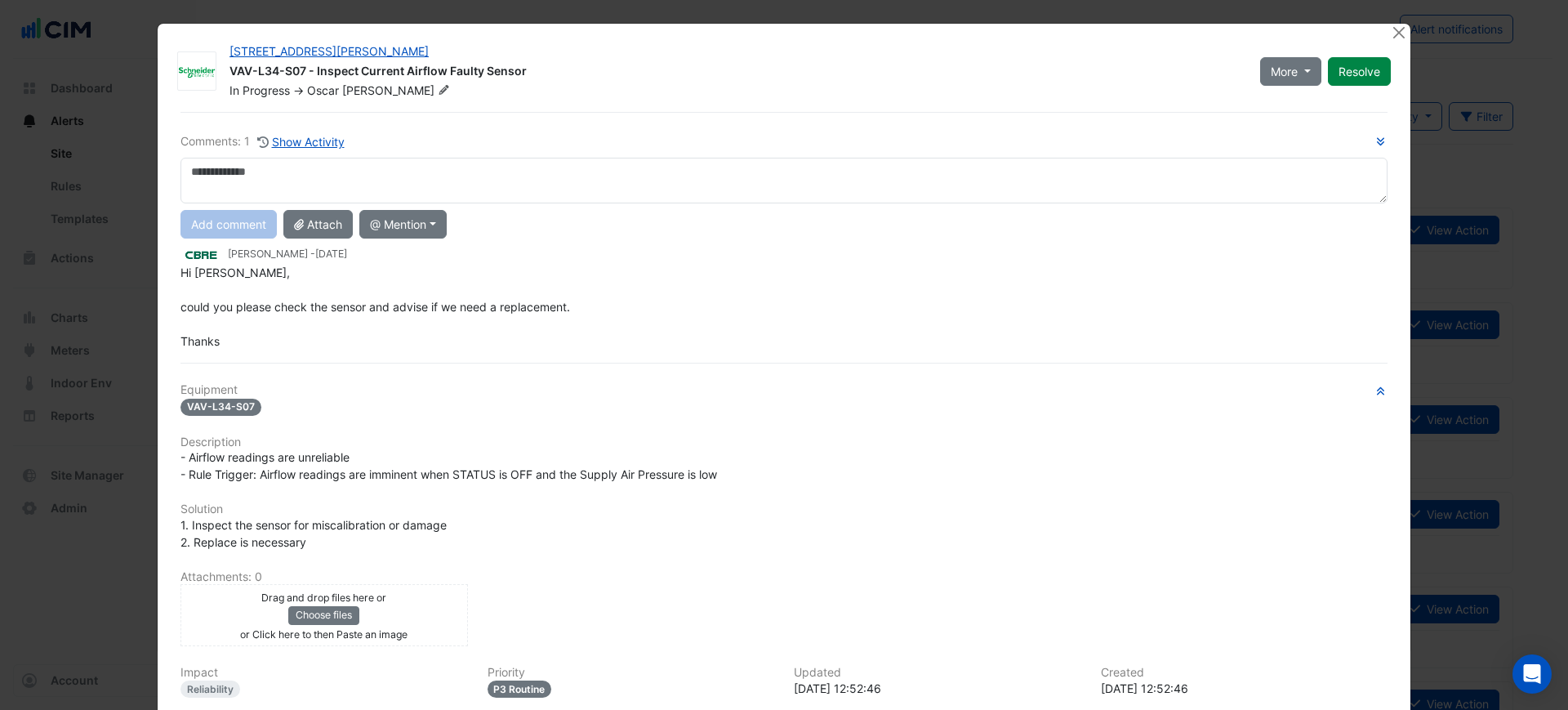
click at [371, 185] on textarea at bounding box center [784, 180] width 1207 height 46
click at [186, 170] on textarea "**********" at bounding box center [784, 180] width 1207 height 46
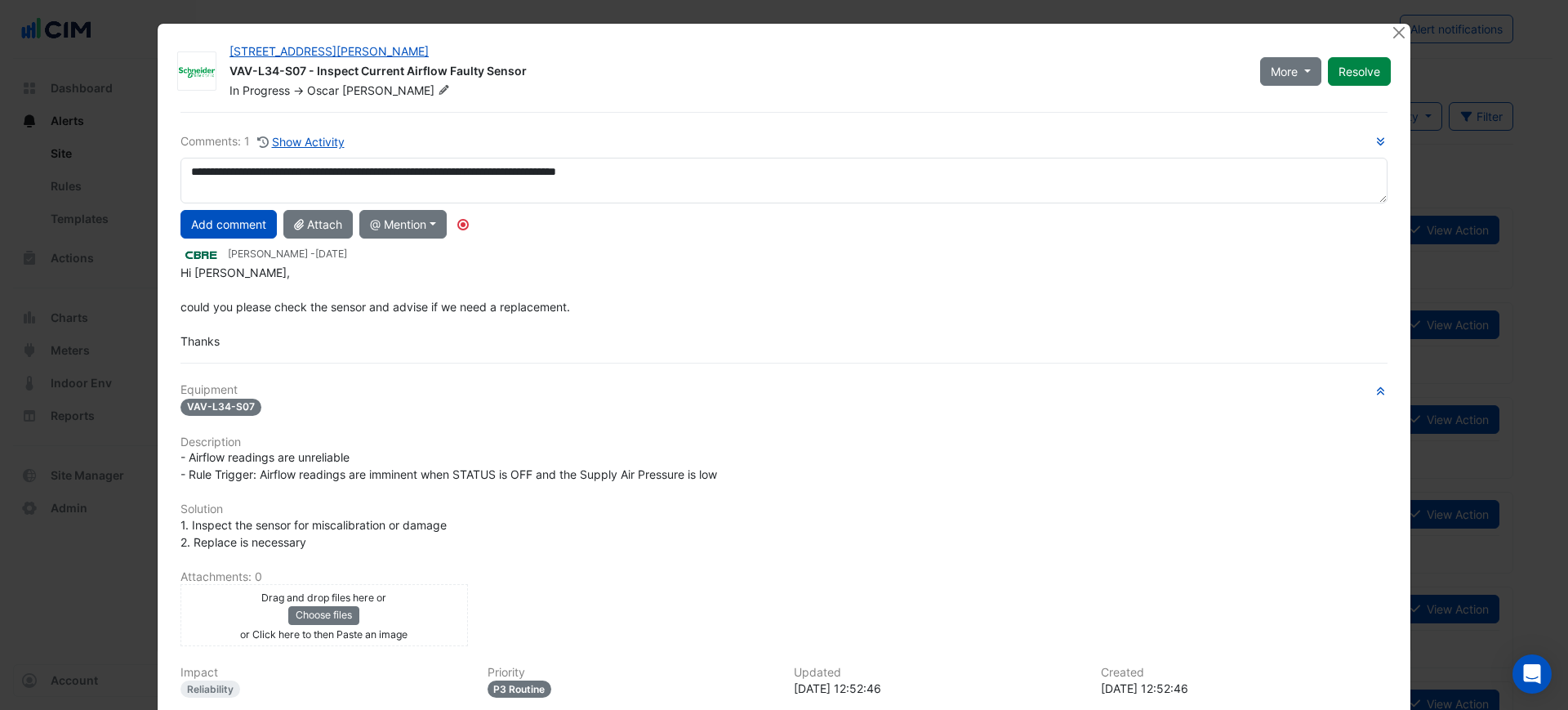
click at [810, 174] on textarea "**********" at bounding box center [784, 180] width 1207 height 46
click at [611, 169] on textarea "**********" at bounding box center [784, 180] width 1207 height 46
click at [619, 169] on textarea "**********" at bounding box center [784, 180] width 1207 height 46
click at [755, 175] on textarea "**********" at bounding box center [784, 180] width 1207 height 46
type textarea "**********"
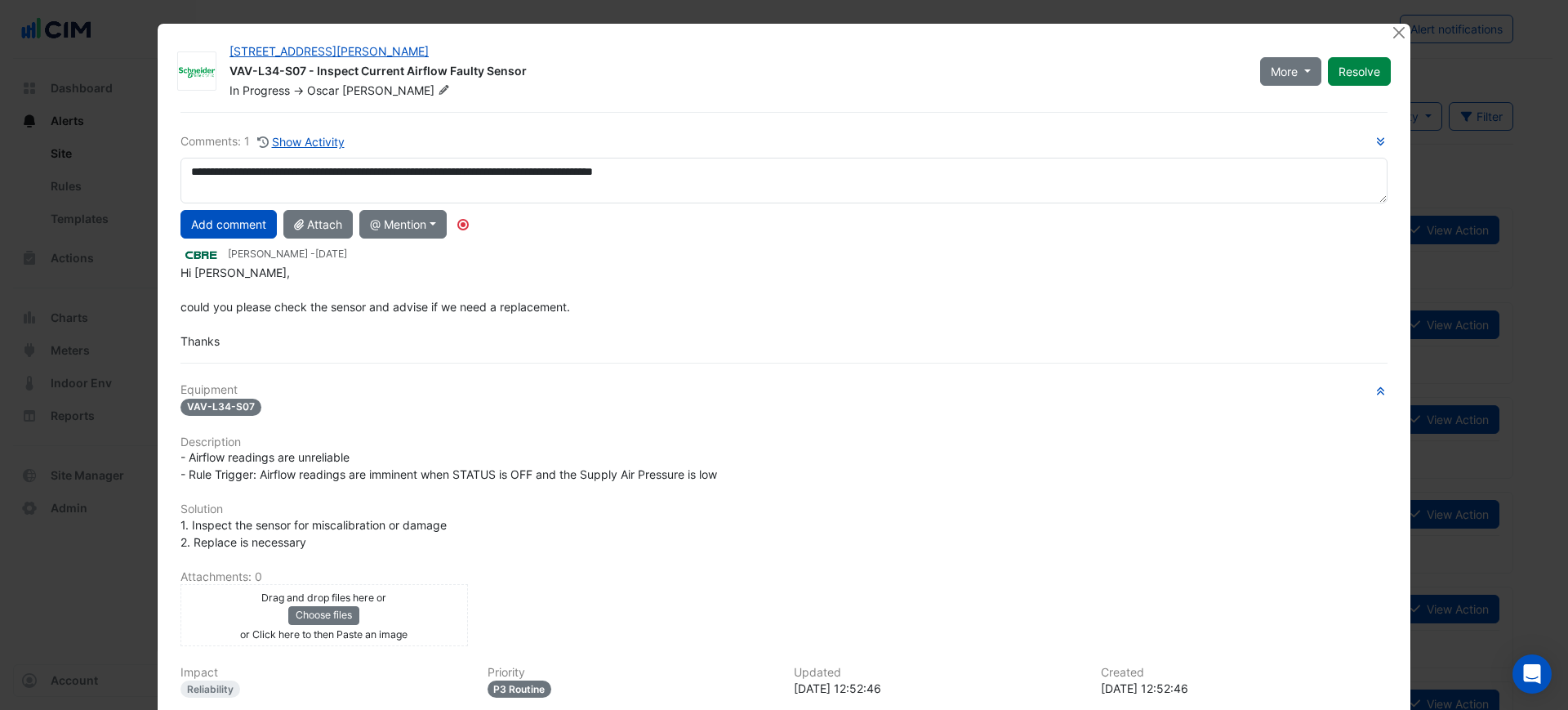
click at [347, 90] on span "Yuan" at bounding box center [397, 91] width 111 height 17
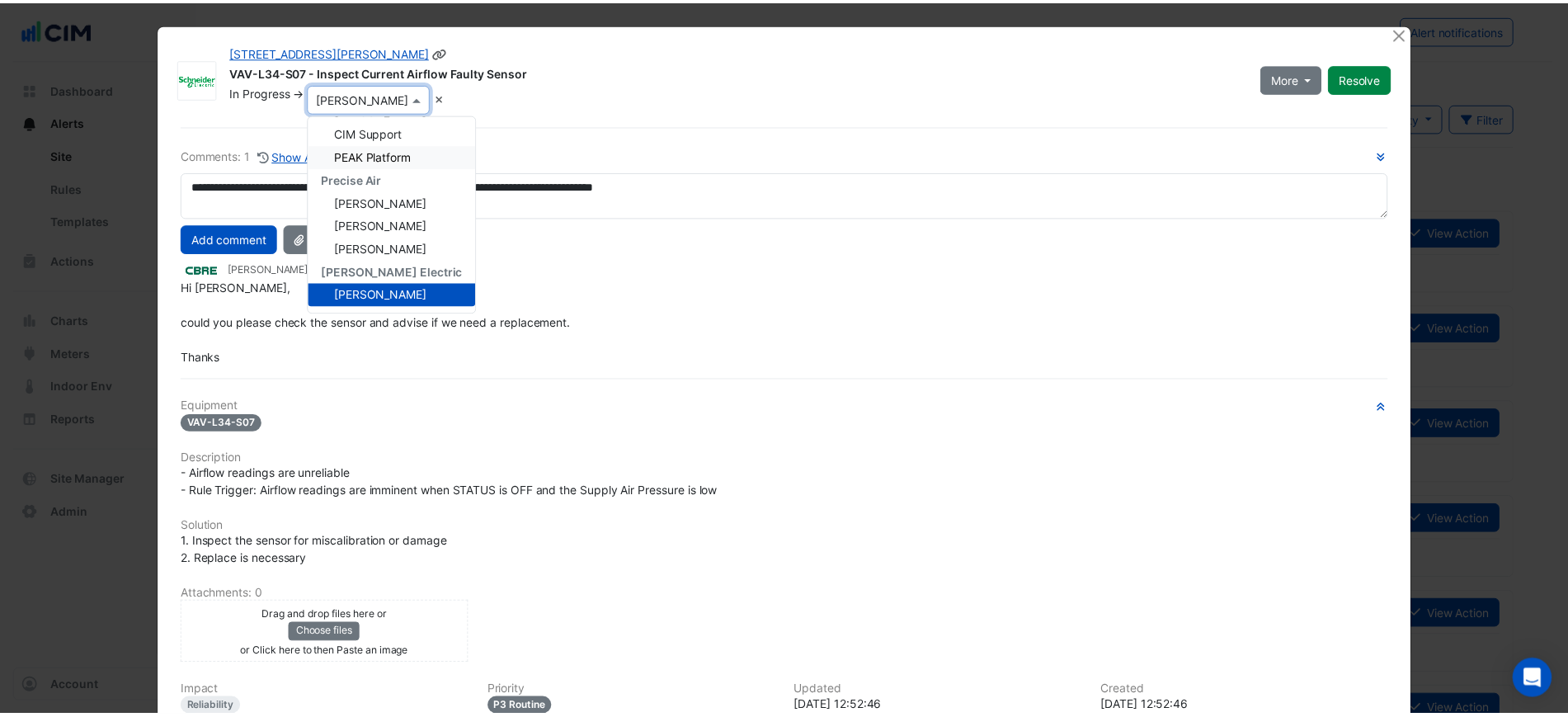
scroll to position [128, 0]
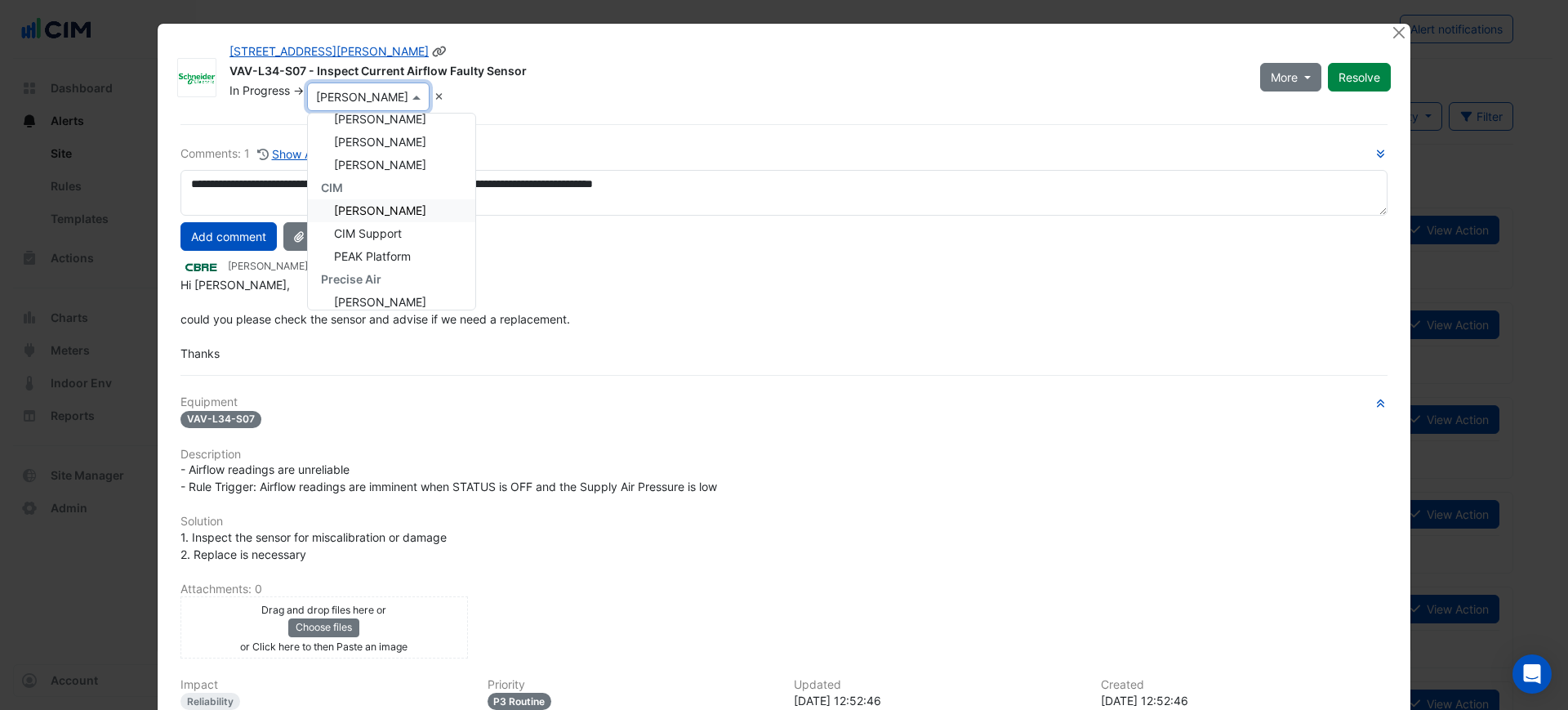
click at [370, 211] on span "Brian Nguyen" at bounding box center [380, 210] width 92 height 14
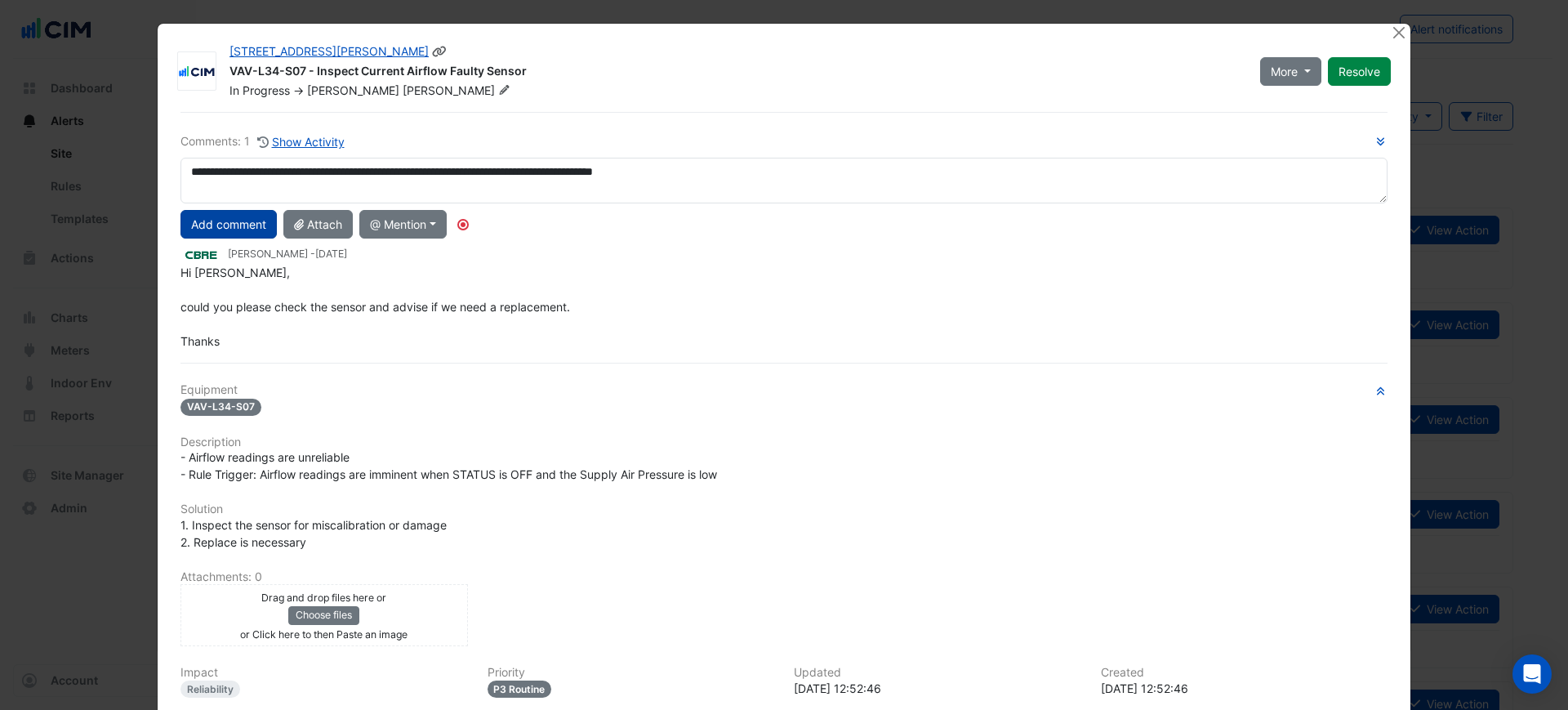
click at [216, 216] on button "Add comment" at bounding box center [229, 224] width 97 height 28
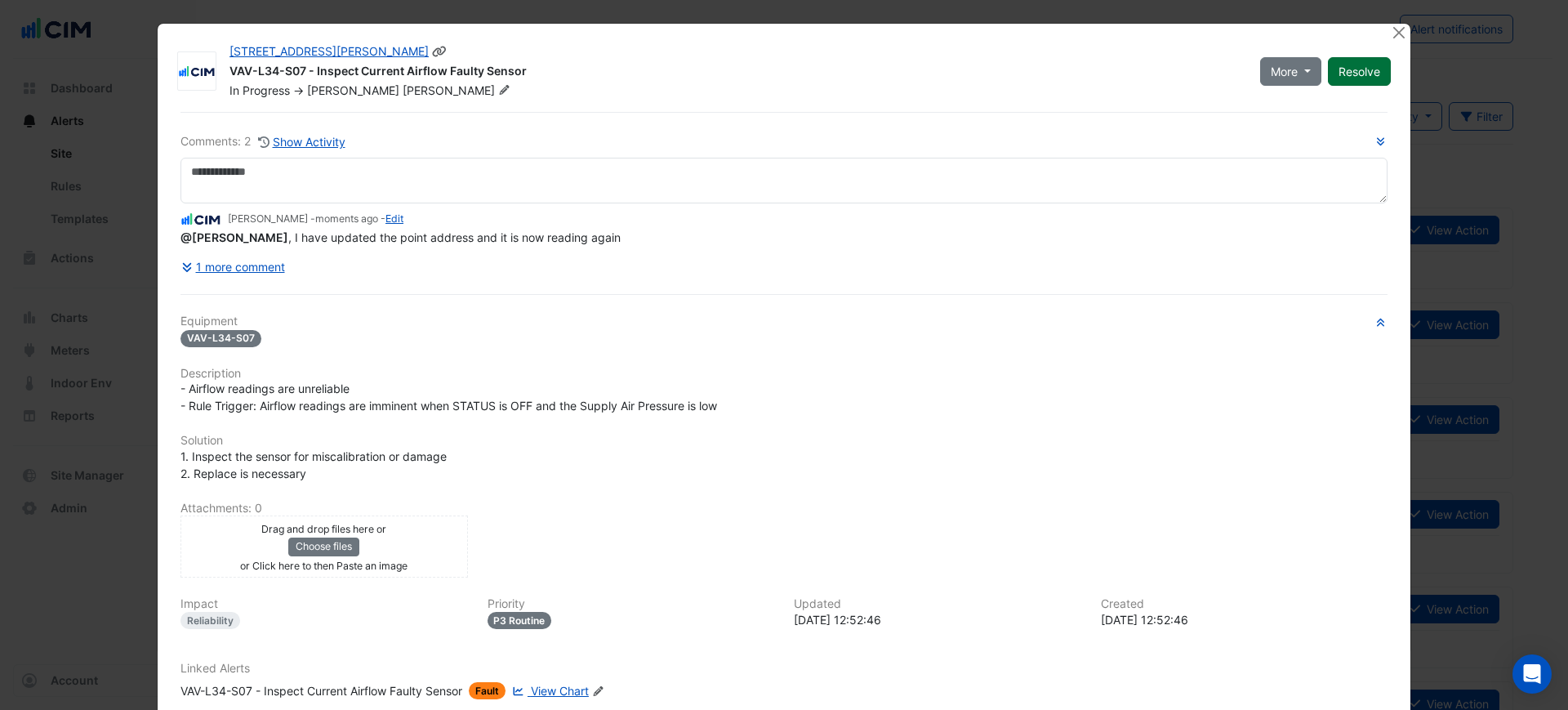
click at [1342, 66] on button "Resolve" at bounding box center [1359, 72] width 63 height 28
click at [1390, 26] on button "Close" at bounding box center [1398, 32] width 17 height 17
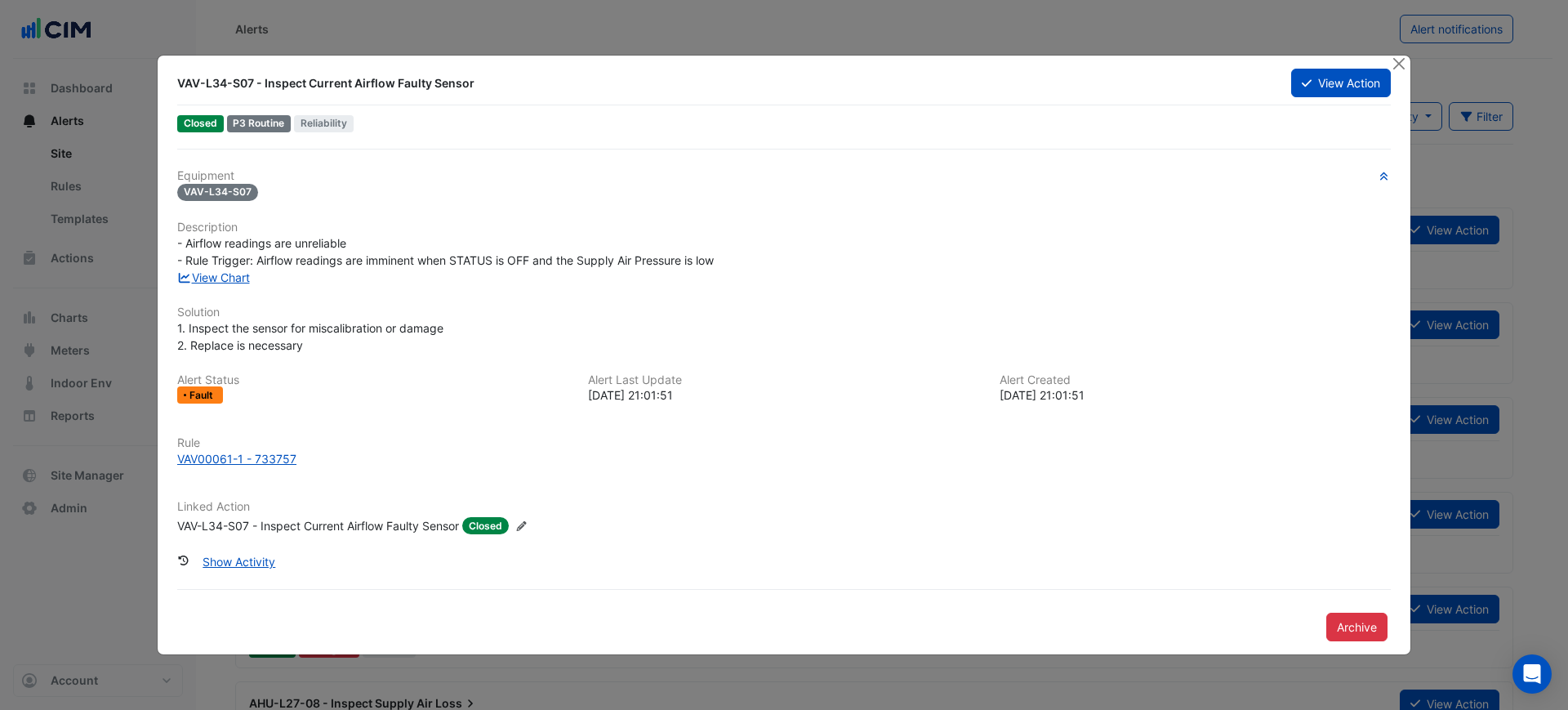
click at [1401, 53] on ngb-modal-window "VAV-L34-S07 - Inspect Current Airflow Faulty Sensor View Action Closed P3 Routi…" at bounding box center [784, 355] width 1568 height 710
click at [1400, 66] on button "Close" at bounding box center [1398, 64] width 17 height 17
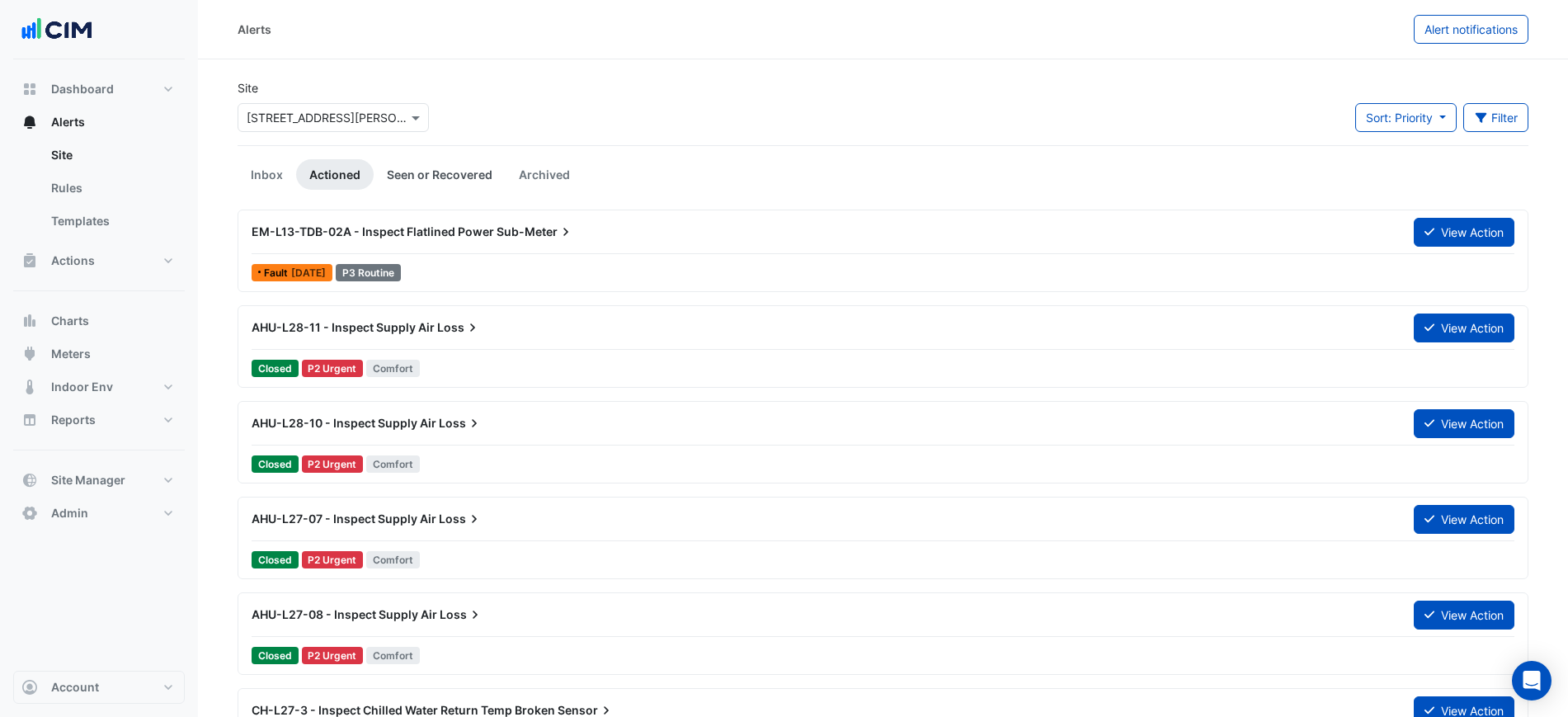
click at [418, 172] on link "Seen or Recovered" at bounding box center [439, 174] width 132 height 30
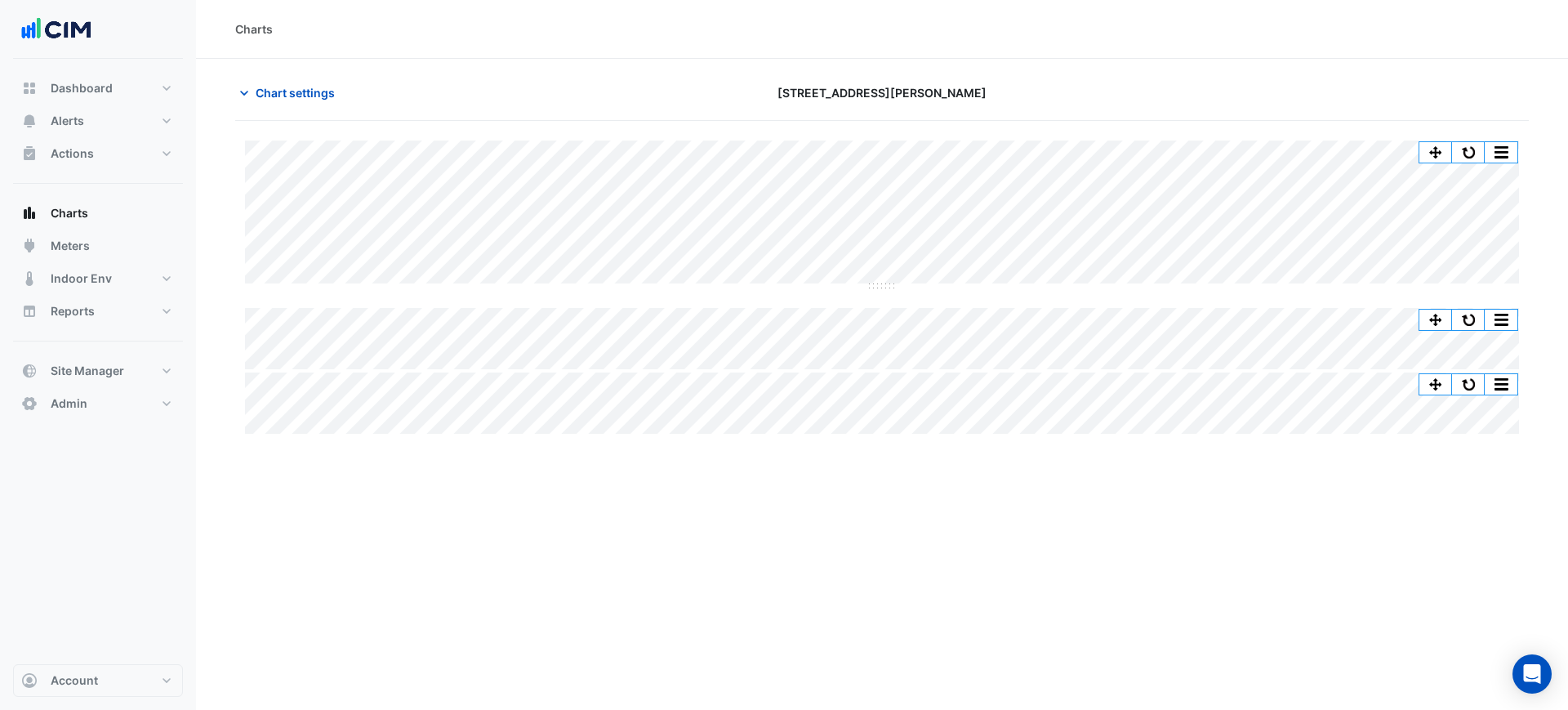
click at [1270, 51] on div "Charts" at bounding box center [881, 29] width 1372 height 59
click at [263, 80] on button "Chart settings" at bounding box center [290, 92] width 110 height 28
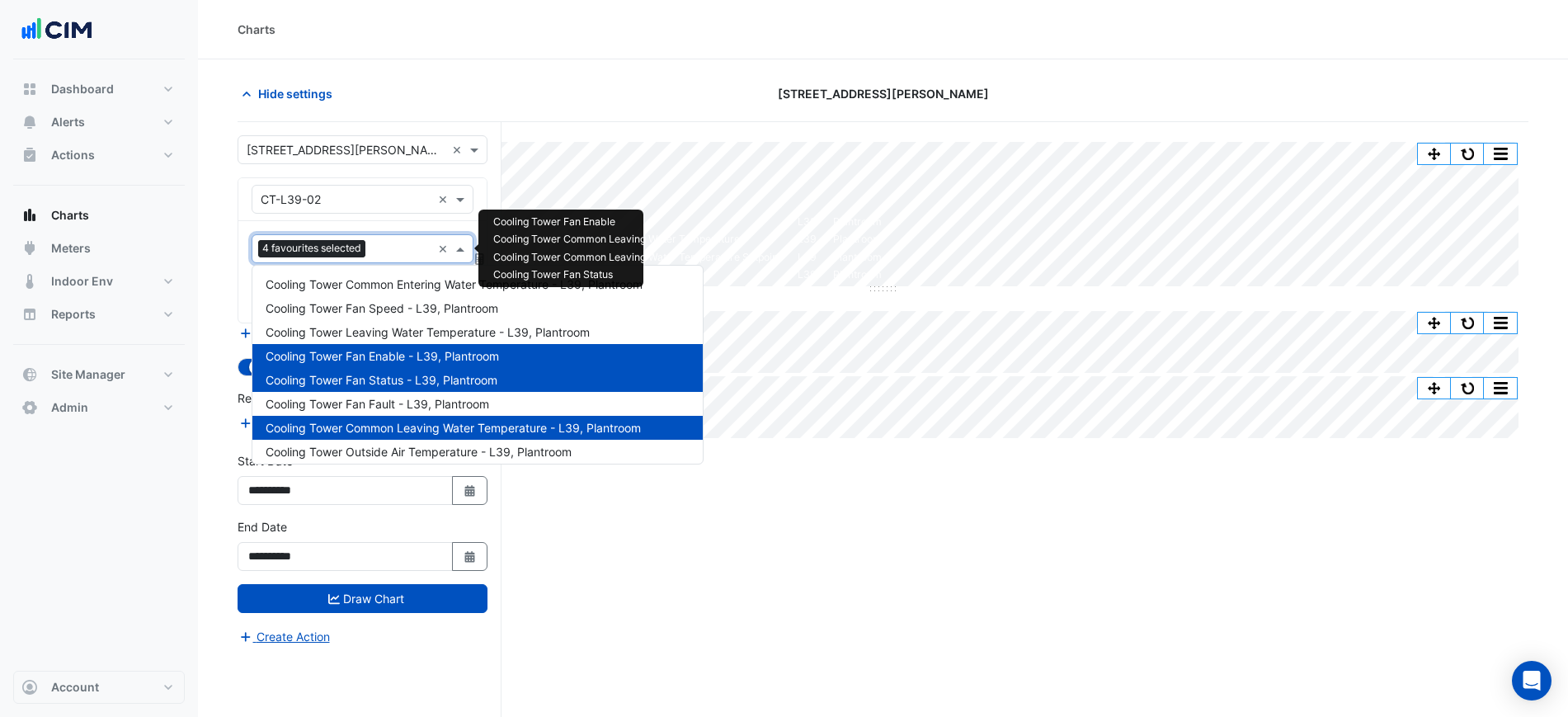
click at [381, 249] on input "text" at bounding box center [401, 250] width 60 height 18
click at [455, 311] on span "Cooling Tower Fan Speed - L39, Plantroom" at bounding box center [382, 308] width 233 height 14
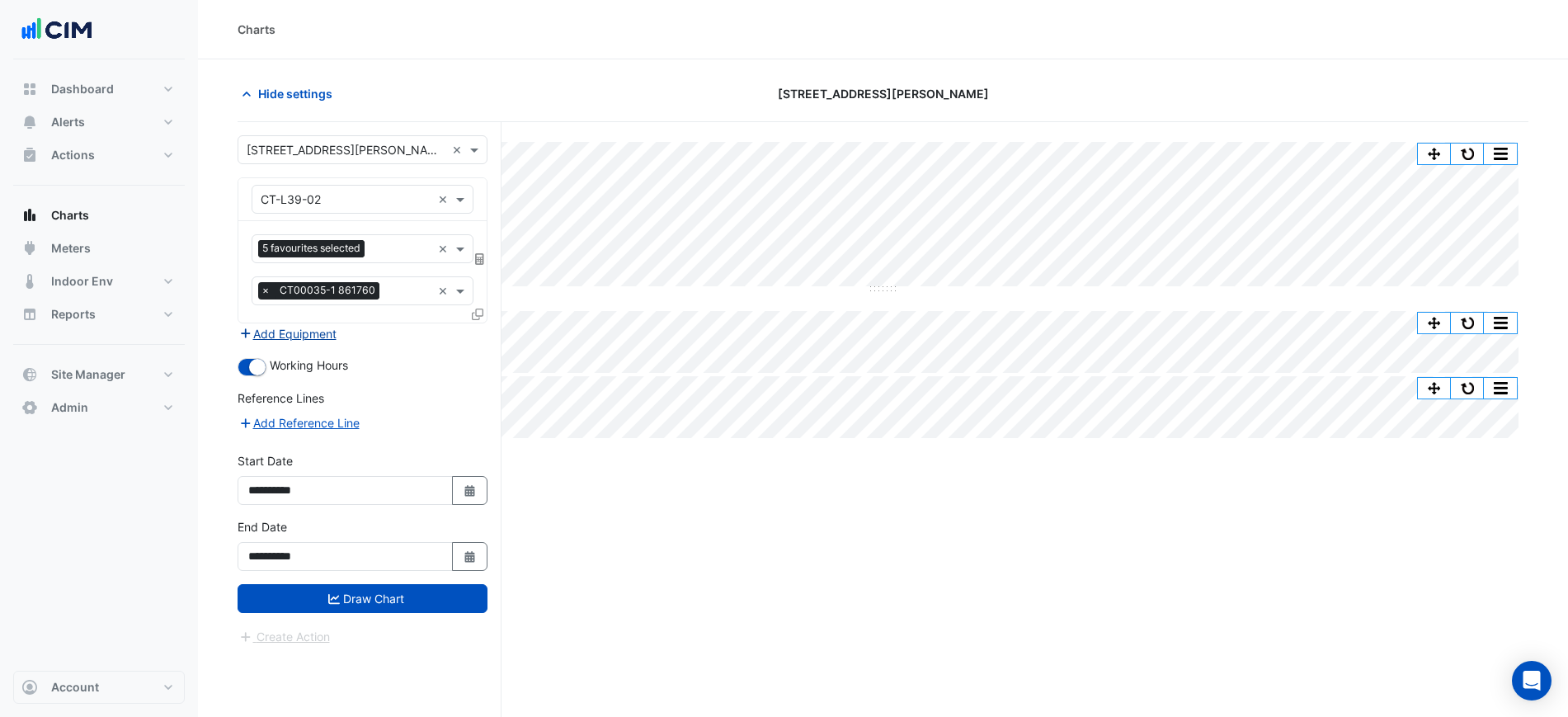
click at [325, 339] on button "Add Equipment" at bounding box center [288, 334] width 100 height 19
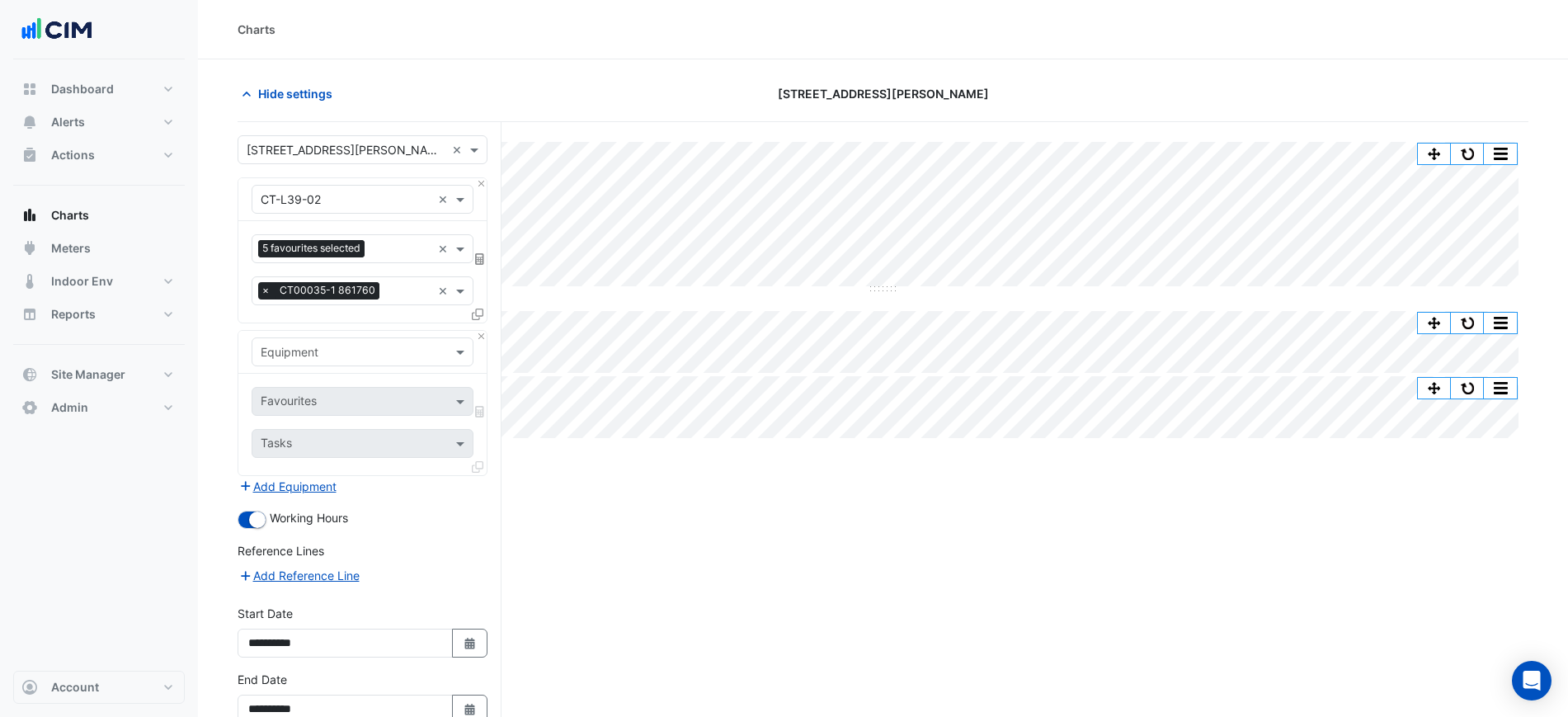
click at [329, 346] on input "text" at bounding box center [346, 352] width 171 height 18
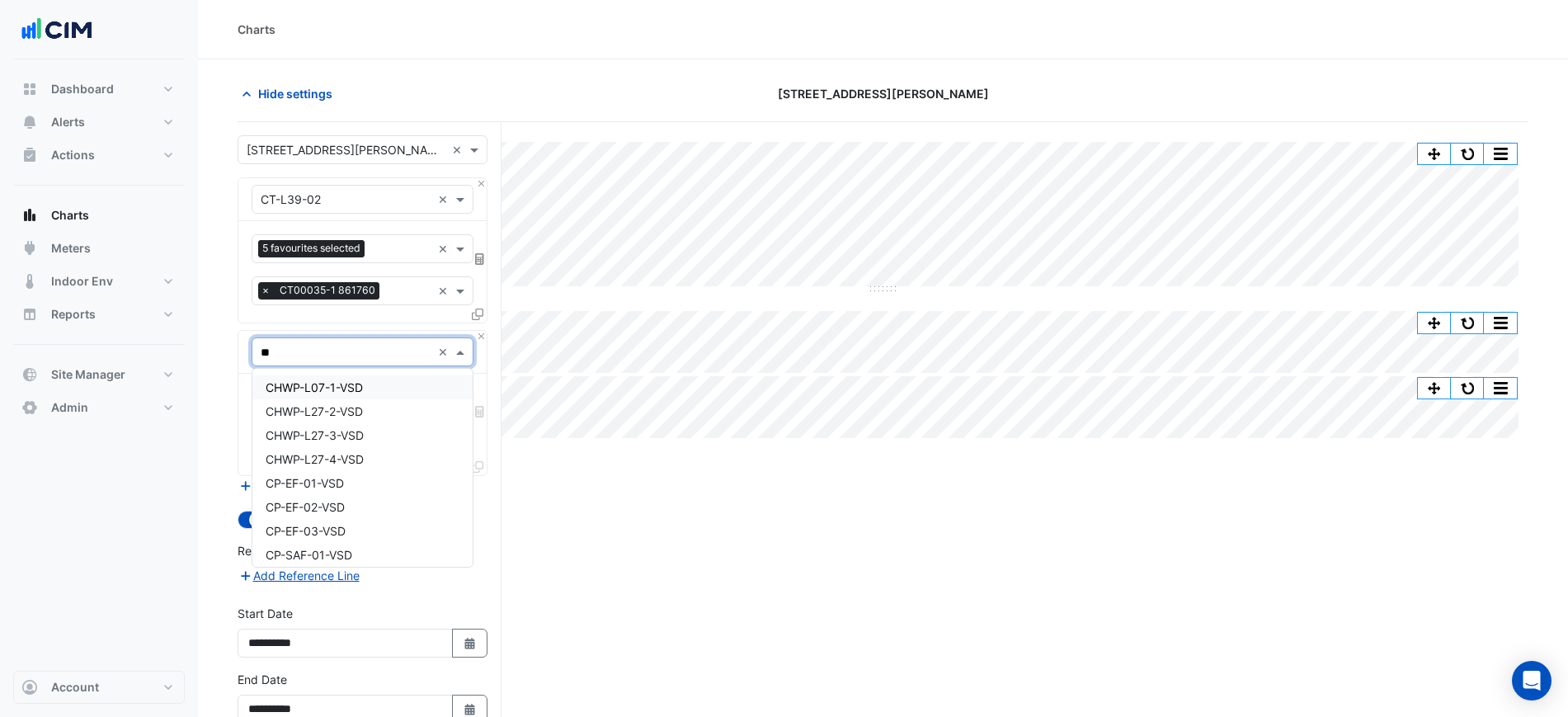
type input "***"
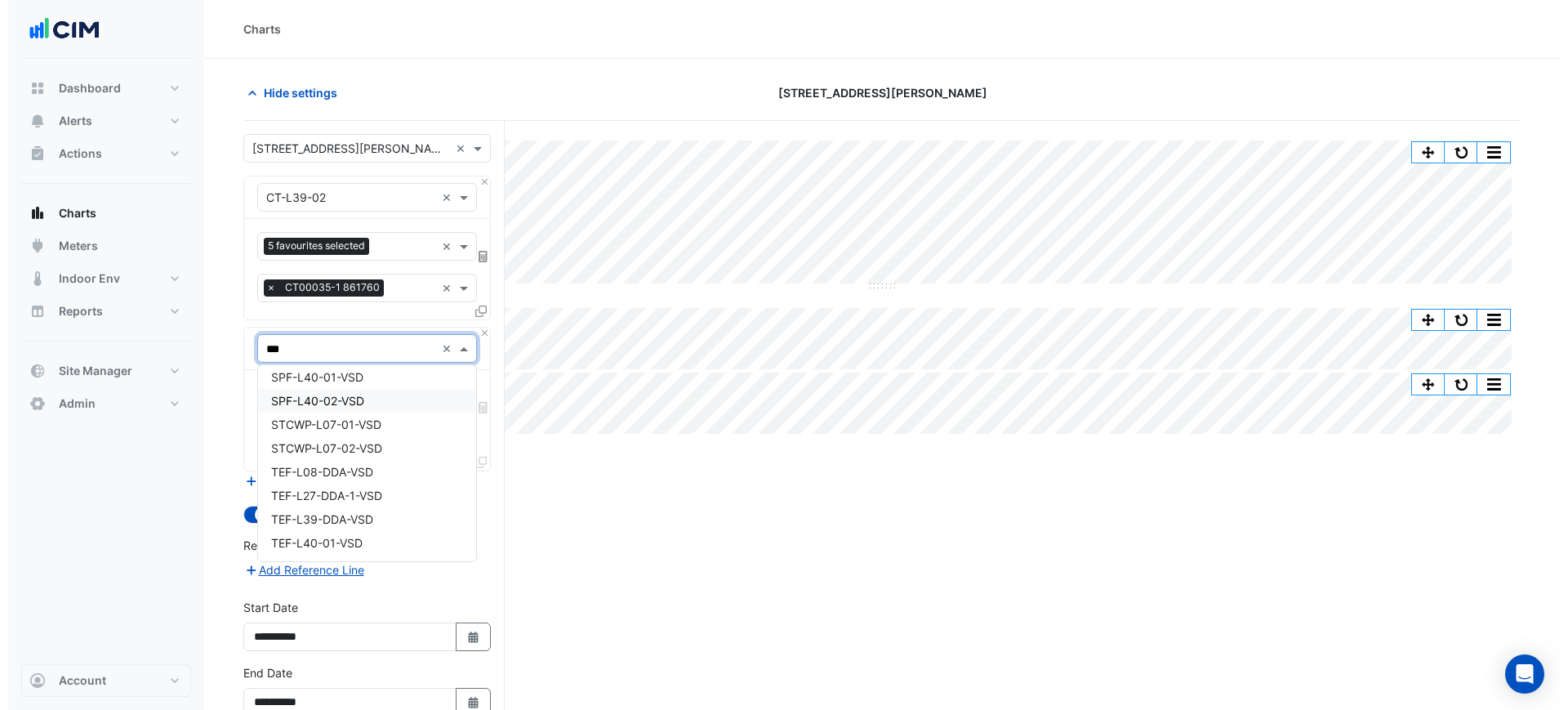
scroll to position [159, 0]
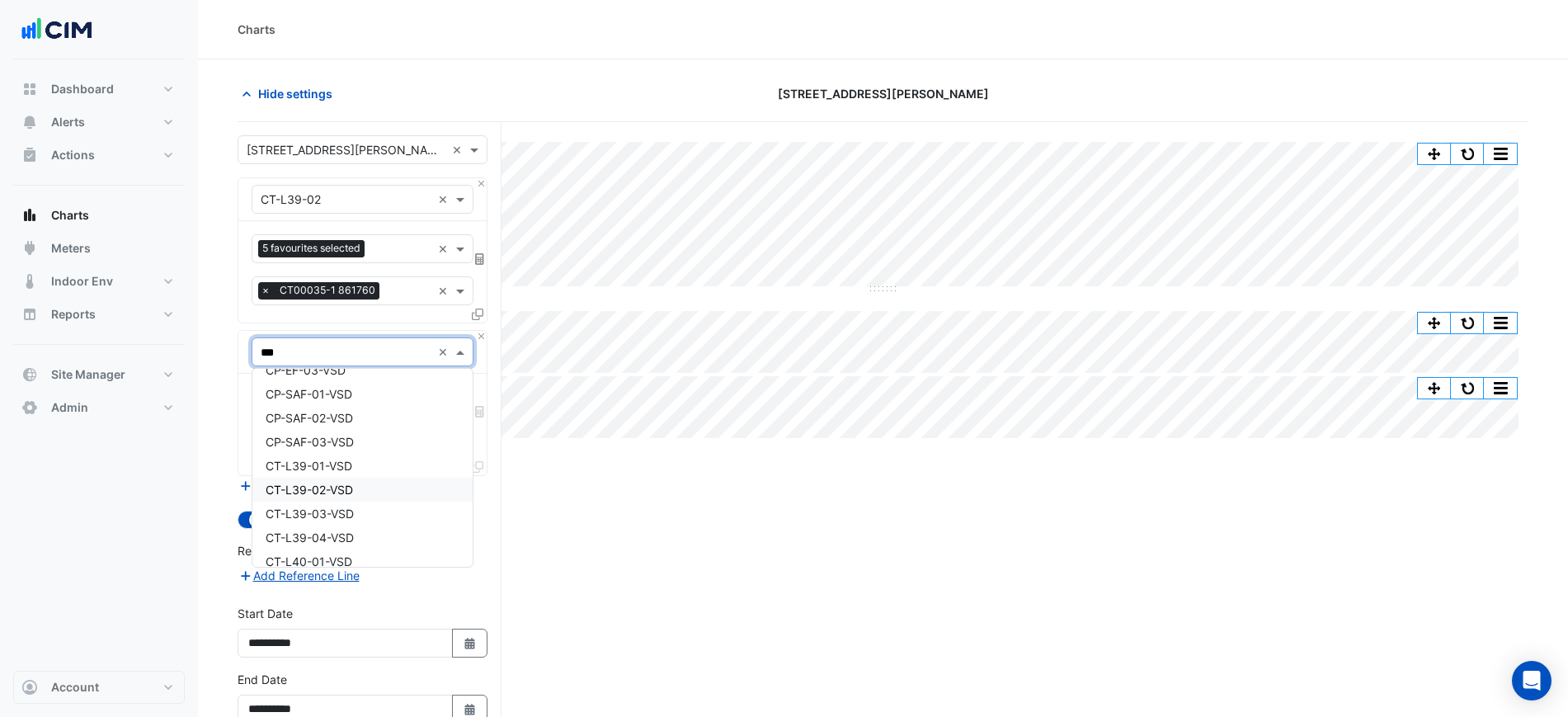
click at [368, 482] on div "CT-L39-02-VSD" at bounding box center [362, 489] width 220 height 24
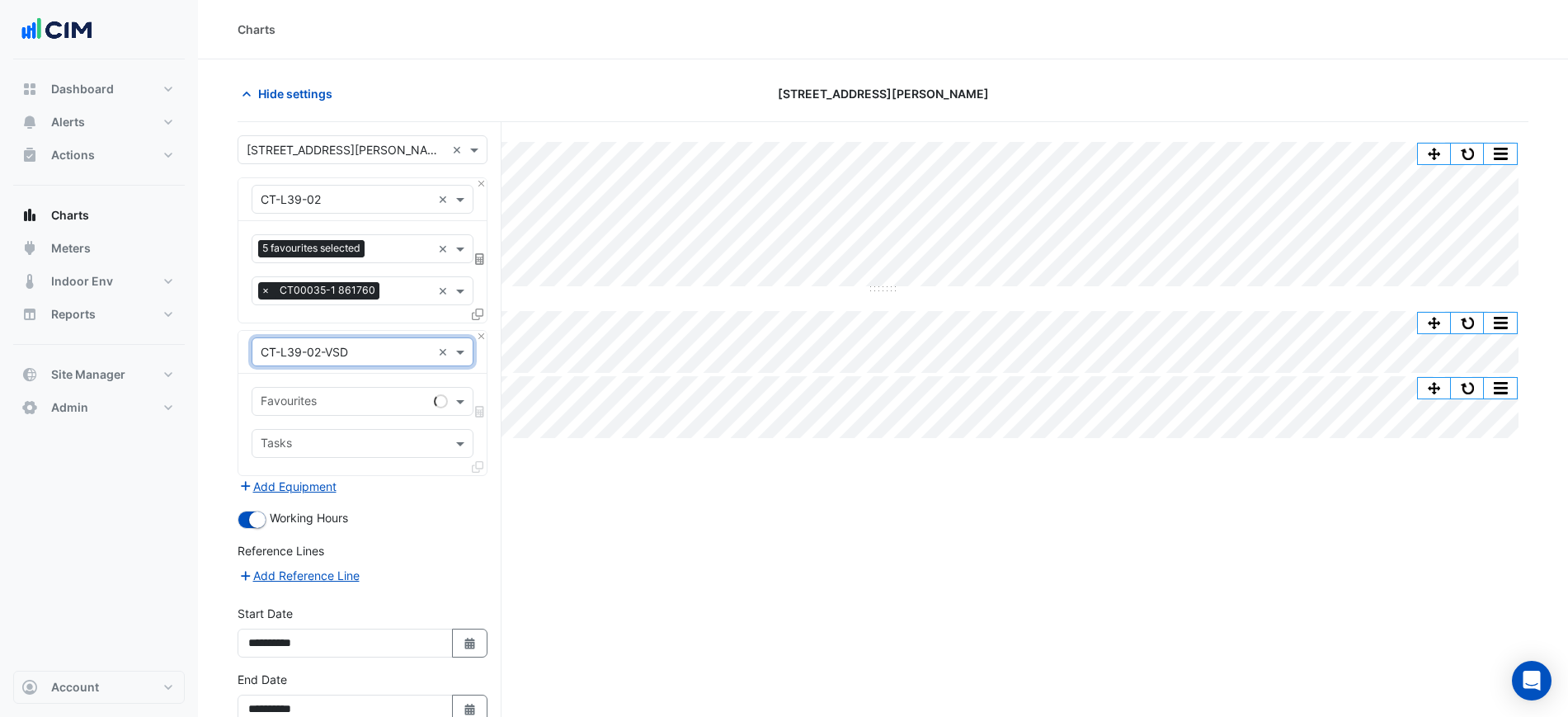
click at [341, 414] on div "Favourites" at bounding box center [362, 401] width 222 height 29
type input "*"
click at [363, 397] on input "text" at bounding box center [353, 403] width 185 height 18
click at [381, 379] on div "Favourites Tasks" at bounding box center [362, 424] width 248 height 102
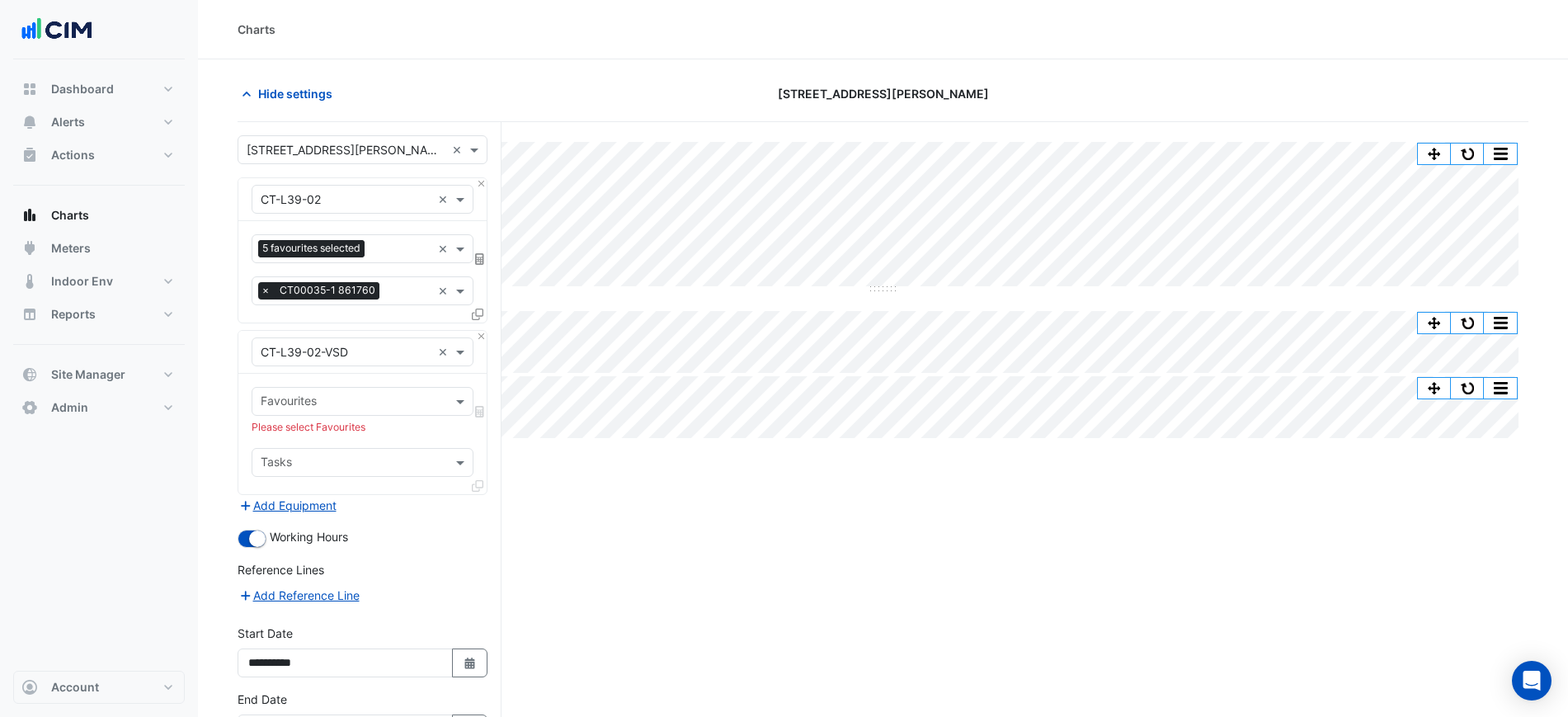
click at [480, 340] on div "Equipment × CT-L39-02-VSD ×" at bounding box center [362, 351] width 248 height 43
click at [480, 341] on div "Equipment × CT-L39-02-VSD ×" at bounding box center [362, 351] width 248 height 43
click at [479, 338] on button "Close" at bounding box center [481, 335] width 11 height 11
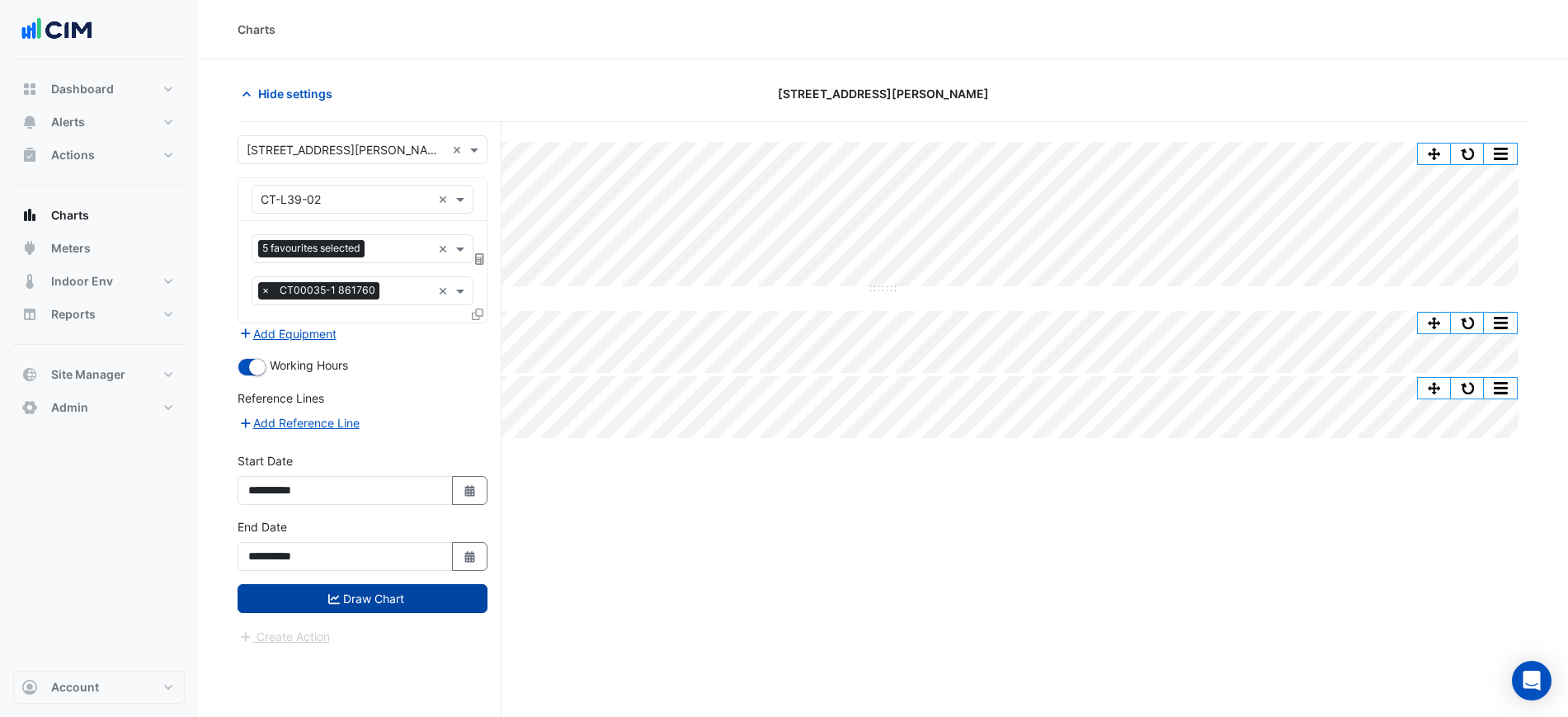
click at [414, 598] on button "Draw Chart" at bounding box center [362, 598] width 250 height 29
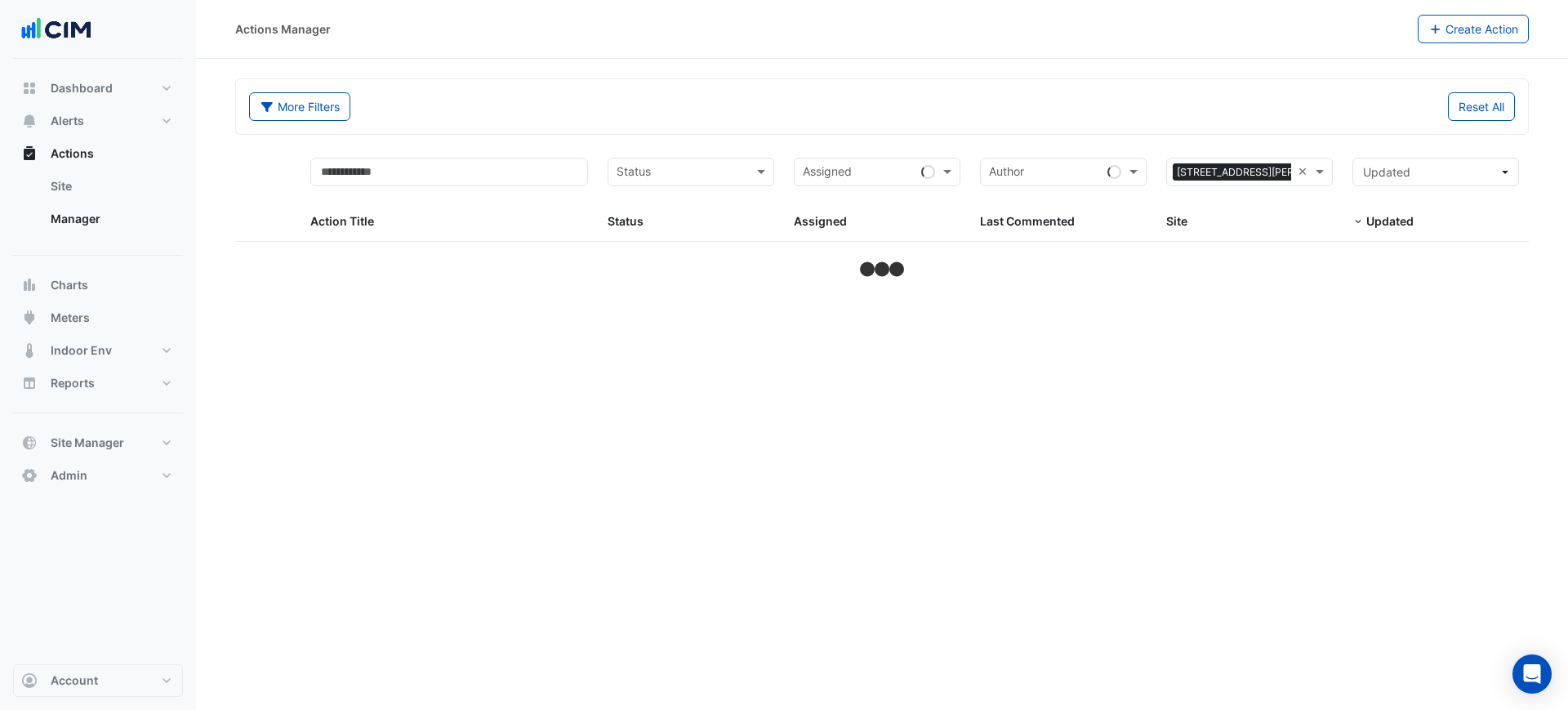
select select "***"
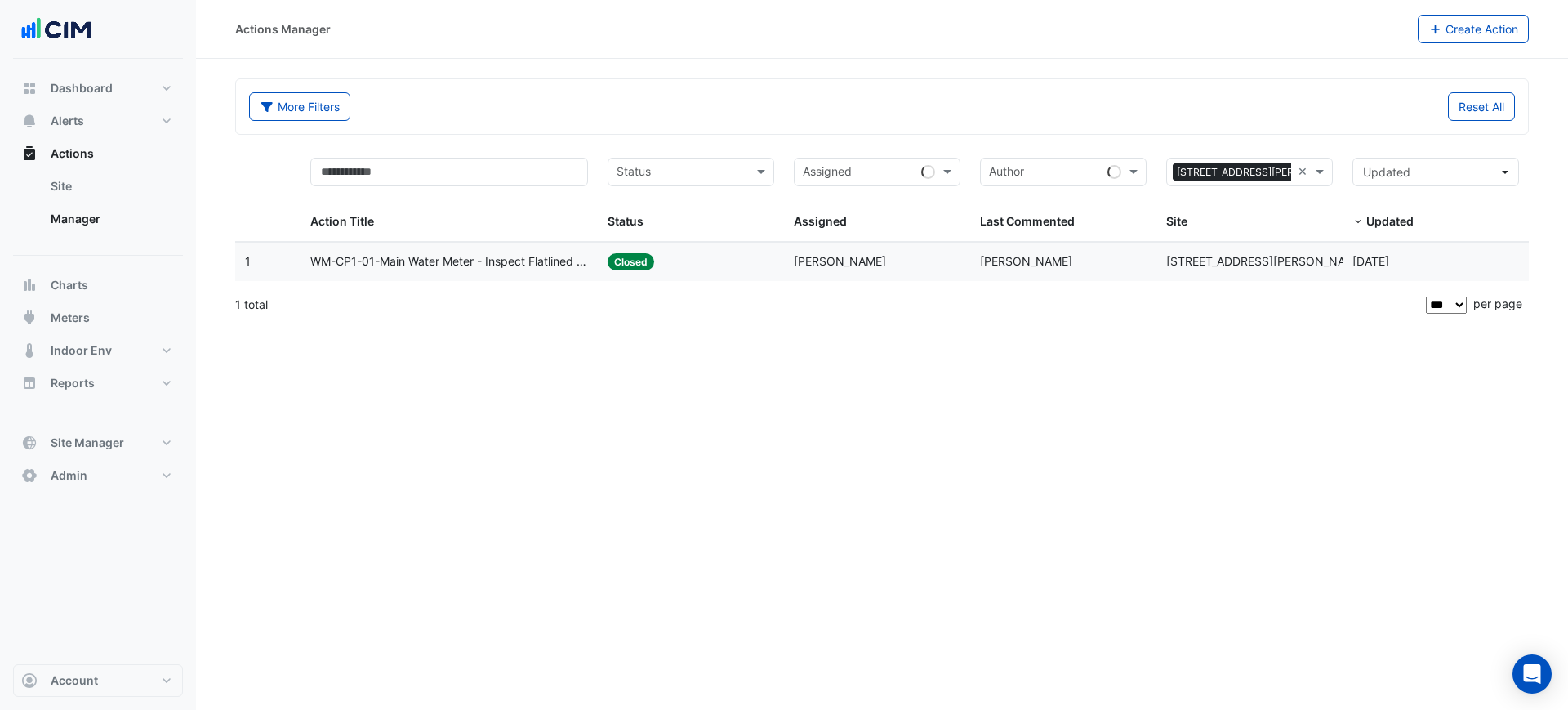
click at [504, 272] on datatable-body-cell "Action Title: WM-CP1-01-Main Water Meter - Inspect Flatlined Water Sub-Meter" at bounding box center [449, 261] width 298 height 38
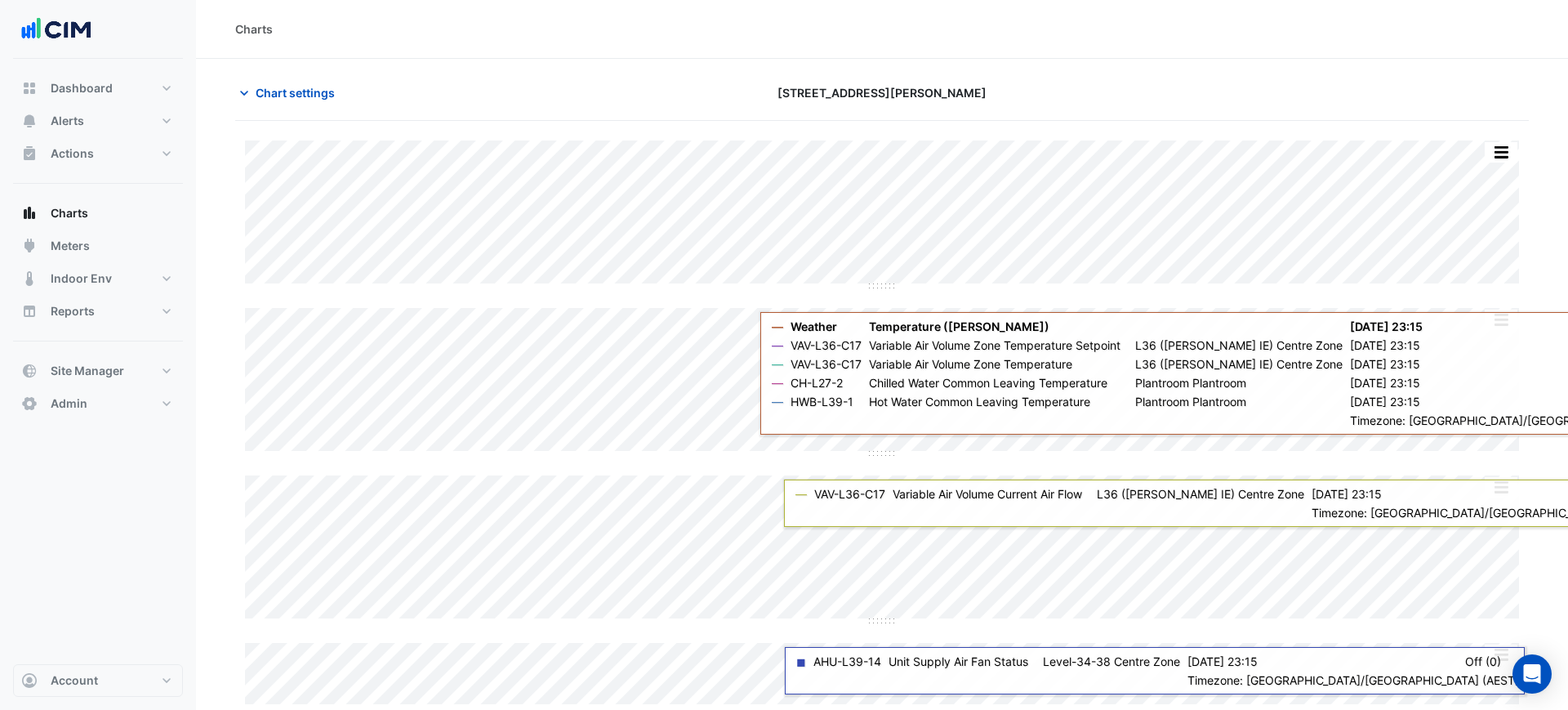
click at [1028, 77] on section "Chart settings [STREET_ADDRESS][PERSON_NAME] Split by Equip Split All Split Non…" at bounding box center [881, 383] width 1372 height 648
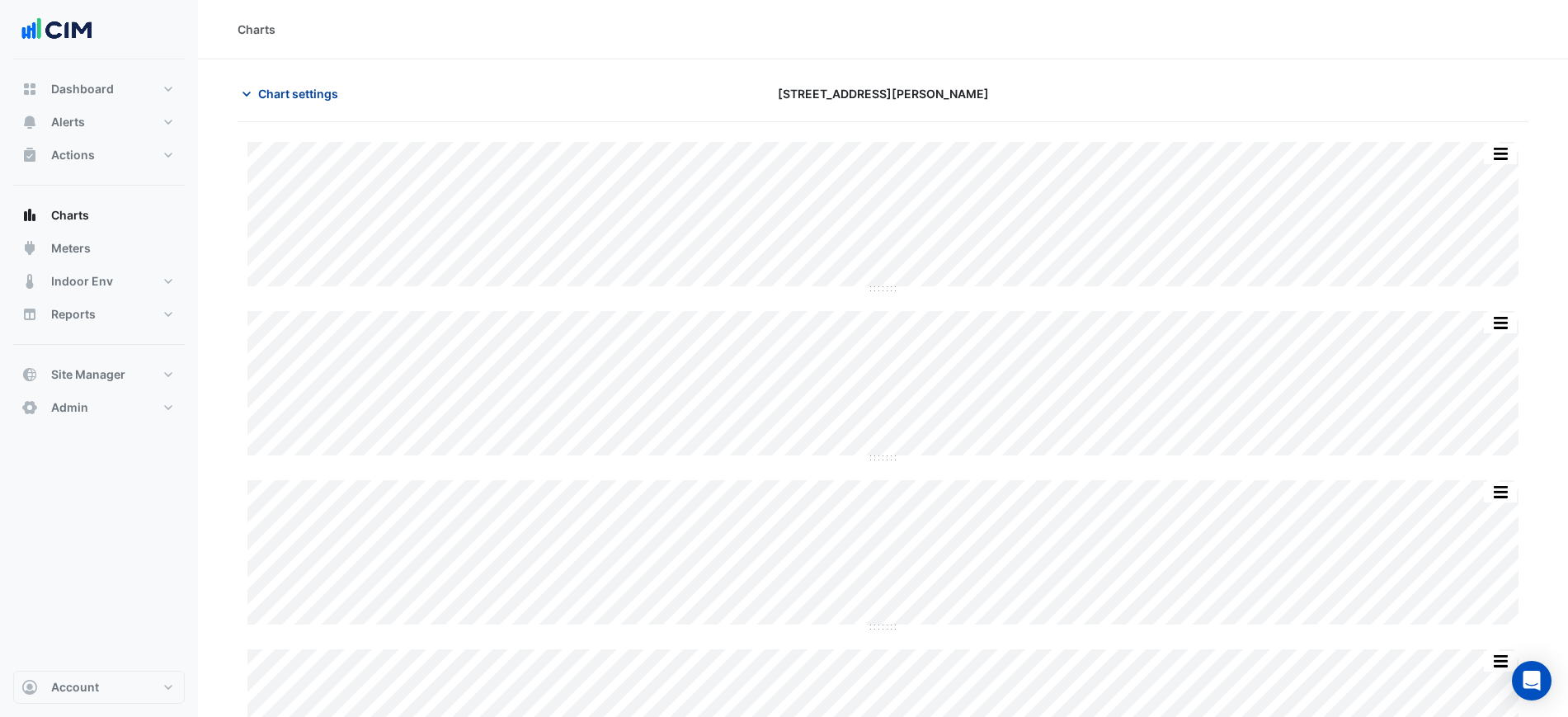
click at [283, 90] on span "Chart settings" at bounding box center [298, 93] width 80 height 18
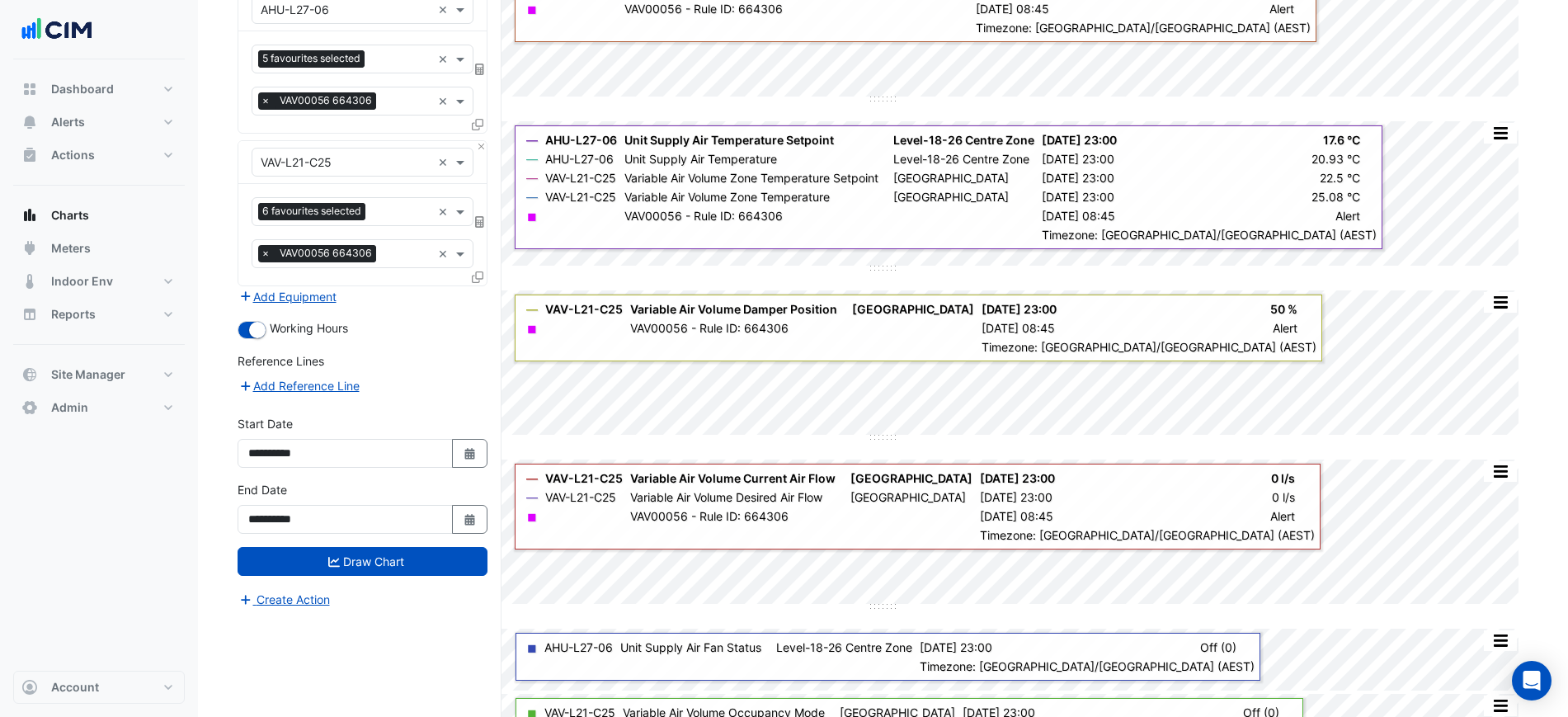
scroll to position [232, 0]
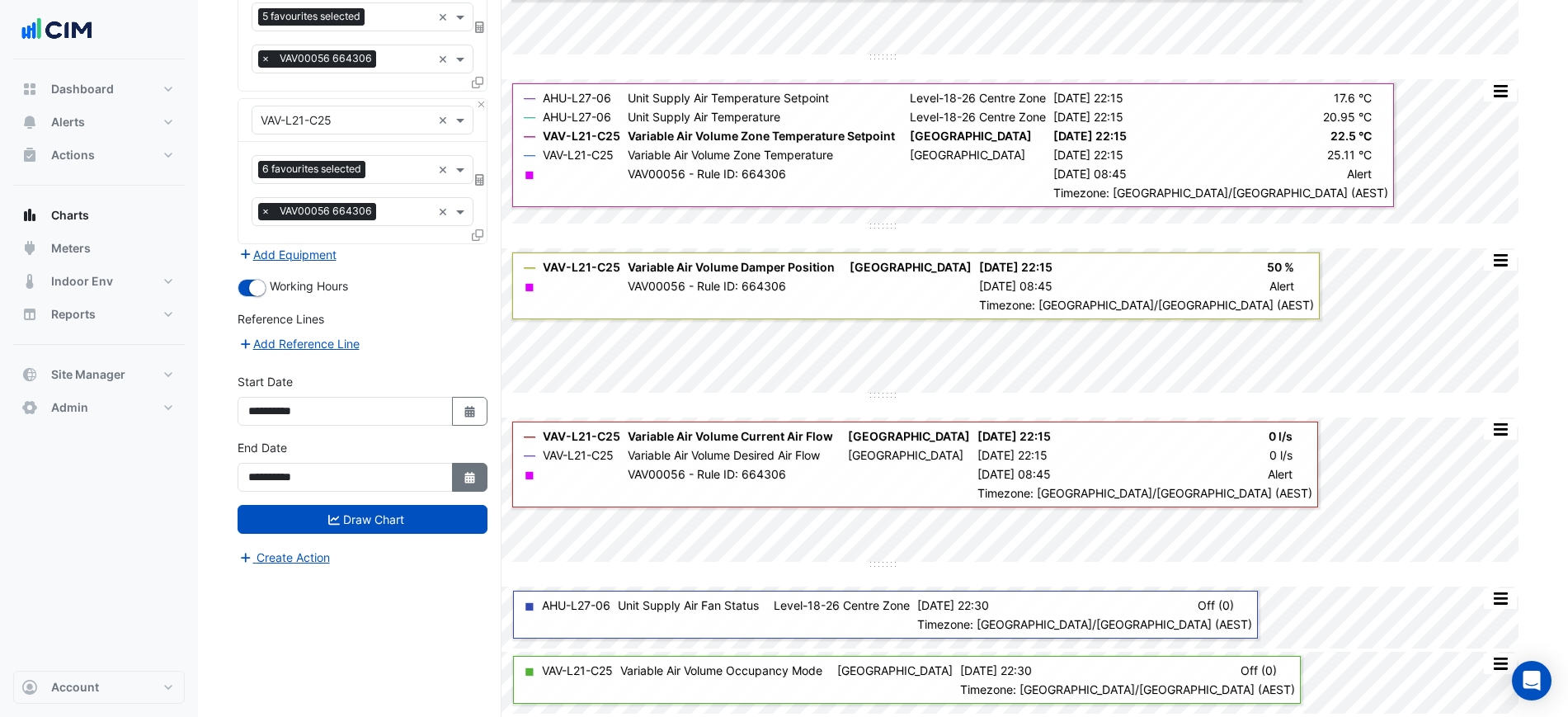
click at [478, 469] on button "Select Date" at bounding box center [470, 477] width 36 height 29
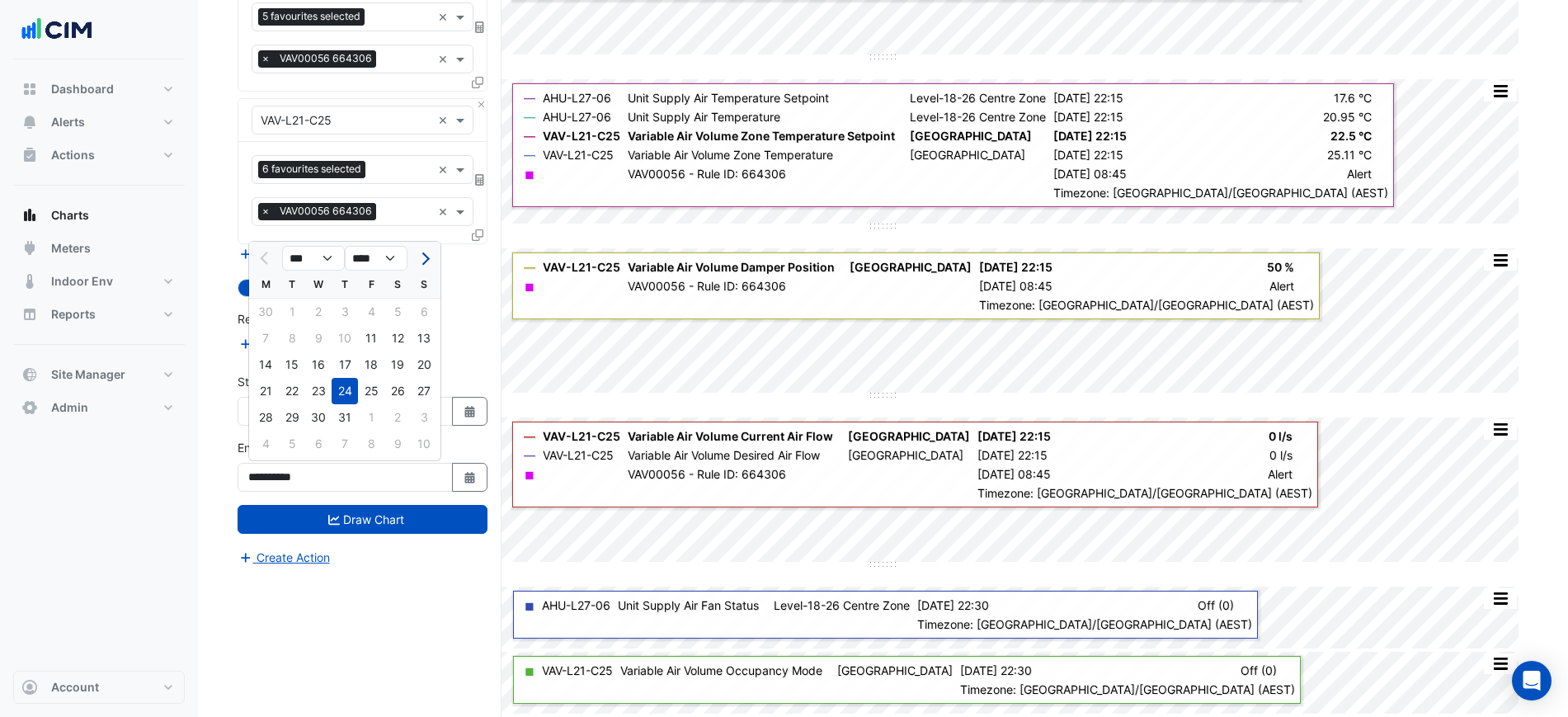
click at [416, 253] on button "Next month" at bounding box center [424, 257] width 20 height 26
select select "*"
click at [348, 417] on div "28" at bounding box center [344, 417] width 26 height 26
type input "**********"
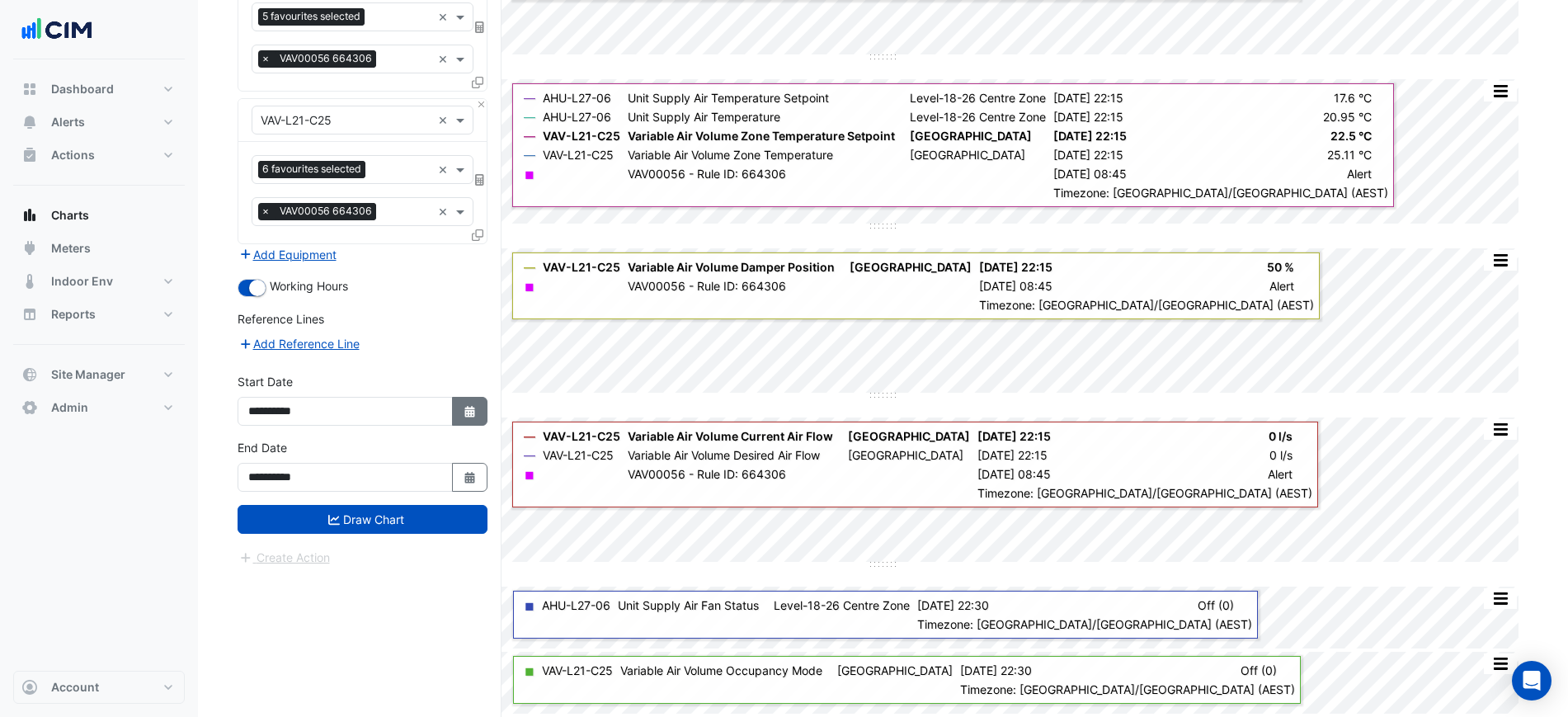
click at [455, 412] on button "Select Date" at bounding box center [470, 411] width 36 height 29
select select "*"
select select "****"
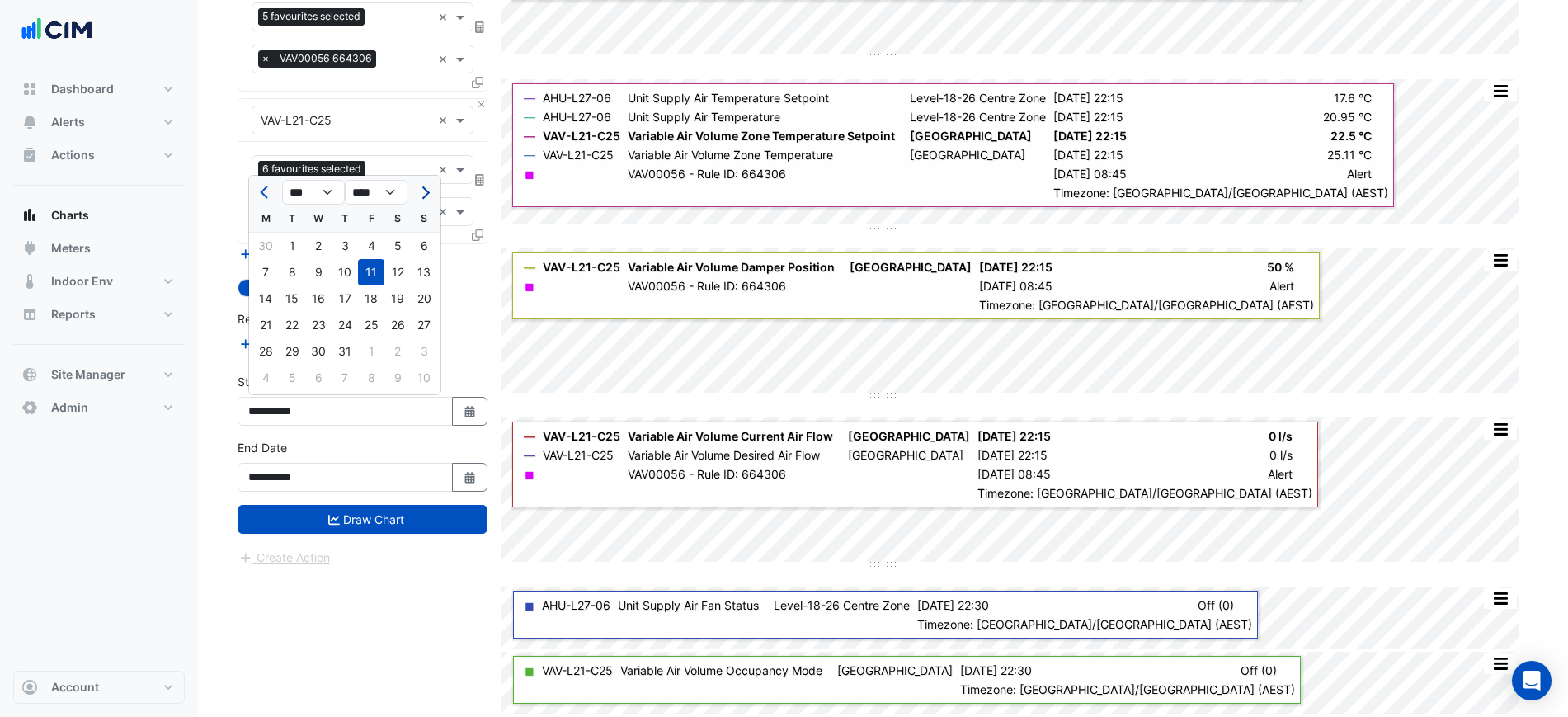
click at [423, 200] on button "Next month" at bounding box center [424, 192] width 20 height 26
select select "*"
click at [322, 299] on div "13" at bounding box center [318, 298] width 26 height 26
type input "**********"
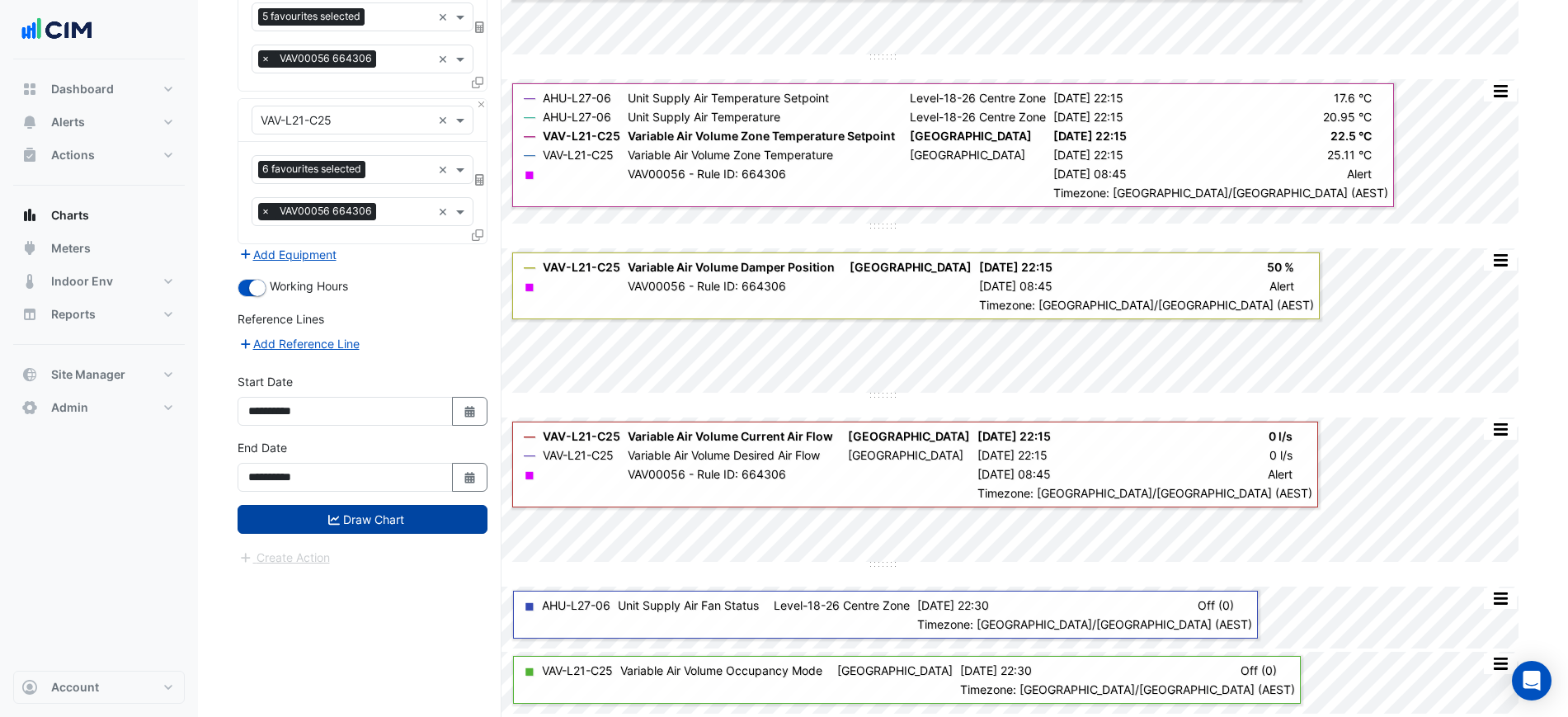
click at [345, 512] on button "Draw Chart" at bounding box center [362, 519] width 250 height 29
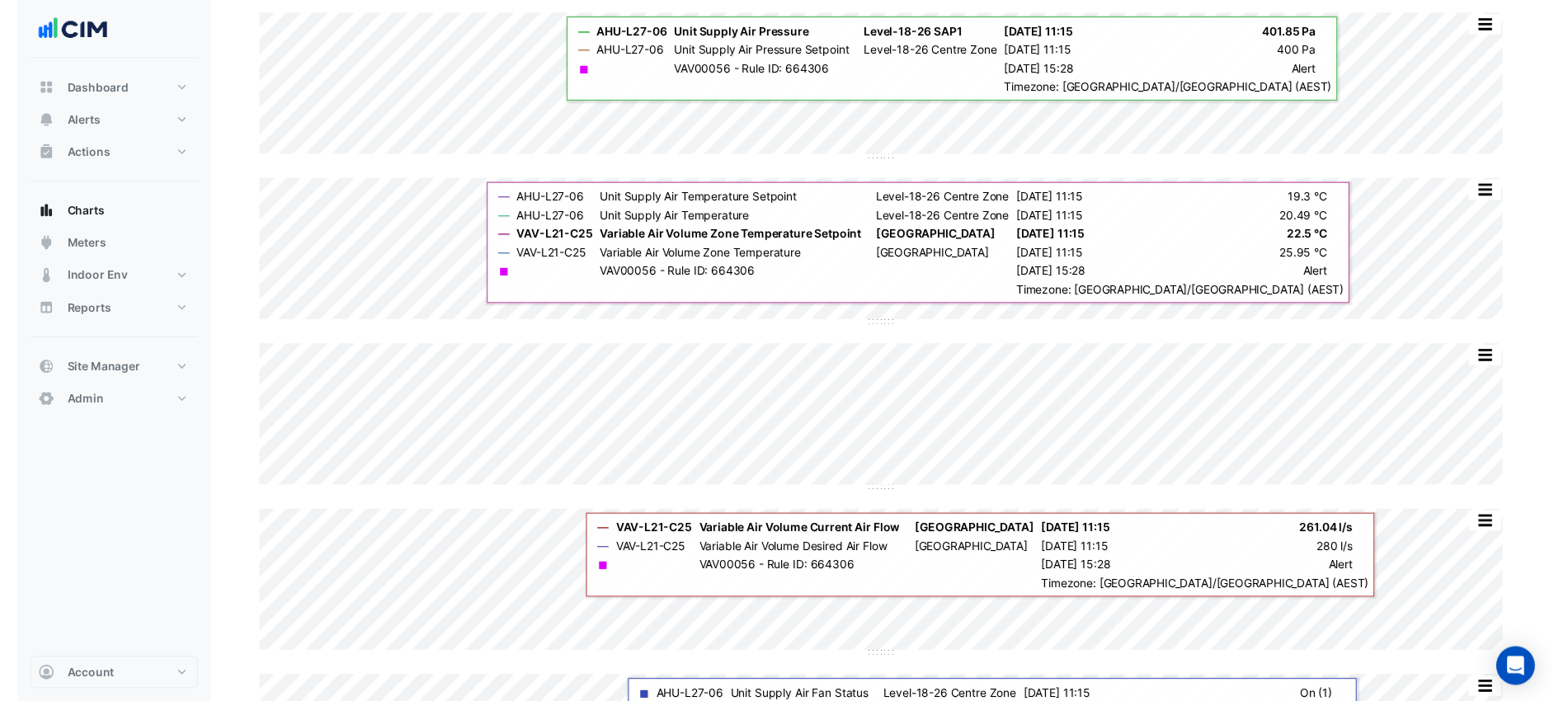
scroll to position [25, 0]
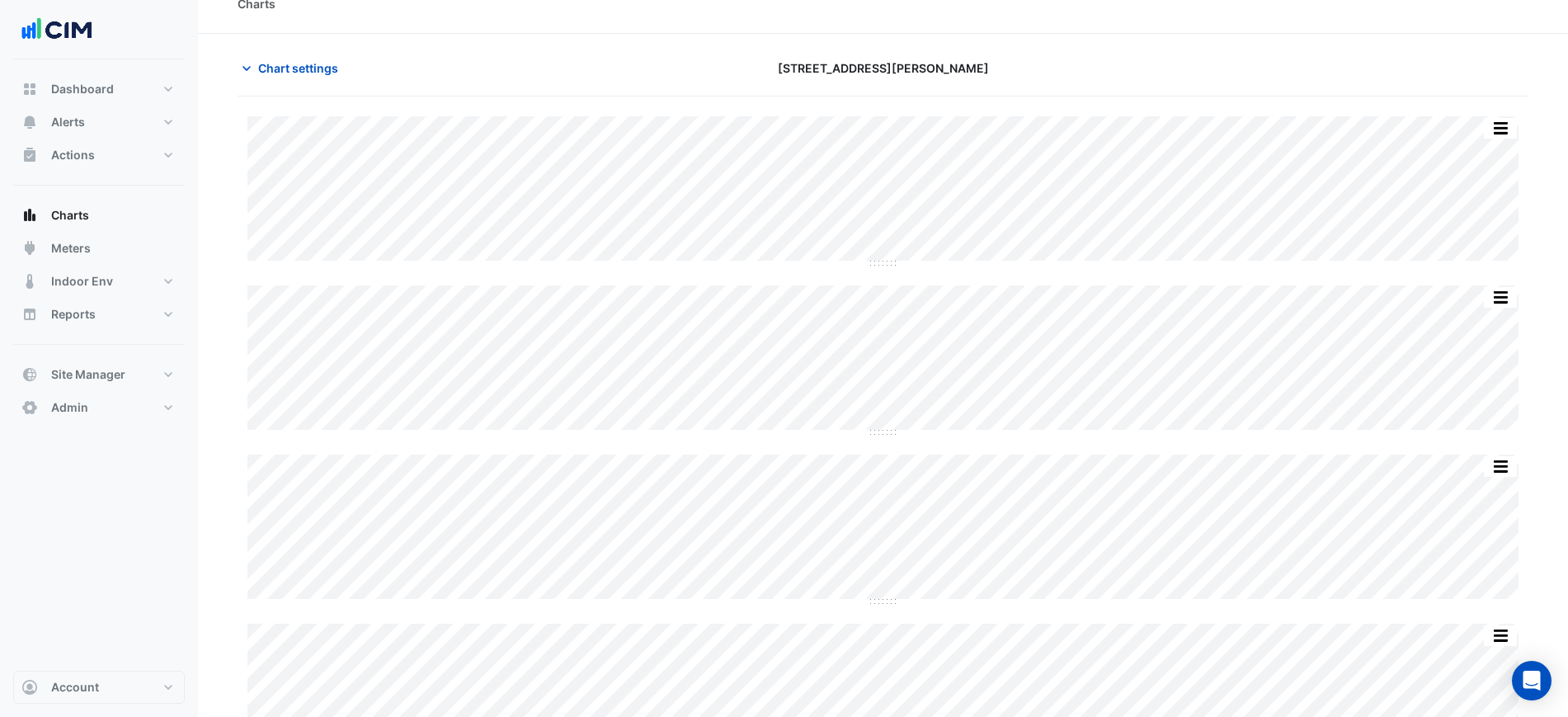
click at [773, 433] on div "Split by Equip Split All Split None Print Save as JPEG Save as PNG Pivot Data T…" at bounding box center [883, 360] width 1271 height 150
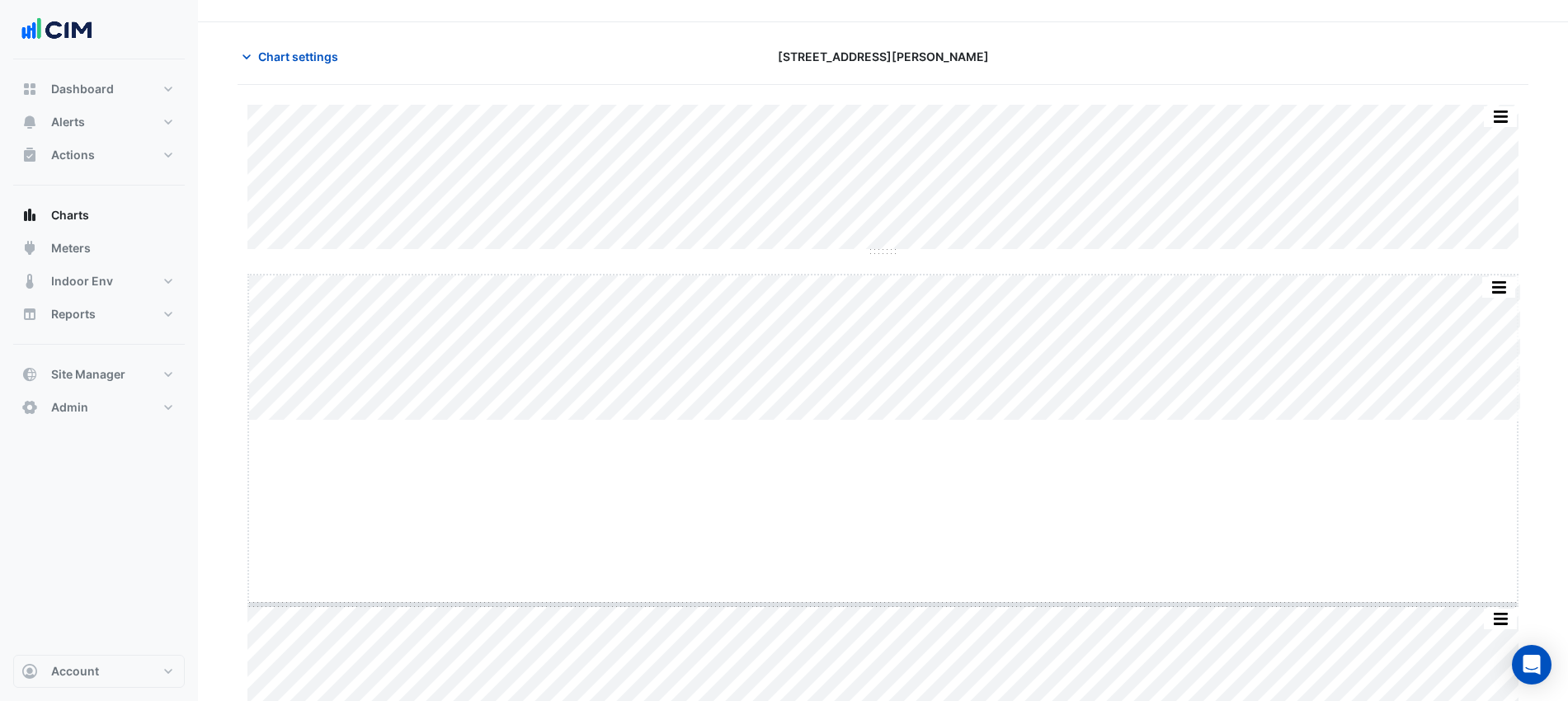
drag, startPoint x: 884, startPoint y: 430, endPoint x: 872, endPoint y: 760, distance: 330.2
click at [872, 716] on html "Charts Chart settings 201 Elizabeth St Split by Equip Split All Split None Prin…" at bounding box center [784, 435] width 1568 height 943
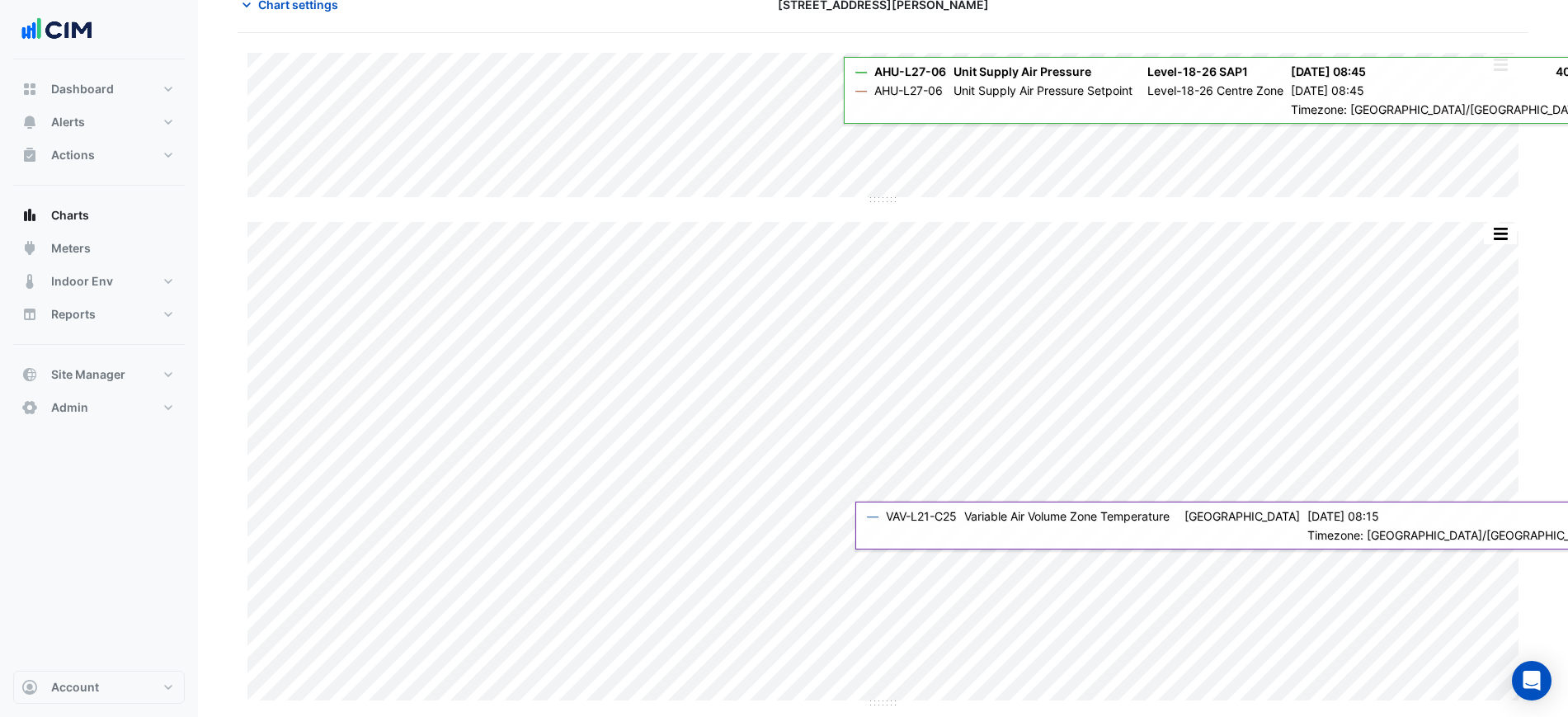
scroll to position [295, 0]
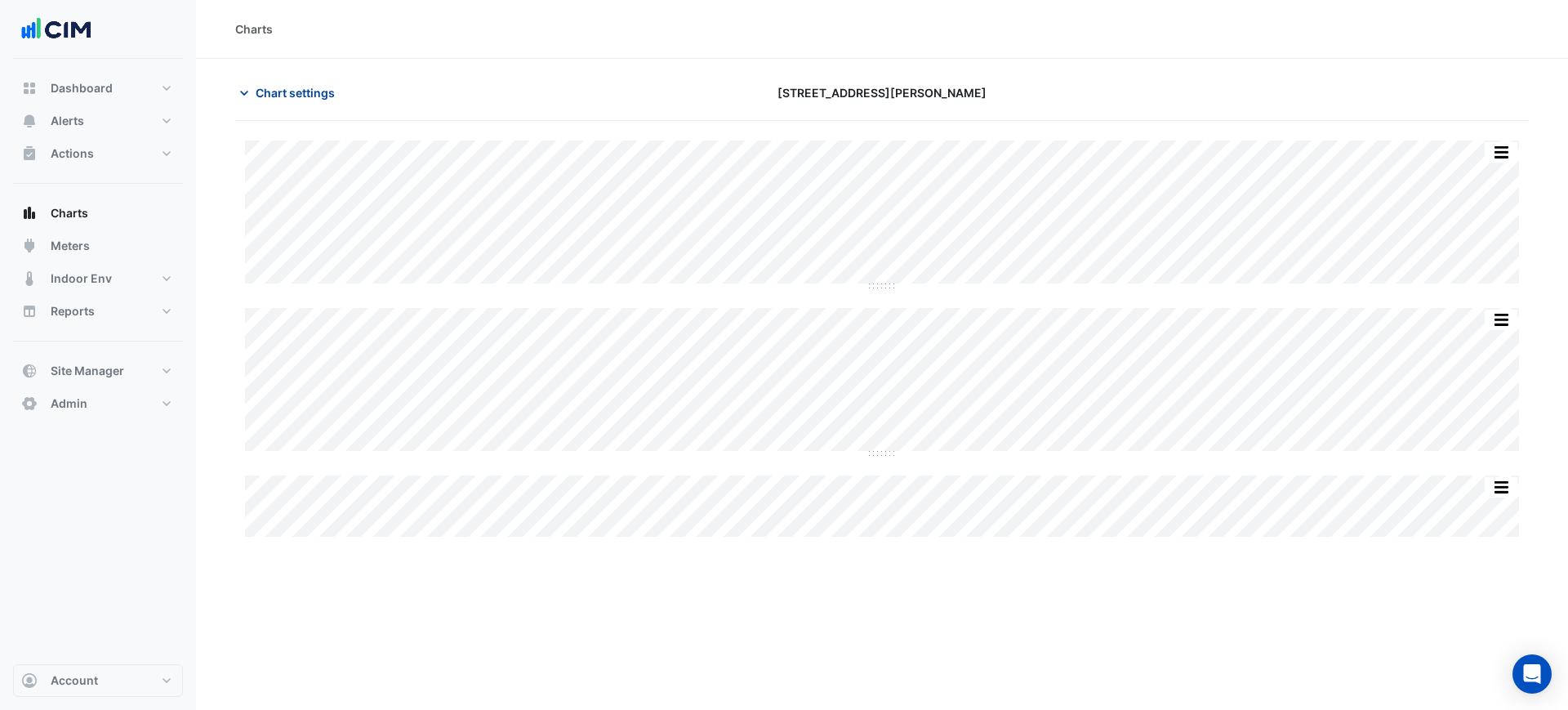
click at [329, 105] on button "Chart settings" at bounding box center [290, 92] width 110 height 28
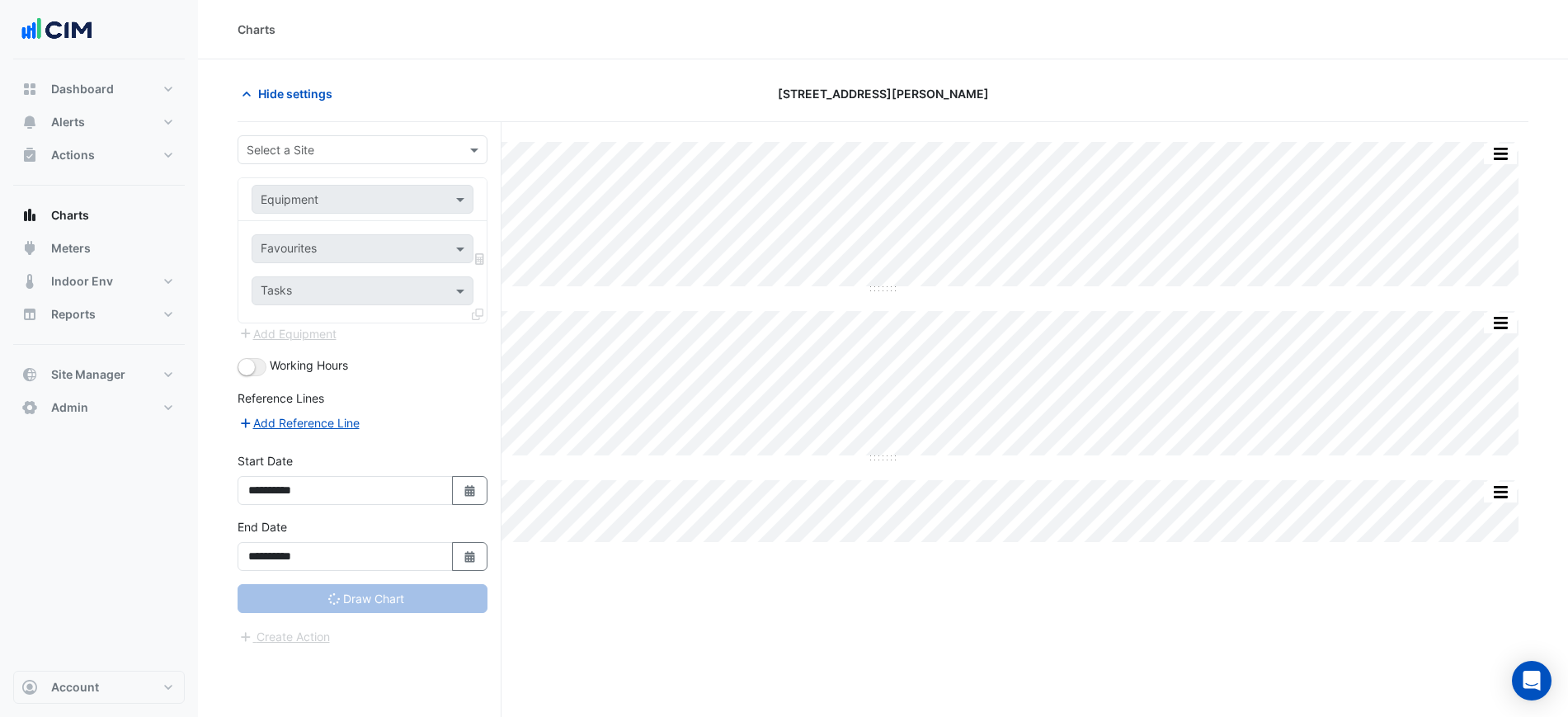
type input "**********"
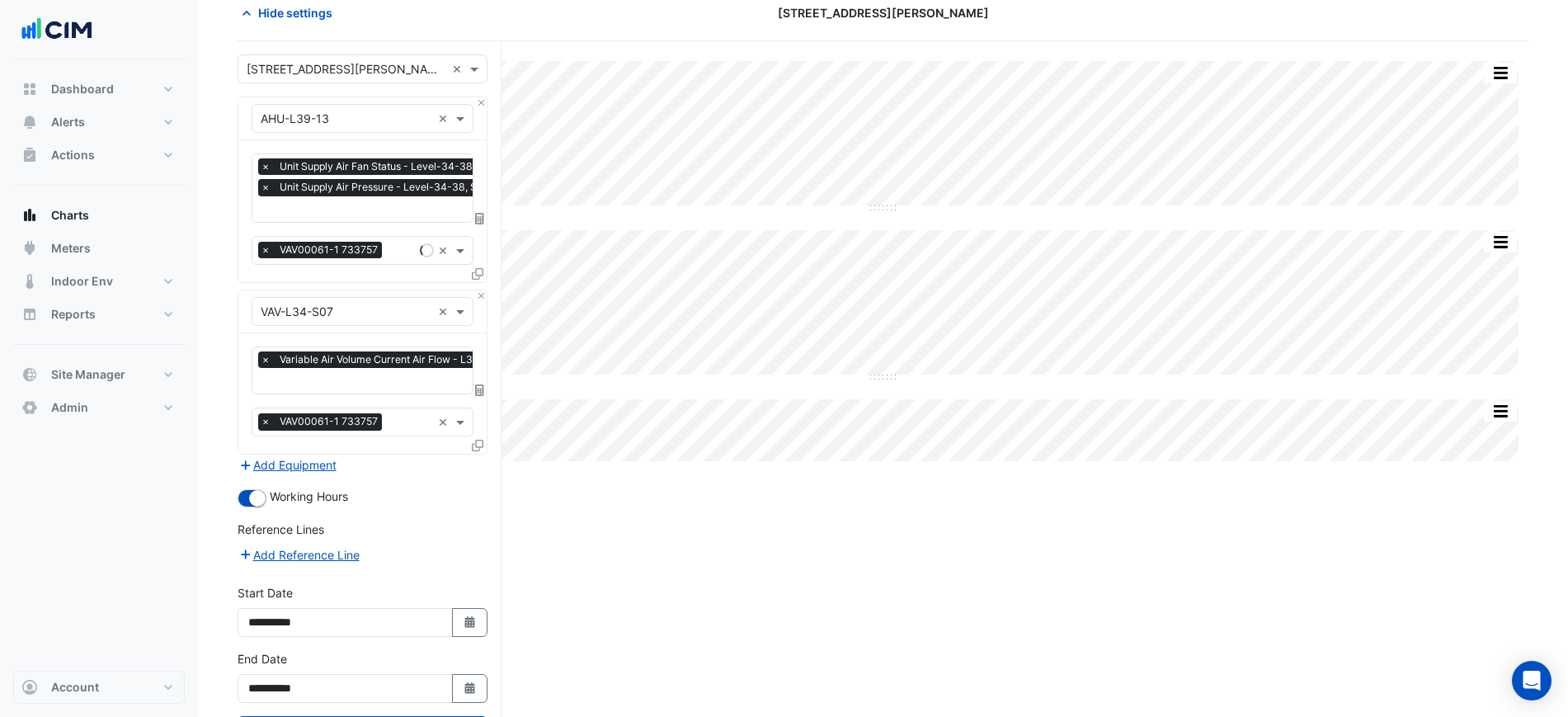
scroll to position [151, 0]
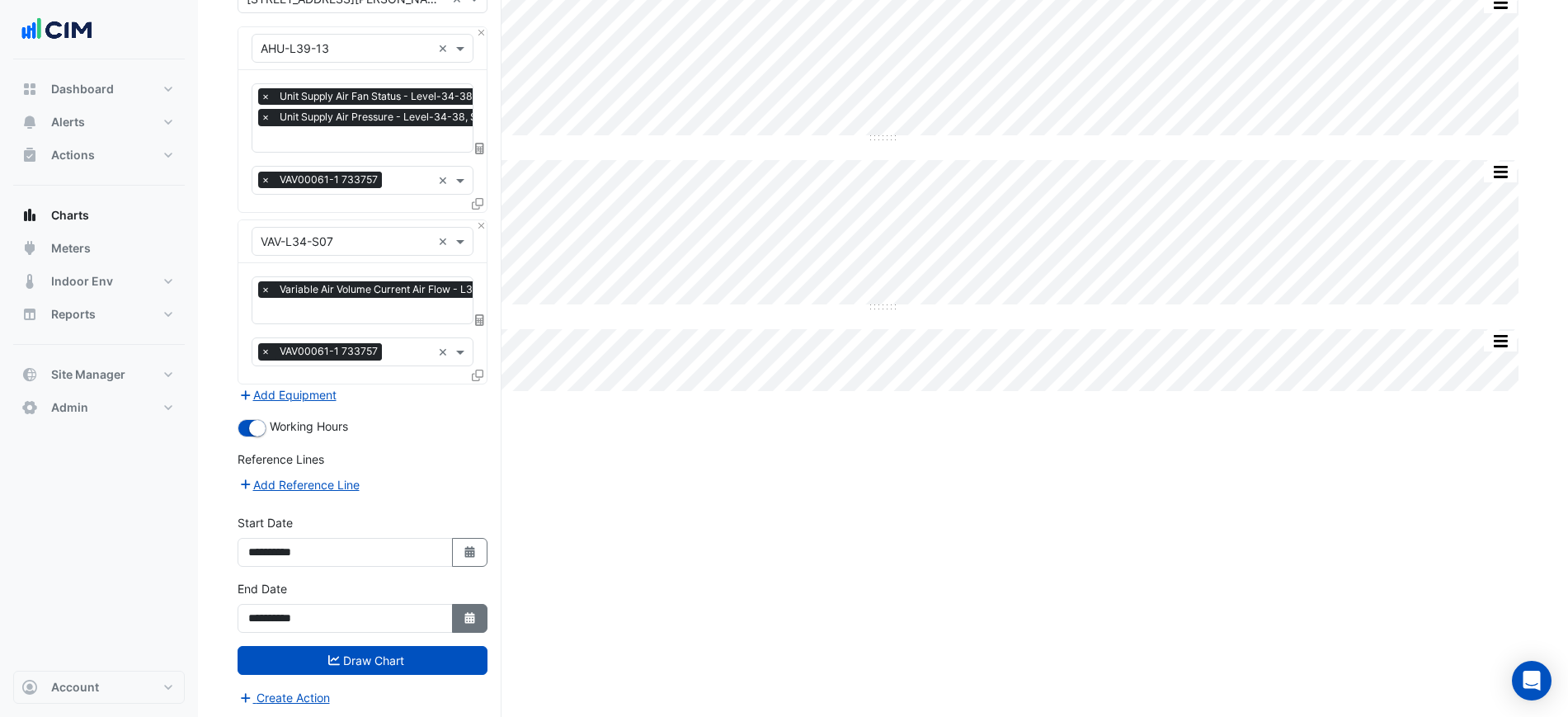
click at [474, 615] on button "Select Date" at bounding box center [470, 618] width 36 height 29
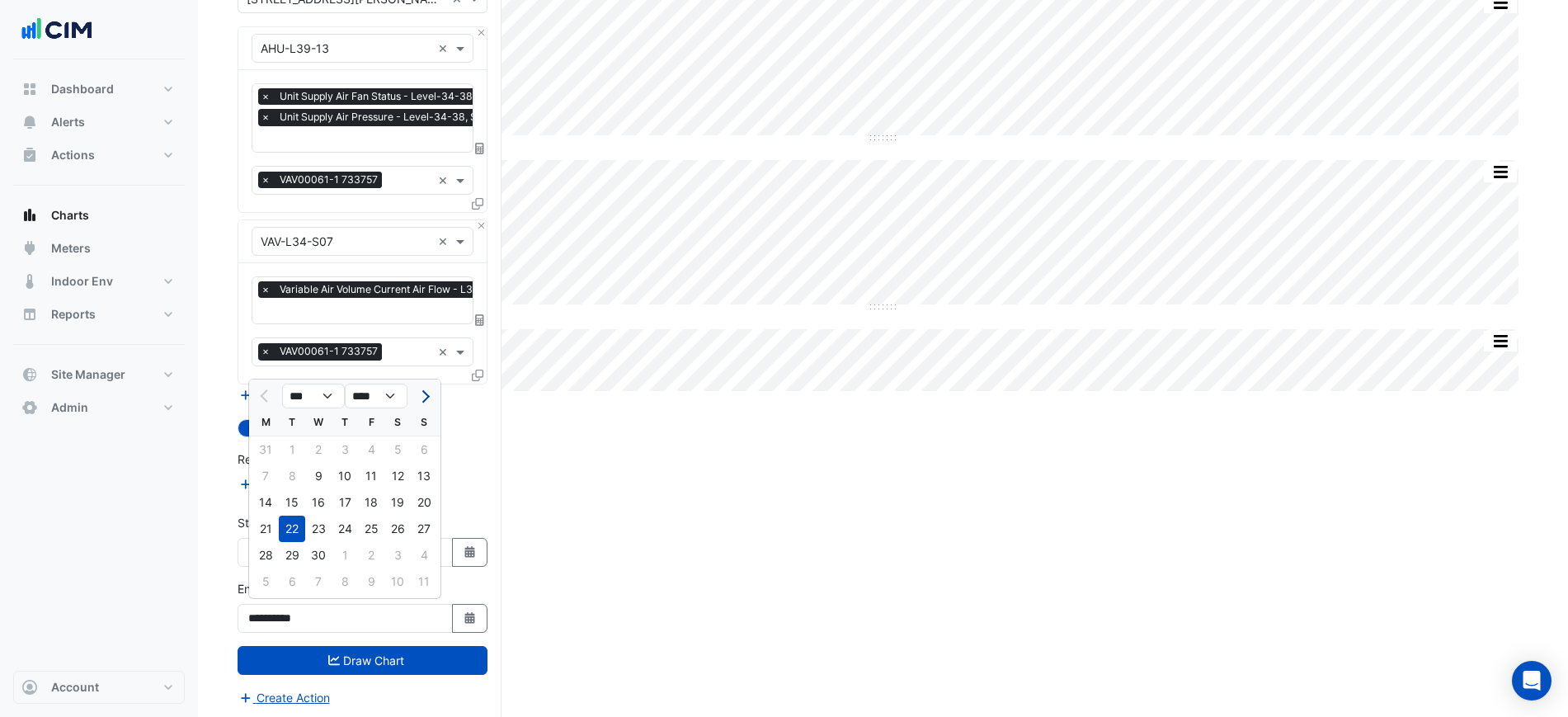
click at [422, 396] on span "Next month" at bounding box center [423, 396] width 13 height 13
click at [422, 395] on span "Next month" at bounding box center [423, 396] width 13 height 13
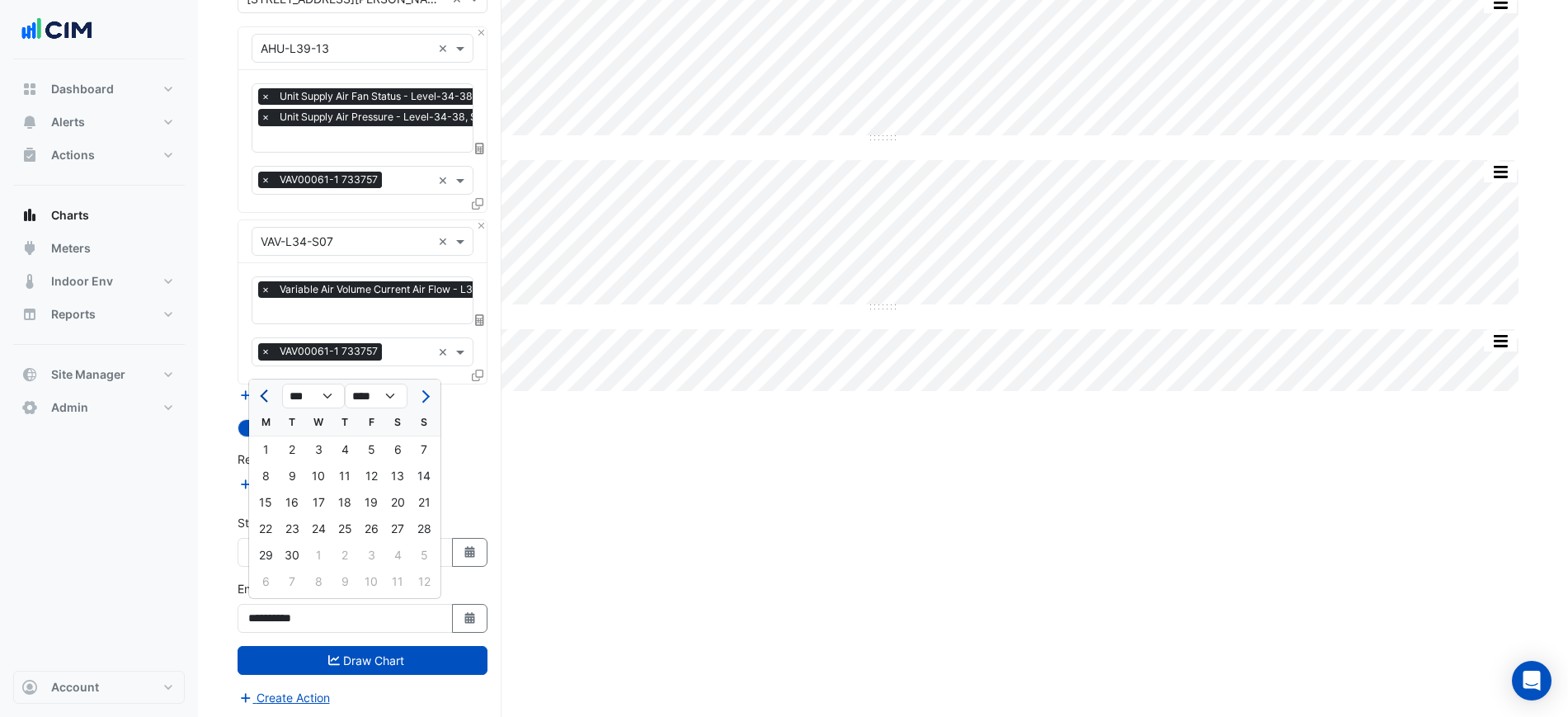
click at [261, 400] on button "Previous month" at bounding box center [266, 395] width 20 height 26
select select "*"
click at [366, 556] on div "29" at bounding box center [371, 555] width 26 height 26
type input "**********"
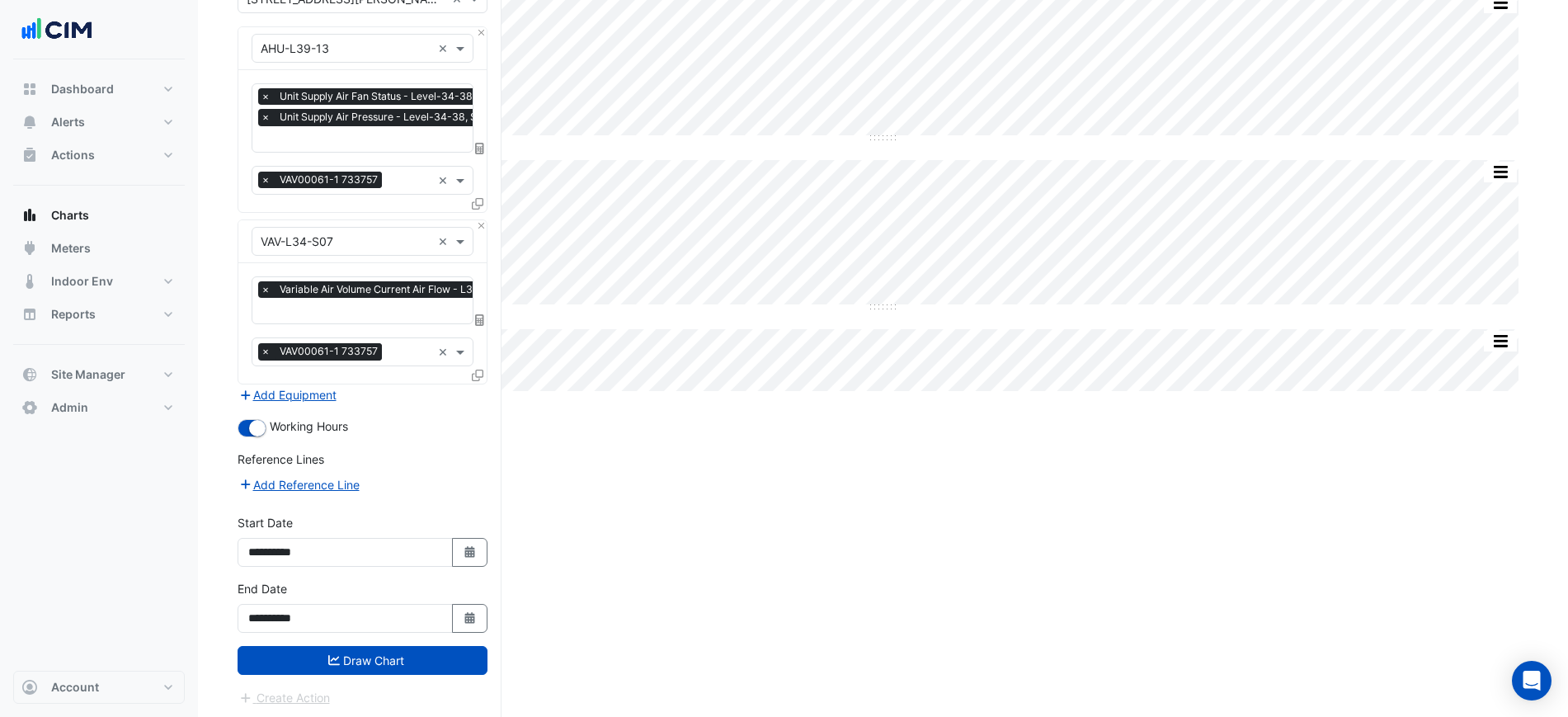
click at [487, 550] on button "Select Date" at bounding box center [470, 552] width 36 height 29
select select "*"
select select "****"
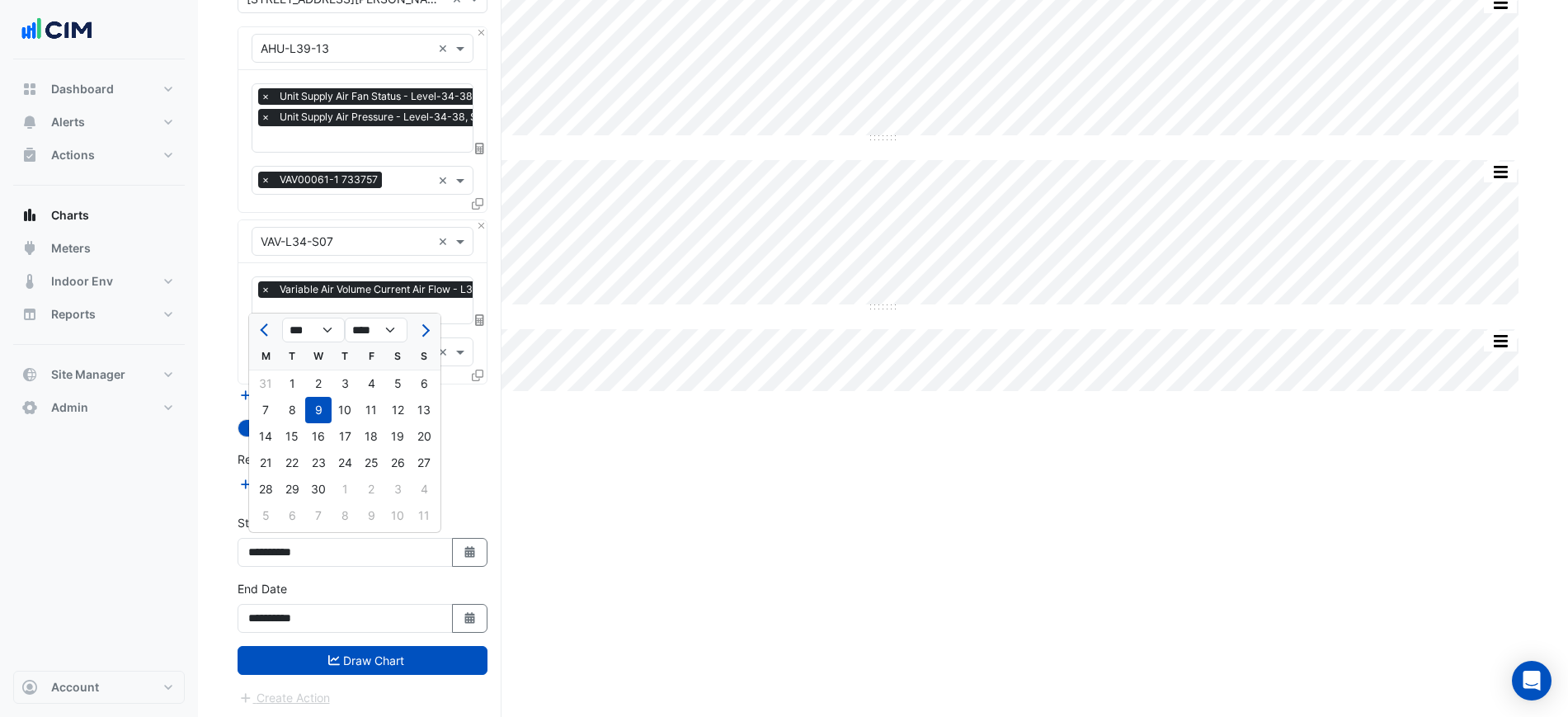
click at [434, 324] on div at bounding box center [424, 330] width 33 height 26
click at [425, 330] on span "Next month" at bounding box center [423, 330] width 13 height 13
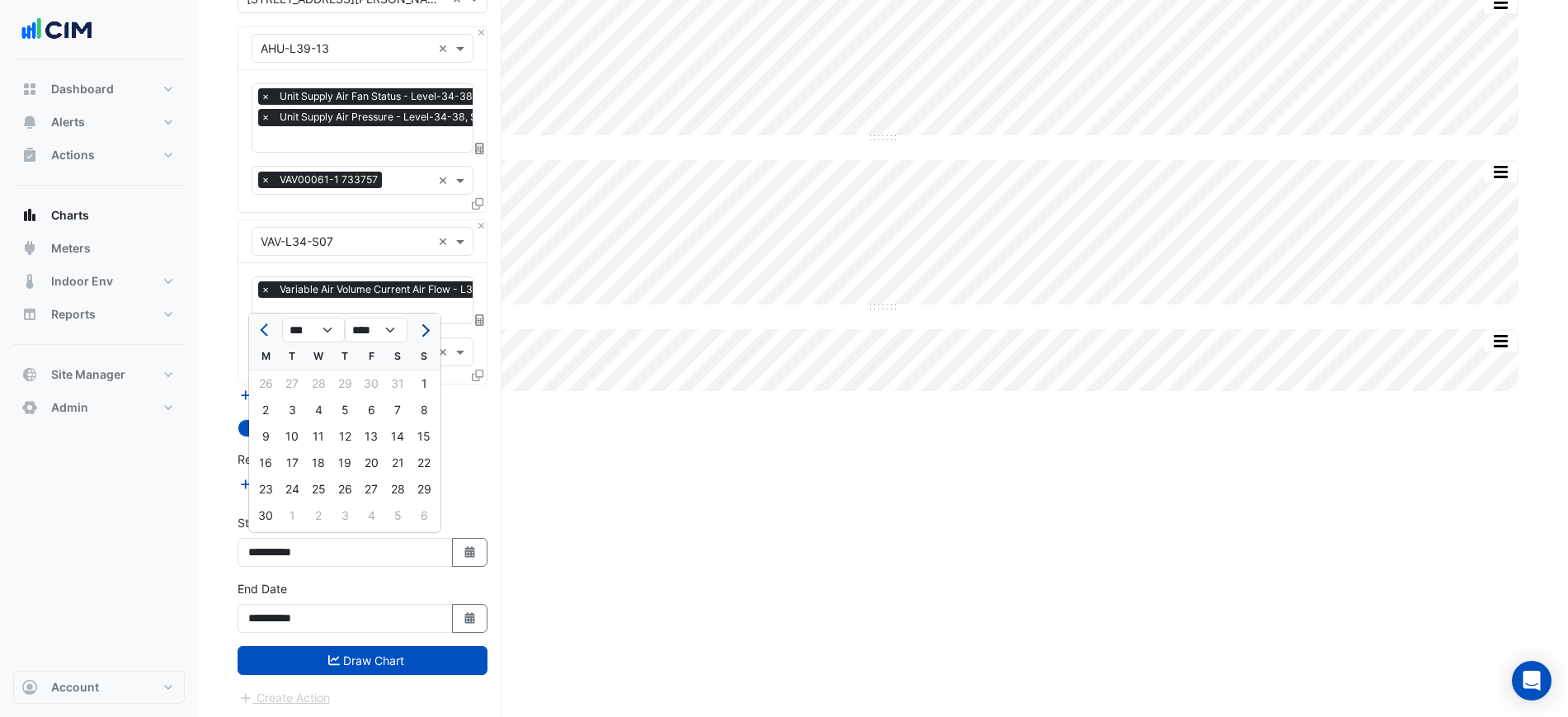
select select "*"
click at [425, 330] on div at bounding box center [424, 330] width 33 height 26
click at [398, 389] on div "2" at bounding box center [397, 382] width 26 height 26
type input "**********"
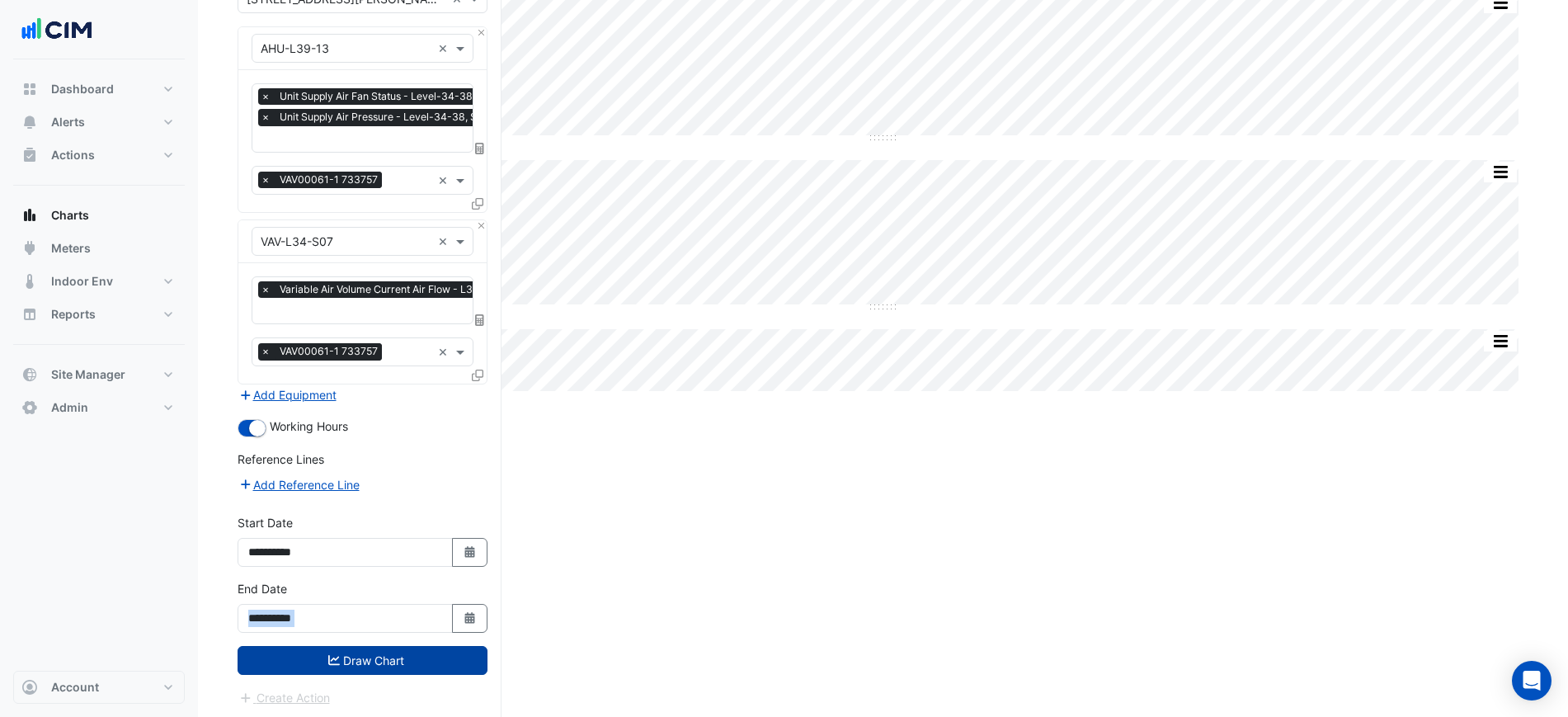
drag, startPoint x: 414, startPoint y: 637, endPoint x: 407, endPoint y: 649, distance: 13.9
click at [410, 644] on form "Select a Site × [STREET_ADDRESS][PERSON_NAME] × Equipment × AHU-L39-13 × Favour…" at bounding box center [362, 345] width 250 height 722
click at [407, 652] on button "Draw Chart" at bounding box center [362, 660] width 250 height 29
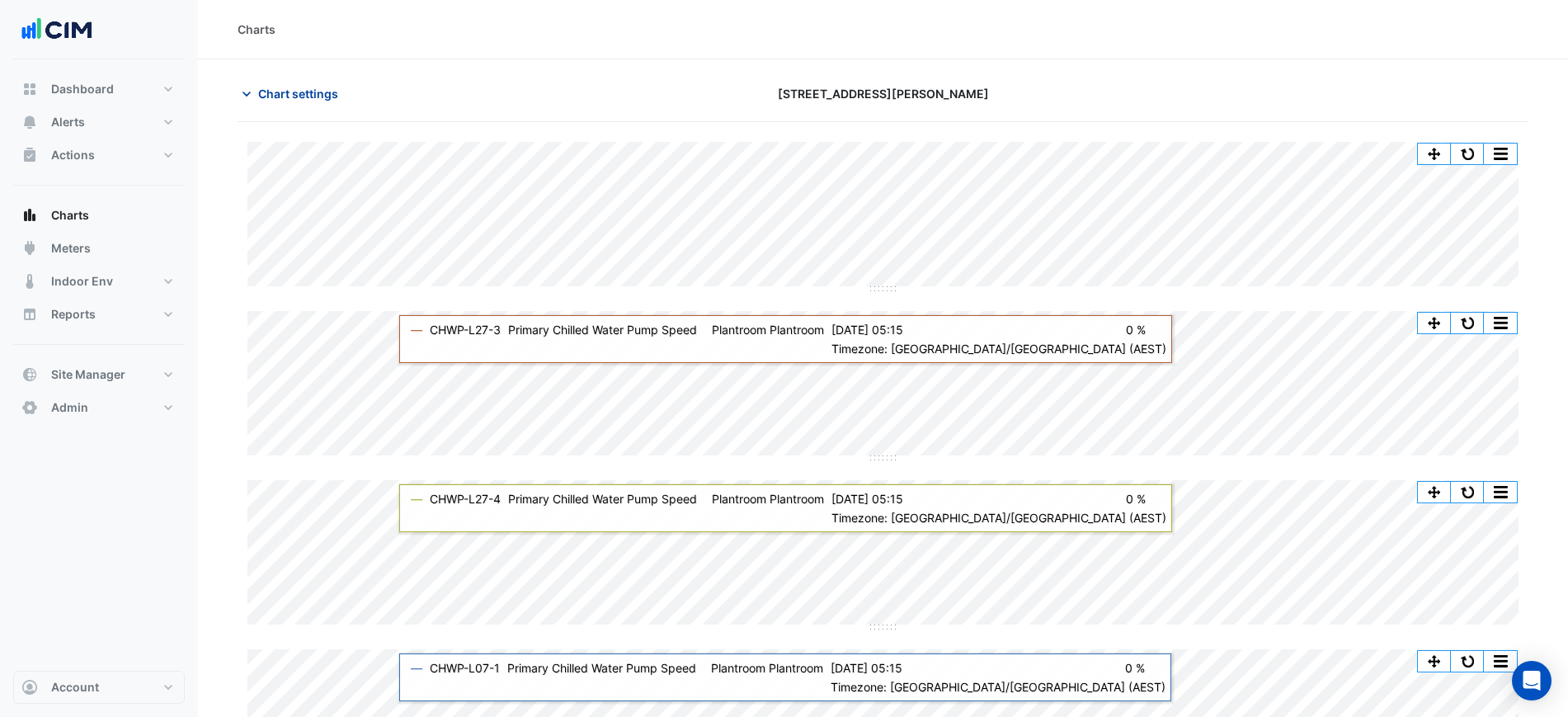
click at [317, 97] on span "Chart settings" at bounding box center [298, 93] width 80 height 18
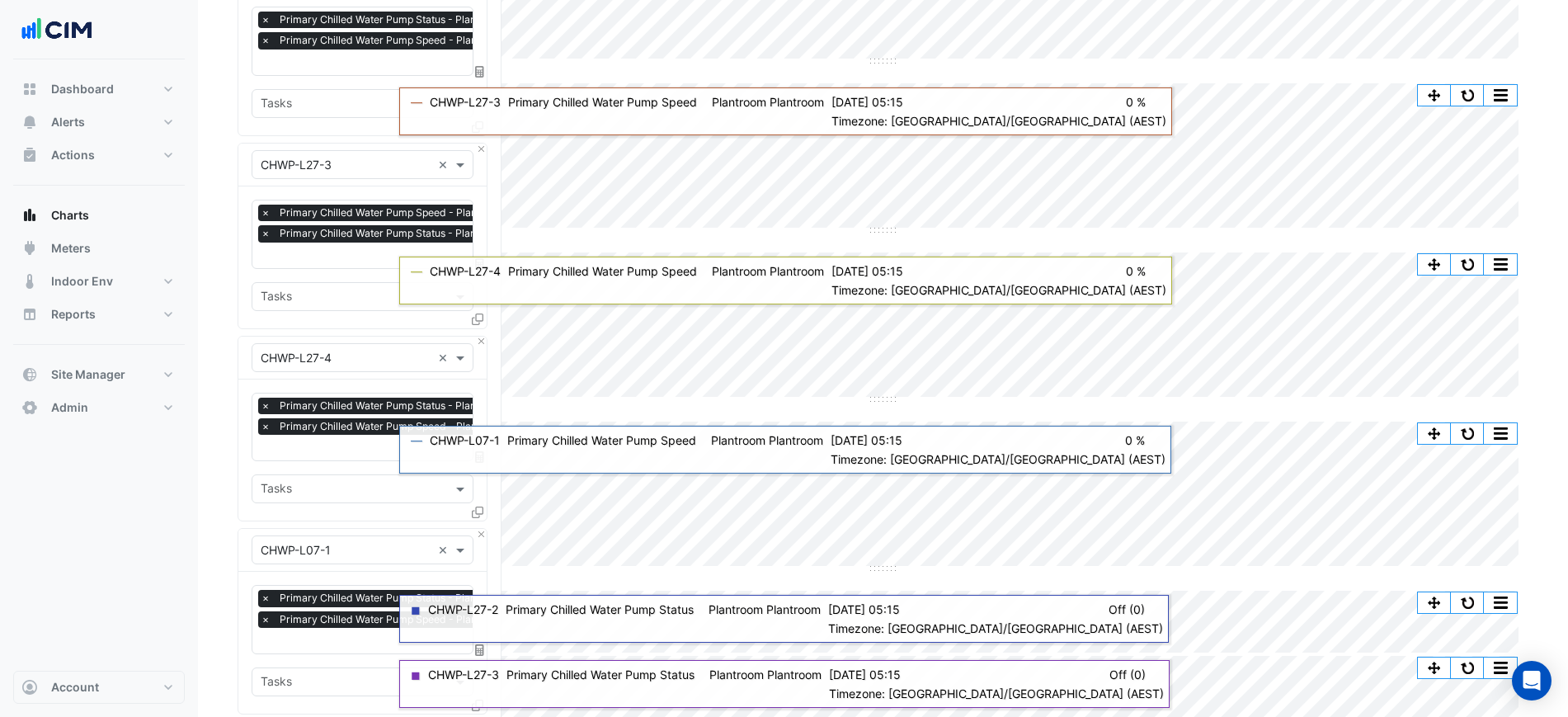
scroll to position [103, 0]
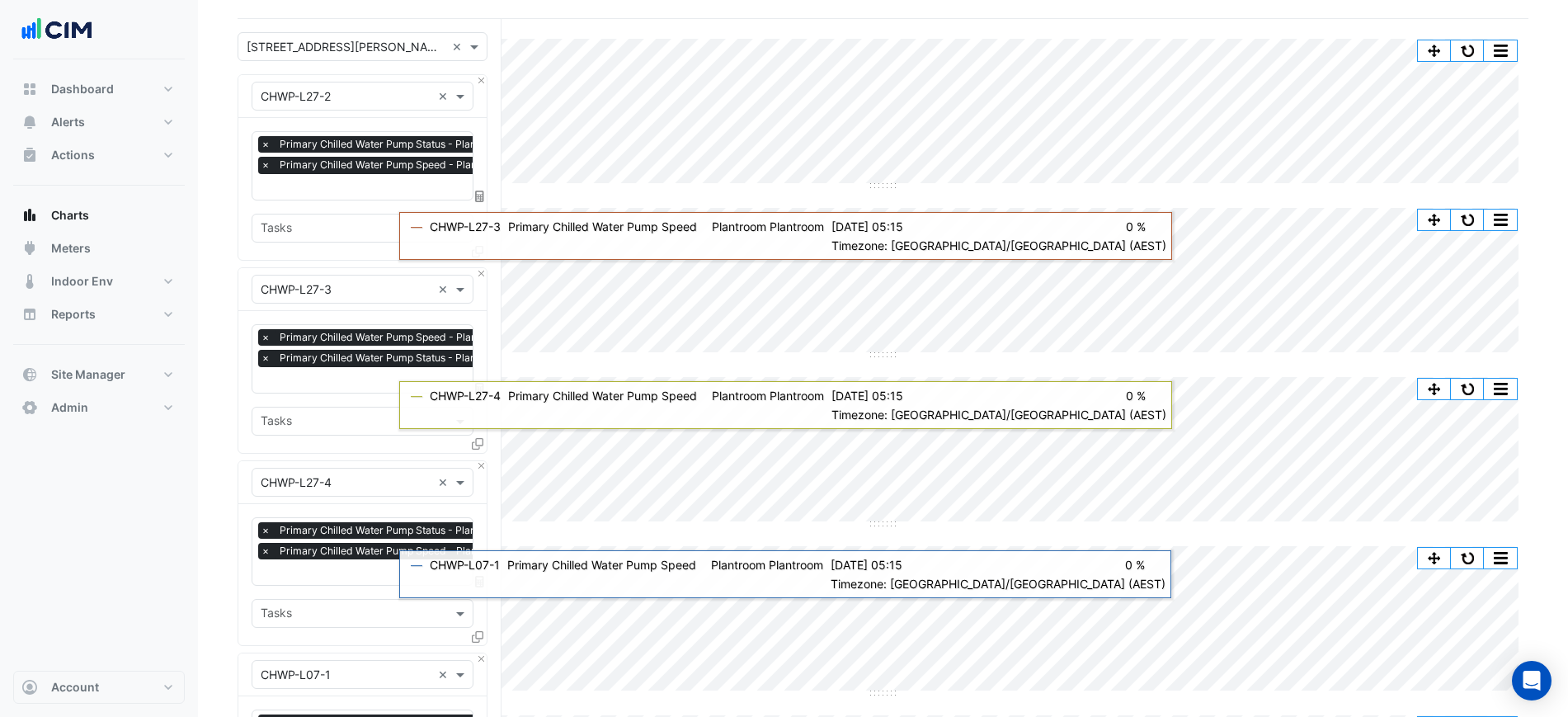
click at [473, 269] on div "Equipment × CHWP-L27-3 ×" at bounding box center [362, 289] width 248 height 43
click at [478, 272] on button "Close" at bounding box center [481, 273] width 11 height 11
click at [478, 461] on button "Close" at bounding box center [481, 466] width 11 height 11
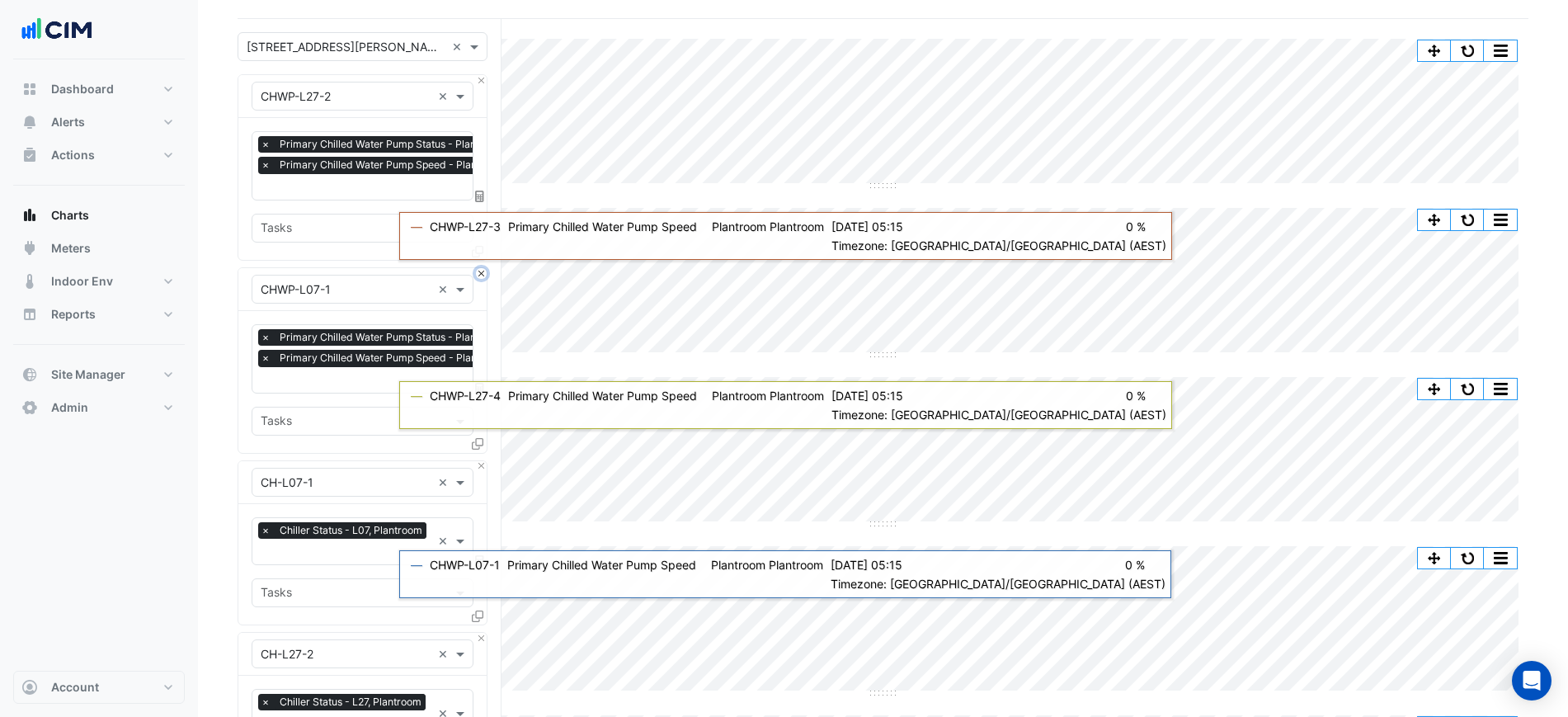
click at [479, 274] on button "Close" at bounding box center [481, 273] width 11 height 11
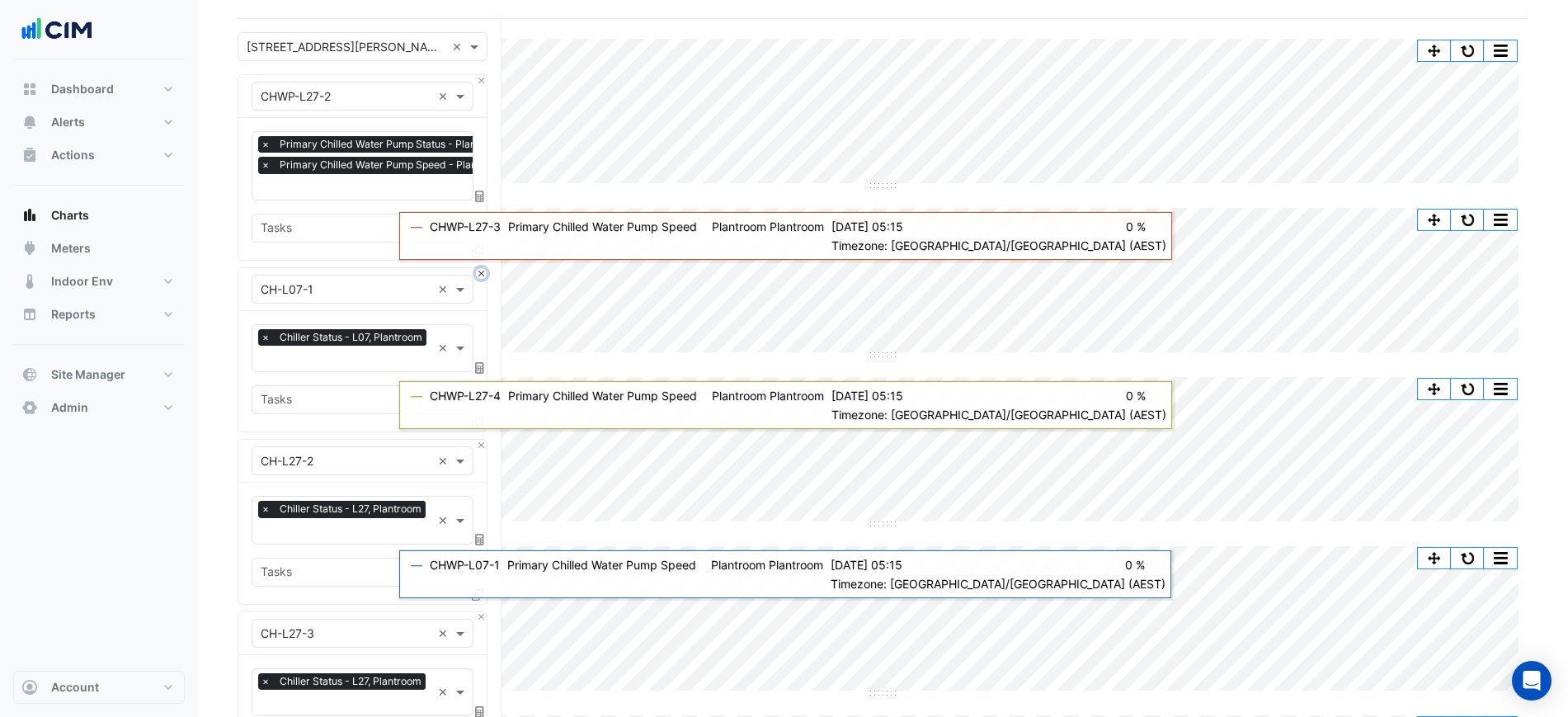
click at [478, 276] on button "Close" at bounding box center [481, 273] width 11 height 11
click at [483, 440] on button "Close" at bounding box center [481, 445] width 11 height 11
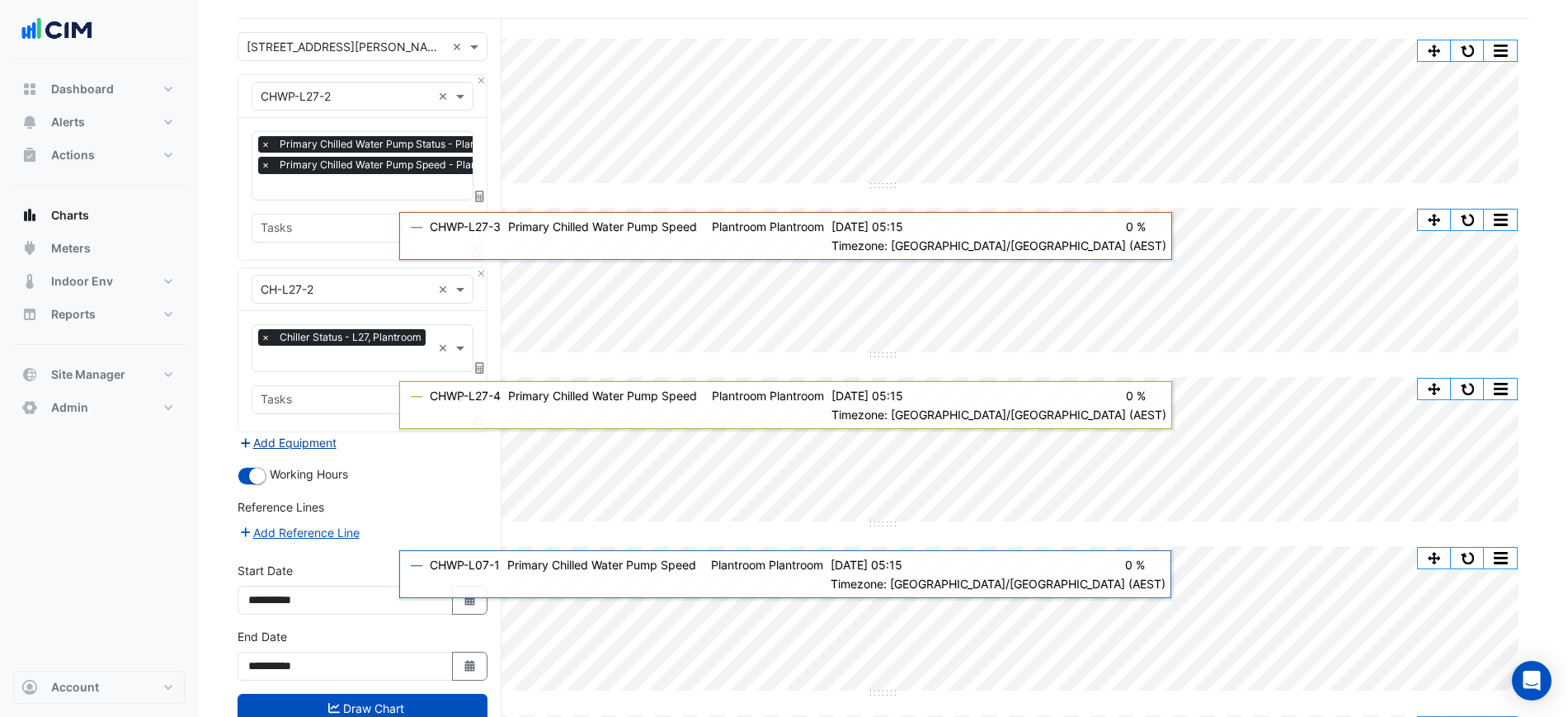
click at [303, 440] on button "Add Equipment" at bounding box center [288, 442] width 100 height 19
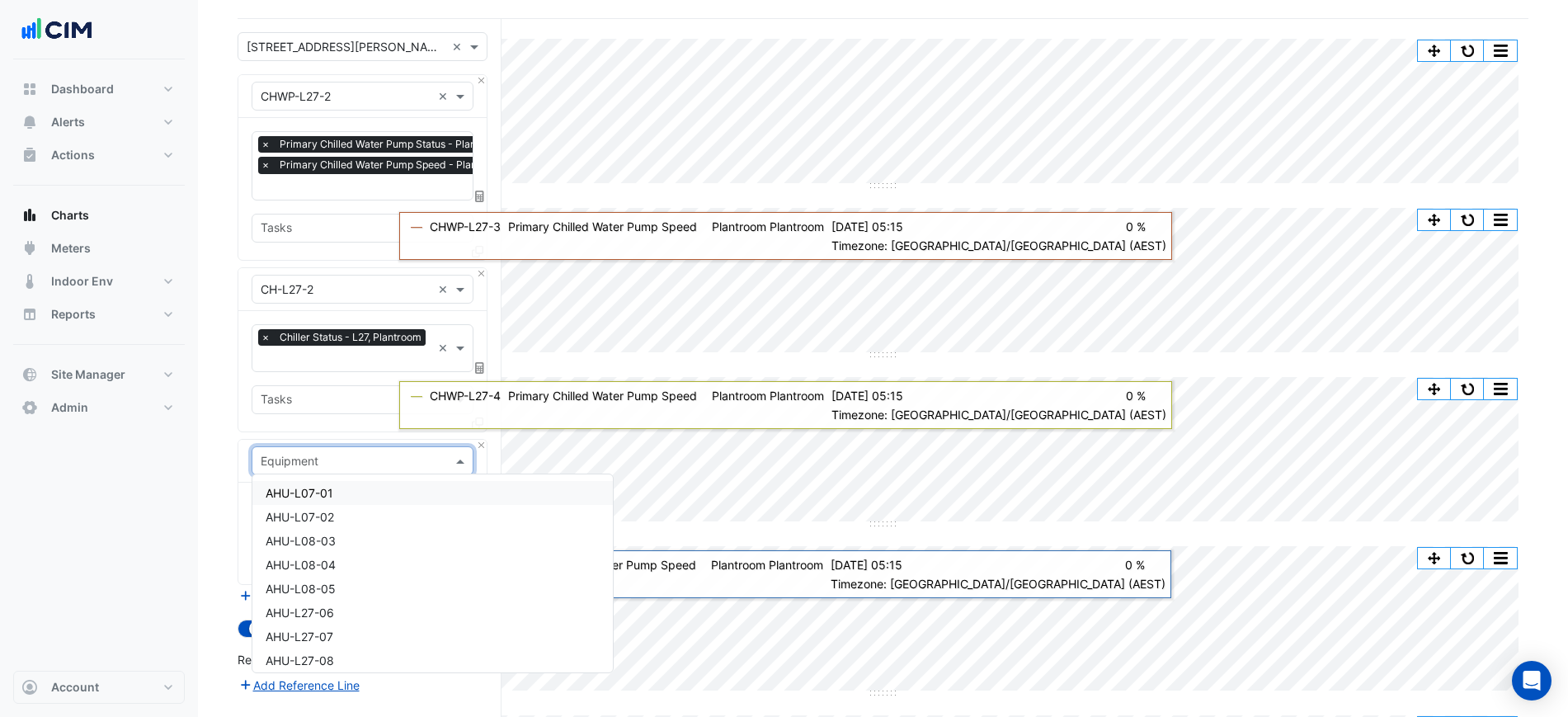
click at [309, 453] on input "text" at bounding box center [346, 461] width 171 height 18
type input "***"
click at [381, 519] on div "CHWP-L27-2-VSD" at bounding box center [362, 516] width 220 height 24
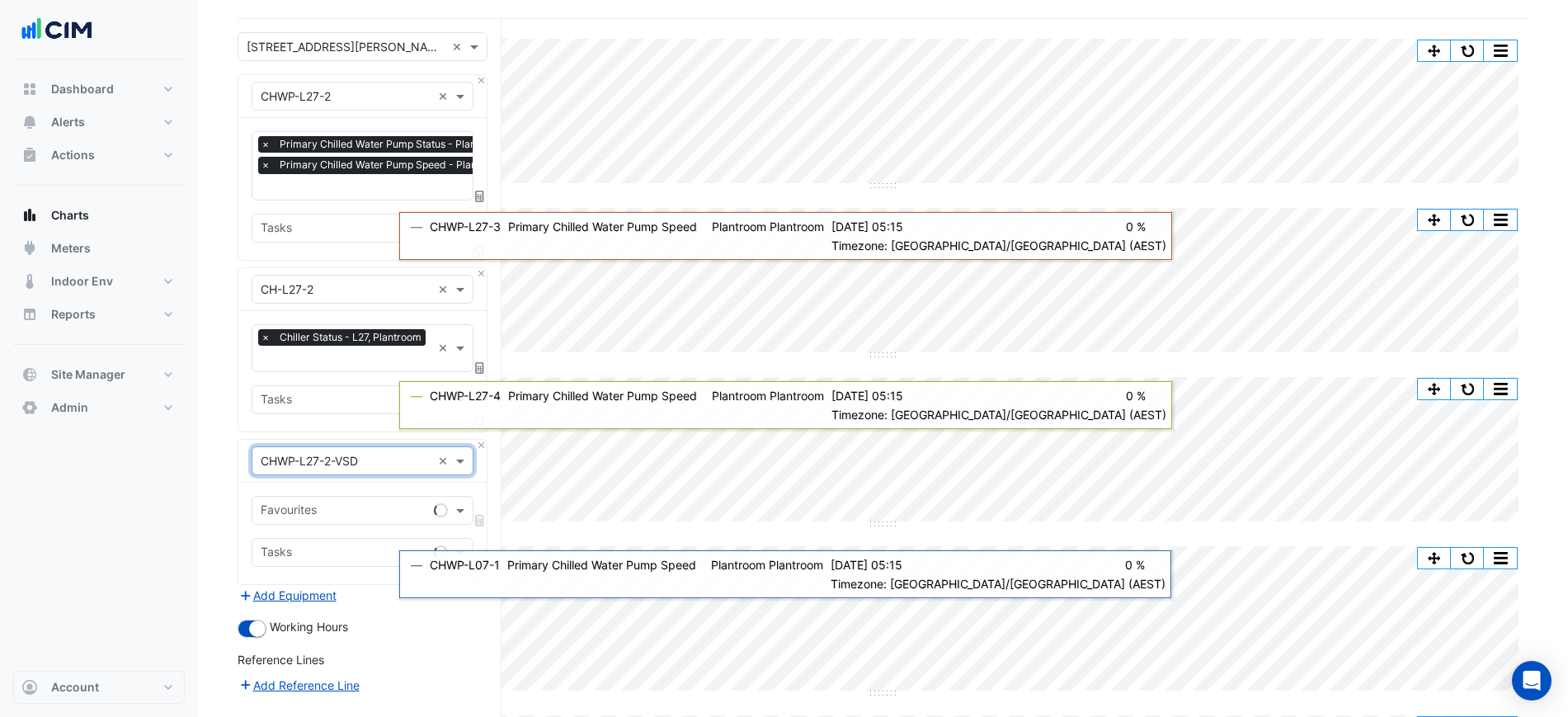
click at [351, 492] on div "Favourites Tasks" at bounding box center [362, 533] width 248 height 102
click at [348, 498] on div "Favourites" at bounding box center [340, 510] width 175 height 25
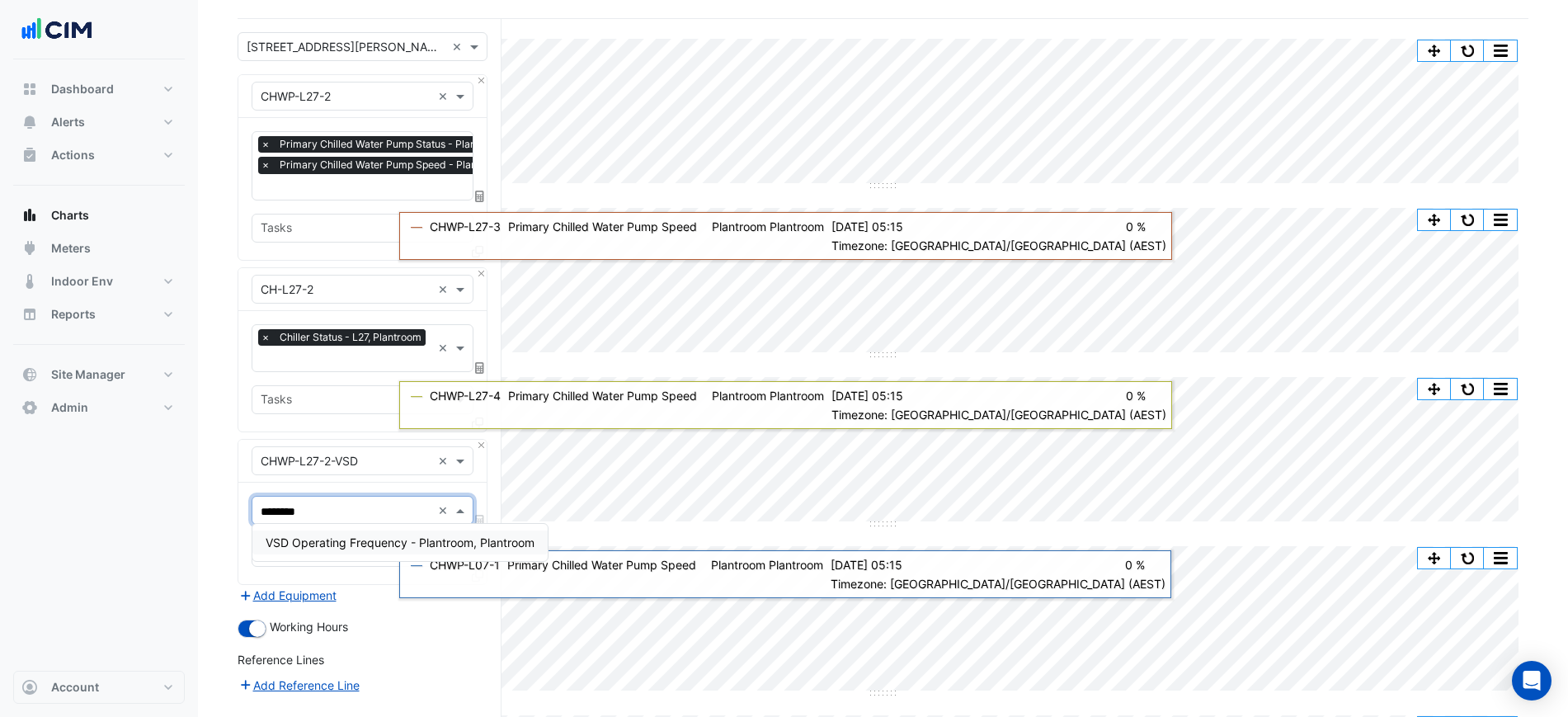
type input "*********"
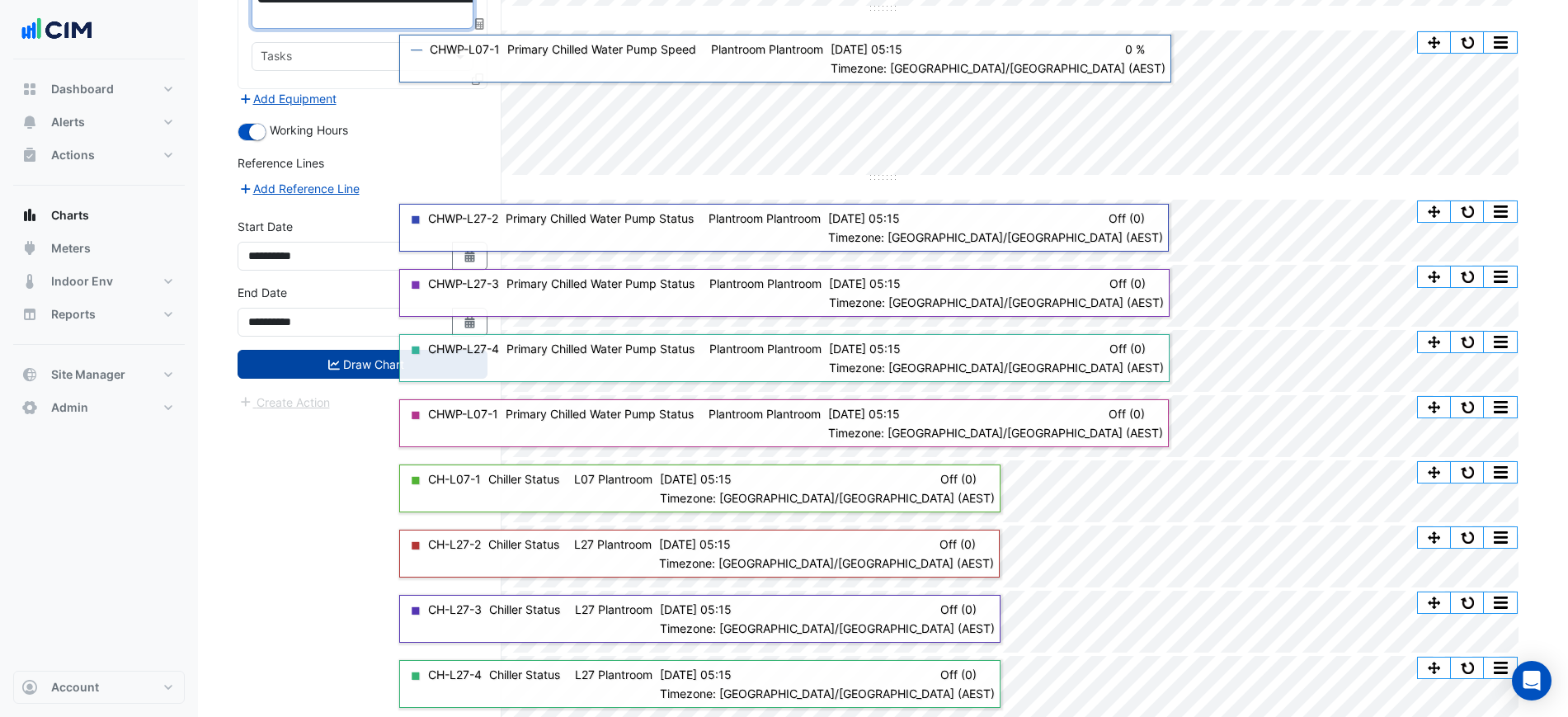
click at [292, 362] on button "Draw Chart" at bounding box center [362, 364] width 250 height 29
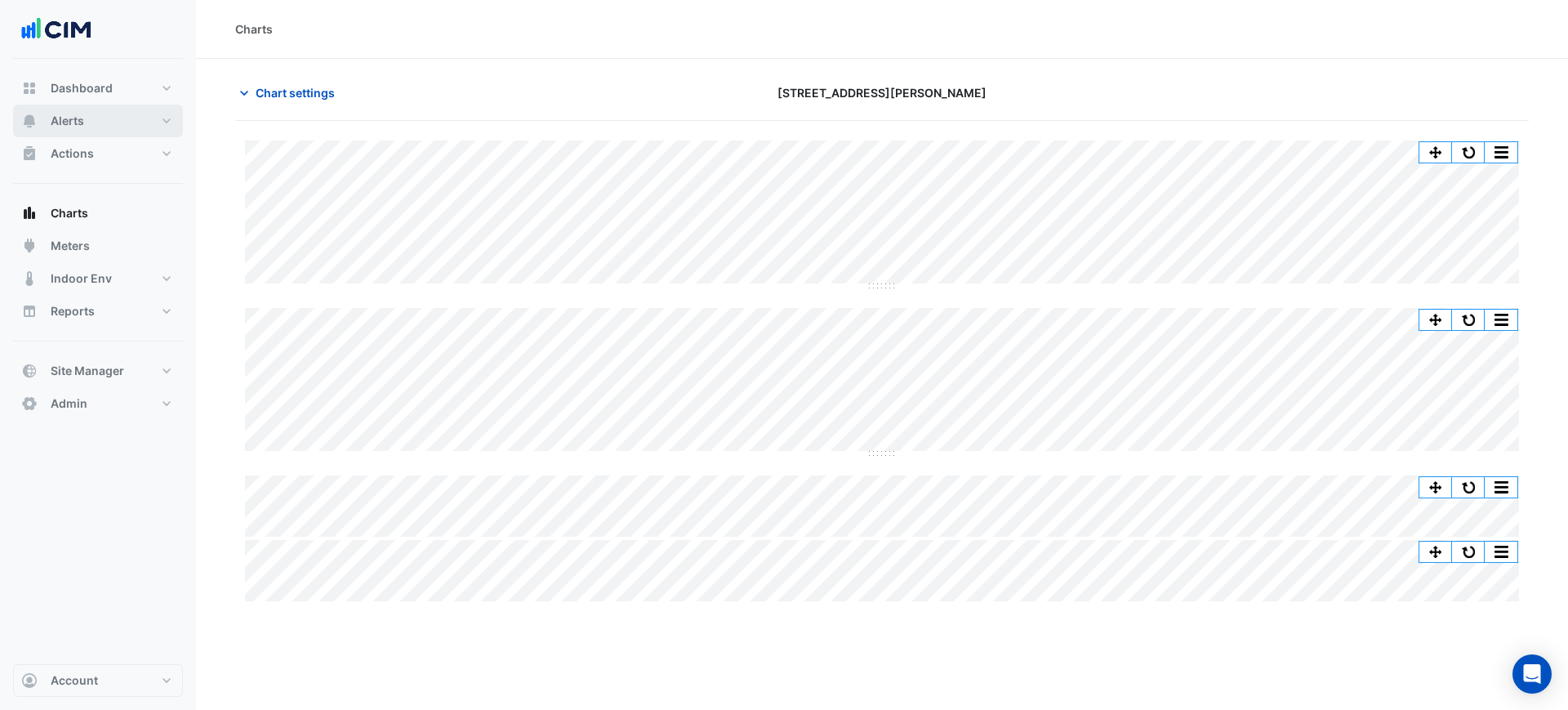
click at [136, 117] on button "Alerts" at bounding box center [98, 121] width 170 height 32
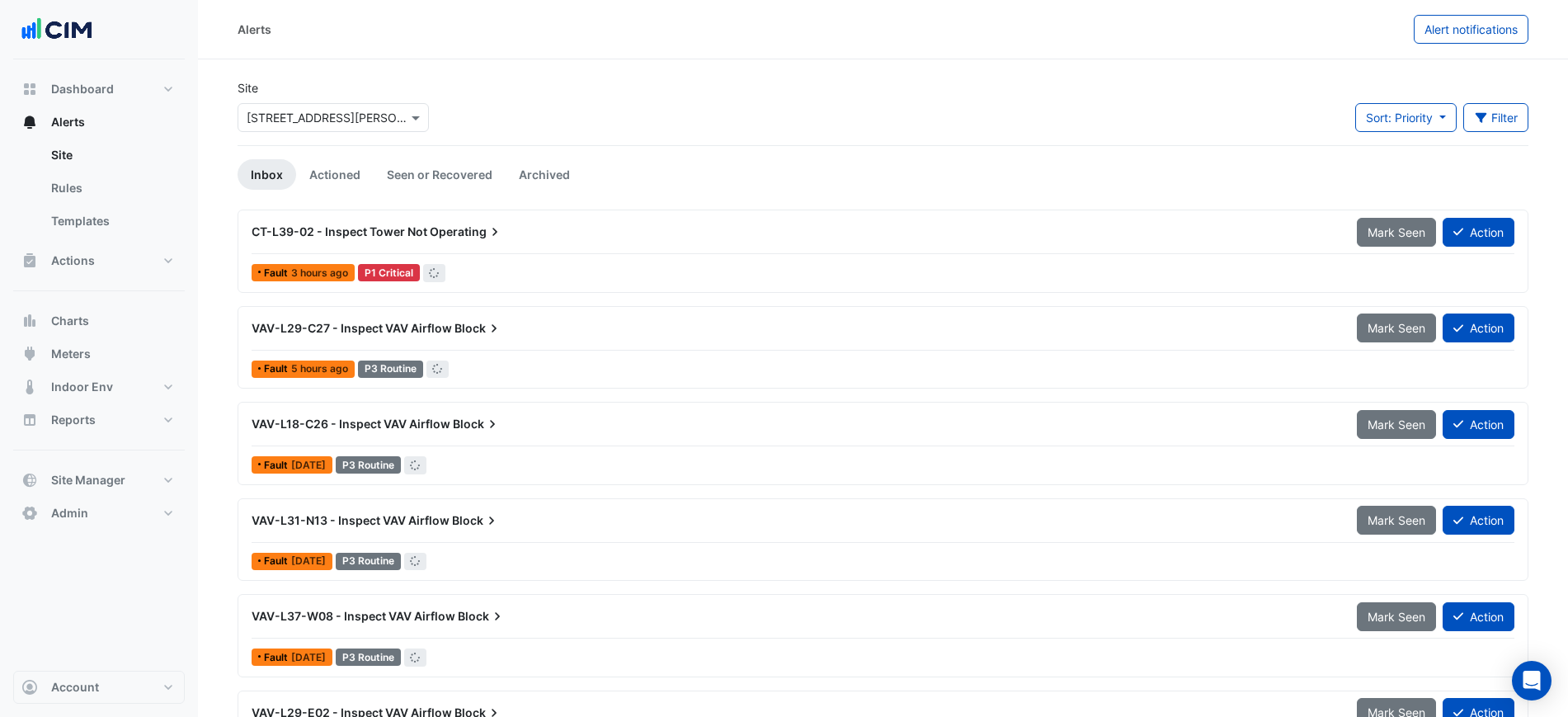
click at [277, 106] on div "Select a Site × 201 Elizabeth St" at bounding box center [334, 118] width 192 height 29
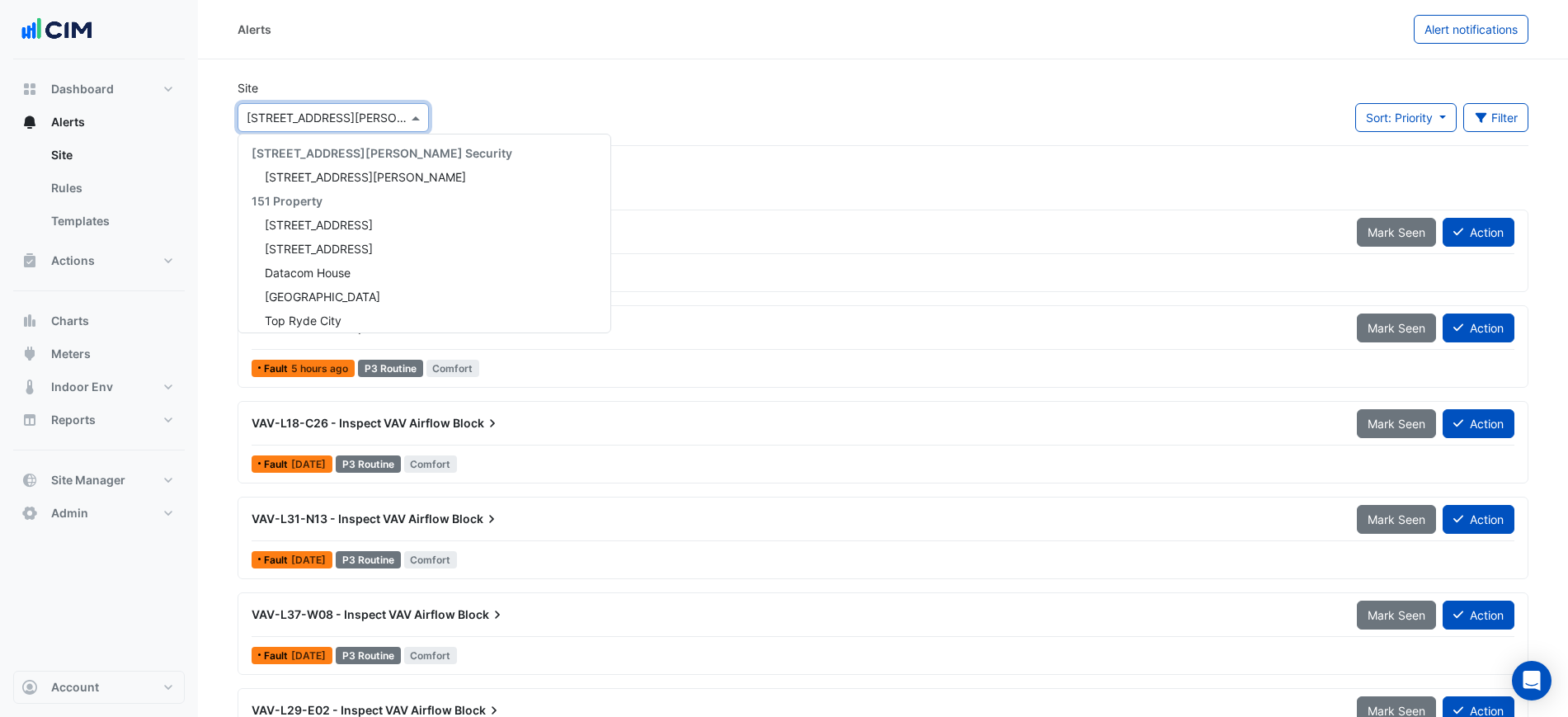
scroll to position [3689, 0]
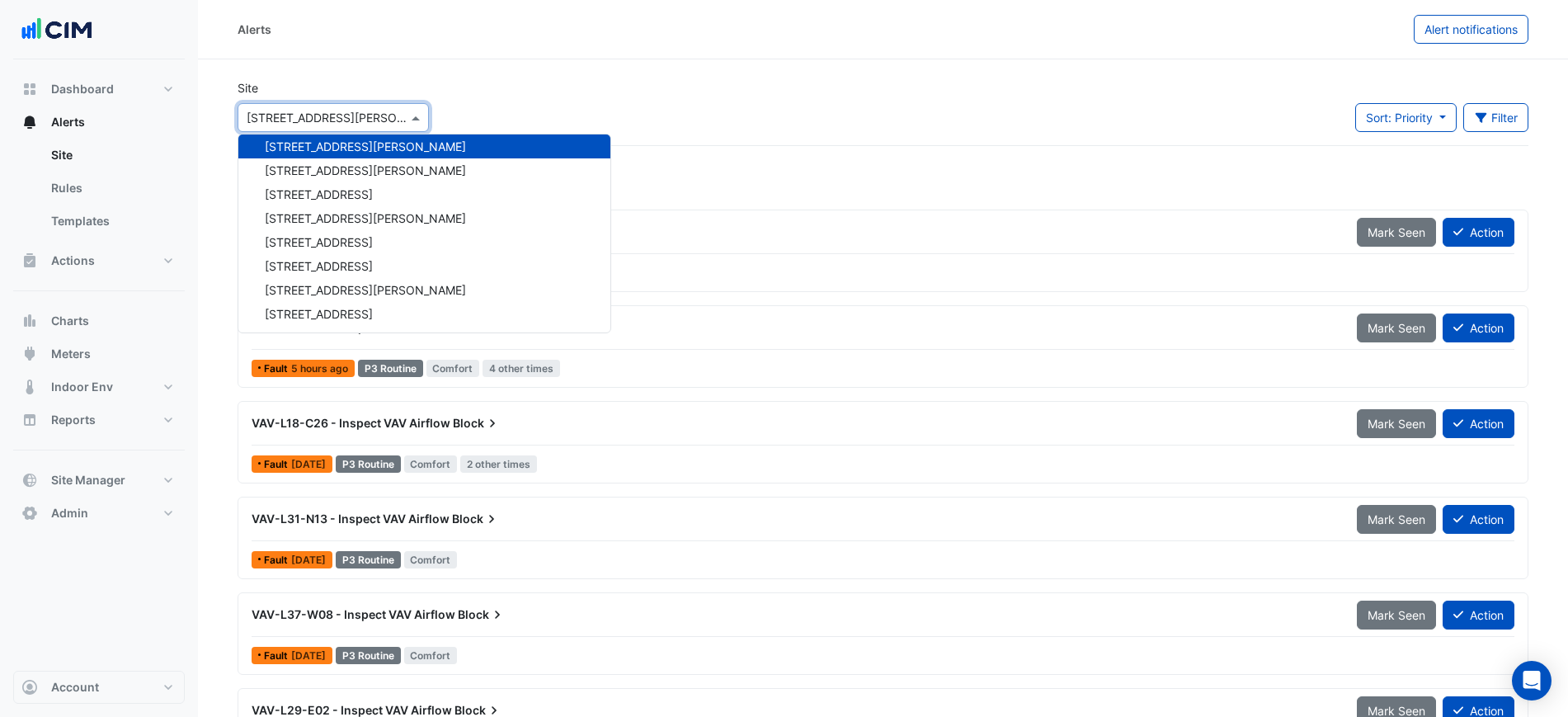
click at [405, 54] on div "Alerts Alert notifications" at bounding box center [883, 29] width 1370 height 60
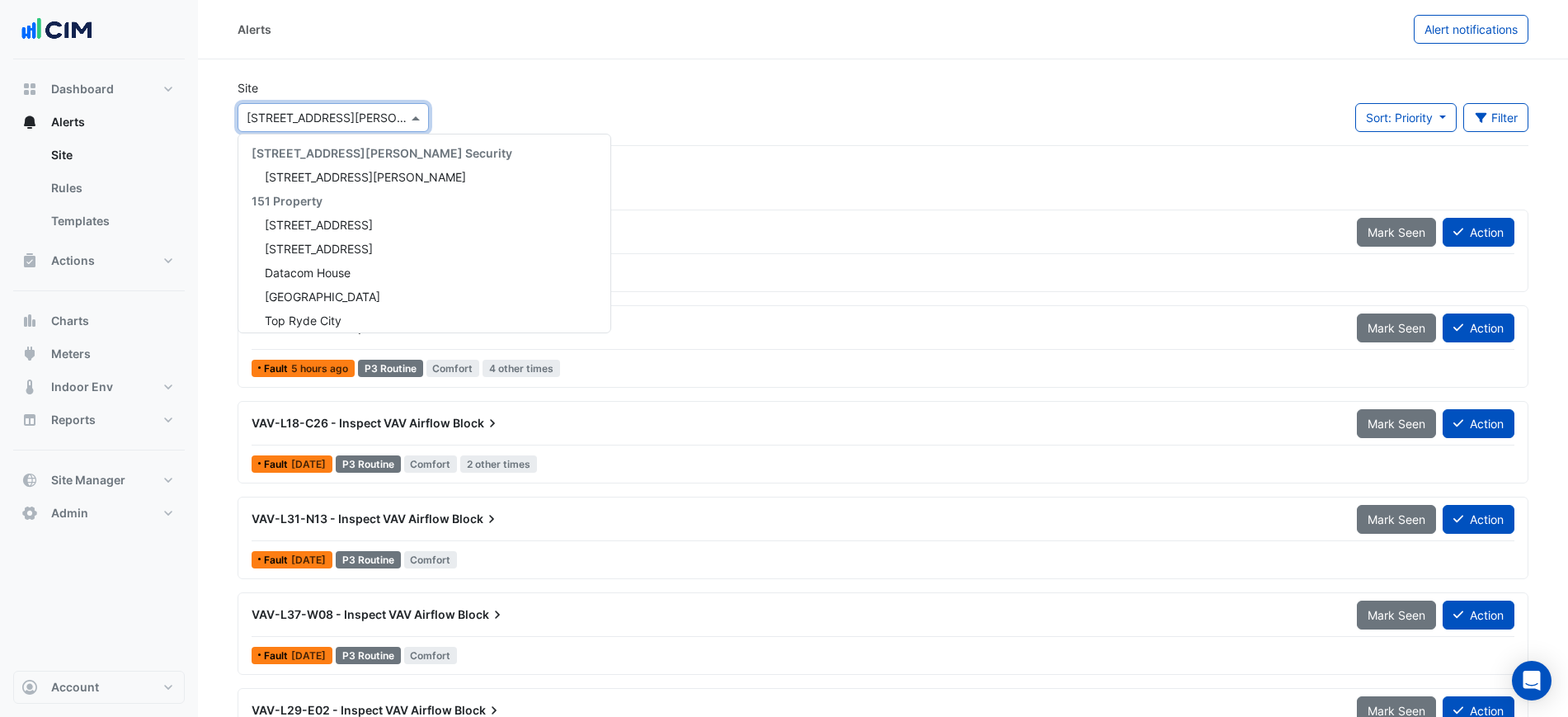
click at [358, 111] on input "text" at bounding box center [316, 118] width 140 height 18
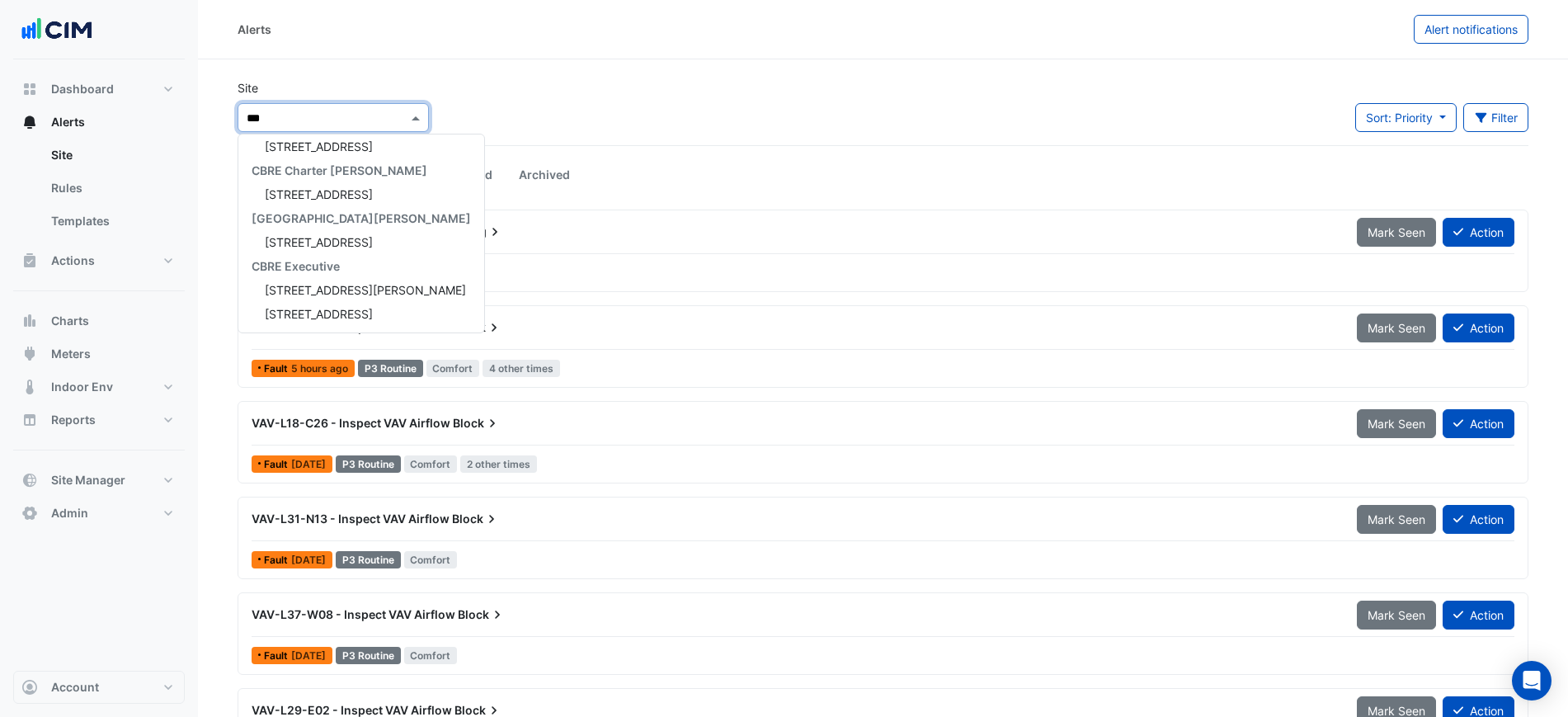
type input "****"
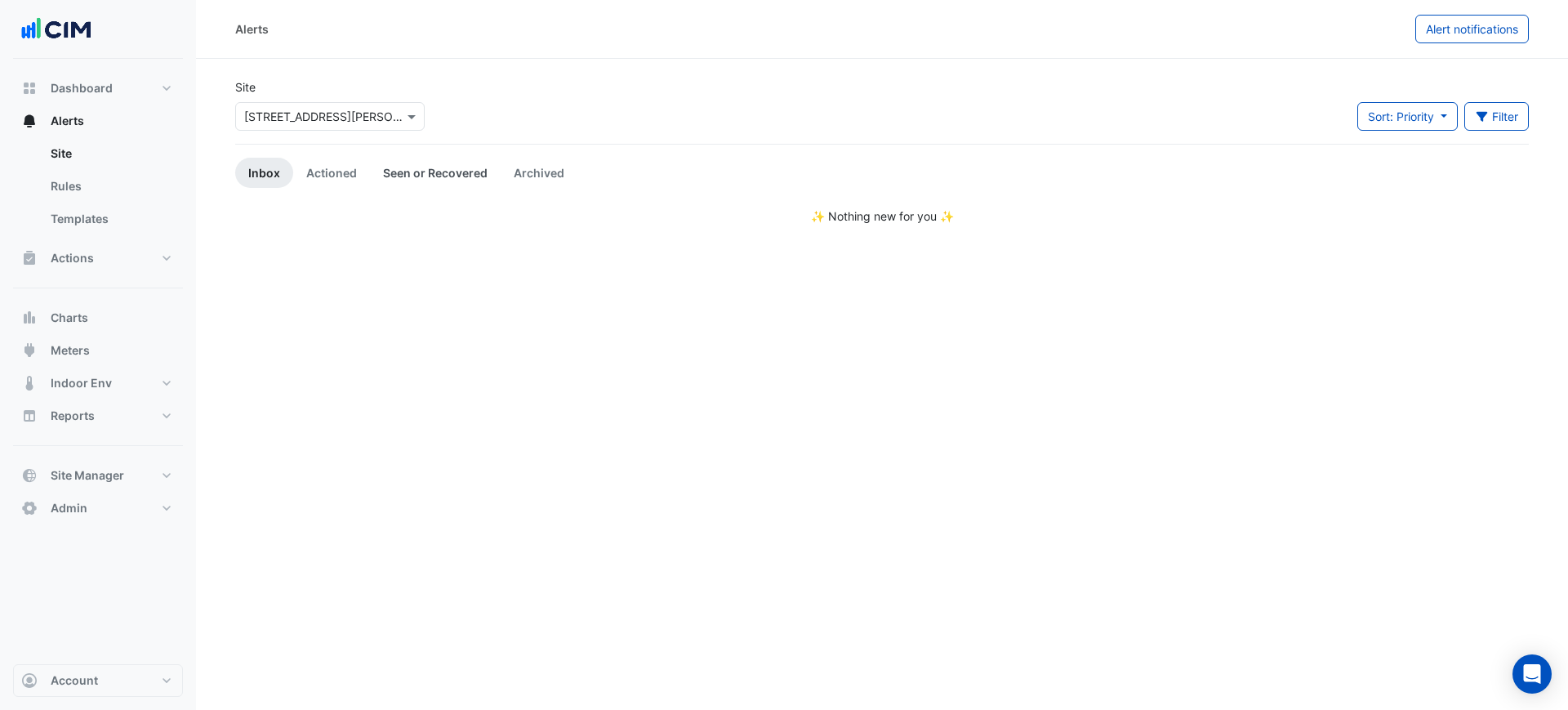
click at [449, 160] on link "Seen or Recovered" at bounding box center [434, 172] width 131 height 30
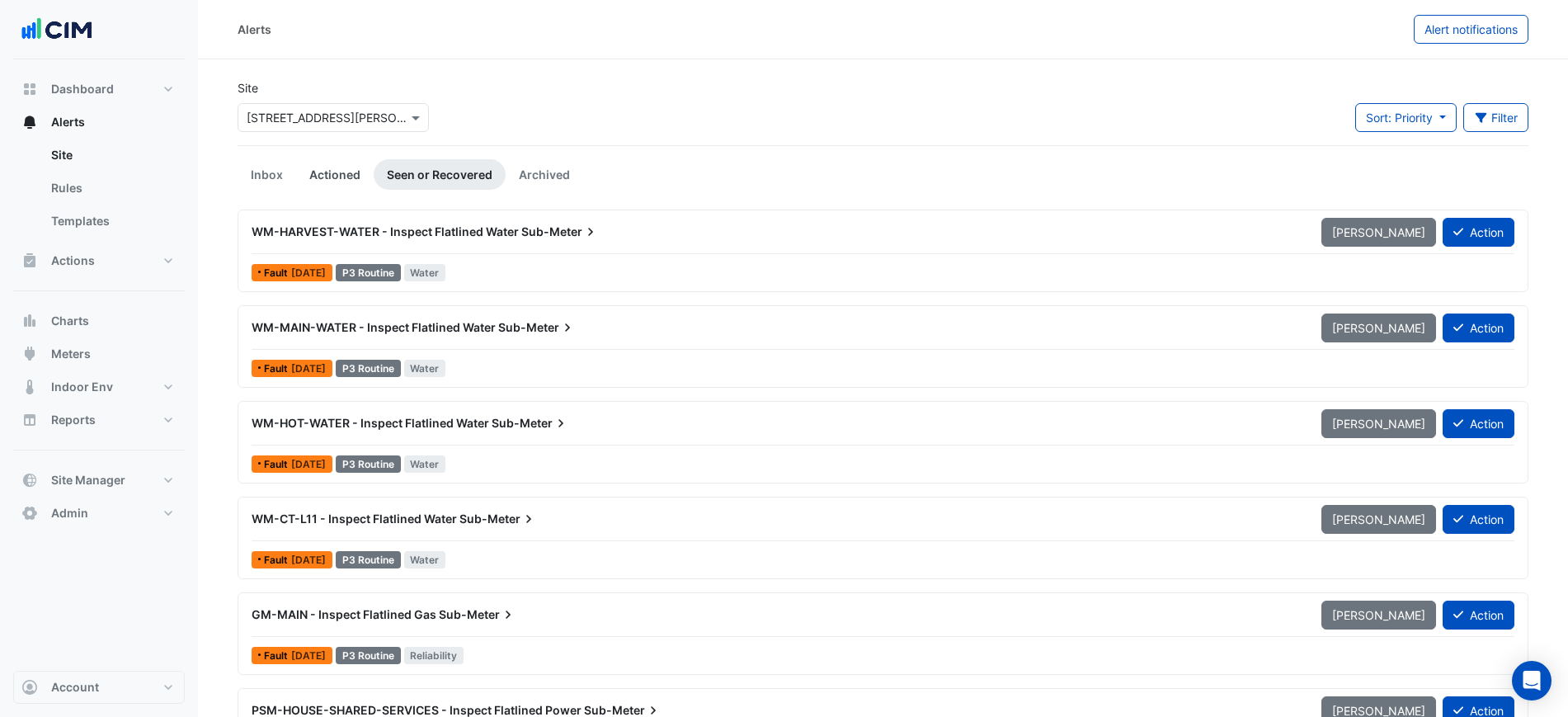
click at [335, 177] on link "Actioned" at bounding box center [335, 174] width 77 height 30
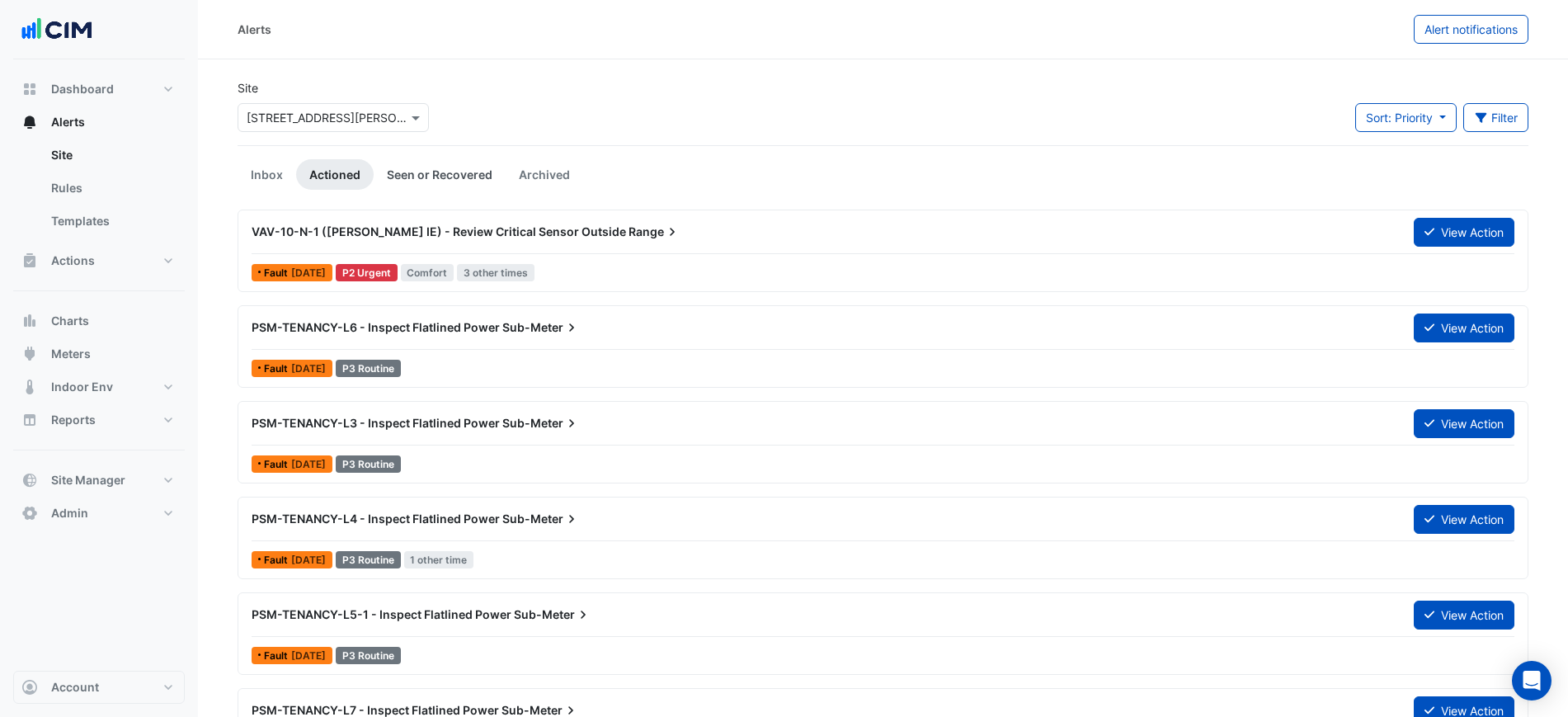
click at [431, 172] on link "Seen or Recovered" at bounding box center [439, 174] width 132 height 30
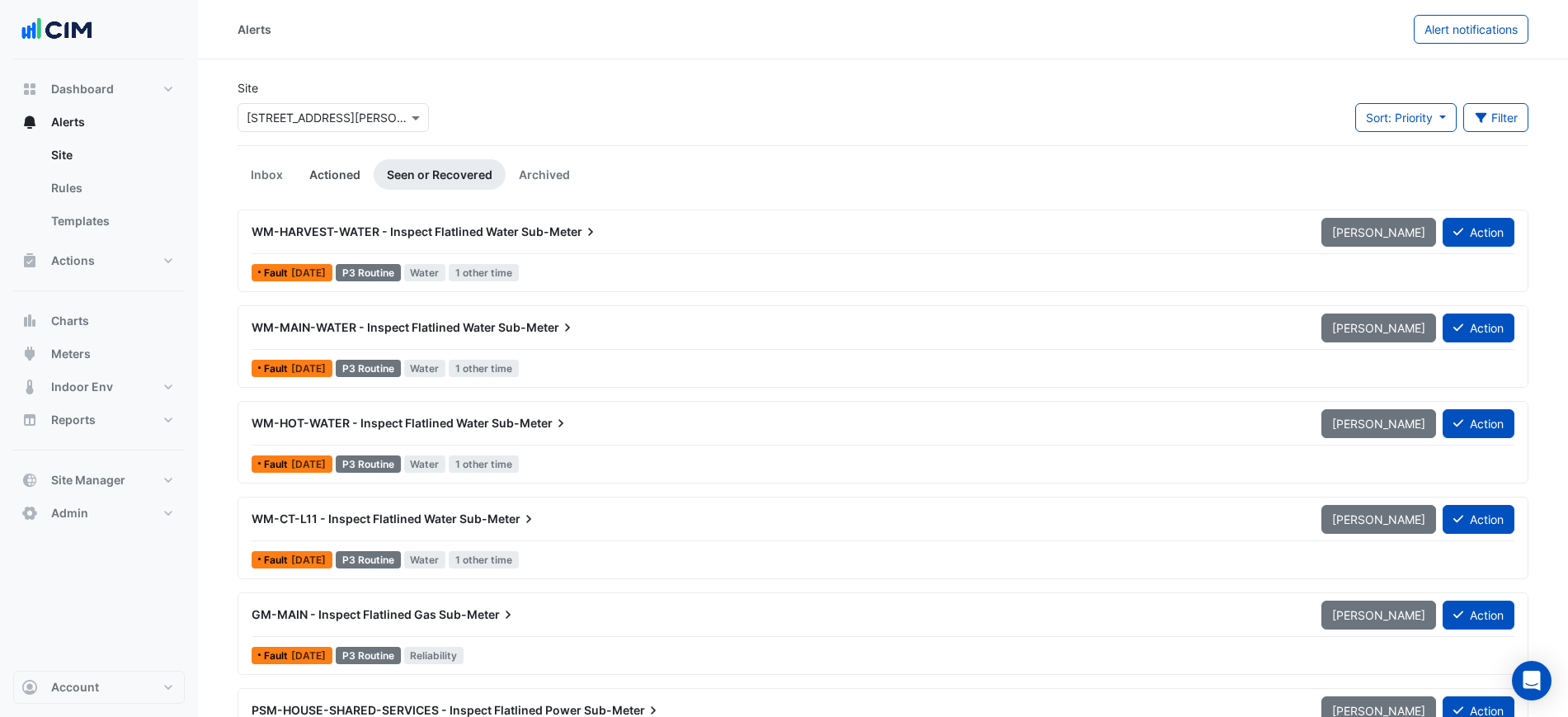
click at [341, 177] on link "Actioned" at bounding box center [335, 174] width 77 height 30
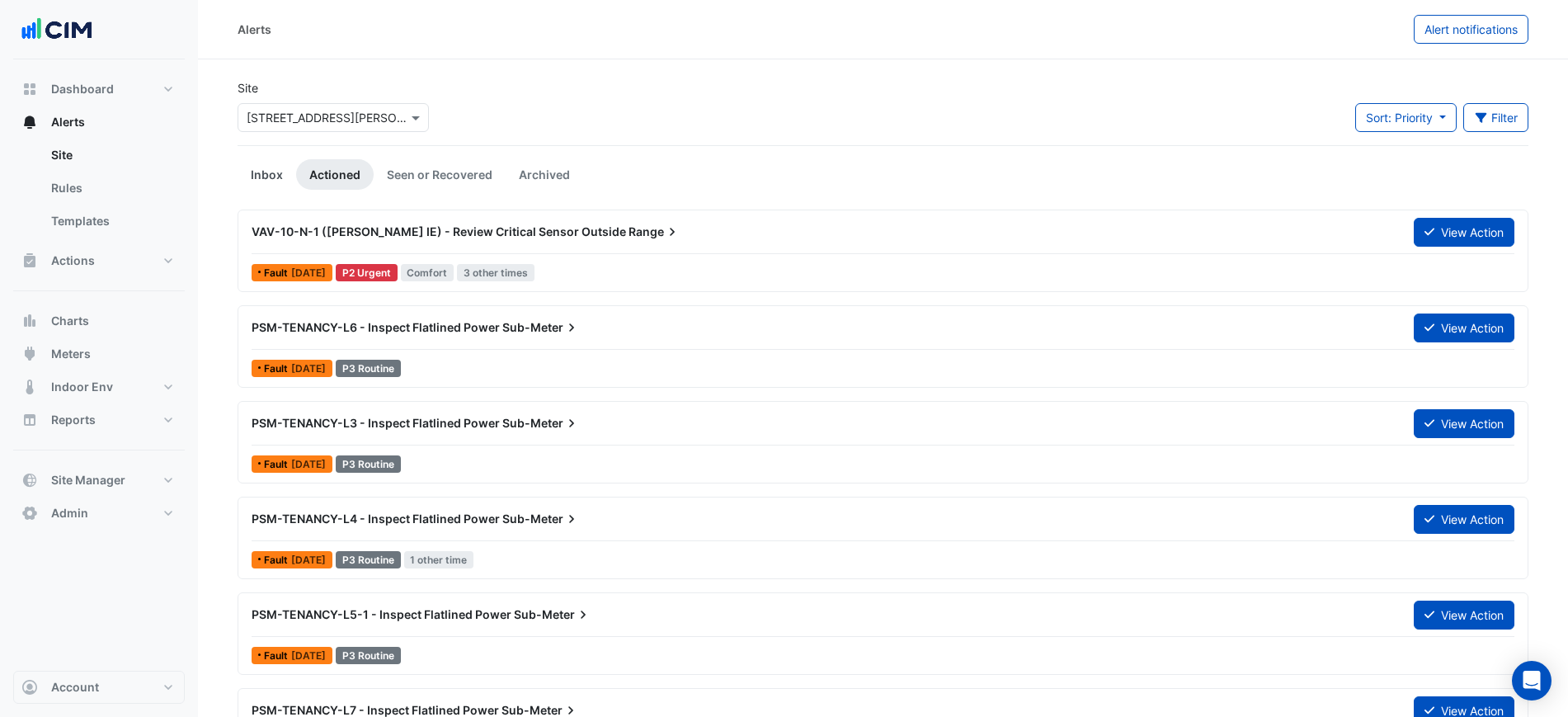
click at [267, 177] on link "Inbox" at bounding box center [267, 174] width 59 height 30
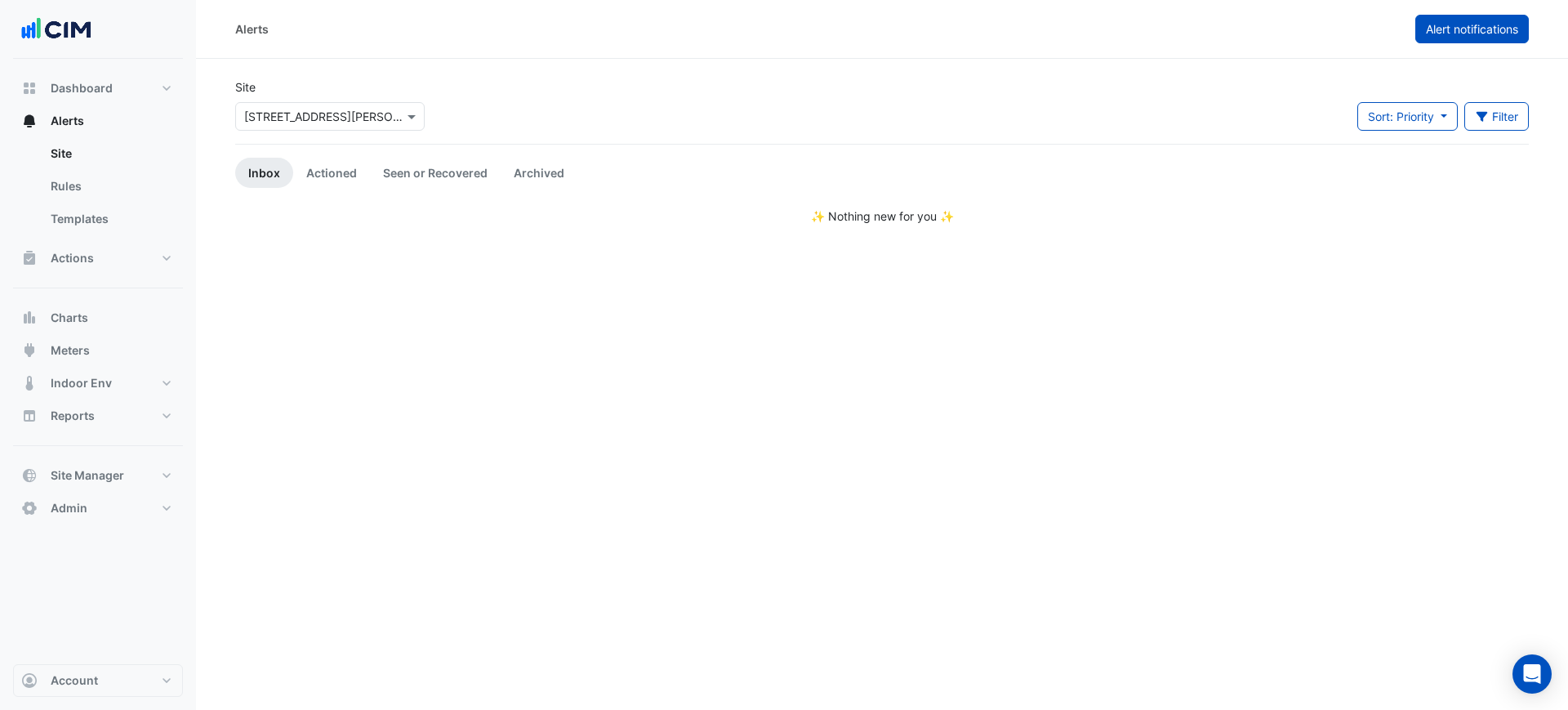
click at [1487, 29] on span "Alert notifications" at bounding box center [1471, 28] width 92 height 14
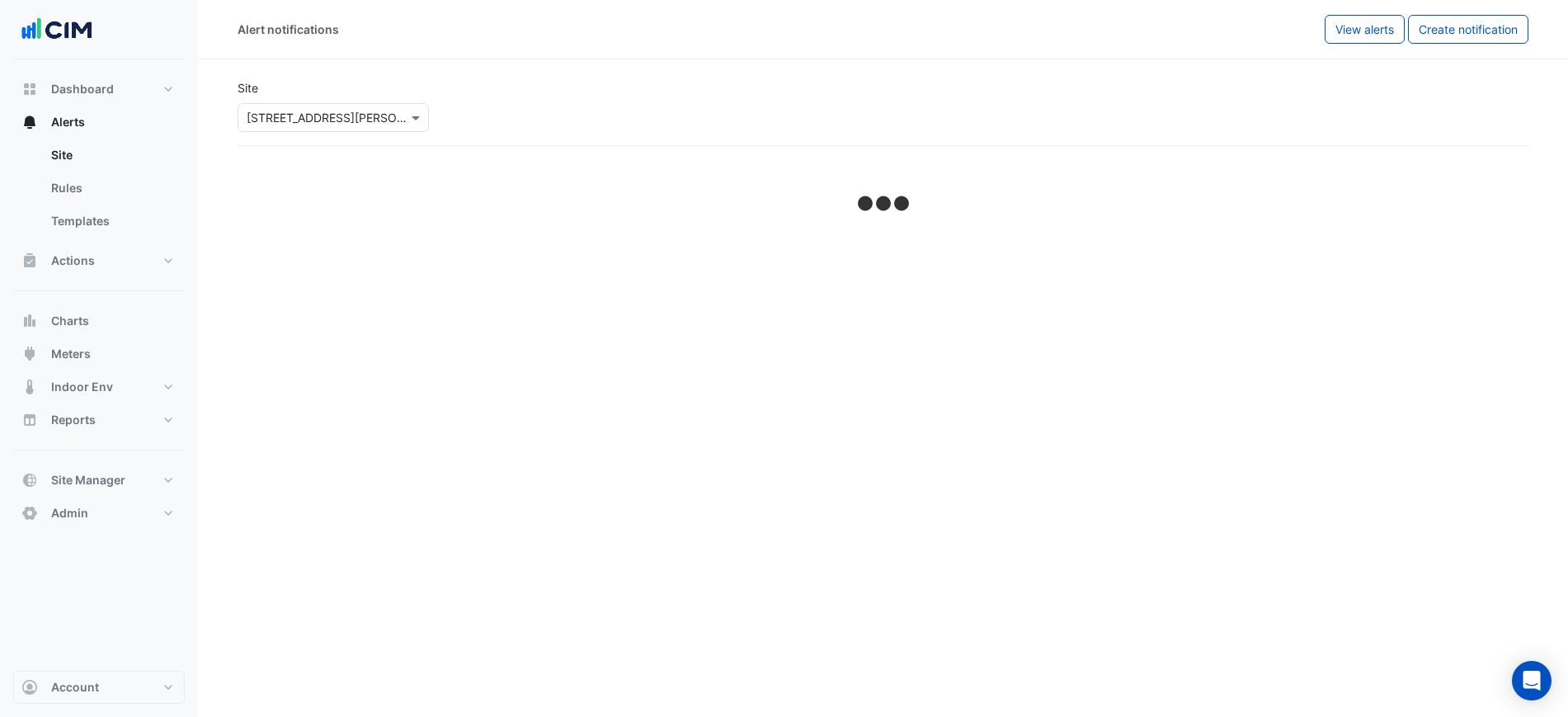
select select "******"
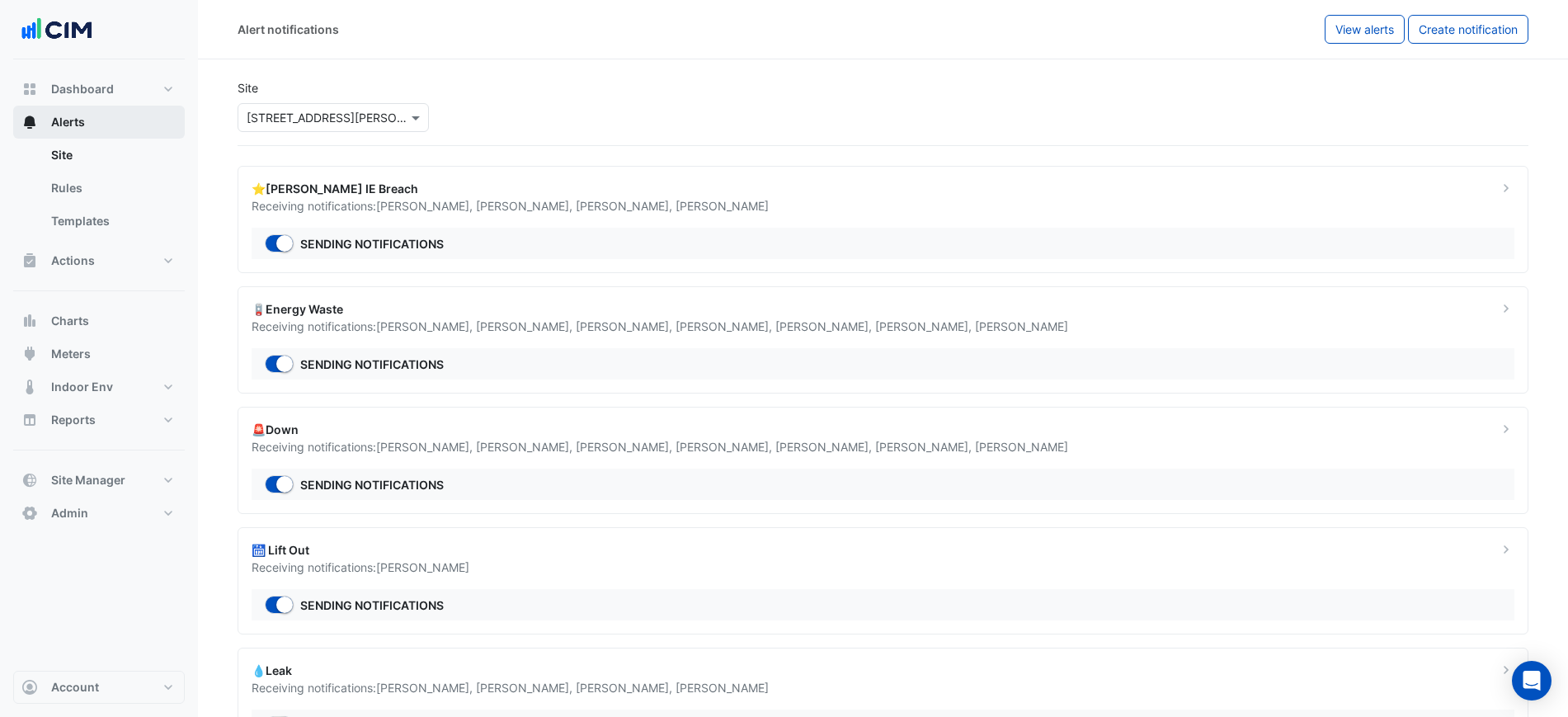
click at [100, 109] on button "Alerts" at bounding box center [99, 122] width 172 height 33
click at [99, 92] on span "Dashboard" at bounding box center [82, 89] width 63 height 17
select select "***"
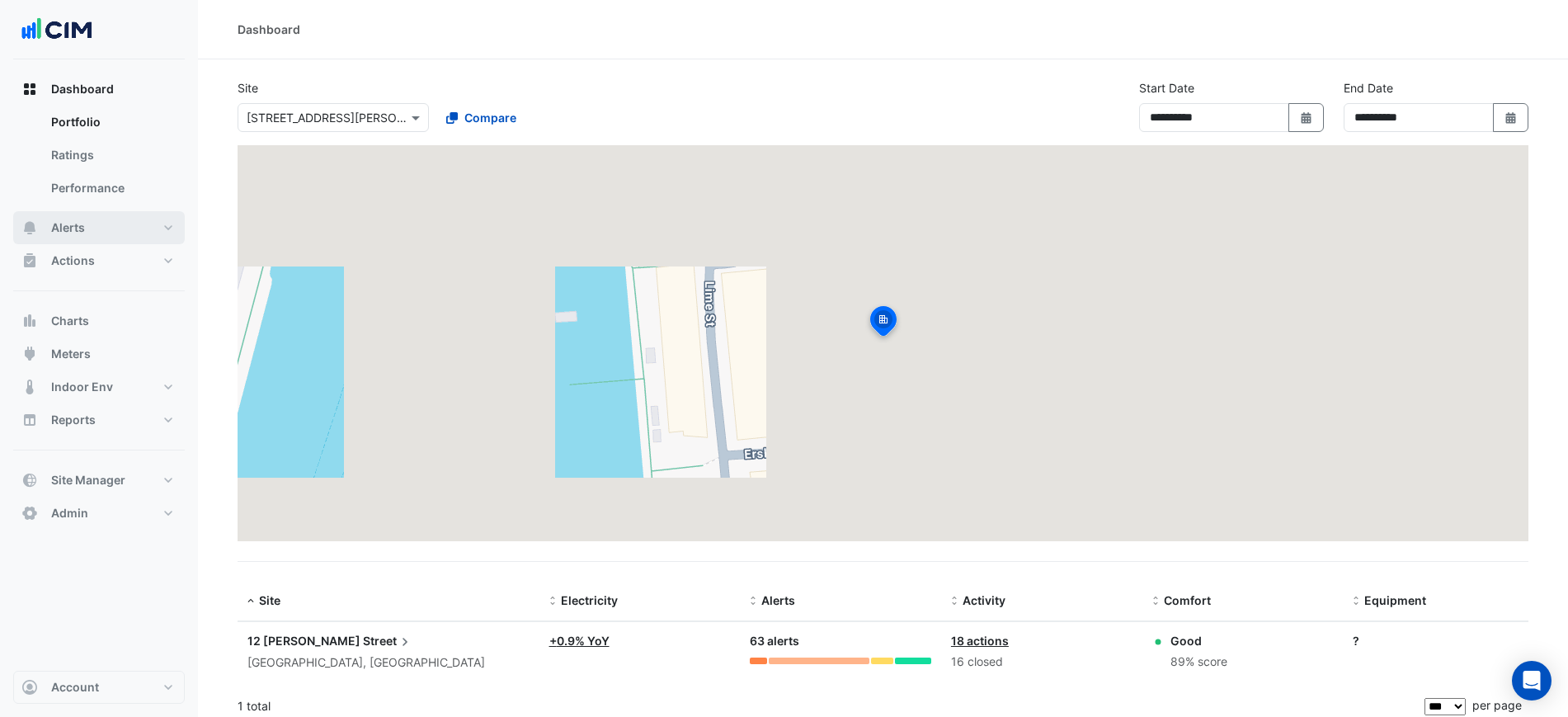
click at [104, 229] on button "Alerts" at bounding box center [99, 227] width 172 height 33
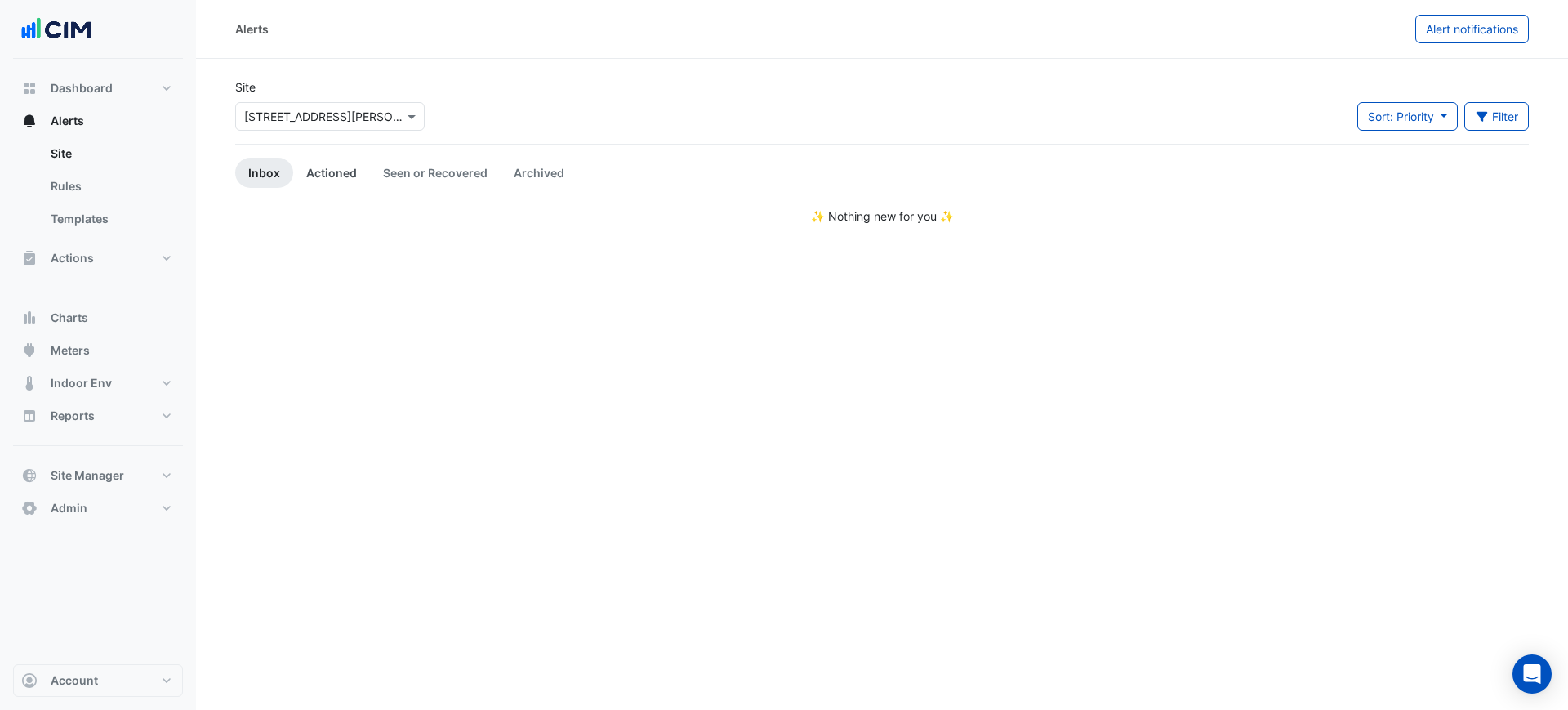
click at [315, 161] on link "Actioned" at bounding box center [331, 172] width 77 height 30
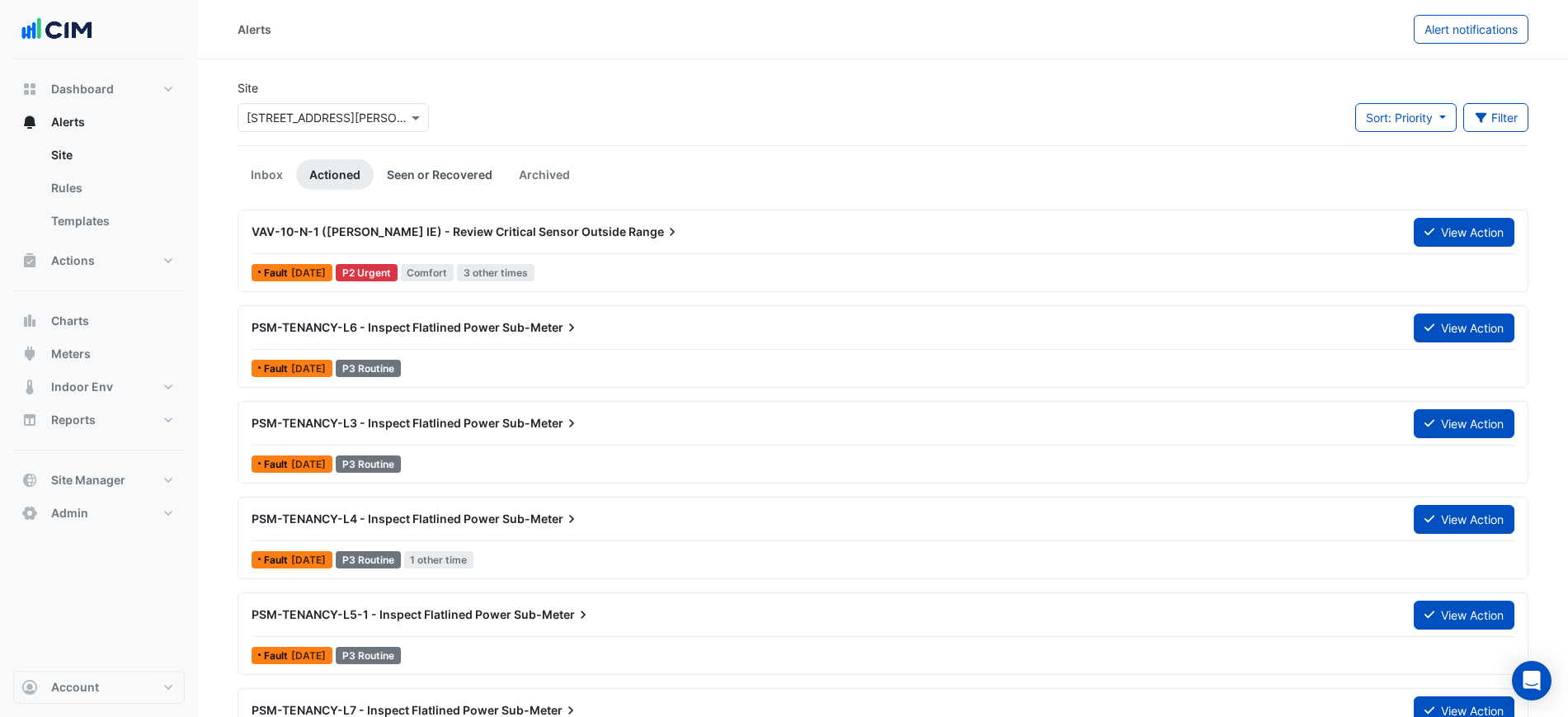
click at [414, 168] on link "Seen or Recovered" at bounding box center [439, 174] width 132 height 30
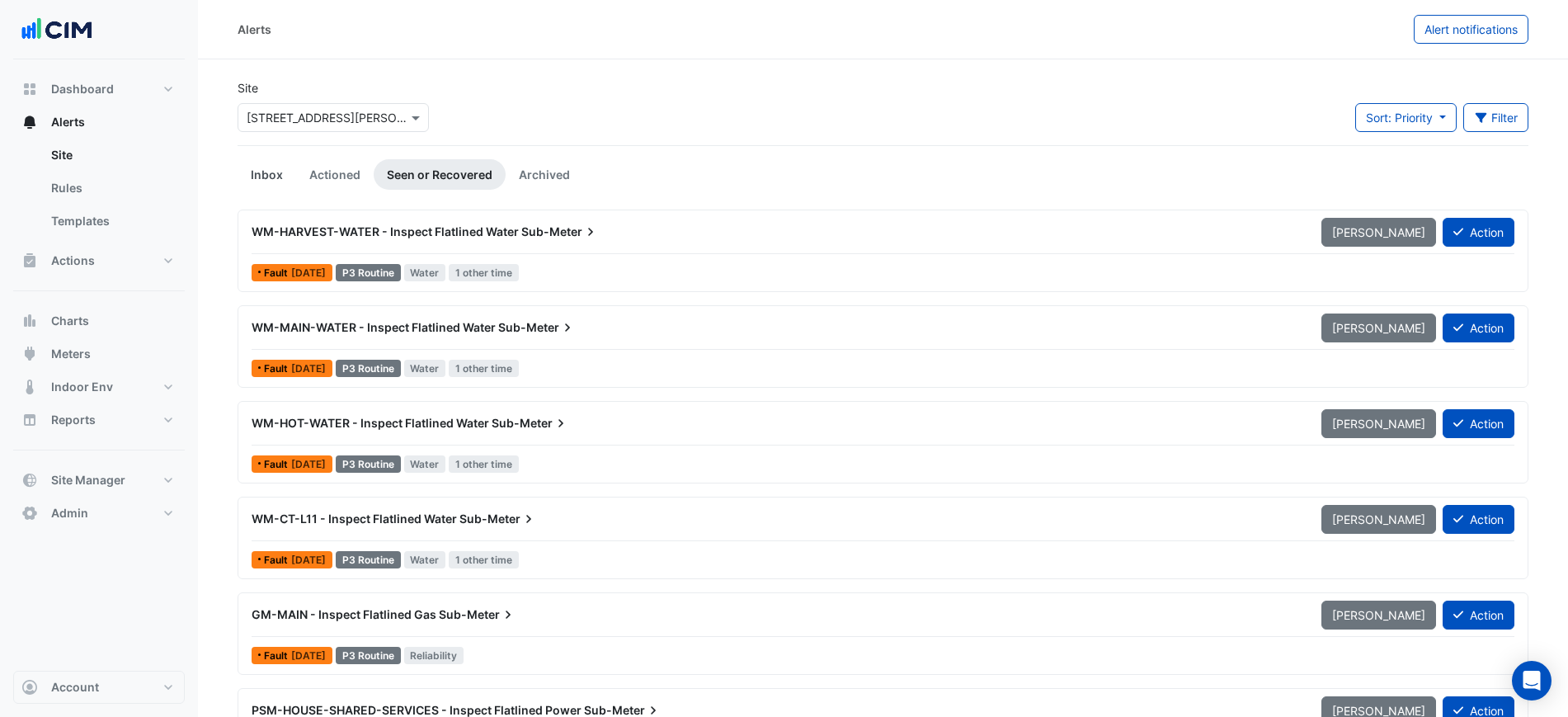
click at [262, 168] on link "Inbox" at bounding box center [267, 174] width 59 height 30
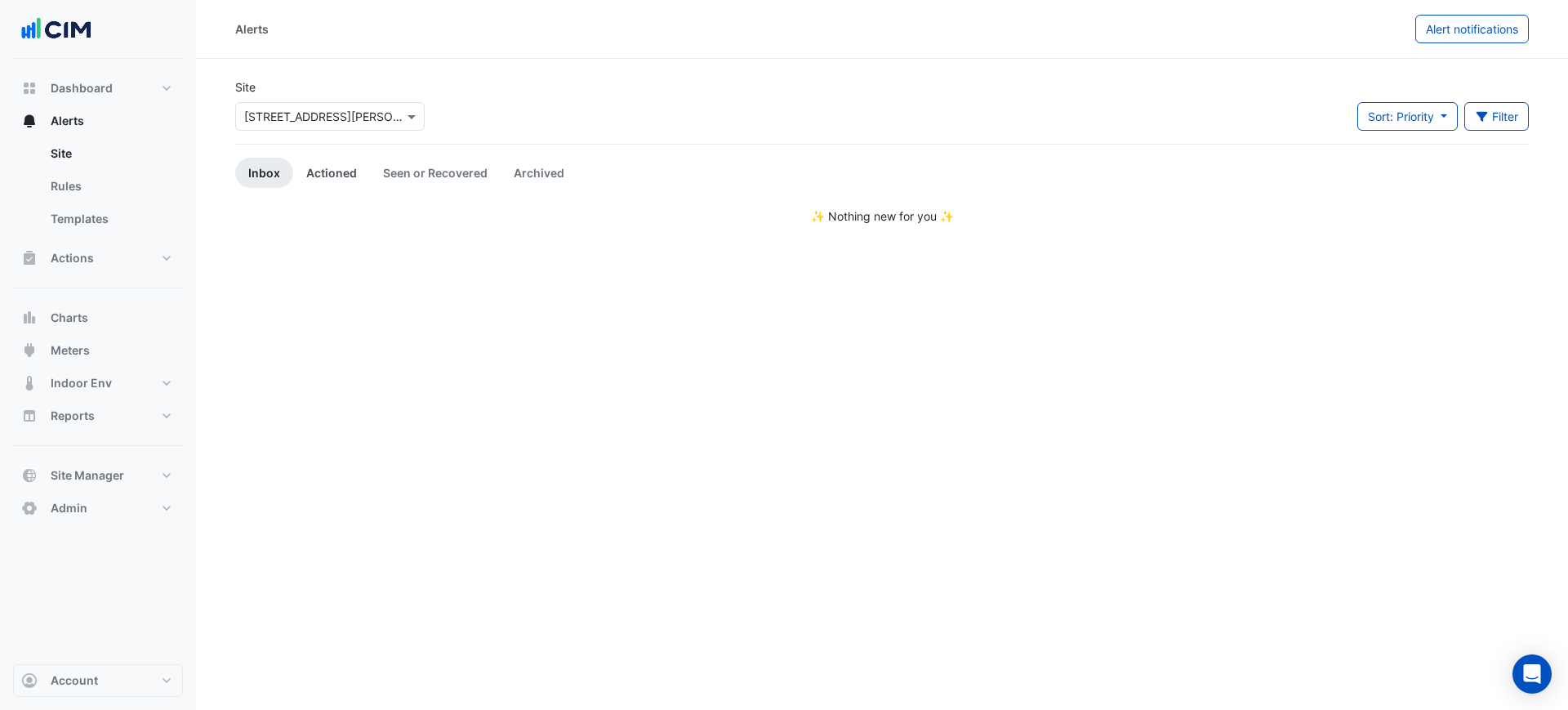
click at [305, 166] on link "Actioned" at bounding box center [331, 172] width 77 height 30
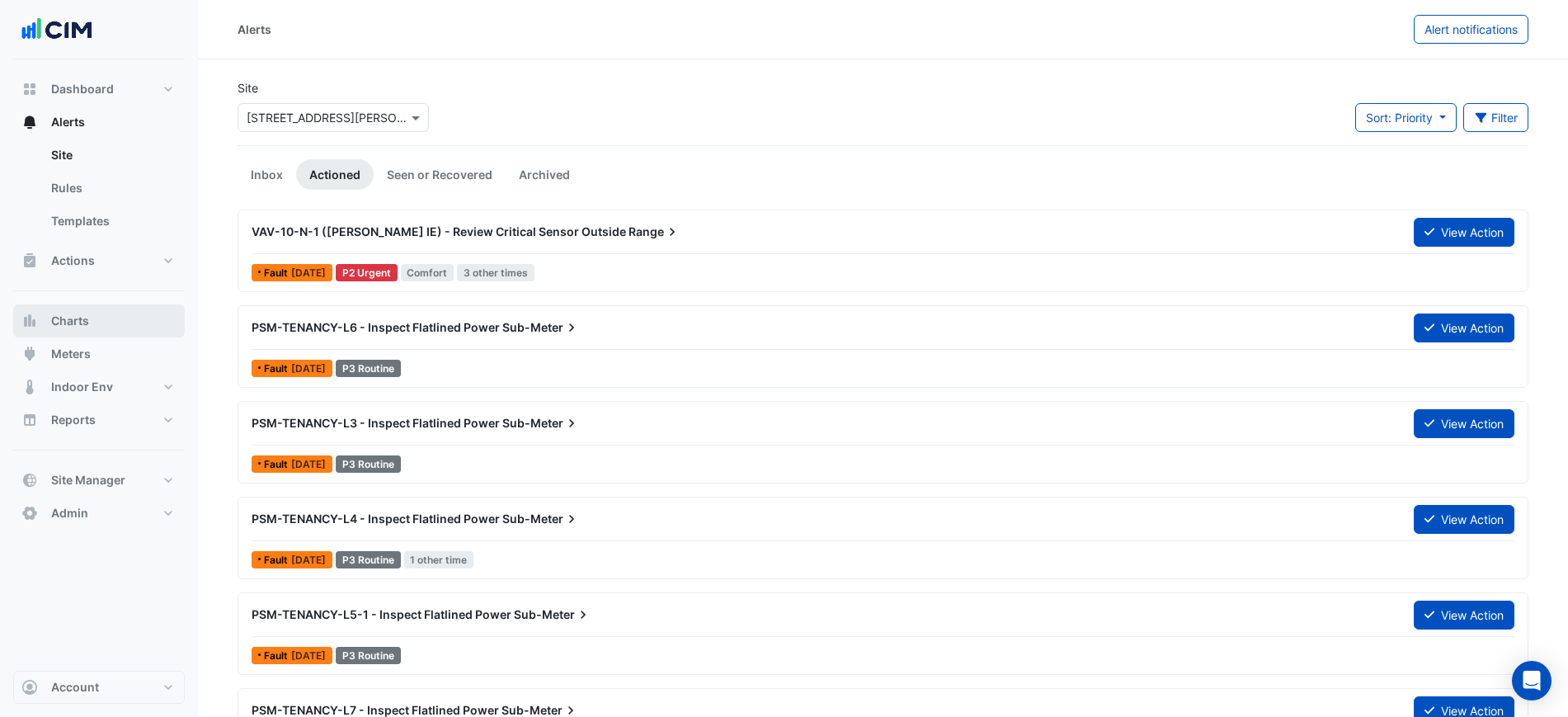
click at [115, 307] on button "Charts" at bounding box center [99, 320] width 172 height 33
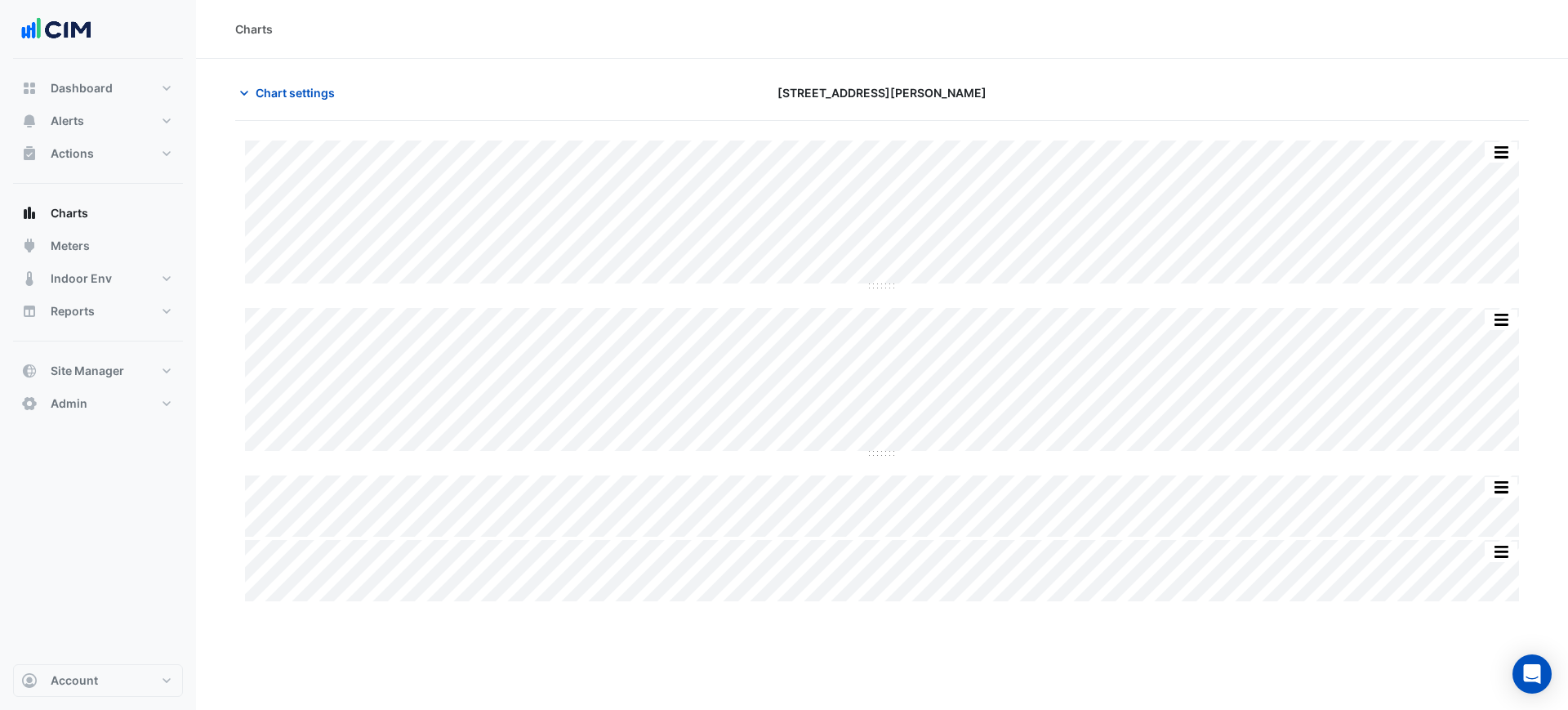
click at [330, 121] on div "Print Save as JPEG Save as PNG Sample Tooltip Print Save as JPEG Save as PNG Sa…" at bounding box center [882, 362] width 1293 height 484
click at [325, 99] on span "Chart settings" at bounding box center [295, 92] width 79 height 17
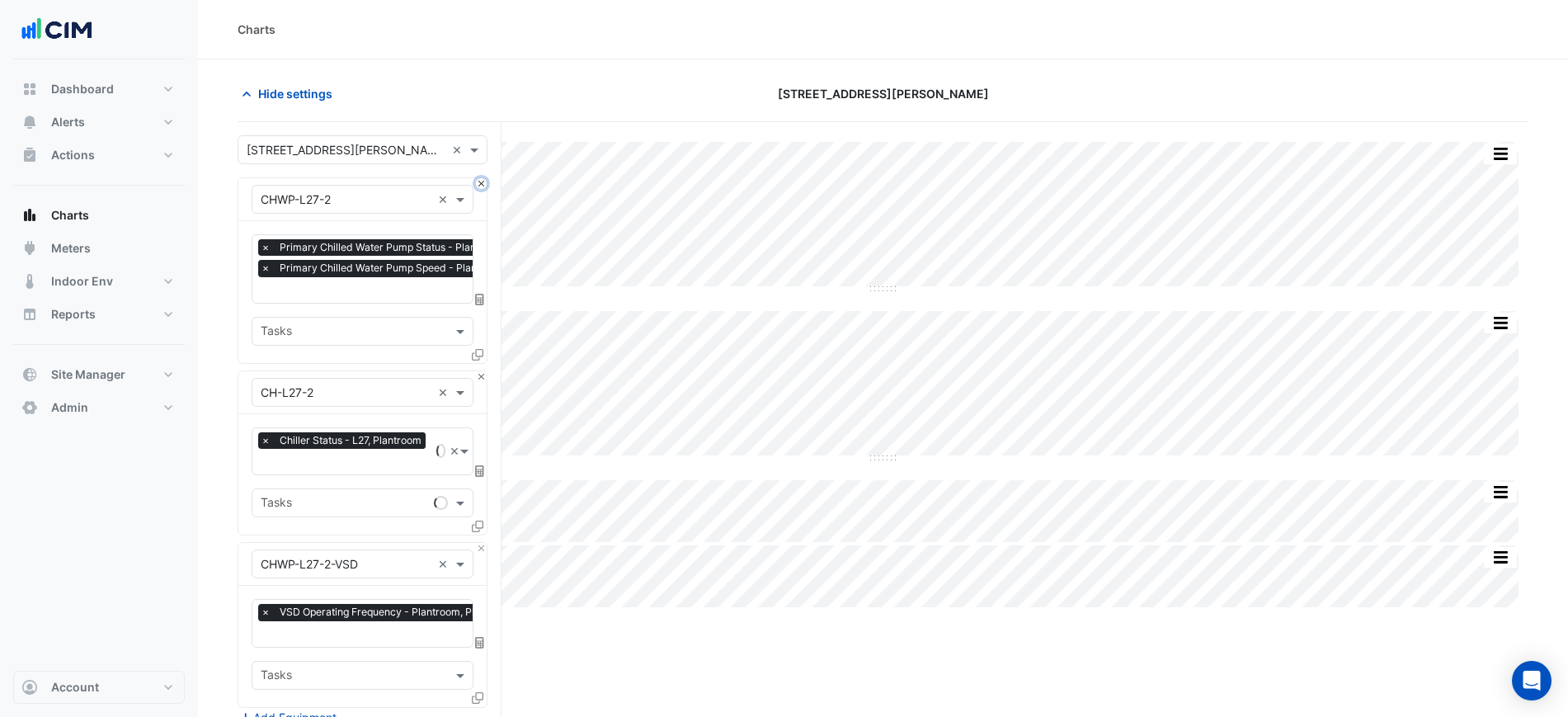
click at [477, 184] on button "Close" at bounding box center [481, 183] width 11 height 11
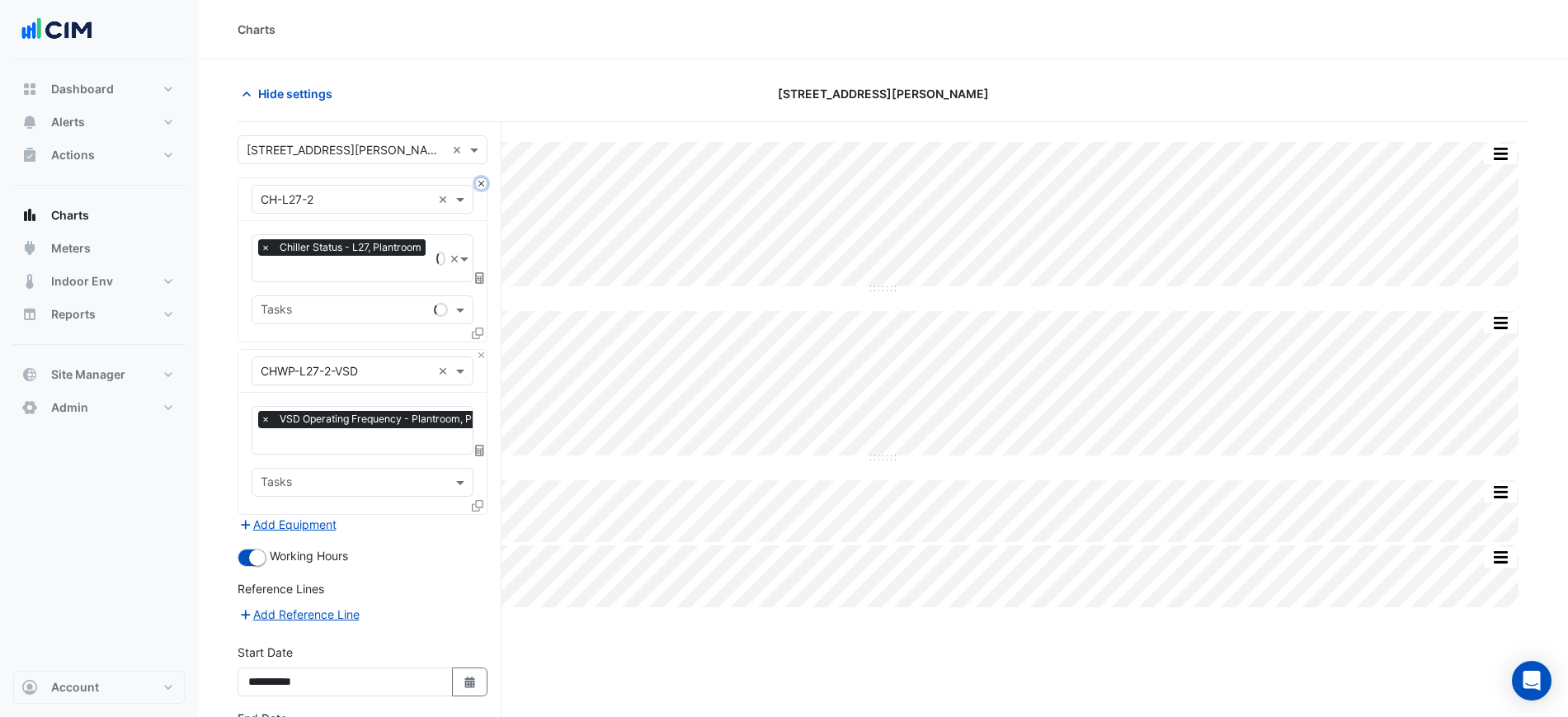
click at [477, 184] on button "Close" at bounding box center [481, 183] width 11 height 11
click at [477, 350] on div "Equipment × CHWP-L27-2-VSD ×" at bounding box center [362, 371] width 248 height 43
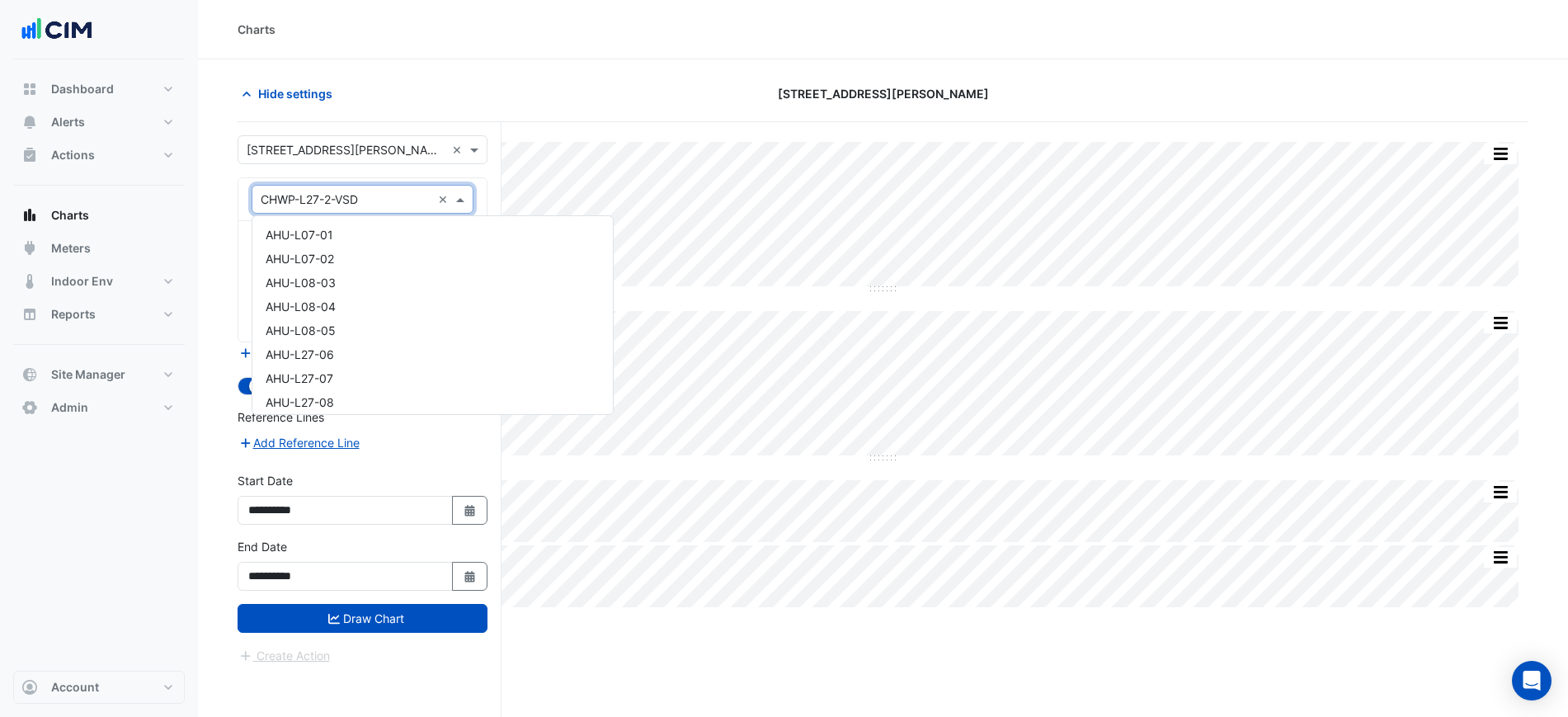
click at [409, 196] on input "text" at bounding box center [346, 200] width 171 height 18
type input "*"
click at [357, 163] on div "Select a Site × 201 Elizabeth St ×" at bounding box center [362, 150] width 250 height 29
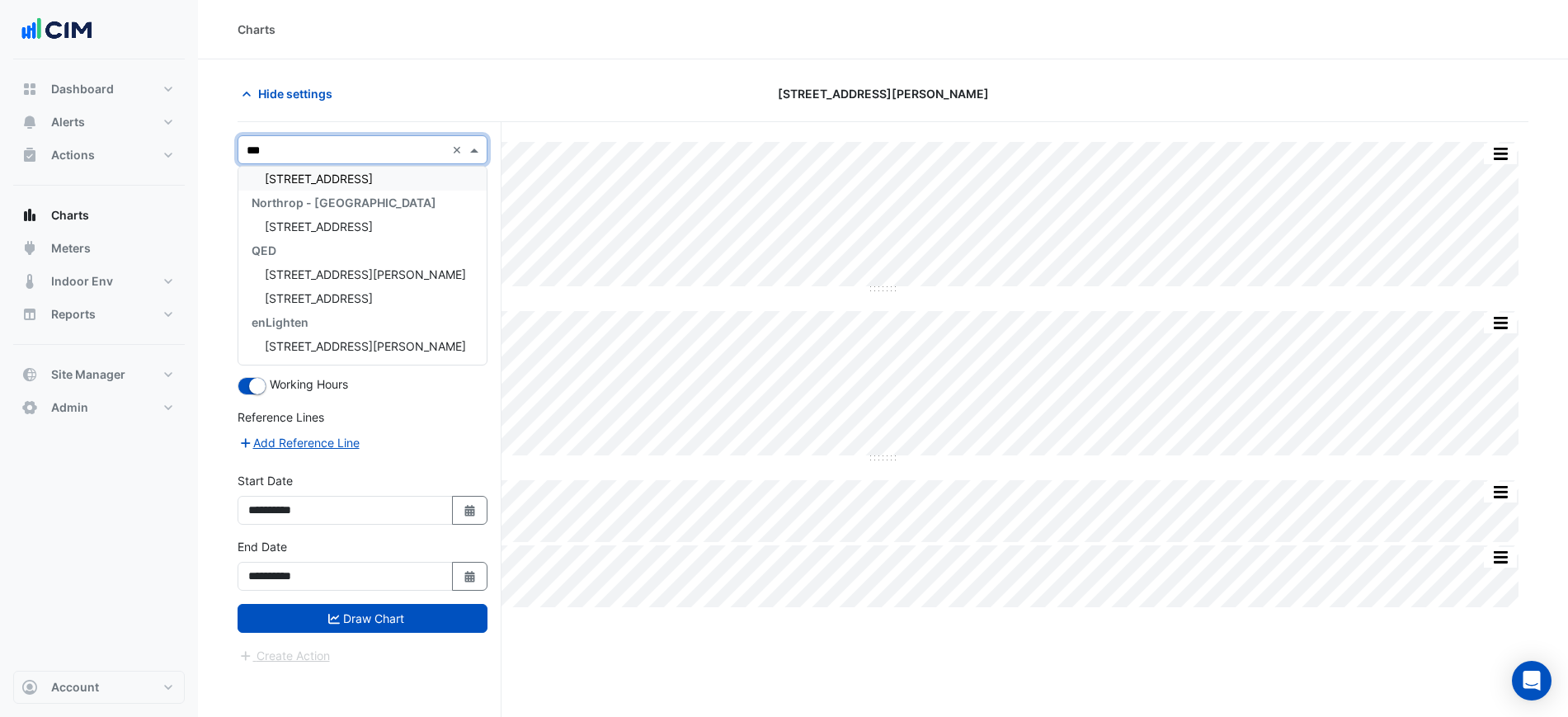
type input "****"
click at [291, 210] on div "[STREET_ADDRESS][PERSON_NAME]" at bounding box center [362, 203] width 248 height 24
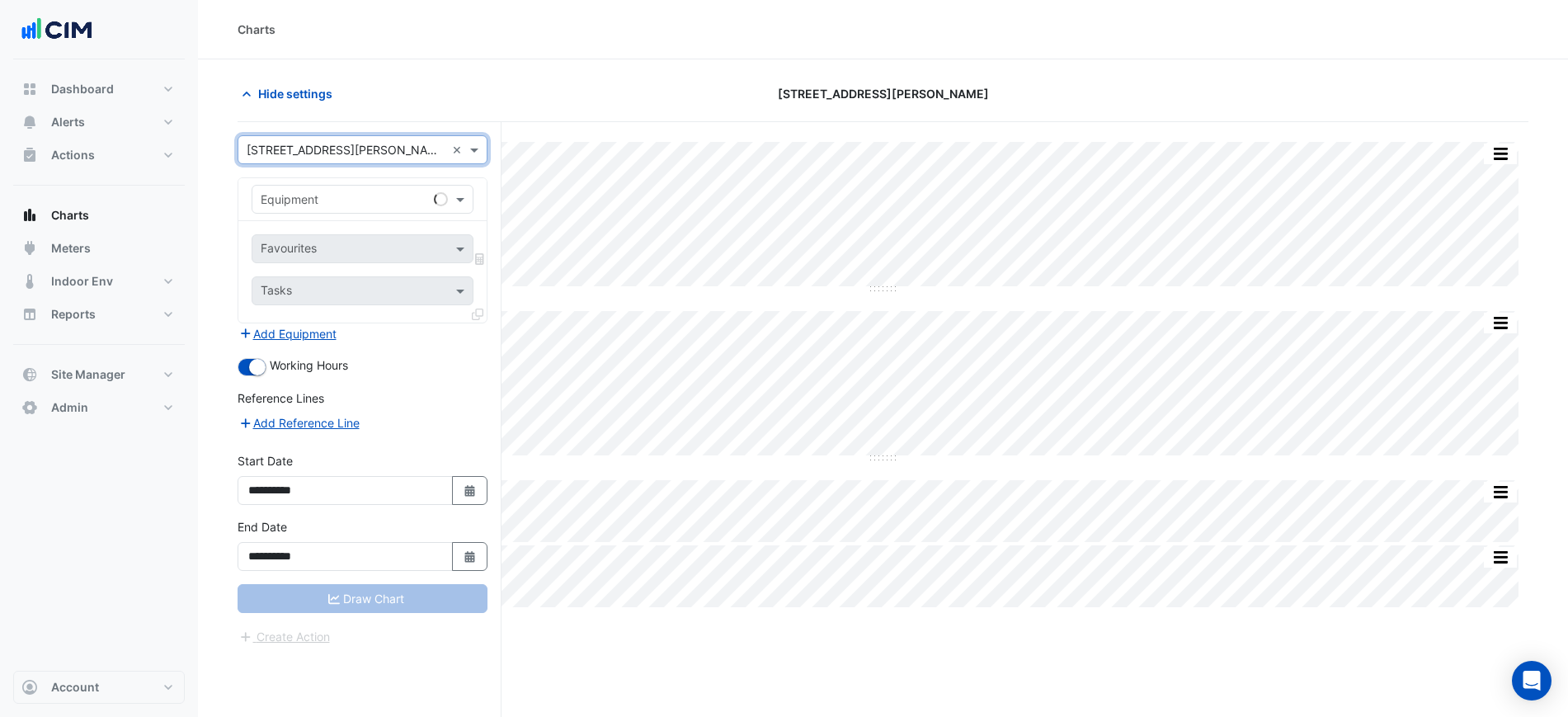
click at [293, 198] on input "text" at bounding box center [346, 200] width 171 height 18
type input "*****"
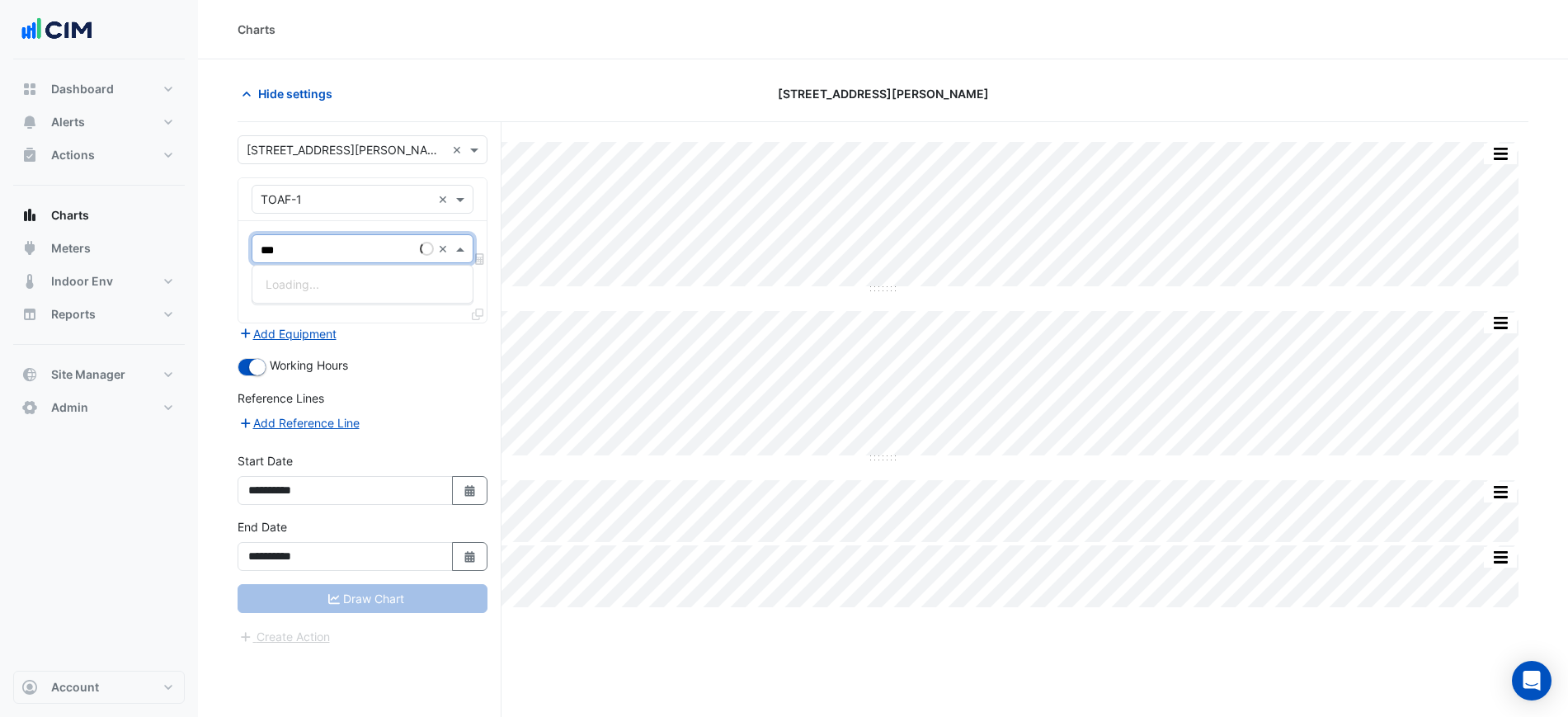
type input "****"
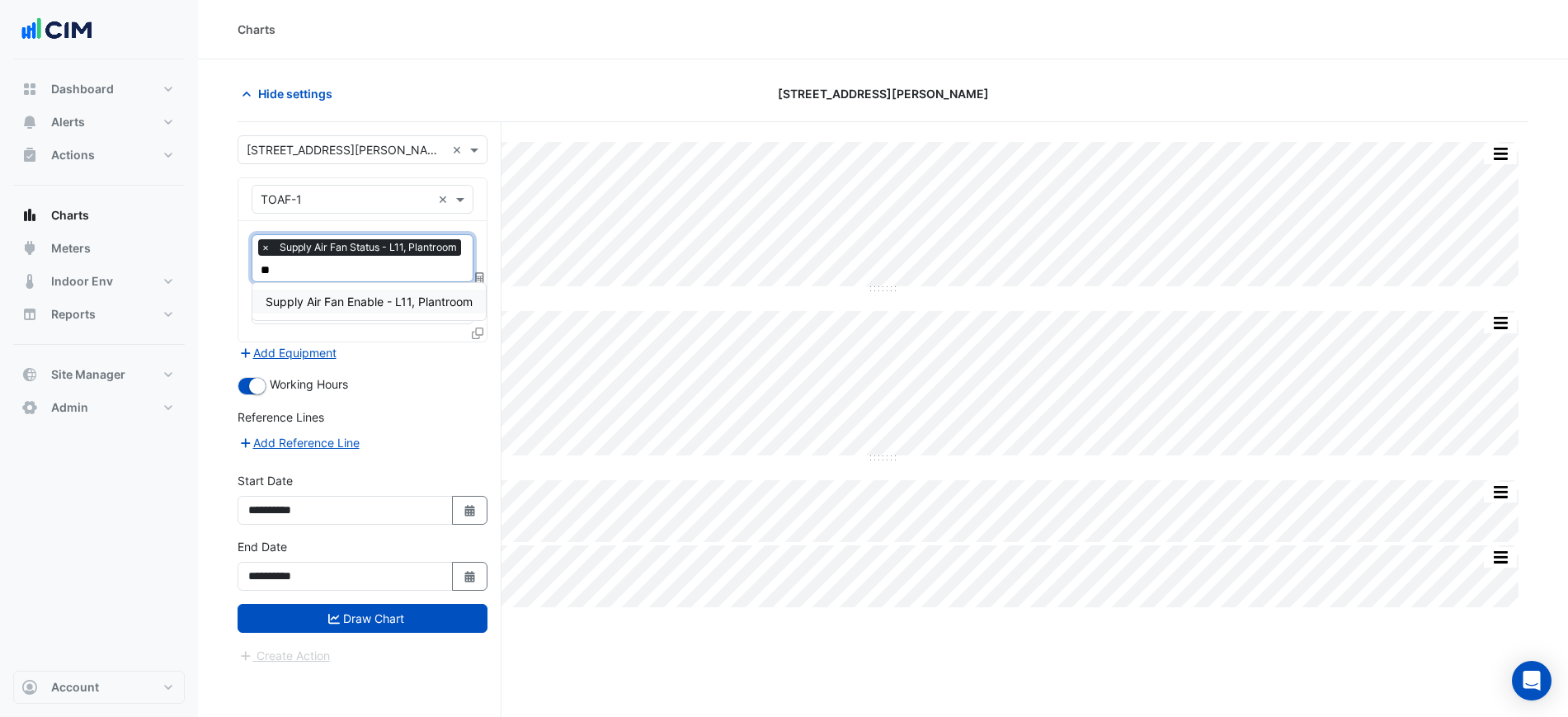
type input "***"
click at [346, 300] on span "Supply Air Fan Enable - L11, Plantroom" at bounding box center [369, 301] width 207 height 14
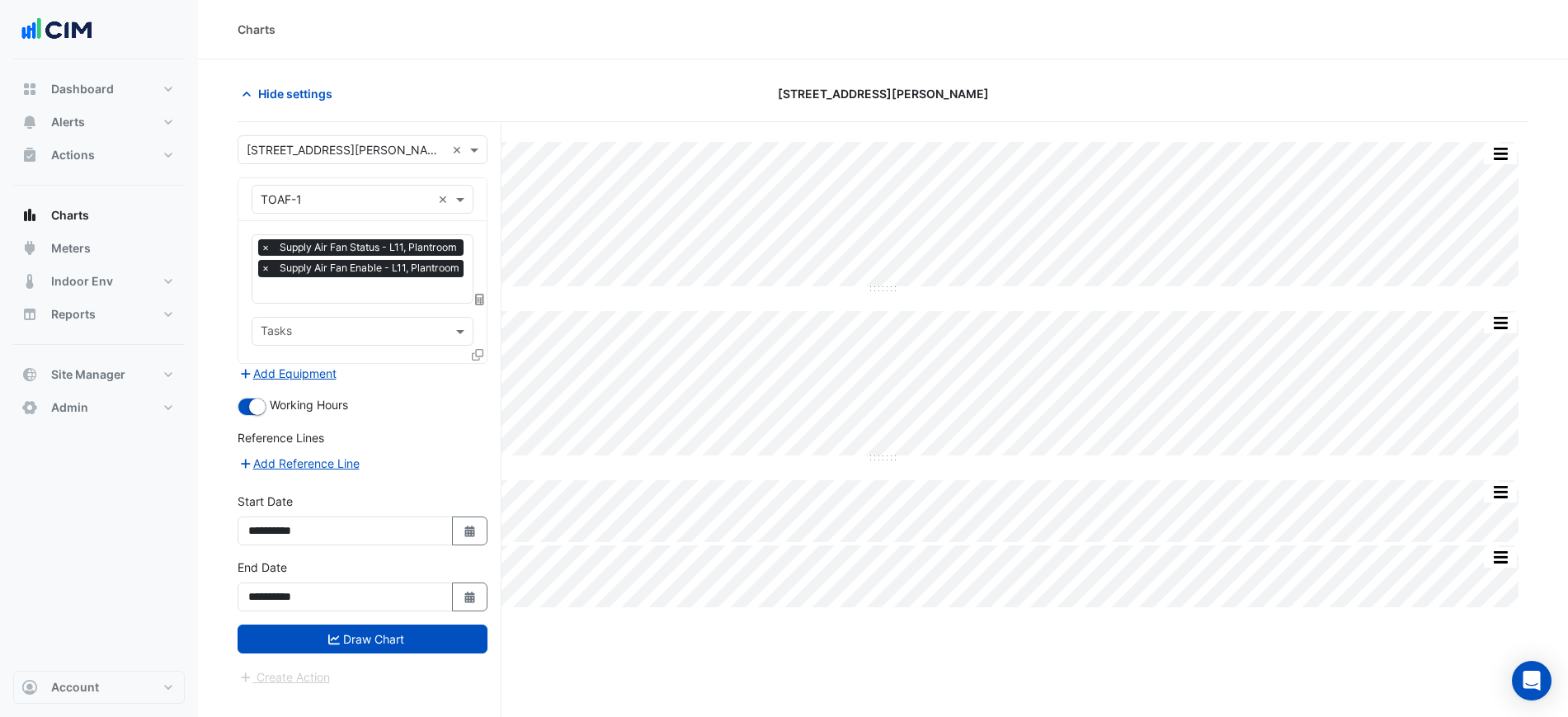
click at [234, 294] on section "Hide settings 201 Elizabeth St Split by Unit Split All Split None Print Save as…" at bounding box center [883, 419] width 1370 height 720
click at [299, 371] on button "Add Equipment" at bounding box center [288, 373] width 100 height 19
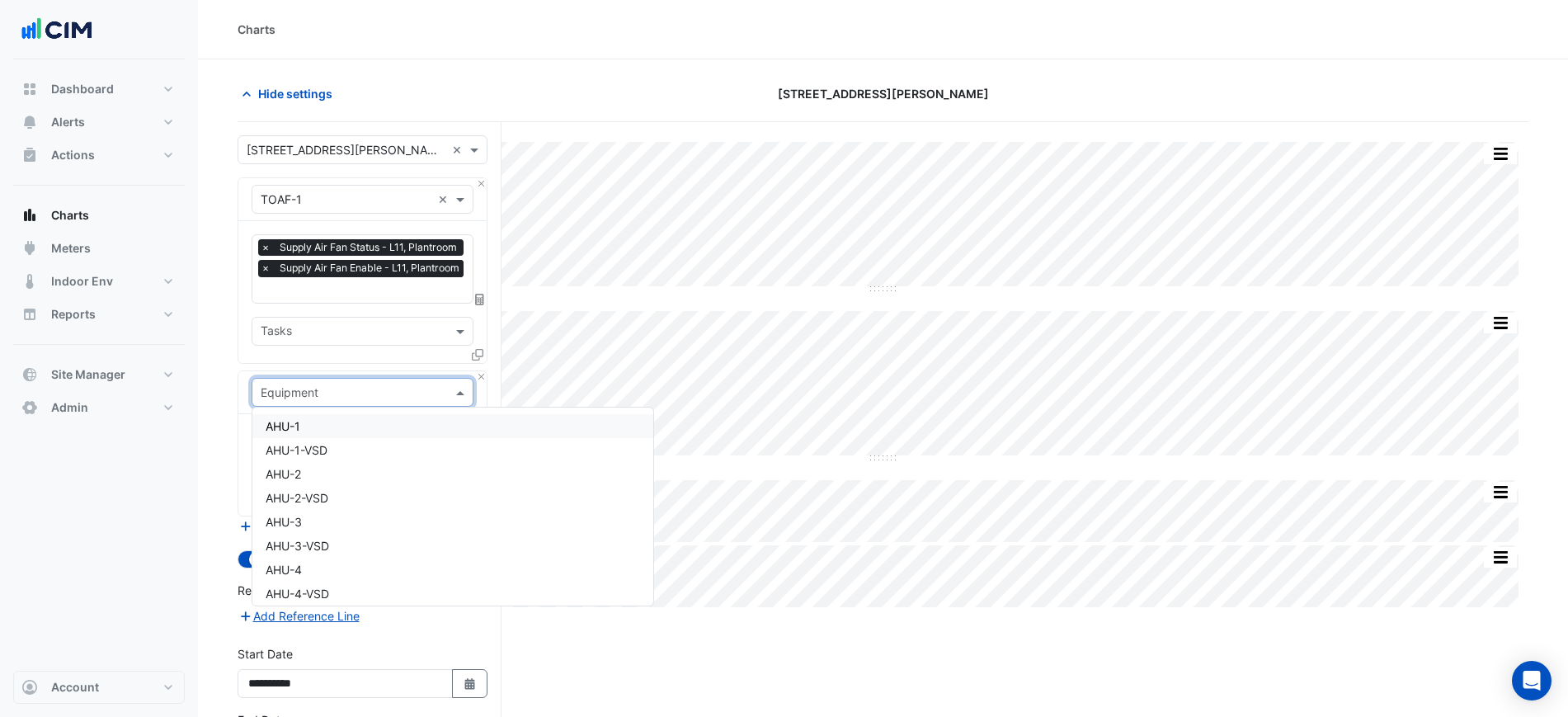
click at [319, 386] on input "text" at bounding box center [346, 393] width 171 height 18
type input "****"
click at [311, 447] on span "TOAF-1 VSD" at bounding box center [299, 450] width 67 height 14
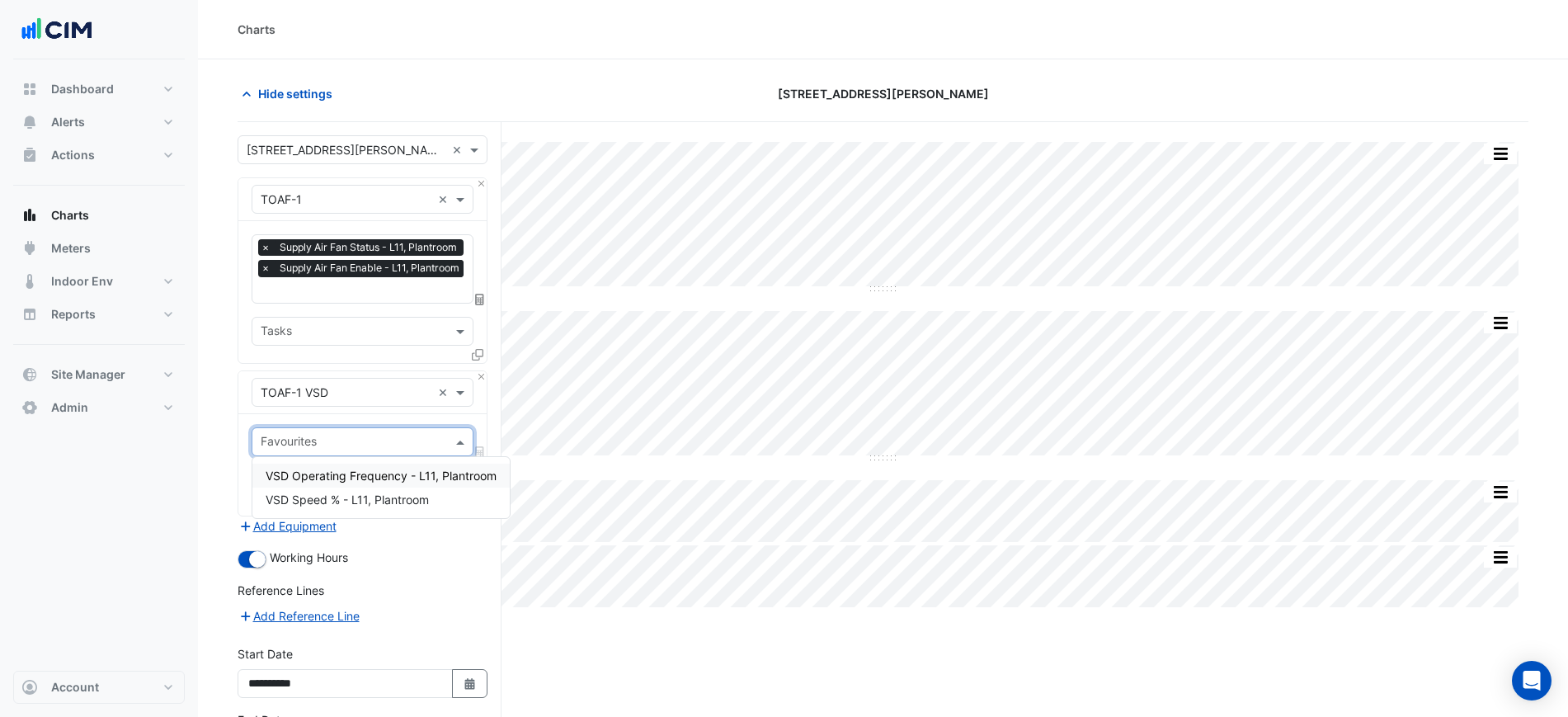
drag, startPoint x: 318, startPoint y: 437, endPoint x: 271, endPoint y: 476, distance: 61.1
click at [271, 476] on span "VSD Operating Frequency - L11, Plantroom" at bounding box center [381, 475] width 231 height 14
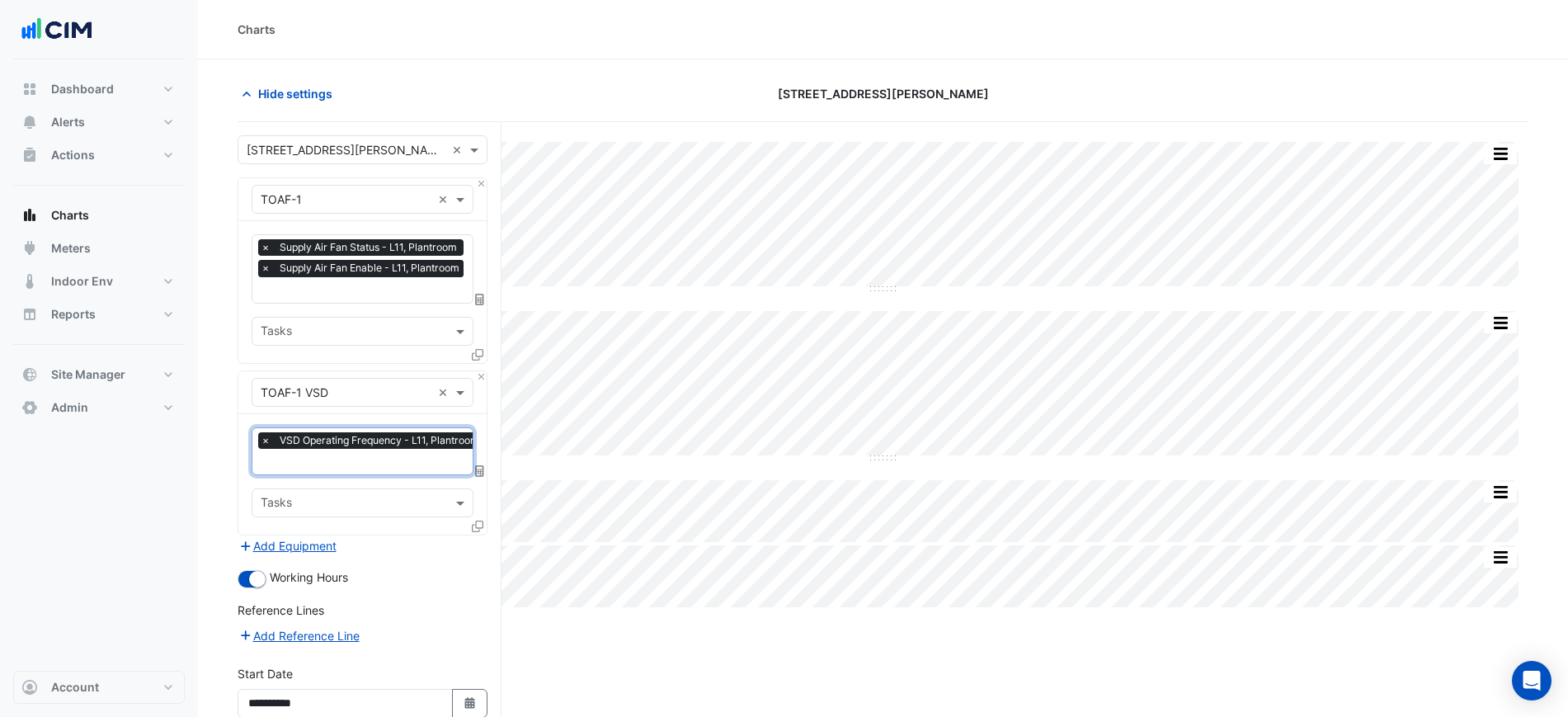
click at [285, 455] on input "text" at bounding box center [374, 463] width 227 height 18
click at [343, 518] on span "VSD Speed % - L11, Plantroom" at bounding box center [347, 516] width 163 height 14
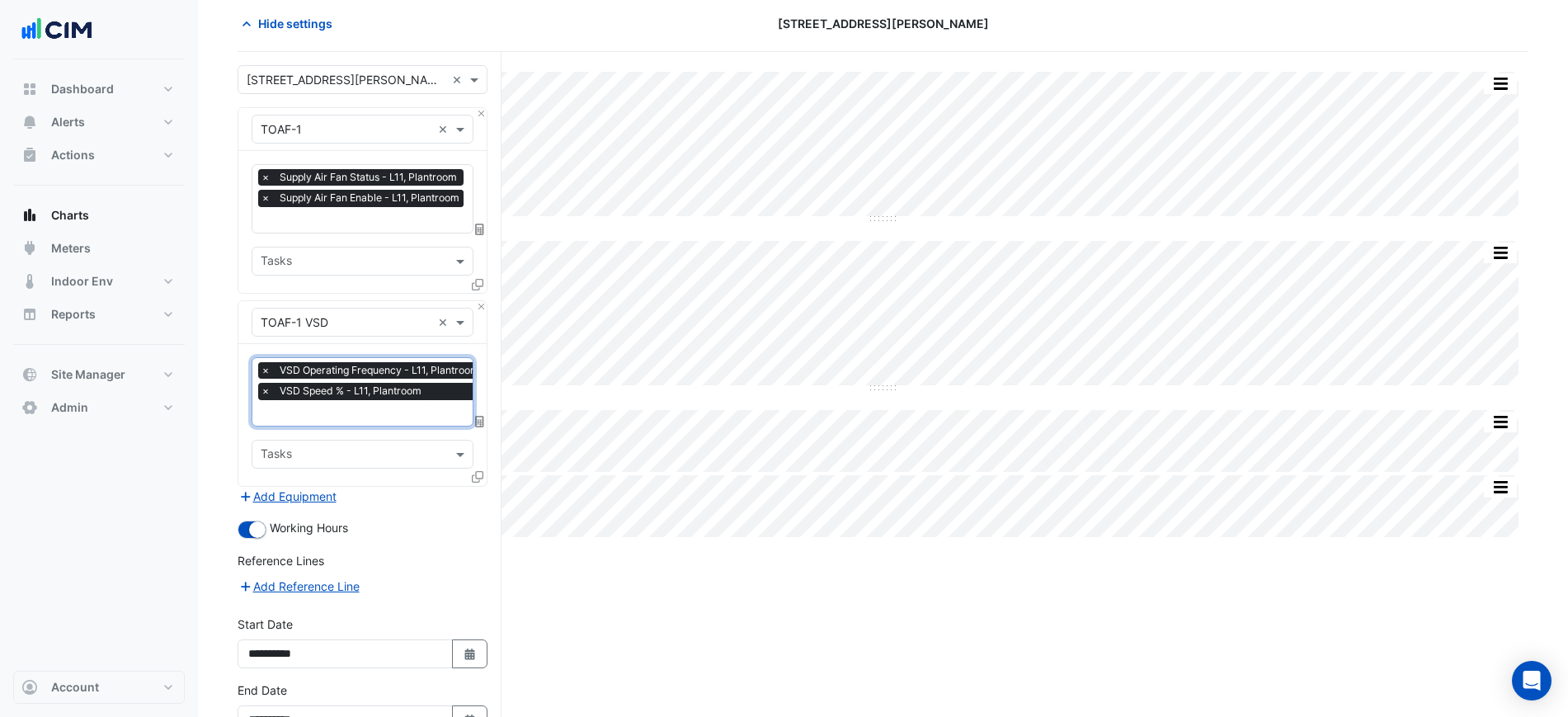
scroll to position [172, 0]
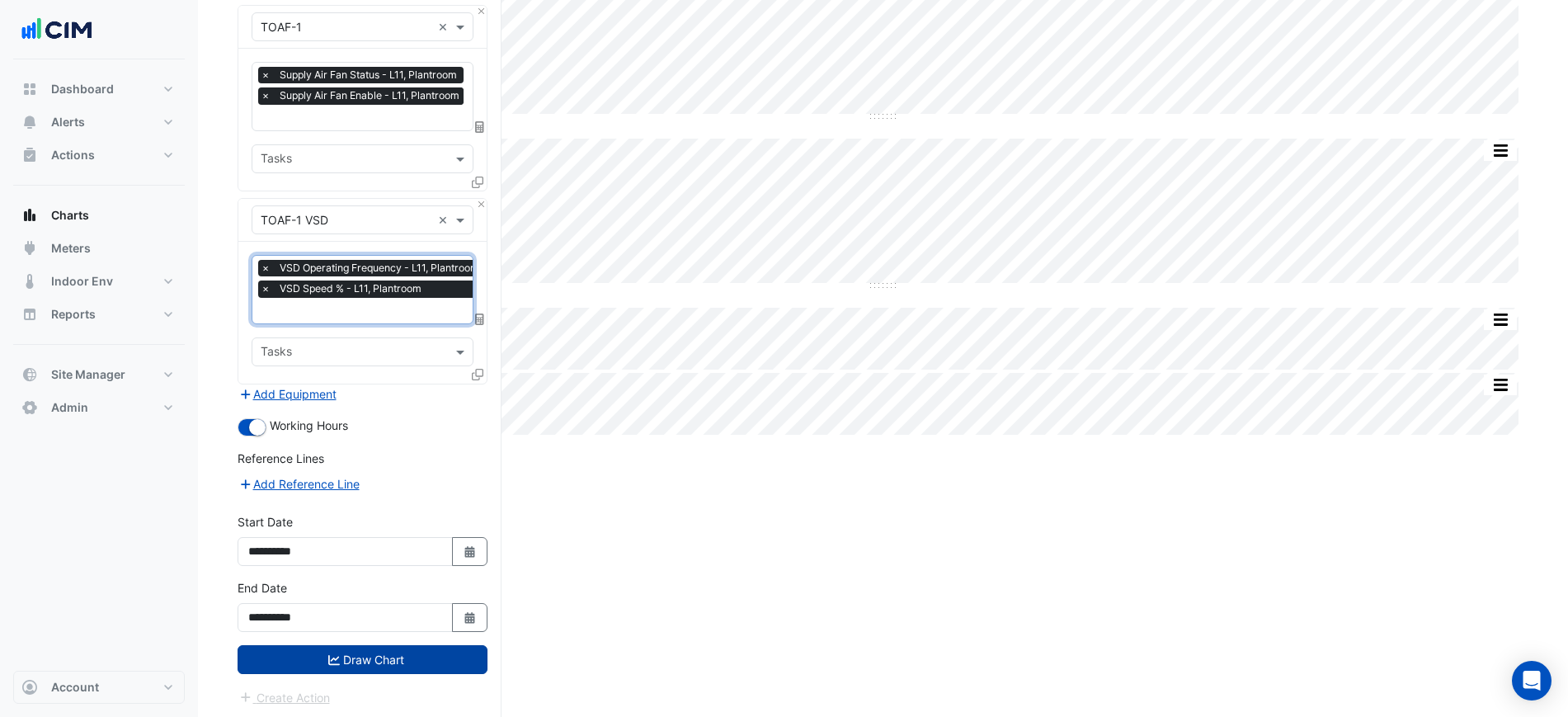
click at [414, 665] on button "Draw Chart" at bounding box center [362, 659] width 250 height 29
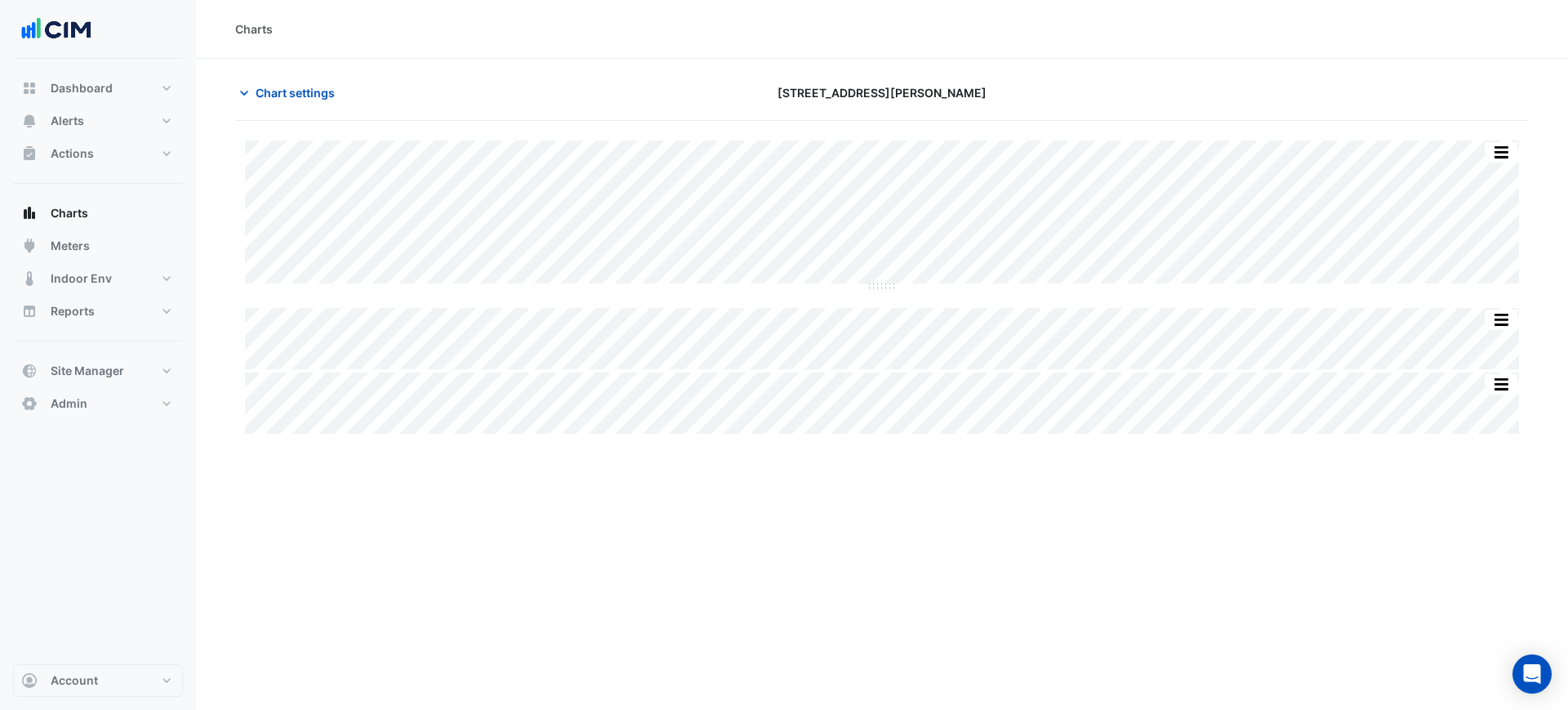
click at [1486, 141] on div "Split by Unit Split All Split None Print Save as JPEG Save as PNG Pivot Data Ta…" at bounding box center [881, 141] width 1273 height 0
drag, startPoint x: 1490, startPoint y: 146, endPoint x: 1488, endPoint y: 156, distance: 10.2
click at [1491, 148] on button "button" at bounding box center [1501, 152] width 32 height 21
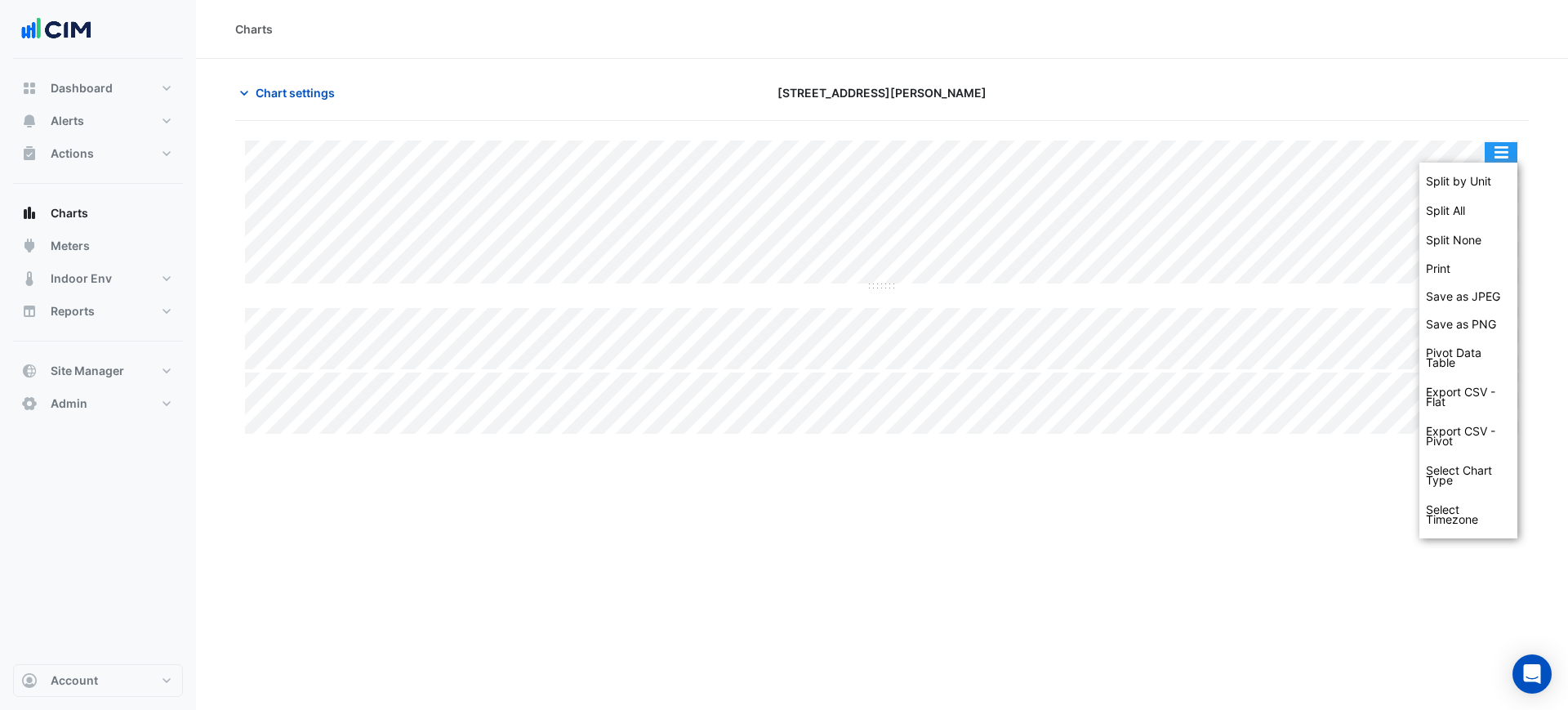
click at [1431, 117] on div "Chart settings 12 Shelley Street" at bounding box center [882, 99] width 1293 height 42
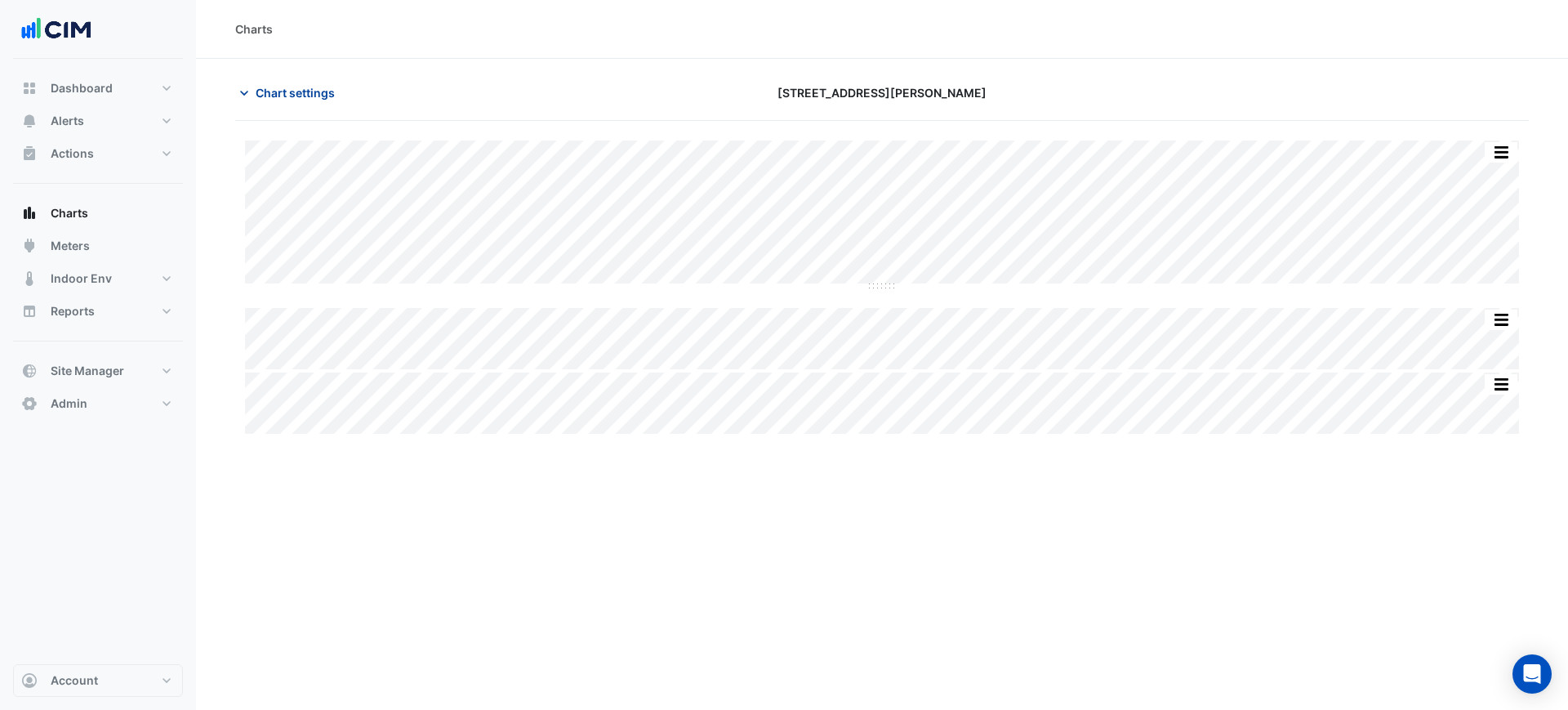
click at [329, 93] on span "Chart settings" at bounding box center [295, 92] width 79 height 17
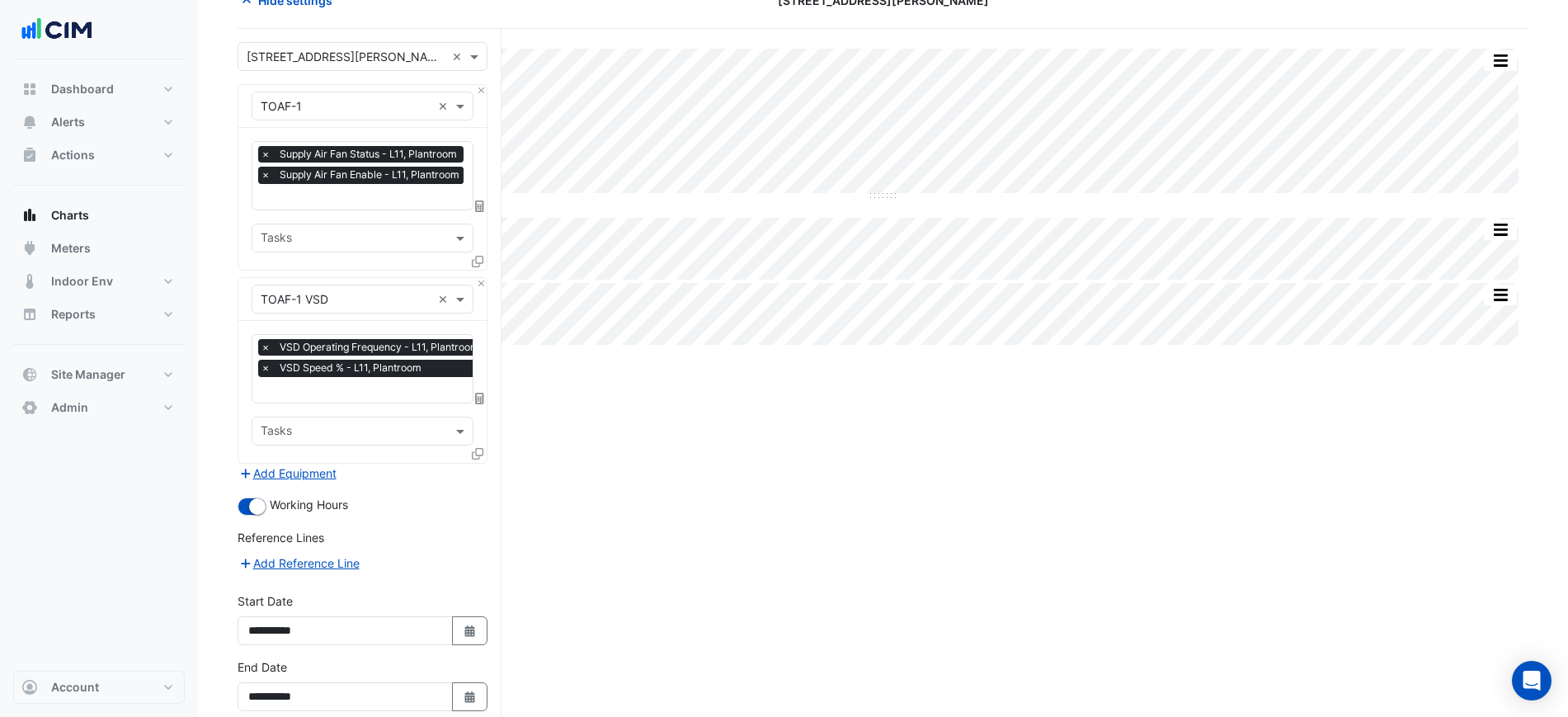
scroll to position [172, 0]
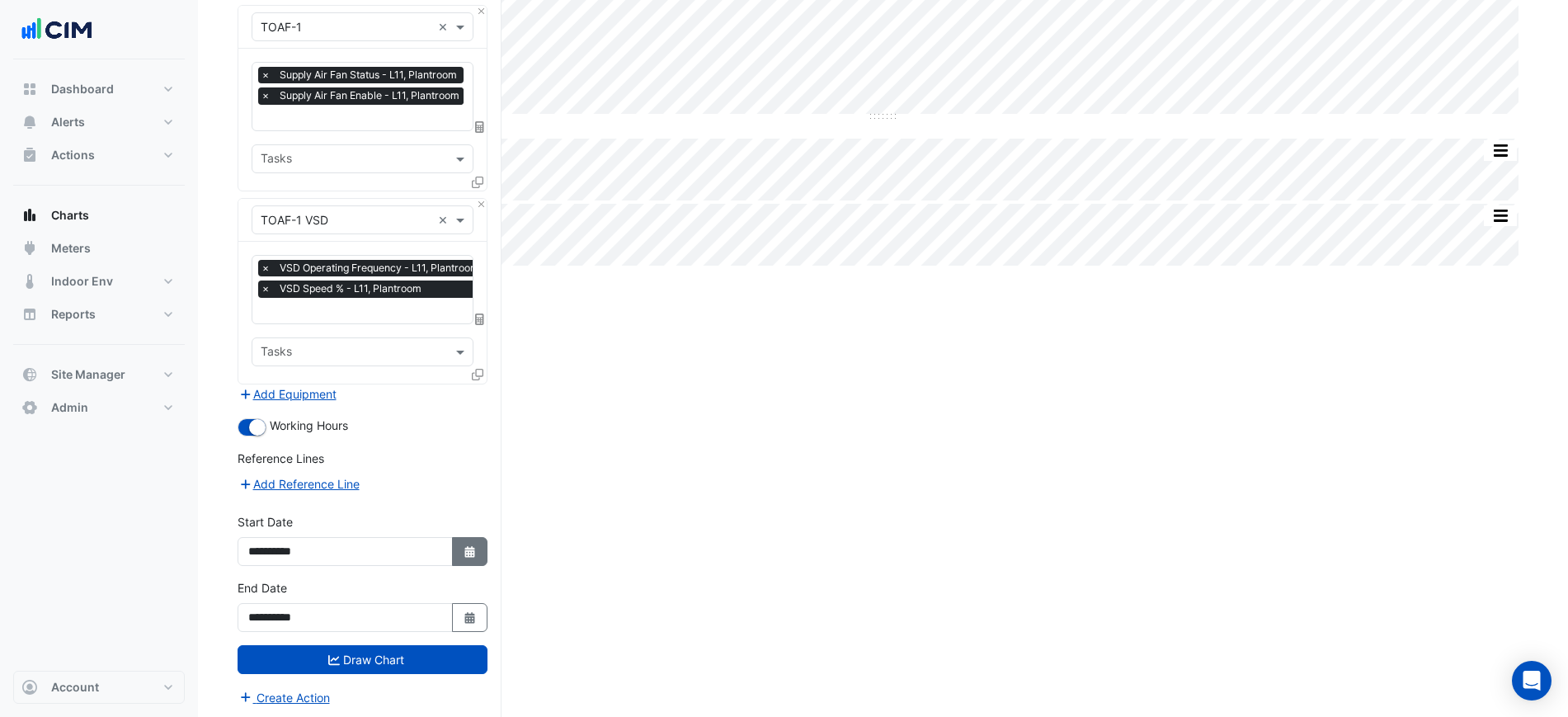
click at [470, 537] on button "Select Date" at bounding box center [470, 551] width 36 height 29
select select "*"
select select "****"
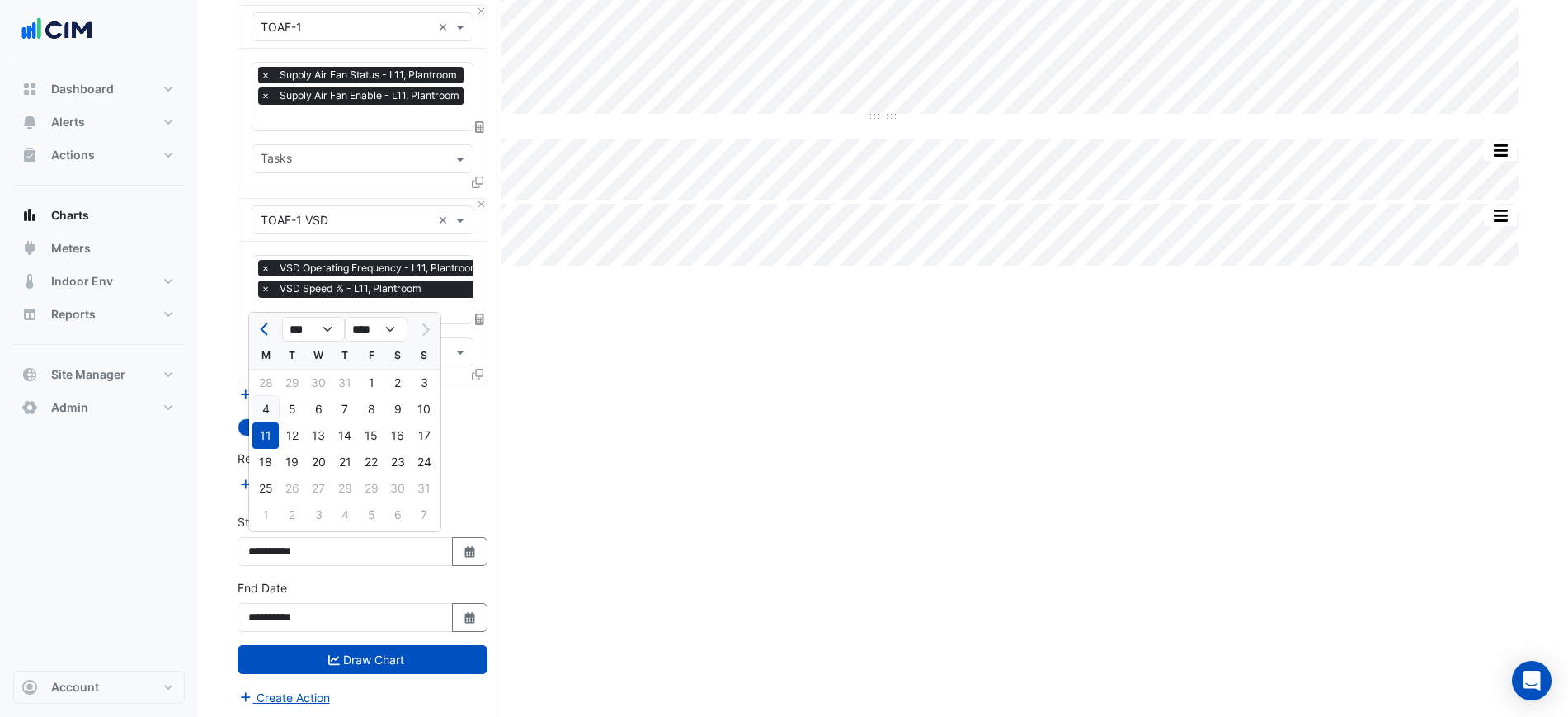
click at [267, 409] on div "4" at bounding box center [265, 409] width 26 height 26
type input "**********"
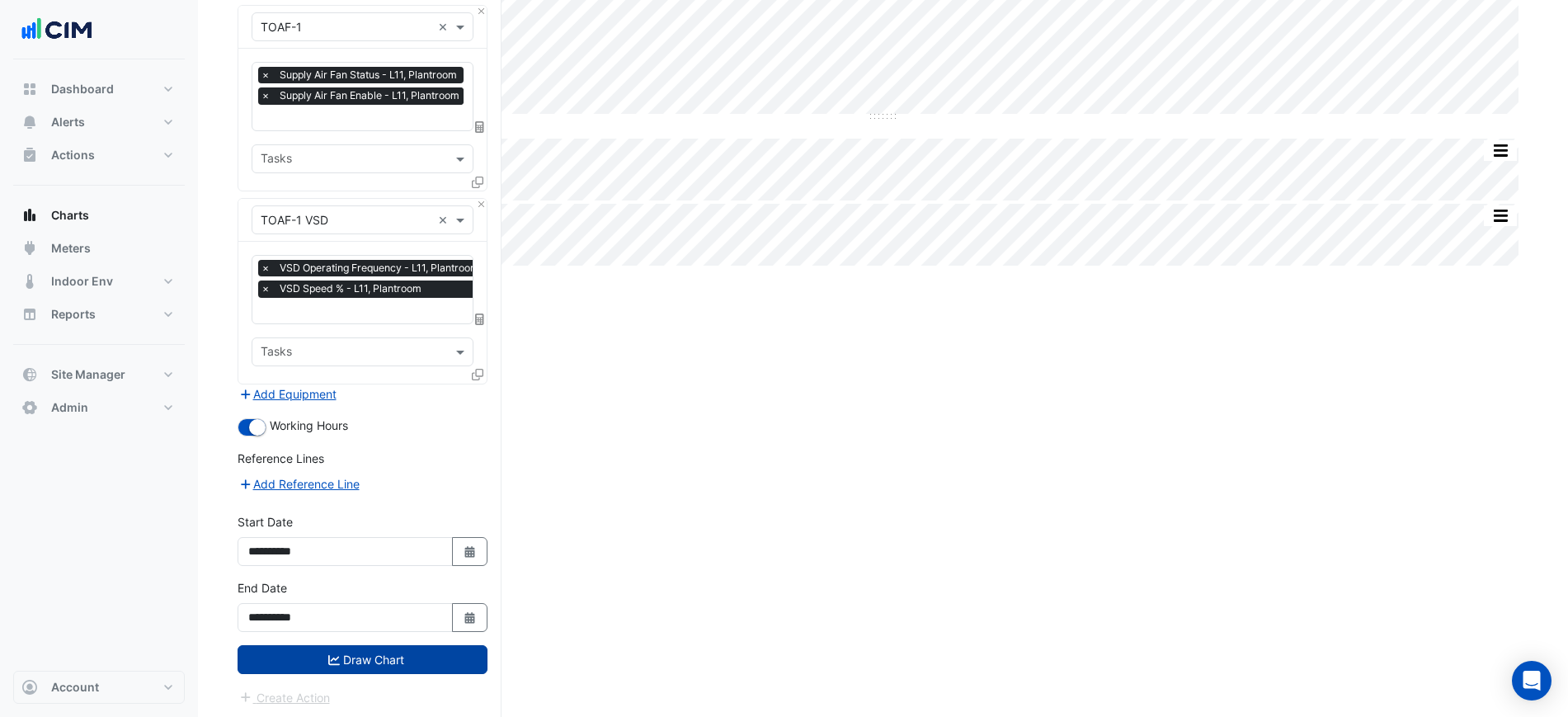
click at [393, 646] on button "Draw Chart" at bounding box center [362, 659] width 250 height 29
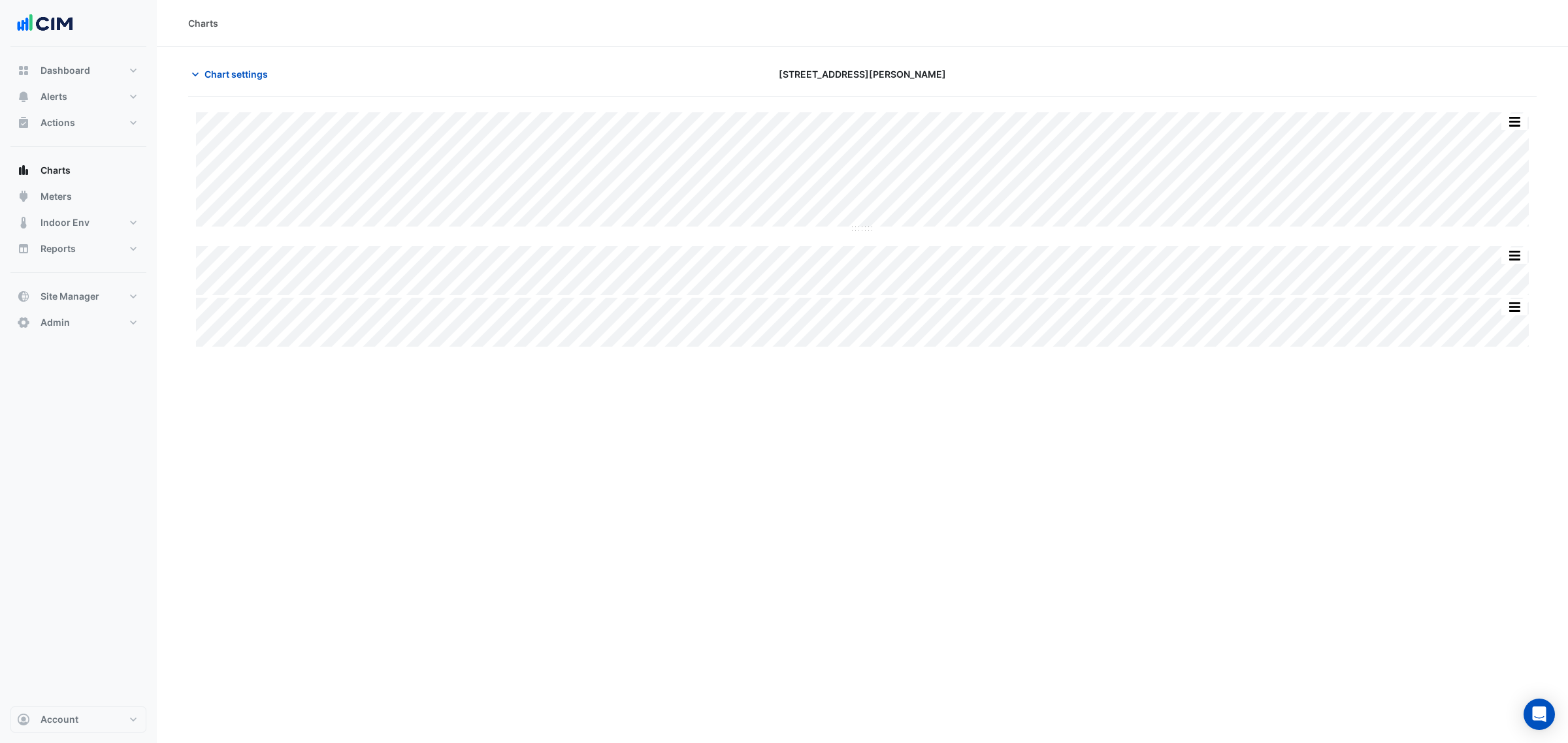
click at [229, 54] on section "Chart settings 12 Shelley Street Split by Unit Split All Split None Print Save …" at bounding box center [862, 198] width 1411 height 302
click at [234, 71] on span "Chart settings" at bounding box center [236, 74] width 63 height 14
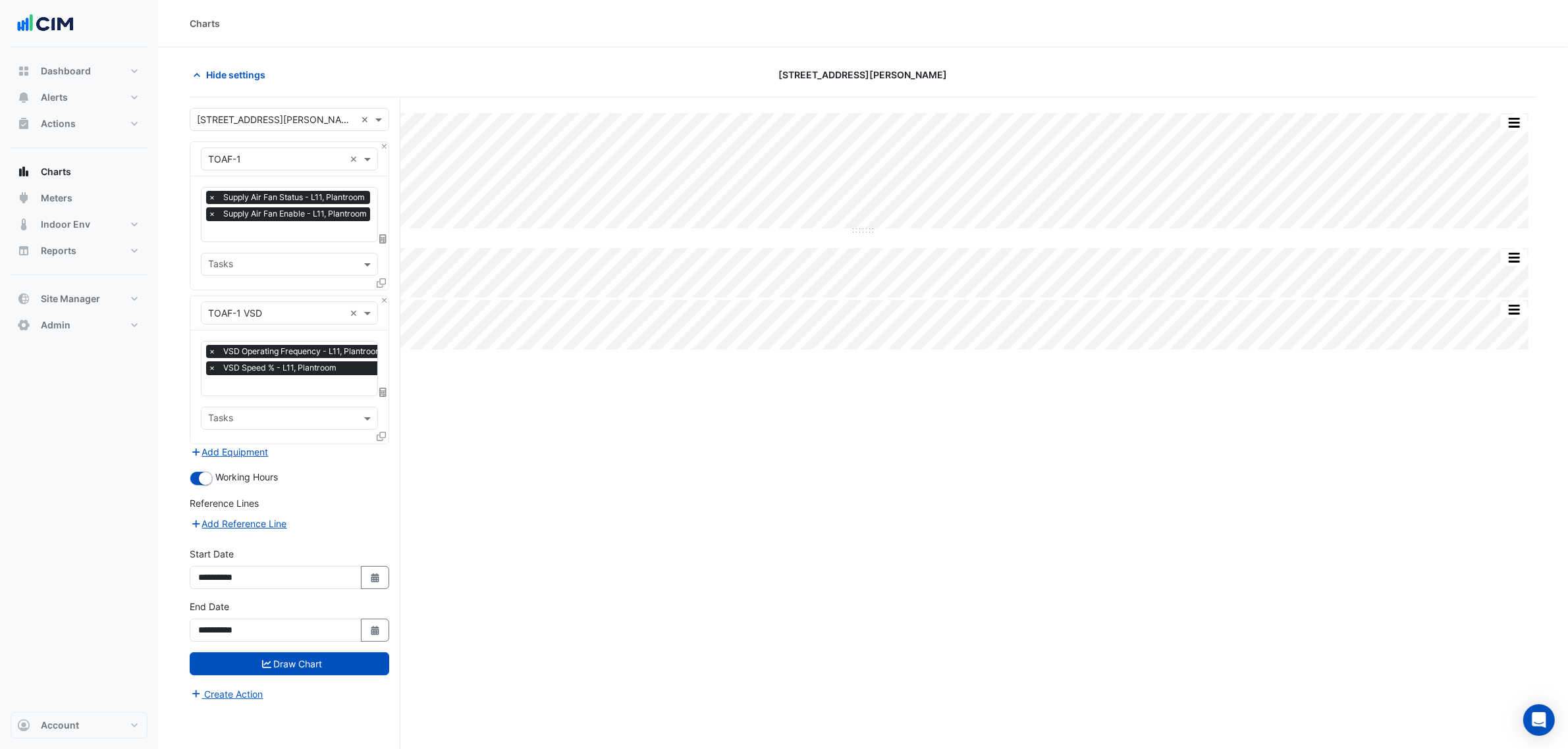
click at [387, 281] on div at bounding box center [383, 285] width 12 height 19
click at [251, 455] on button "Add Equipment" at bounding box center [230, 452] width 80 height 15
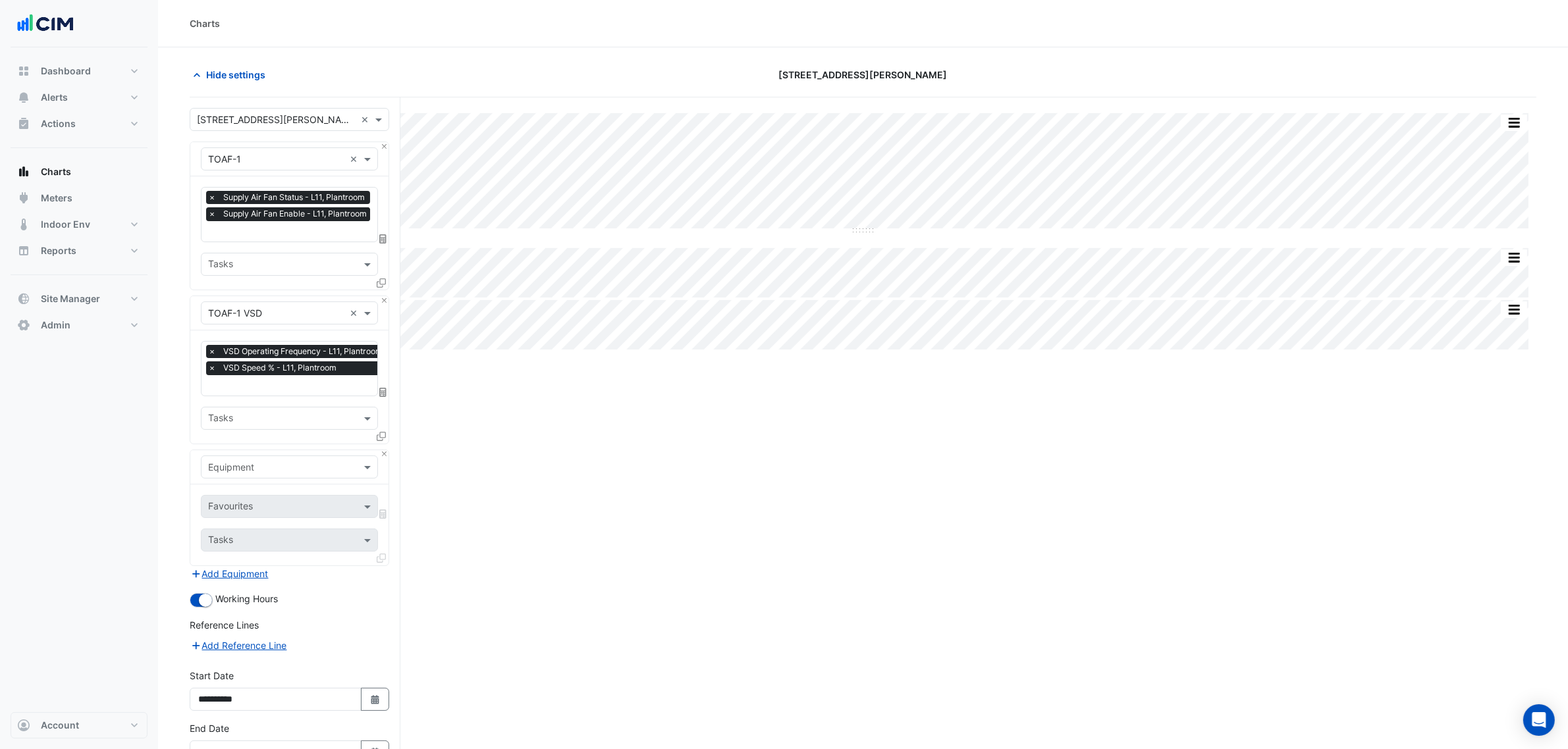
click at [255, 469] on input "text" at bounding box center [276, 468] width 136 height 14
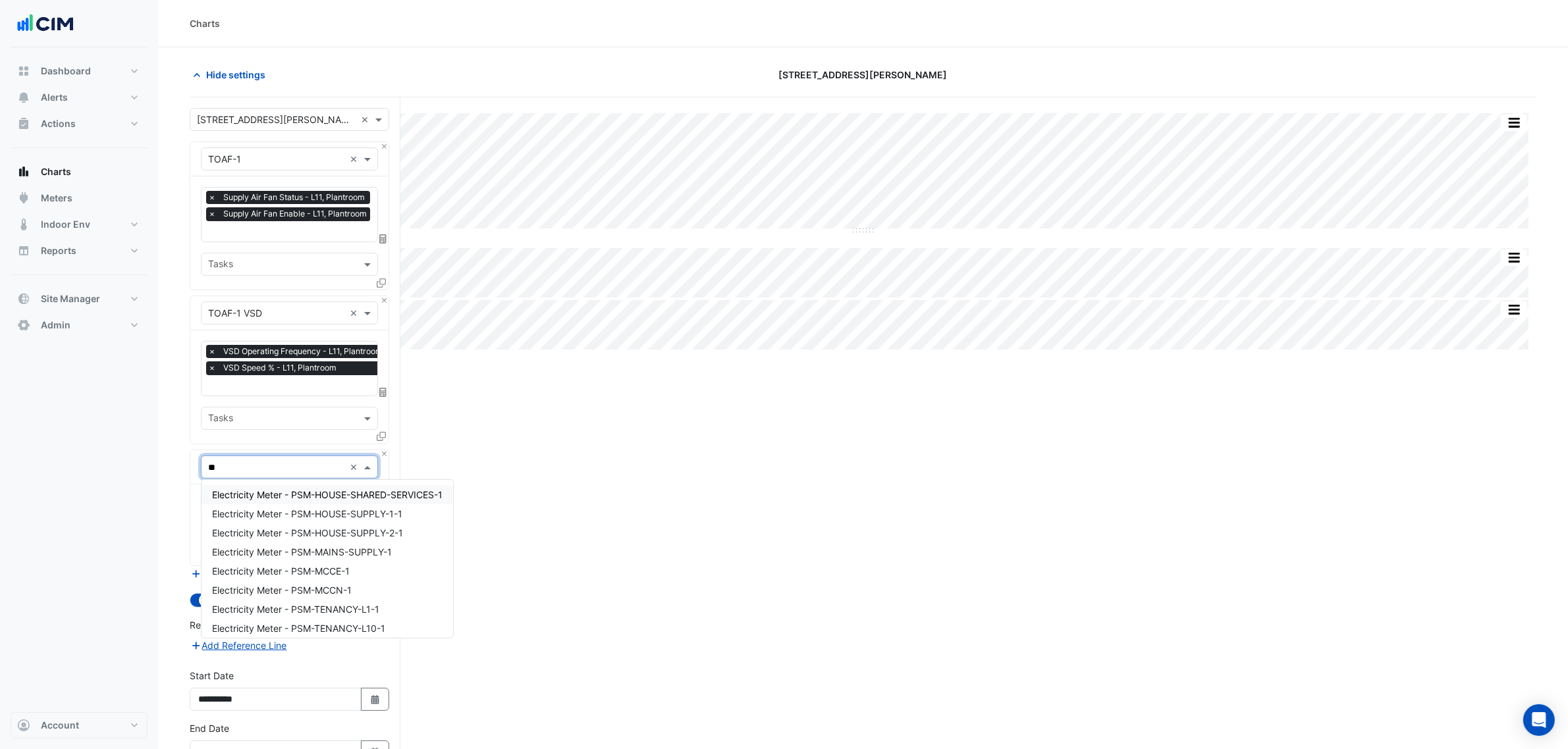
type input "***"
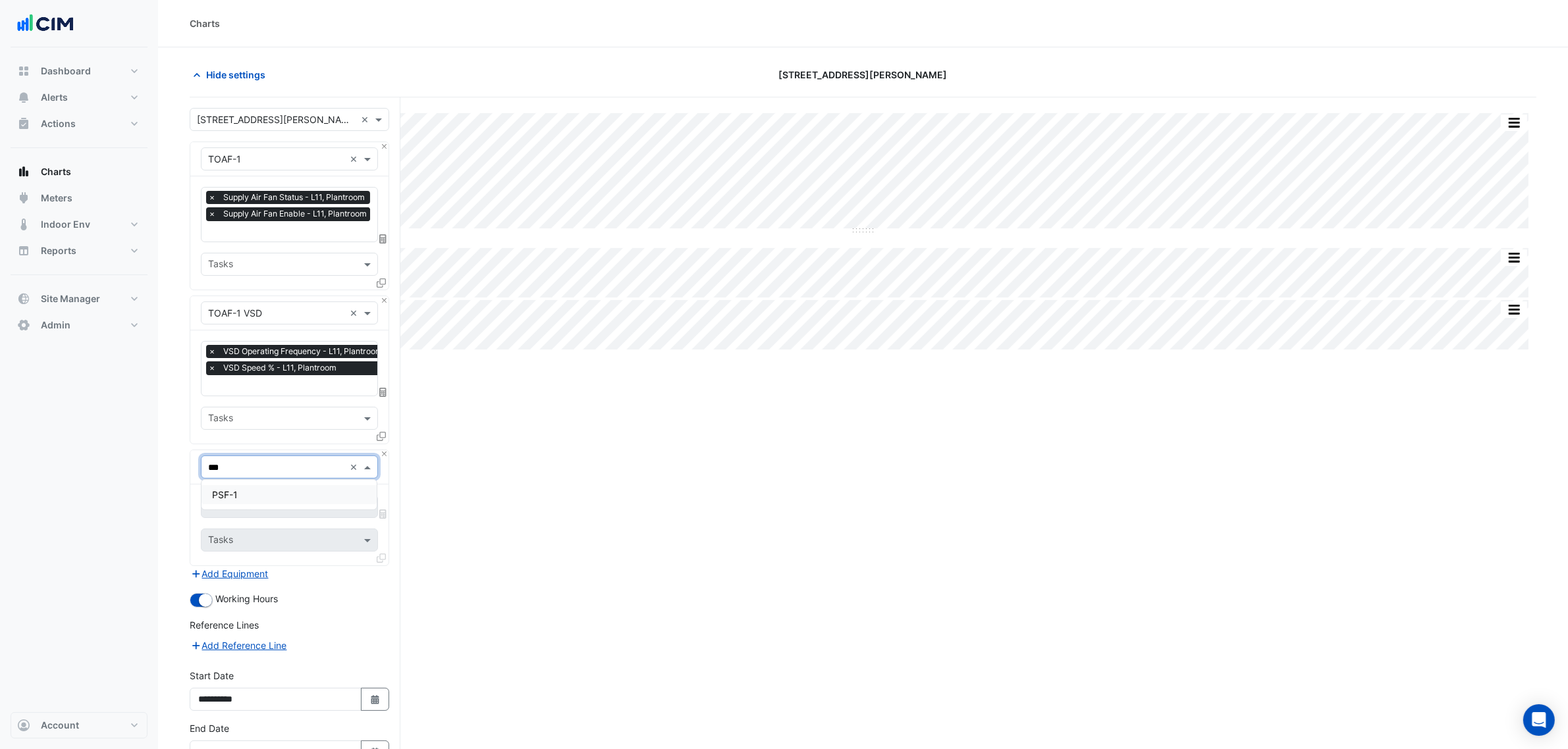
click at [293, 487] on div "PSF-1" at bounding box center [289, 495] width 175 height 19
click at [294, 489] on div "Favourites Tasks" at bounding box center [289, 525] width 198 height 81
click at [295, 495] on div "Favourites" at bounding box center [289, 507] width 177 height 23
click at [320, 554] on span "Supply Air Fan Status - L11, Plantroom" at bounding box center [294, 553] width 164 height 11
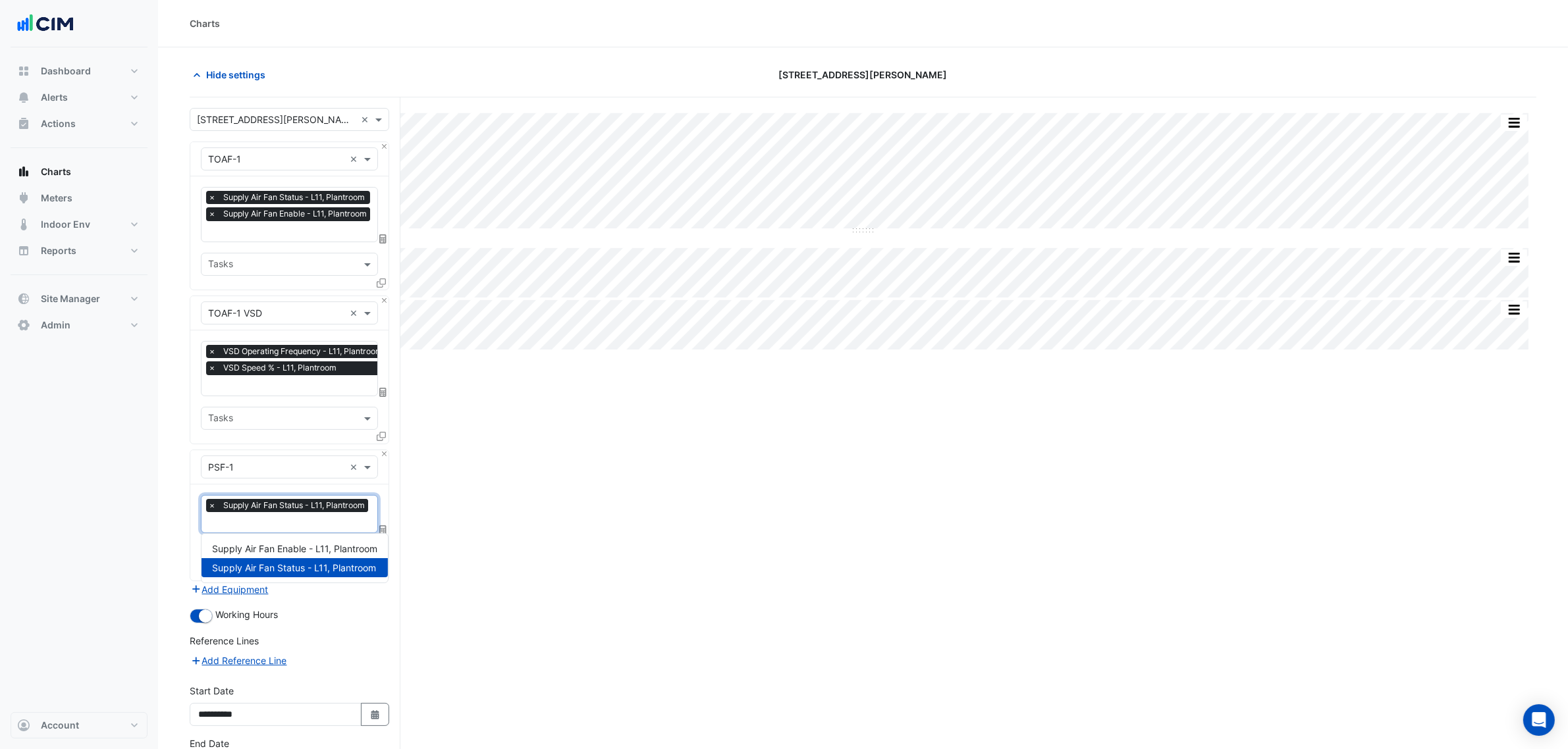
drag, startPoint x: 314, startPoint y: 511, endPoint x: 317, endPoint y: 561, distance: 50.1
click at [314, 514] on div "× Supply Air Fan Status - L11, Plantroom" at bounding box center [289, 507] width 165 height 17
click at [318, 550] on span "Supply Air Fan Enable - L11, Plantroom" at bounding box center [295, 548] width 165 height 11
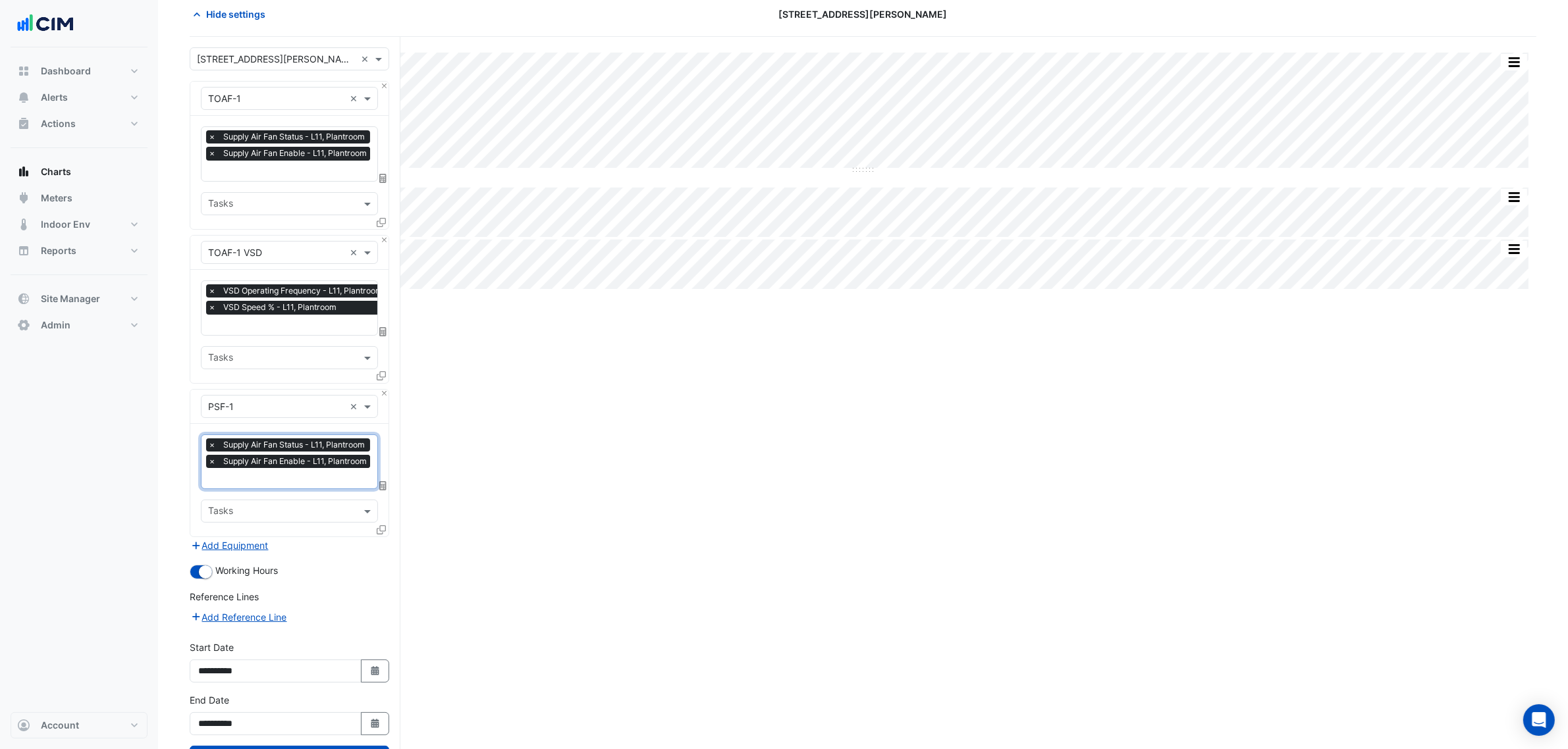
scroll to position [115, 0]
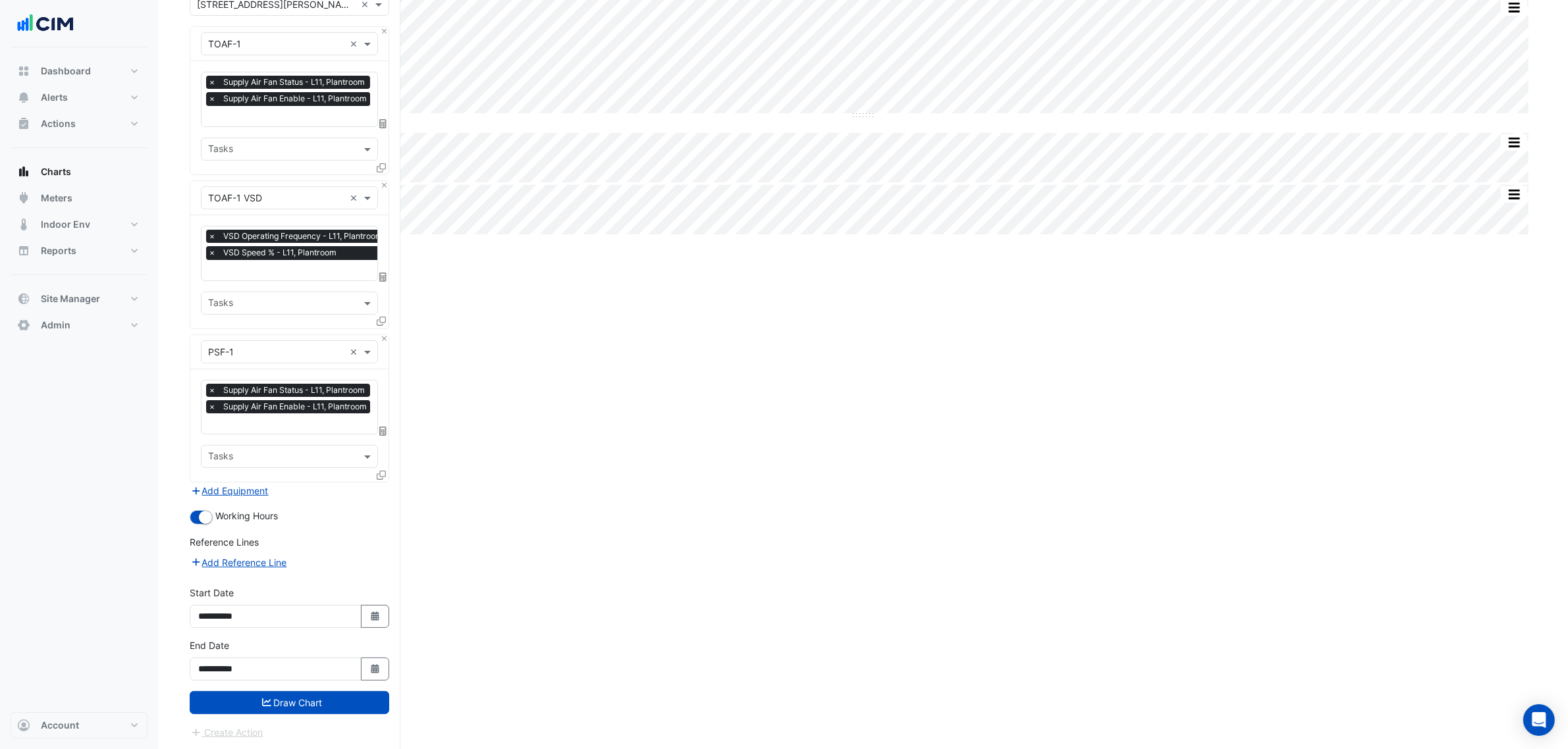
click at [331, 572] on div "Create Action" at bounding box center [289, 733] width 199 height 16
click at [334, 572] on button "Draw Chart" at bounding box center [289, 703] width 199 height 23
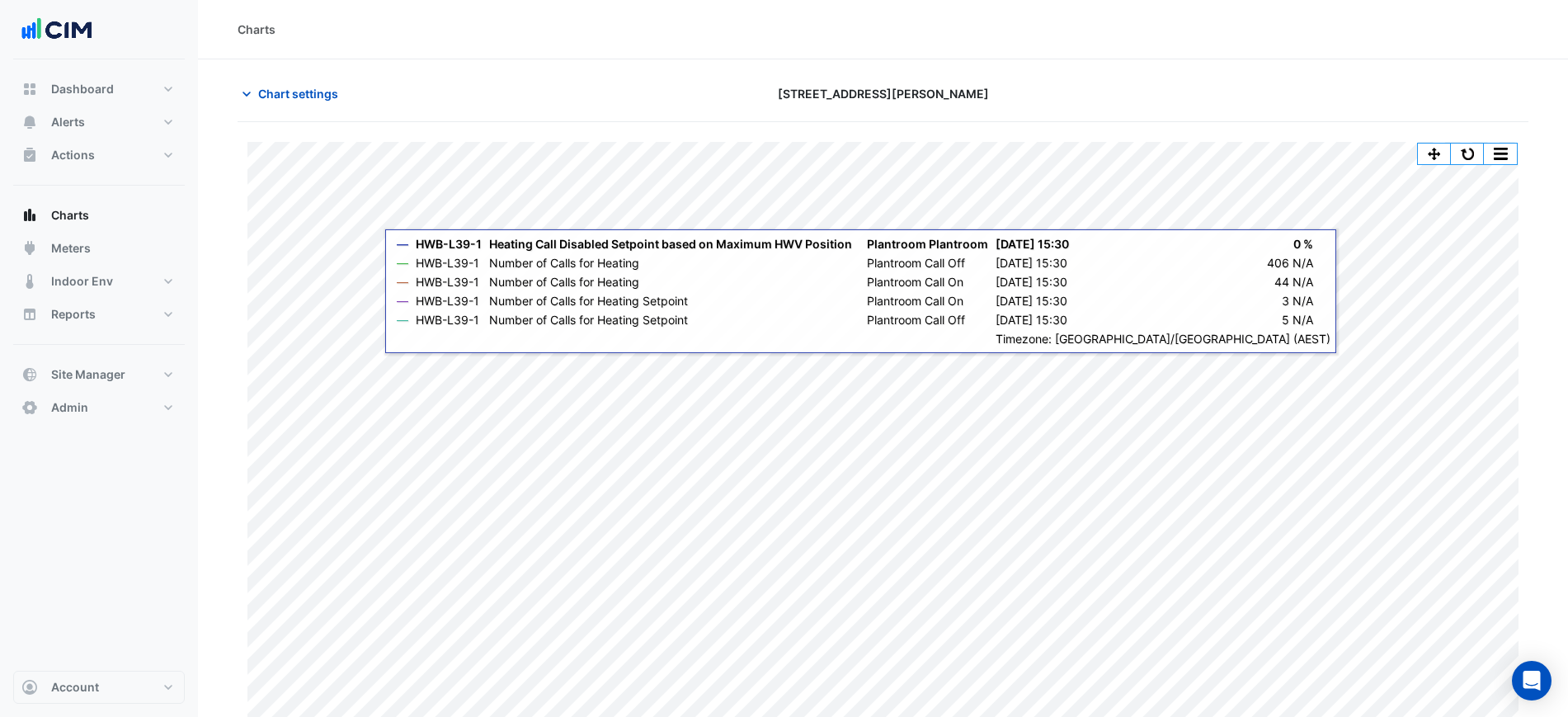
click at [1280, 61] on section "Chart settings 201 Elizabeth St Split by Unit Split All Print Save as JPEG Save…" at bounding box center [883, 395] width 1370 height 672
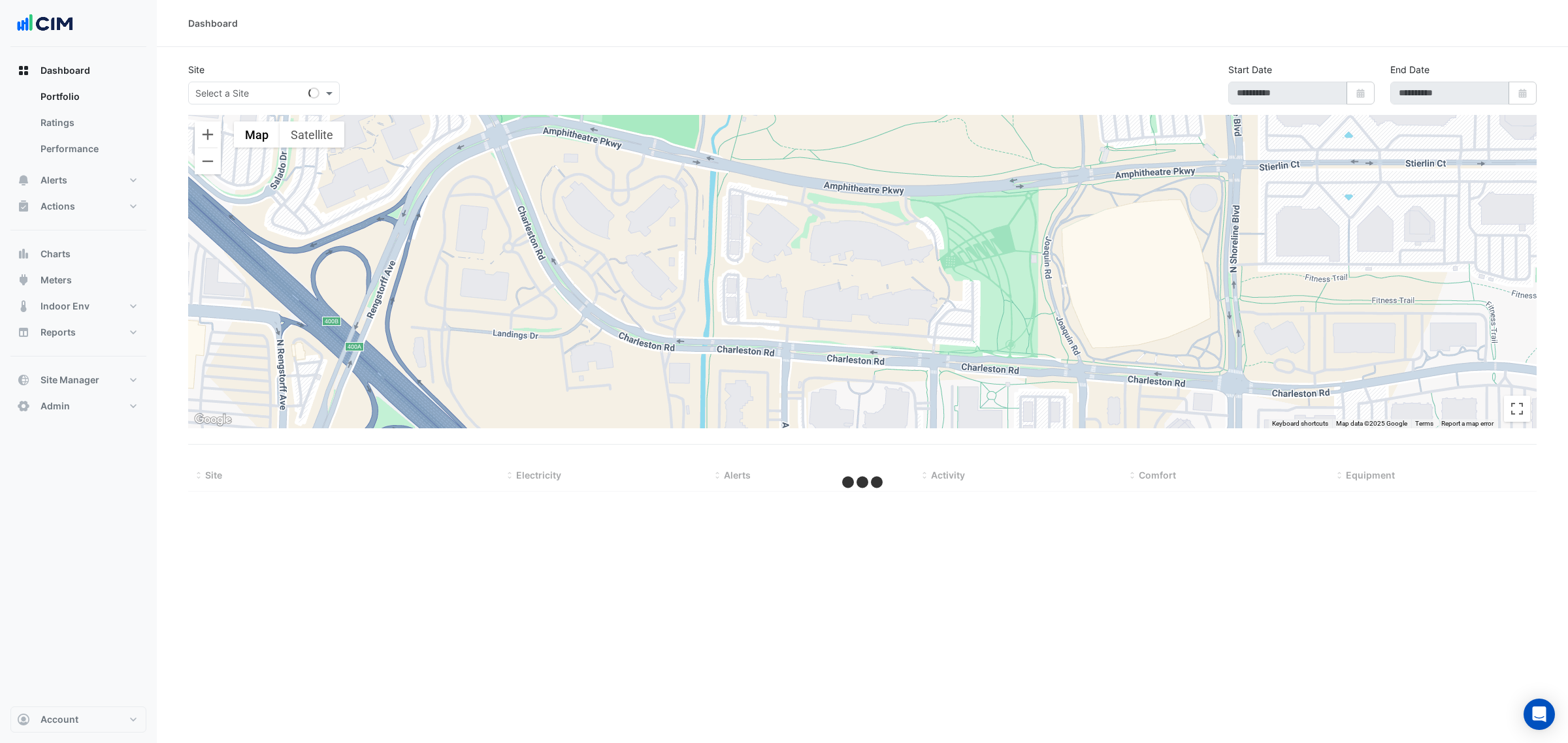
select select "***"
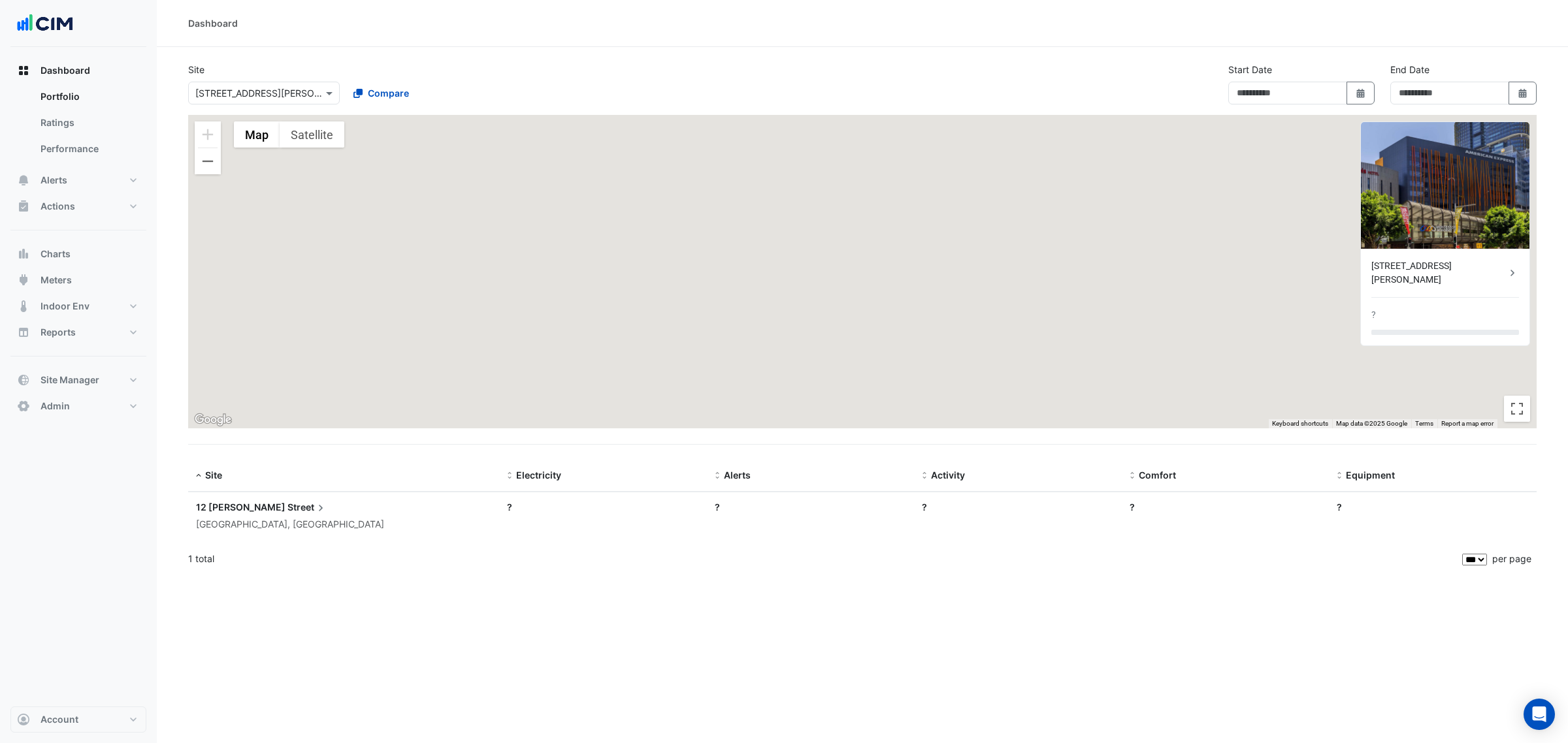
type input "**********"
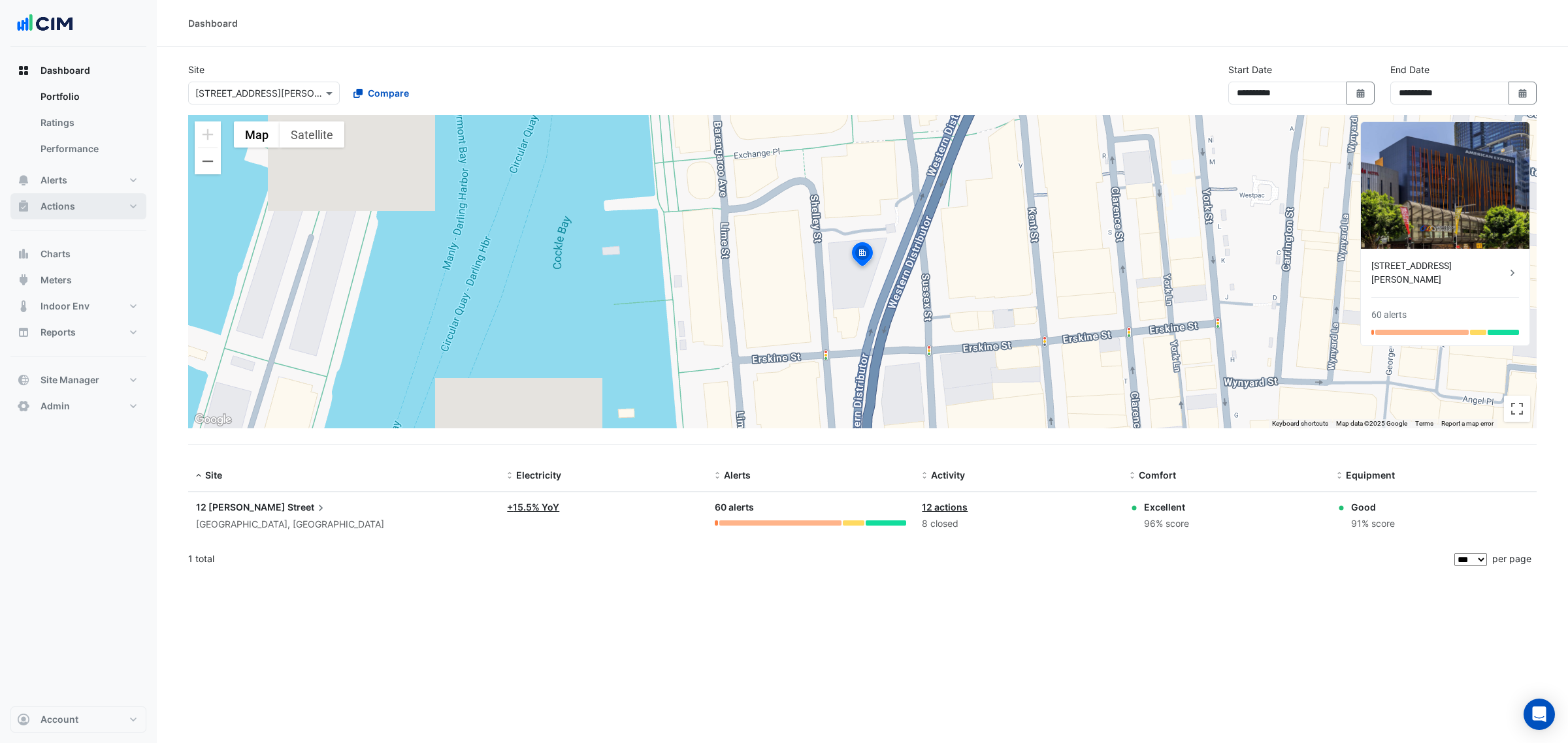
click at [53, 193] on button "Actions" at bounding box center [79, 206] width 136 height 26
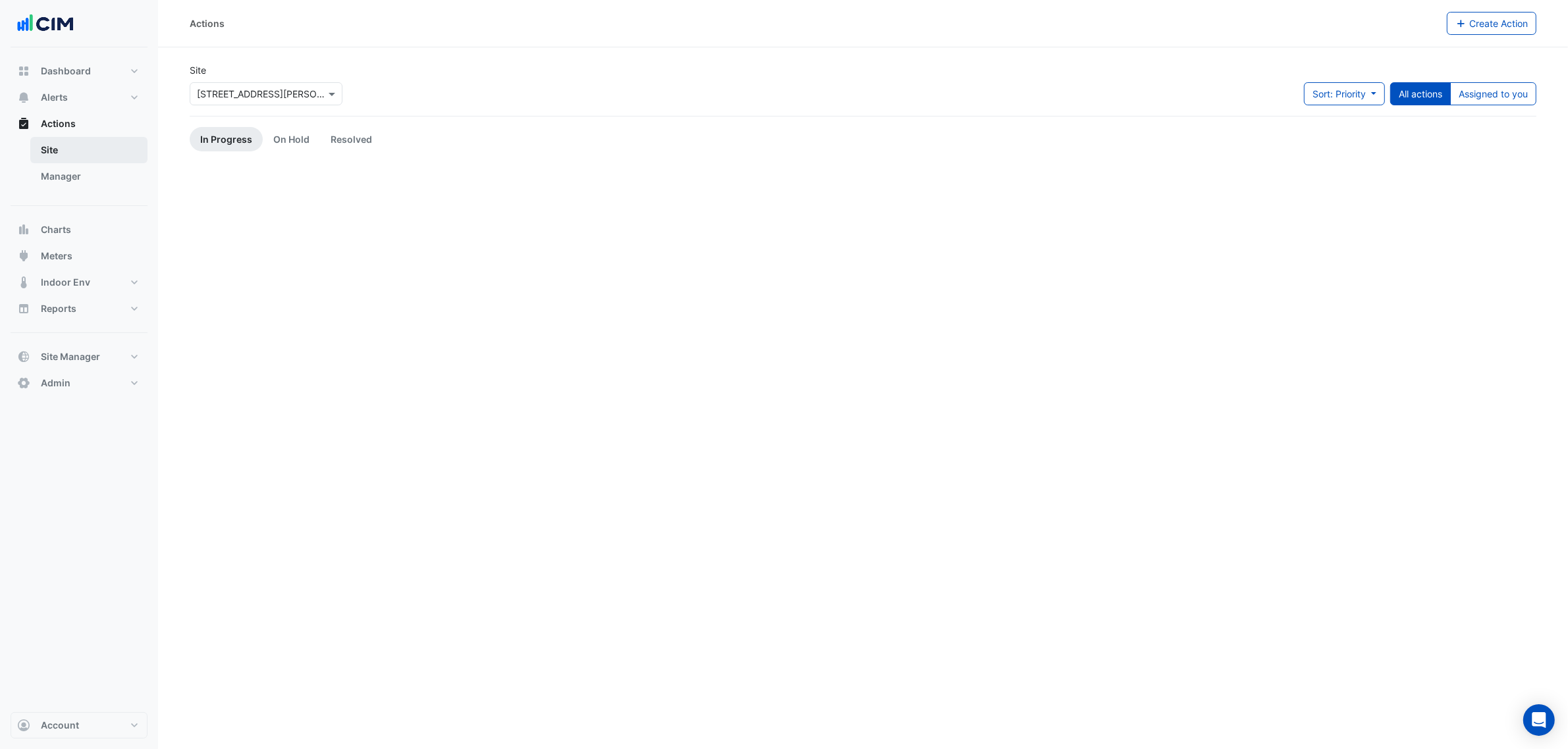
click at [64, 185] on ul "Site Manager" at bounding box center [79, 166] width 137 height 58
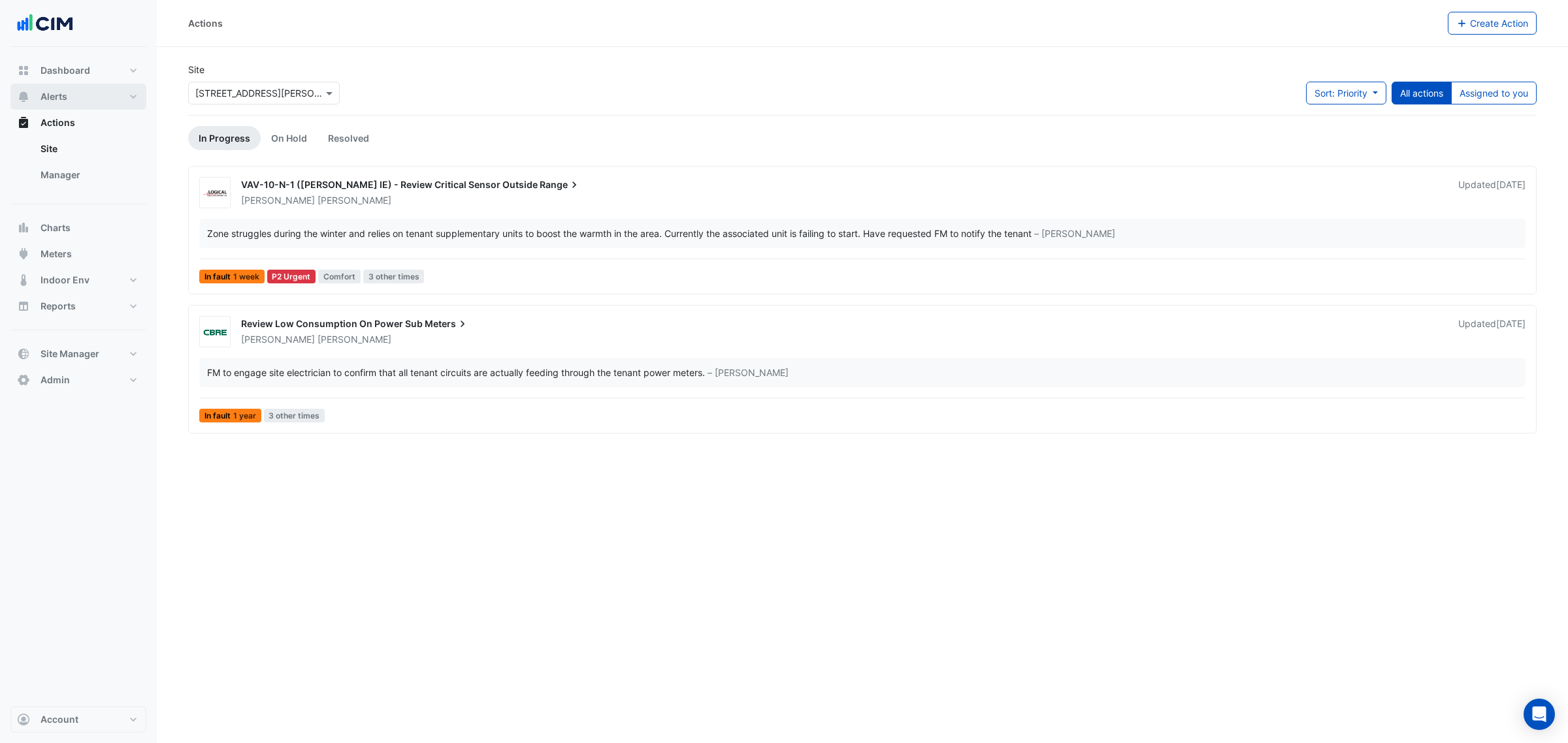
click at [88, 98] on button "Alerts" at bounding box center [79, 97] width 136 height 26
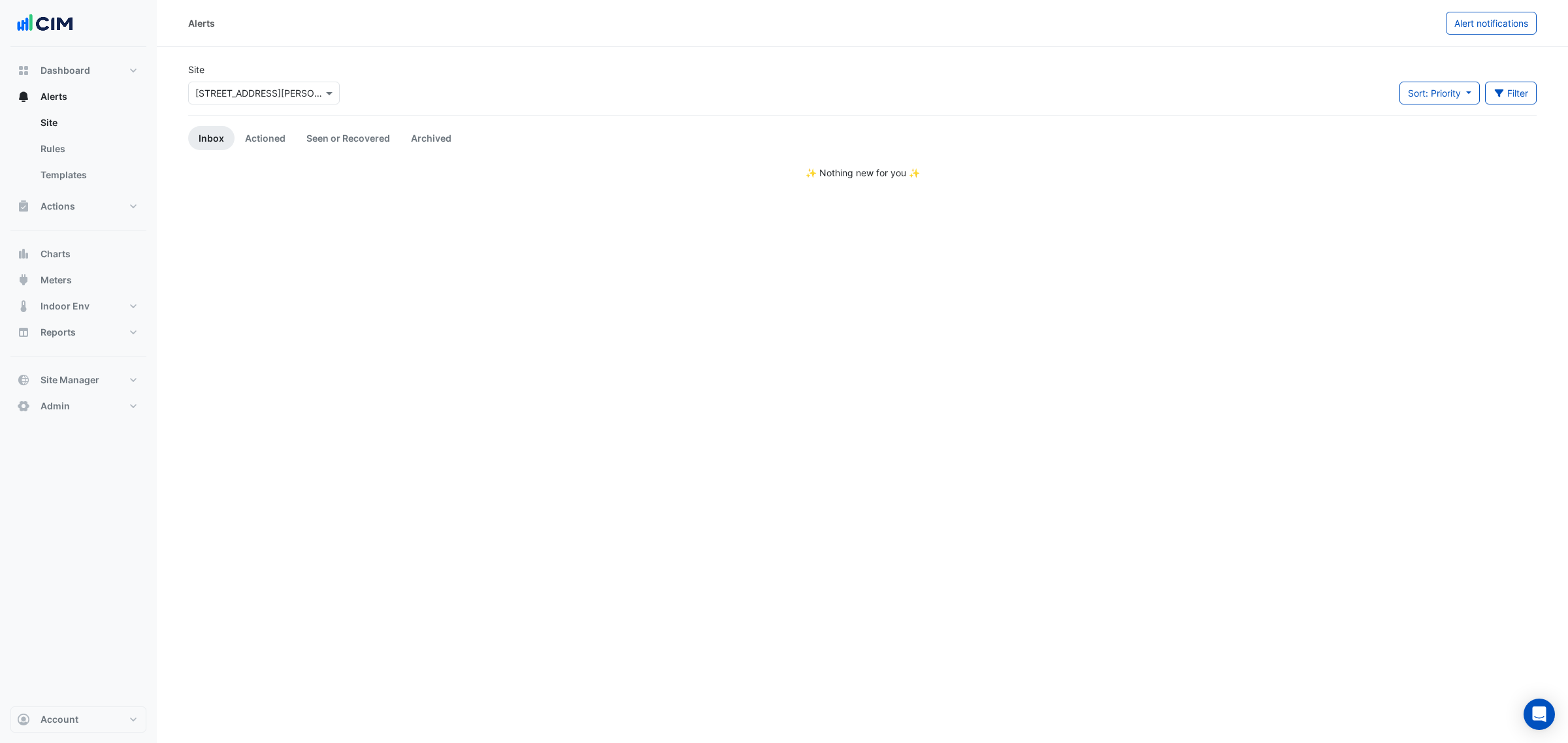
click at [217, 77] on div "Select a Site × [STREET_ADDRESS][PERSON_NAME]" at bounding box center [264, 91] width 156 height 28
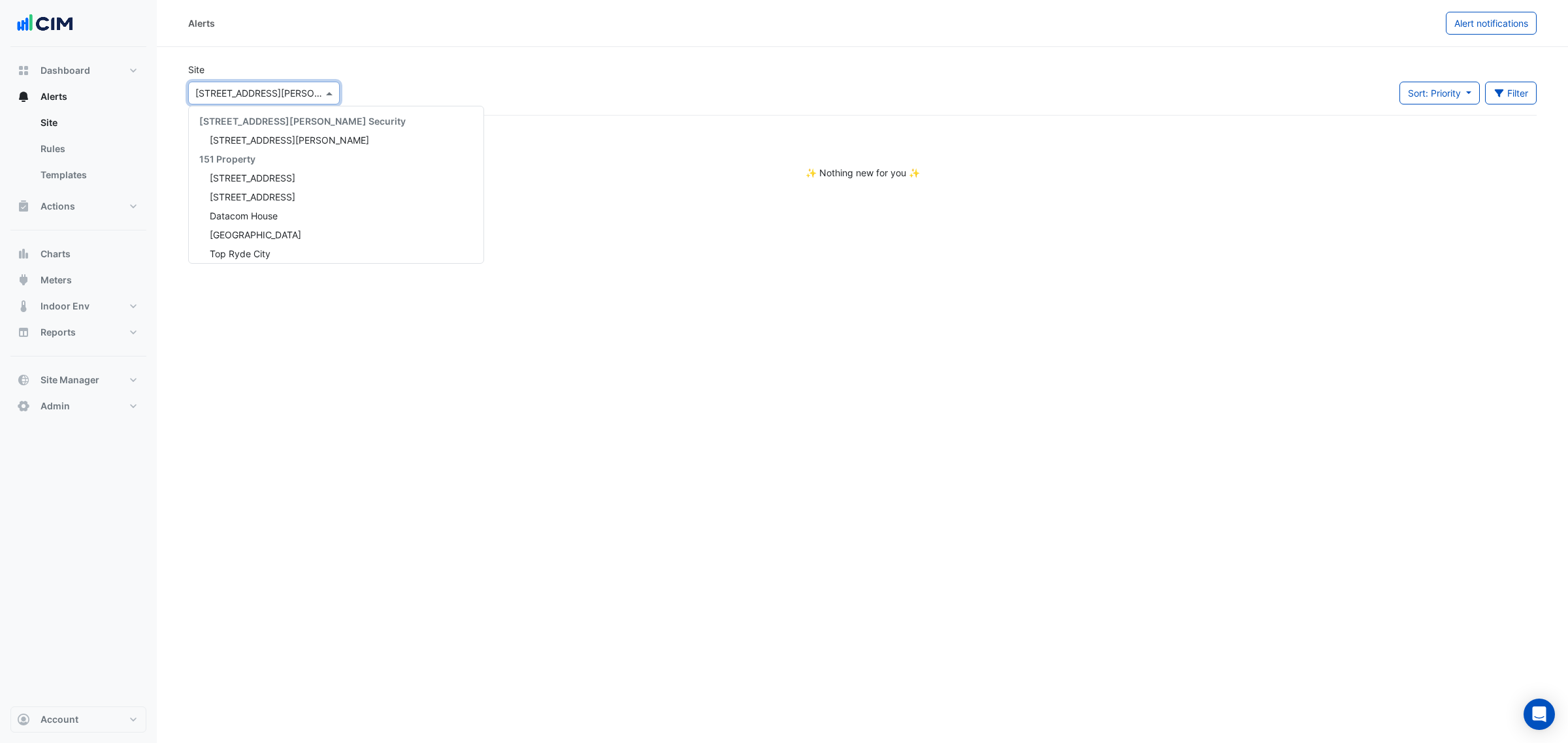
click at [253, 90] on input "text" at bounding box center [250, 93] width 111 height 14
type input "****"
drag, startPoint x: 253, startPoint y: 90, endPoint x: 238, endPoint y: 126, distance: 39.0
click at [238, 126] on div "[STREET_ADDRESS][PERSON_NAME]" at bounding box center [284, 135] width 190 height 19
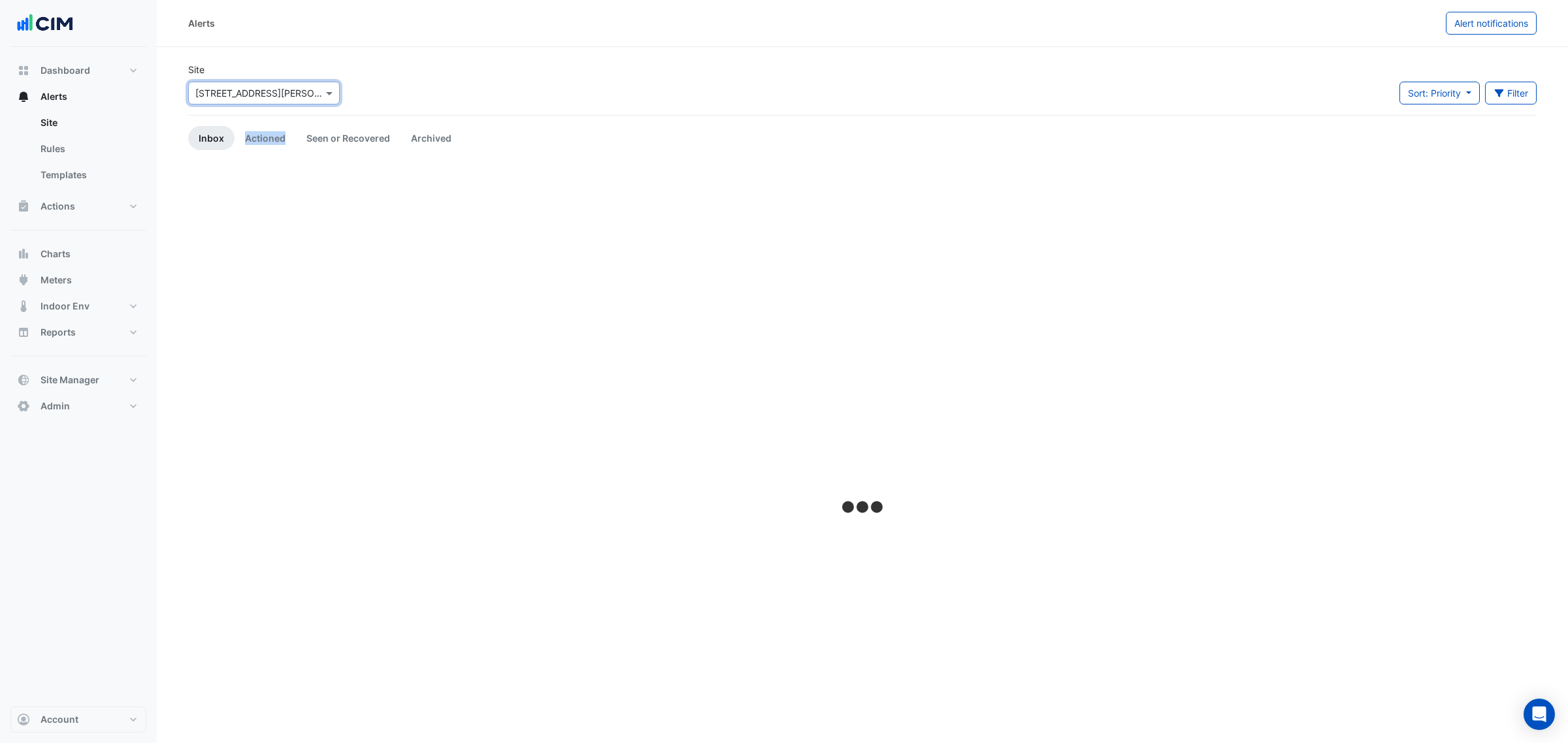
click at [238, 126] on li "Actioned" at bounding box center [265, 138] width 61 height 24
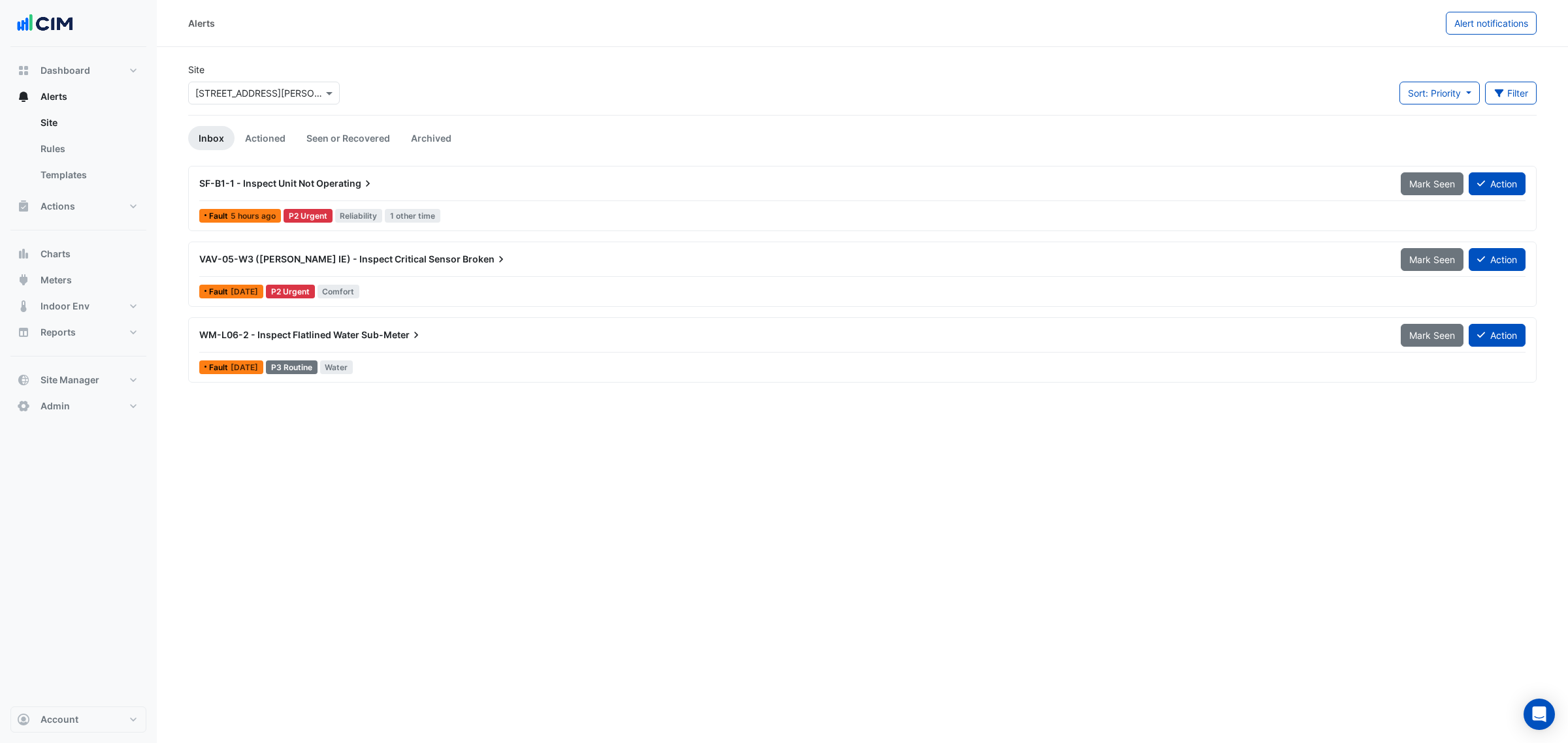
click at [449, 102] on div "Site Select a Site × [STREET_ADDRESS][PERSON_NAME] Sort: Priority Priority Upda…" at bounding box center [862, 89] width 1364 height 52
click at [279, 131] on link "Actioned" at bounding box center [265, 138] width 61 height 24
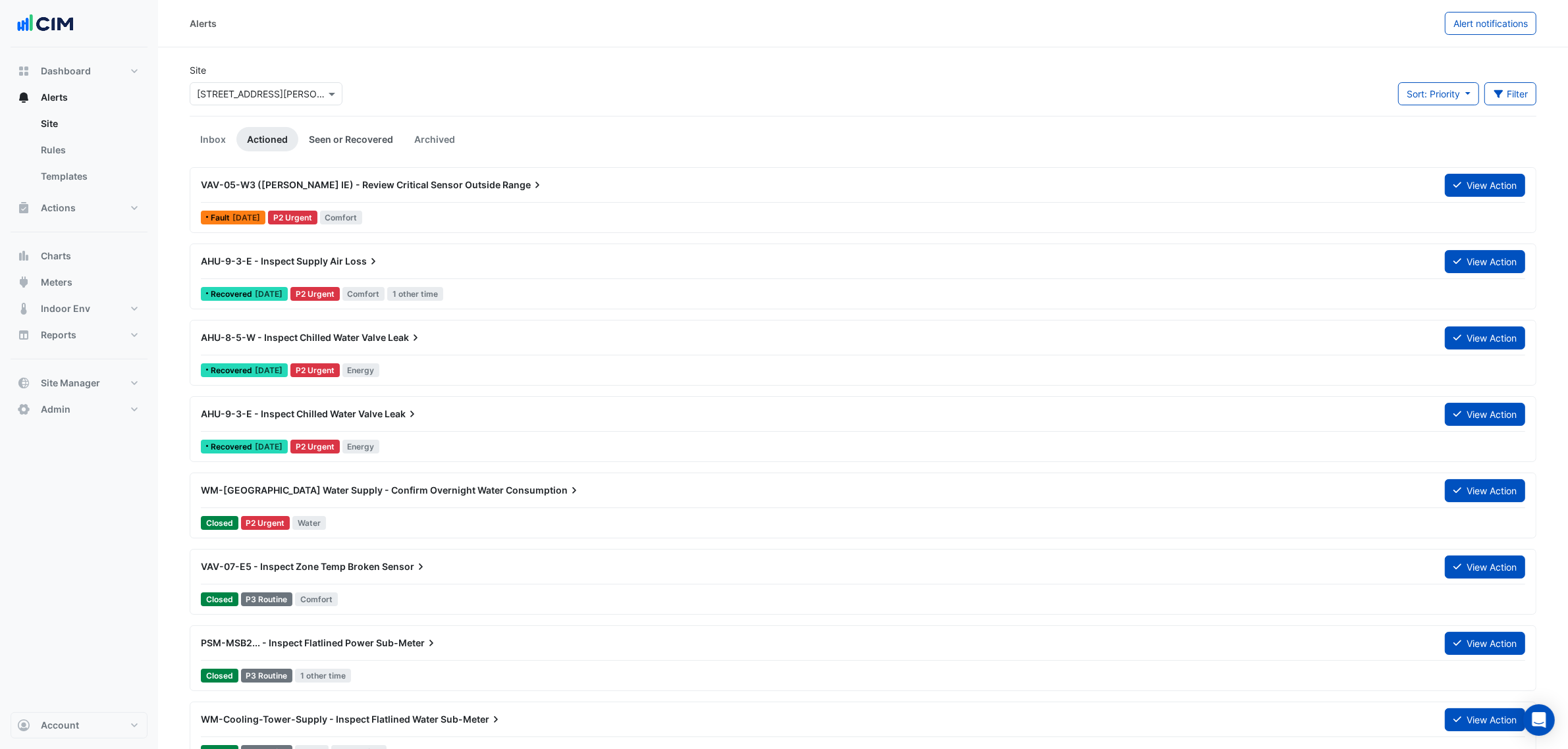
click at [326, 140] on link "Seen or Recovered" at bounding box center [350, 139] width 105 height 24
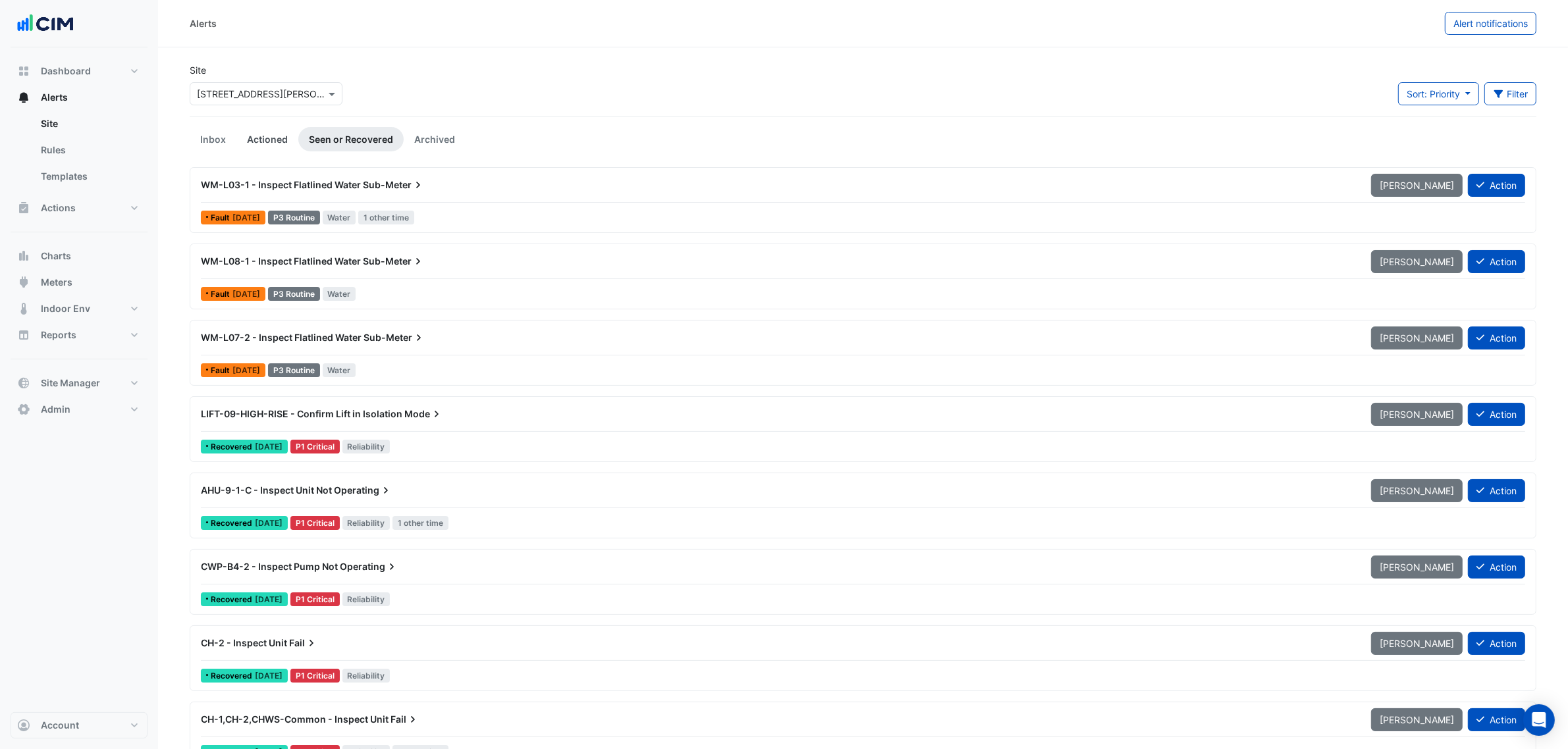
click at [277, 130] on link "Actioned" at bounding box center [267, 139] width 62 height 24
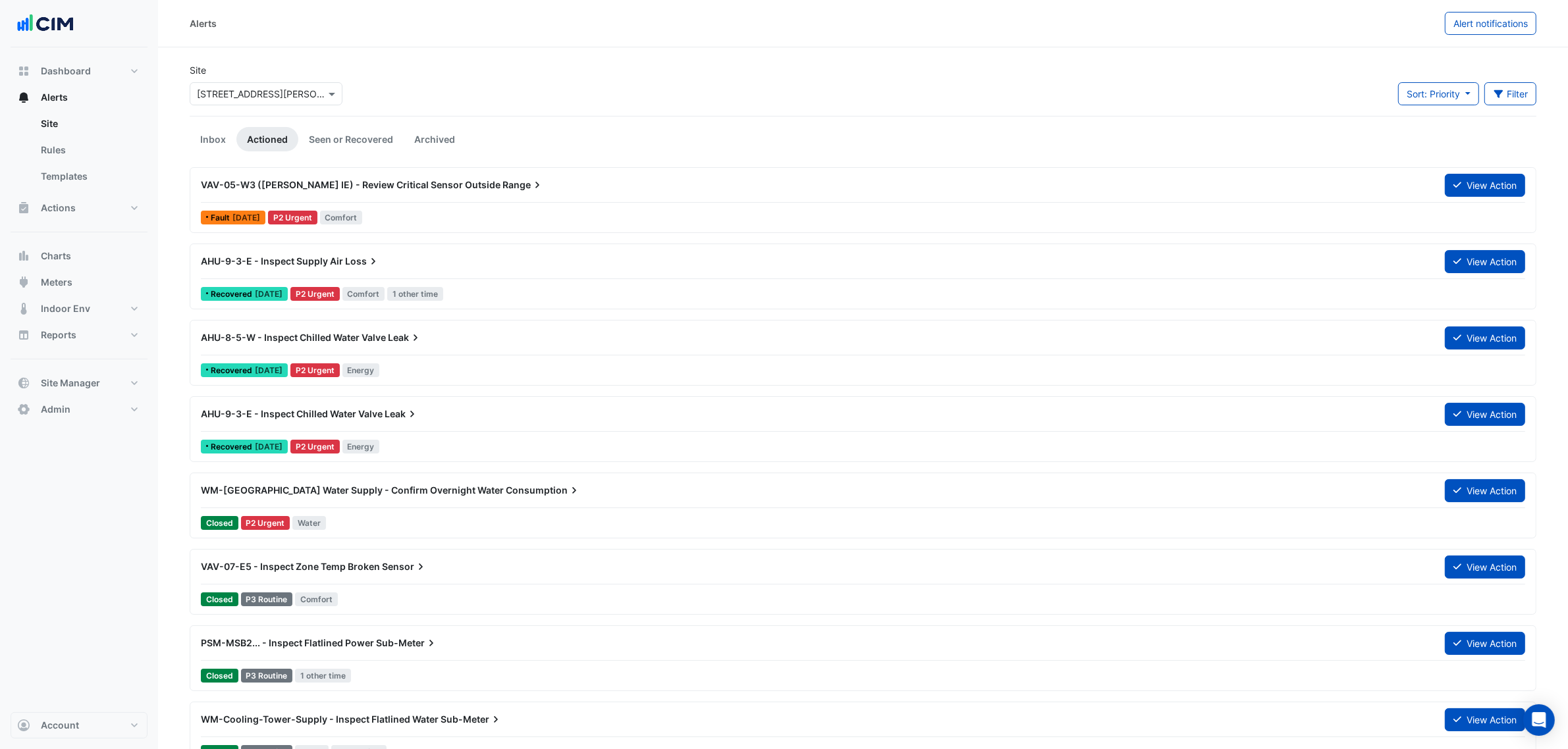
click at [256, 74] on div "Site Select a Site × [STREET_ADDRESS][PERSON_NAME]" at bounding box center [266, 84] width 153 height 42
click at [257, 91] on input "text" at bounding box center [252, 94] width 112 height 14
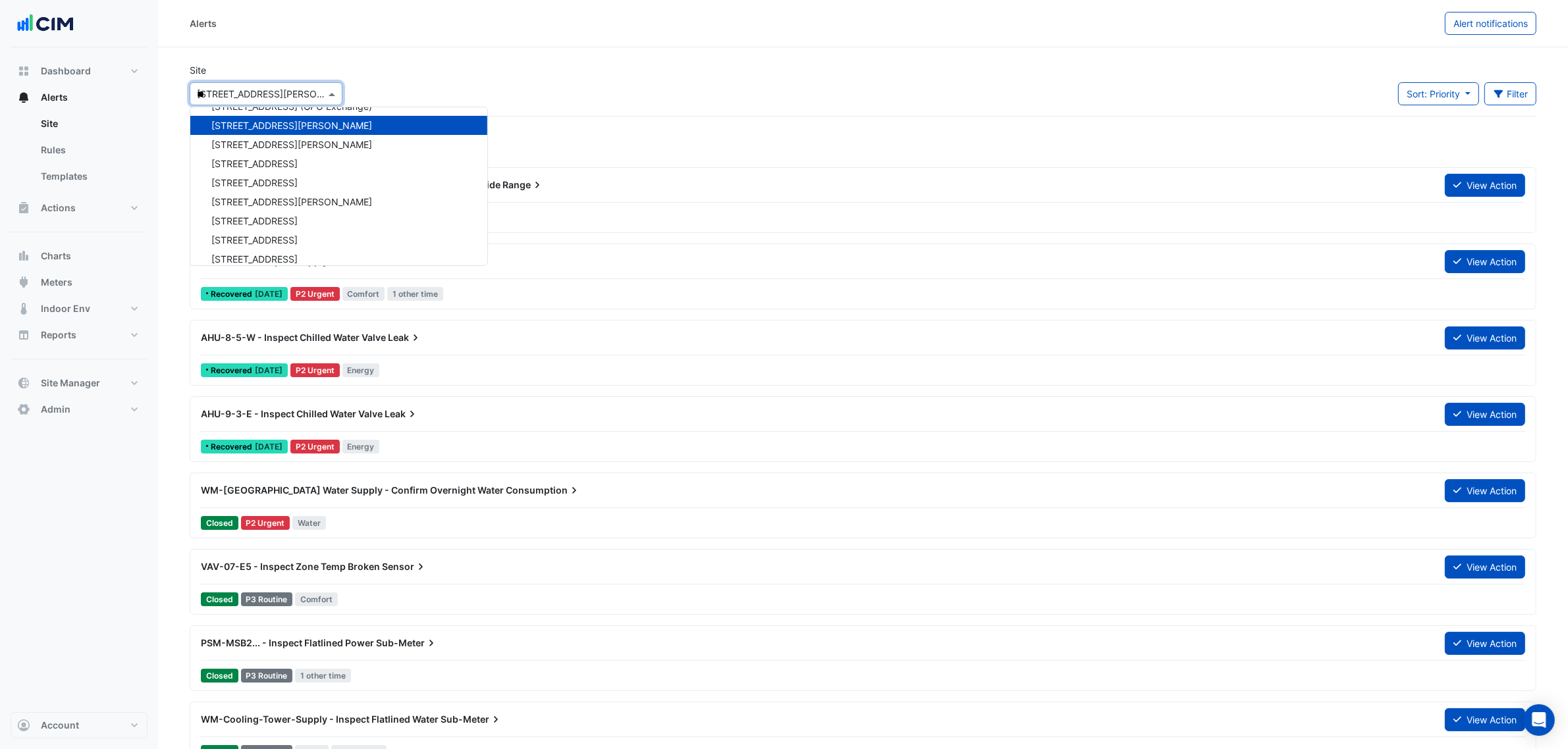
scroll to position [81, 0]
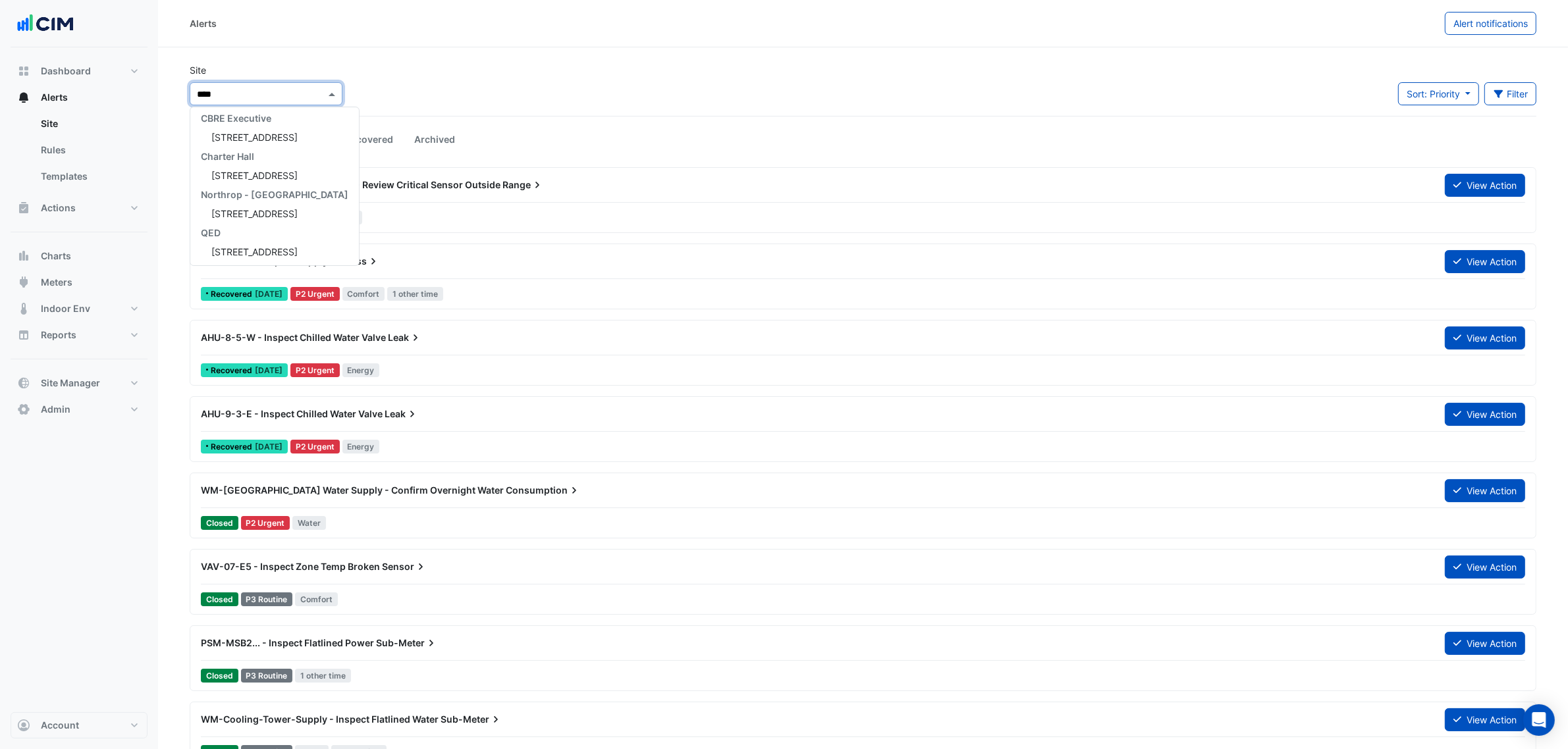
type input "*****"
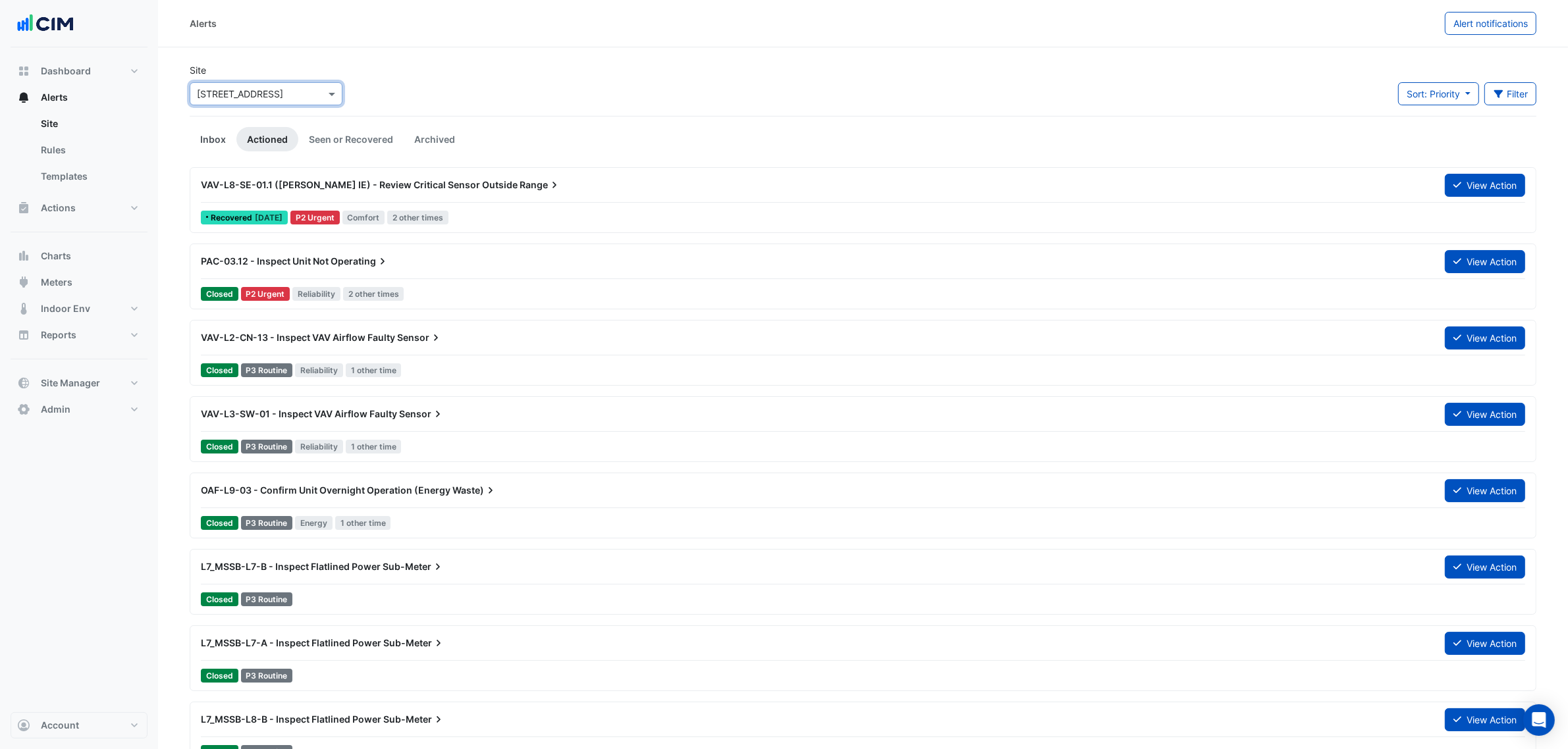
click at [218, 136] on link "Inbox" at bounding box center [213, 139] width 47 height 24
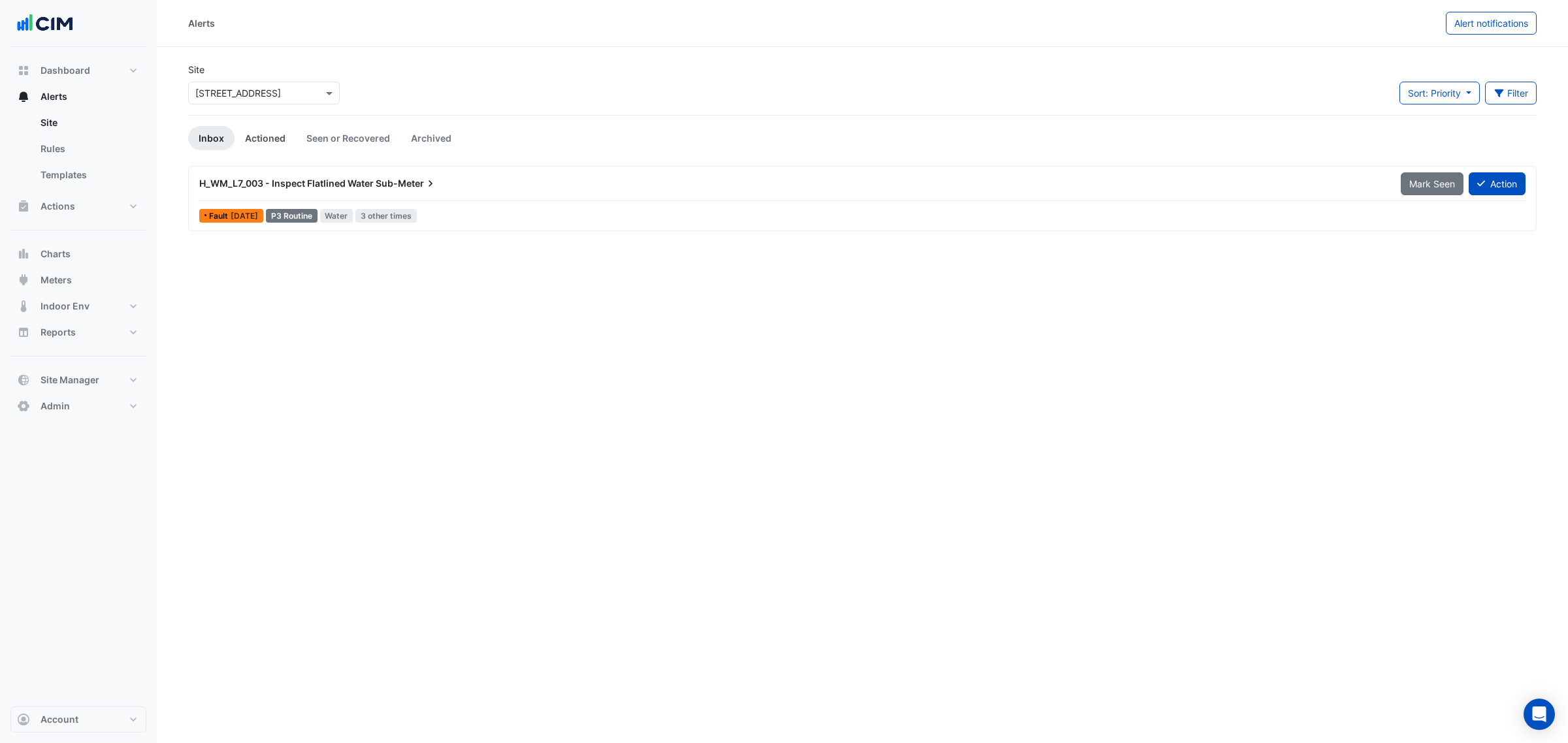
click at [245, 142] on link "Actioned" at bounding box center [265, 138] width 61 height 24
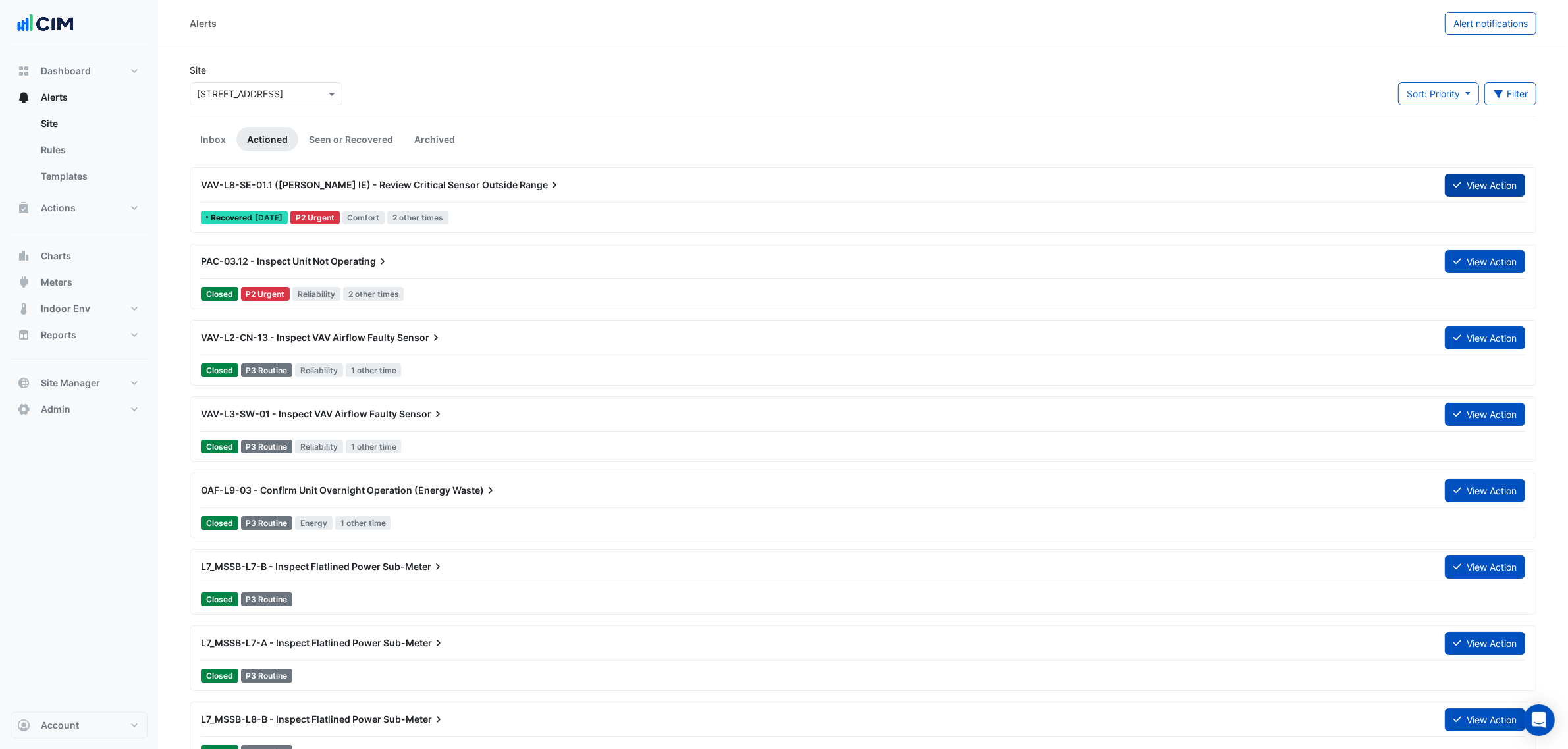
click at [1459, 181] on icon at bounding box center [1457, 185] width 8 height 9
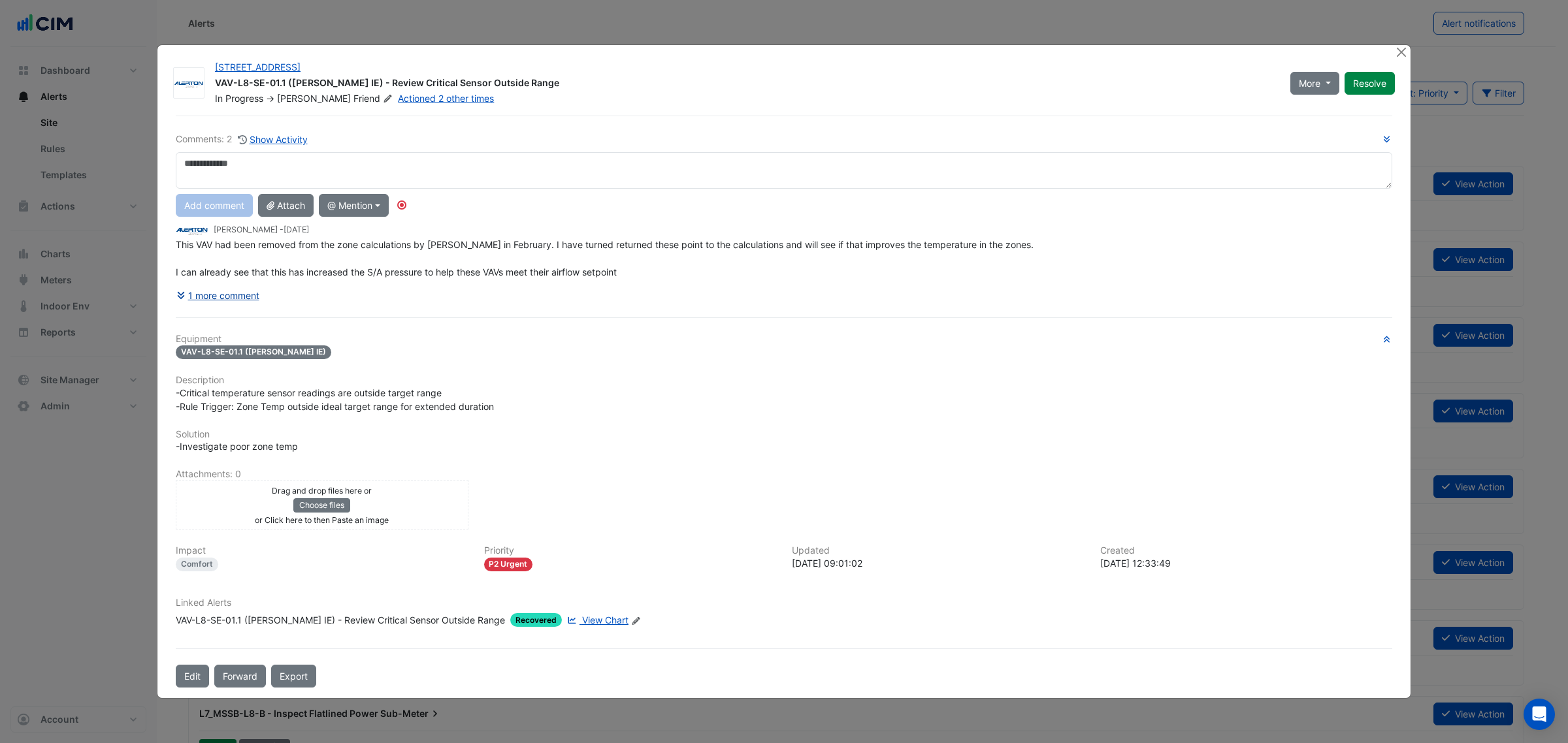
click at [239, 298] on button "1 more comment" at bounding box center [218, 296] width 85 height 23
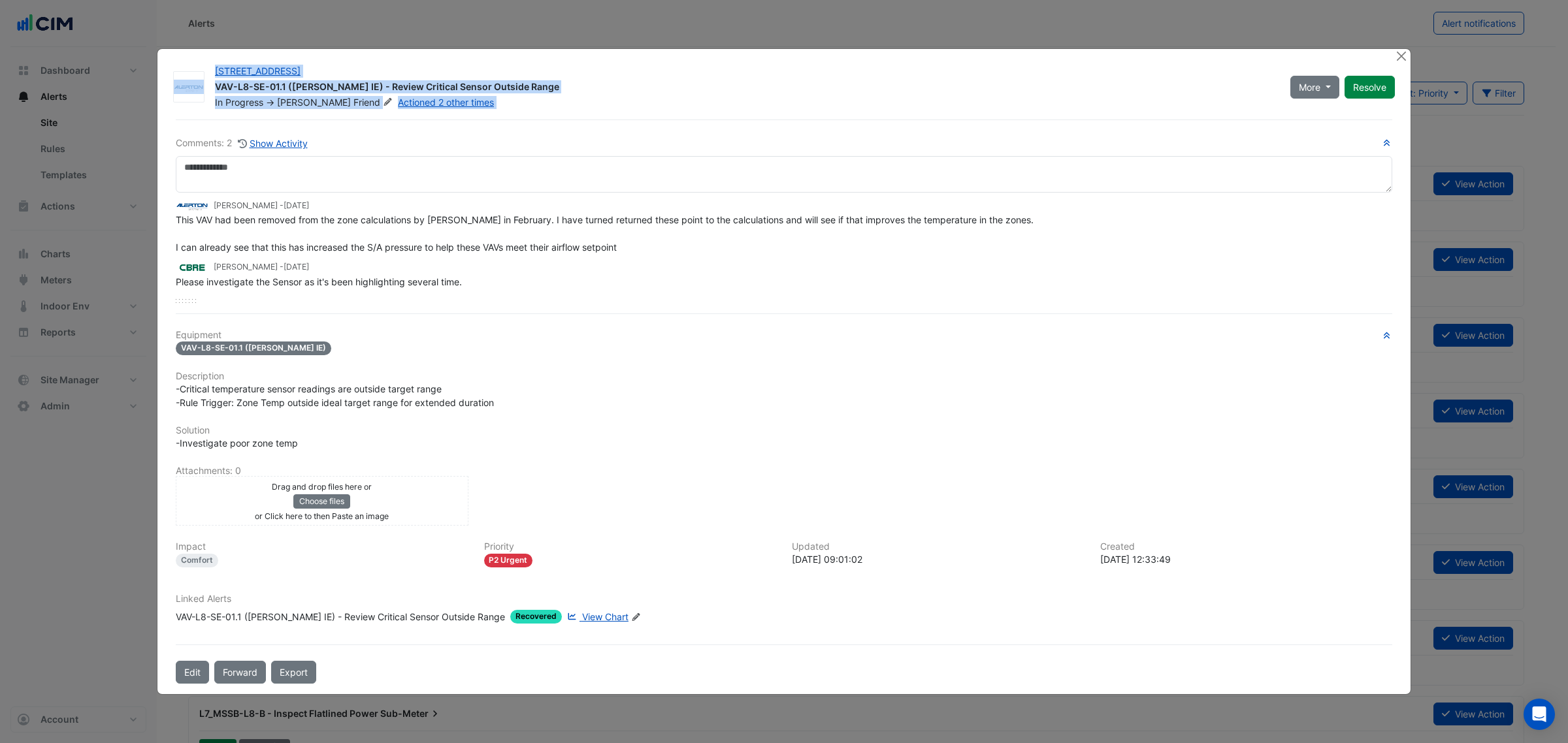
click at [1409, 54] on div "[STREET_ADDRESS] VAV-L8-SE-01.1 ([PERSON_NAME] IE) - Review Critical Sensor Out…" at bounding box center [784, 372] width 1254 height 646
click at [1403, 54] on button "Close" at bounding box center [1401, 56] width 14 height 14
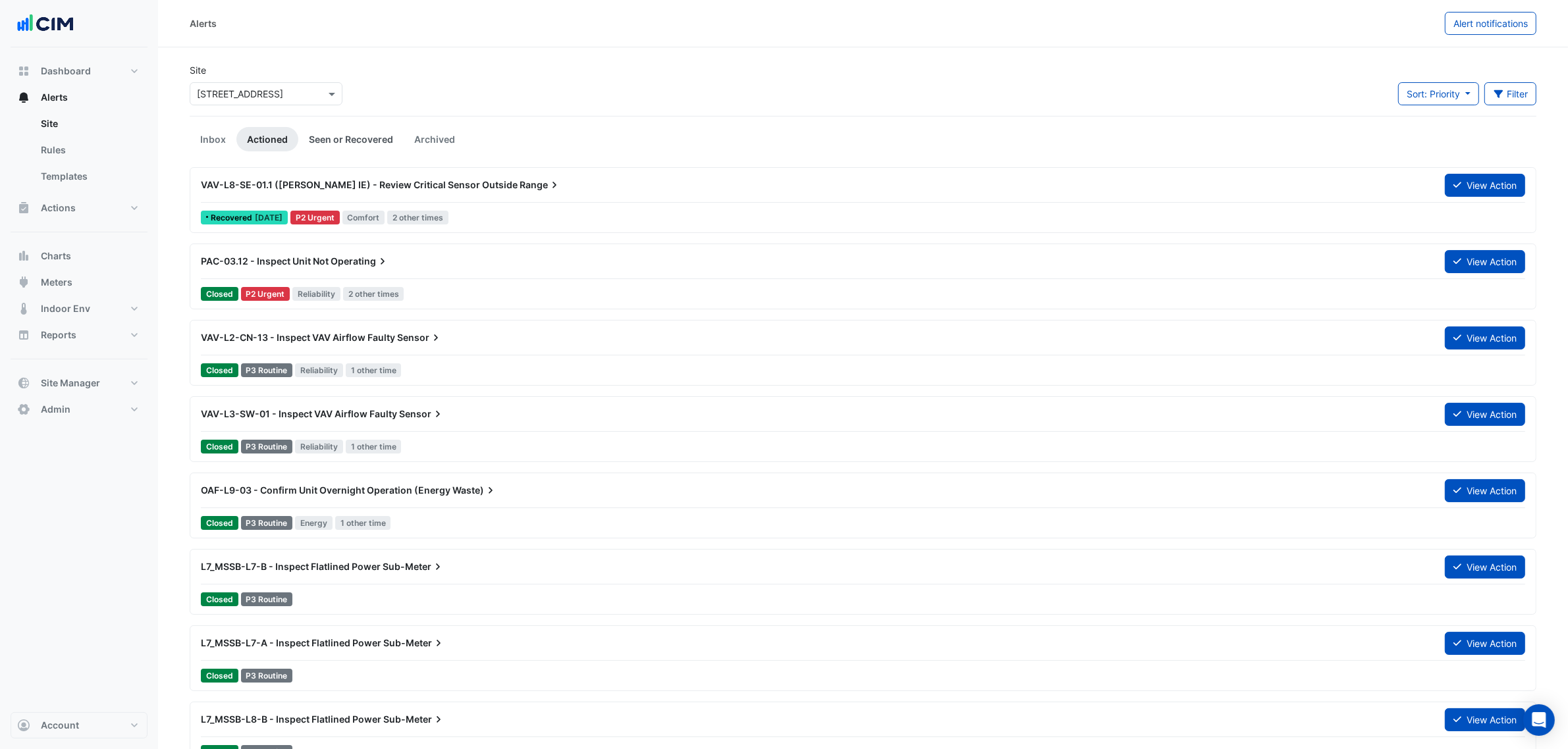
click at [366, 146] on link "Seen or Recovered" at bounding box center [350, 139] width 105 height 24
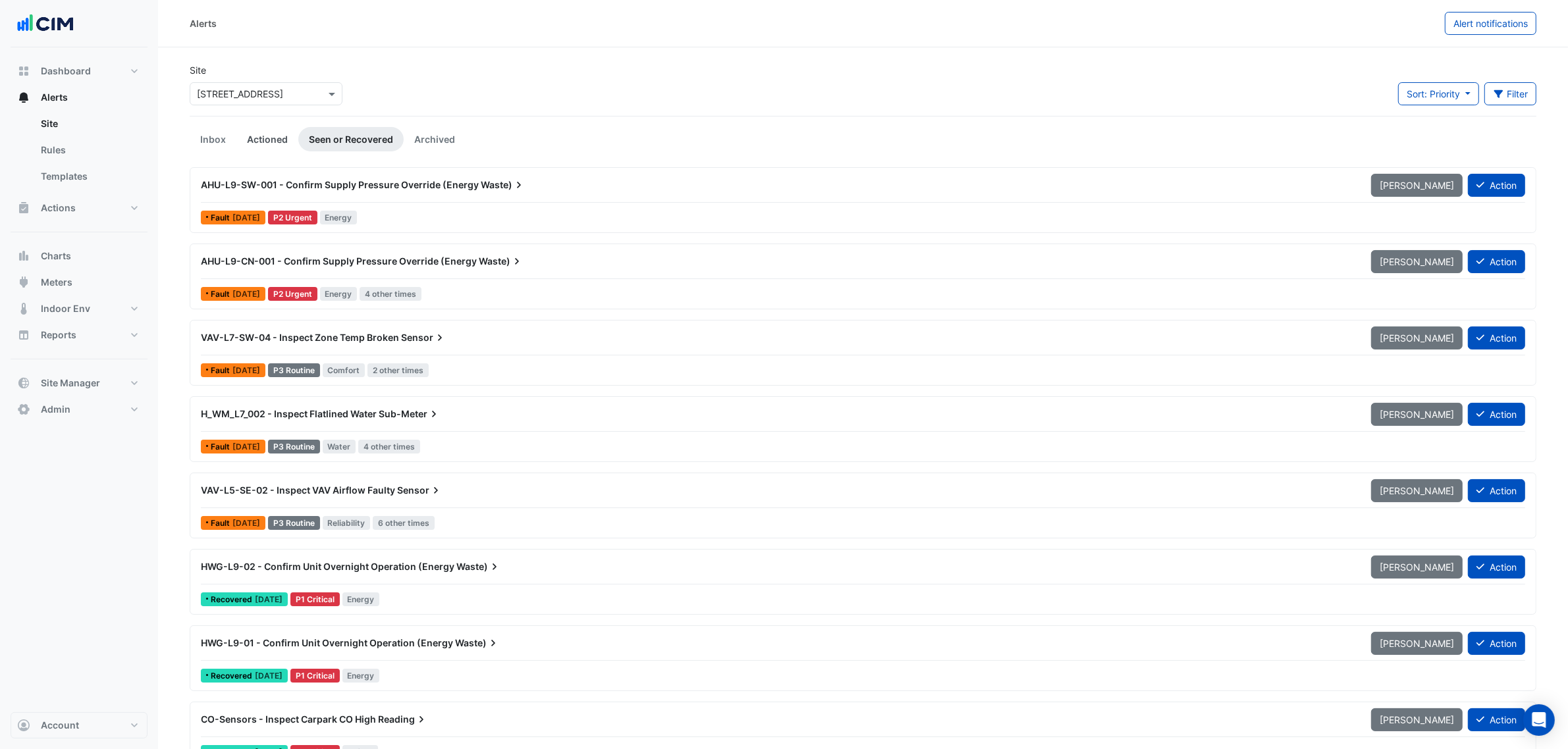
click at [271, 135] on link "Actioned" at bounding box center [267, 139] width 62 height 24
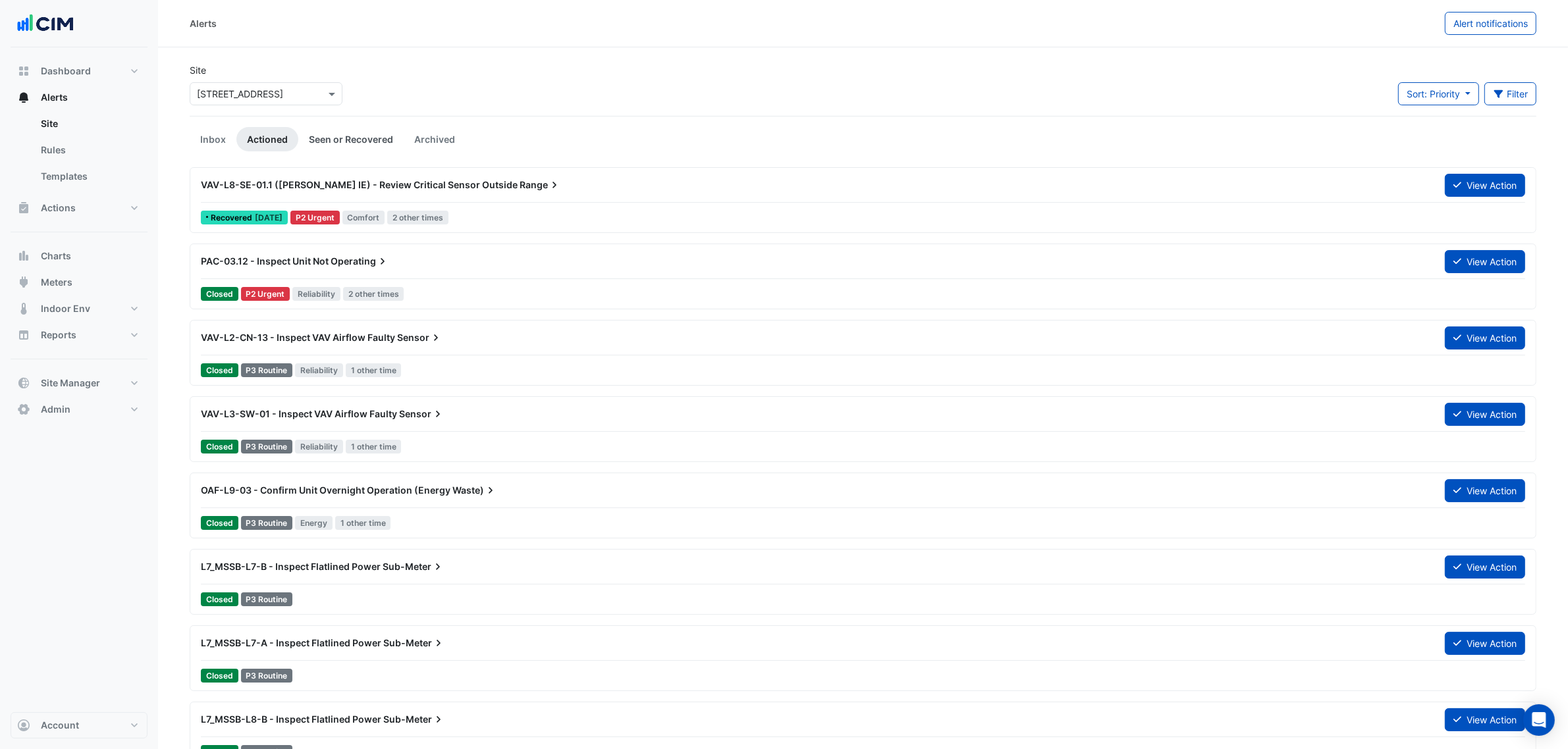
click at [324, 136] on link "Seen or Recovered" at bounding box center [350, 139] width 105 height 24
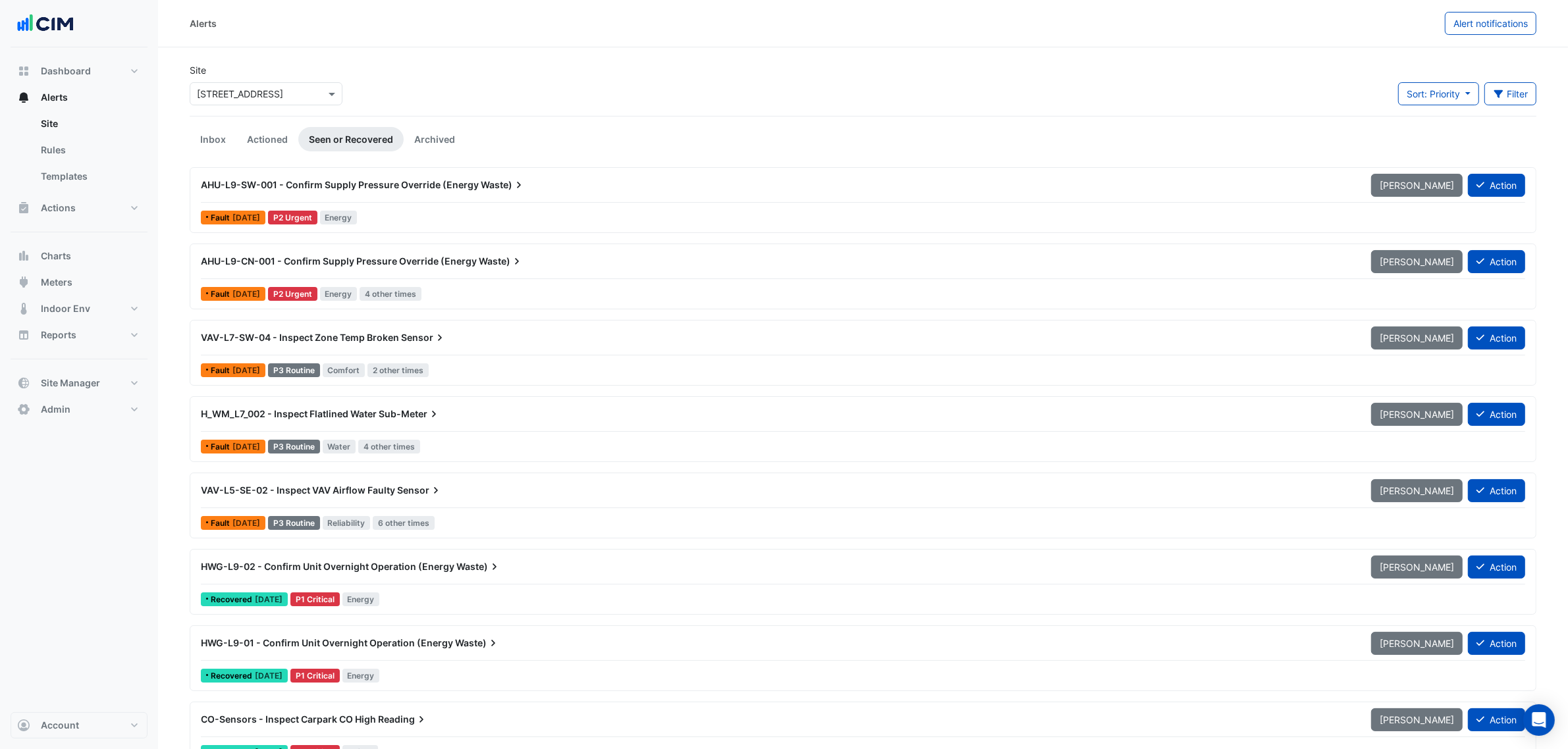
click at [264, 83] on div "Select a Site × [STREET_ADDRESS]" at bounding box center [266, 94] width 153 height 23
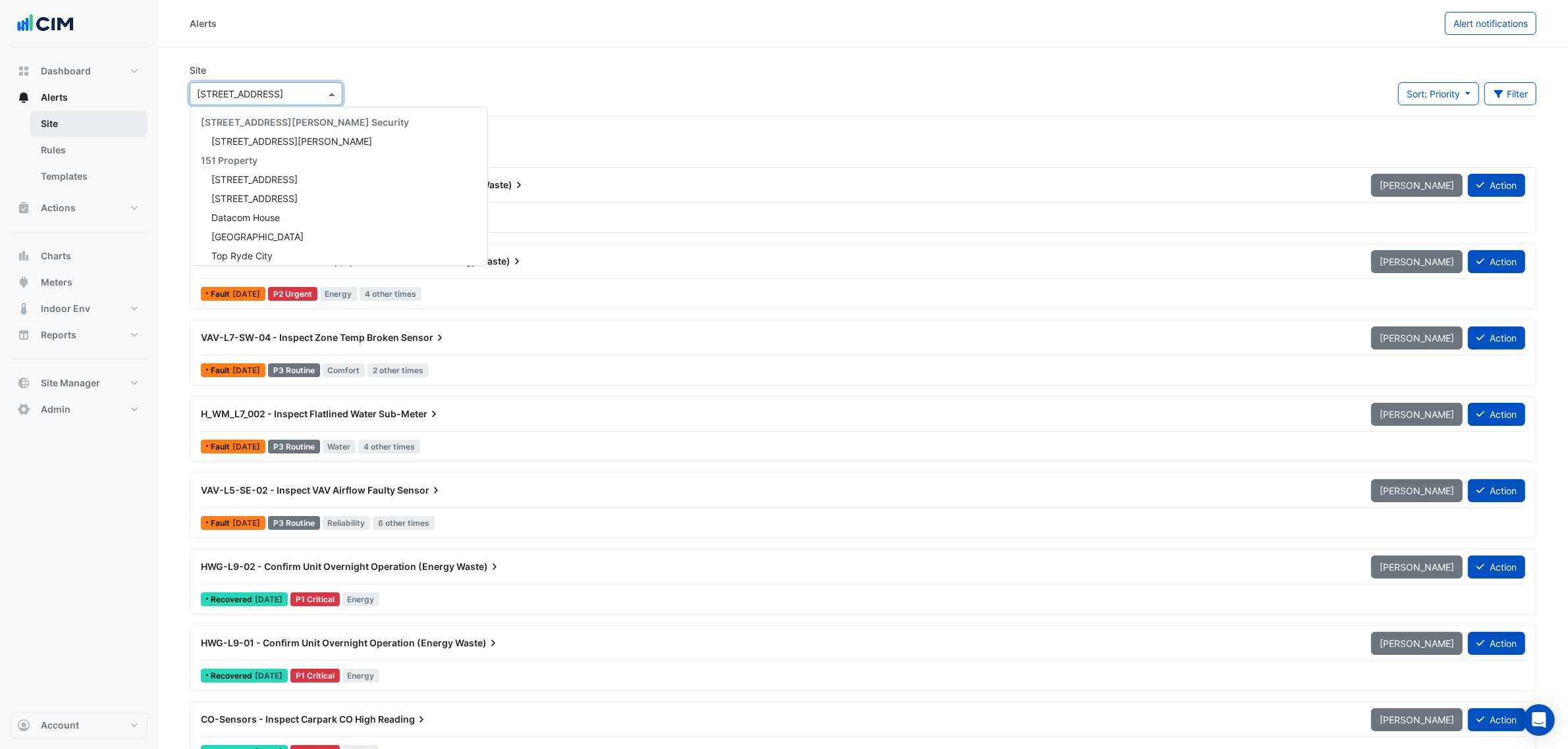
scroll to position [3266, 0]
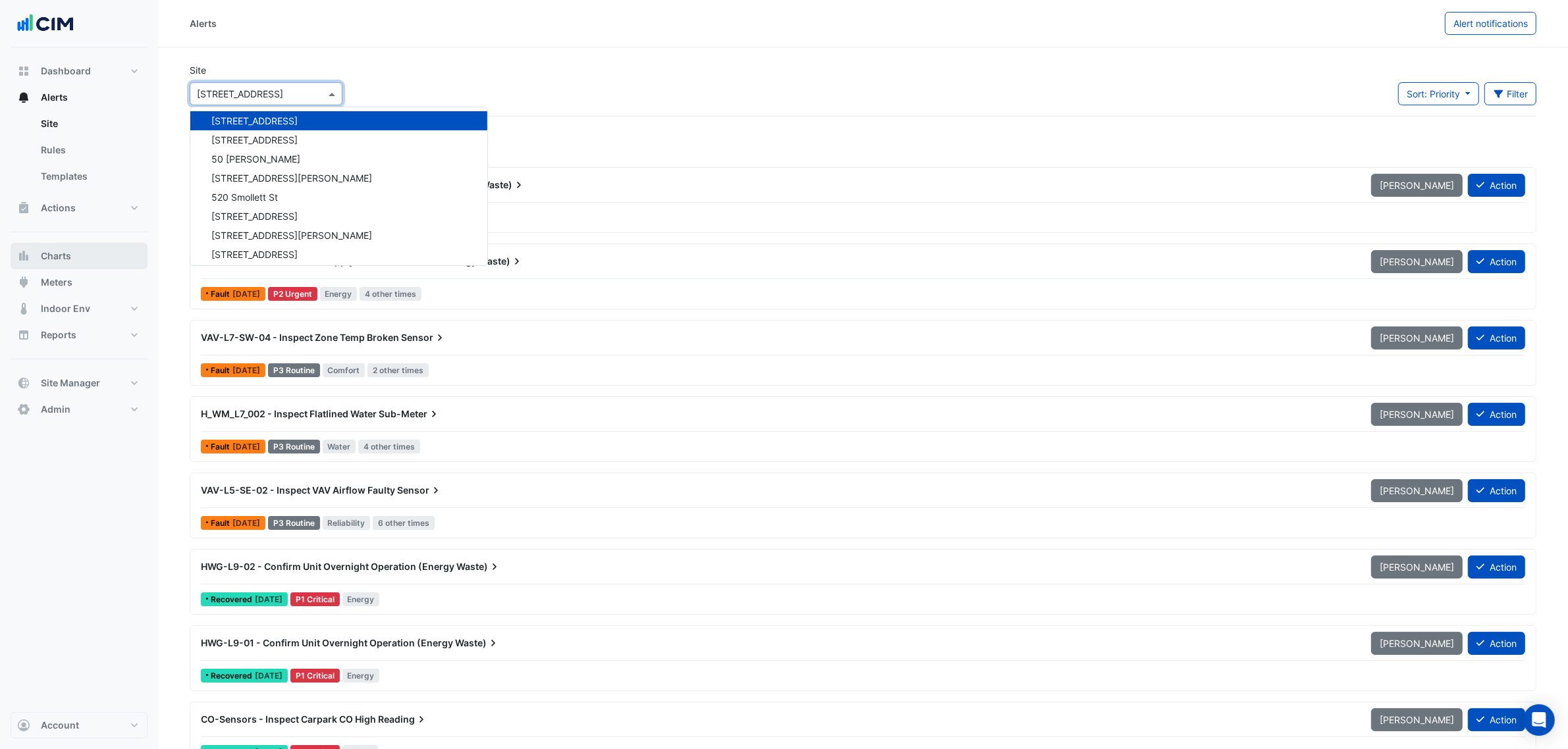
click at [70, 245] on button "Charts" at bounding box center [79, 256] width 137 height 26
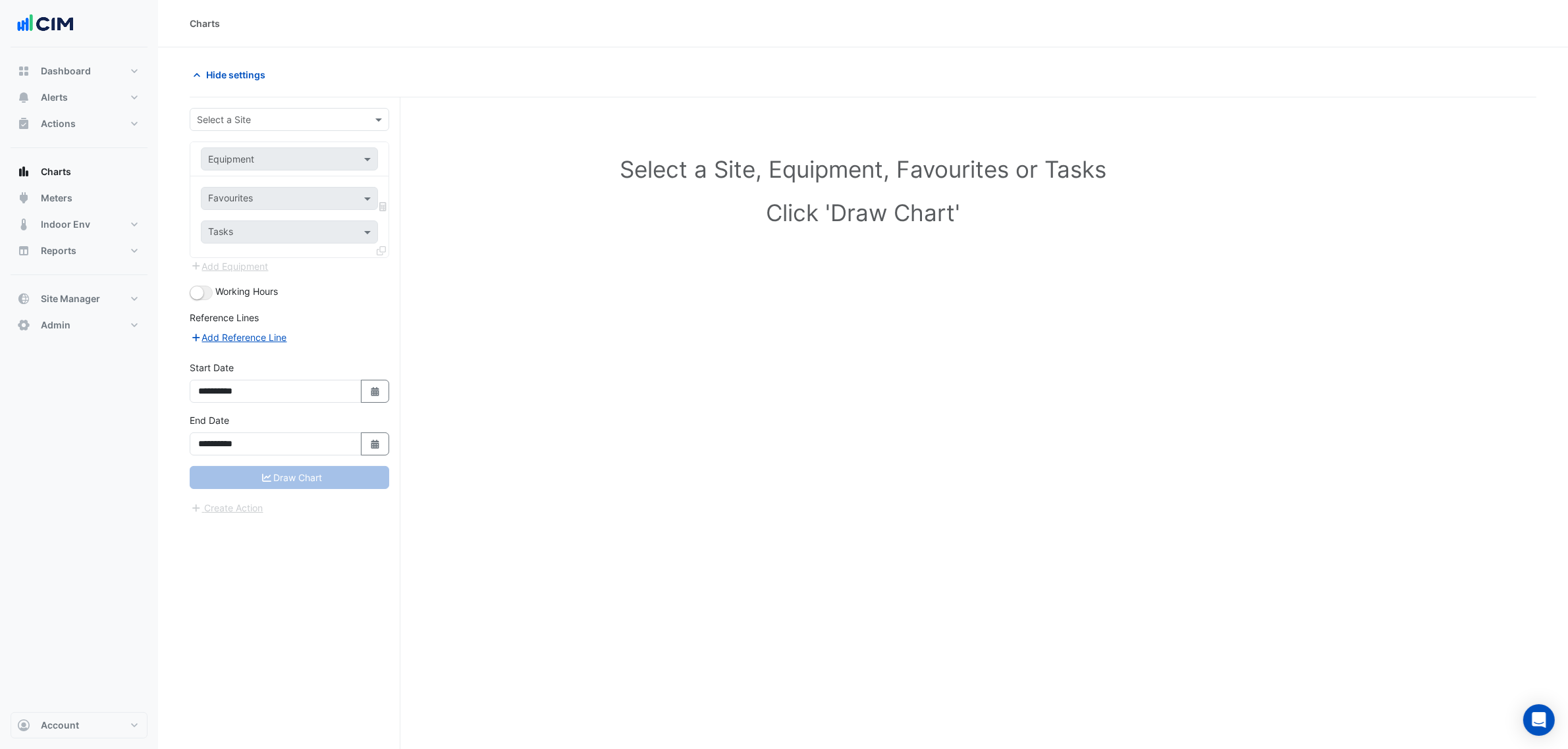
click at [295, 109] on div "Select a Site" at bounding box center [289, 119] width 199 height 23
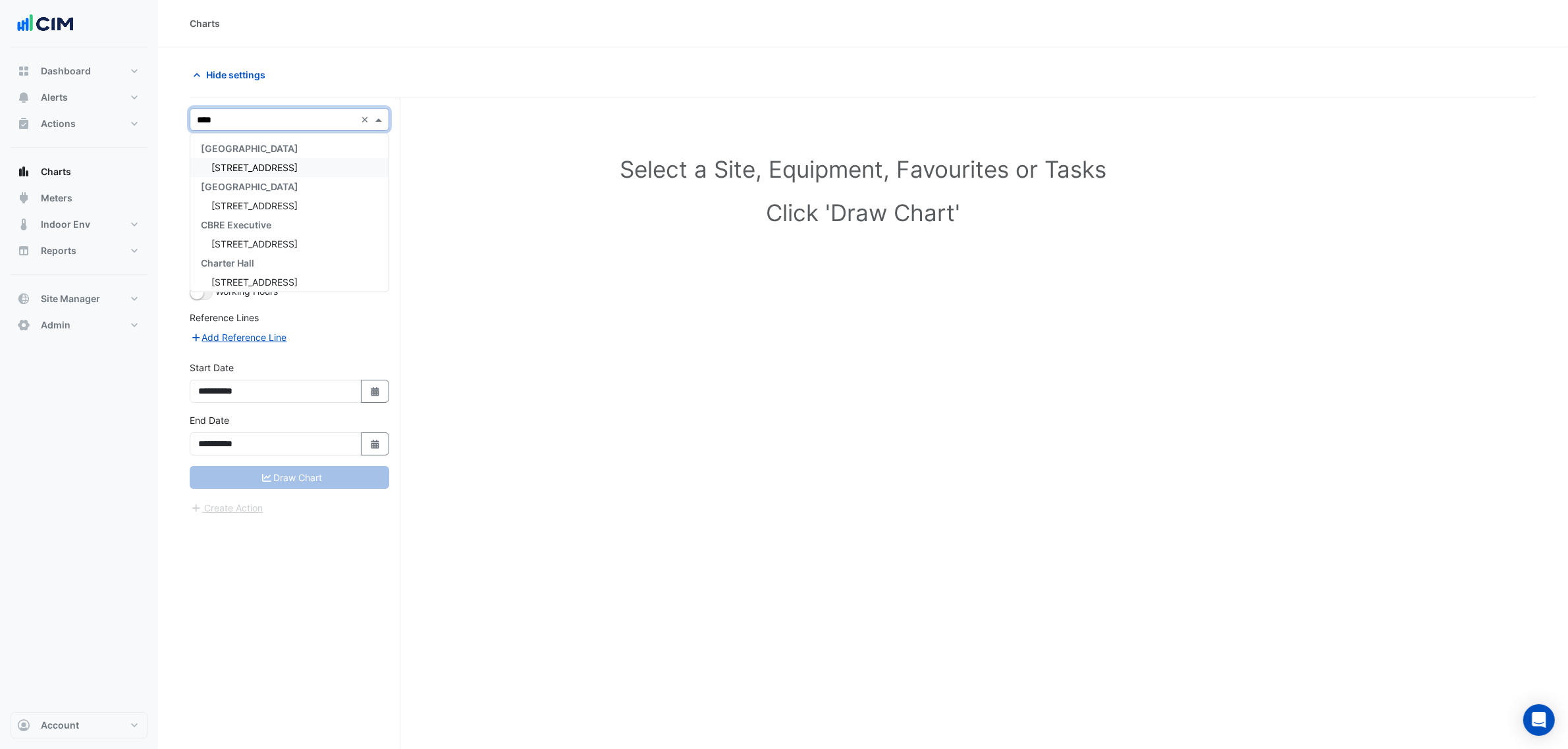
type input "*****"
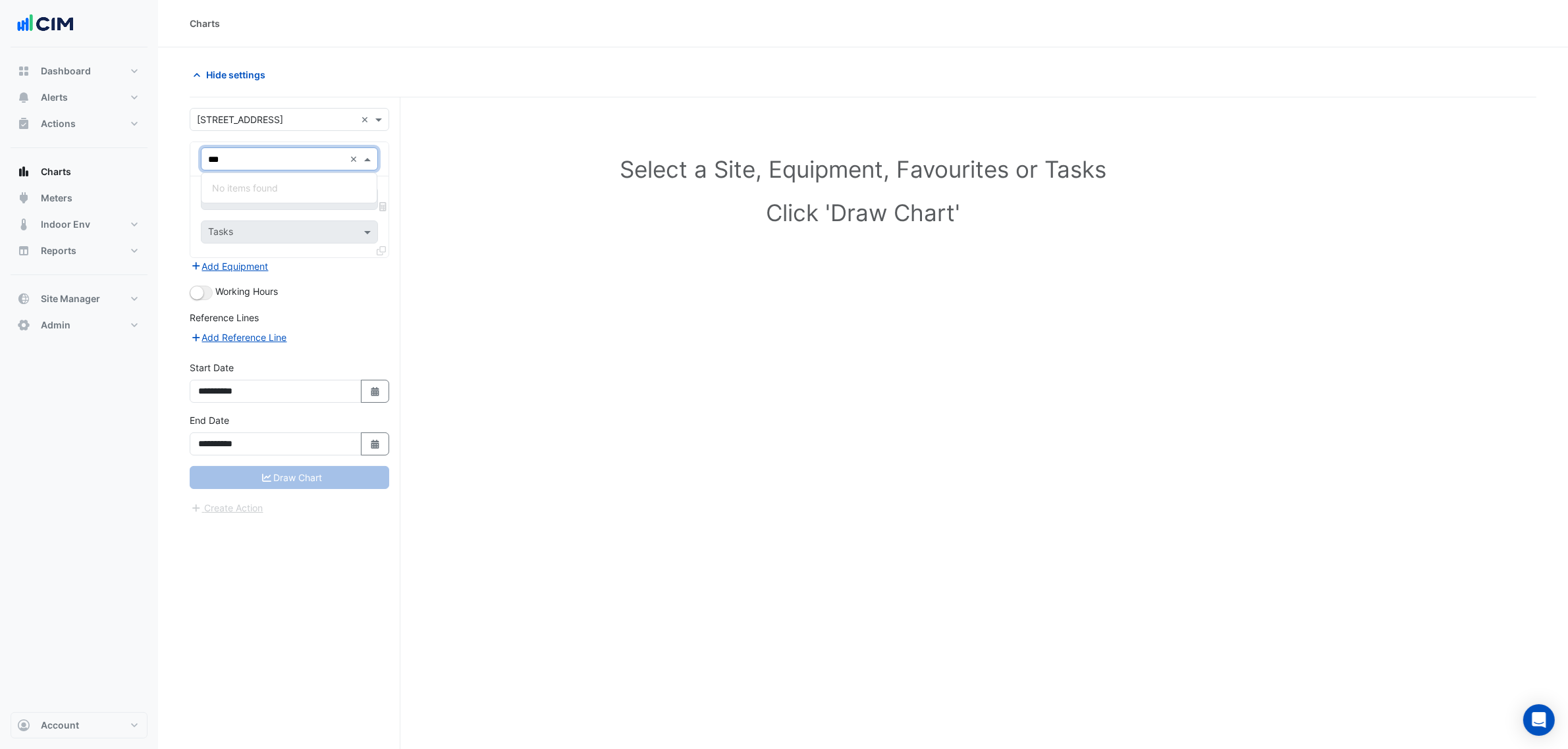
click at [264, 156] on input "***" at bounding box center [276, 160] width 136 height 14
type input "***"
click at [268, 180] on div "HWG-L9-01" at bounding box center [289, 188] width 175 height 19
click at [291, 199] on input "text" at bounding box center [275, 199] width 133 height 14
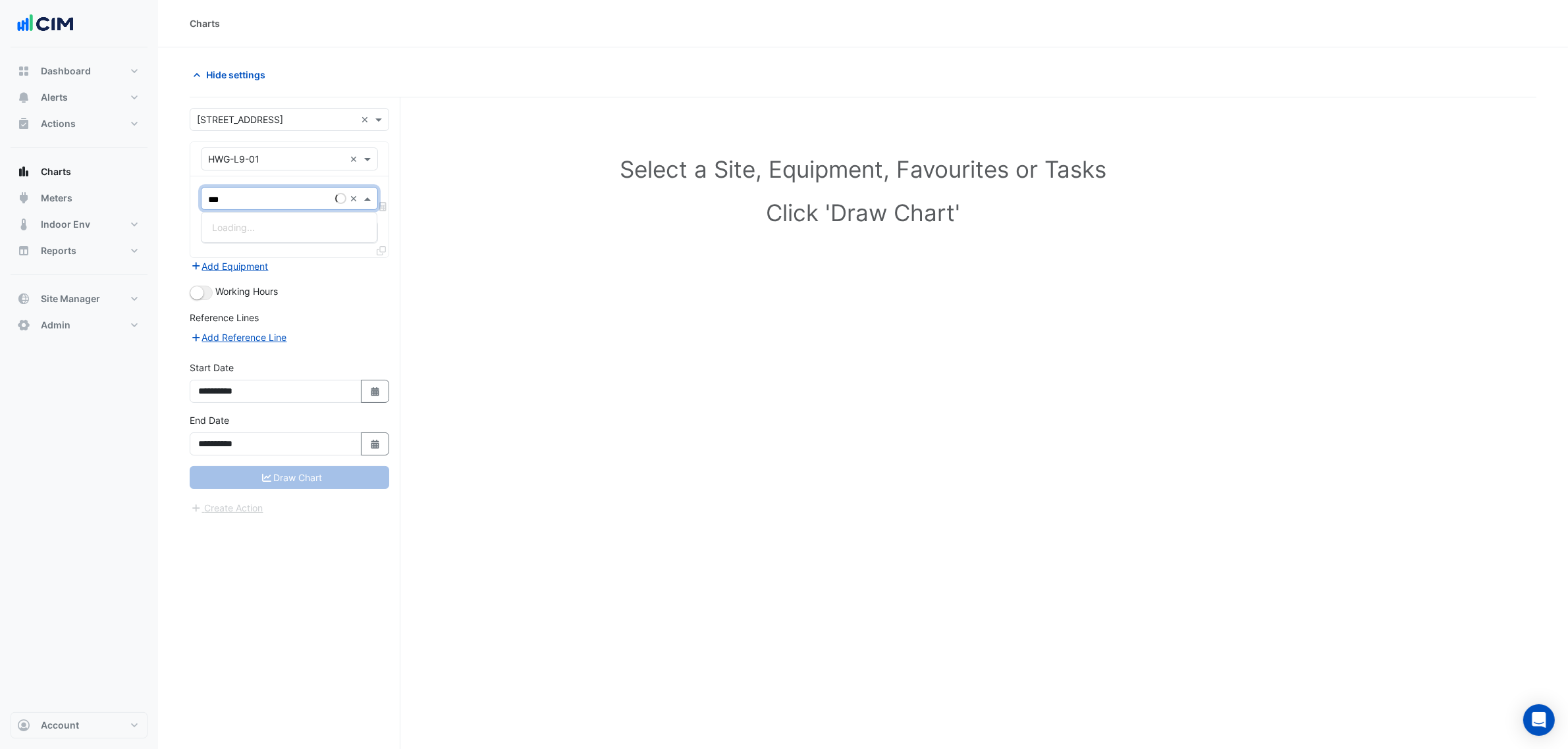
type input "****"
click at [273, 224] on span "Hot Water Boiler Status - L09, HWG Plantroom" at bounding box center [311, 228] width 199 height 11
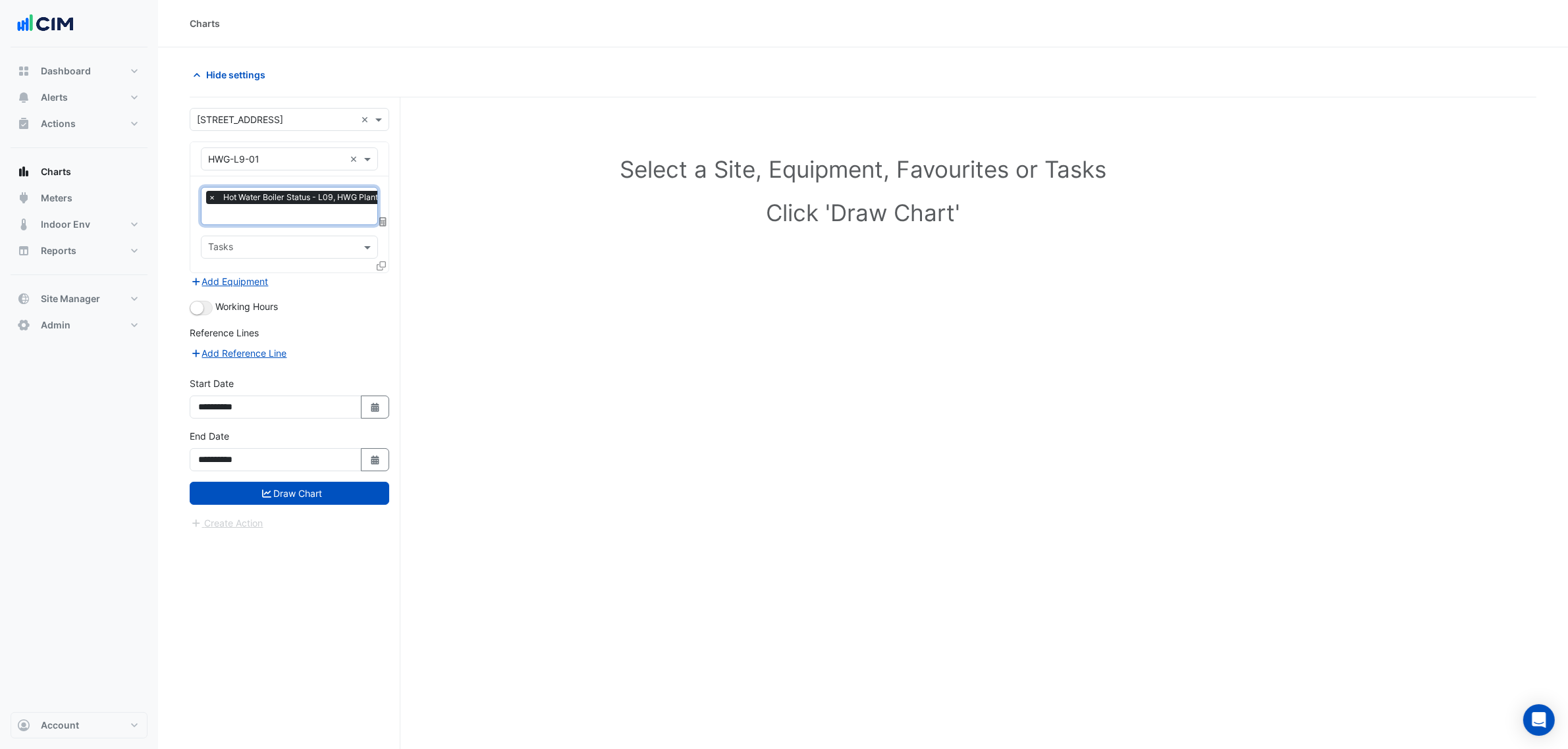
click at [273, 219] on input "text" at bounding box center [306, 215] width 196 height 14
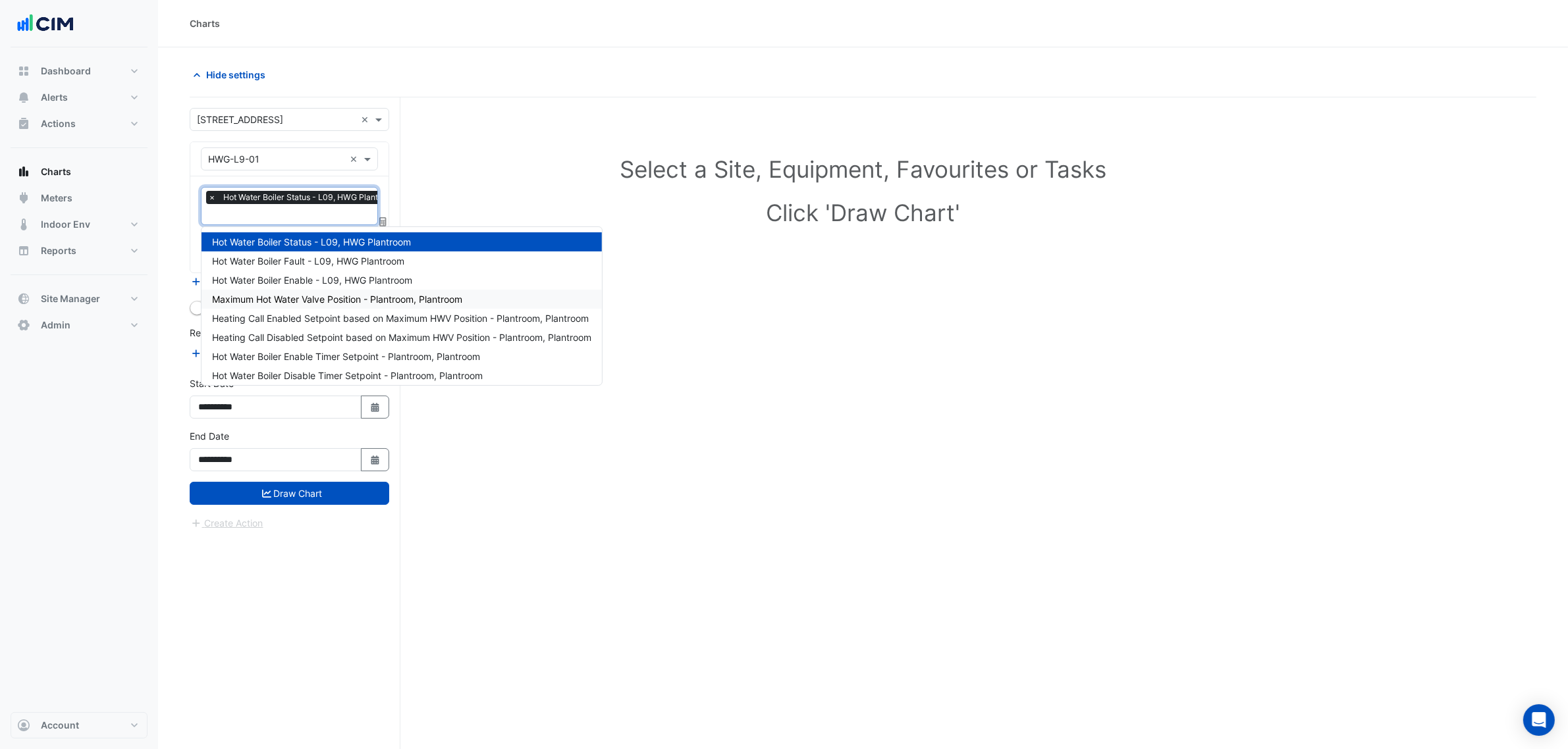
click at [321, 303] on span "Maximum Hot Water Valve Position - Plantroom, Plantroom" at bounding box center [337, 299] width 250 height 11
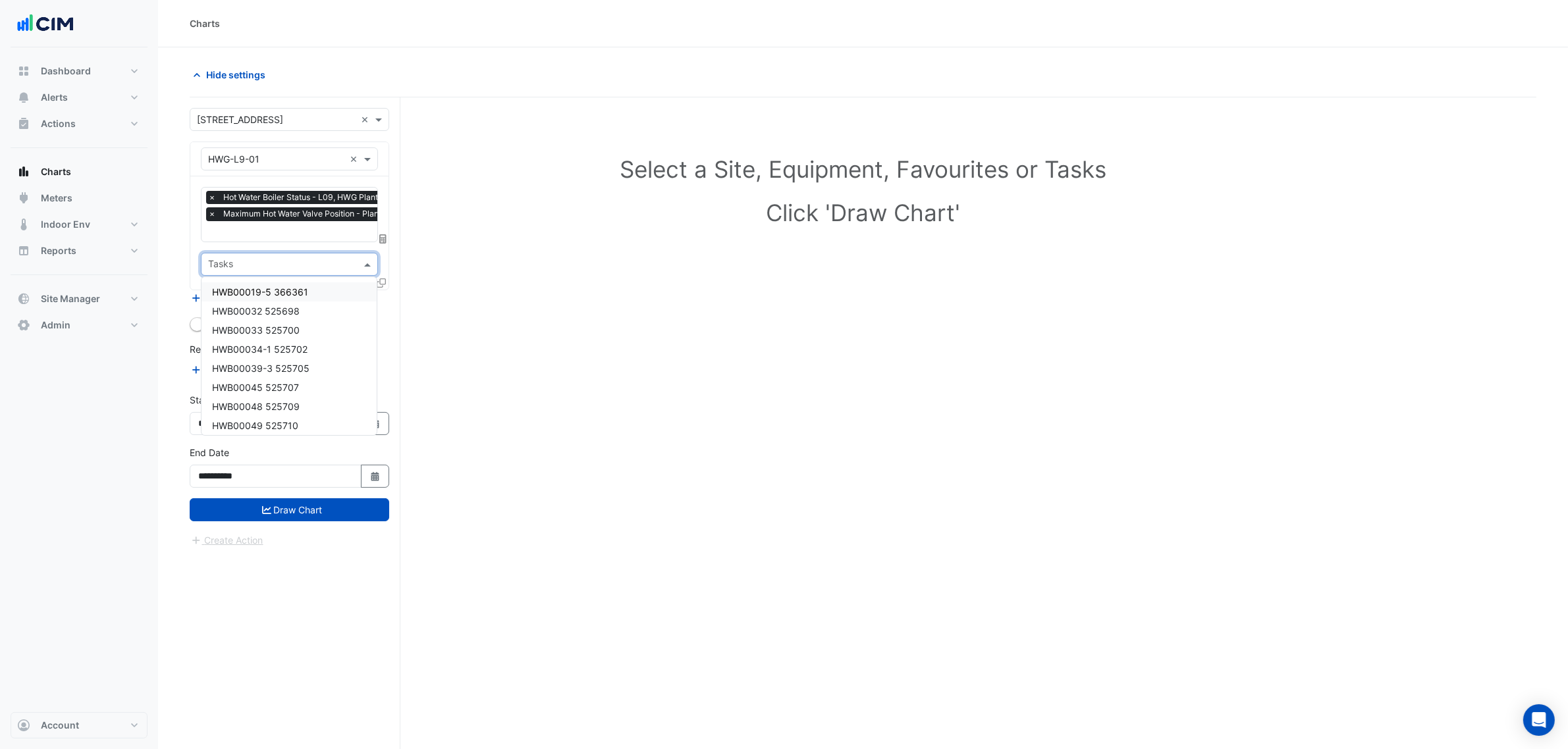
click at [377, 274] on div "Tasks" at bounding box center [289, 264] width 177 height 23
click at [380, 285] on icon at bounding box center [381, 283] width 9 height 9
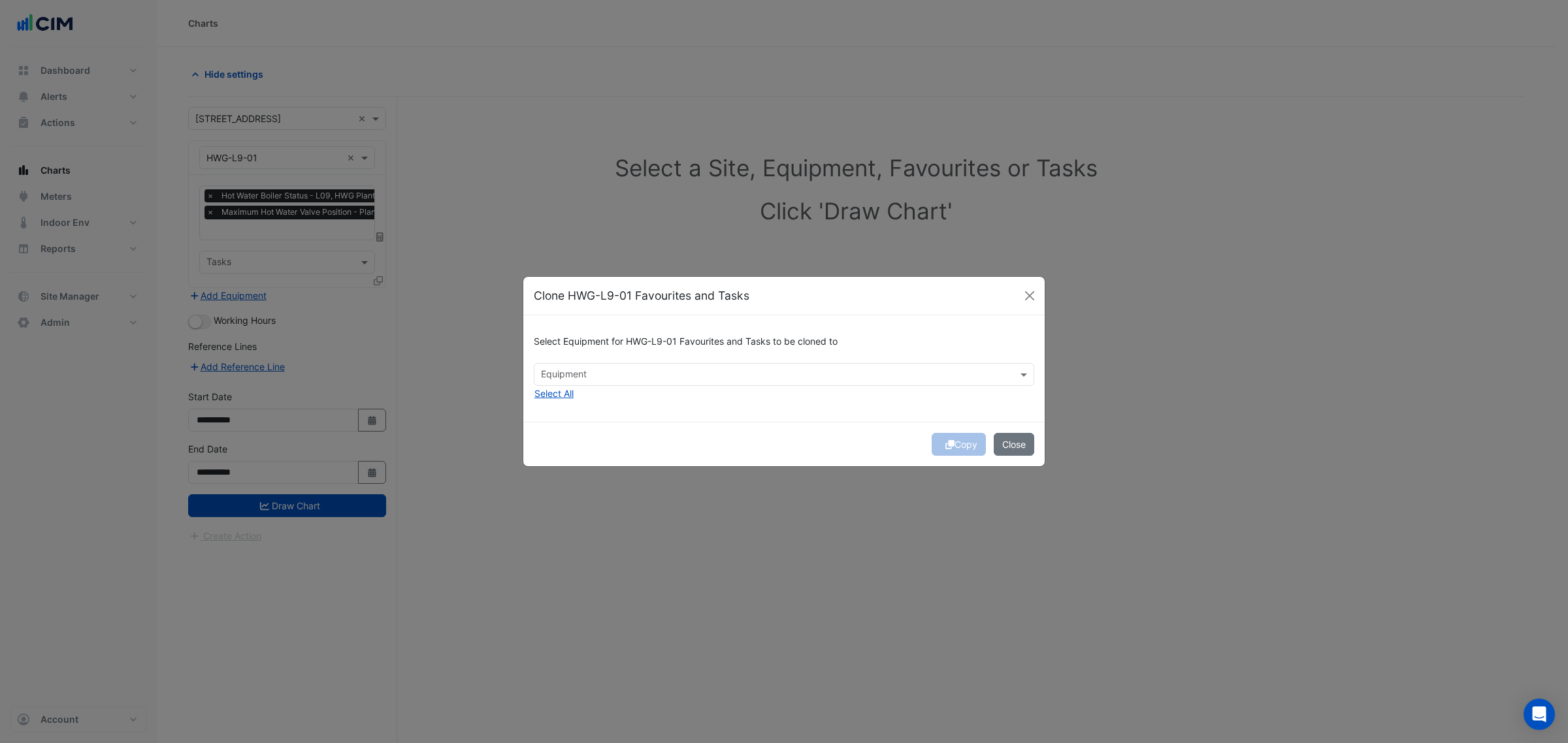
click at [543, 385] on div "Equipment" at bounding box center [784, 374] width 500 height 23
drag, startPoint x: 628, startPoint y: 419, endPoint x: 658, endPoint y: 420, distance: 30.0
click at [628, 419] on div "HWG-L9-02" at bounding box center [594, 421] width 119 height 19
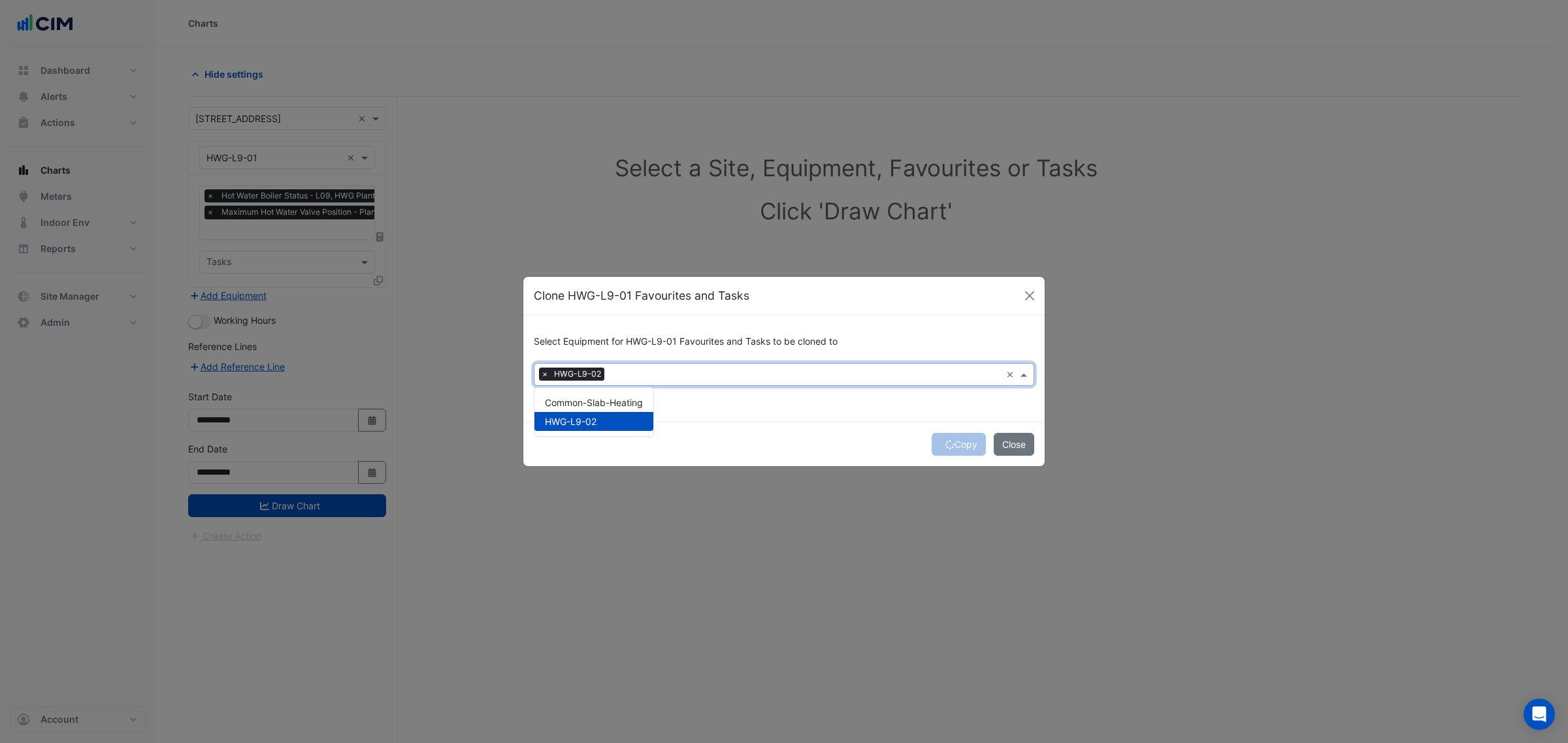
click at [959, 439] on button "Copy" at bounding box center [958, 444] width 54 height 23
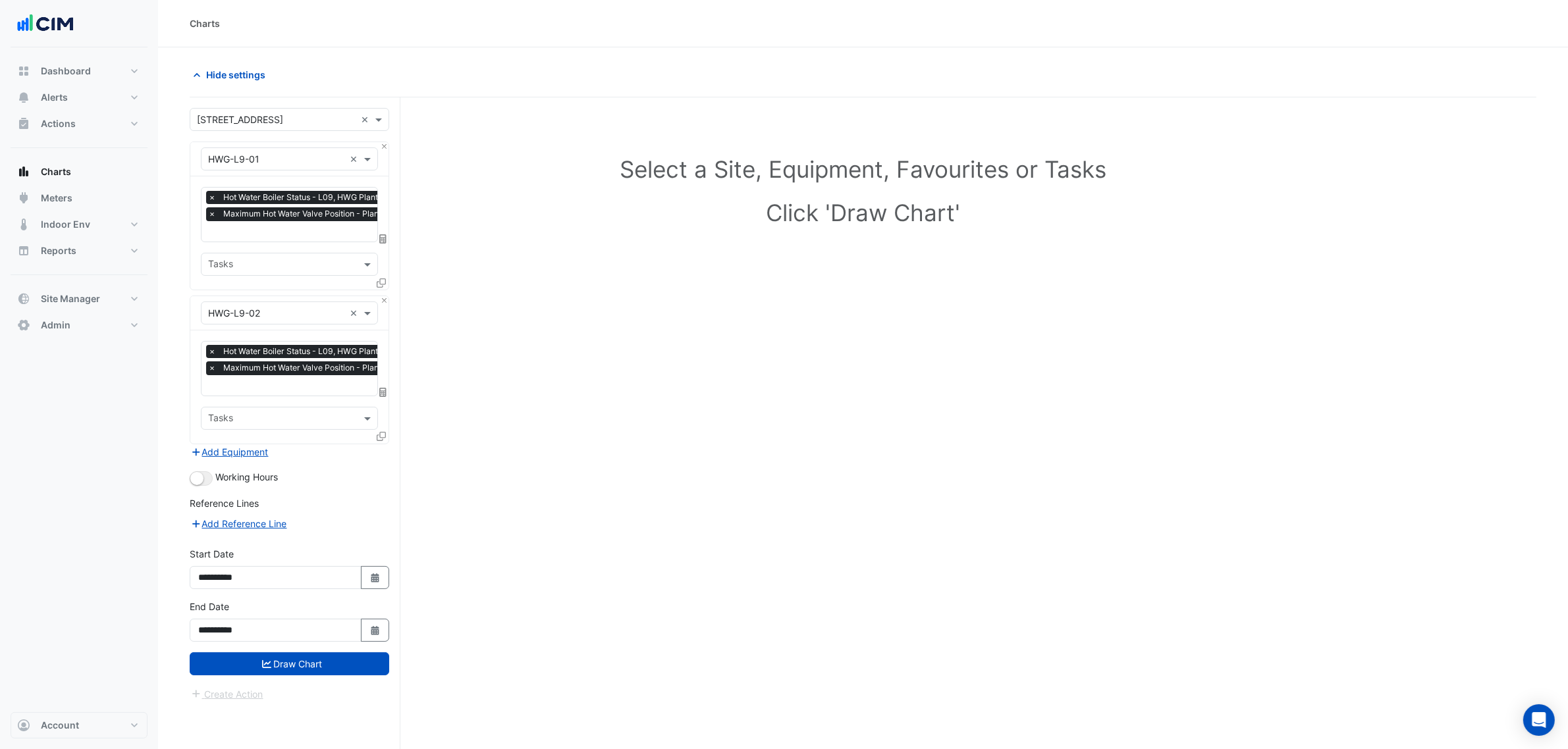
click at [301, 231] on input "text" at bounding box center [329, 233] width 242 height 14
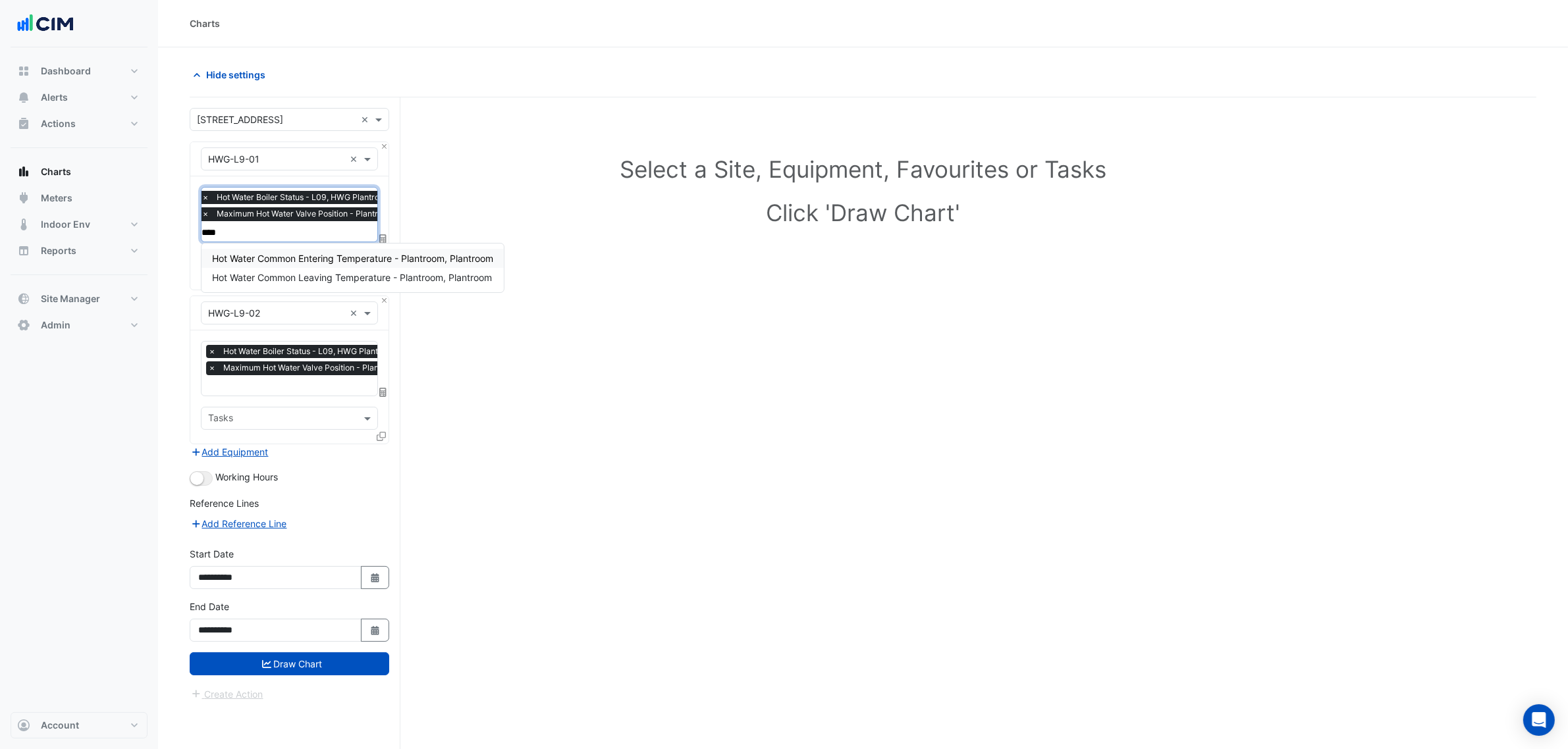
type input "*****"
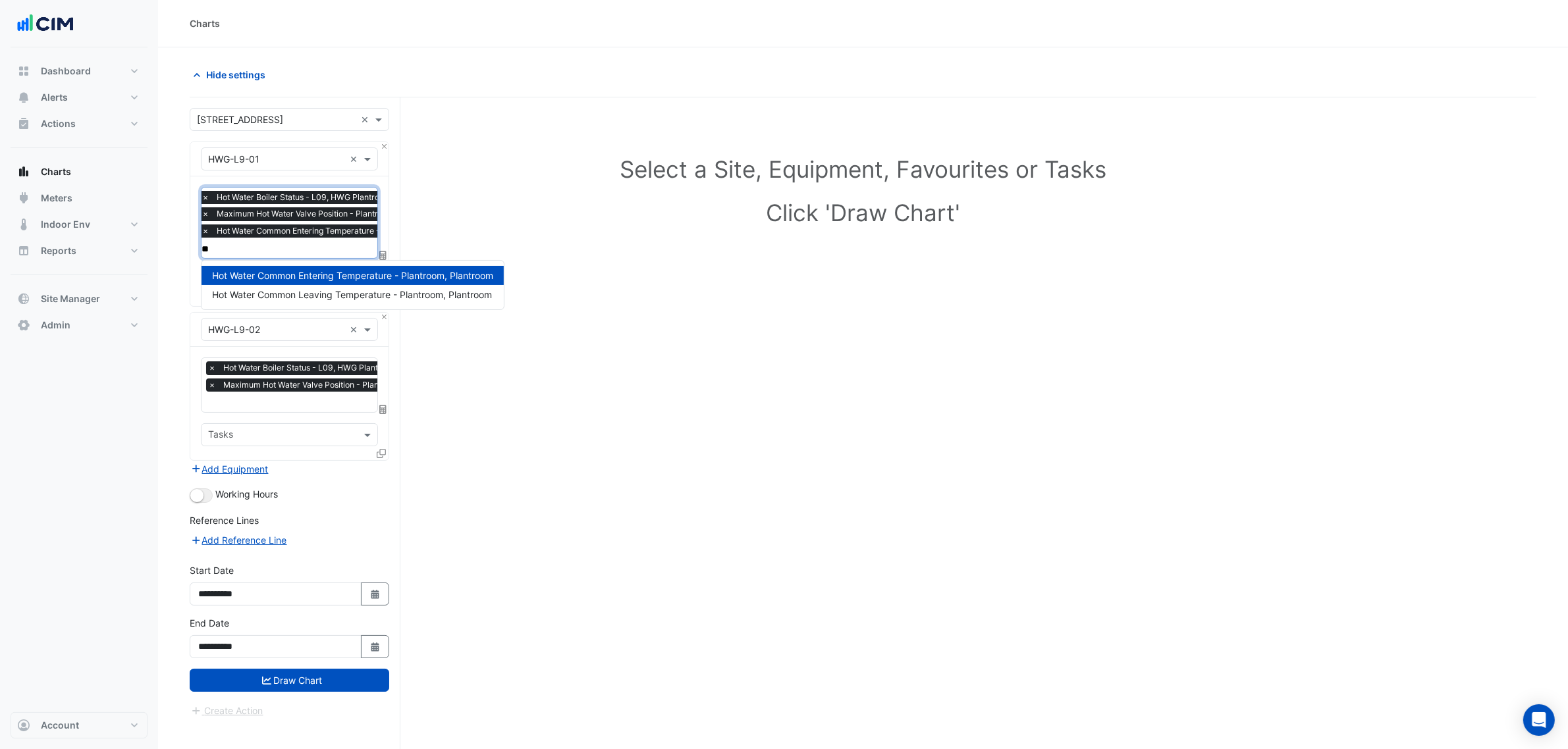
type input "***"
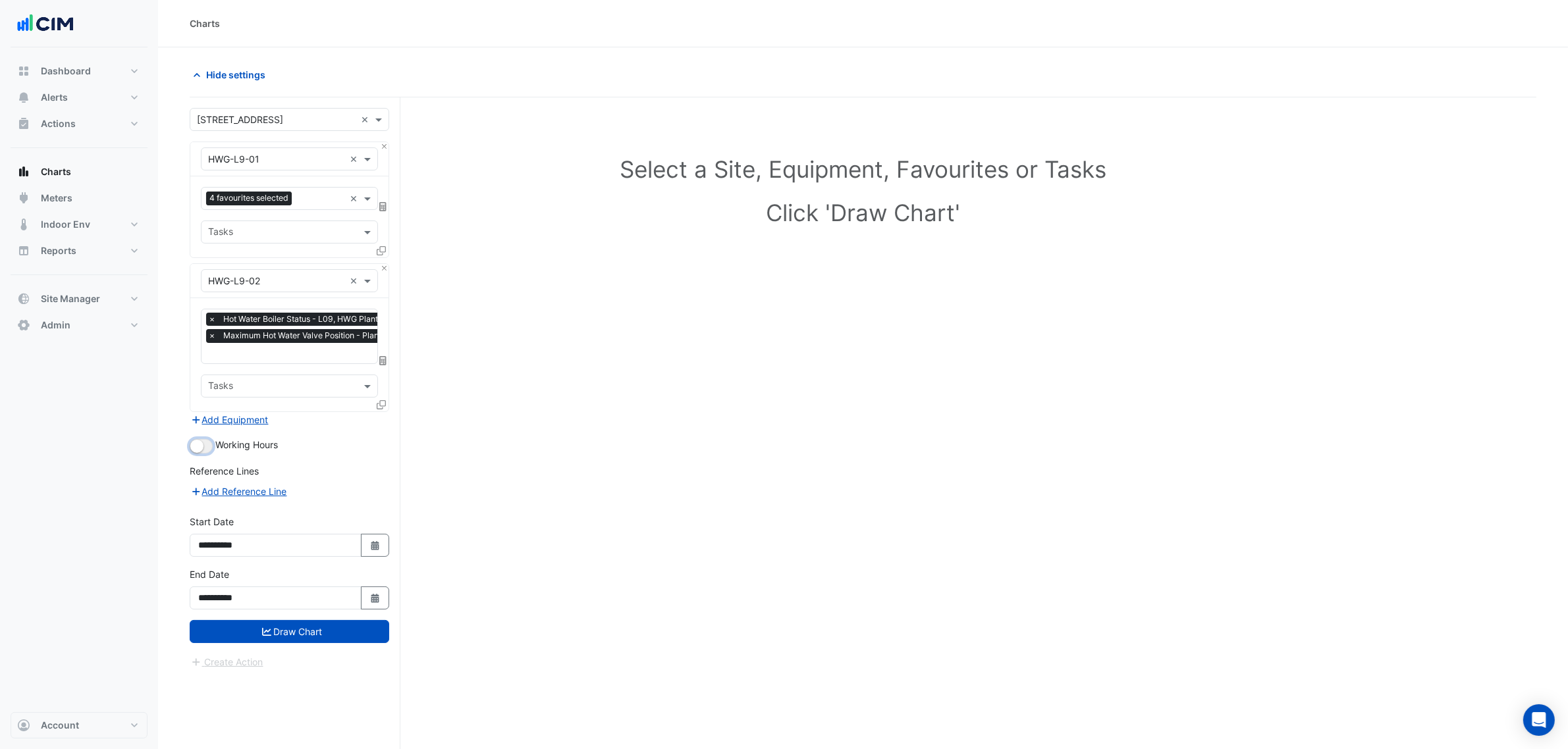
click at [211, 445] on button "button" at bounding box center [201, 446] width 23 height 15
click at [334, 645] on form "Select a Site × 45-61 Waterloo Rd × Equipment × HWG-L9-01 × Favourites 4 favour…" at bounding box center [289, 389] width 199 height 562
click at [339, 637] on button "Draw Chart" at bounding box center [289, 632] width 199 height 23
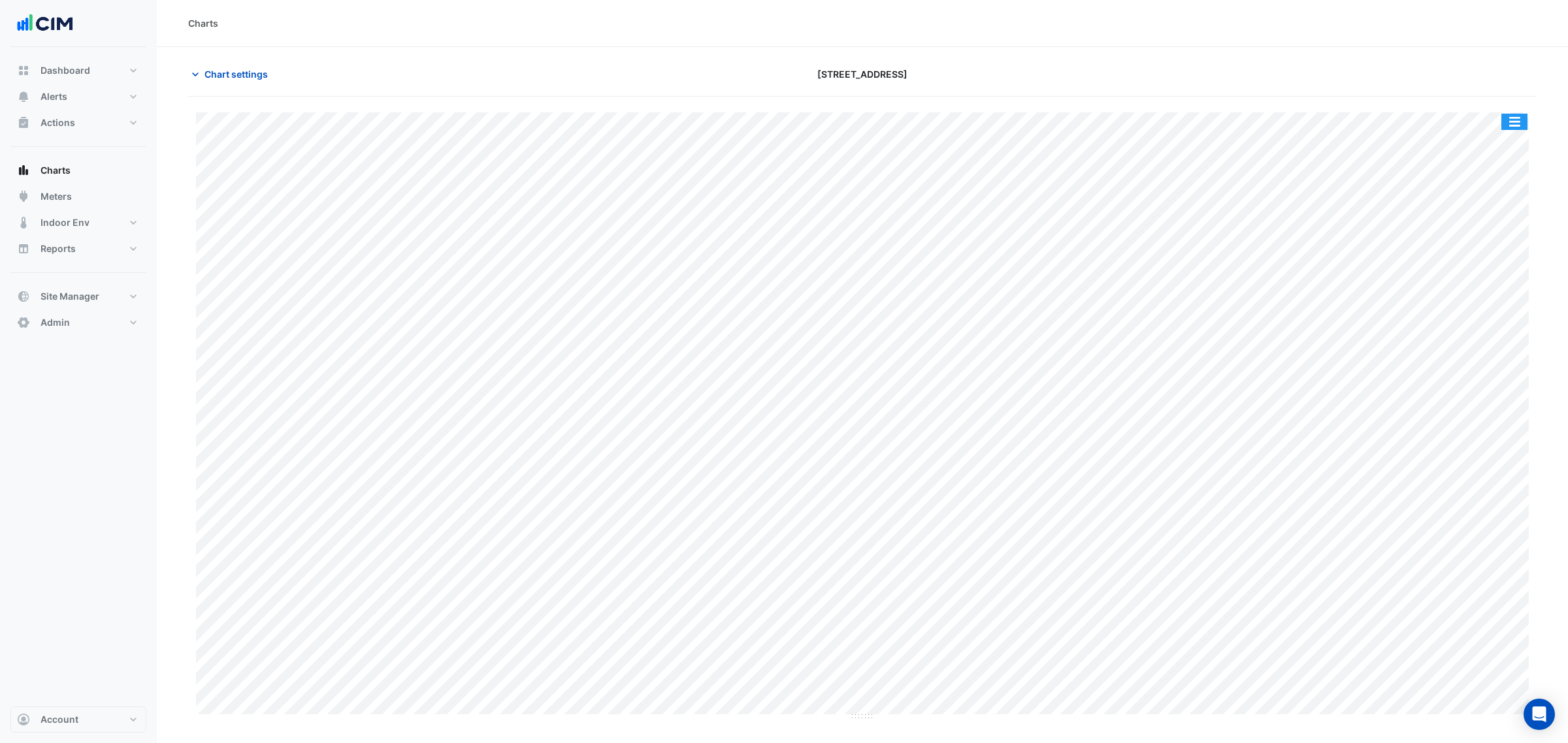
click at [1512, 121] on button "button" at bounding box center [1513, 122] width 26 height 17
click at [1505, 134] on div "Split by Equip" at bounding box center [1488, 144] width 79 height 23
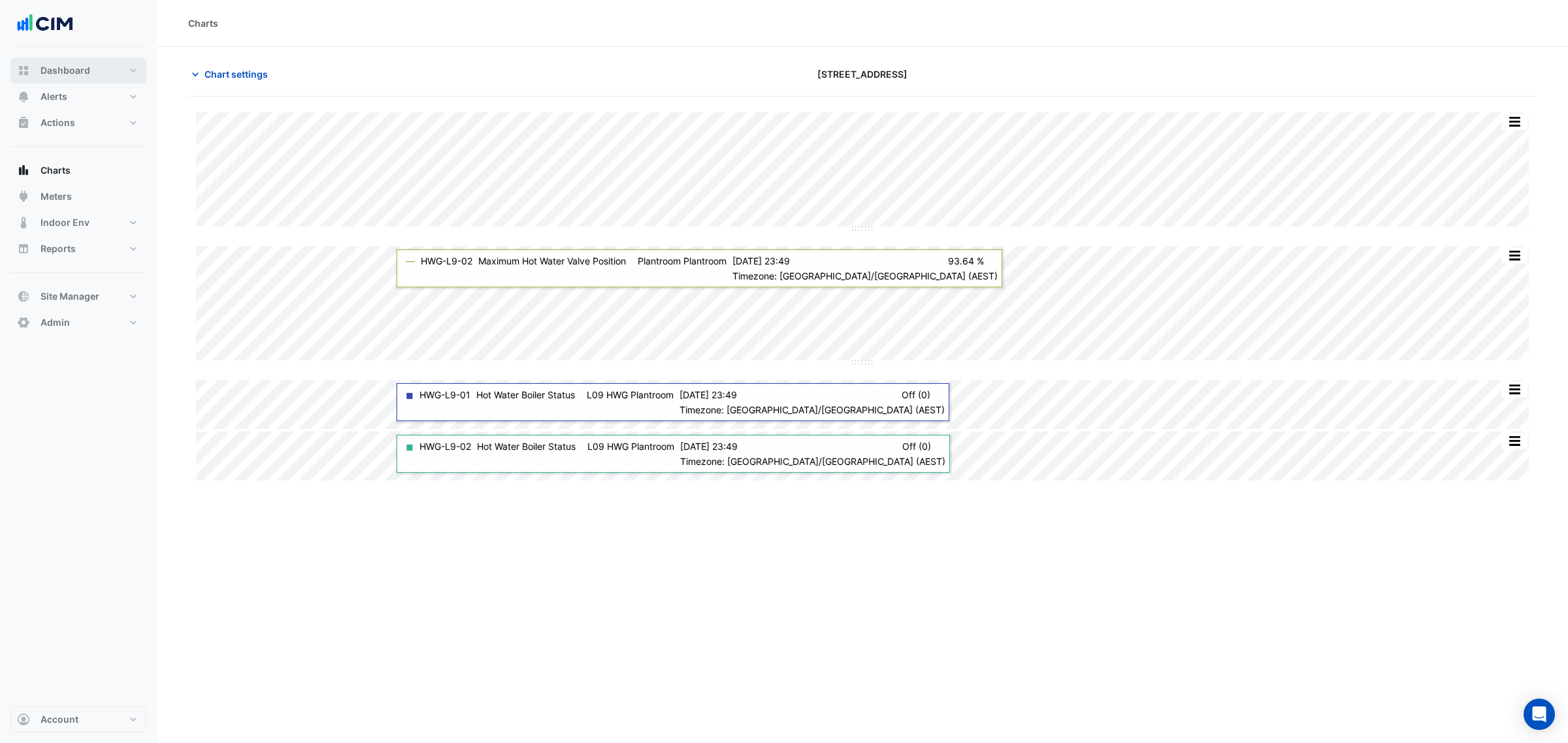
click at [95, 72] on button "Dashboard" at bounding box center [79, 70] width 136 height 26
select select "***"
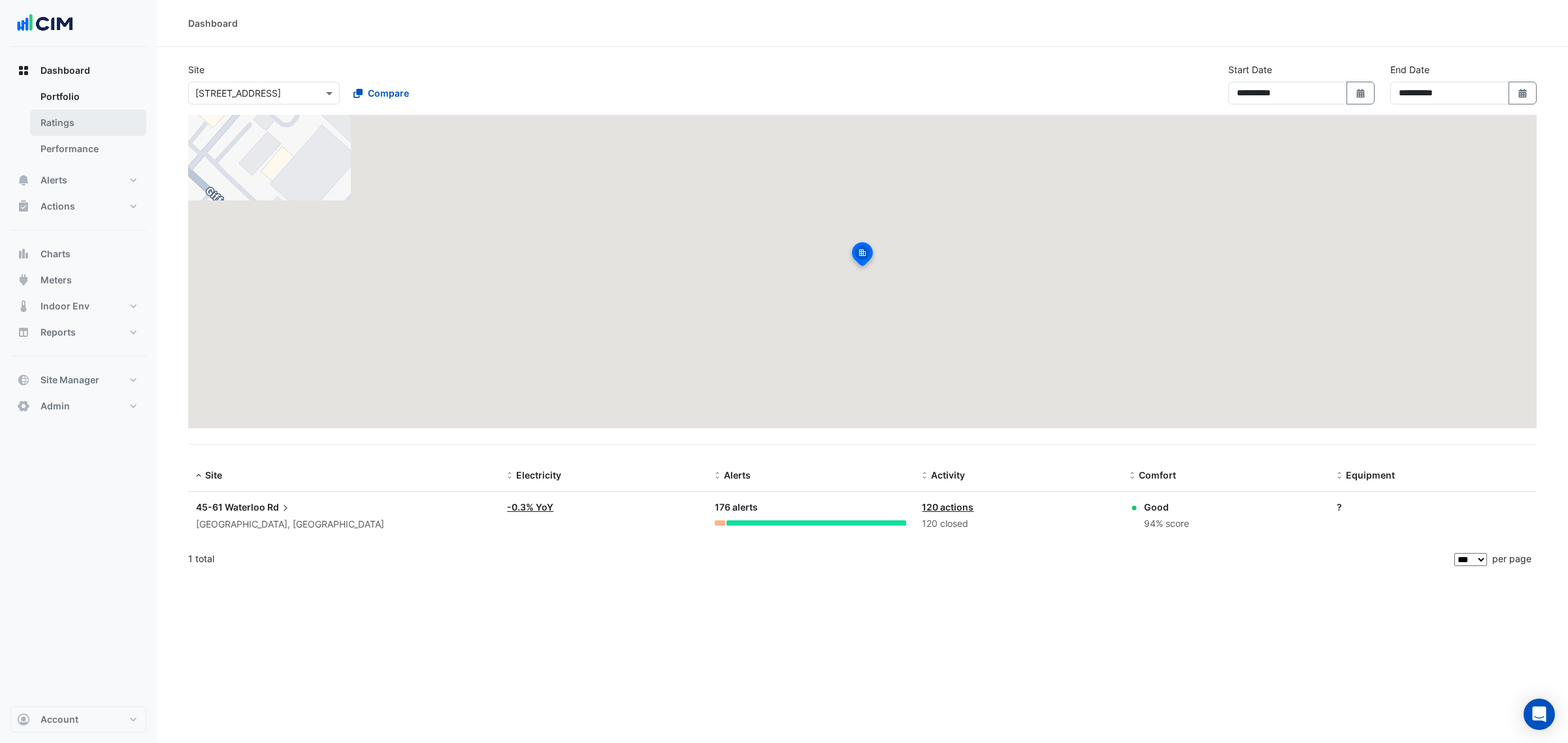
click at [74, 131] on link "Ratings" at bounding box center [88, 123] width 117 height 26
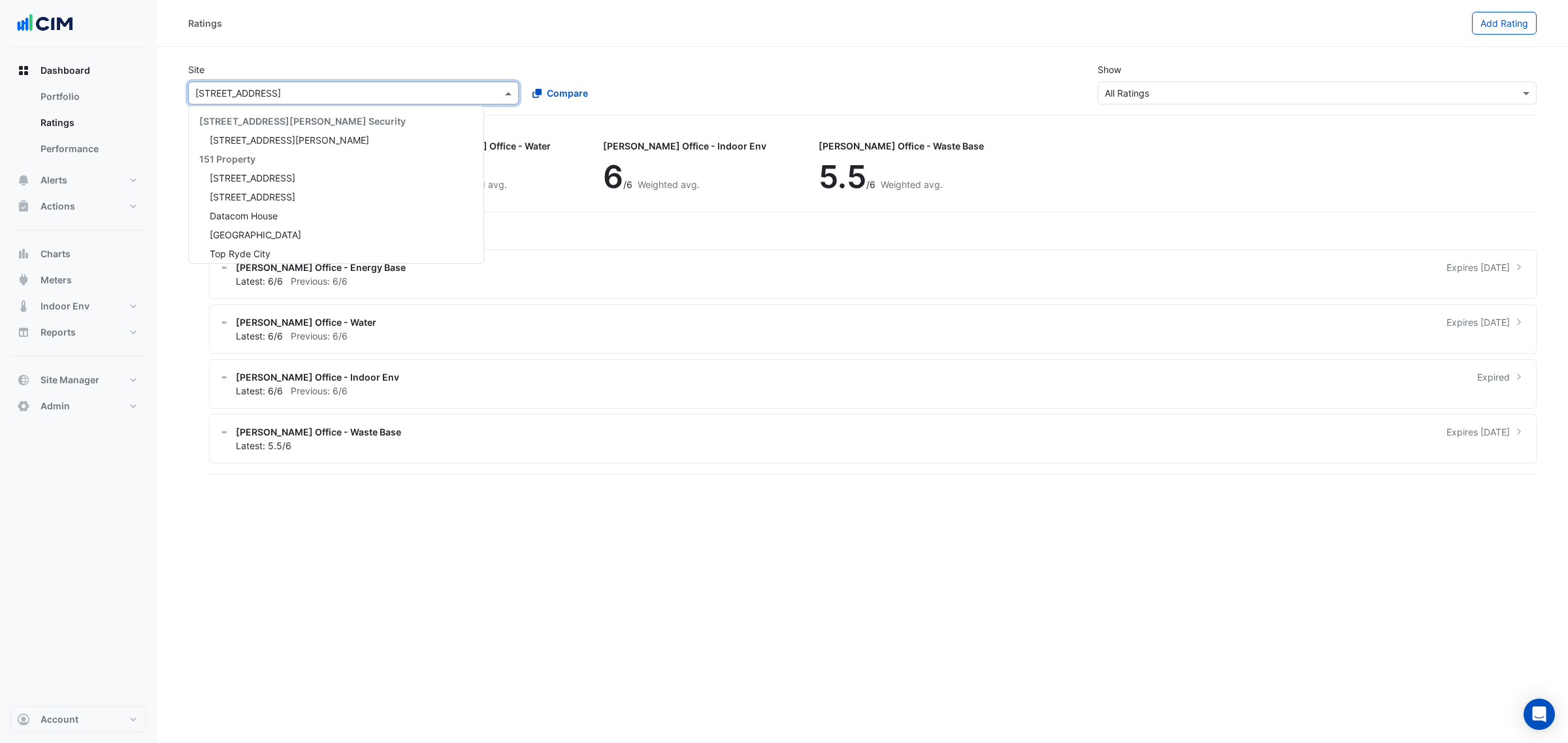
click at [203, 95] on input "text" at bounding box center [340, 93] width 290 height 14
type input "********"
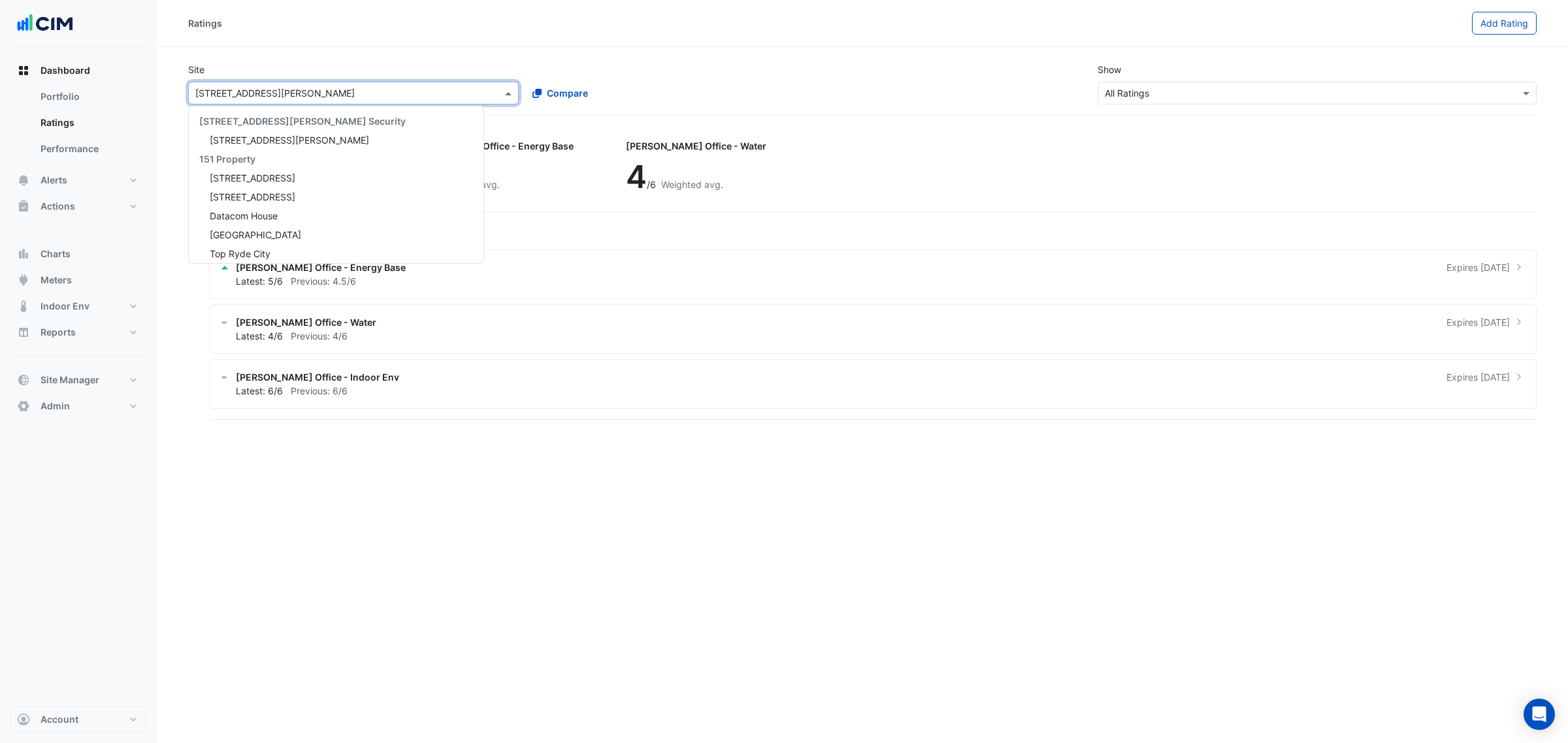
click at [335, 93] on input "text" at bounding box center [340, 93] width 290 height 14
type input "**"
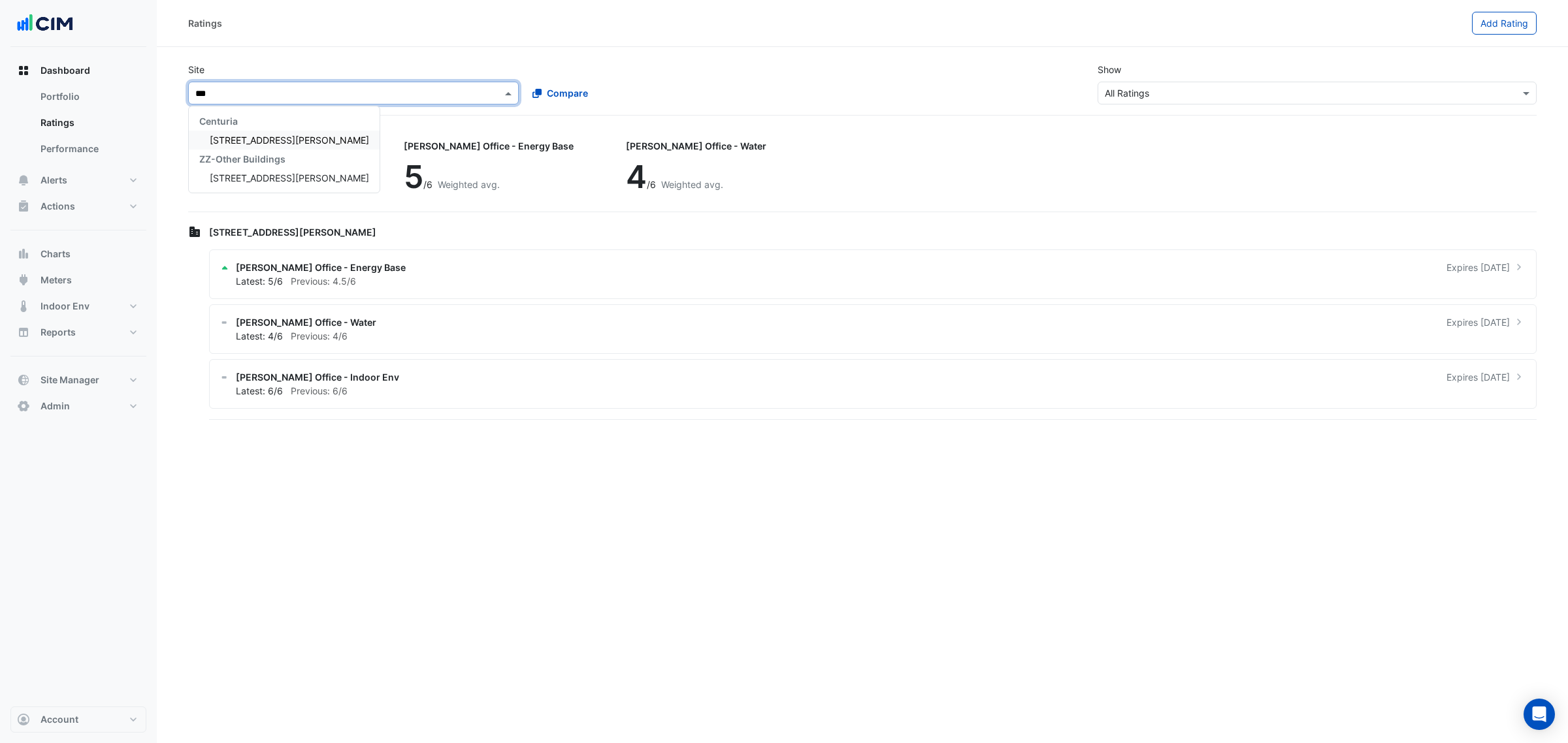
scroll to position [0, 0]
click at [252, 137] on span "45 Francis Street" at bounding box center [289, 140] width 159 height 11
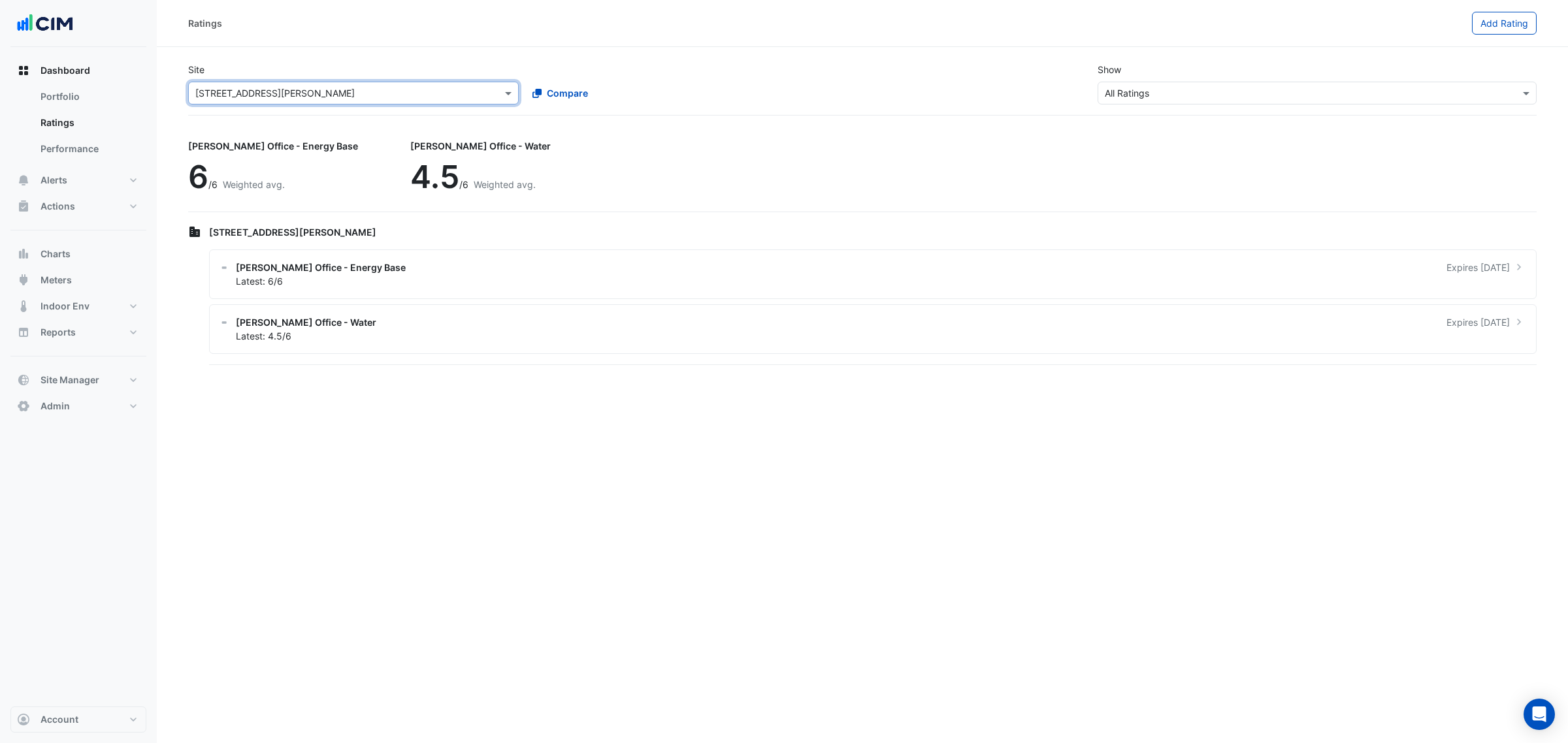
click at [260, 96] on input "text" at bounding box center [340, 93] width 290 height 14
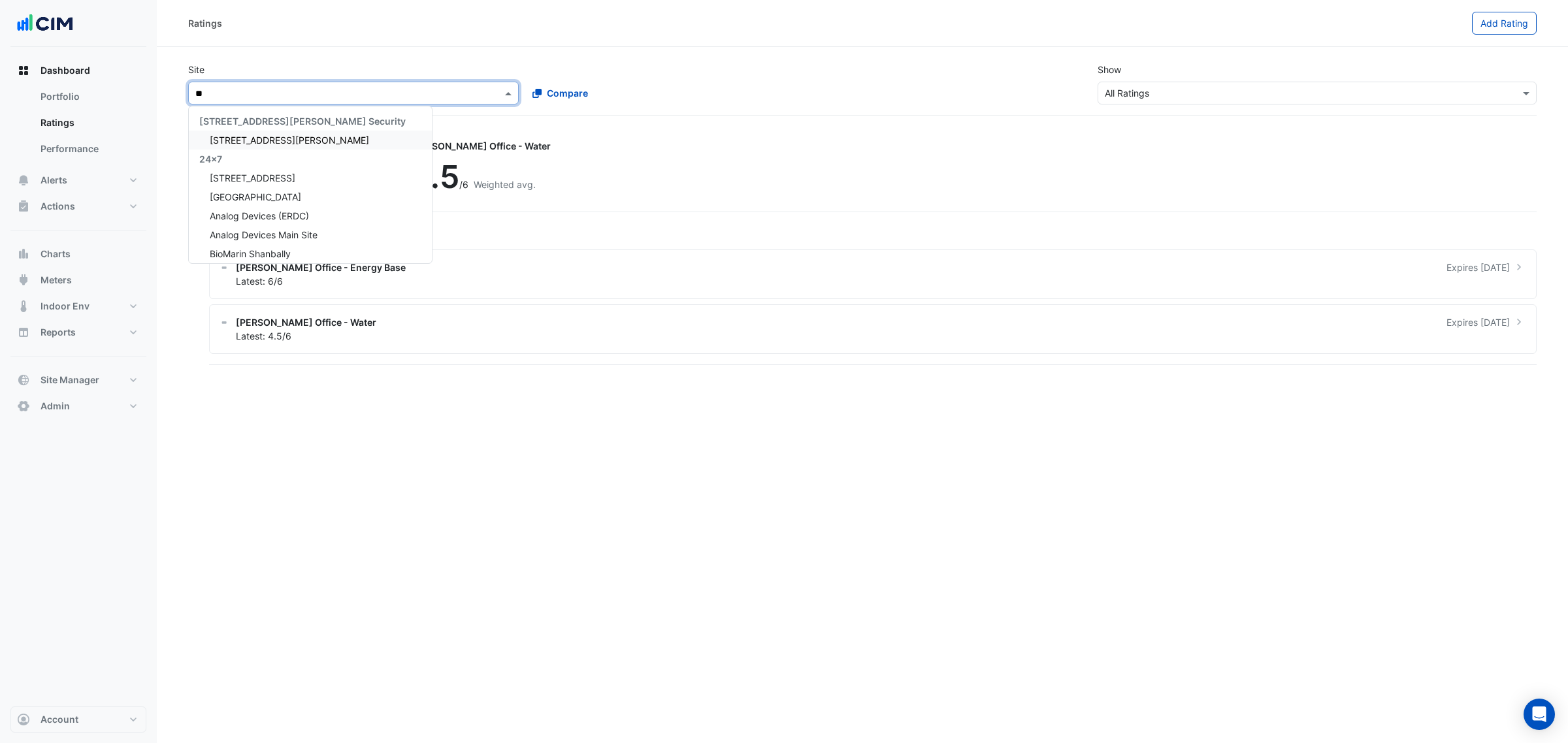
scroll to position [138, 0]
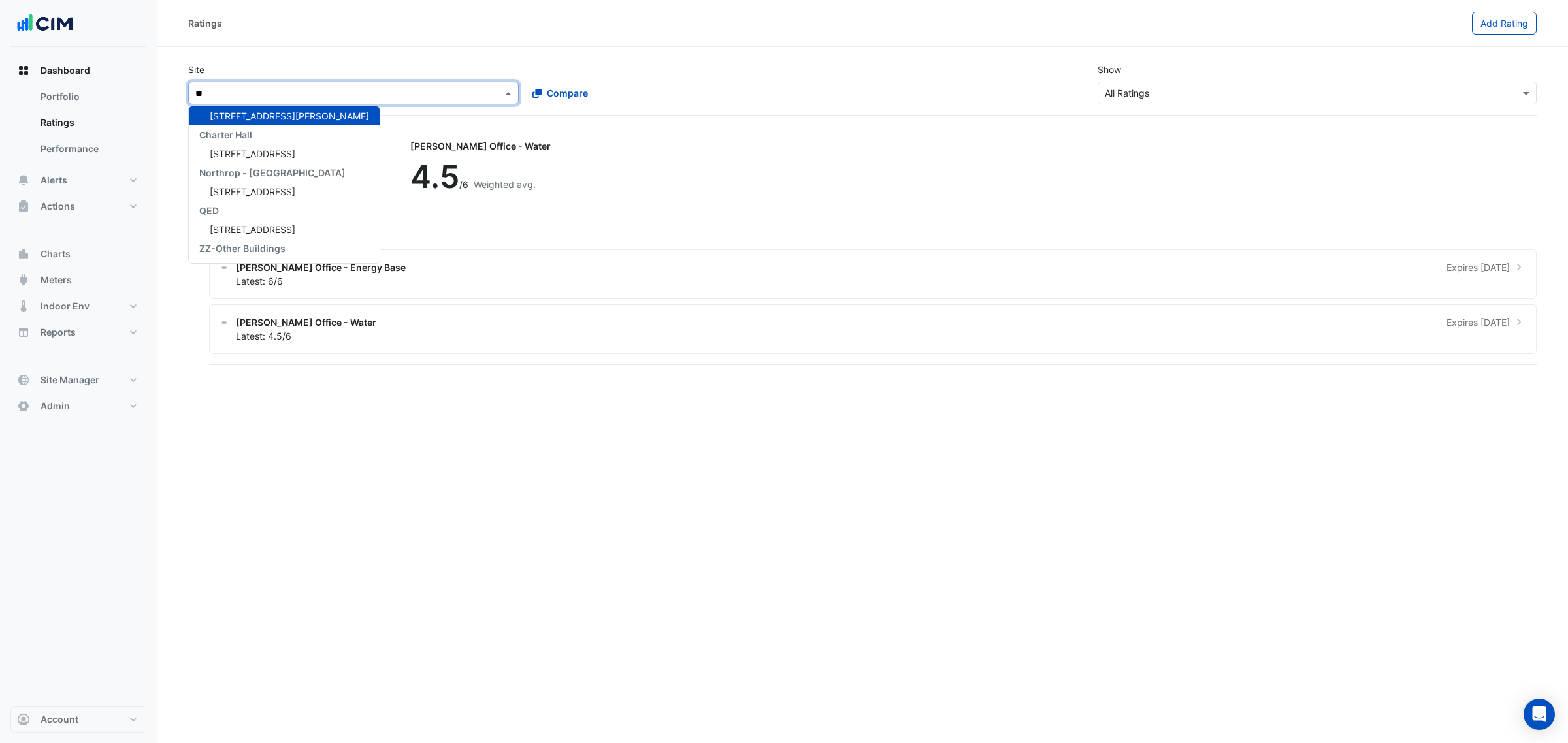
type input "**"
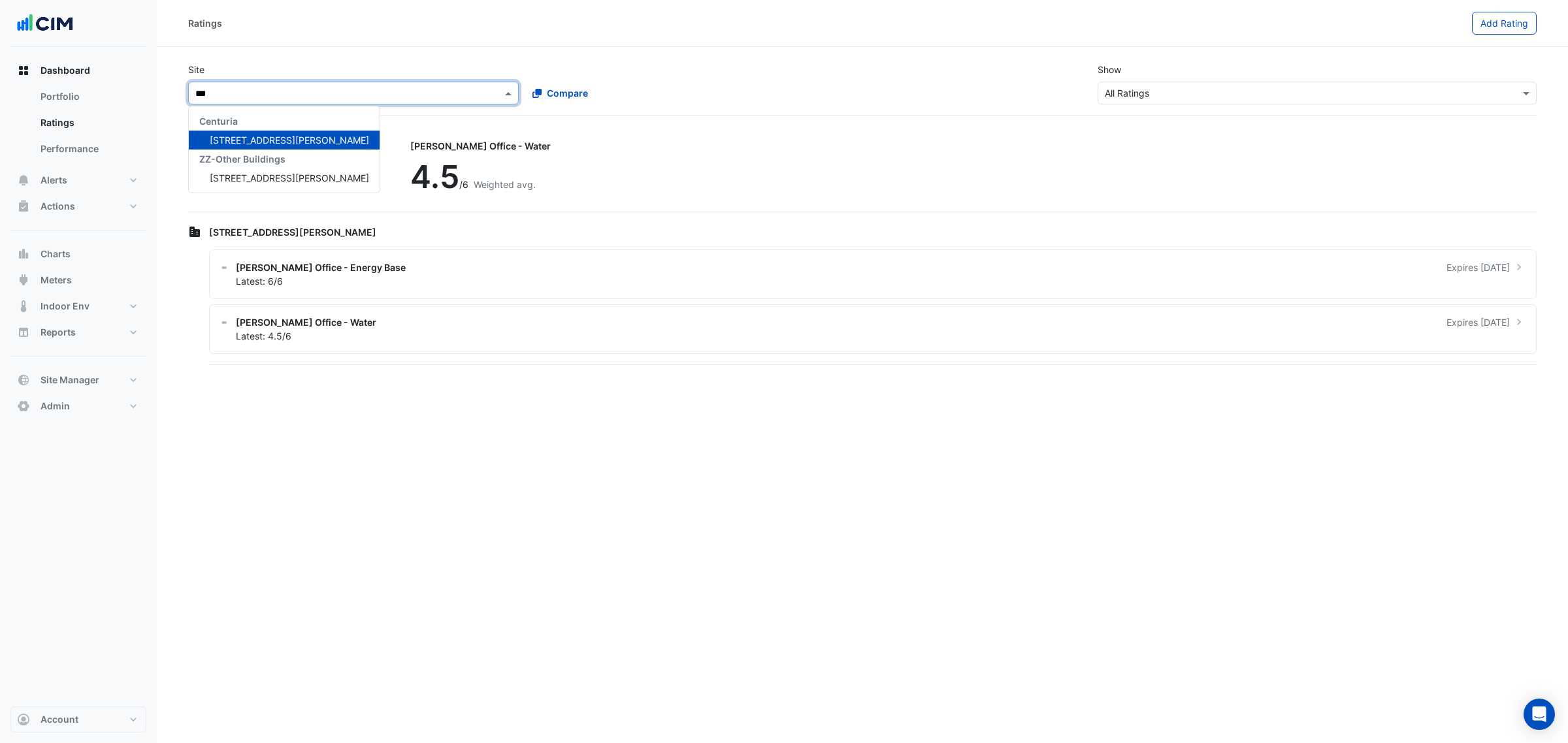
click at [260, 170] on div "45 Clarence Street" at bounding box center [284, 178] width 190 height 19
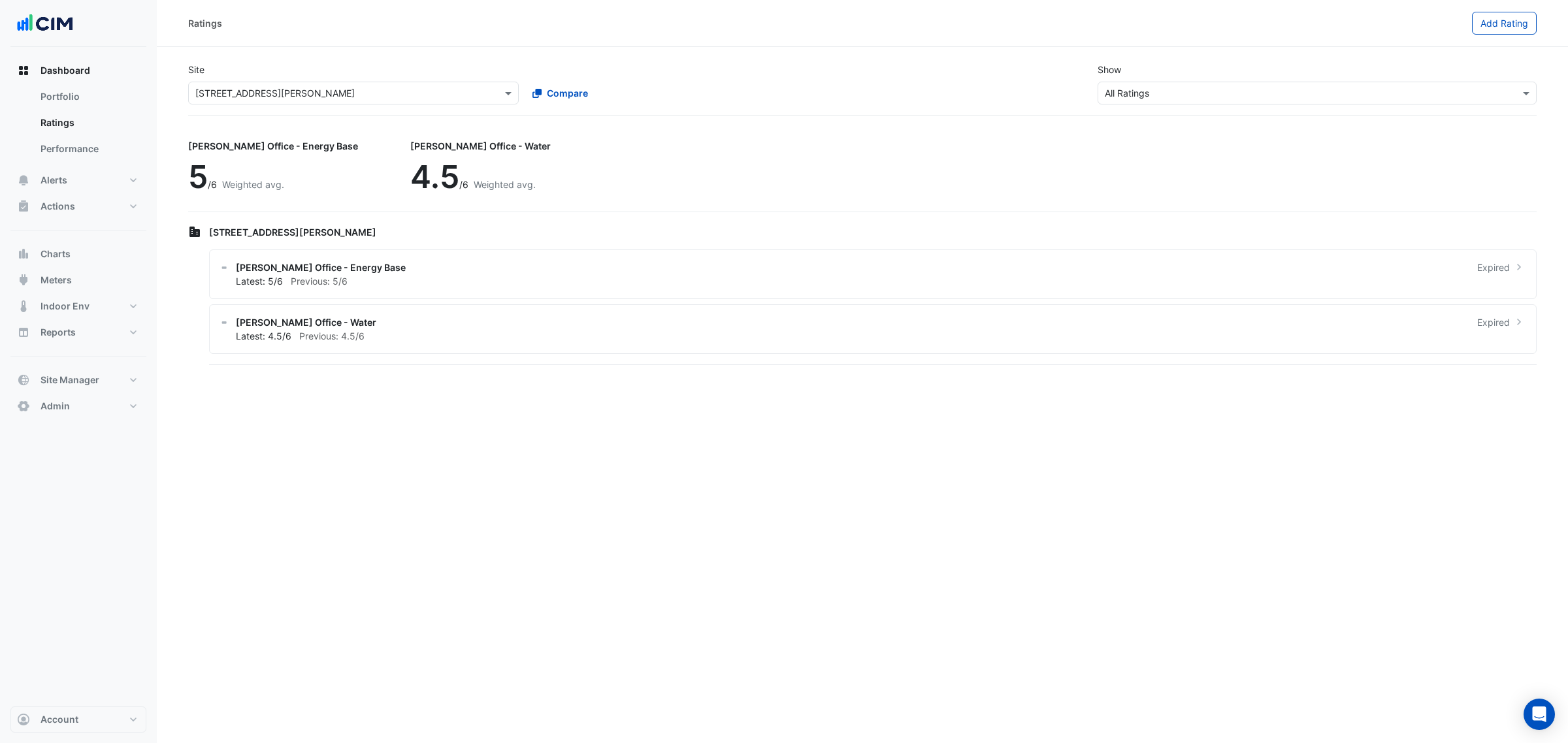
drag, startPoint x: 260, startPoint y: 170, endPoint x: 268, endPoint y: 87, distance: 83.4
click at [263, 155] on div "Ratings Add Rating Site Select a Site × 45 Clarence Street Compare Show Sustain…" at bounding box center [862, 372] width 1411 height 743
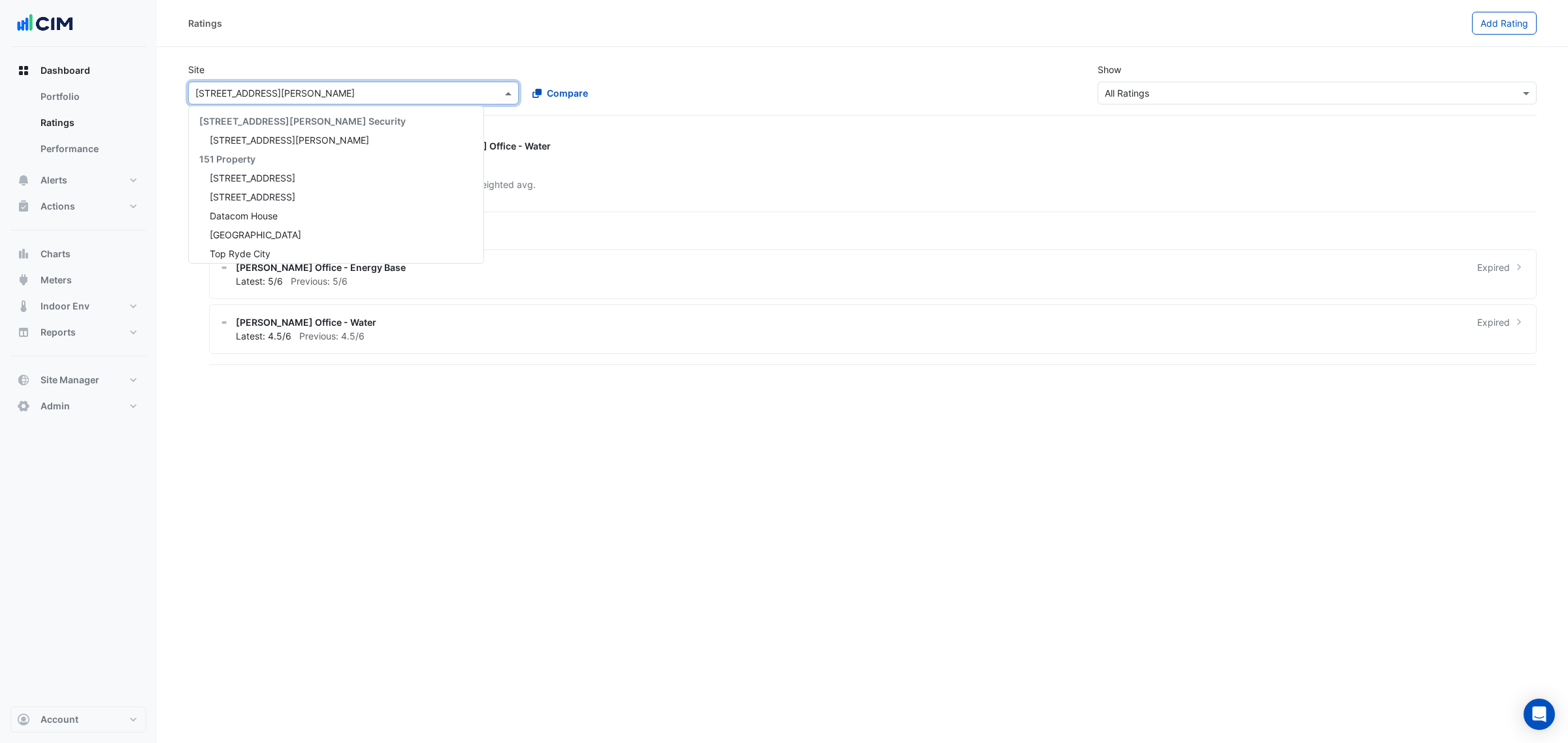
click at [268, 87] on input "text" at bounding box center [340, 93] width 290 height 14
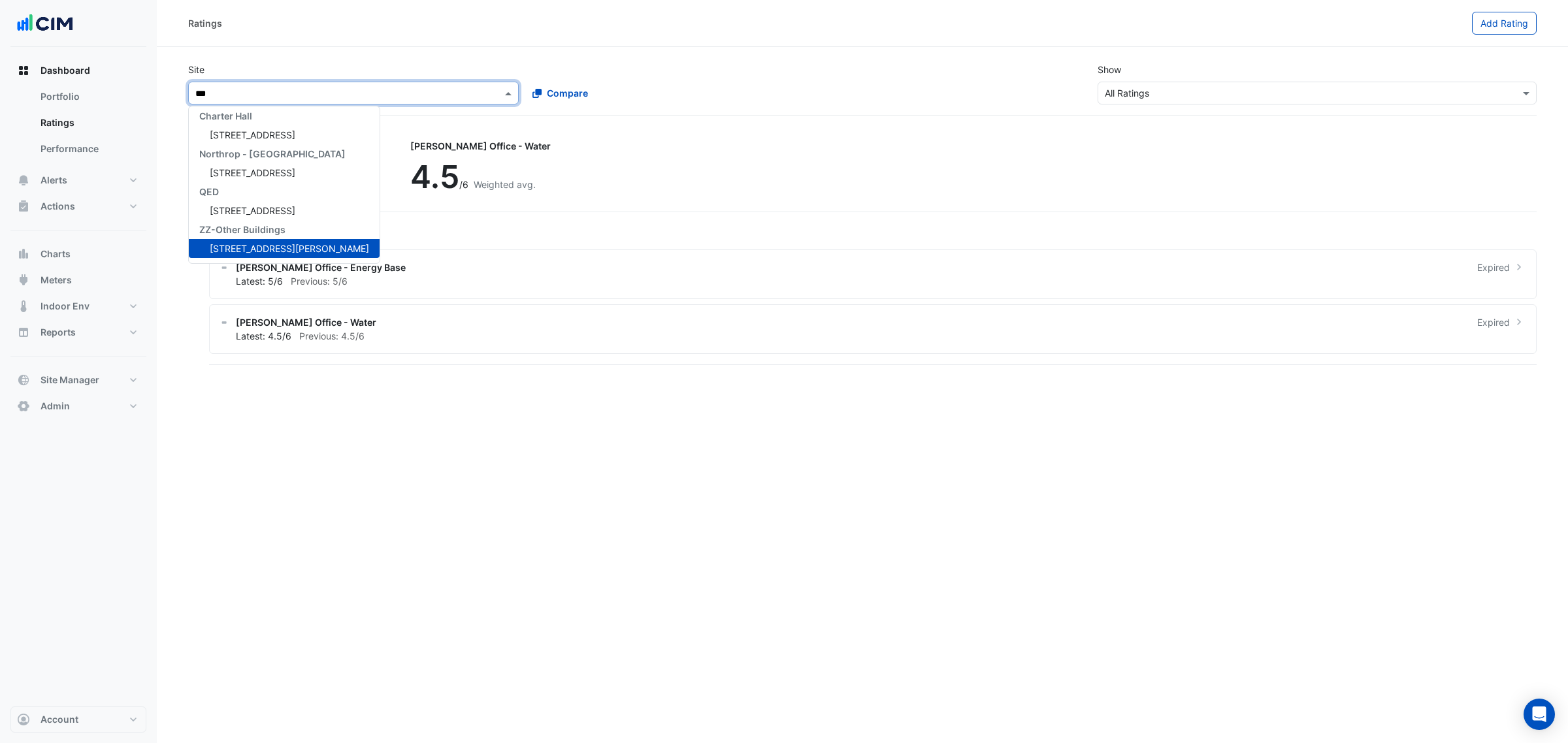
scroll to position [81, 0]
type input "*****"
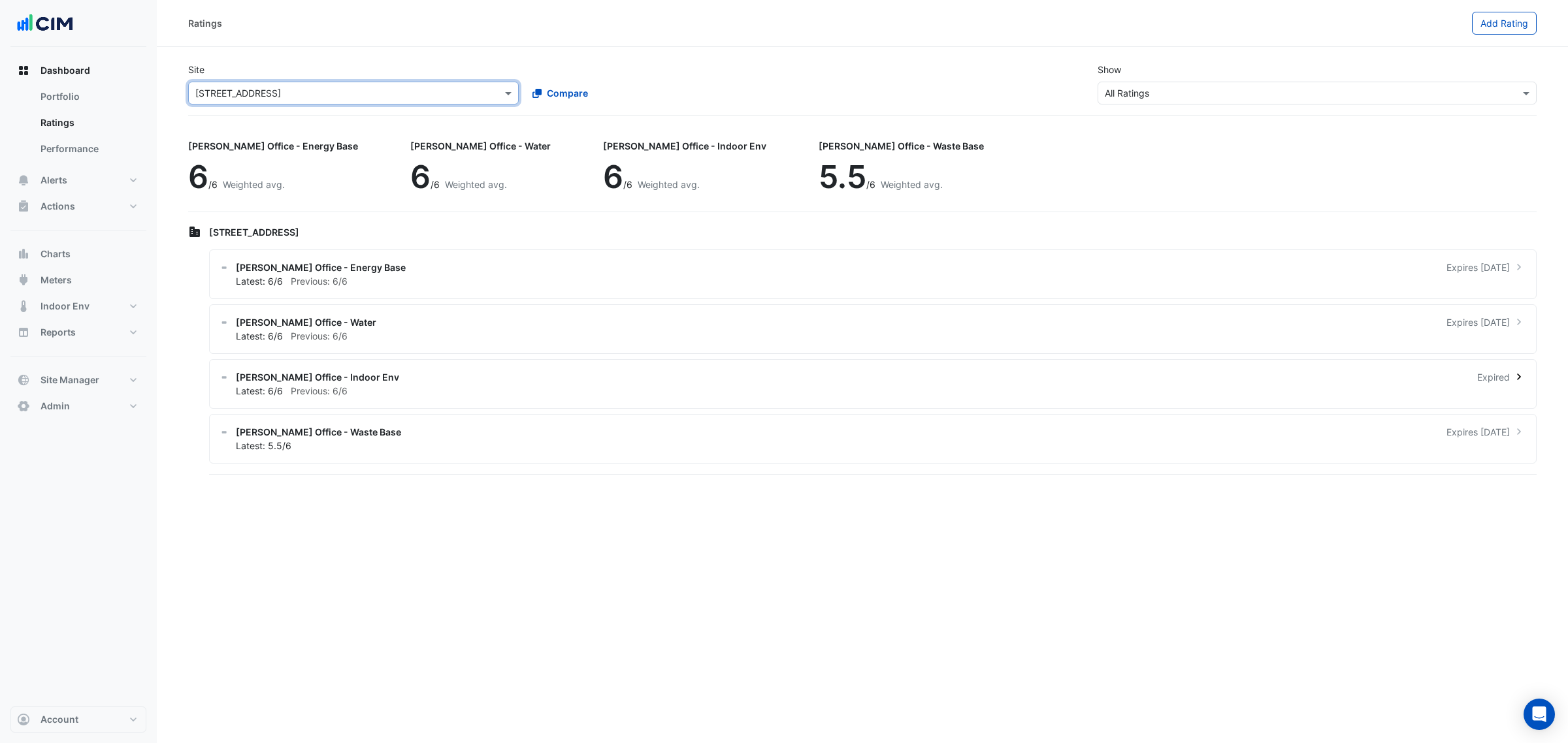
click at [520, 377] on div "NABERS Office - Indoor Env Expired" at bounding box center [880, 377] width 1290 height 14
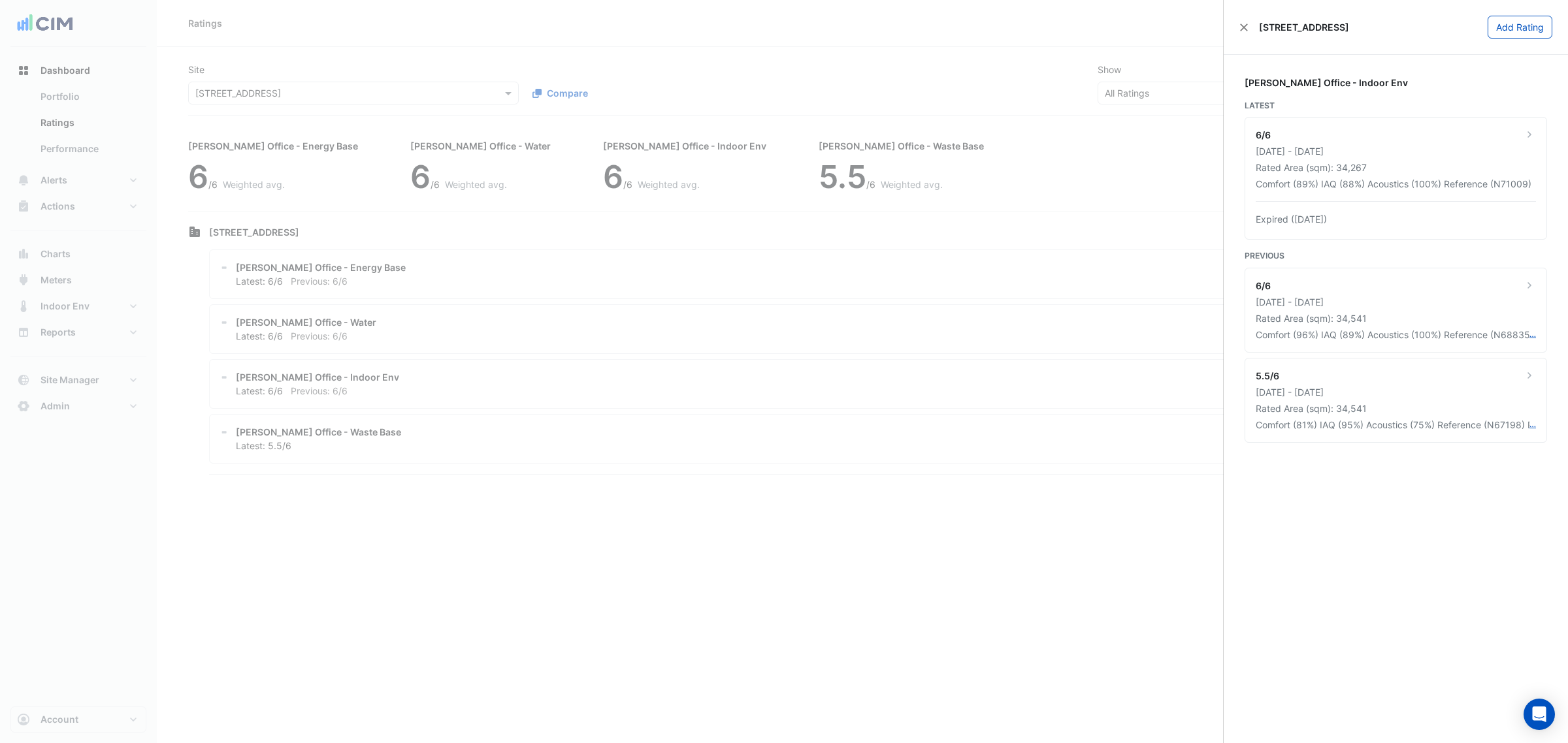
click at [974, 148] on ngb-offcanvas-backdrop at bounding box center [784, 372] width 1568 height 743
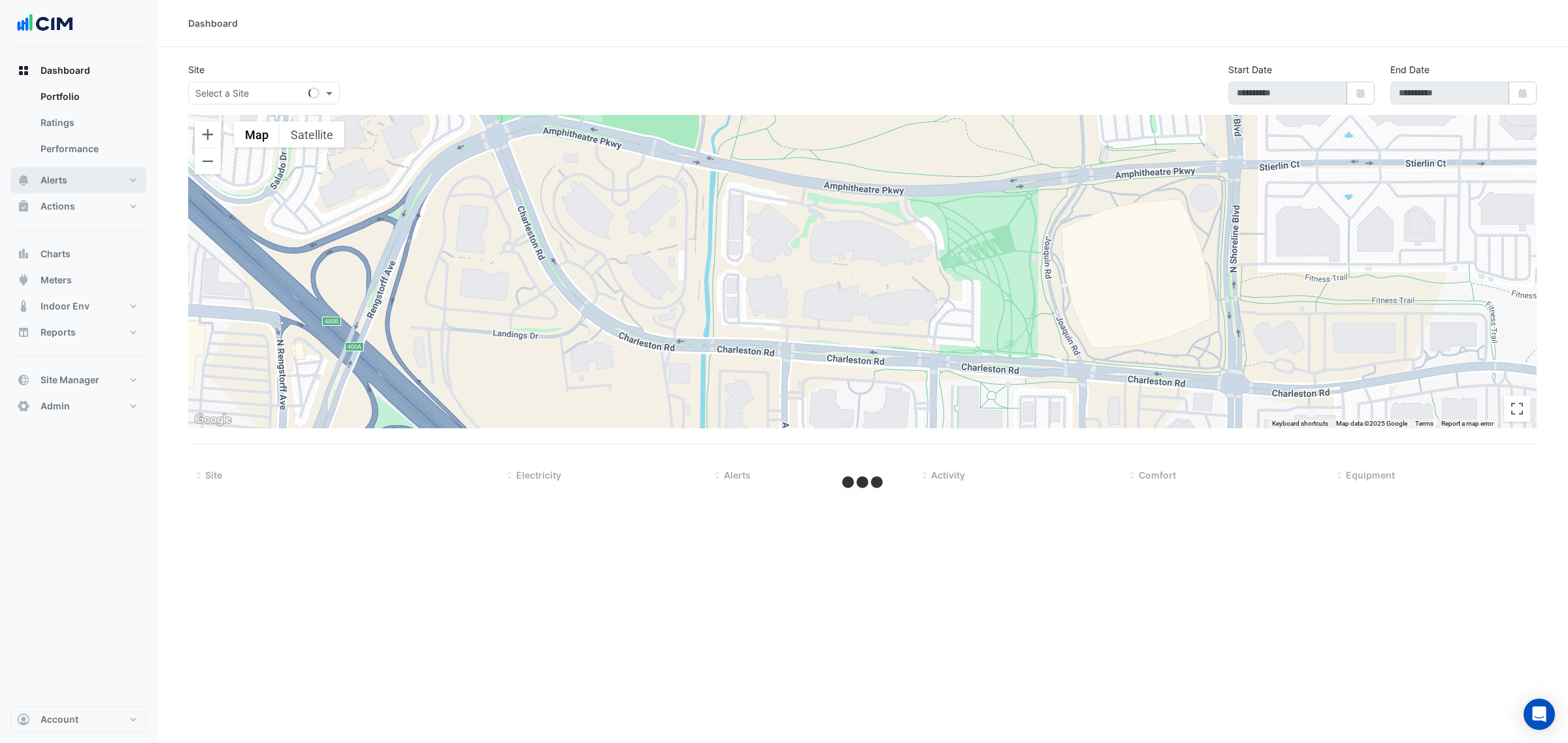
click at [63, 174] on span "Alerts" at bounding box center [54, 180] width 27 height 13
click at [226, 97] on input "text" at bounding box center [250, 93] width 111 height 14
type input "*"
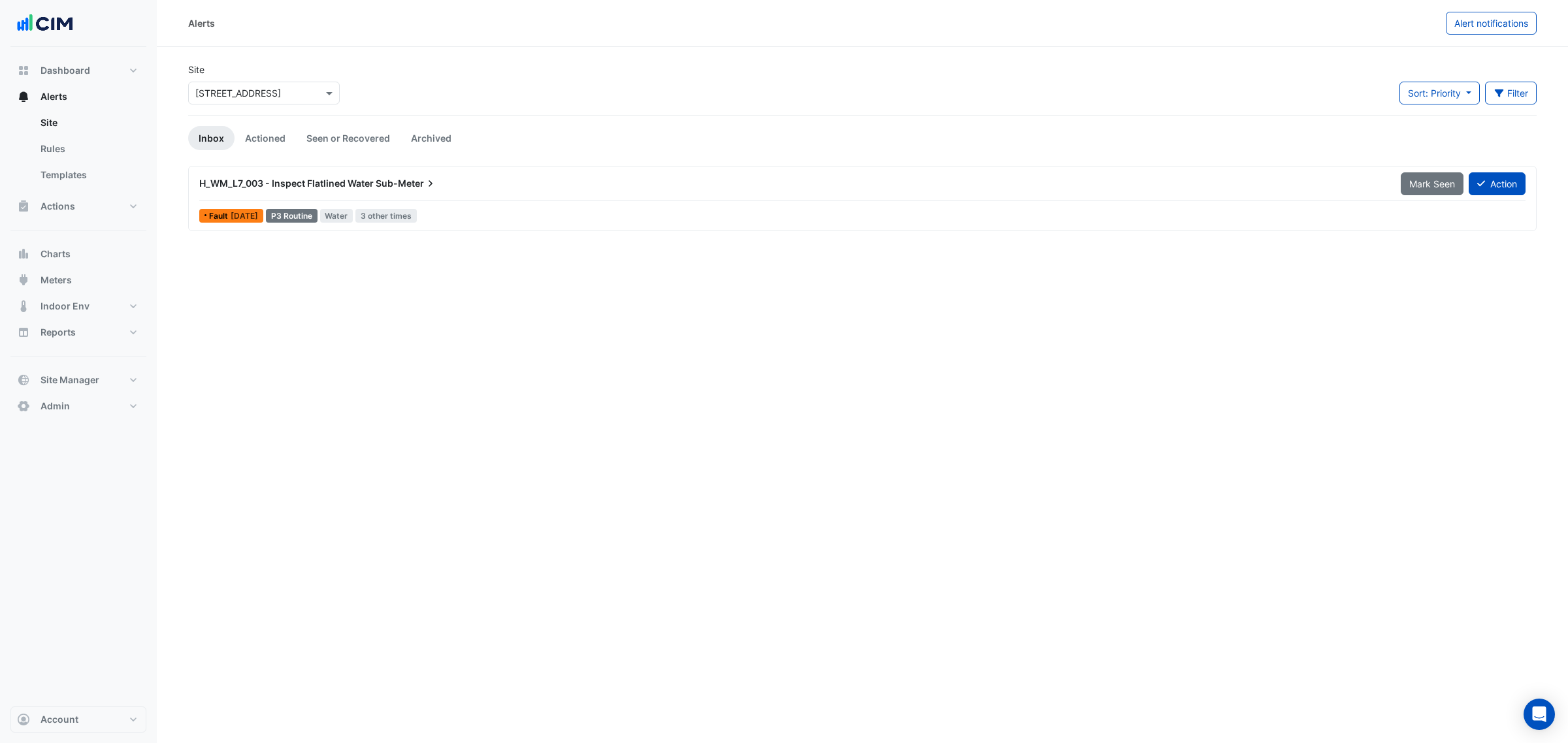
click at [226, 97] on input "text" at bounding box center [250, 93] width 111 height 14
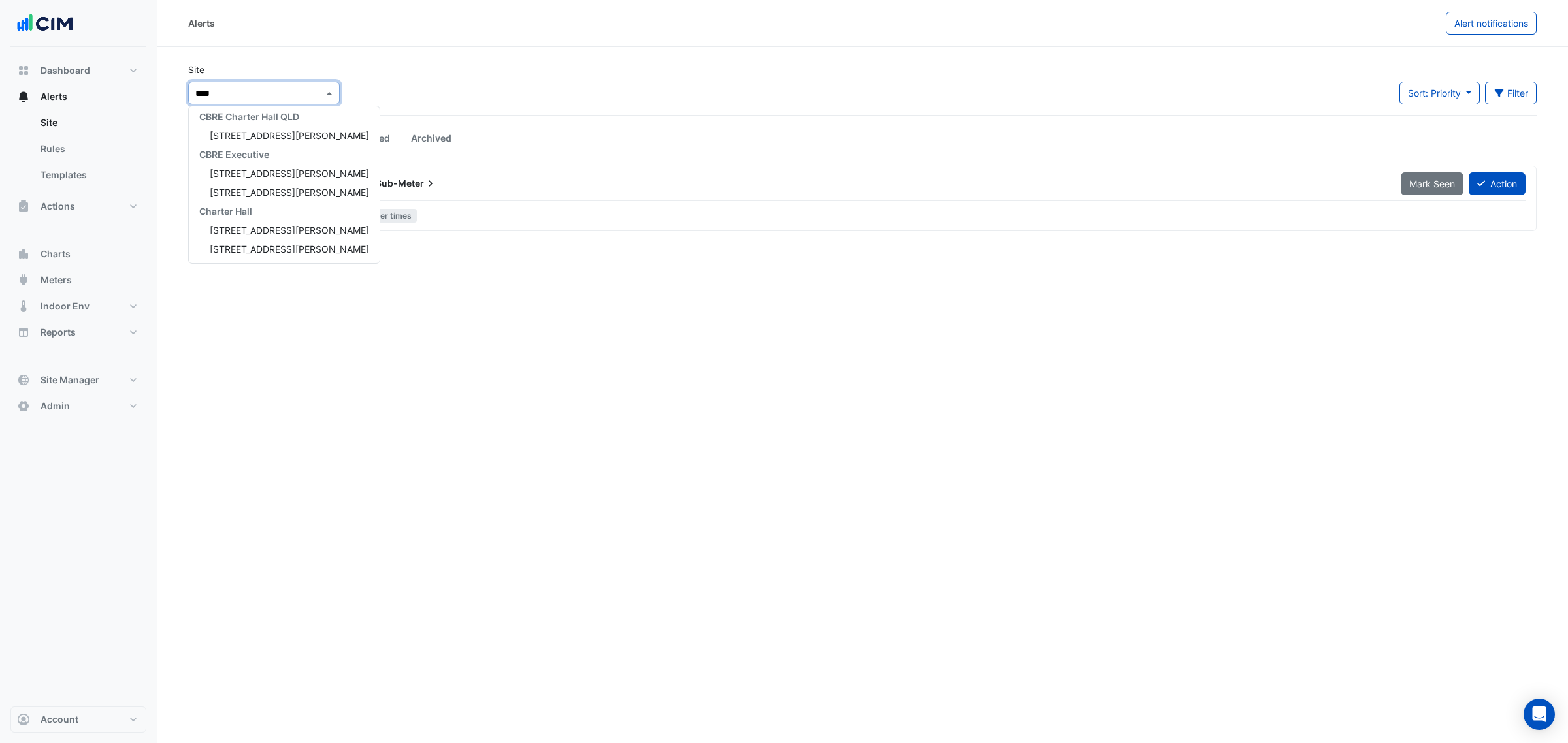
scroll to position [24, 0]
type input "*****"
click at [635, 43] on div "Alerts Alert notifications" at bounding box center [862, 23] width 1411 height 47
click at [286, 88] on input "text" at bounding box center [250, 93] width 111 height 14
type input "*****"
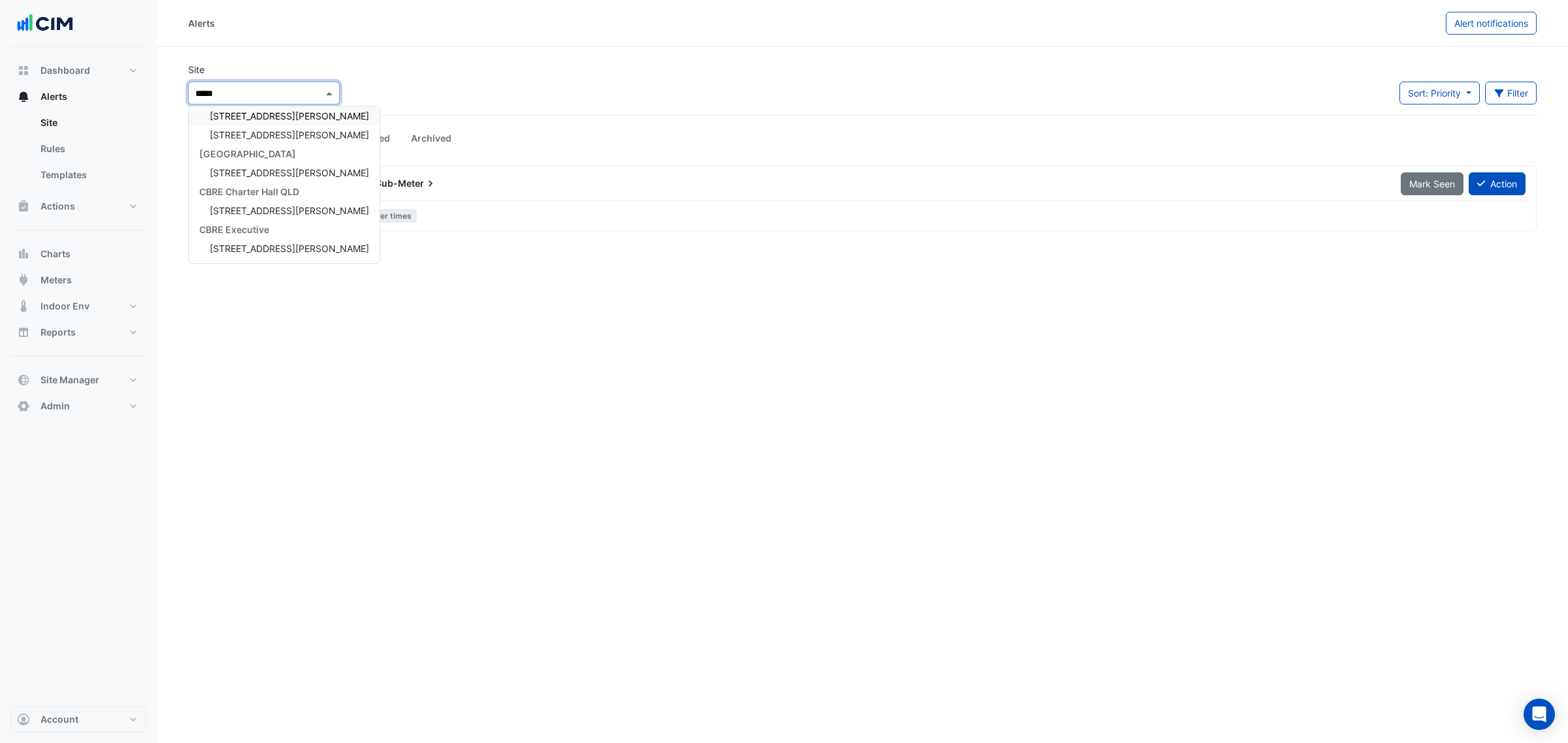
click at [272, 111] on div "[STREET_ADDRESS][PERSON_NAME]" at bounding box center [284, 116] width 190 height 19
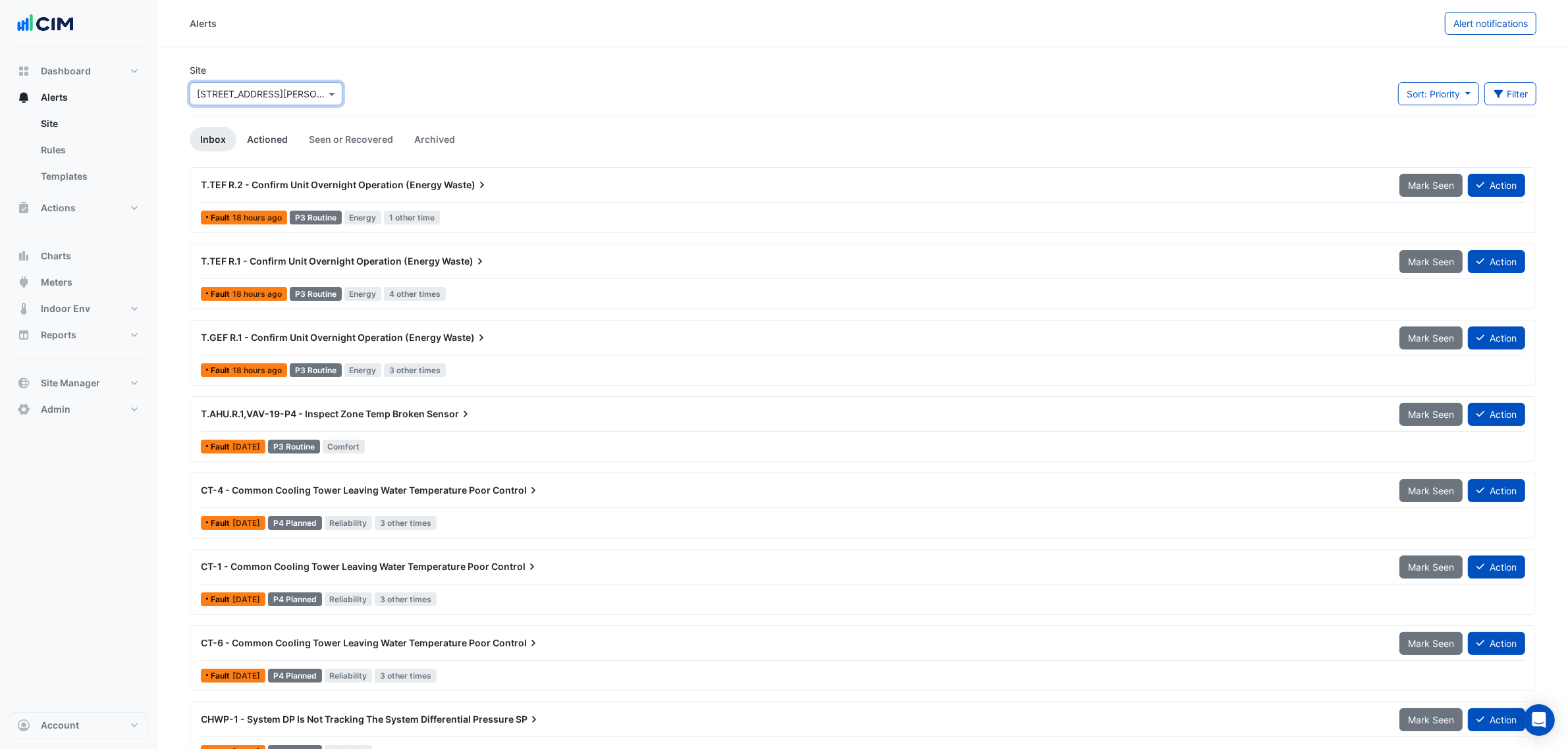
click at [291, 136] on link "Actioned" at bounding box center [267, 139] width 62 height 24
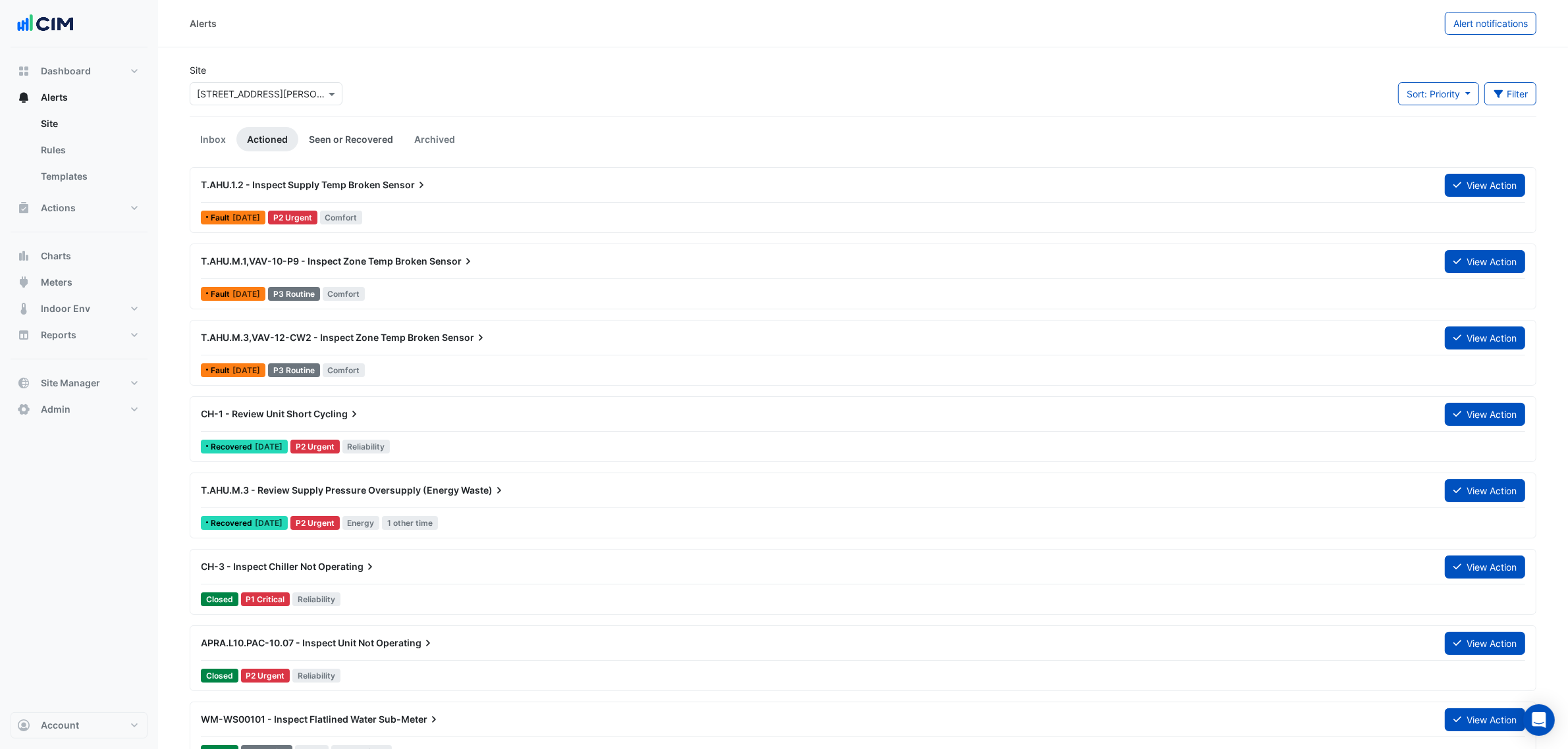
click at [330, 132] on link "Seen or Recovered" at bounding box center [350, 139] width 105 height 24
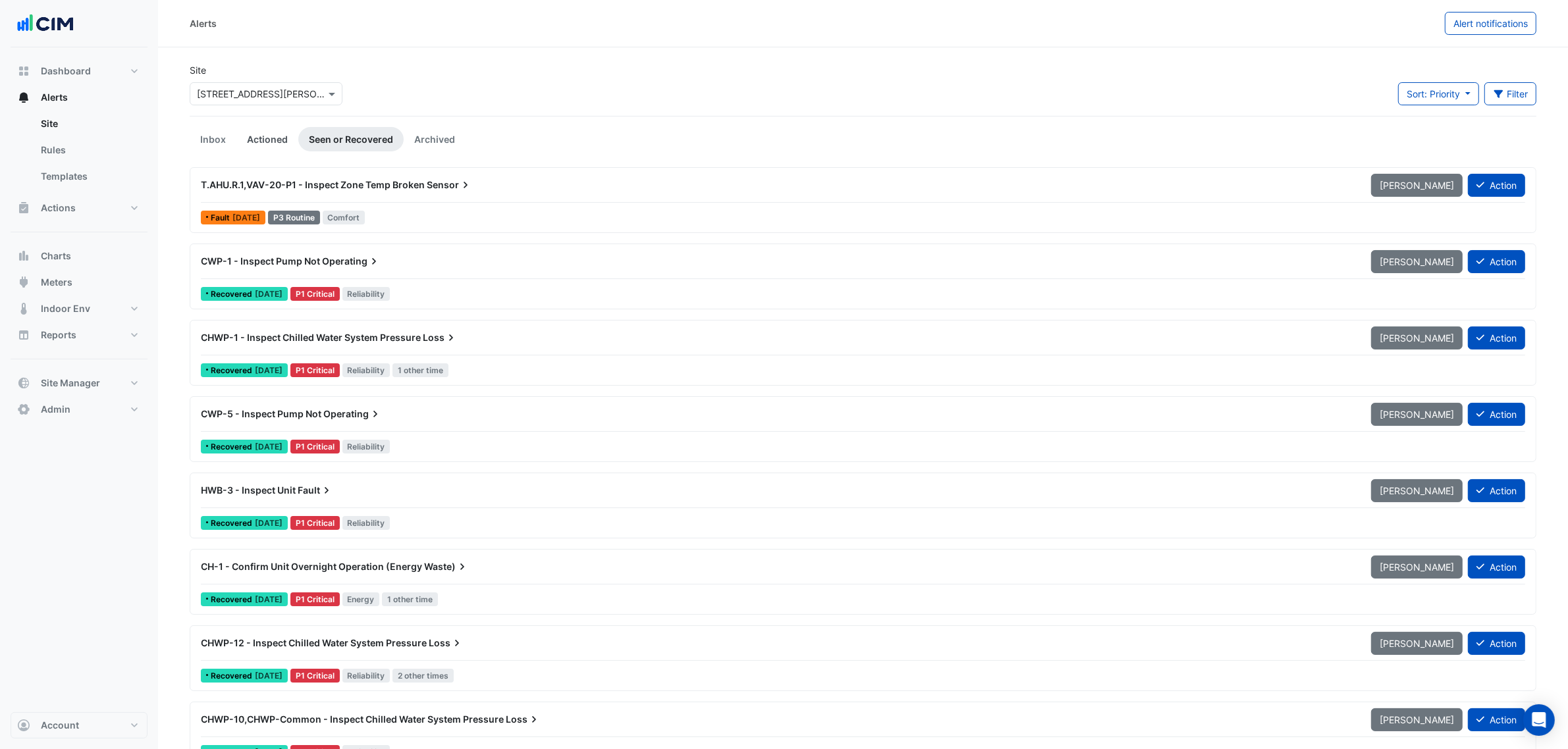
click at [282, 134] on link "Actioned" at bounding box center [267, 139] width 62 height 24
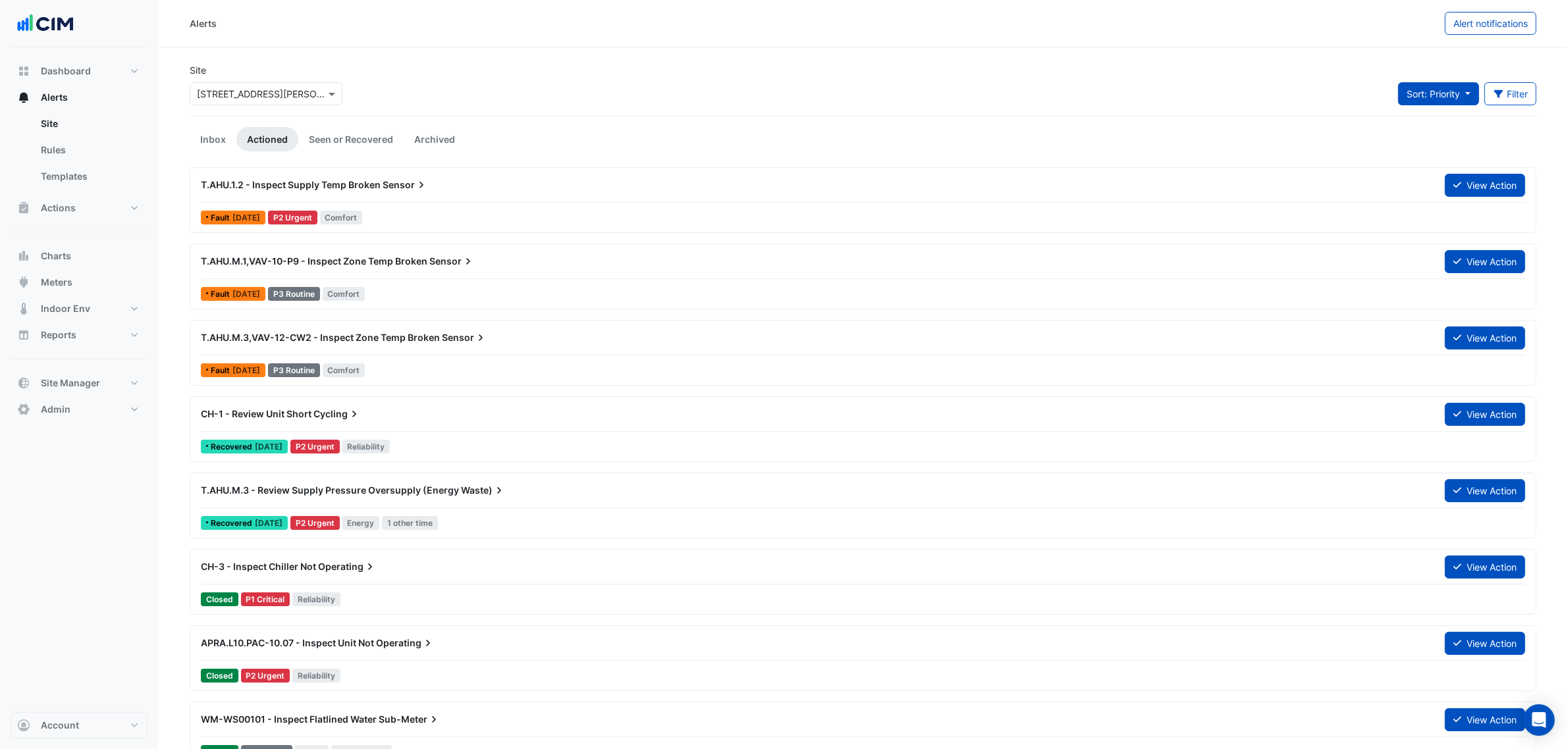
click at [1439, 88] on span "Sort: Priority" at bounding box center [1433, 93] width 53 height 11
click at [1427, 139] on li "Updated" at bounding box center [1449, 142] width 104 height 19
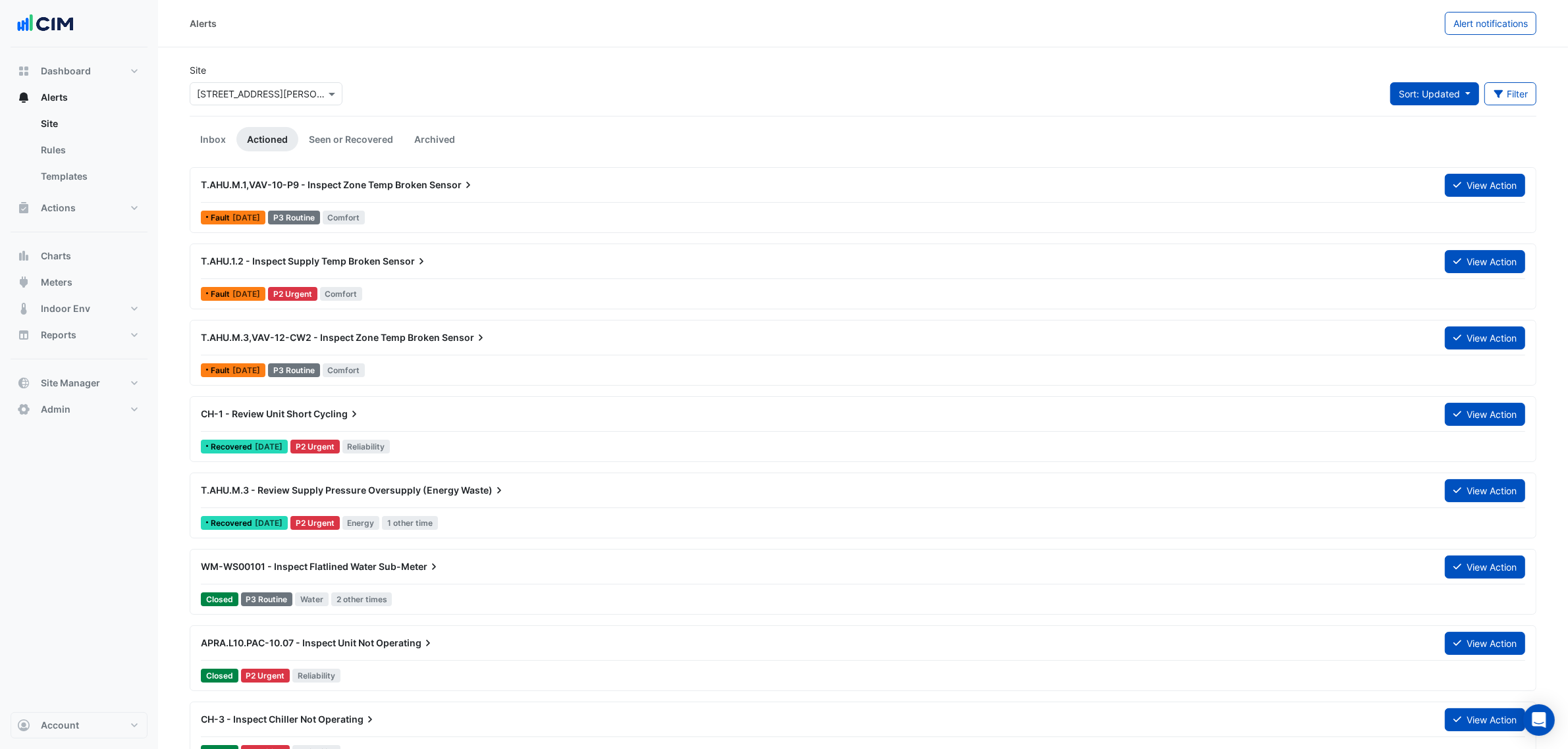
click at [1403, 96] on span "Sort: Updated" at bounding box center [1429, 93] width 61 height 11
click at [1408, 117] on li "Priority" at bounding box center [1442, 123] width 104 height 19
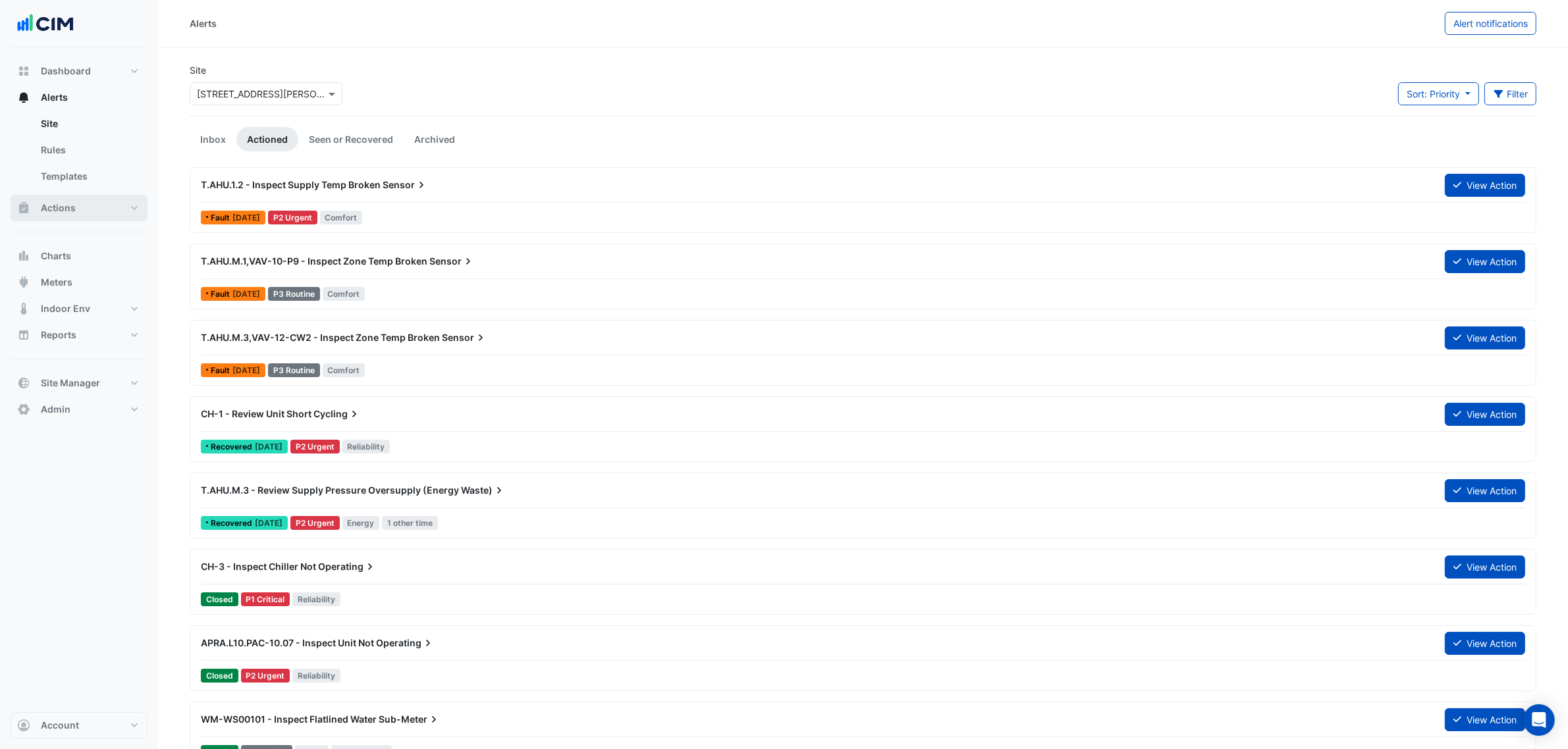
click at [75, 206] on button "Actions" at bounding box center [79, 207] width 137 height 26
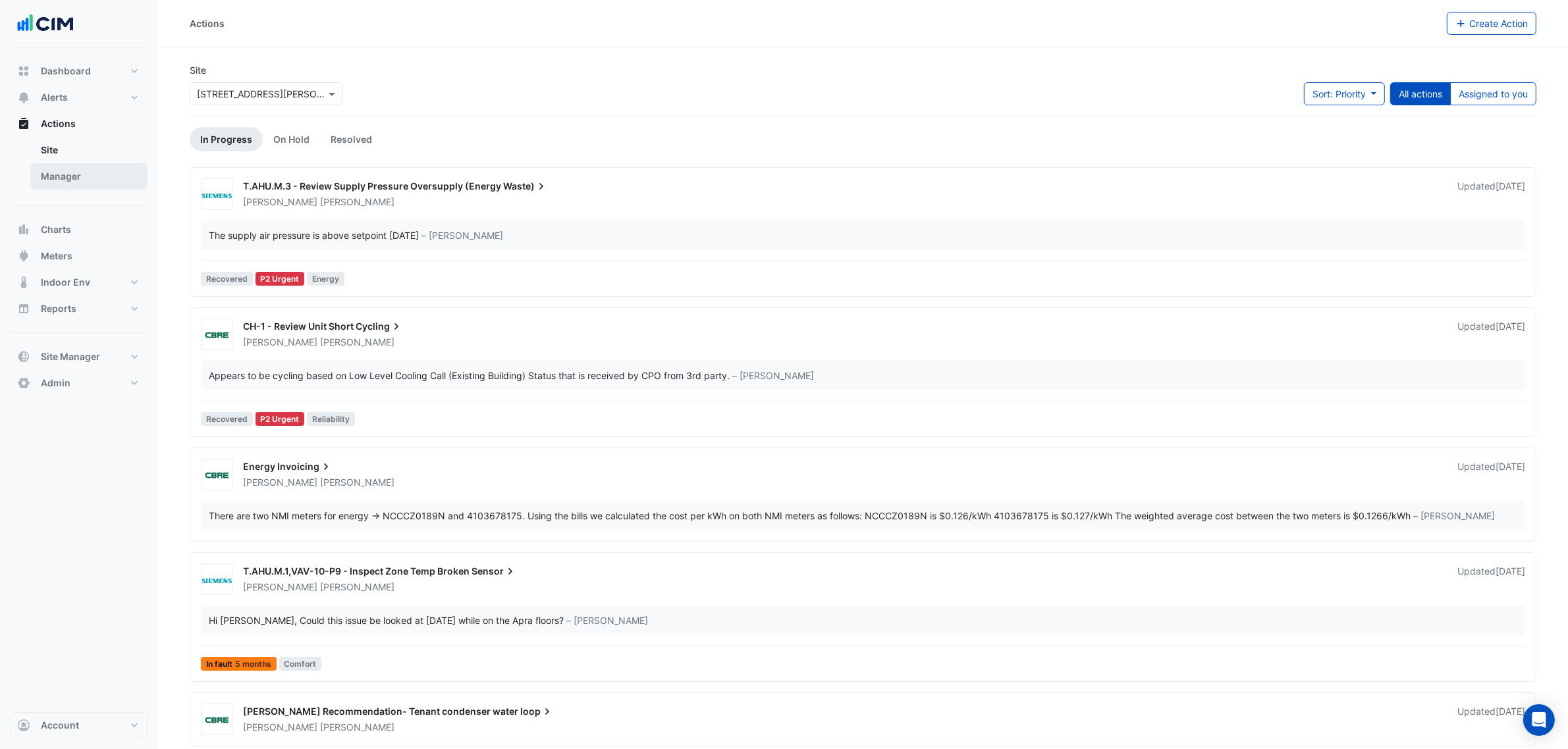
click at [78, 187] on link "Manager" at bounding box center [89, 176] width 117 height 26
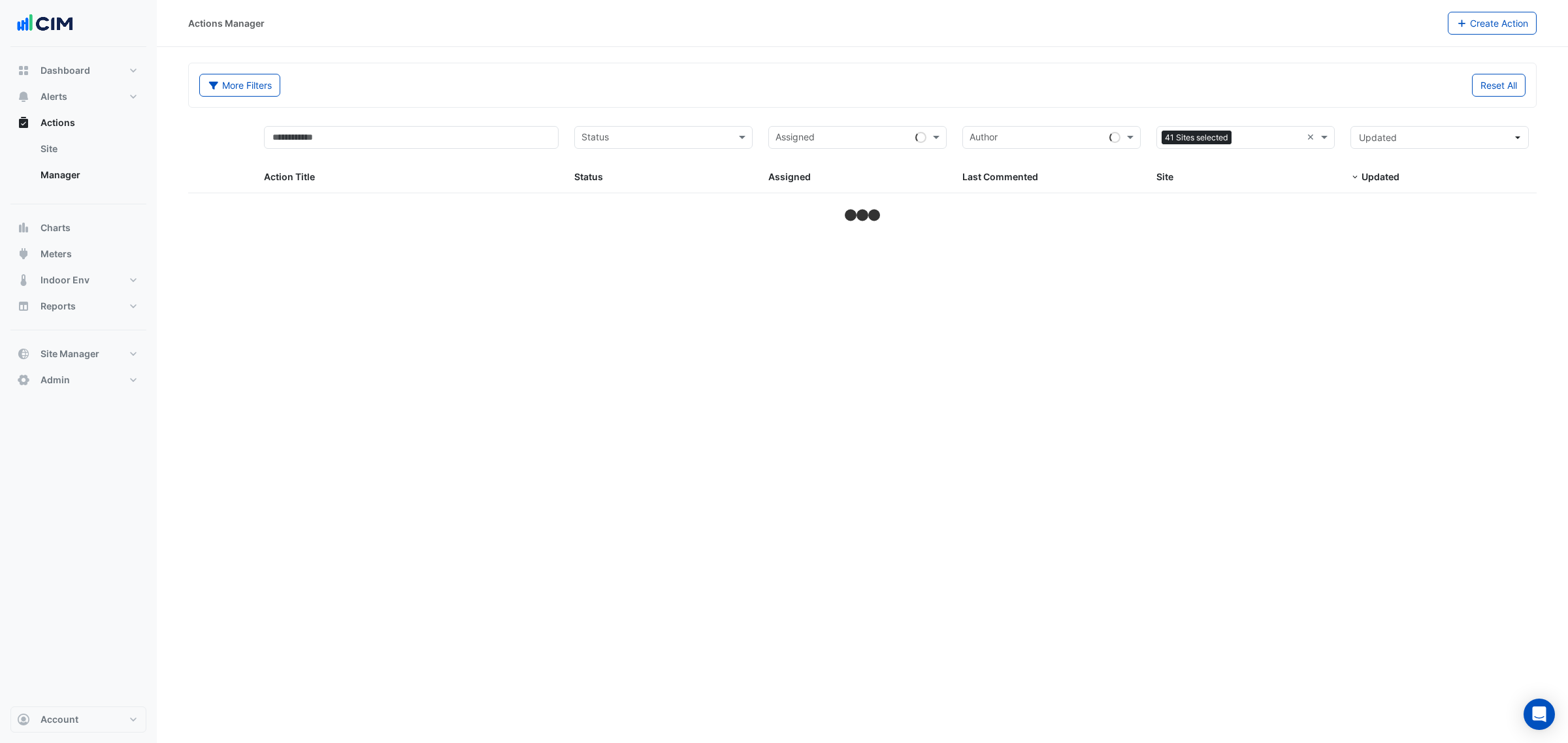
select select "***"
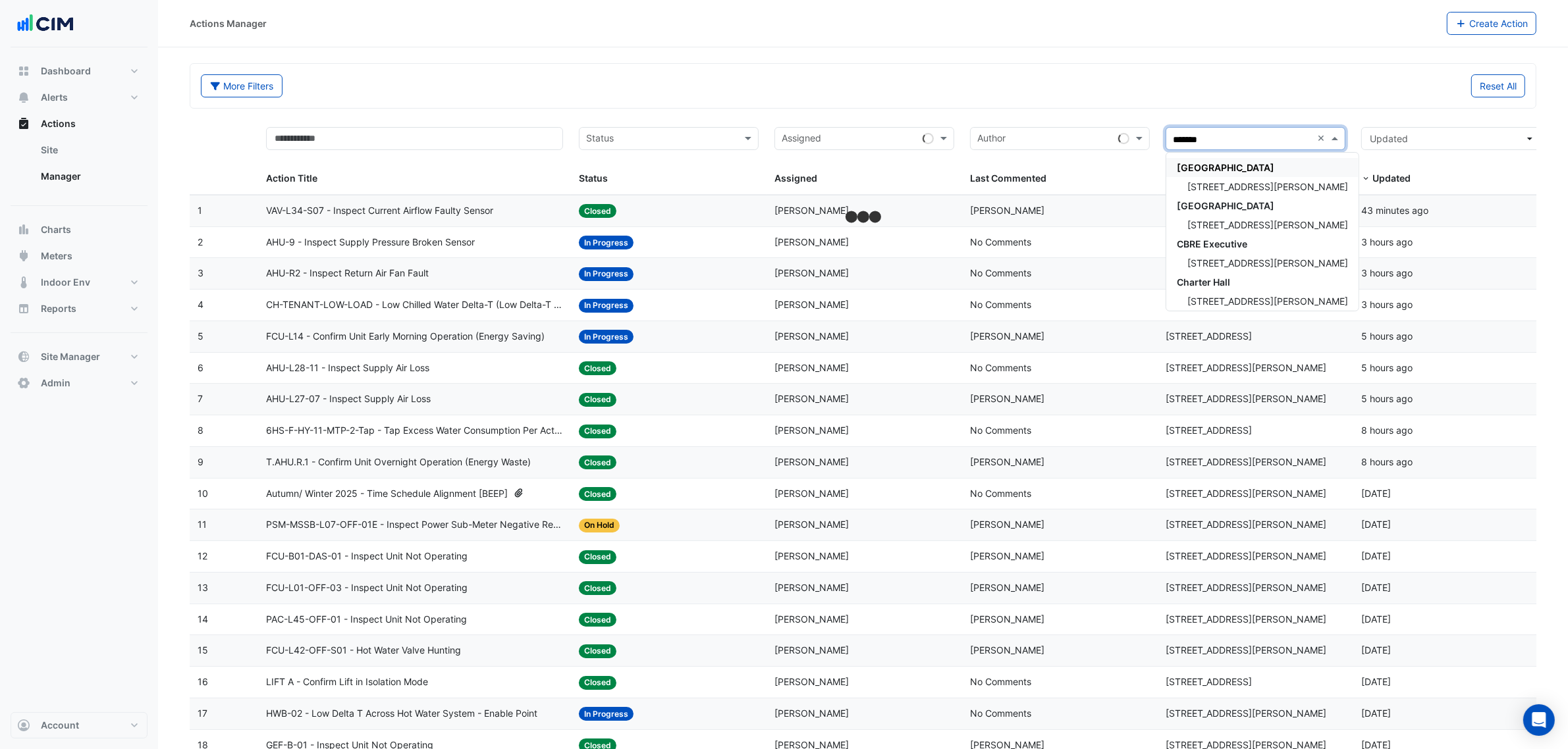
type input "********"
click at [1283, 188] on div "[STREET_ADDRESS][PERSON_NAME]" at bounding box center [1262, 187] width 192 height 19
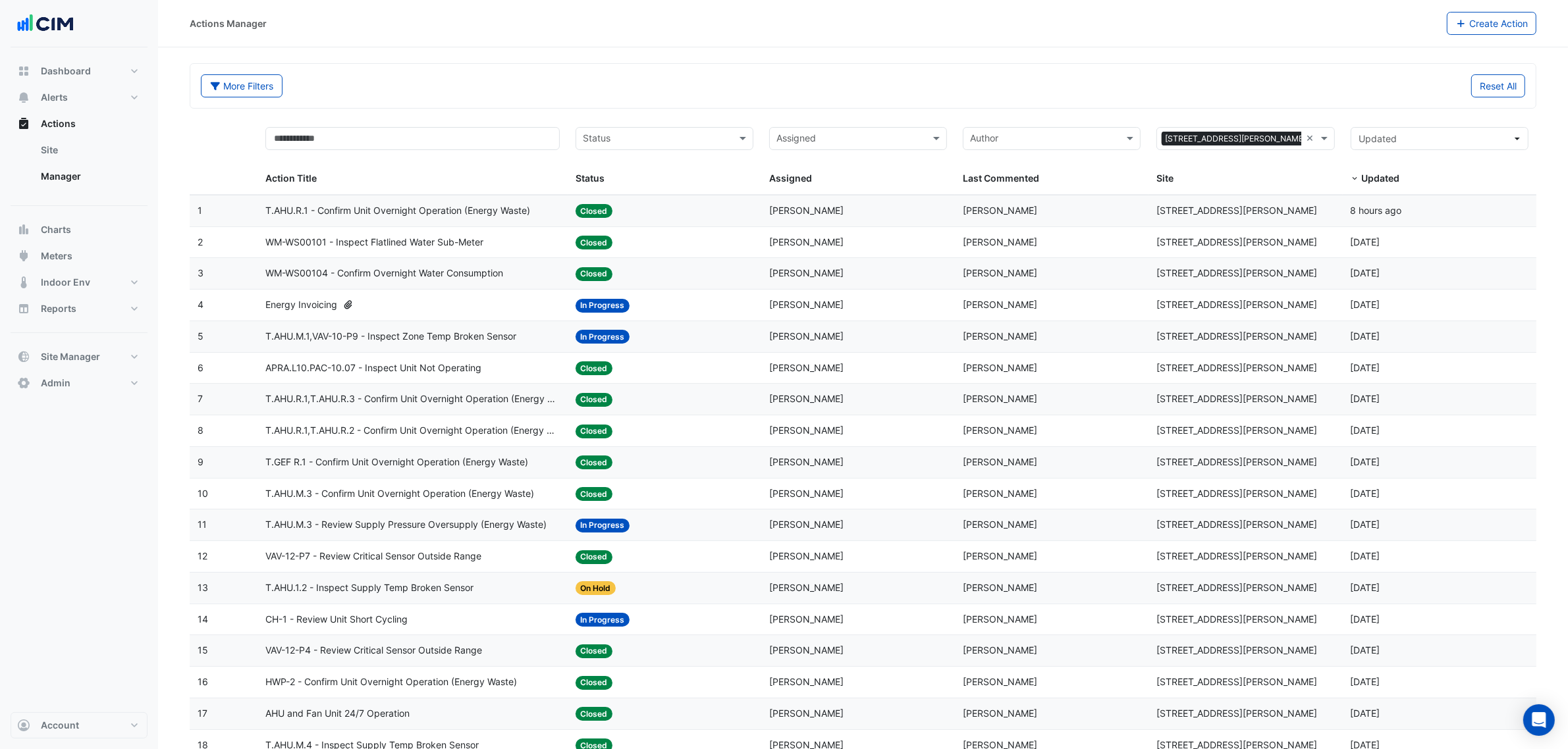
click at [646, 208] on div "Status: Closed" at bounding box center [664, 211] width 178 height 15
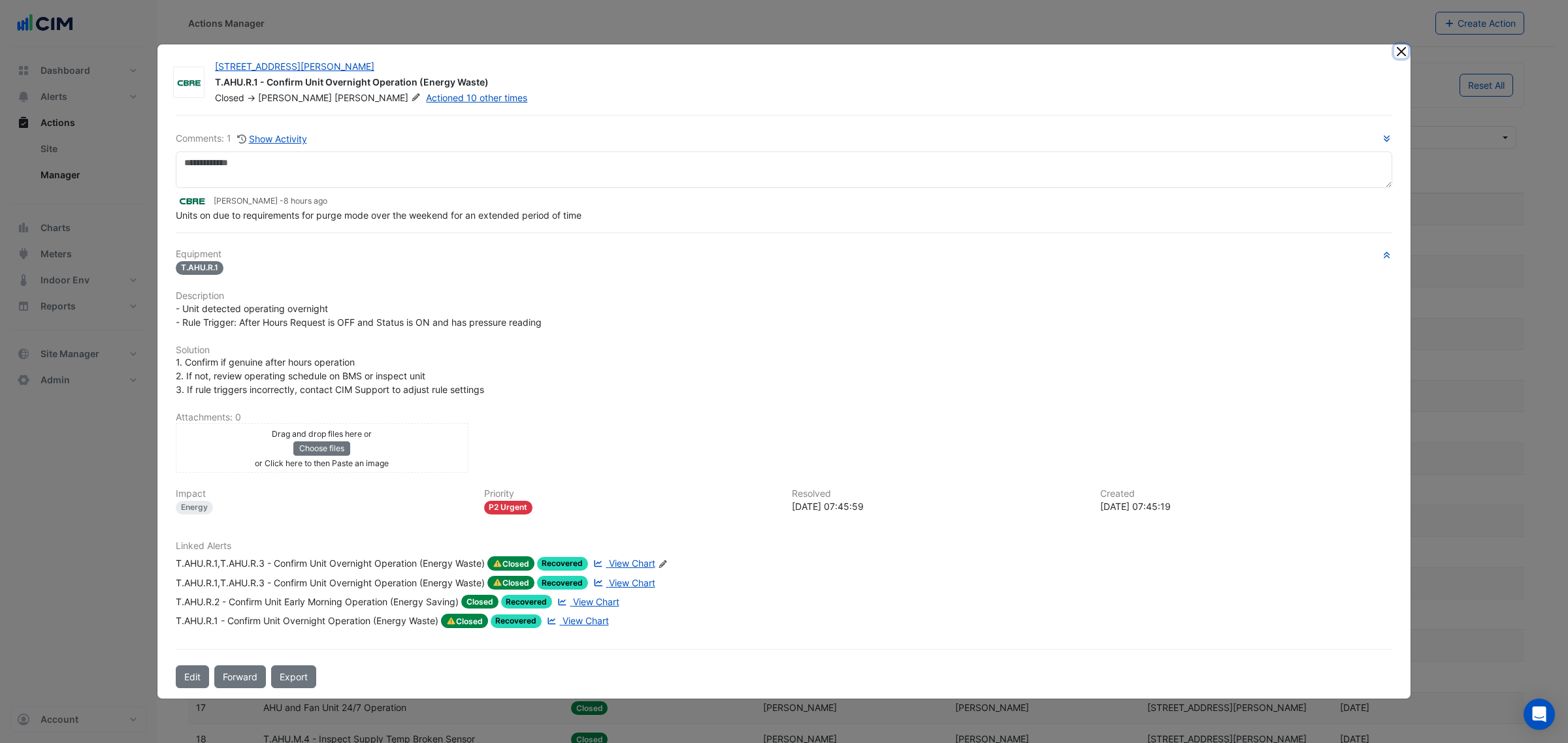
click at [1397, 49] on button "Close" at bounding box center [1401, 51] width 14 height 14
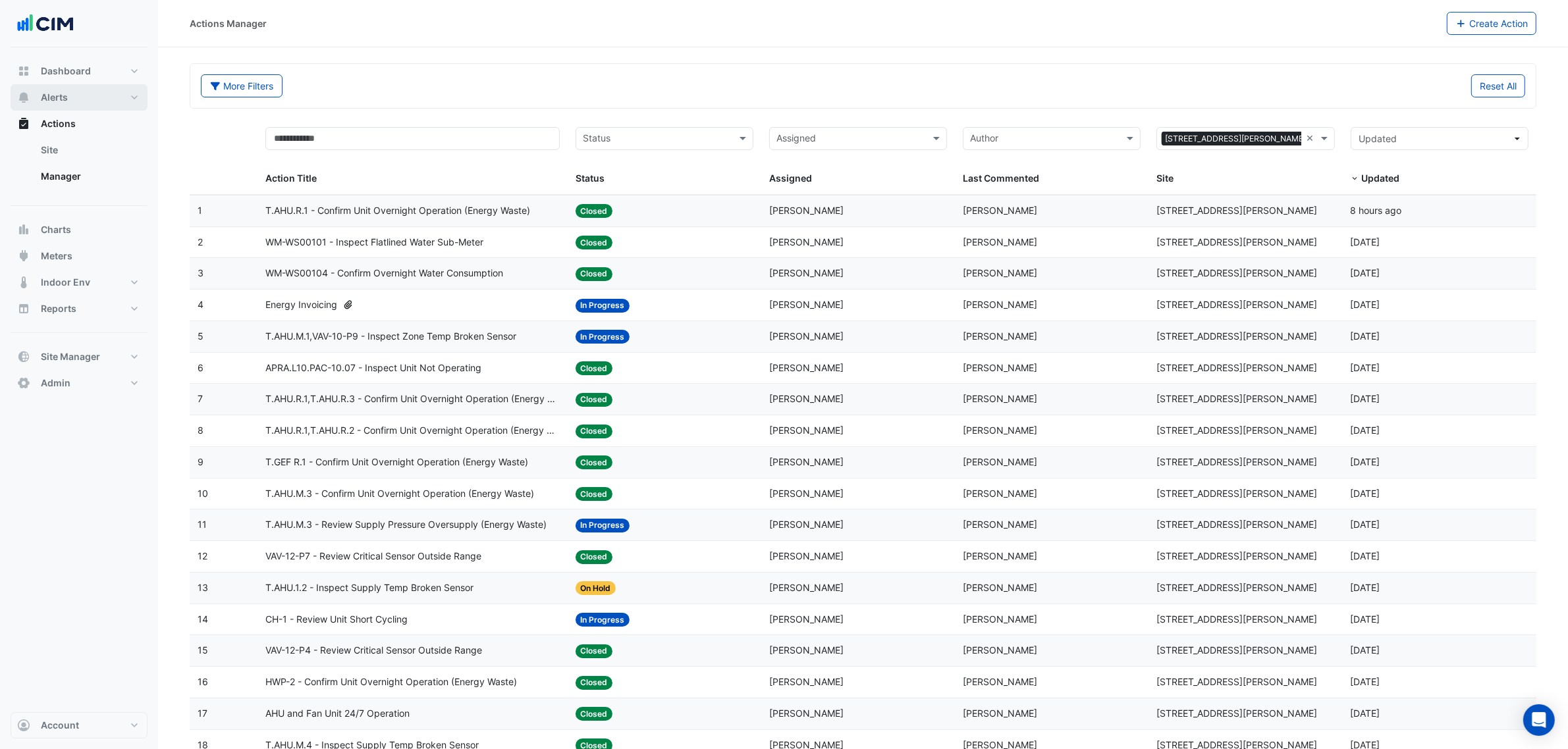
click at [74, 104] on button "Alerts" at bounding box center [79, 97] width 137 height 26
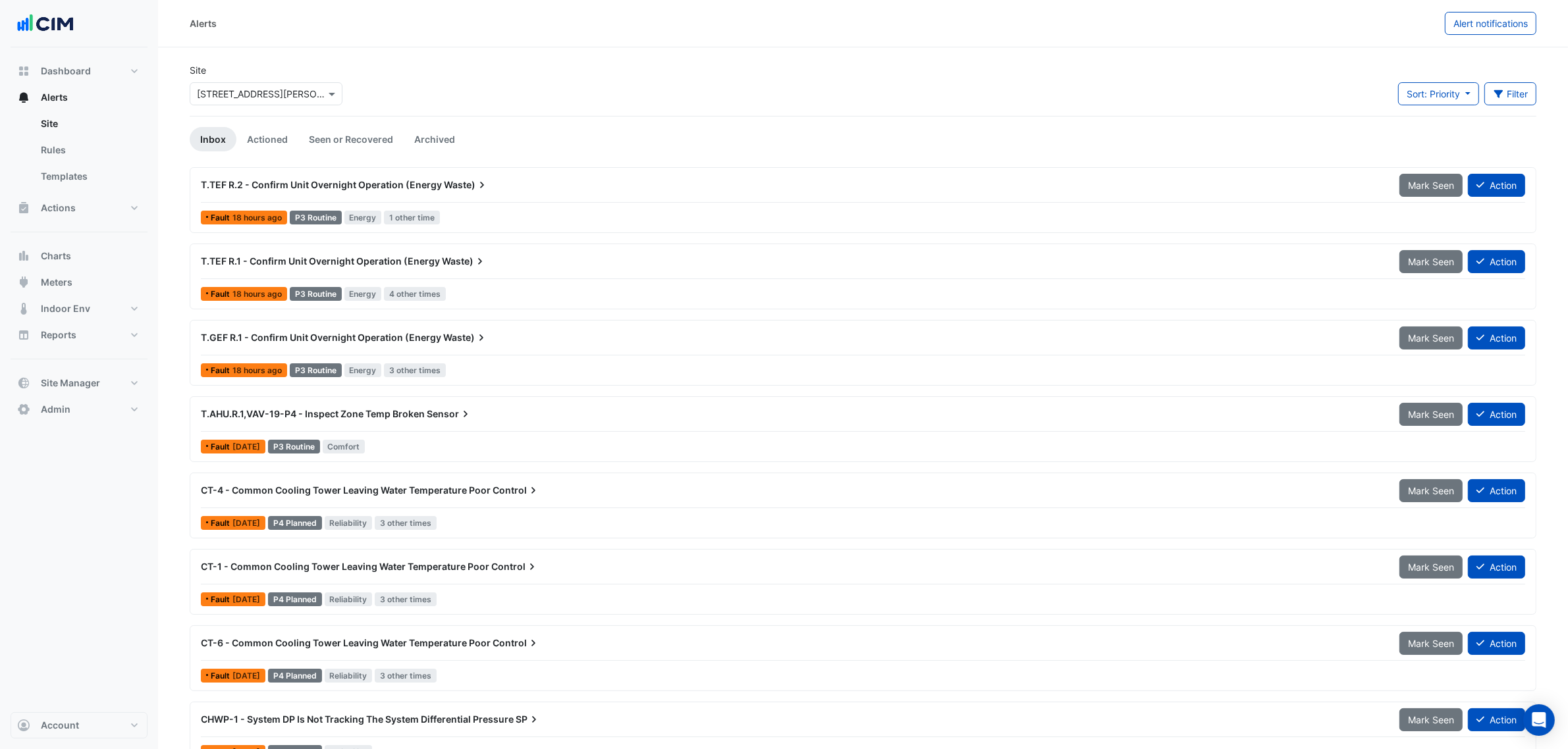
click at [256, 186] on span "T.TEF R.2 - Confirm Unit Overnight Operation (Energy" at bounding box center [321, 185] width 241 height 11
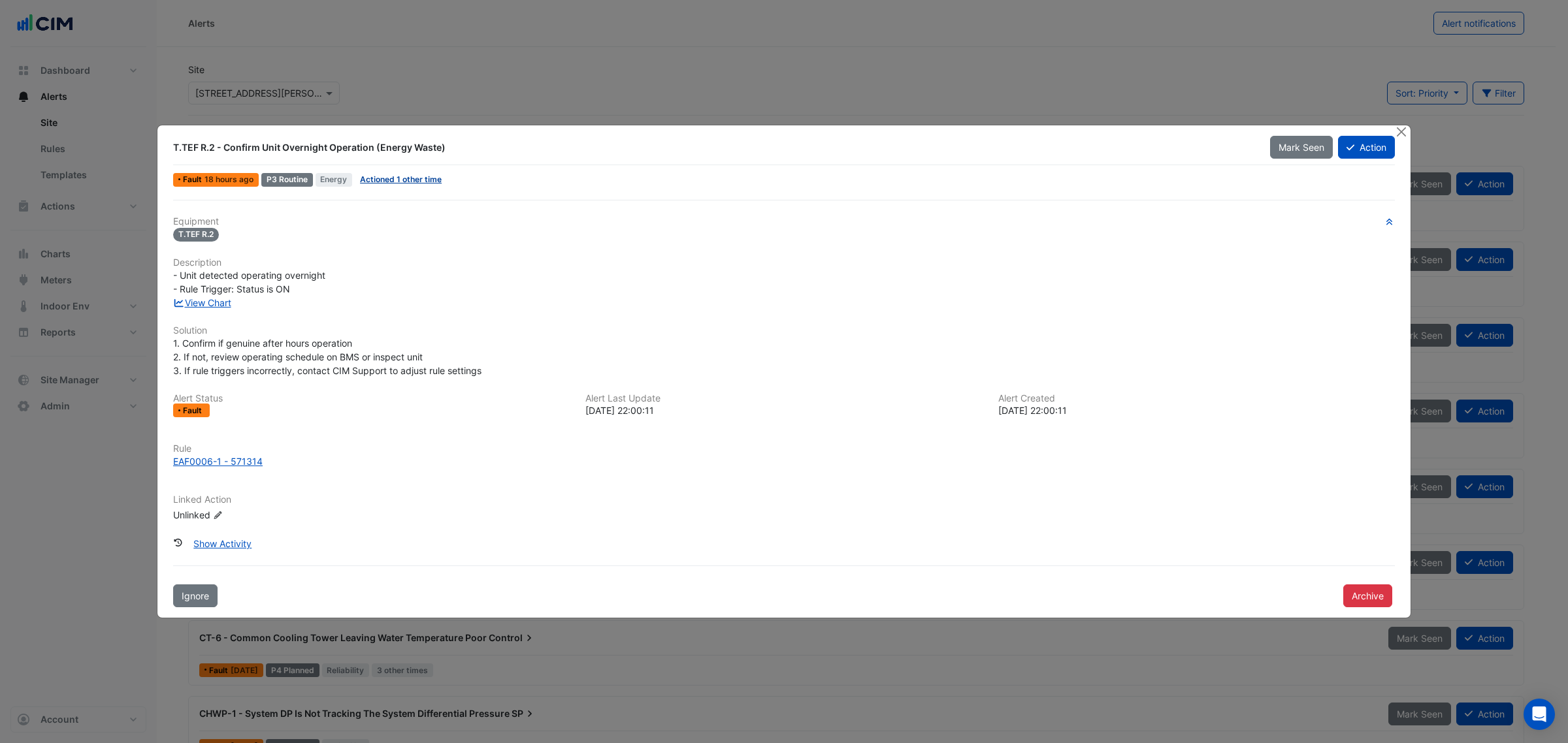
click at [390, 178] on link "Actioned 1 other time" at bounding box center [401, 179] width 82 height 10
click at [208, 308] on div "View Chart" at bounding box center [784, 302] width 1237 height 14
click at [220, 301] on link "View Chart" at bounding box center [202, 302] width 58 height 11
click at [1399, 124] on div "T.TEF R.2 - Confirm Unit Overnight Operation (Energy Waste) Mark Seen Action Fa…" at bounding box center [784, 372] width 1254 height 495
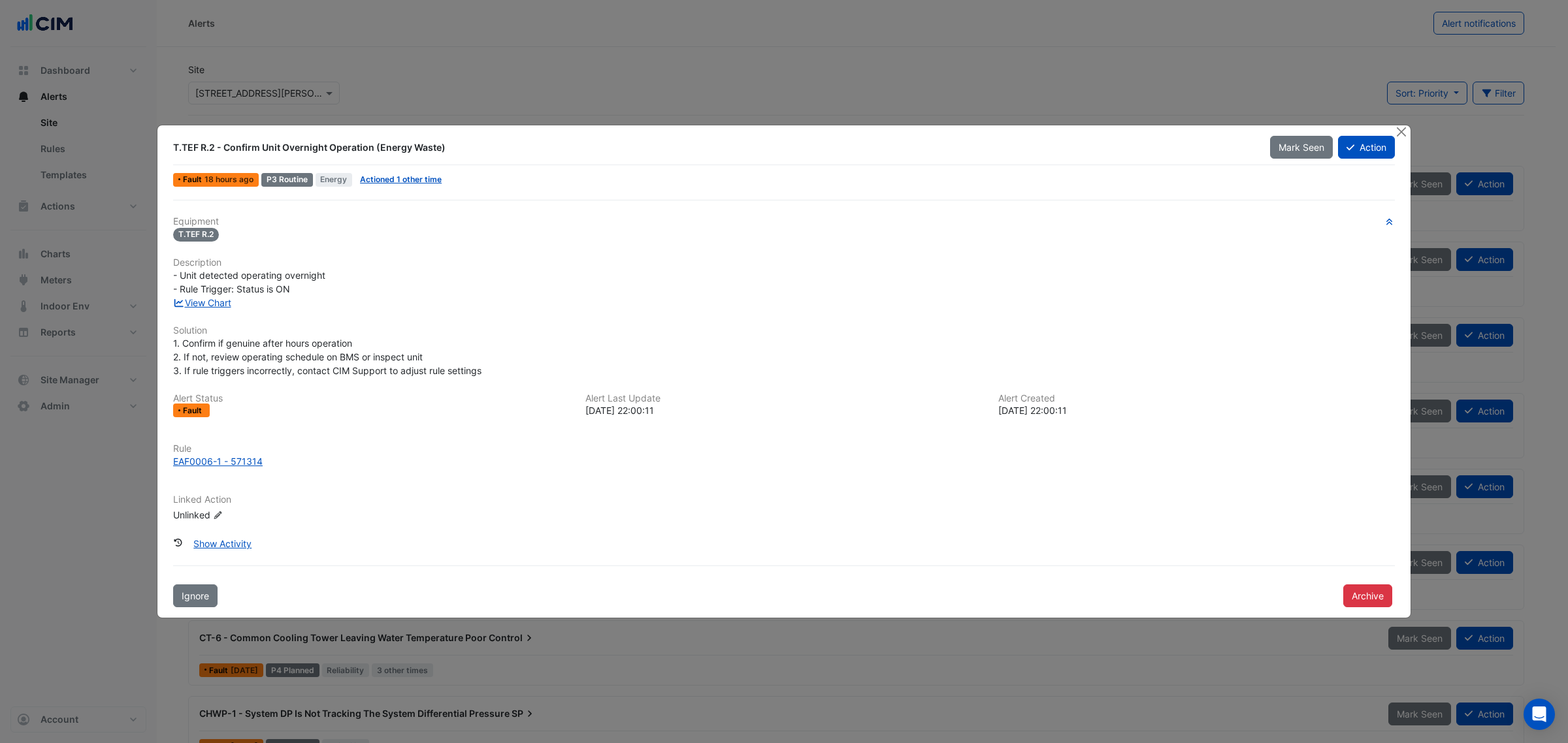
click at [1399, 124] on div "T.TEF R.2 - Confirm Unit Overnight Operation (Energy Waste) Mark Seen Action Fa…" at bounding box center [784, 372] width 1254 height 495
click at [209, 298] on link "View Chart" at bounding box center [202, 302] width 58 height 11
click at [1402, 134] on button "Close" at bounding box center [1401, 132] width 14 height 14
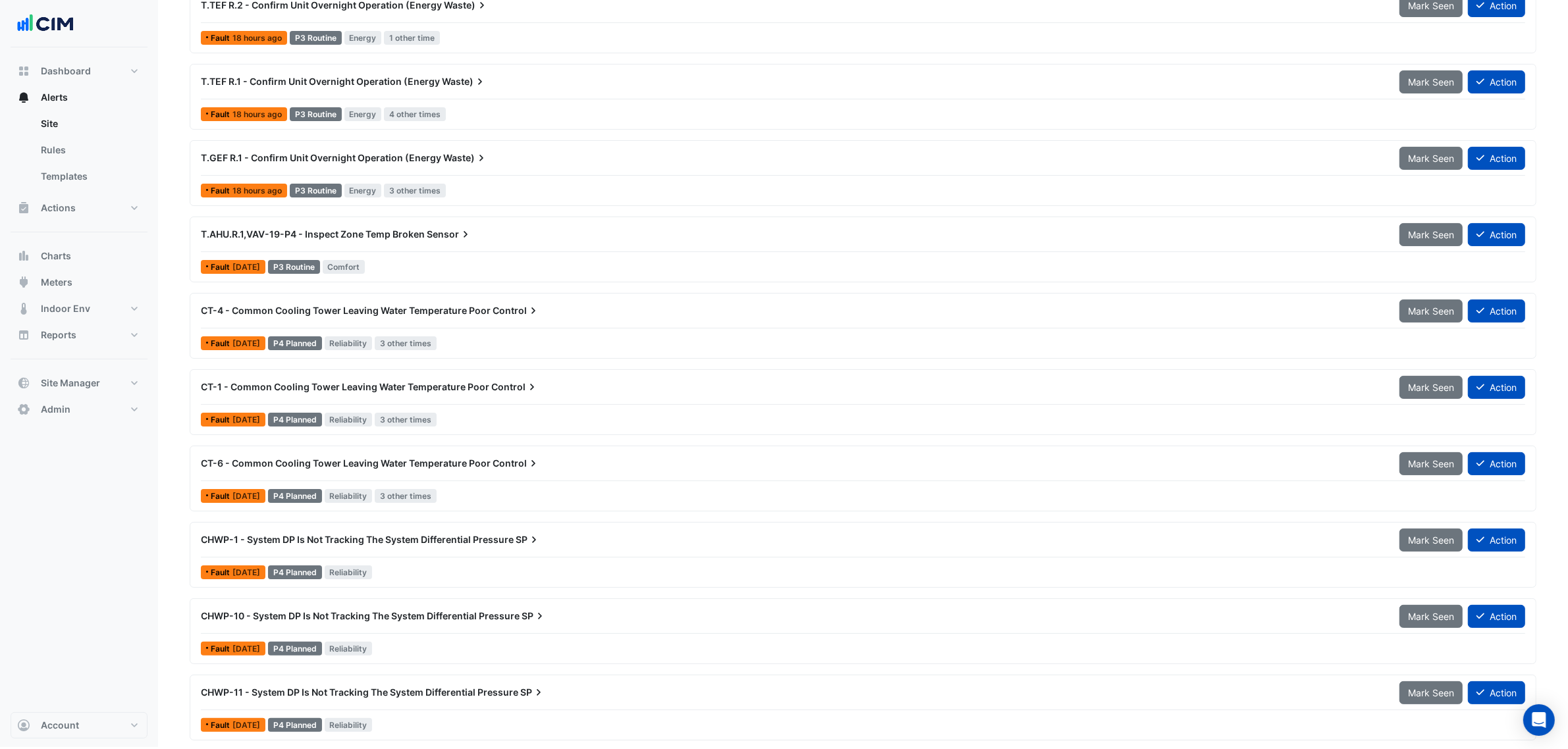
scroll to position [185, 0]
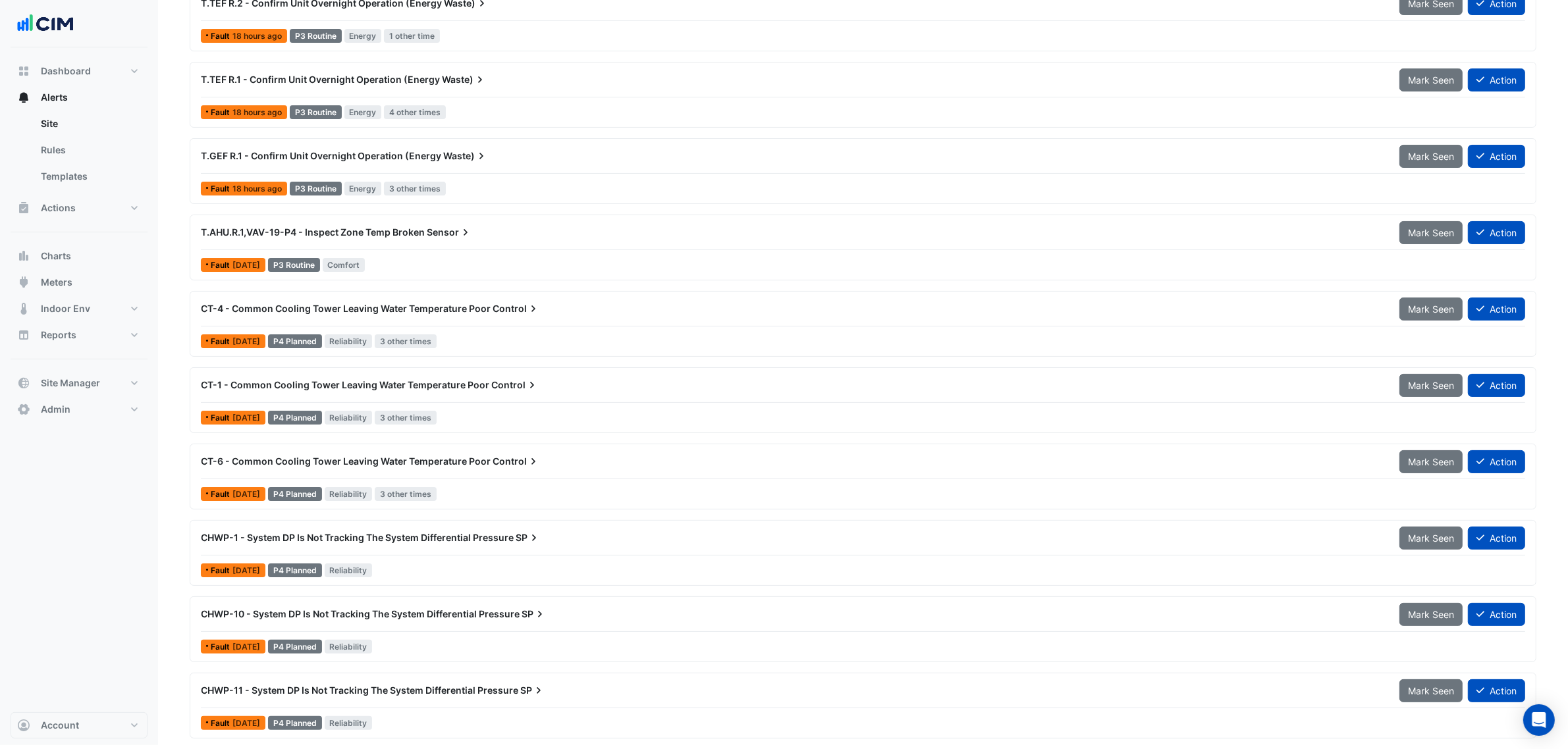
click at [553, 304] on div "CT-4 - Common Cooling Tower Leaving Water Temperature Poor Control" at bounding box center [792, 309] width 1183 height 13
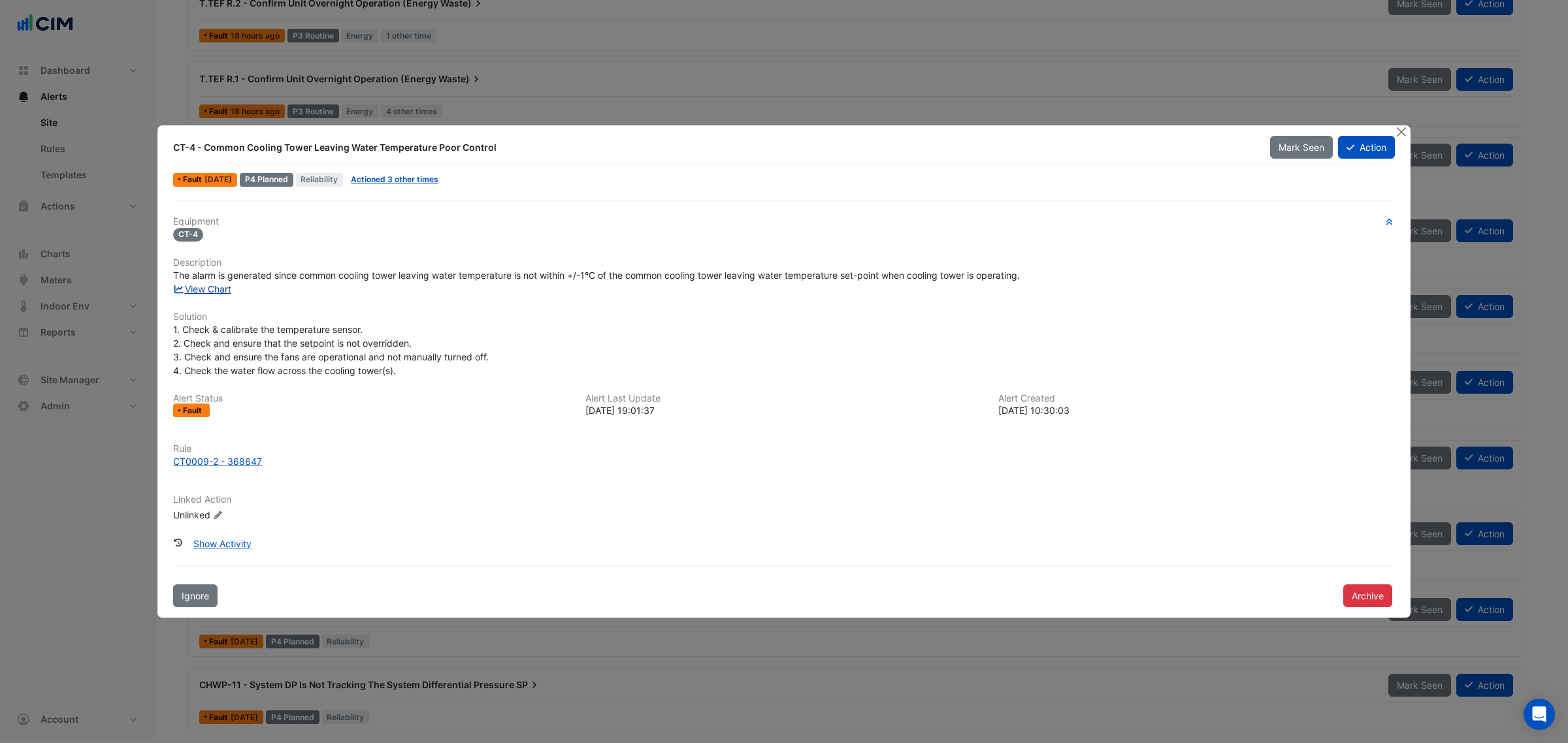
click at [206, 293] on link "View Chart" at bounding box center [202, 289] width 58 height 11
click at [1406, 132] on div at bounding box center [1402, 132] width 17 height 15
click at [1406, 134] on button "Close" at bounding box center [1401, 132] width 14 height 14
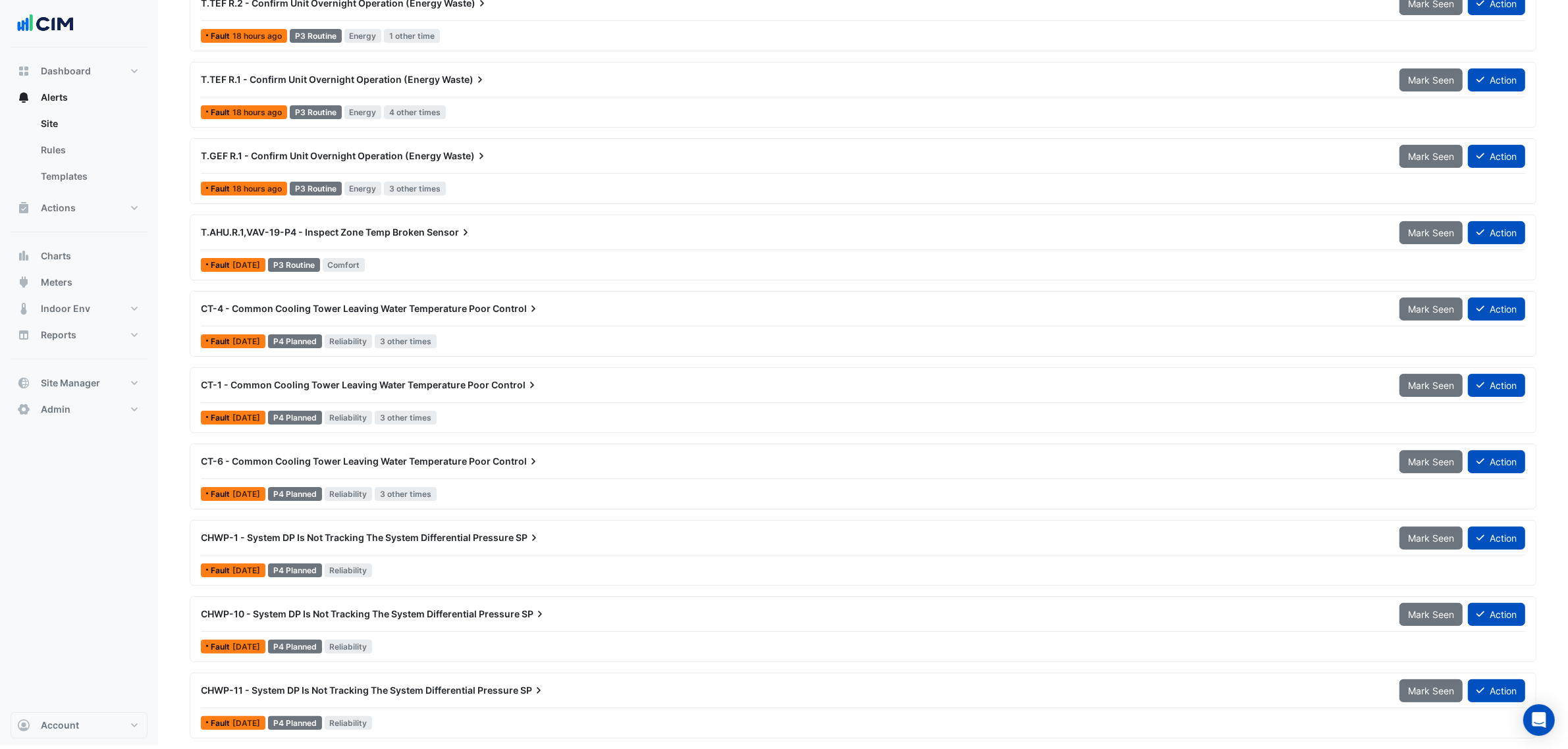
click at [495, 397] on div "CT-1 - Common Cooling Tower Leaving Water Temperature Poor Control Mark Seen Ac…" at bounding box center [863, 388] width 1324 height 30
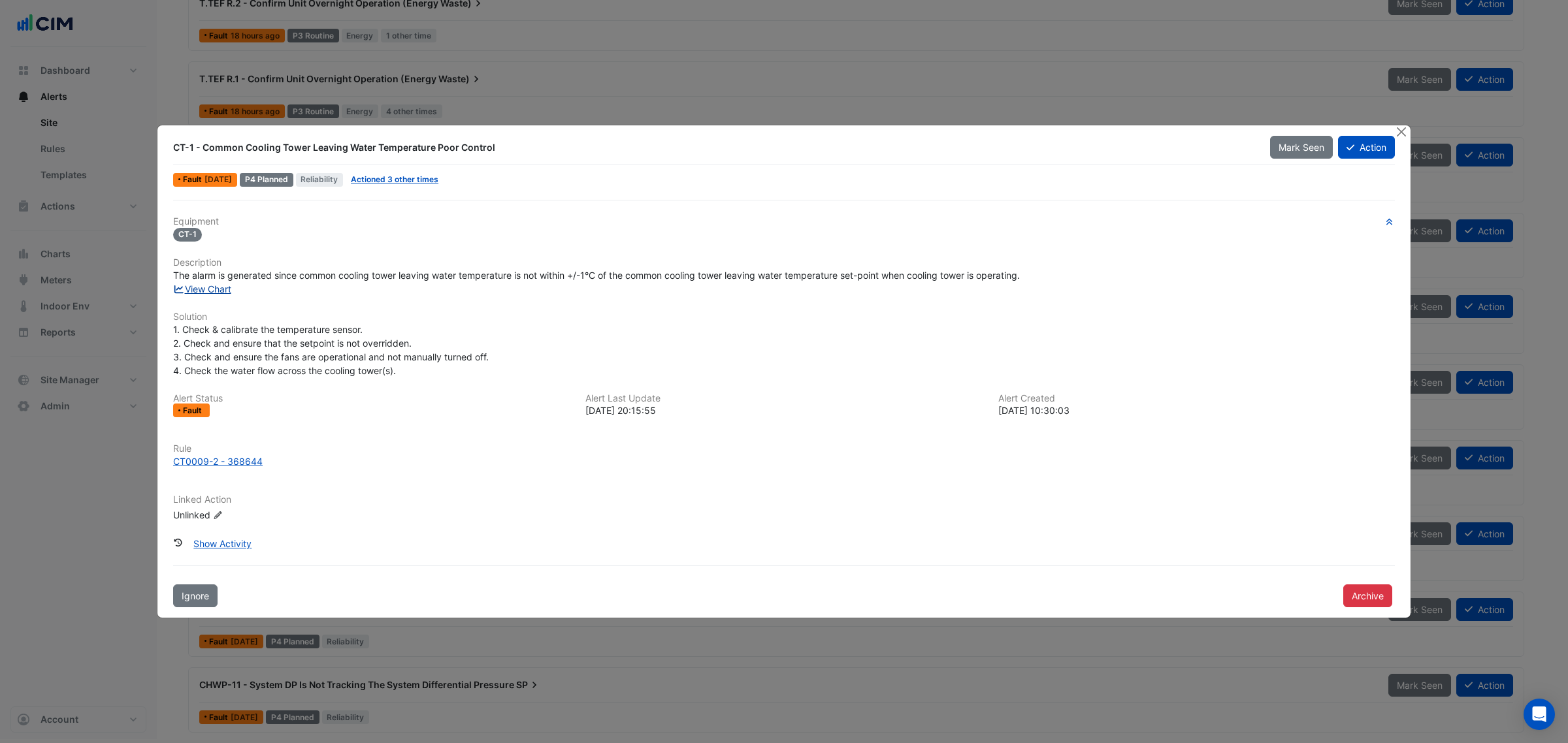
click at [216, 292] on link "View Chart" at bounding box center [202, 289] width 58 height 11
click at [1408, 134] on div at bounding box center [1402, 132] width 17 height 15
click at [1402, 132] on button "Close" at bounding box center [1401, 132] width 14 height 14
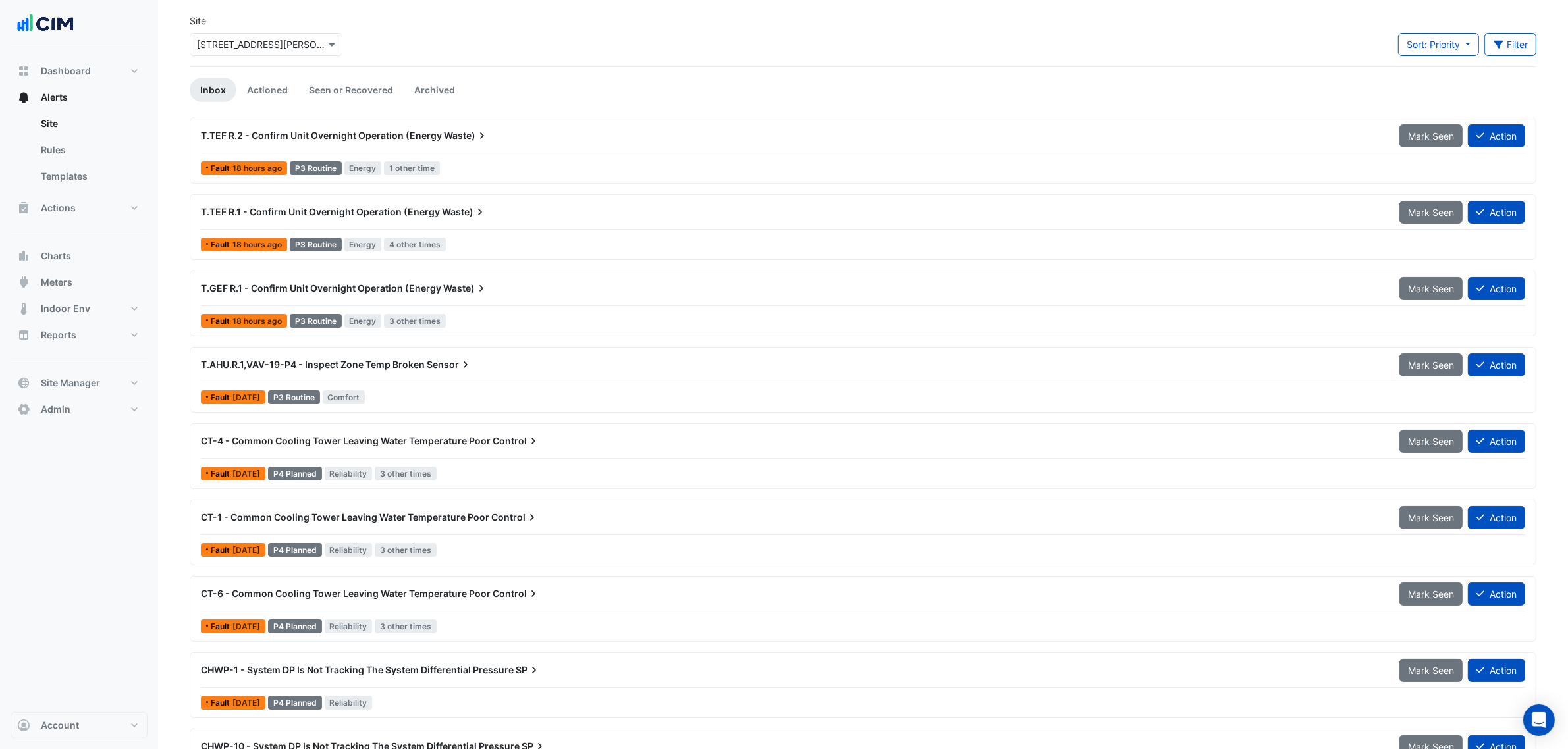
scroll to position [20, 0]
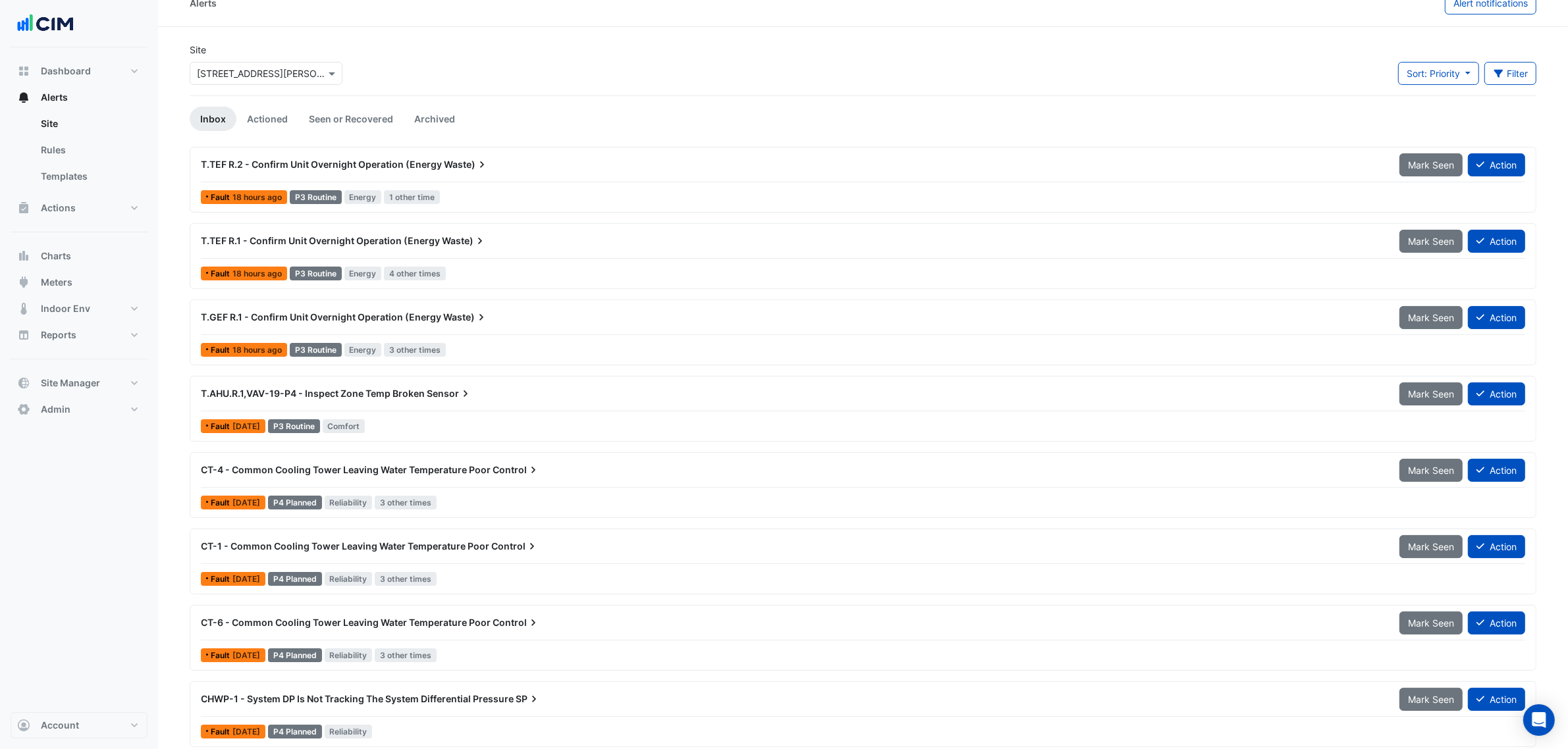
click at [617, 389] on div "T.AHU.R.1,VAV-19-P4 - Inspect Zone Temp Broken Sensor" at bounding box center [792, 394] width 1183 height 13
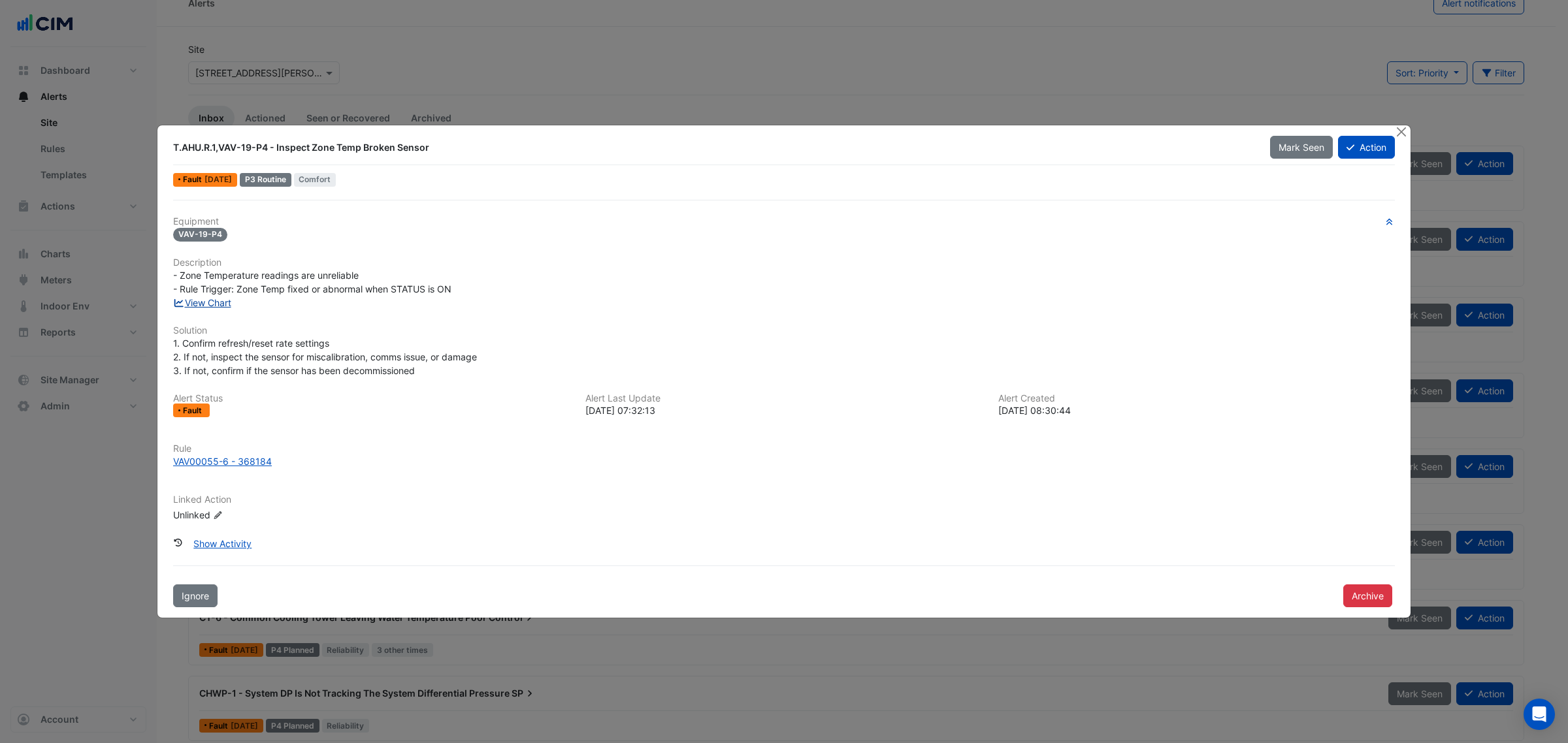
click at [208, 298] on link "View Chart" at bounding box center [202, 302] width 58 height 11
click at [1410, 131] on div "T.AHU.R.1,VAV-19-P4 - Inspect Zone Temp Broken Sensor Mark Seen Action Fault 3 …" at bounding box center [784, 372] width 1254 height 495
click at [1402, 130] on button "Close" at bounding box center [1401, 132] width 14 height 14
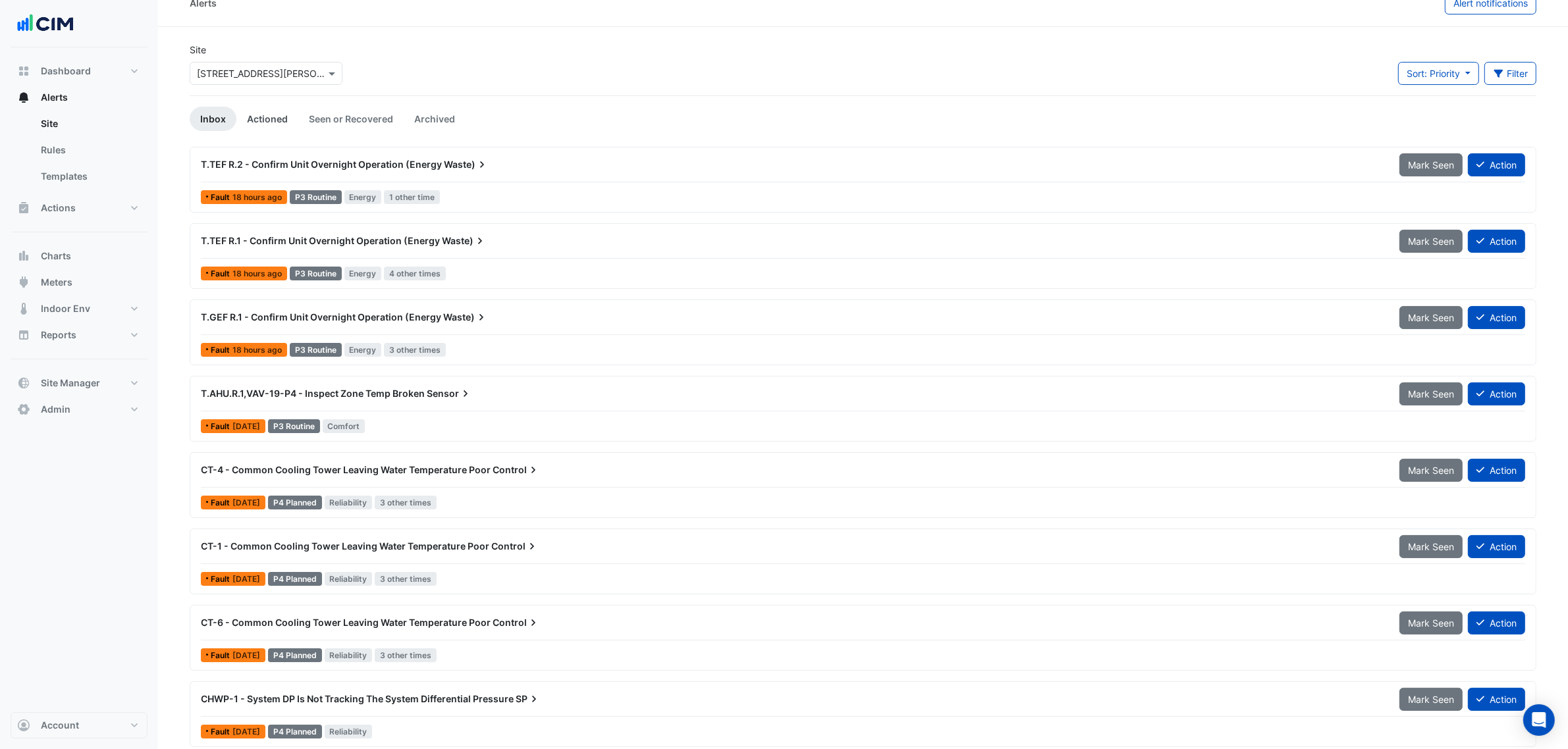
click at [265, 119] on link "Actioned" at bounding box center [267, 119] width 62 height 24
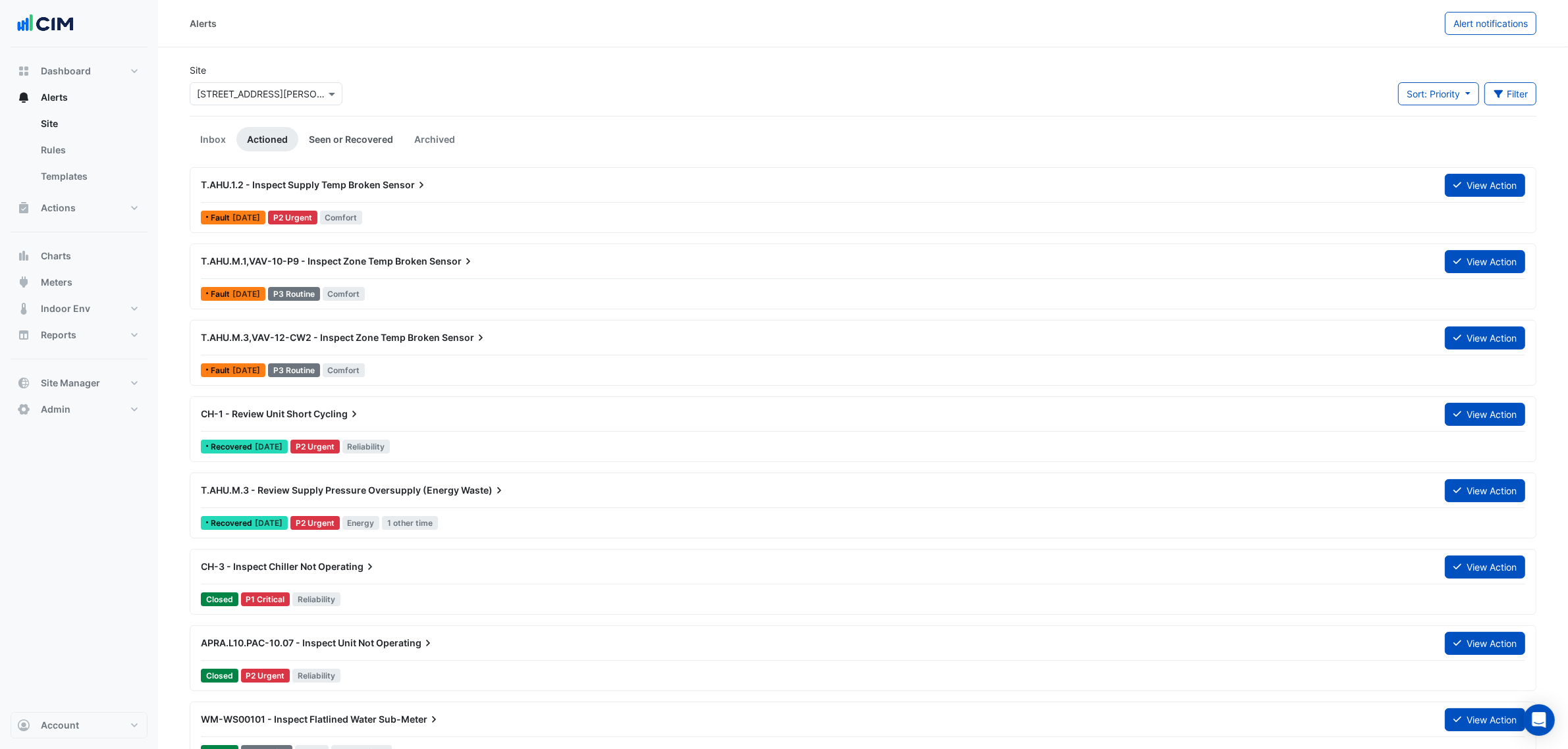
click at [360, 133] on link "Seen or Recovered" at bounding box center [350, 139] width 105 height 24
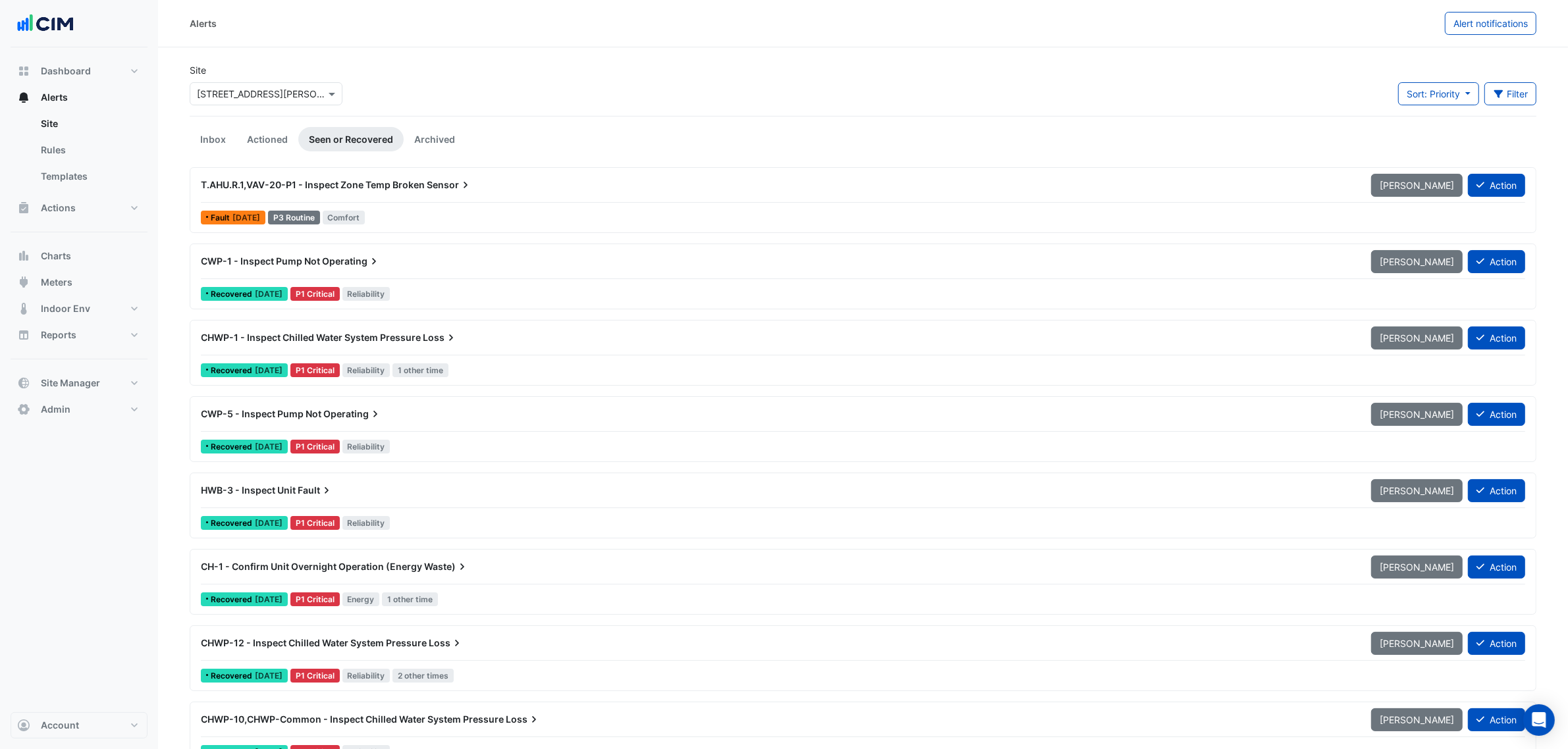
drag, startPoint x: 303, startPoint y: 133, endPoint x: 258, endPoint y: 134, distance: 45.0
click at [301, 133] on link "Seen or Recovered" at bounding box center [350, 139] width 105 height 24
click at [258, 134] on link "Actioned" at bounding box center [267, 139] width 62 height 24
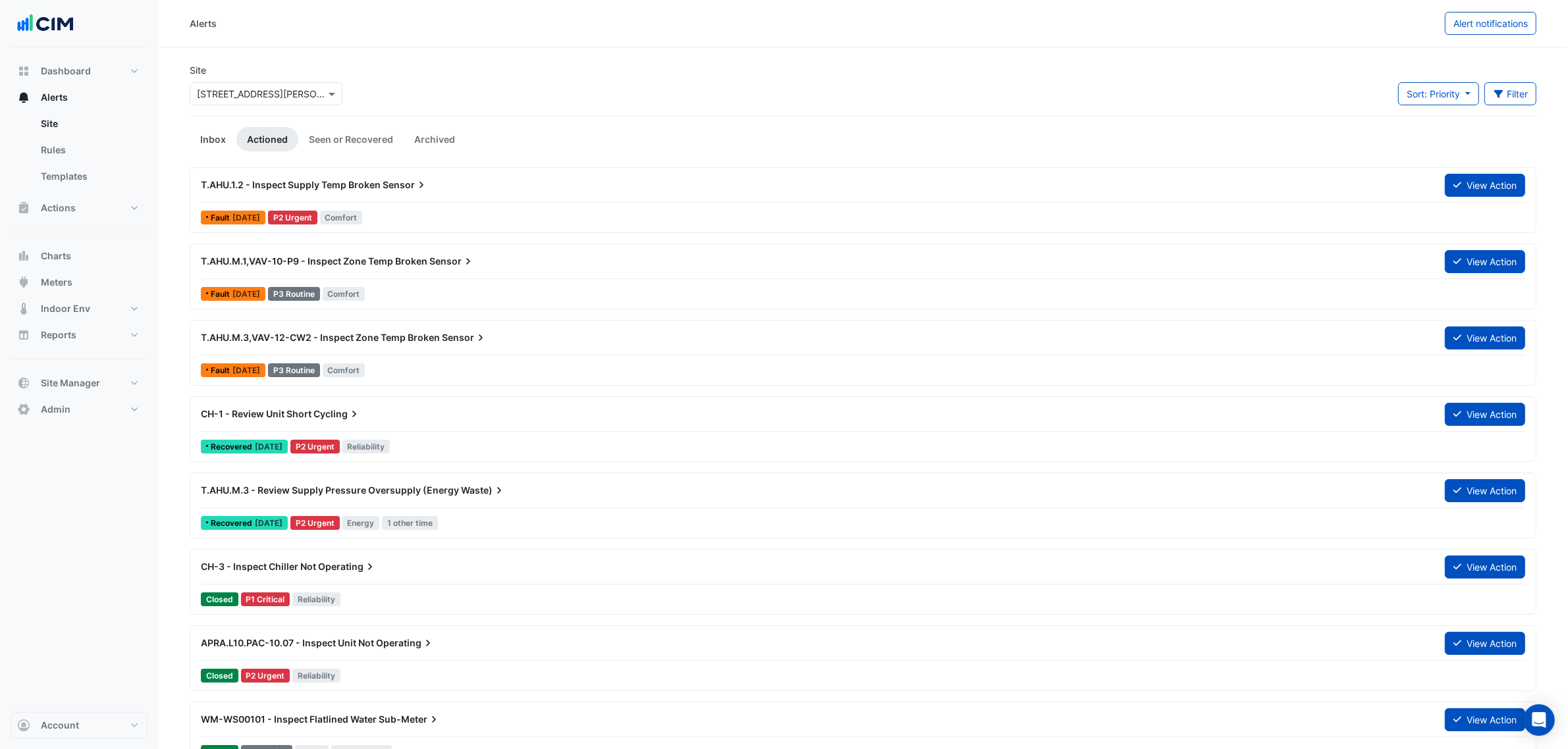
click at [211, 146] on link "Inbox" at bounding box center [213, 139] width 47 height 24
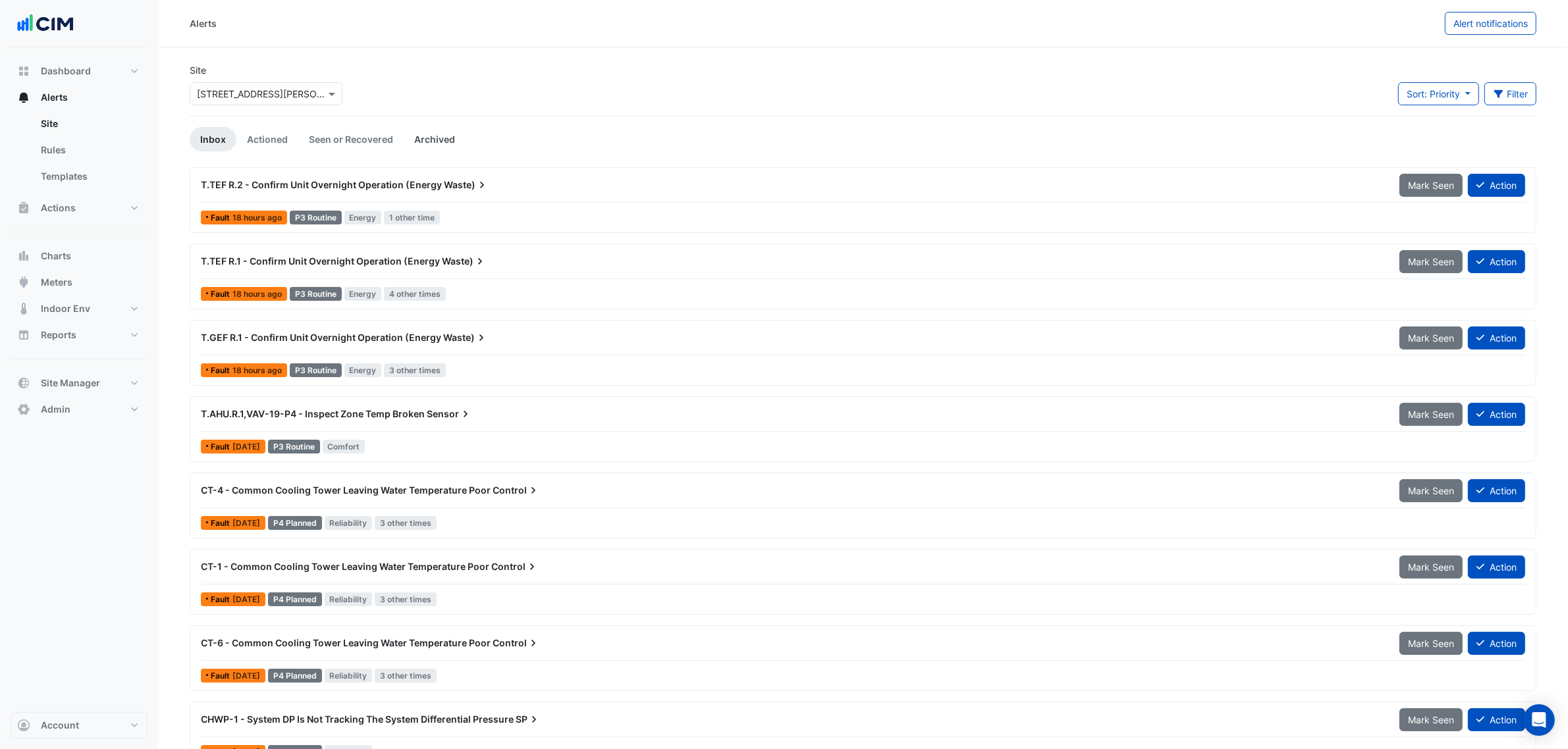
click at [434, 133] on link "Archived" at bounding box center [434, 139] width 62 height 24
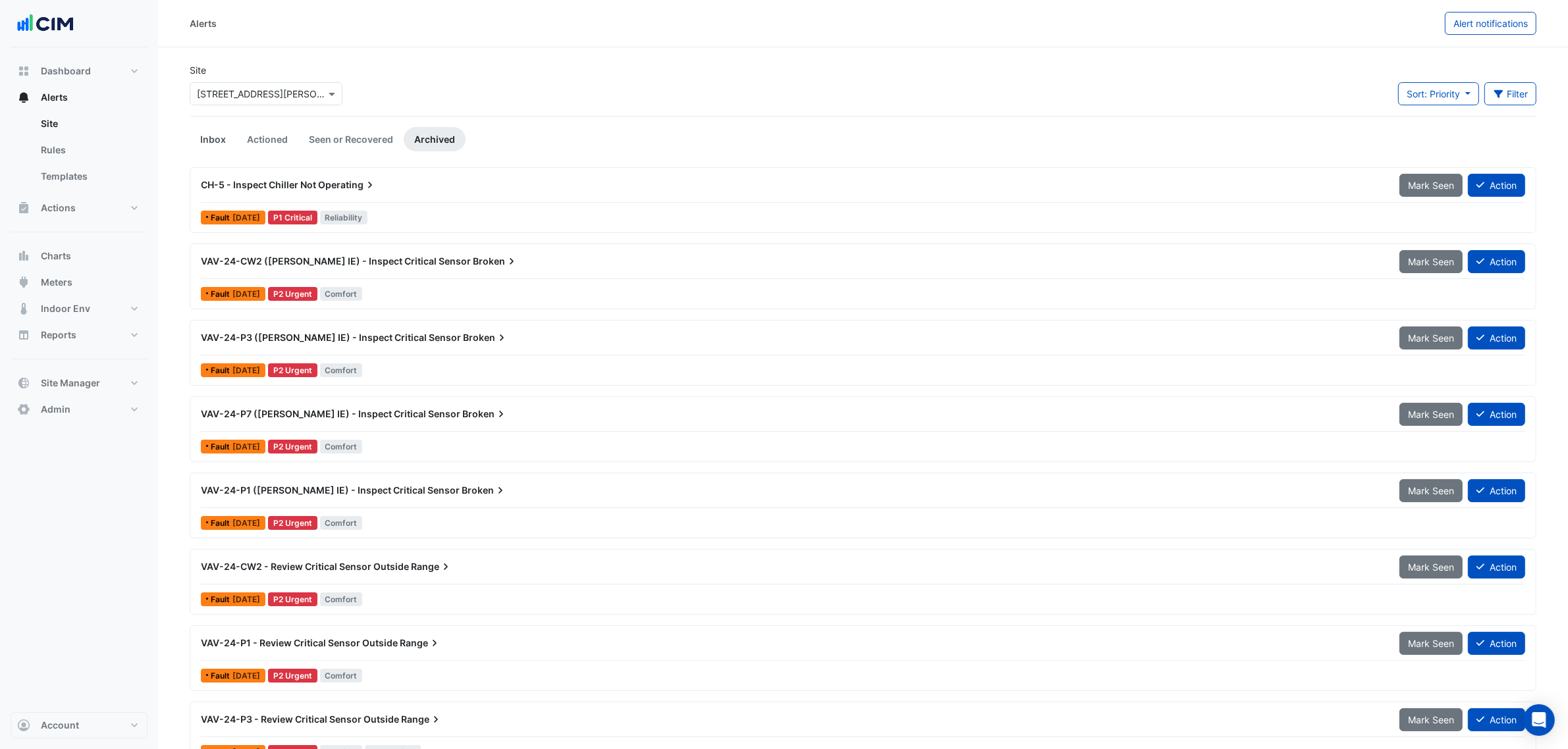
click at [219, 137] on link "Inbox" at bounding box center [213, 139] width 47 height 24
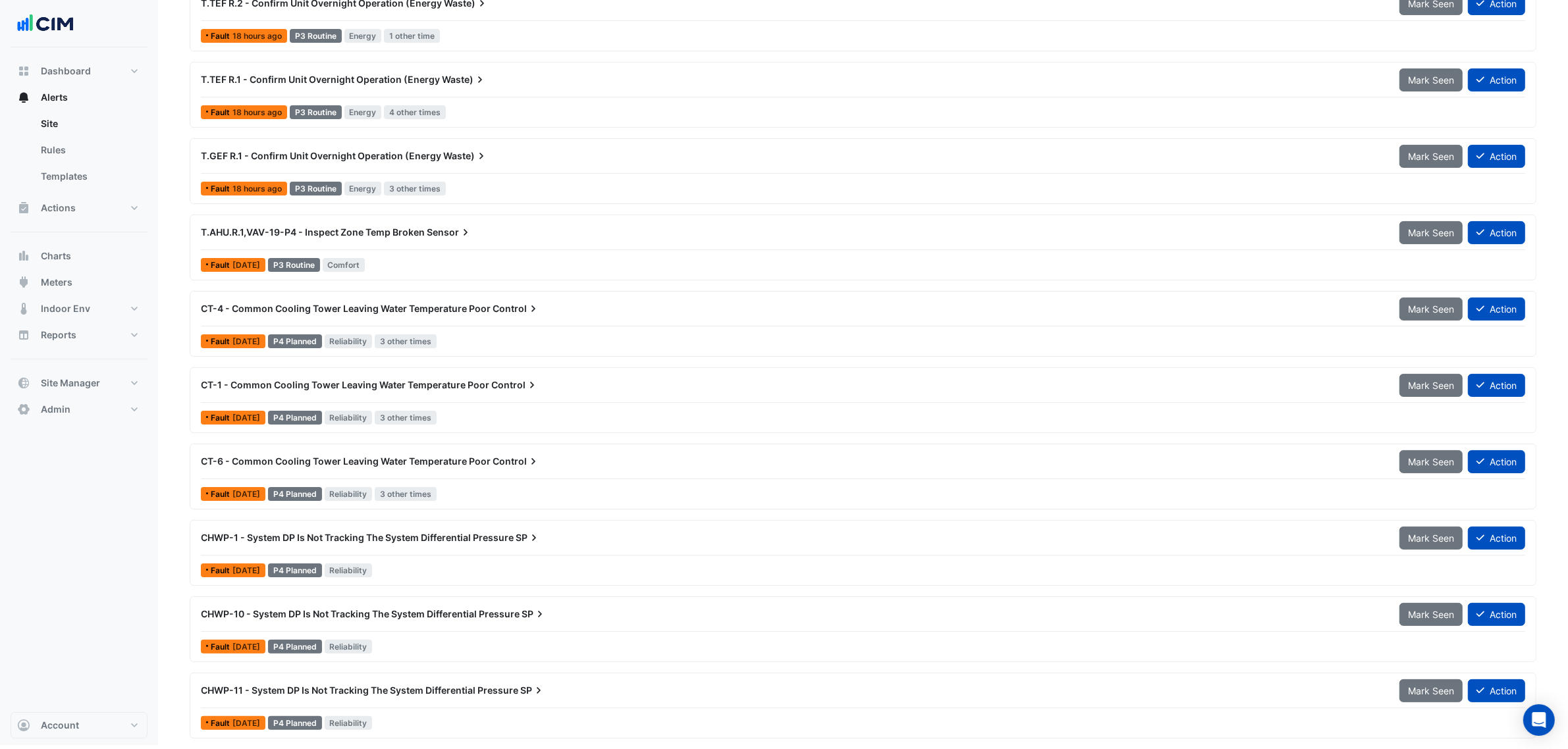
scroll to position [103, 0]
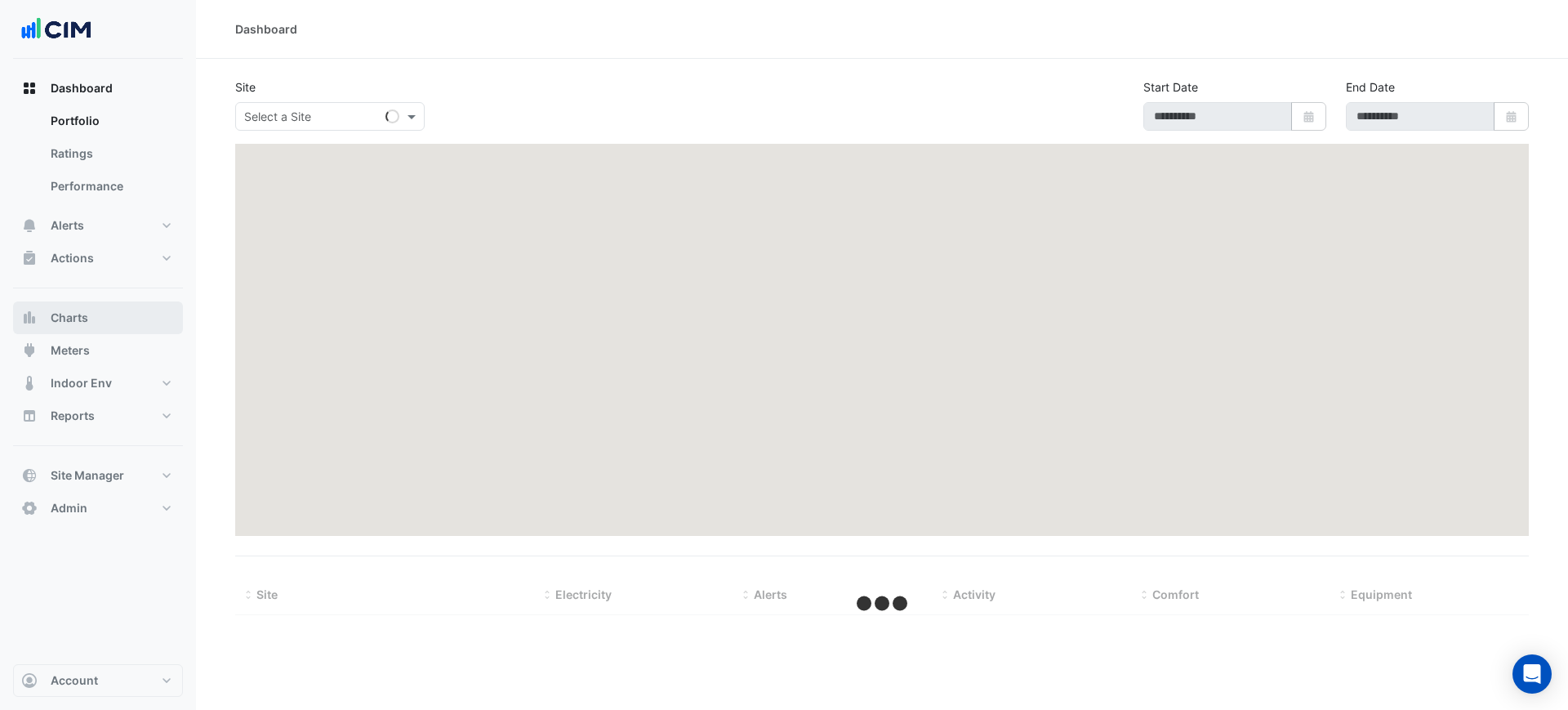
click at [85, 320] on span "Charts" at bounding box center [69, 318] width 37 height 17
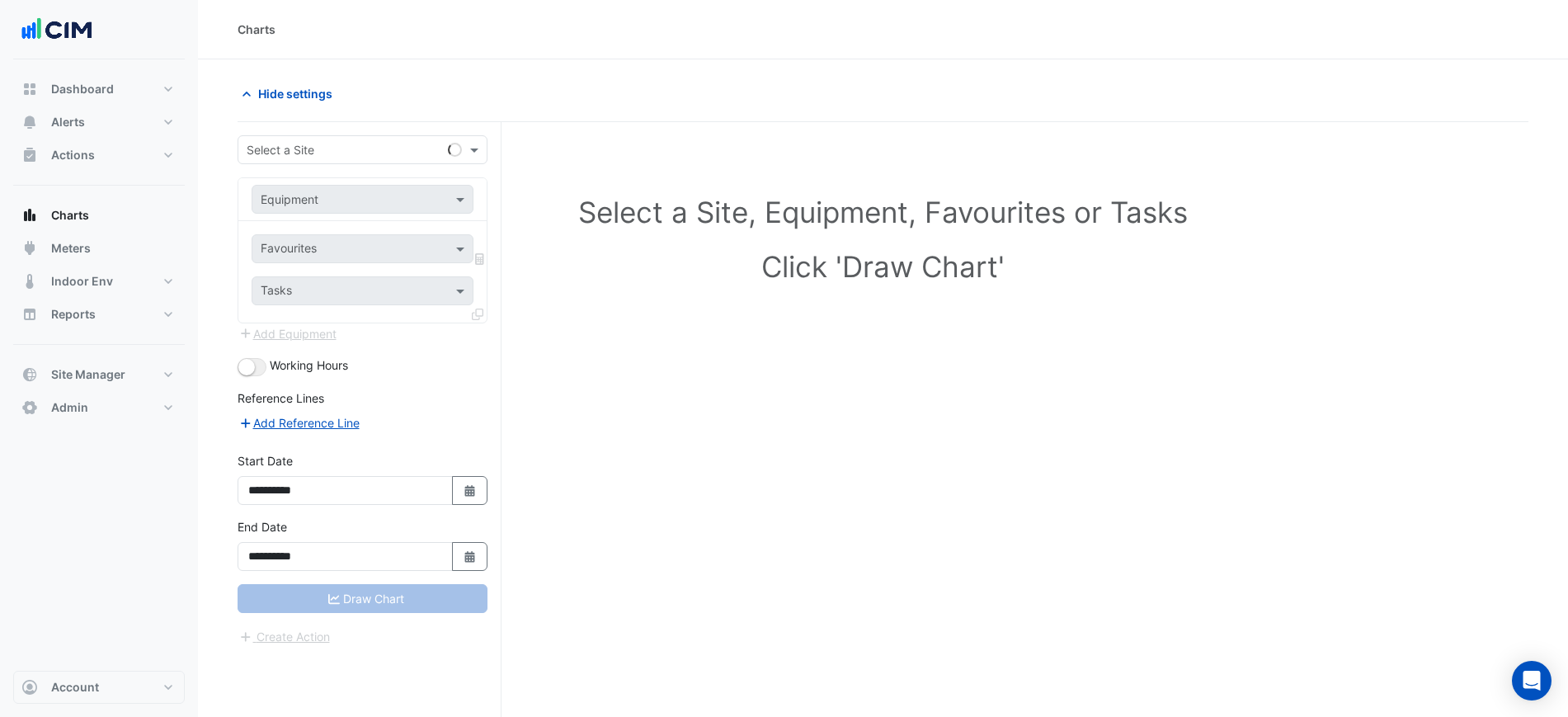
click at [327, 146] on input "text" at bounding box center [346, 150] width 198 height 18
type input "********"
type input "******"
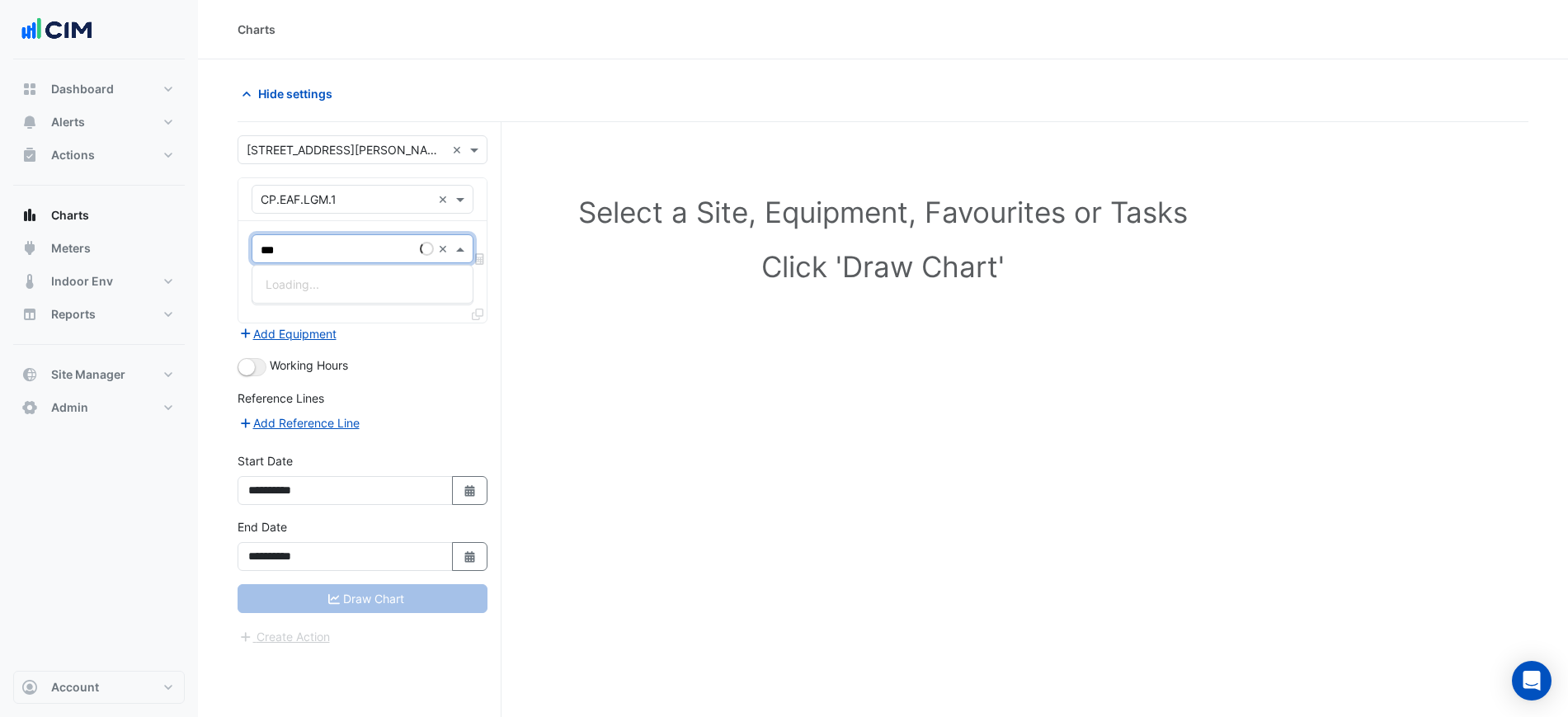
type input "****"
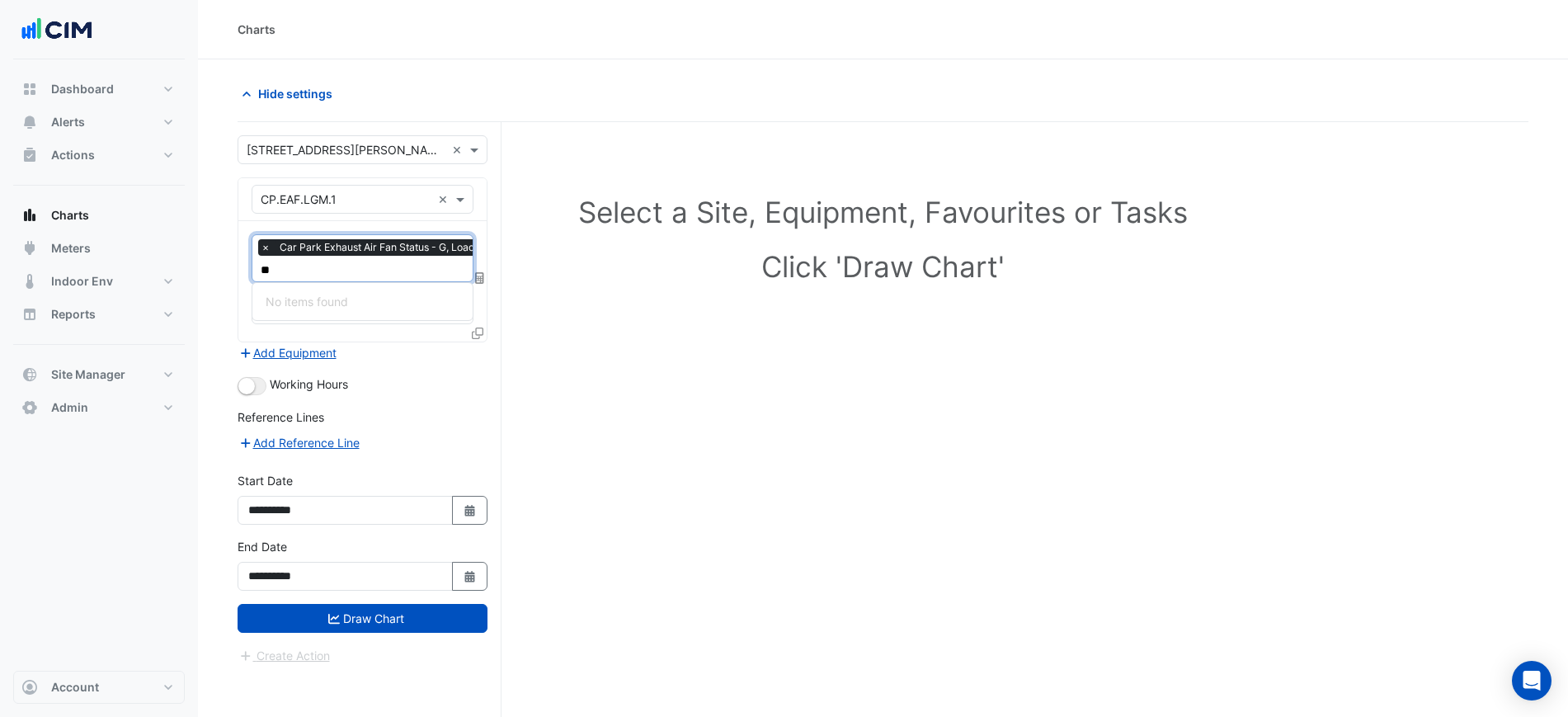
type input "*"
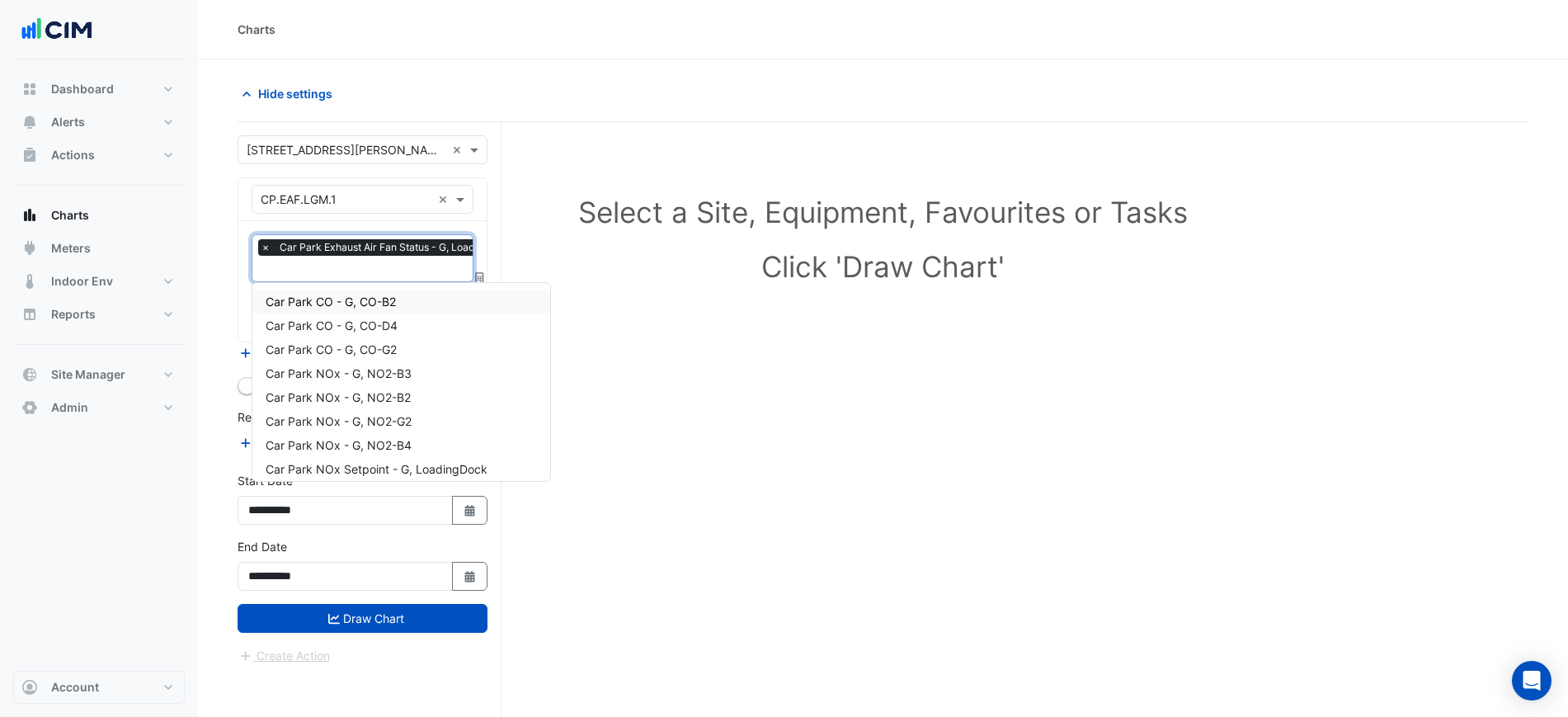
click at [421, 299] on div "Car Park CO - G, CO-B2" at bounding box center [401, 301] width 298 height 24
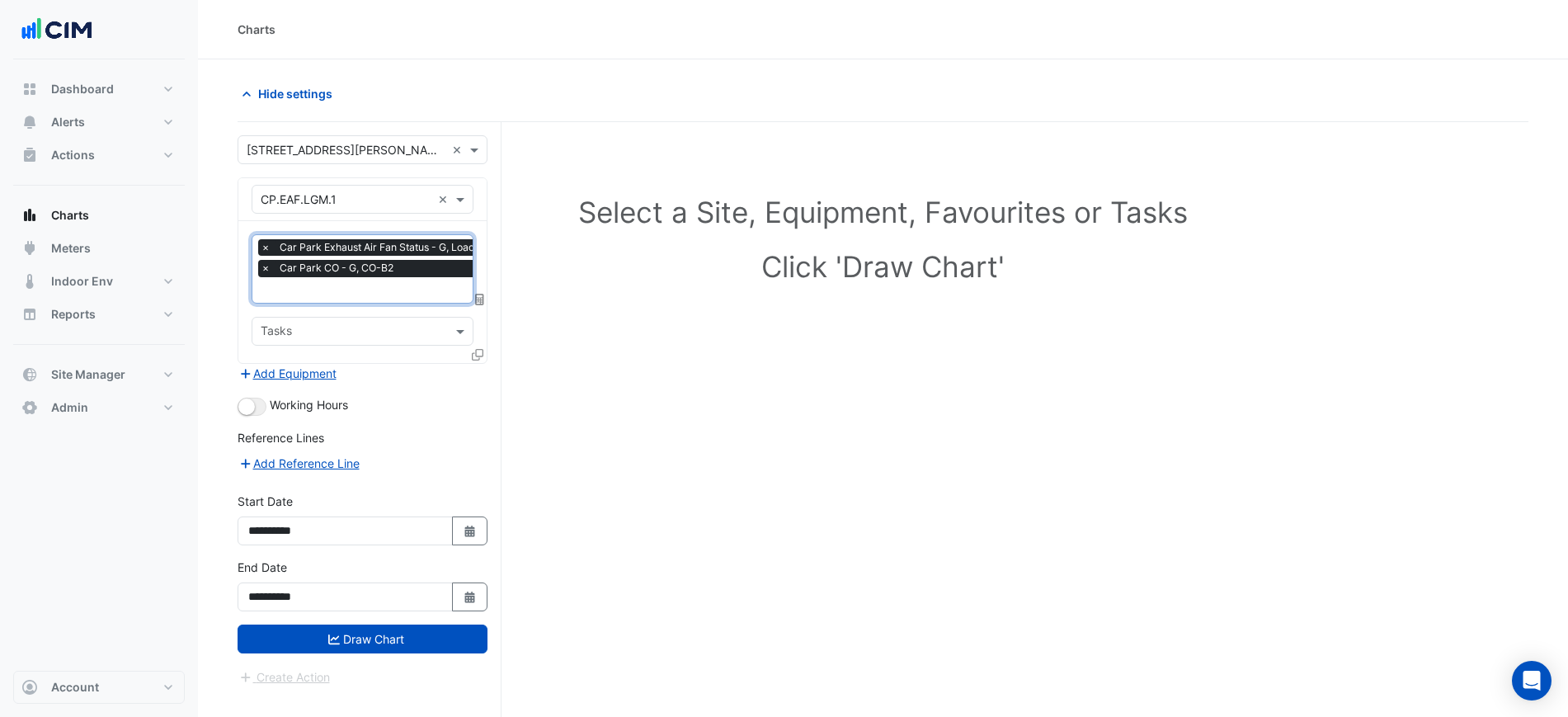
click at [395, 279] on div "× Car Park Exhaust Air Fan Status - G, LoadingDock × Car Park CO - G, CO-B2" at bounding box center [390, 261] width 264 height 42
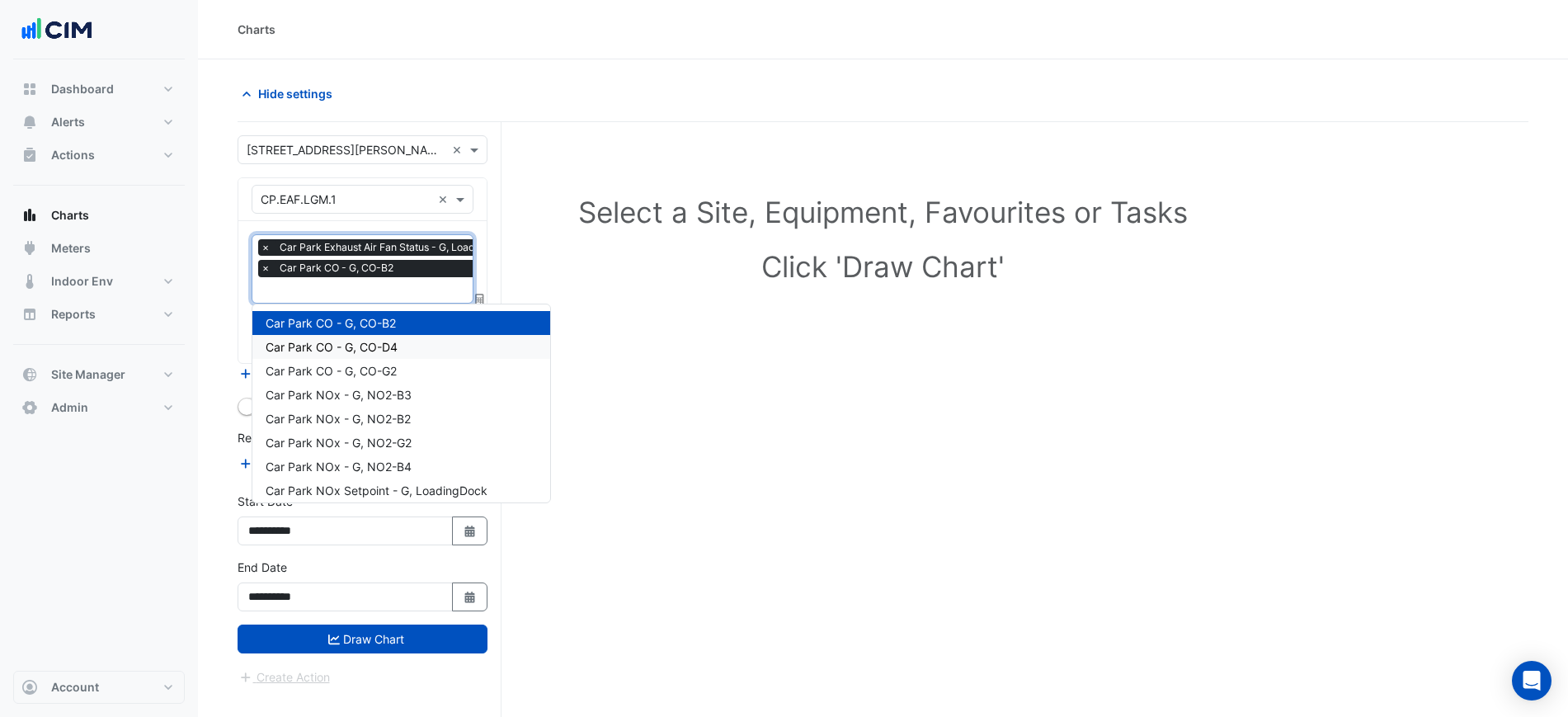
click at [372, 359] on div "Car Park CO - G, CO-G2" at bounding box center [401, 371] width 298 height 24
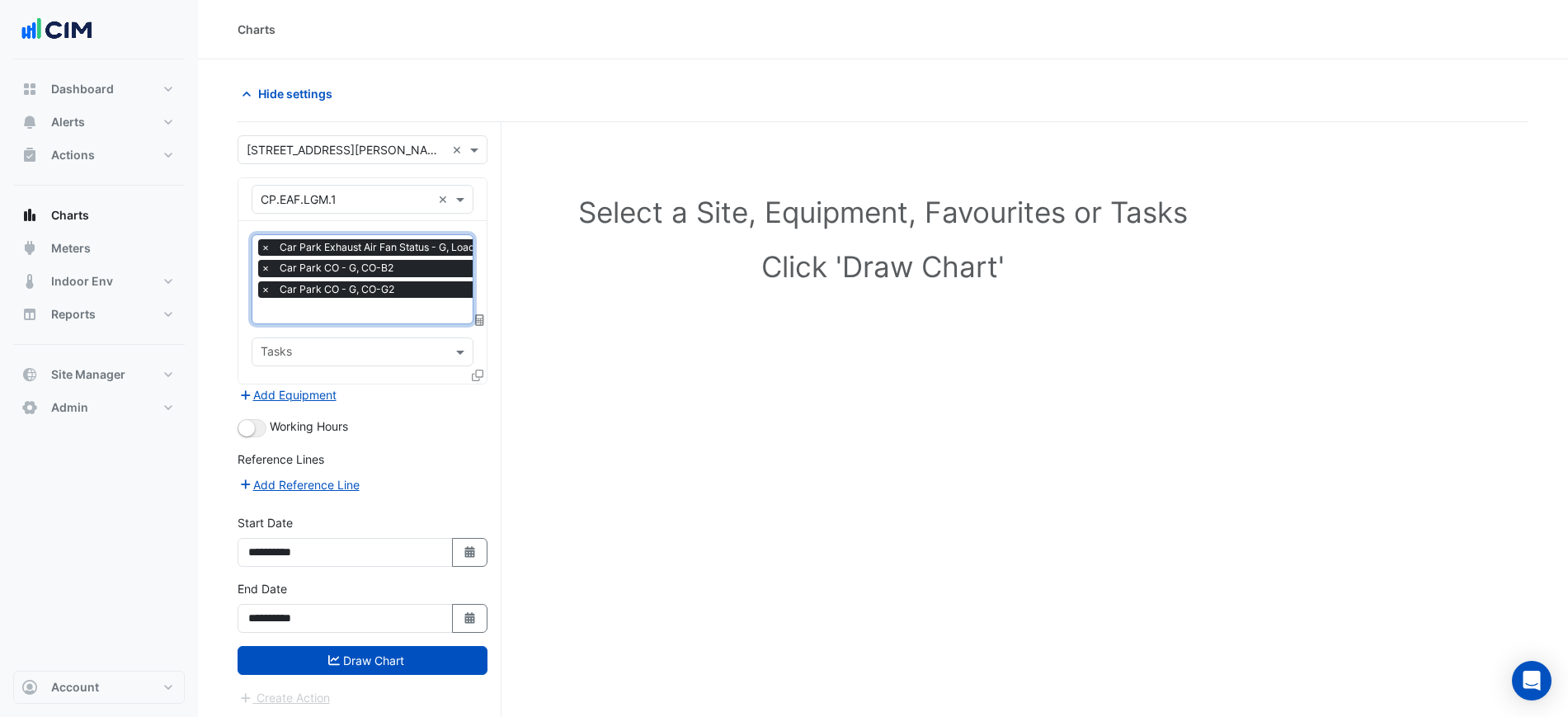
click at [383, 284] on span "Car Park CO - G, CO-G2" at bounding box center [337, 290] width 123 height 17
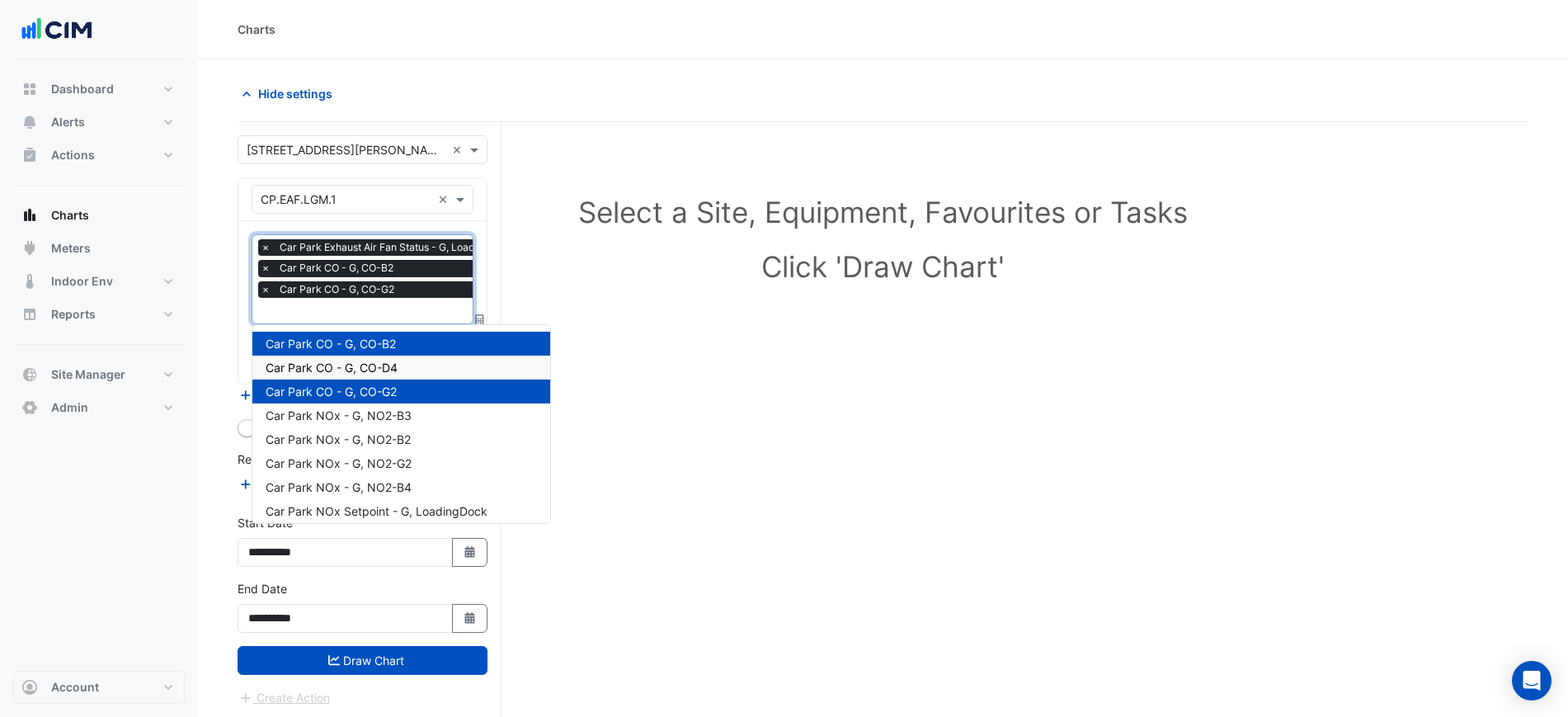
click at [374, 361] on span "Car Park CO - G, CO-D4" at bounding box center [331, 367] width 132 height 14
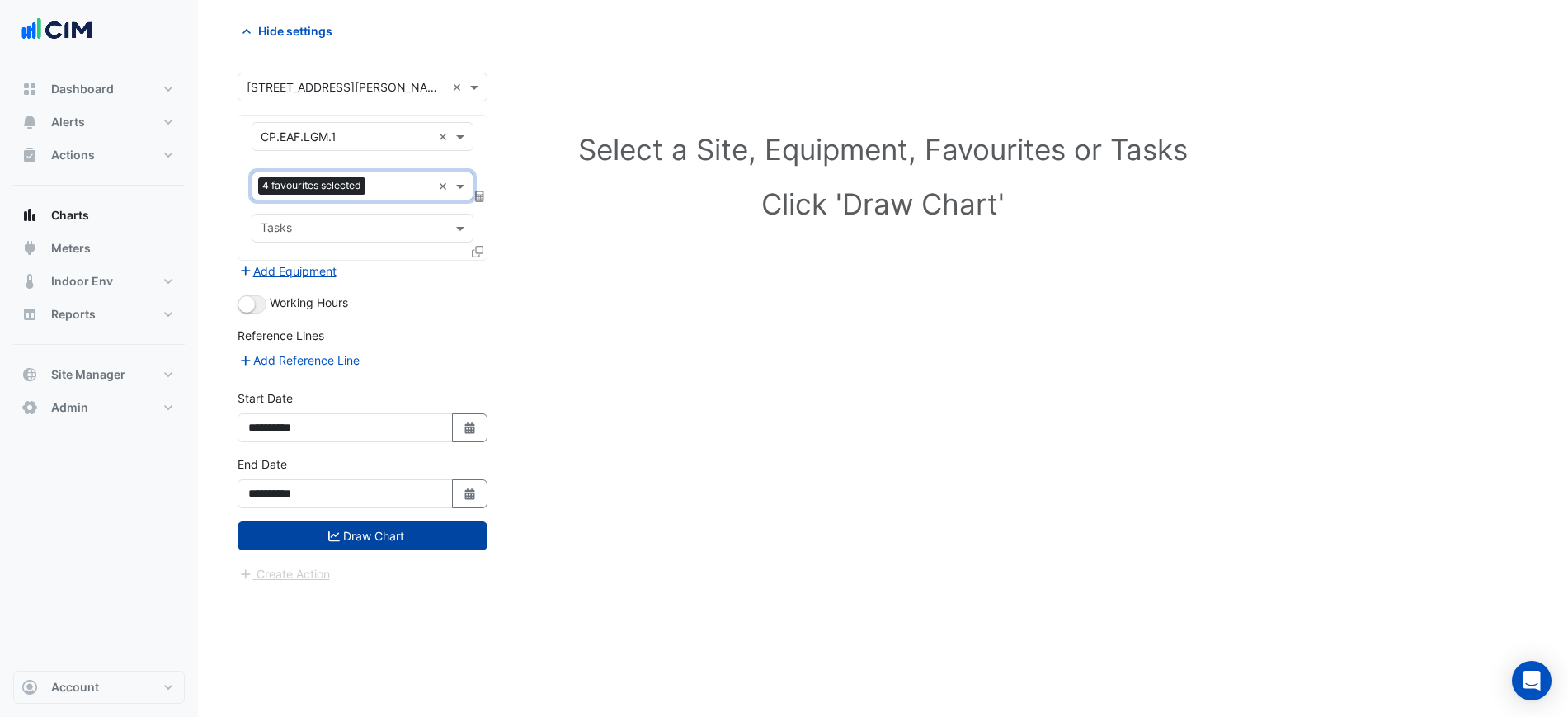
click at [397, 544] on button "Draw Chart" at bounding box center [362, 535] width 250 height 29
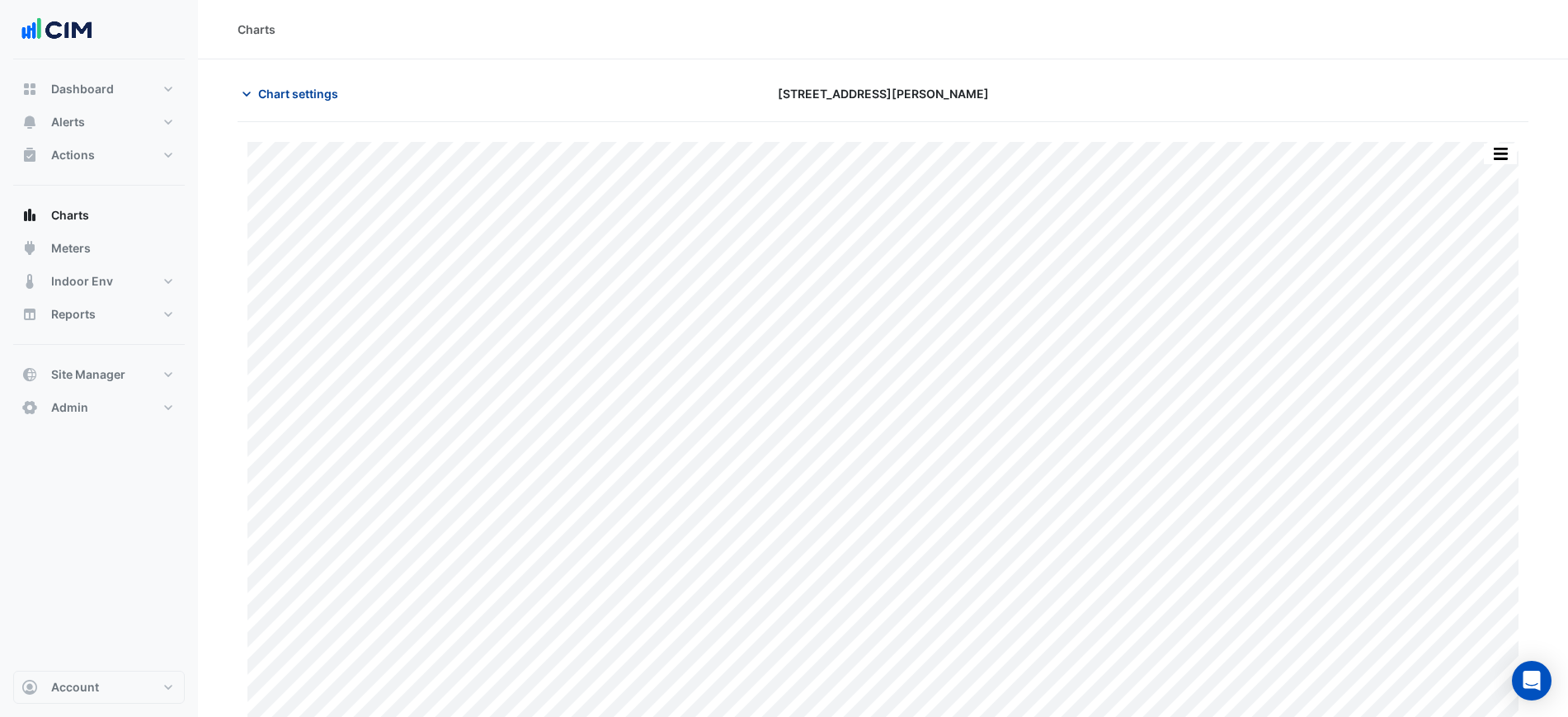
click at [308, 98] on span "Chart settings" at bounding box center [298, 93] width 80 height 18
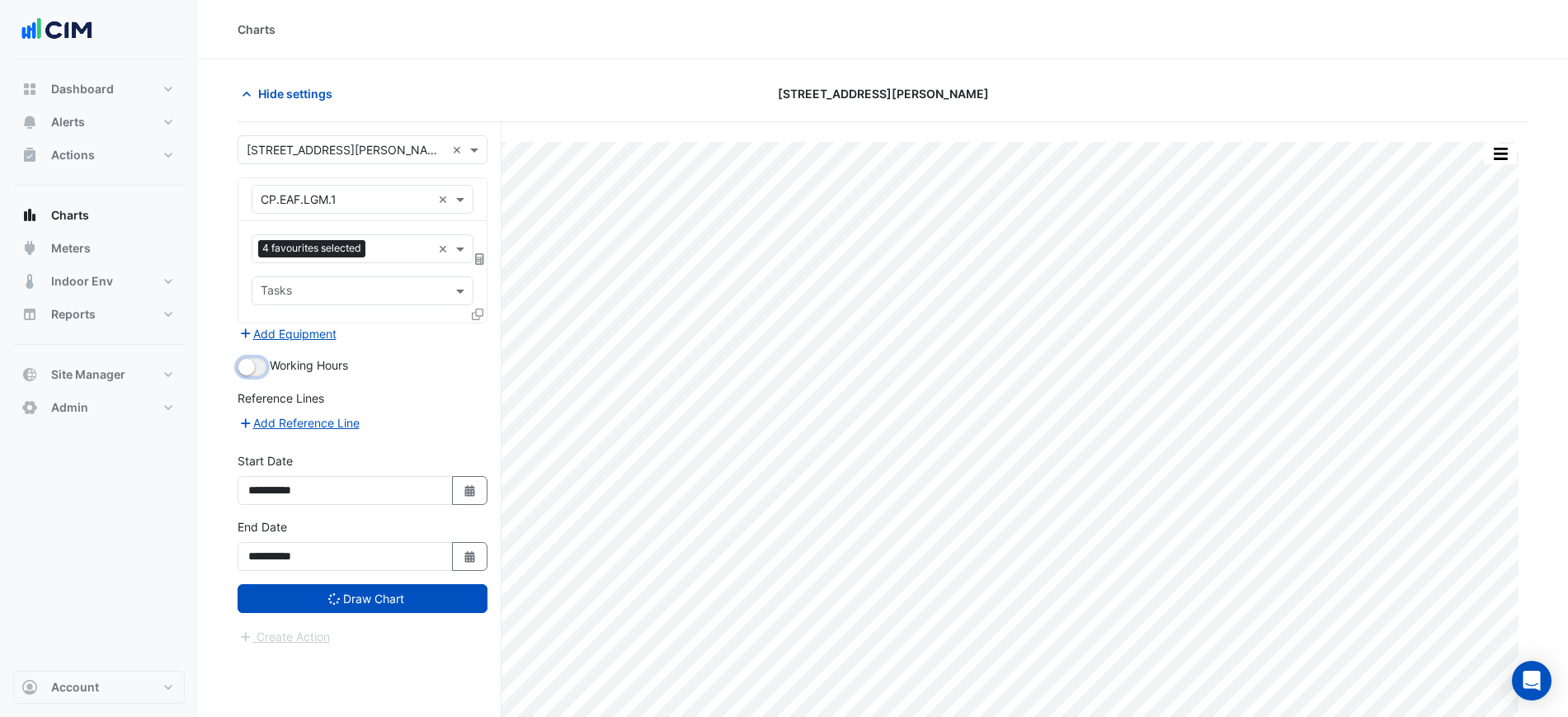
click at [249, 366] on small "button" at bounding box center [247, 367] width 17 height 17
click at [344, 592] on button "Draw Chart" at bounding box center [362, 598] width 250 height 29
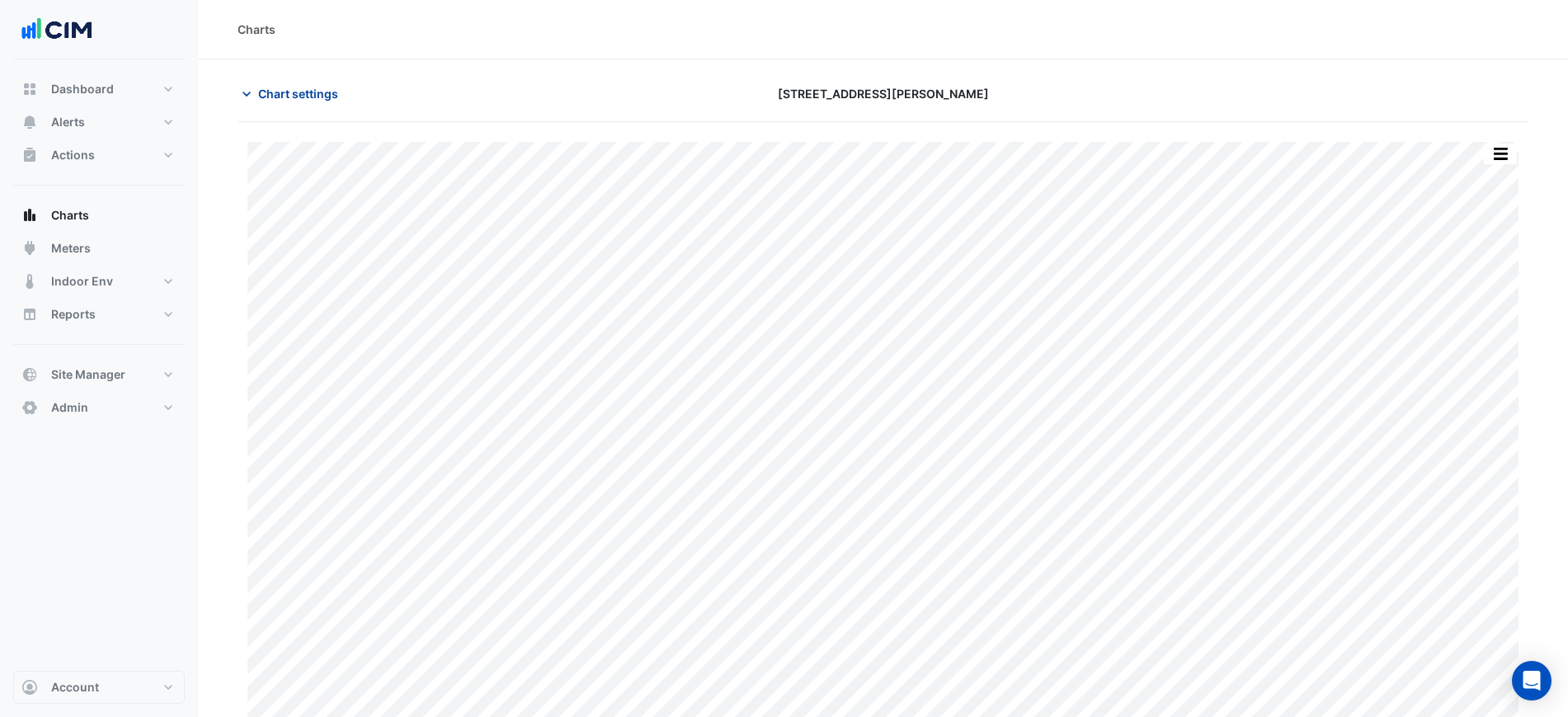
click at [320, 98] on span "Chart settings" at bounding box center [298, 93] width 80 height 18
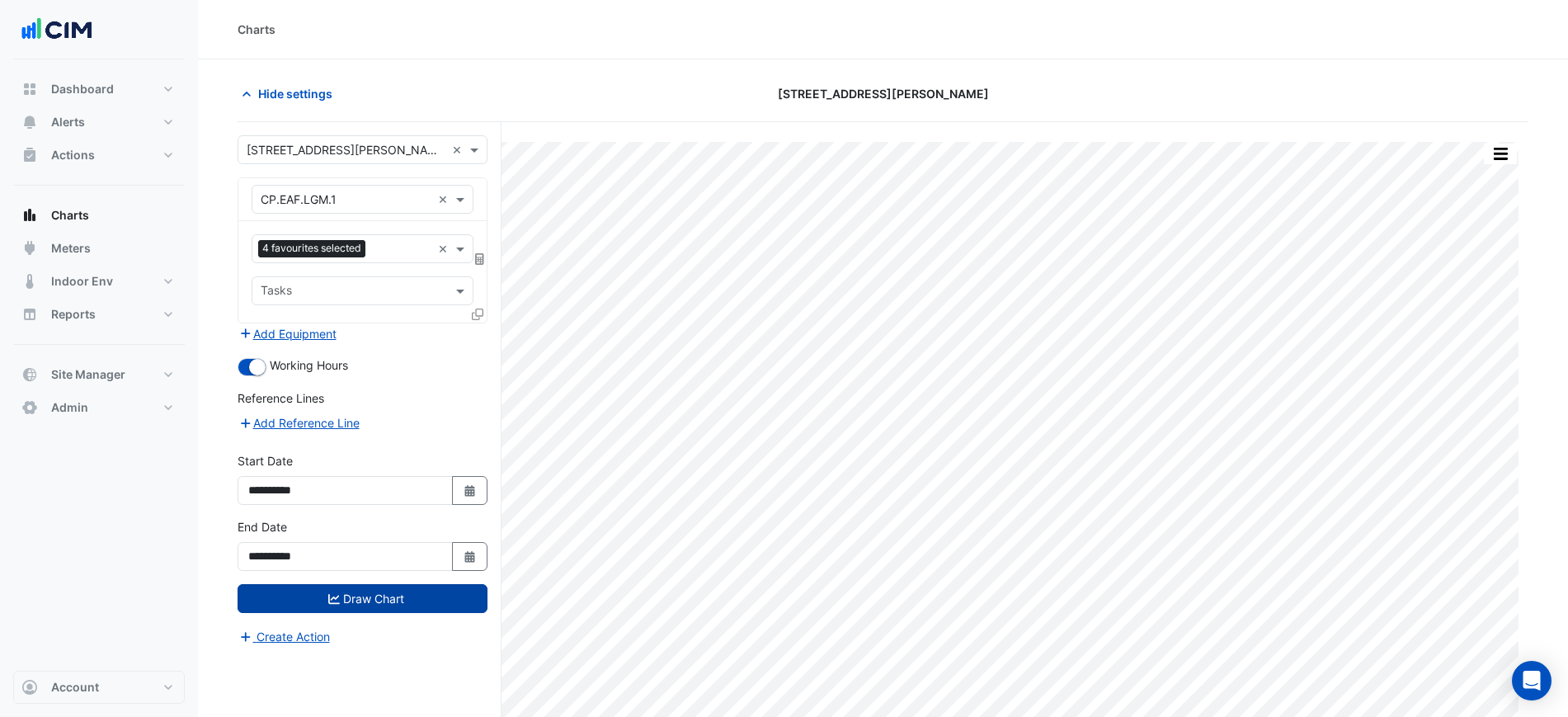
click at [399, 583] on form "**********" at bounding box center [362, 390] width 250 height 510
click at [399, 585] on button "Draw Chart" at bounding box center [362, 598] width 250 height 29
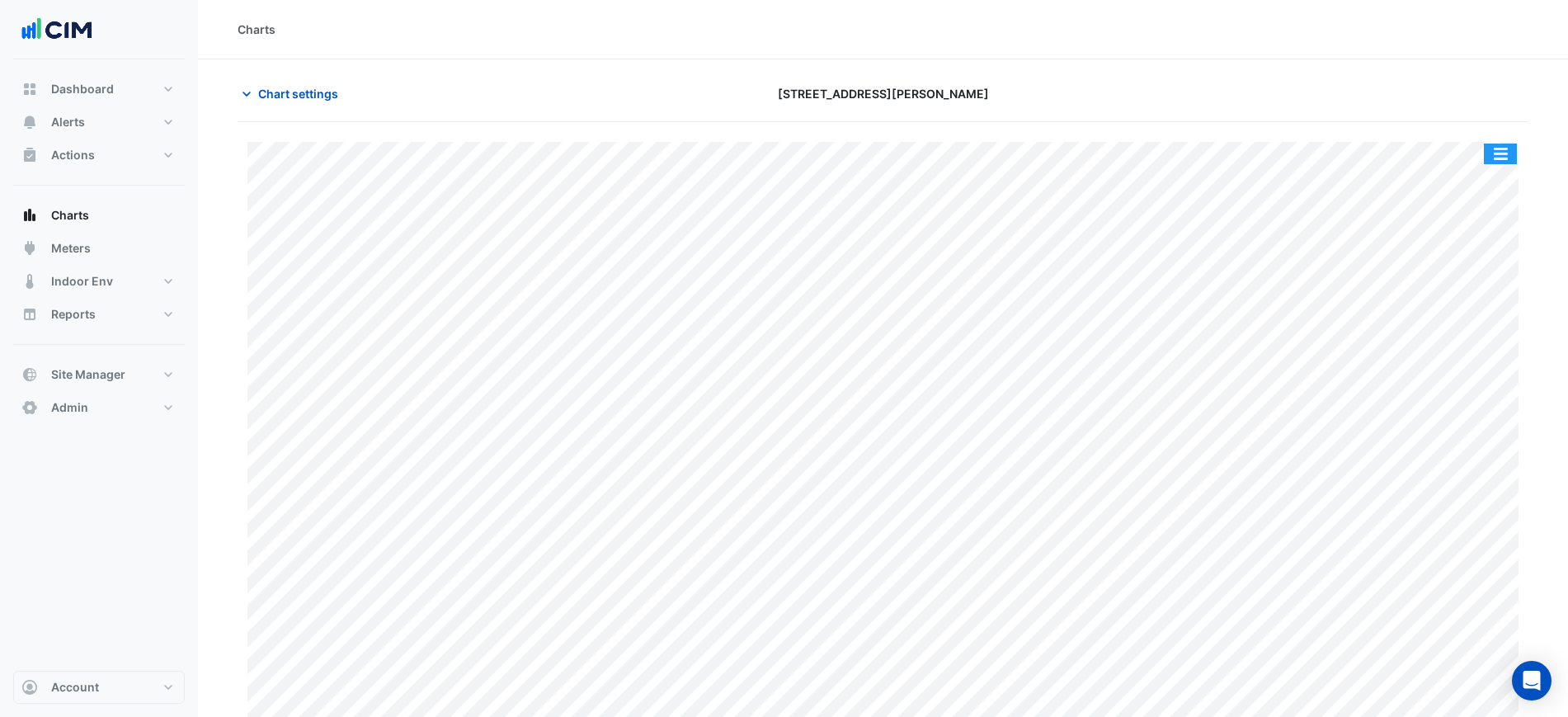
click at [1494, 158] on button "button" at bounding box center [1500, 154] width 33 height 21
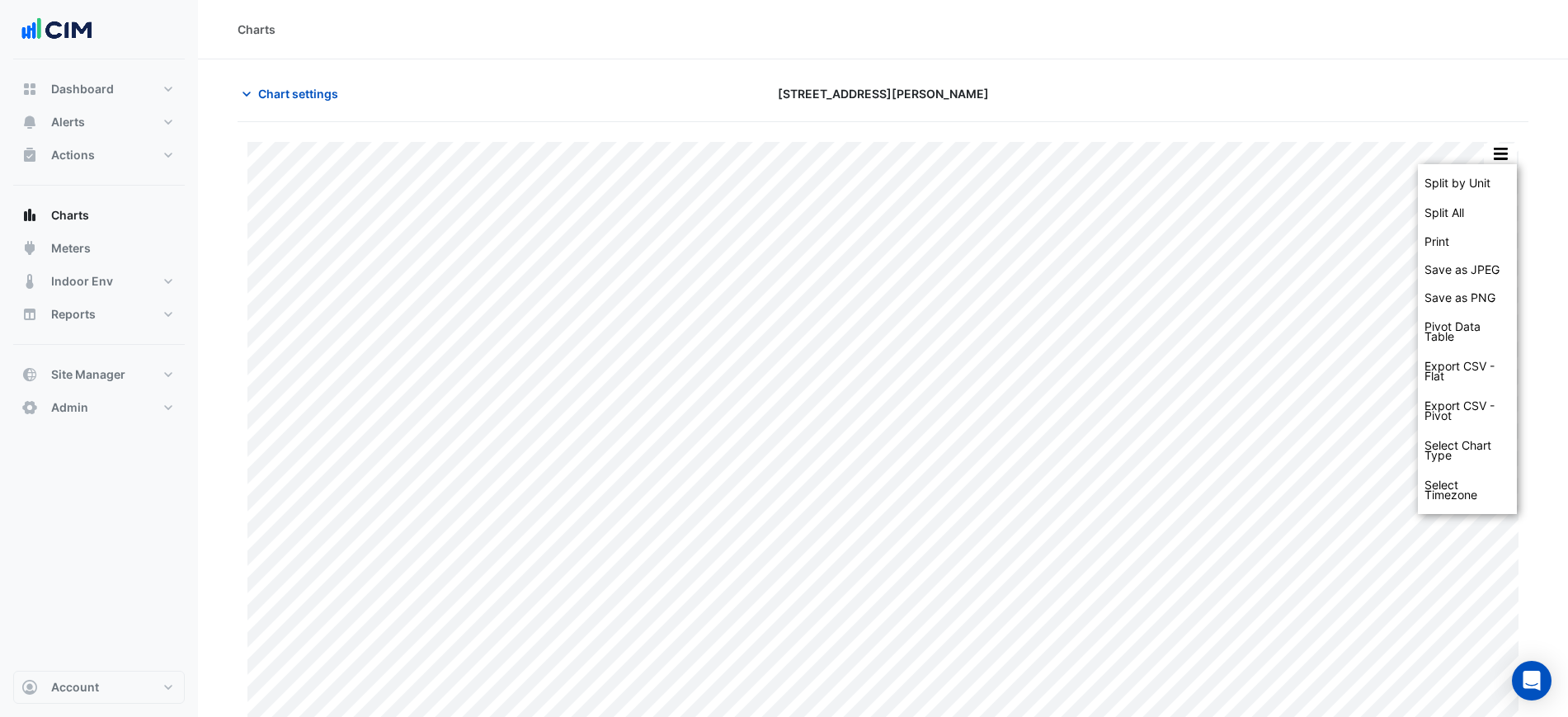
click at [1494, 182] on div "Split by Unit" at bounding box center [1467, 182] width 99 height 29
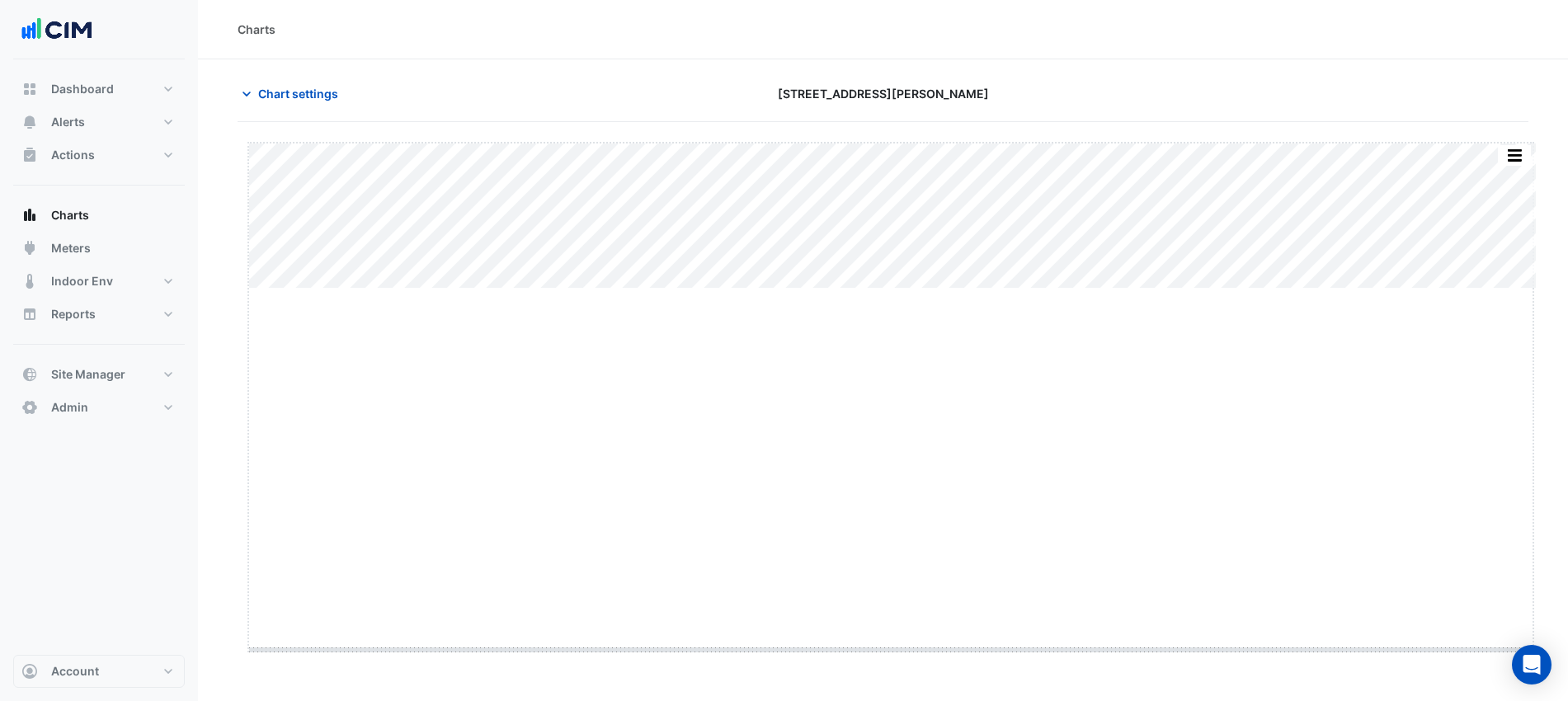
drag, startPoint x: 889, startPoint y: 287, endPoint x: 876, endPoint y: 651, distance: 364.2
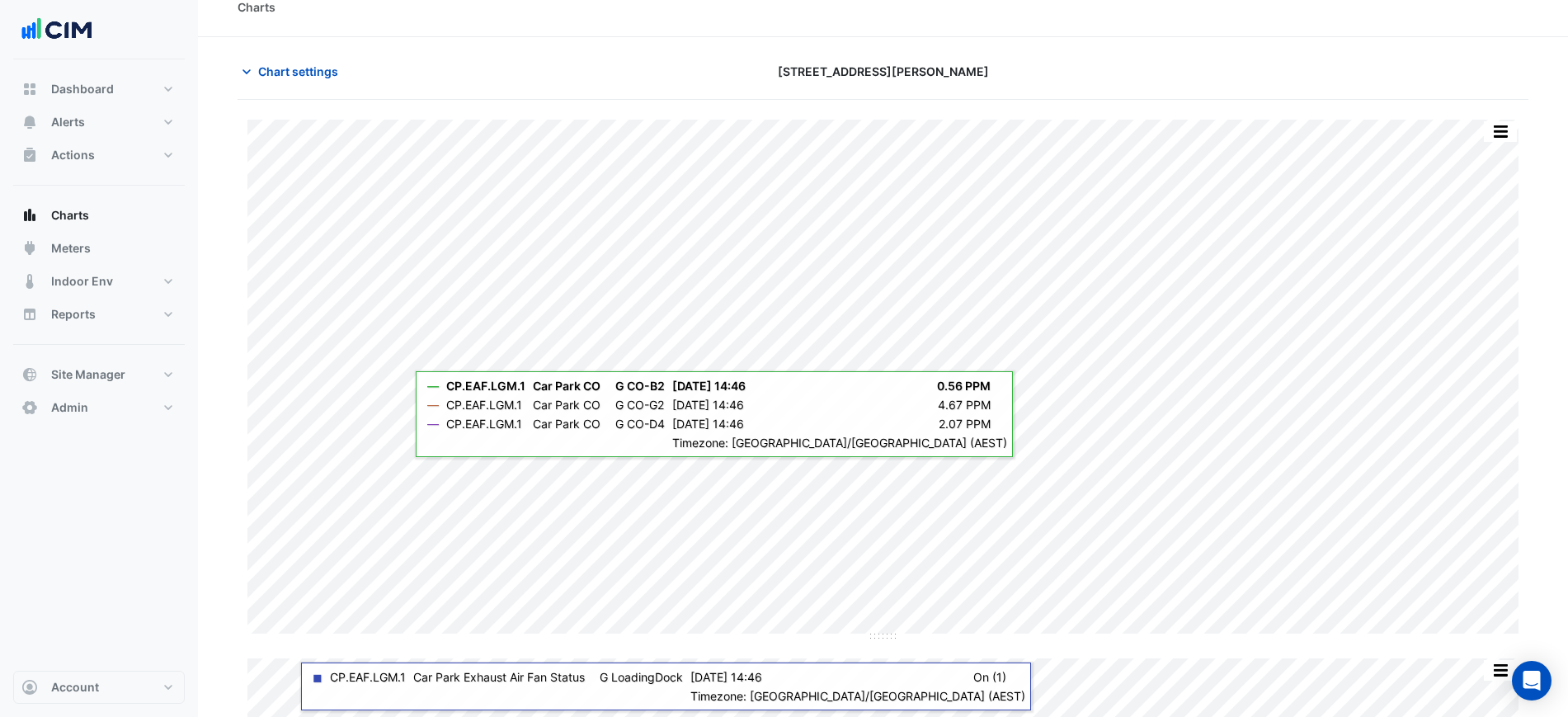
scroll to position [29, 0]
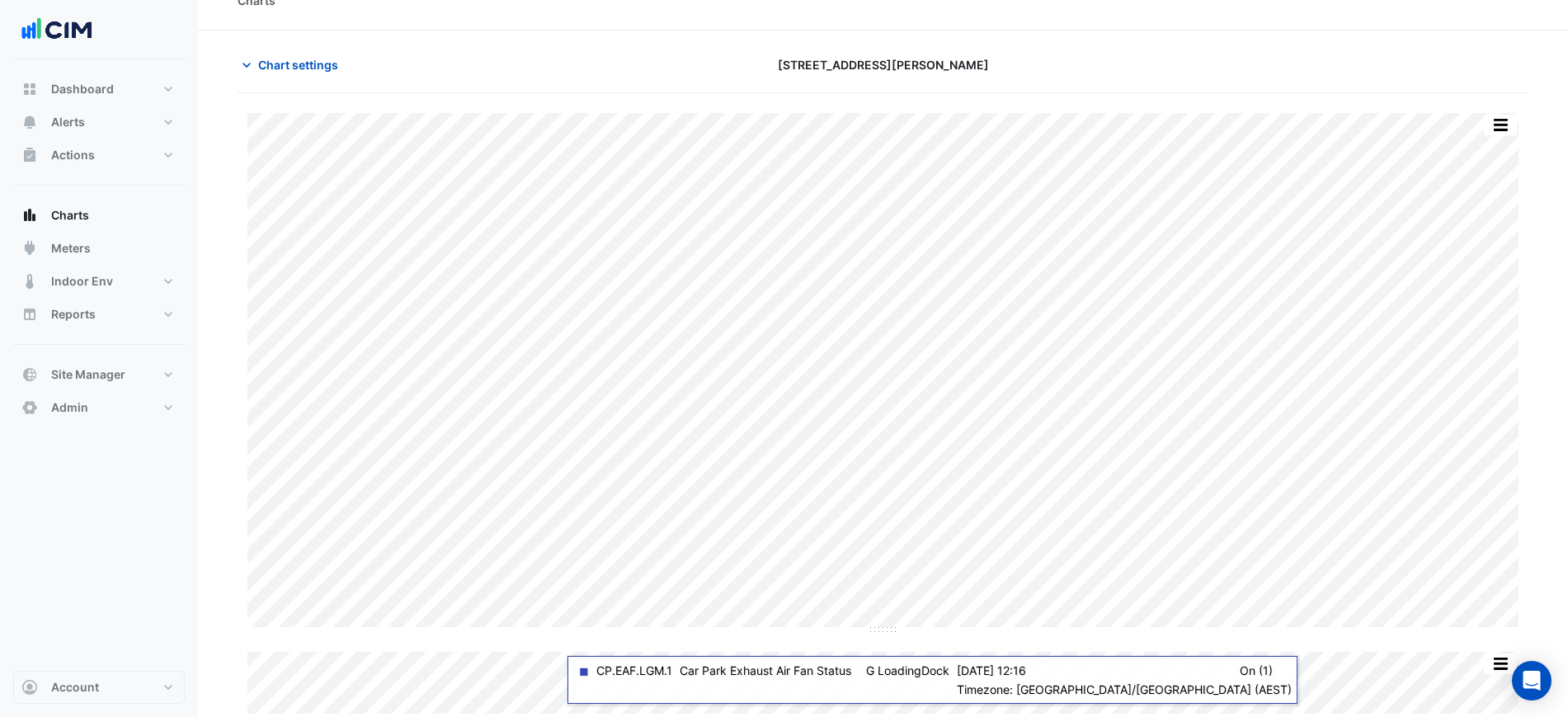
click at [287, 88] on div "Chart settings [STREET_ADDRESS][PERSON_NAME]" at bounding box center [883, 71] width 1291 height 43
click at [292, 74] on button "Chart settings" at bounding box center [293, 65] width 111 height 29
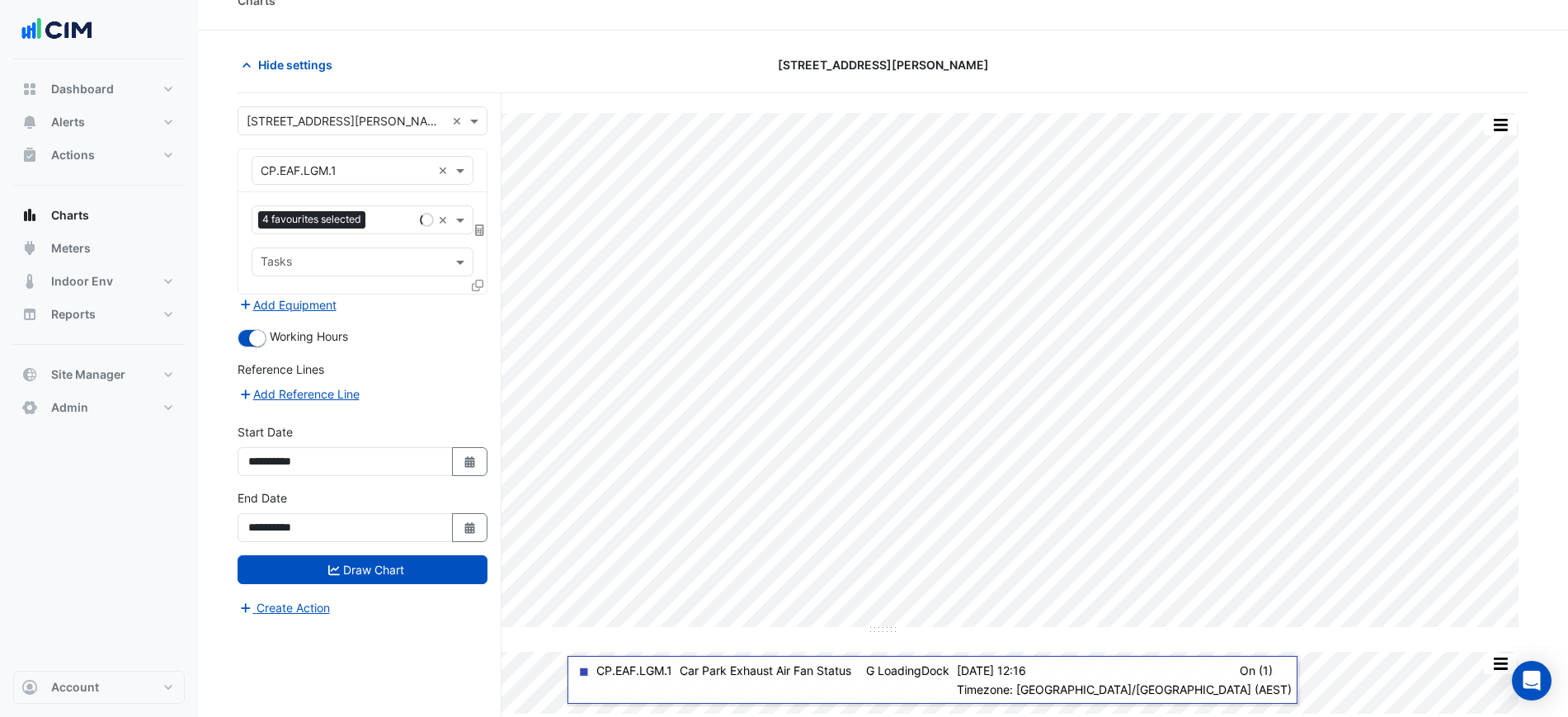
click at [314, 205] on div "Favourites 4 favourites selected ×" at bounding box center [362, 219] width 222 height 29
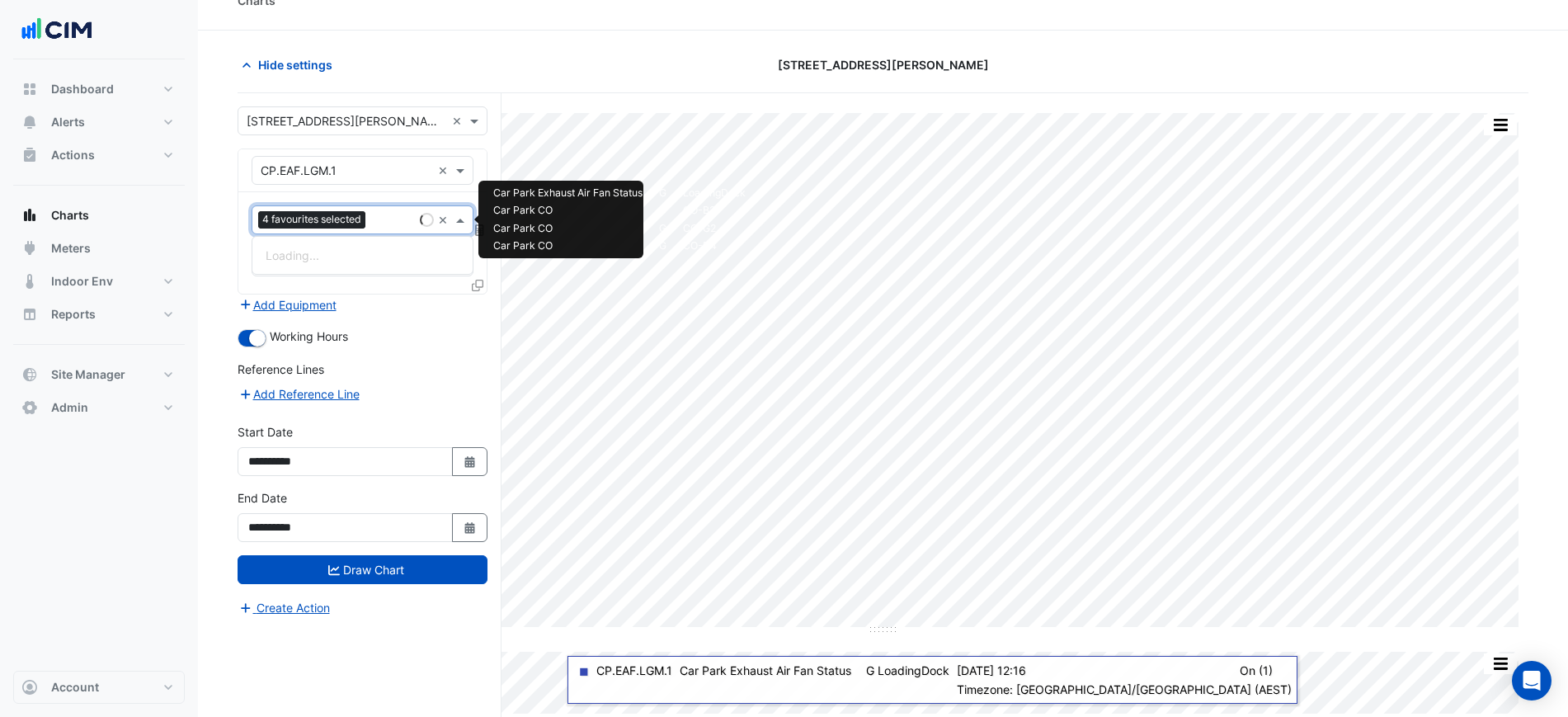
click at [323, 208] on div "Favourites 4 favourites selected" at bounding box center [332, 219] width 161 height 25
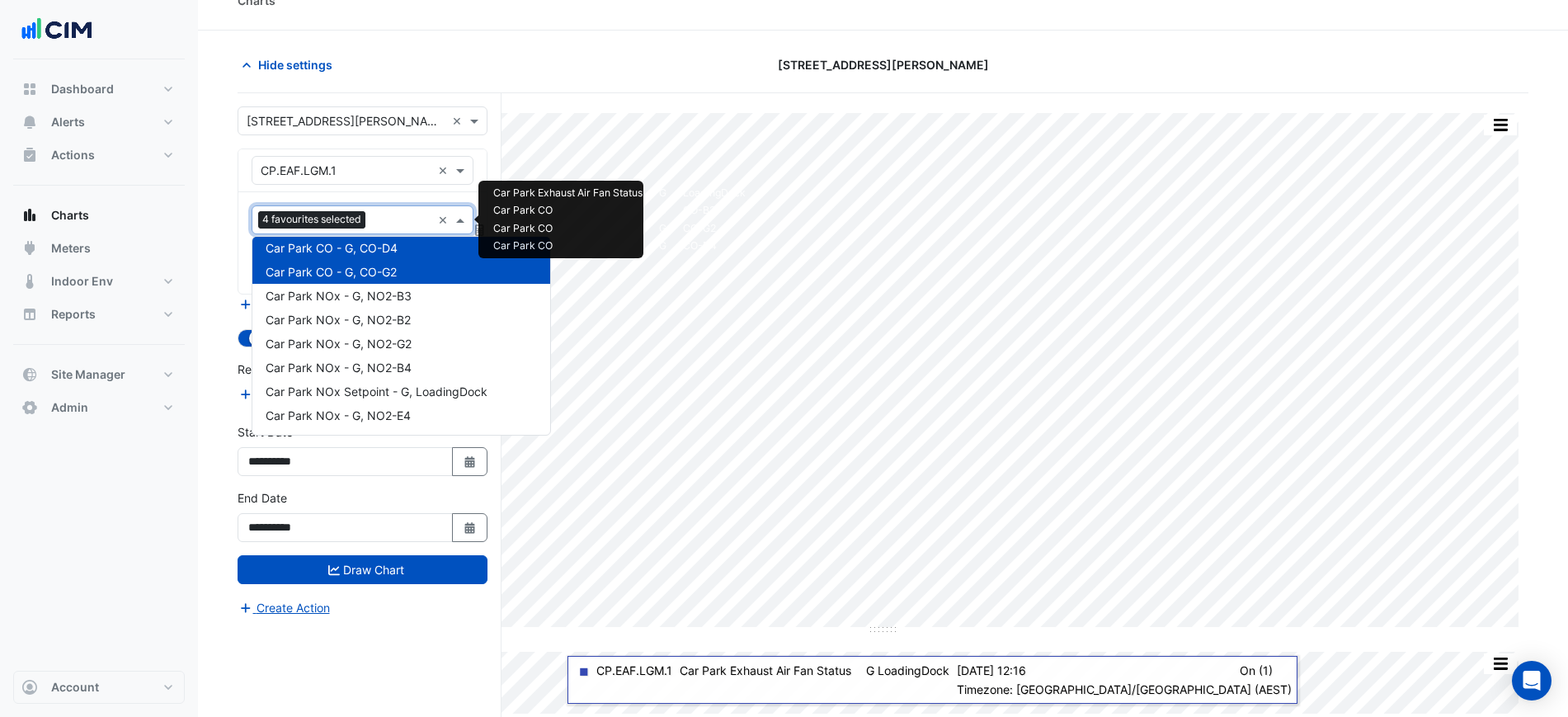
scroll to position [0, 0]
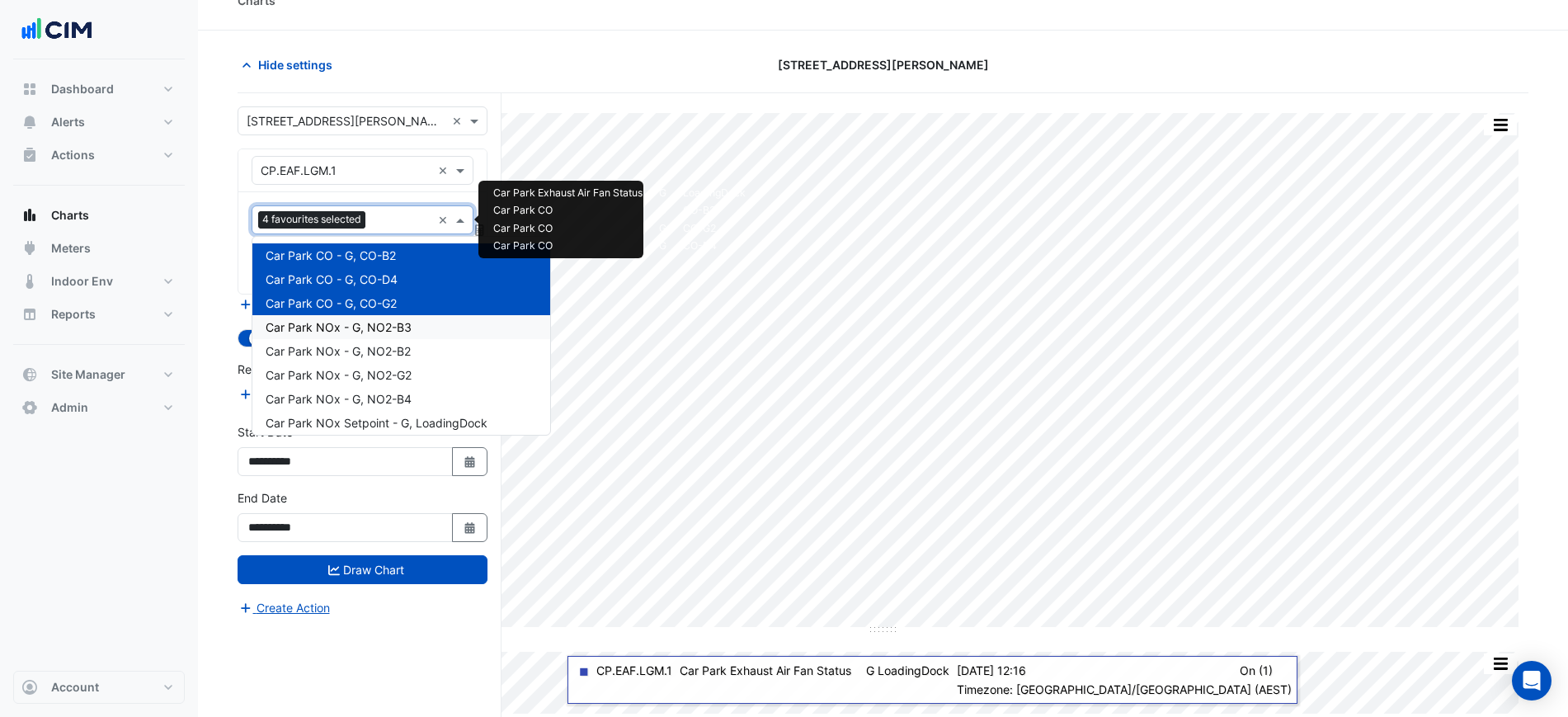
click at [378, 328] on span "Car Park NOx - G, NO2-B3" at bounding box center [339, 327] width 146 height 14
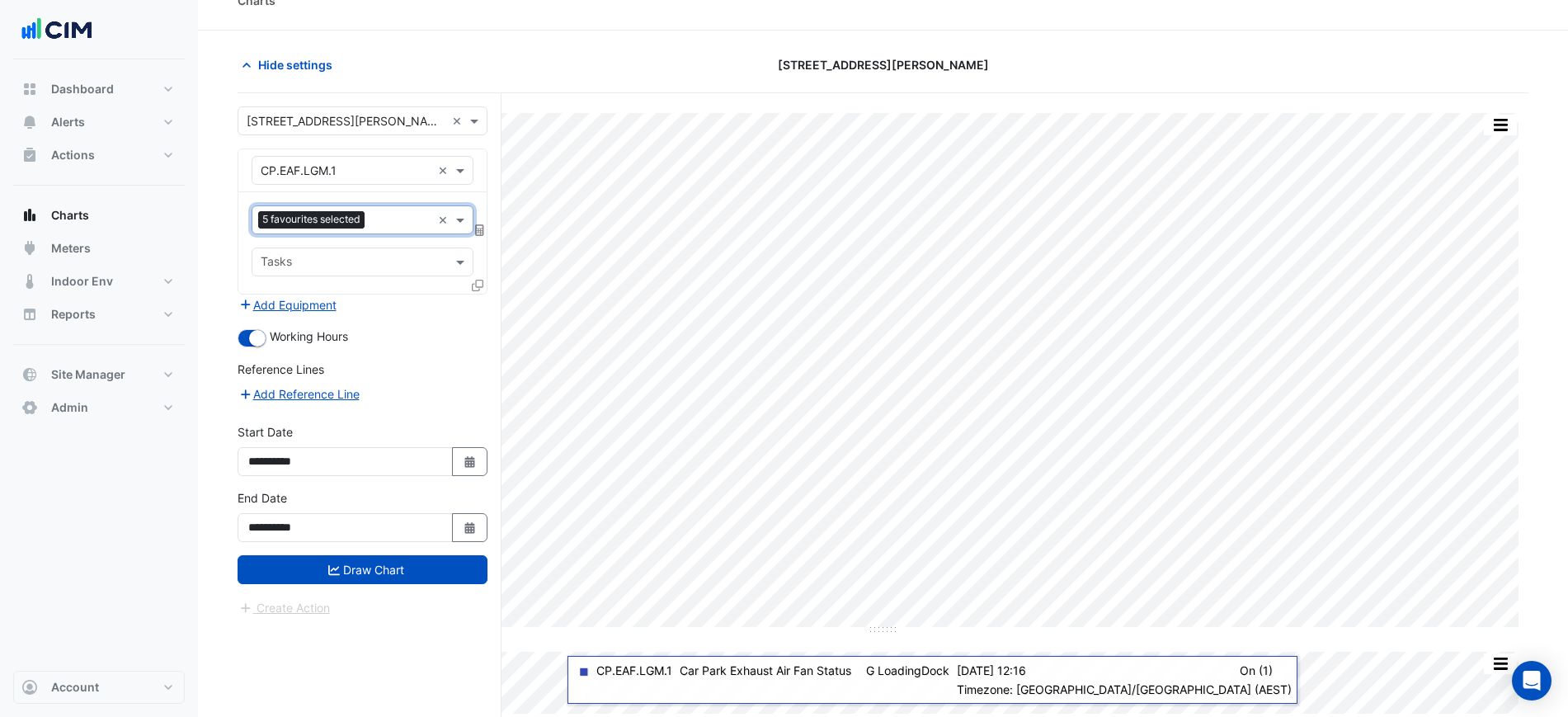
click at [383, 222] on input "text" at bounding box center [401, 221] width 61 height 18
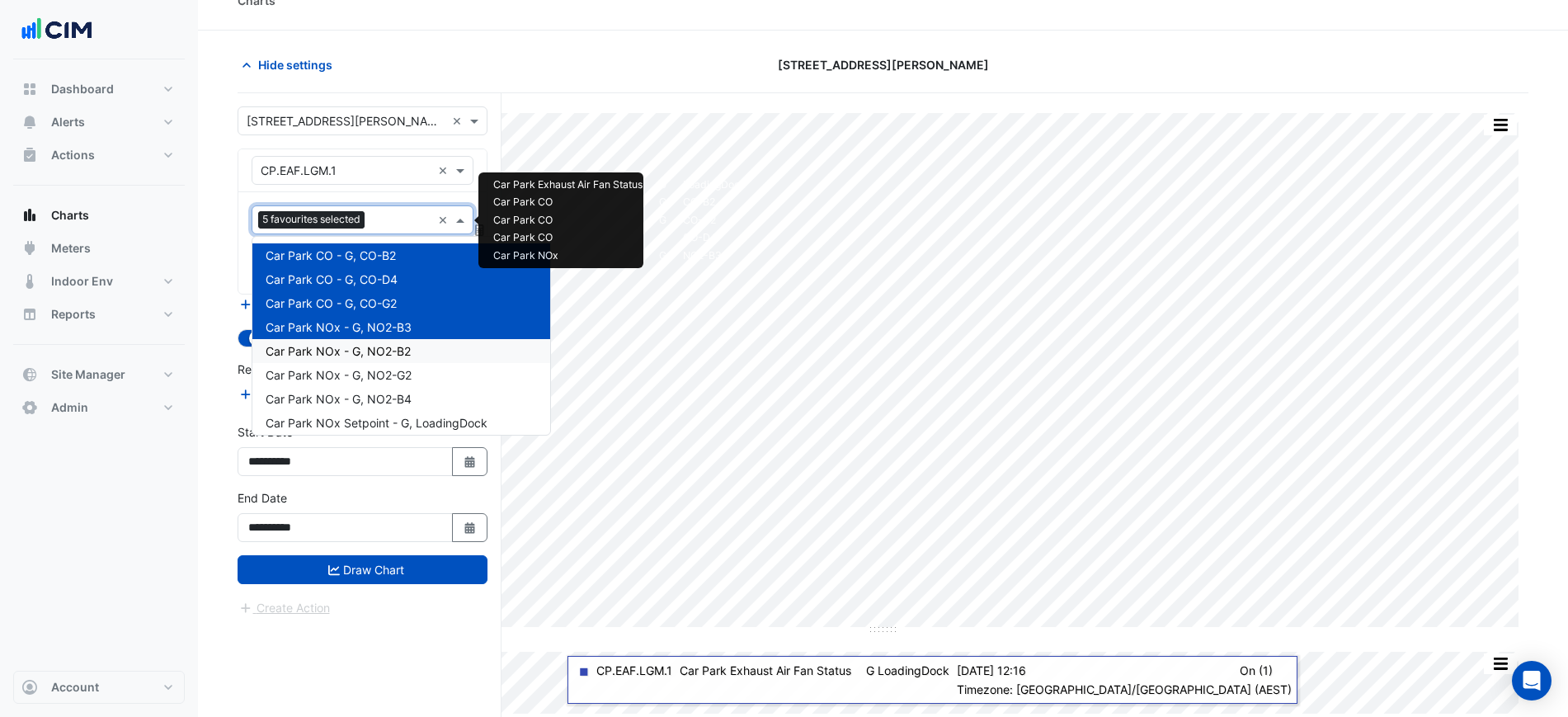
click at [368, 342] on div "Car Park NOx - G, NO2-B2" at bounding box center [401, 351] width 298 height 24
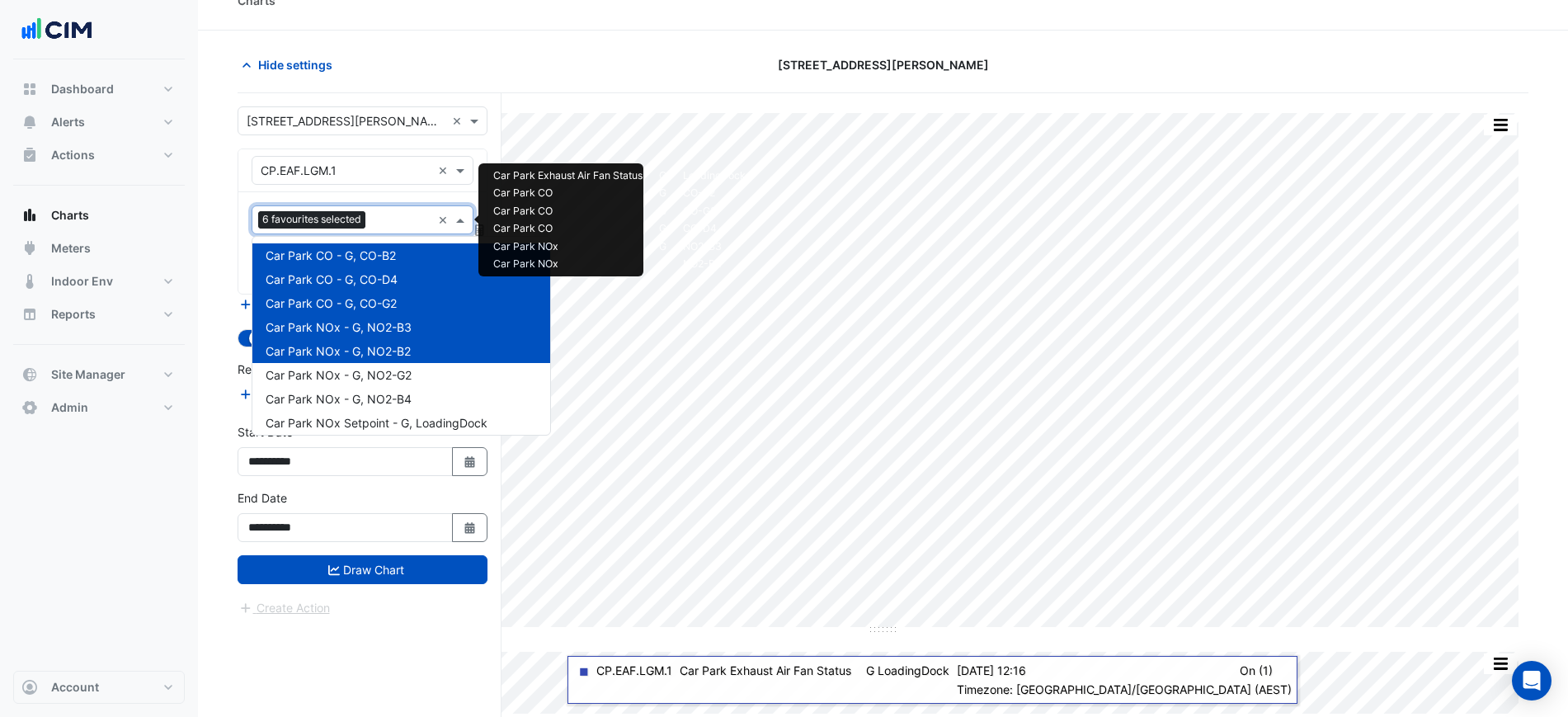
click at [383, 224] on input "text" at bounding box center [401, 221] width 60 height 18
click at [370, 368] on span "Car Park NOx - G, NO2-G2" at bounding box center [339, 375] width 146 height 14
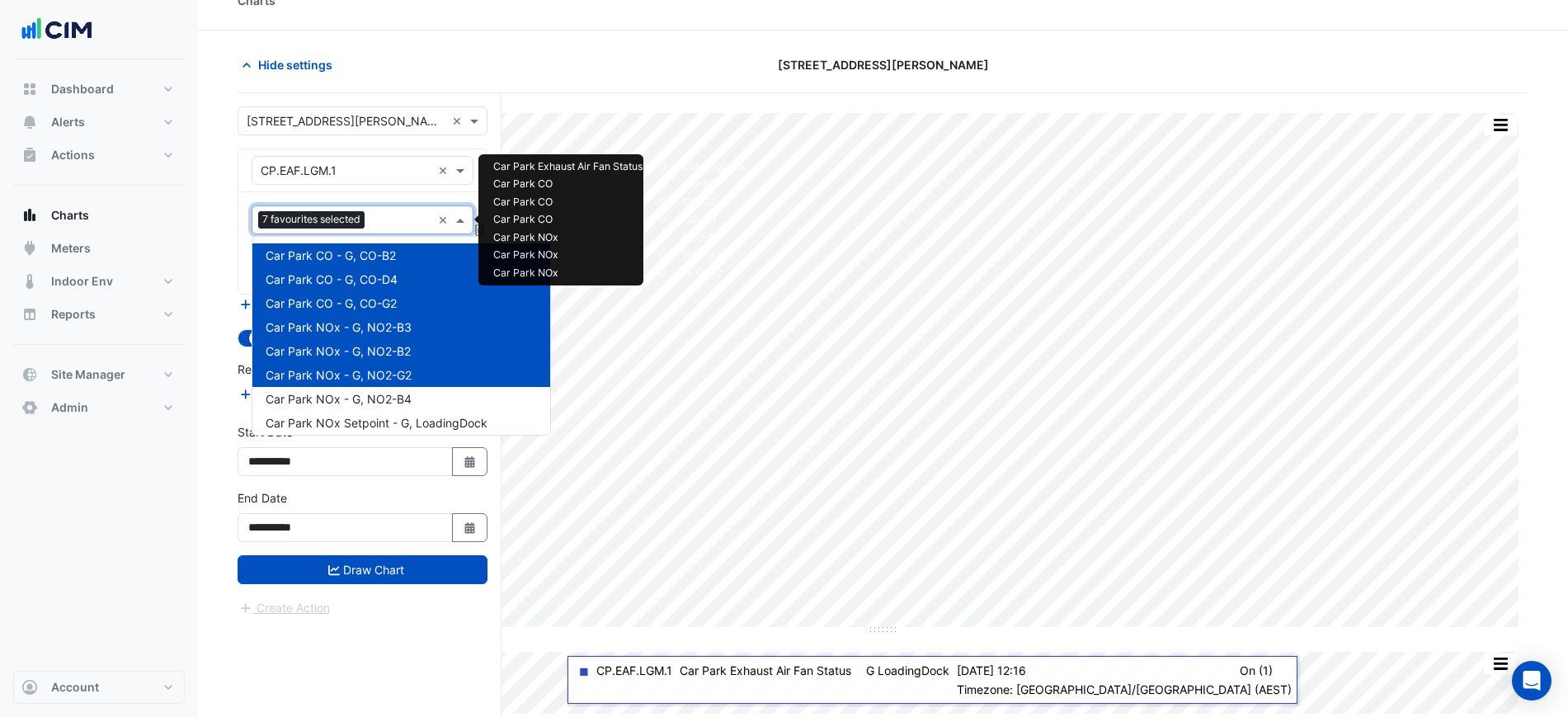
click at [382, 229] on div at bounding box center [400, 222] width 63 height 22
click at [384, 396] on span "Car Park NOx - G, NO2-B4" at bounding box center [339, 398] width 146 height 14
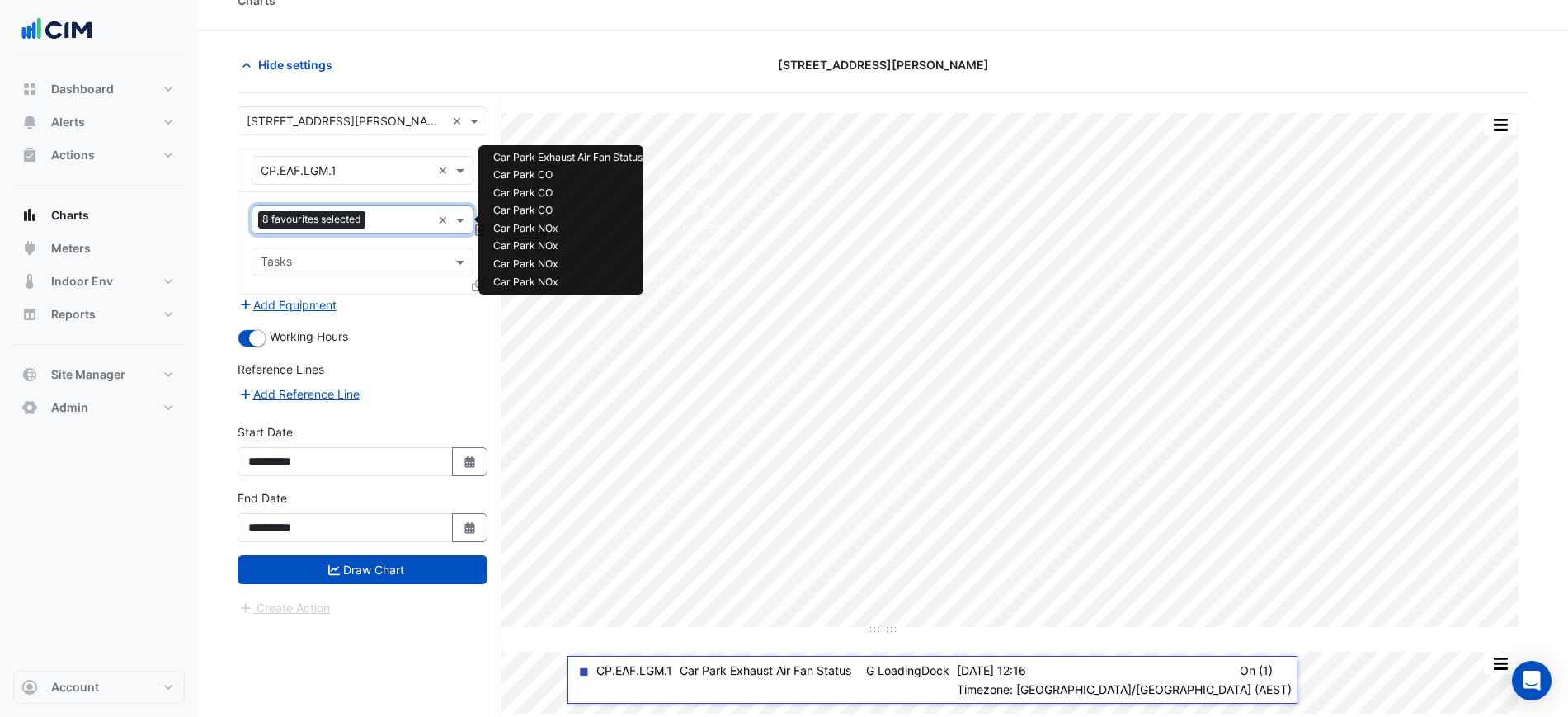
click at [386, 219] on input "text" at bounding box center [401, 221] width 60 height 18
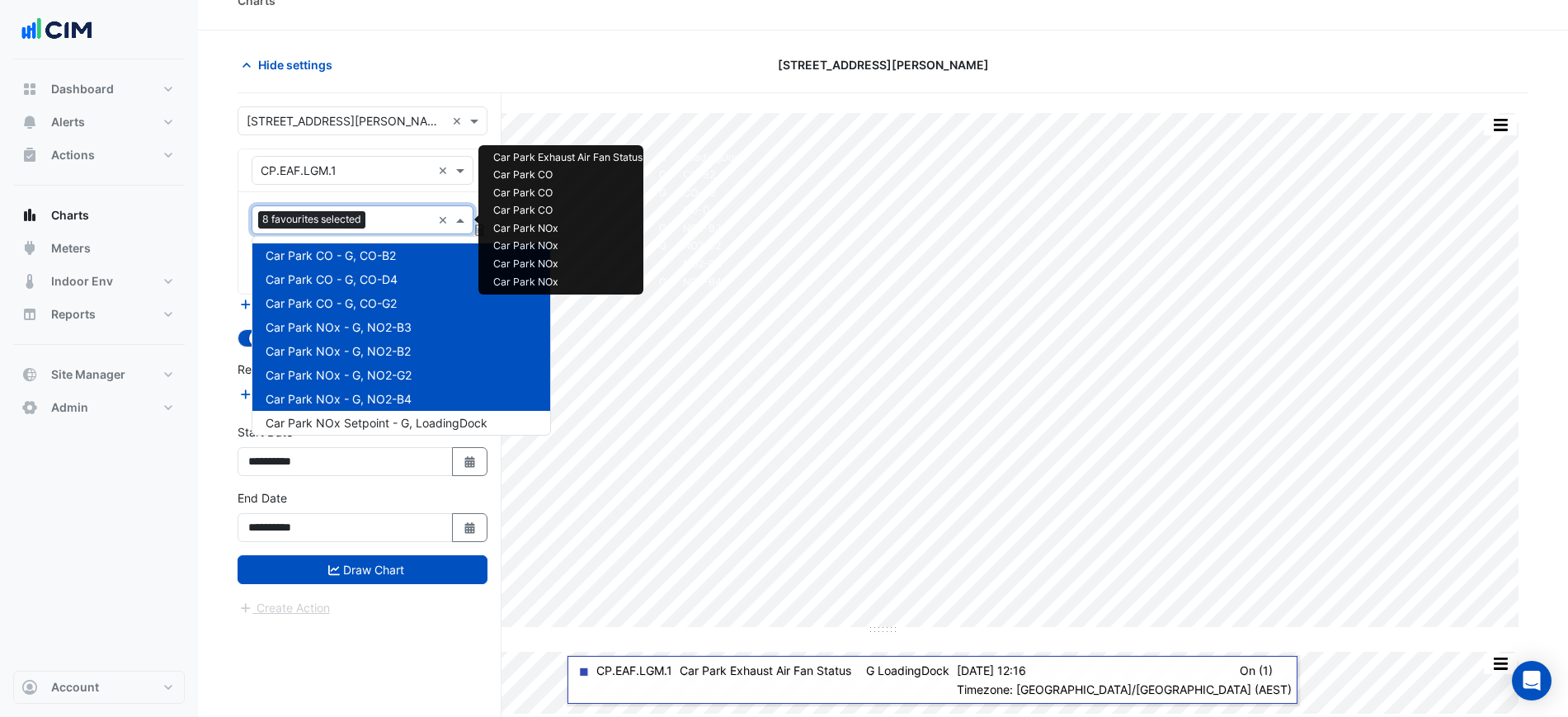
scroll to position [103, 0]
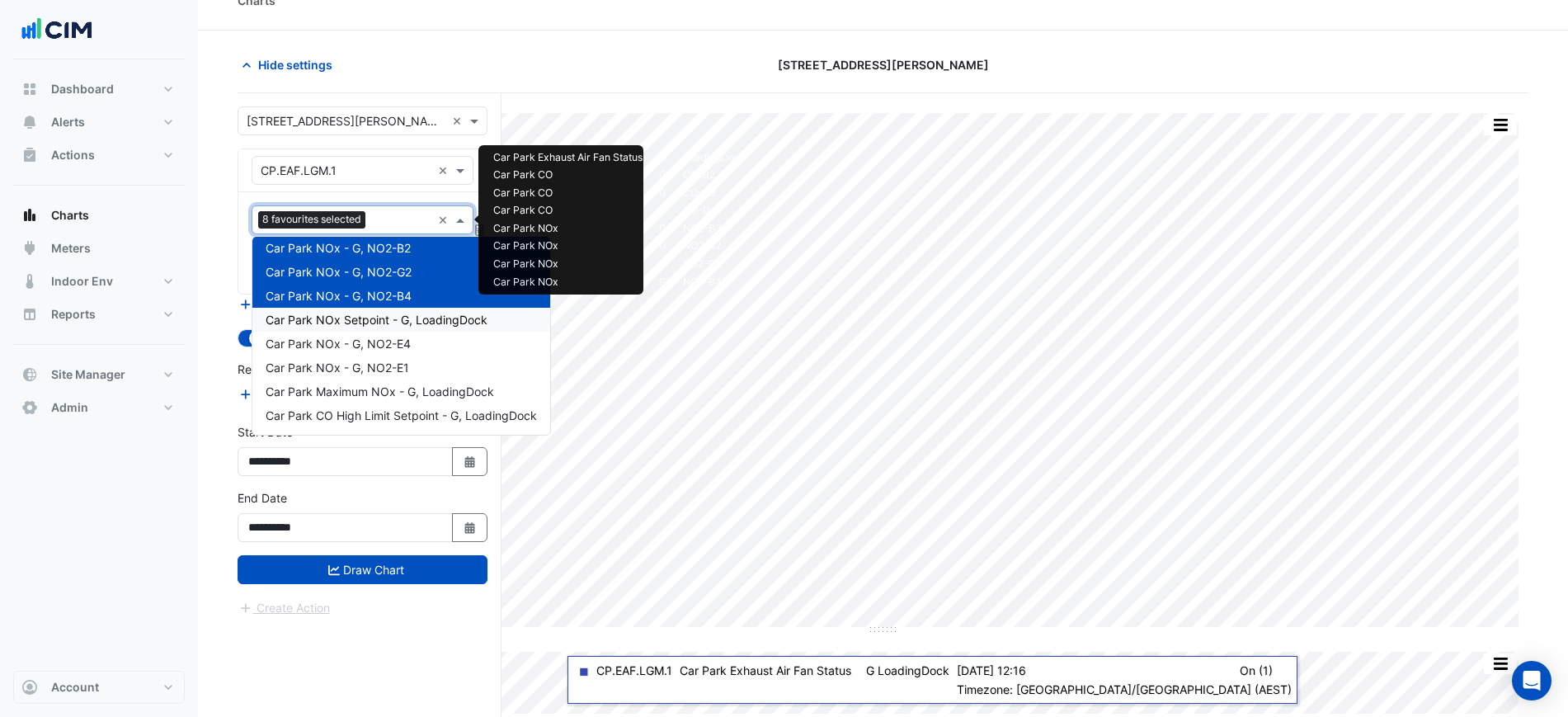
click at [425, 318] on span "Car Park NOx Setpoint - G, LoadingDock" at bounding box center [377, 319] width 222 height 14
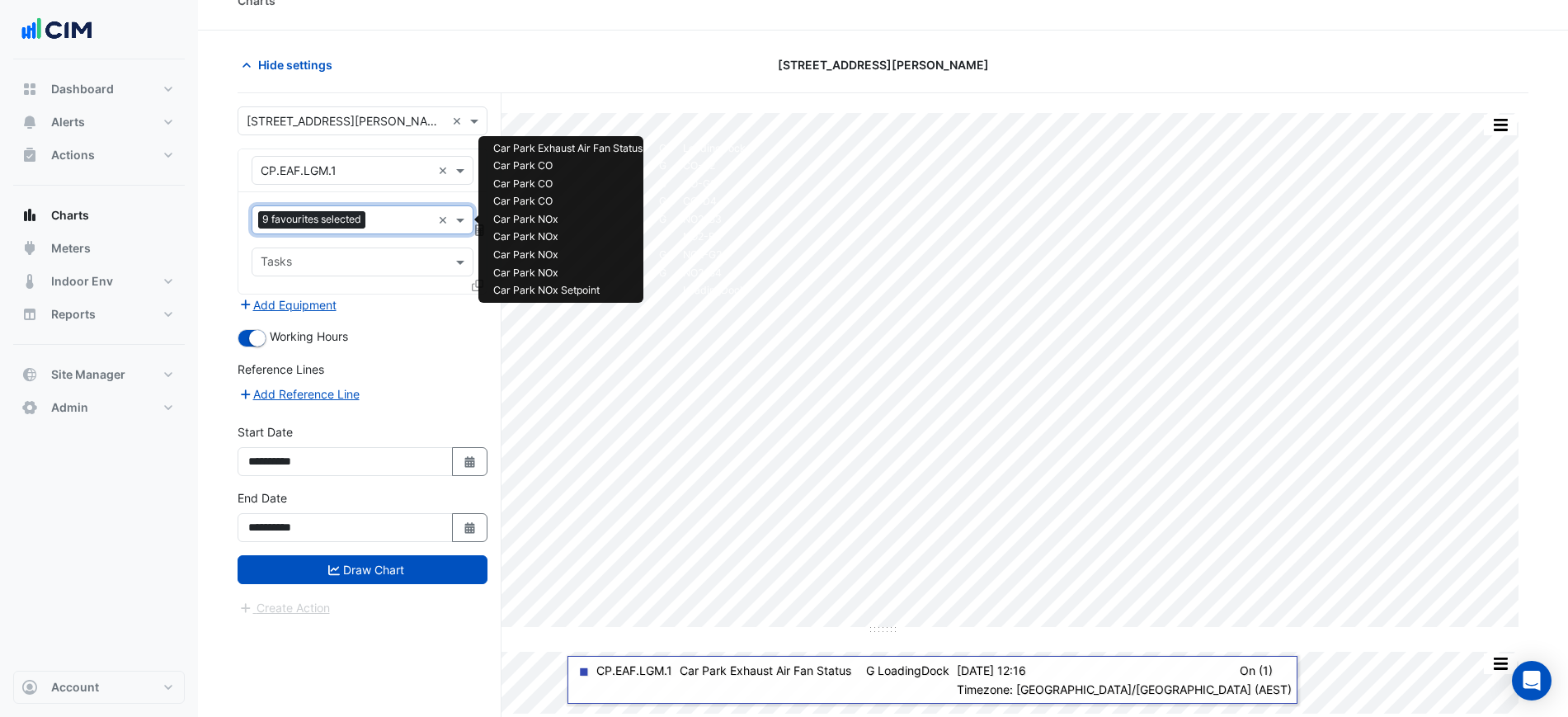
click at [384, 203] on div "Favourites 9 favourites selected × Tasks" at bounding box center [362, 243] width 248 height 102
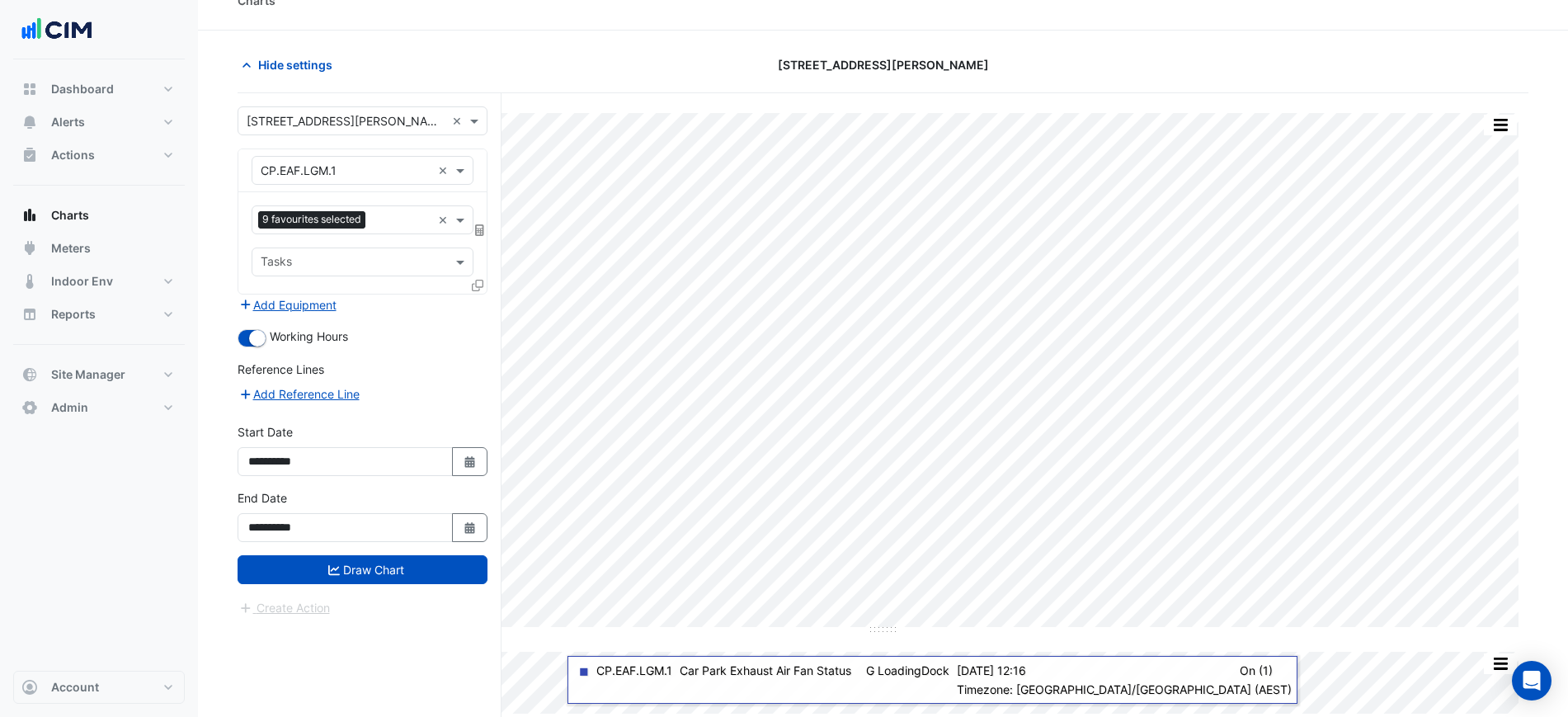
click at [383, 221] on input "text" at bounding box center [401, 221] width 60 height 18
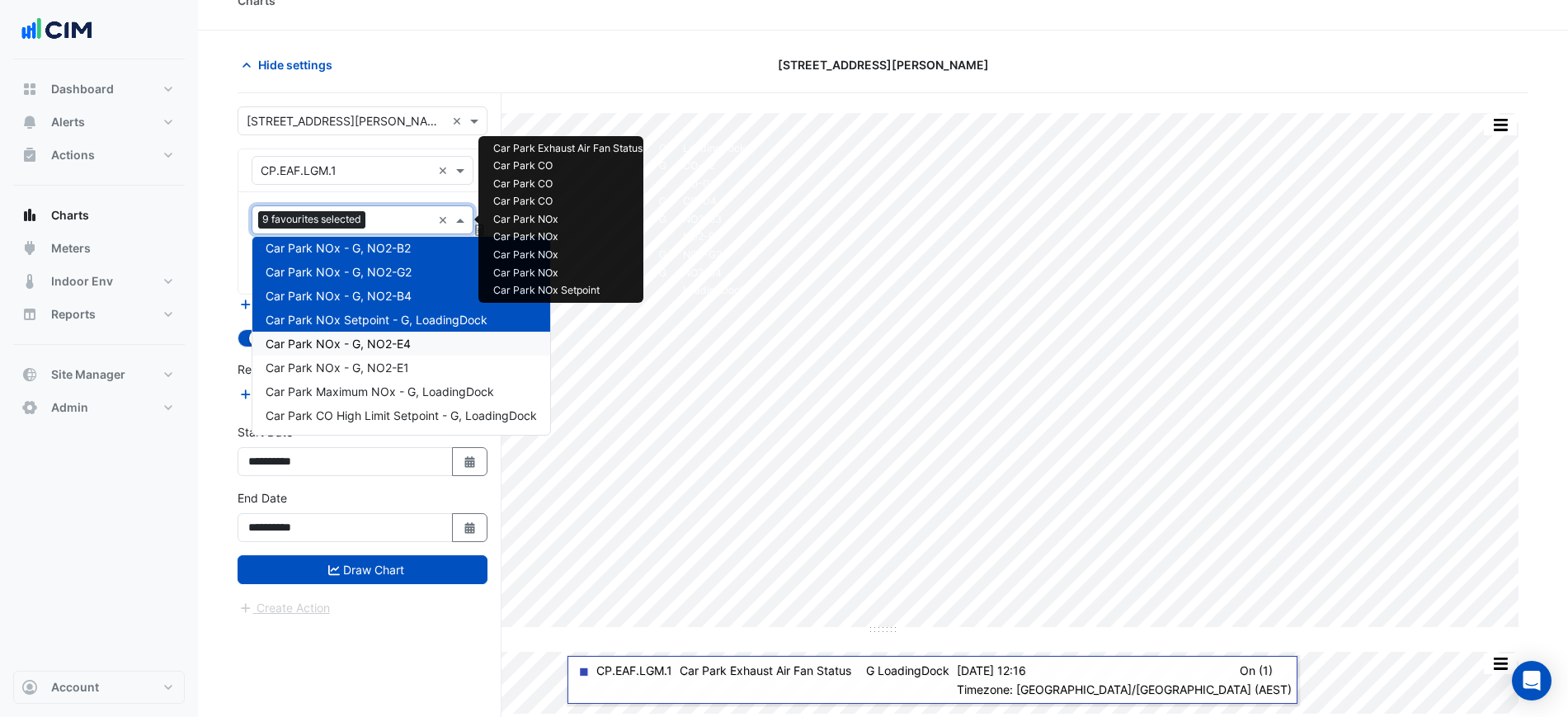
click at [397, 345] on span "Car Park NOx - G, NO2-E4" at bounding box center [338, 343] width 145 height 14
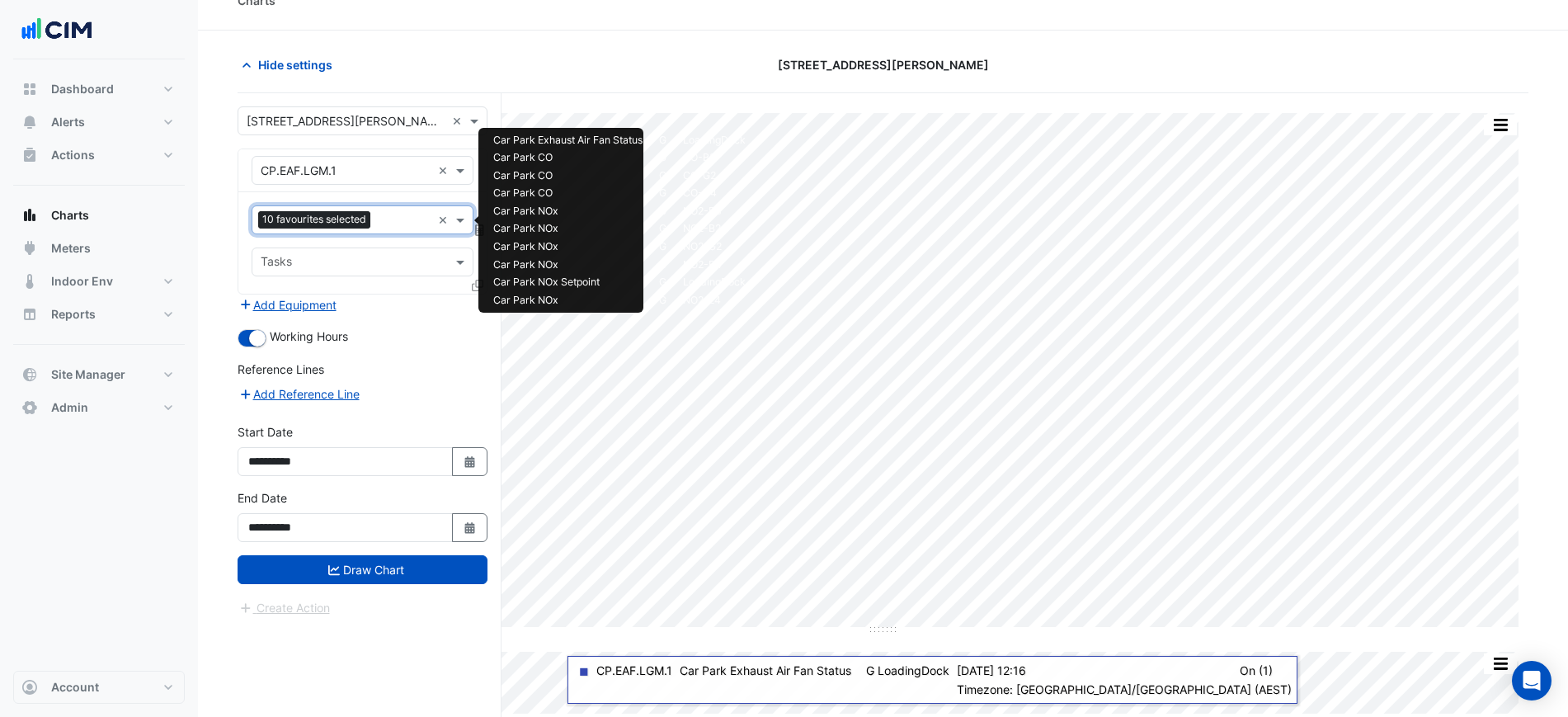
click at [382, 225] on input "text" at bounding box center [404, 221] width 55 height 18
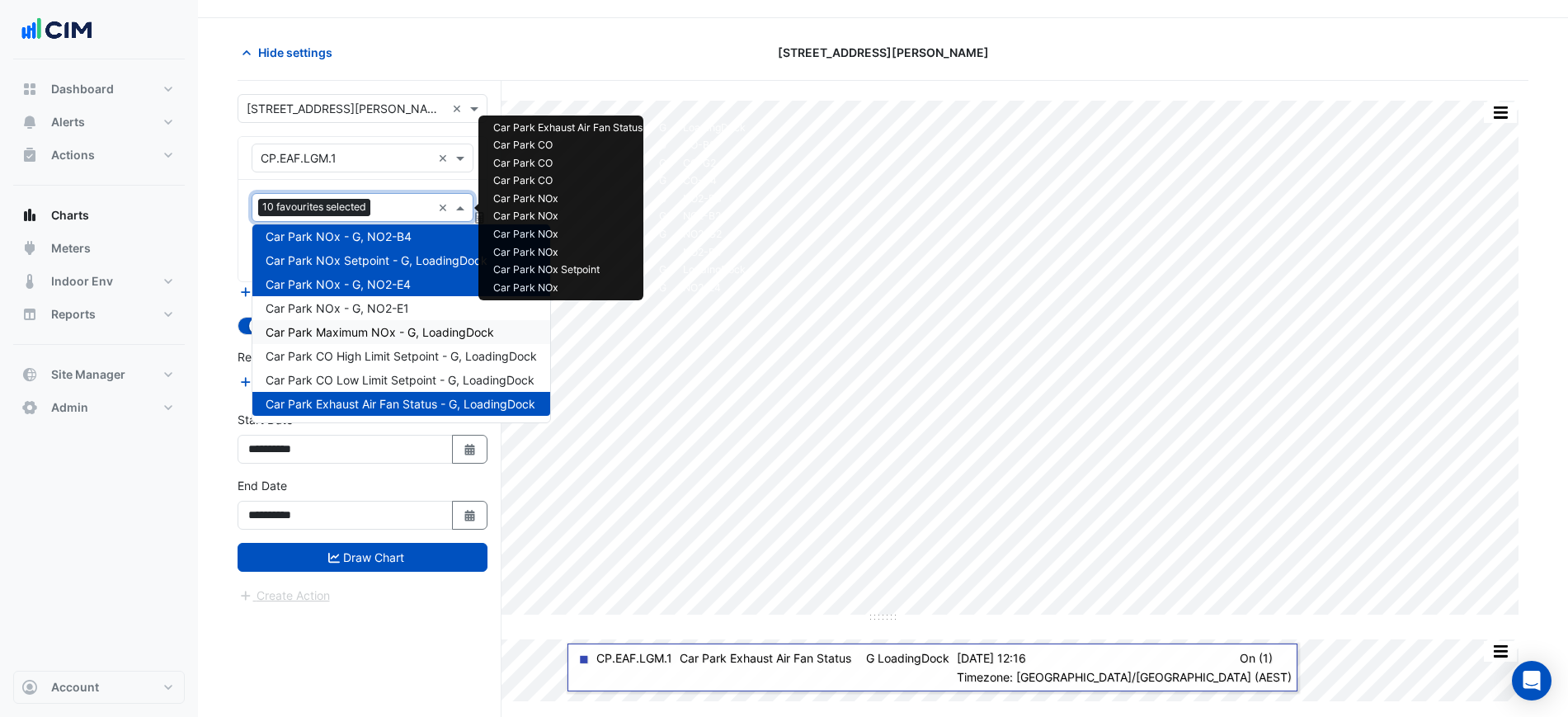
scroll to position [63, 0]
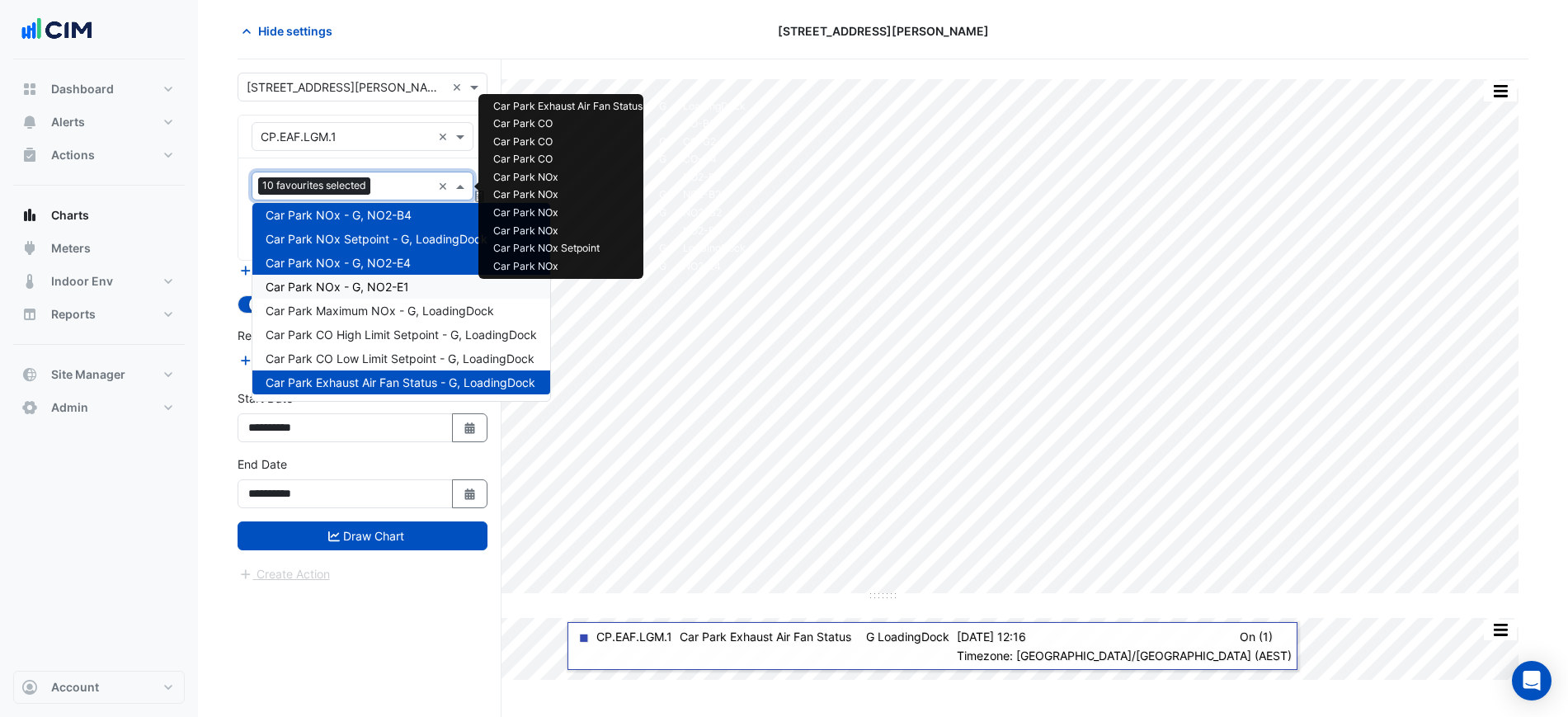
click at [383, 286] on span "Car Park NOx - G, NO2-E1" at bounding box center [337, 287] width 144 height 14
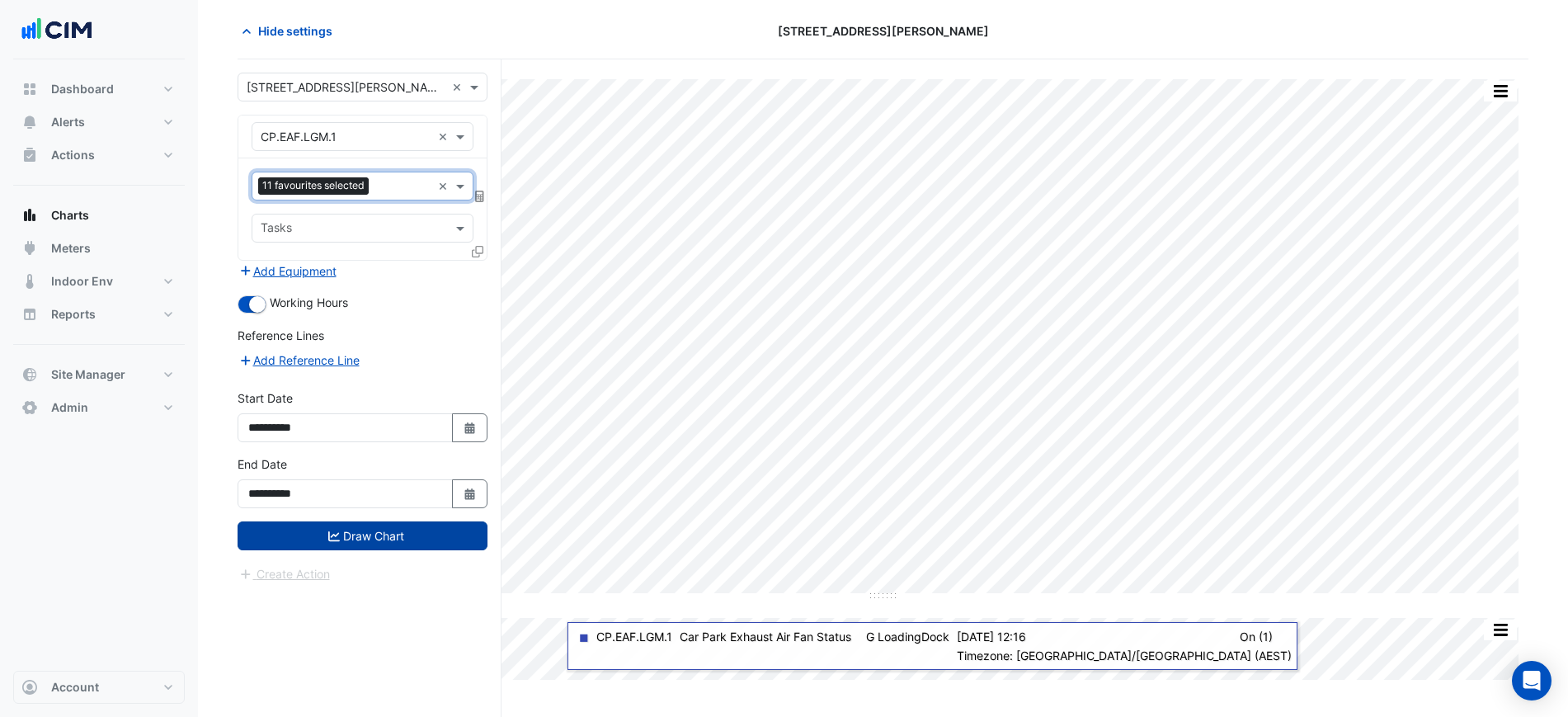
click at [367, 534] on button "Draw Chart" at bounding box center [362, 535] width 250 height 29
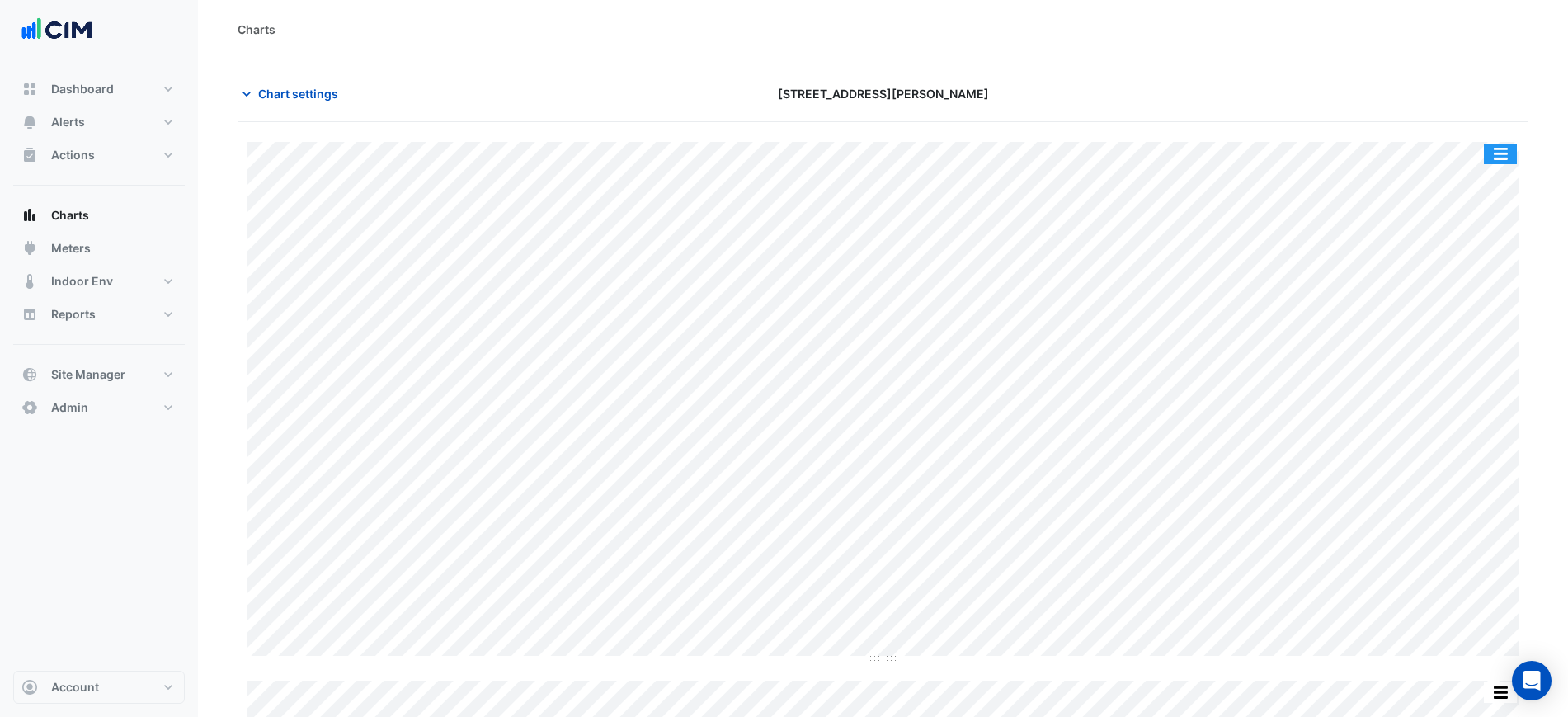
click at [1491, 150] on button "button" at bounding box center [1500, 154] width 33 height 21
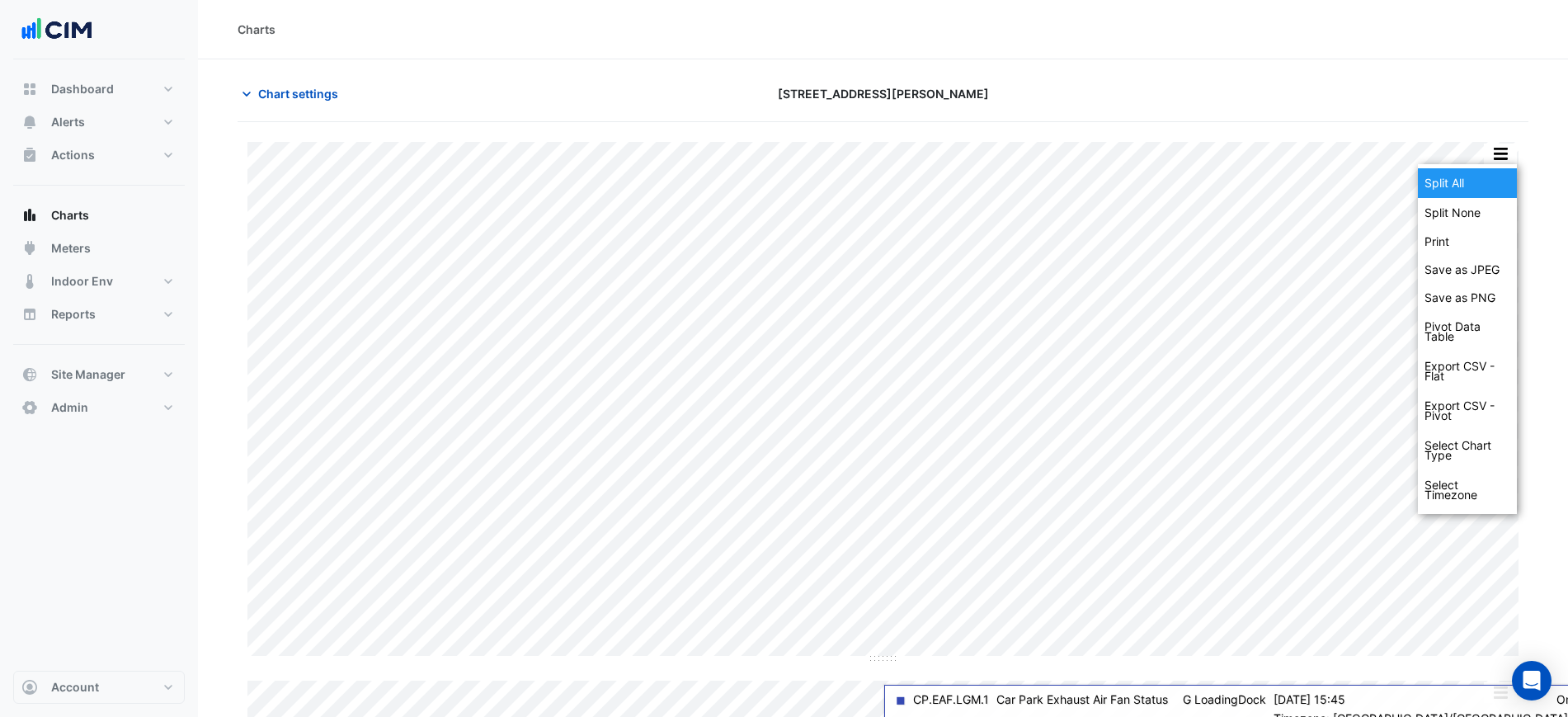
click at [1492, 185] on div "Split All" at bounding box center [1467, 182] width 99 height 29
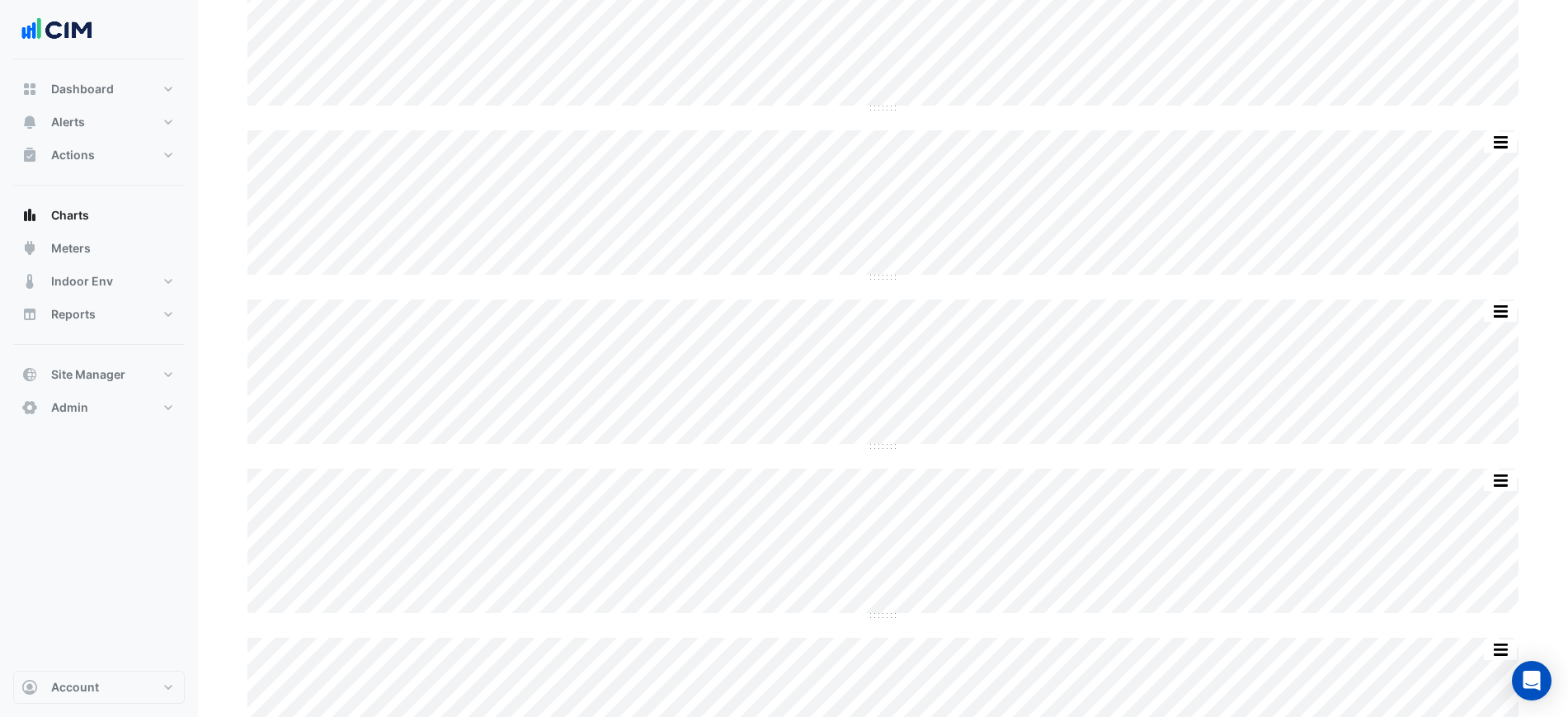
scroll to position [1181, 0]
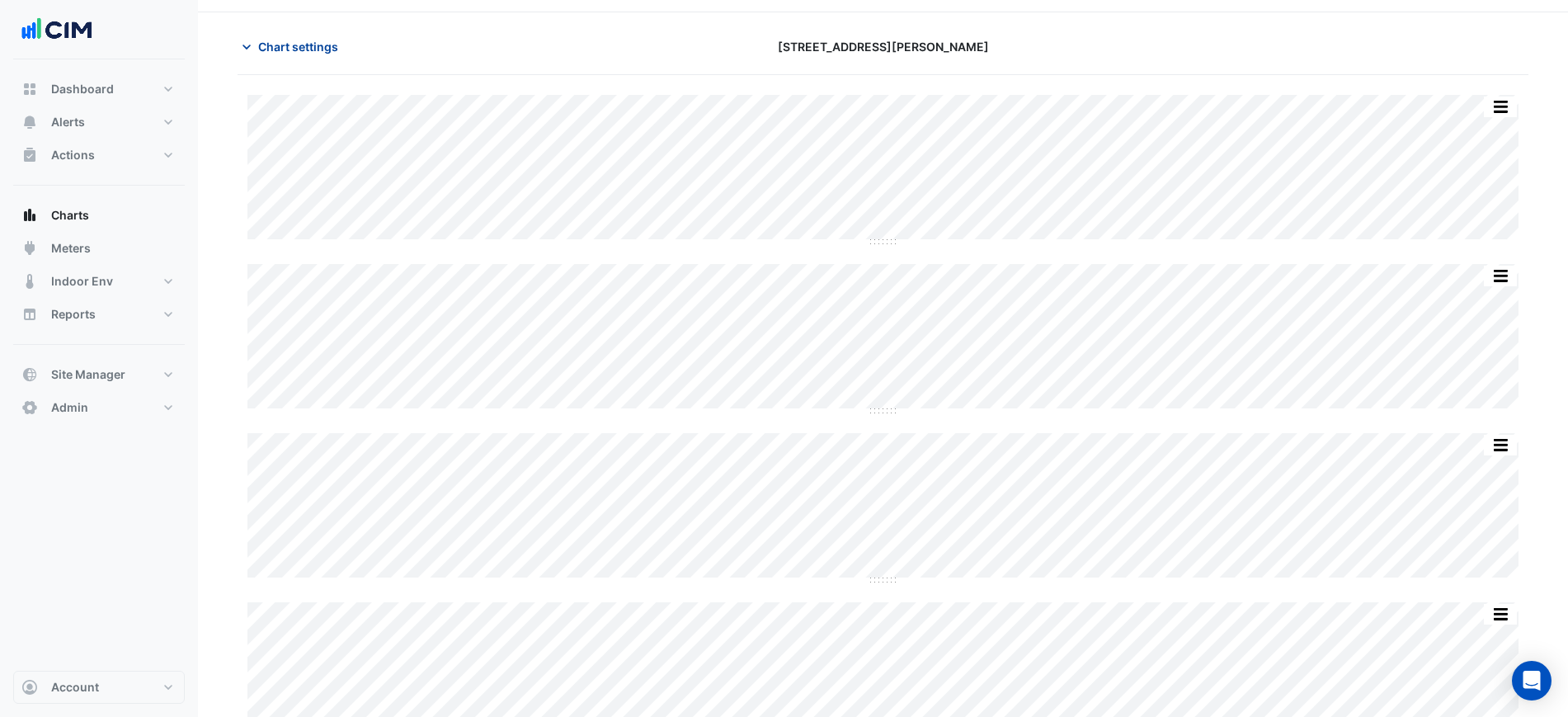
click at [314, 61] on button "Chart settings" at bounding box center [293, 46] width 111 height 29
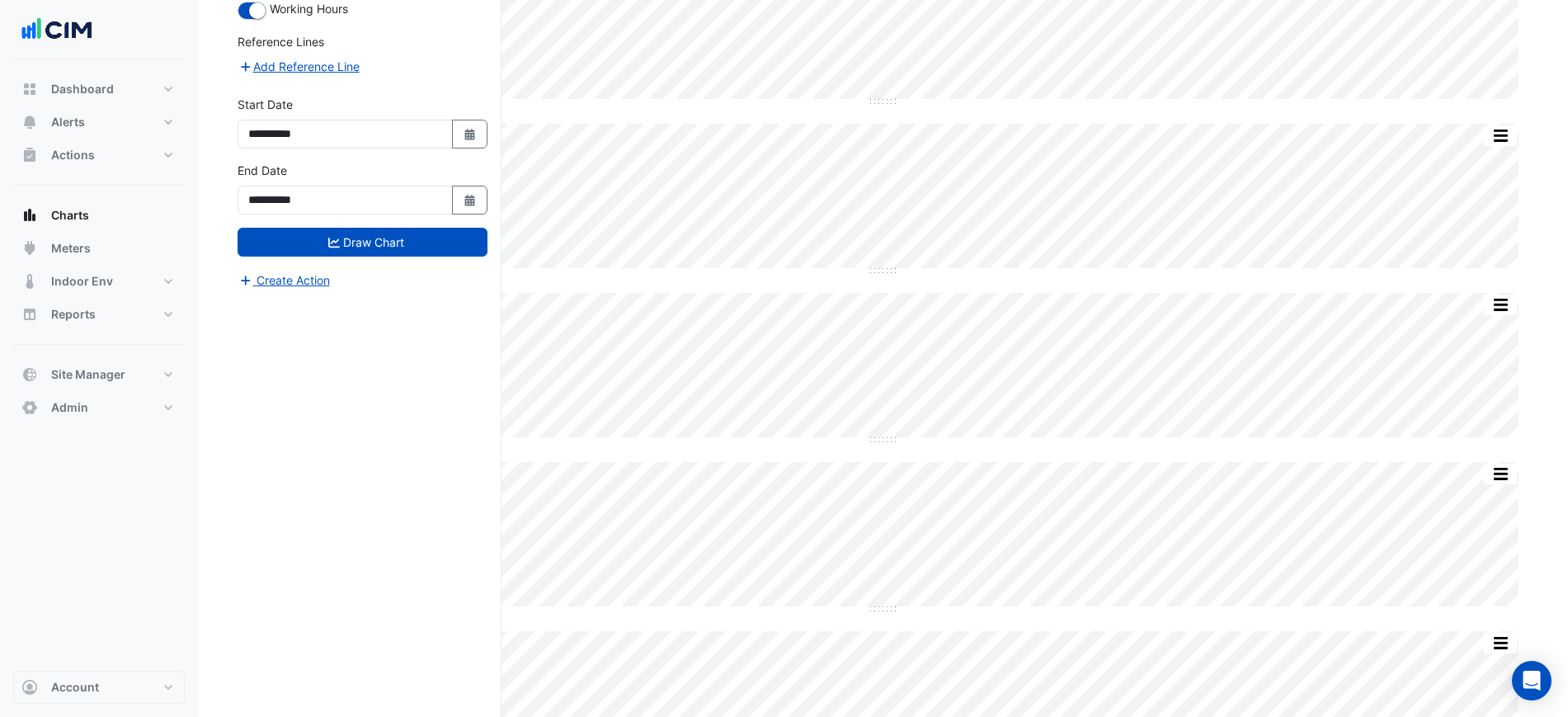
scroll to position [253, 0]
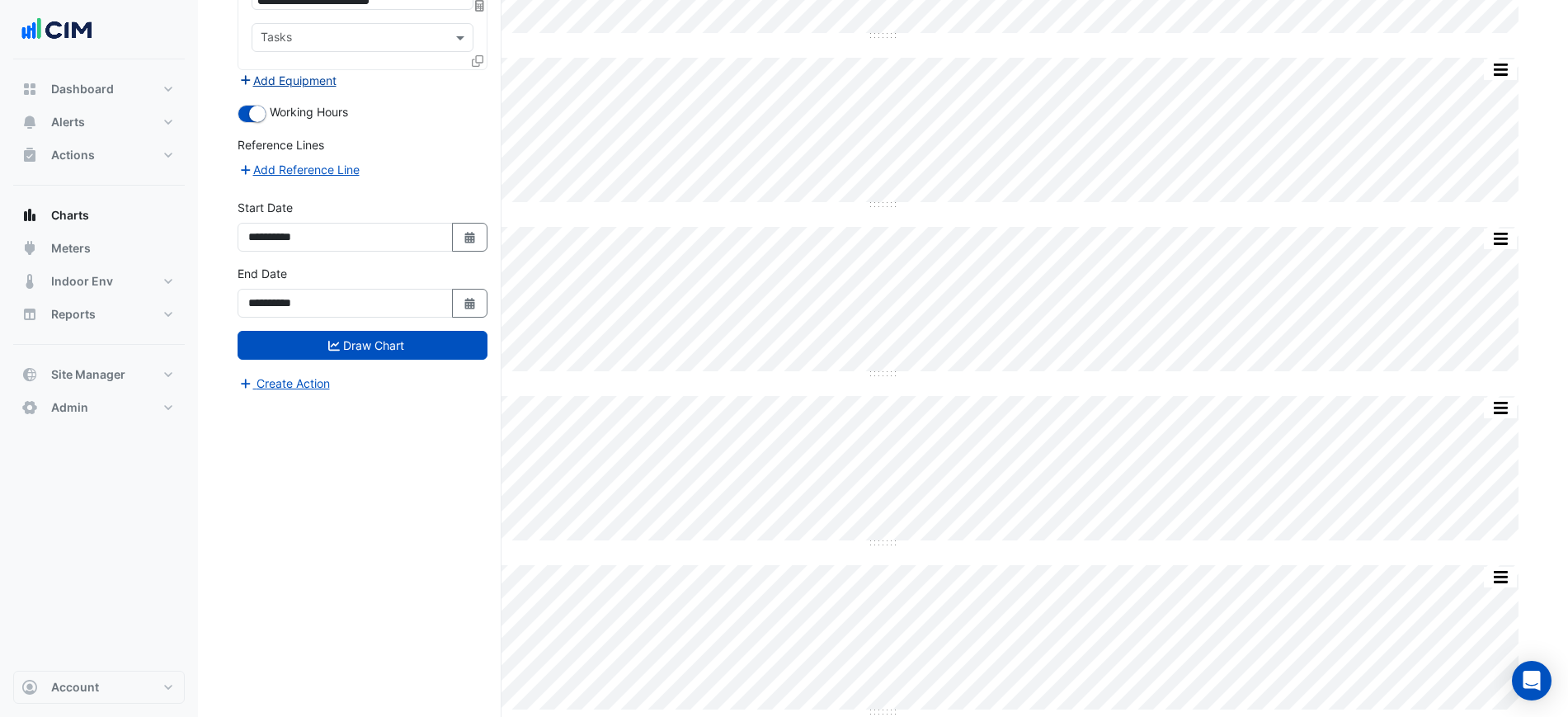
click at [323, 87] on button "Add Equipment" at bounding box center [288, 80] width 100 height 19
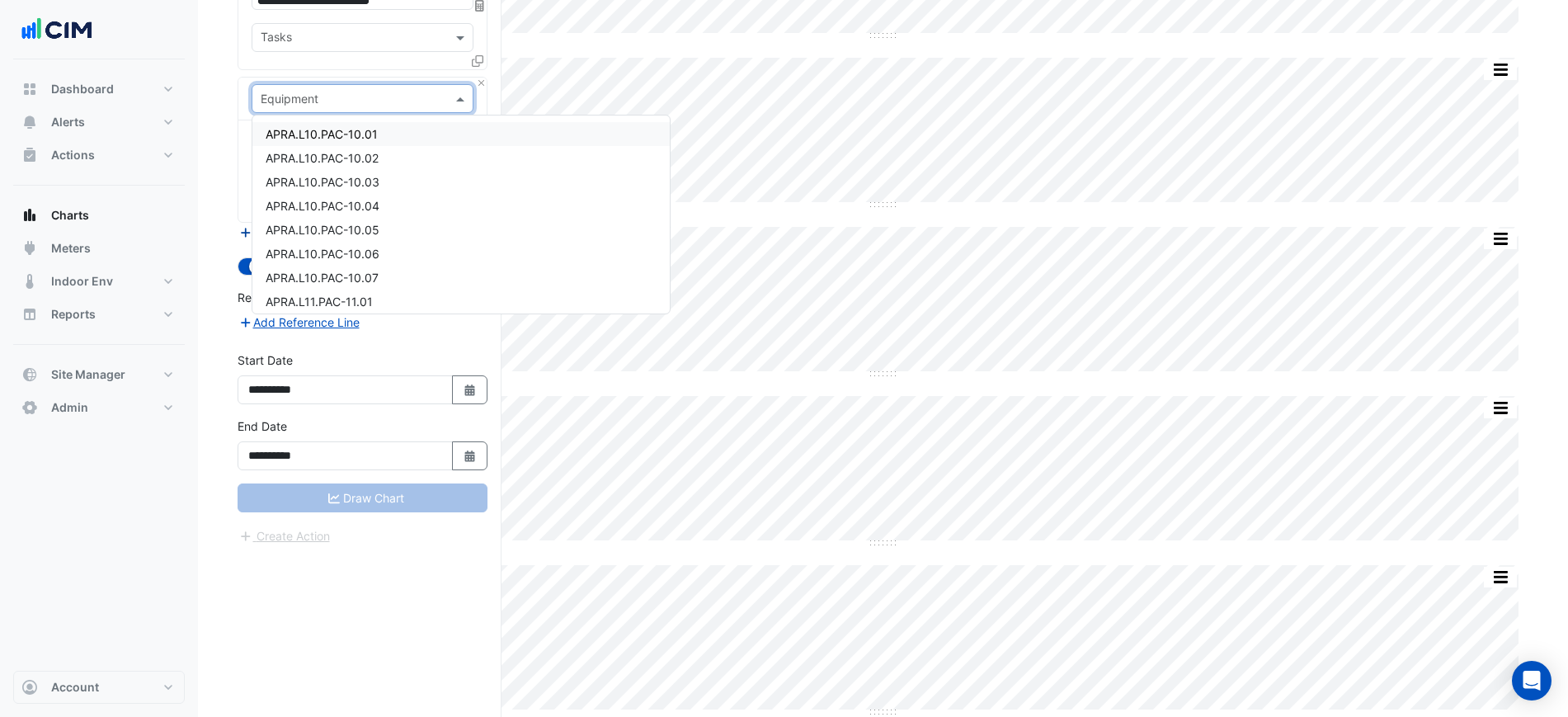
click at [323, 87] on div "Equipment" at bounding box center [362, 98] width 222 height 29
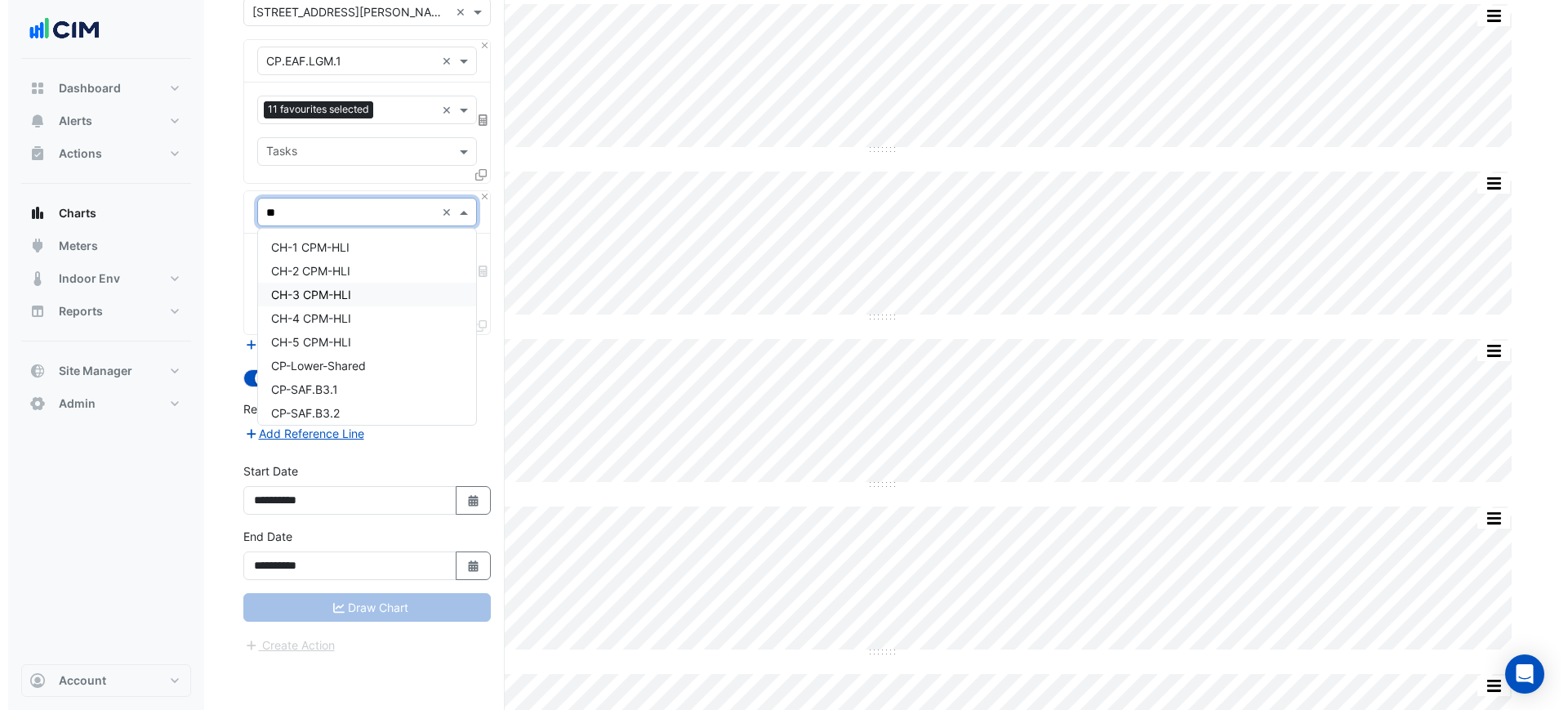
scroll to position [0, 0]
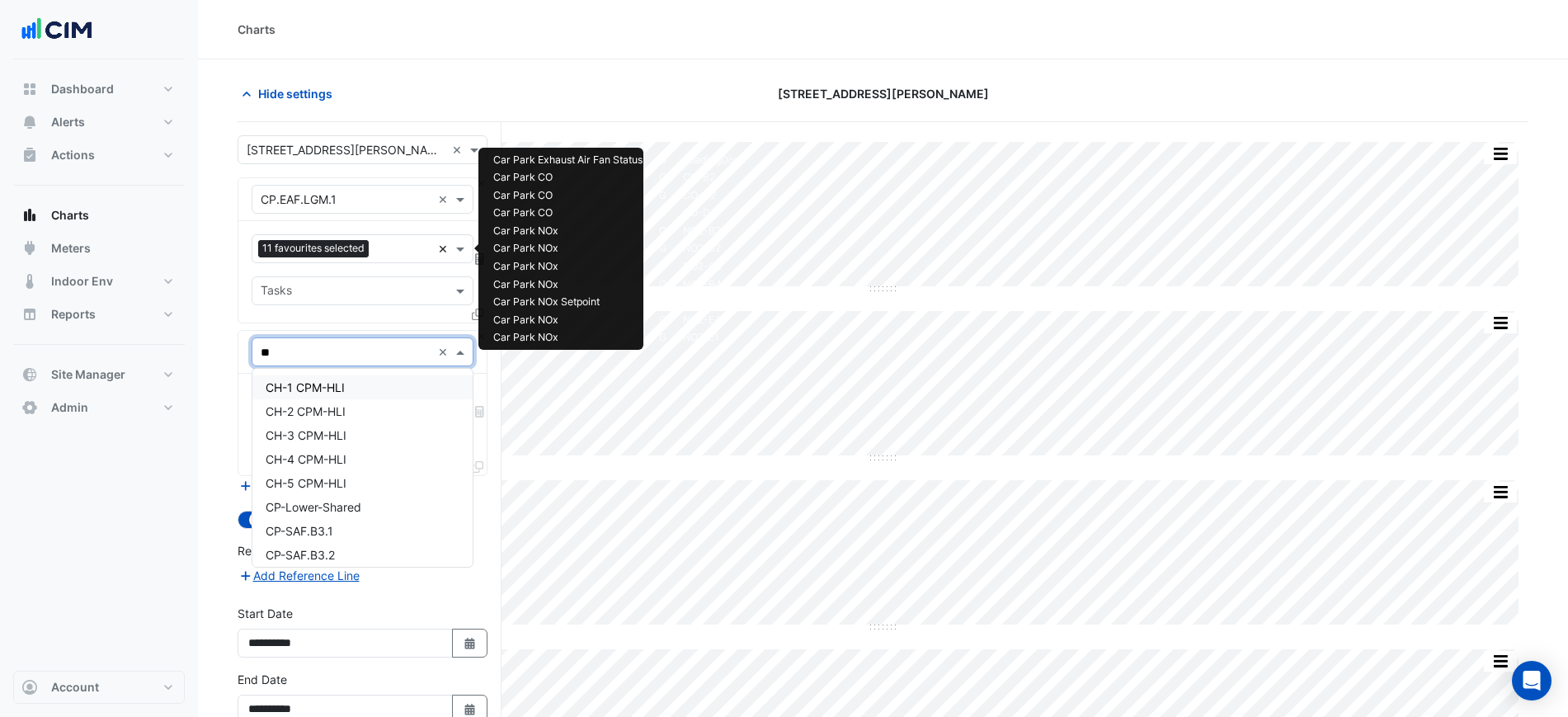
type input "**"
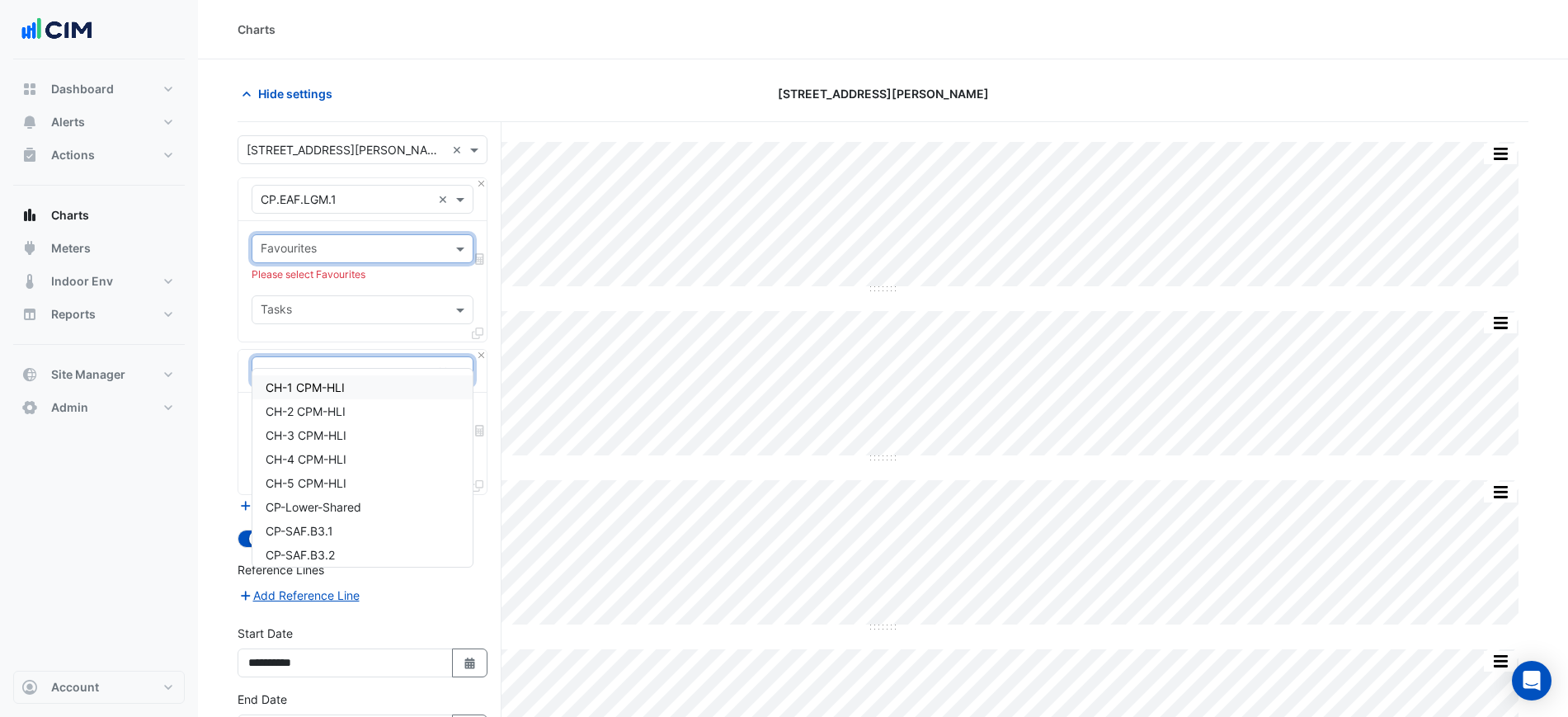
click at [418, 247] on input "text" at bounding box center [353, 250] width 185 height 18
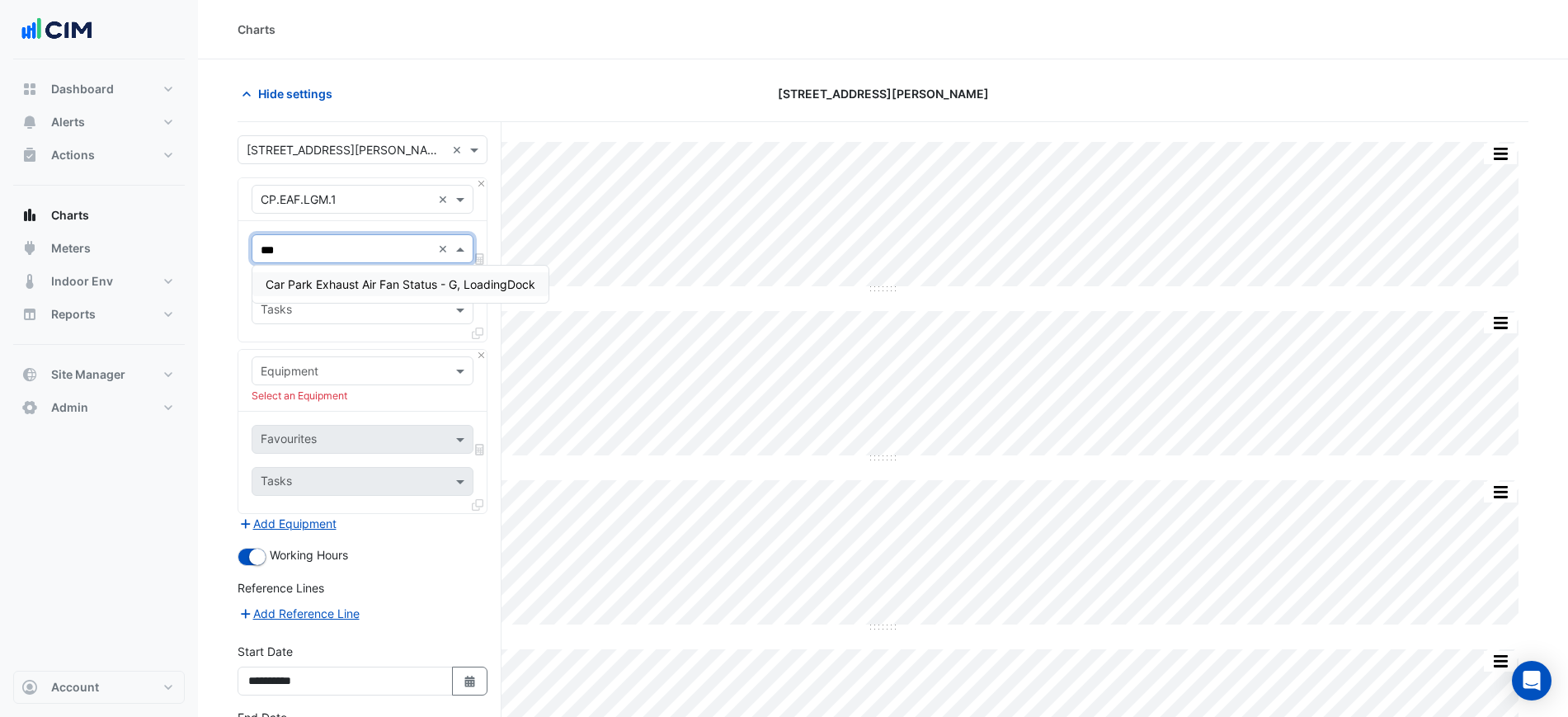
type input "****"
click at [394, 284] on span "Car Park Exhaust Air Fan Status - G, LoadingDock" at bounding box center [400, 284] width 270 height 14
click at [478, 356] on button "Close" at bounding box center [481, 355] width 11 height 11
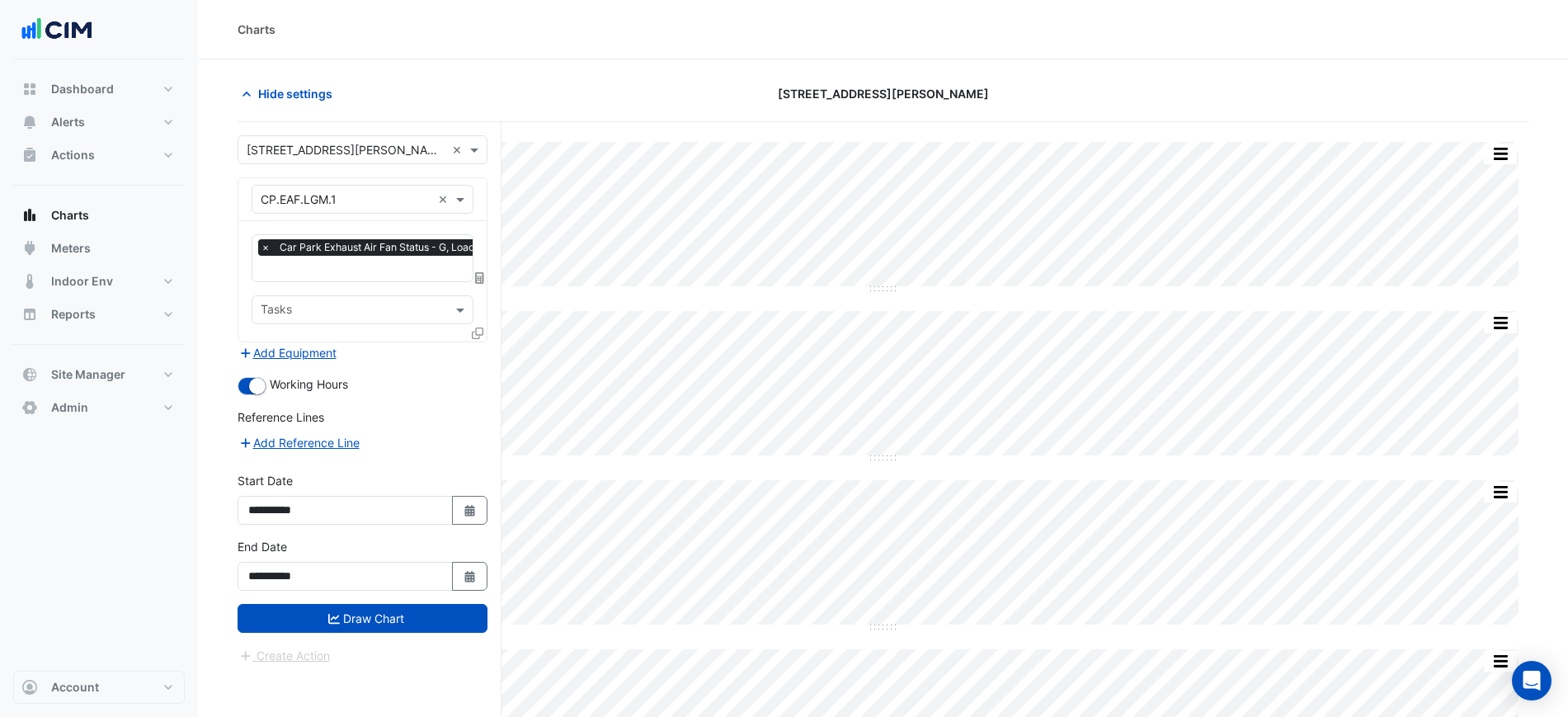
click at [479, 339] on div at bounding box center [479, 336] width 15 height 24
click at [477, 329] on icon at bounding box center [478, 333] width 12 height 12
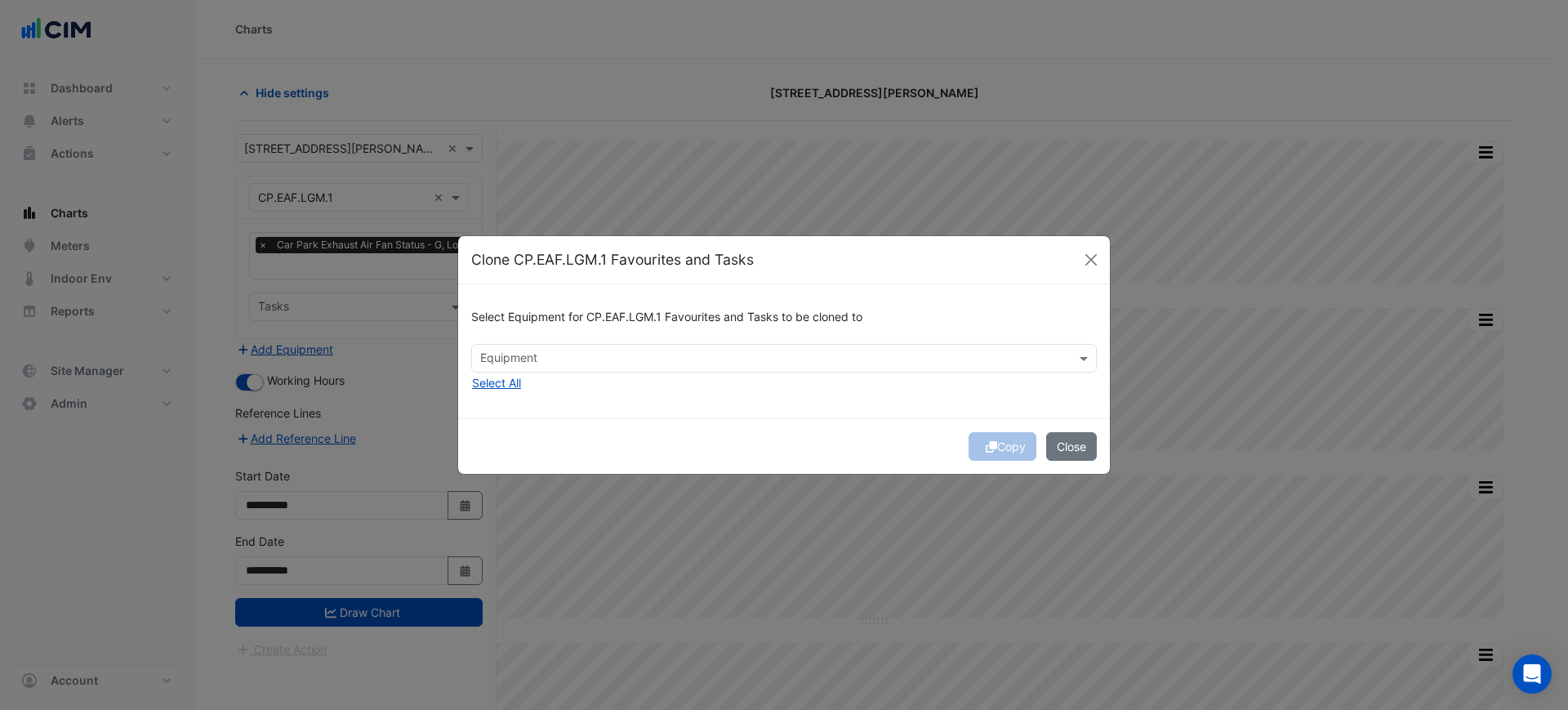
click at [578, 356] on input "text" at bounding box center [774, 360] width 588 height 17
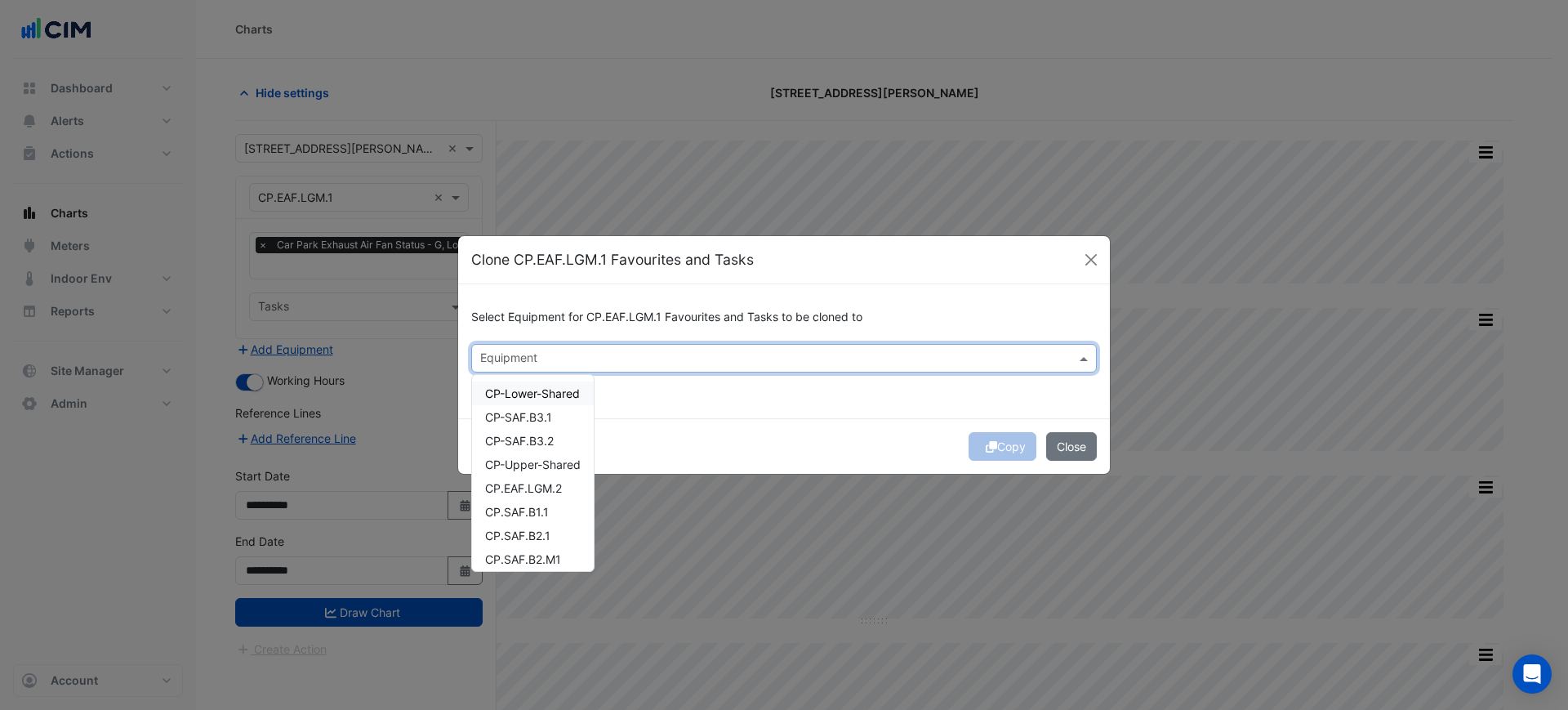
click at [659, 392] on div "Select Equipment for CP.EAF.LGM.1 Favourites and Tasks to be cloned to Equipmen…" at bounding box center [783, 350] width 652 height 133
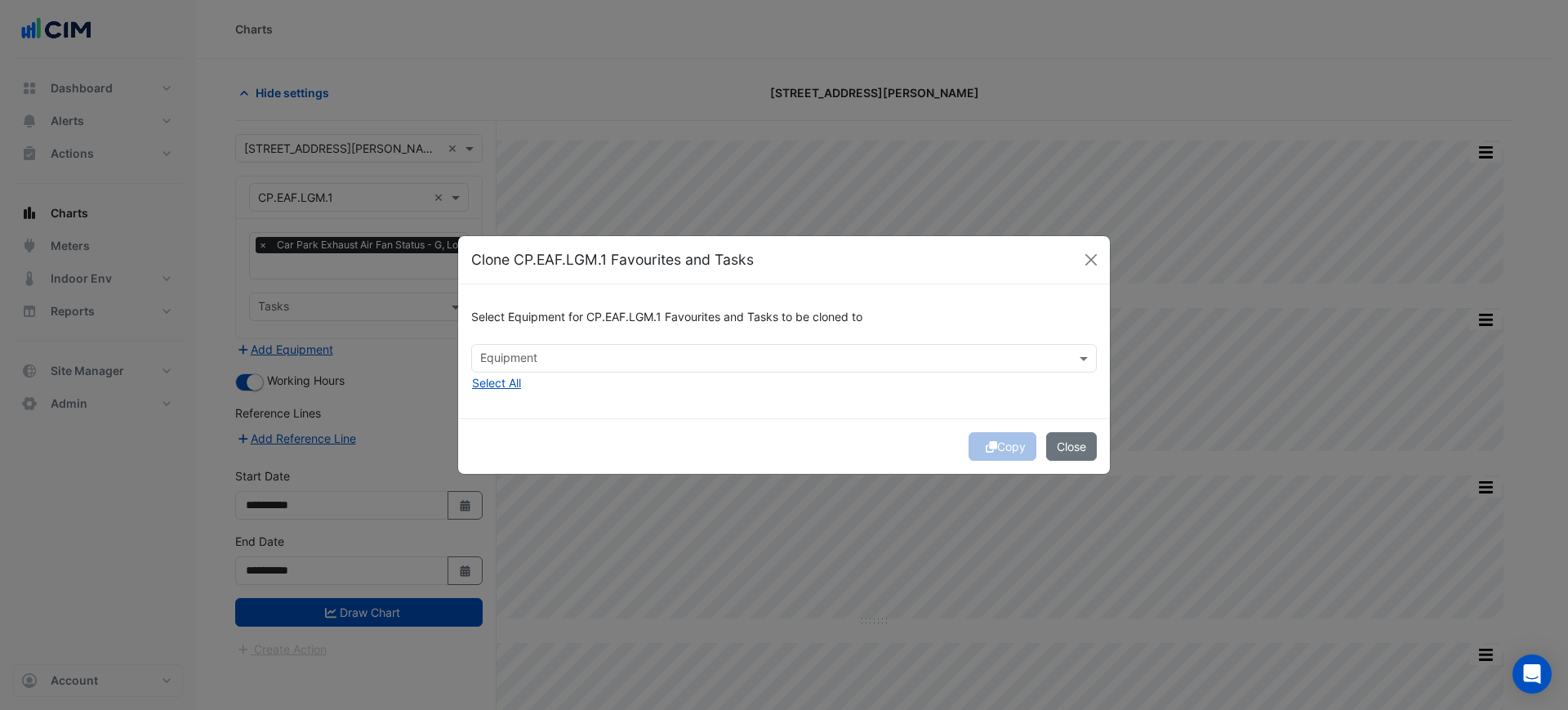
click at [458, 373] on div "Select Equipment for CP.EAF.LGM.1 Favourites and Tasks to be cloned to Equipmen…" at bounding box center [783, 350] width 652 height 133
click at [482, 385] on button "Select All" at bounding box center [496, 382] width 51 height 19
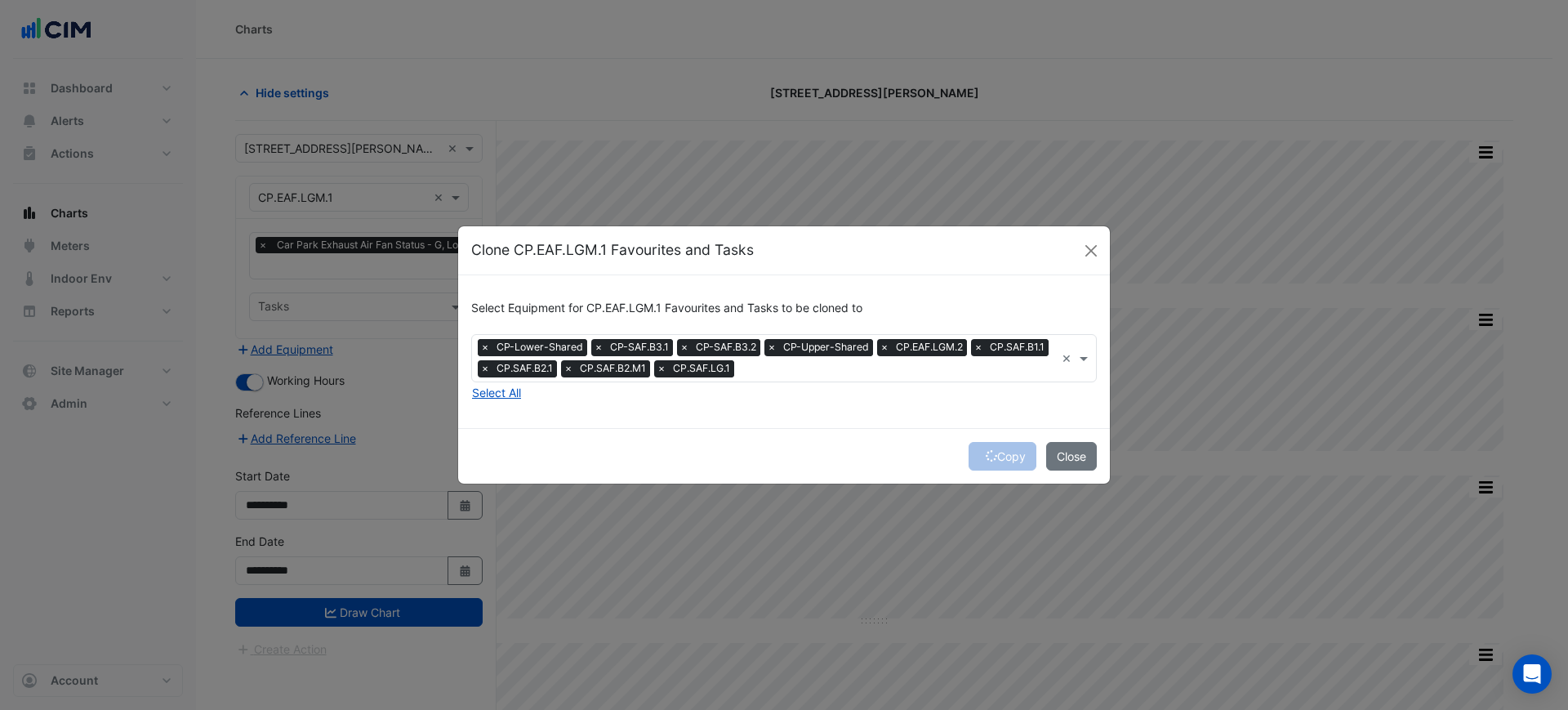
click at [484, 344] on span "×" at bounding box center [485, 347] width 15 height 17
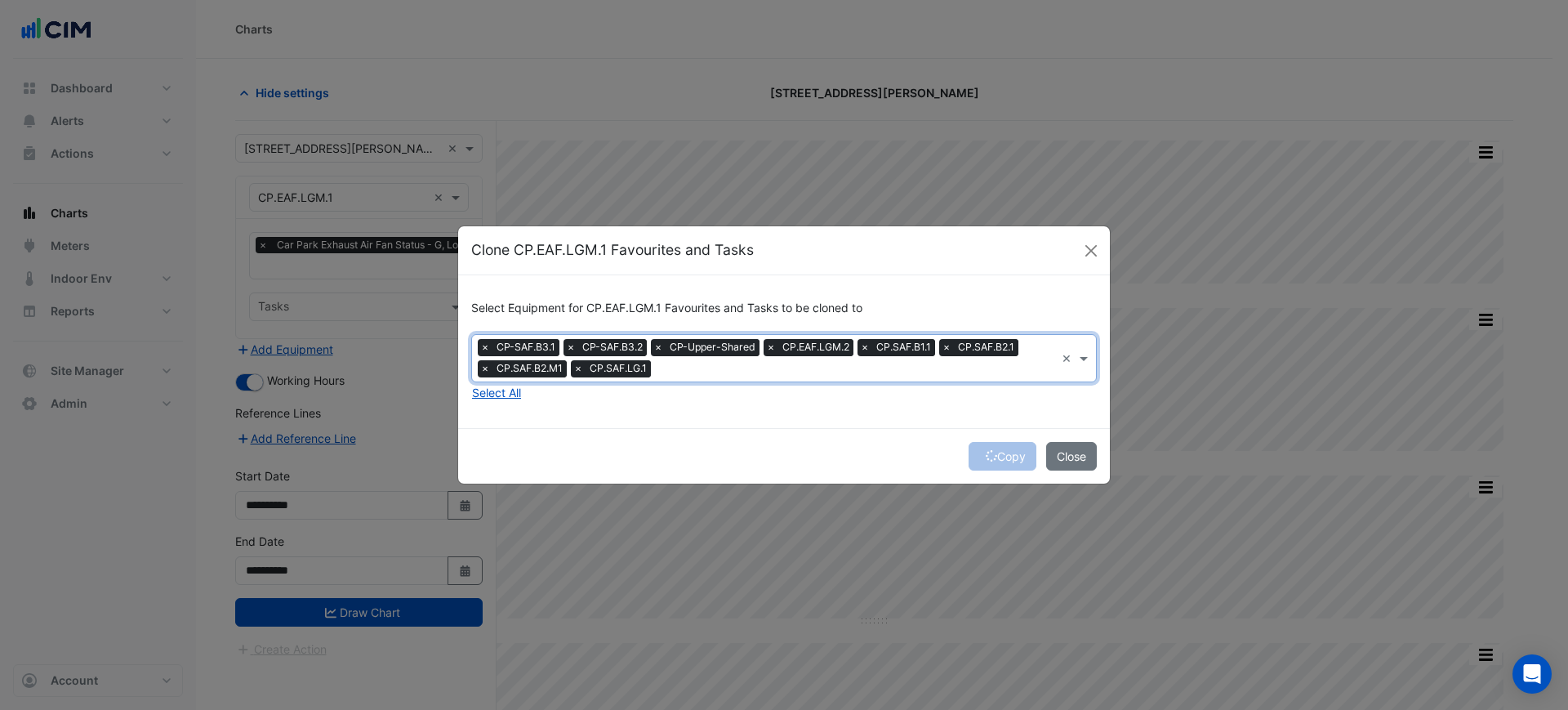
click at [668, 347] on span "CP-Upper-Shared" at bounding box center [712, 347] width 94 height 17
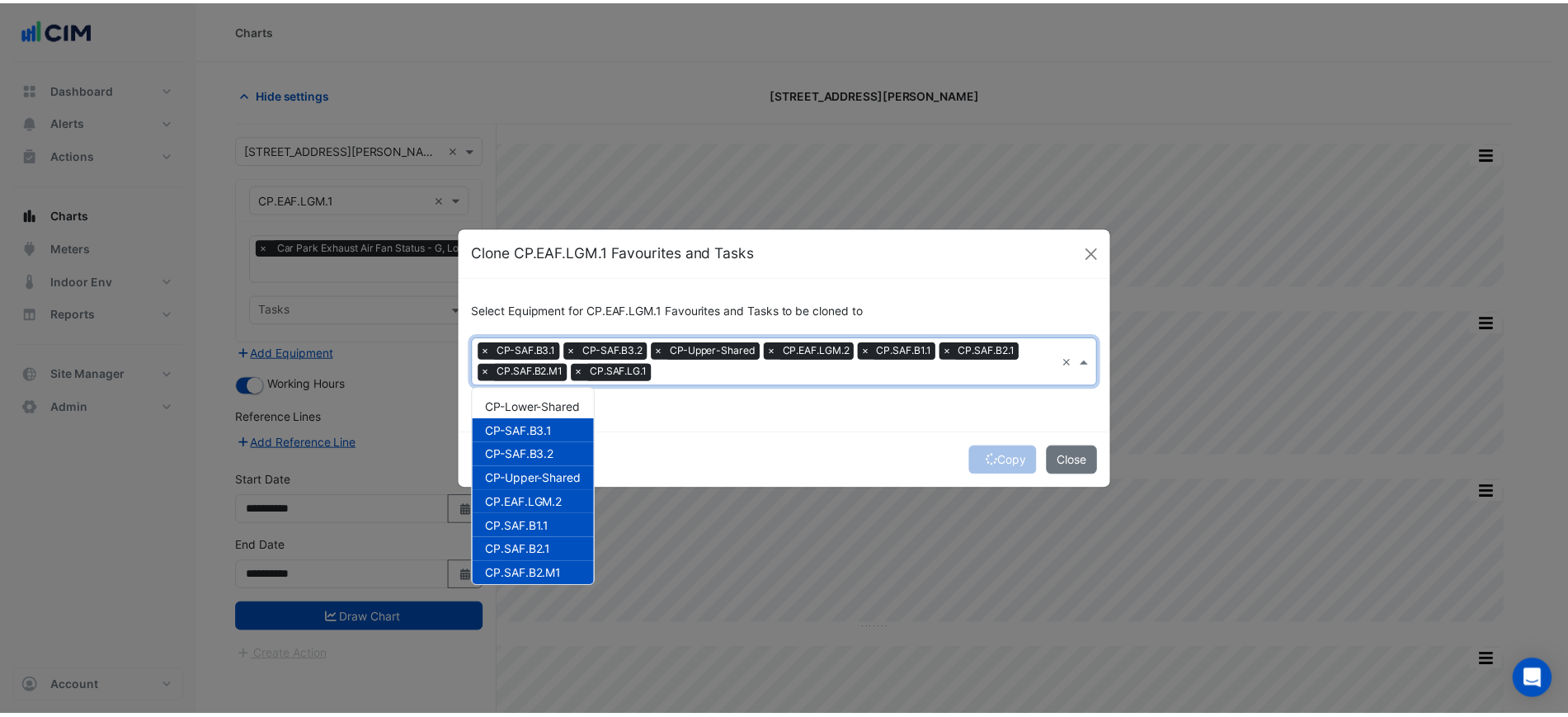
scroll to position [30, 0]
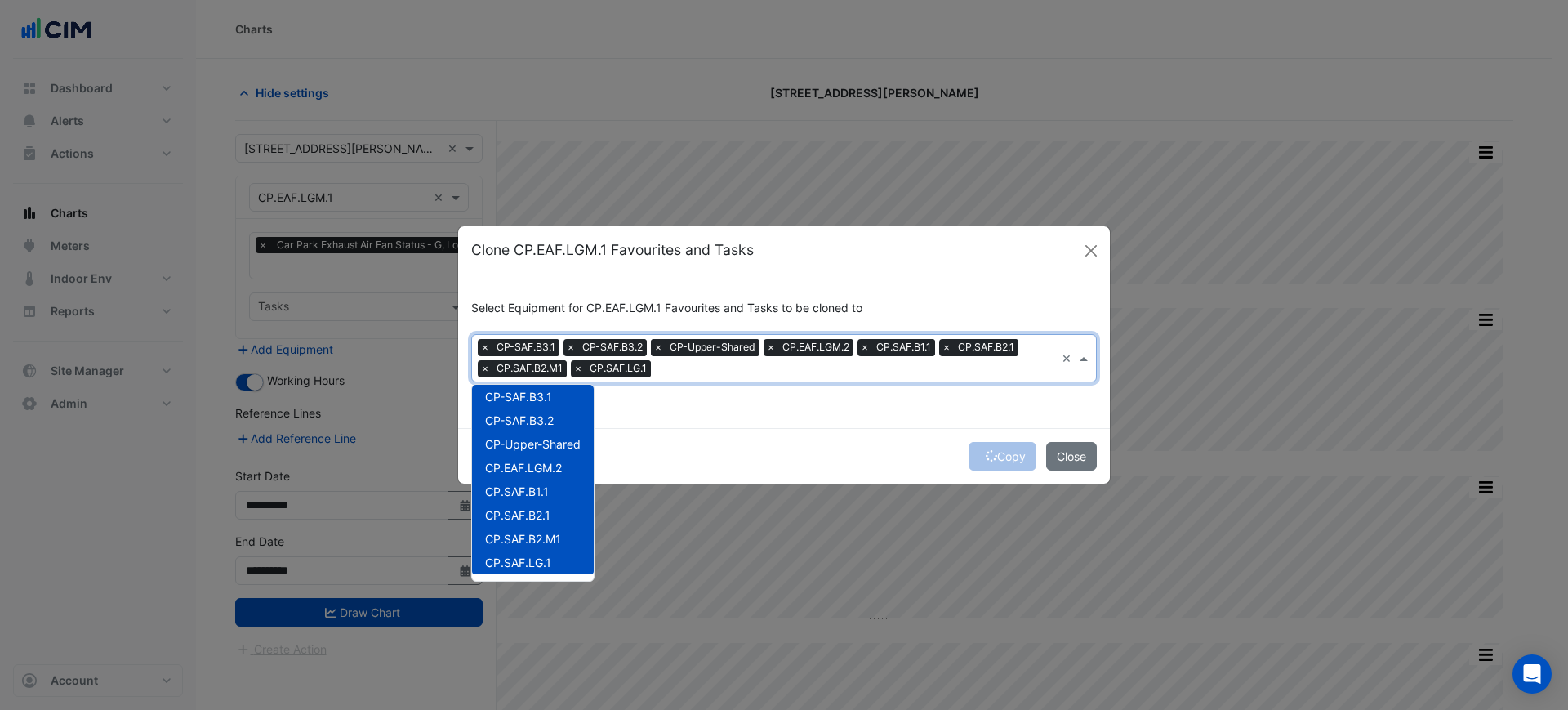
click at [665, 347] on span "×" at bounding box center [658, 347] width 15 height 17
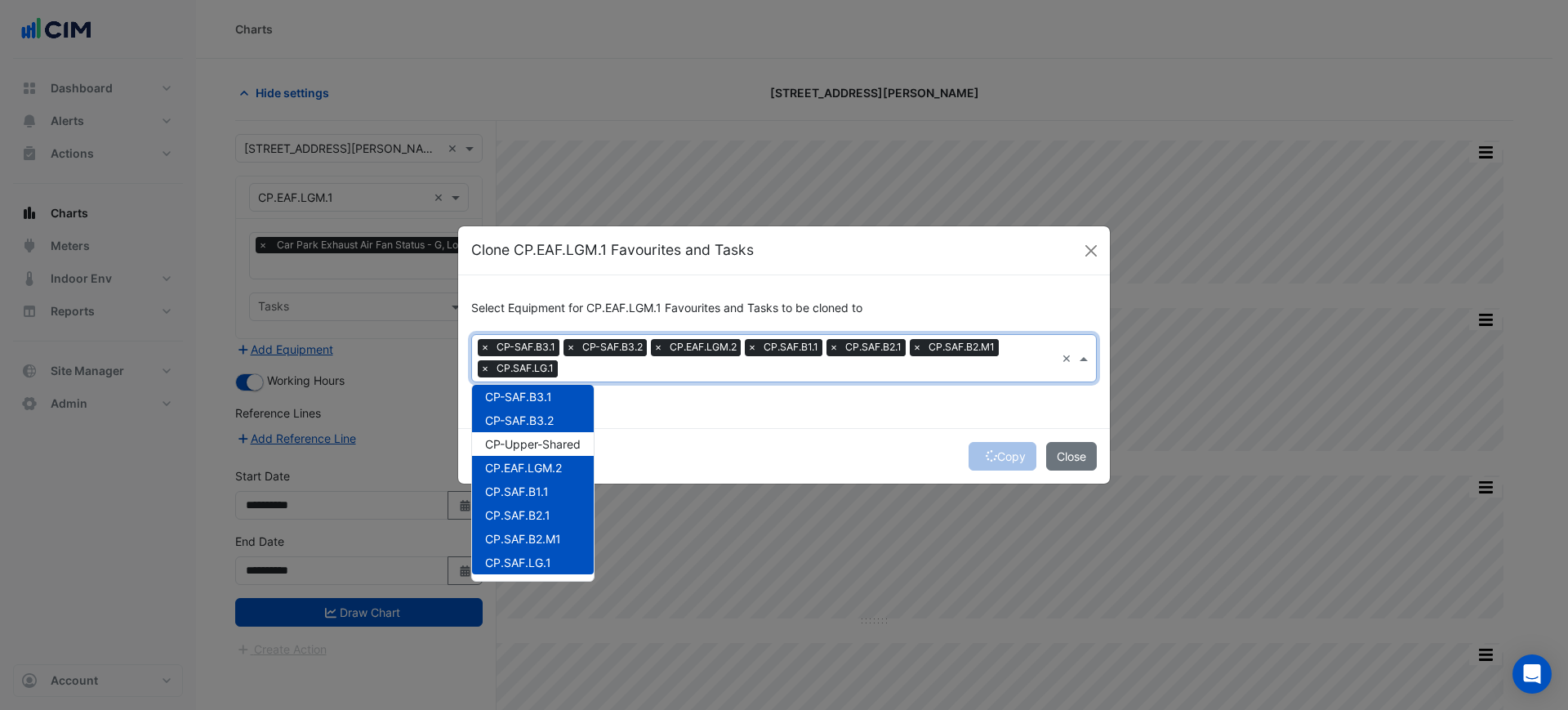
click at [703, 437] on div "Copy Close" at bounding box center [783, 455] width 652 height 56
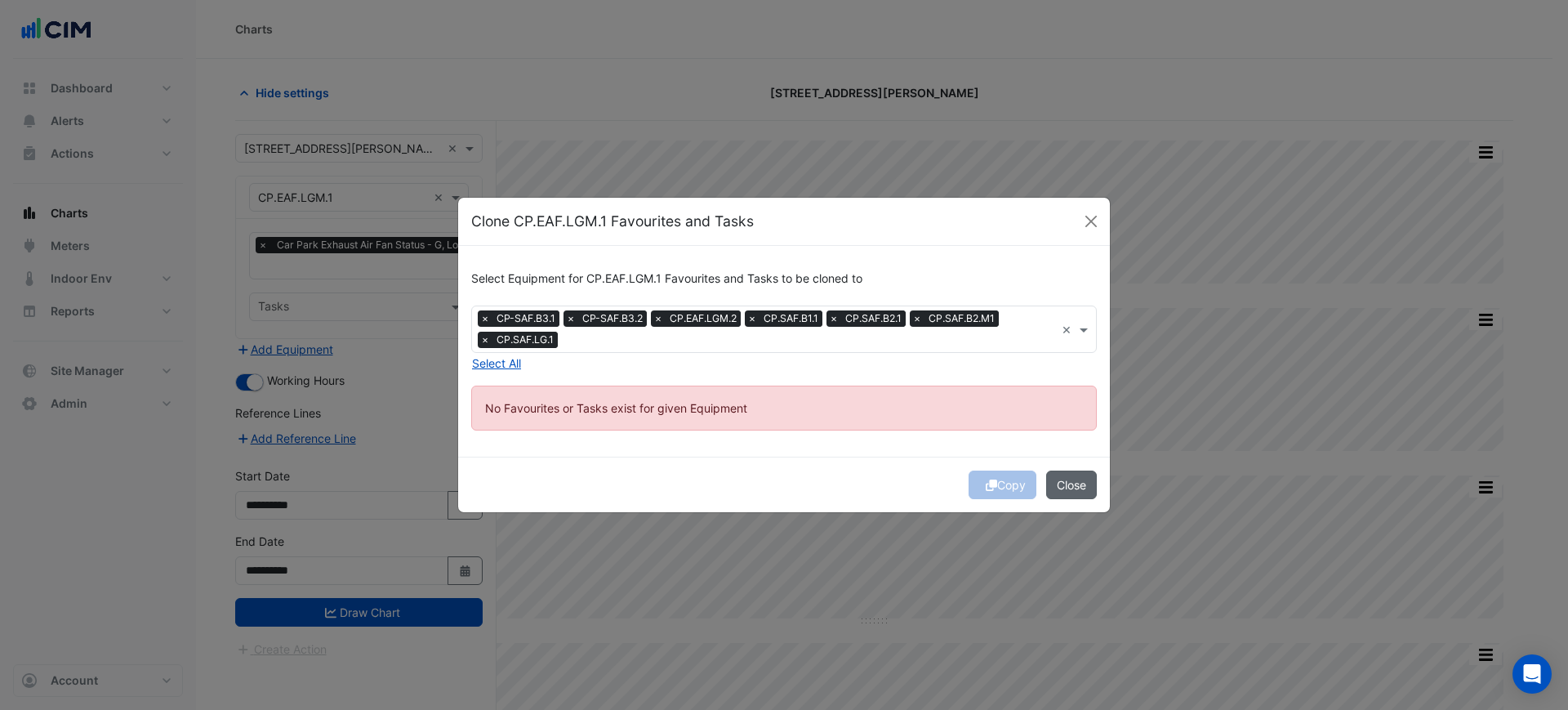
click at [1063, 484] on button "Close" at bounding box center [1071, 484] width 51 height 28
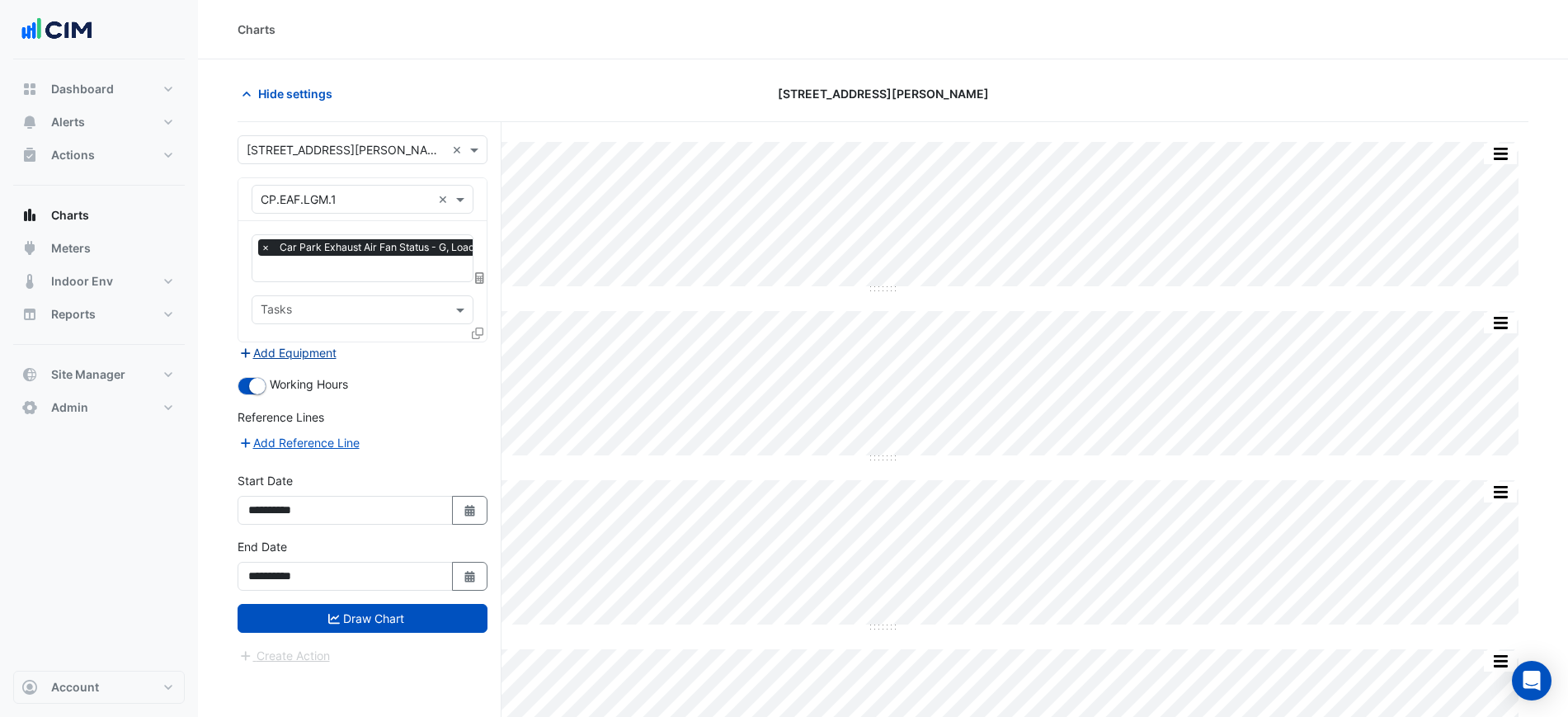
click at [299, 347] on button "Add Equipment" at bounding box center [288, 352] width 100 height 19
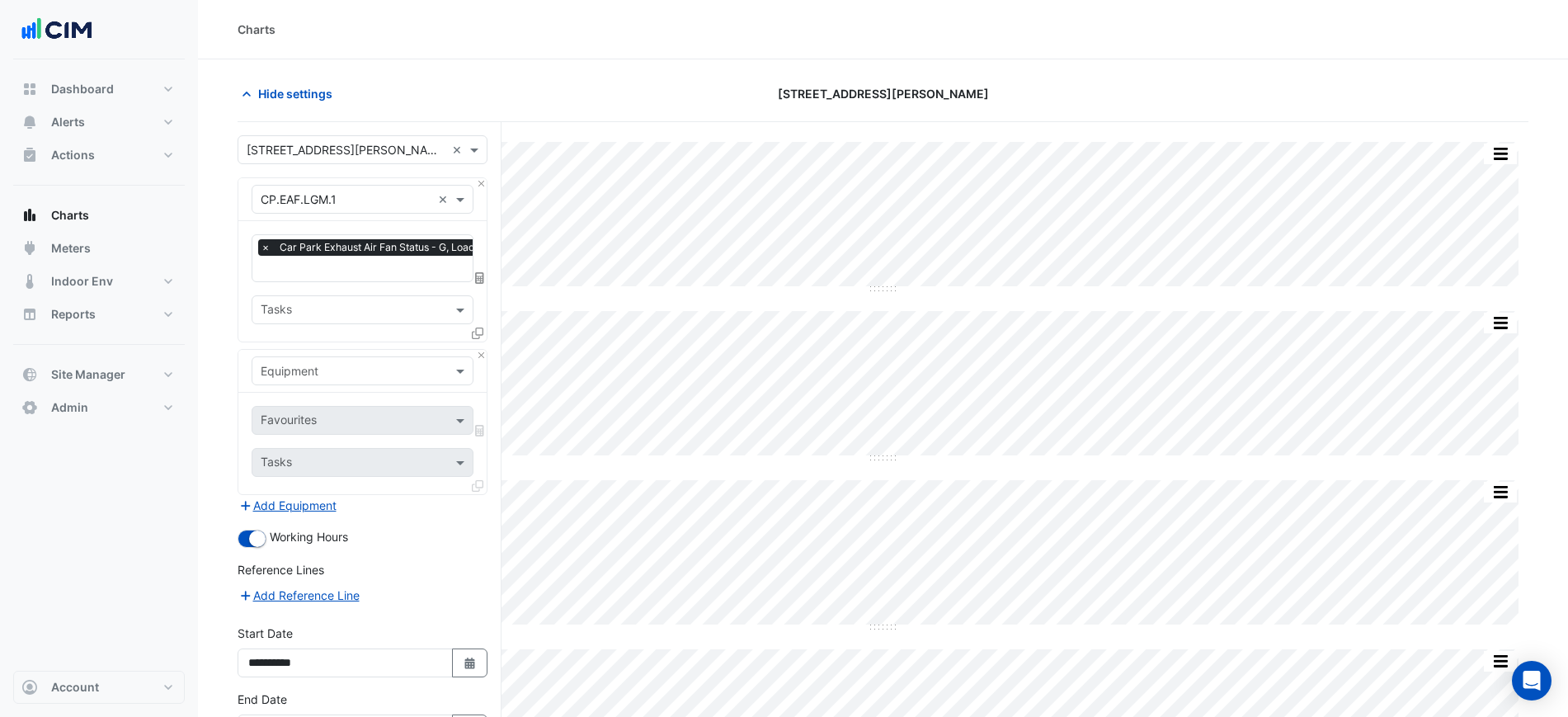
click at [304, 373] on input "text" at bounding box center [346, 372] width 171 height 18
type input "******"
type input "*"
click at [305, 373] on input "text" at bounding box center [346, 372] width 171 height 18
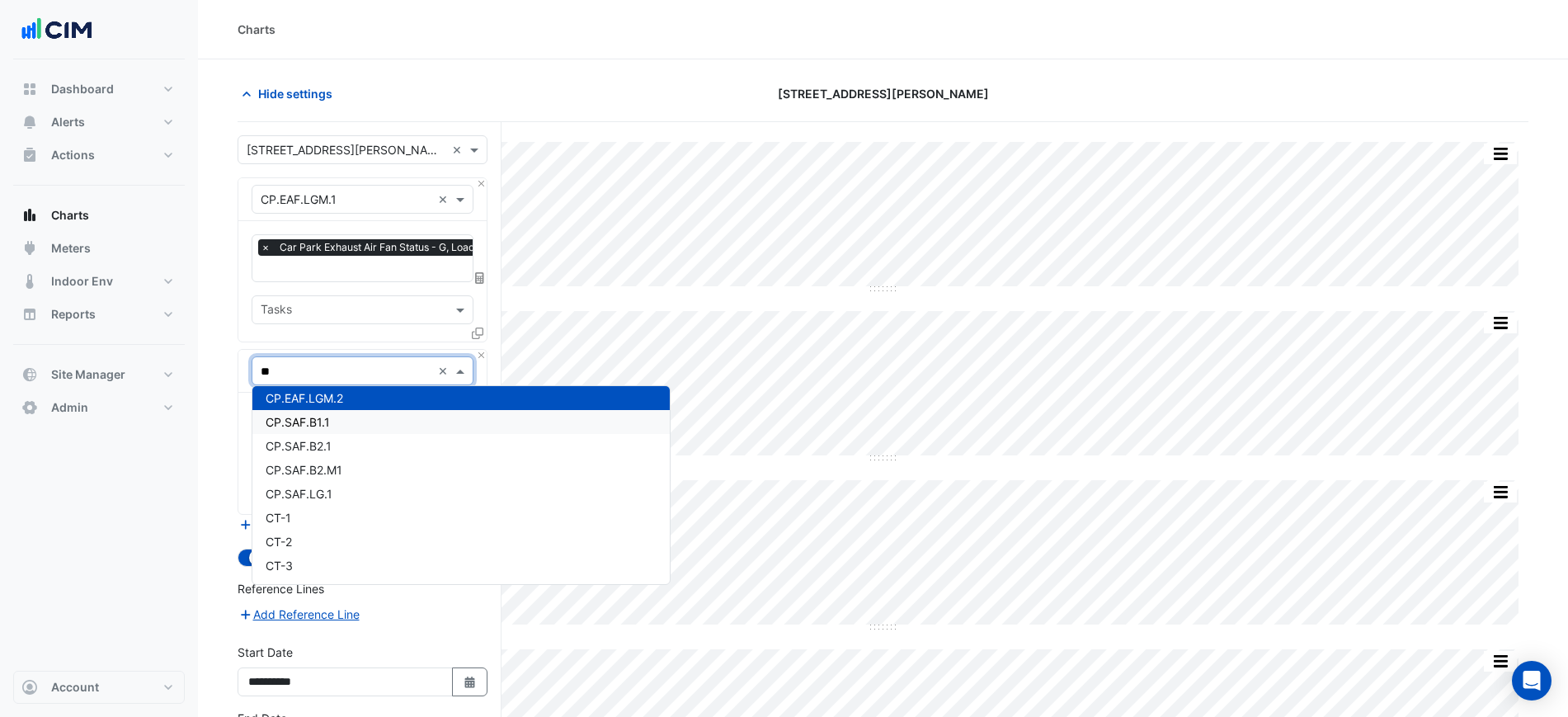
scroll to position [0, 0]
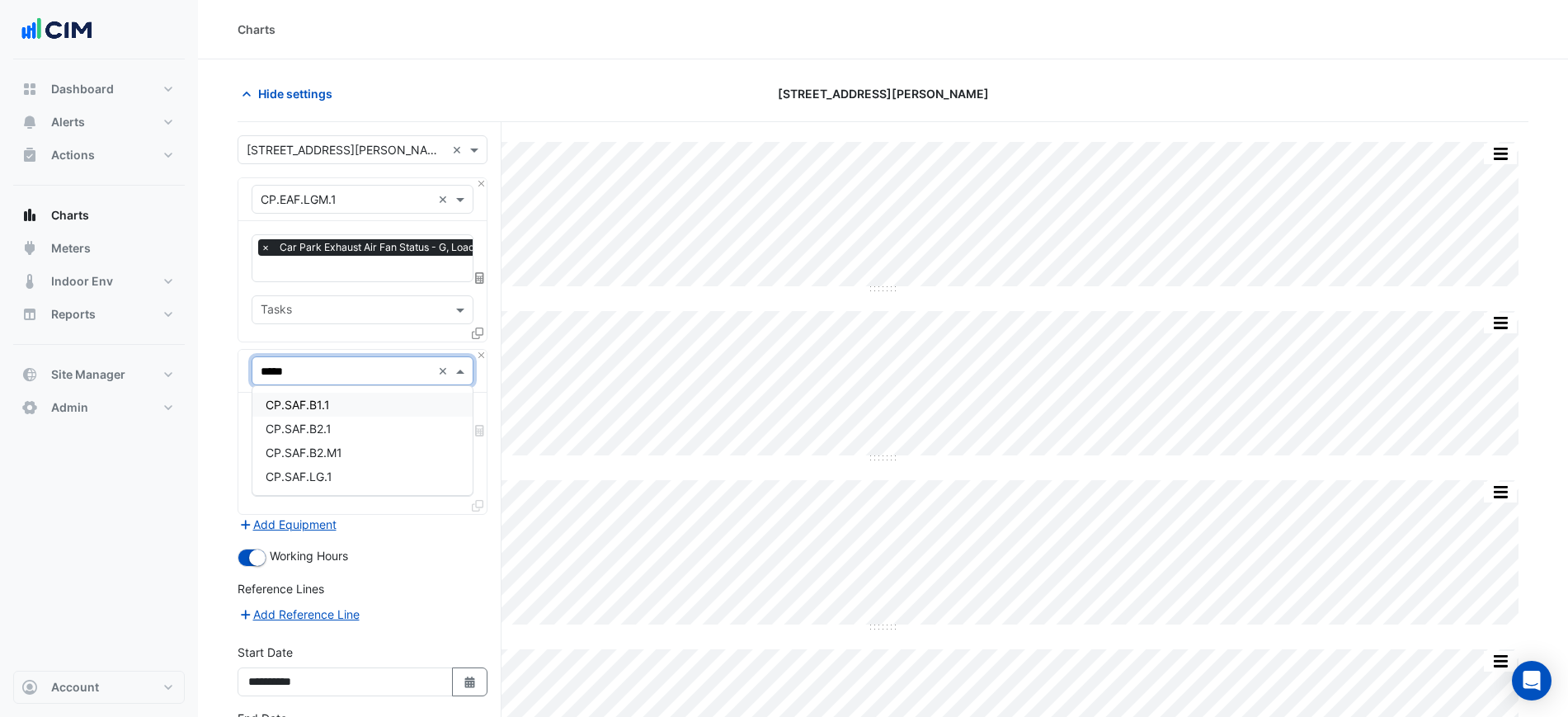
type input "******"
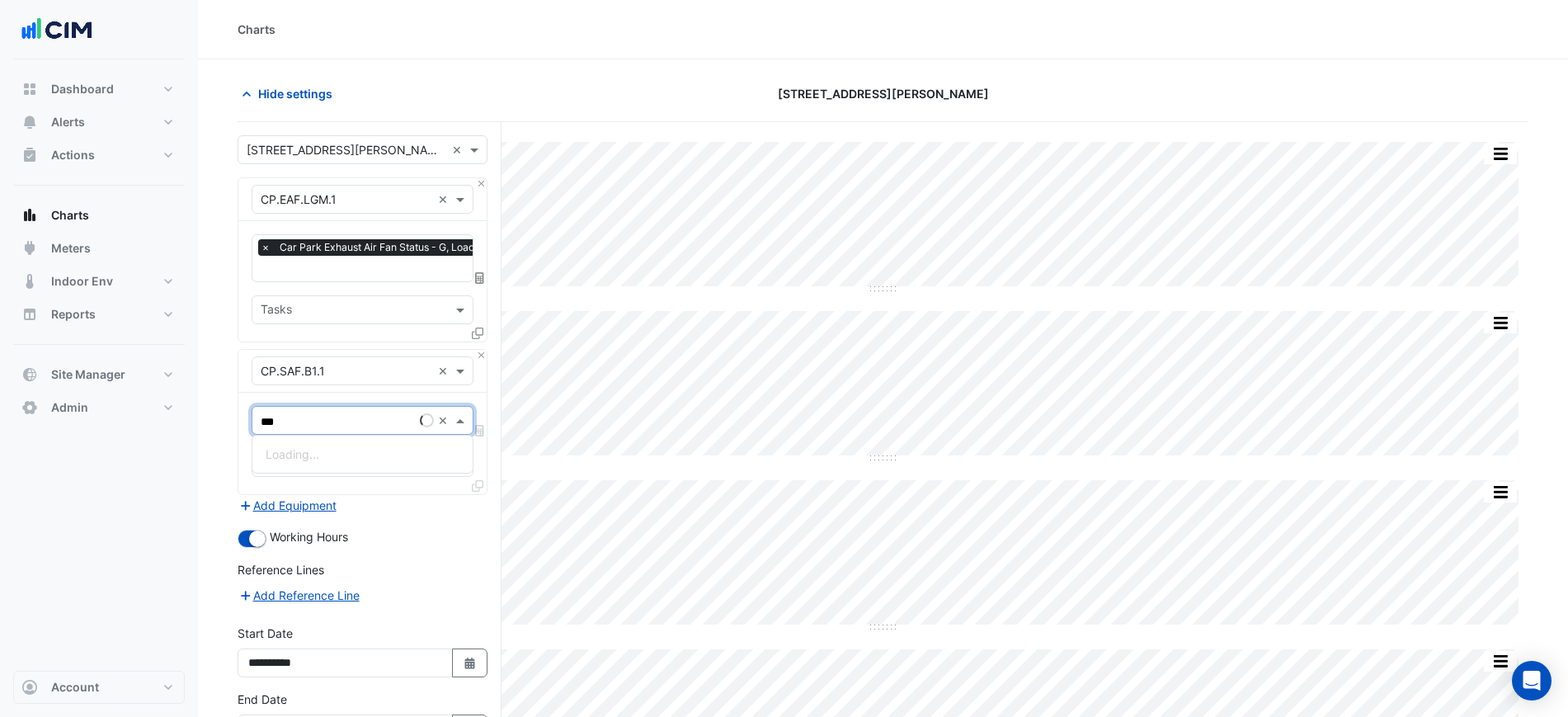
type input "****"
click at [348, 418] on input "****" at bounding box center [346, 422] width 171 height 18
click at [346, 461] on div "Car Park Supply Air Fan Enable (MSV) - B01, All" at bounding box center [393, 454] width 282 height 24
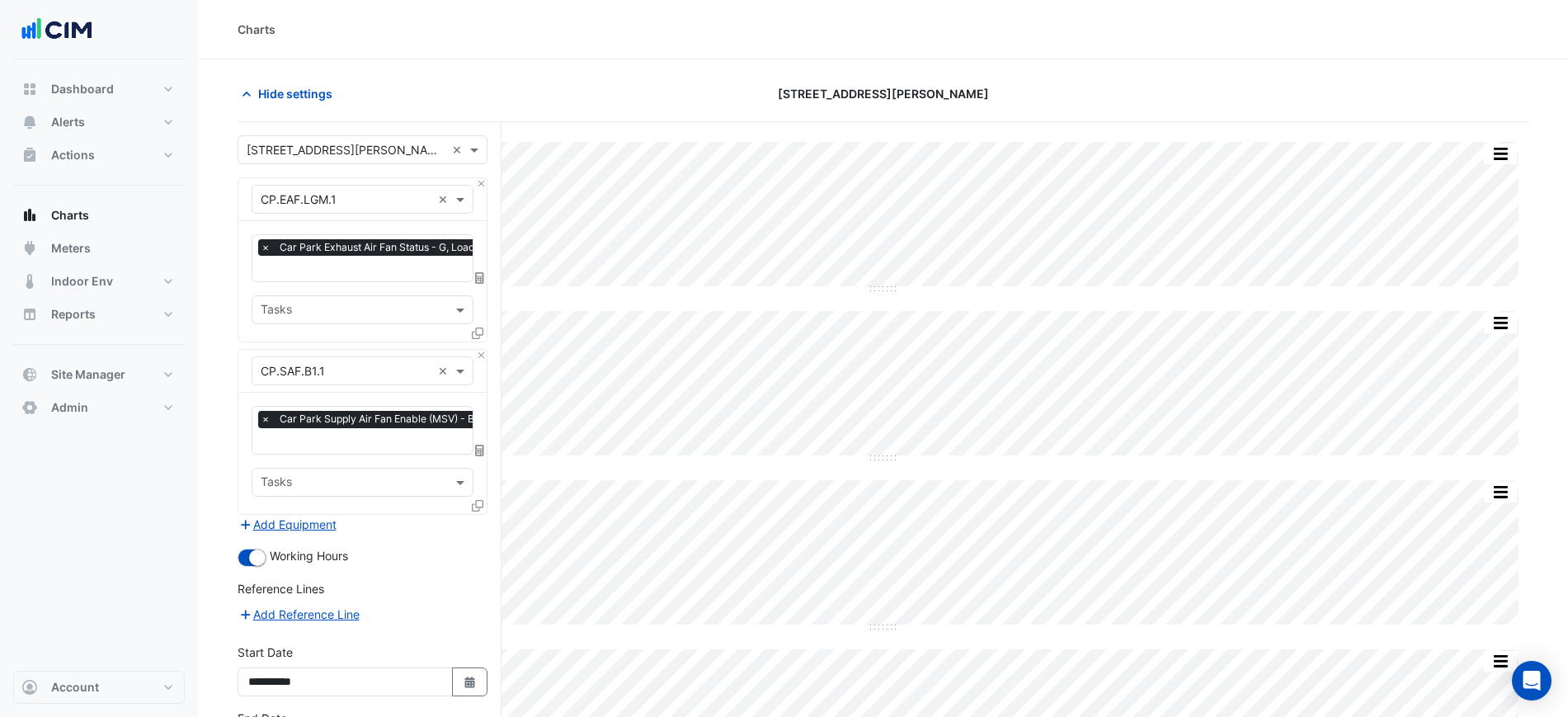
click at [475, 503] on div "Favourites × Car Park Supply Air Fan Enable (MSV) - B01, All × Tasks" at bounding box center [362, 452] width 248 height 120
click at [475, 503] on icon at bounding box center [478, 506] width 12 height 12
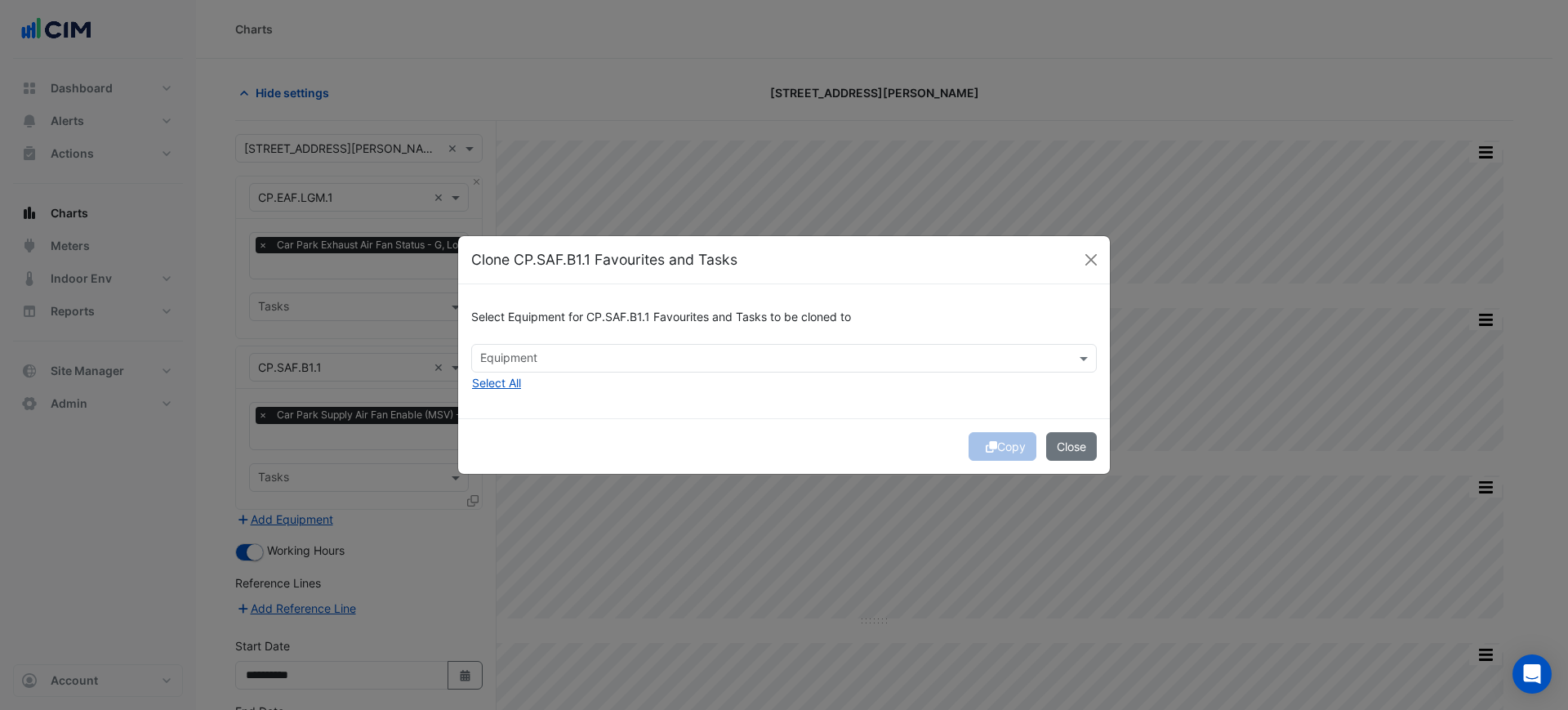
click at [477, 395] on div "Select Equipment for CP.SAF.B1.1 Favourites and Tasks to be cloned to Equipment…" at bounding box center [783, 350] width 652 height 133
click at [479, 390] on button "Select All" at bounding box center [496, 382] width 51 height 19
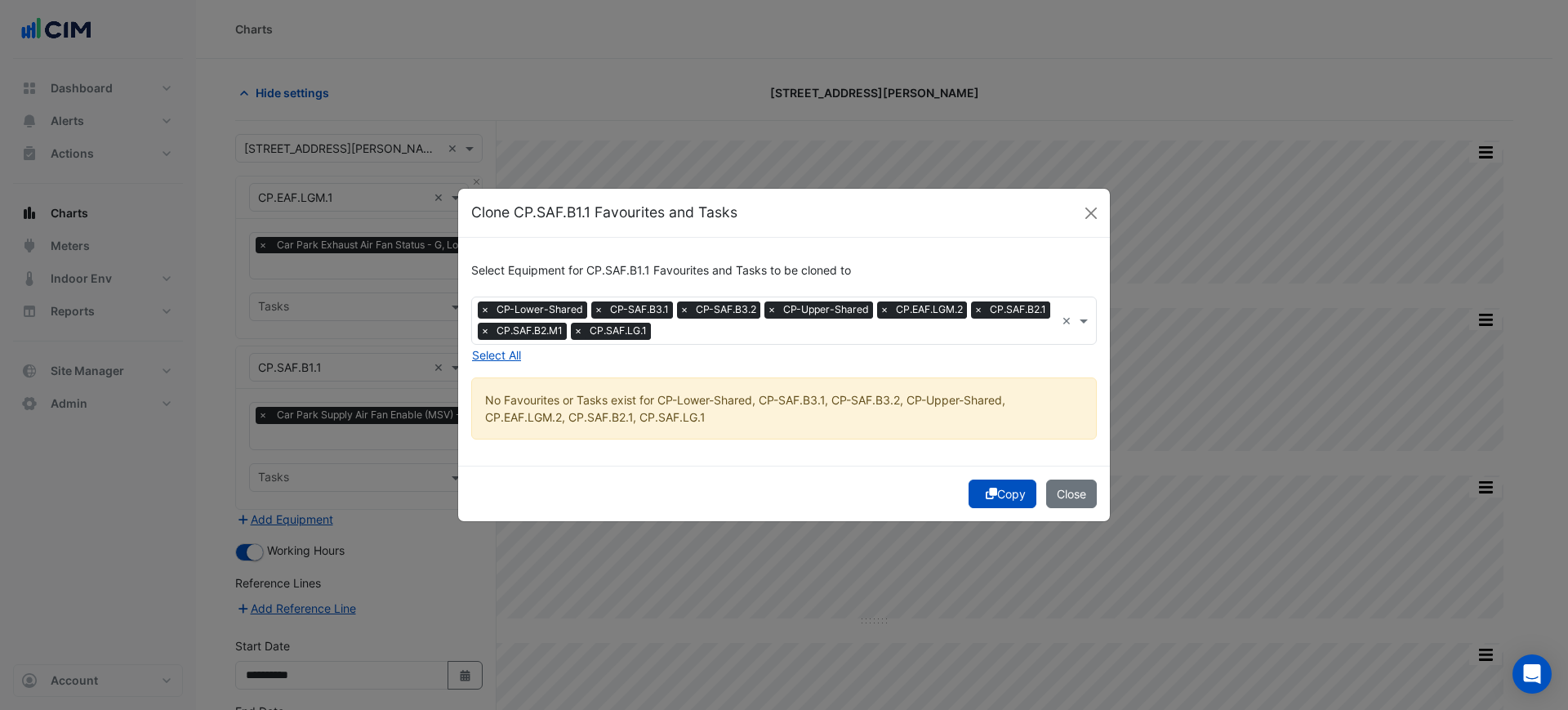
click at [1013, 476] on div "Copy Close" at bounding box center [783, 493] width 652 height 56
click at [985, 494] on icon "submit" at bounding box center [991, 494] width 12 height 12
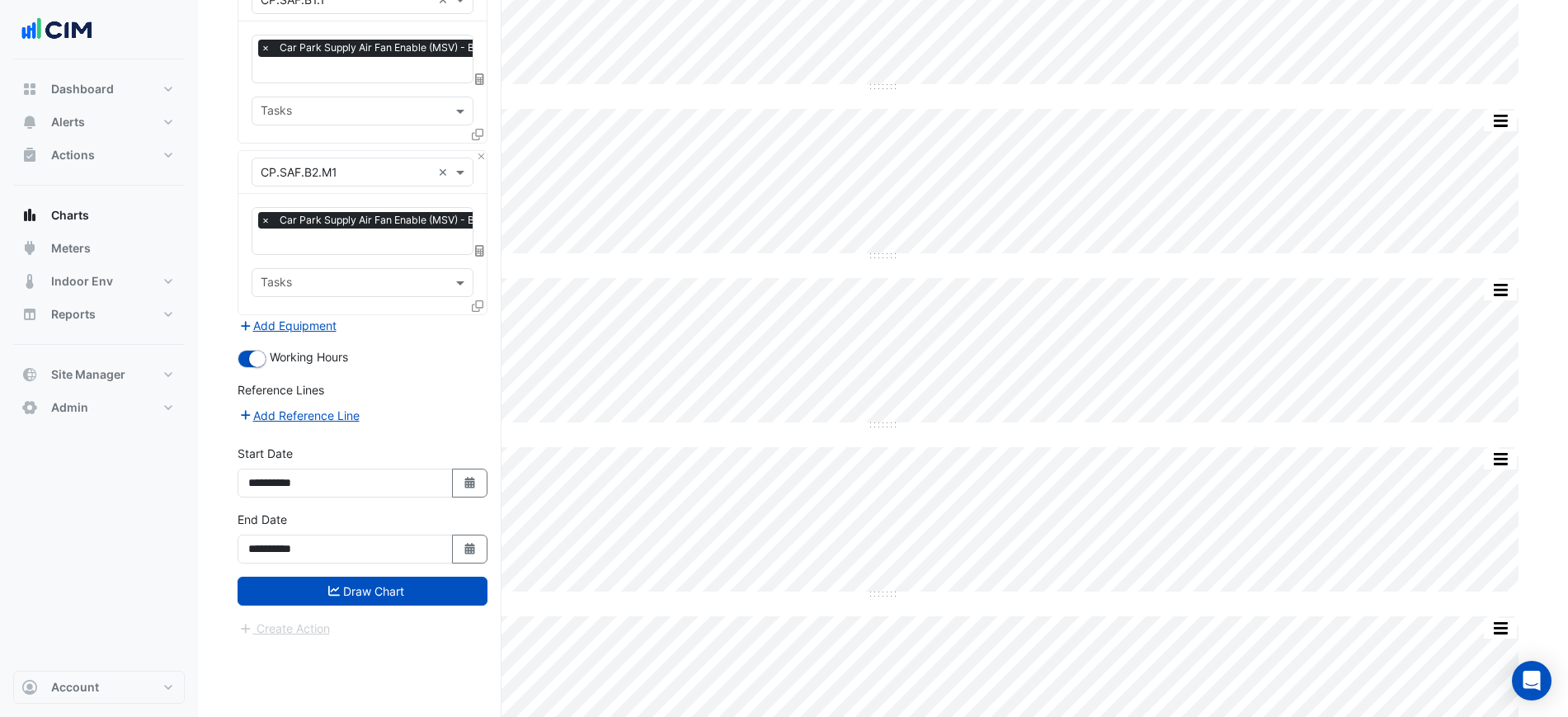
drag, startPoint x: 207, startPoint y: 486, endPoint x: 215, endPoint y: 658, distance: 172.2
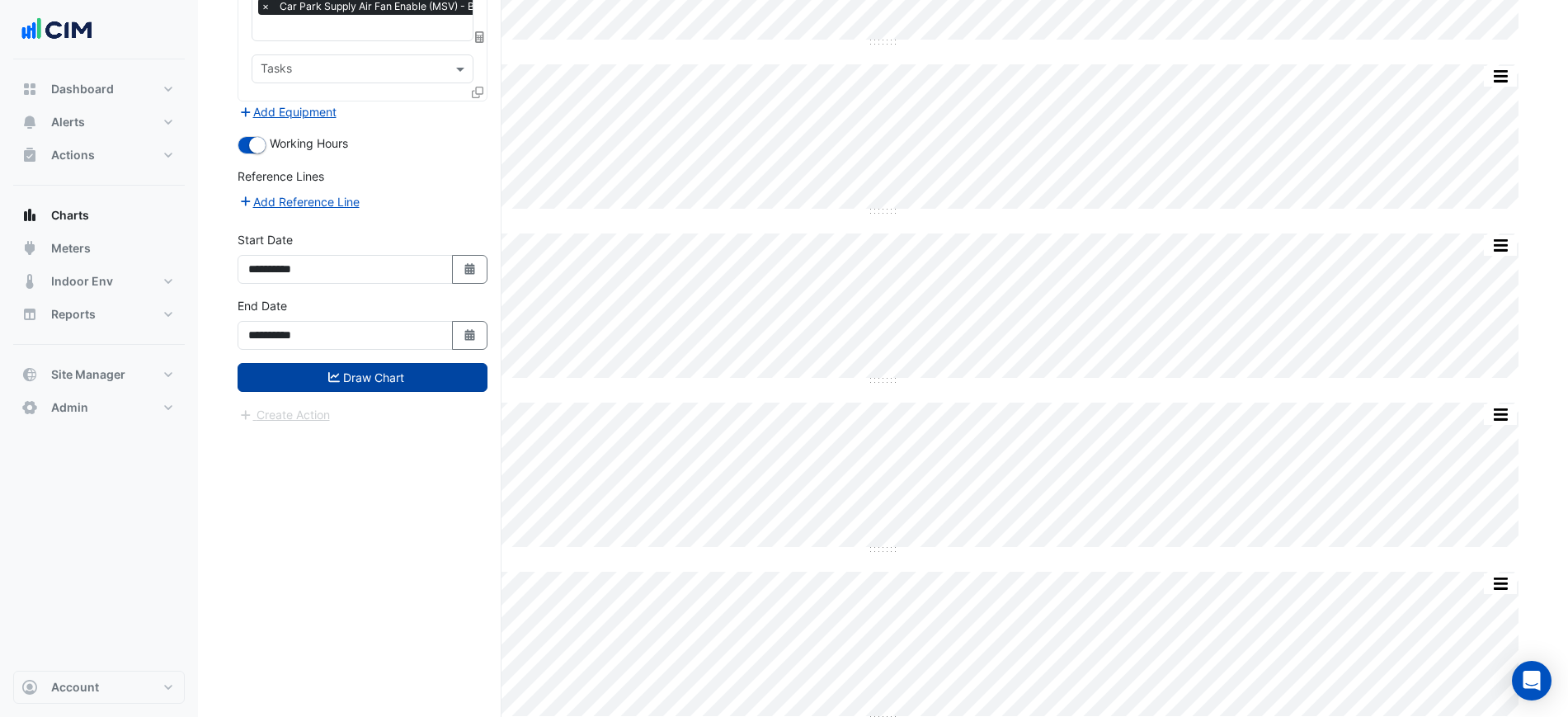
click at [356, 372] on button "Draw Chart" at bounding box center [362, 377] width 250 height 29
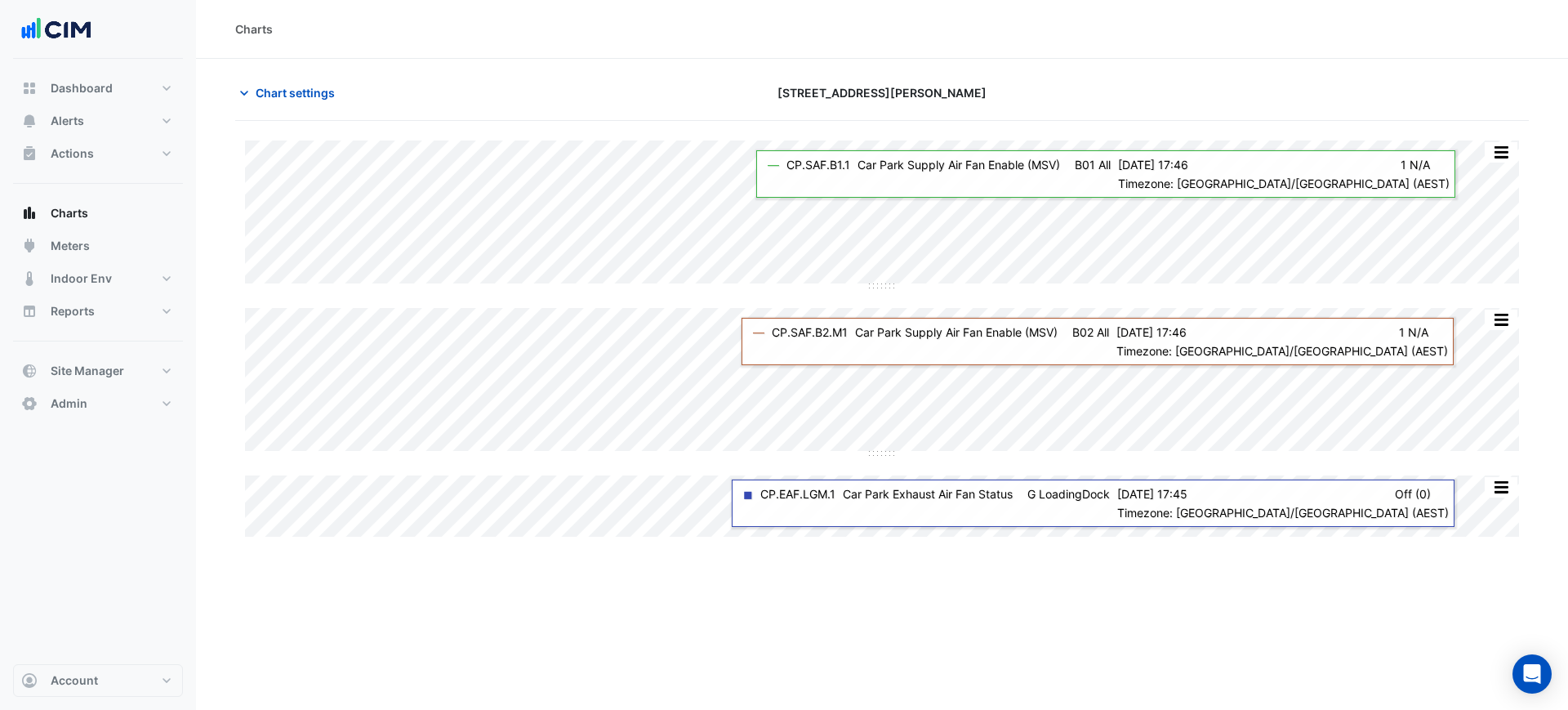
drag, startPoint x: 1388, startPoint y: 62, endPoint x: 1374, endPoint y: 60, distance: 14.1
click at [1388, 62] on section "Chart settings 1 Martin Place Split by Equip Split by Unit Split None Print Sav…" at bounding box center [881, 300] width 1372 height 481
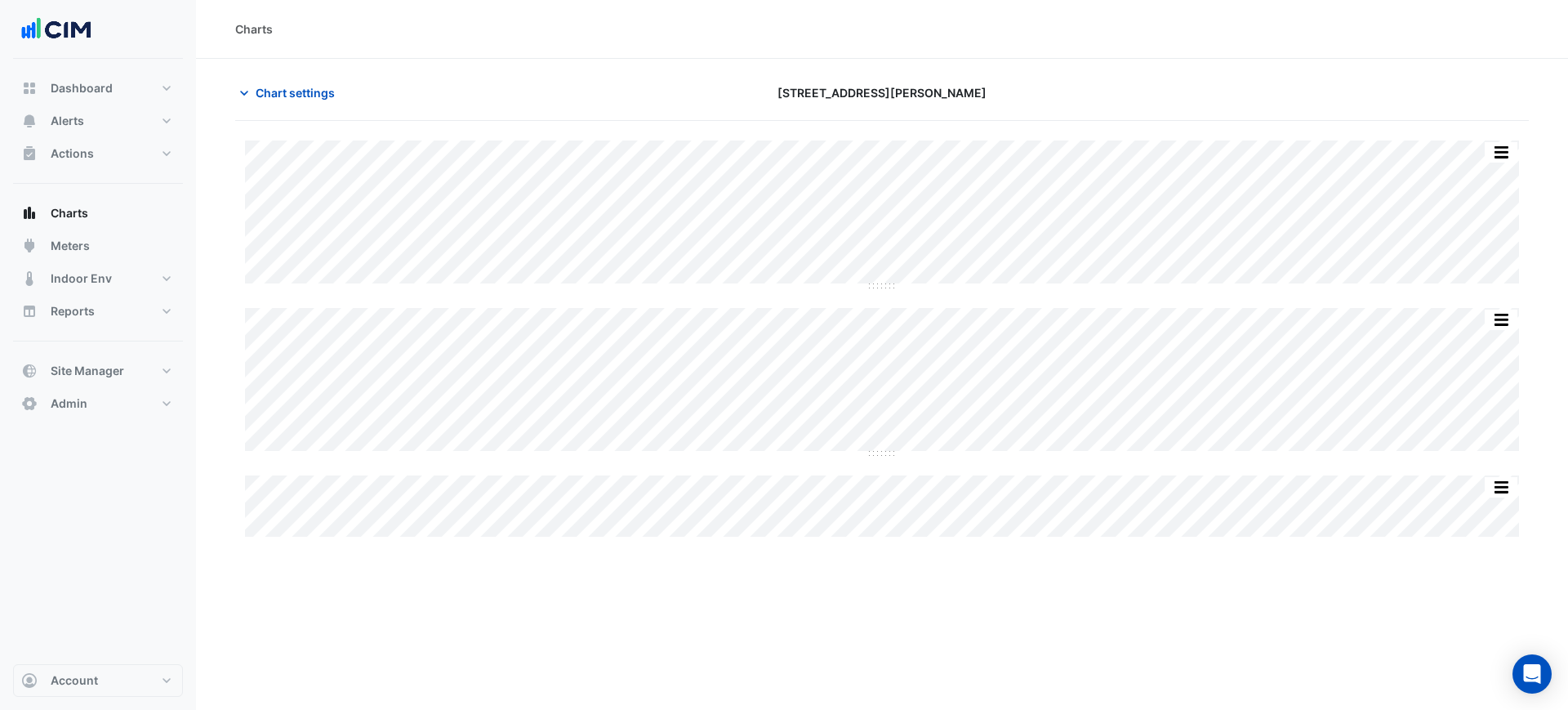
click at [1331, 72] on section "Chart settings 1 Martin Place Split by Equip Split by Unit Split None Print Sav…" at bounding box center [881, 300] width 1372 height 481
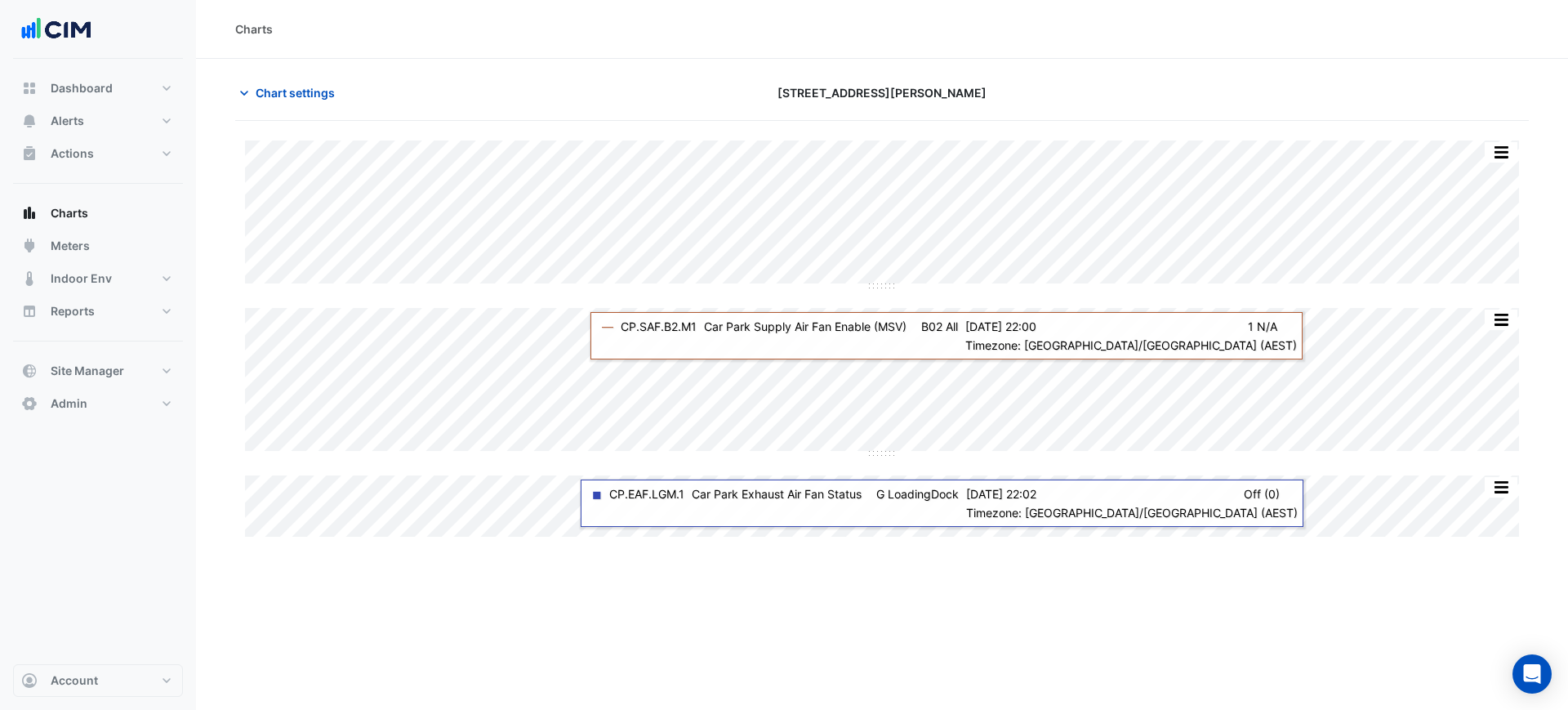
click at [1244, 71] on section "Chart settings 1 Martin Place Split by Equip Split by Unit Split None Print Sav…" at bounding box center [881, 300] width 1372 height 481
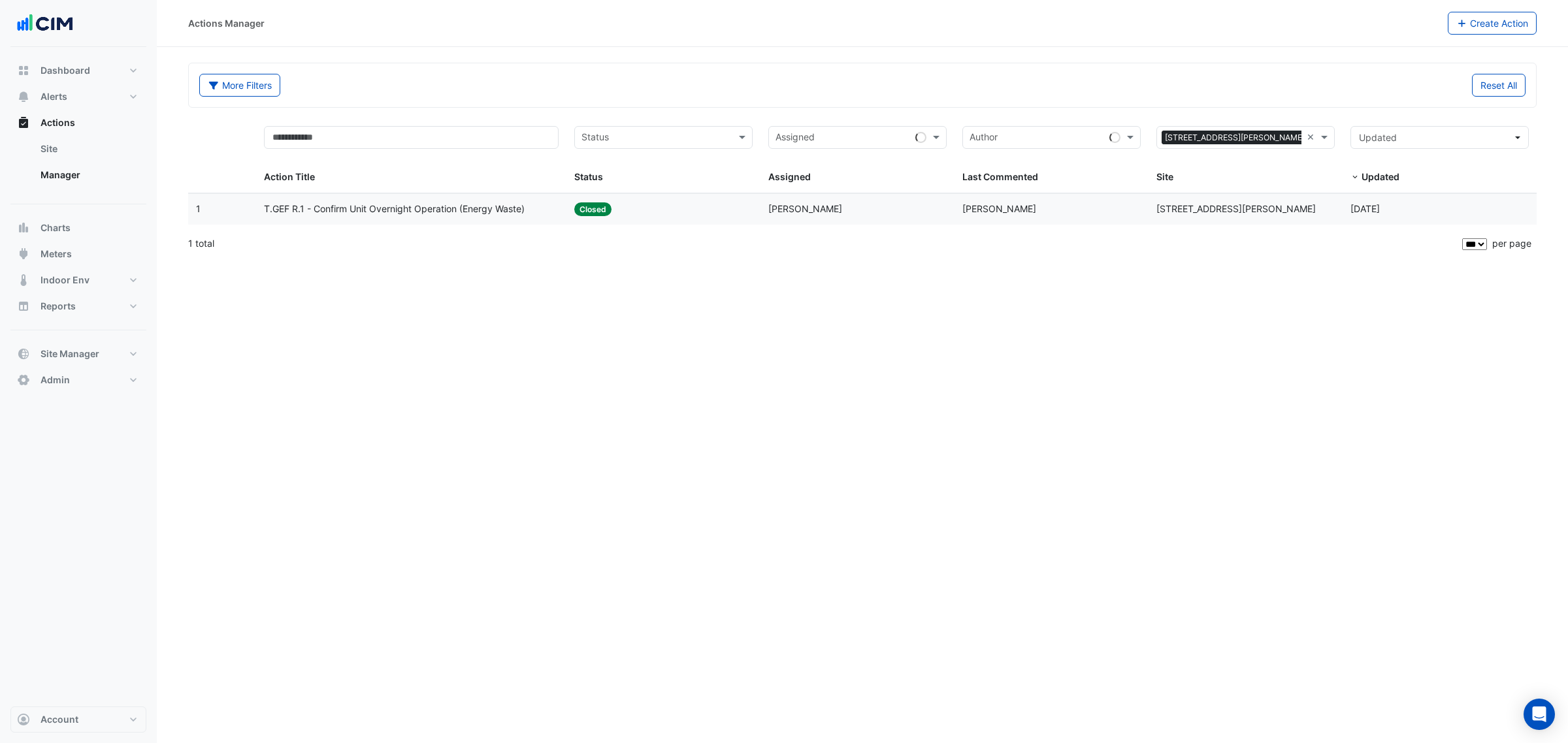
select select "***"
click at [986, 199] on datatable-body-cell "Last Commented: [PERSON_NAME]" at bounding box center [1051, 209] width 194 height 31
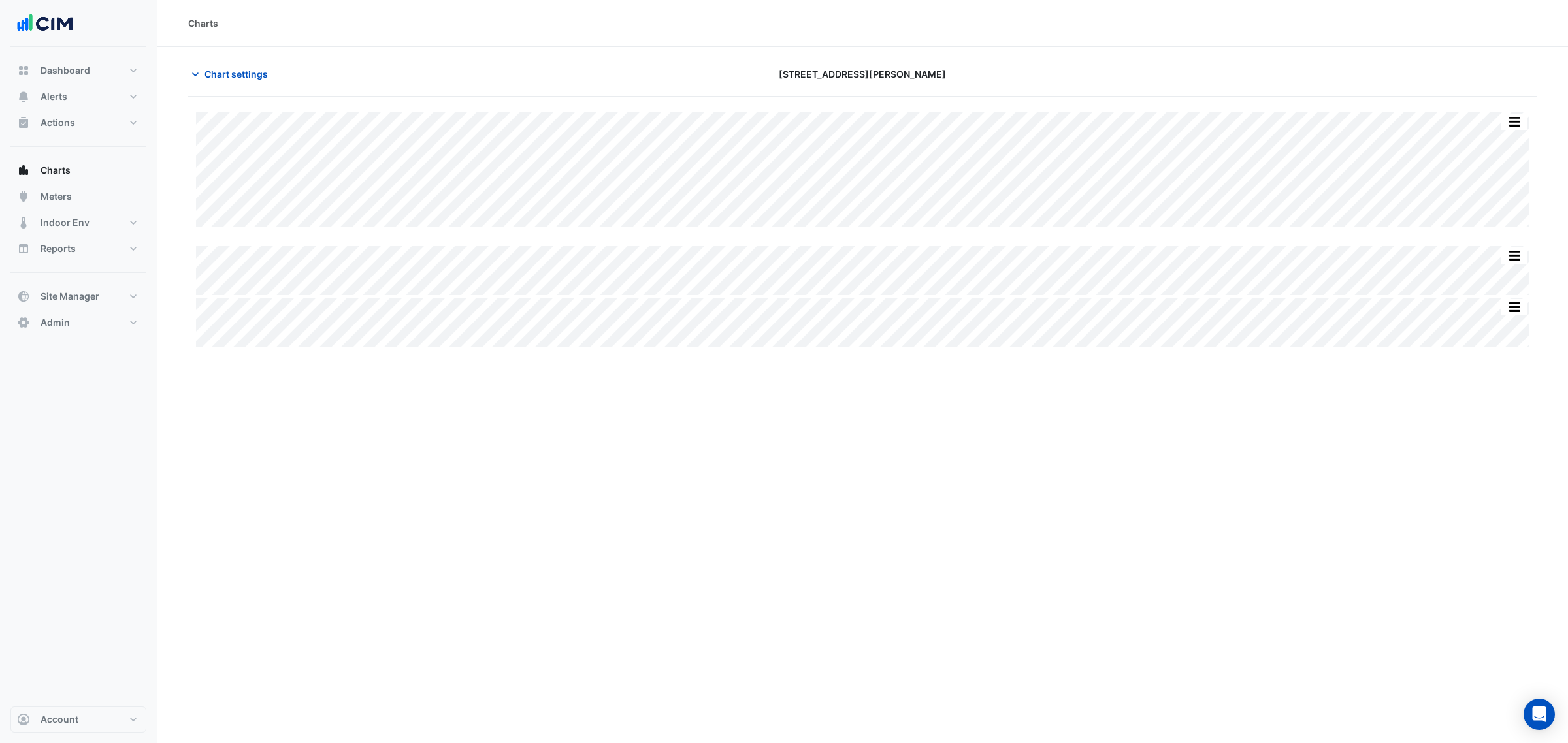
click at [202, 99] on div "Split All Split None Print Save as JPEG Save as PNG Pivot Data Table Export CSV…" at bounding box center [862, 223] width 1348 height 253
click at [197, 89] on div "Chart settings 1 Martin Place" at bounding box center [862, 79] width 1348 height 34
click at [197, 79] on icon "button" at bounding box center [196, 75] width 13 height 13
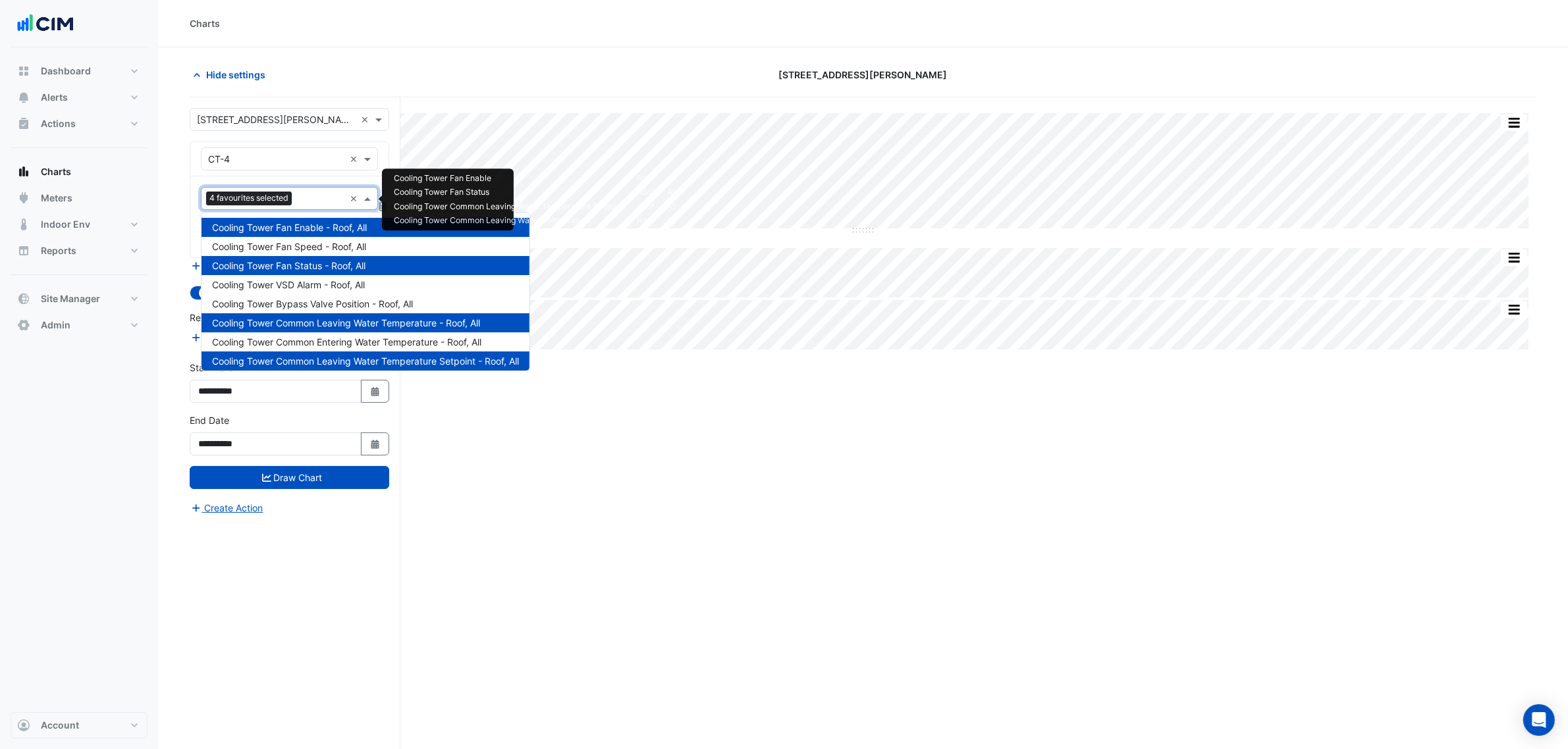
click at [307, 191] on div "Favourites 4 favourites selected" at bounding box center [273, 199] width 143 height 20
click at [366, 251] on span "Cooling Tower Fan Speed - Roof, All" at bounding box center [289, 246] width 154 height 11
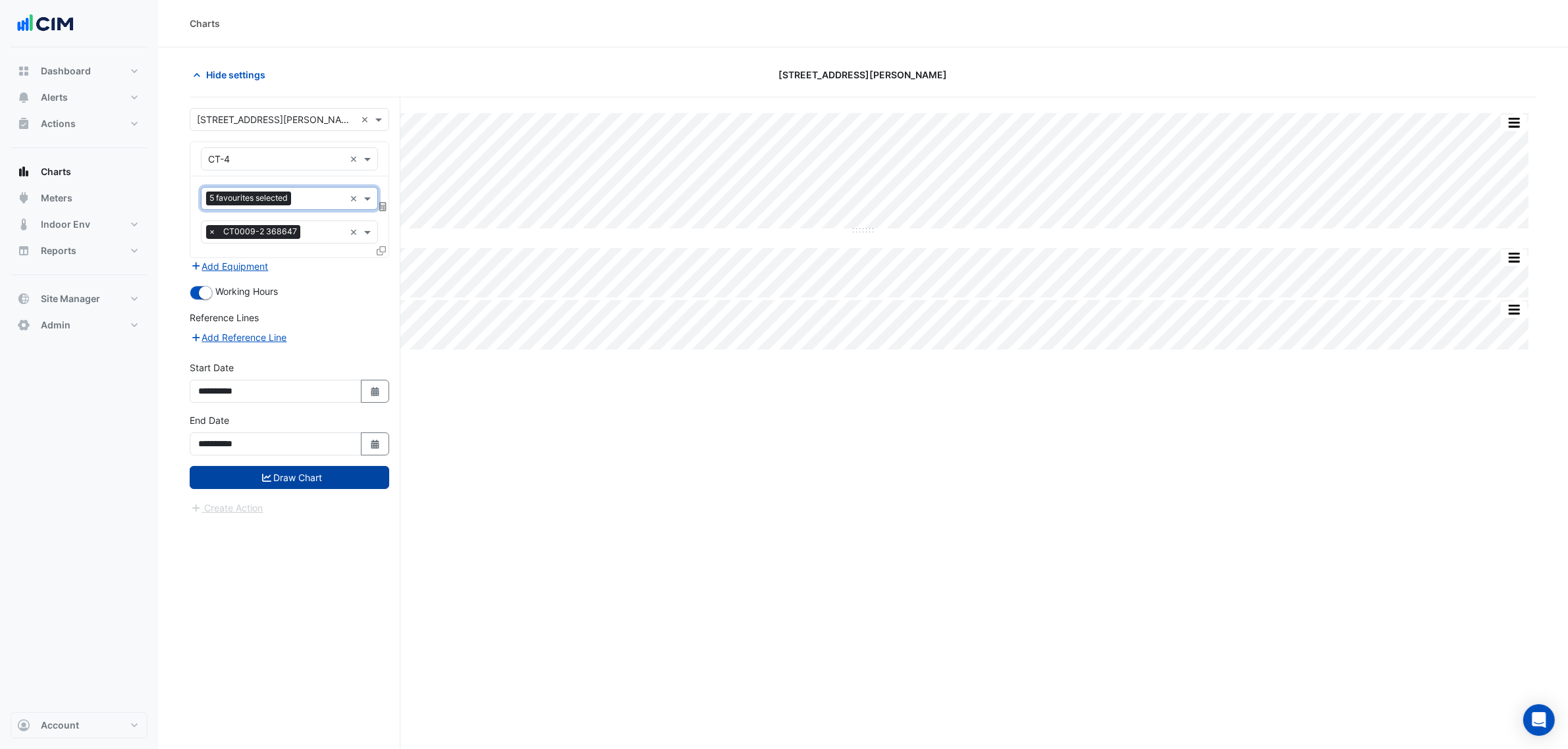
click at [330, 479] on button "Draw Chart" at bounding box center [289, 478] width 199 height 23
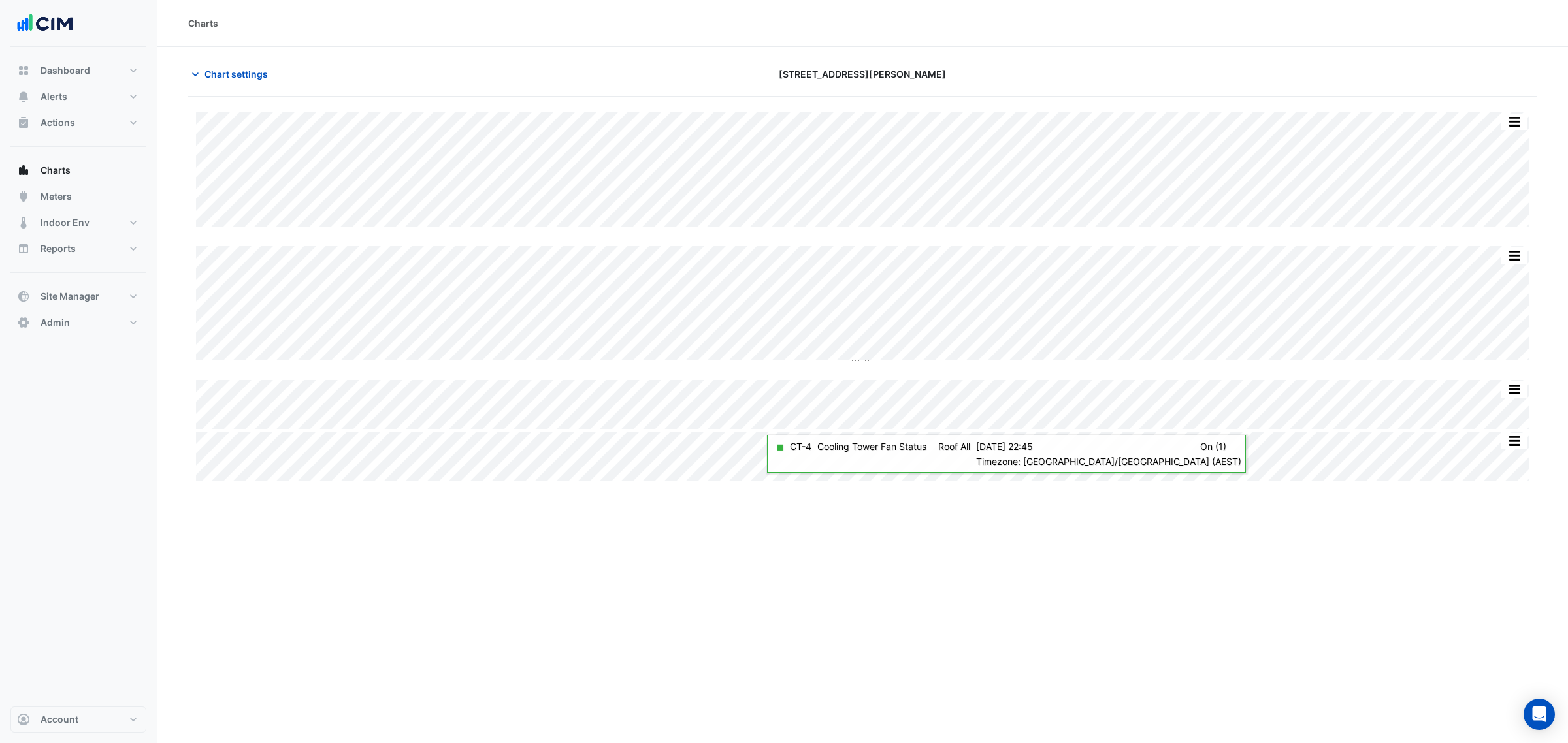
drag, startPoint x: 1116, startPoint y: 503, endPoint x: 1035, endPoint y: 508, distance: 81.2
click at [1035, 508] on div "Charts Chart settings 1 Martin Place Split All Split None Print Save as JPEG Sa…" at bounding box center [862, 372] width 1411 height 743
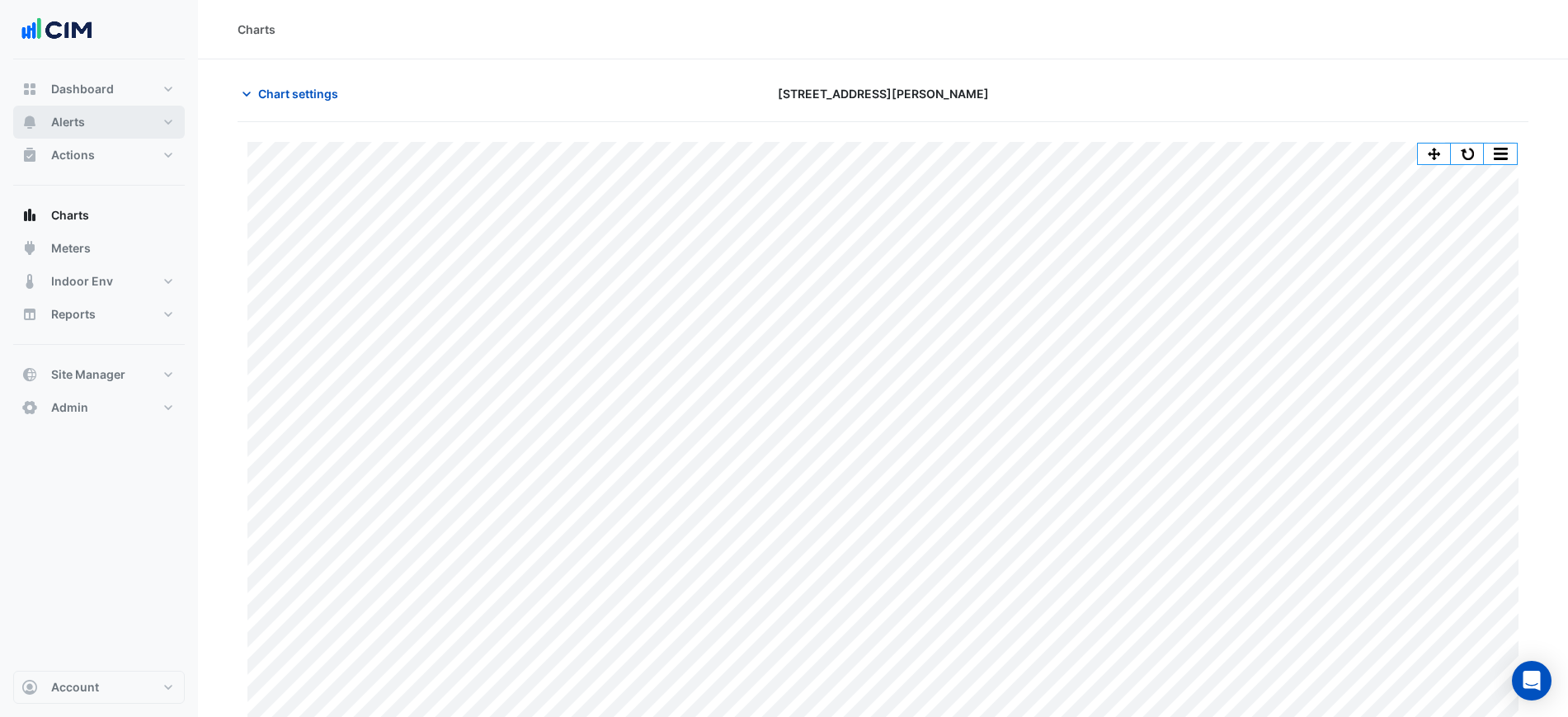
click at [119, 114] on button "Alerts" at bounding box center [99, 122] width 172 height 33
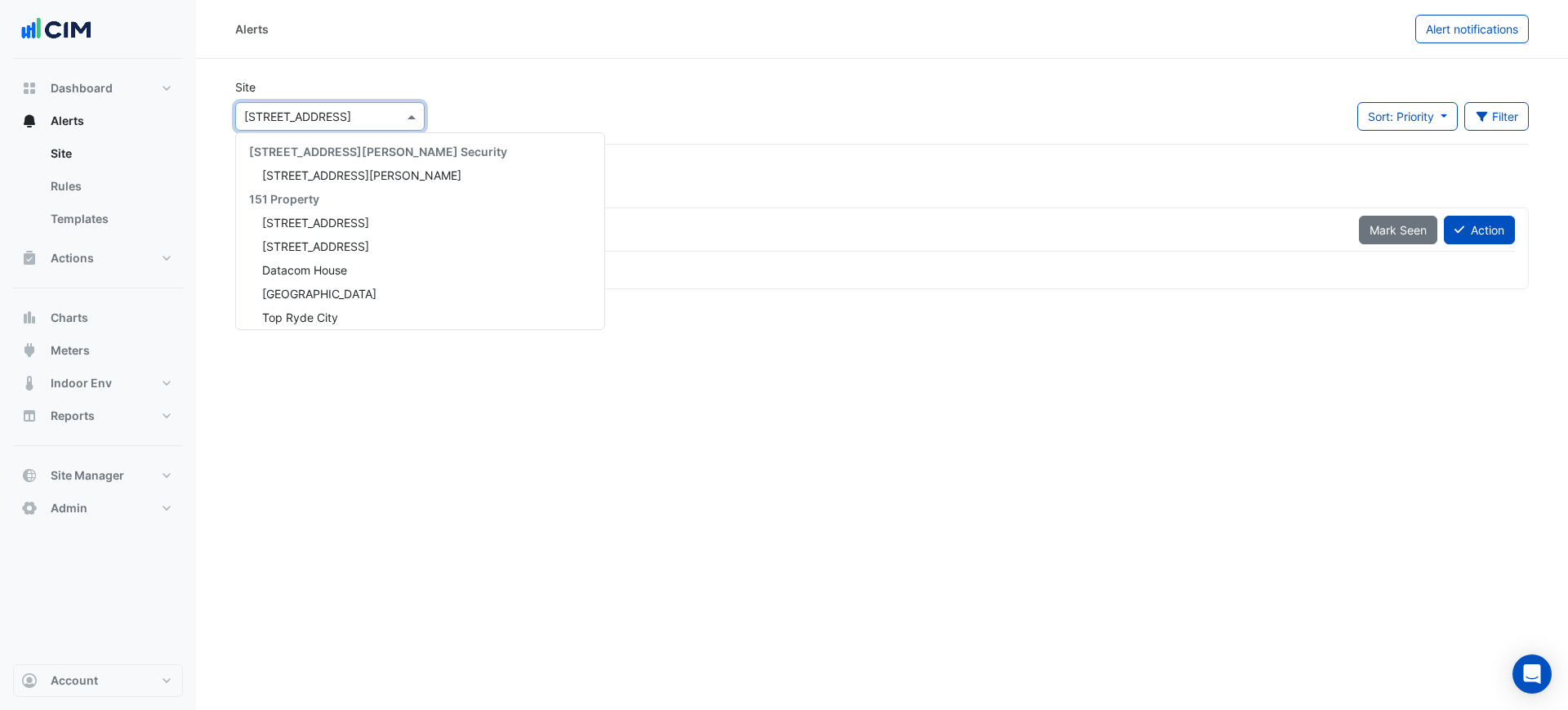
click at [320, 108] on input "text" at bounding box center [313, 117] width 139 height 17
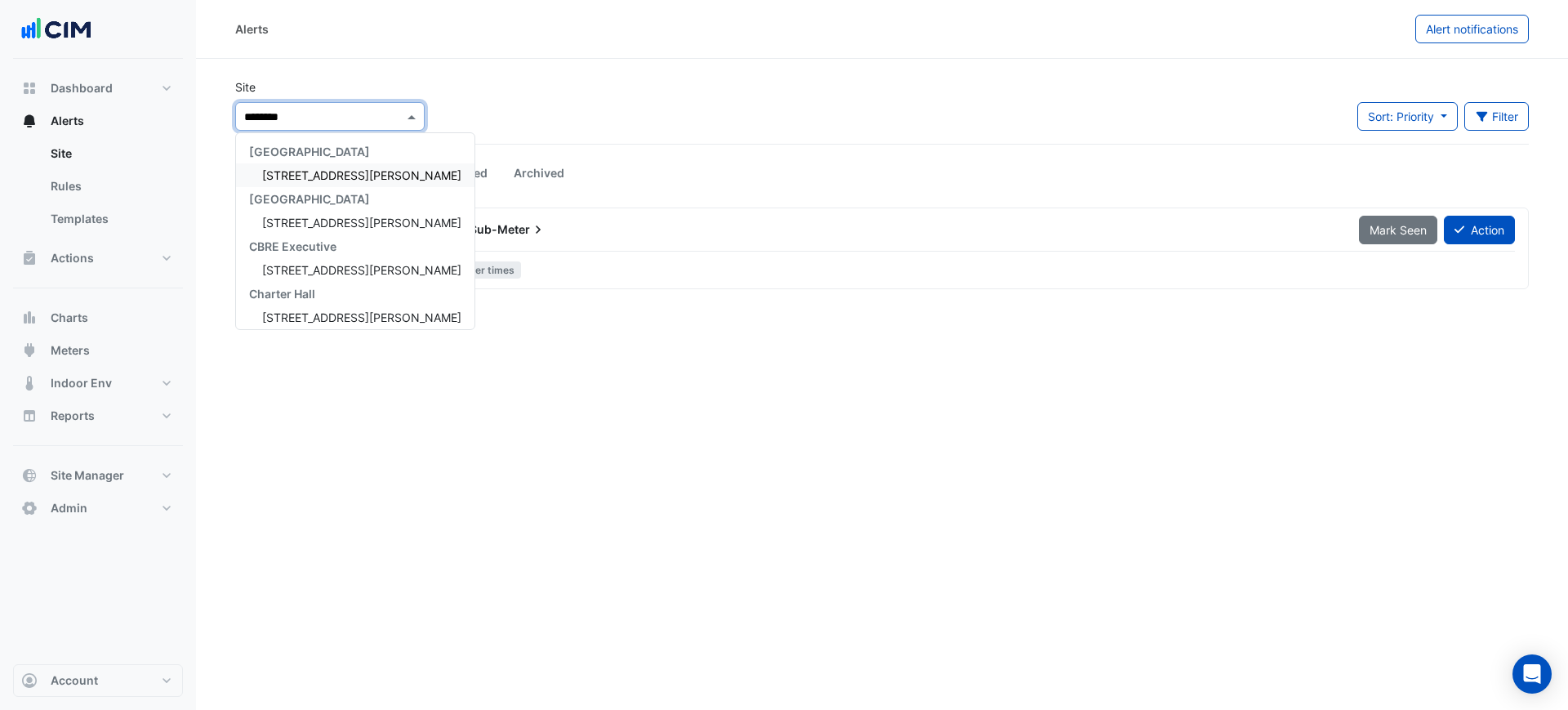
type input "*********"
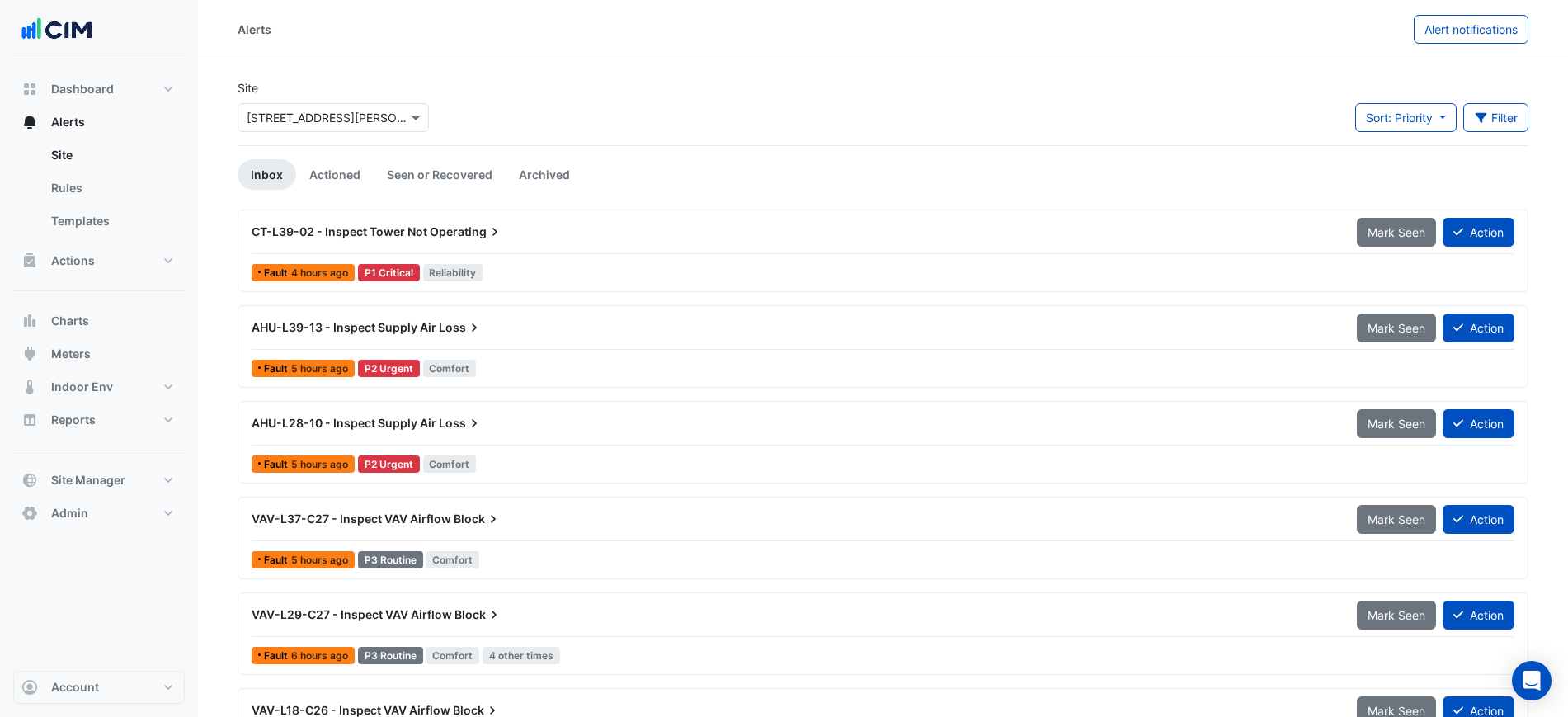
click at [1080, 43] on div "Alerts" at bounding box center [826, 29] width 1176 height 29
click at [932, 44] on div "Alerts Alert notifications" at bounding box center [883, 29] width 1370 height 60
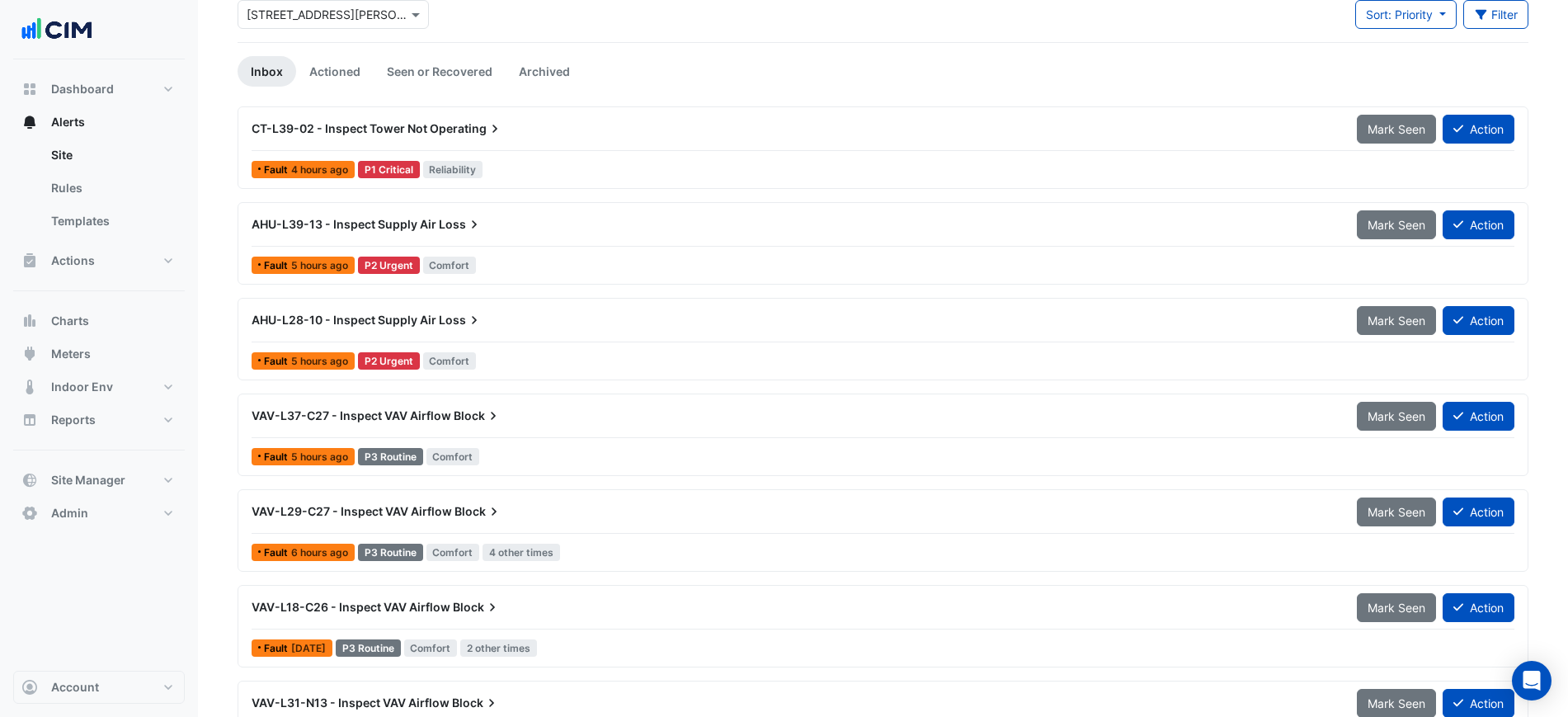
click at [968, 22] on div "Site Select a Site × [STREET_ADDRESS][PERSON_NAME] Sort: Priority Priority Upda…" at bounding box center [883, 9] width 1311 height 66
click at [837, 35] on div "Site Select a Site × [STREET_ADDRESS][PERSON_NAME] Sort: Priority Priority Upda…" at bounding box center [883, 9] width 1311 height 66
